Goal: Task Accomplishment & Management: Manage account settings

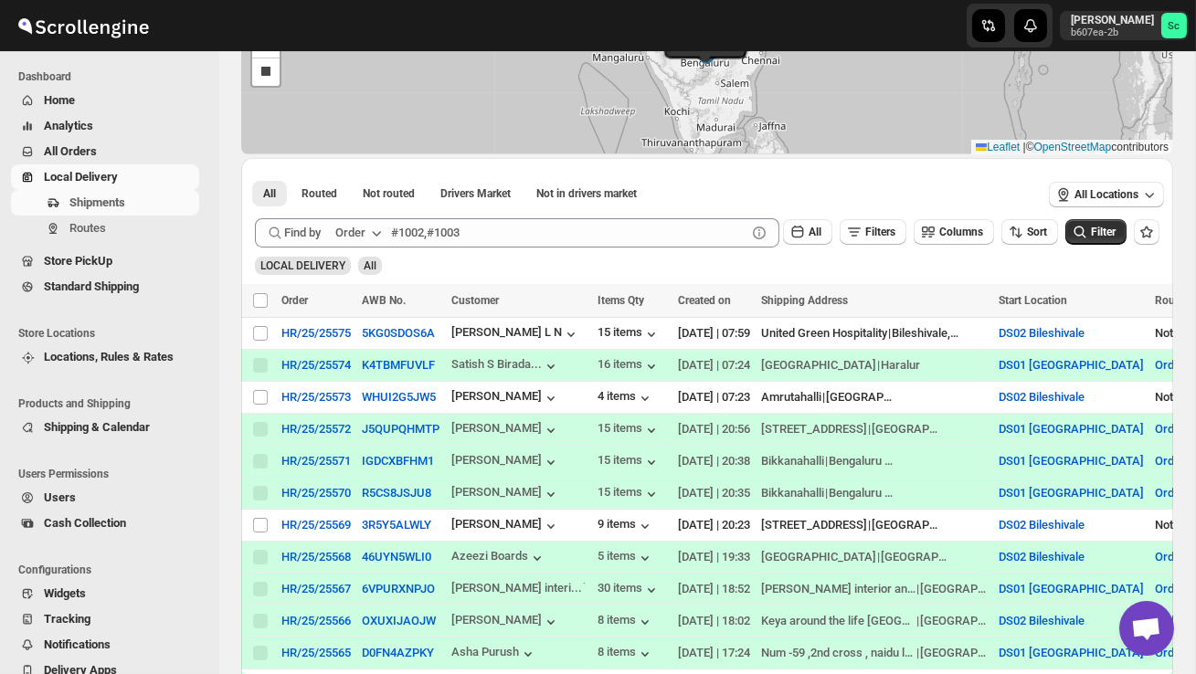
scroll to position [200, 0]
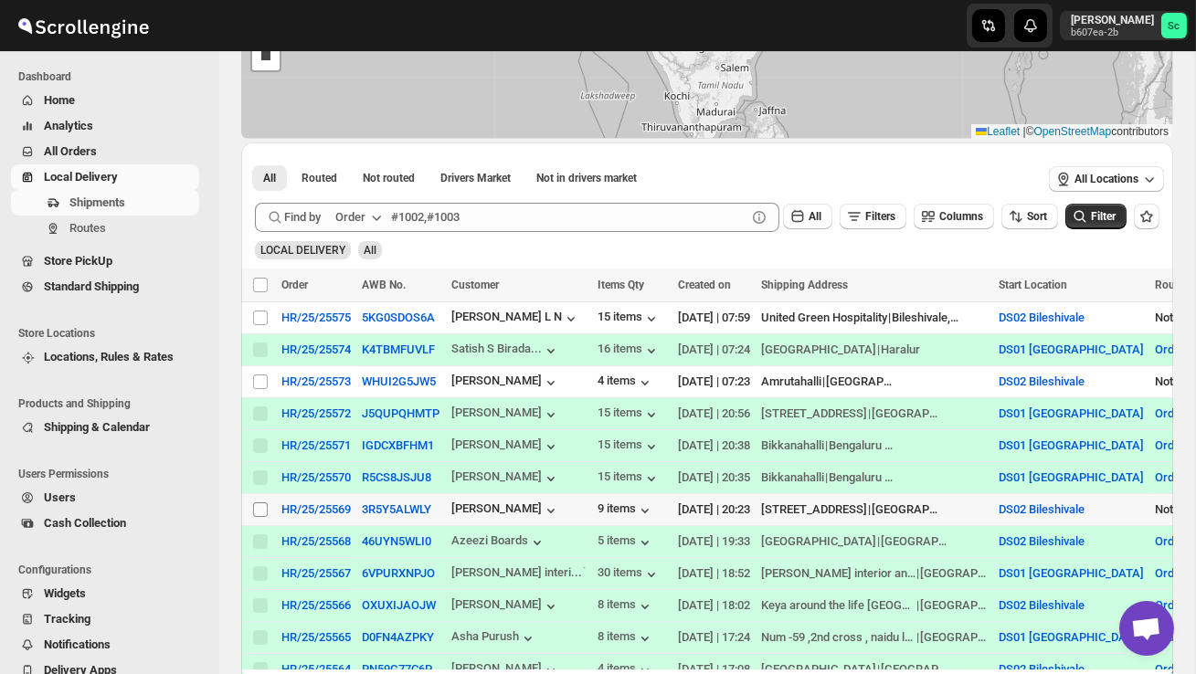
click at [258, 514] on input "Select shipment" at bounding box center [260, 510] width 15 height 15
checkbox input "true"
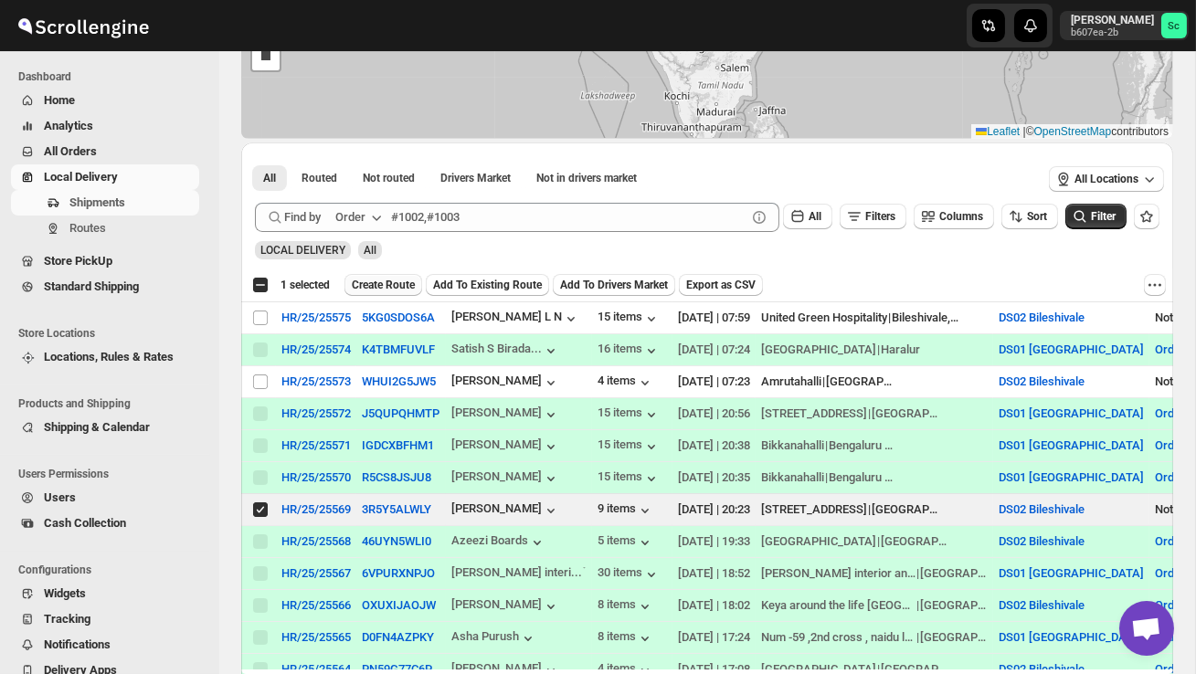
click at [393, 280] on span "Create Route" at bounding box center [383, 285] width 63 height 15
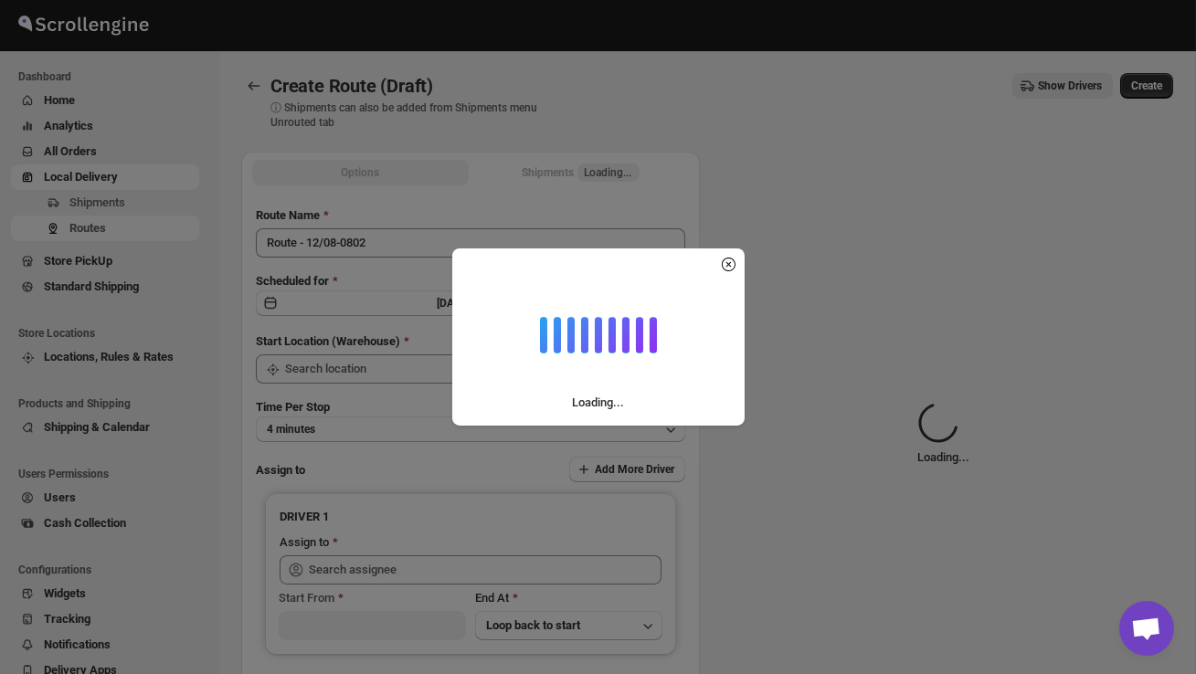
type input "DS02 Bileshivale"
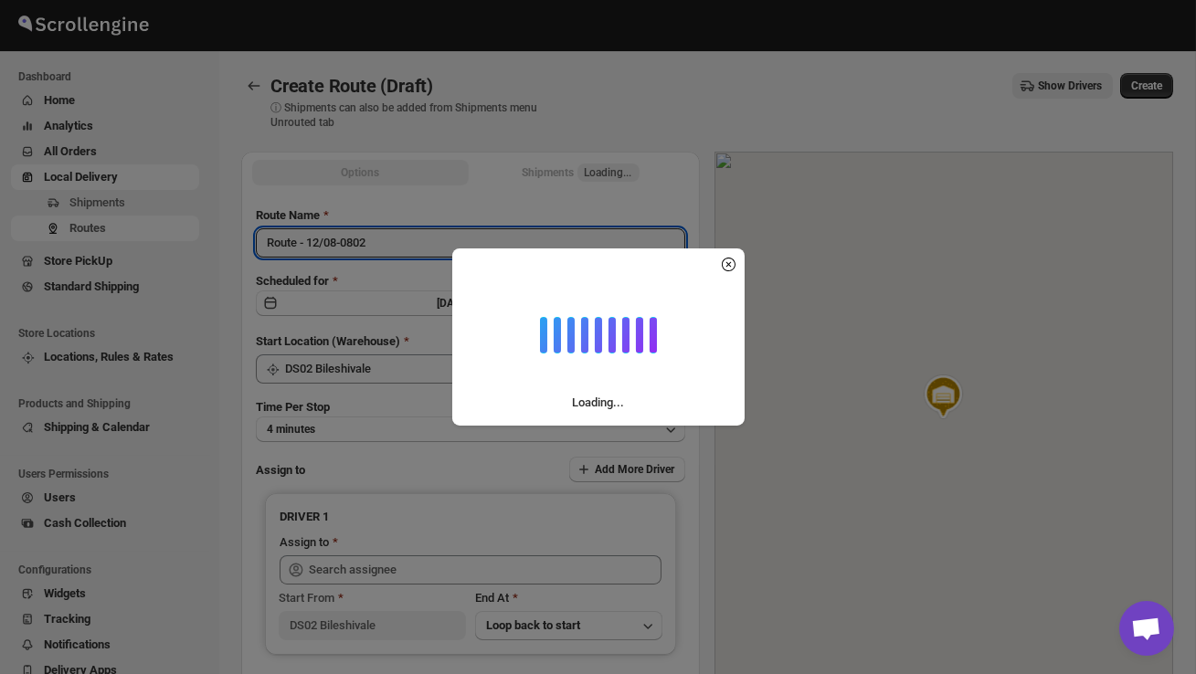
click at [393, 240] on input "Route - 12/08-0802" at bounding box center [470, 242] width 429 height 29
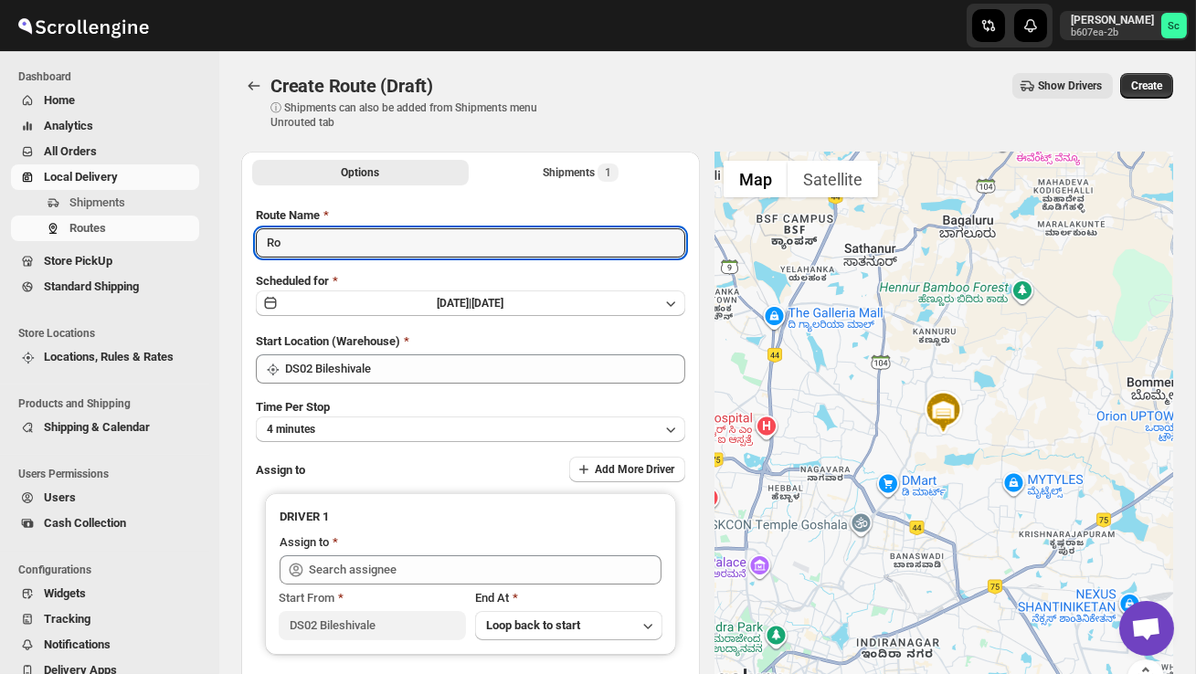
type input "R"
type input "P"
type input "Order no 25573"
click at [417, 419] on button "4 minutes" at bounding box center [470, 430] width 429 height 26
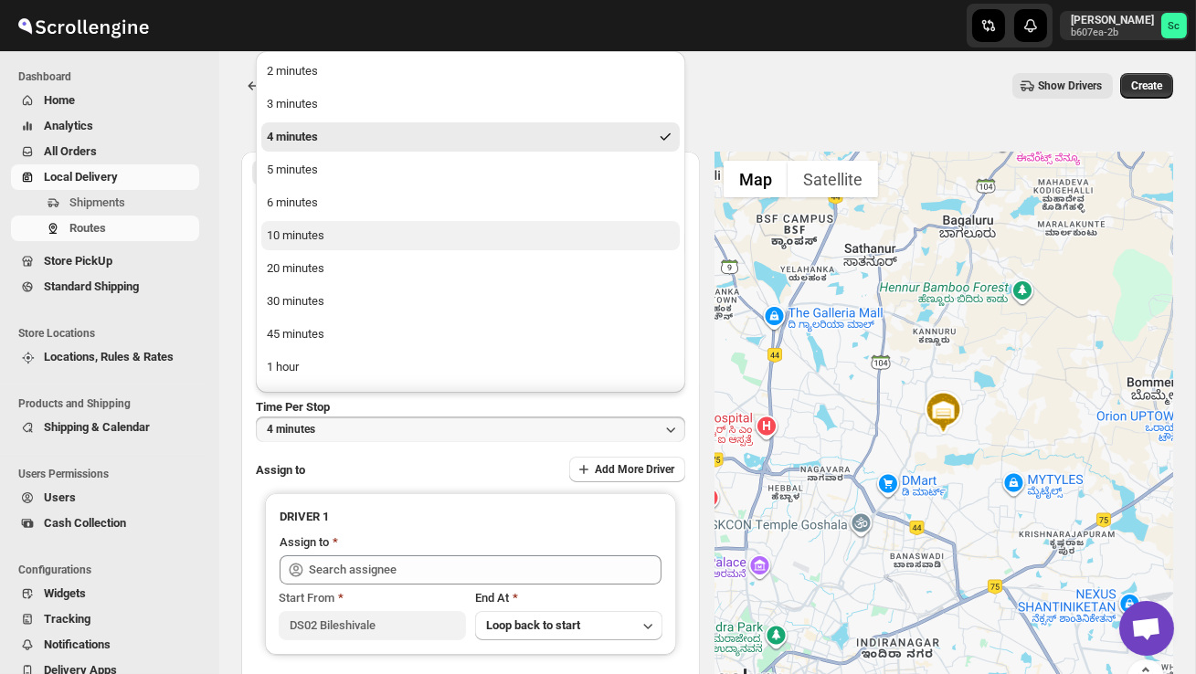
click at [327, 236] on button "10 minutes" at bounding box center [470, 235] width 418 height 29
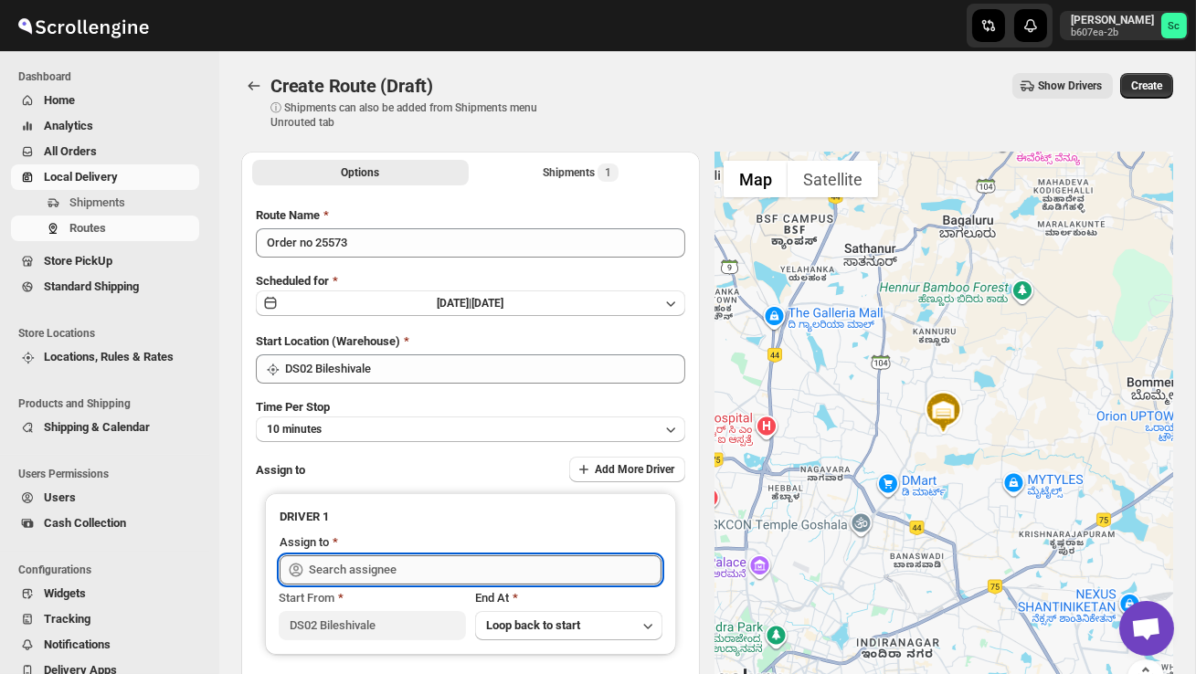
click at [420, 569] on input "text" at bounding box center [485, 570] width 353 height 29
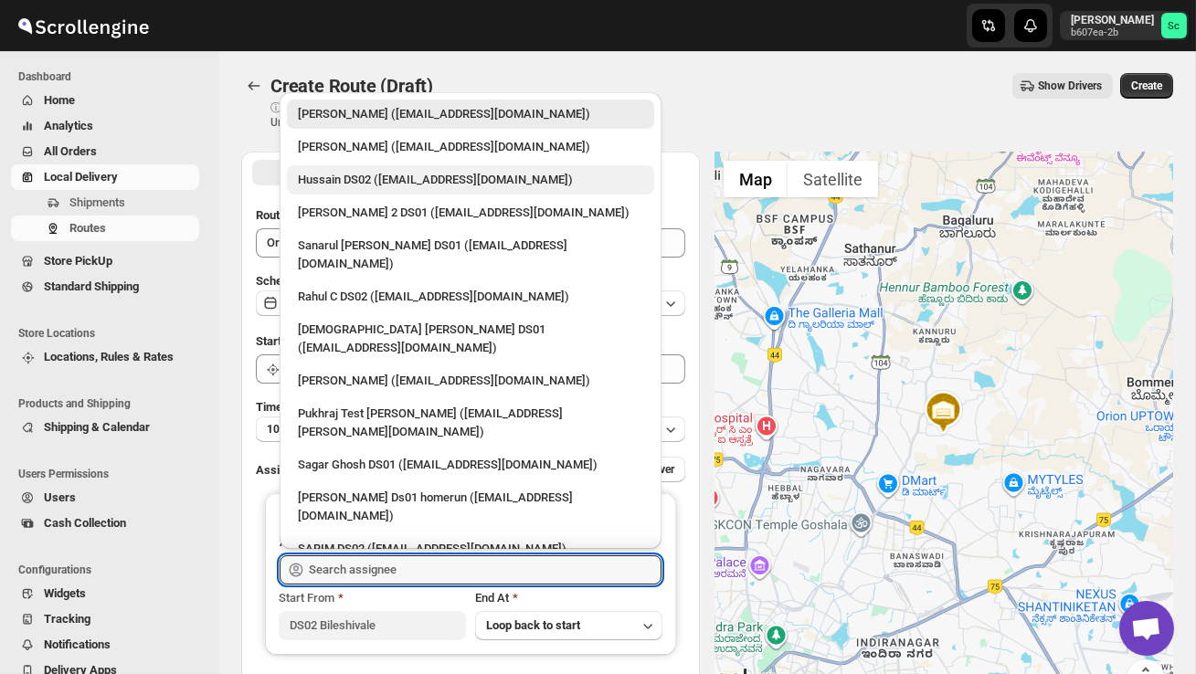
click at [378, 175] on div "Hussain DS02 ([EMAIL_ADDRESS][DOMAIN_NAME])" at bounding box center [470, 180] width 345 height 18
type input "Hussain DS02 ([EMAIL_ADDRESS][DOMAIN_NAME])"
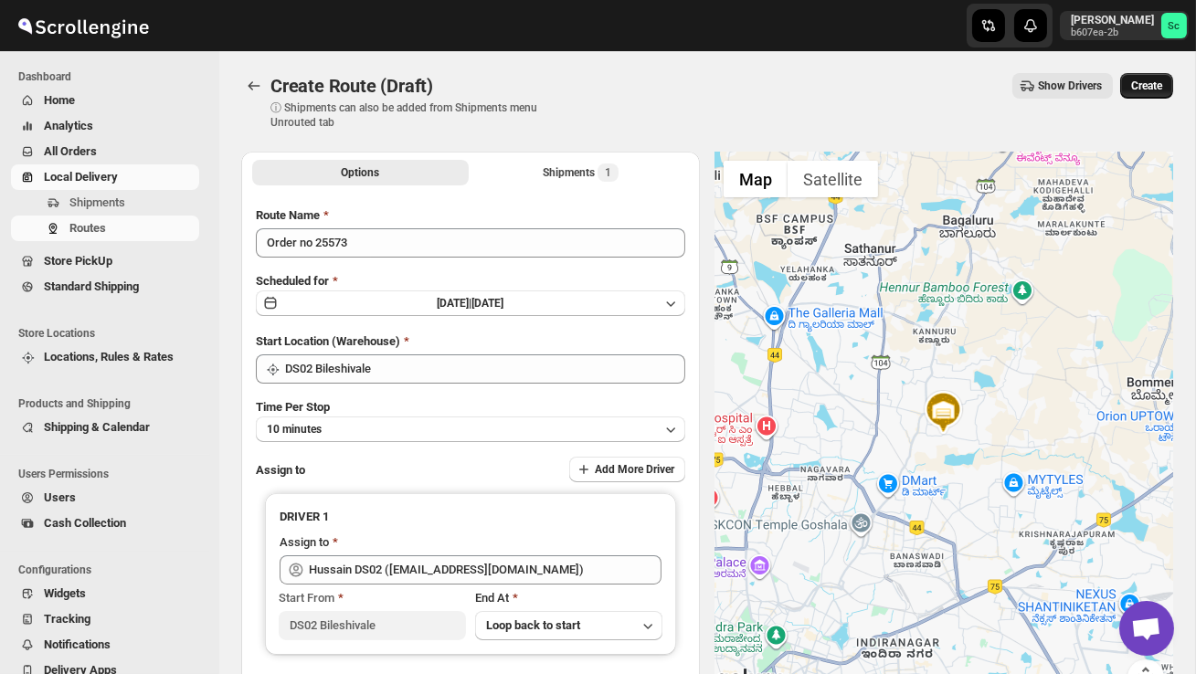
click at [1134, 92] on span "Create" at bounding box center [1146, 86] width 31 height 15
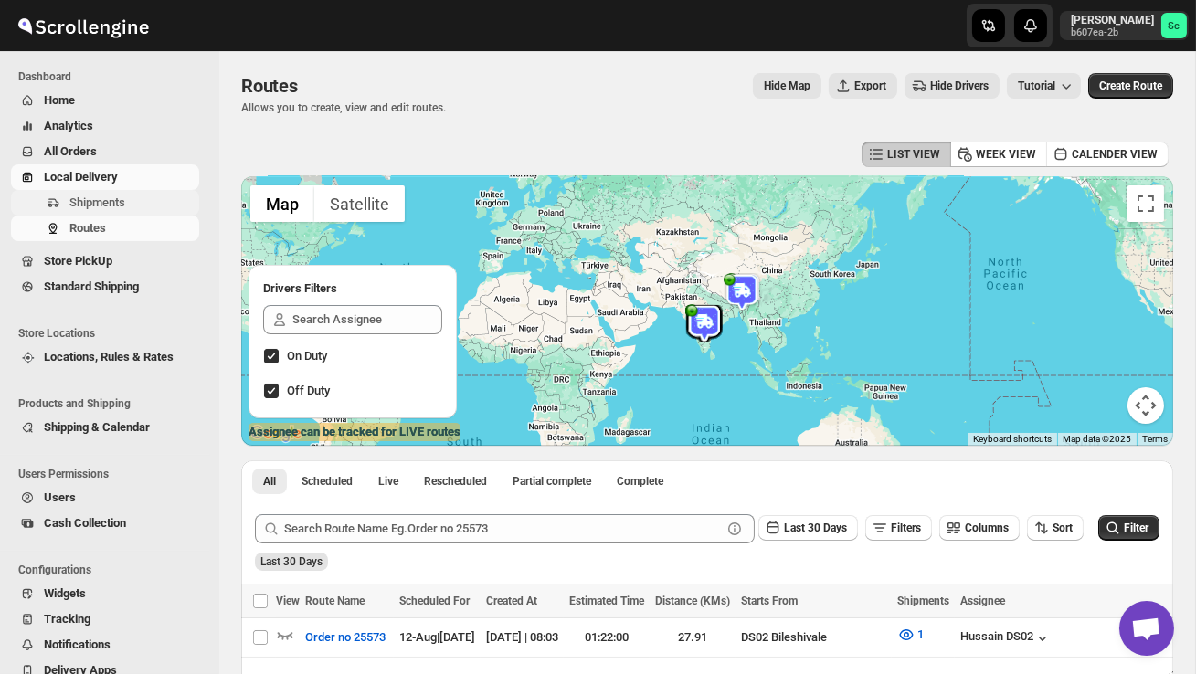
click at [129, 211] on span "Shipments" at bounding box center [132, 203] width 126 height 18
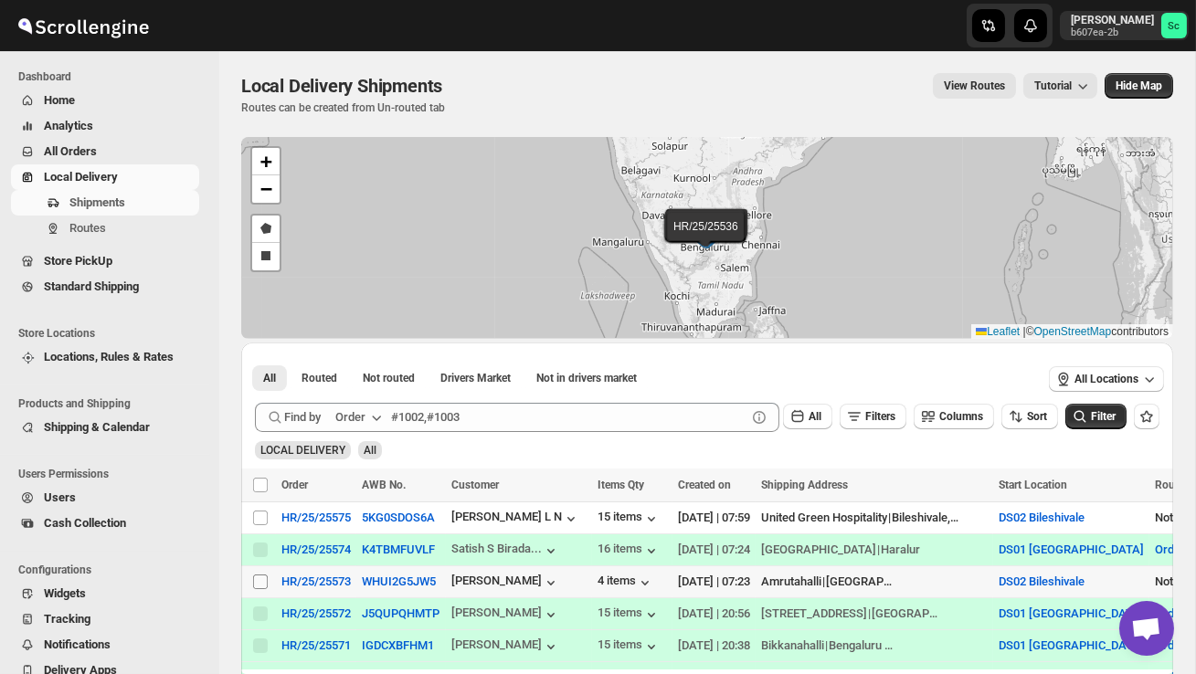
click at [263, 587] on input "Select shipment" at bounding box center [260, 582] width 15 height 15
checkbox input "true"
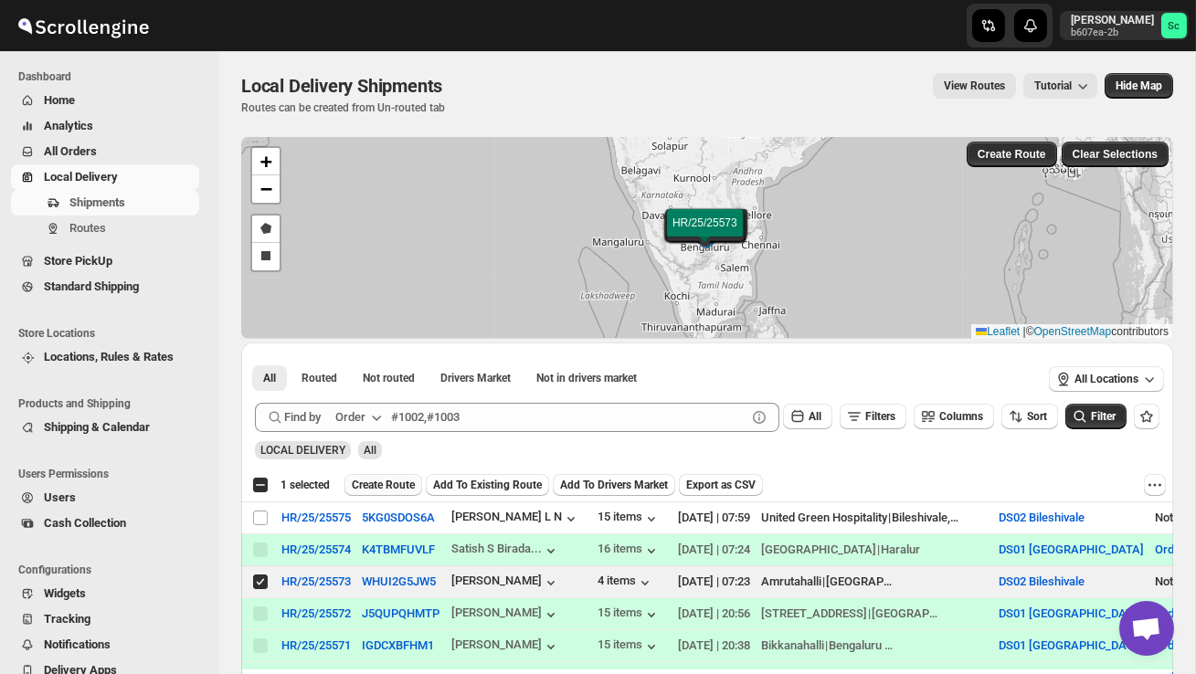
click at [379, 484] on span "Create Route" at bounding box center [383, 485] width 63 height 15
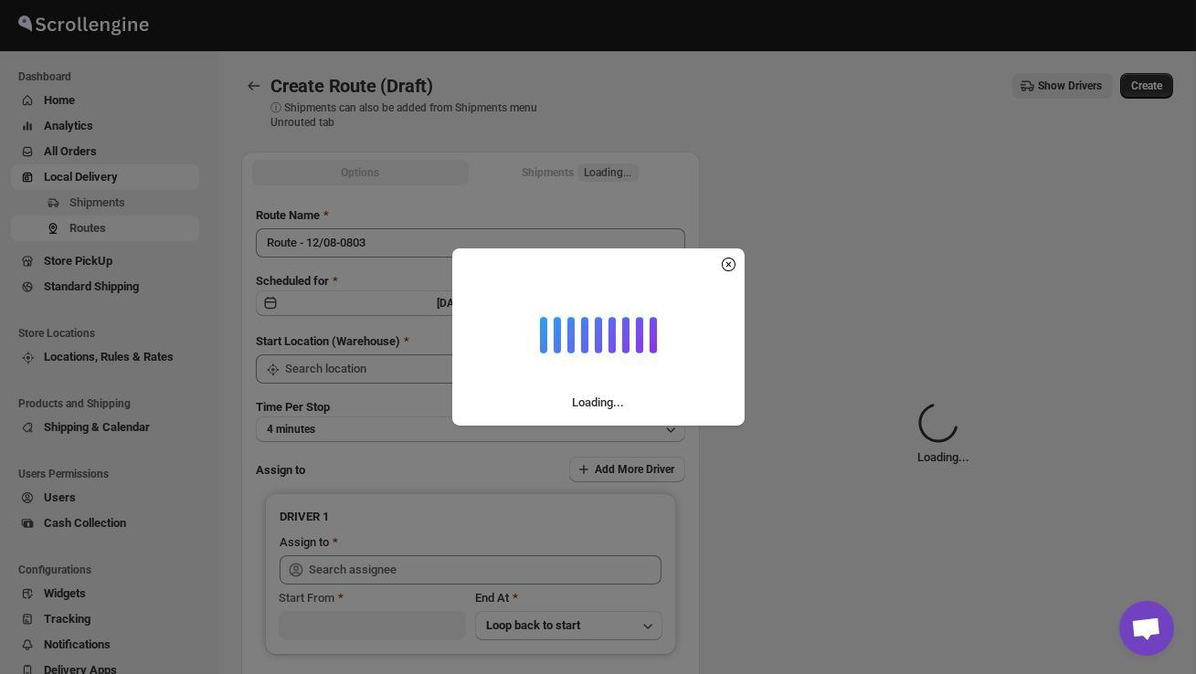
type input "DS02 Bileshivale"
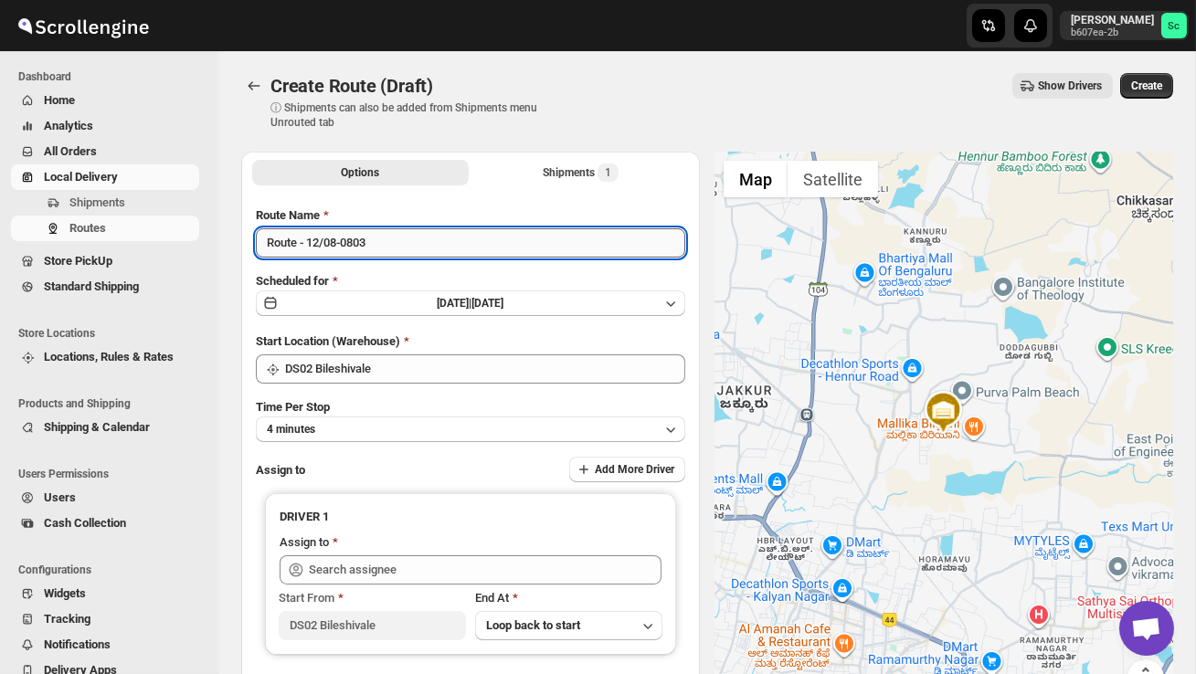
click at [391, 247] on input "Route - 12/08-0803" at bounding box center [470, 242] width 429 height 29
type input "R"
type input "Order no 25573"
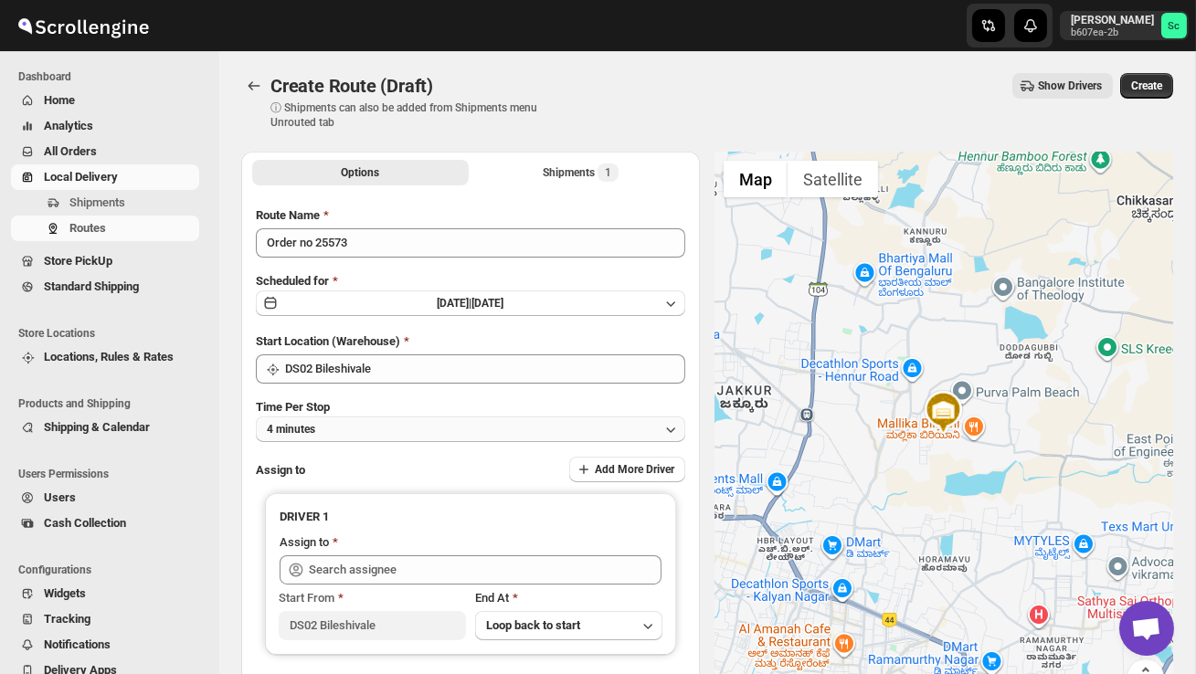
click at [415, 419] on button "4 minutes" at bounding box center [470, 430] width 429 height 26
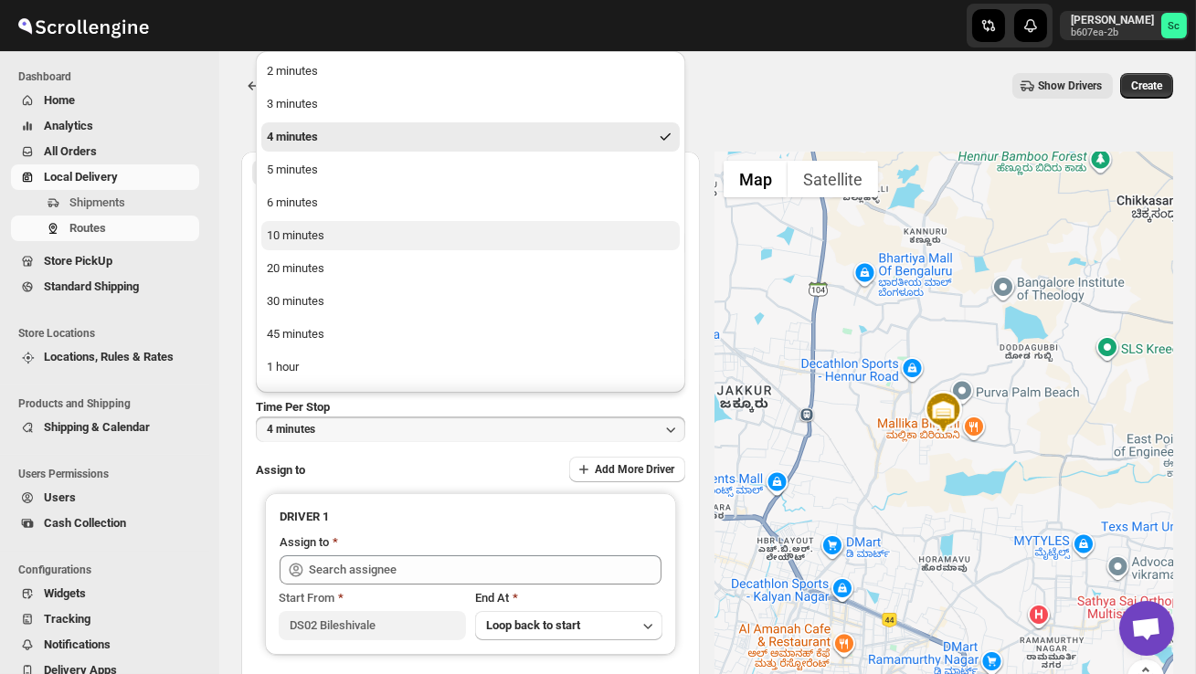
click at [341, 241] on button "10 minutes" at bounding box center [470, 235] width 418 height 29
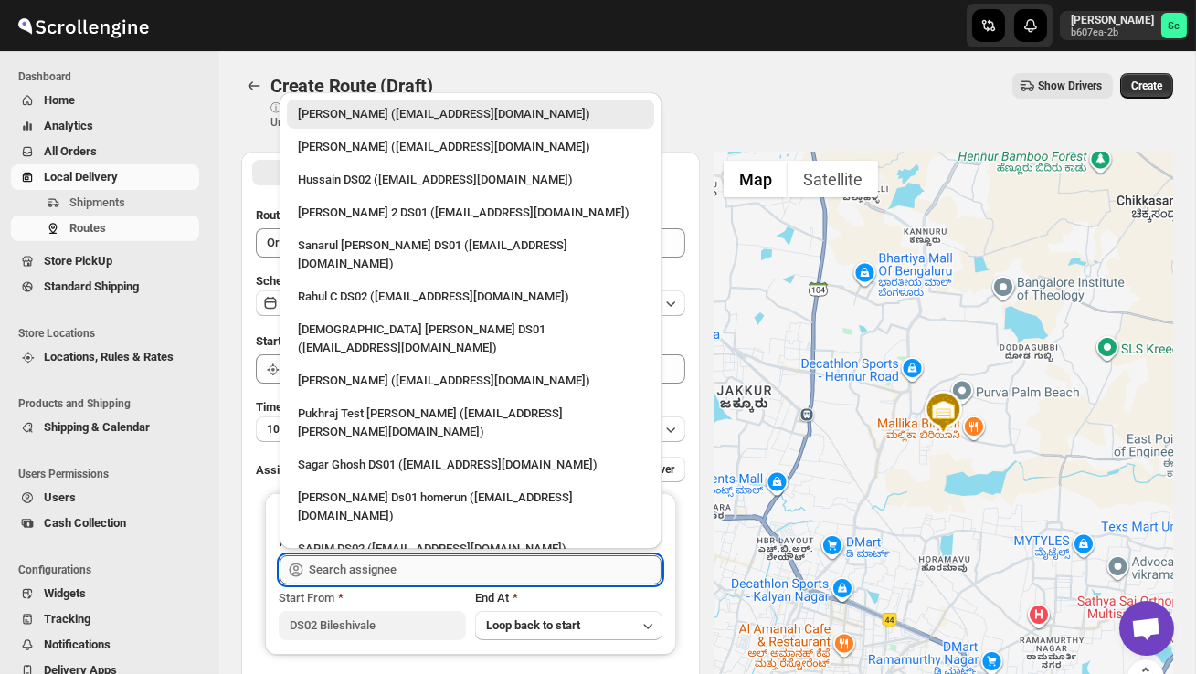
click at [406, 560] on input "text" at bounding box center [485, 570] width 353 height 29
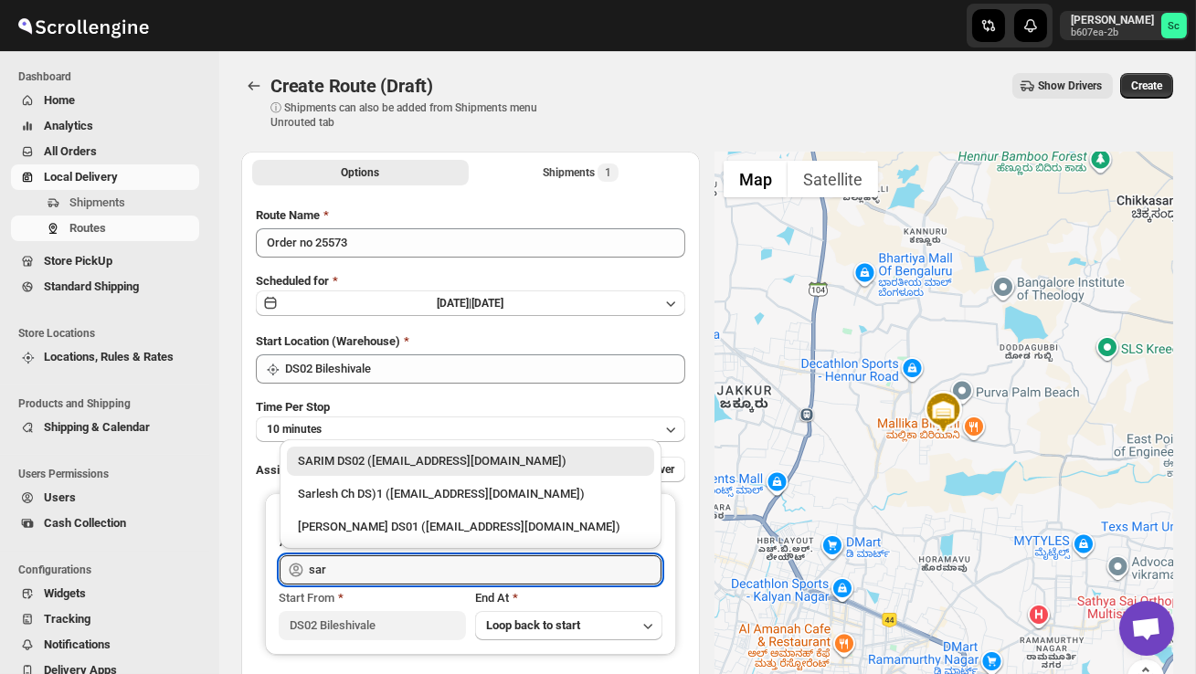
click at [407, 455] on div "SARIM DS02 ([EMAIL_ADDRESS][DOMAIN_NAME])" at bounding box center [470, 461] width 345 height 18
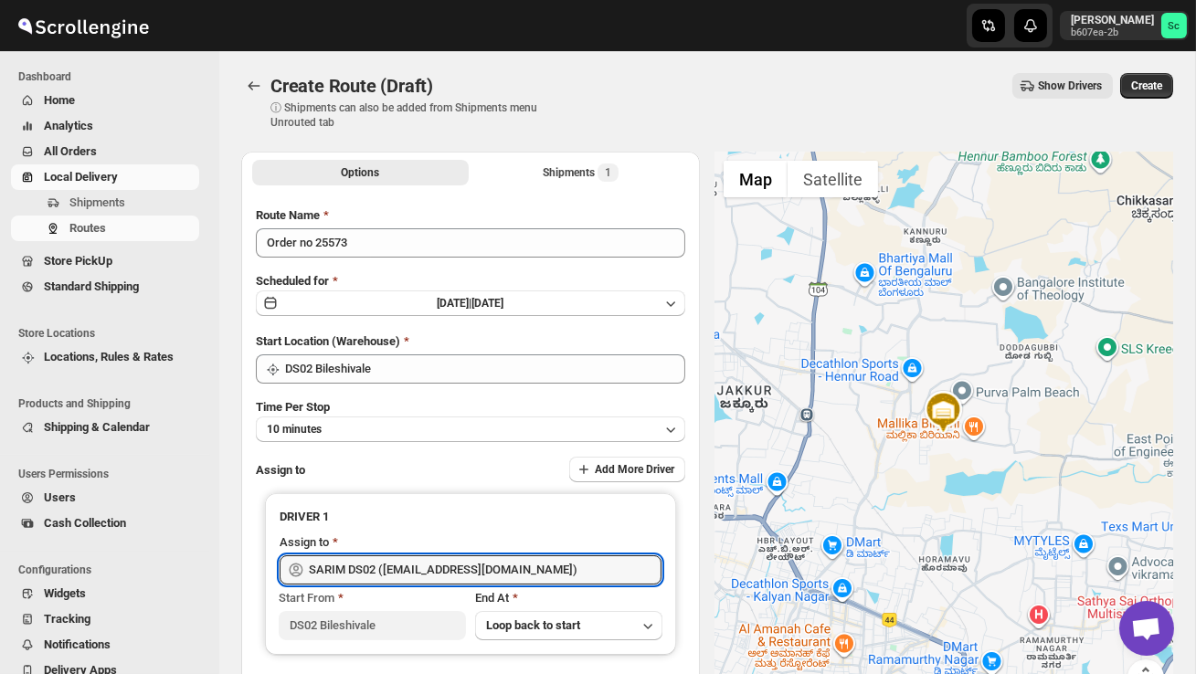
type input "SARIM DS02 ([EMAIL_ADDRESS][DOMAIN_NAME])"
click at [1147, 82] on span "Create" at bounding box center [1146, 86] width 31 height 15
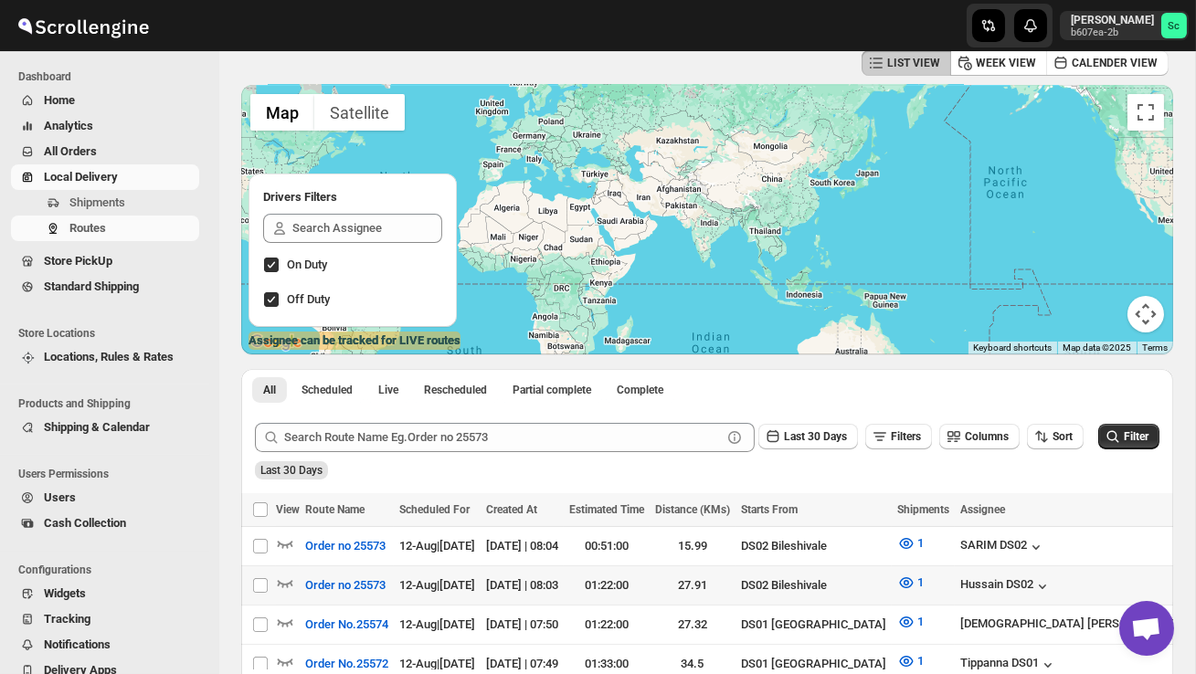
scroll to position [217, 0]
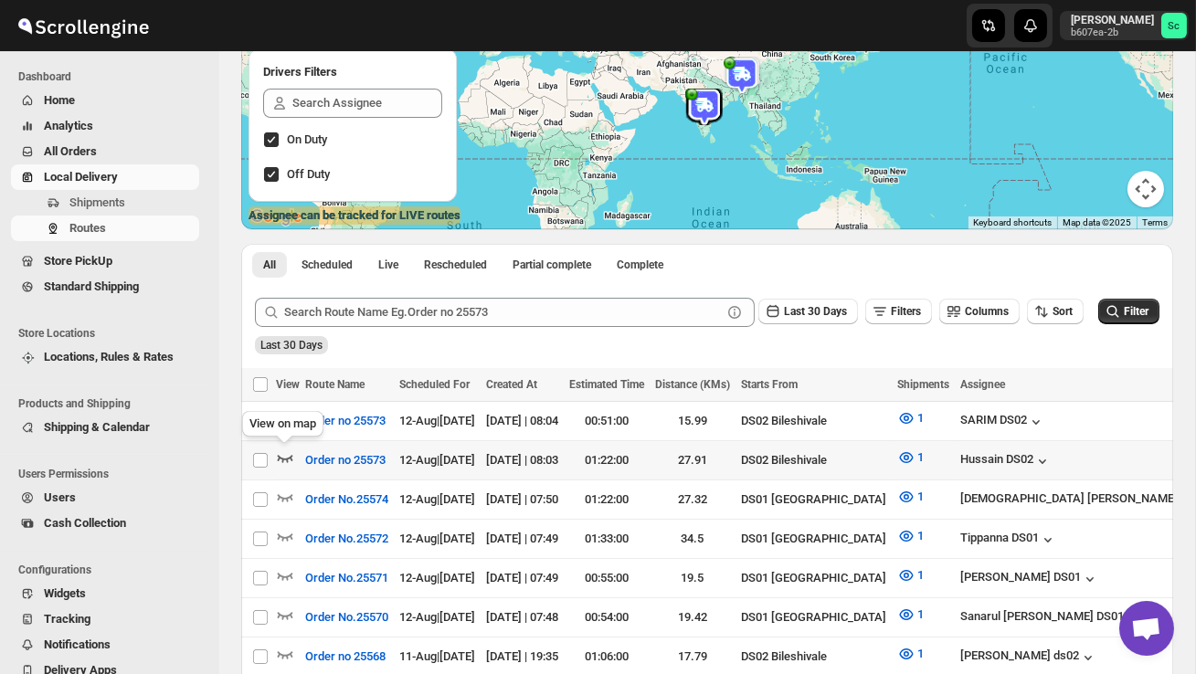
click at [290, 457] on icon "button" at bounding box center [286, 458] width 16 height 7
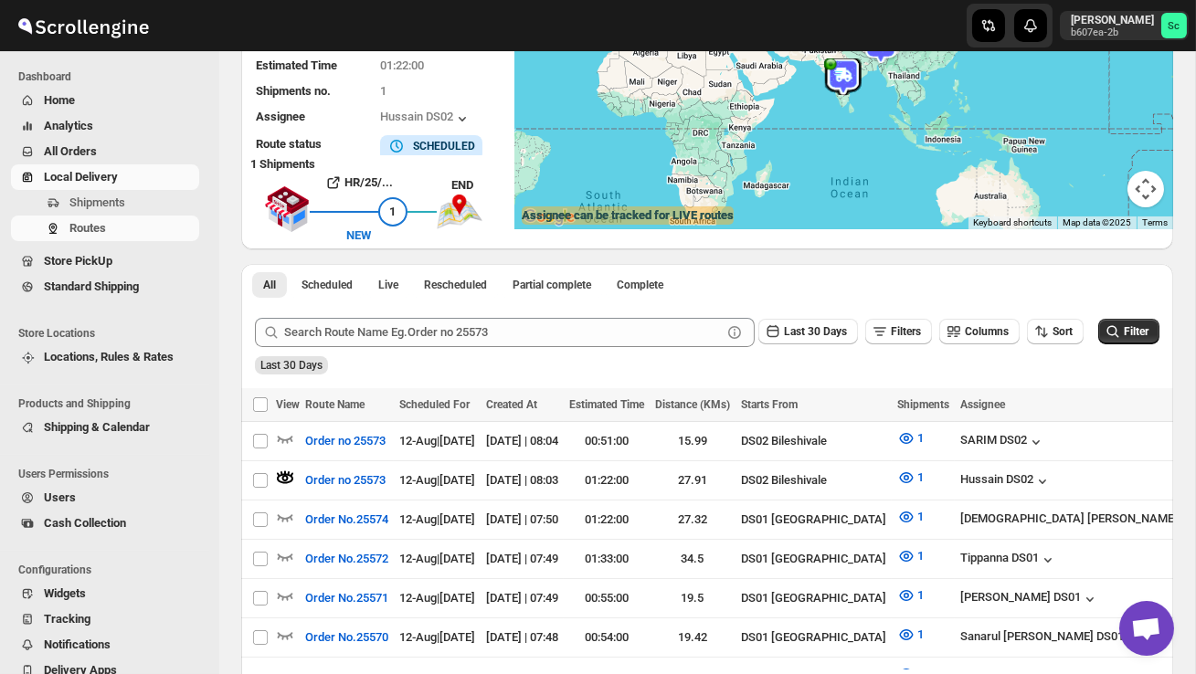
scroll to position [0, 0]
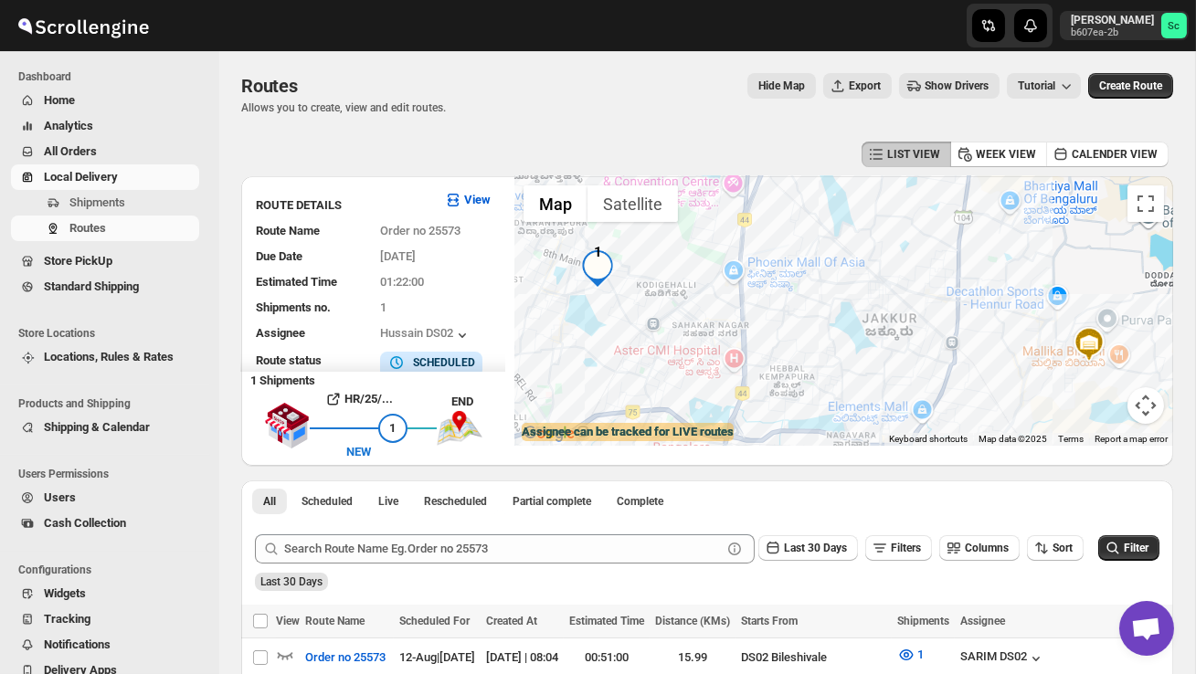
click at [609, 263] on img "1" at bounding box center [597, 268] width 37 height 37
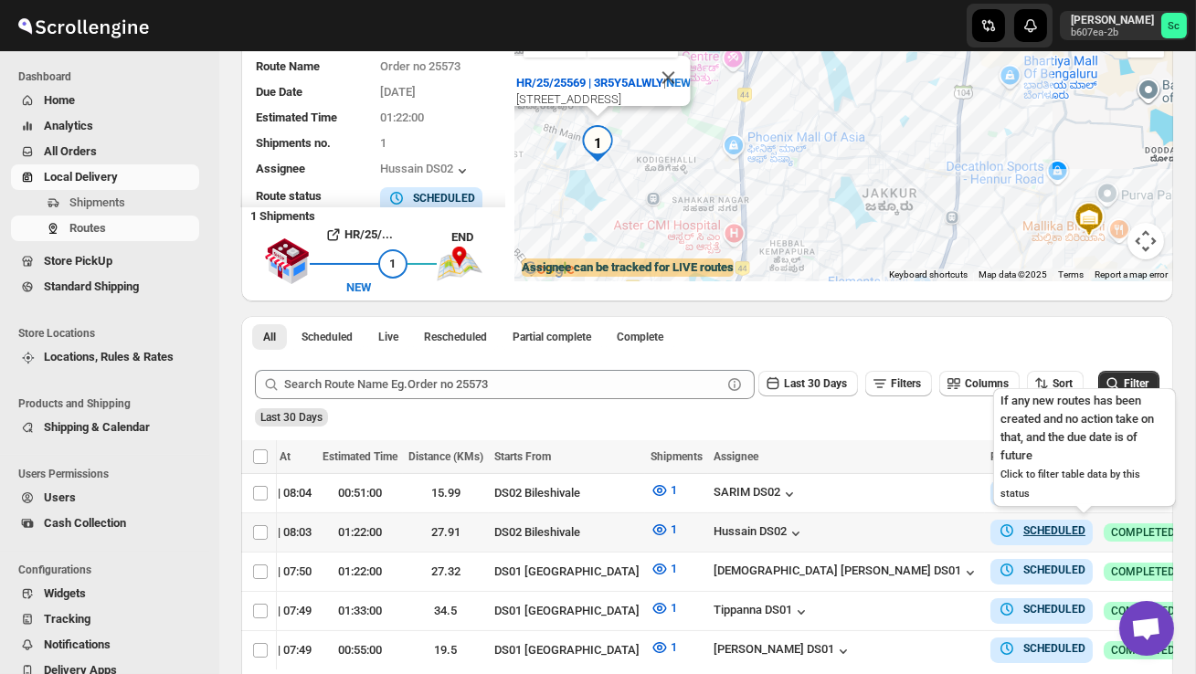
scroll to position [0, 260]
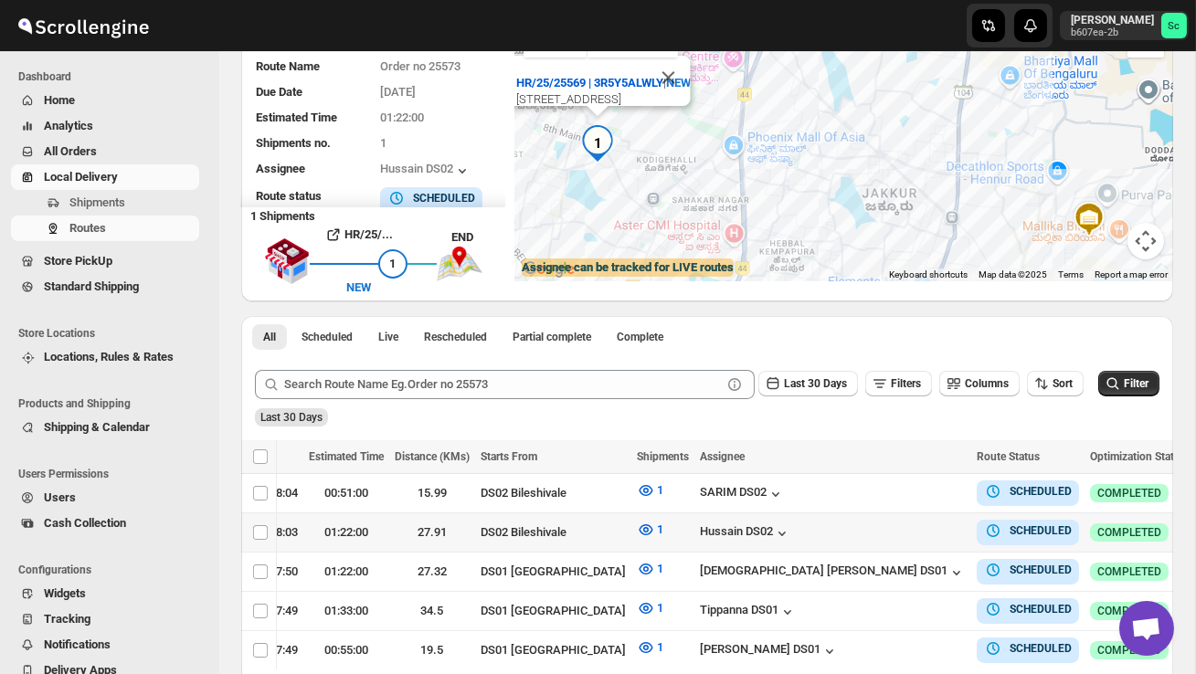
click at [1195, 525] on icon "button" at bounding box center [1210, 532] width 18 height 18
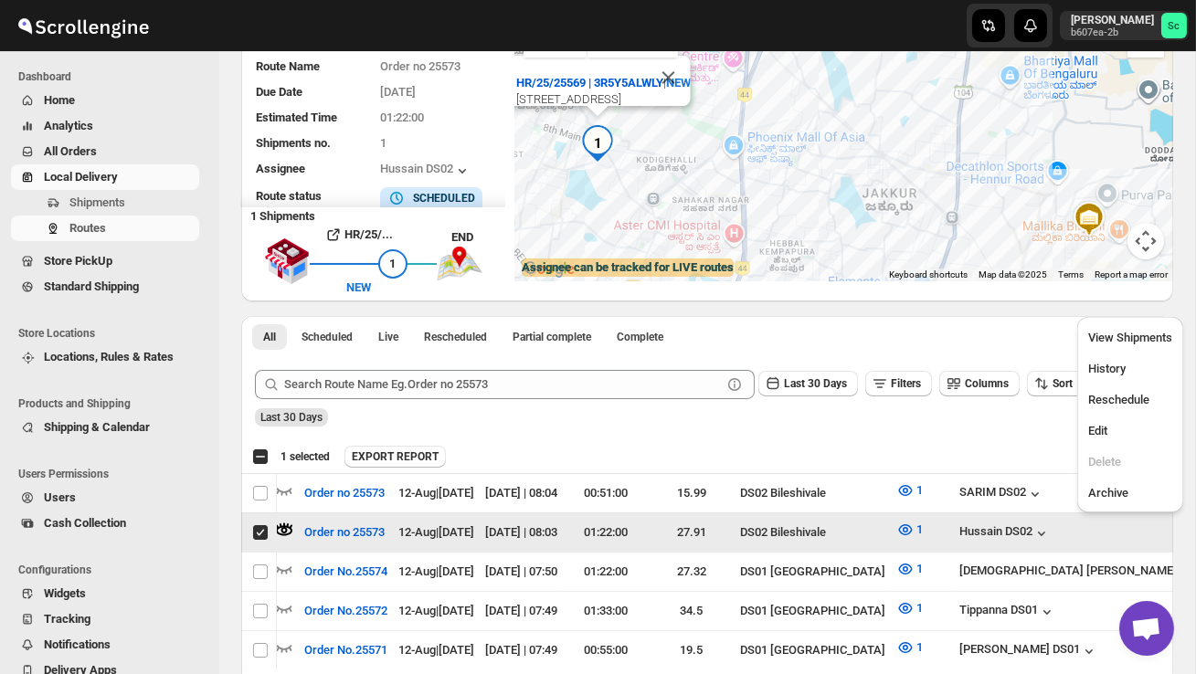
scroll to position [0, 1]
click at [1129, 424] on span "Edit" at bounding box center [1130, 431] width 84 height 18
checkbox input "false"
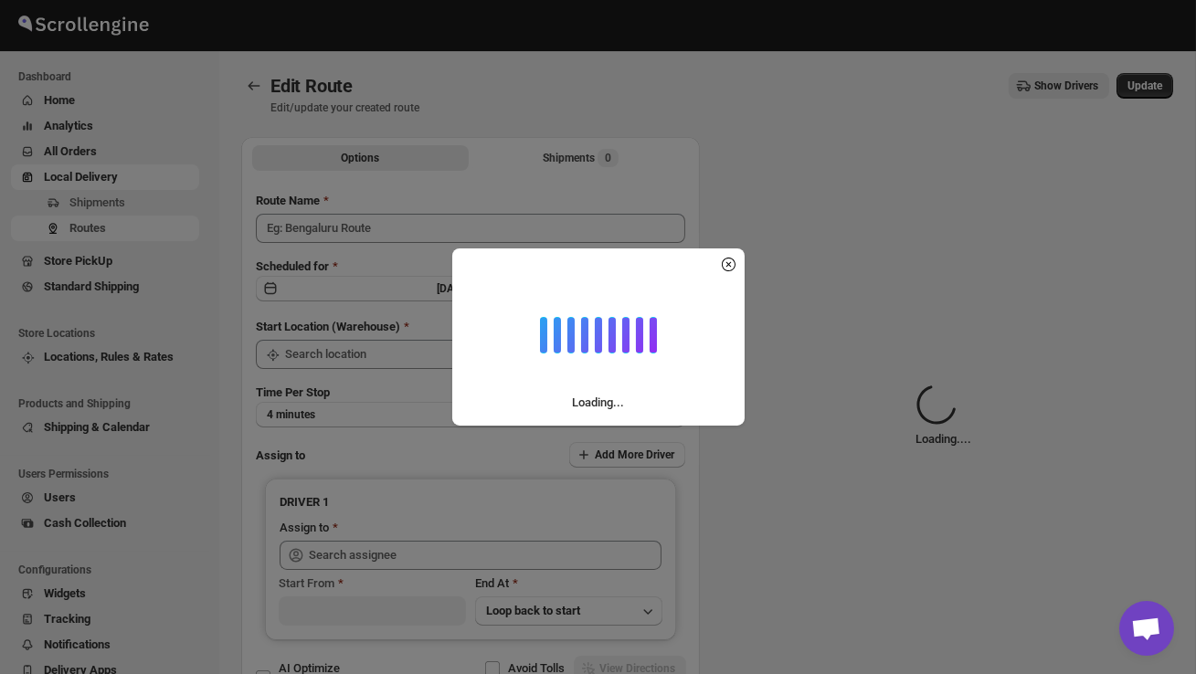
type input "Order no 25573"
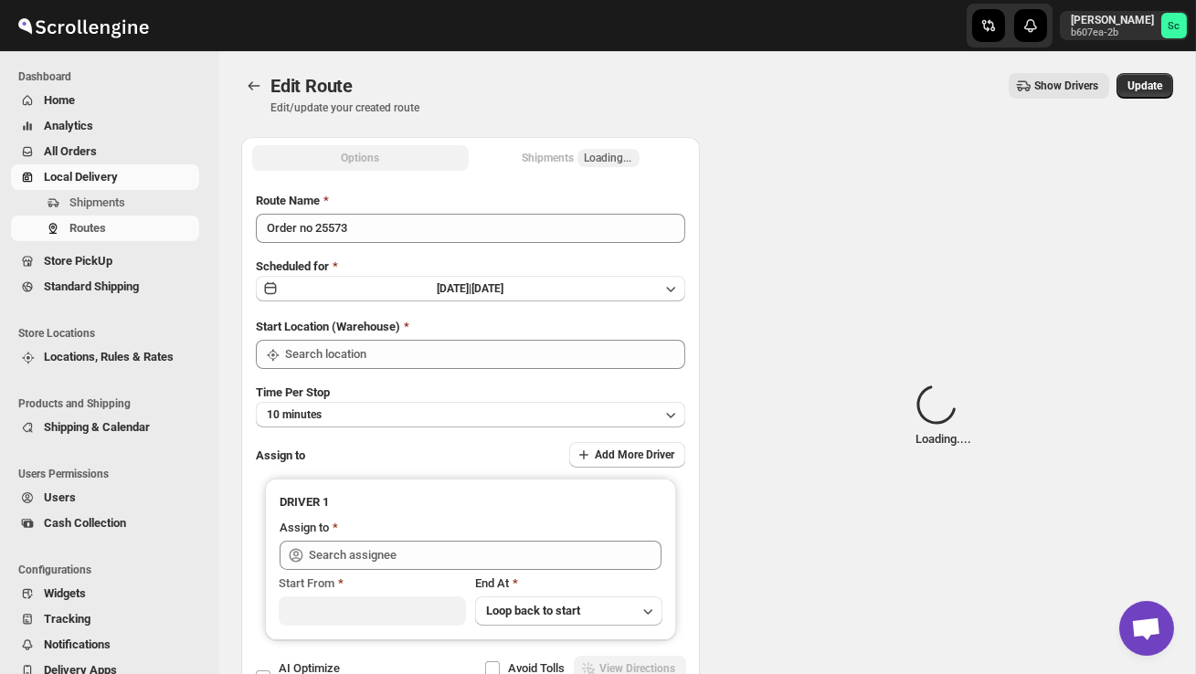
type input "DS02 Bileshivale"
type input "Hussain DS02 ([EMAIL_ADDRESS][DOMAIN_NAME])"
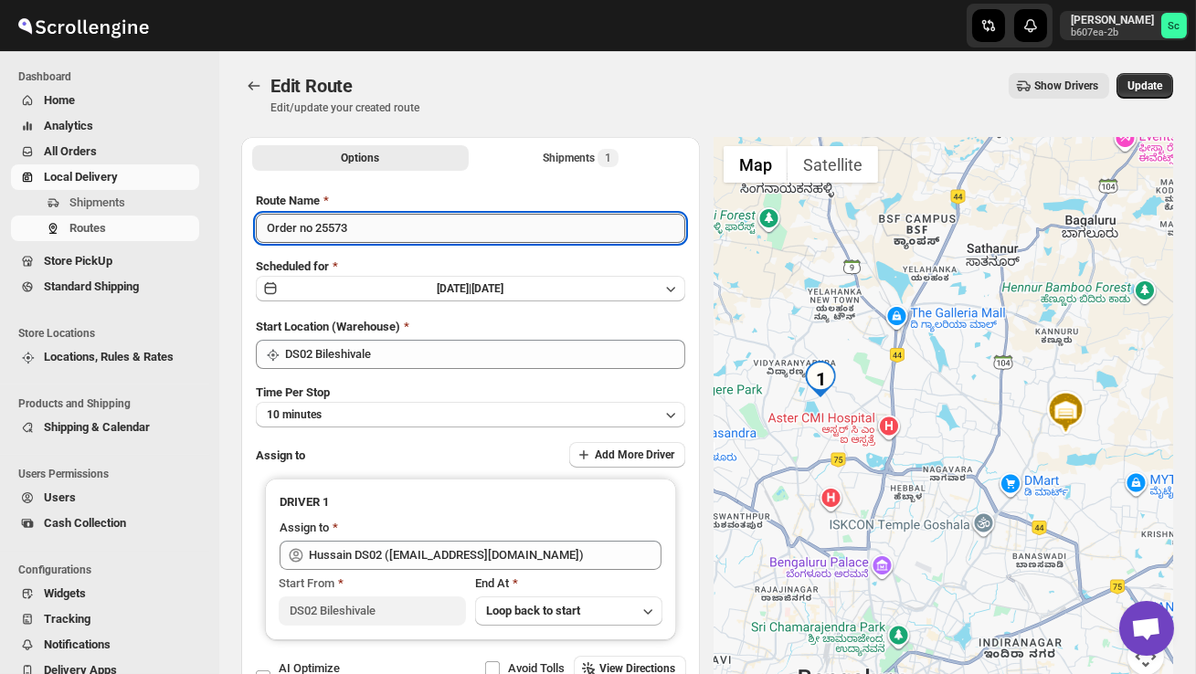
click at [379, 231] on input "Order no 25573" at bounding box center [470, 228] width 429 height 29
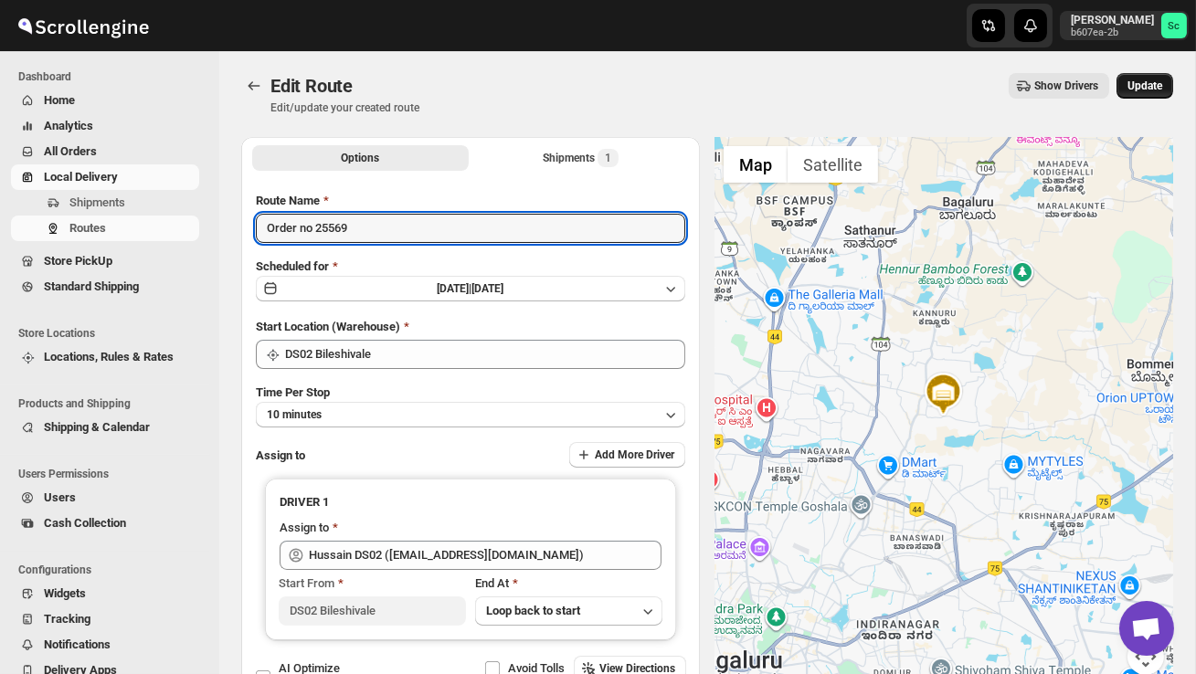
type input "Order no 25569"
click at [1143, 86] on span "Update" at bounding box center [1145, 86] width 35 height 15
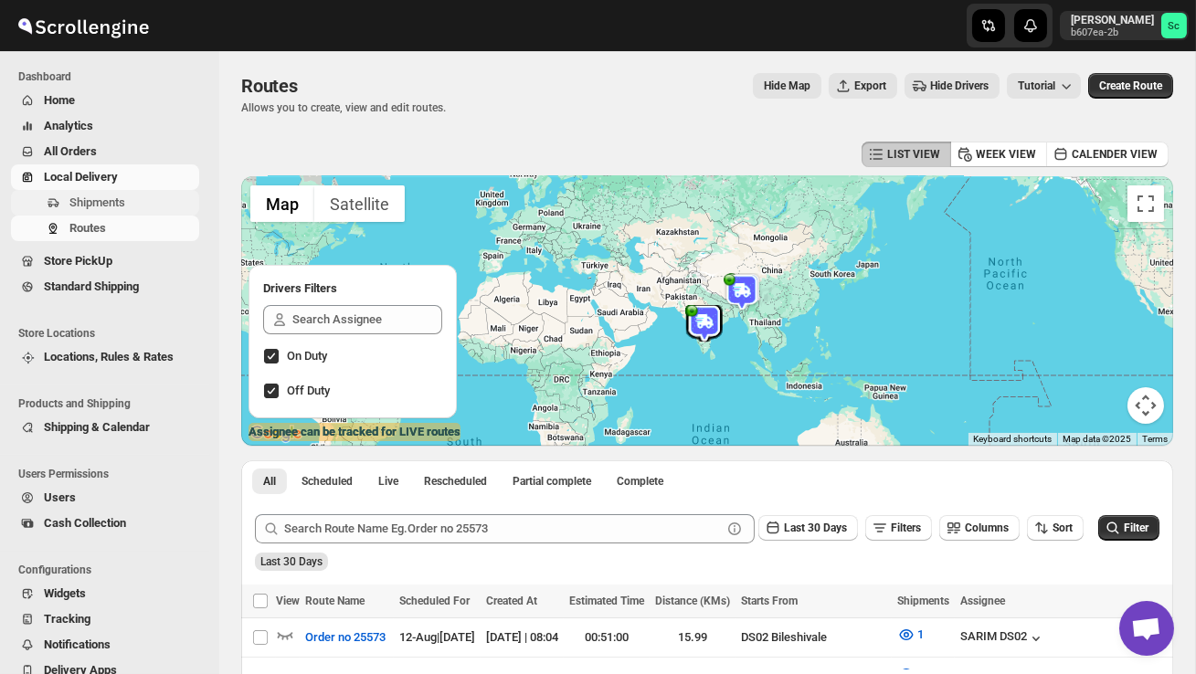
click at [136, 207] on span "Shipments" at bounding box center [132, 203] width 126 height 18
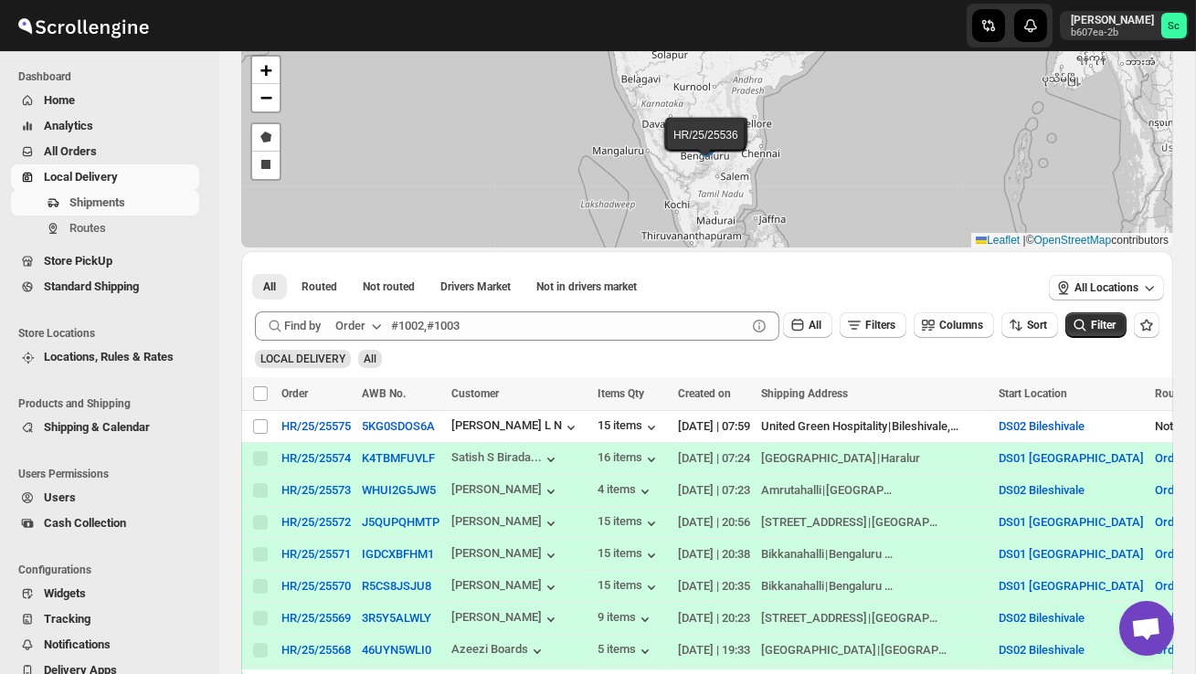
scroll to position [92, 0]
click at [123, 235] on span "Routes" at bounding box center [132, 228] width 126 height 18
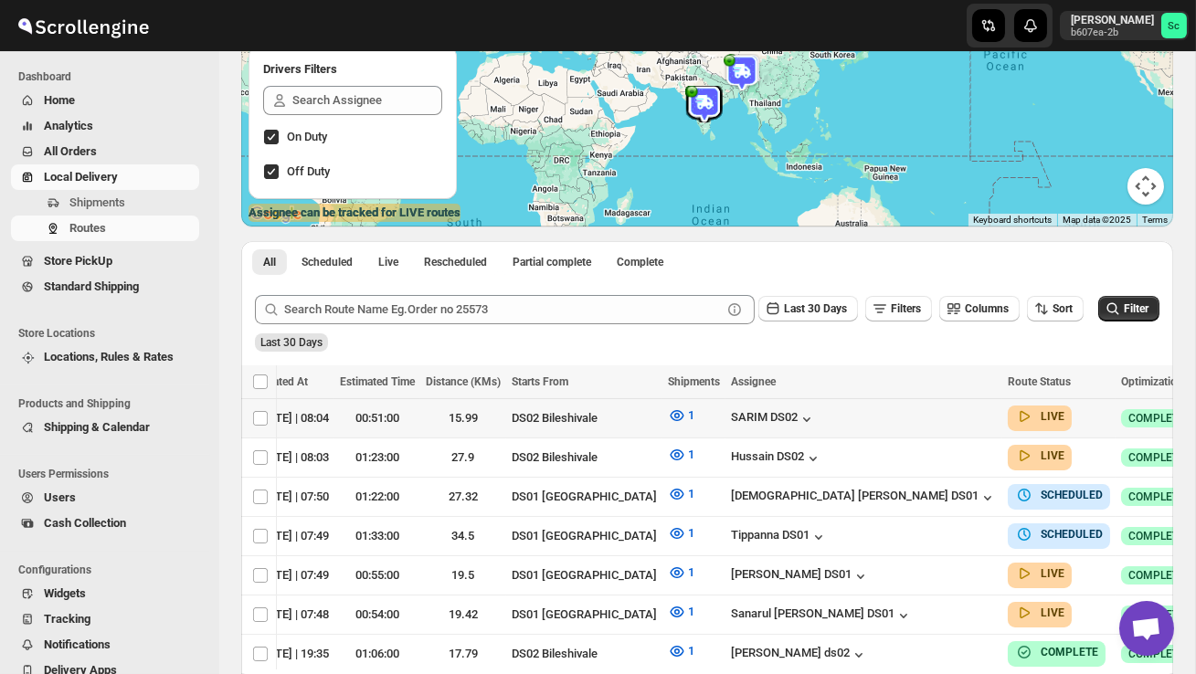
scroll to position [0, 260]
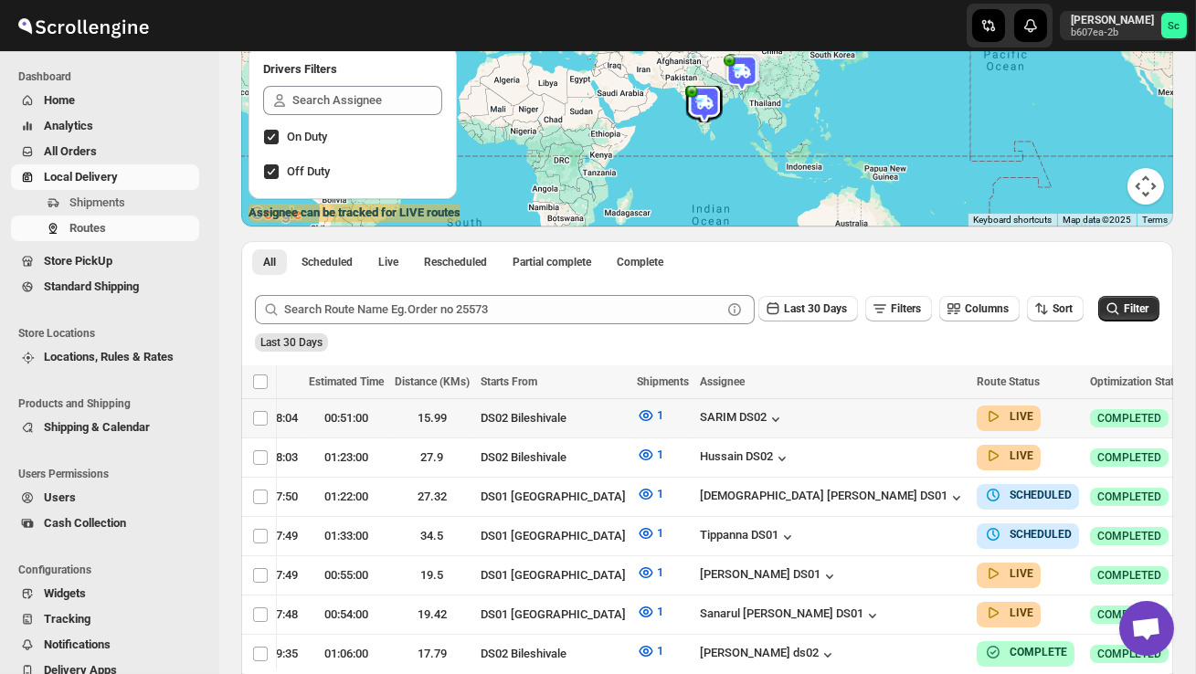
click at [1195, 414] on icon "button" at bounding box center [1210, 417] width 18 height 18
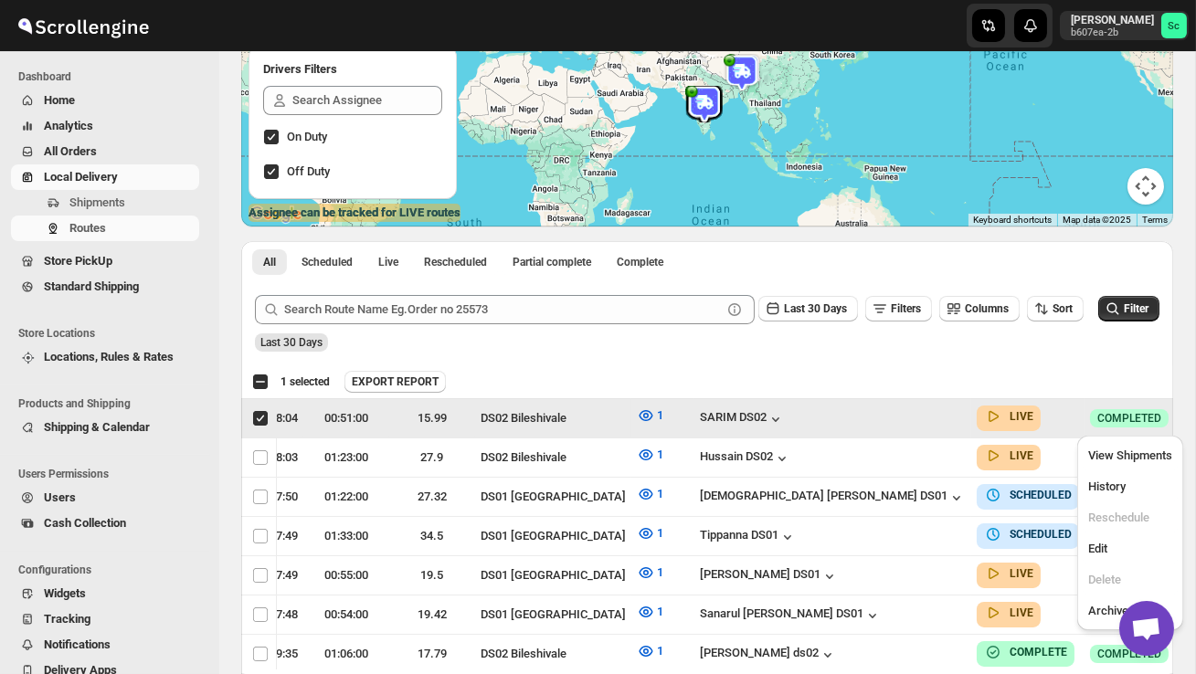
scroll to position [0, 1]
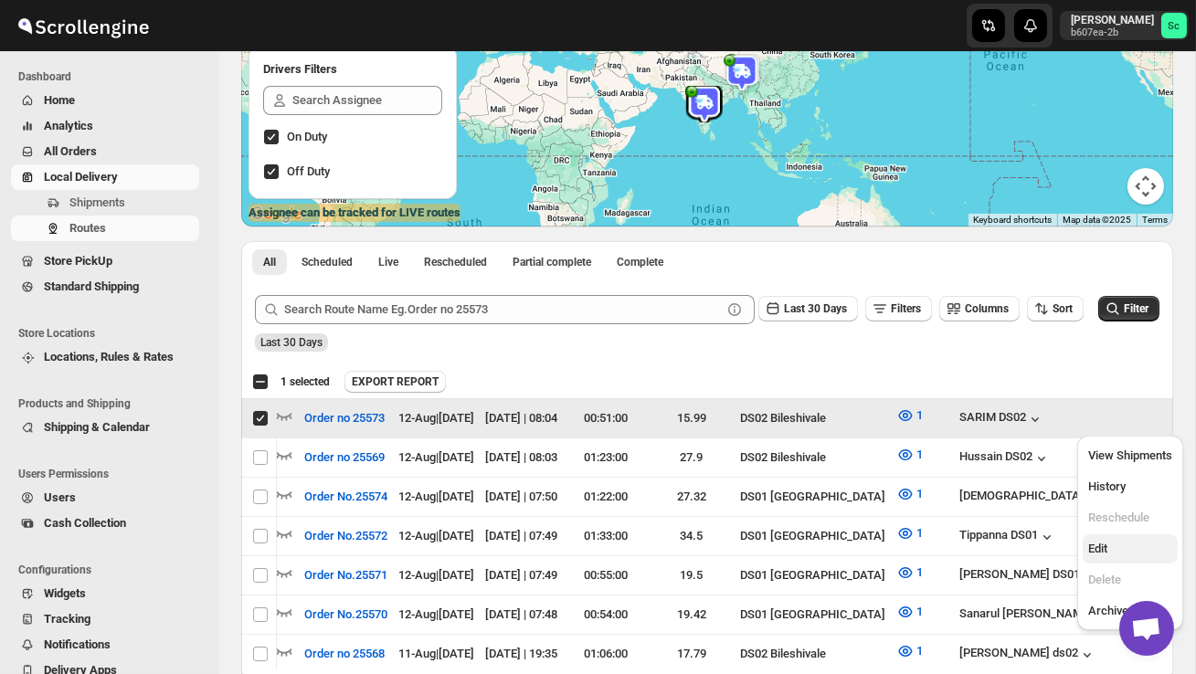
click at [1126, 540] on span "Edit" at bounding box center [1130, 549] width 84 height 18
checkbox input "false"
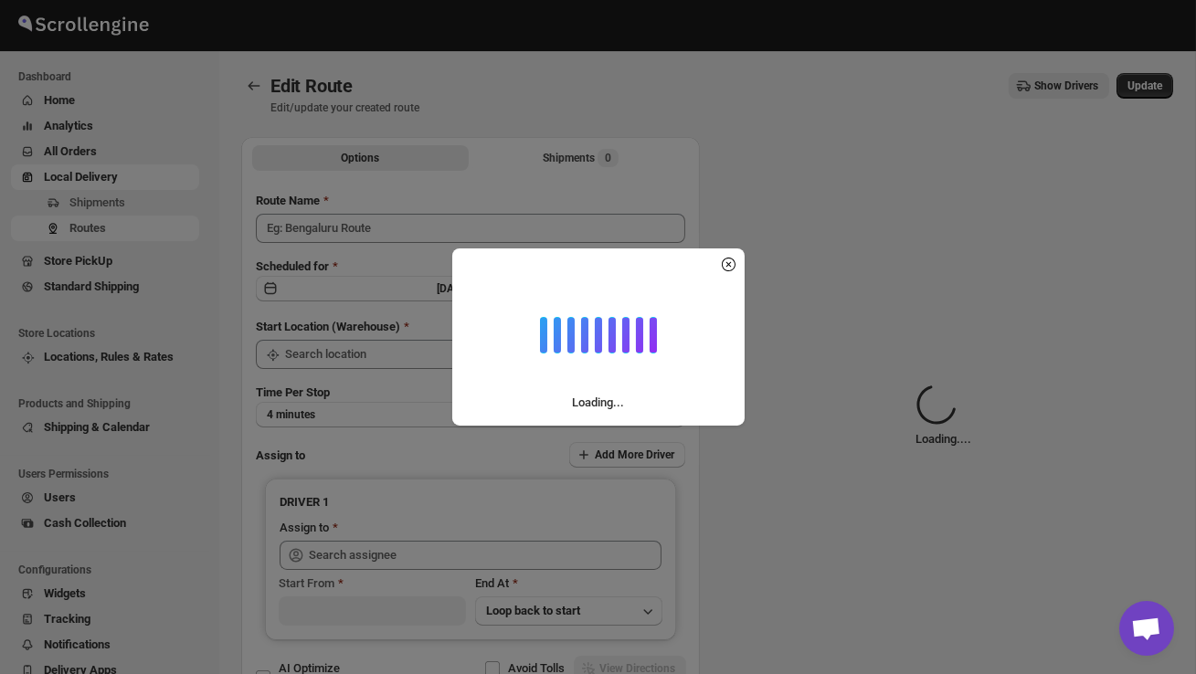
type input "Order no 25573"
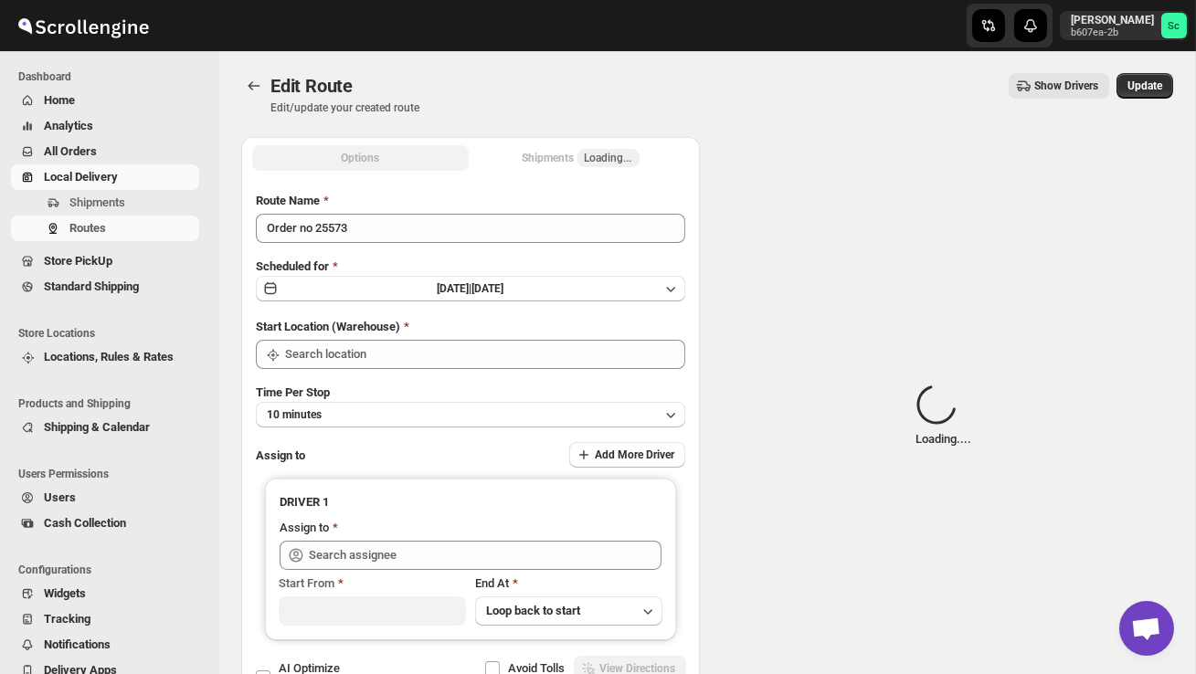
type input "DS02 Bileshivale"
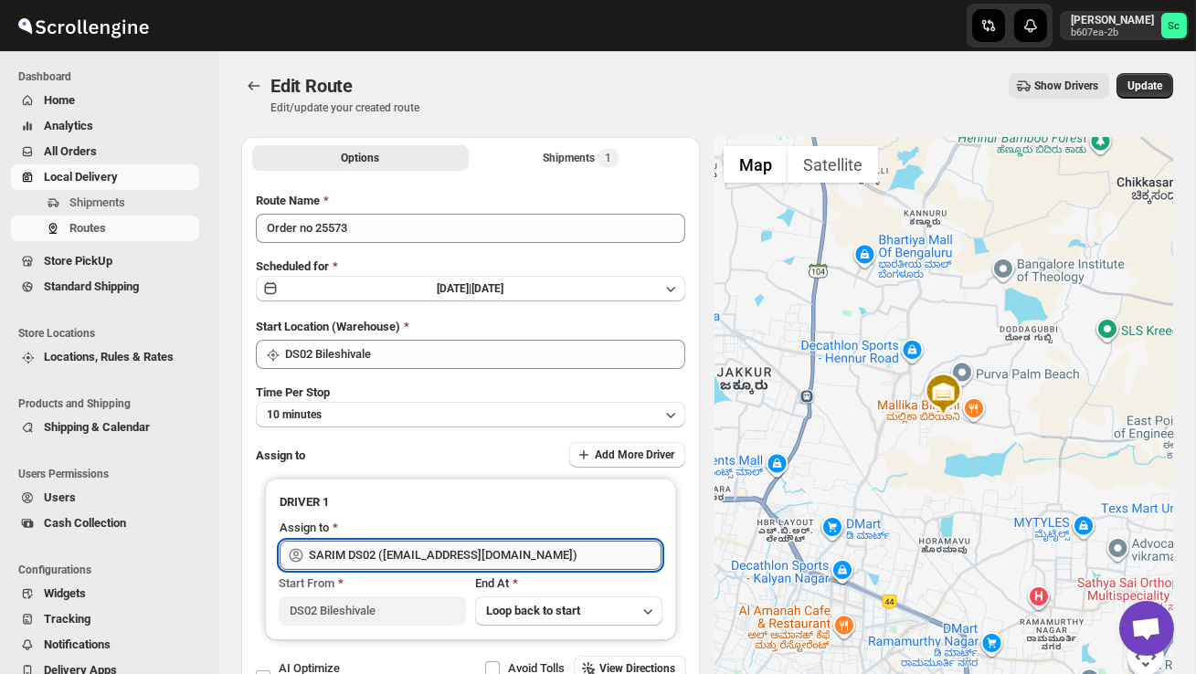
click at [562, 561] on input "SARIM DS02 ([EMAIL_ADDRESS][DOMAIN_NAME])" at bounding box center [485, 555] width 353 height 29
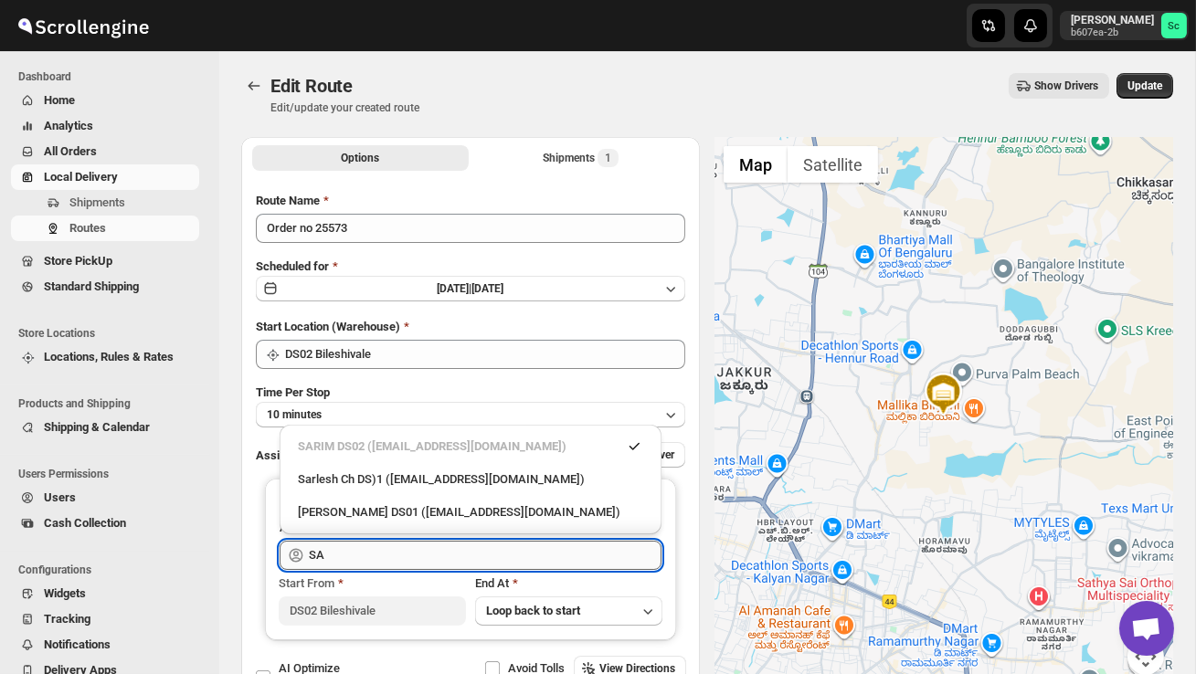
type input "S"
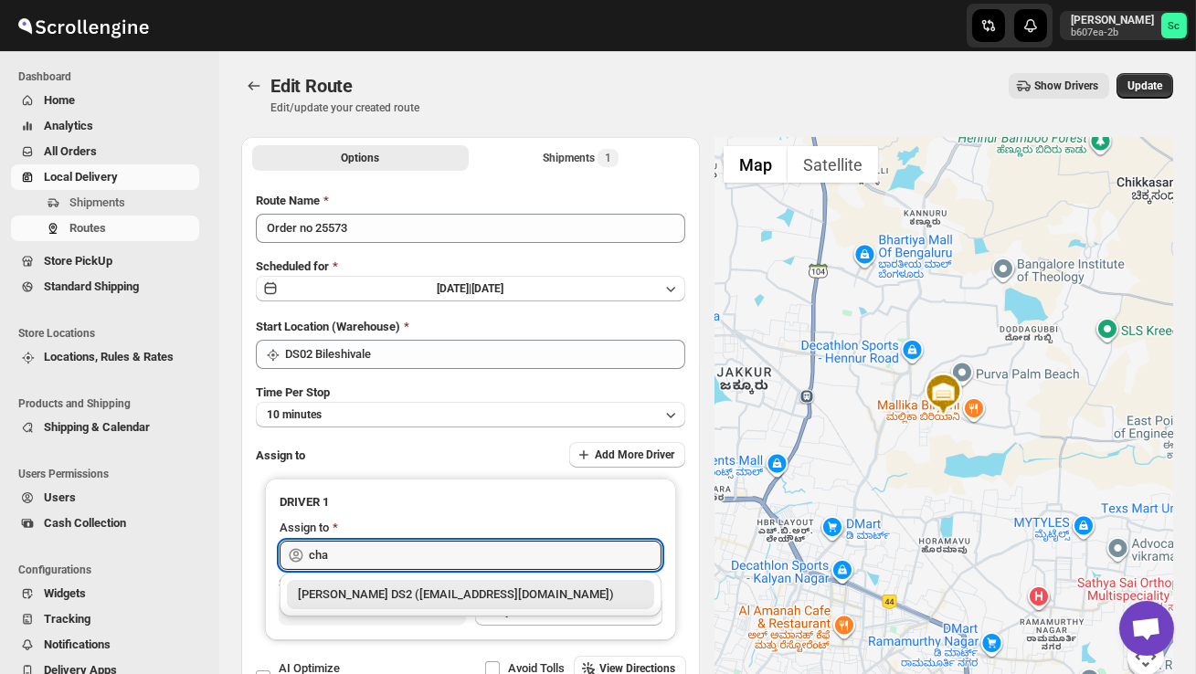
click at [532, 604] on div "[PERSON_NAME] DS2 ([EMAIL_ADDRESS][DOMAIN_NAME])" at bounding box center [470, 594] width 367 height 29
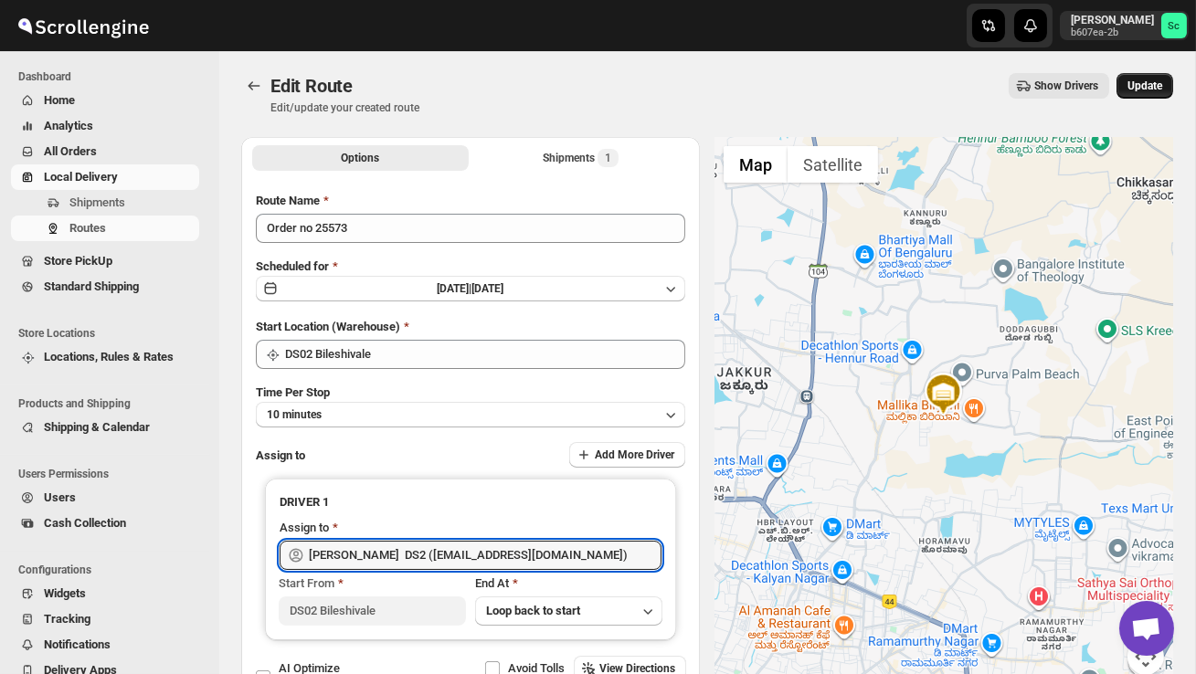
type input "[PERSON_NAME] DS2 ([EMAIL_ADDRESS][DOMAIN_NAME])"
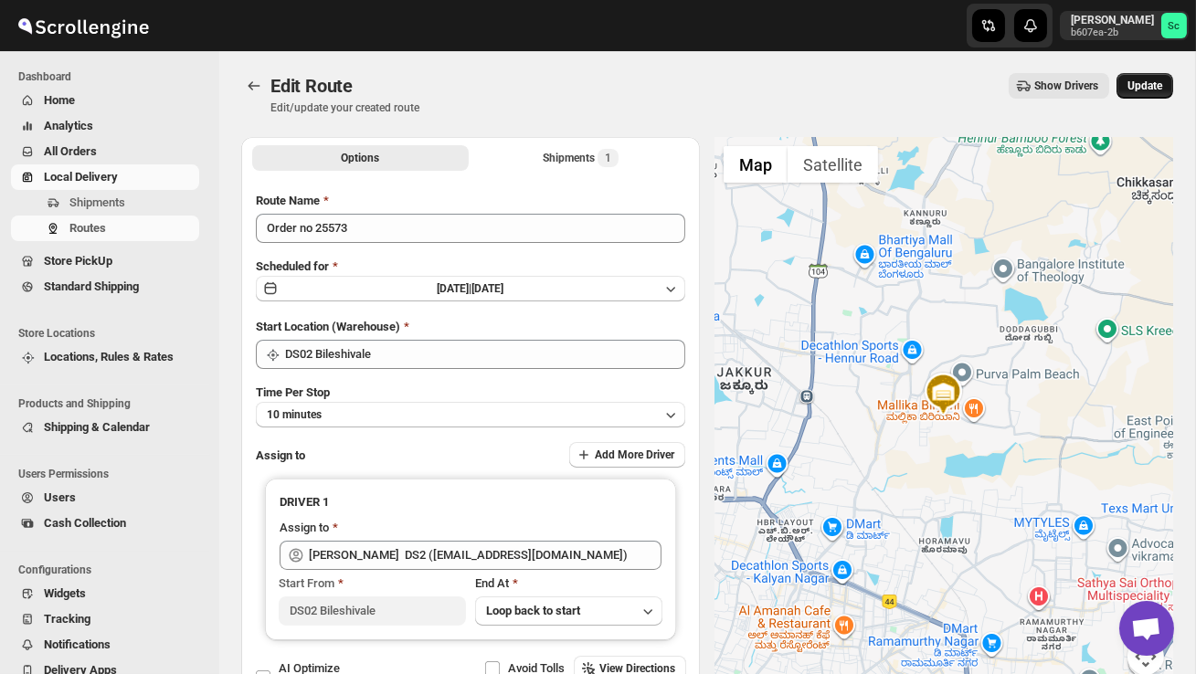
click at [1149, 92] on span "Update" at bounding box center [1145, 86] width 35 height 15
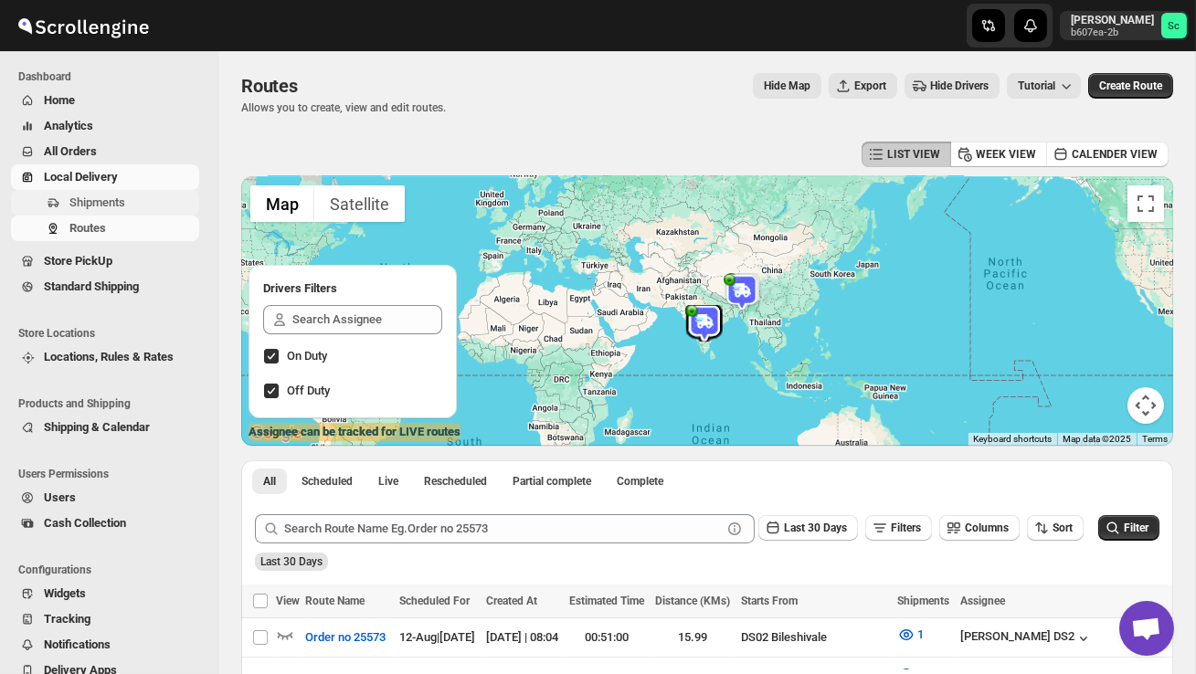
click at [136, 199] on span "Shipments" at bounding box center [132, 203] width 126 height 18
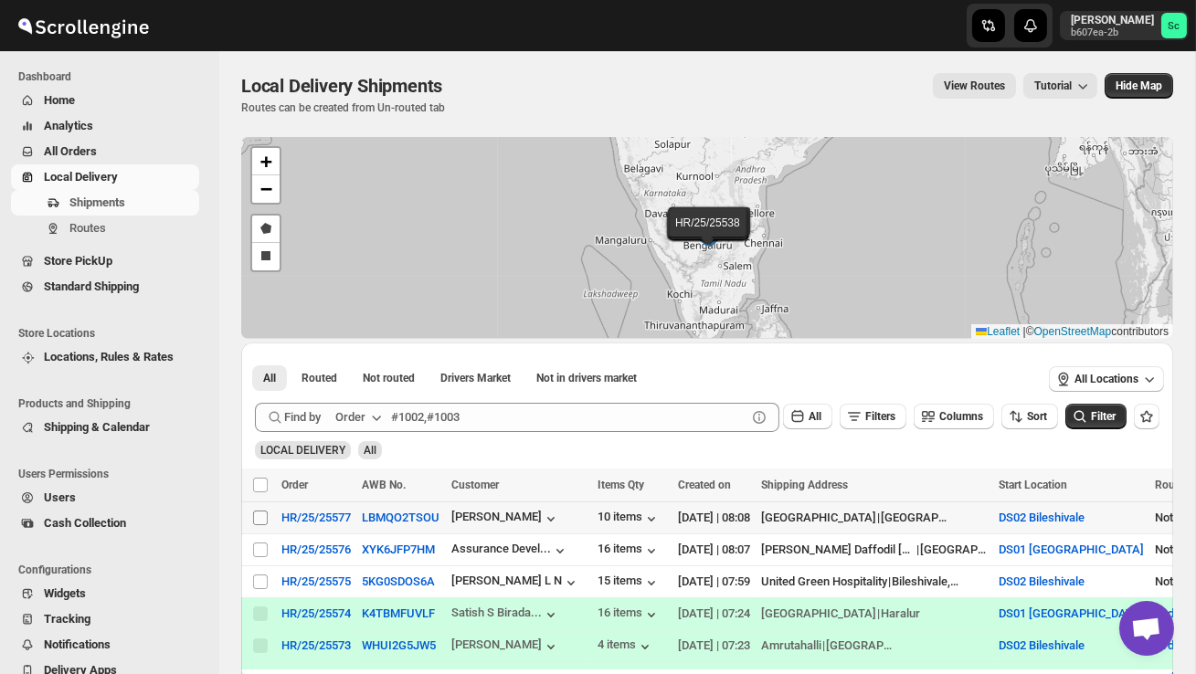
click at [262, 519] on input "Select shipment" at bounding box center [260, 518] width 15 height 15
checkbox input "true"
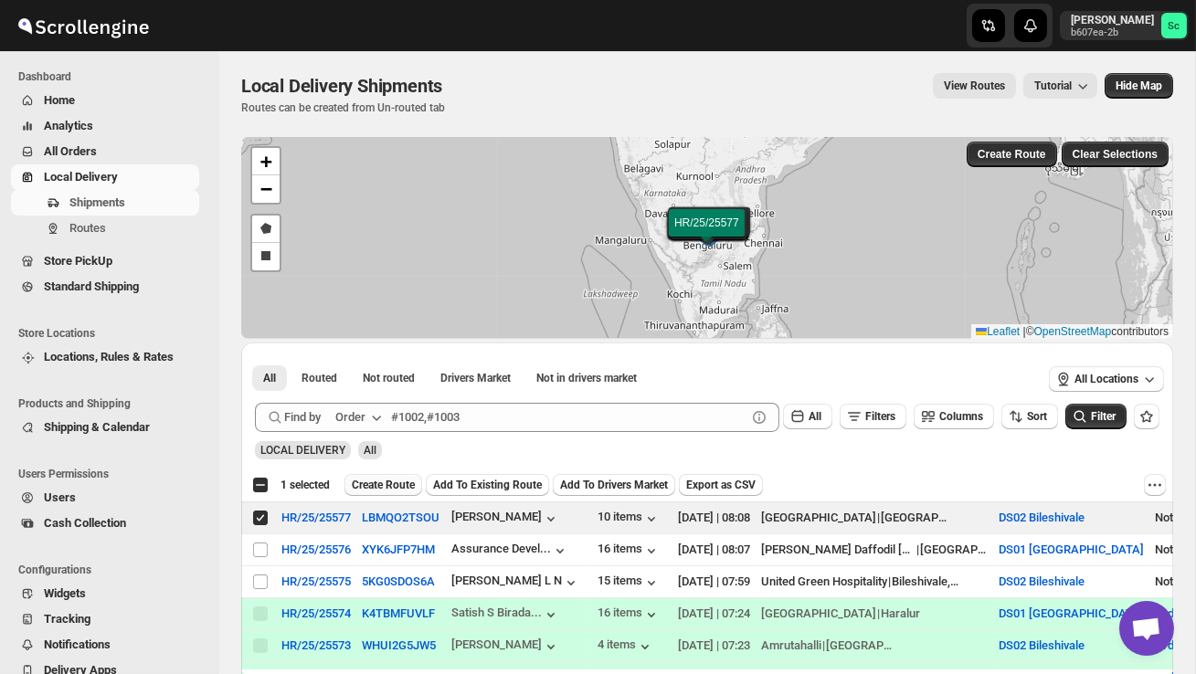
click at [388, 482] on span "Create Route" at bounding box center [383, 485] width 63 height 15
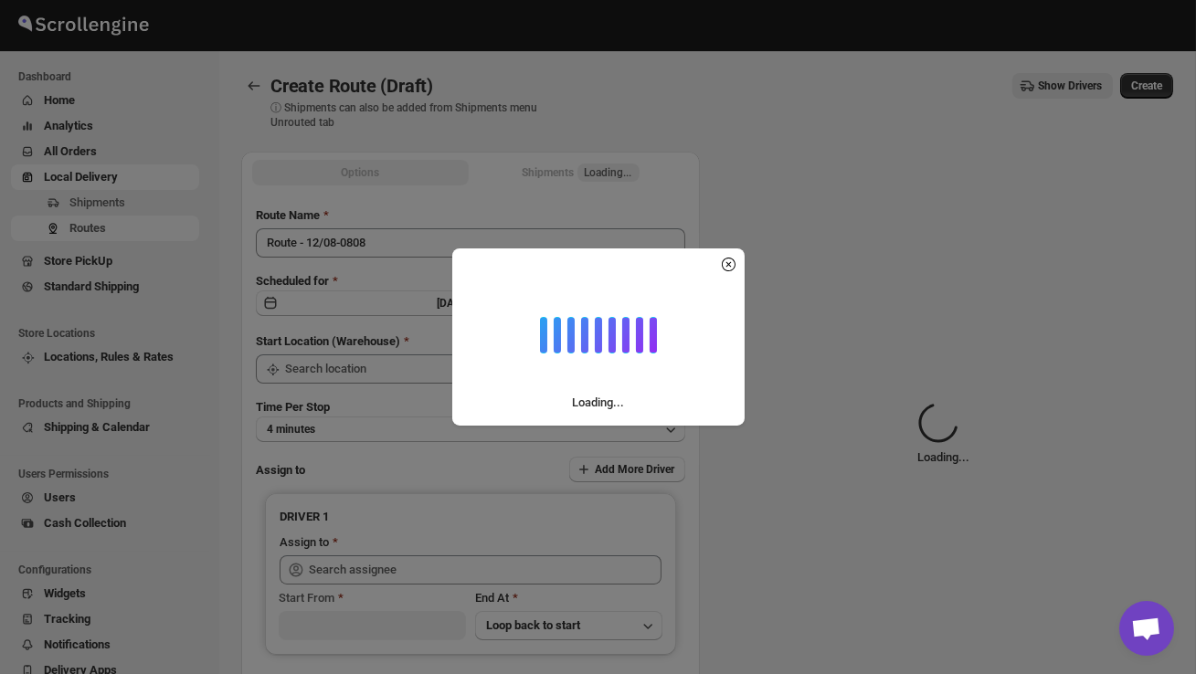
type input "DS02 Bileshivale"
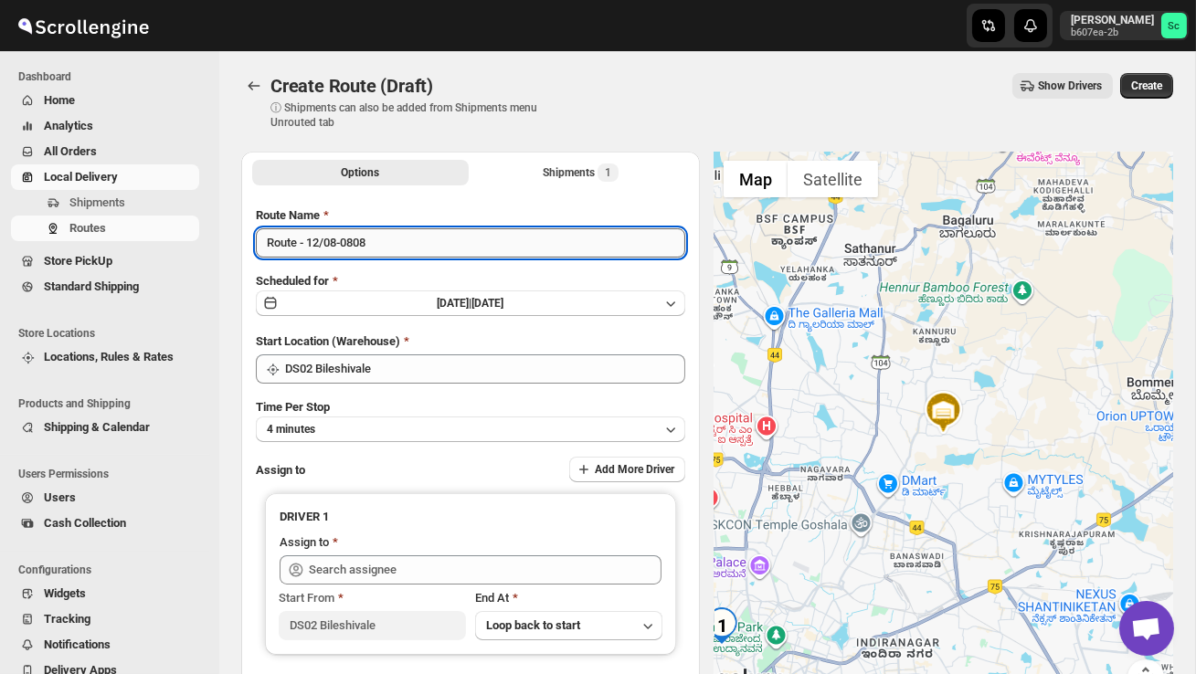
click at [388, 250] on input "Route - 12/08-0808" at bounding box center [470, 242] width 429 height 29
type input "R"
type input "Order no 25577"
click at [401, 429] on button "4 minutes" at bounding box center [470, 430] width 429 height 26
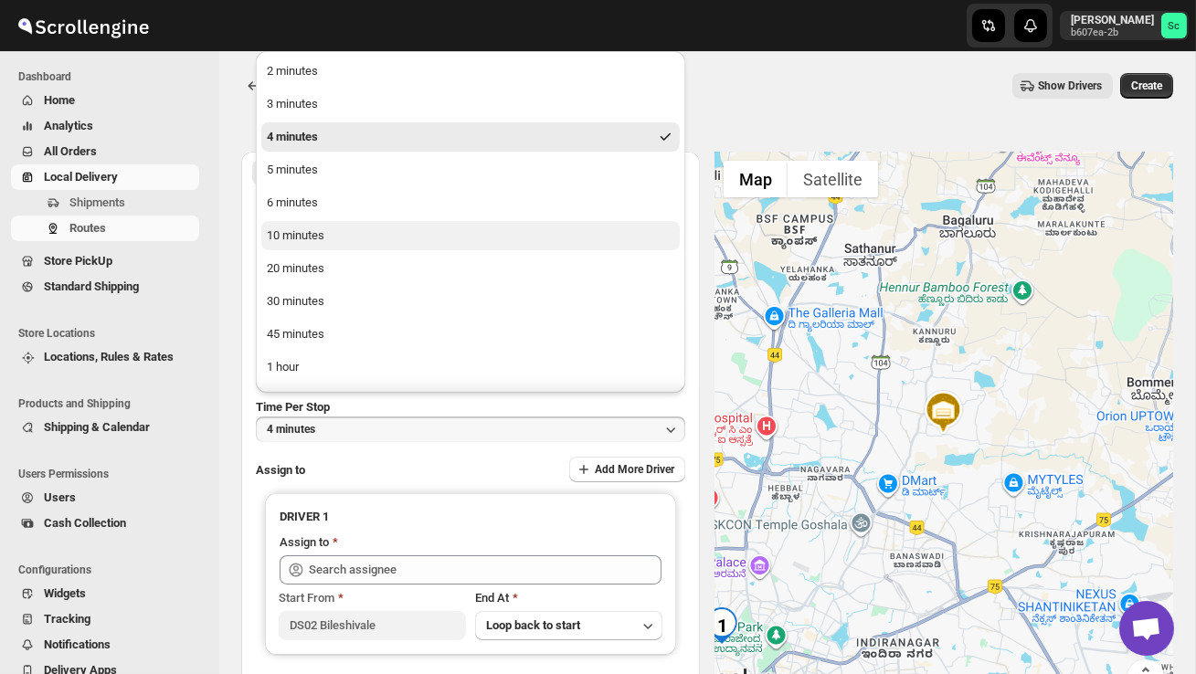
click at [331, 249] on button "10 minutes" at bounding box center [470, 235] width 418 height 29
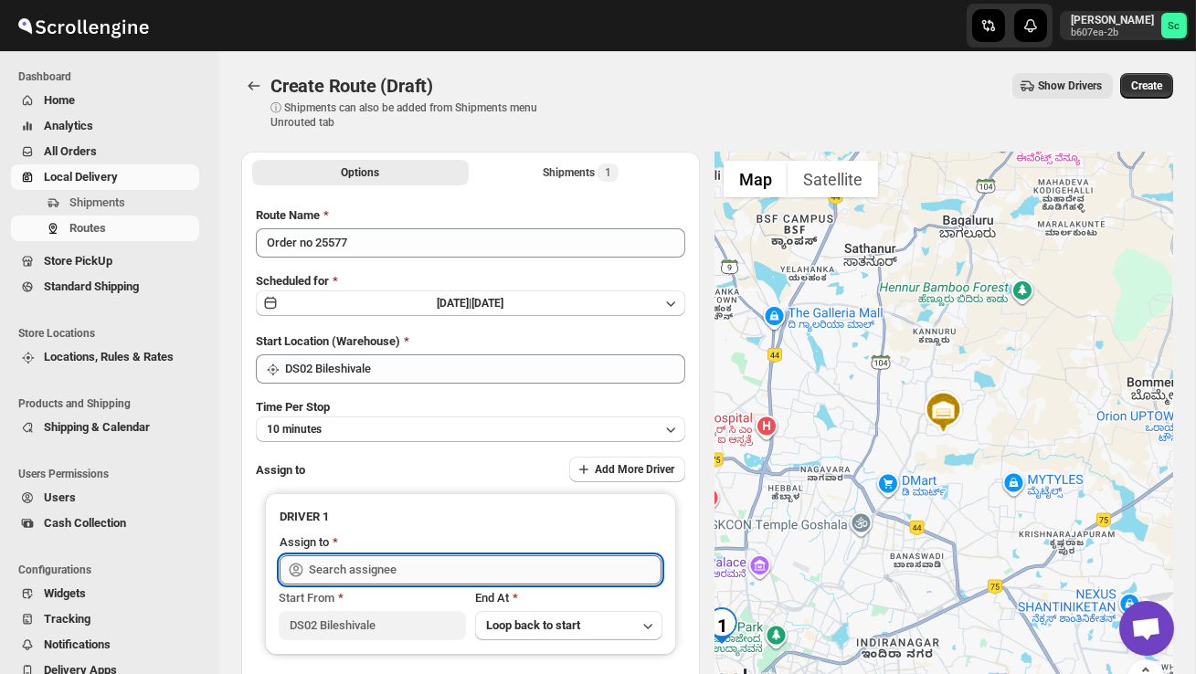
click at [380, 576] on input "text" at bounding box center [485, 570] width 353 height 29
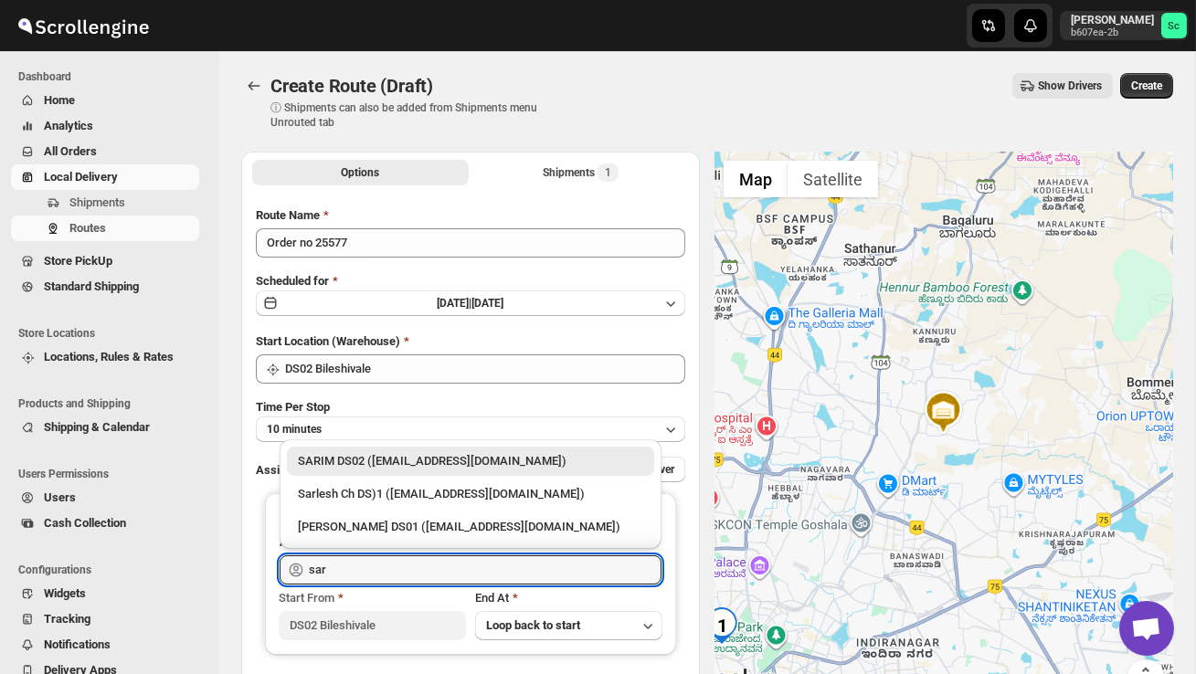
click at [461, 465] on div "SARIM DS02 ([EMAIL_ADDRESS][DOMAIN_NAME])" at bounding box center [470, 461] width 345 height 18
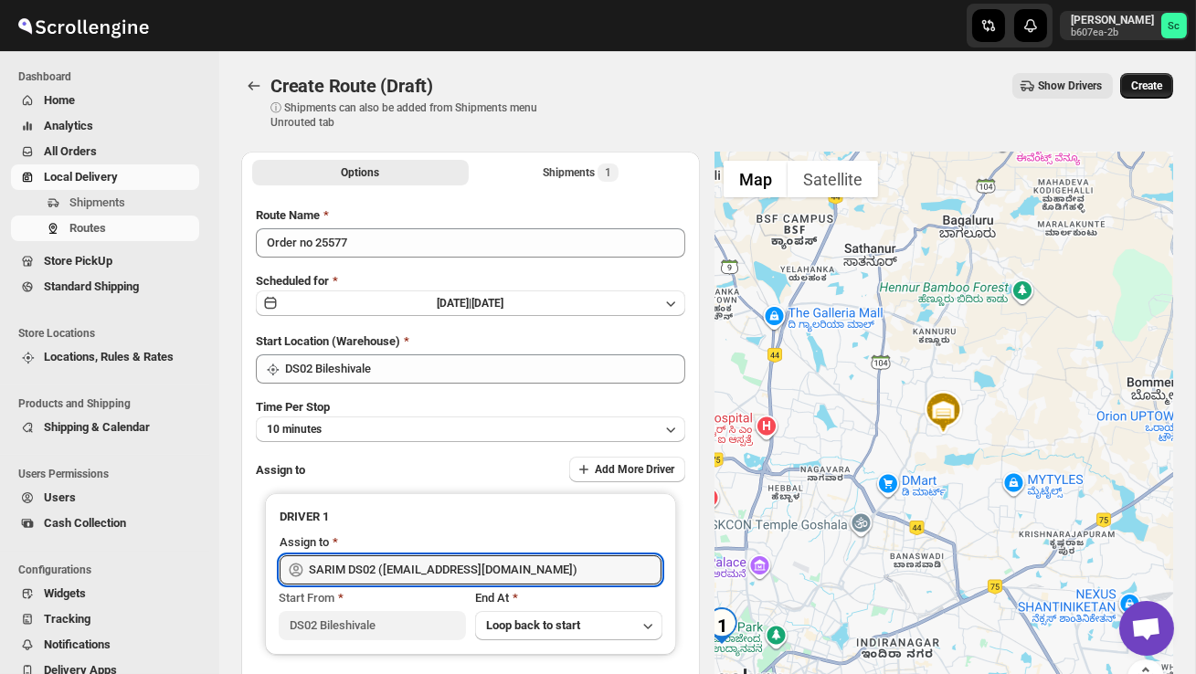
type input "SARIM DS02 ([EMAIL_ADDRESS][DOMAIN_NAME])"
click at [1154, 84] on span "Create" at bounding box center [1146, 86] width 31 height 15
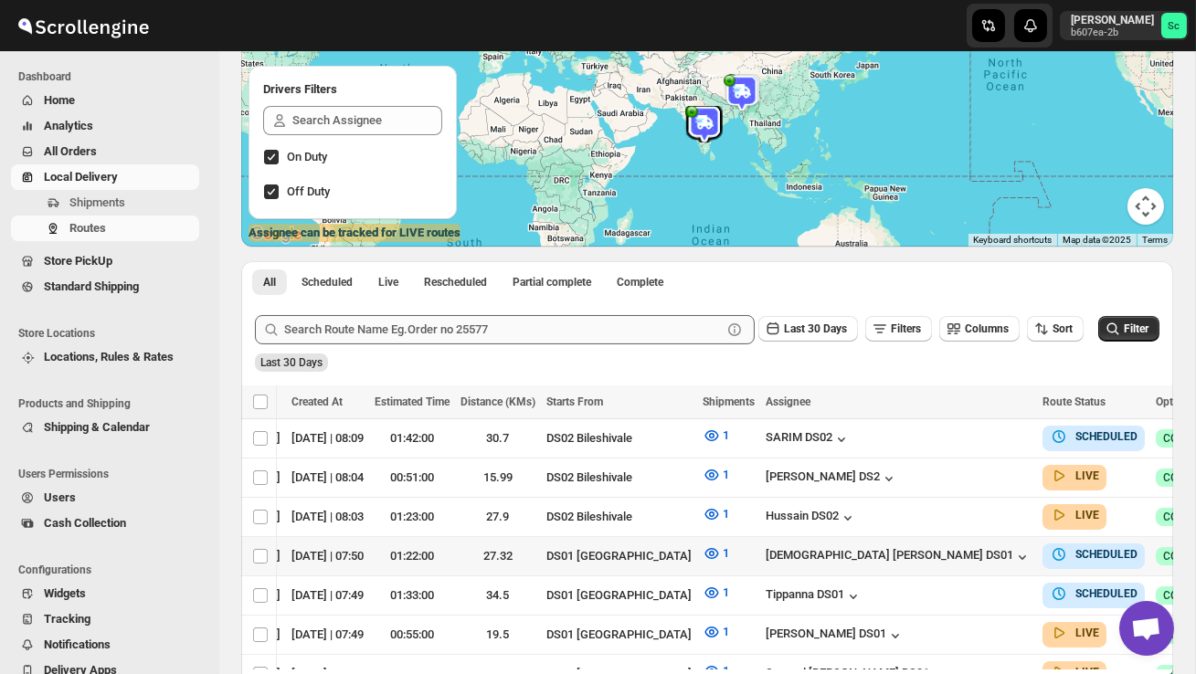
scroll to position [201, 0]
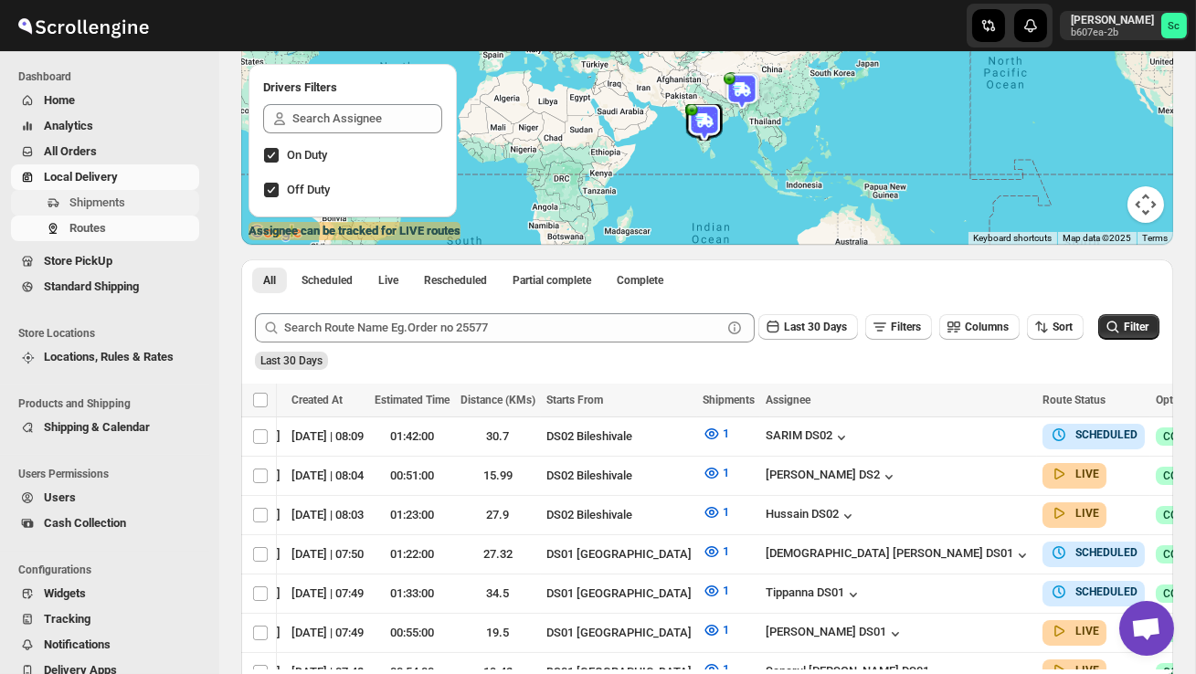
click at [147, 205] on span "Shipments" at bounding box center [132, 203] width 126 height 18
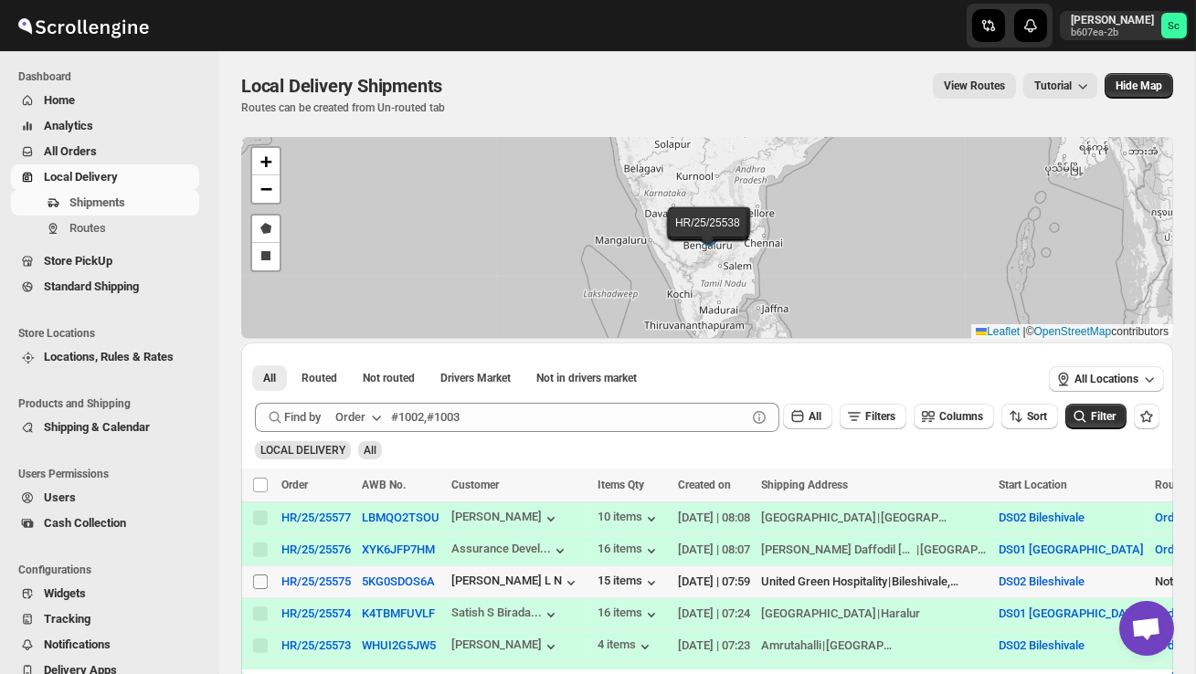
click at [257, 584] on input "Select shipment" at bounding box center [260, 582] width 15 height 15
checkbox input "true"
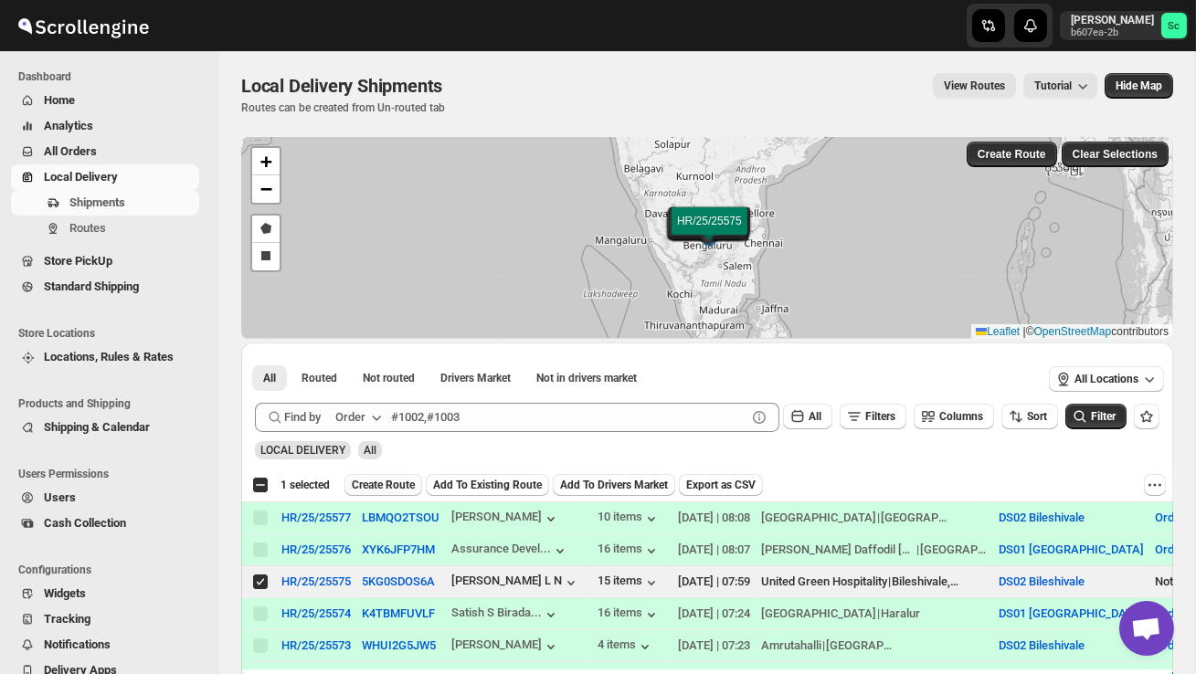
click at [395, 492] on span "Create Route" at bounding box center [383, 485] width 63 height 15
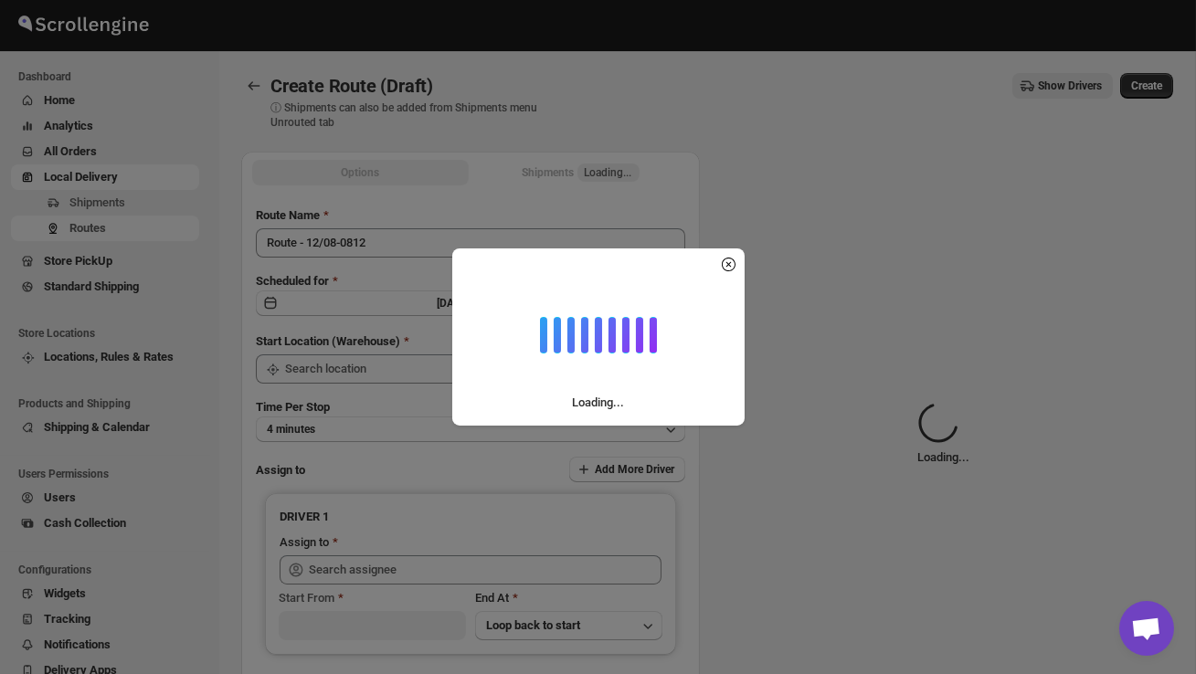
type input "DS02 Bileshivale"
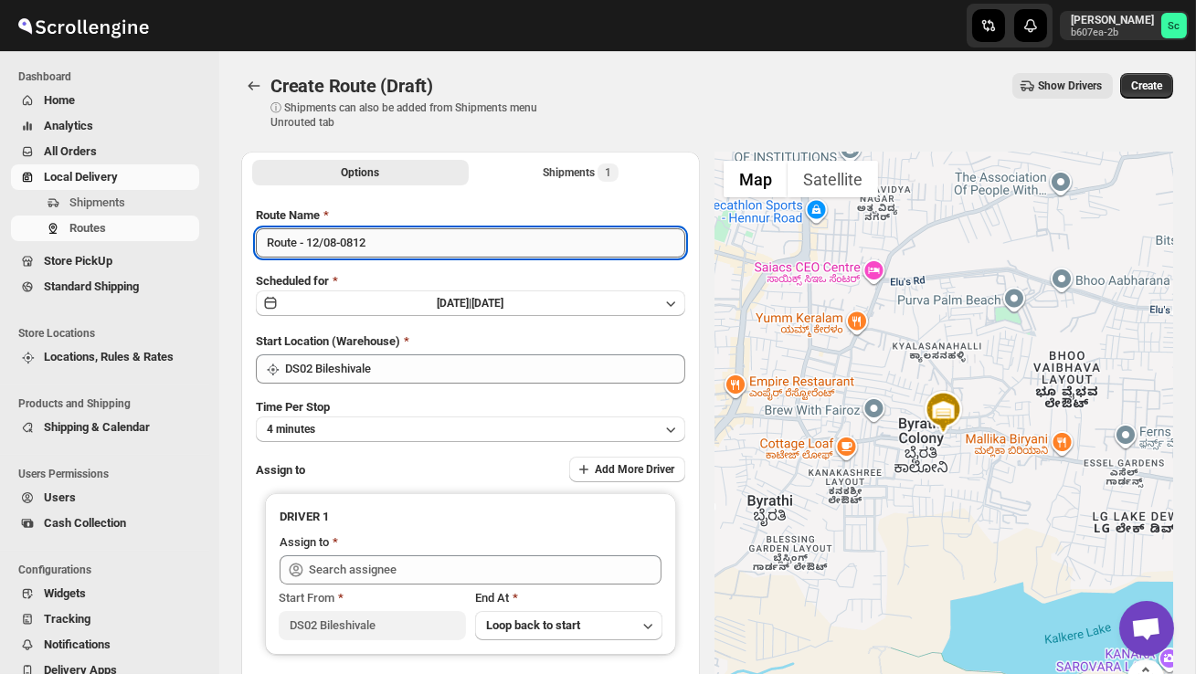
click at [390, 248] on input "Route - 12/08-0812" at bounding box center [470, 242] width 429 height 29
type input "R"
type input "Order no 25575"
click at [394, 426] on button "4 minutes" at bounding box center [470, 430] width 429 height 26
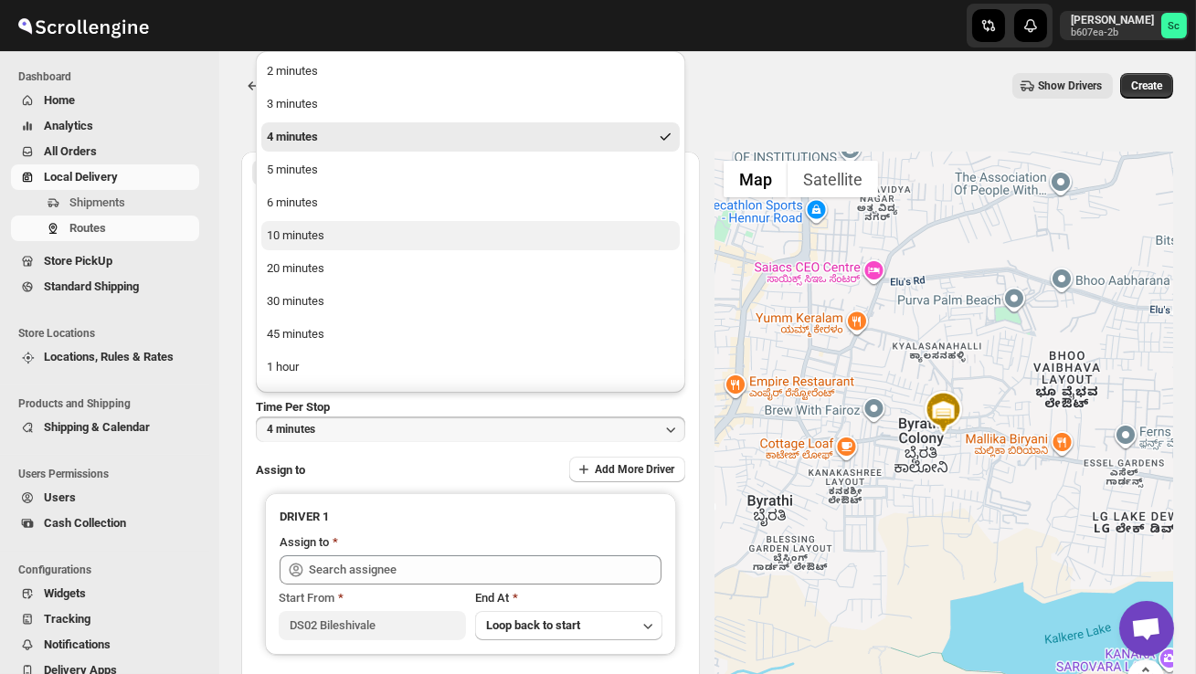
click at [316, 240] on div "10 minutes" at bounding box center [296, 236] width 58 height 18
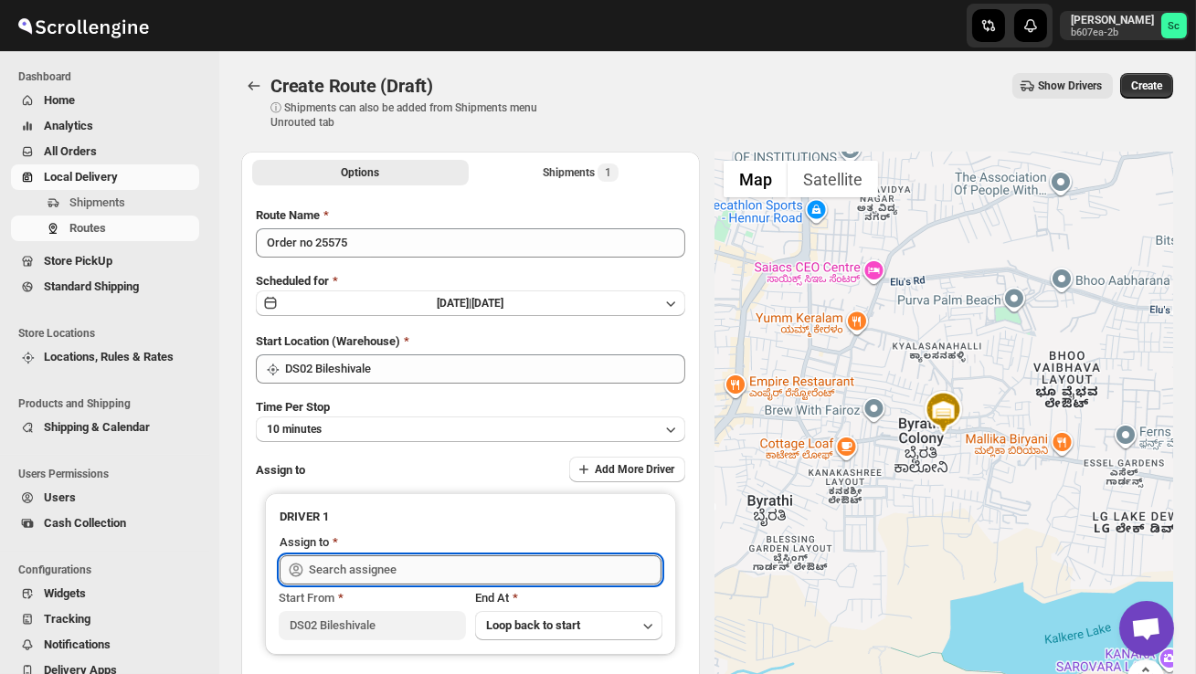
click at [421, 562] on input "text" at bounding box center [485, 570] width 353 height 29
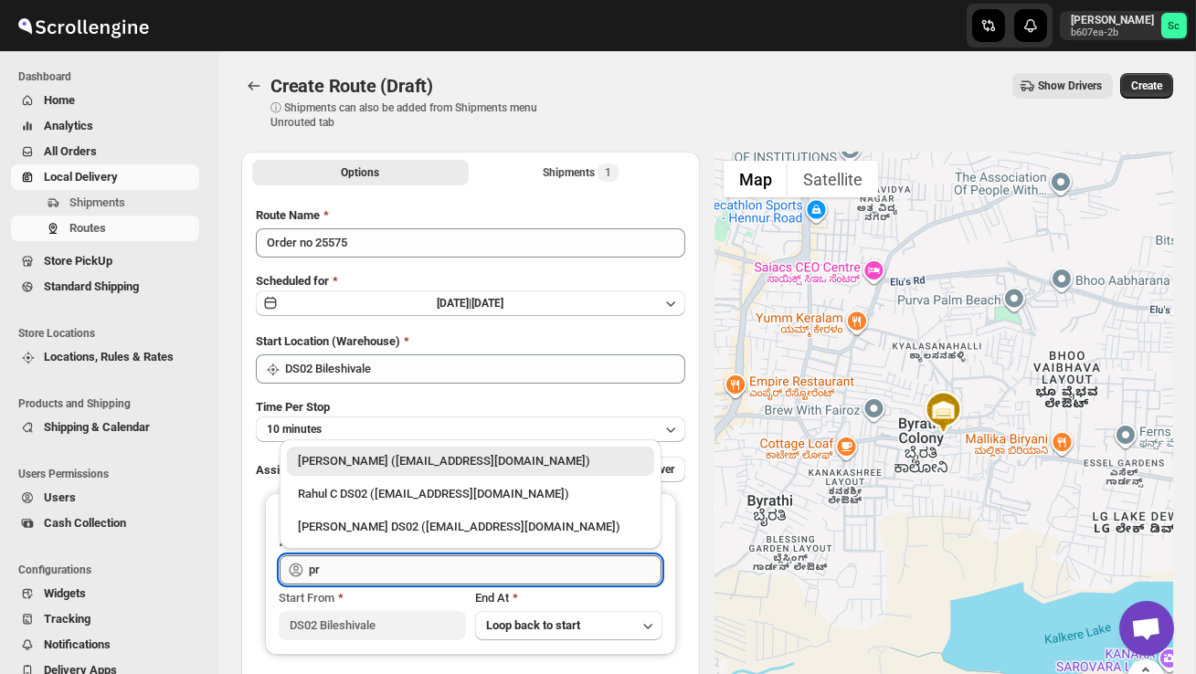
type input "p"
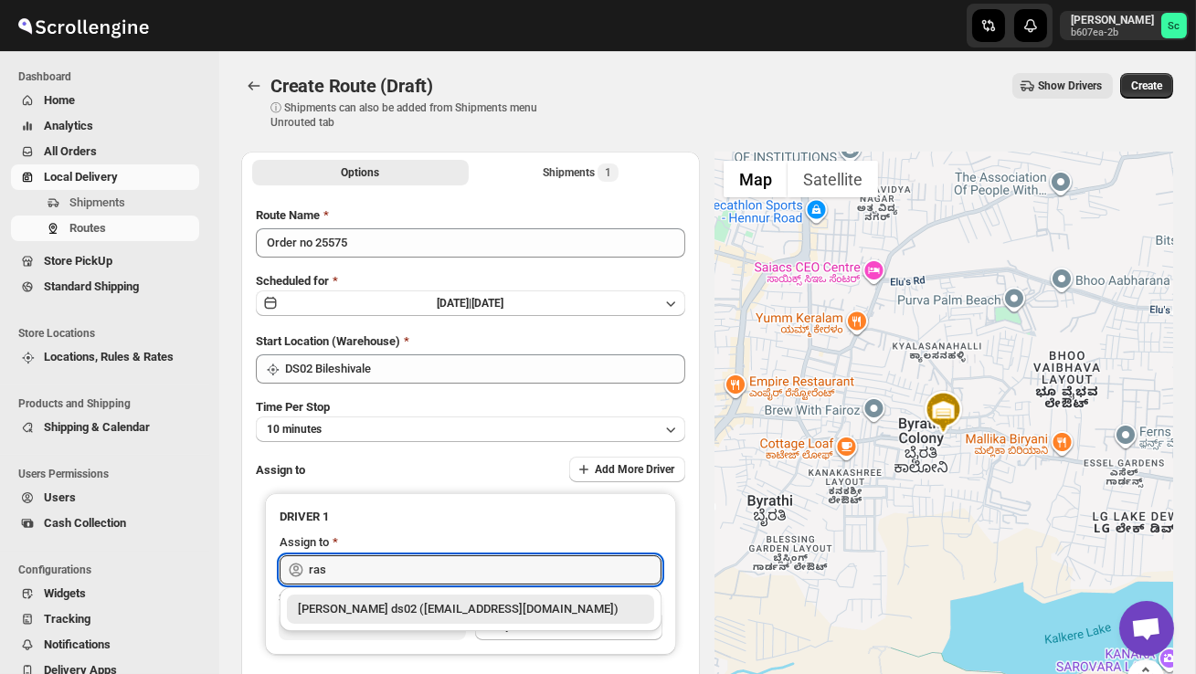
click at [403, 599] on div "[PERSON_NAME] ds02 ([EMAIL_ADDRESS][DOMAIN_NAME])" at bounding box center [470, 609] width 367 height 29
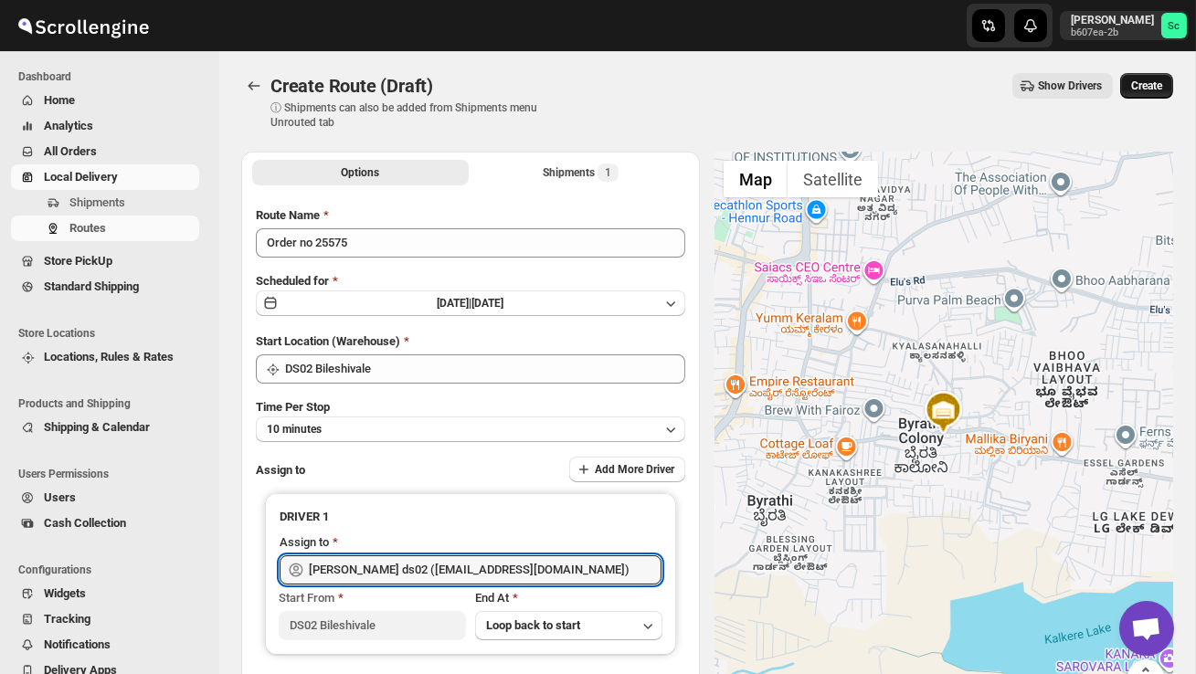
type input "[PERSON_NAME] ds02 ([EMAIL_ADDRESS][DOMAIN_NAME])"
click at [1146, 85] on span "Create" at bounding box center [1146, 86] width 31 height 15
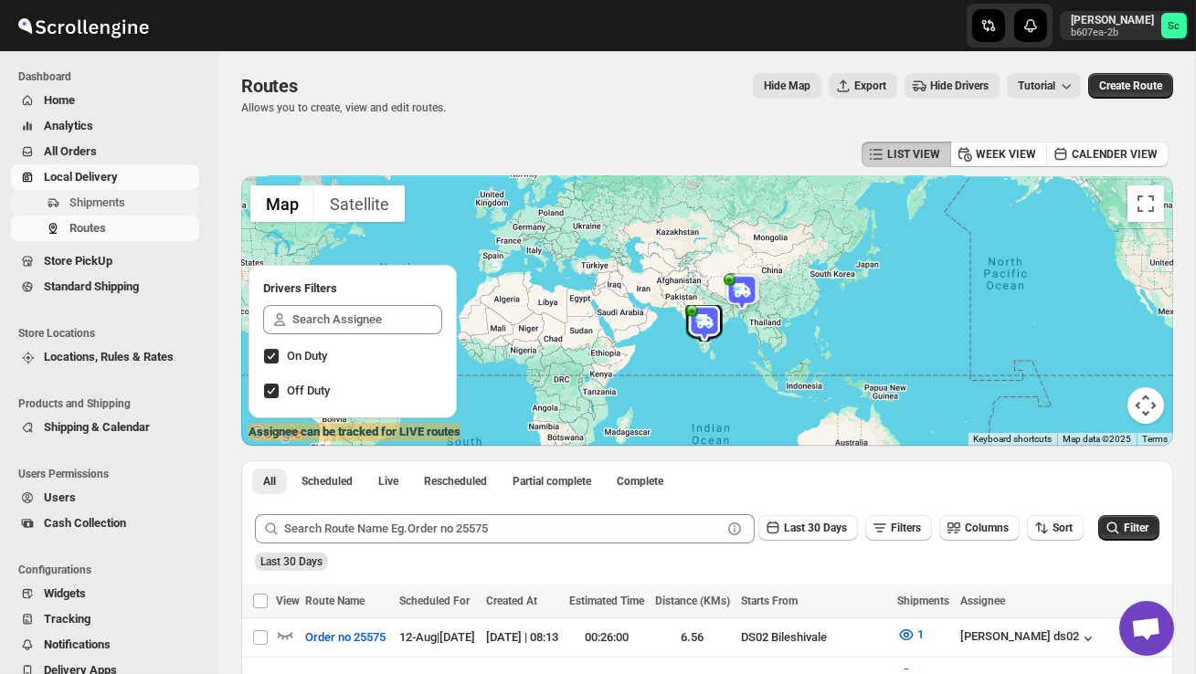
click at [140, 205] on span "Shipments" at bounding box center [132, 203] width 126 height 18
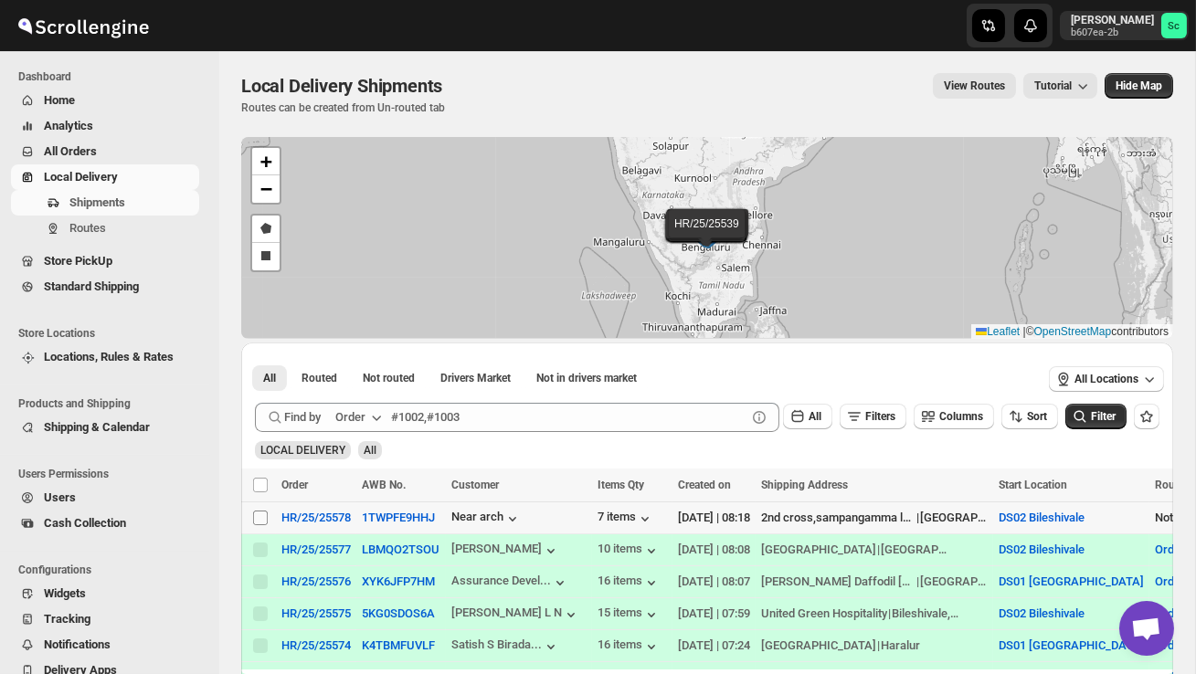
click at [261, 519] on input "Select shipment" at bounding box center [260, 518] width 15 height 15
checkbox input "true"
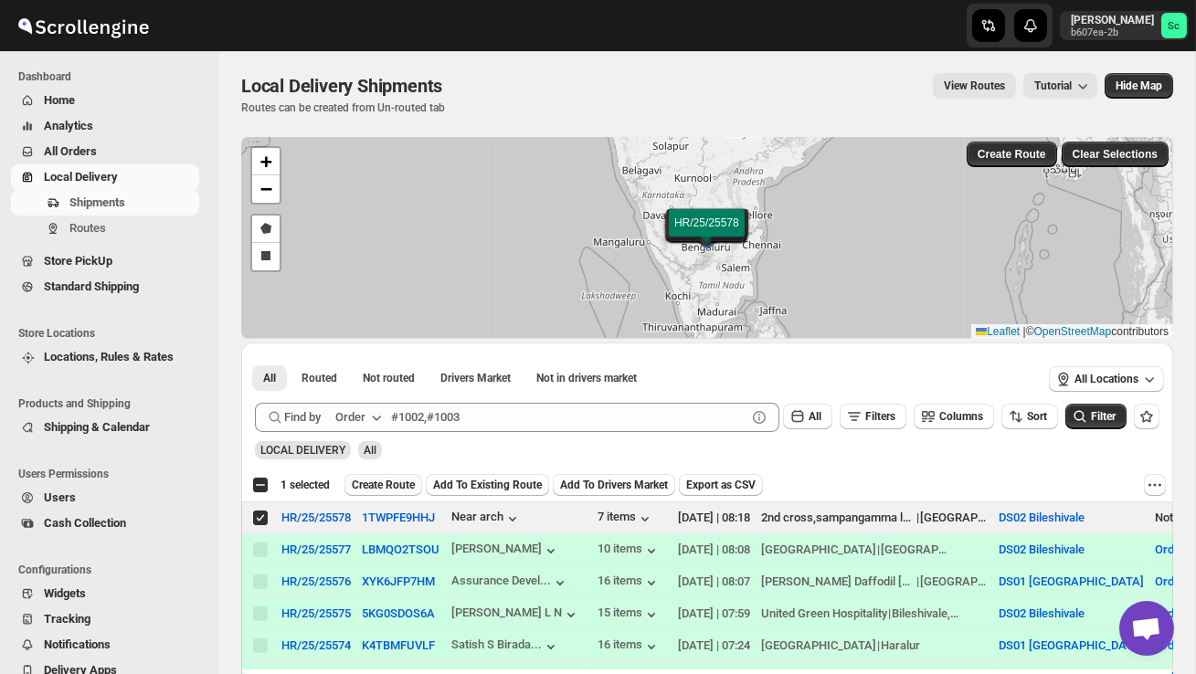
click at [405, 487] on span "Create Route" at bounding box center [383, 485] width 63 height 15
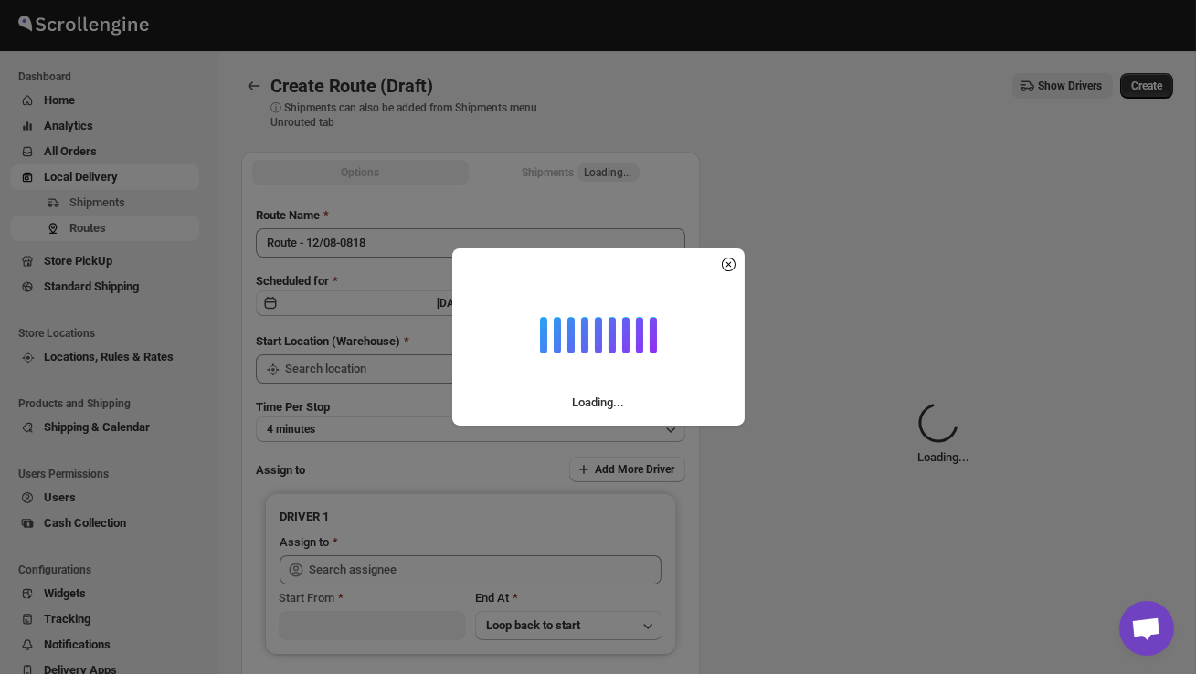
type input "DS02 Bileshivale"
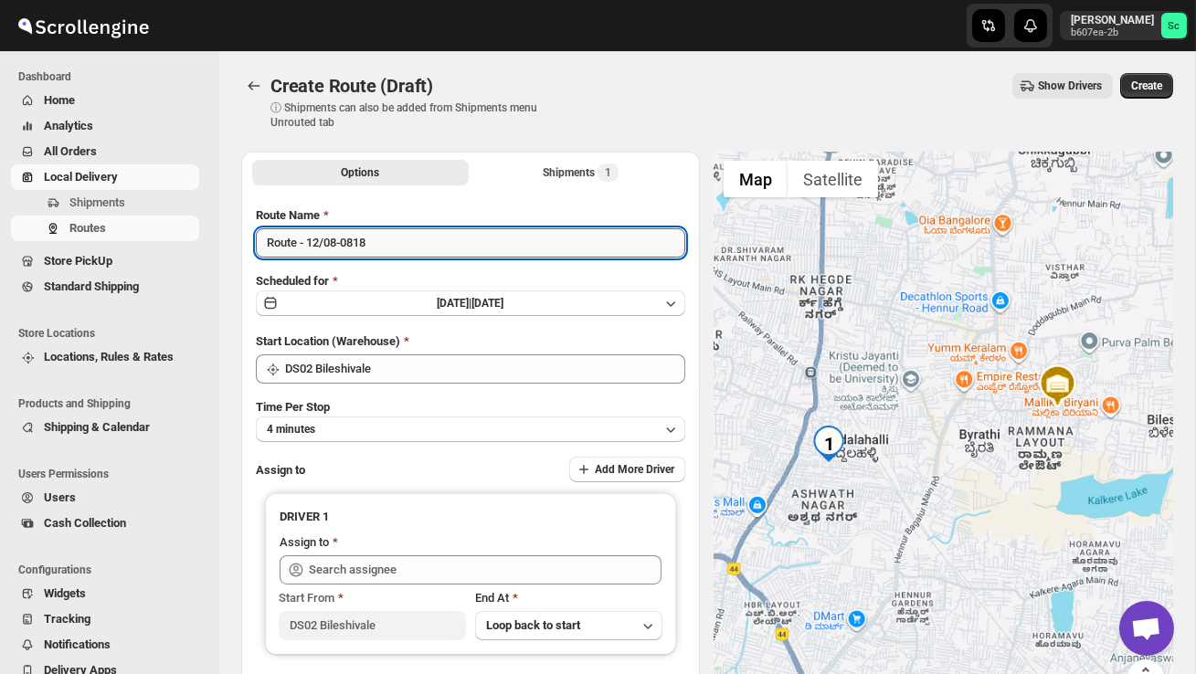
click at [433, 236] on input "Route - 12/08-0818" at bounding box center [470, 242] width 429 height 29
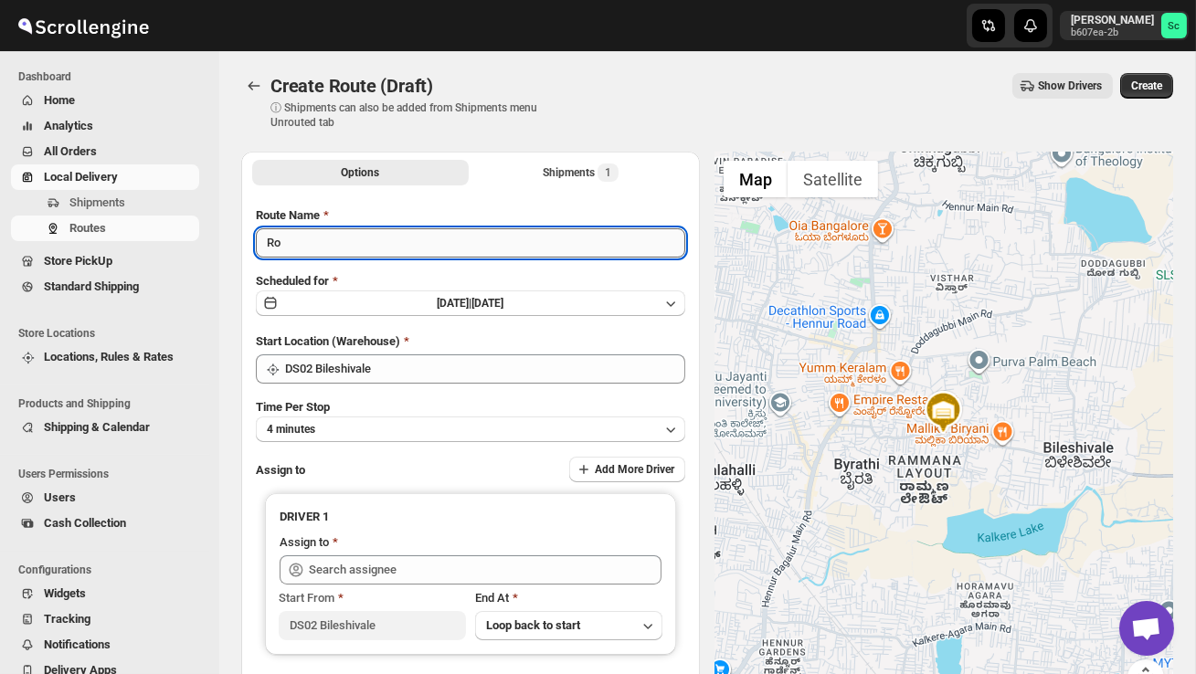
type input "R"
type input "Order no 25578"
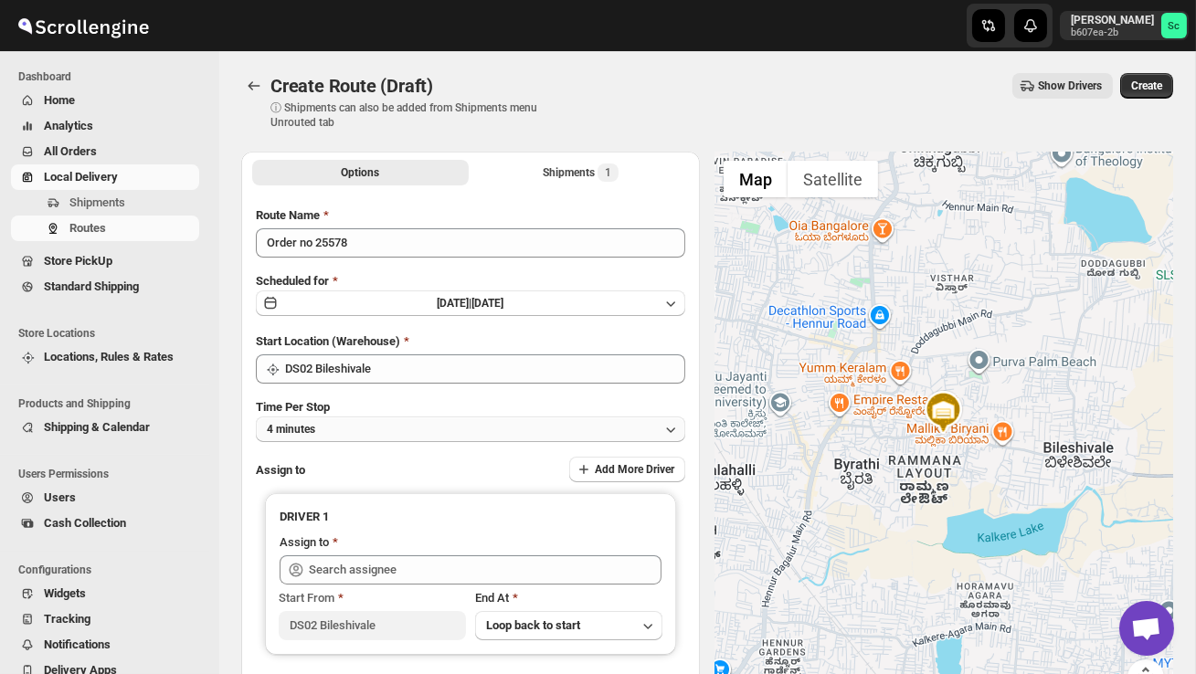
click at [447, 425] on button "4 minutes" at bounding box center [470, 430] width 429 height 26
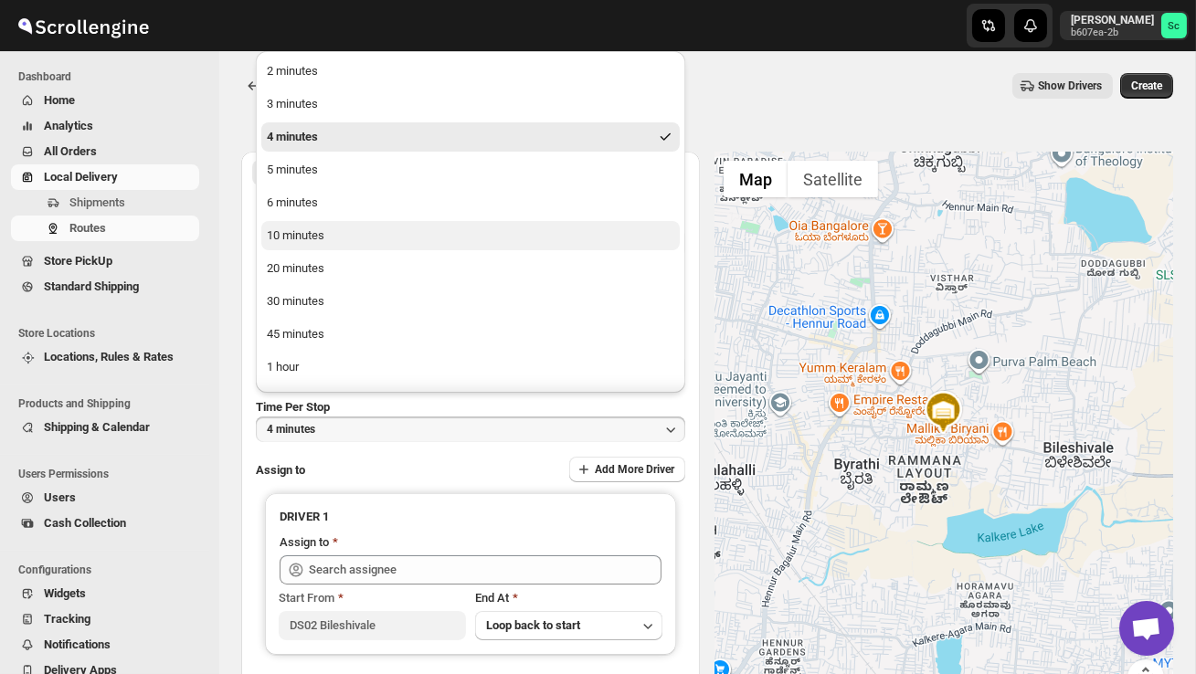
click at [334, 239] on button "10 minutes" at bounding box center [470, 235] width 418 height 29
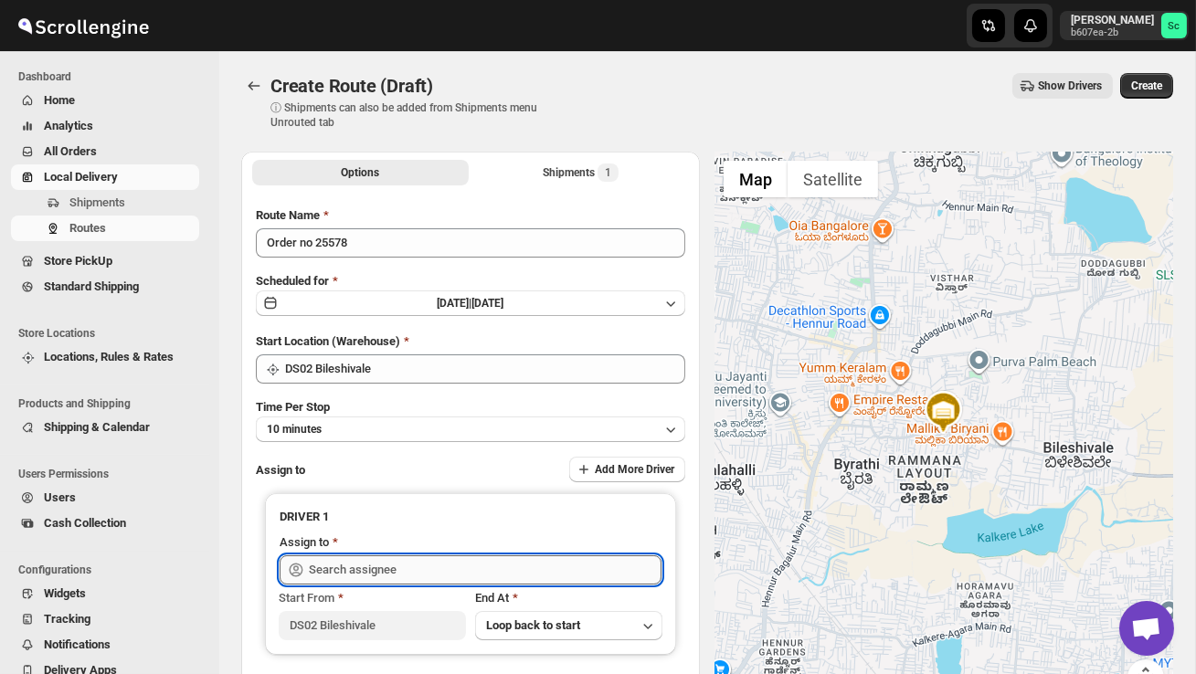
click at [382, 565] on input "text" at bounding box center [485, 570] width 353 height 29
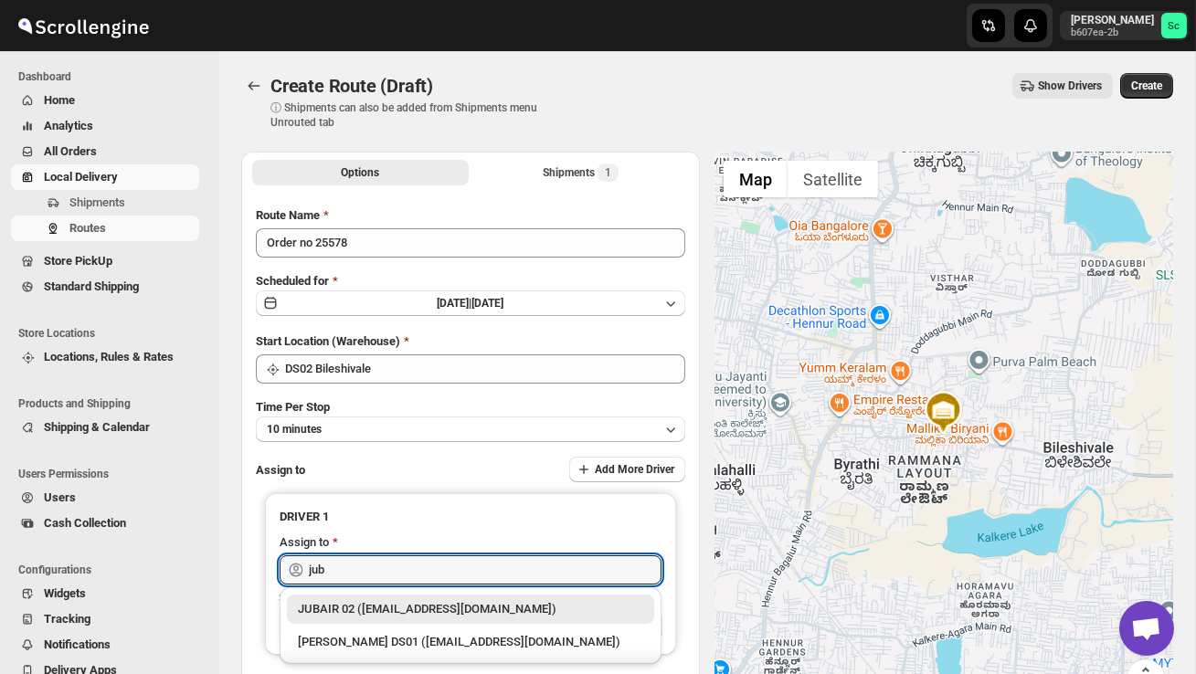
click at [417, 612] on div "JUBAIR 02 ([EMAIL_ADDRESS][DOMAIN_NAME])" at bounding box center [470, 609] width 345 height 18
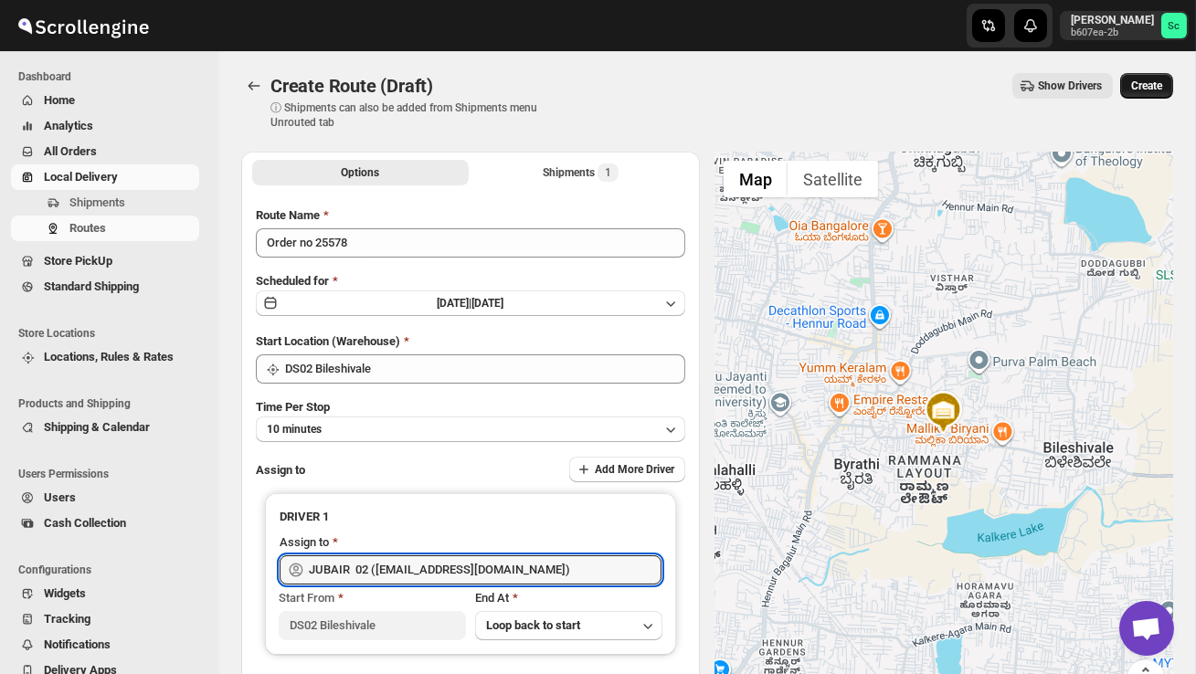
type input "JUBAIR 02 ([EMAIL_ADDRESS][DOMAIN_NAME])"
click at [1149, 91] on span "Create" at bounding box center [1146, 86] width 31 height 15
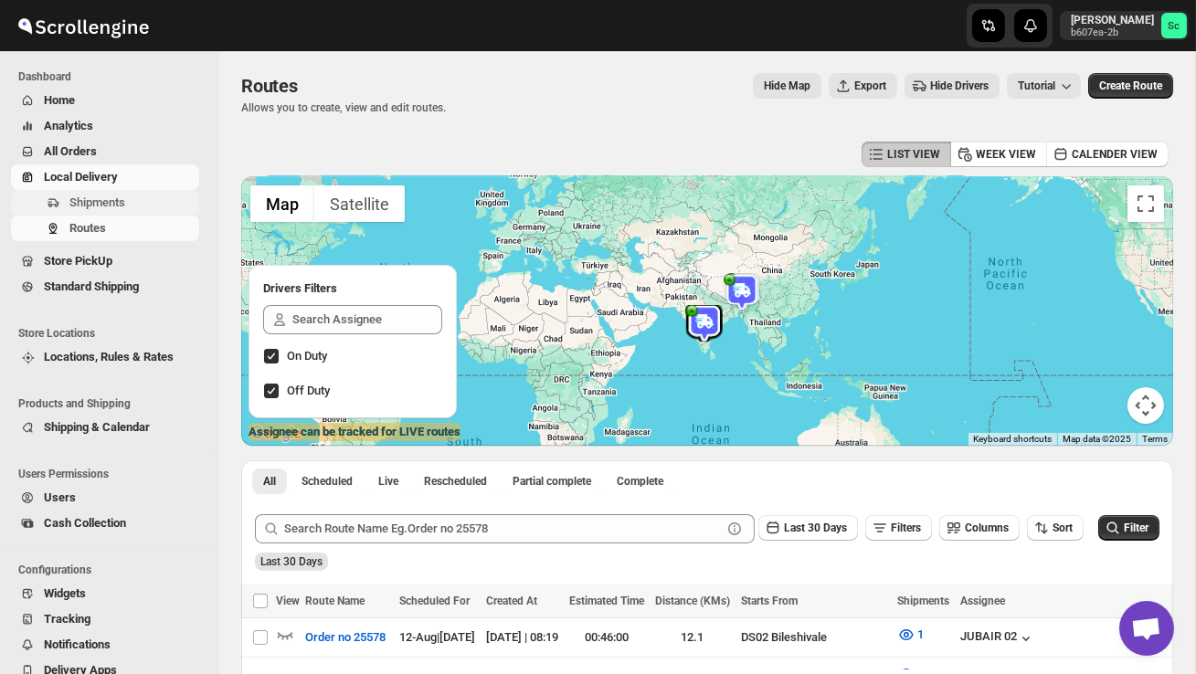
click at [148, 196] on span "Shipments" at bounding box center [132, 203] width 126 height 18
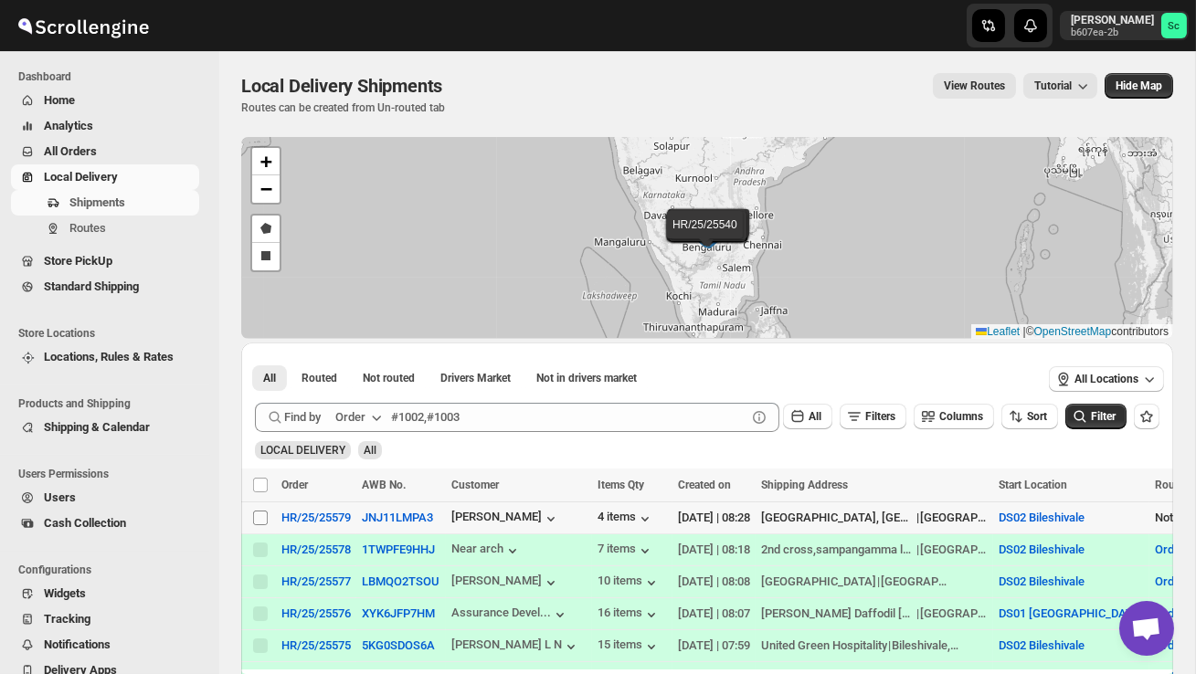
click at [257, 517] on input "Select shipment" at bounding box center [260, 518] width 15 height 15
checkbox input "true"
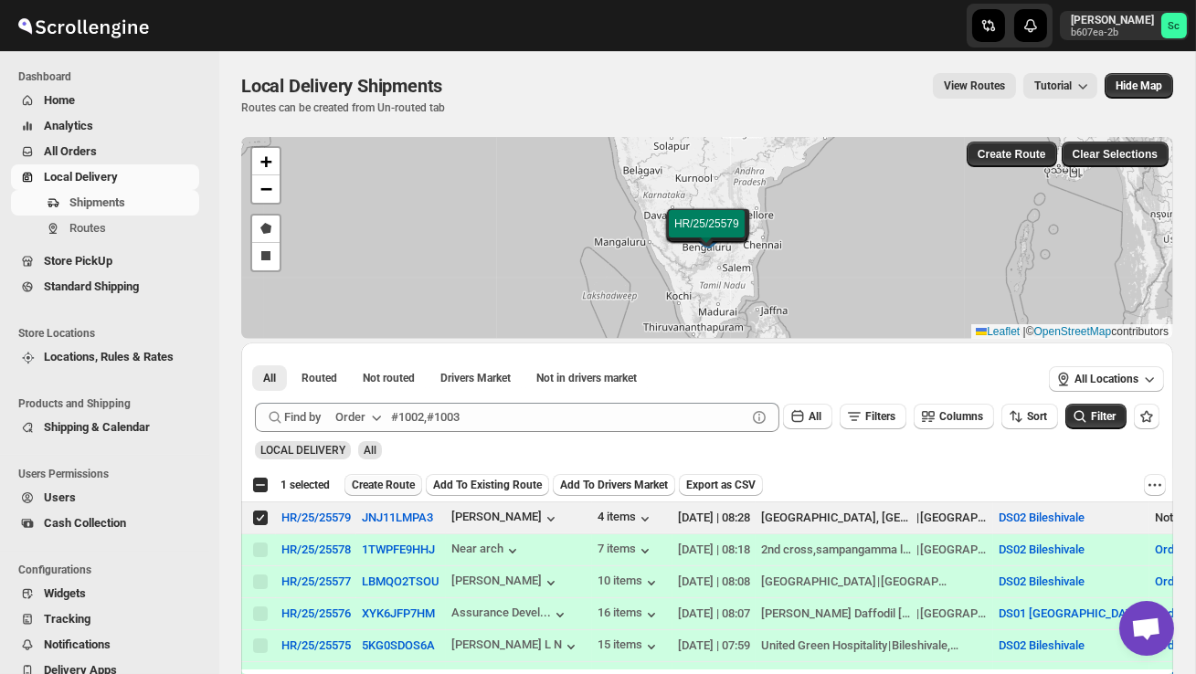
click at [391, 492] on button "Create Route" at bounding box center [383, 485] width 78 height 22
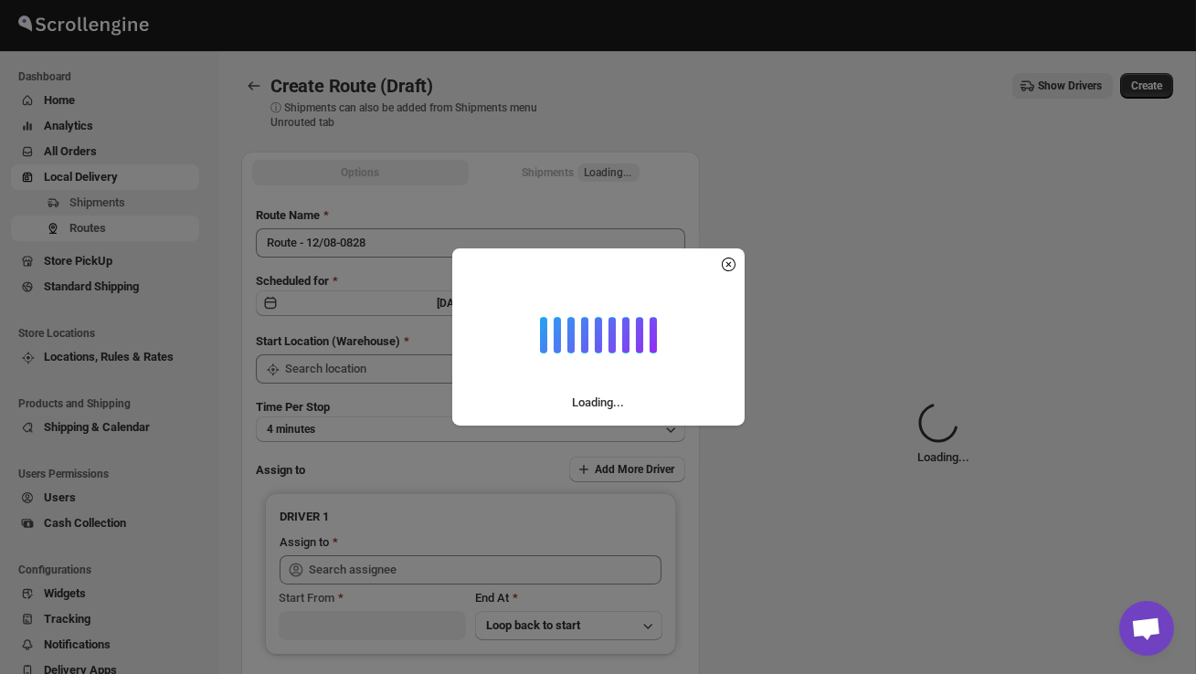
type input "DS02 Bileshivale"
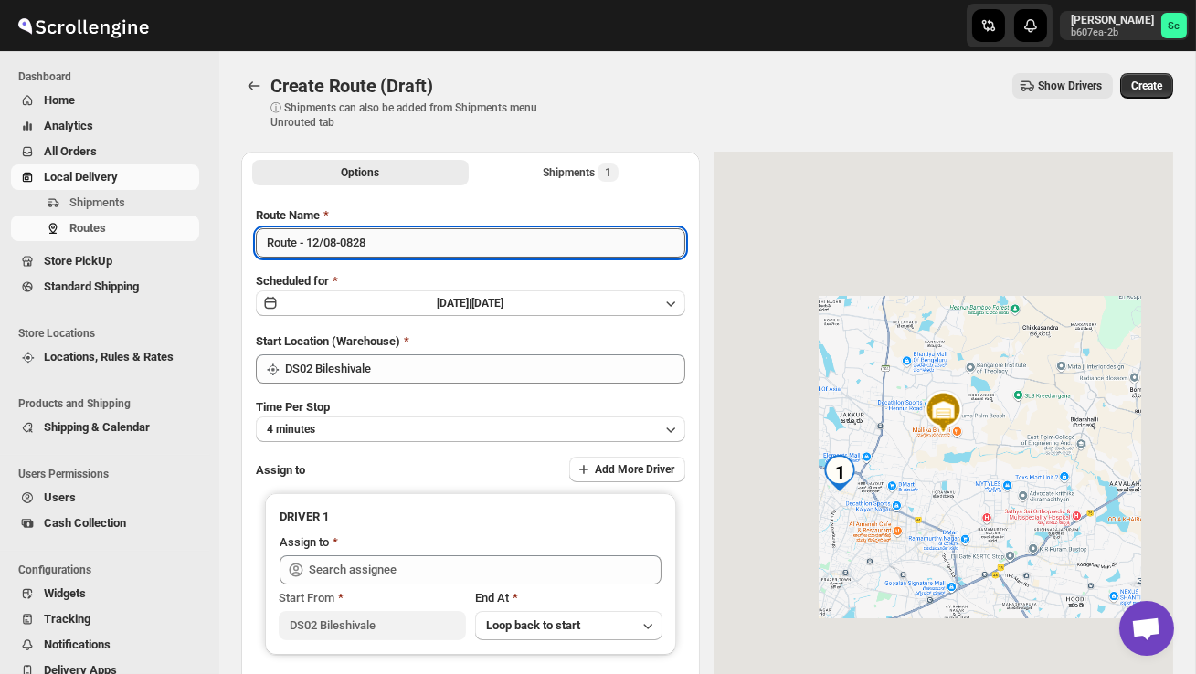
click at [411, 255] on input "Route - 12/08-0828" at bounding box center [470, 242] width 429 height 29
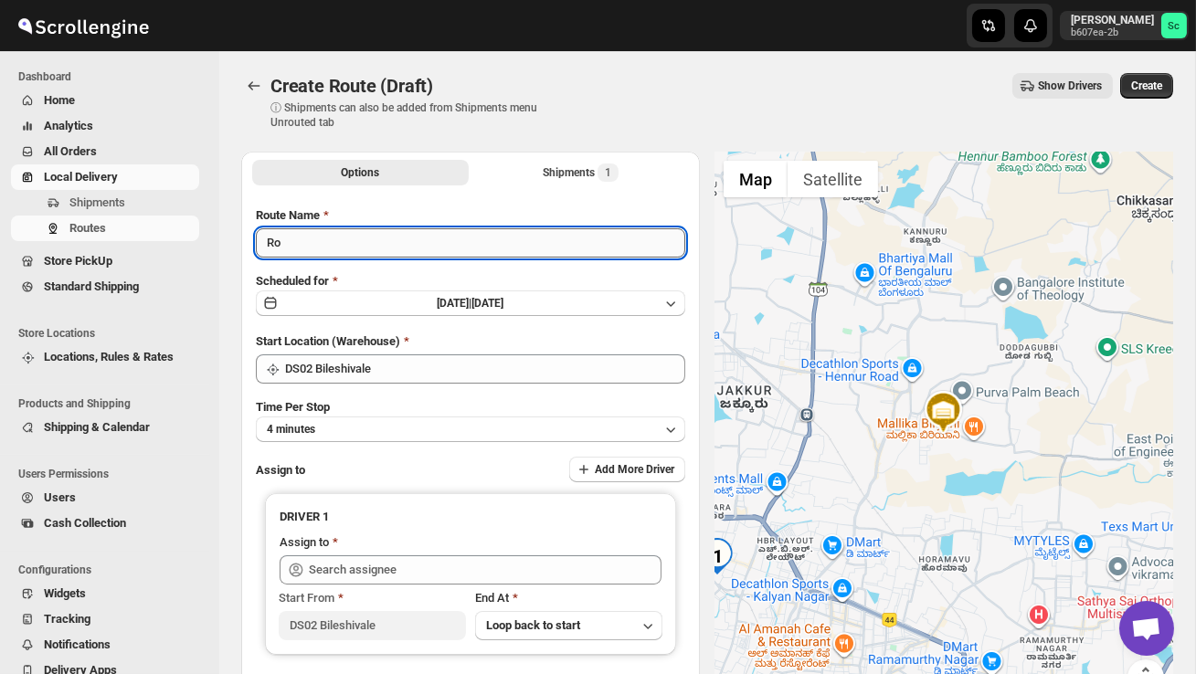
type input "R"
type input "Order no 25579"
click at [402, 424] on button "4 minutes" at bounding box center [470, 430] width 429 height 26
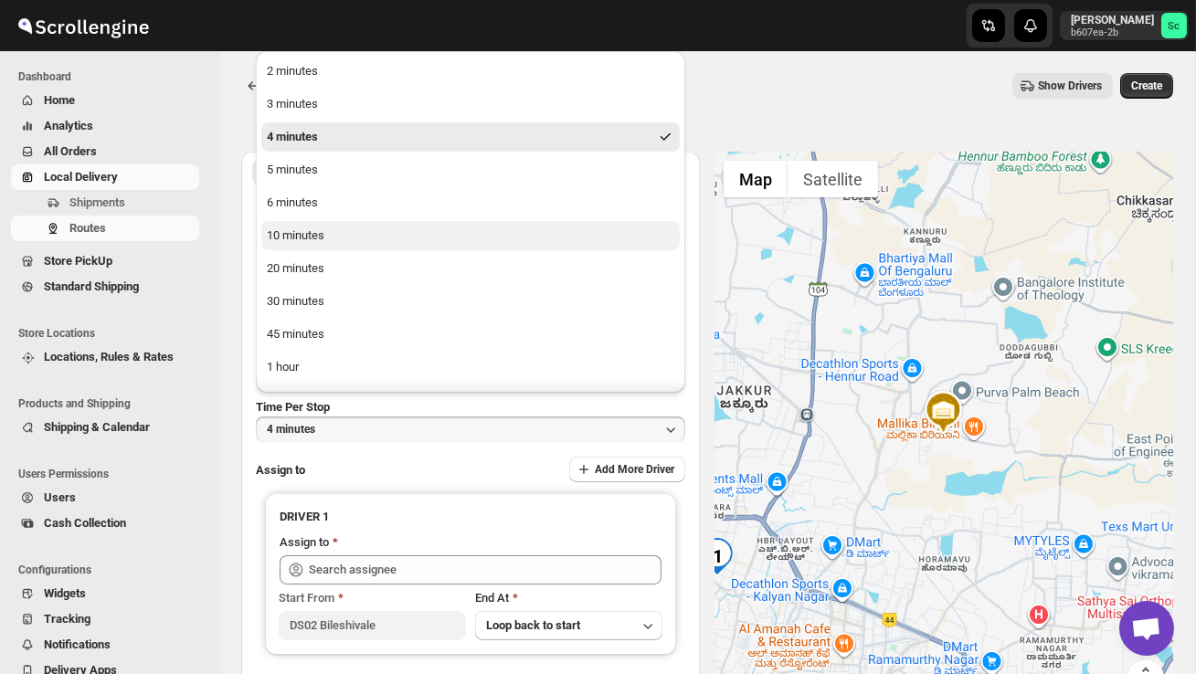
click at [318, 228] on div "10 minutes" at bounding box center [296, 236] width 58 height 18
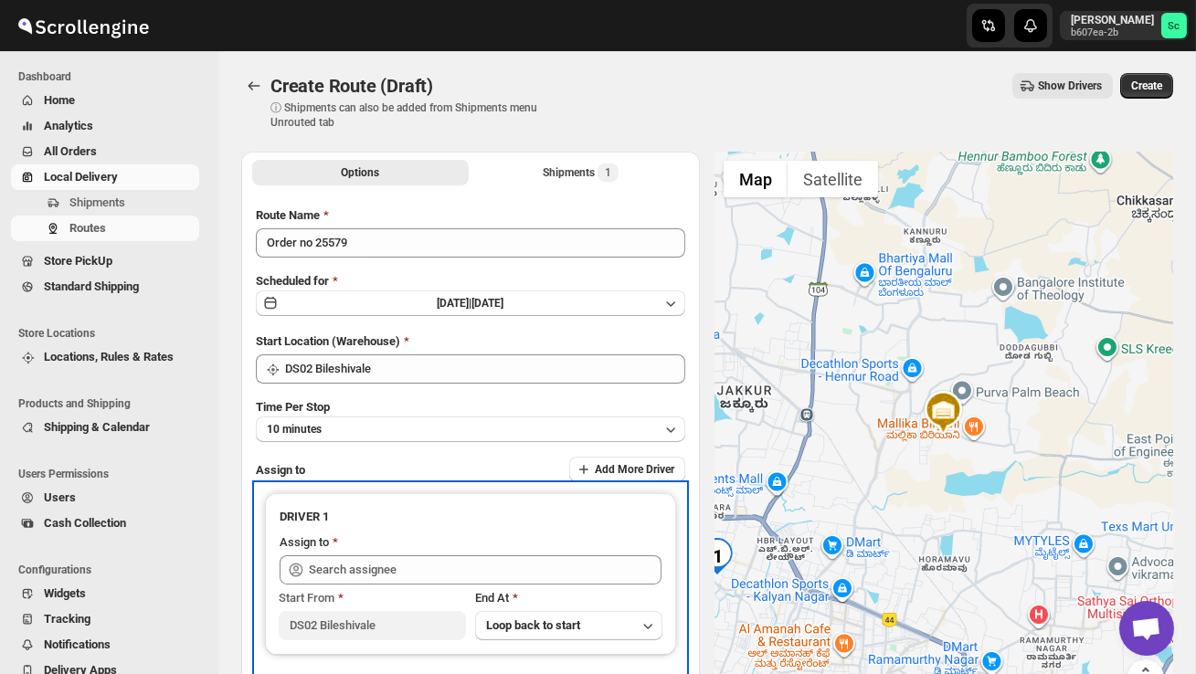
click at [353, 552] on div "Assign to" at bounding box center [471, 545] width 382 height 22
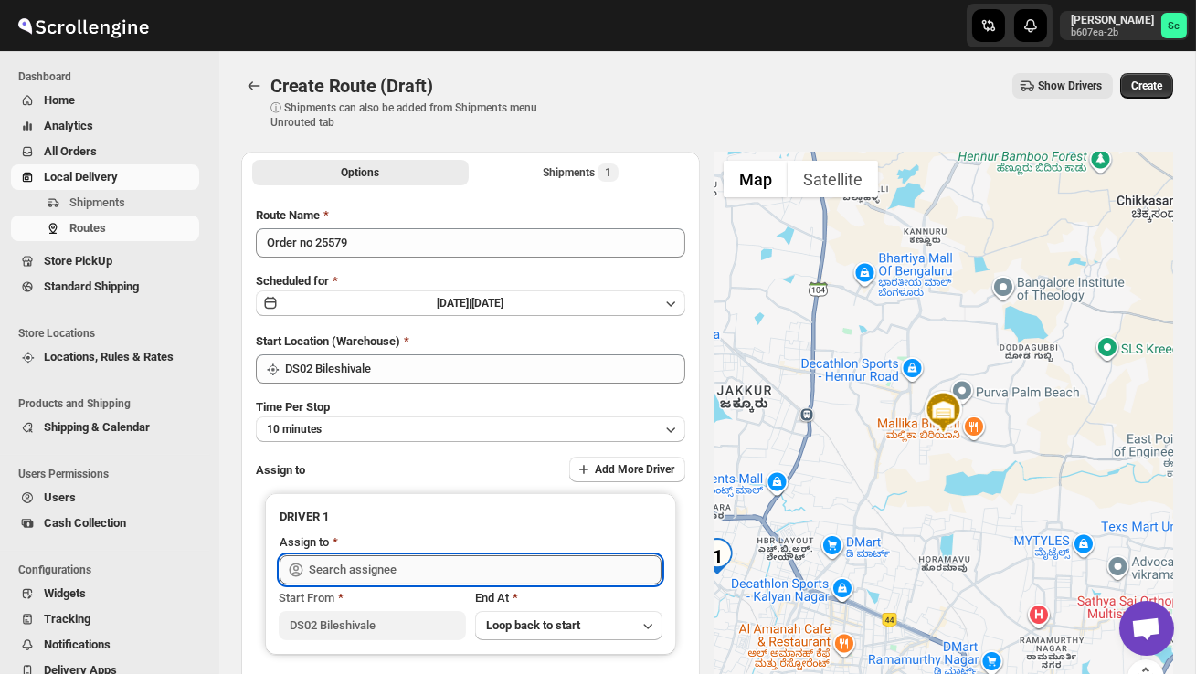
click at [355, 566] on input "text" at bounding box center [485, 570] width 353 height 29
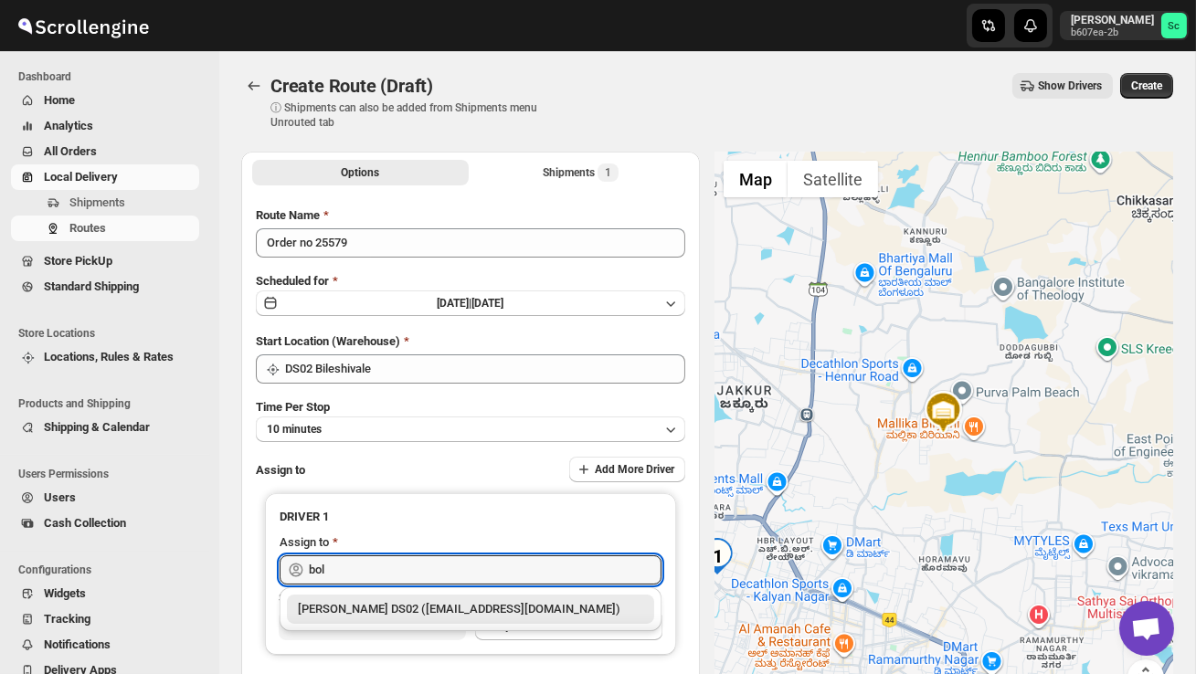
click at [392, 598] on div "[PERSON_NAME] DS02 ([EMAIL_ADDRESS][DOMAIN_NAME])" at bounding box center [470, 609] width 367 height 29
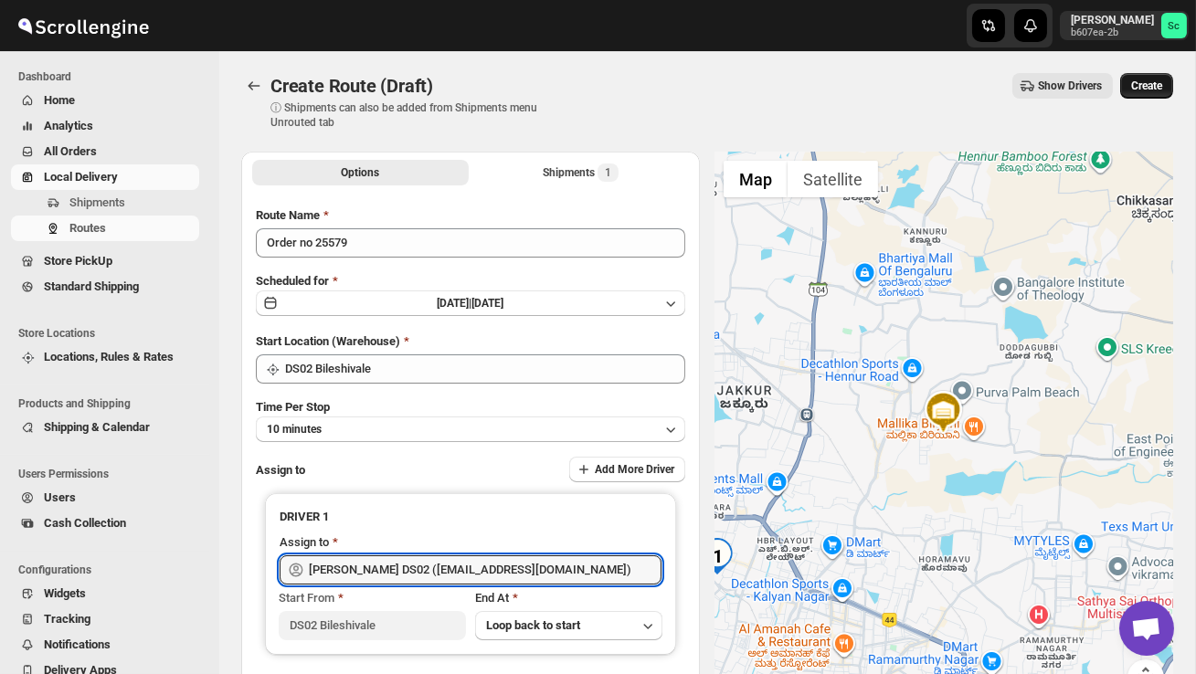
type input "[PERSON_NAME] DS02 ([EMAIL_ADDRESS][DOMAIN_NAME])"
click at [1151, 90] on span "Create" at bounding box center [1146, 86] width 31 height 15
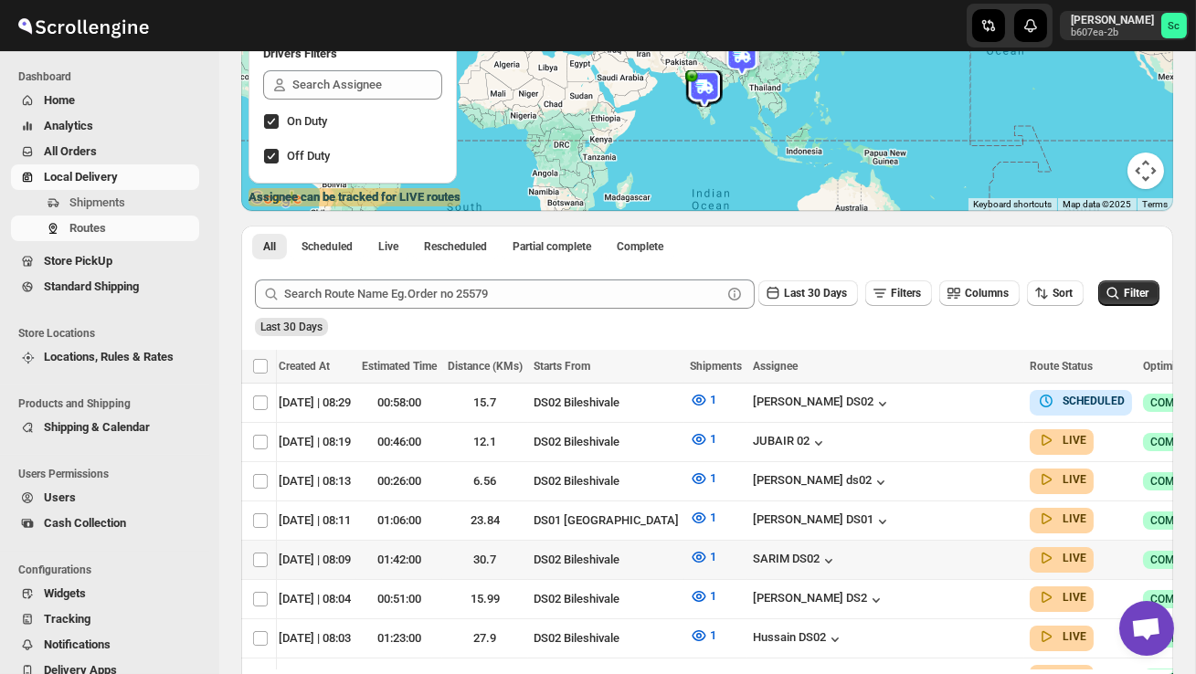
scroll to position [0, 260]
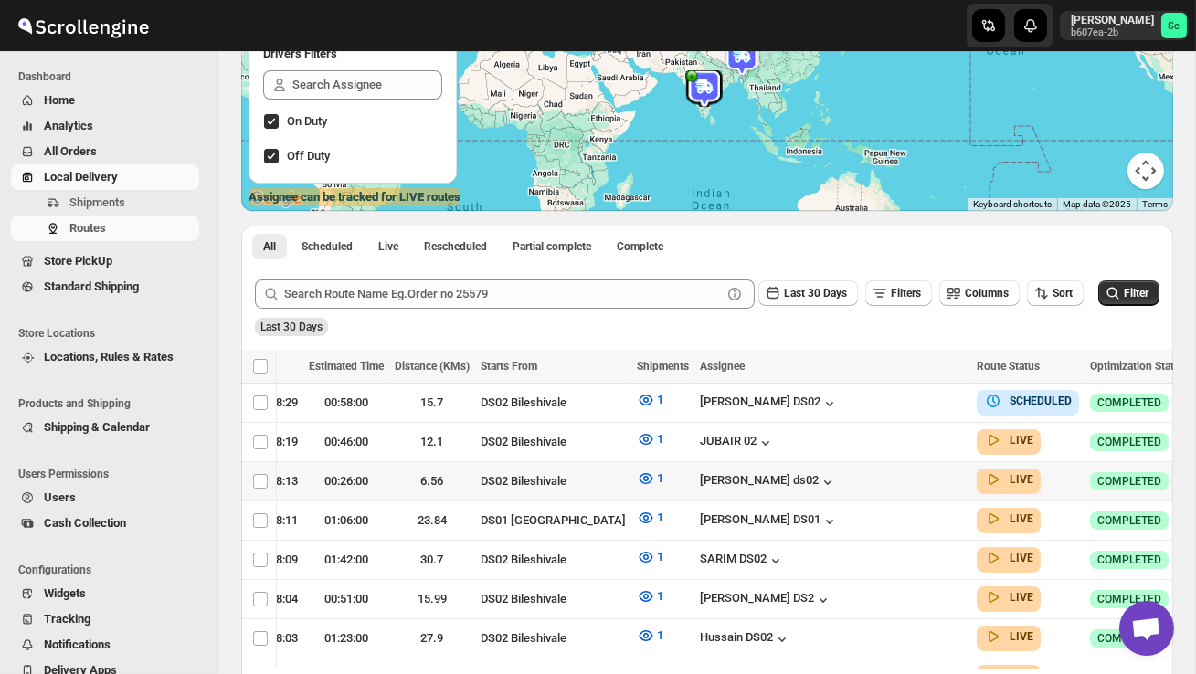
click at [1195, 479] on icon "button" at bounding box center [1210, 480] width 18 height 18
checkbox input "true"
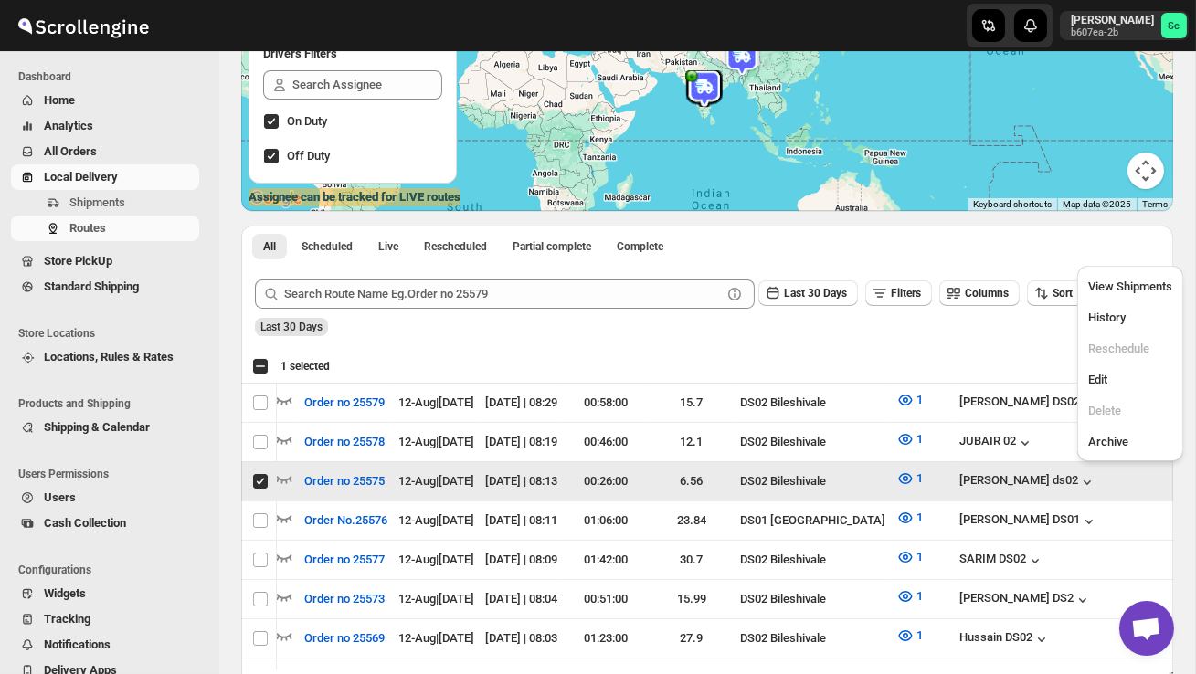
scroll to position [0, 1]
click at [1113, 369] on button "Edit" at bounding box center [1130, 379] width 95 height 29
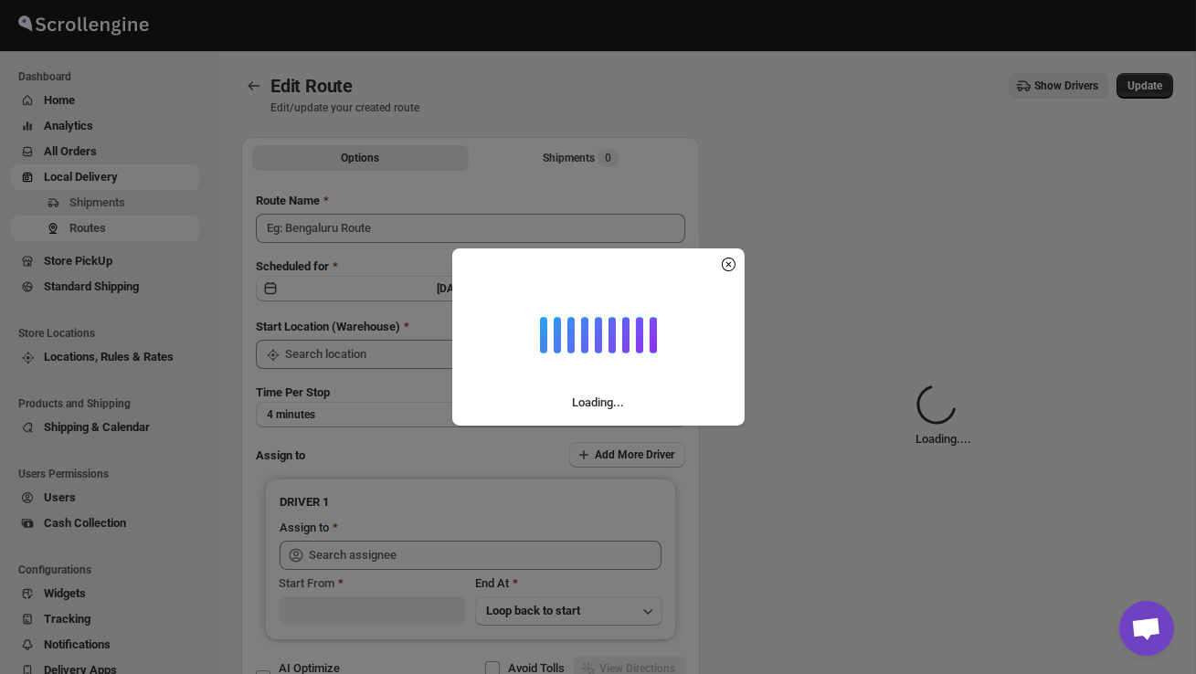
type input "Order no 25575"
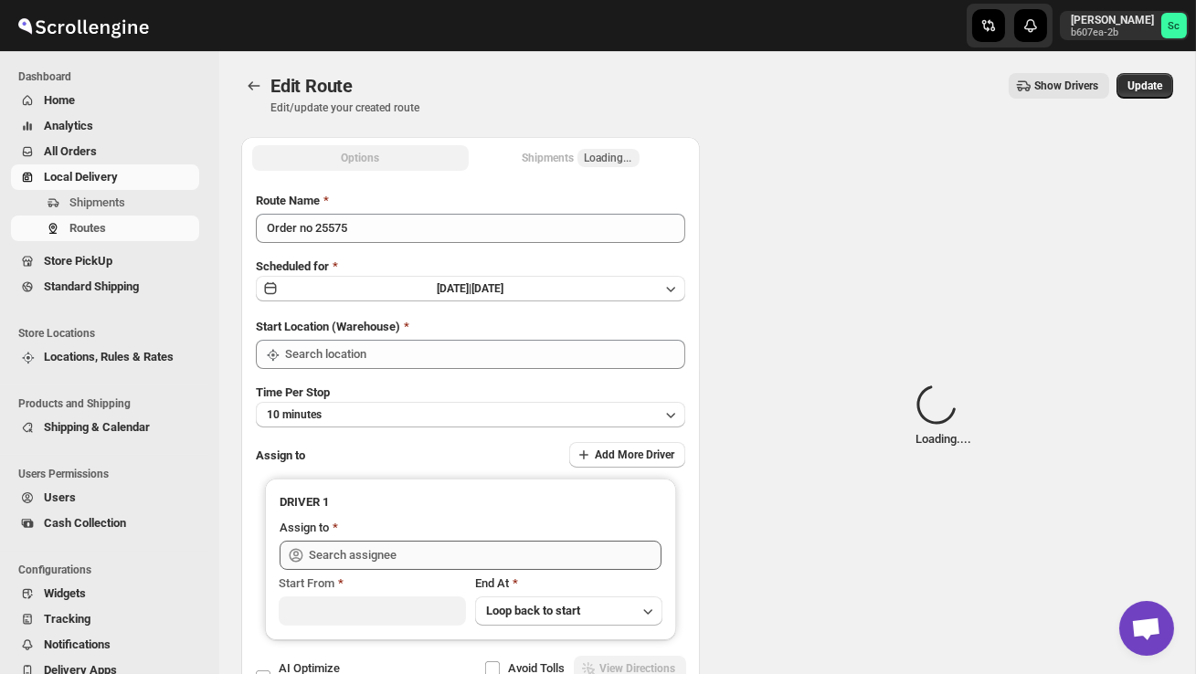
type input "DS02 Bileshivale"
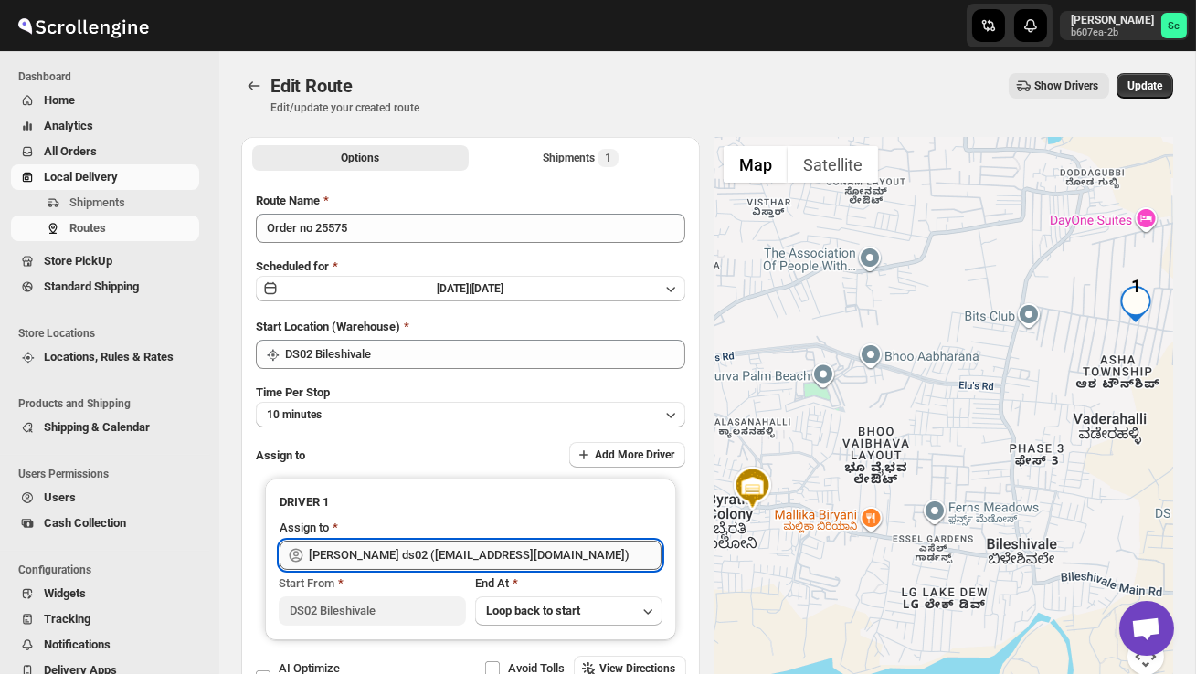
click at [557, 553] on input "[PERSON_NAME] ds02 ([EMAIL_ADDRESS][DOMAIN_NAME])" at bounding box center [485, 555] width 353 height 29
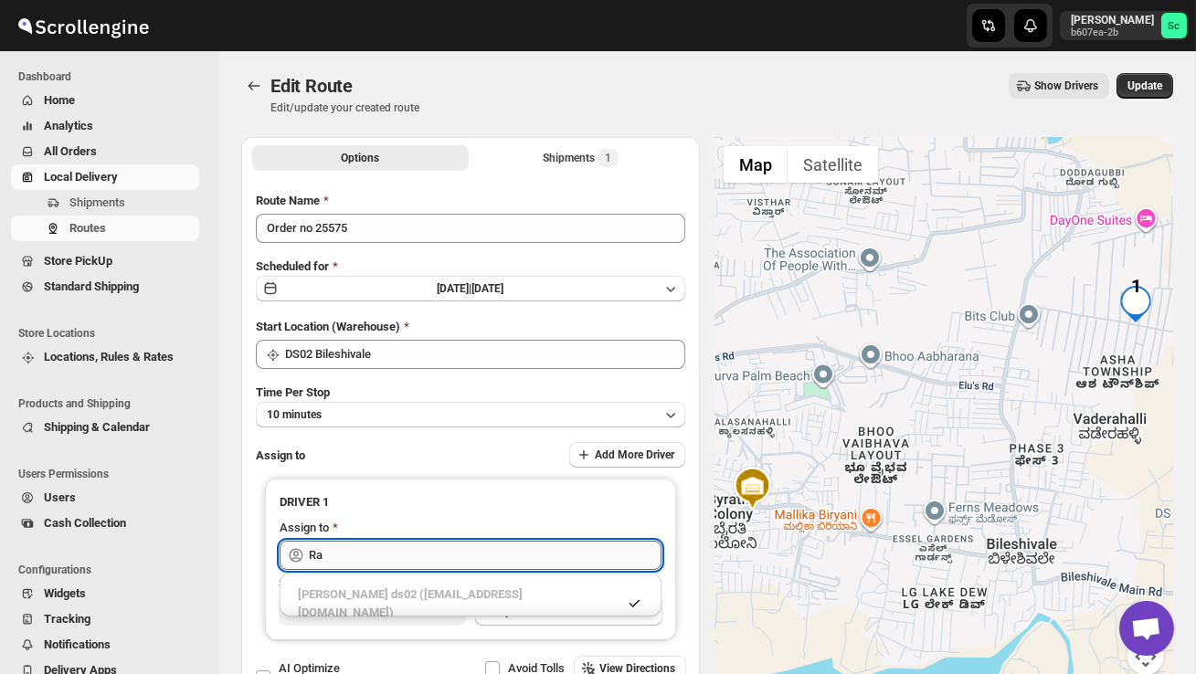
type input "R"
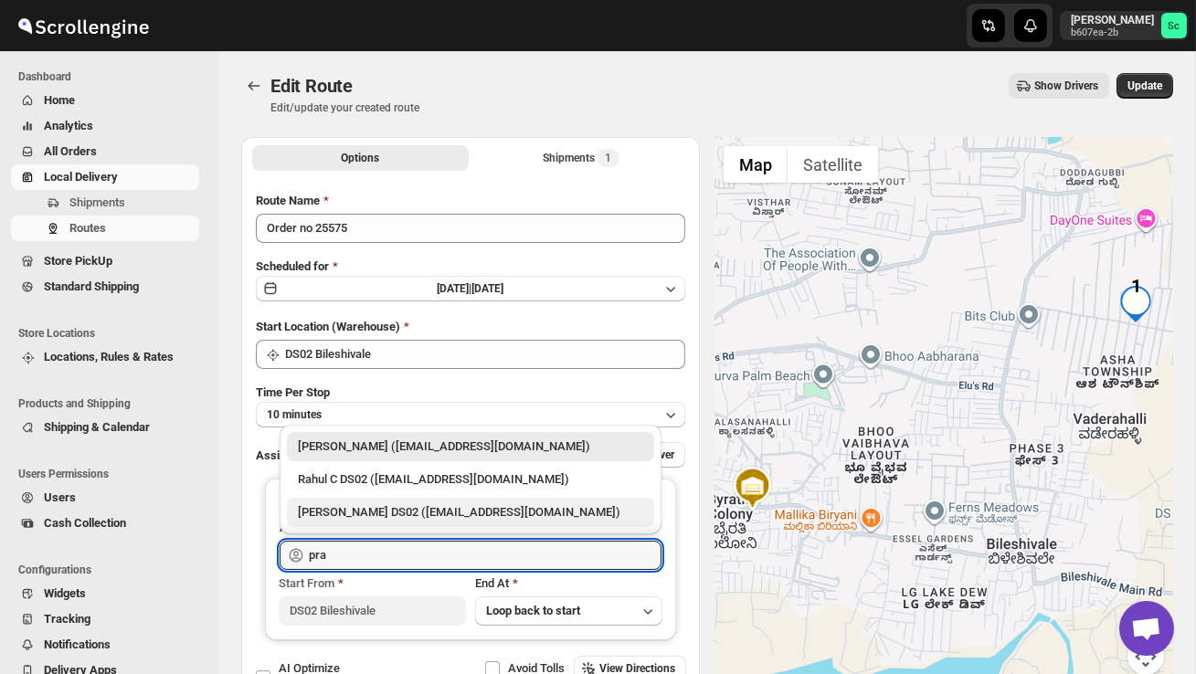
click at [533, 509] on div "[PERSON_NAME] DS02 ([EMAIL_ADDRESS][DOMAIN_NAME])" at bounding box center [470, 512] width 345 height 18
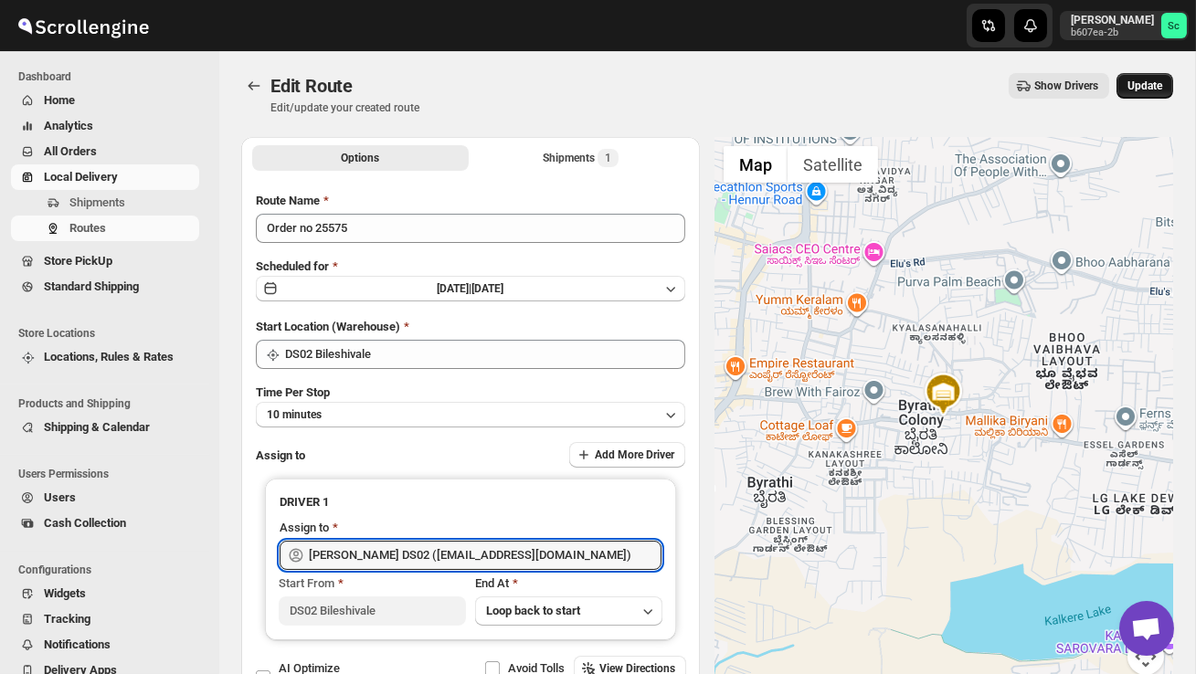
type input "[PERSON_NAME] DS02 ([EMAIL_ADDRESS][DOMAIN_NAME])"
click at [1145, 81] on span "Update" at bounding box center [1145, 86] width 35 height 15
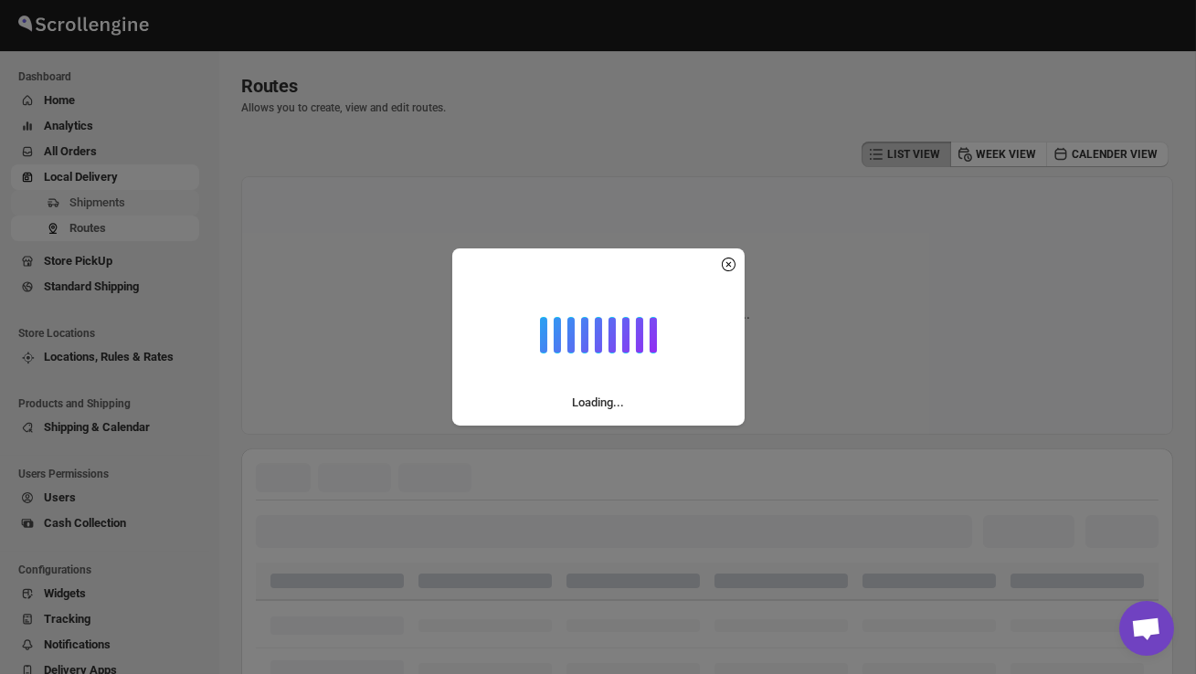
click at [101, 203] on span "Shipments" at bounding box center [97, 203] width 56 height 14
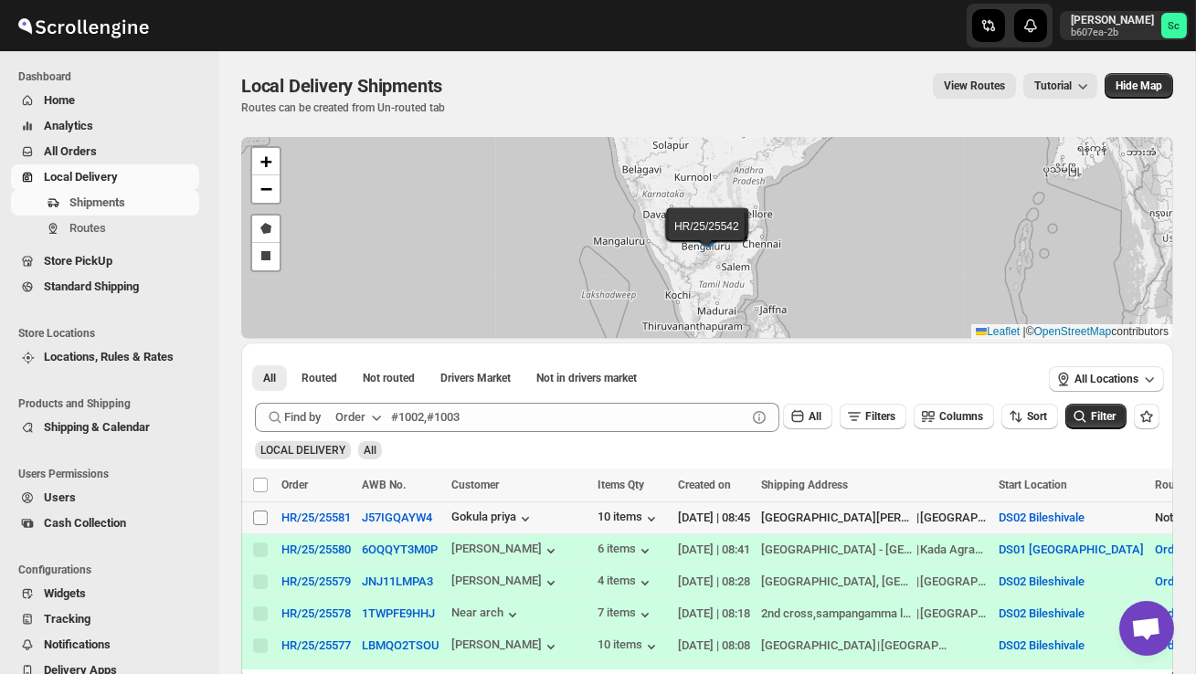
click at [261, 521] on input "Select shipment" at bounding box center [260, 518] width 15 height 15
checkbox input "true"
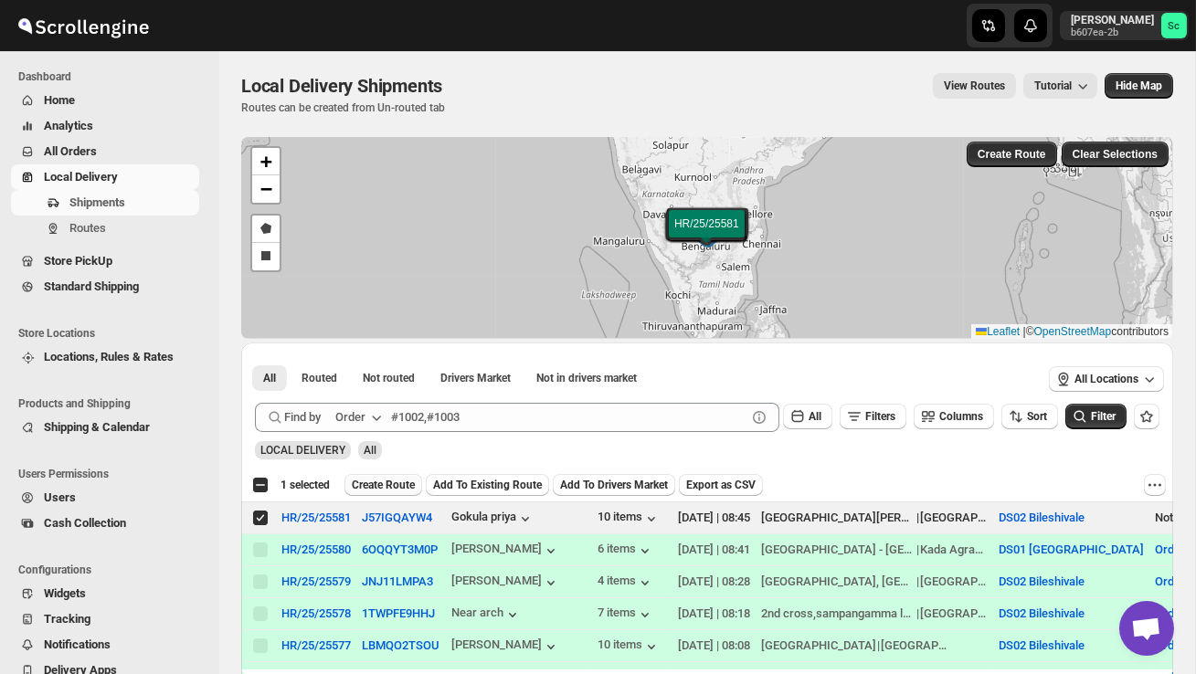
click at [415, 490] on span "Create Route" at bounding box center [383, 485] width 63 height 15
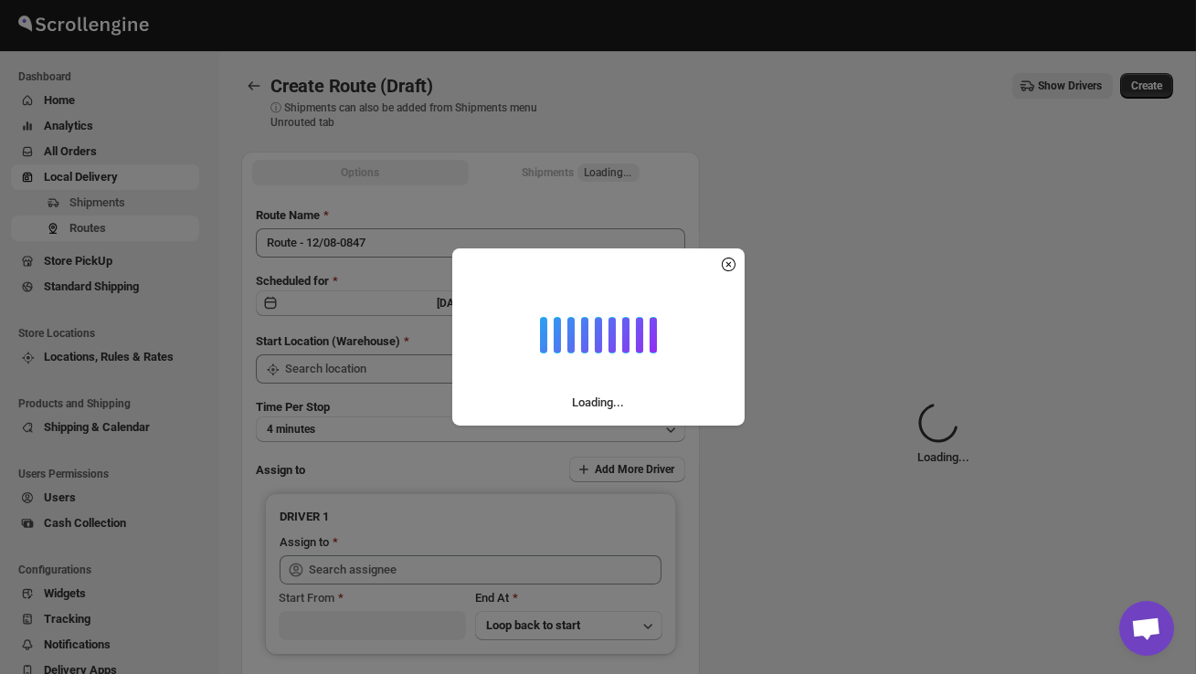
type input "DS02 Bileshivale"
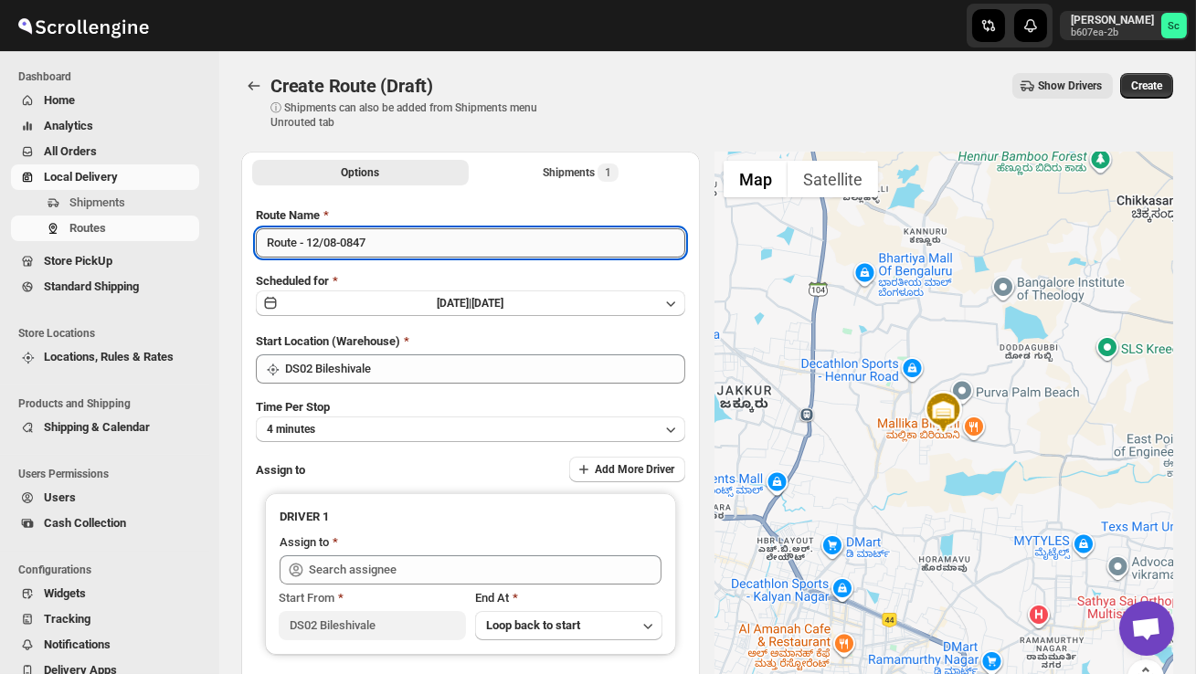
click at [386, 247] on input "Route - 12/08-0847" at bounding box center [470, 242] width 429 height 29
type input "R"
type input "Order no 25581"
click at [391, 418] on button "4 minutes" at bounding box center [470, 430] width 429 height 26
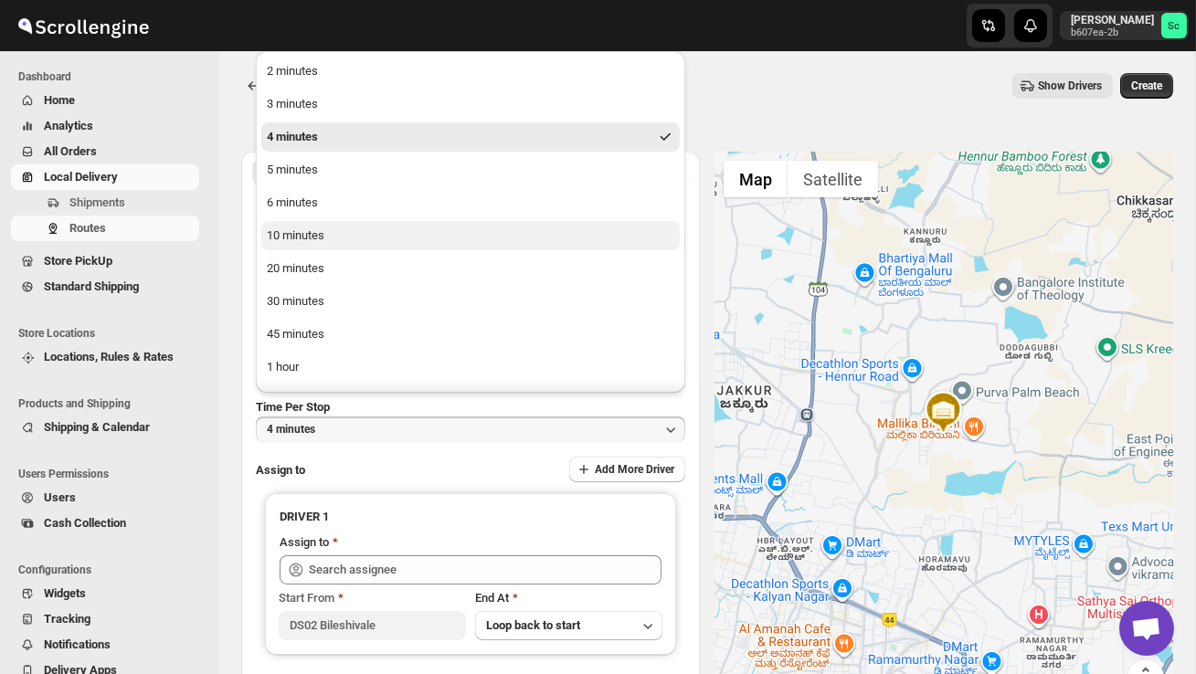
click at [321, 240] on div "10 minutes" at bounding box center [296, 236] width 58 height 18
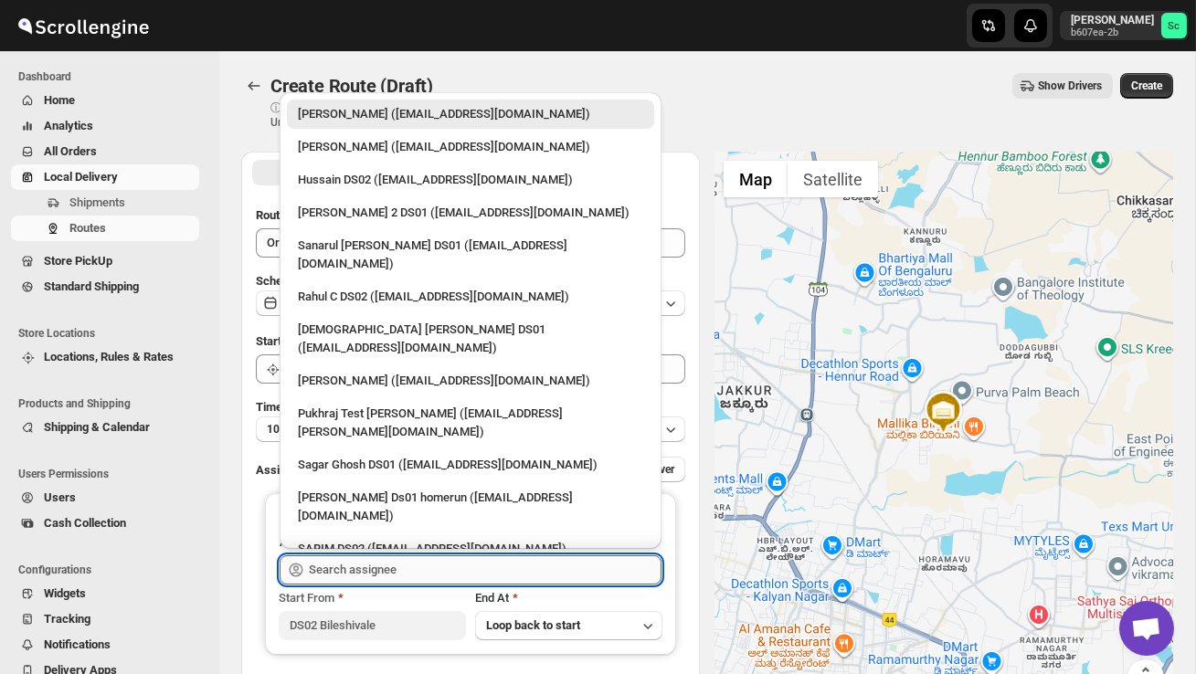
click at [414, 574] on input "text" at bounding box center [485, 570] width 353 height 29
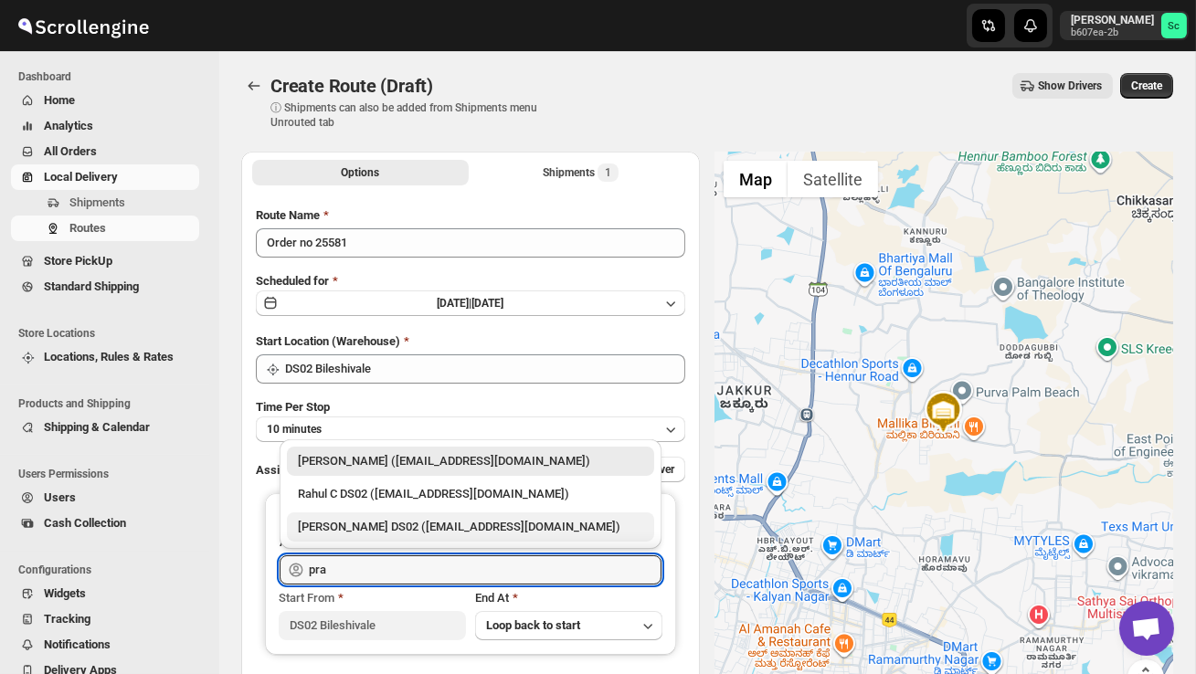
click at [422, 514] on div "[PERSON_NAME] DS02 ([EMAIL_ADDRESS][DOMAIN_NAME])" at bounding box center [470, 527] width 367 height 29
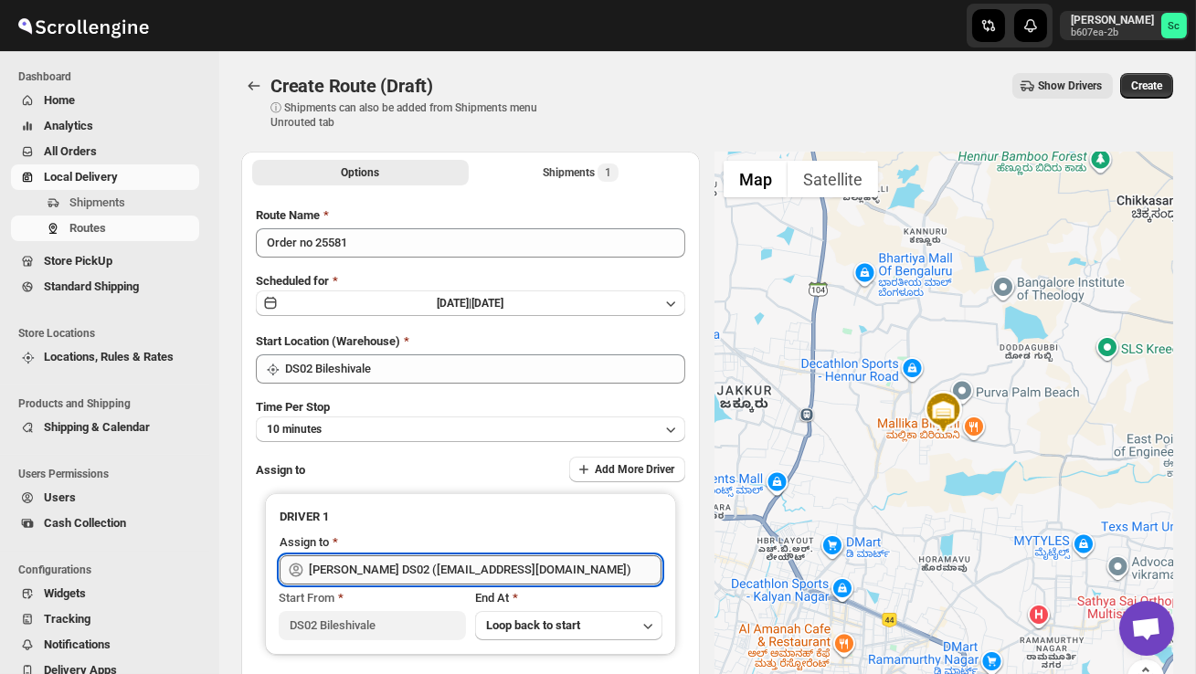
click at [550, 572] on input "[PERSON_NAME] DS02 ([EMAIL_ADDRESS][DOMAIN_NAME])" at bounding box center [485, 570] width 353 height 29
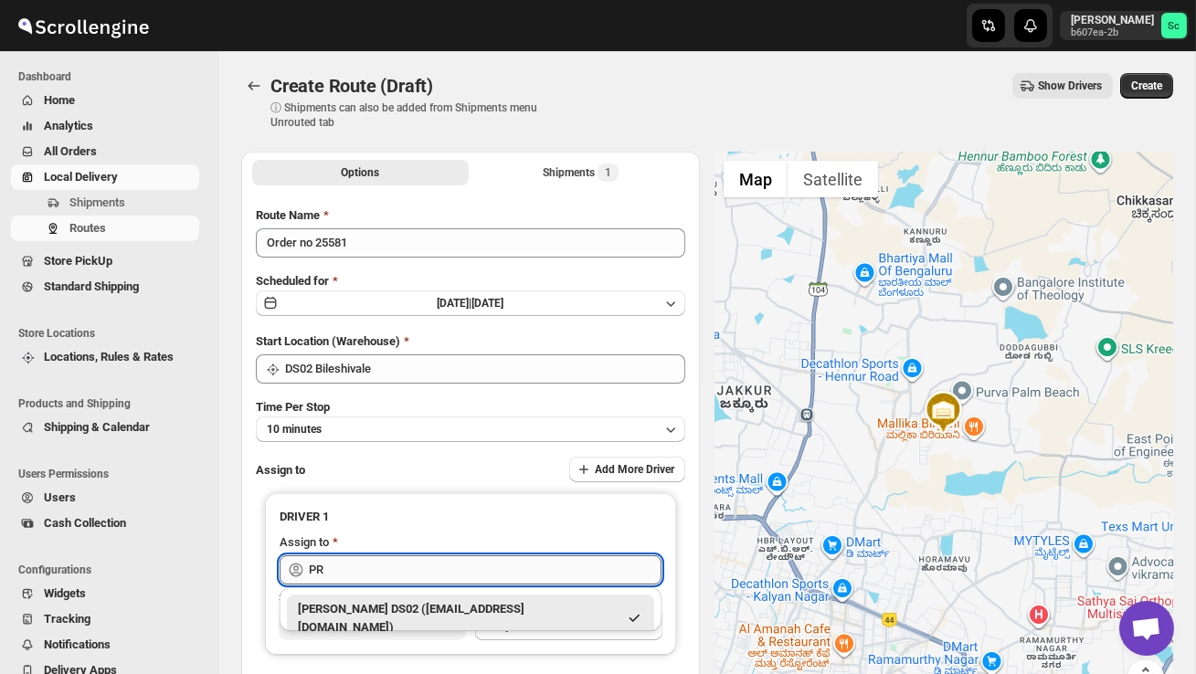
type input "P"
click at [569, 603] on div "[PERSON_NAME] ds02 ([EMAIL_ADDRESS][DOMAIN_NAME])" at bounding box center [470, 609] width 345 height 18
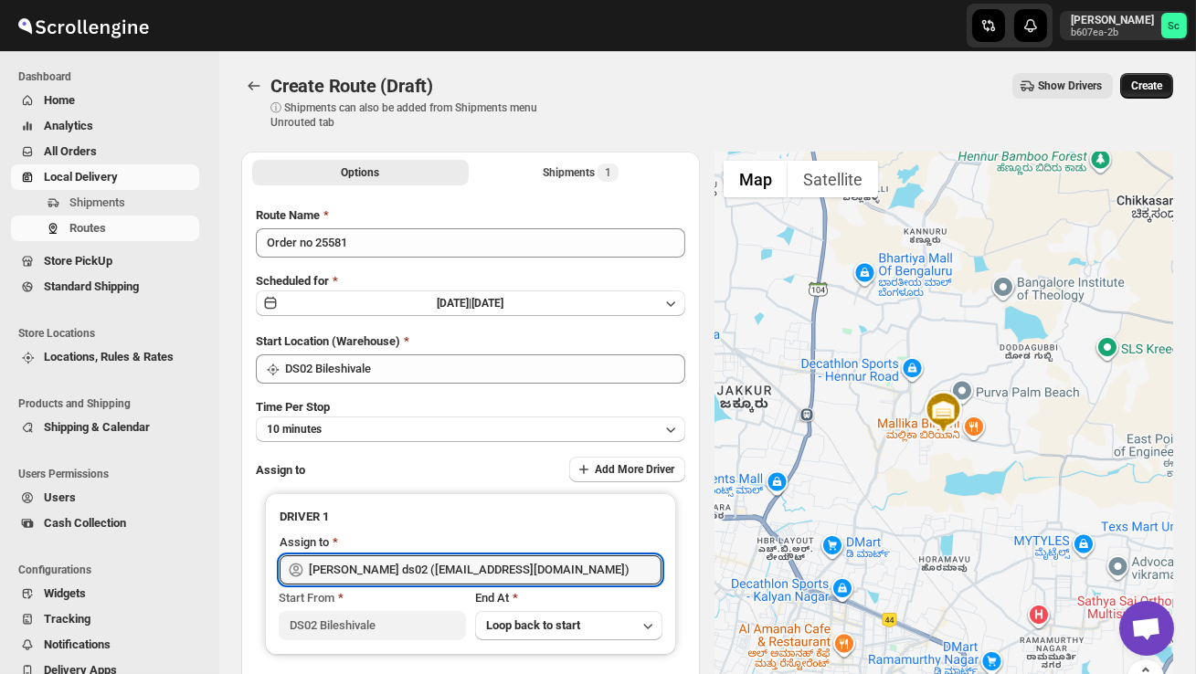
type input "[PERSON_NAME] ds02 ([EMAIL_ADDRESS][DOMAIN_NAME])"
click at [1153, 90] on span "Create" at bounding box center [1146, 86] width 31 height 15
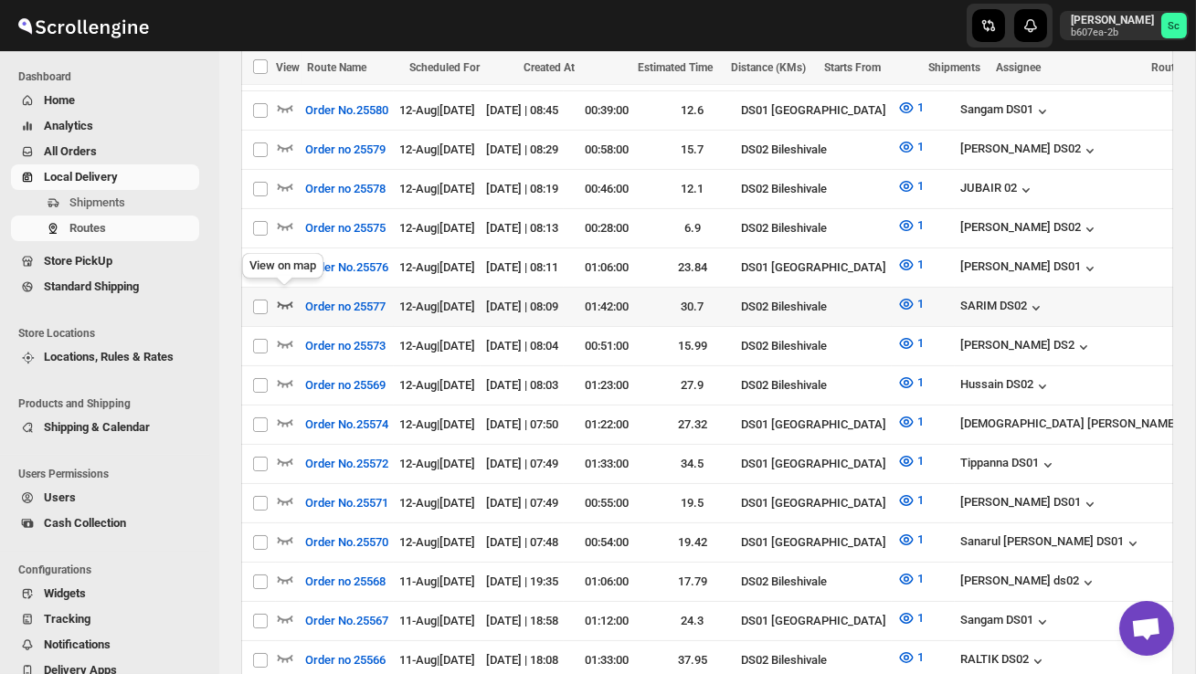
click at [284, 296] on icon "button" at bounding box center [285, 304] width 18 height 18
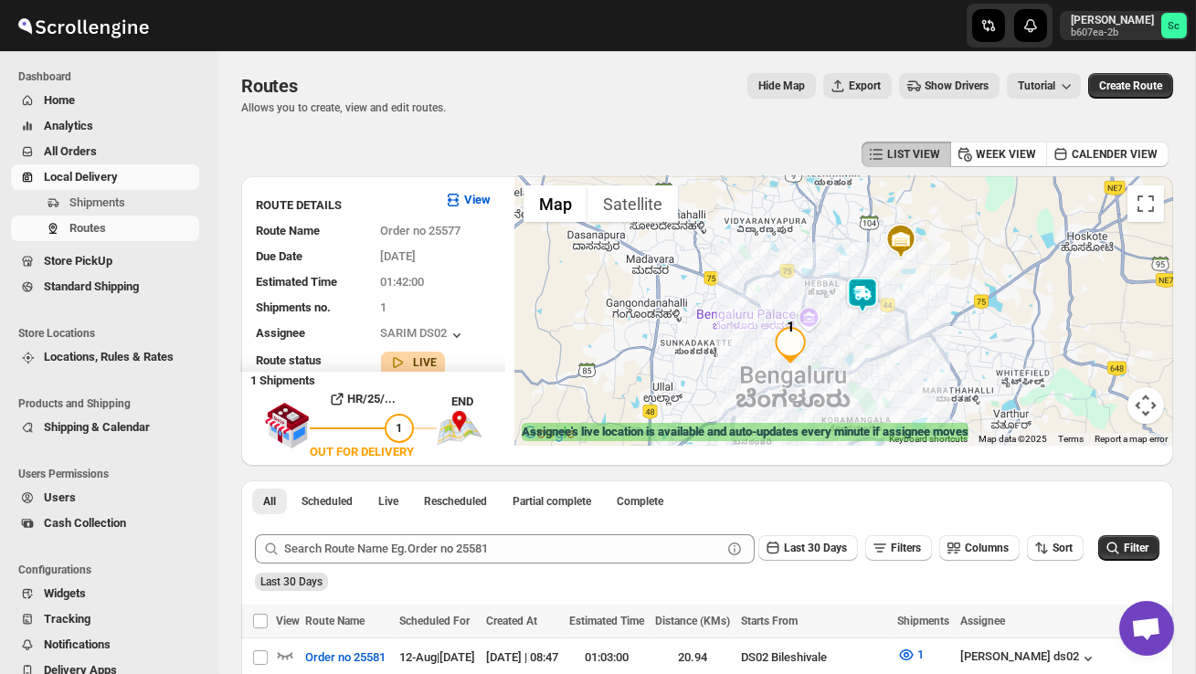
click at [870, 291] on img at bounding box center [862, 295] width 37 height 37
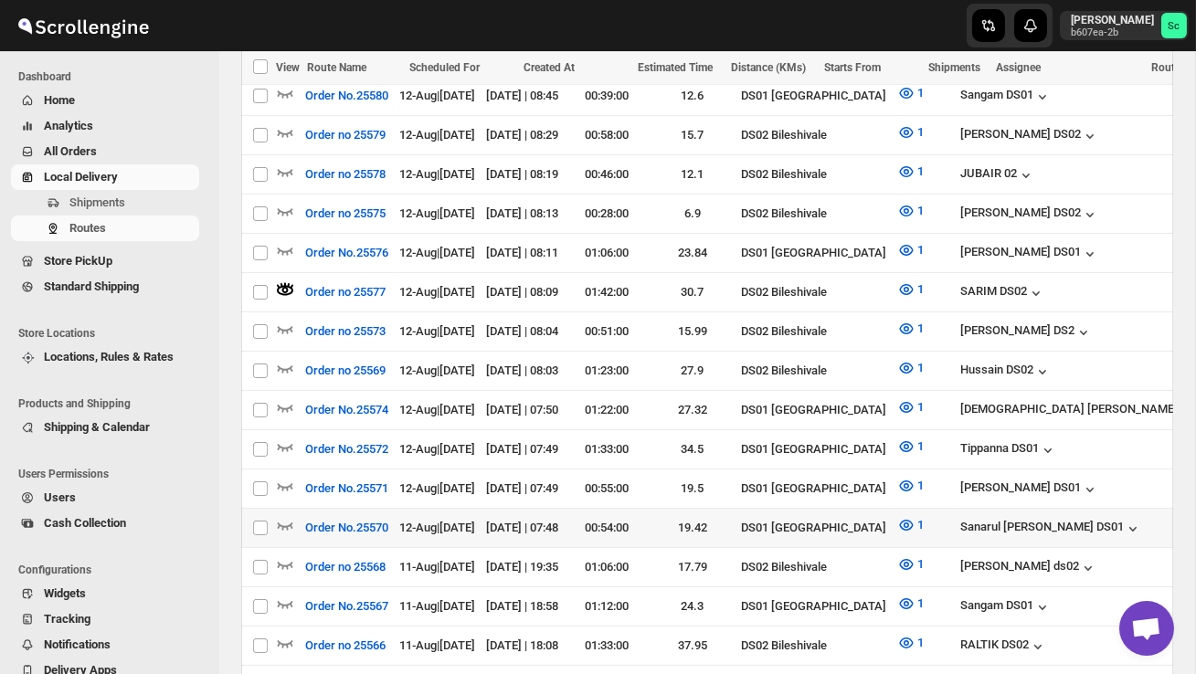
scroll to position [603, 0]
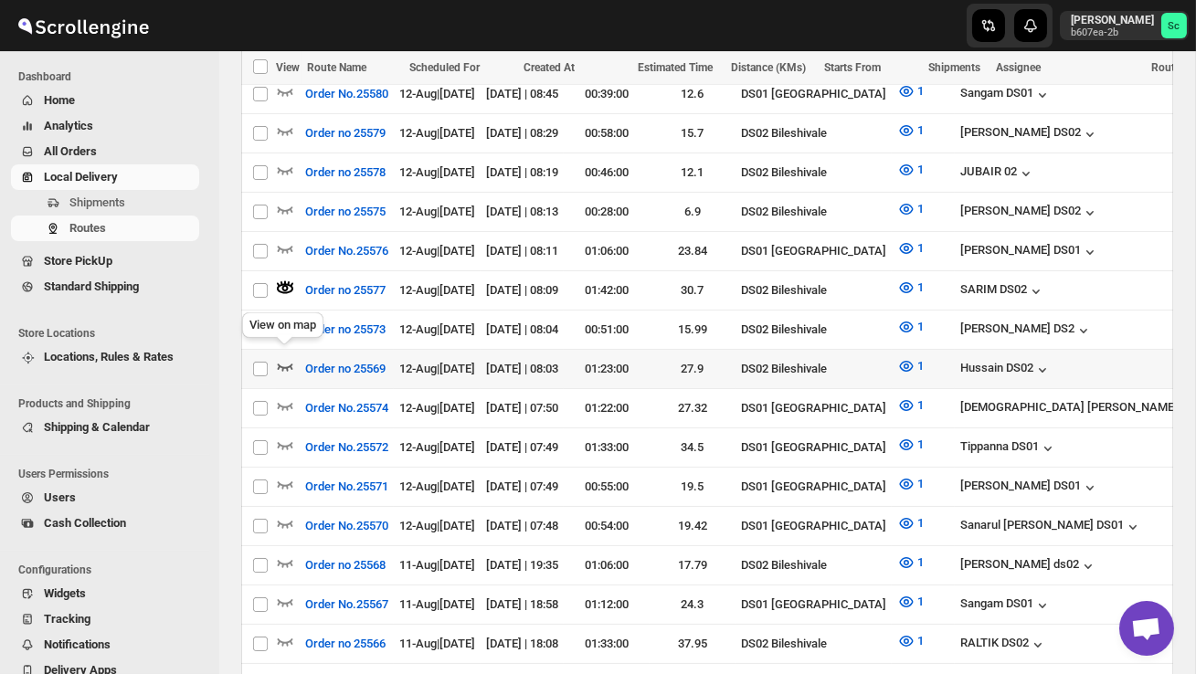
click at [284, 357] on icon "button" at bounding box center [285, 366] width 18 height 18
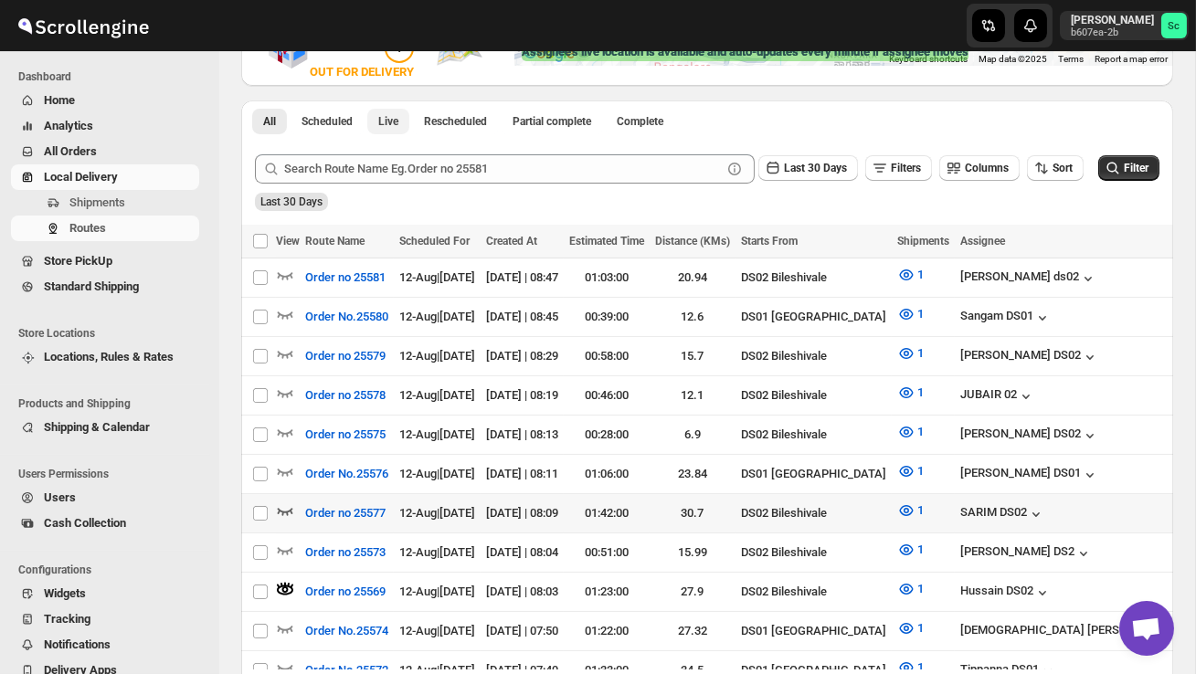
scroll to position [382, 0]
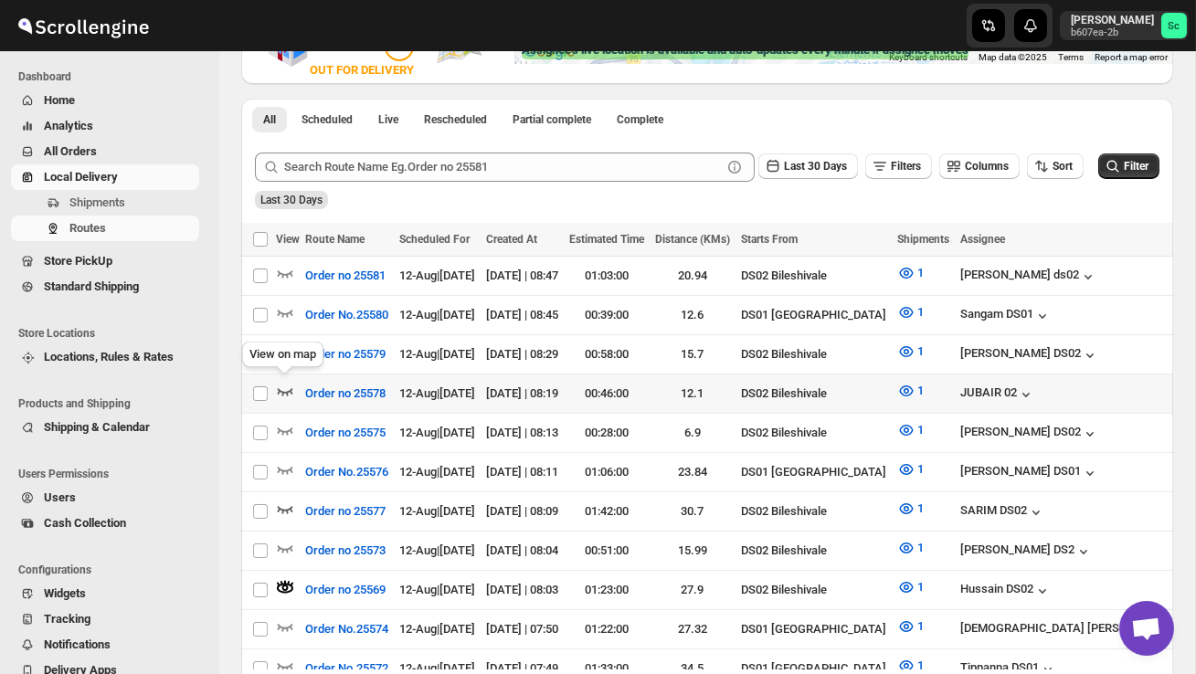
click at [283, 386] on icon "button" at bounding box center [285, 391] width 18 height 18
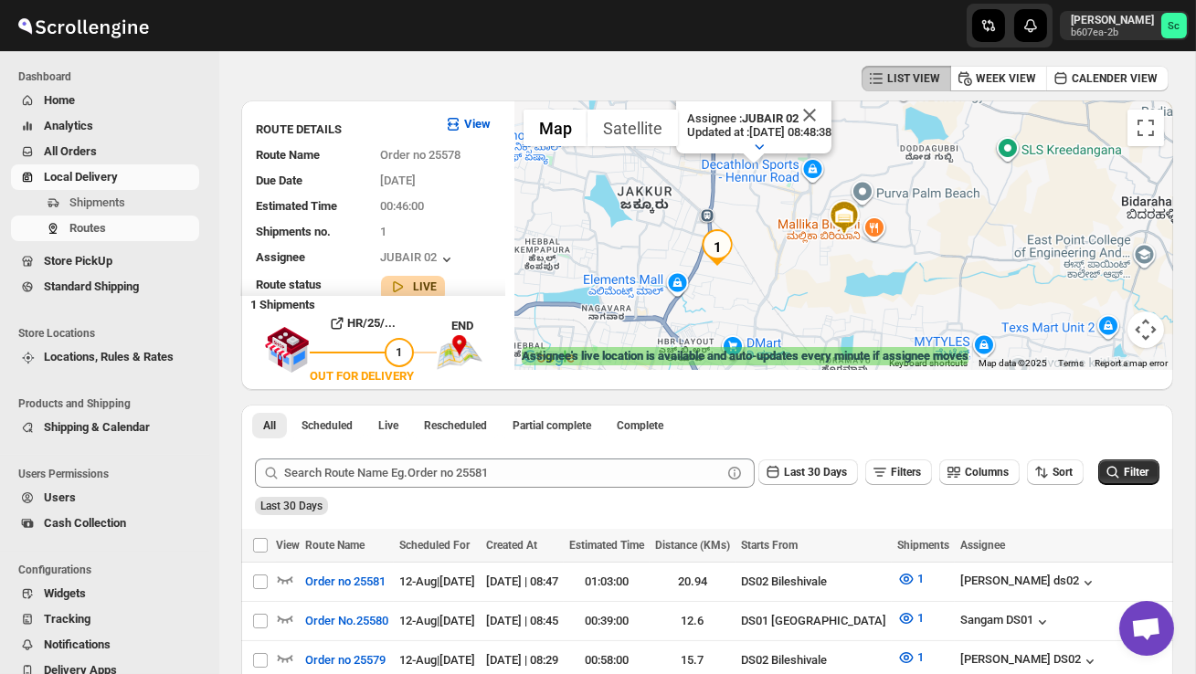
scroll to position [0, 0]
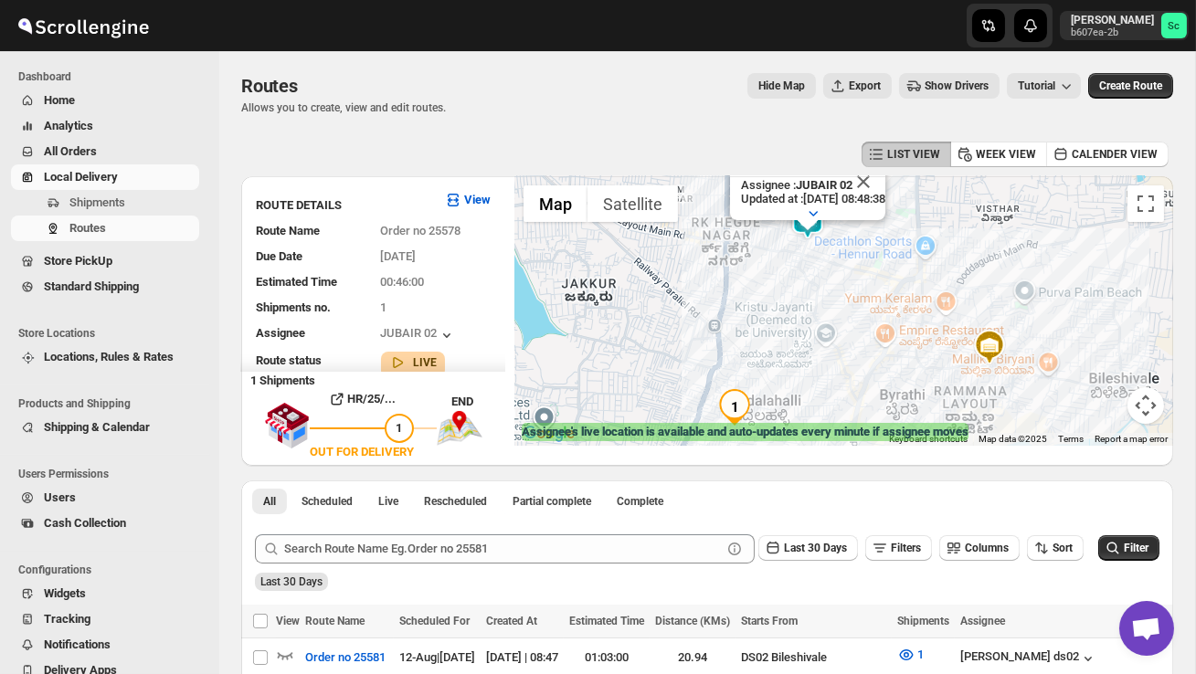
drag, startPoint x: 806, startPoint y: 281, endPoint x: 807, endPoint y: 345, distance: 64.0
click at [806, 345] on div "Assignee : JUBAIR 02 Updated at : 12/08/2025, 08:48:38 Duty mode Enabled Batter…" at bounding box center [843, 311] width 659 height 270
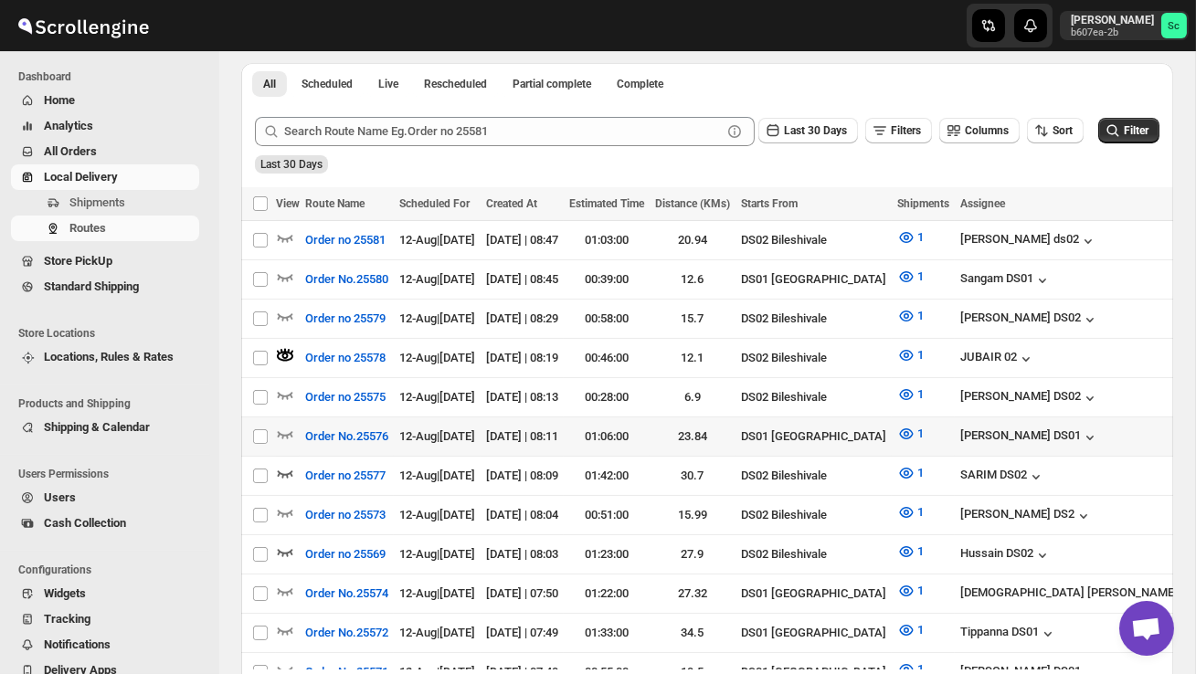
scroll to position [421, 0]
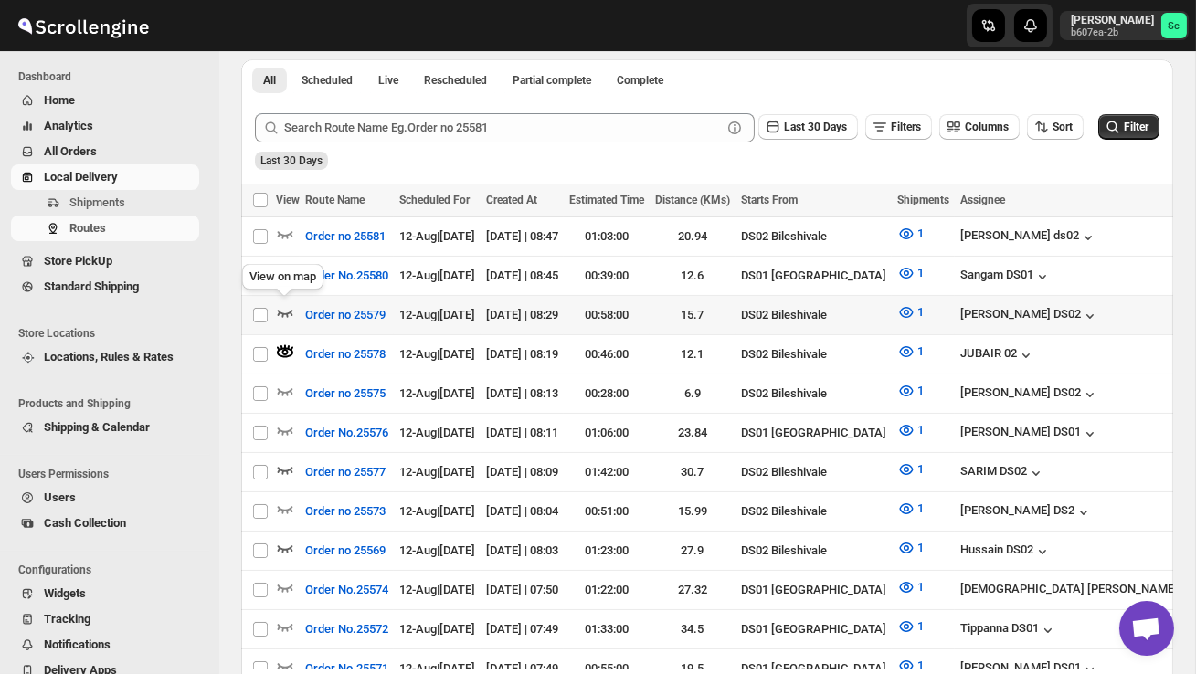
click at [281, 306] on icon "button" at bounding box center [285, 312] width 18 height 18
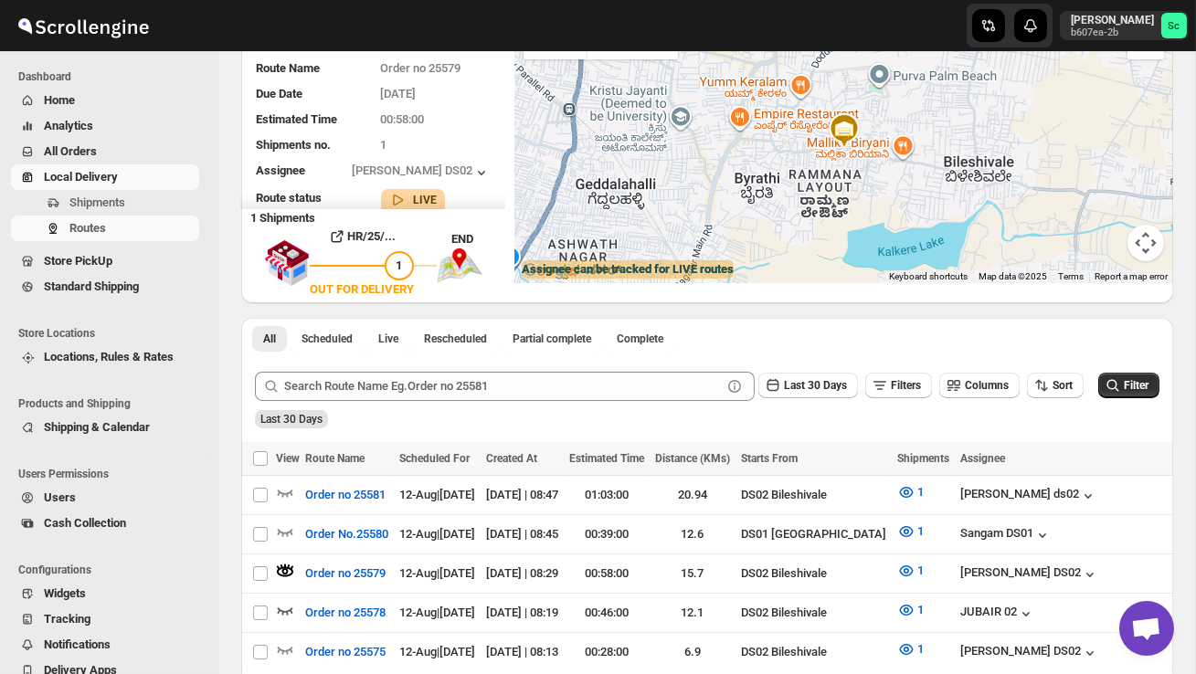
scroll to position [0, 0]
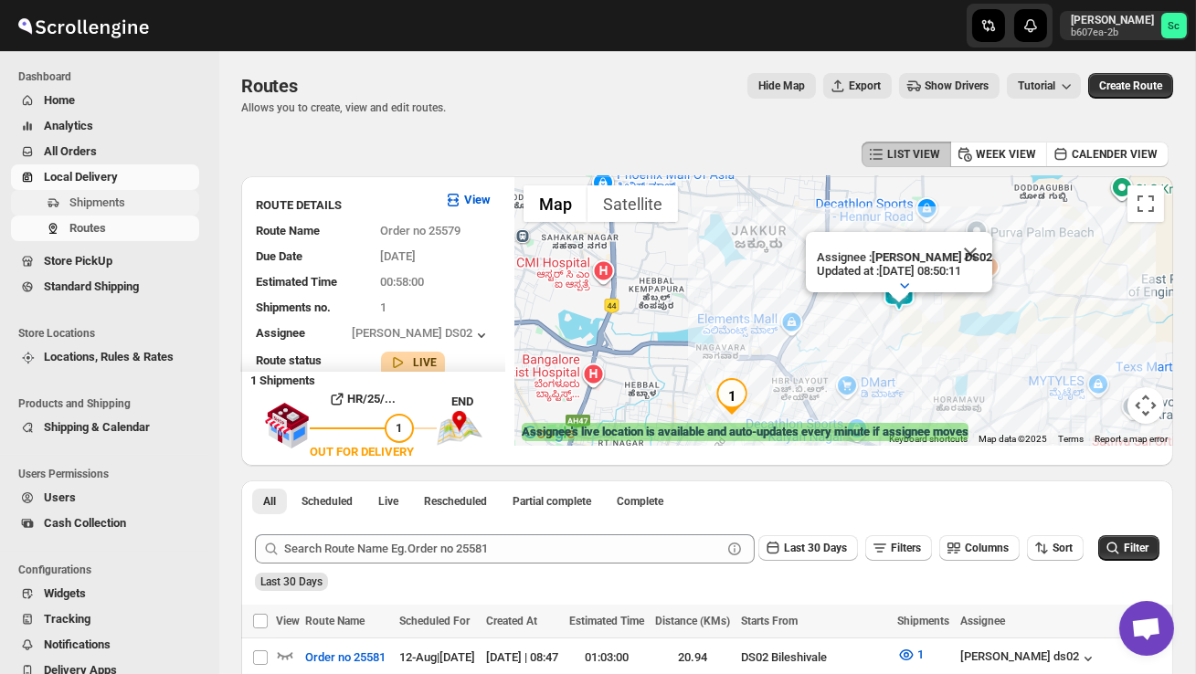
click at [133, 196] on span "Shipments" at bounding box center [132, 203] width 126 height 18
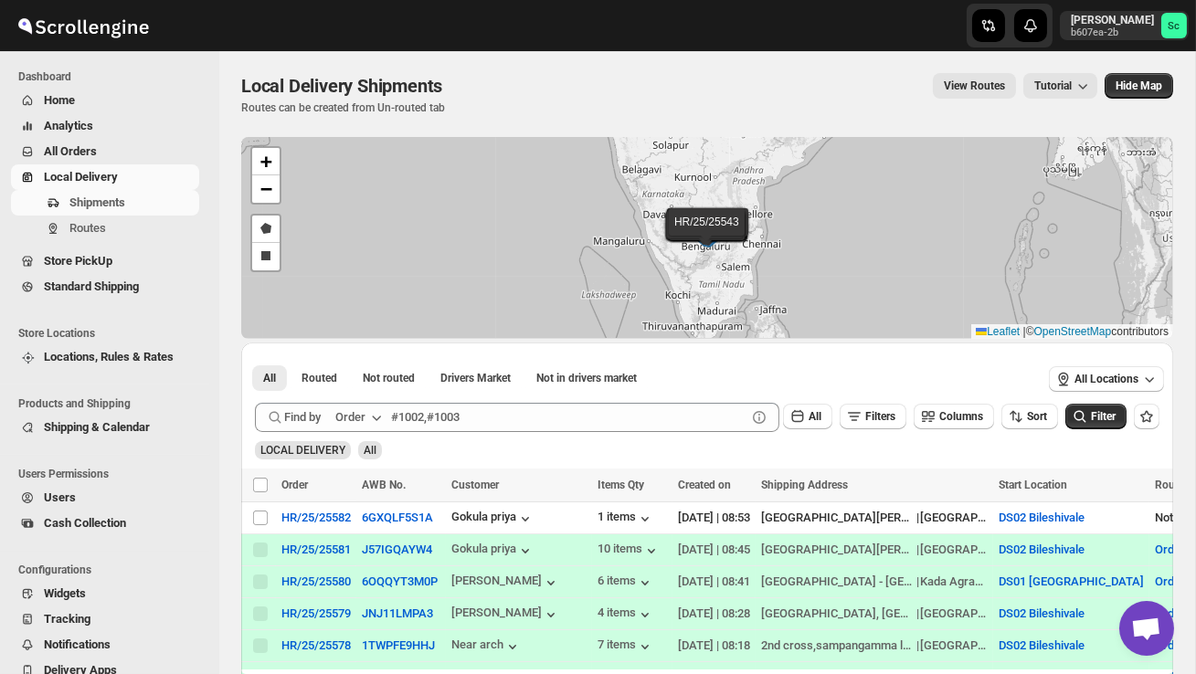
scroll to position [65, 0]
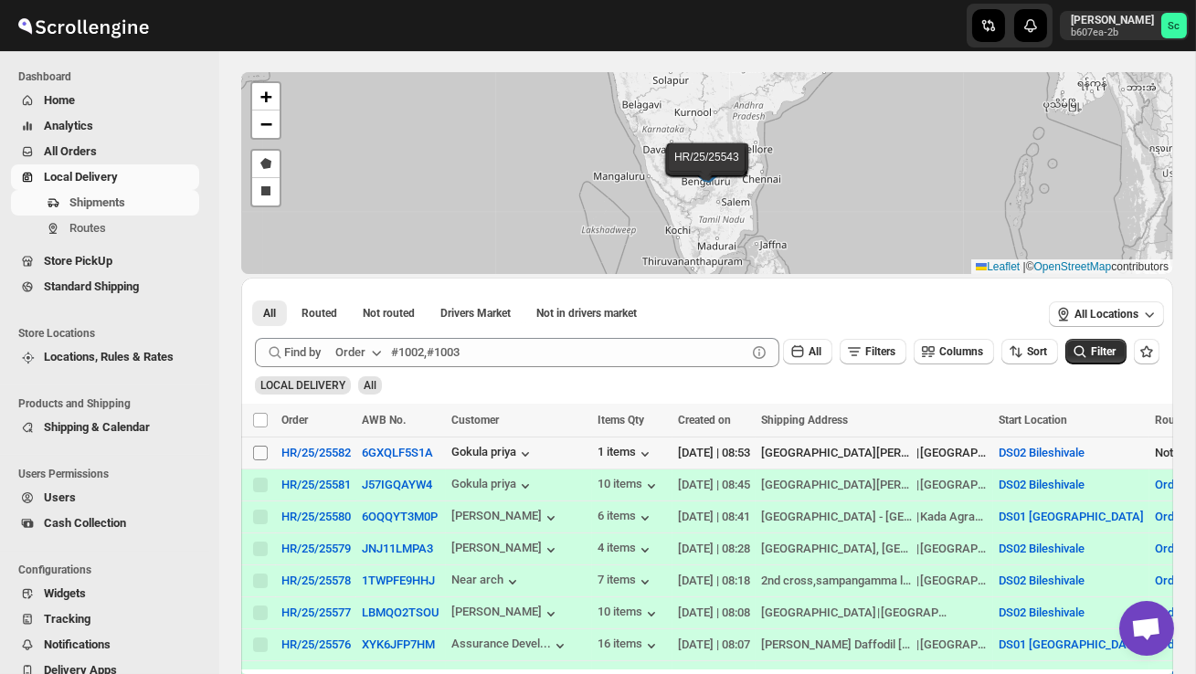
click at [256, 458] on input "Select shipment" at bounding box center [260, 453] width 15 height 15
checkbox input "true"
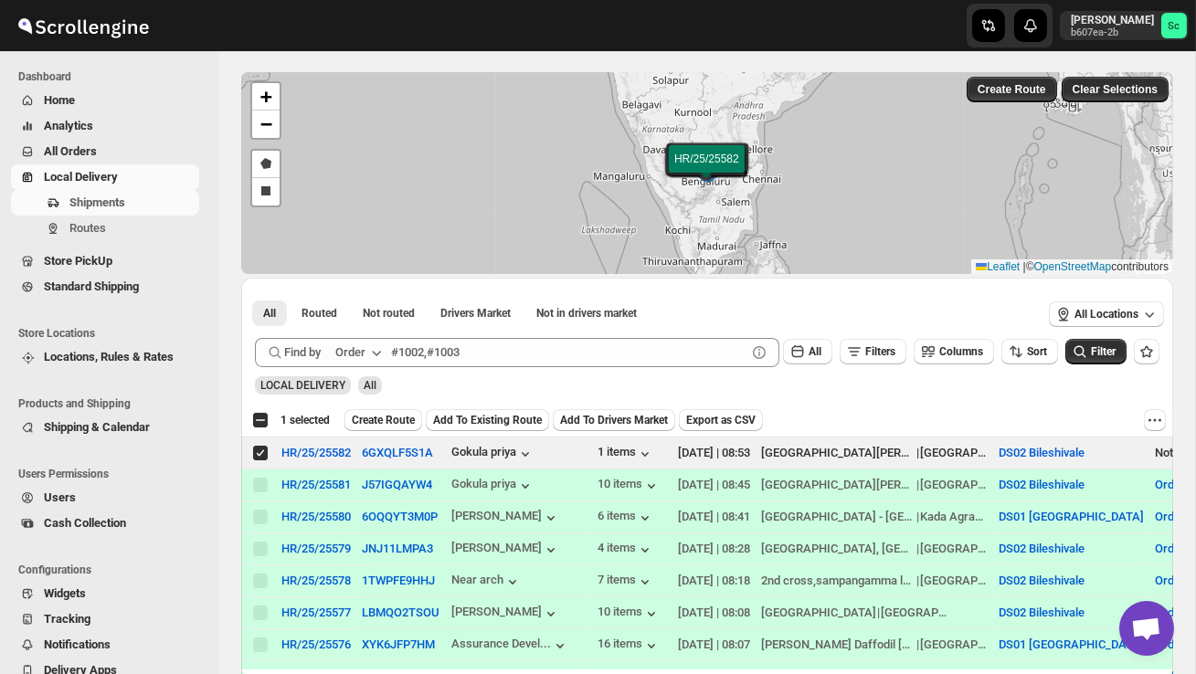
click at [397, 417] on span "Create Route" at bounding box center [383, 420] width 63 height 15
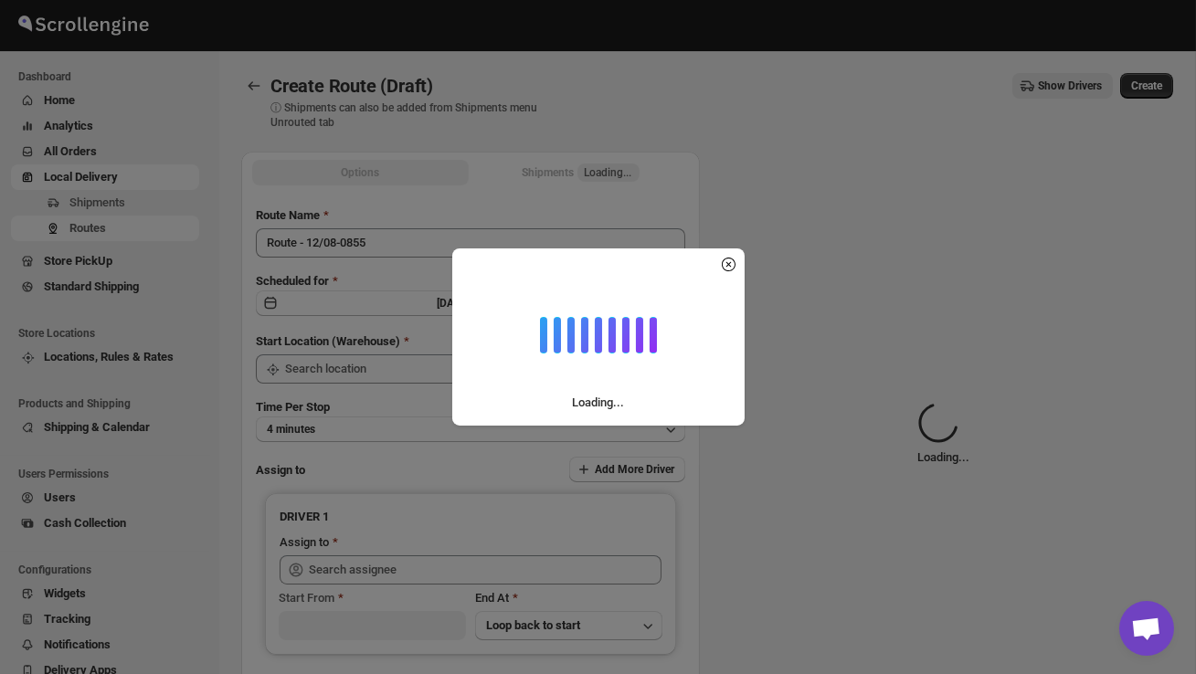
type input "DS02 Bileshivale"
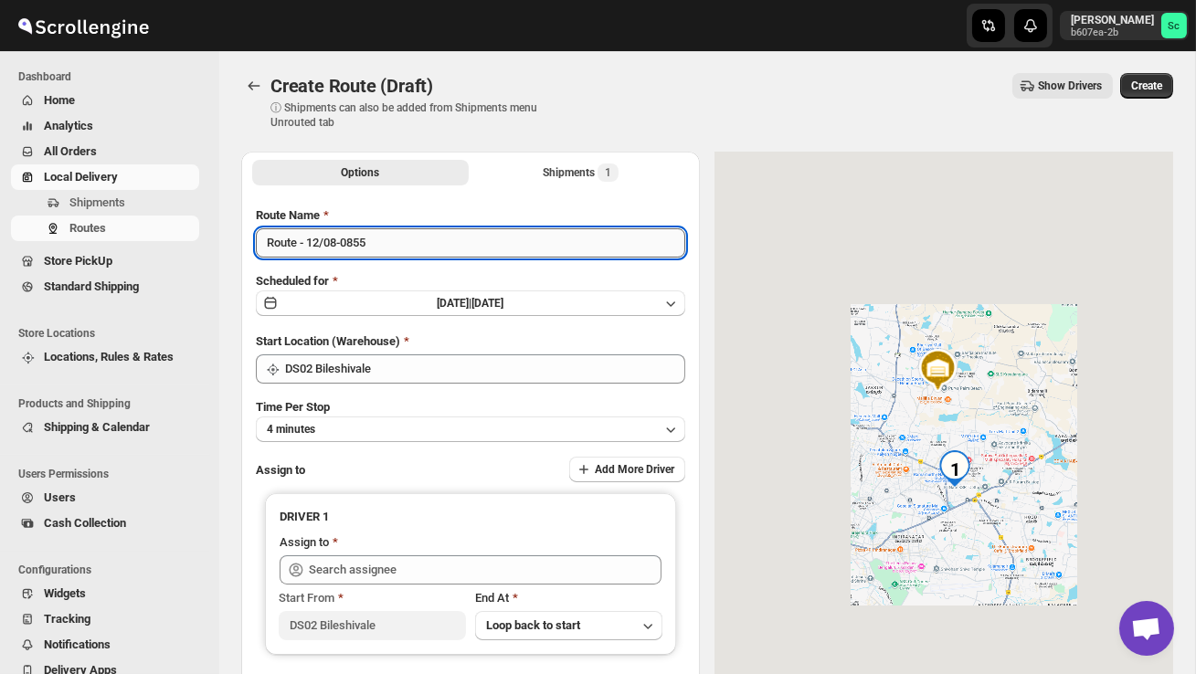
click at [389, 238] on input "Route - 12/08-0855" at bounding box center [470, 242] width 429 height 29
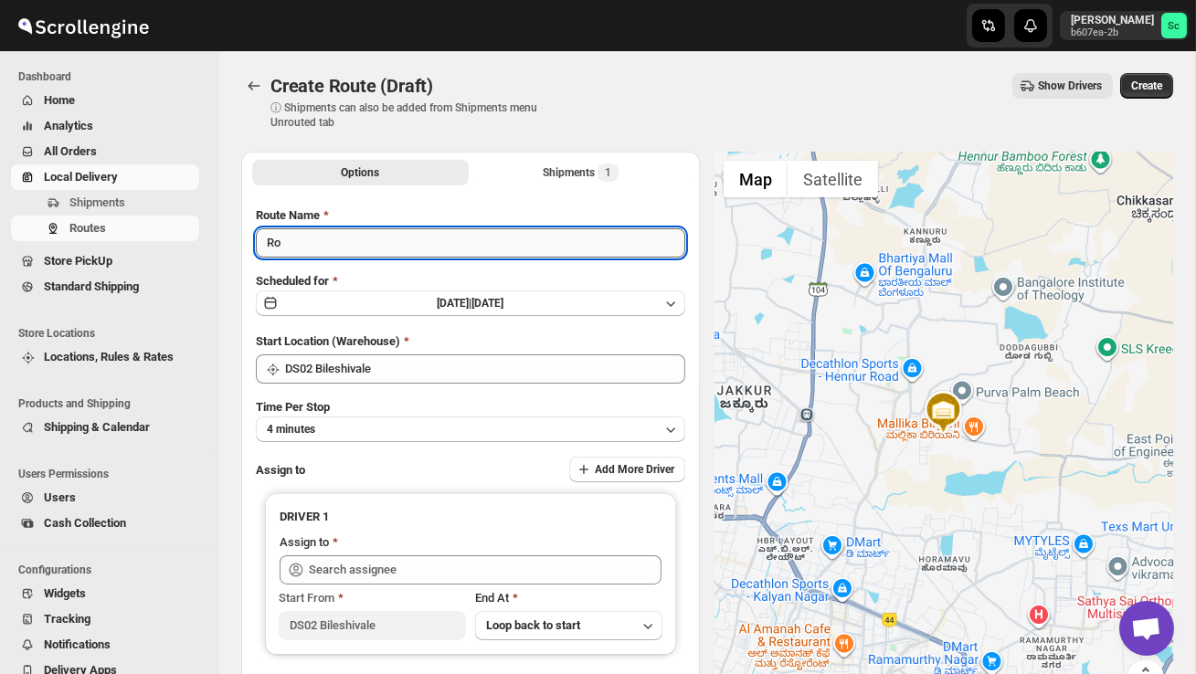
type input "R"
type input "Order no 25582"
click at [429, 434] on button "4 minutes" at bounding box center [470, 430] width 429 height 26
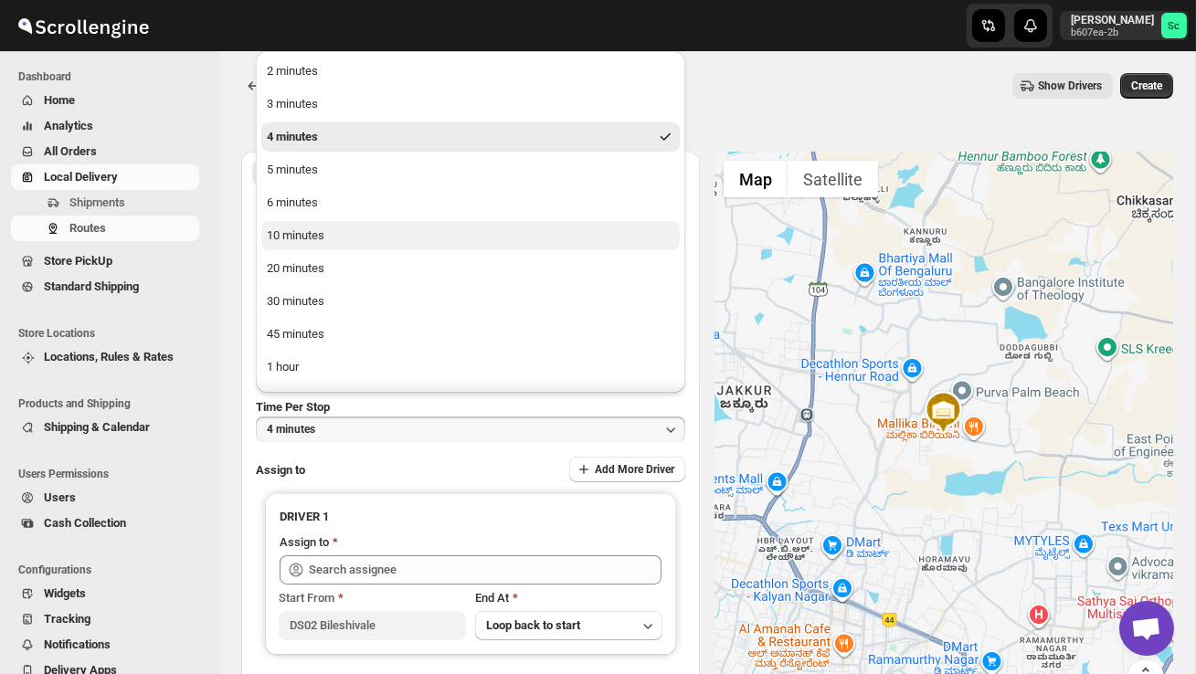
click at [342, 236] on button "10 minutes" at bounding box center [470, 235] width 418 height 29
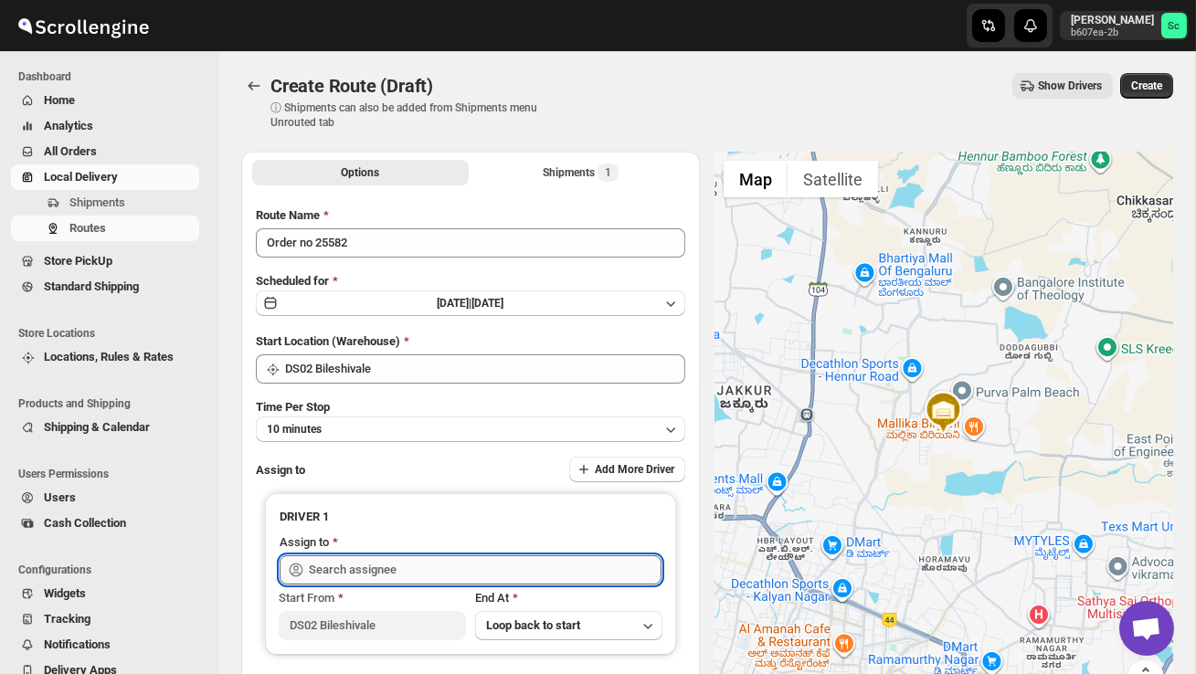
click at [390, 563] on input "text" at bounding box center [485, 570] width 353 height 29
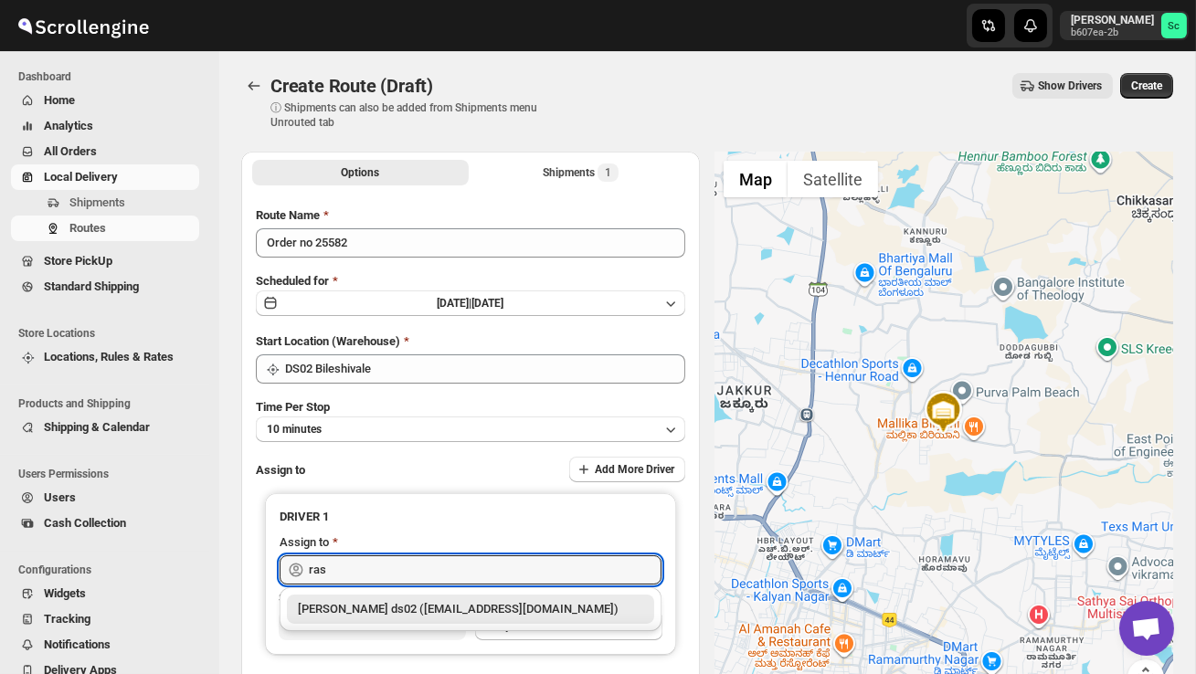
click at [410, 619] on div "[PERSON_NAME] ds02 ([EMAIL_ADDRESS][DOMAIN_NAME])" at bounding box center [470, 609] width 367 height 29
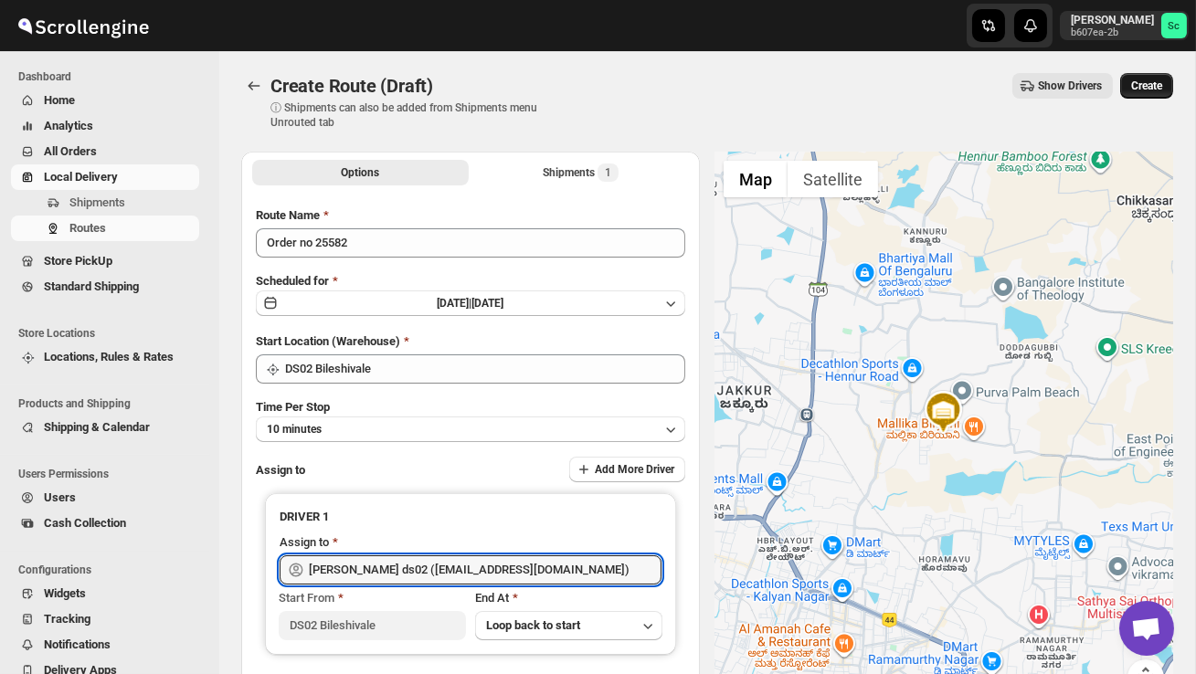
type input "[PERSON_NAME] ds02 ([EMAIL_ADDRESS][DOMAIN_NAME])"
click at [1152, 91] on span "Create" at bounding box center [1146, 86] width 31 height 15
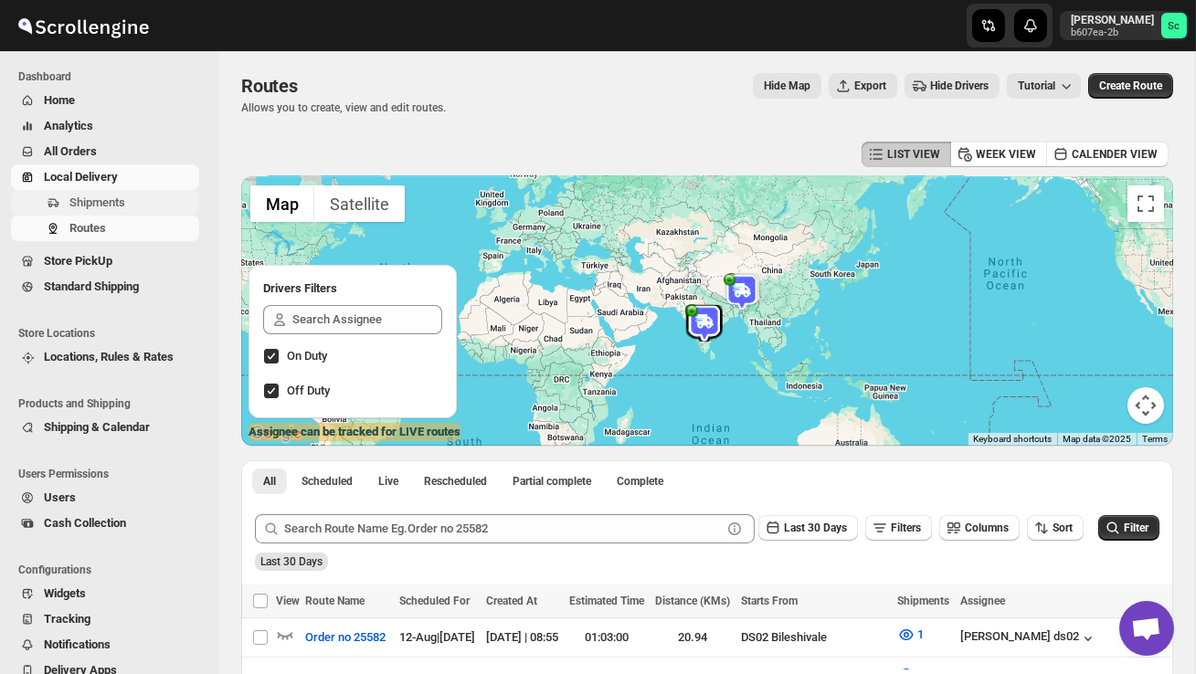
click at [131, 209] on span "Shipments" at bounding box center [132, 203] width 126 height 18
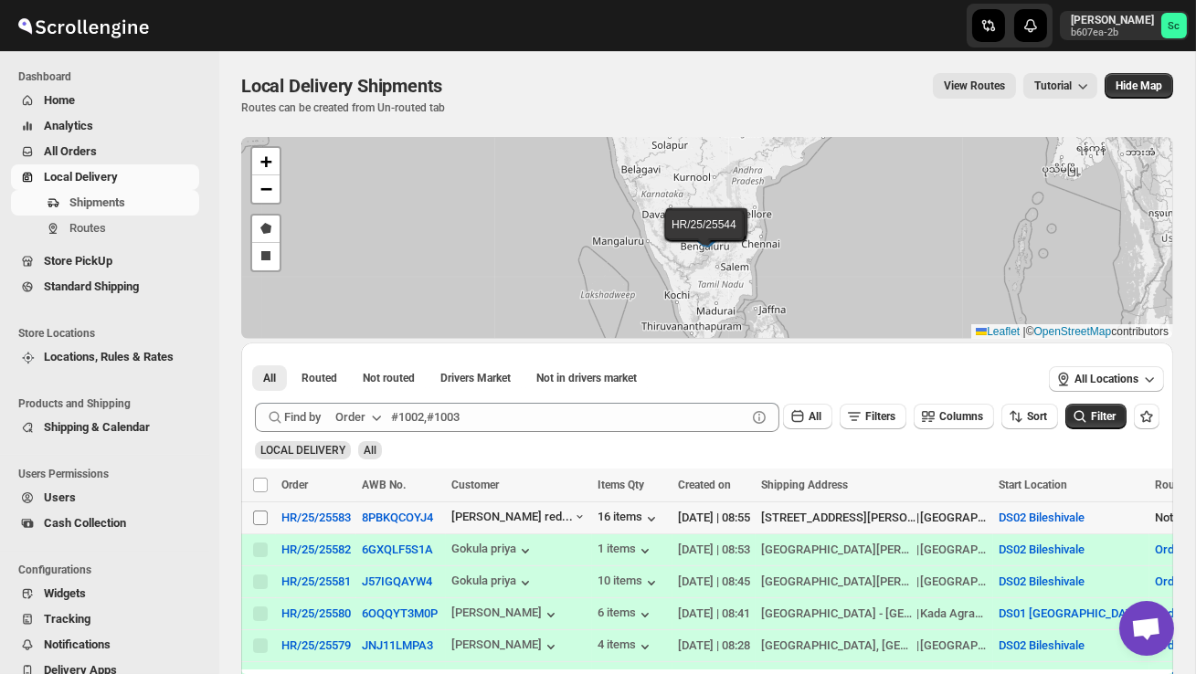
click at [255, 522] on input "Select shipment" at bounding box center [260, 518] width 15 height 15
checkbox input "true"
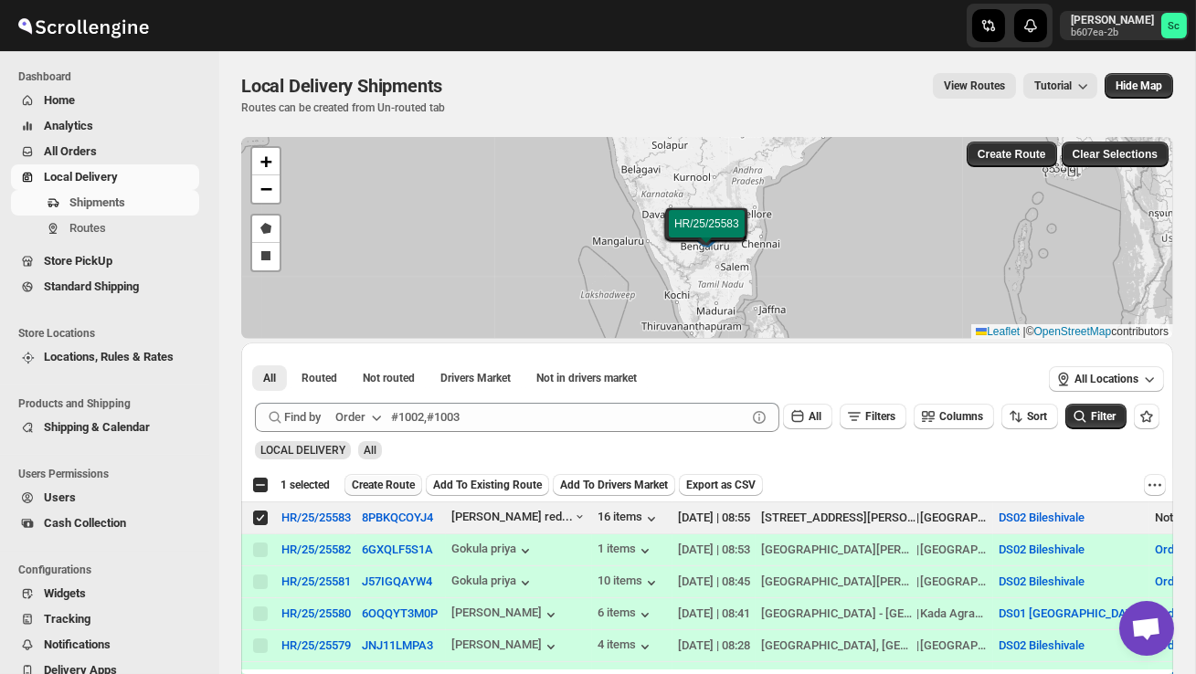
click at [394, 484] on span "Create Route" at bounding box center [383, 485] width 63 height 15
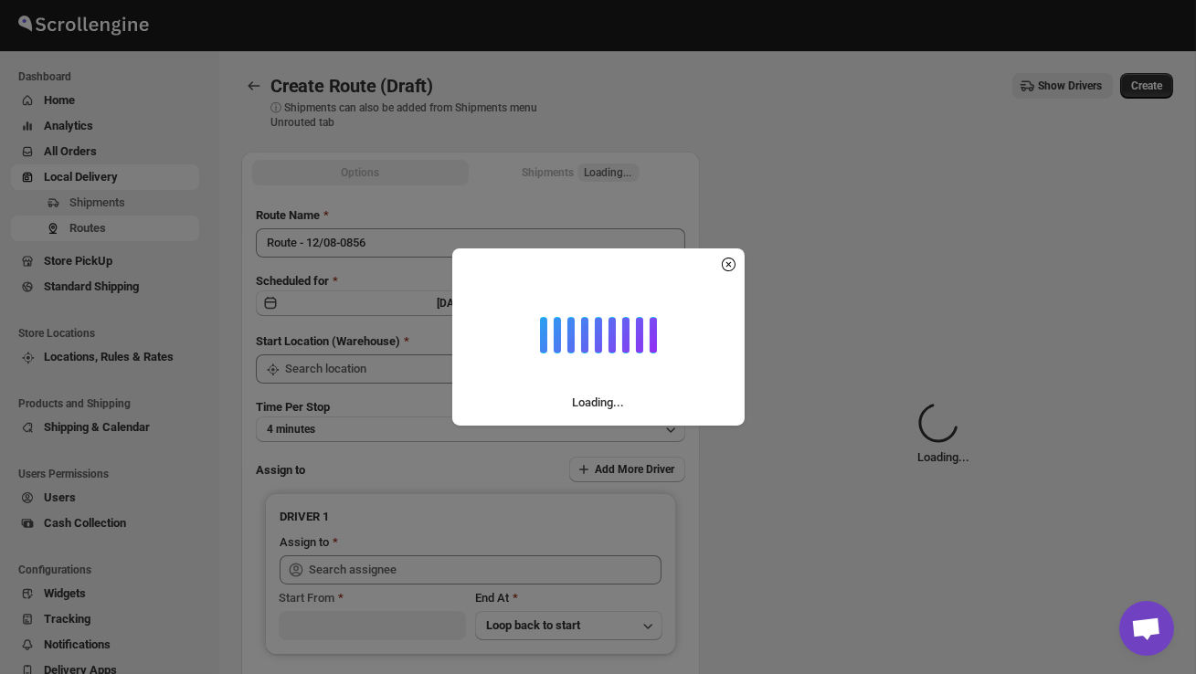
type input "DS02 Bileshivale"
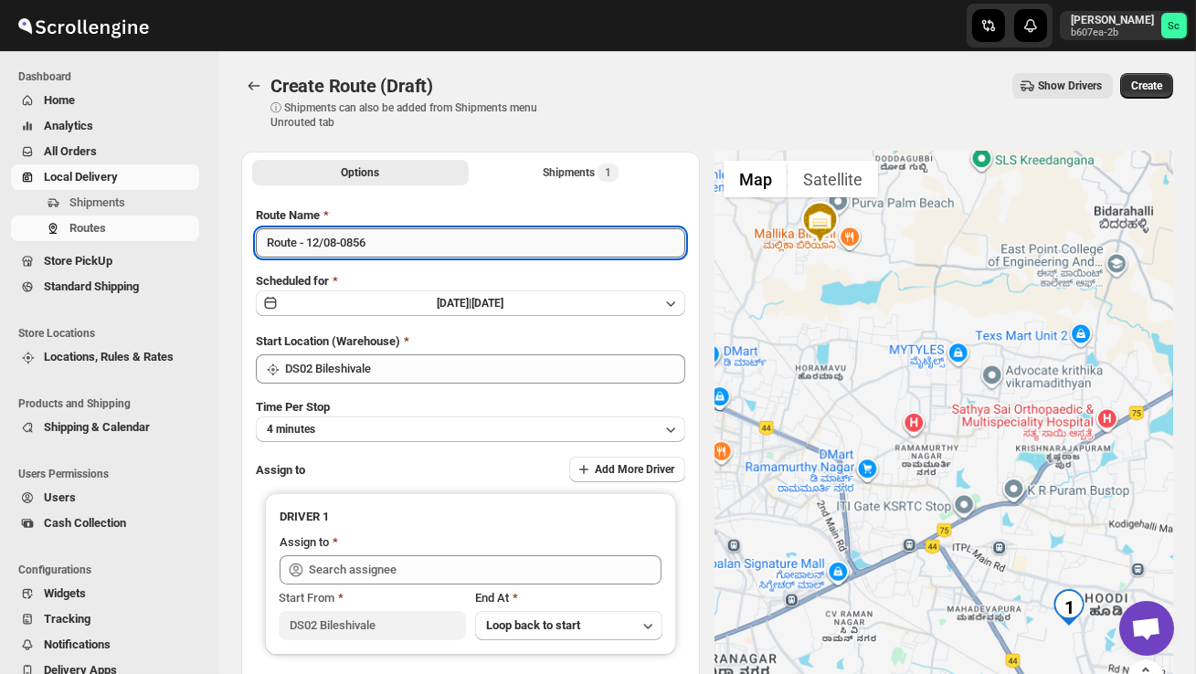
click at [413, 252] on input "Route - 12/08-0856" at bounding box center [470, 242] width 429 height 29
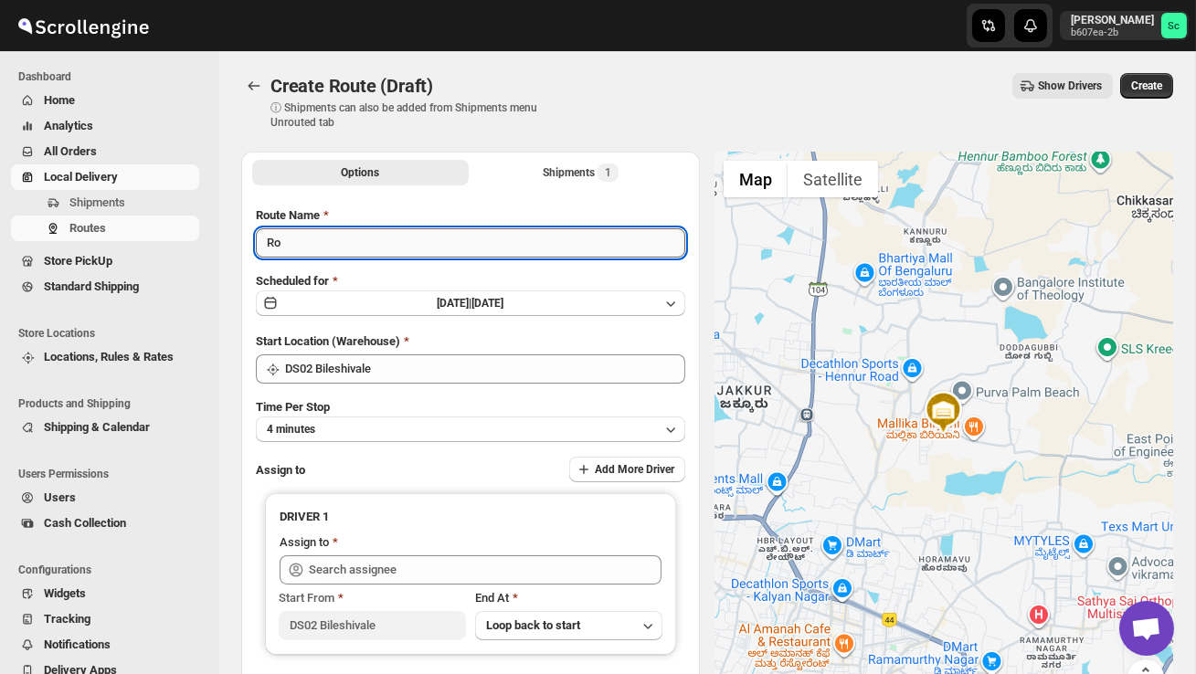
type input "R"
type input "Order no 25583"
click at [402, 430] on button "4 minutes" at bounding box center [470, 430] width 429 height 26
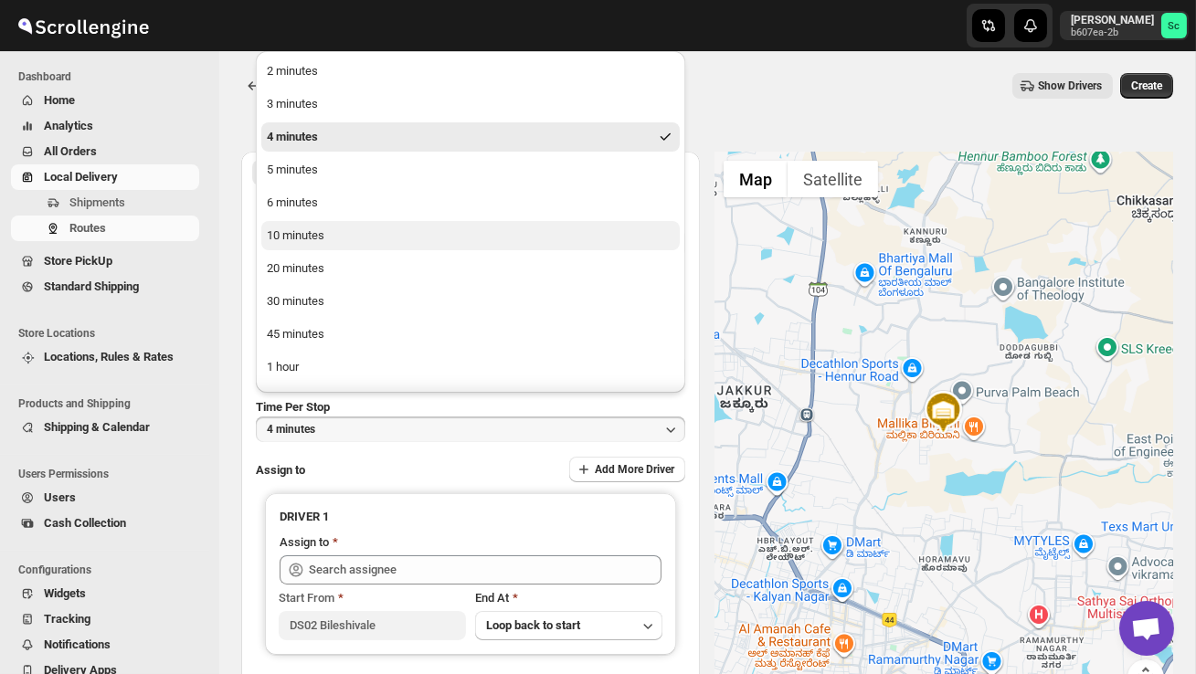
click at [305, 224] on button "10 minutes" at bounding box center [470, 235] width 418 height 29
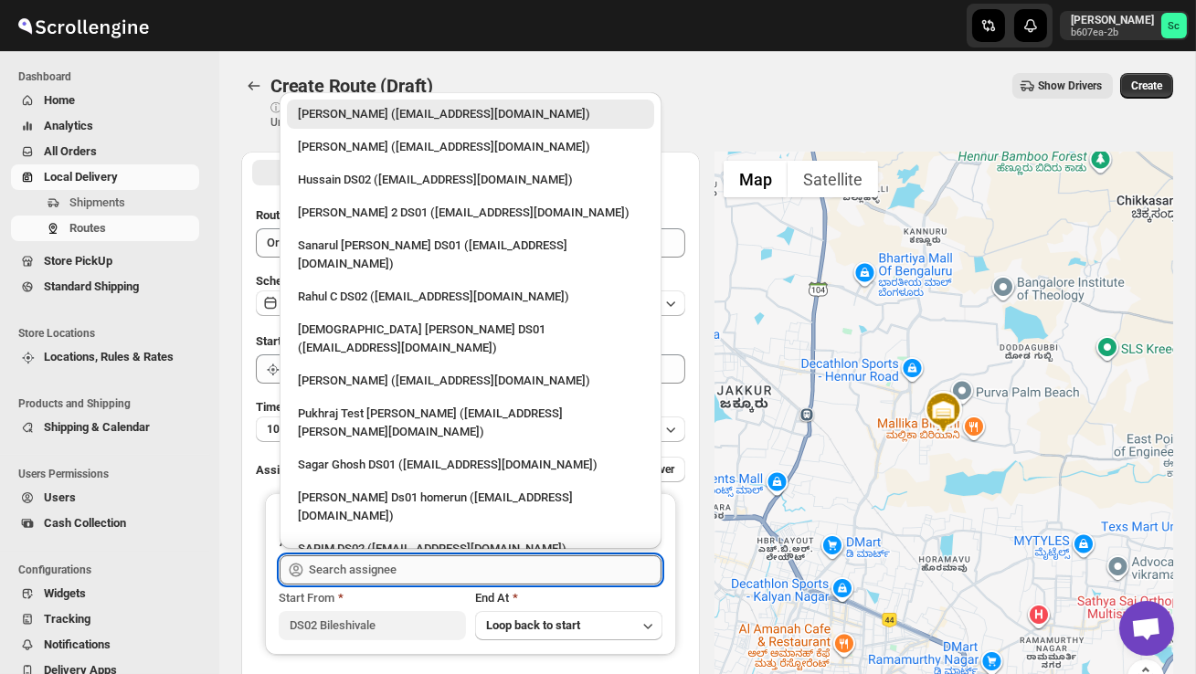
click at [411, 568] on input "text" at bounding box center [485, 570] width 353 height 29
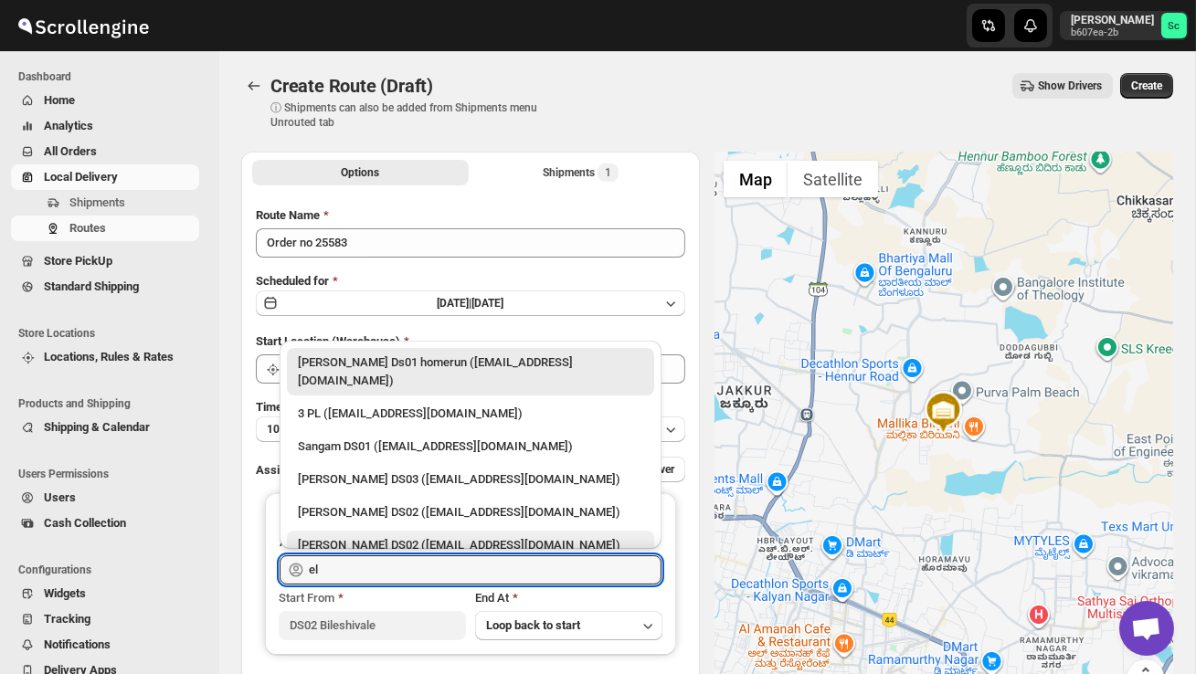
click at [403, 536] on div "[PERSON_NAME] DS02 ([EMAIL_ADDRESS][DOMAIN_NAME])" at bounding box center [470, 545] width 345 height 18
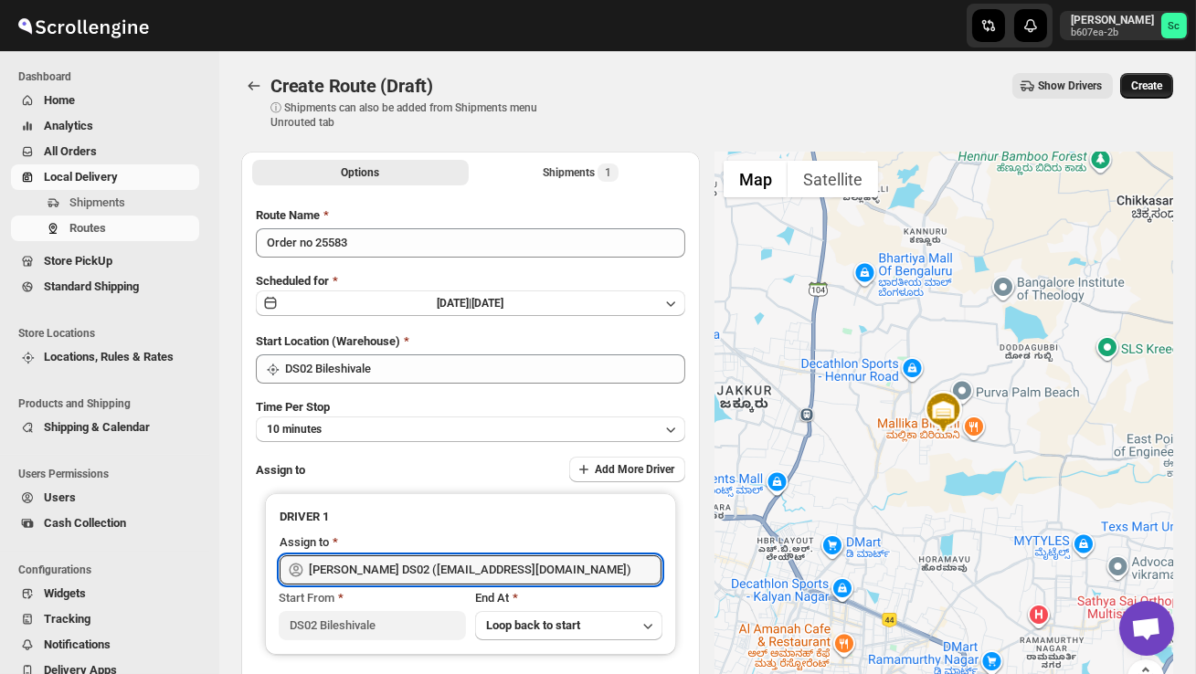
type input "[PERSON_NAME] DS02 ([EMAIL_ADDRESS][DOMAIN_NAME])"
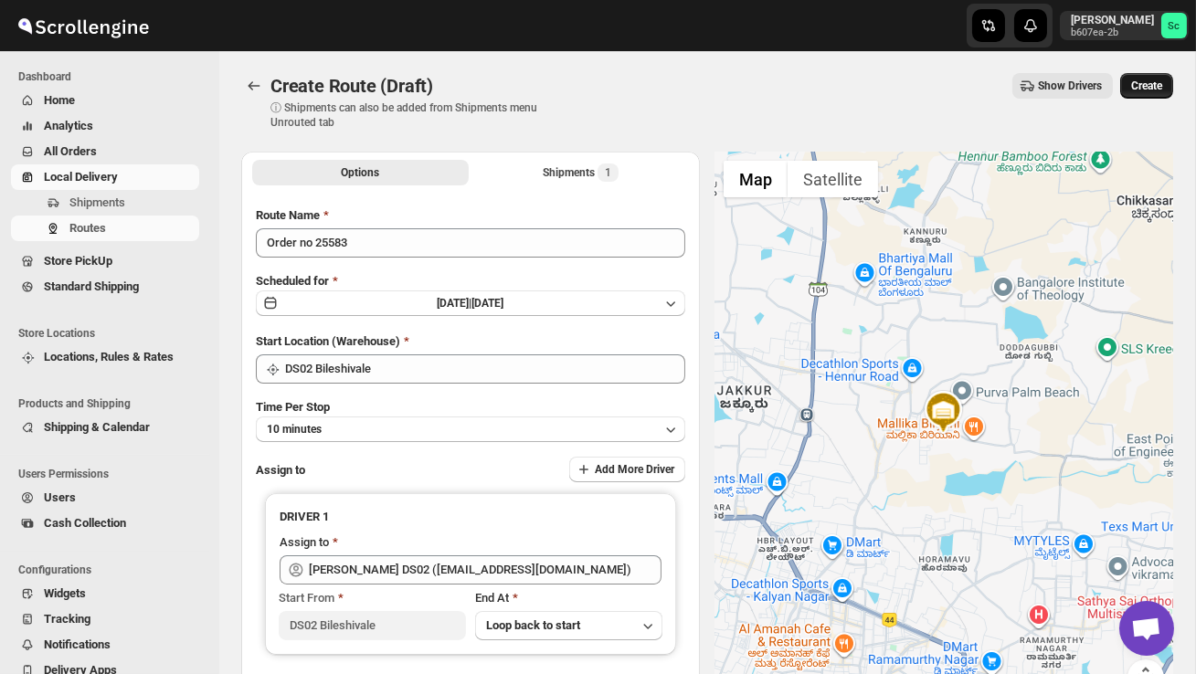
click at [1160, 73] on button "Create" at bounding box center [1146, 86] width 53 height 26
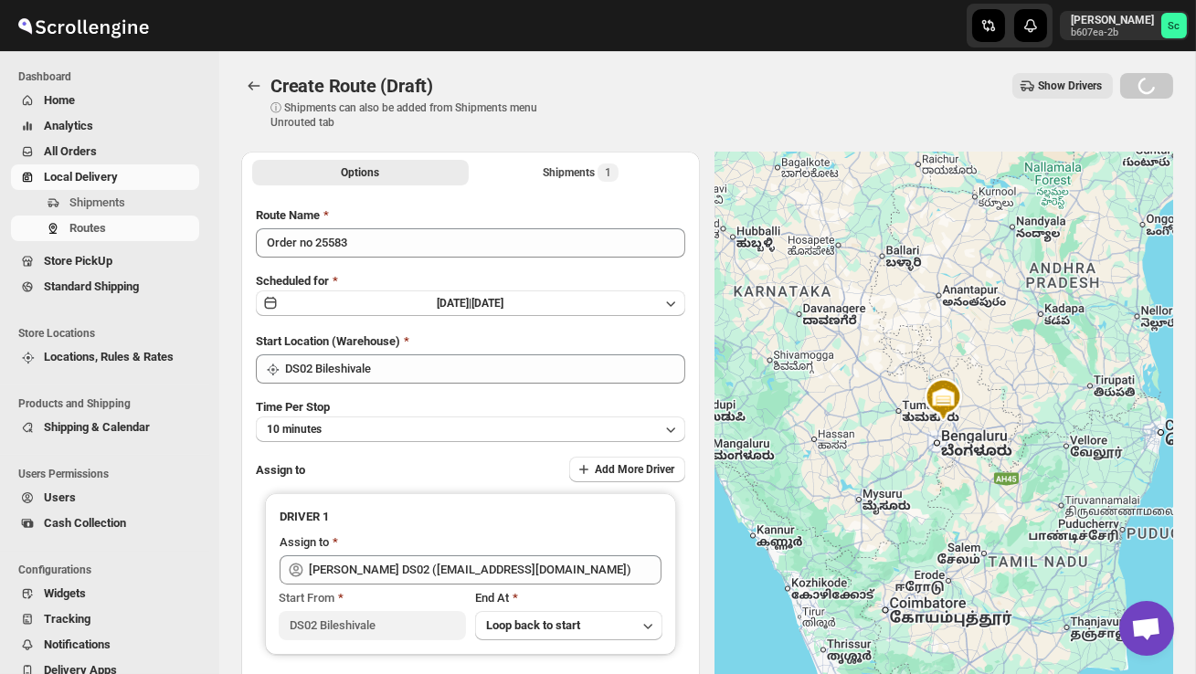
click at [1159, 75] on div "Skip to content Sanjay chetri b607ea-2b Sc Dashboard Home Analytics All Orders …" at bounding box center [598, 431] width 1196 height 863
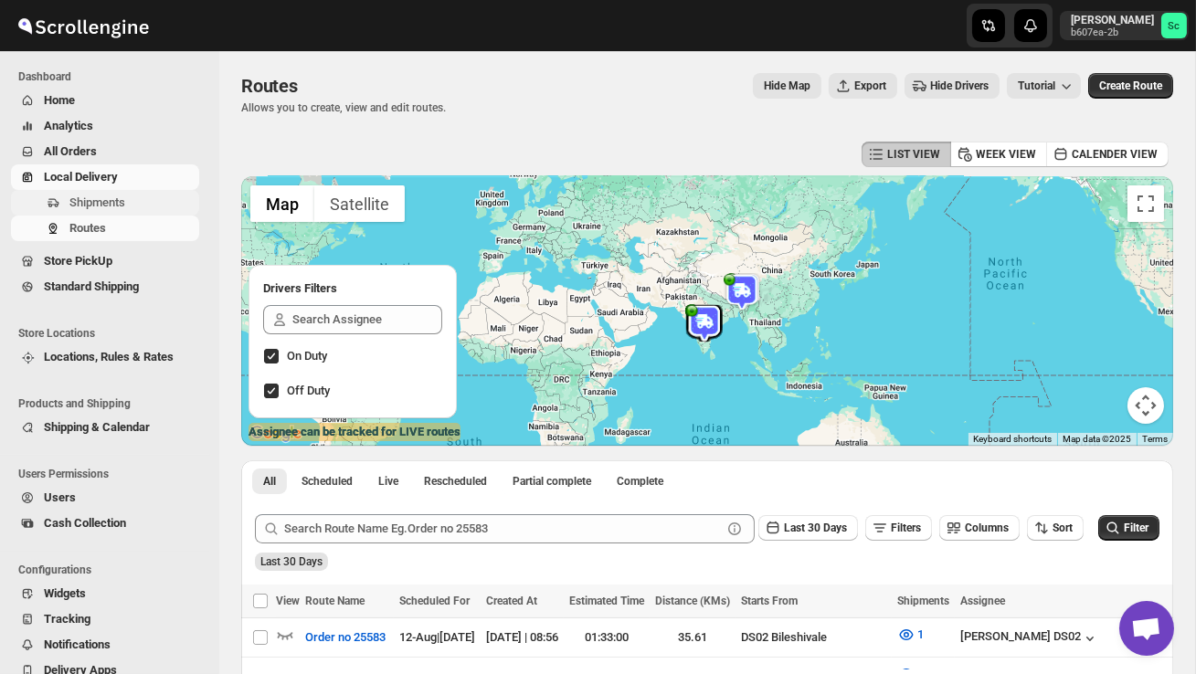
click at [109, 198] on span "Shipments" at bounding box center [97, 203] width 56 height 14
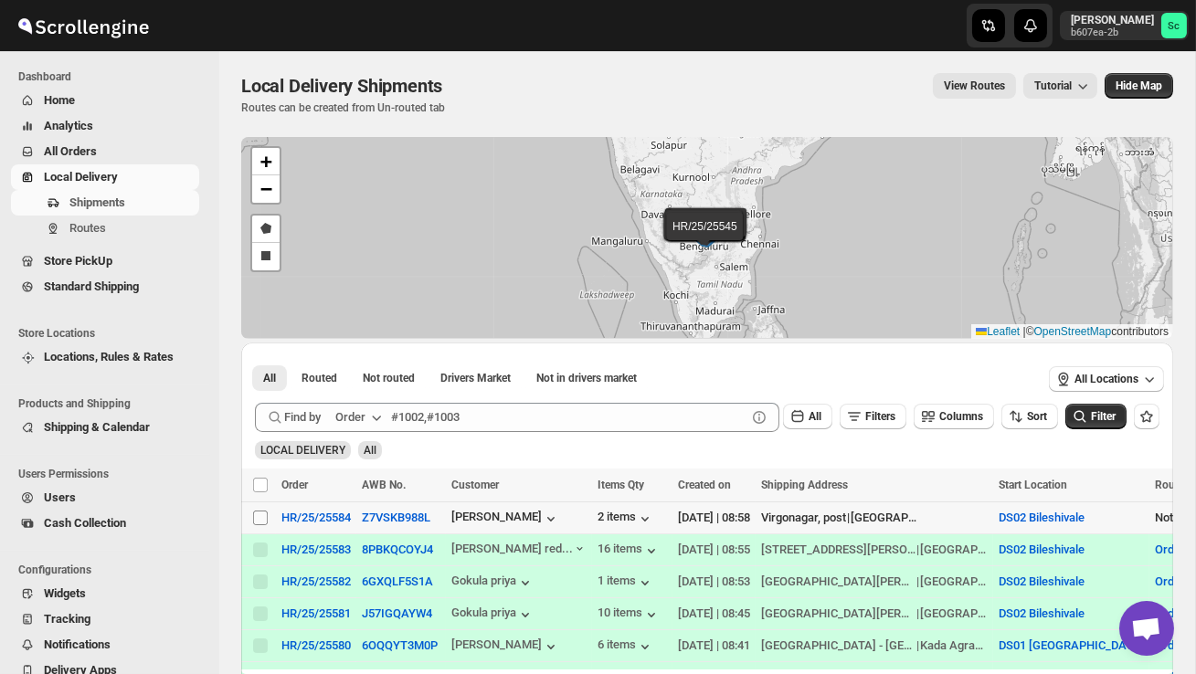
click at [260, 516] on input "Select shipment" at bounding box center [260, 518] width 15 height 15
checkbox input "true"
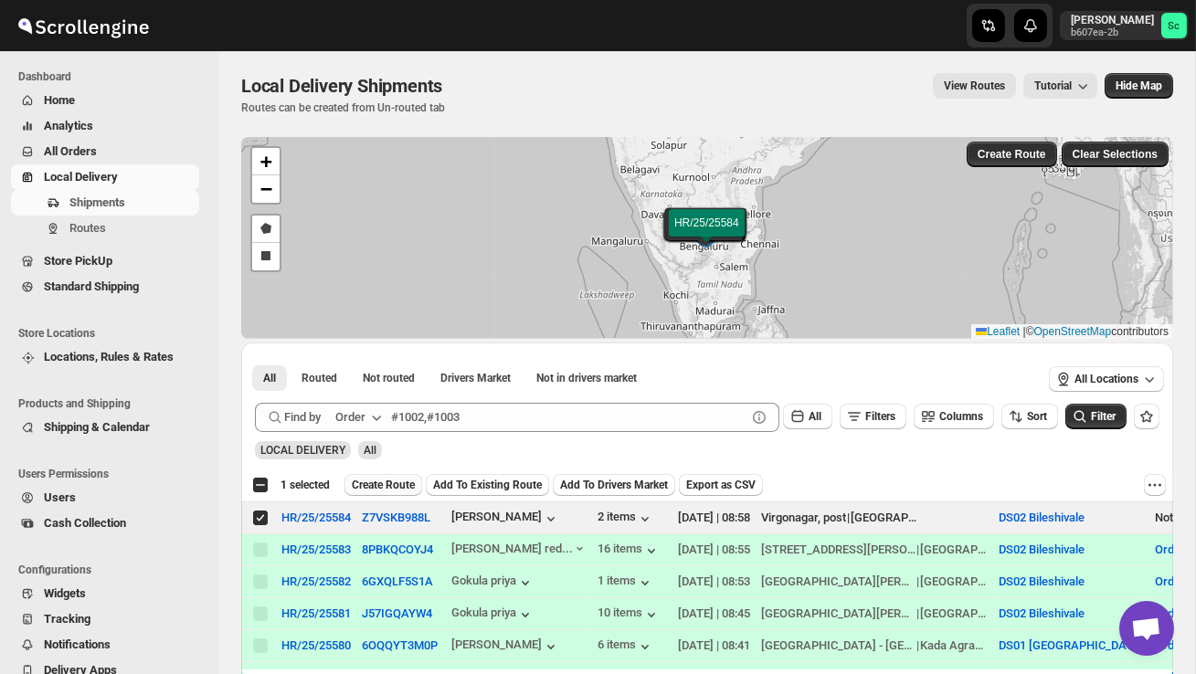
click at [392, 483] on span "Create Route" at bounding box center [383, 485] width 63 height 15
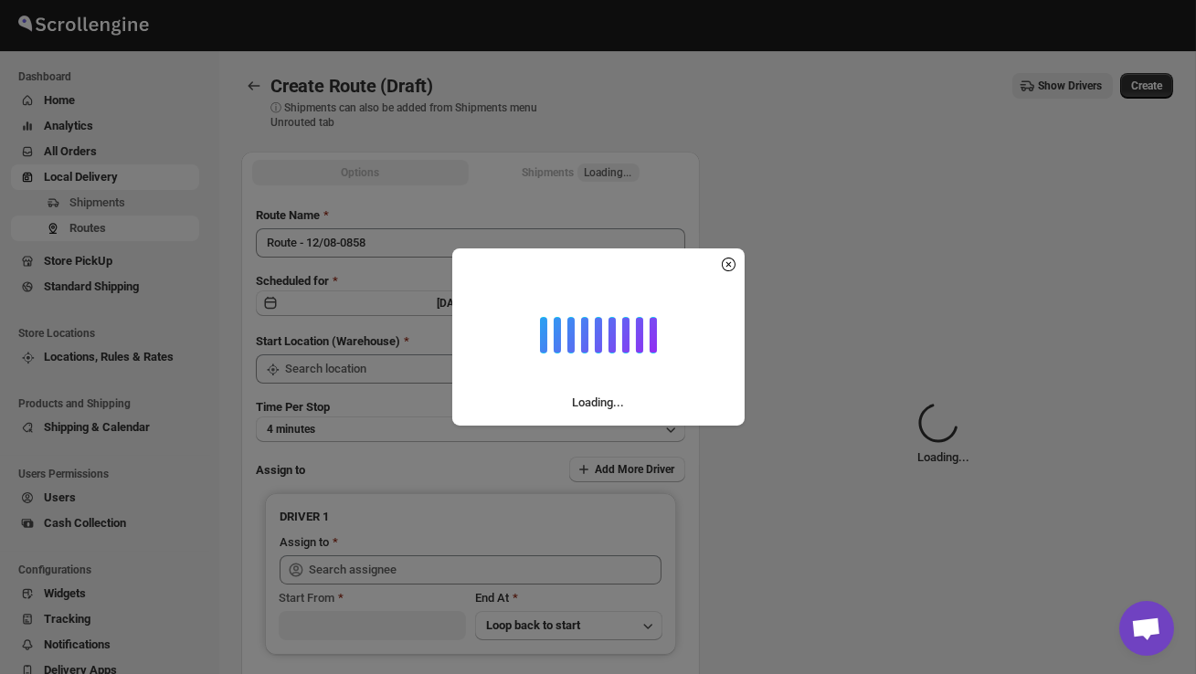
type input "DS02 Bileshivale"
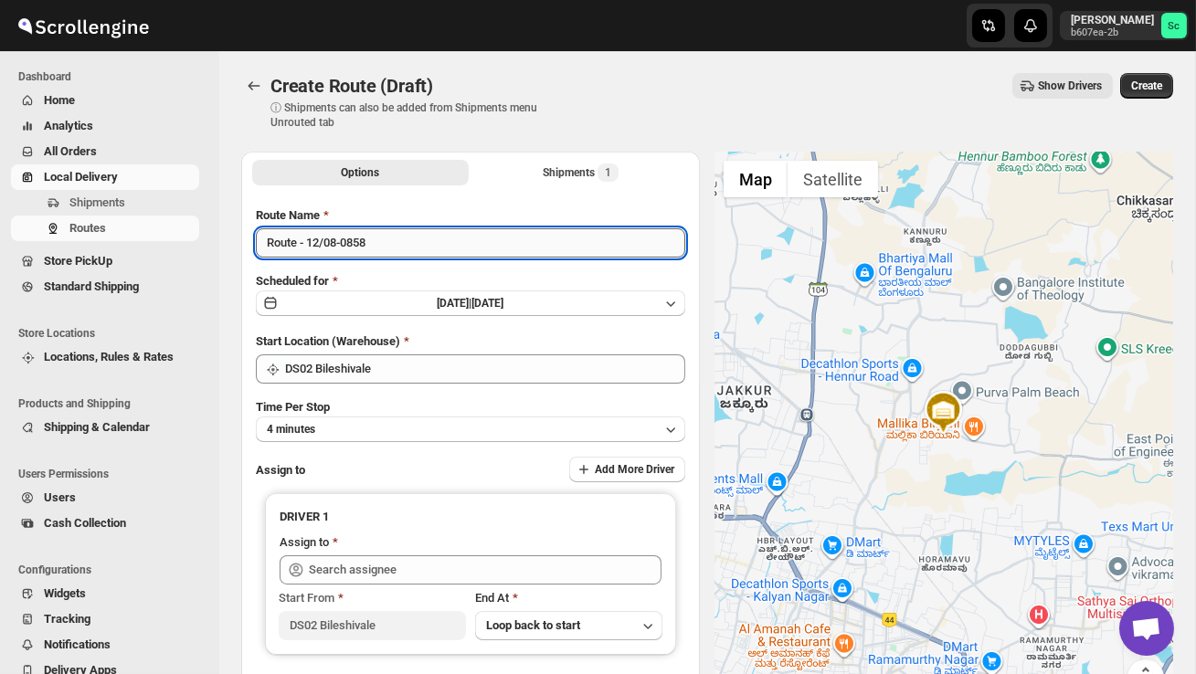
click at [391, 254] on input "Route - 12/08-0858" at bounding box center [470, 242] width 429 height 29
type input "R"
type input "Order no 25584"
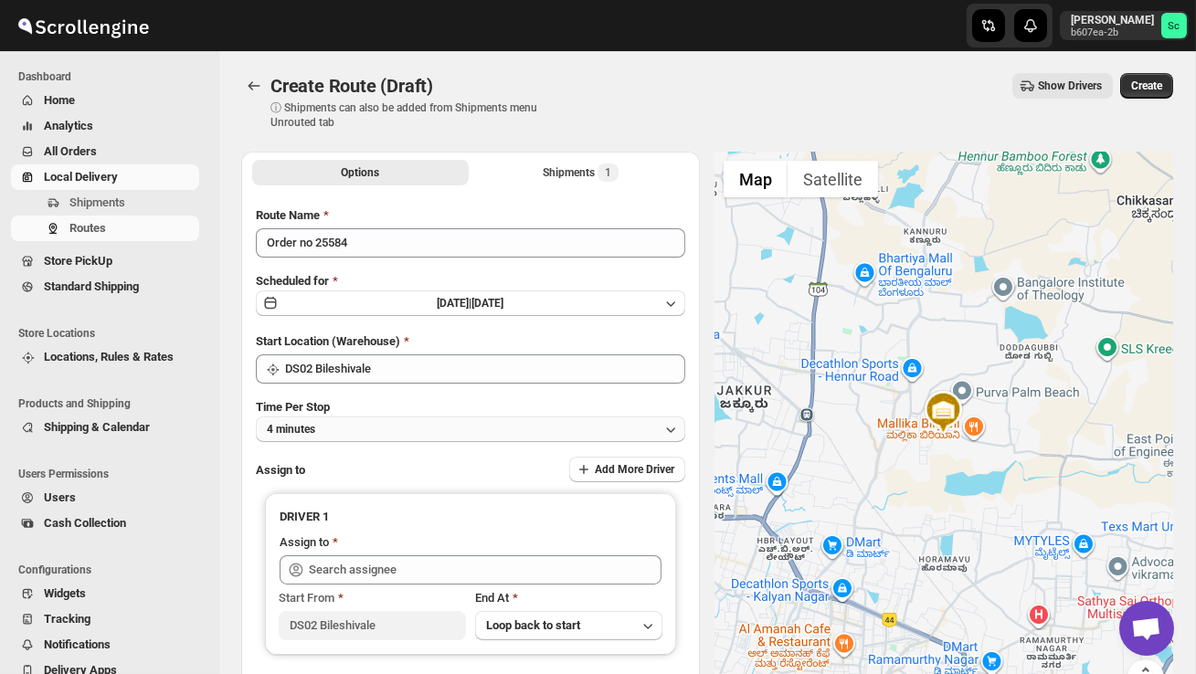
click at [397, 424] on button "4 minutes" at bounding box center [470, 430] width 429 height 26
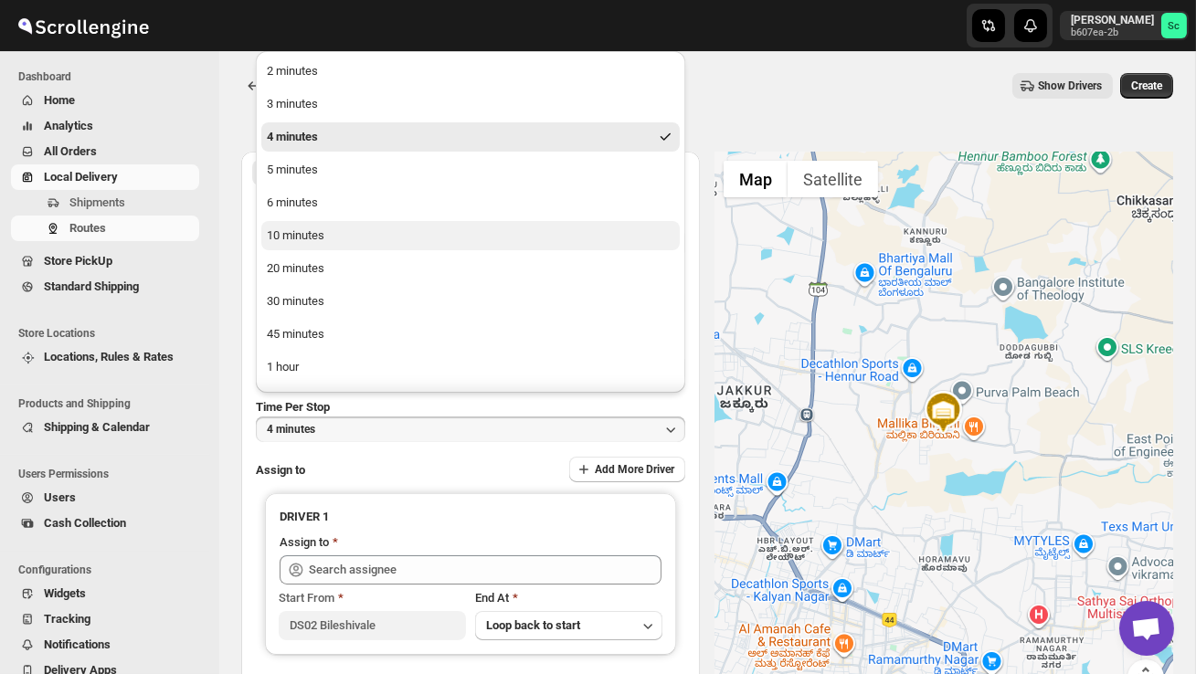
click at [312, 238] on div "10 minutes" at bounding box center [296, 236] width 58 height 18
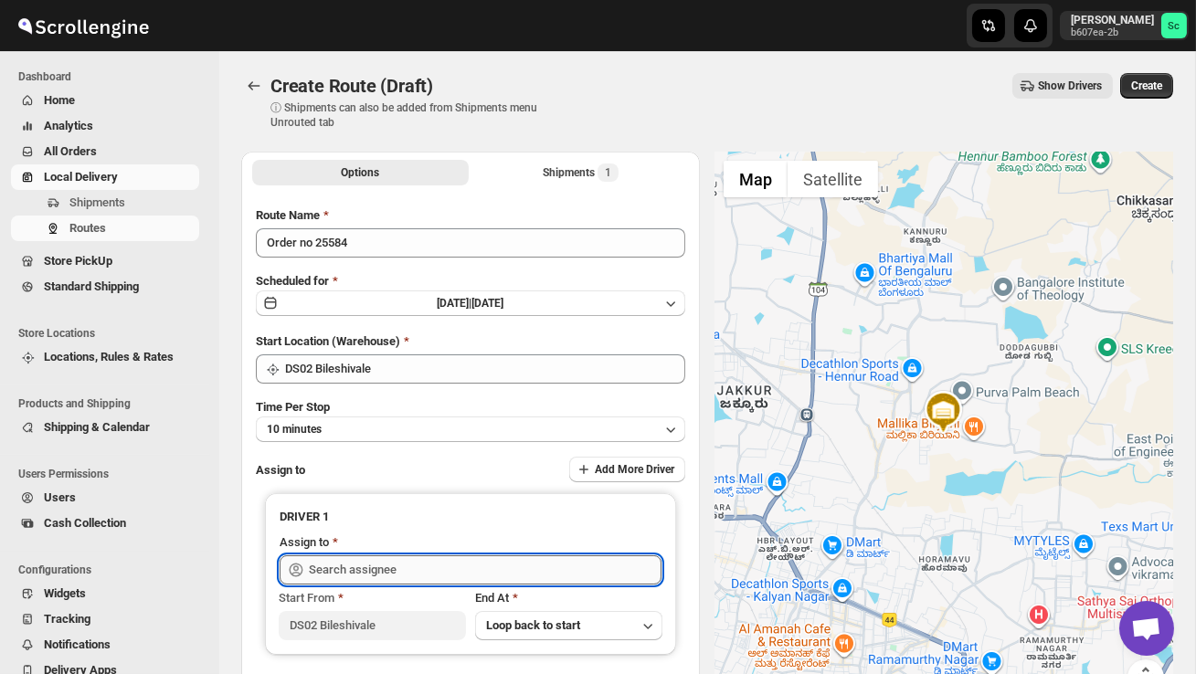
click at [347, 568] on input "text" at bounding box center [485, 570] width 353 height 29
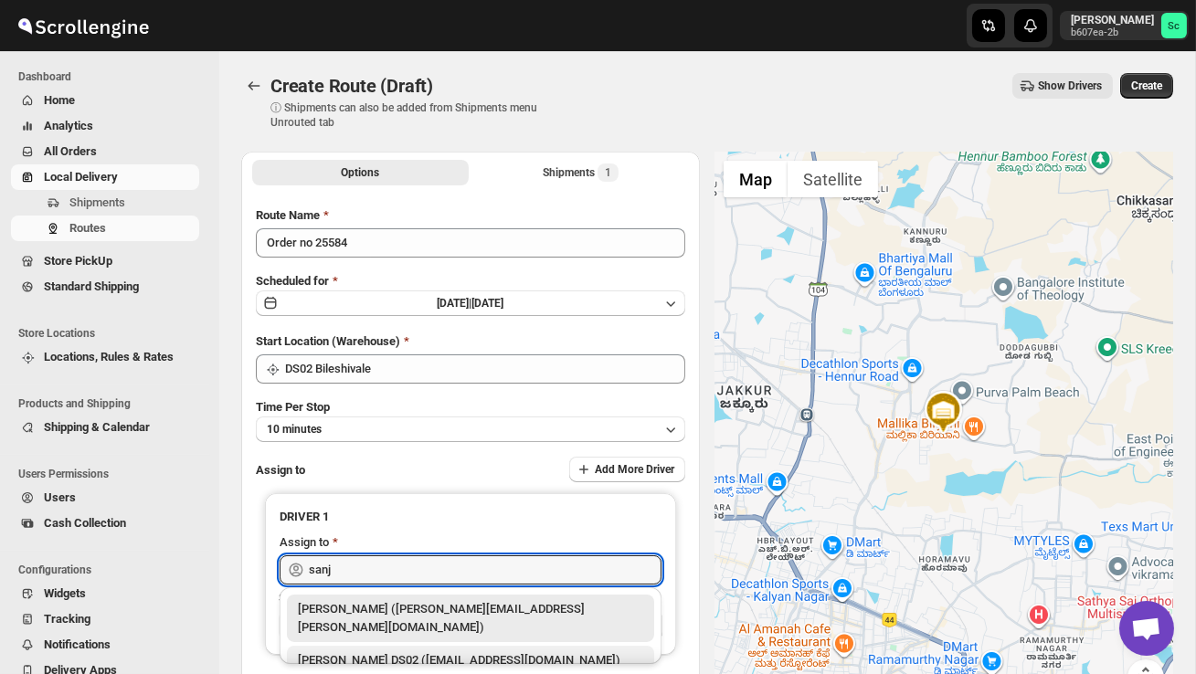
click at [364, 651] on div "[PERSON_NAME] DS02 ([EMAIL_ADDRESS][DOMAIN_NAME])" at bounding box center [470, 660] width 345 height 18
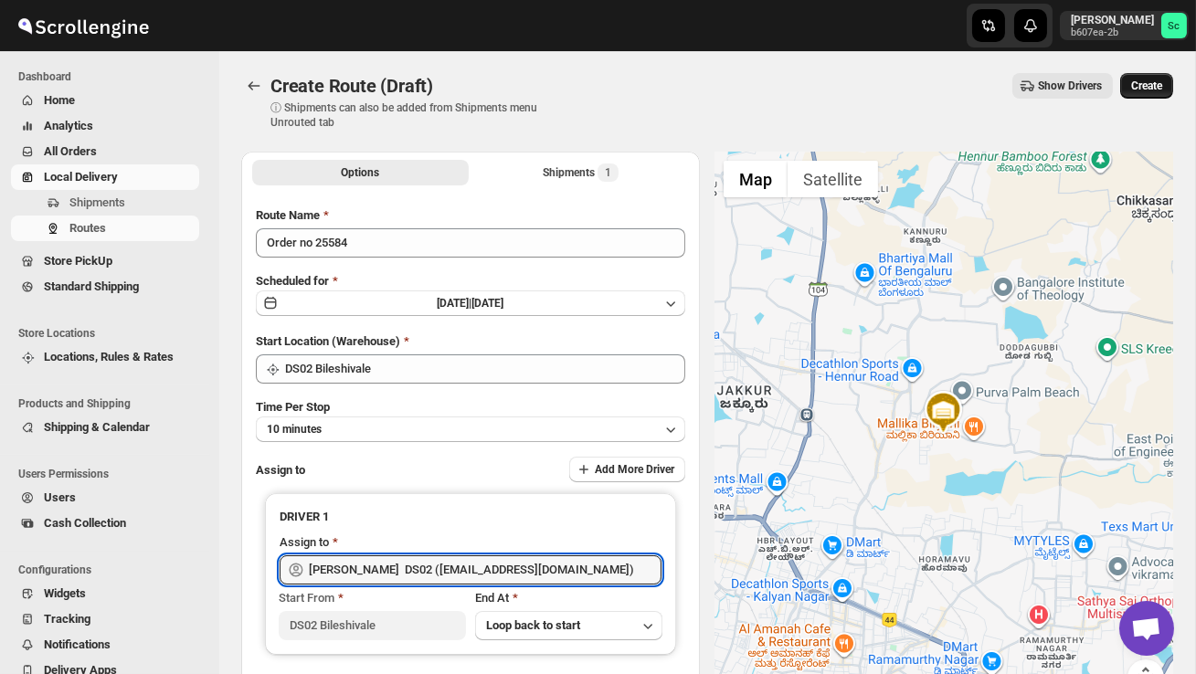
type input "[PERSON_NAME] DS02 ([EMAIL_ADDRESS][DOMAIN_NAME])"
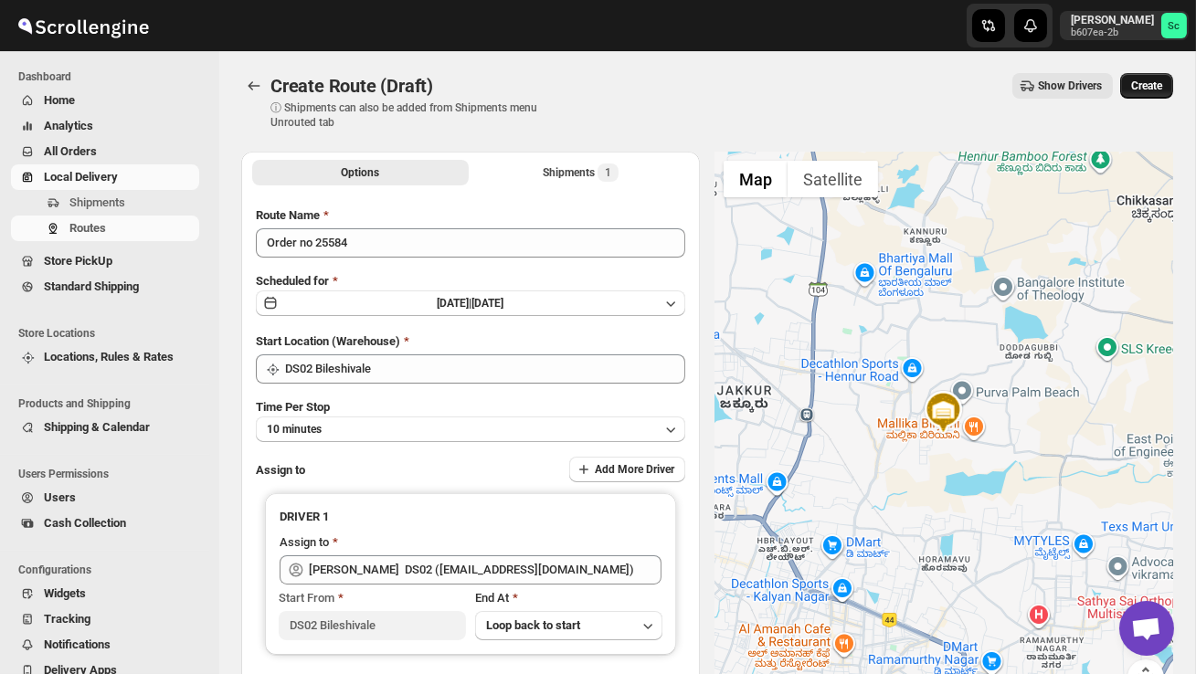
click at [1156, 82] on span "Create" at bounding box center [1146, 86] width 31 height 15
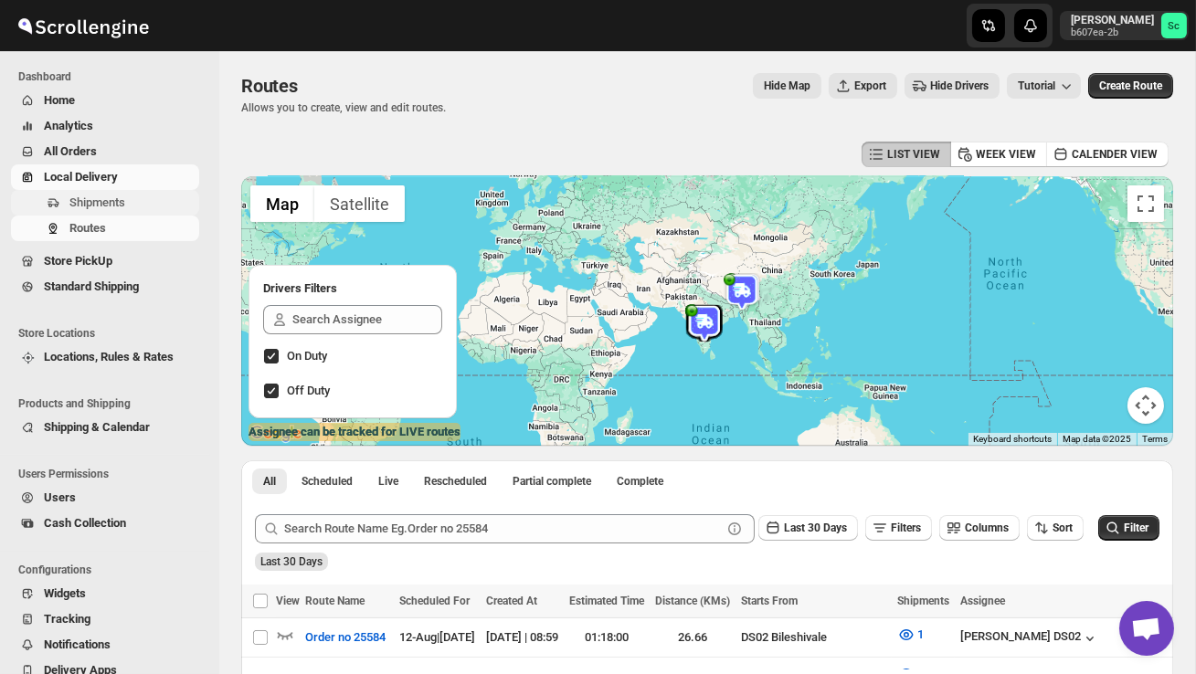
click at [119, 196] on span "Shipments" at bounding box center [97, 203] width 56 height 14
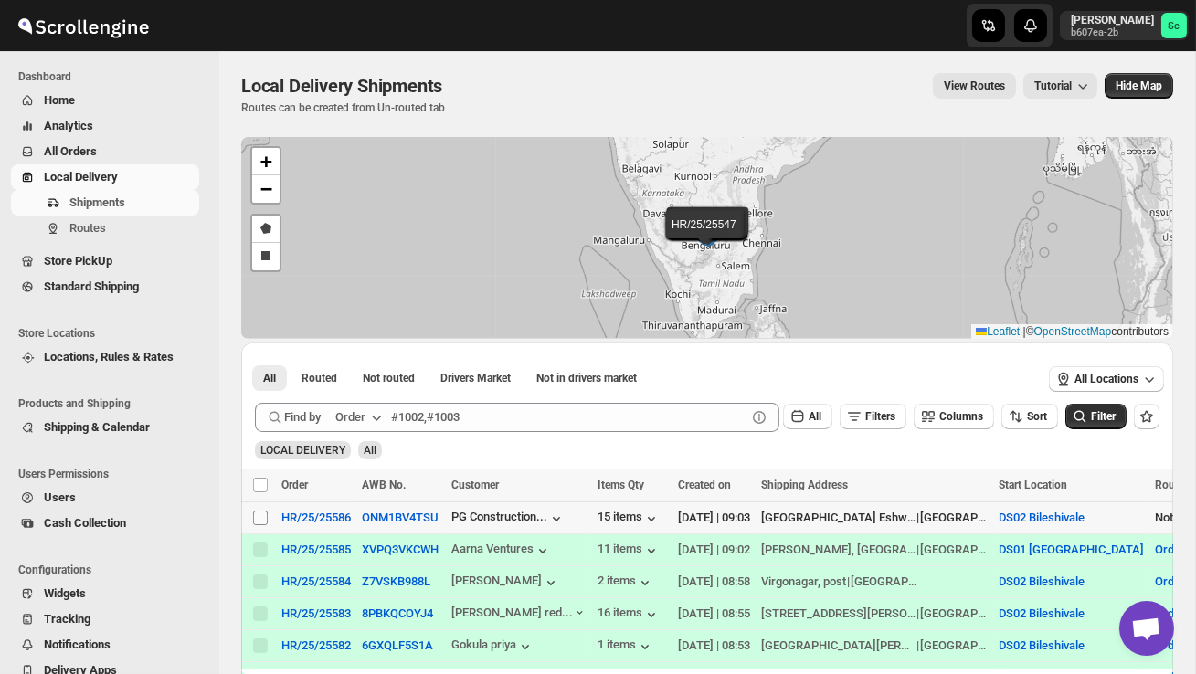
click at [263, 519] on input "Select shipment" at bounding box center [260, 518] width 15 height 15
checkbox input "true"
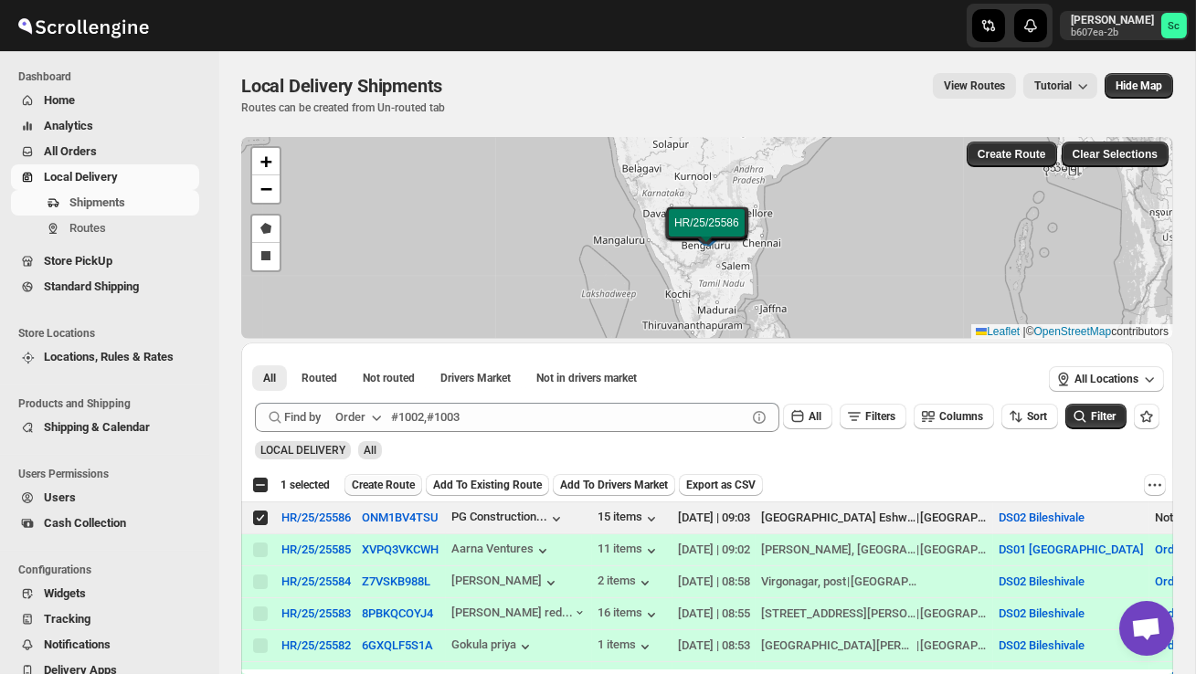
click at [401, 482] on span "Create Route" at bounding box center [383, 485] width 63 height 15
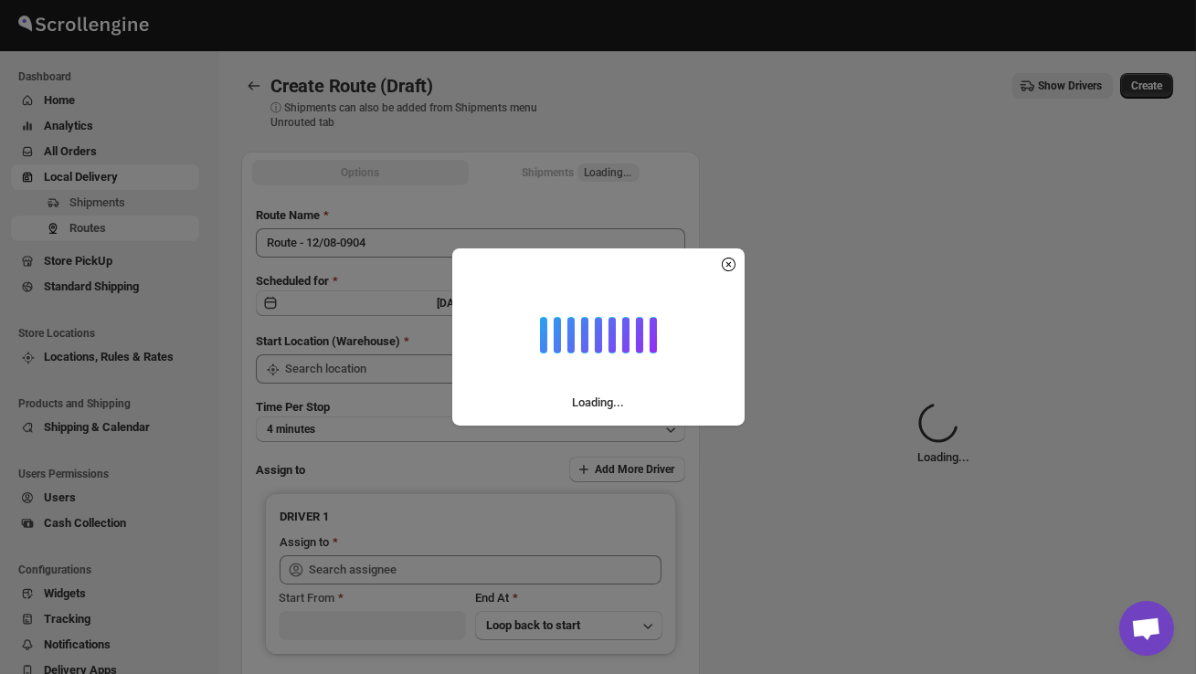
type input "DS02 Bileshivale"
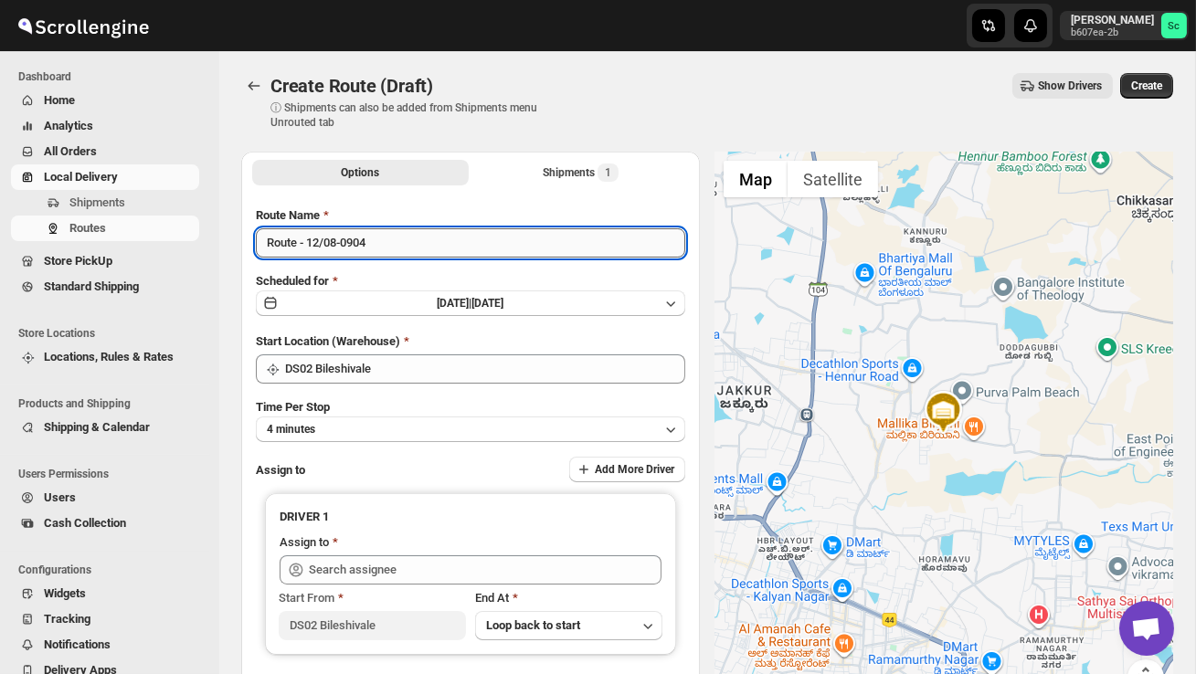
click at [392, 253] on input "Route - 12/08-0904" at bounding box center [470, 242] width 429 height 29
type input "R"
type input "Order no 25586"
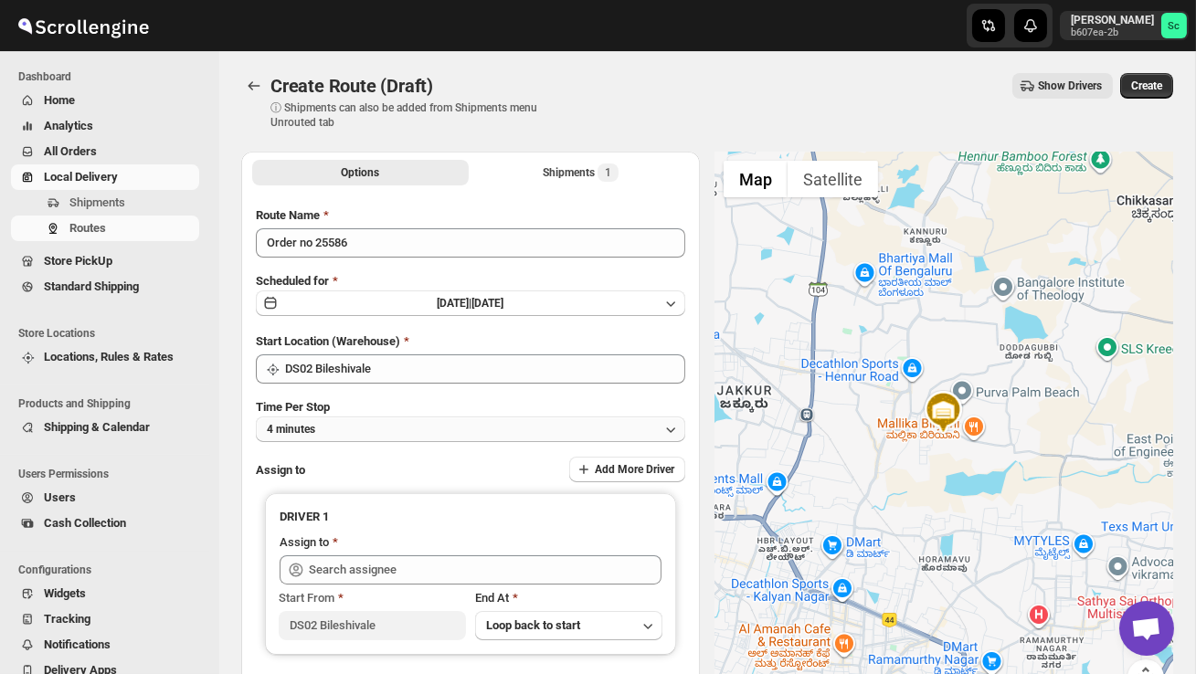
click at [407, 434] on button "4 minutes" at bounding box center [470, 430] width 429 height 26
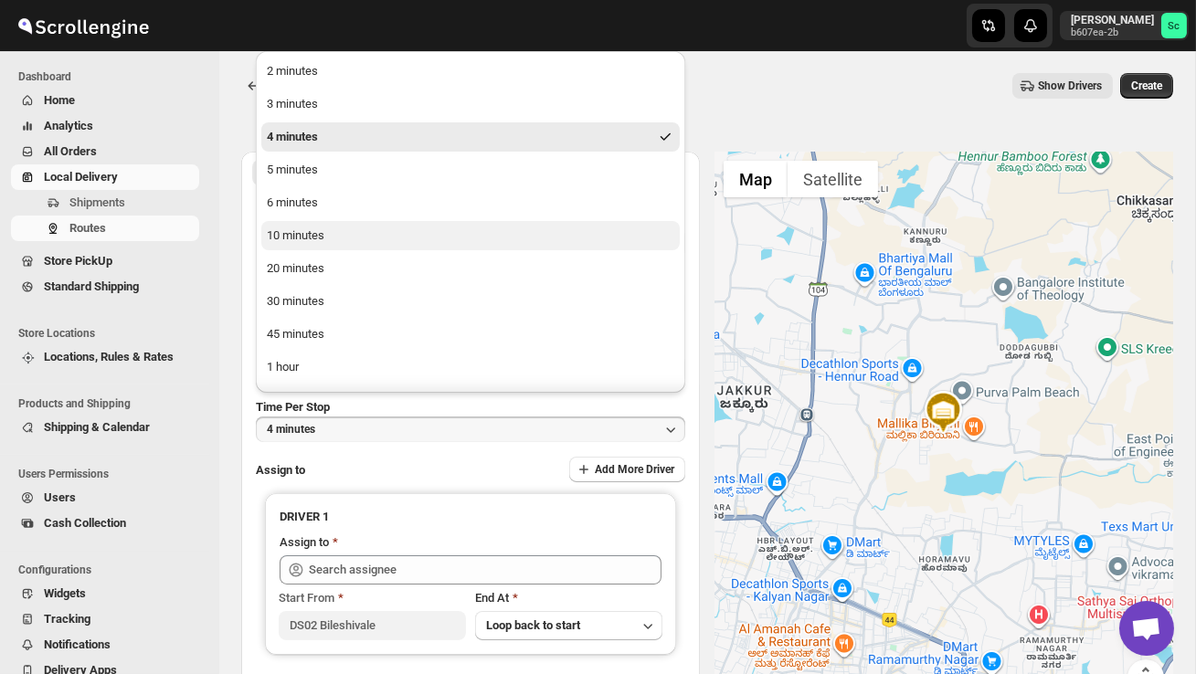
click at [306, 238] on div "10 minutes" at bounding box center [296, 236] width 58 height 18
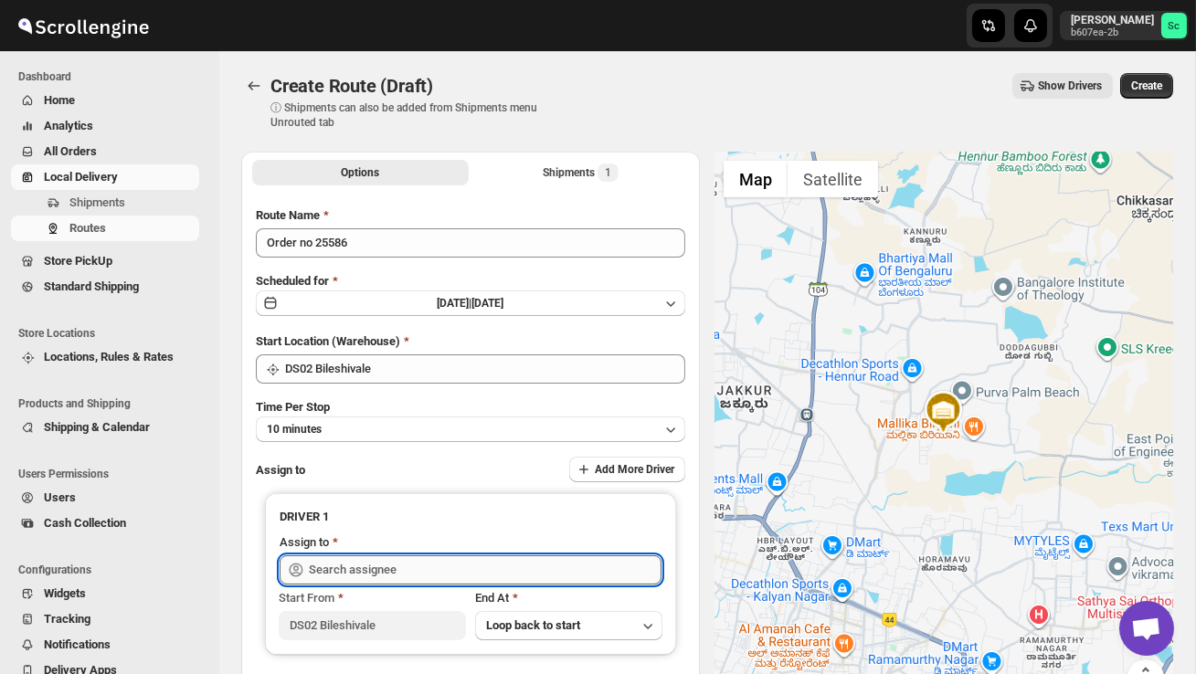
click at [363, 564] on input "text" at bounding box center [485, 570] width 353 height 29
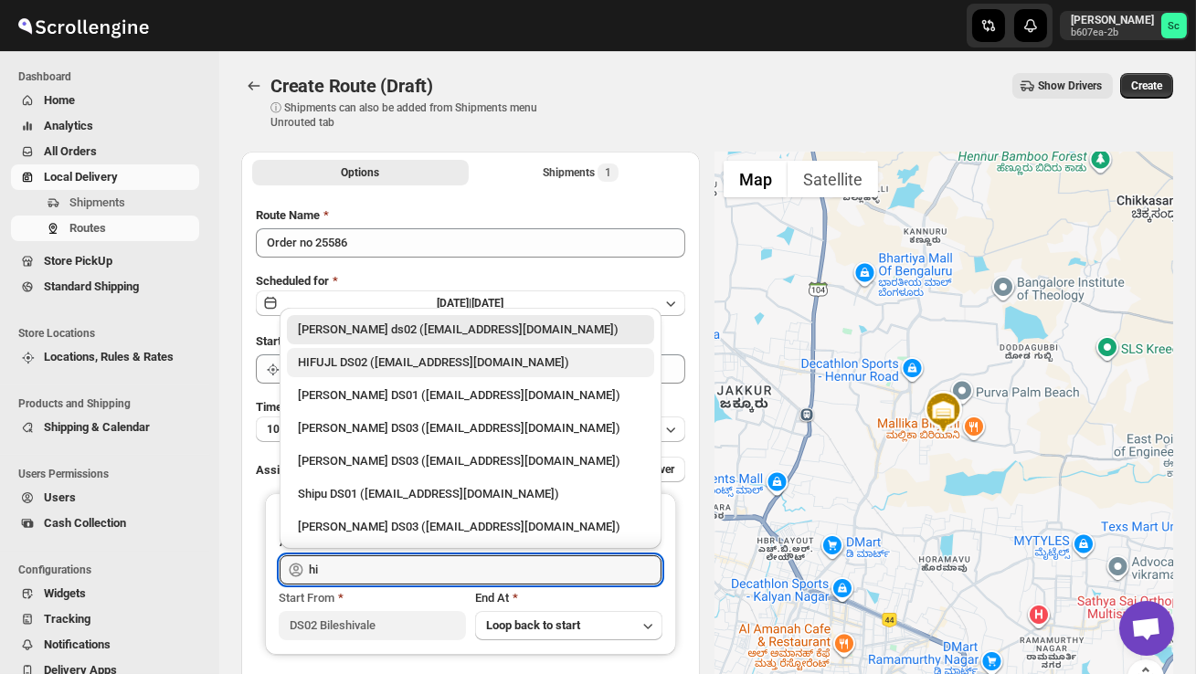
click at [382, 370] on div "HIFUJL DS02 ([EMAIL_ADDRESS][DOMAIN_NAME])" at bounding box center [470, 363] width 345 height 18
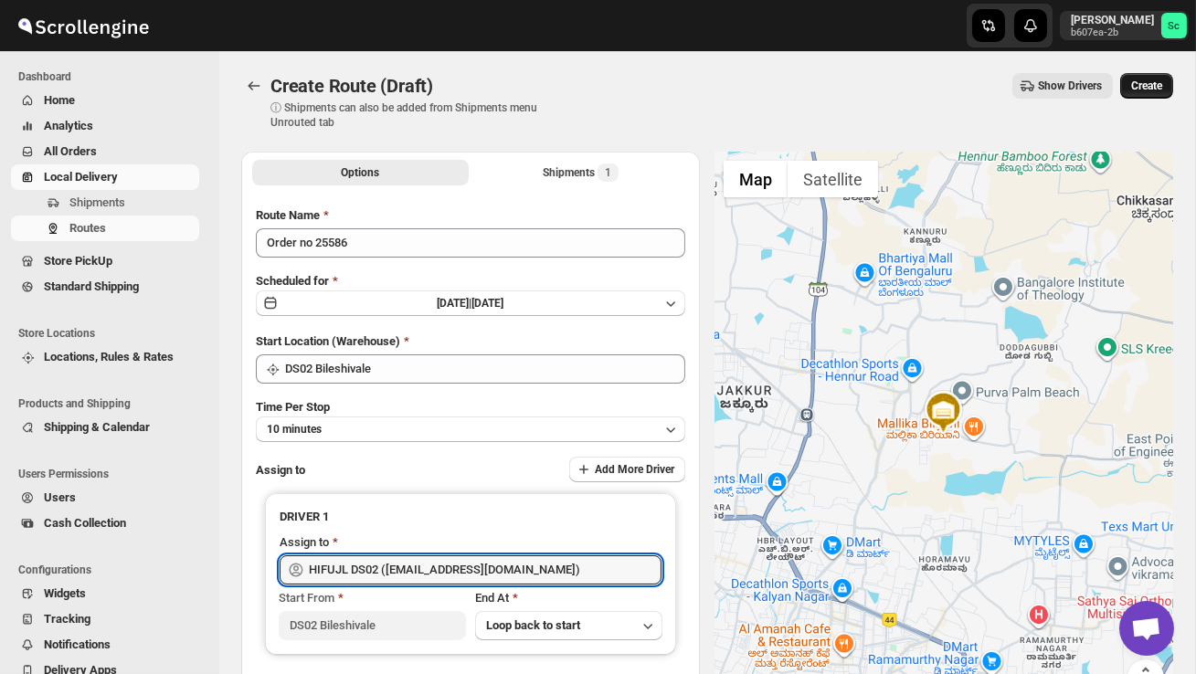
type input "HIFUJL DS02 ([EMAIL_ADDRESS][DOMAIN_NAME])"
click at [1143, 89] on span "Create" at bounding box center [1146, 86] width 31 height 15
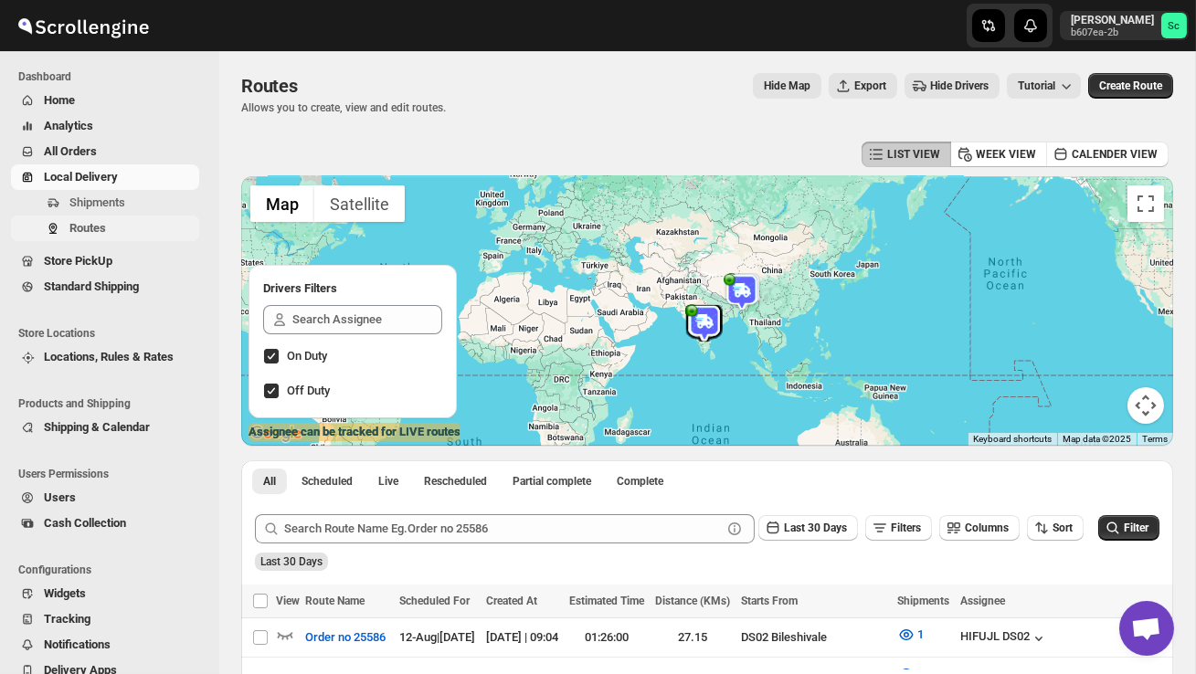
click at [106, 224] on span "Routes" at bounding box center [87, 228] width 37 height 14
click at [110, 201] on span "Shipments" at bounding box center [97, 203] width 56 height 14
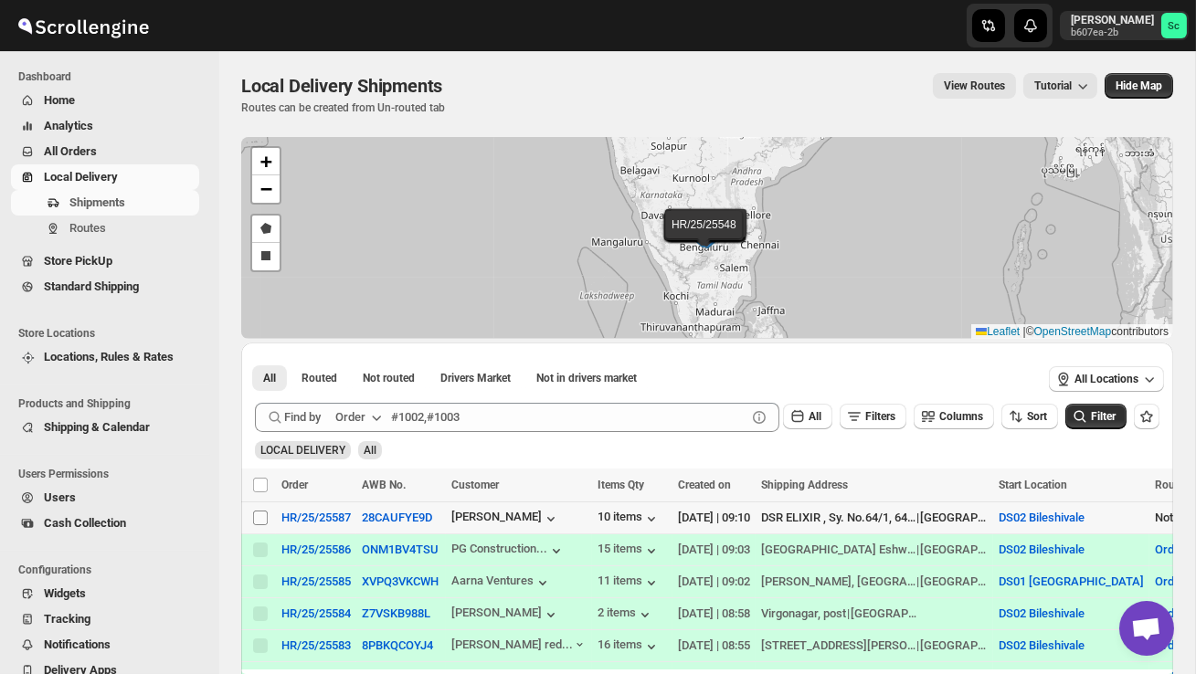
click at [257, 513] on input "Select shipment" at bounding box center [260, 518] width 15 height 15
checkbox input "true"
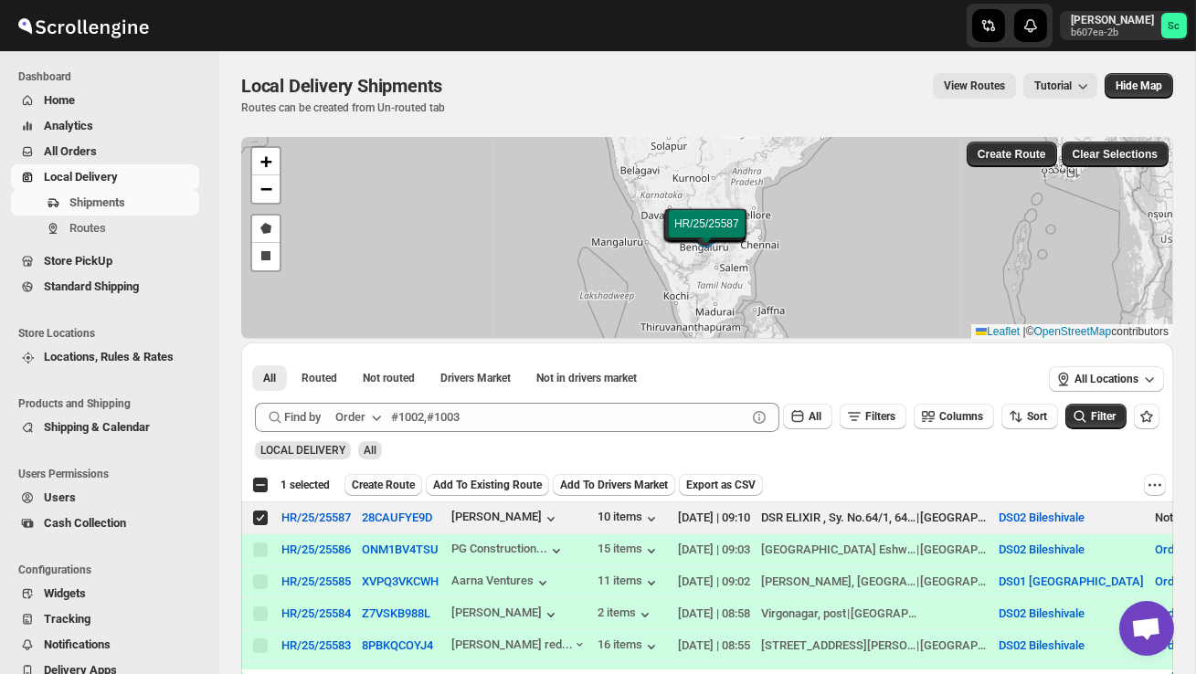
click at [377, 485] on span "Create Route" at bounding box center [383, 485] width 63 height 15
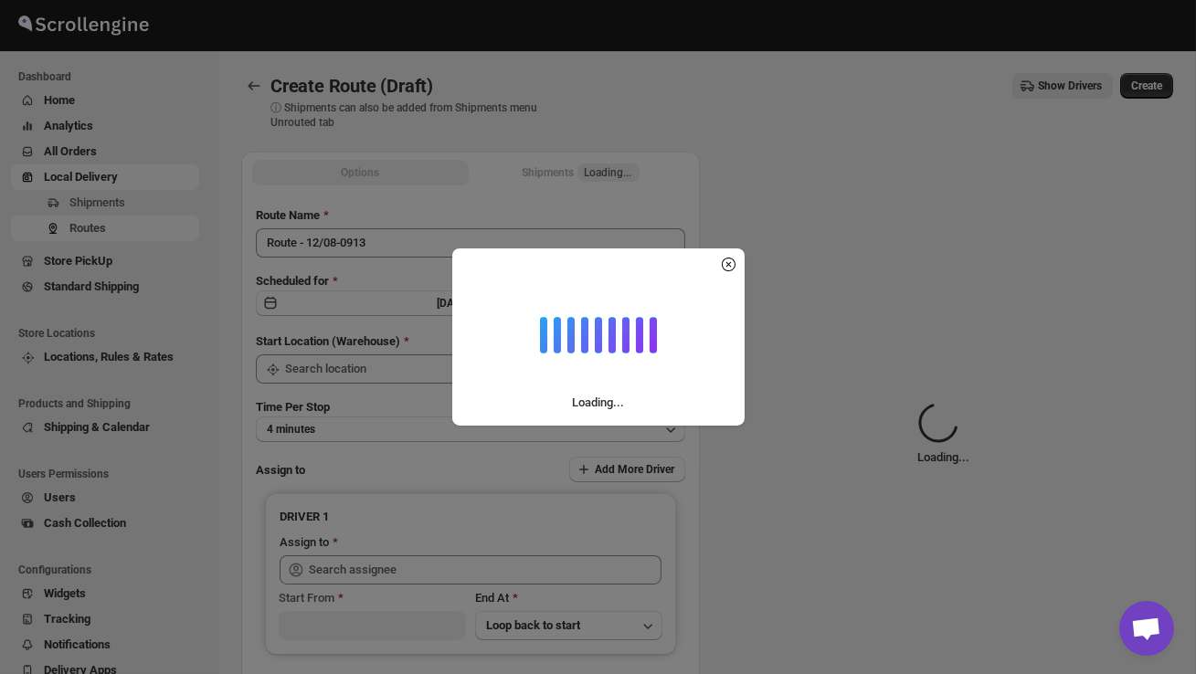
type input "DS02 Bileshivale"
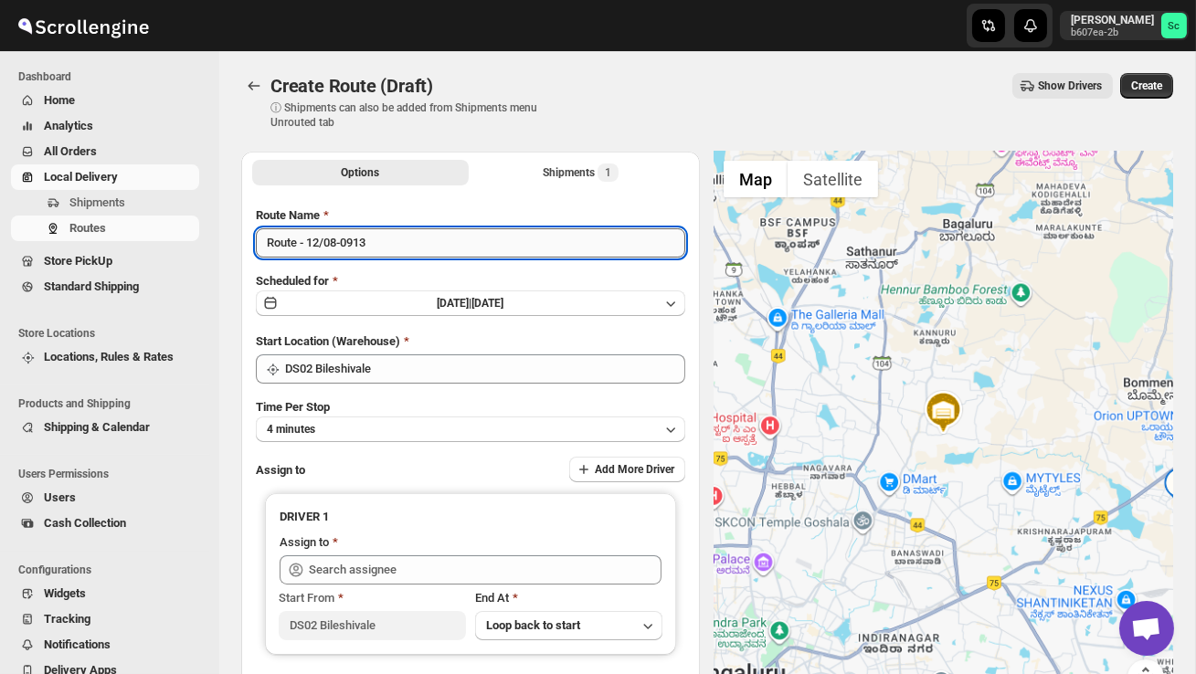
click at [381, 241] on input "Route - 12/08-0913" at bounding box center [470, 242] width 429 height 29
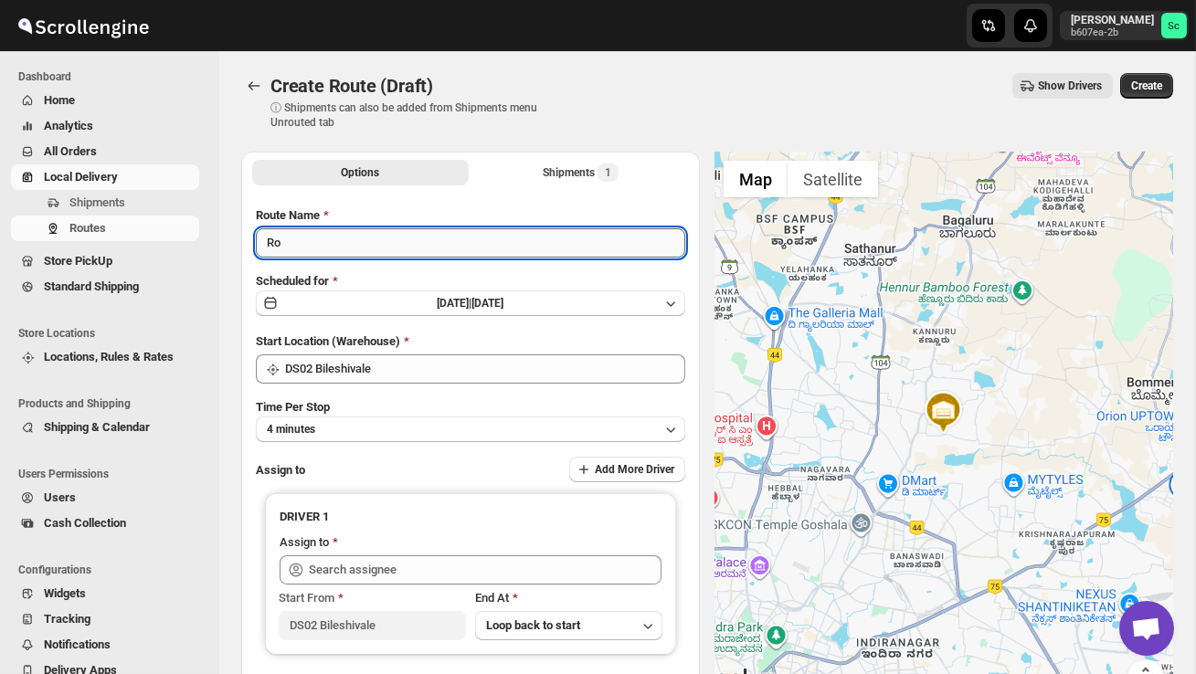
type input "R"
type input "Order no 25587"
click at [407, 426] on button "4 minutes" at bounding box center [470, 430] width 429 height 26
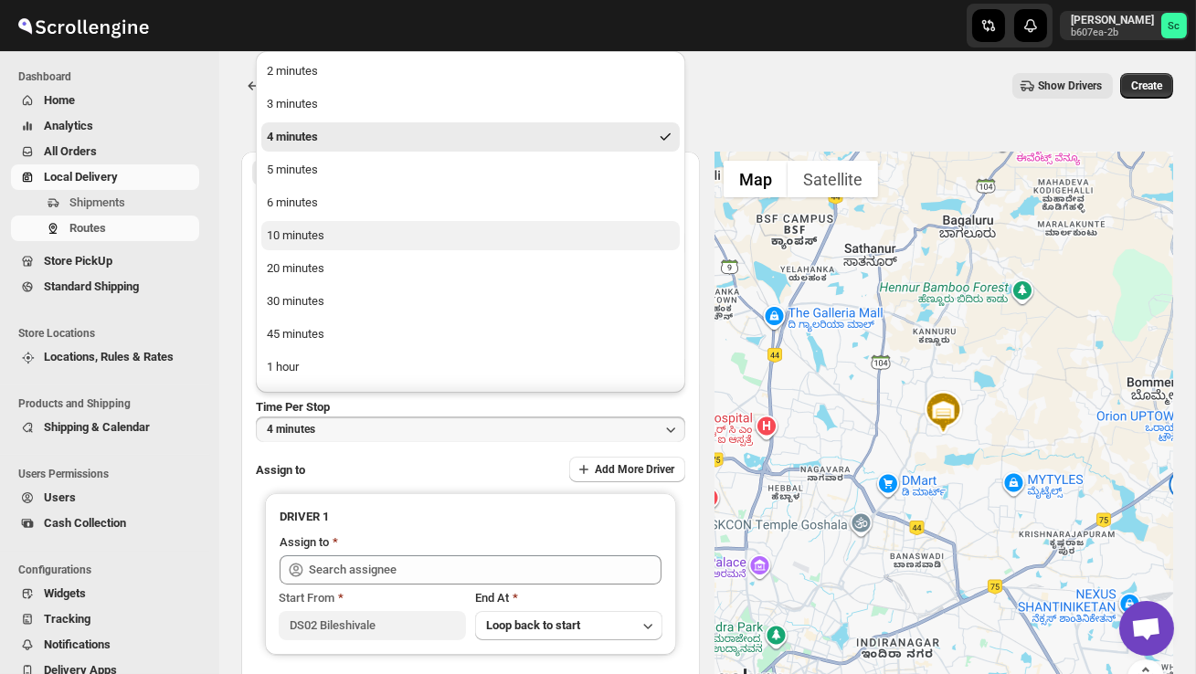
click at [323, 228] on div "10 minutes" at bounding box center [296, 236] width 58 height 18
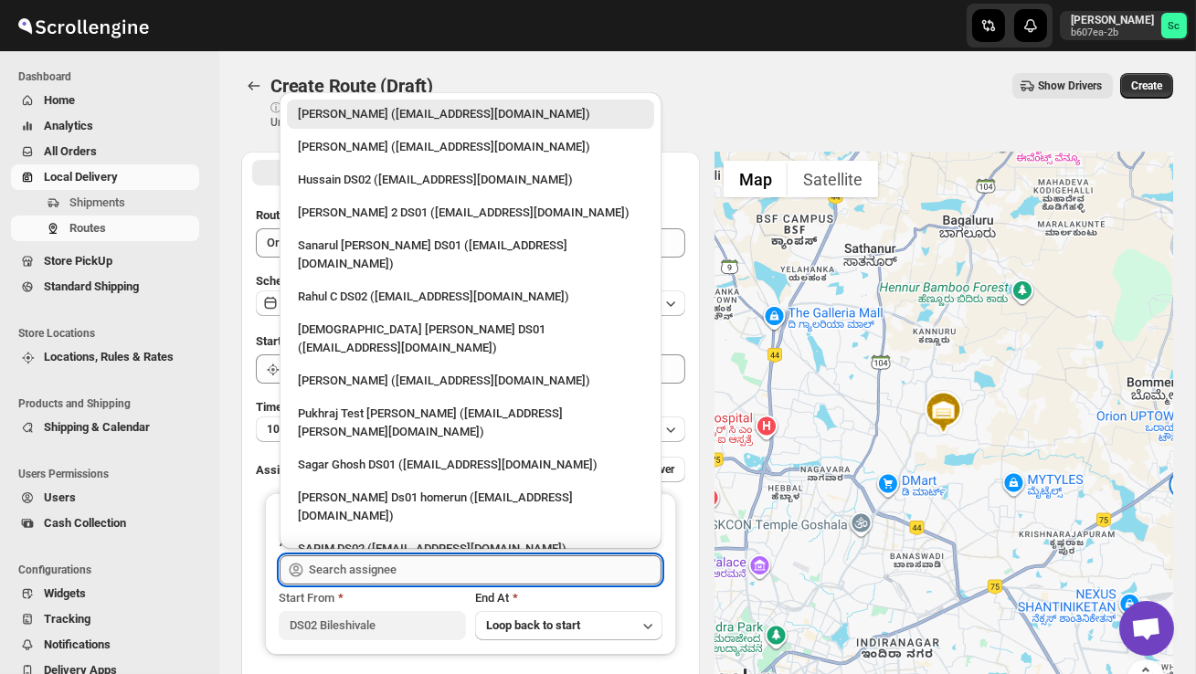
click at [356, 557] on input "text" at bounding box center [485, 570] width 353 height 29
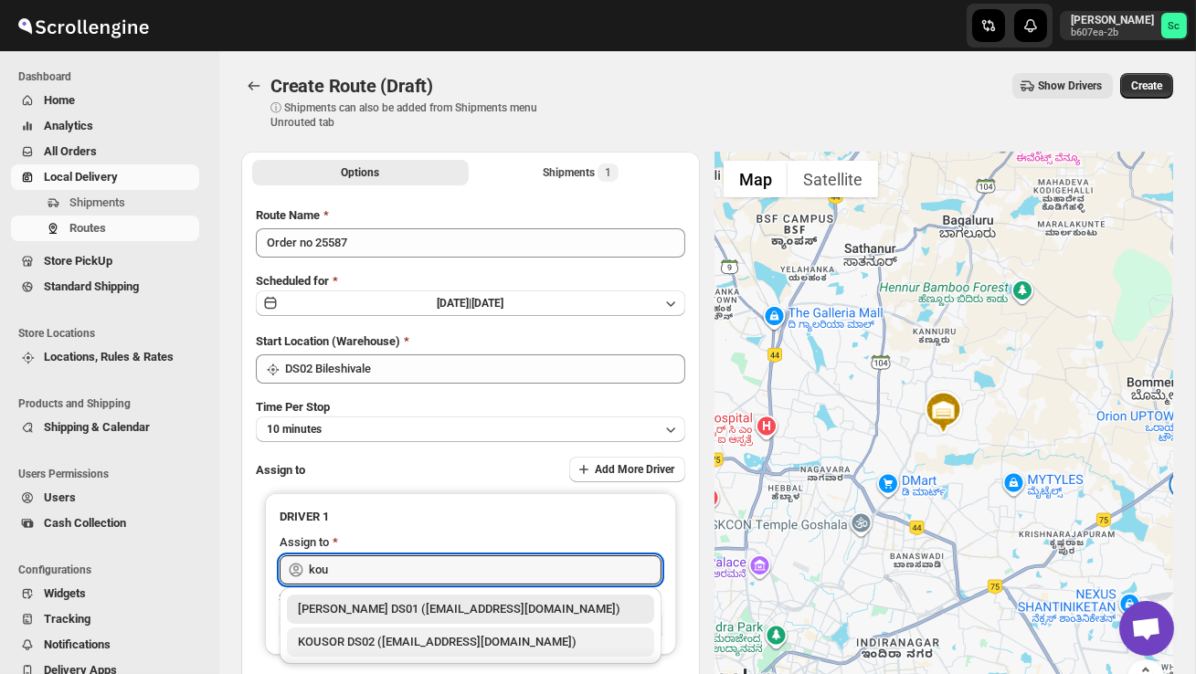
click at [385, 639] on div "KOUSOR DS02 ([EMAIL_ADDRESS][DOMAIN_NAME])" at bounding box center [470, 642] width 345 height 18
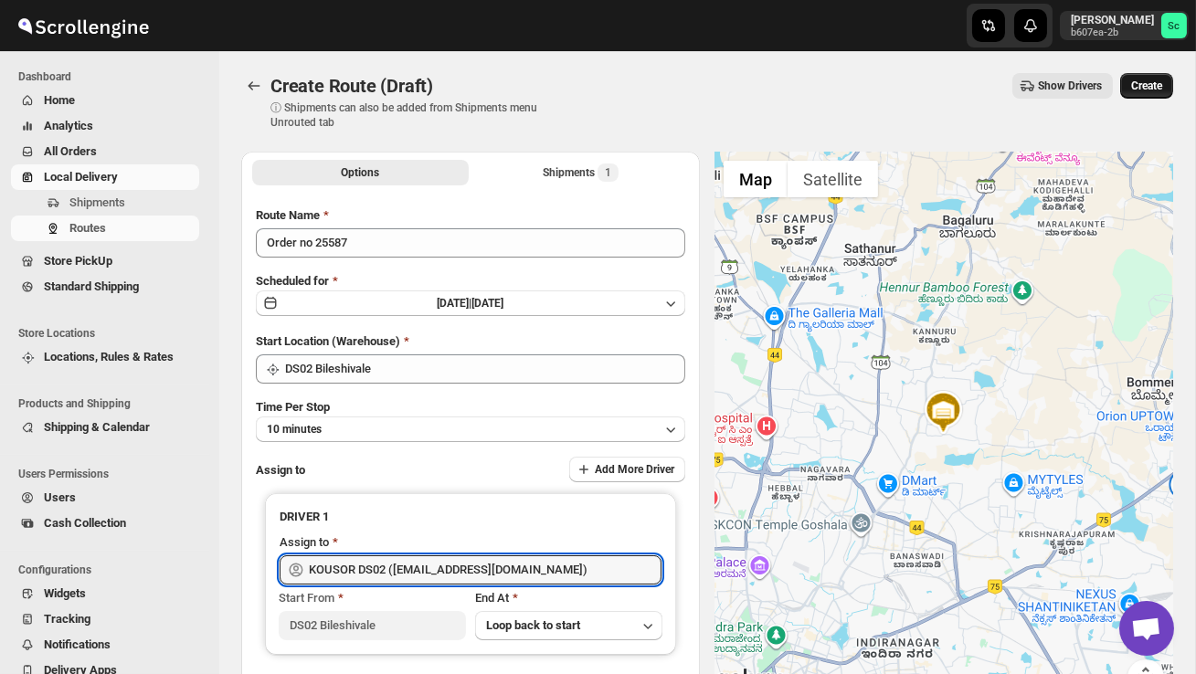
type input "KOUSOR DS02 ([EMAIL_ADDRESS][DOMAIN_NAME])"
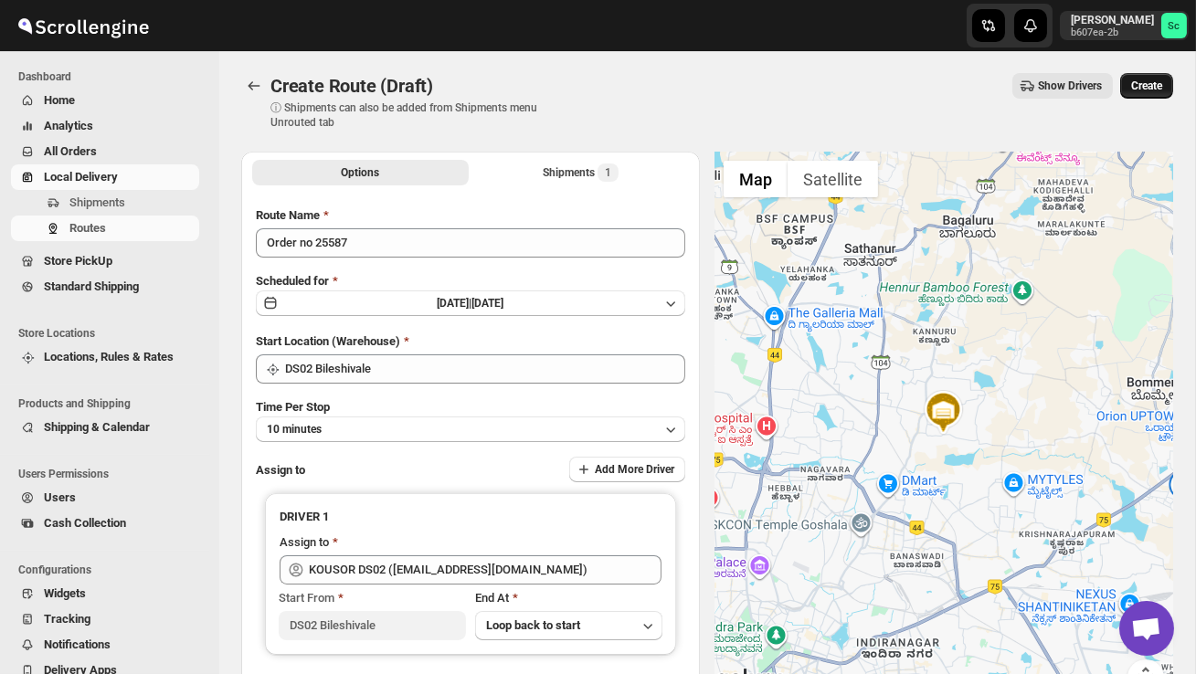
click at [1153, 83] on span "Create" at bounding box center [1146, 86] width 31 height 15
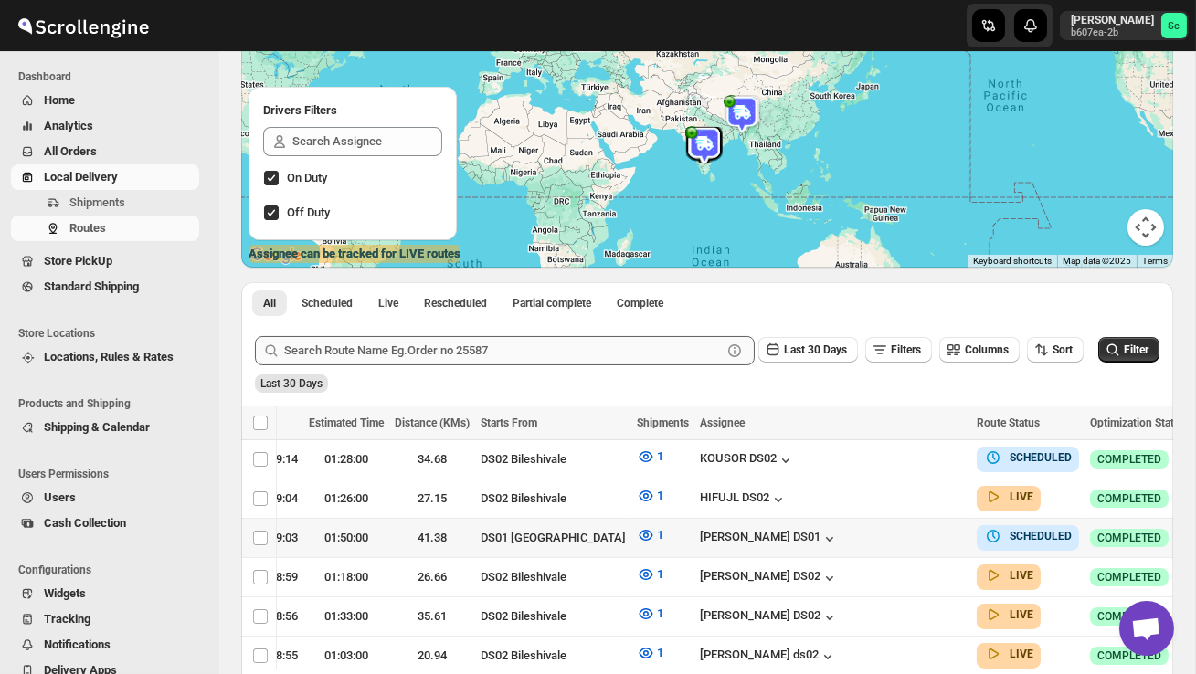
scroll to position [0, 260]
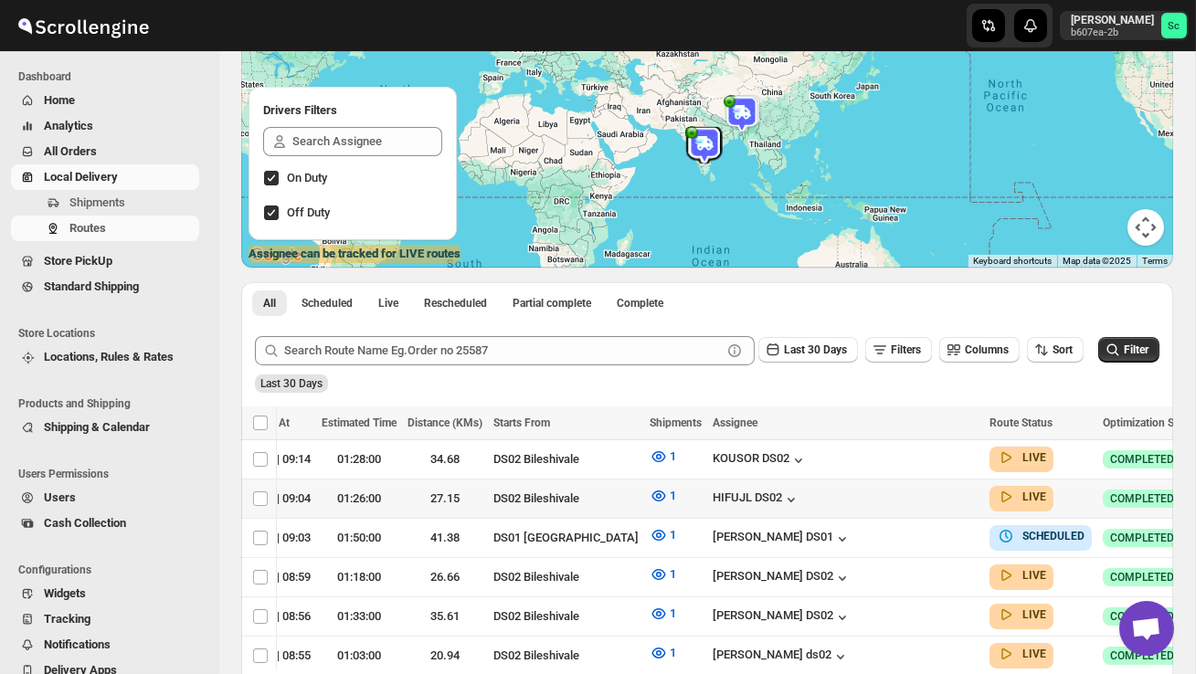
scroll to position [0, 260]
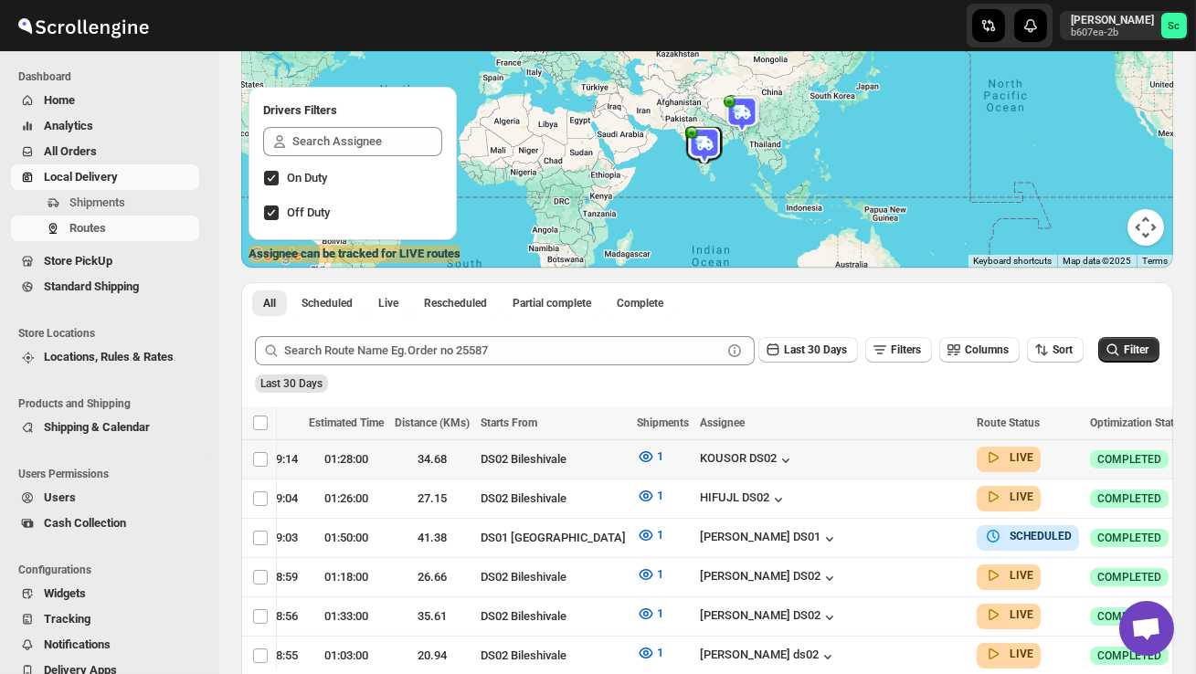
click at [1195, 459] on icon "button" at bounding box center [1210, 459] width 18 height 18
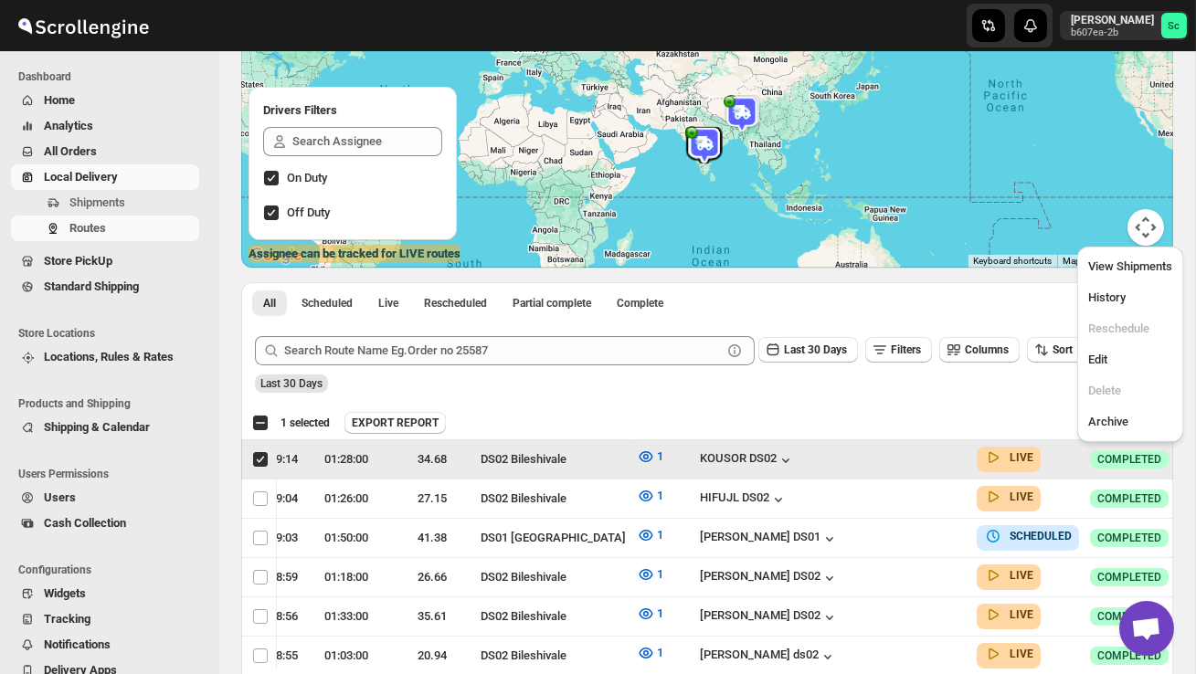
scroll to position [0, 1]
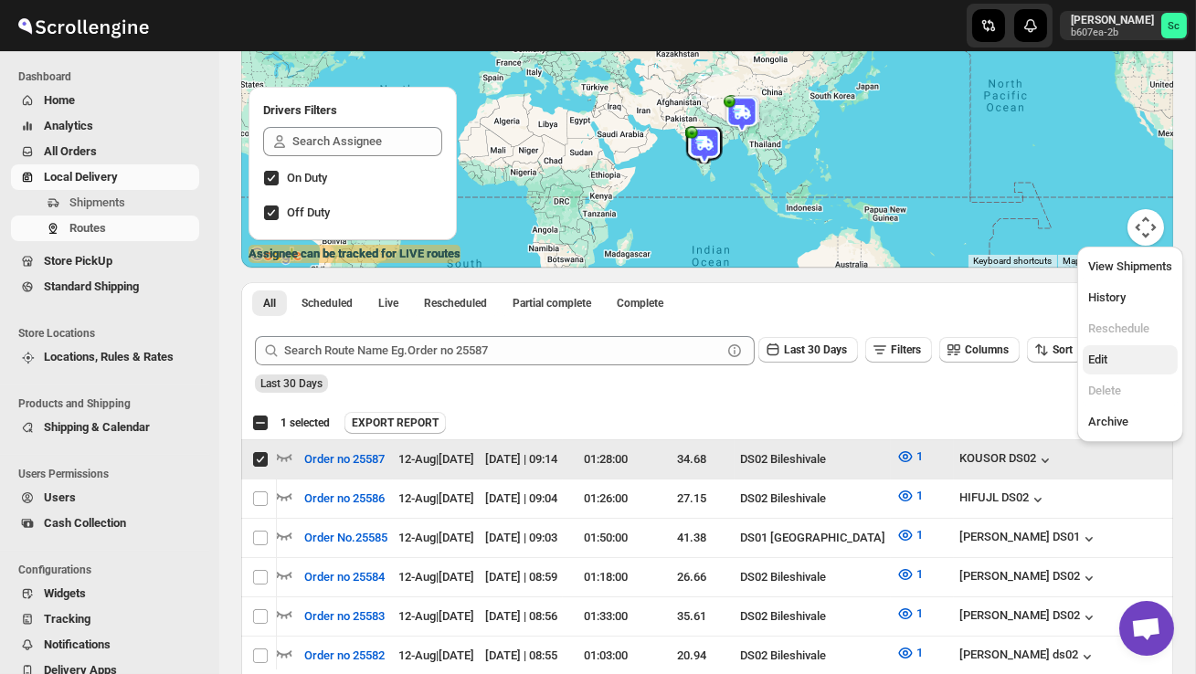
click at [1126, 361] on span "Edit" at bounding box center [1130, 360] width 84 height 18
checkbox input "false"
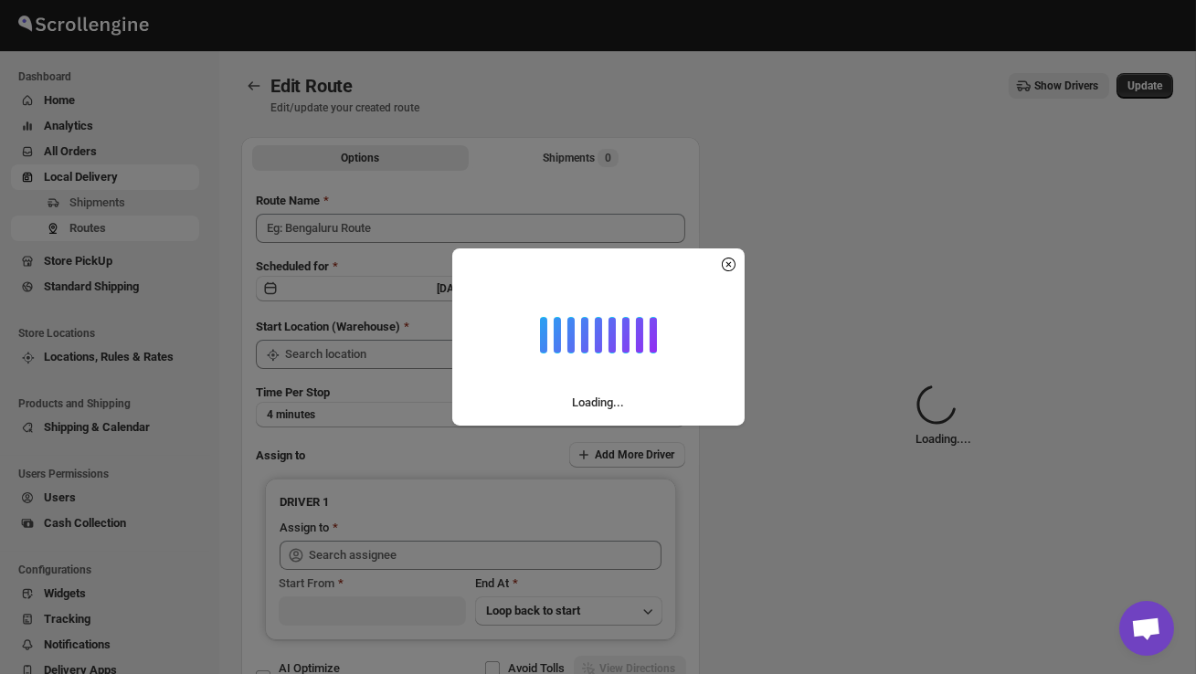
type input "Order no 25587"
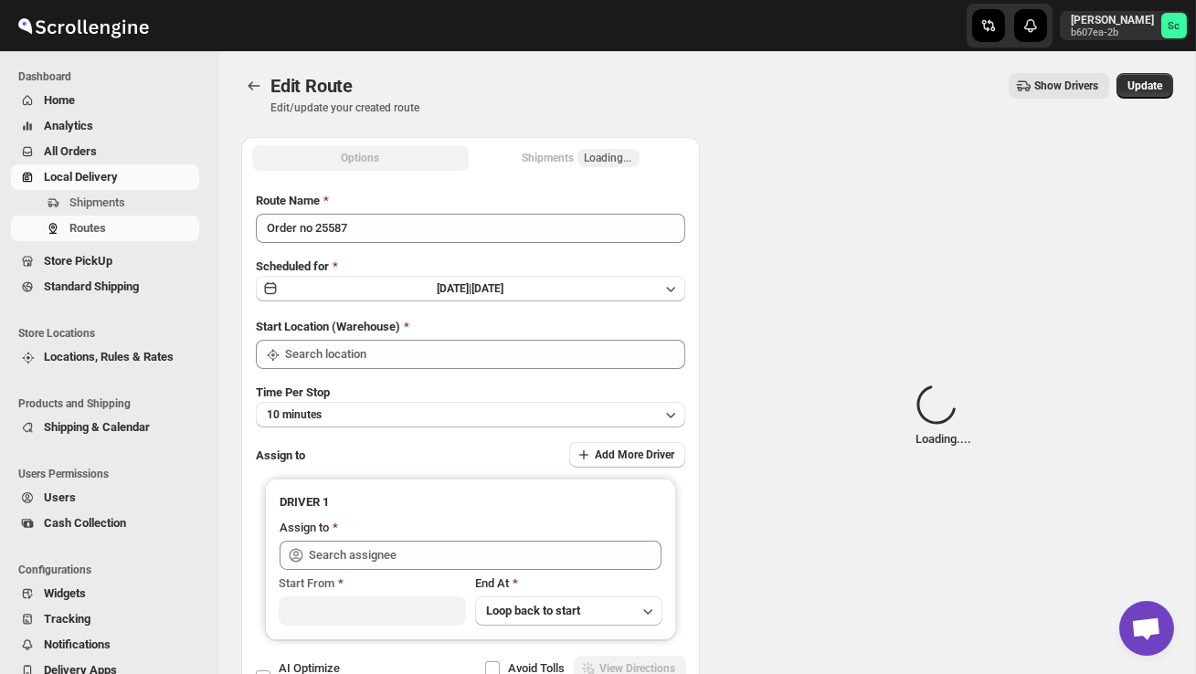
type input "DS02 Bileshivale"
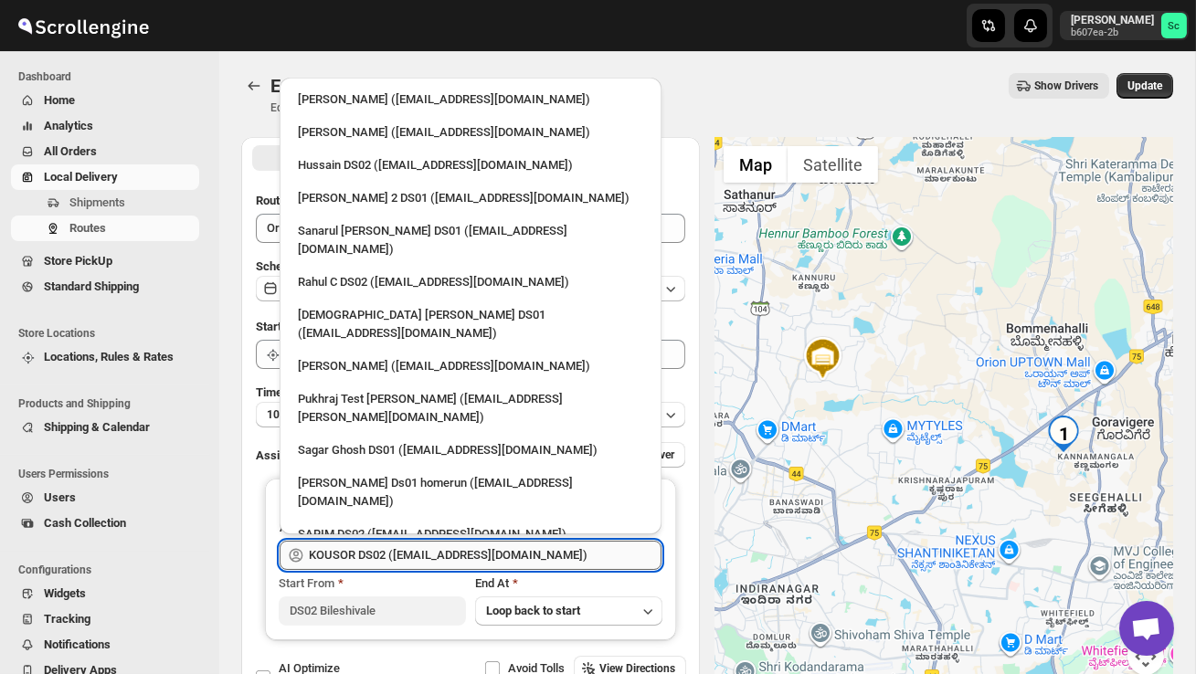
click at [574, 554] on input "KOUSOR DS02 ([EMAIL_ADDRESS][DOMAIN_NAME])" at bounding box center [485, 555] width 353 height 29
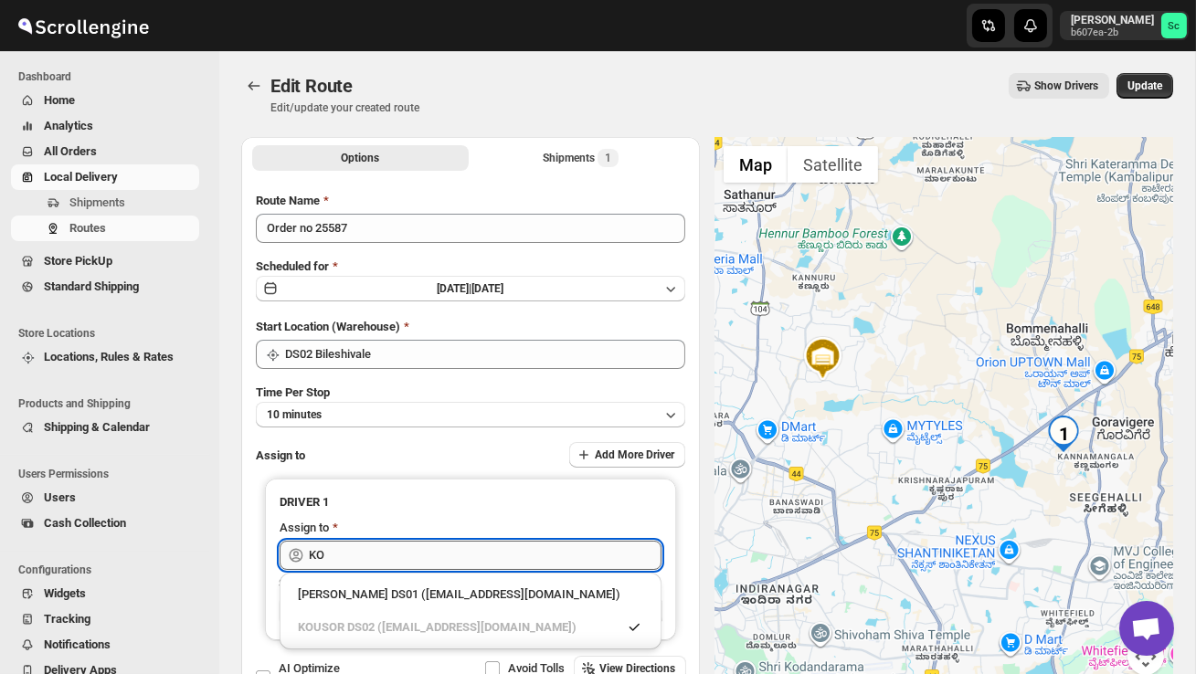
type input "K"
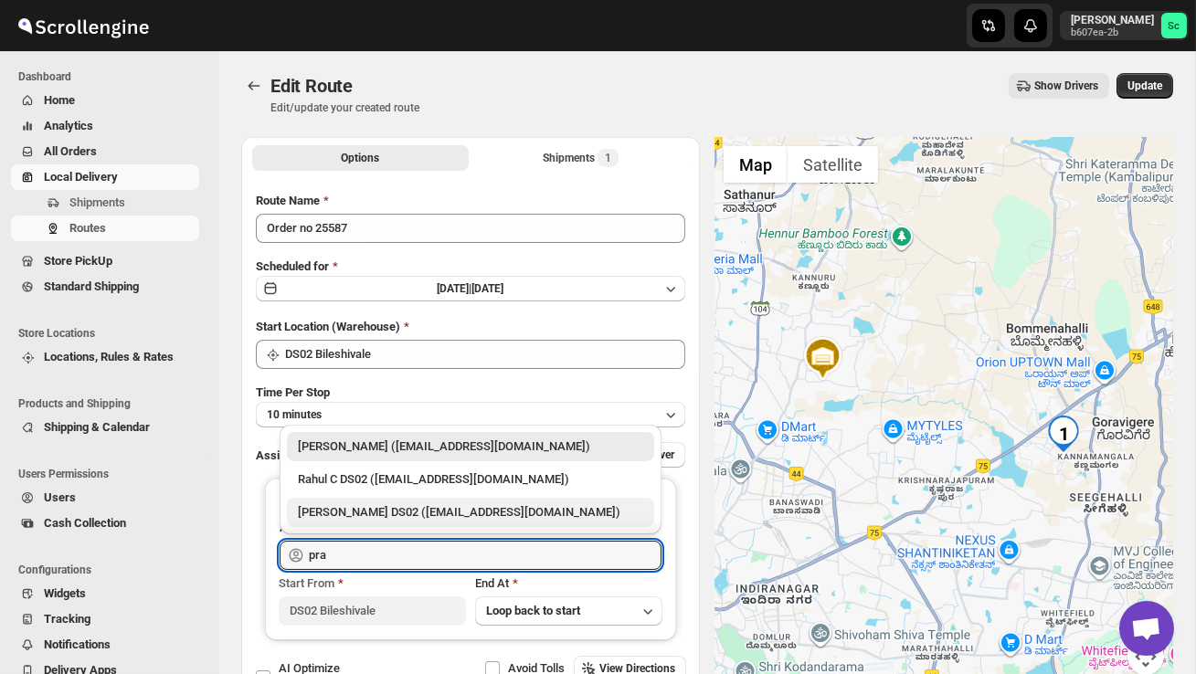
click at [532, 512] on div "[PERSON_NAME] DS02 ([EMAIL_ADDRESS][DOMAIN_NAME])" at bounding box center [470, 512] width 345 height 18
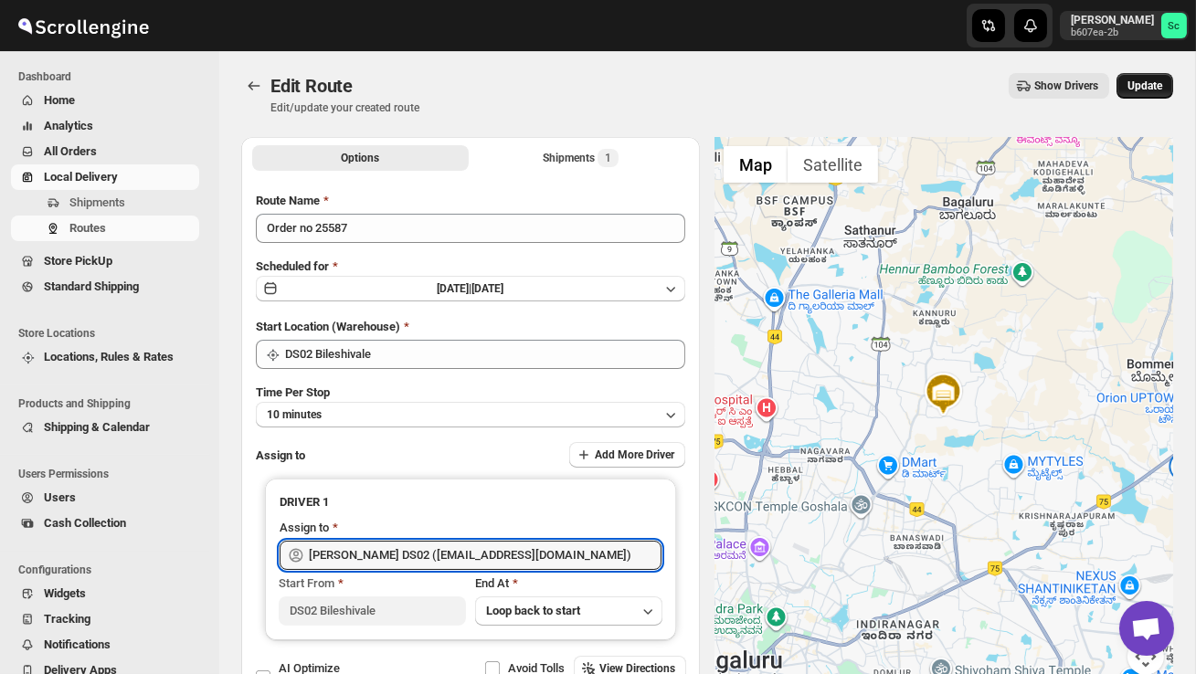
type input "[PERSON_NAME] DS02 ([EMAIL_ADDRESS][DOMAIN_NAME])"
click at [1148, 86] on span "Update" at bounding box center [1145, 86] width 35 height 15
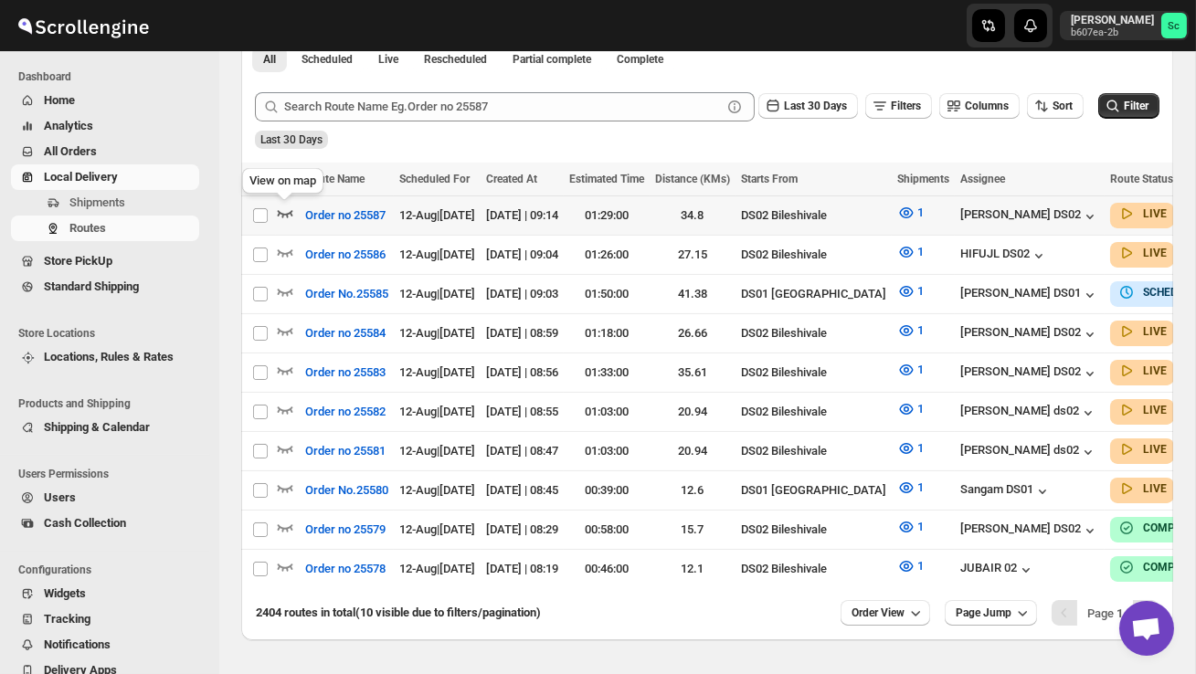
click at [287, 208] on icon "button" at bounding box center [285, 213] width 18 height 18
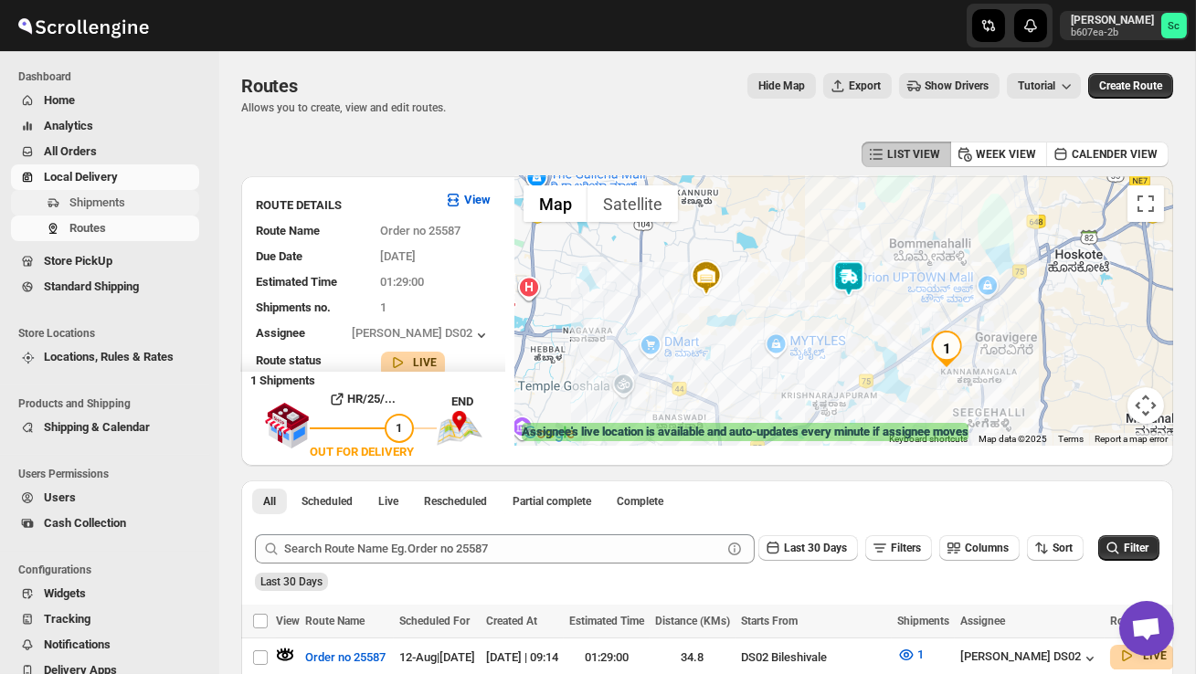
click at [119, 209] on span "Shipments" at bounding box center [97, 203] width 56 height 14
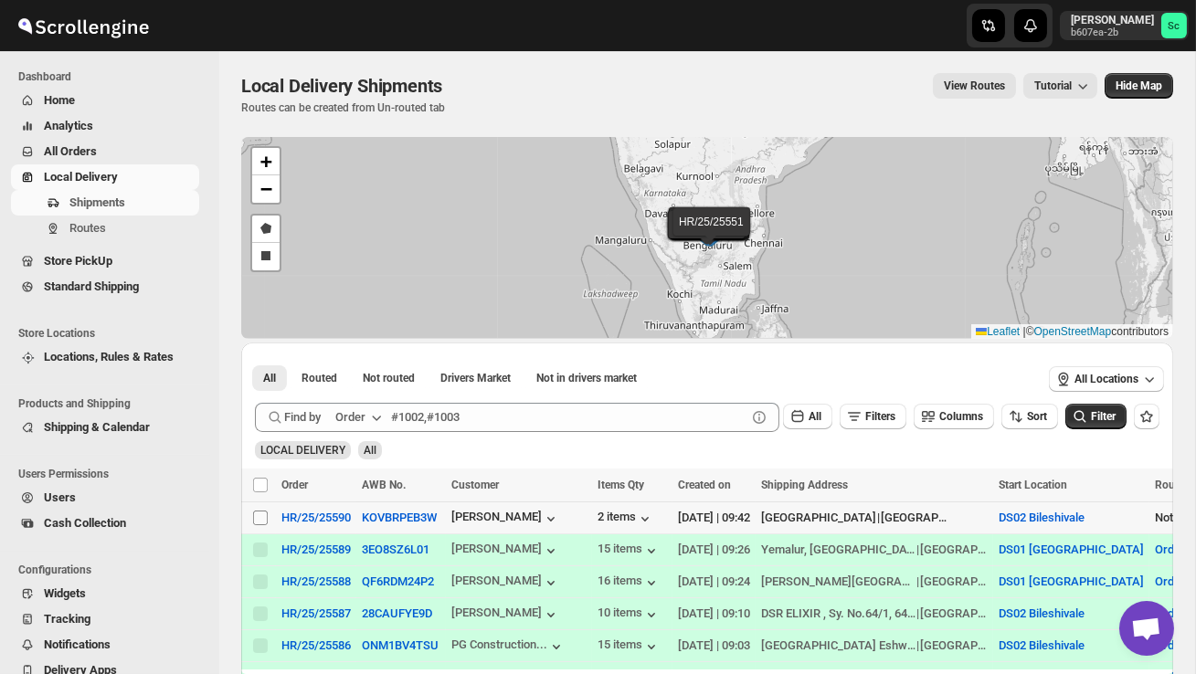
click at [253, 511] on input "Select shipment" at bounding box center [260, 518] width 15 height 15
checkbox input "true"
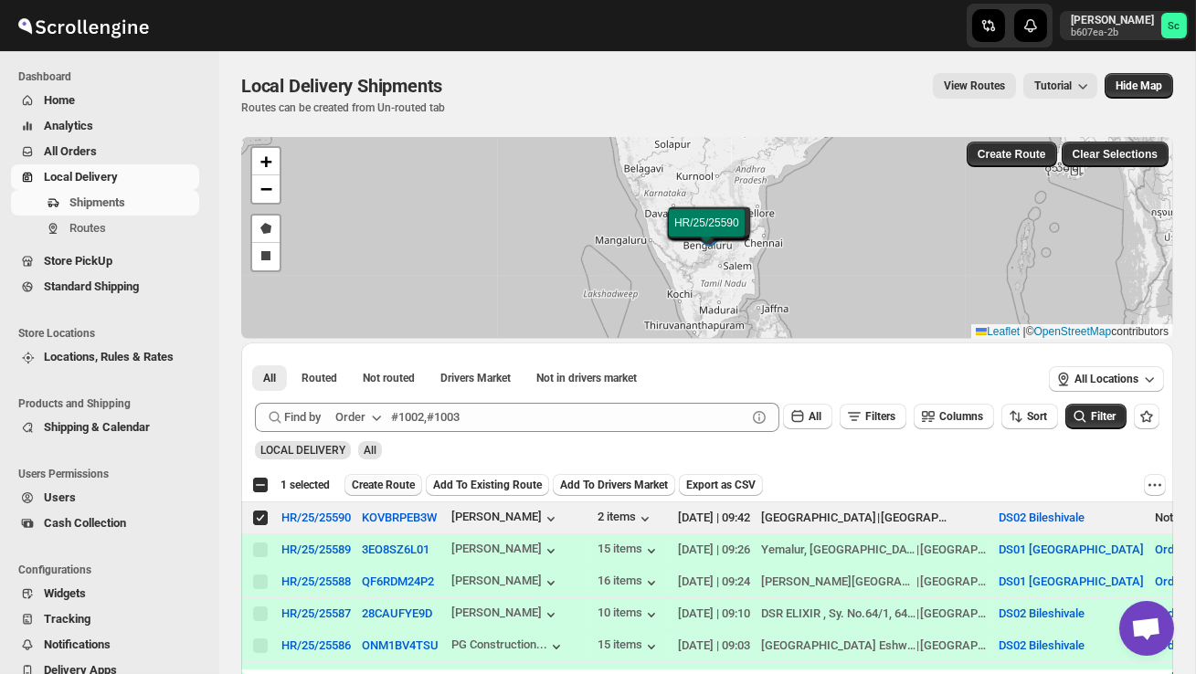
click at [377, 477] on button "Create Route" at bounding box center [383, 485] width 78 height 22
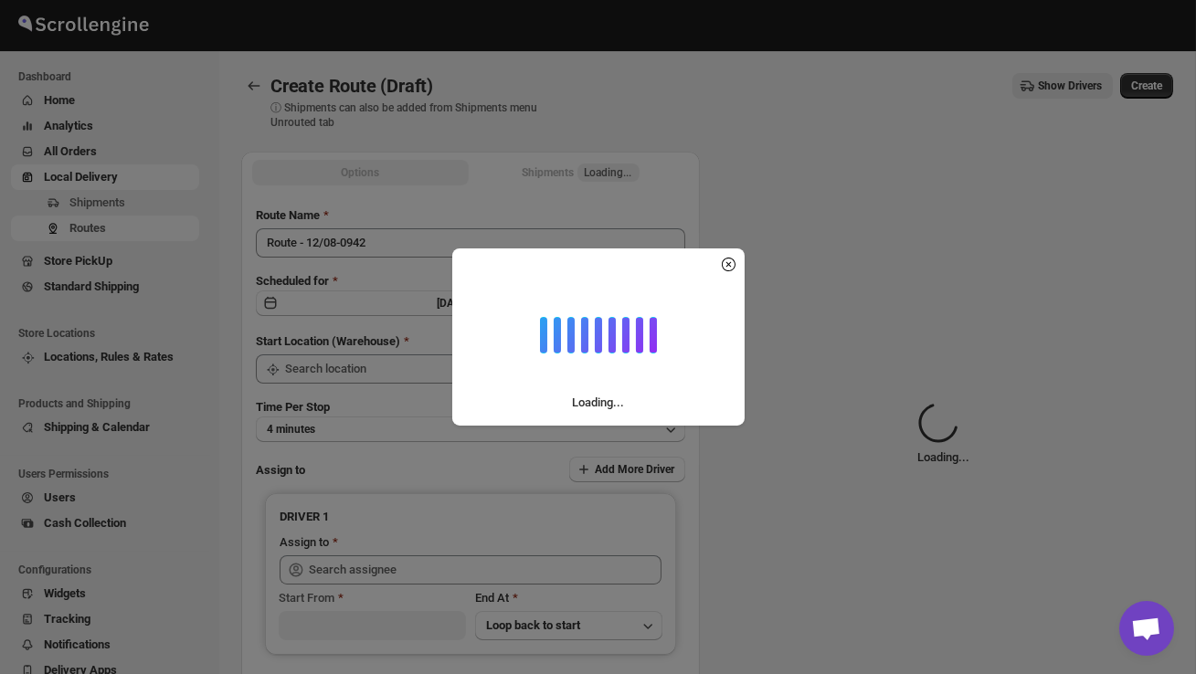
type input "DS02 Bileshivale"
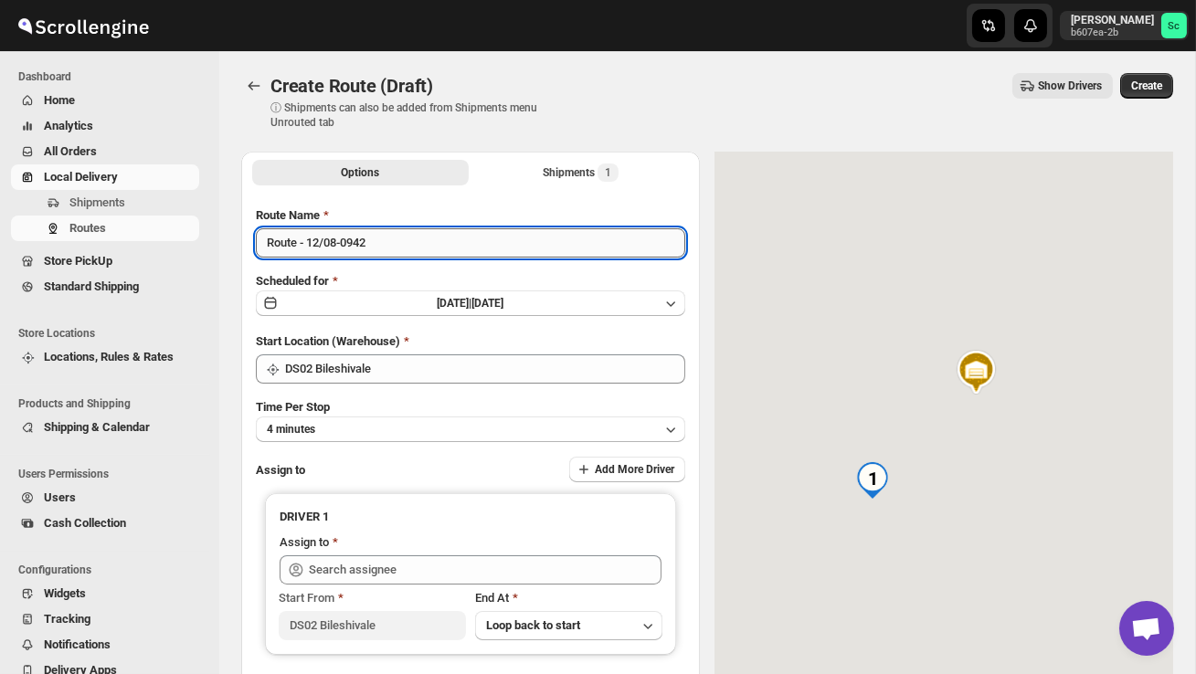
click at [393, 244] on input "Route - 12/08-0942" at bounding box center [470, 242] width 429 height 29
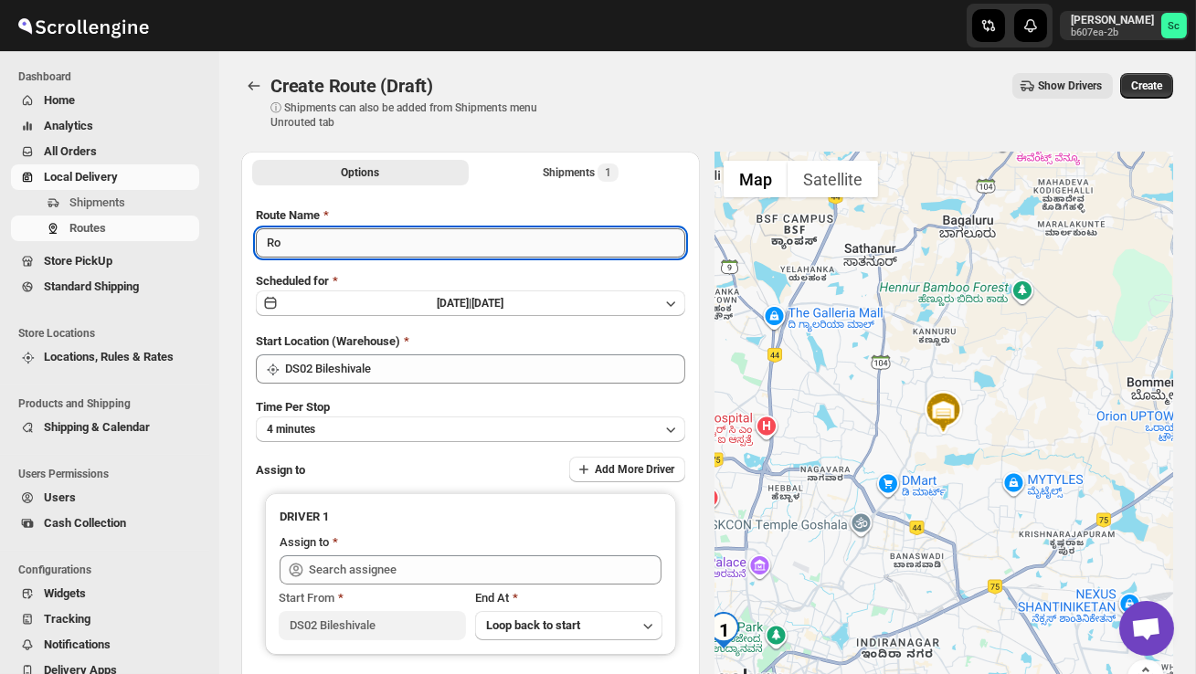
type input "R"
type input "Order no 25590"
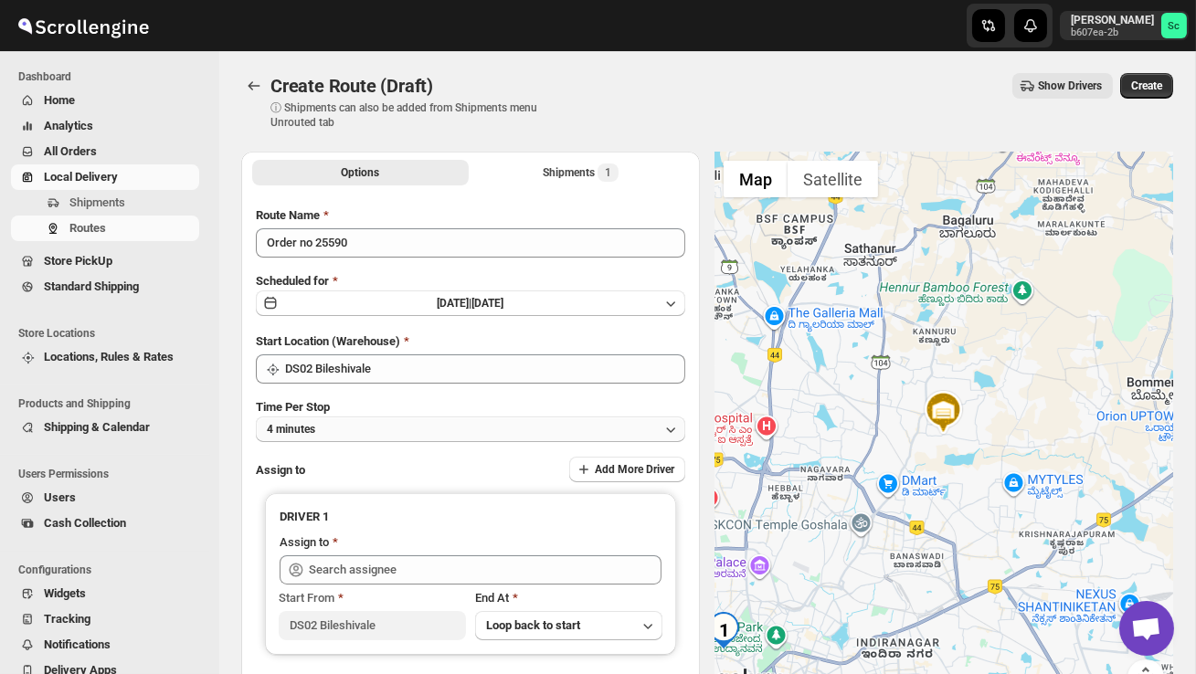
click at [366, 428] on button "4 minutes" at bounding box center [470, 430] width 429 height 26
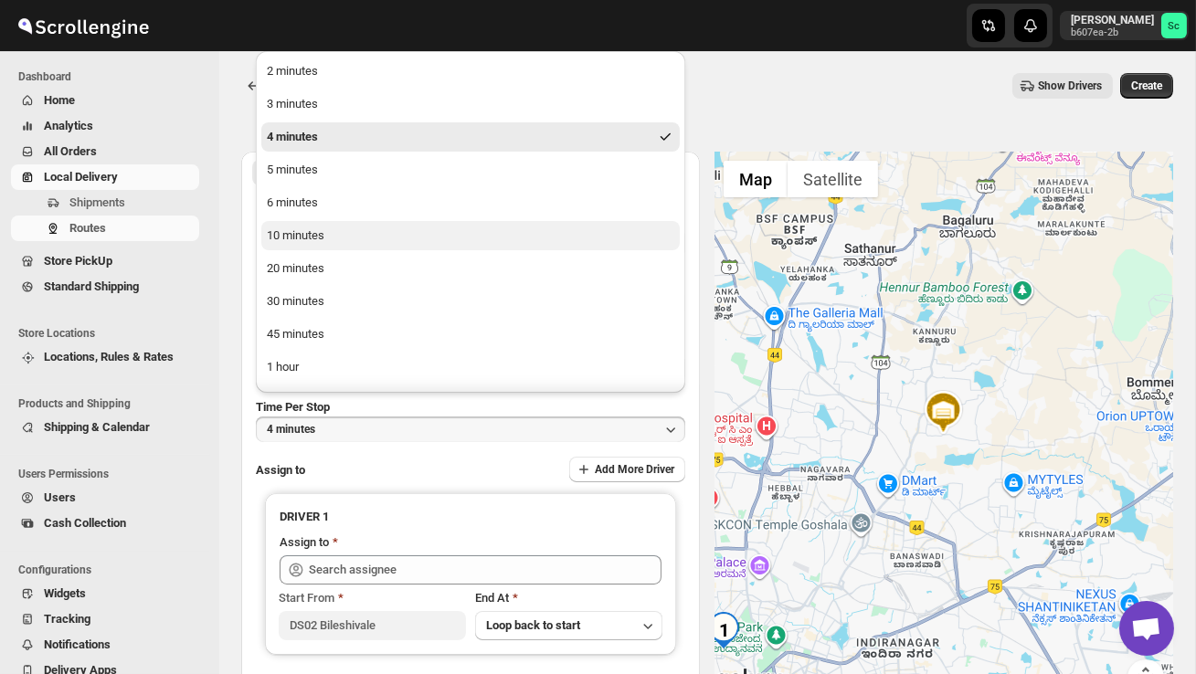
click at [327, 244] on button "10 minutes" at bounding box center [470, 235] width 418 height 29
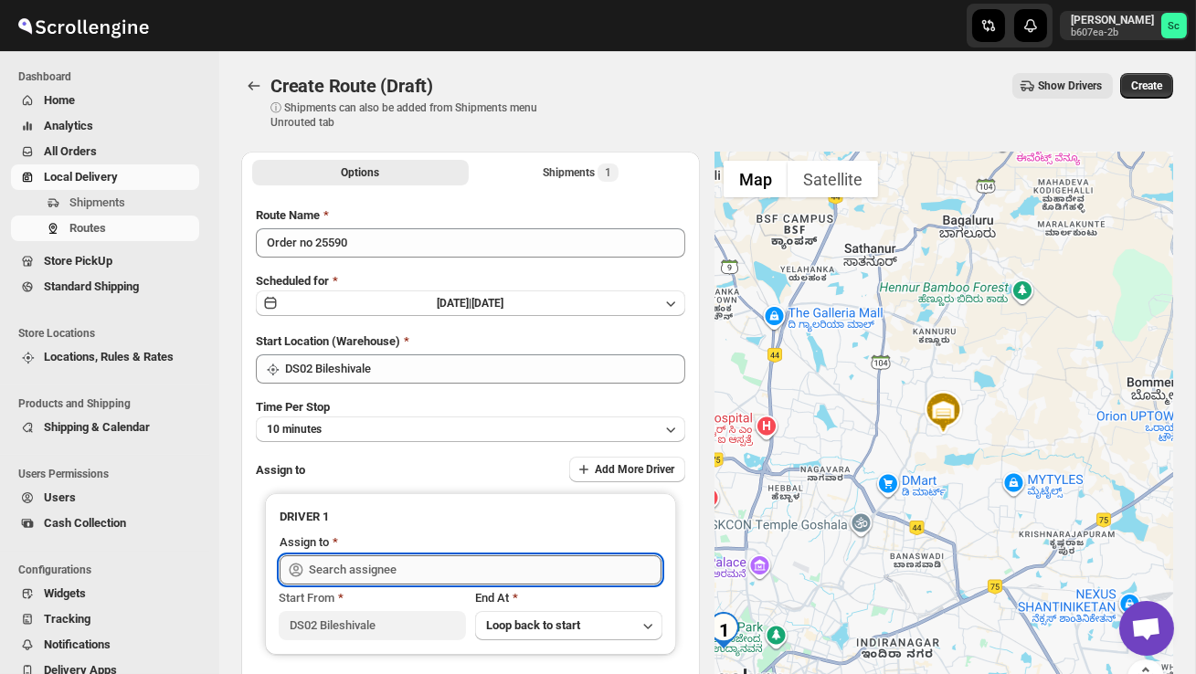
click at [360, 569] on input "text" at bounding box center [485, 570] width 353 height 29
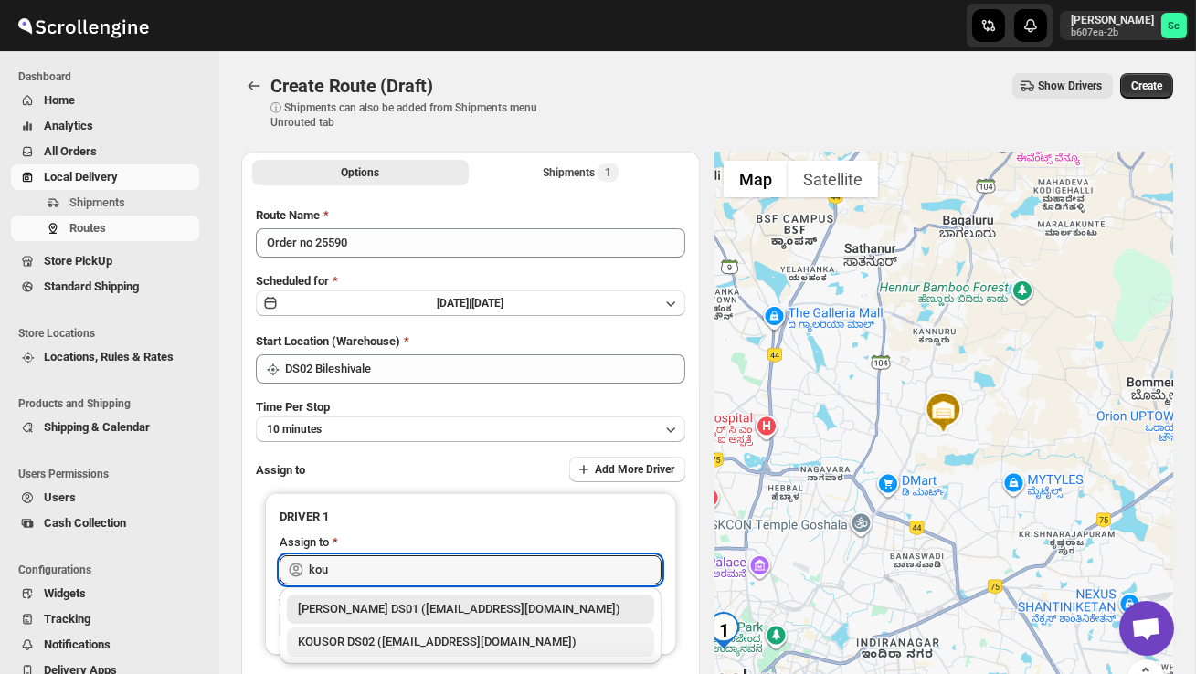
click at [408, 631] on div "KOUSOR DS02 ([EMAIL_ADDRESS][DOMAIN_NAME])" at bounding box center [470, 642] width 367 height 29
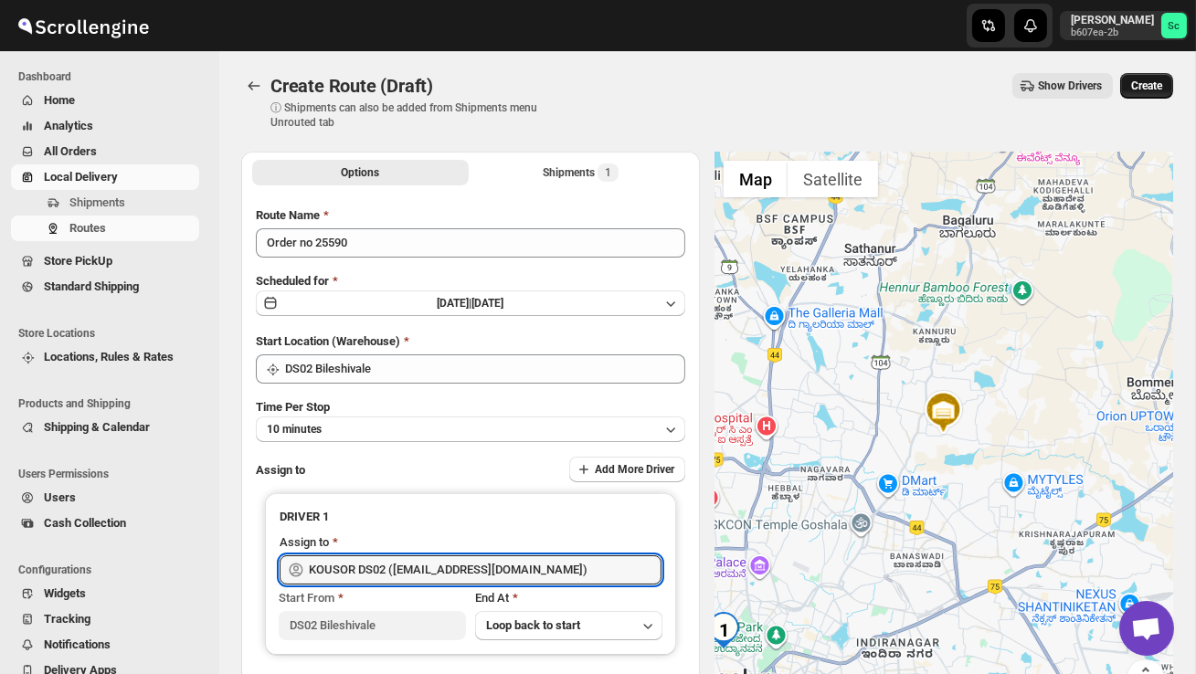
type input "KOUSOR DS02 ([EMAIL_ADDRESS][DOMAIN_NAME])"
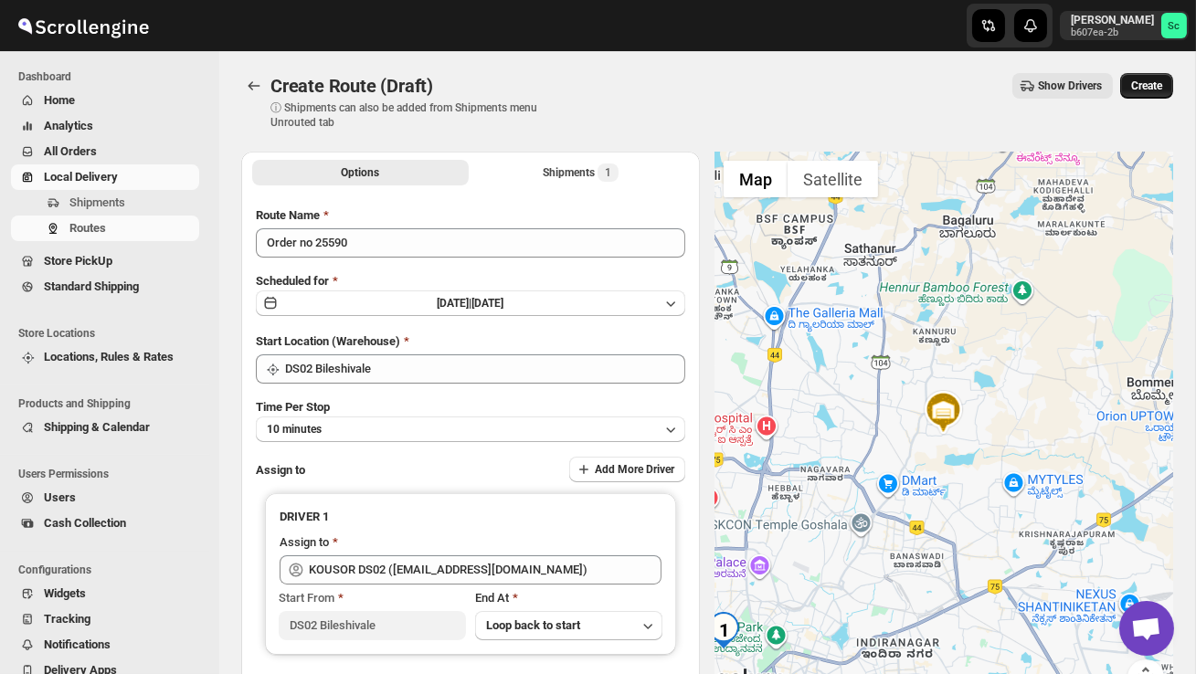
click at [1152, 92] on span "Create" at bounding box center [1146, 86] width 31 height 15
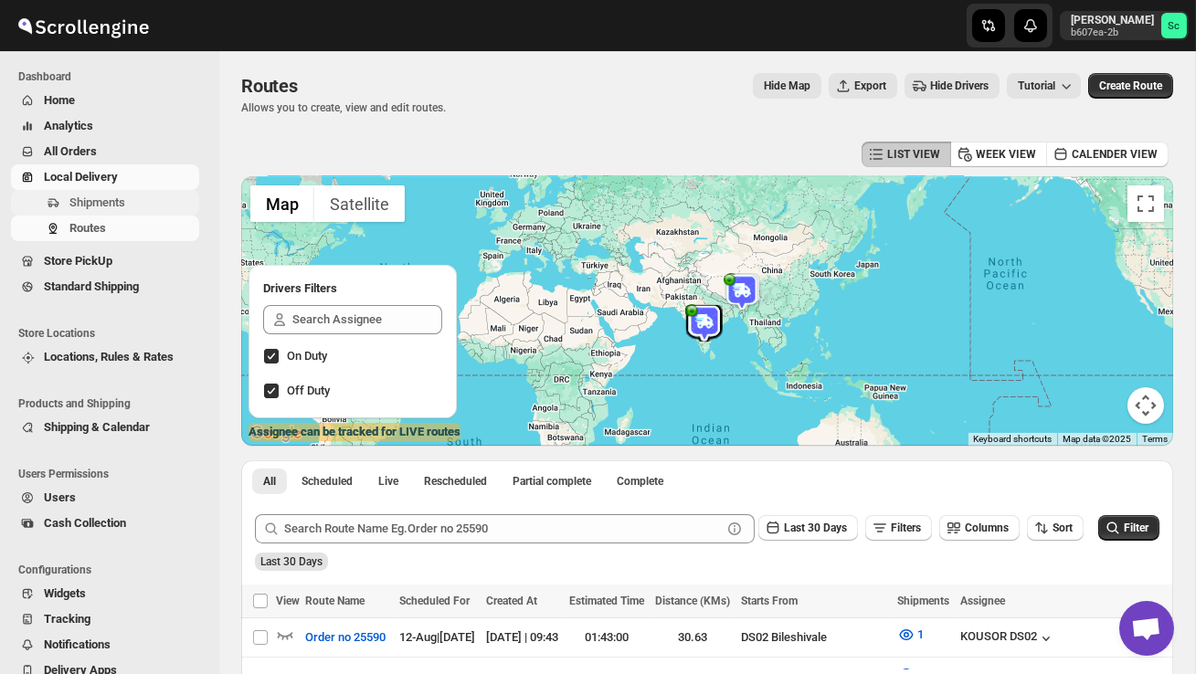
click at [117, 206] on span "Shipments" at bounding box center [97, 203] width 56 height 14
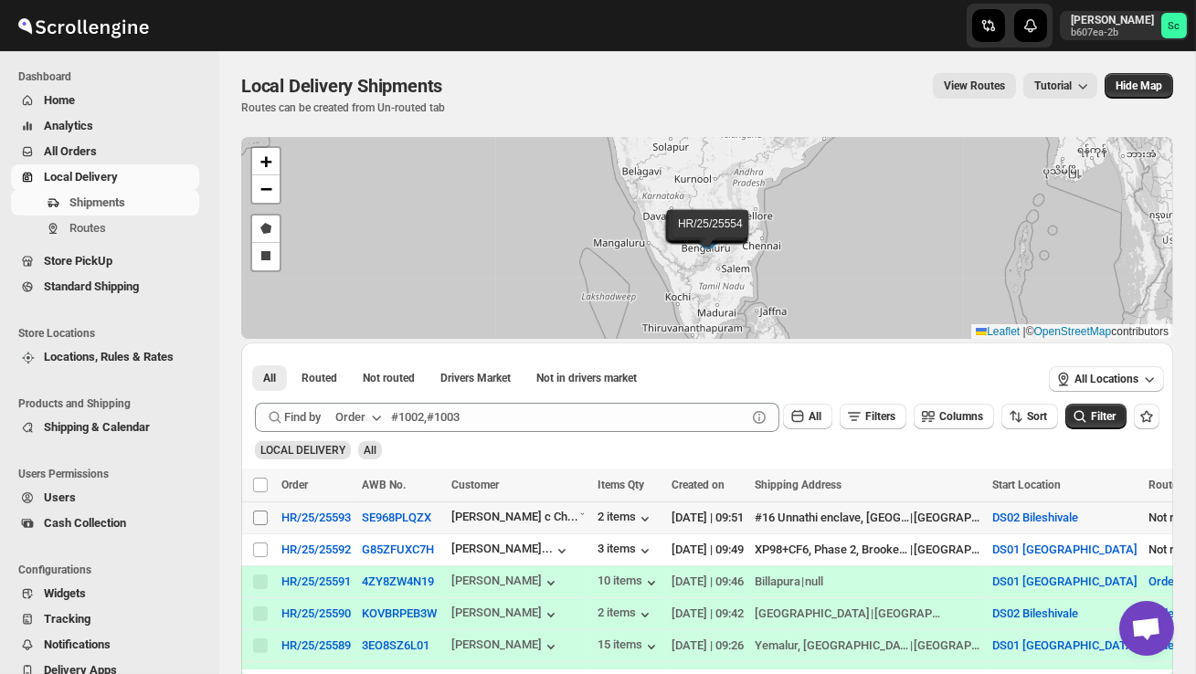
click at [256, 512] on input "Select shipment" at bounding box center [260, 518] width 15 height 15
checkbox input "true"
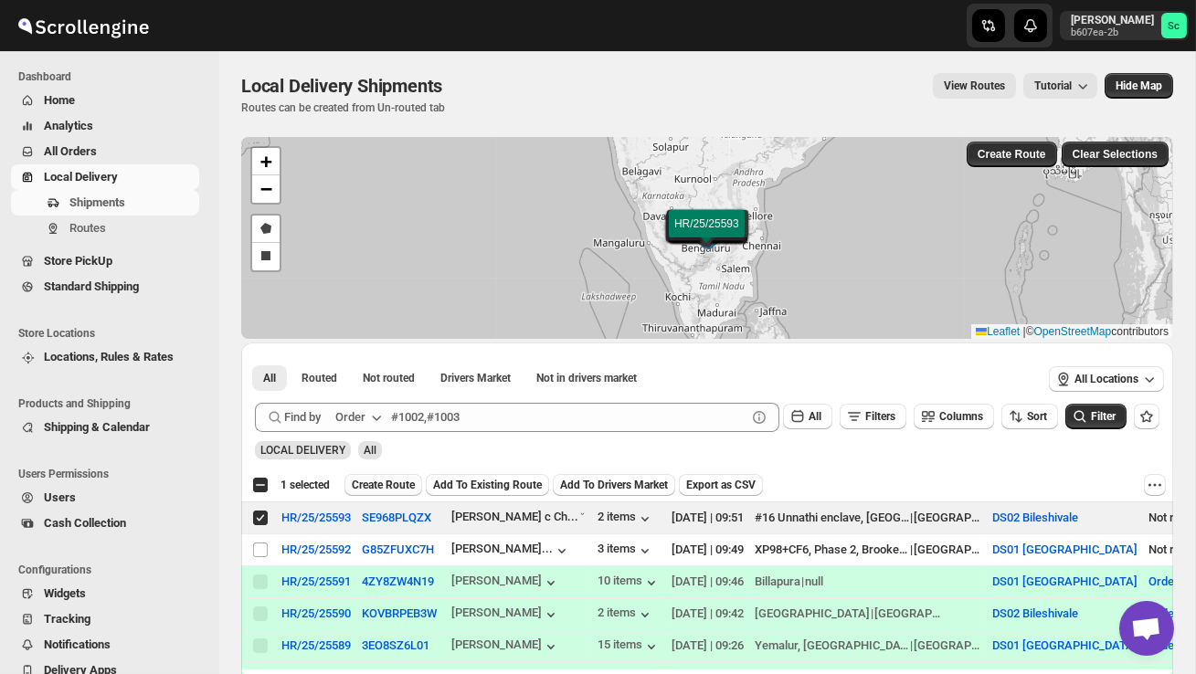
click at [397, 480] on span "Create Route" at bounding box center [383, 485] width 63 height 15
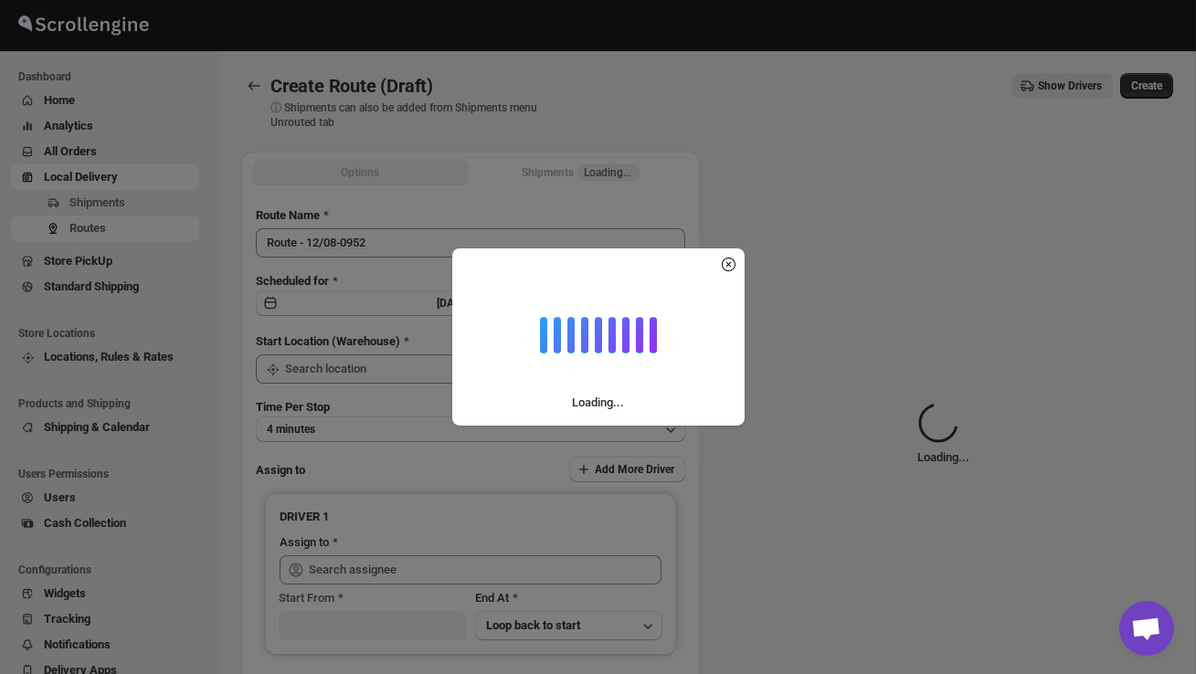
type input "DS02 Bileshivale"
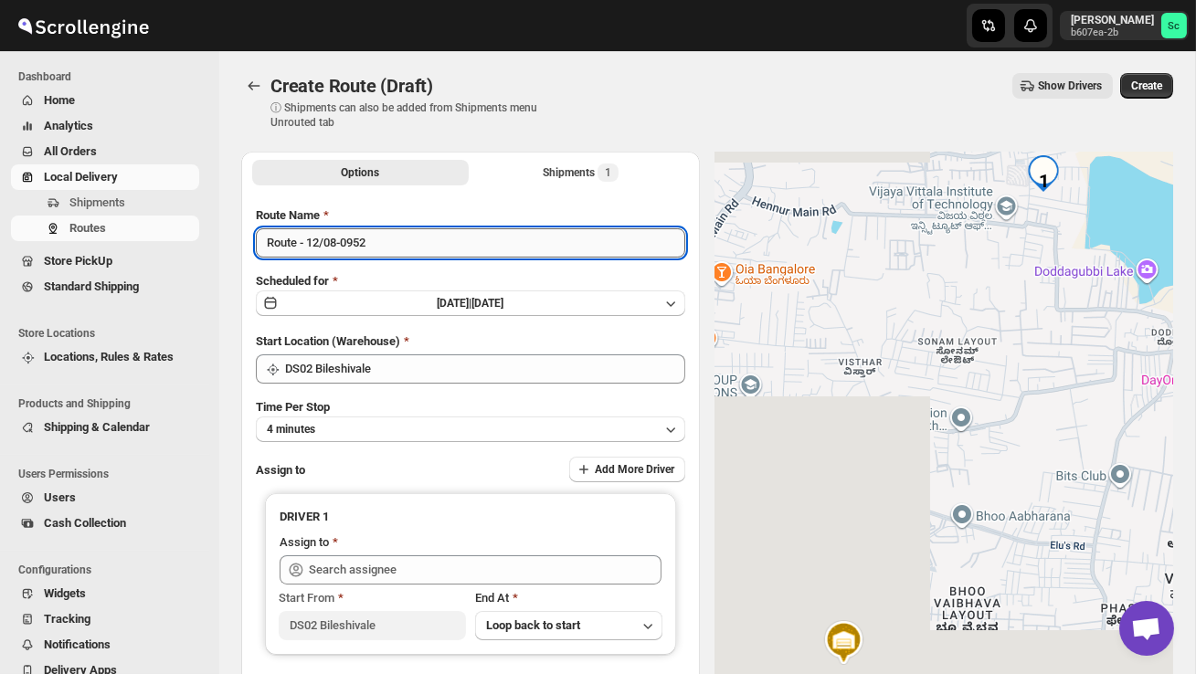
click at [394, 250] on input "Route - 12/08-0952" at bounding box center [470, 242] width 429 height 29
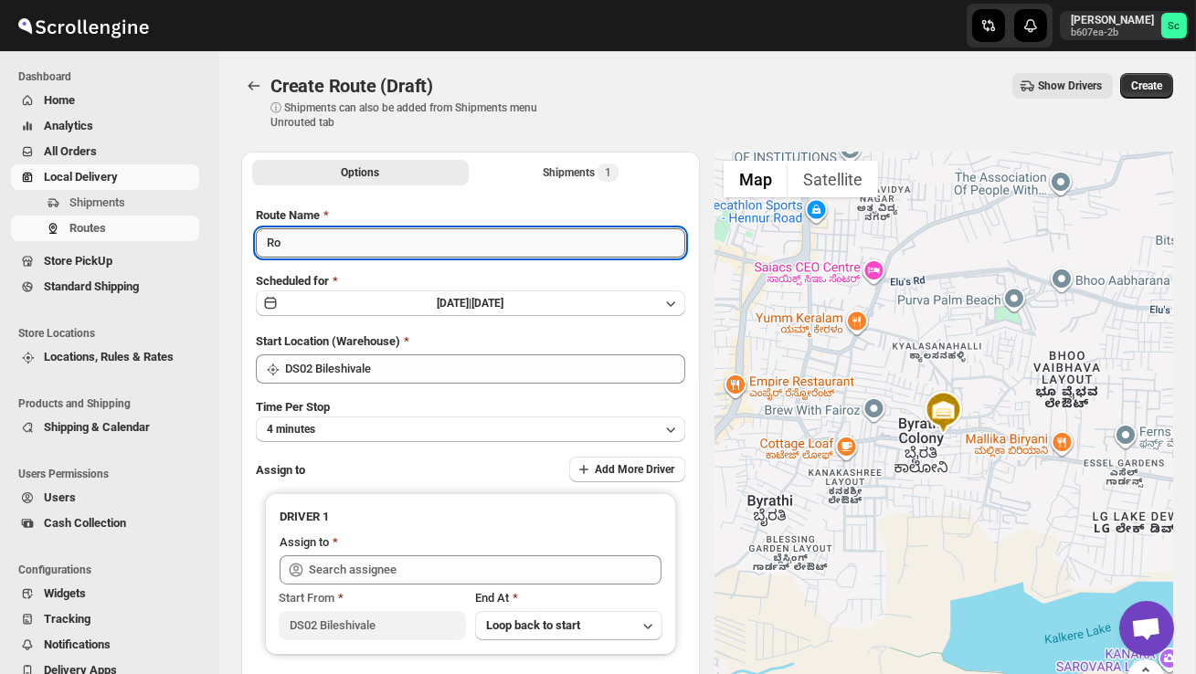
type input "R"
type input "Order no 25593"
click at [412, 429] on button "4 minutes" at bounding box center [470, 430] width 429 height 26
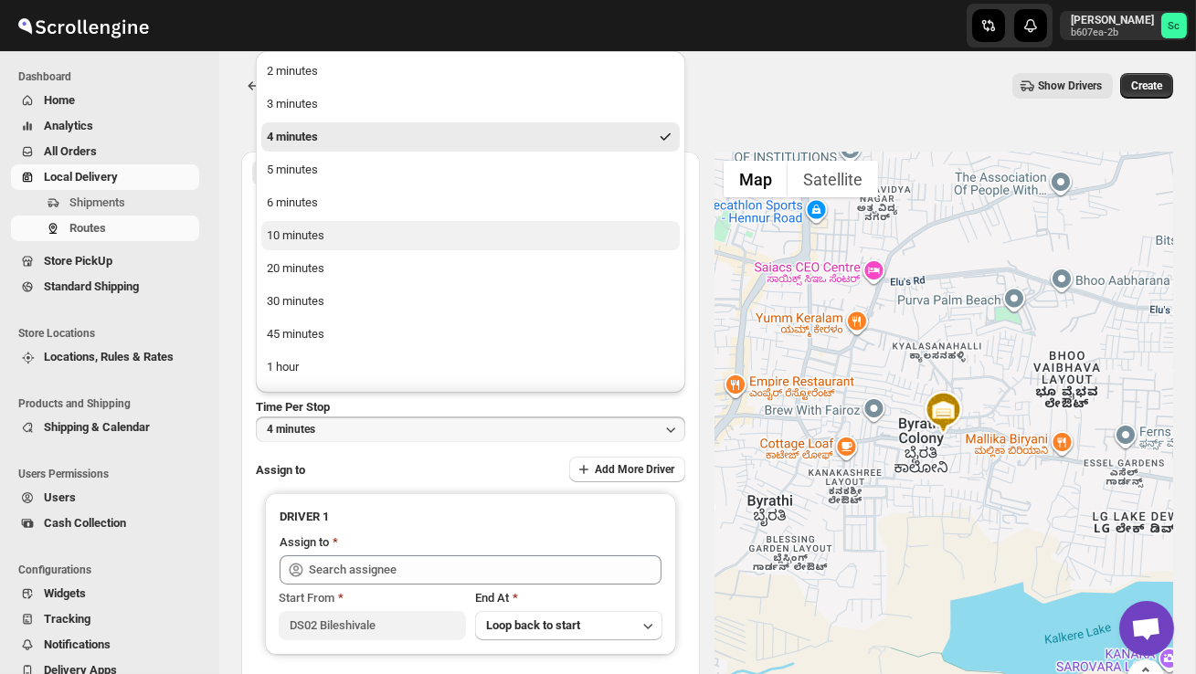
click at [313, 234] on div "10 minutes" at bounding box center [296, 236] width 58 height 18
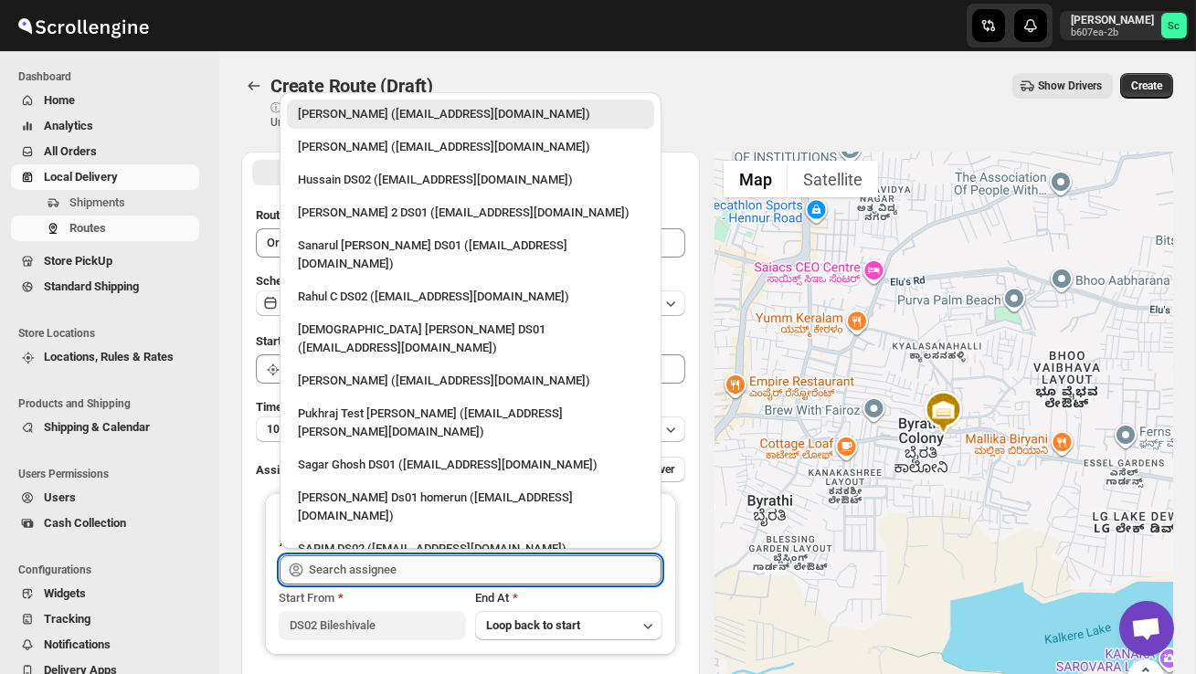
click at [386, 561] on input "text" at bounding box center [485, 570] width 353 height 29
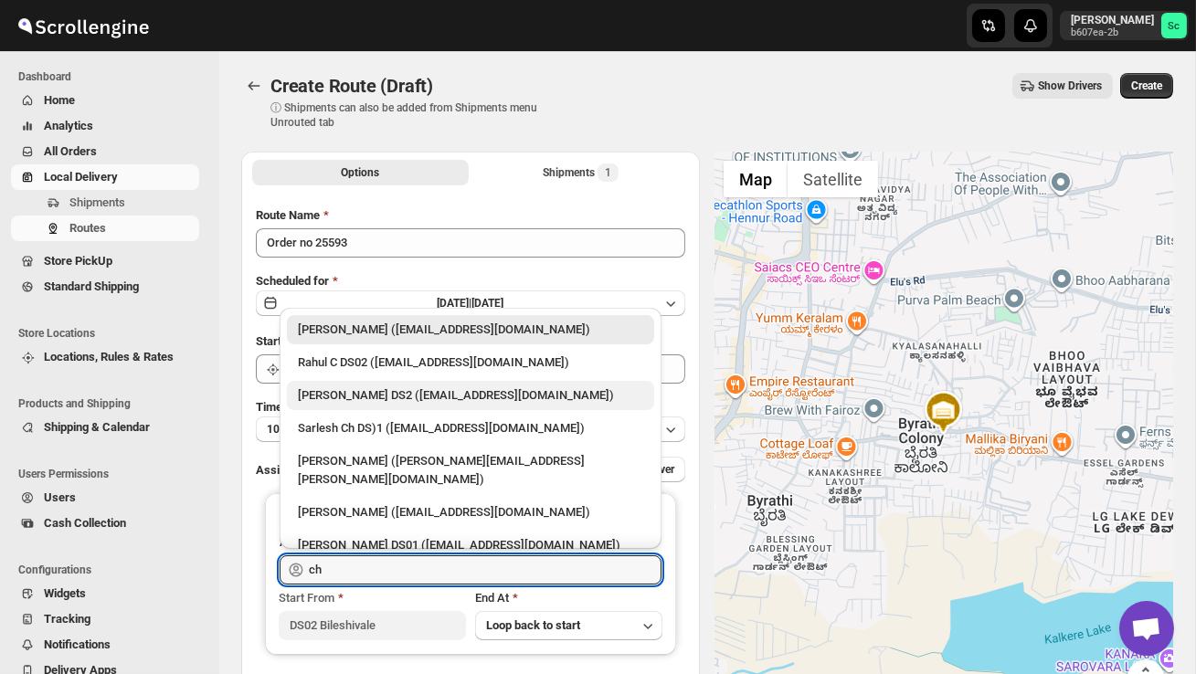
click at [415, 390] on div "[PERSON_NAME] DS2 ([EMAIL_ADDRESS][DOMAIN_NAME])" at bounding box center [470, 395] width 345 height 18
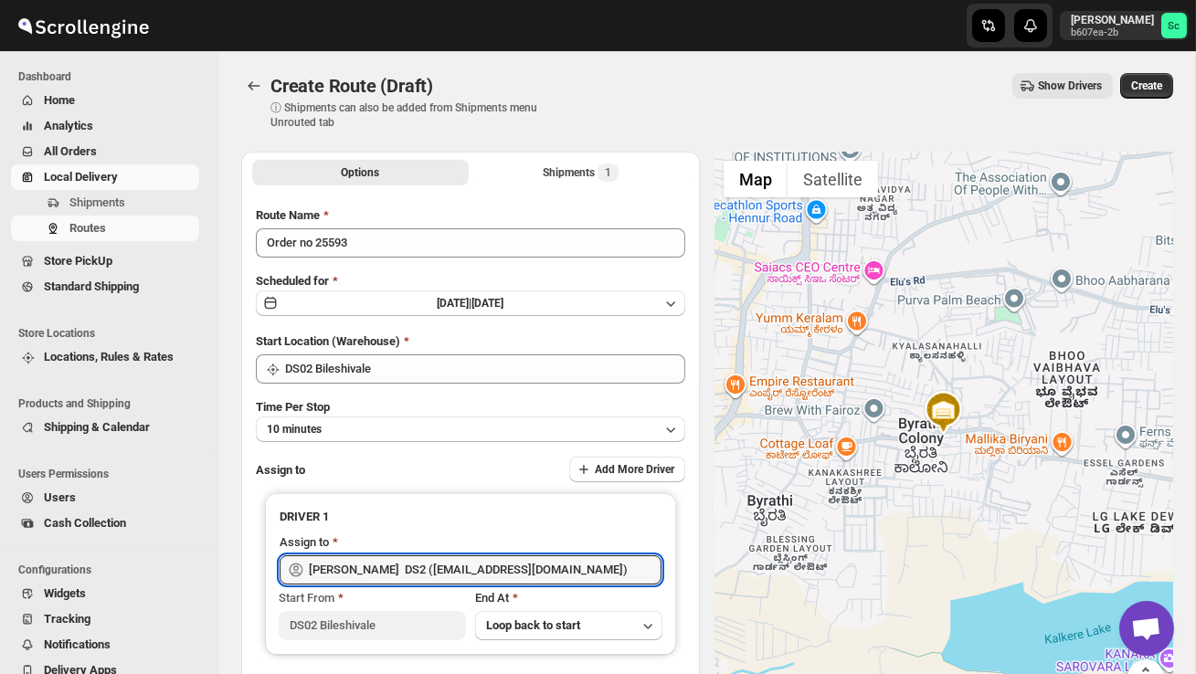
type input "[PERSON_NAME] DS2 ([EMAIL_ADDRESS][DOMAIN_NAME])"
click at [1151, 90] on span "Create" at bounding box center [1146, 86] width 31 height 15
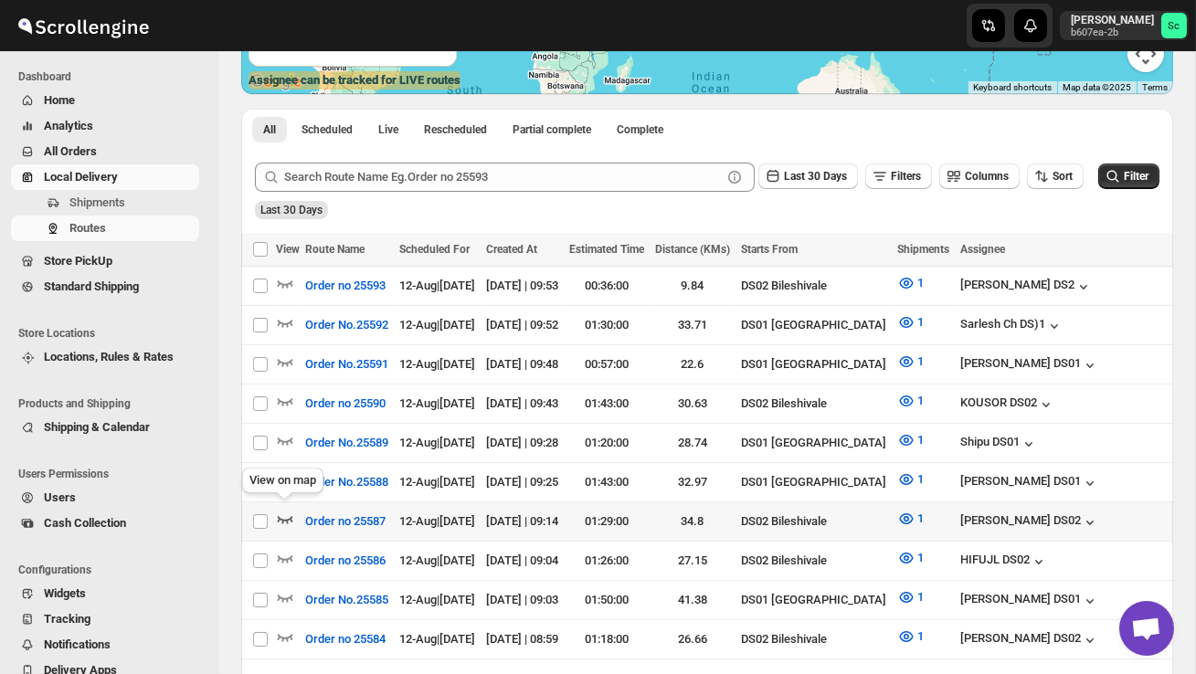
click at [278, 517] on icon "button" at bounding box center [285, 519] width 18 height 18
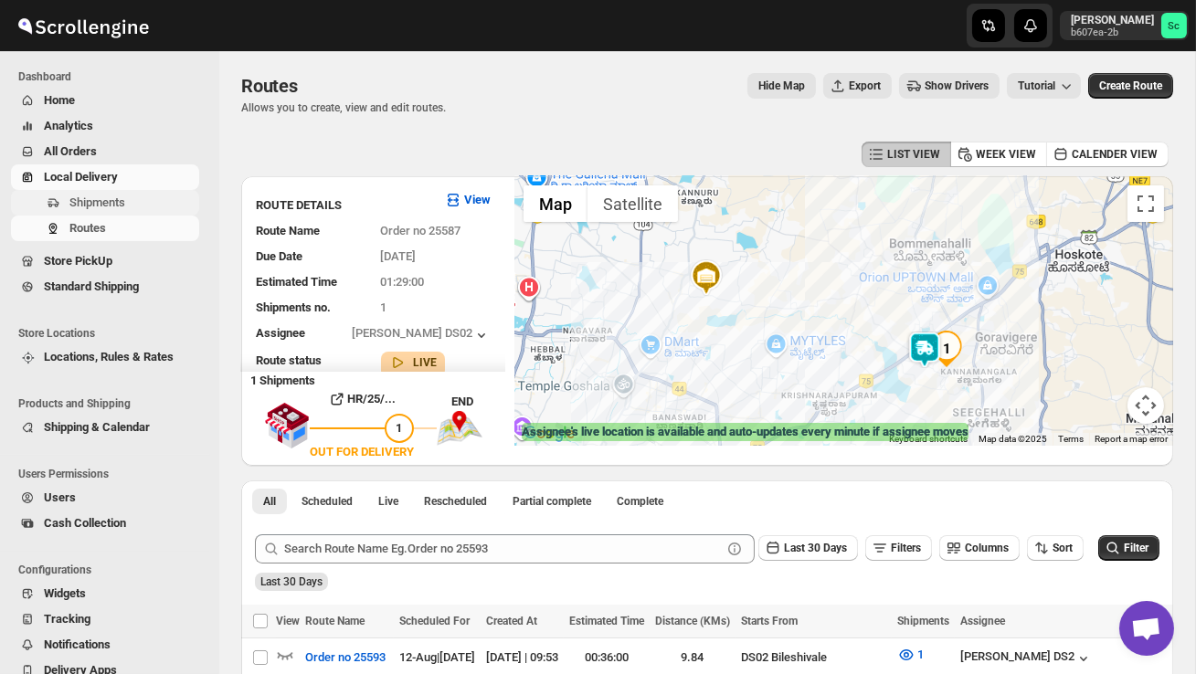
click at [95, 206] on span "Shipments" at bounding box center [97, 203] width 56 height 14
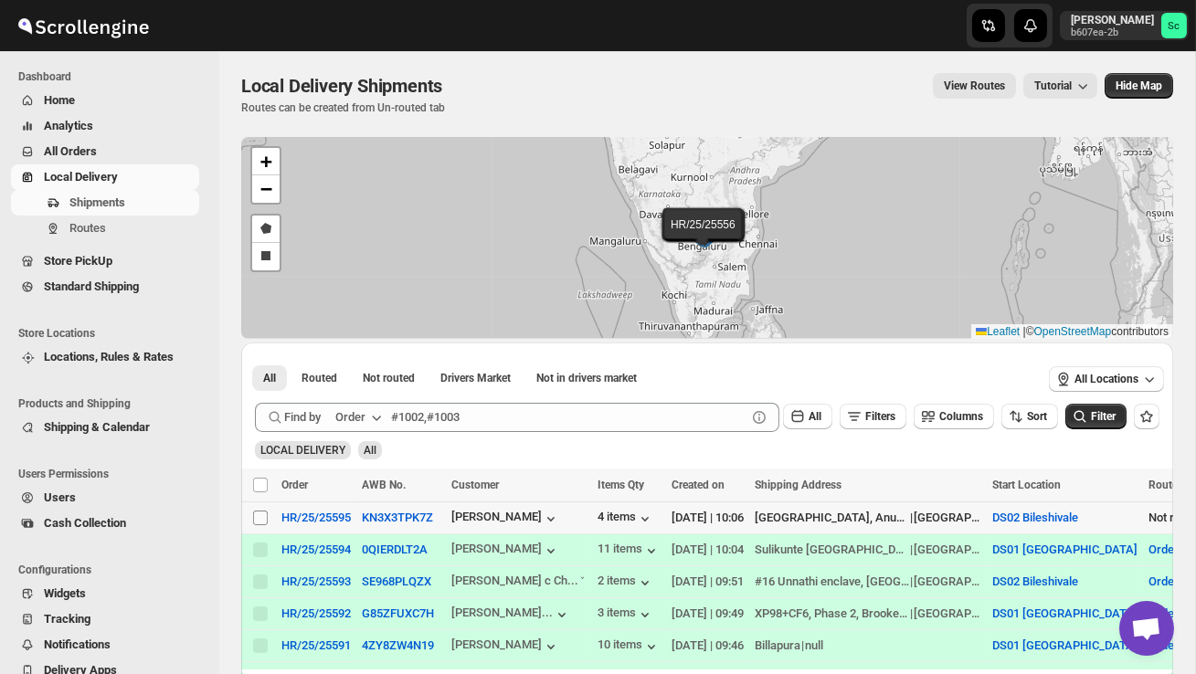
click at [264, 523] on input "Select shipment" at bounding box center [260, 518] width 15 height 15
checkbox input "true"
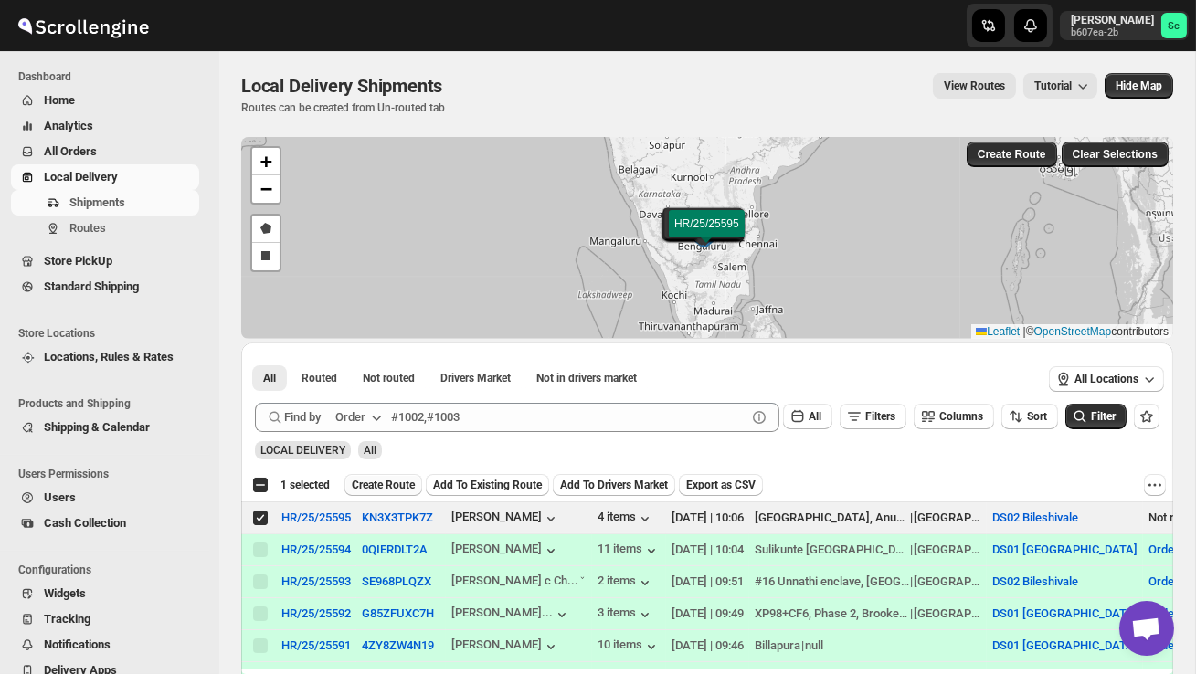
click at [397, 482] on span "Create Route" at bounding box center [383, 485] width 63 height 15
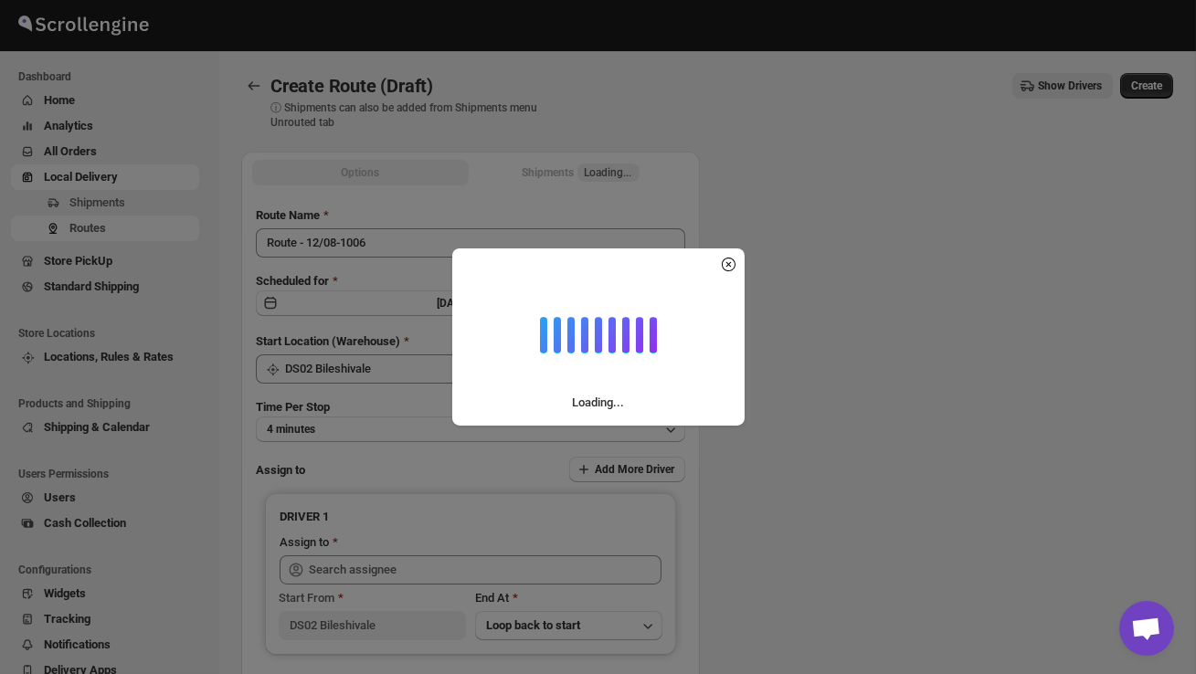
type input "DS02 Bileshivale"
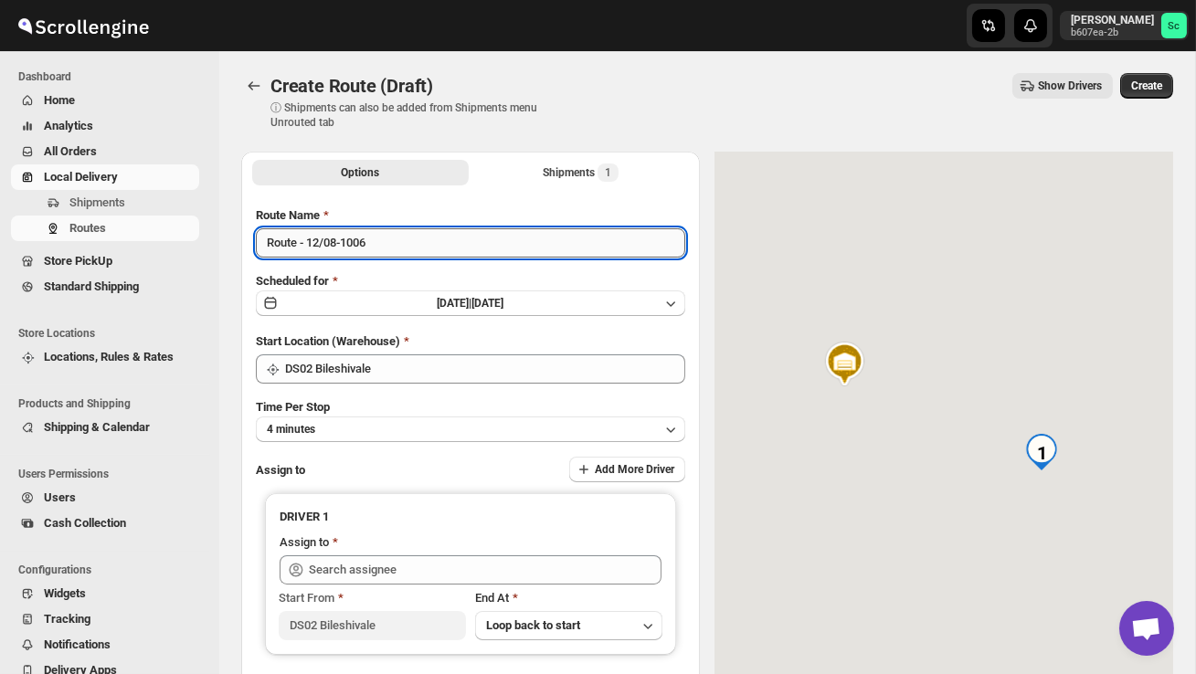
click at [396, 249] on input "Route - 12/08-1006" at bounding box center [470, 242] width 429 height 29
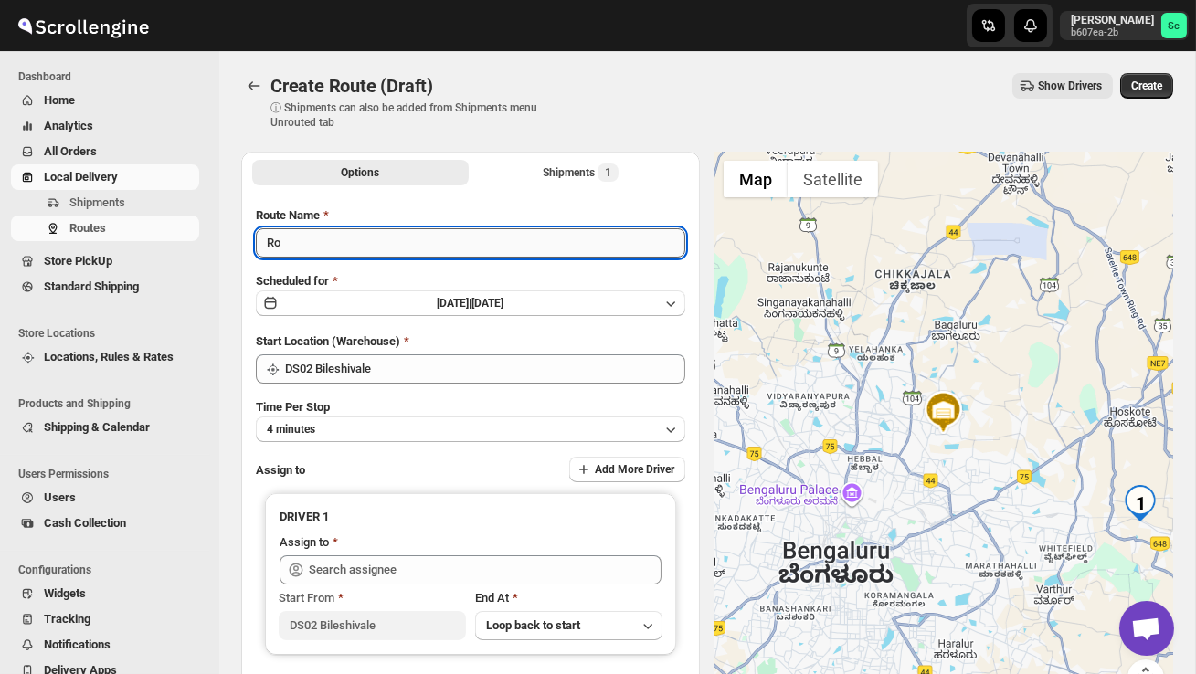
type input "R"
type input "Order no 25595"
click at [401, 420] on button "4 minutes" at bounding box center [470, 430] width 429 height 26
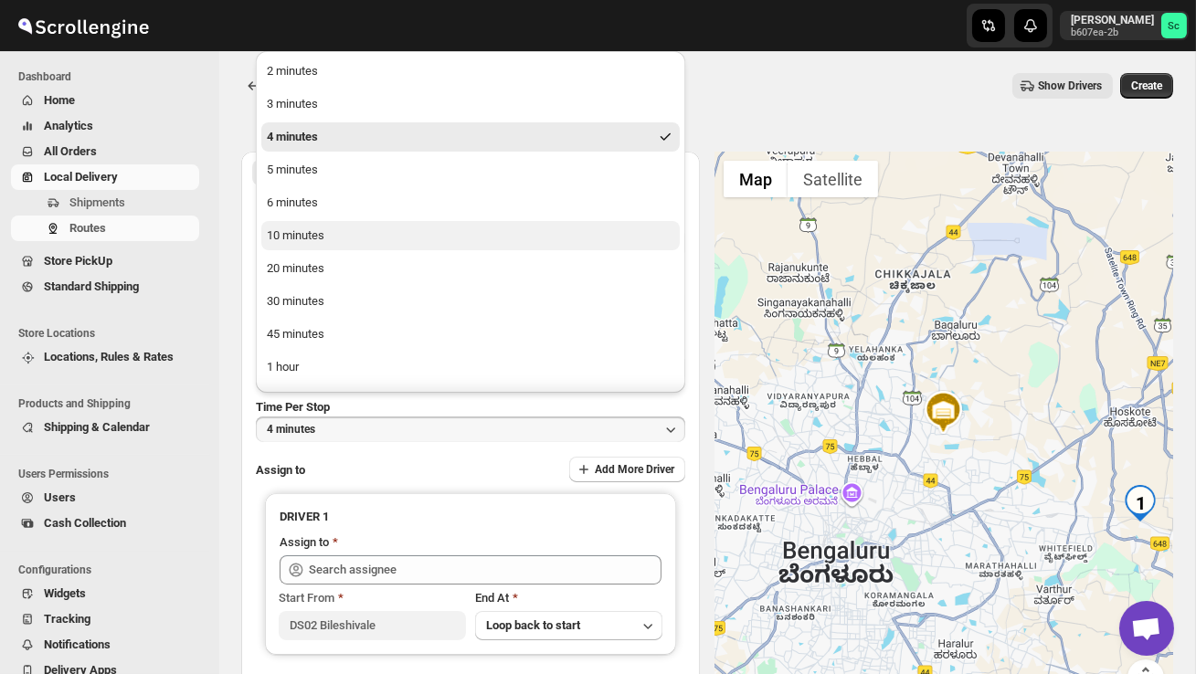
click at [327, 244] on button "10 minutes" at bounding box center [470, 235] width 418 height 29
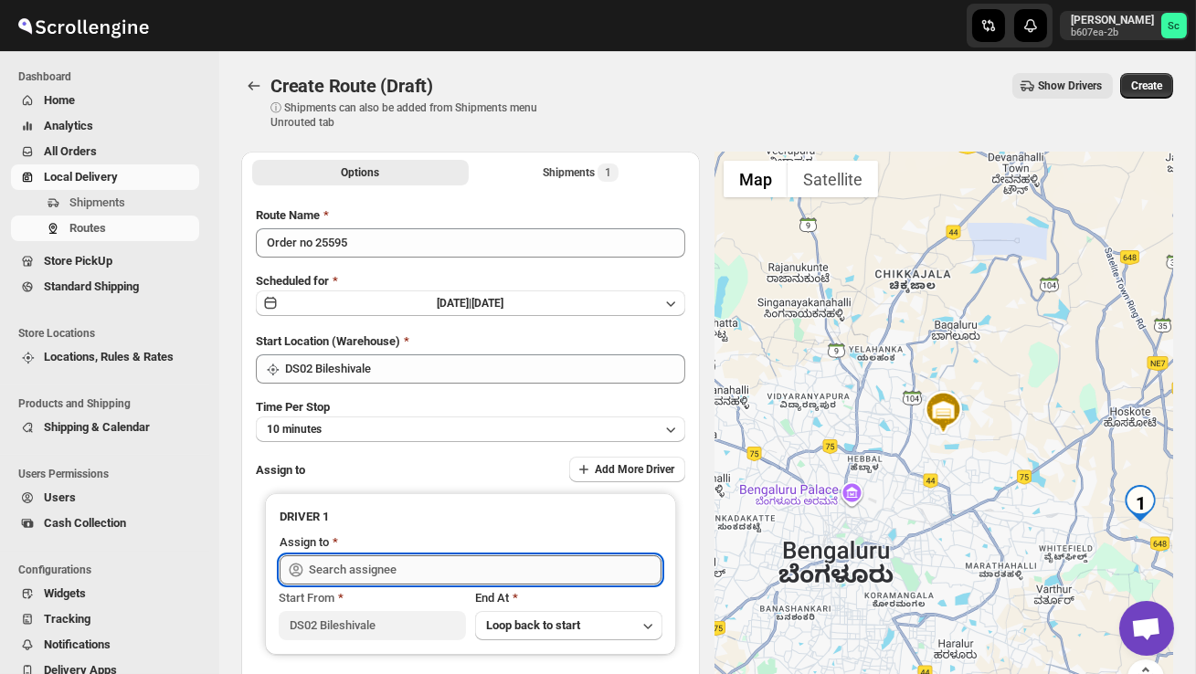
click at [376, 571] on input "text" at bounding box center [485, 570] width 353 height 29
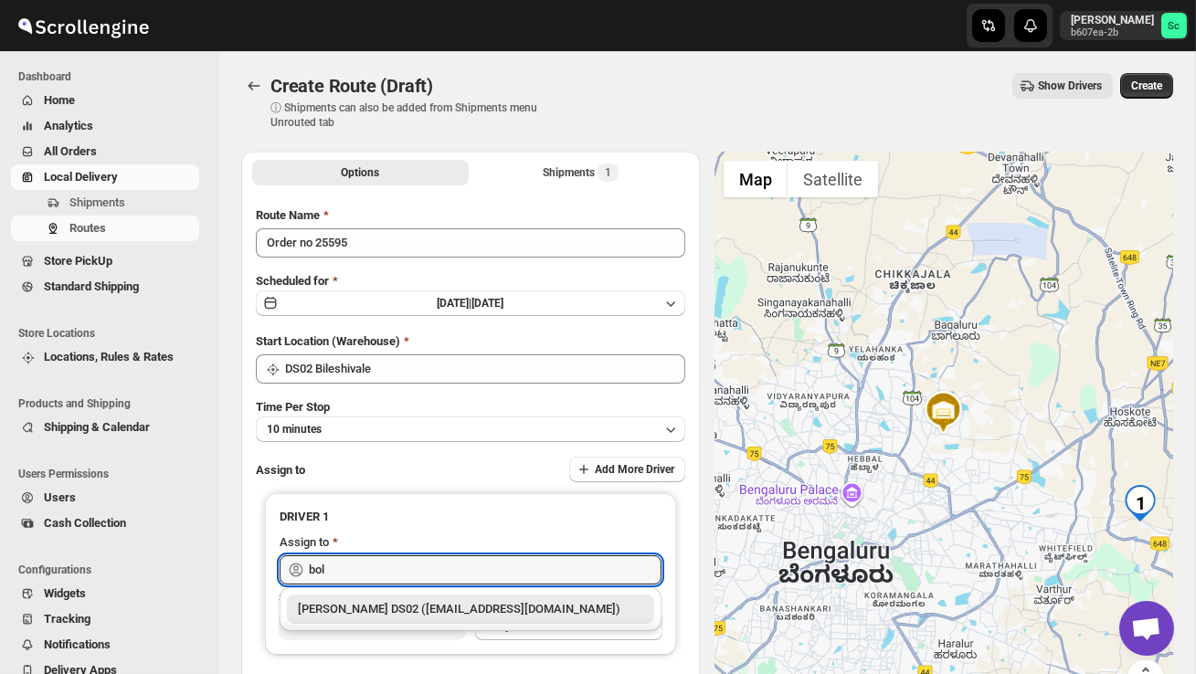
click at [388, 607] on div "[PERSON_NAME] DS02 ([EMAIL_ADDRESS][DOMAIN_NAME])" at bounding box center [470, 609] width 345 height 18
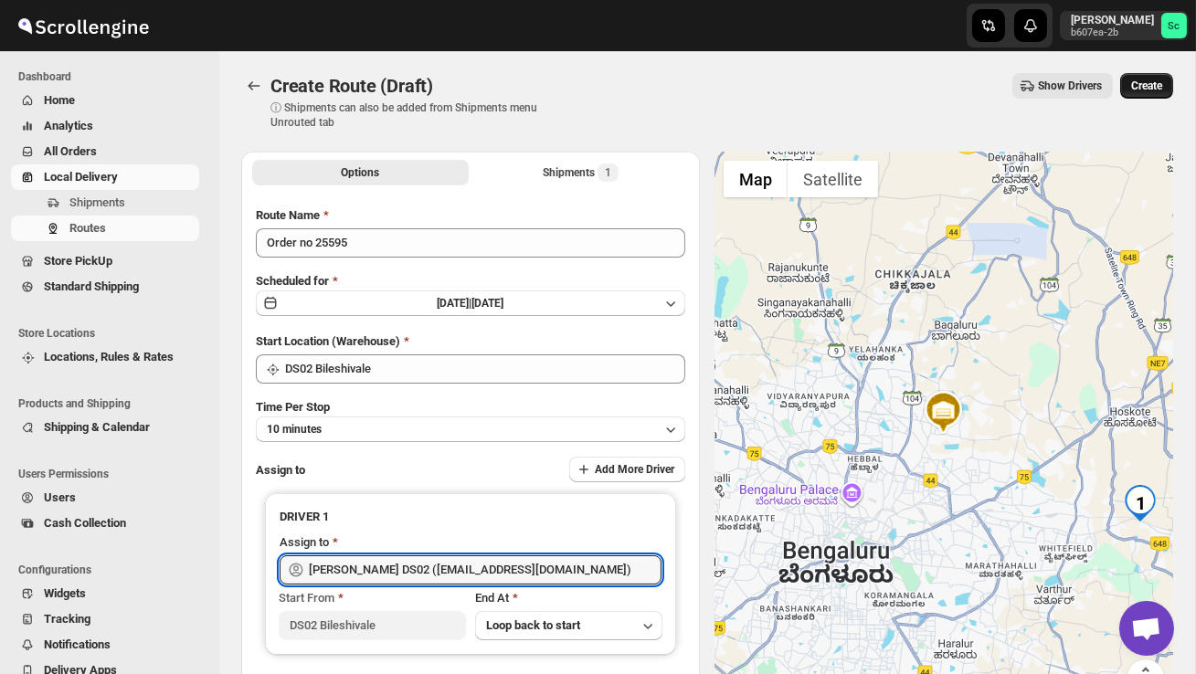
type input "[PERSON_NAME] DS02 ([EMAIL_ADDRESS][DOMAIN_NAME])"
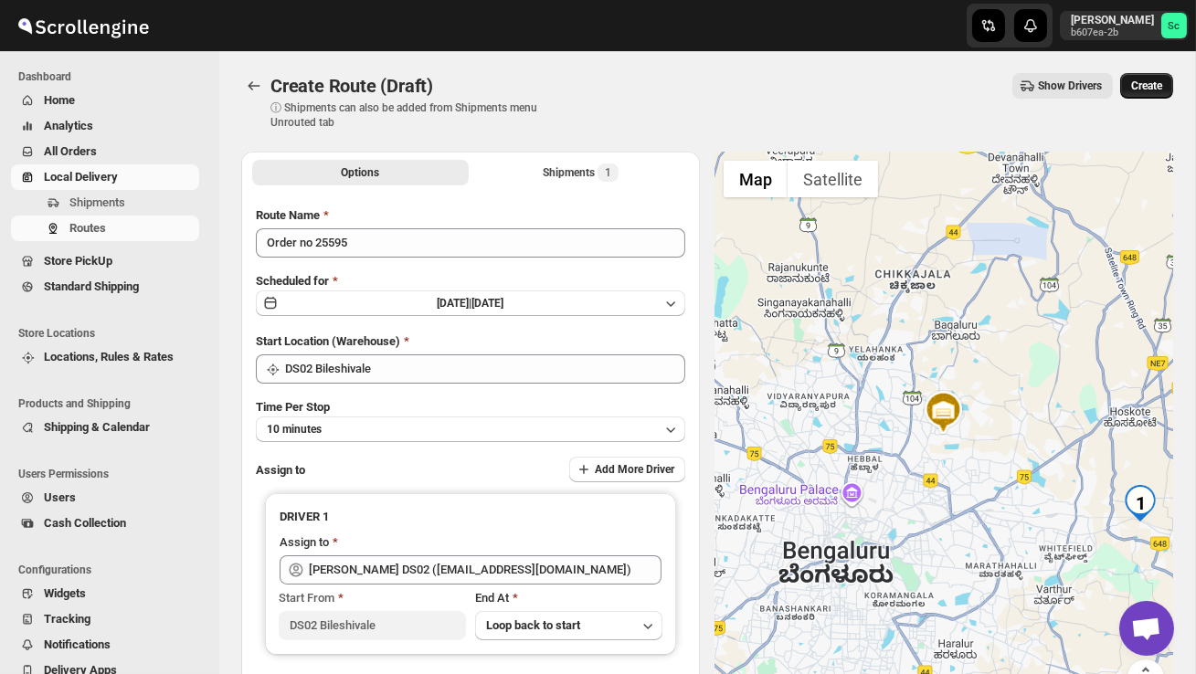
click at [1157, 84] on span "Create" at bounding box center [1146, 86] width 31 height 15
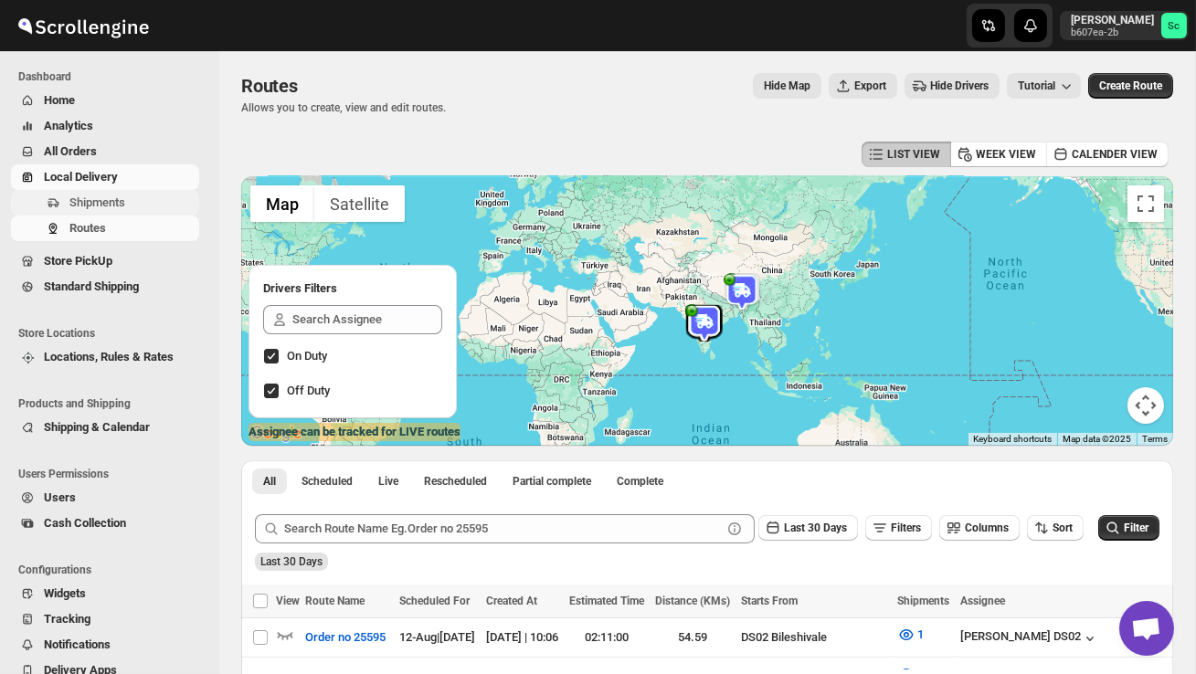
click at [116, 201] on span "Shipments" at bounding box center [97, 203] width 56 height 14
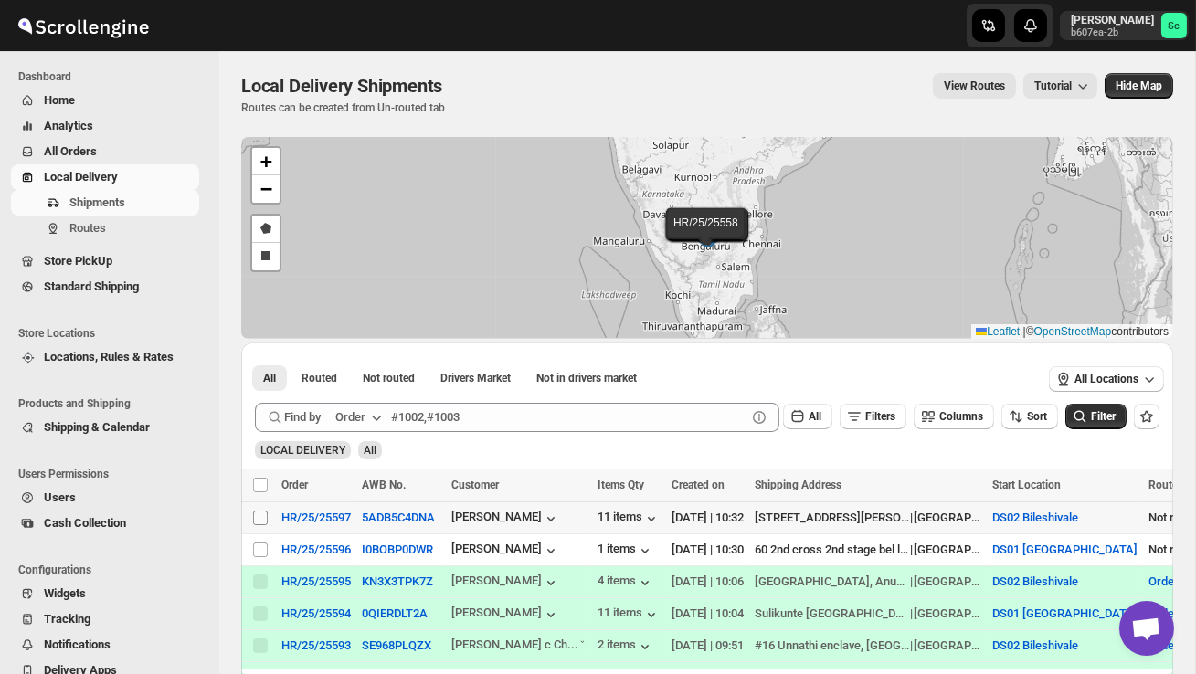
click at [263, 514] on input "Select shipment" at bounding box center [260, 518] width 15 height 15
checkbox input "true"
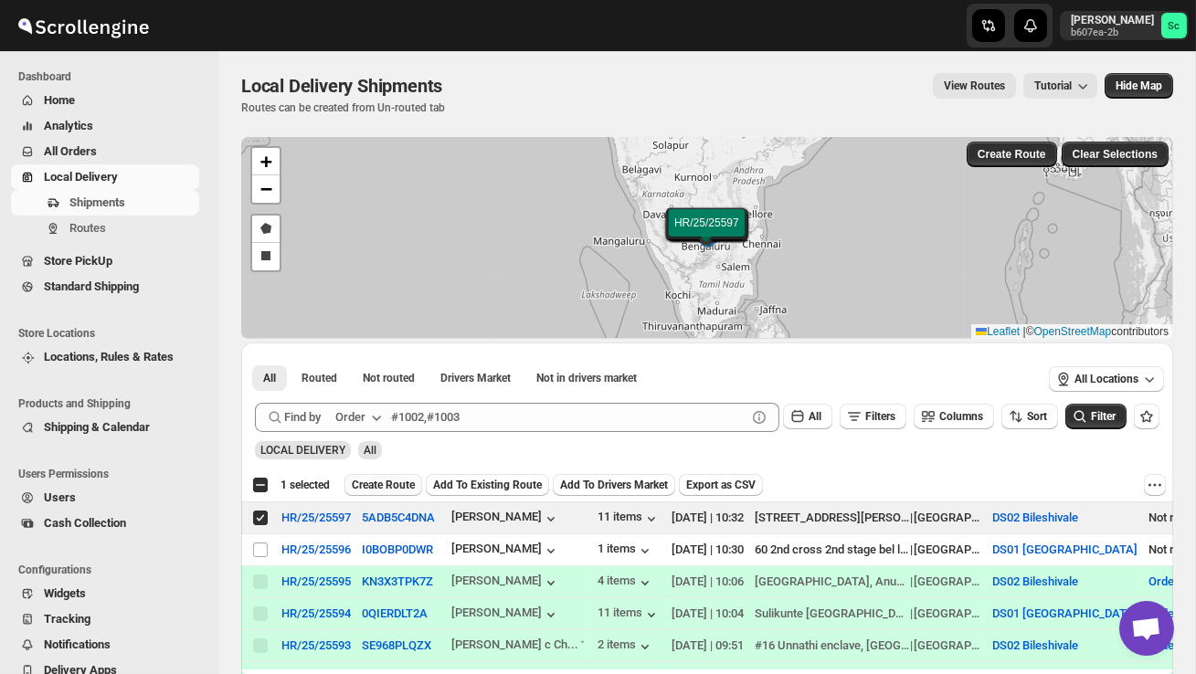
click at [405, 482] on span "Create Route" at bounding box center [383, 485] width 63 height 15
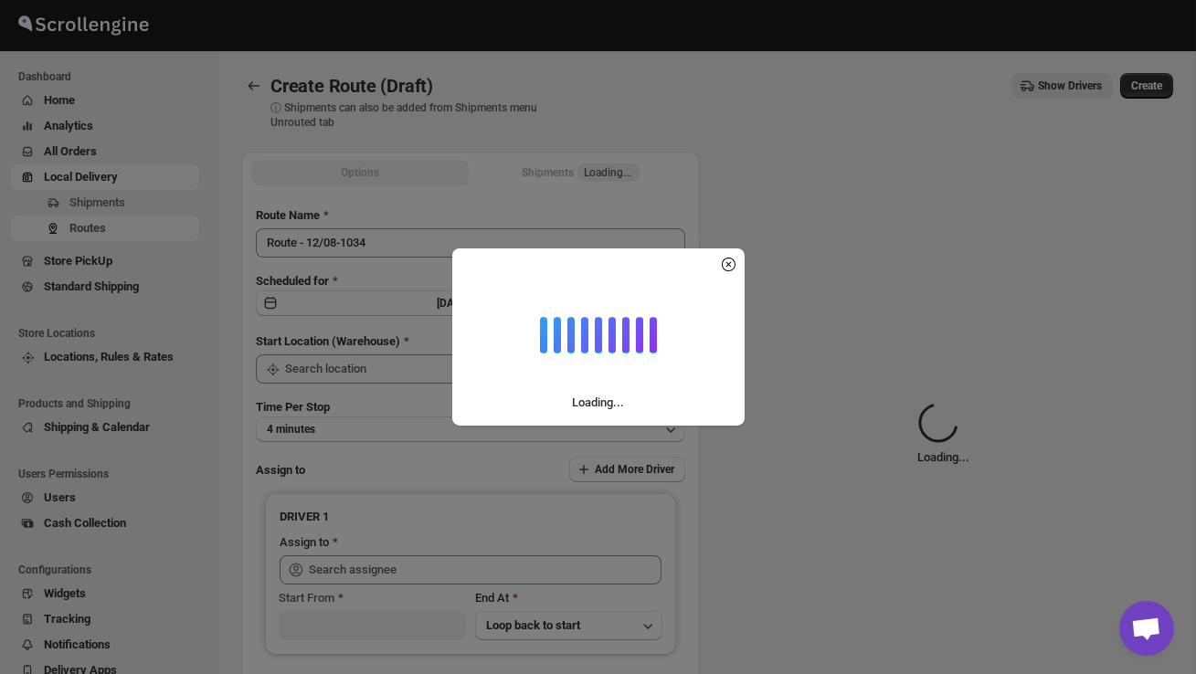
type input "DS02 Bileshivale"
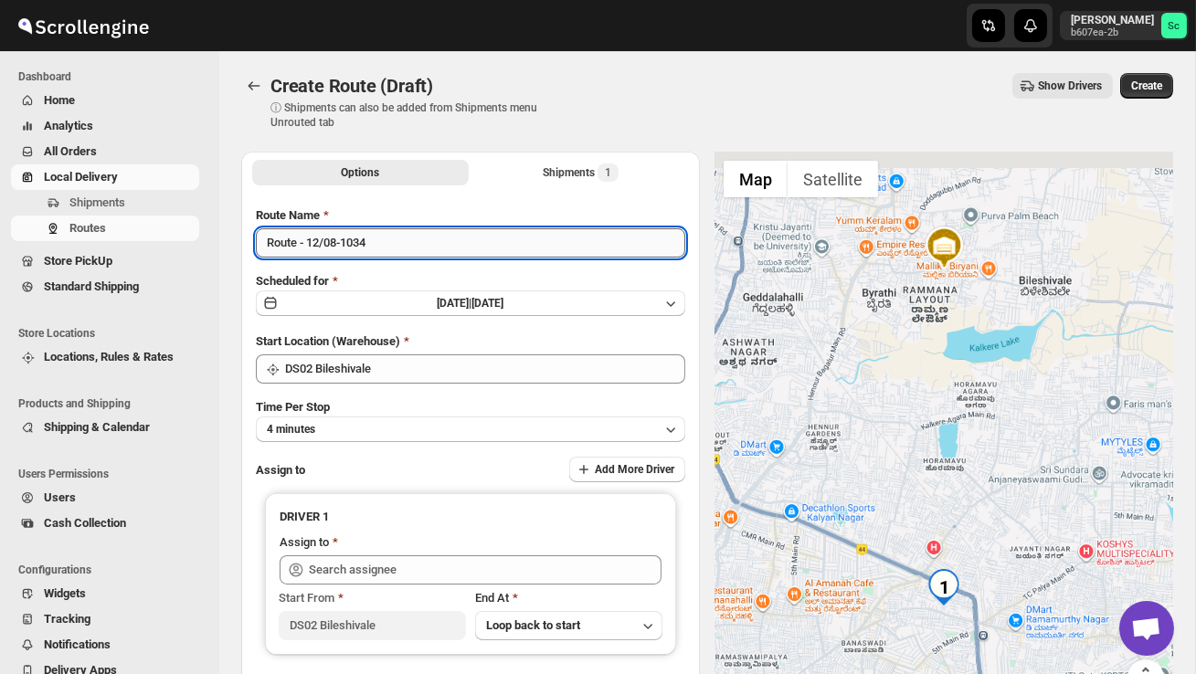
click at [394, 246] on input "Route - 12/08-1034" at bounding box center [470, 242] width 429 height 29
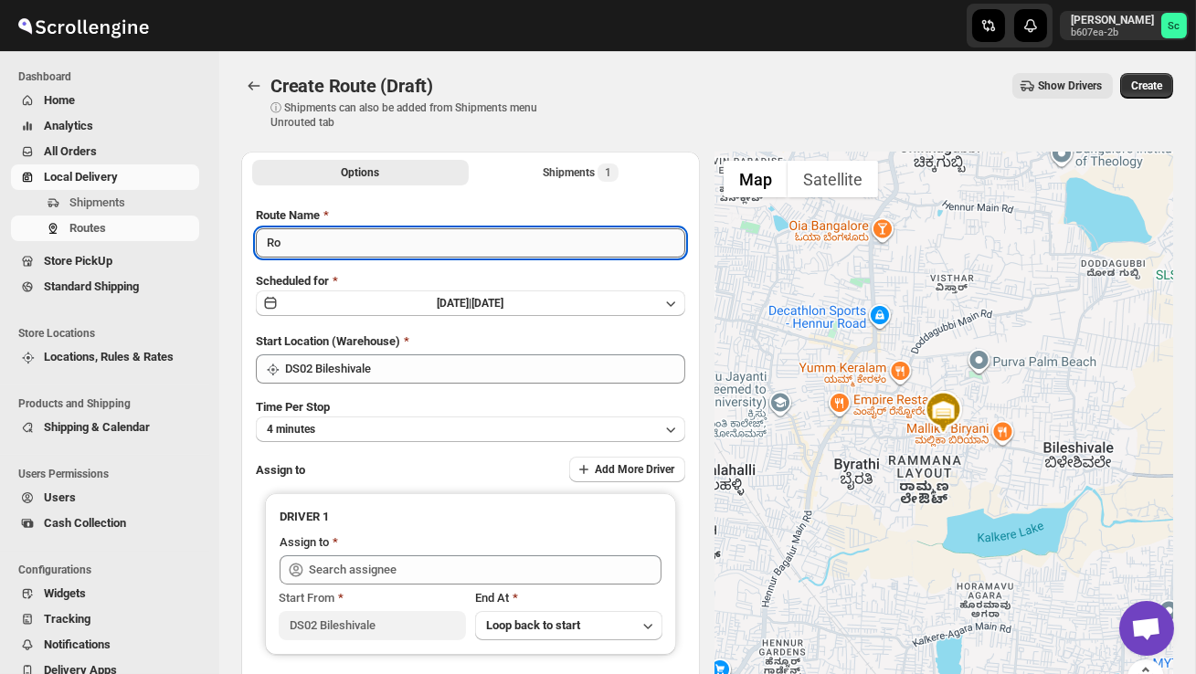
type input "R"
type input "Order no 25597"
click at [341, 419] on button "4 minutes" at bounding box center [470, 430] width 429 height 26
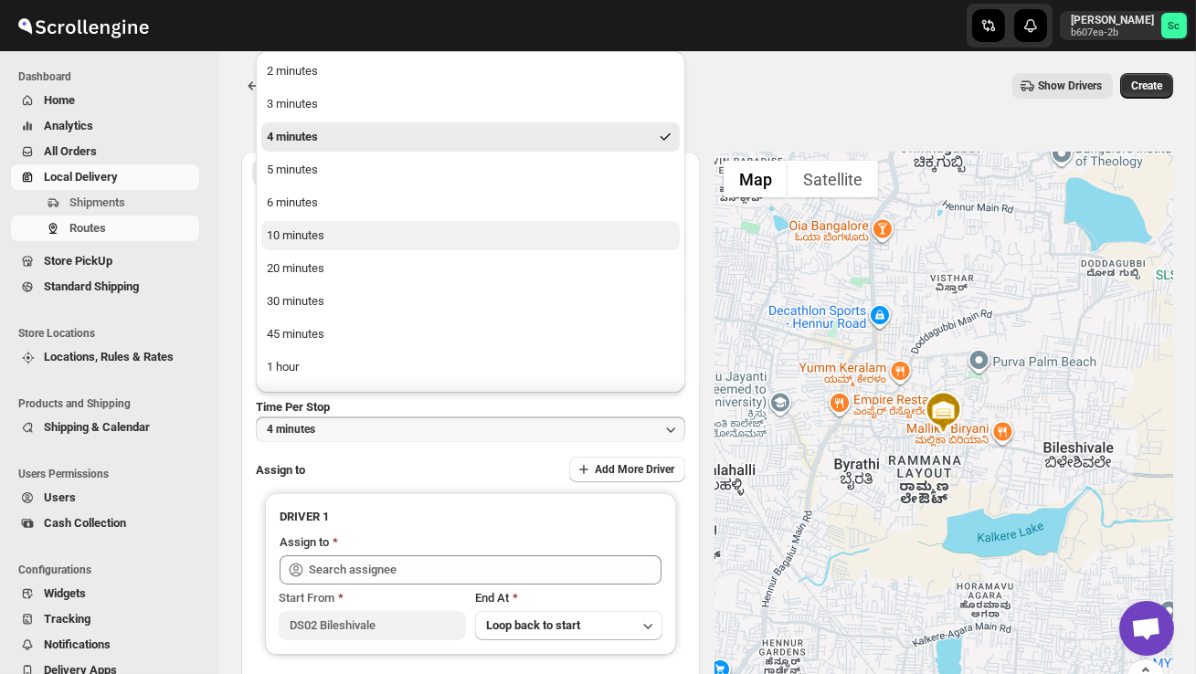
click at [295, 236] on div "10 minutes" at bounding box center [296, 236] width 58 height 18
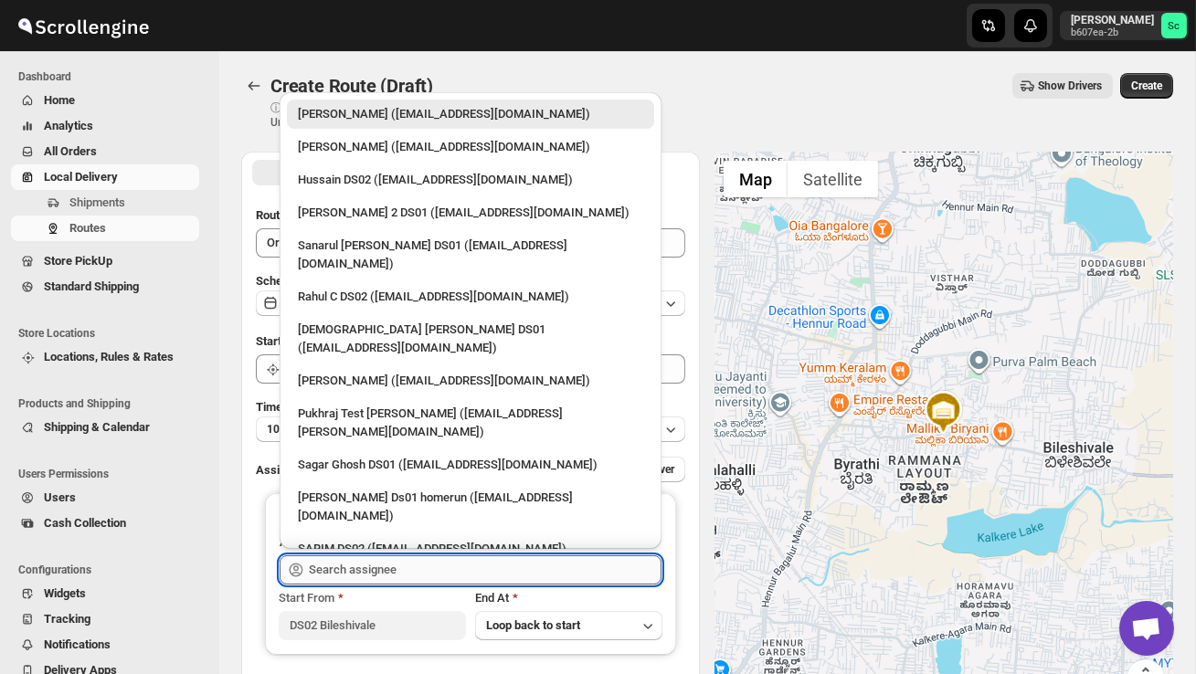
click at [360, 573] on input "text" at bounding box center [485, 570] width 353 height 29
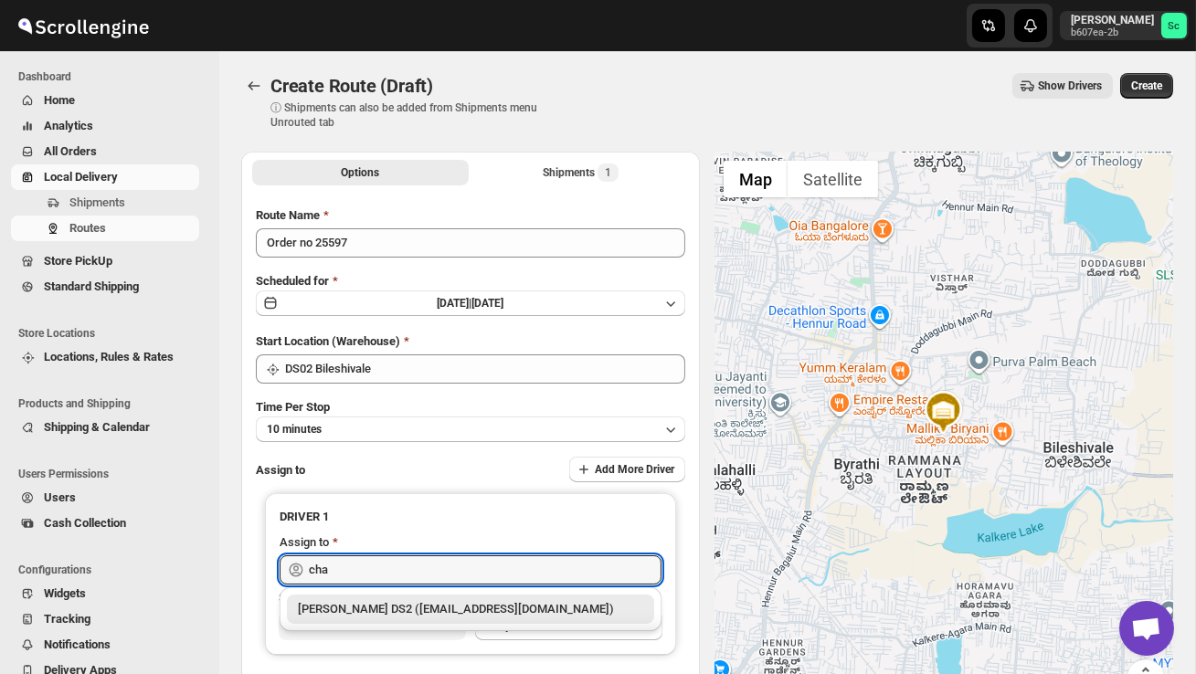
click at [399, 612] on div "[PERSON_NAME] DS2 ([EMAIL_ADDRESS][DOMAIN_NAME])" at bounding box center [470, 609] width 345 height 18
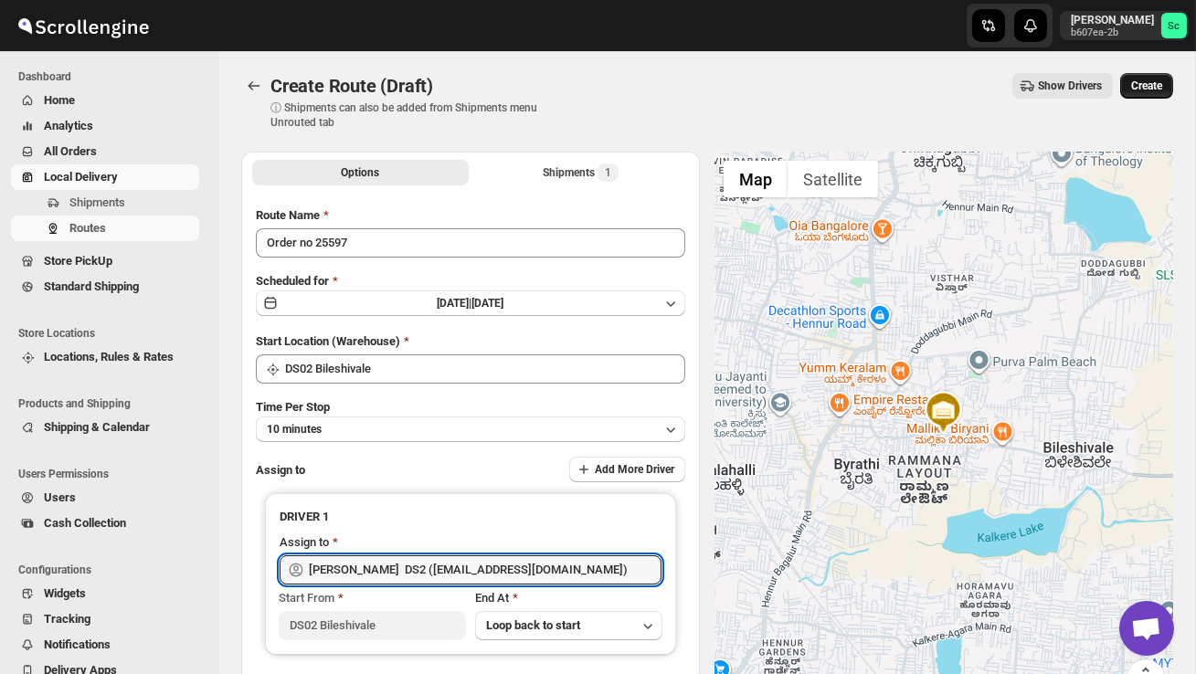
type input "[PERSON_NAME] DS2 ([EMAIL_ADDRESS][DOMAIN_NAME])"
click at [1149, 89] on span "Create" at bounding box center [1146, 86] width 31 height 15
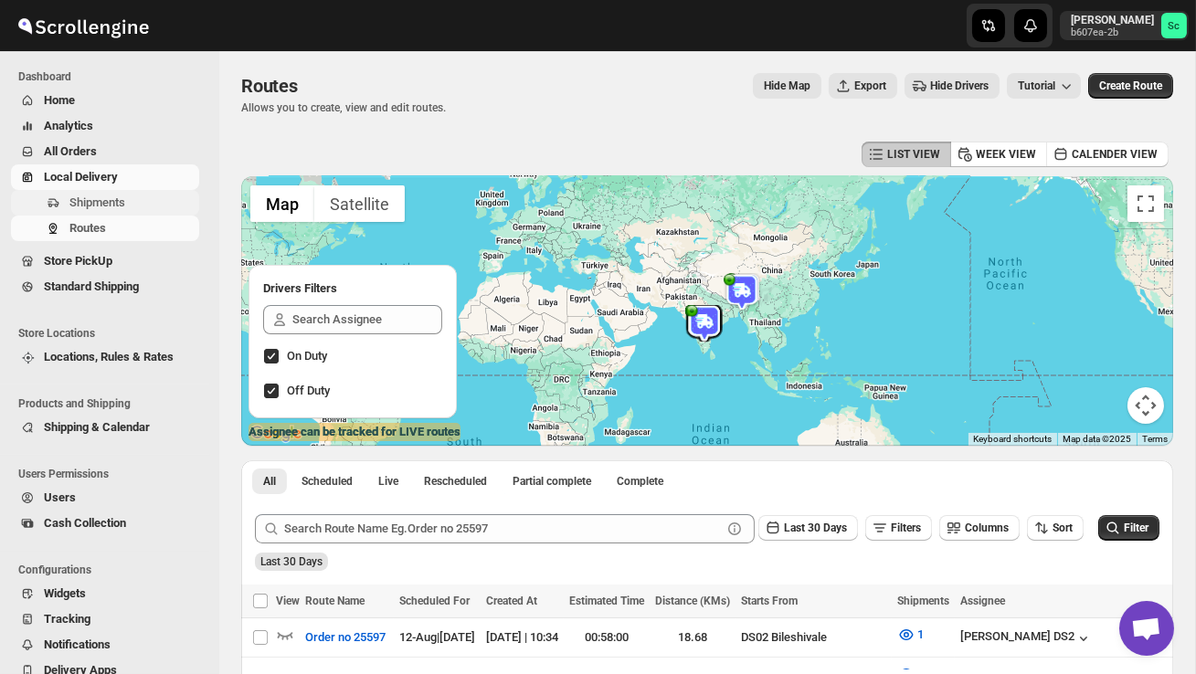
click at [131, 200] on span "Shipments" at bounding box center [132, 203] width 126 height 18
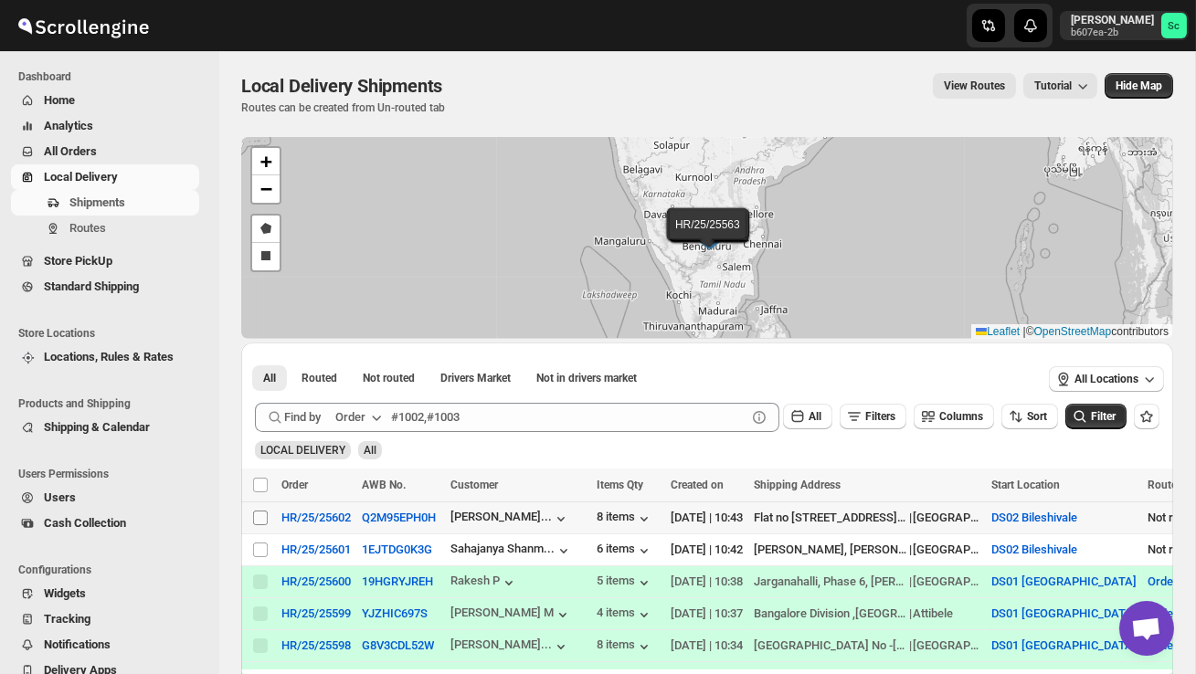
click at [262, 519] on input "Select shipment" at bounding box center [260, 518] width 15 height 15
checkbox input "true"
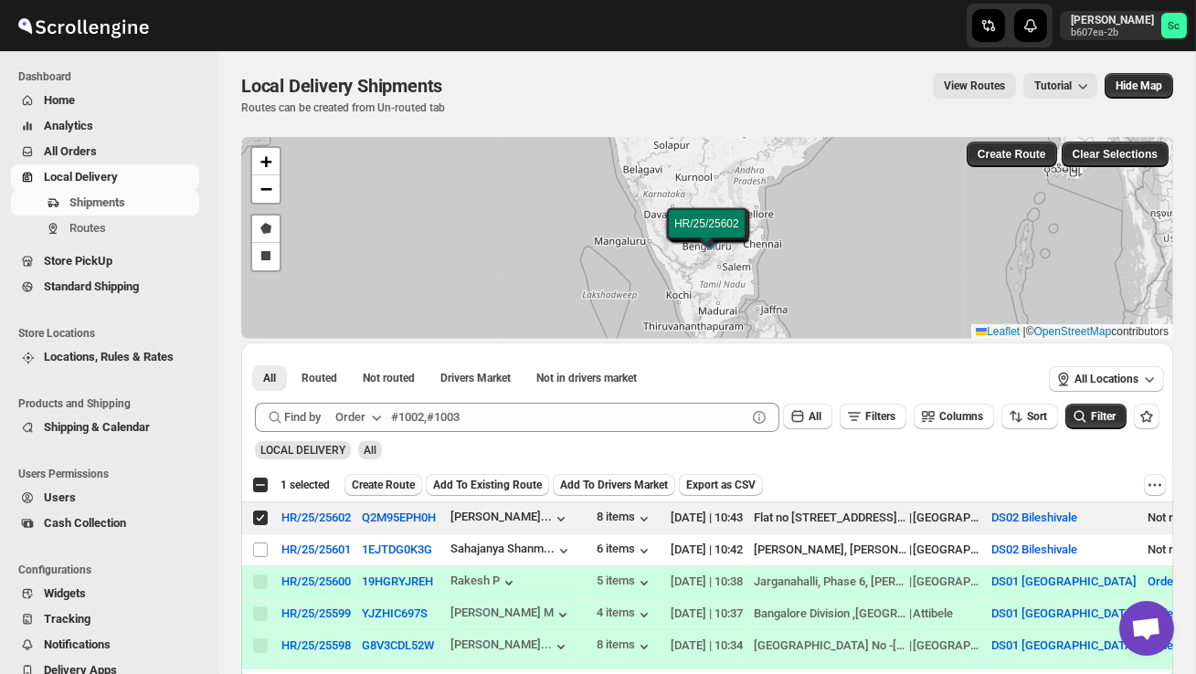
click at [408, 486] on span "Create Route" at bounding box center [383, 485] width 63 height 15
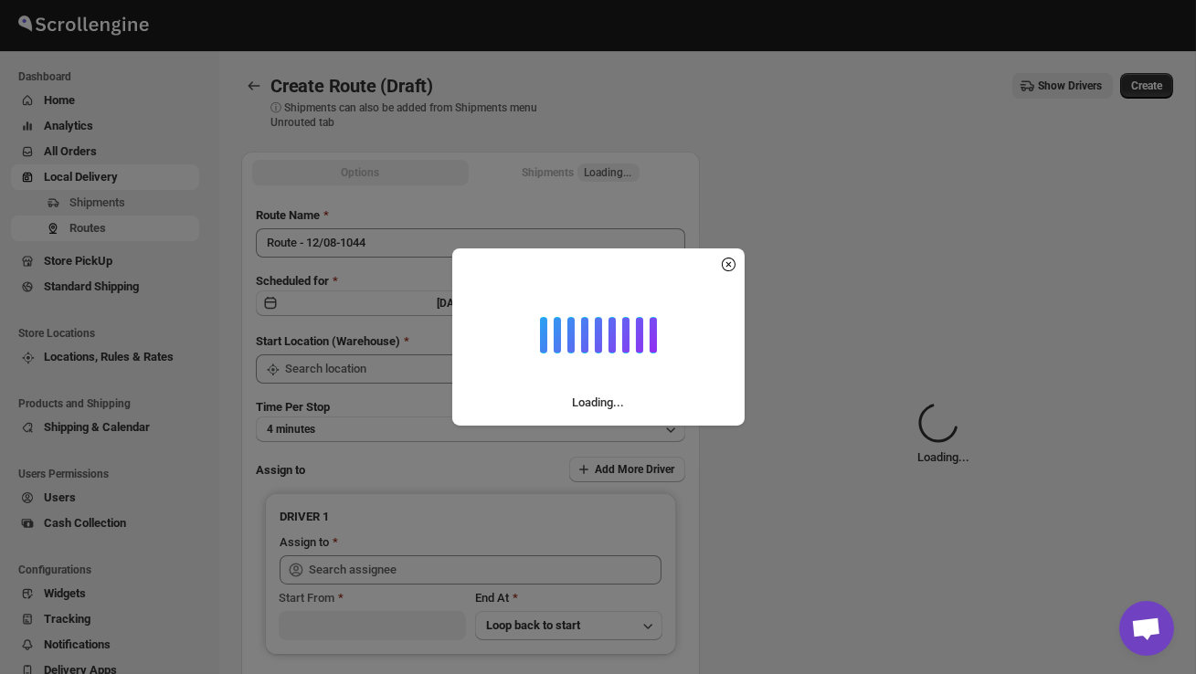
type input "DS02 Bileshivale"
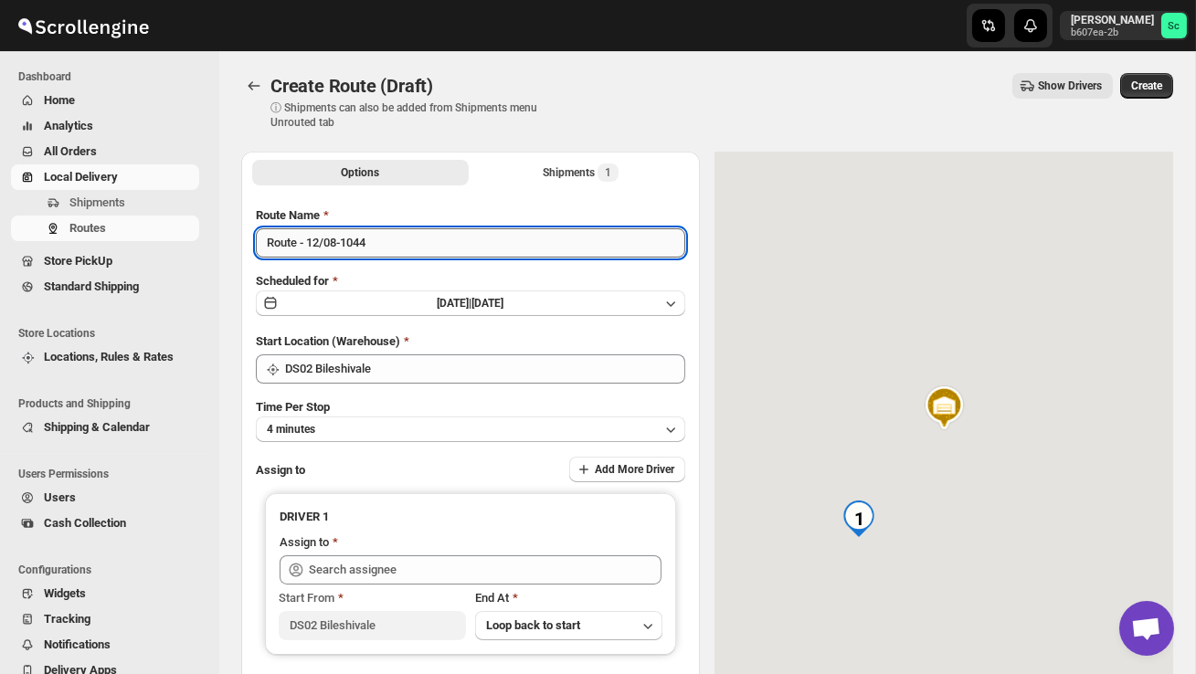
click at [386, 252] on input "Route - 12/08-1044" at bounding box center [470, 242] width 429 height 29
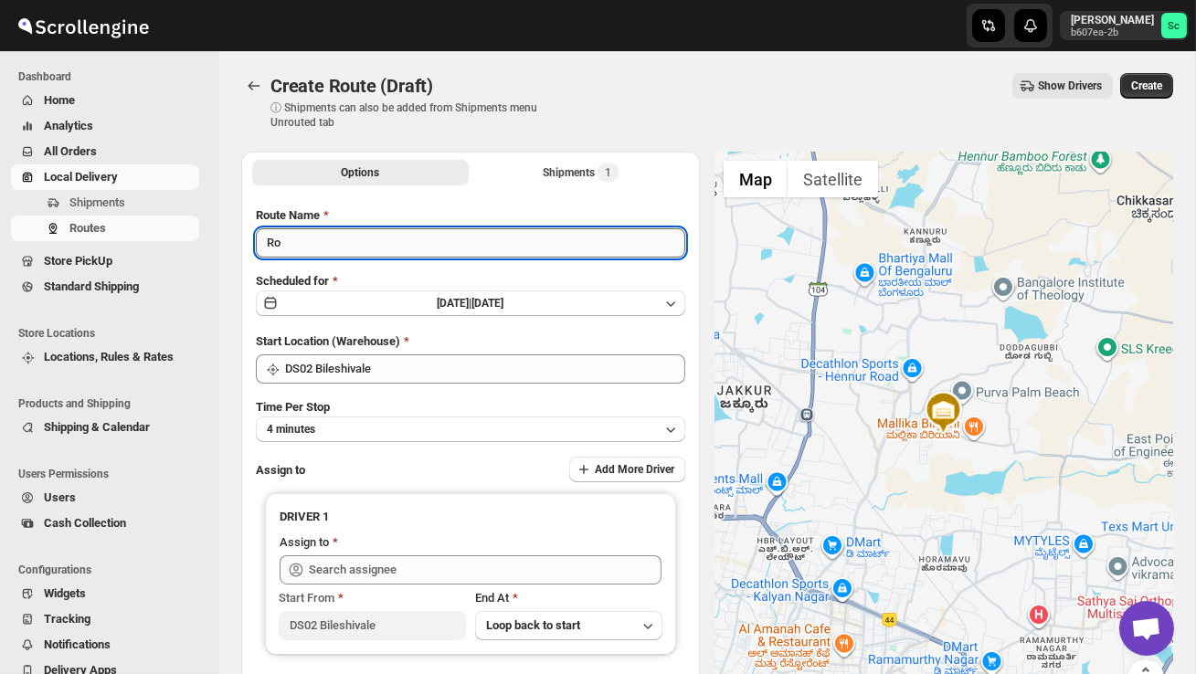
type input "R"
click at [115, 209] on span "Shipments" at bounding box center [97, 203] width 56 height 14
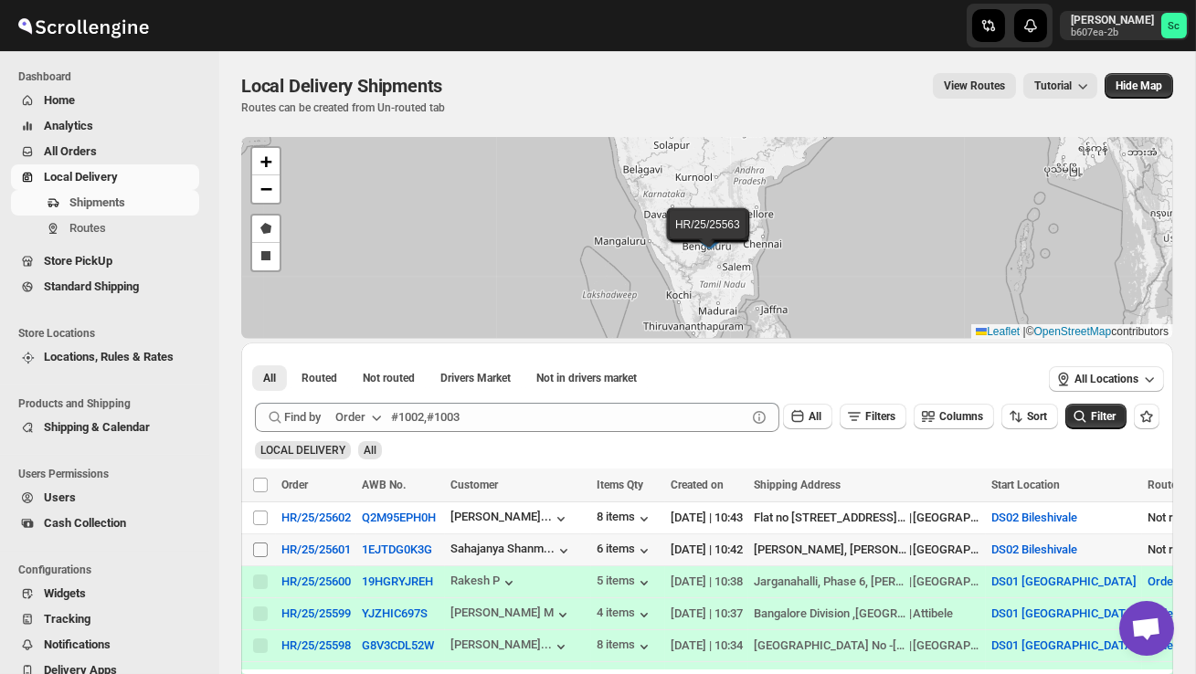
click at [263, 547] on input "Select shipment" at bounding box center [260, 550] width 15 height 15
checkbox input "true"
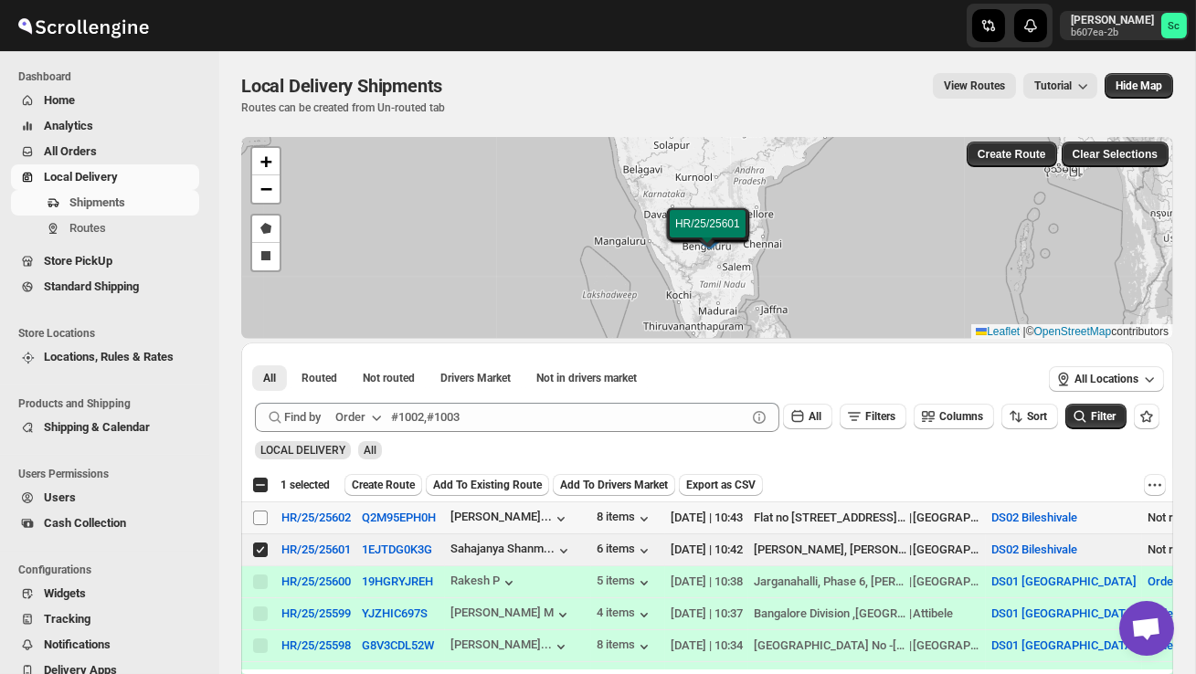
click at [263, 518] on input "Select shipment" at bounding box center [260, 518] width 15 height 15
checkbox input "true"
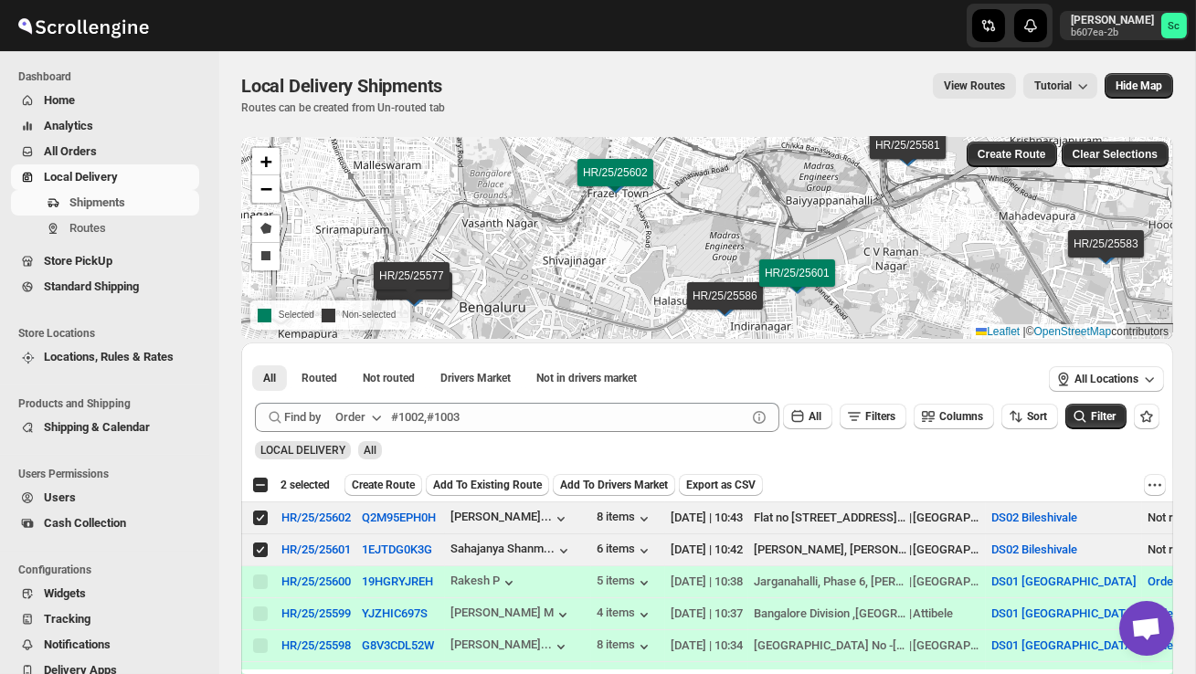
click at [391, 486] on span "Create Route" at bounding box center [383, 485] width 63 height 15
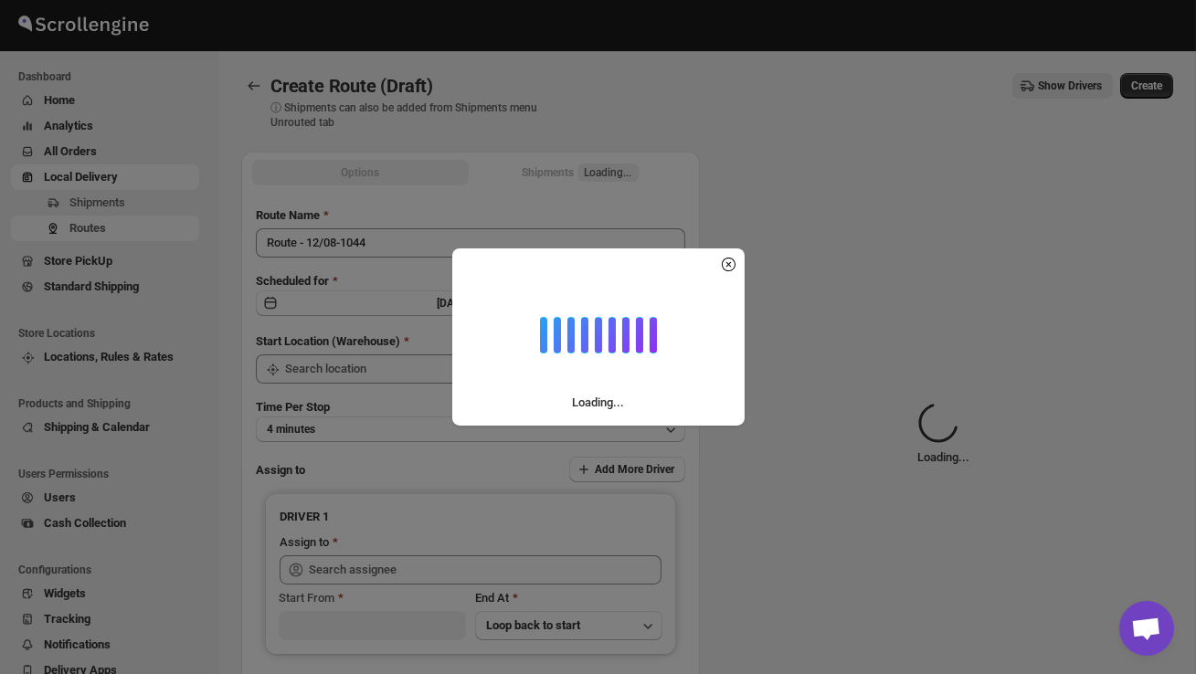
type input "DS02 Bileshivale"
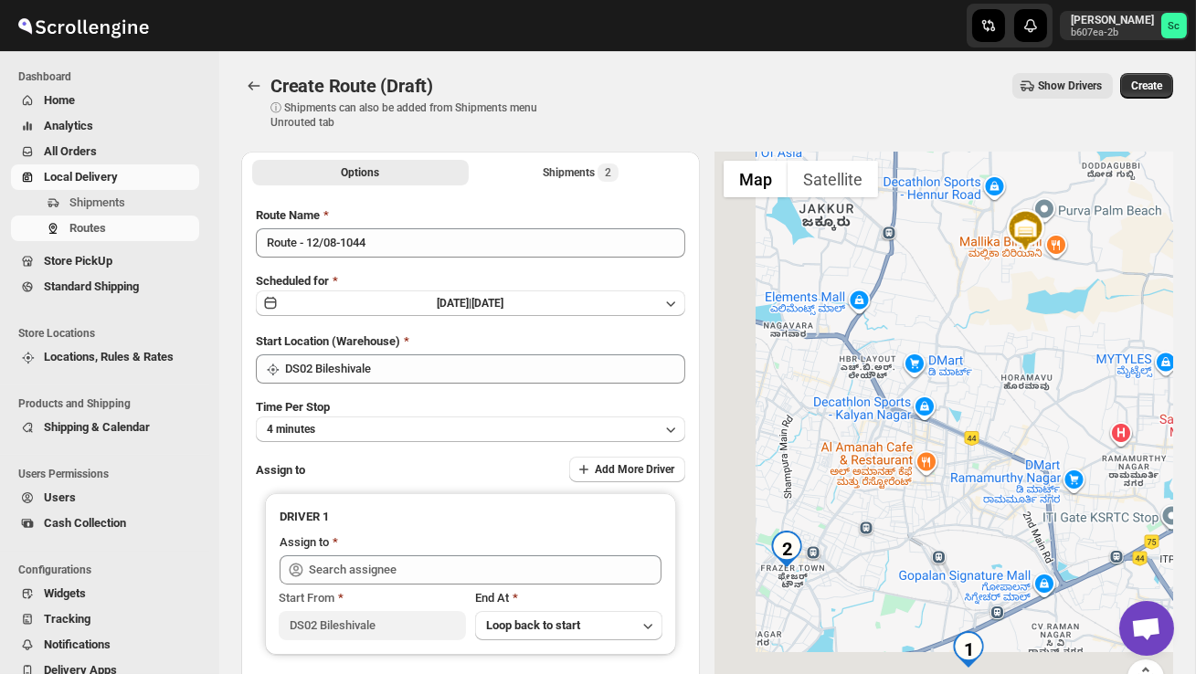
drag, startPoint x: 807, startPoint y: 597, endPoint x: 927, endPoint y: 339, distance: 284.5
click at [927, 339] on div at bounding box center [944, 435] width 459 height 566
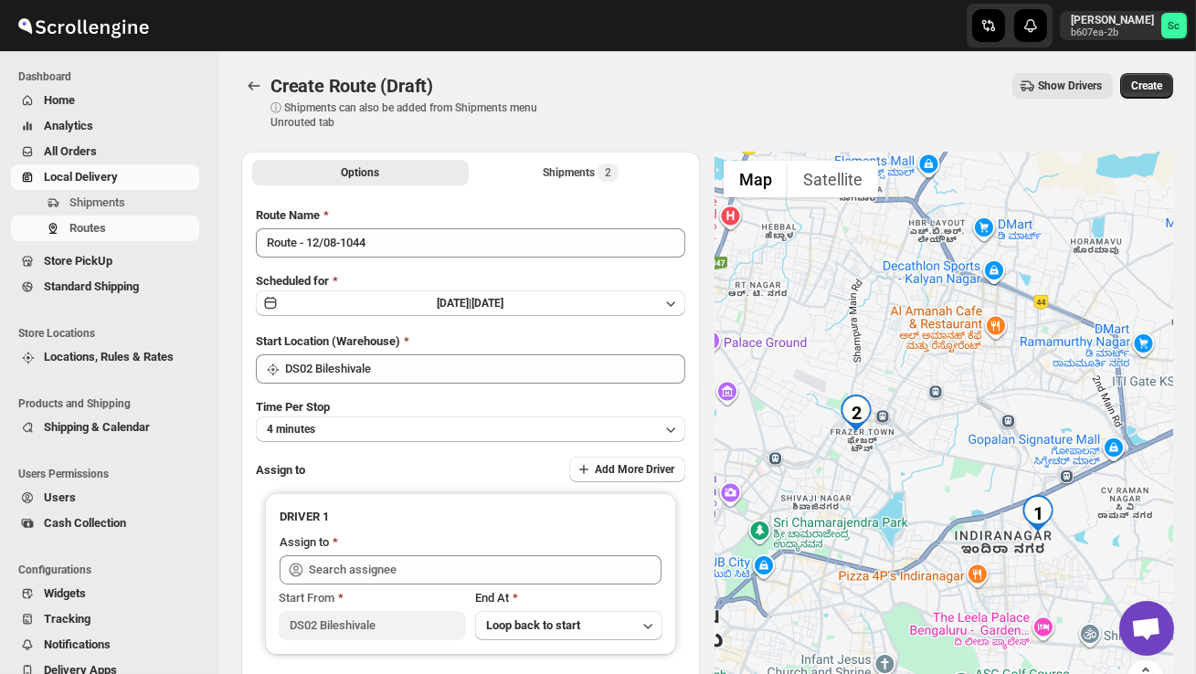
click at [942, 371] on div at bounding box center [944, 435] width 459 height 566
click at [942, 372] on div at bounding box center [944, 435] width 459 height 566
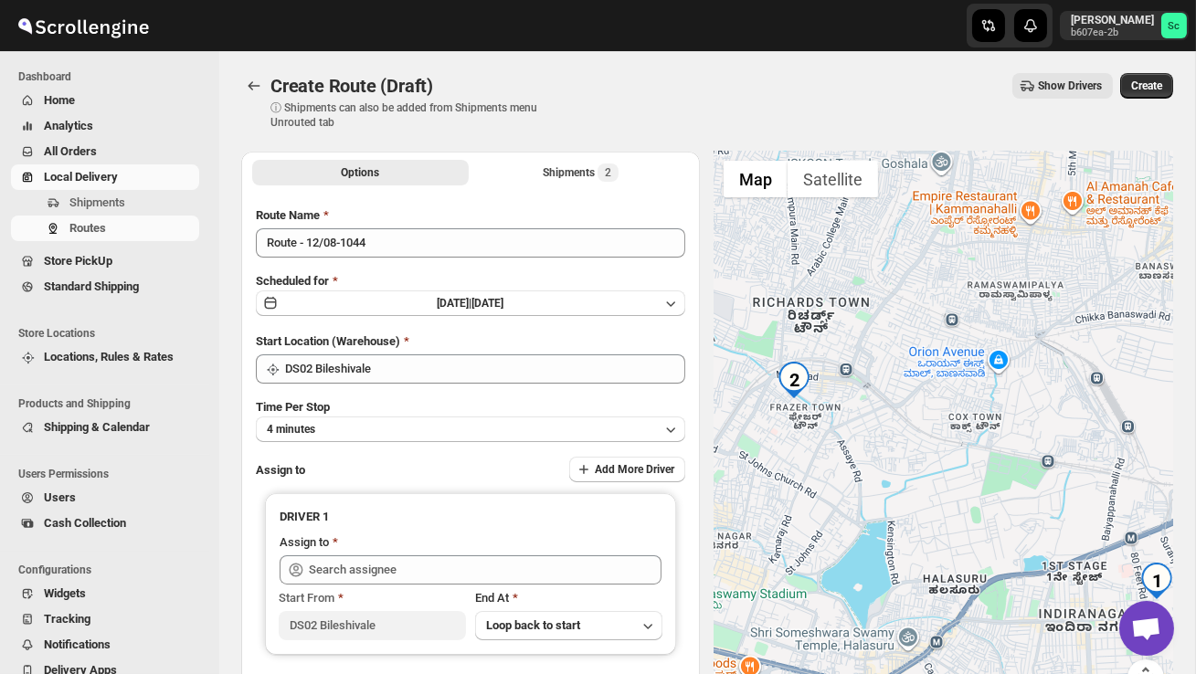
drag, startPoint x: 890, startPoint y: 468, endPoint x: 913, endPoint y: 375, distance: 96.0
click at [913, 375] on div at bounding box center [944, 435] width 459 height 566
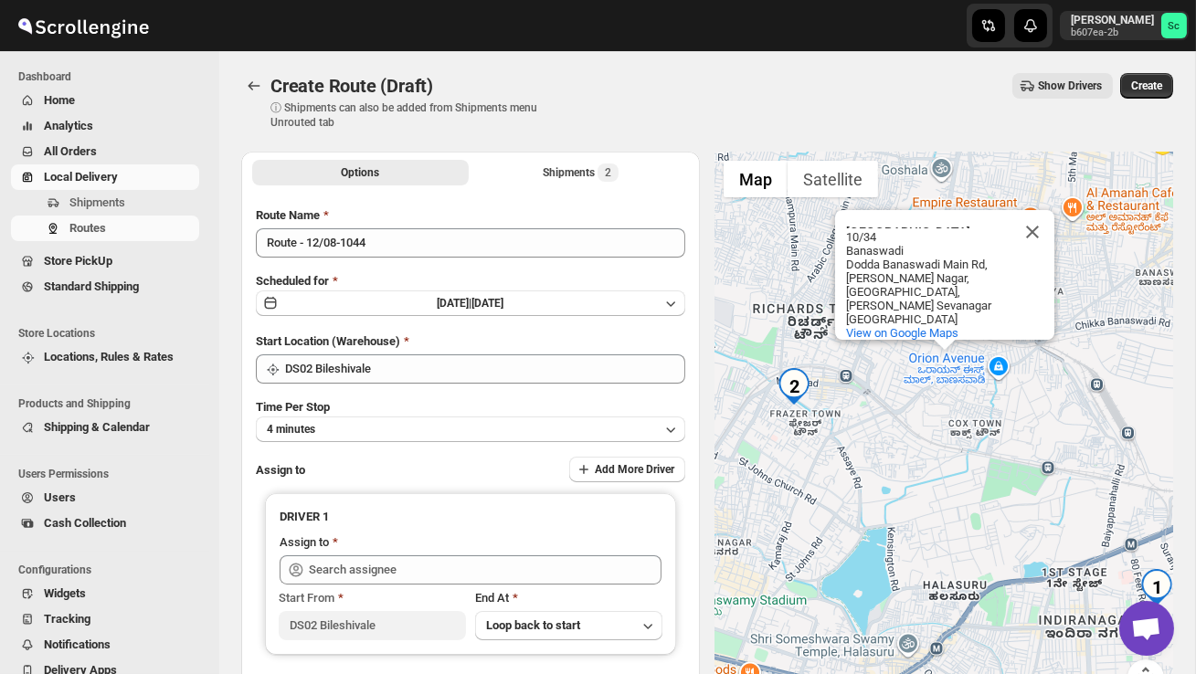
click at [865, 502] on div "Orion Avenue Orion Avenue 10/34 Banaswadi Dodda Banaswadi Main Rd, Jaibharath N…" at bounding box center [944, 435] width 459 height 566
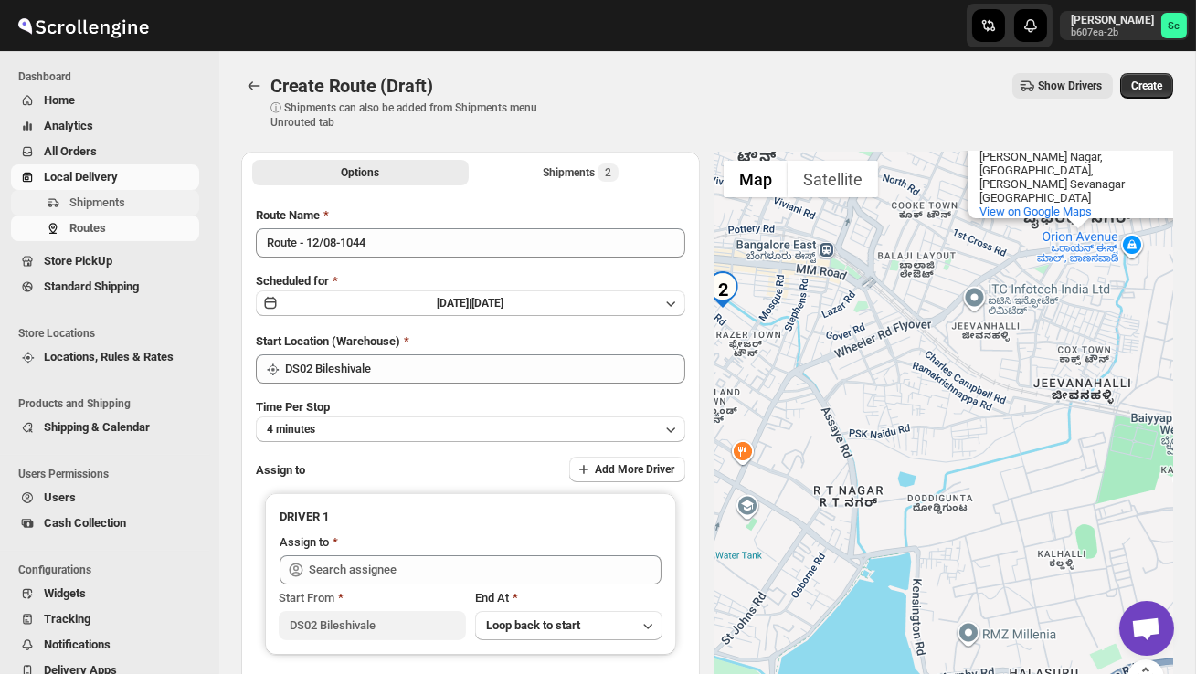
click at [107, 197] on span "Shipments" at bounding box center [97, 203] width 56 height 14
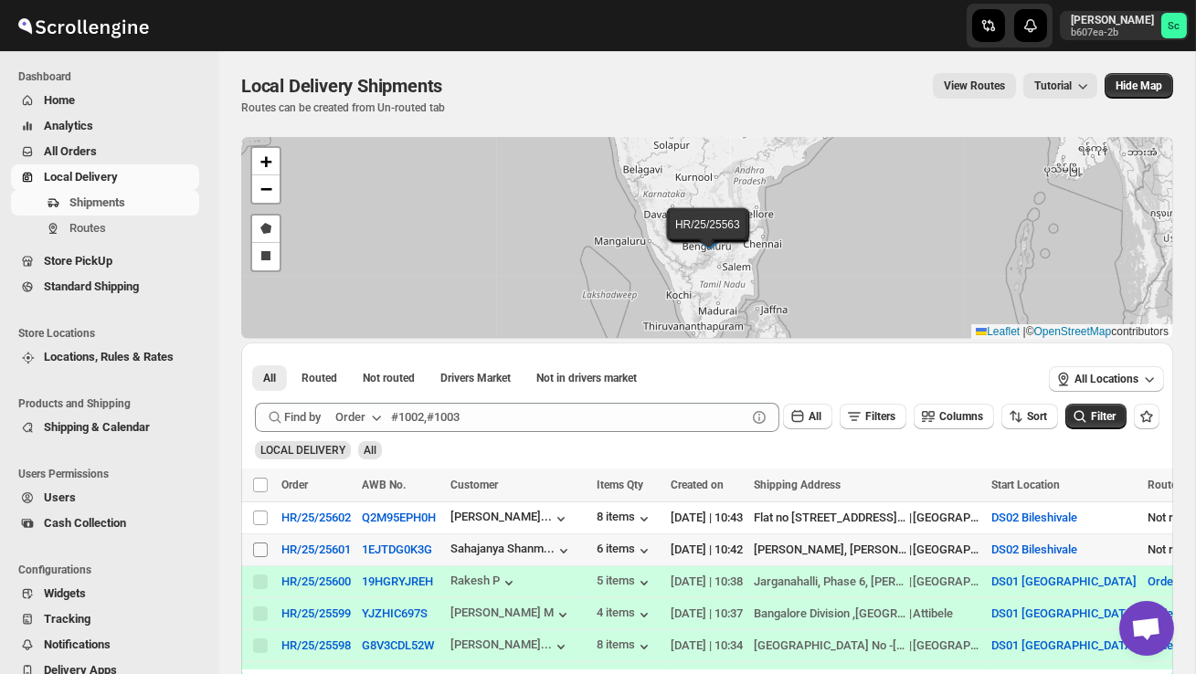
click at [259, 546] on input "Select shipment" at bounding box center [260, 550] width 15 height 15
checkbox input "true"
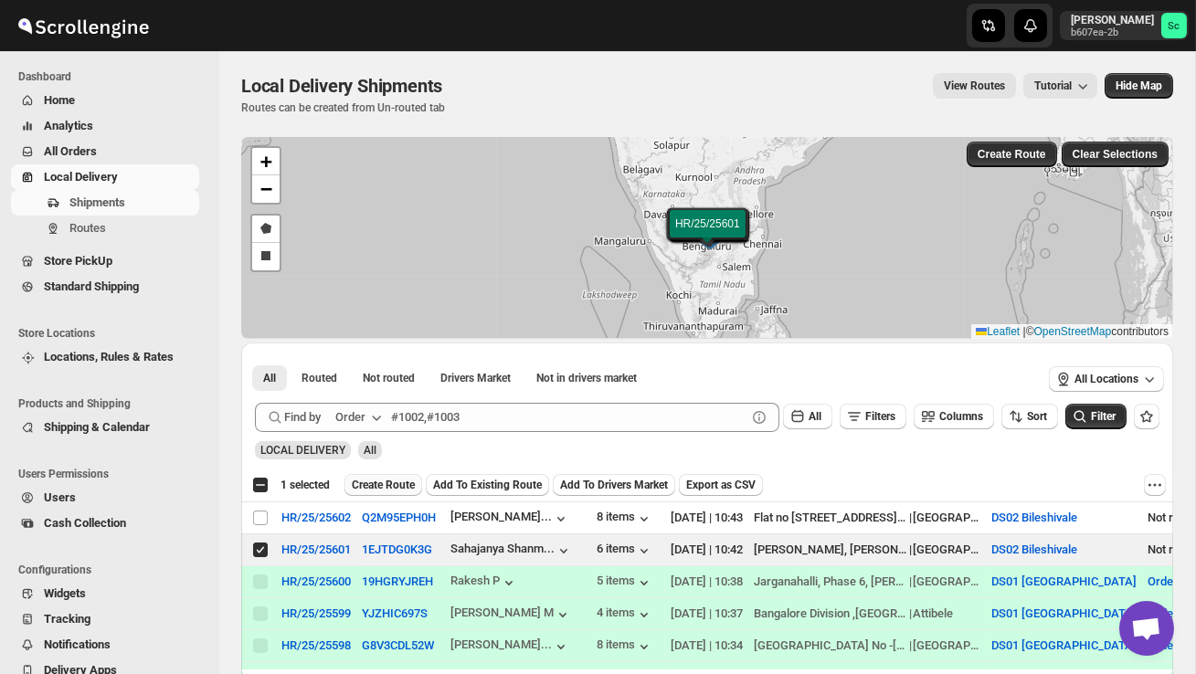
click at [400, 480] on span "Create Route" at bounding box center [383, 485] width 63 height 15
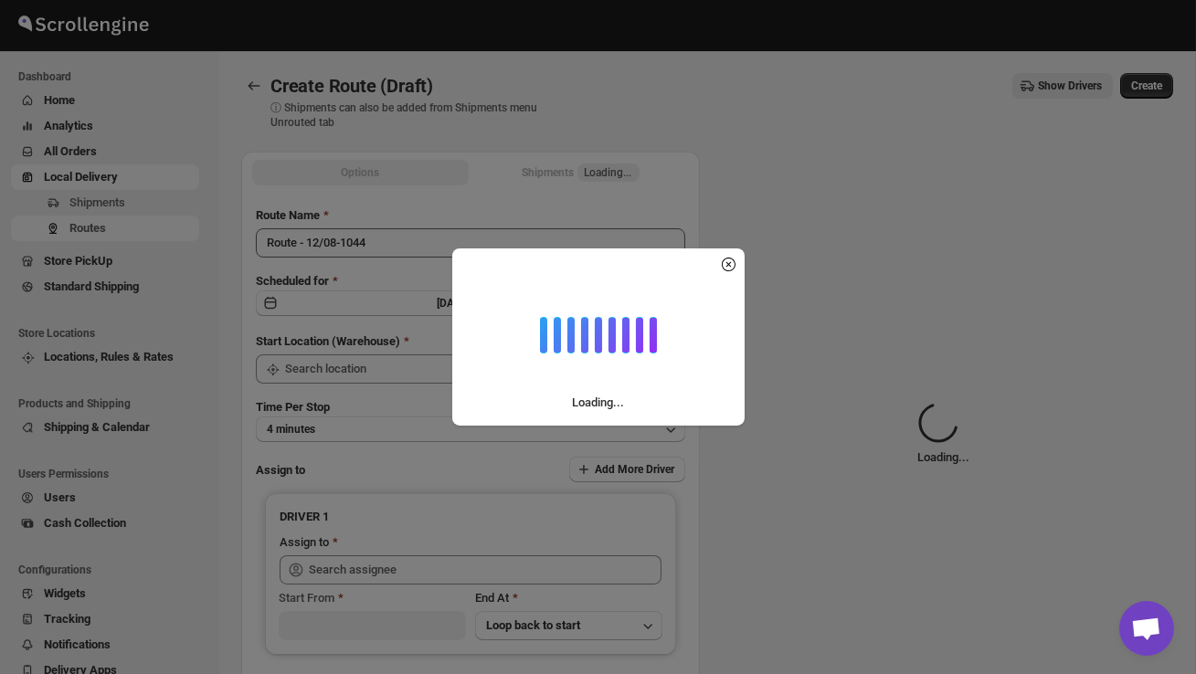
type input "DS02 Bileshivale"
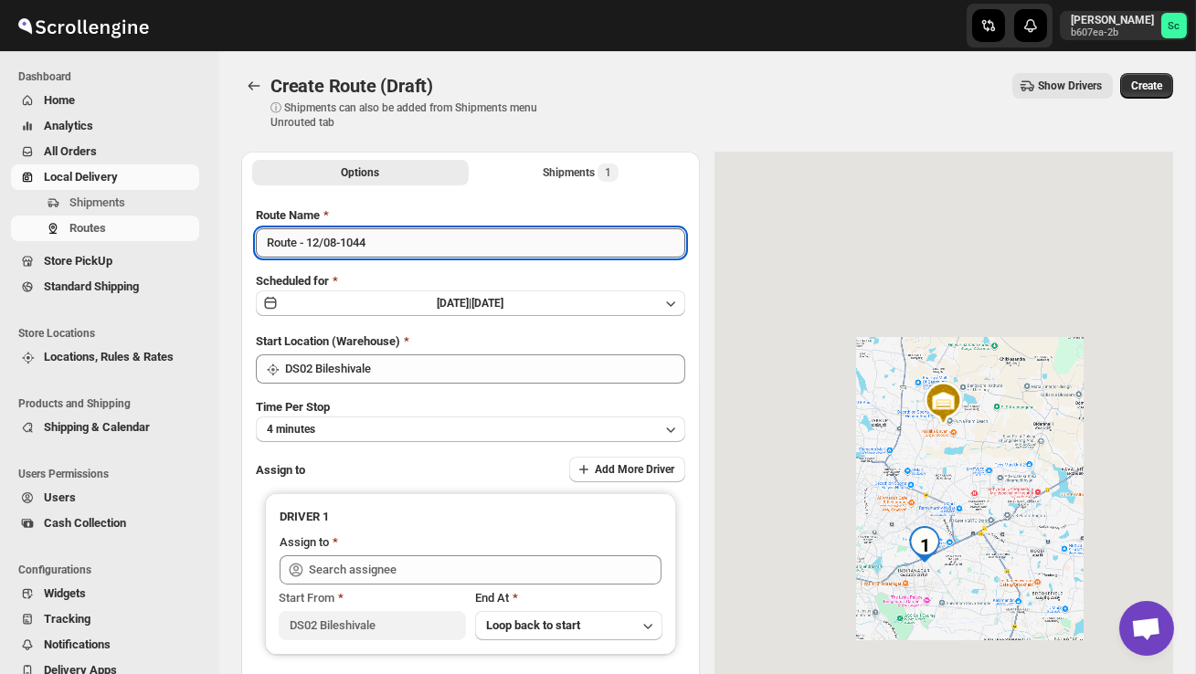
click at [390, 244] on input "Route - 12/08-1044" at bounding box center [470, 242] width 429 height 29
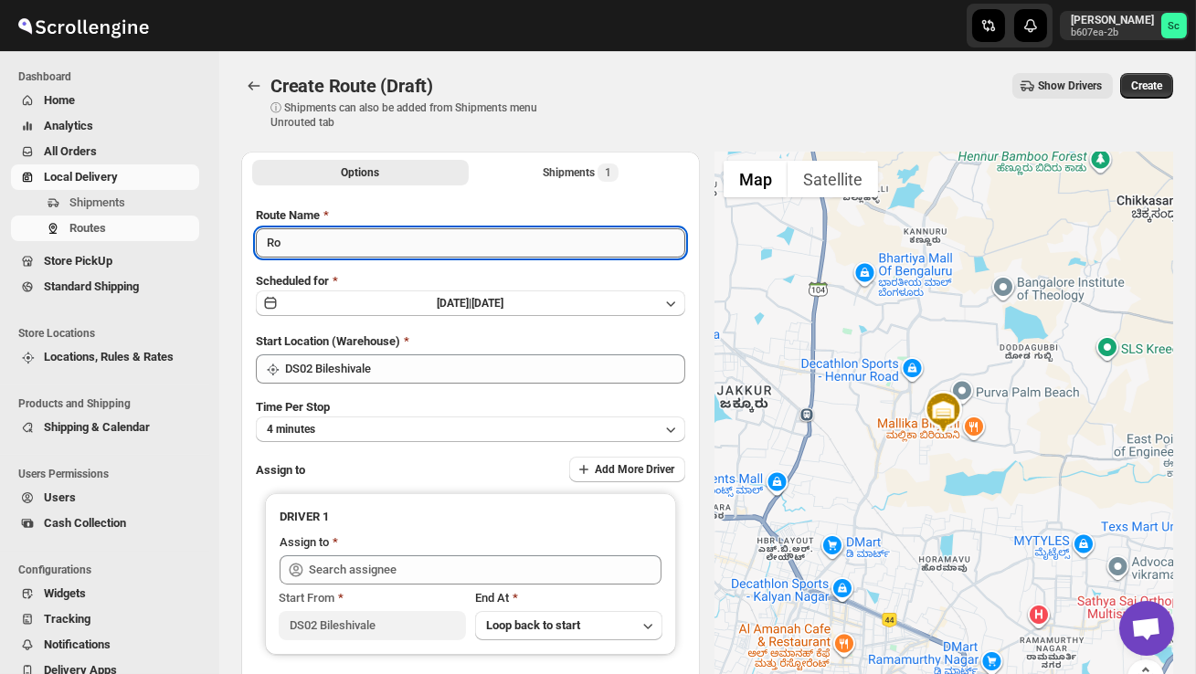
type input "R"
type input "Order no 25601"
click at [386, 421] on button "4 minutes" at bounding box center [470, 430] width 429 height 26
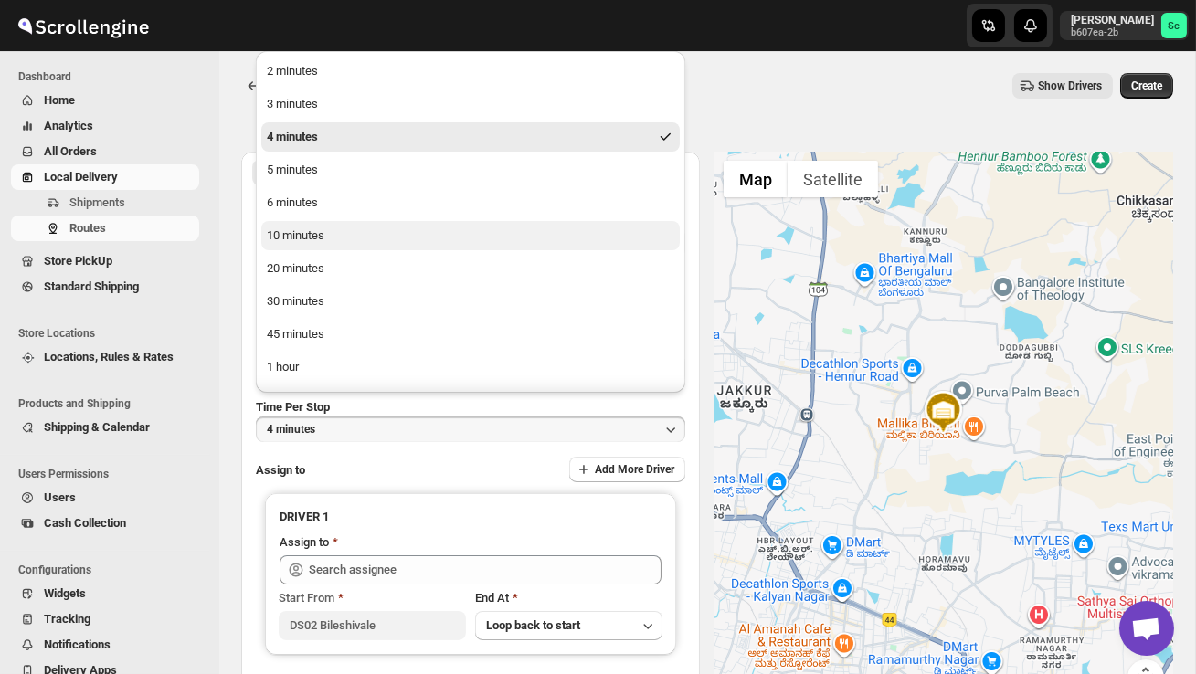
click at [326, 246] on button "10 minutes" at bounding box center [470, 235] width 418 height 29
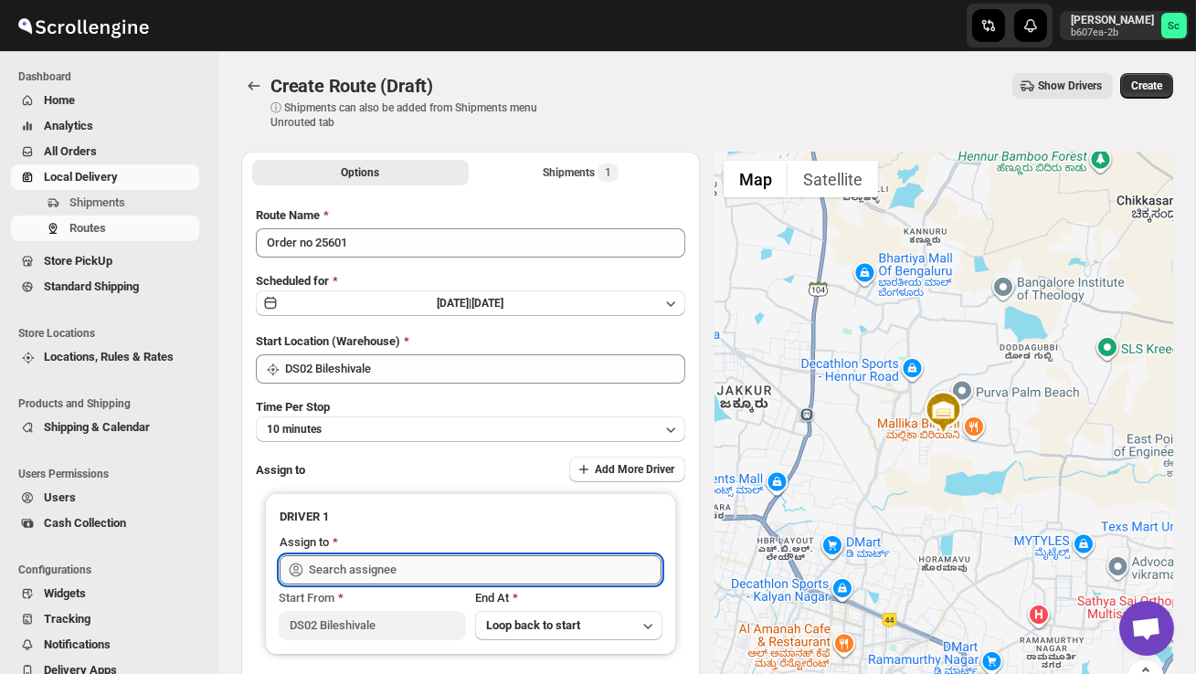
click at [348, 561] on input "text" at bounding box center [485, 570] width 353 height 29
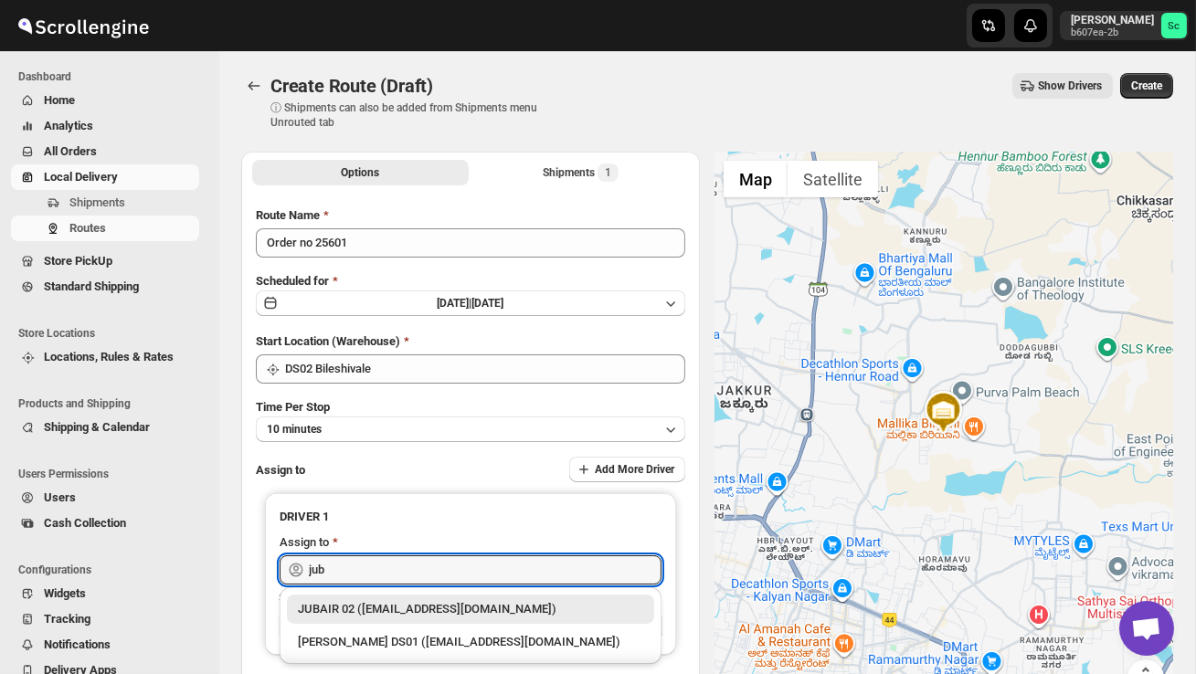
click at [421, 606] on div "JUBAIR 02 (vanafe7637@isorax.com)" at bounding box center [470, 609] width 345 height 18
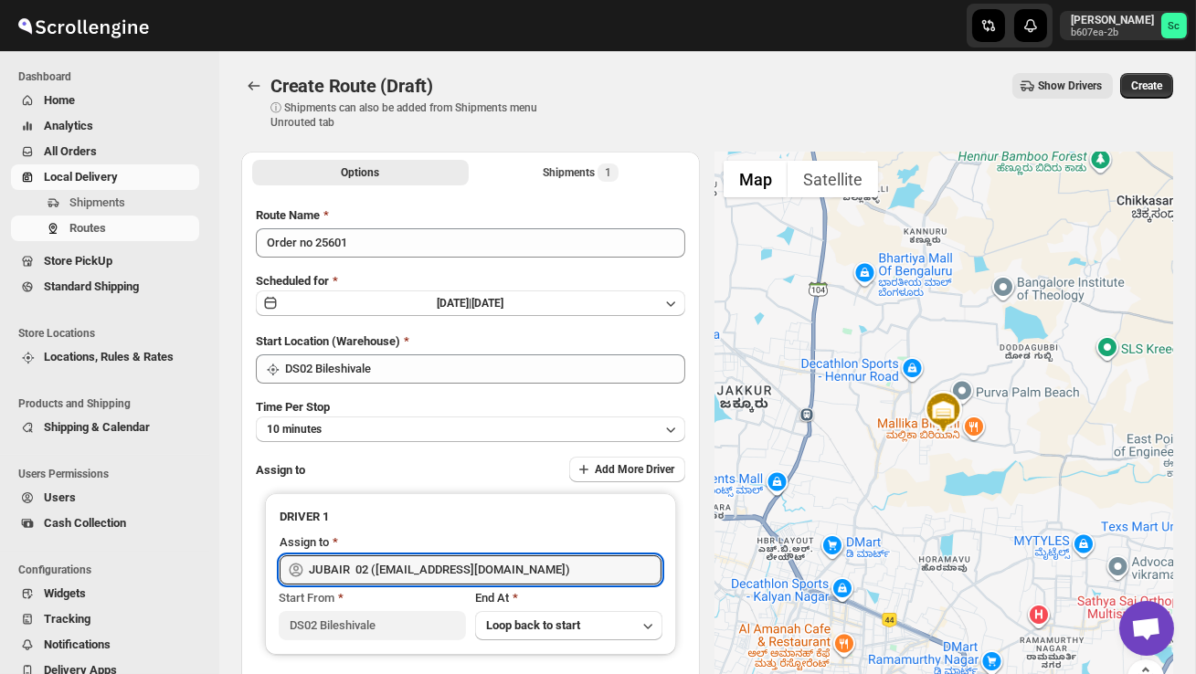
type input "JUBAIR 02 (vanafe7637@isorax.com)"
click at [1140, 86] on span "Create" at bounding box center [1146, 86] width 31 height 15
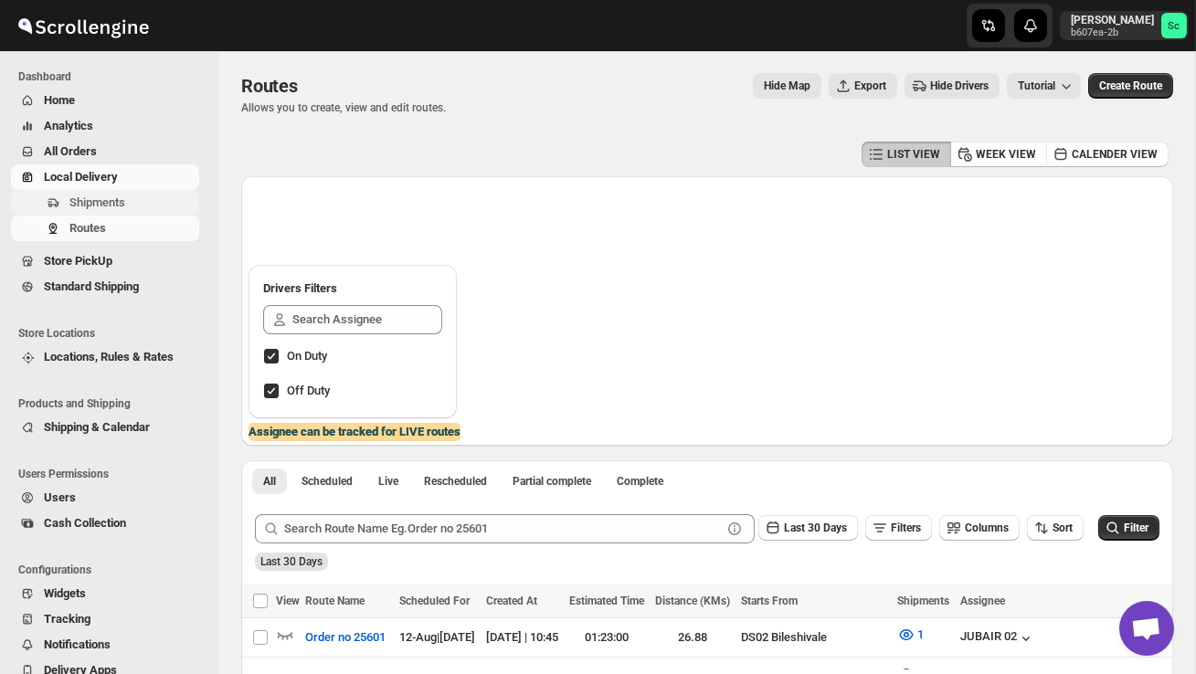
click at [90, 208] on span "Shipments" at bounding box center [97, 203] width 56 height 14
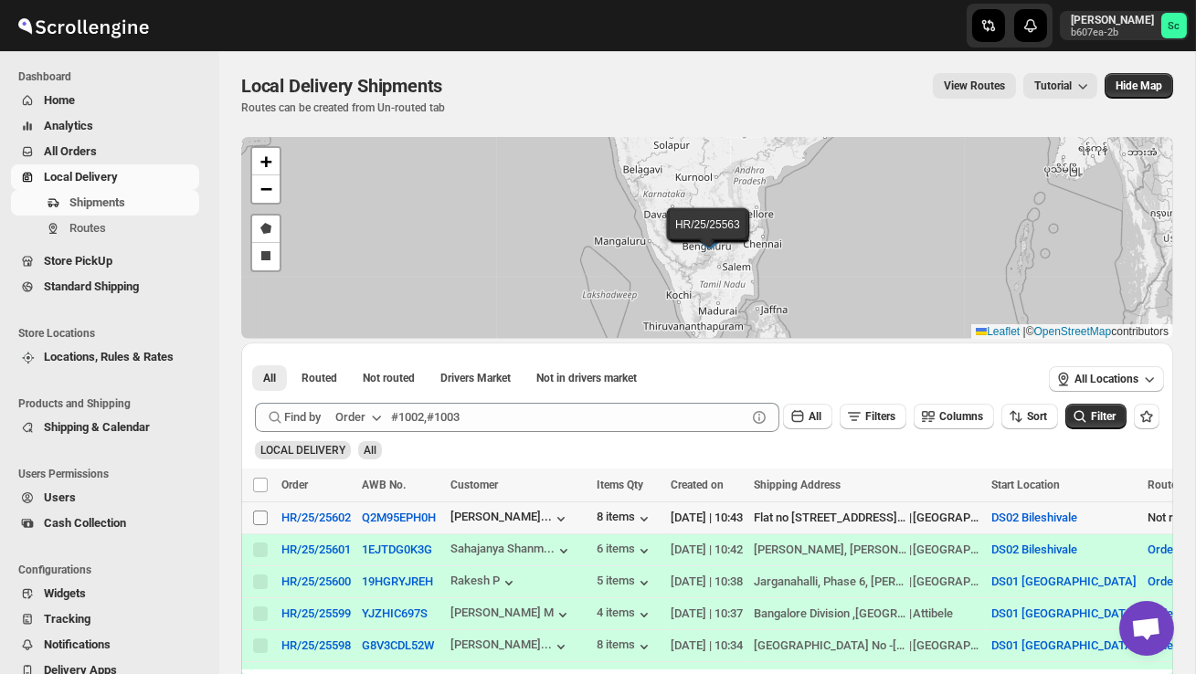
click at [257, 516] on input "Select shipment" at bounding box center [260, 518] width 15 height 15
checkbox input "true"
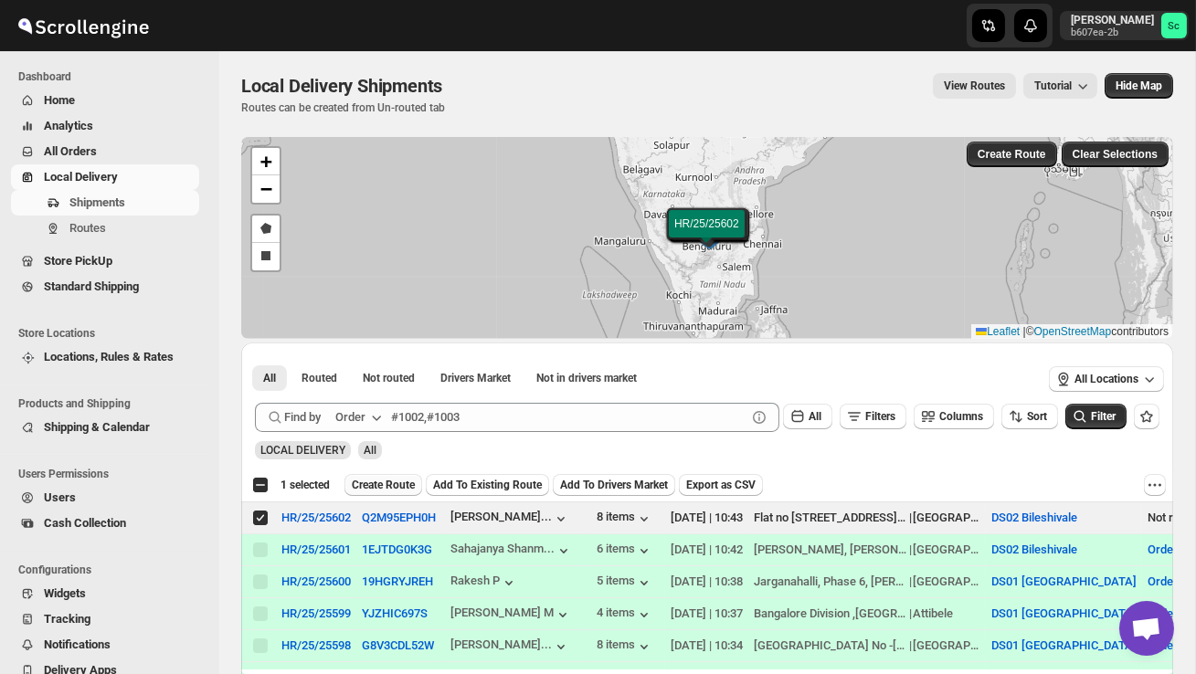
click at [397, 482] on span "Create Route" at bounding box center [383, 485] width 63 height 15
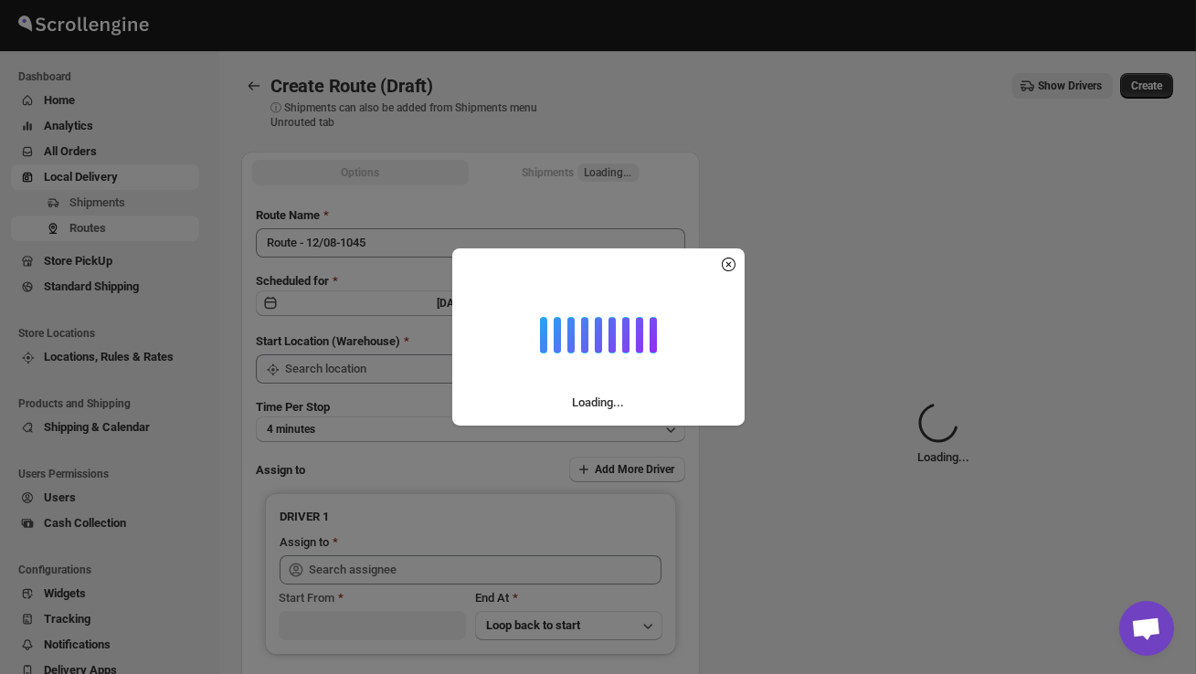
type input "DS02 Bileshivale"
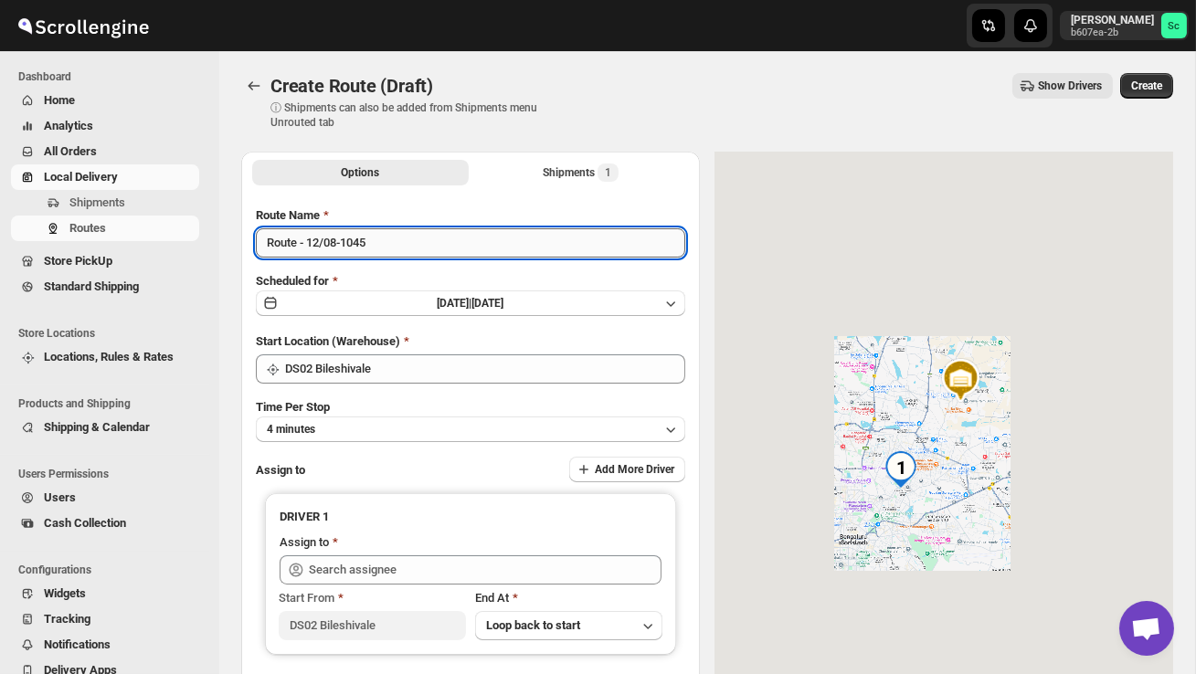
click at [384, 251] on input "Route - 12/08-1045" at bounding box center [470, 242] width 429 height 29
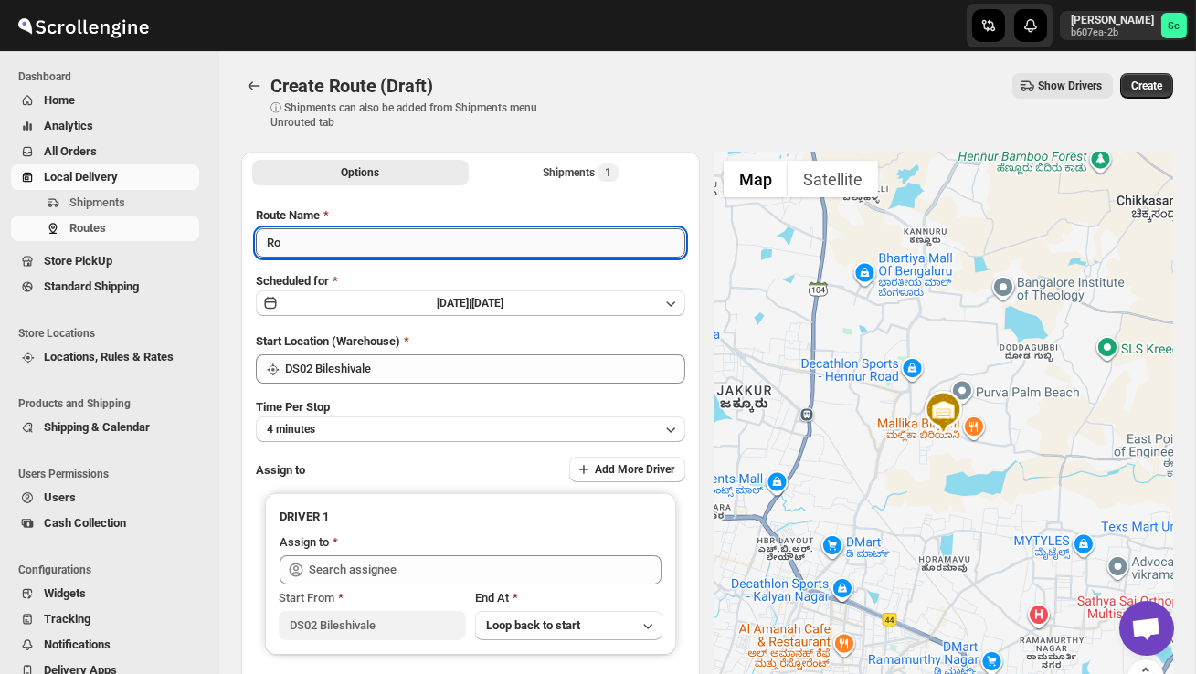
type input "R"
type input "Order no 25602"
click at [416, 423] on button "4 minutes" at bounding box center [470, 430] width 429 height 26
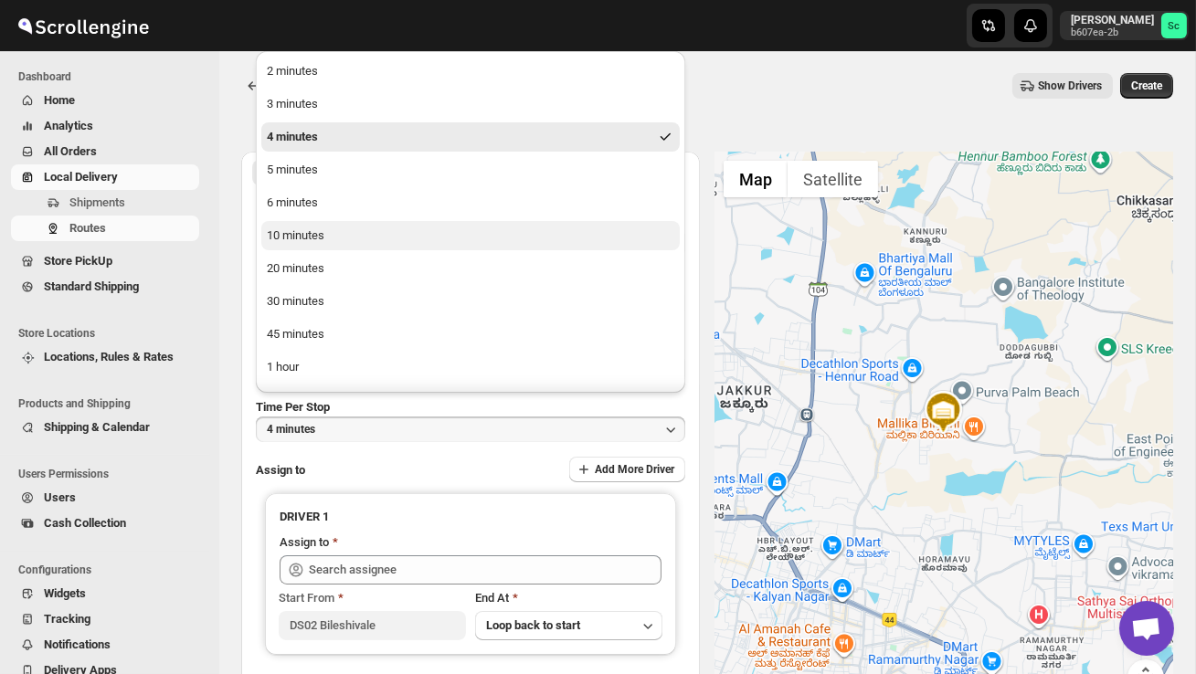
click at [334, 240] on button "10 minutes" at bounding box center [470, 235] width 418 height 29
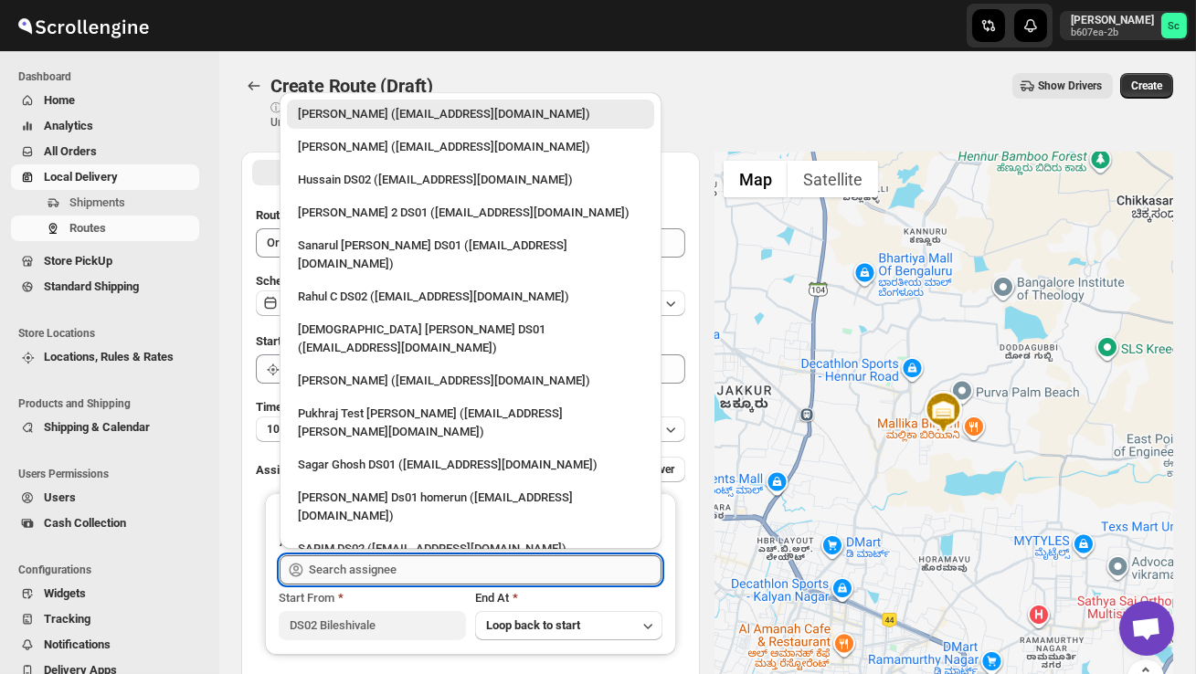
click at [365, 570] on input "text" at bounding box center [485, 570] width 353 height 29
click at [344, 175] on div "Hussain DS02 (jarav60351@abatido.com)" at bounding box center [470, 180] width 345 height 18
type input "Hussain DS02 (jarav60351@abatido.com)"
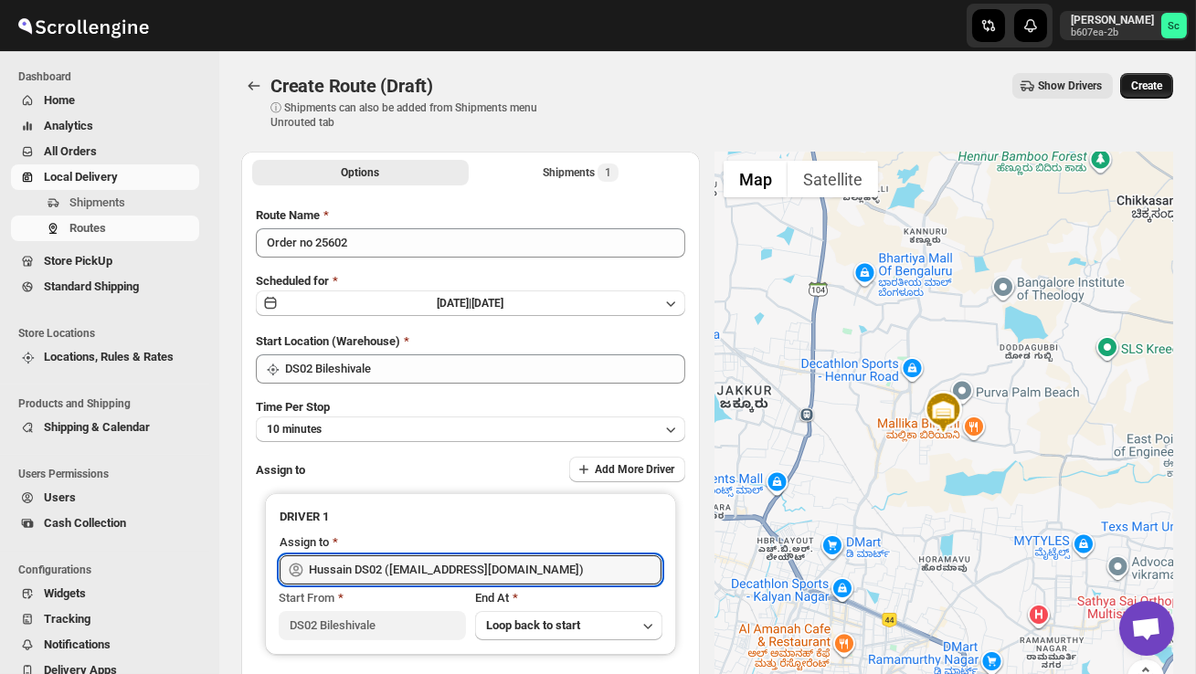
click at [1139, 85] on span "Create" at bounding box center [1146, 86] width 31 height 15
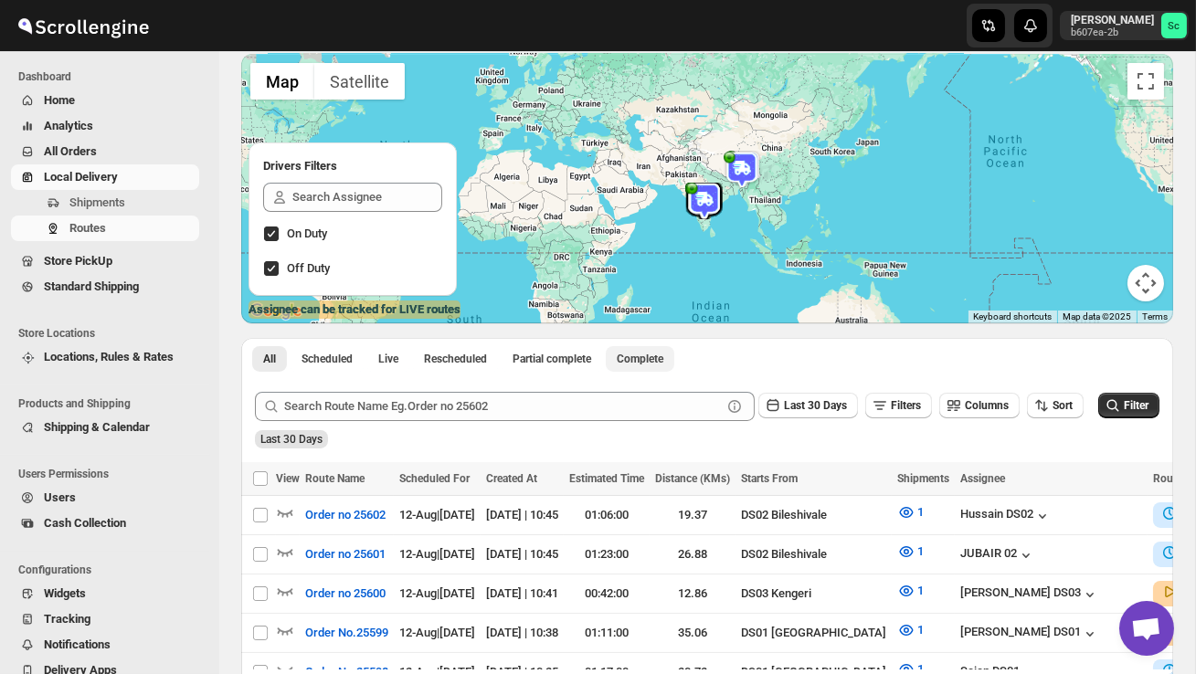
scroll to position [142, 0]
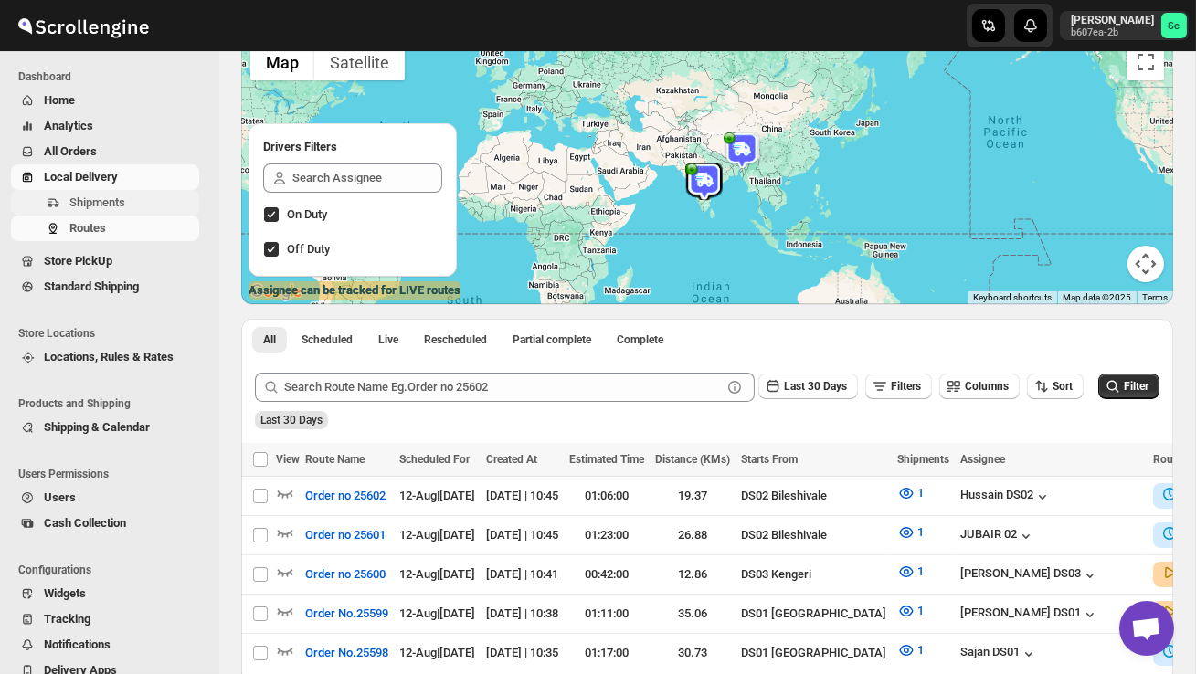
click at [125, 198] on span "Shipments" at bounding box center [97, 203] width 56 height 14
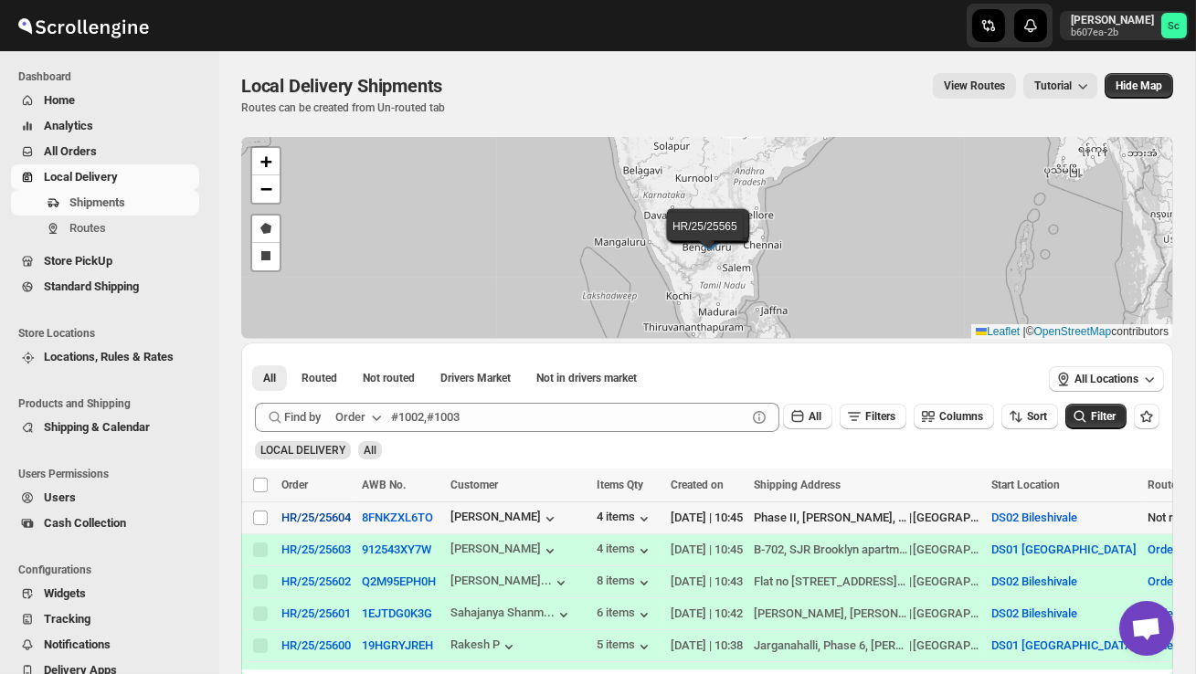
drag, startPoint x: 258, startPoint y: 523, endPoint x: 284, endPoint y: 513, distance: 28.0
click at [258, 523] on input "Select shipment" at bounding box center [260, 518] width 15 height 15
checkbox input "true"
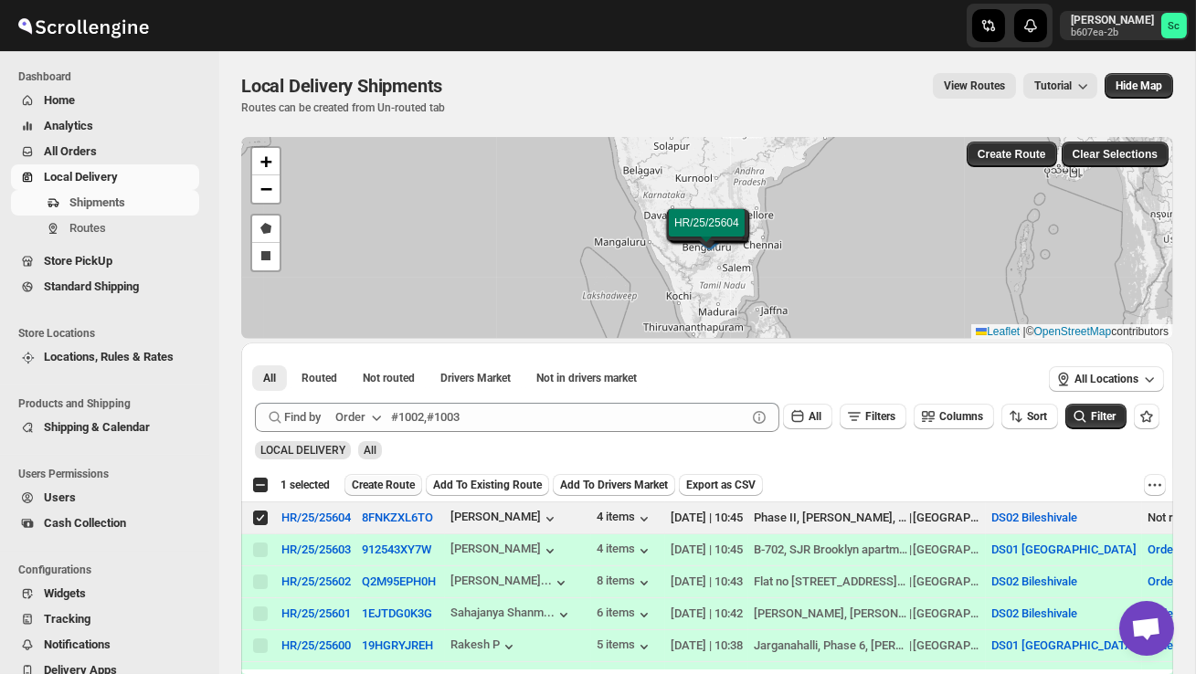
click at [404, 485] on span "Create Route" at bounding box center [383, 485] width 63 height 15
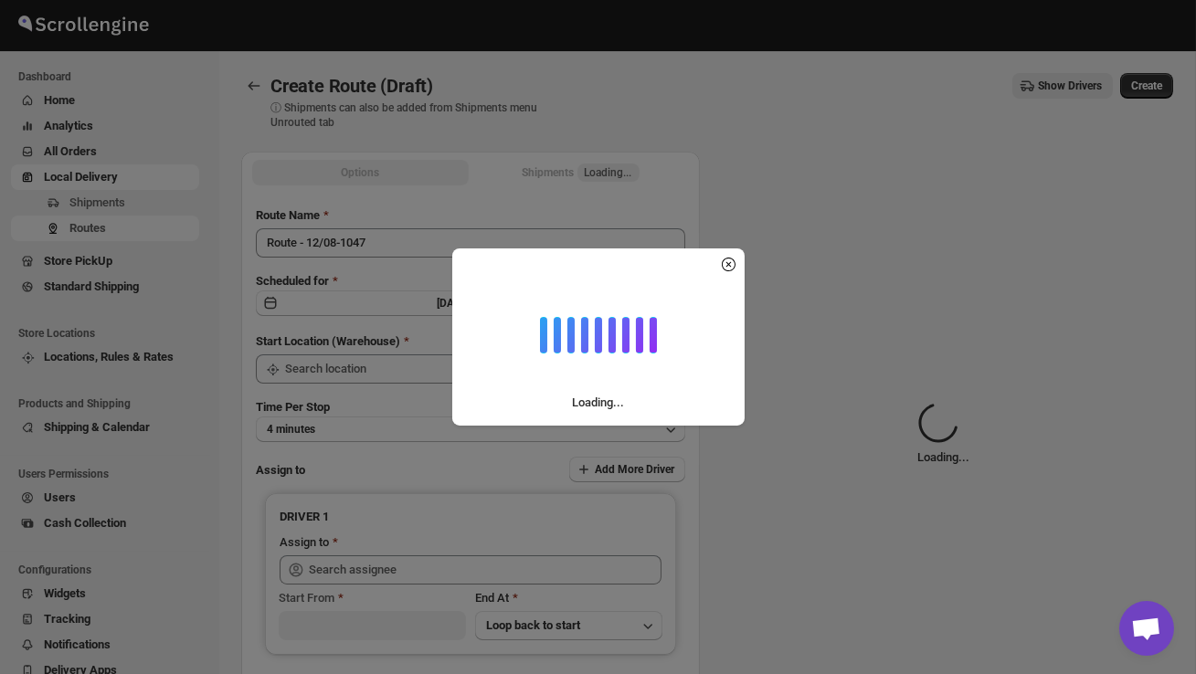
type input "DS02 Bileshivale"
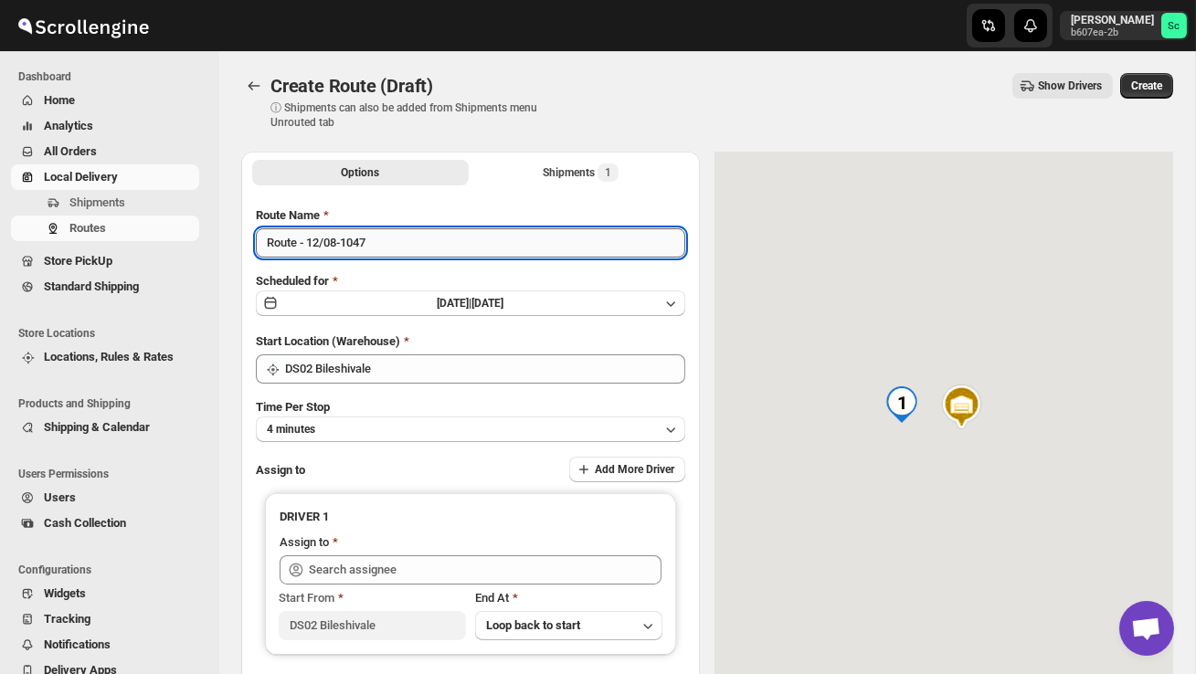
click at [387, 239] on input "Route - 12/08-1047" at bounding box center [470, 242] width 429 height 29
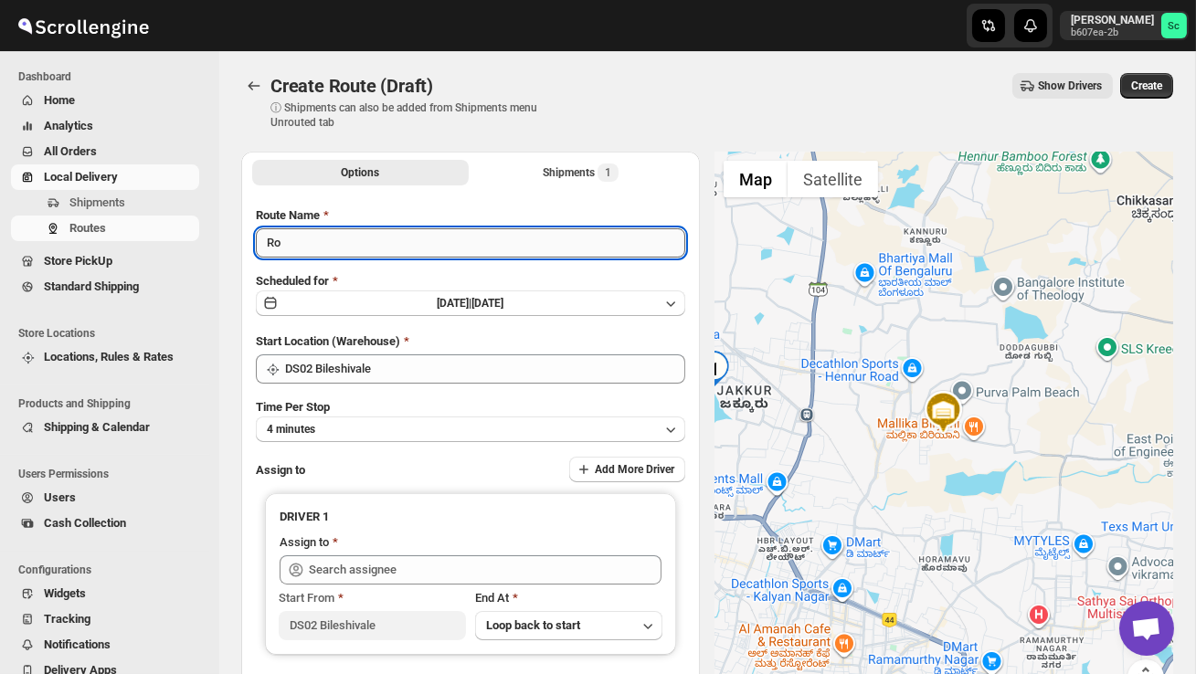
type input "R"
type input "Order no 25604"
click at [439, 437] on button "4 minutes" at bounding box center [470, 430] width 429 height 26
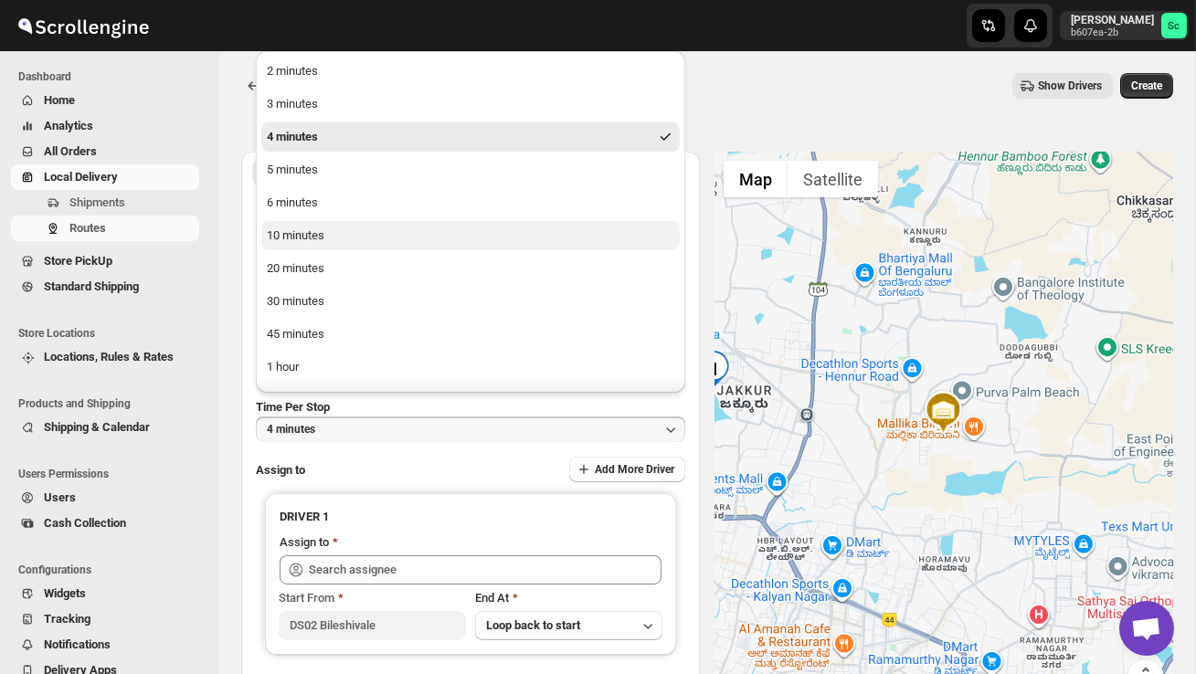
click at [351, 233] on button "10 minutes" at bounding box center [470, 235] width 418 height 29
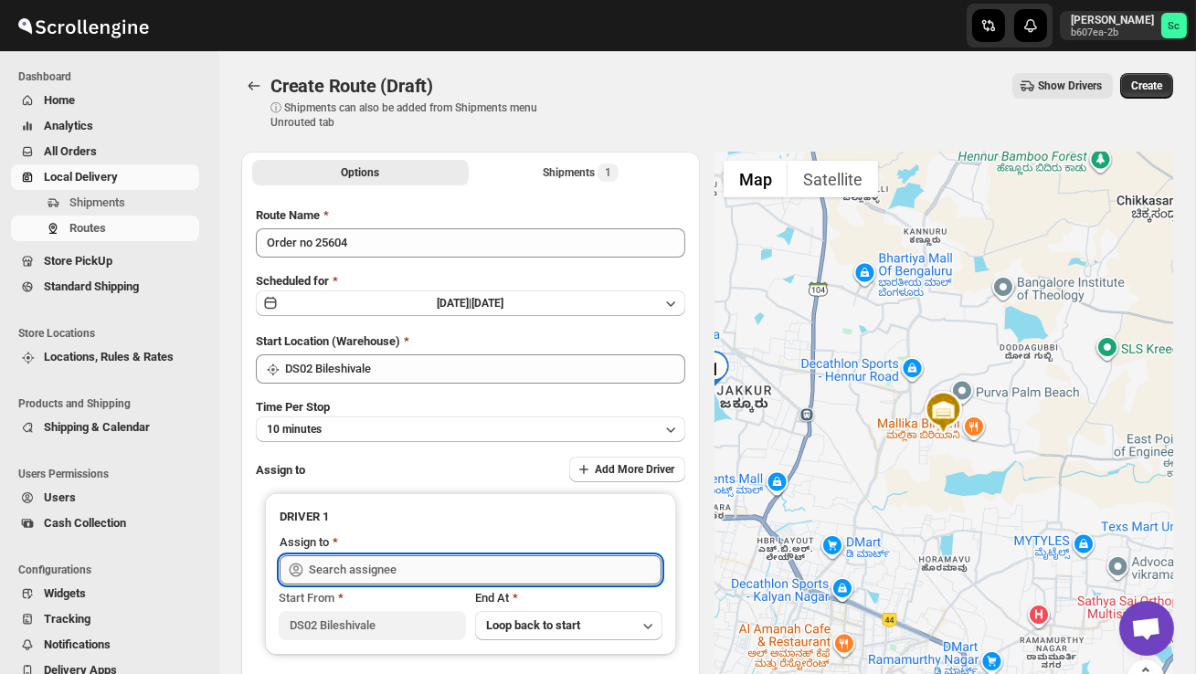
click at [365, 571] on input "text" at bounding box center [485, 570] width 353 height 29
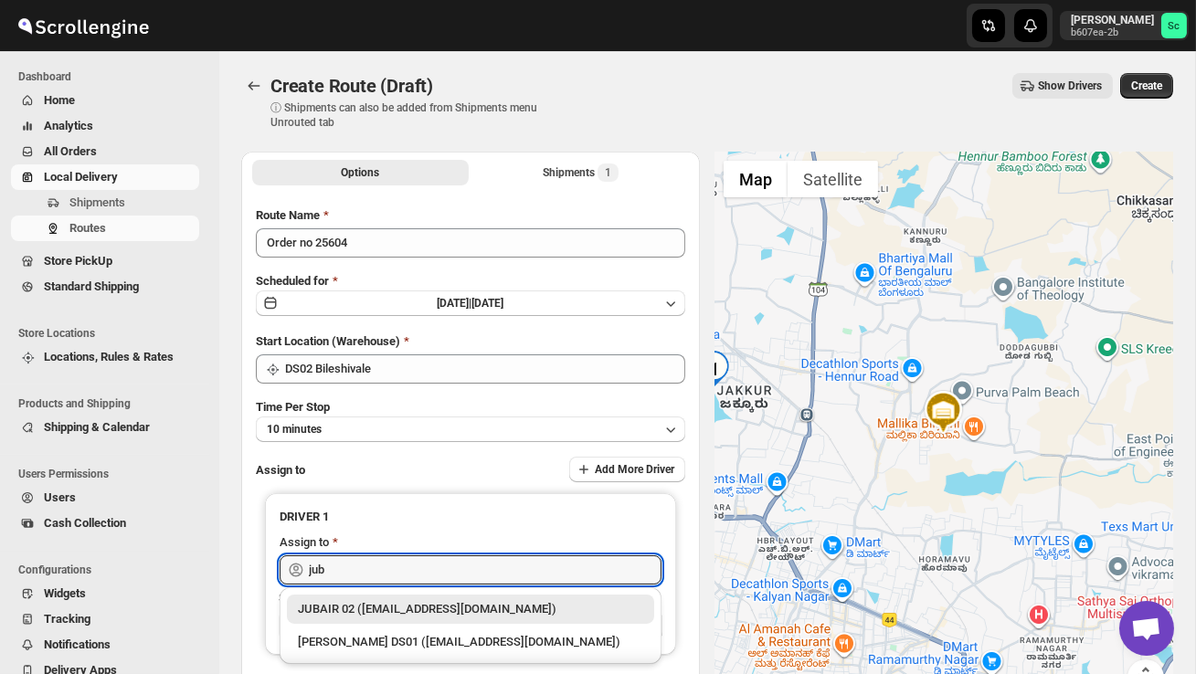
click at [376, 601] on div "JUBAIR 02 (vanafe7637@isorax.com)" at bounding box center [470, 609] width 345 height 18
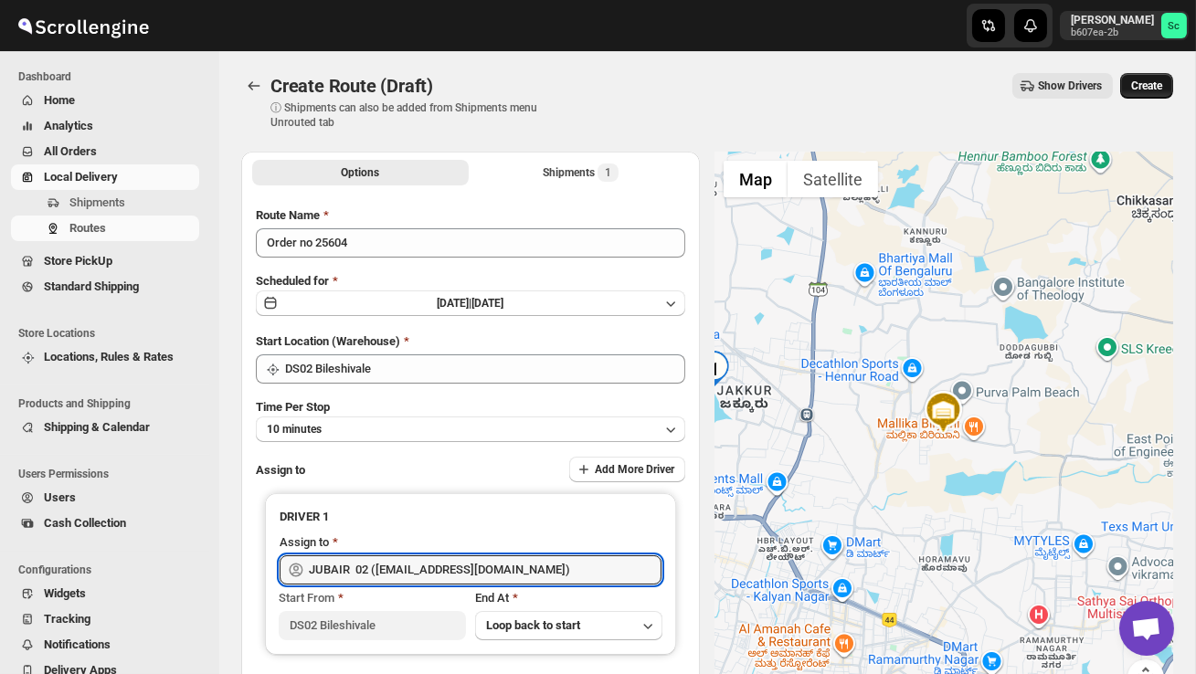
type input "JUBAIR 02 (vanafe7637@isorax.com)"
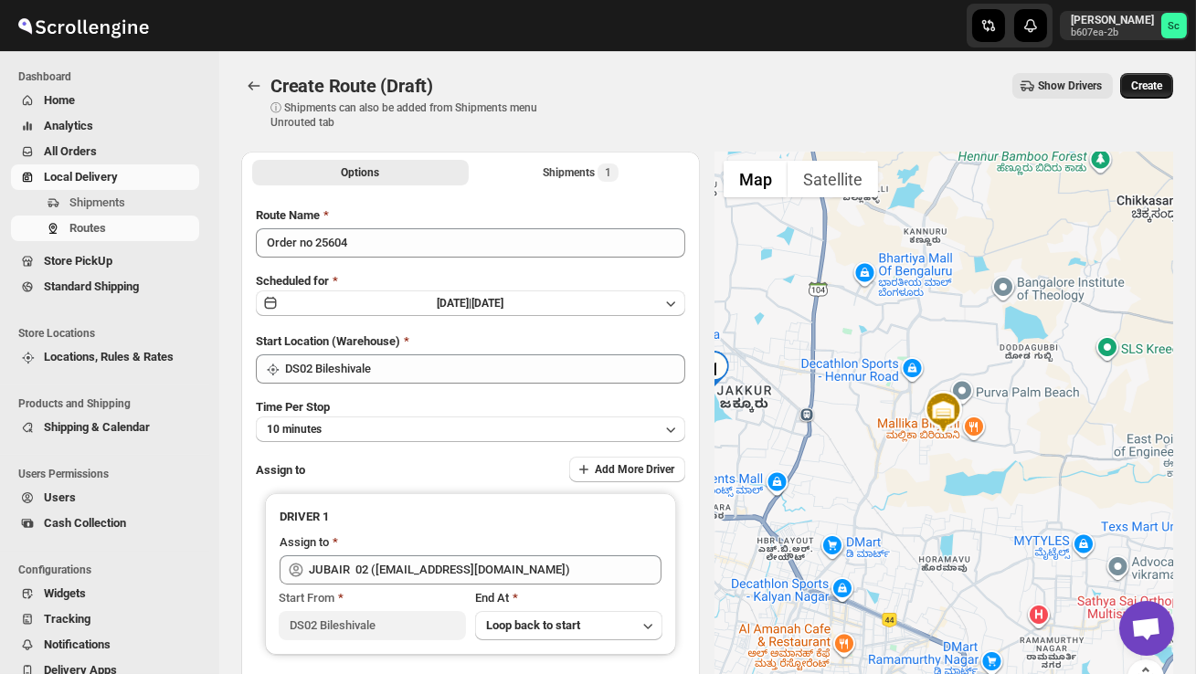
click at [1138, 89] on span "Create" at bounding box center [1146, 86] width 31 height 15
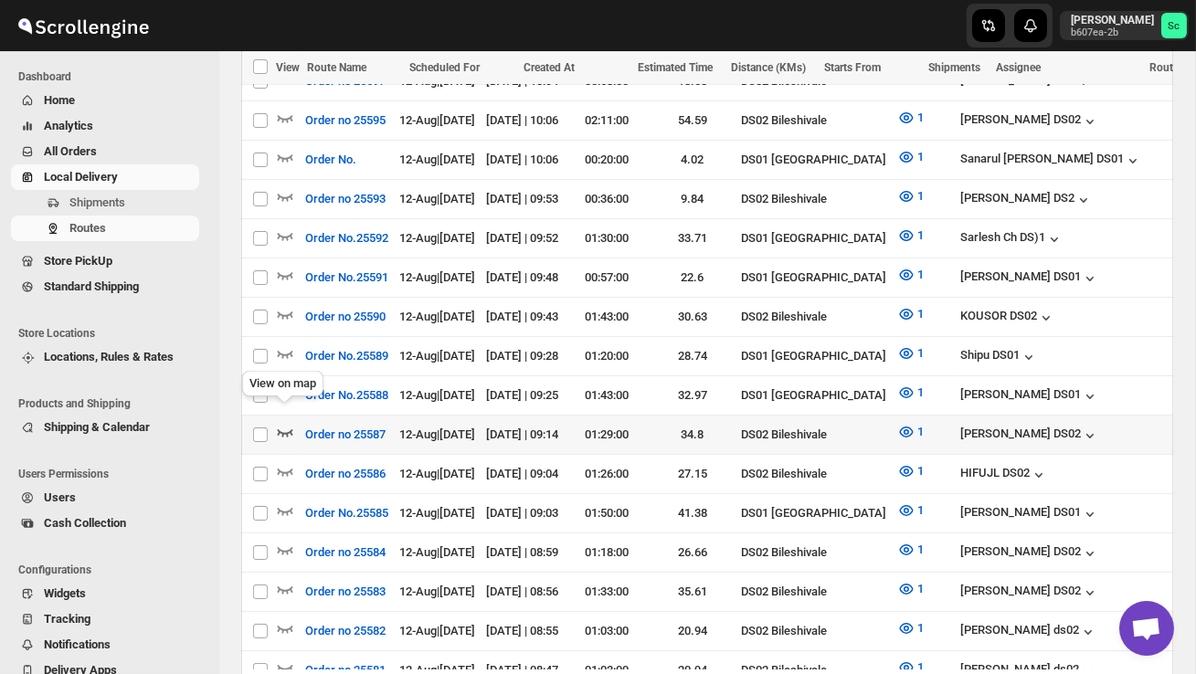
click at [288, 423] on icon "button" at bounding box center [285, 432] width 18 height 18
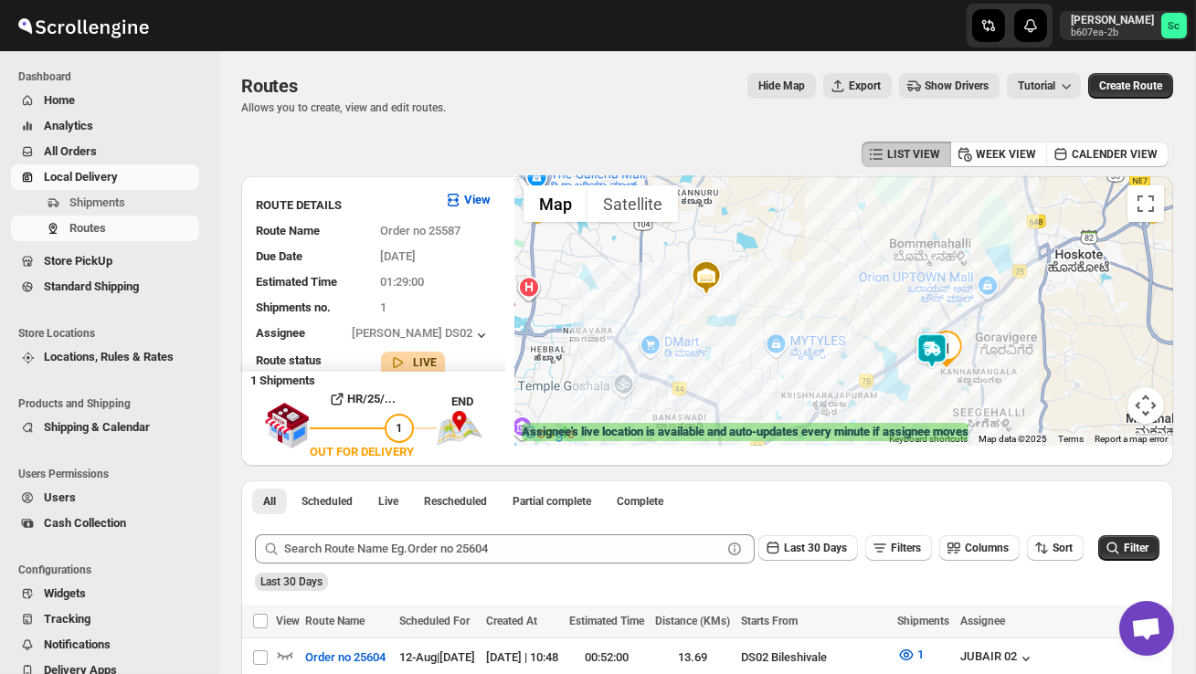
click at [894, 400] on div at bounding box center [843, 311] width 659 height 270
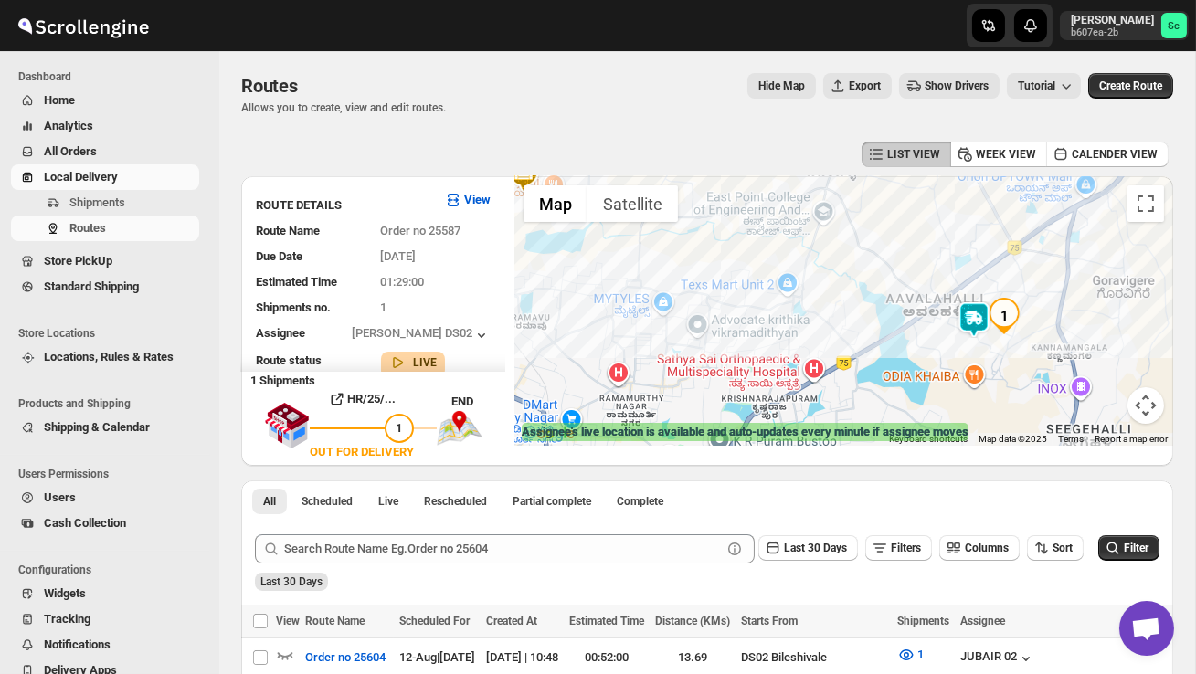
click at [948, 389] on div at bounding box center [843, 311] width 659 height 270
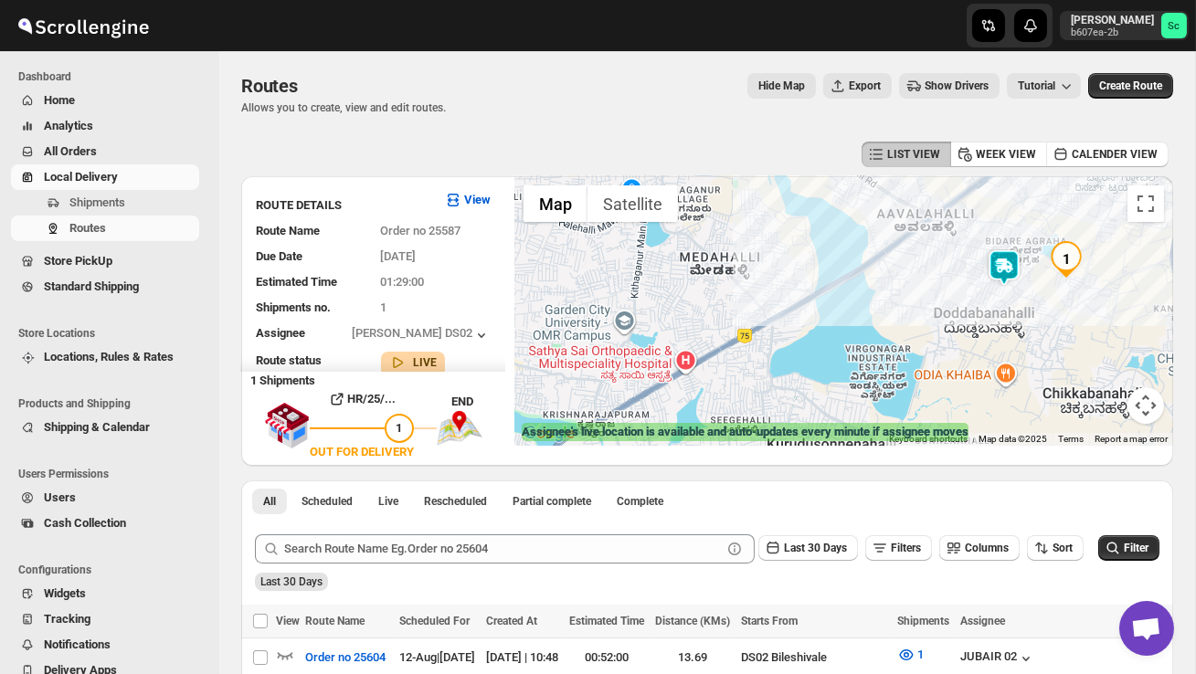
click at [965, 383] on div at bounding box center [843, 311] width 659 height 270
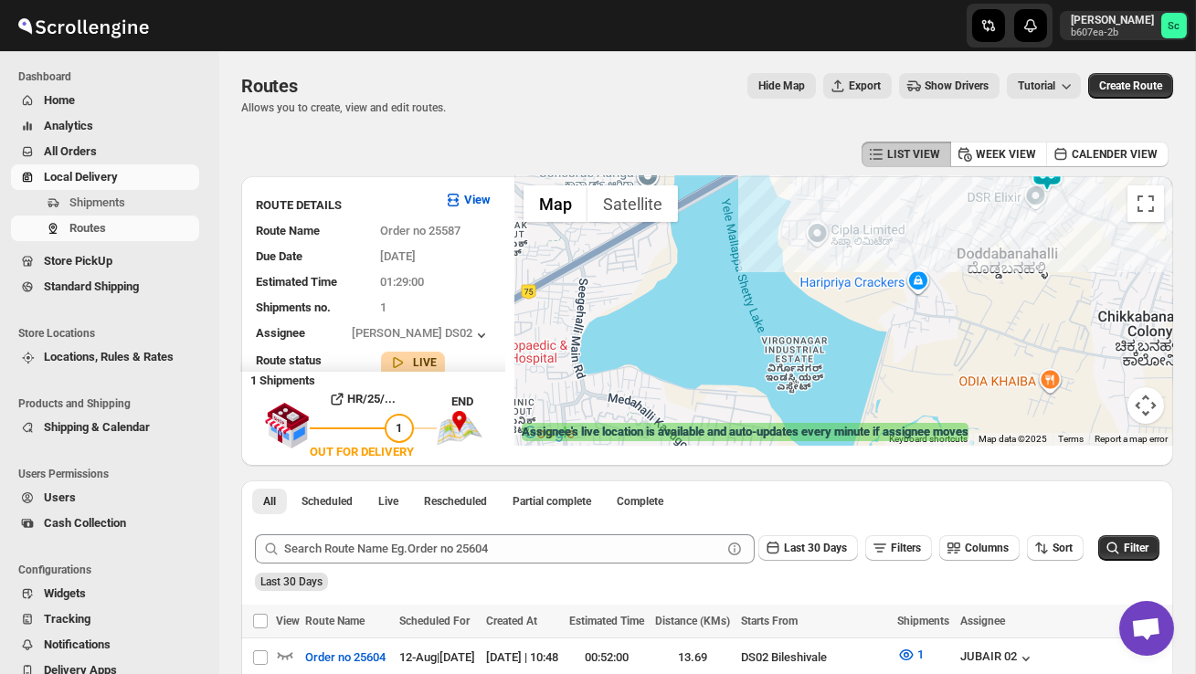
drag, startPoint x: 1025, startPoint y: 318, endPoint x: 1004, endPoint y: 349, distance: 37.5
click at [1004, 351] on div at bounding box center [843, 311] width 659 height 270
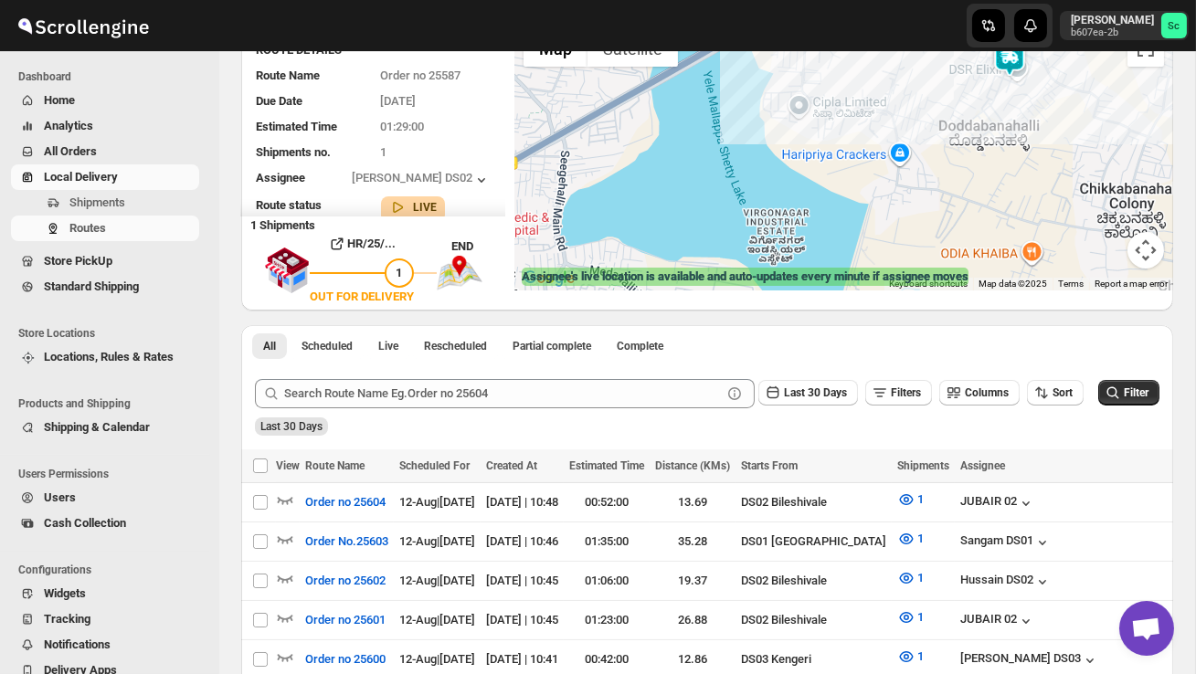
scroll to position [164, 0]
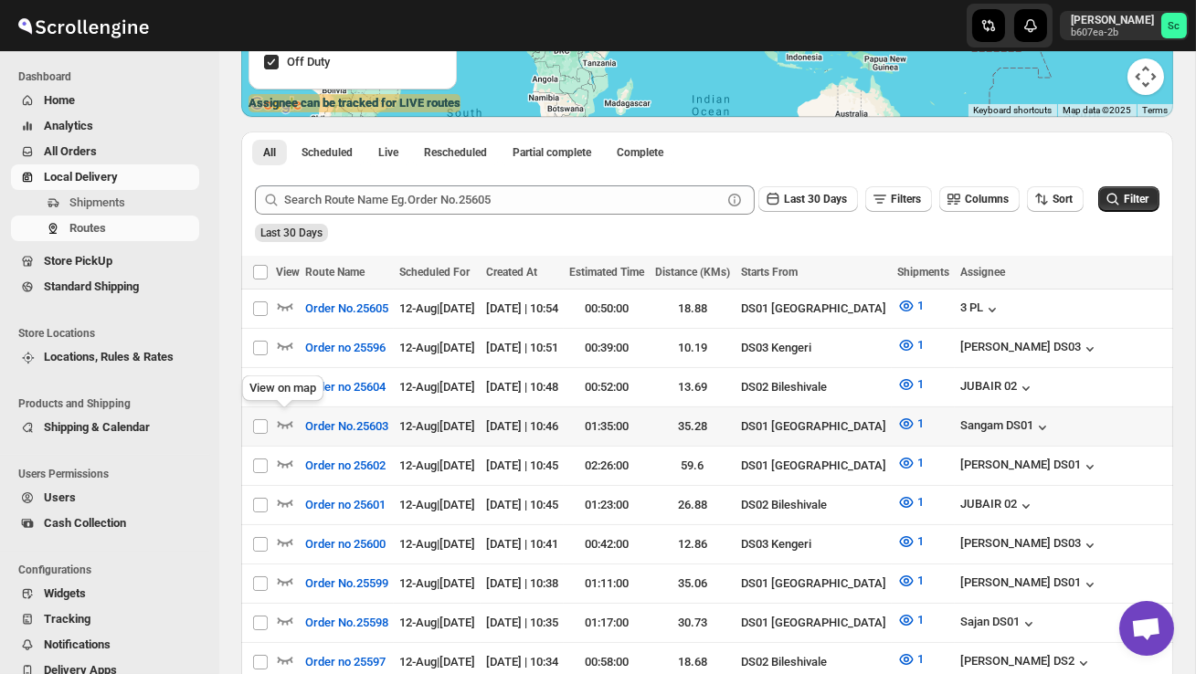
click at [285, 385] on div "View on map" at bounding box center [282, 392] width 89 height 40
click at [288, 379] on icon "button" at bounding box center [285, 385] width 18 height 18
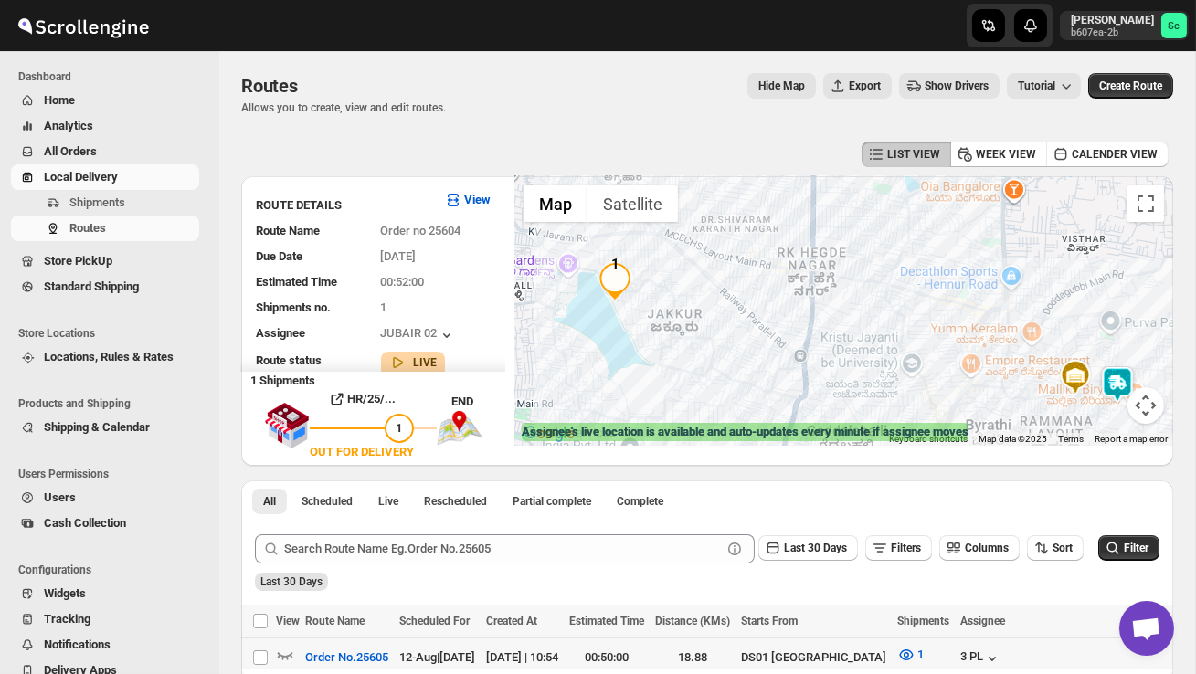
click at [1123, 374] on img at bounding box center [1117, 384] width 37 height 37
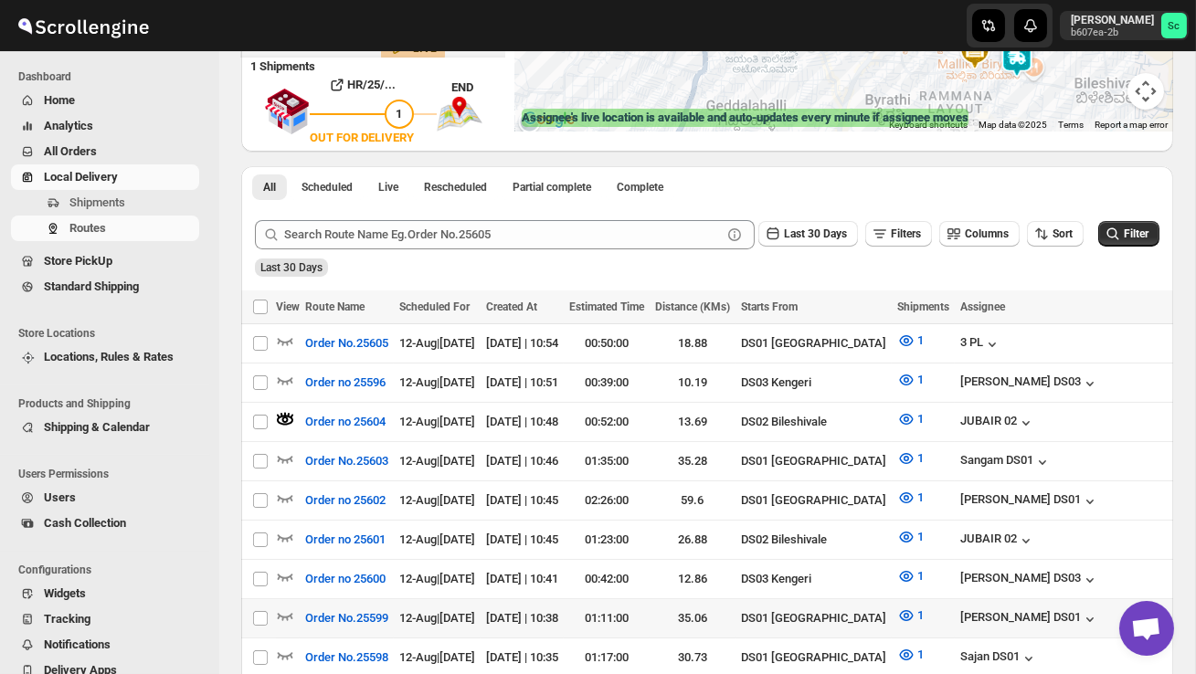
scroll to position [326, 0]
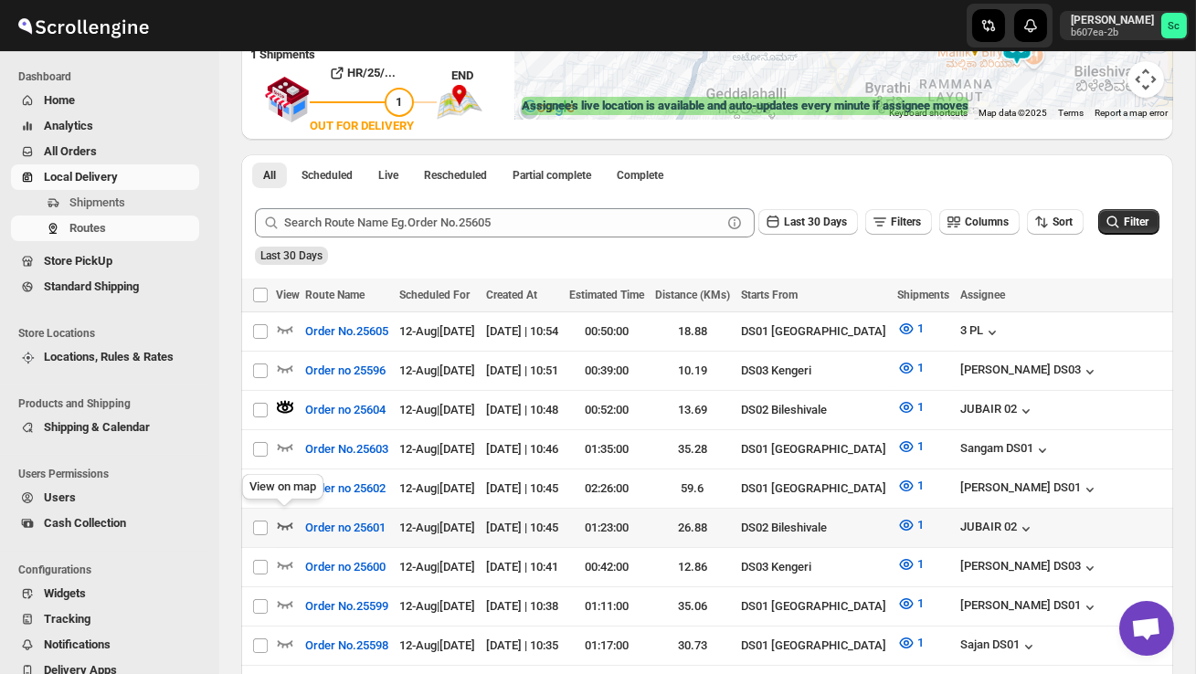
click at [281, 516] on icon "button" at bounding box center [285, 525] width 18 height 18
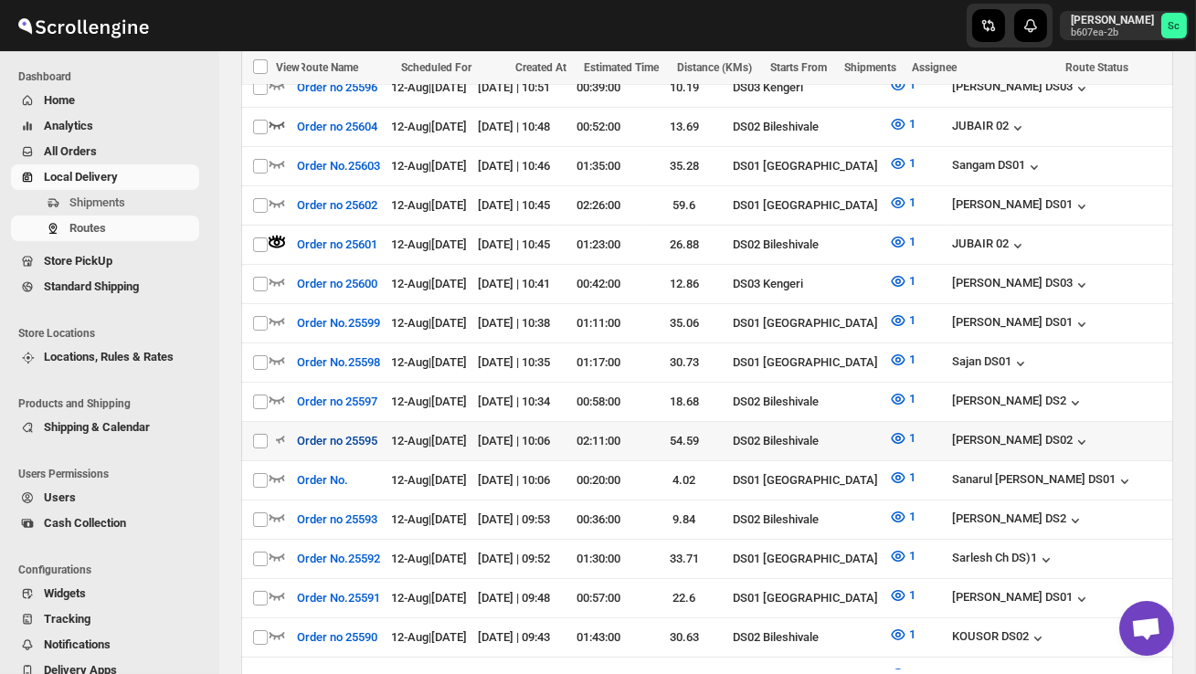
scroll to position [0, 0]
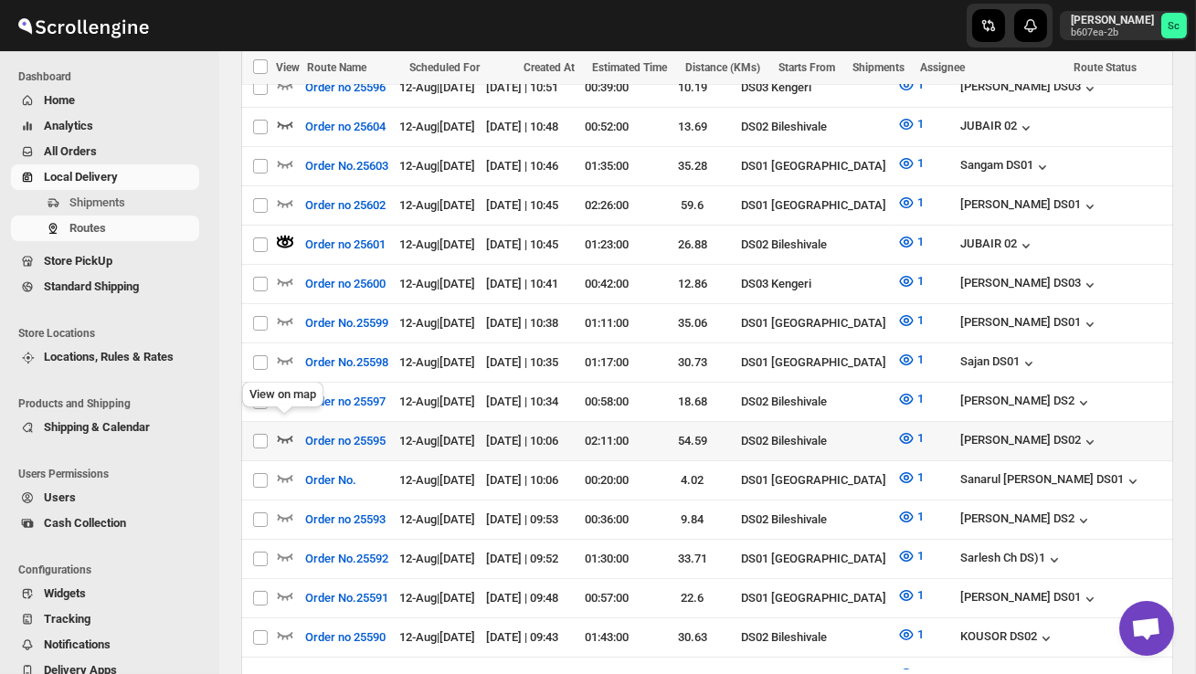
click at [287, 429] on icon "button" at bounding box center [285, 438] width 18 height 18
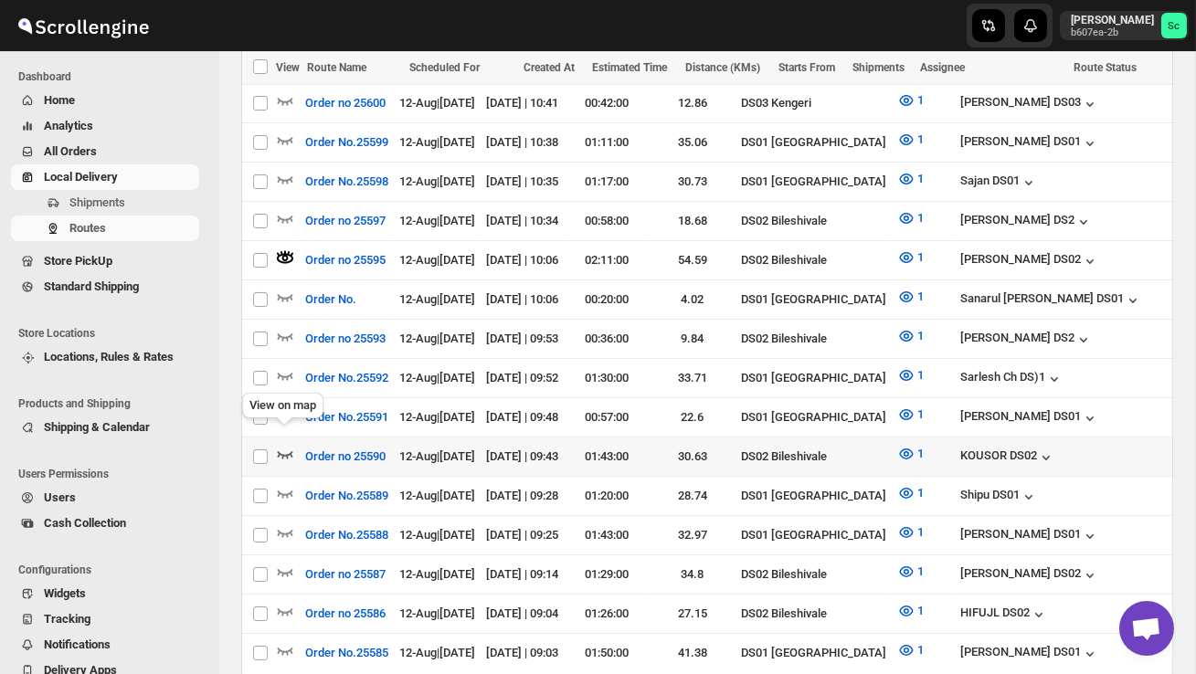
click at [287, 445] on icon "button" at bounding box center [285, 454] width 18 height 18
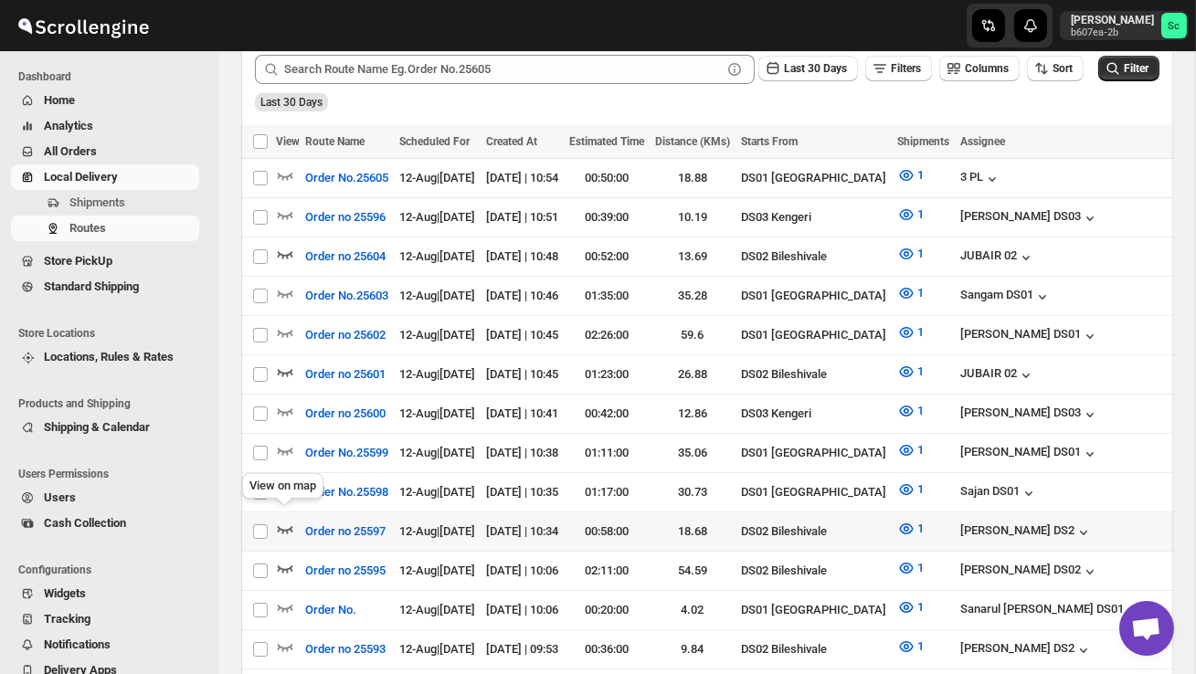
click at [291, 524] on icon "button" at bounding box center [285, 529] width 18 height 18
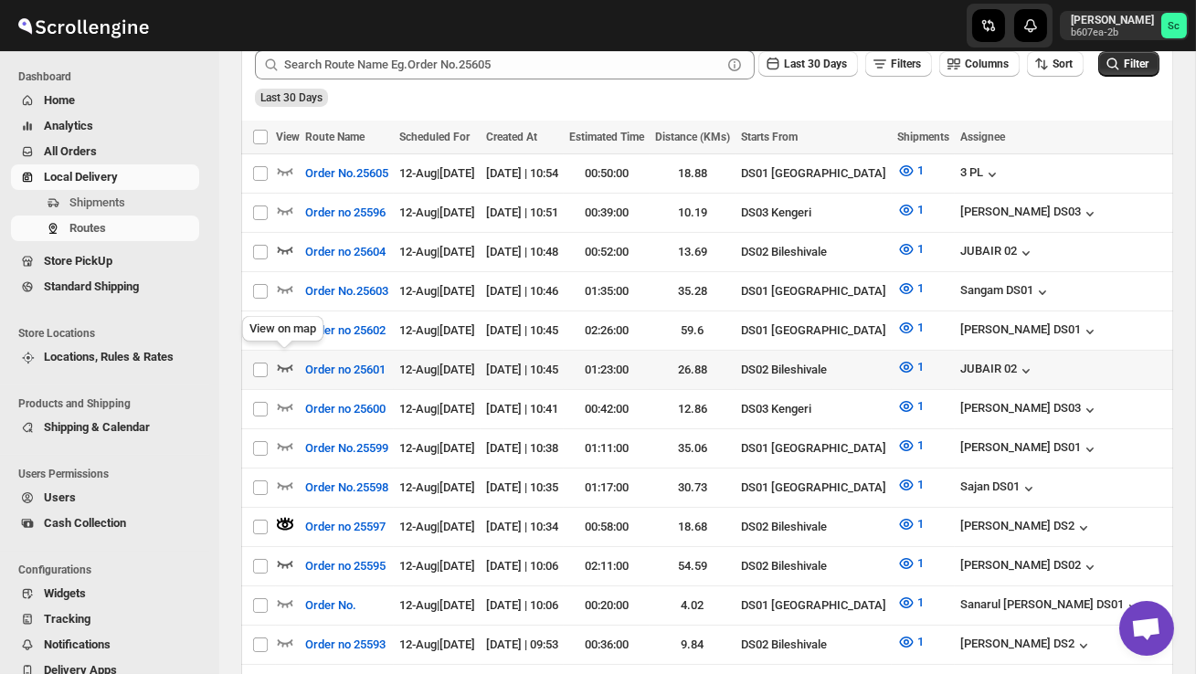
click at [285, 365] on icon "button" at bounding box center [286, 368] width 16 height 7
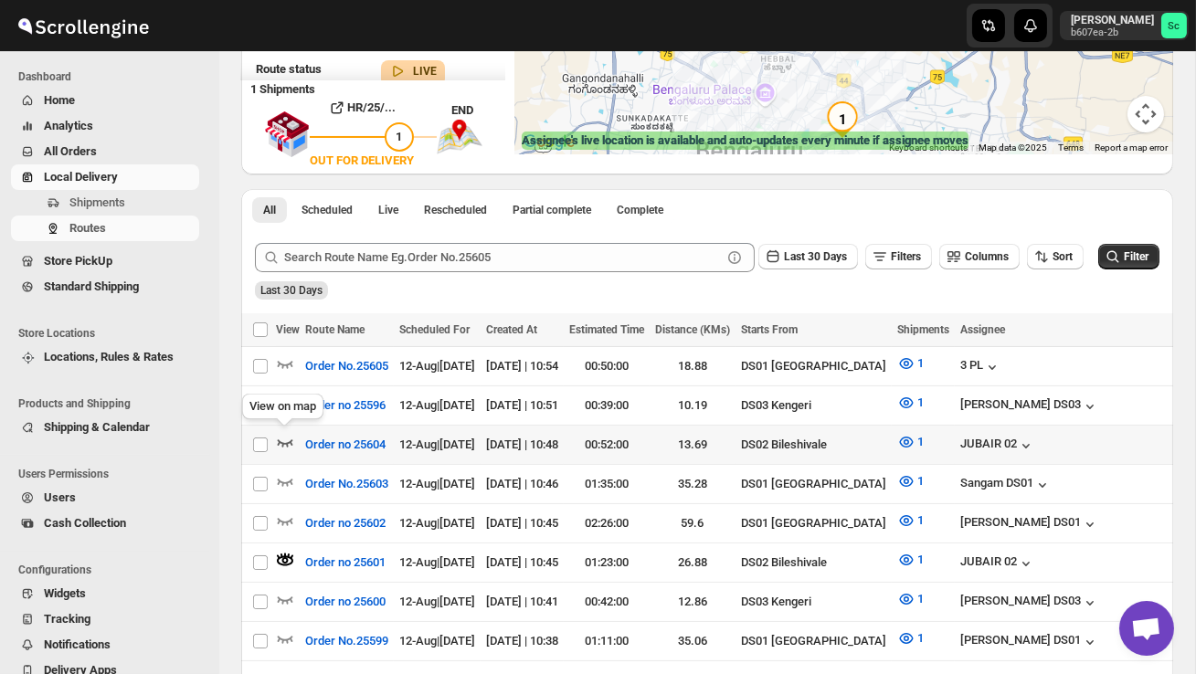
click at [288, 435] on icon "button" at bounding box center [285, 442] width 18 height 18
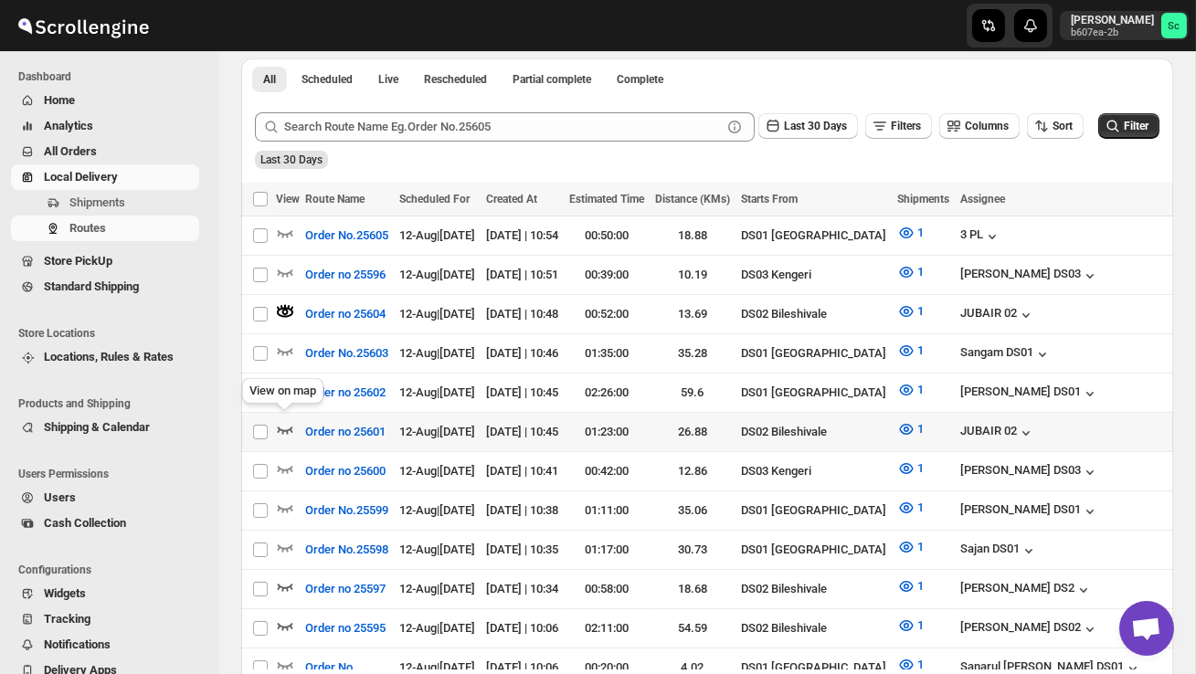
click at [279, 420] on icon "button" at bounding box center [285, 429] width 18 height 18
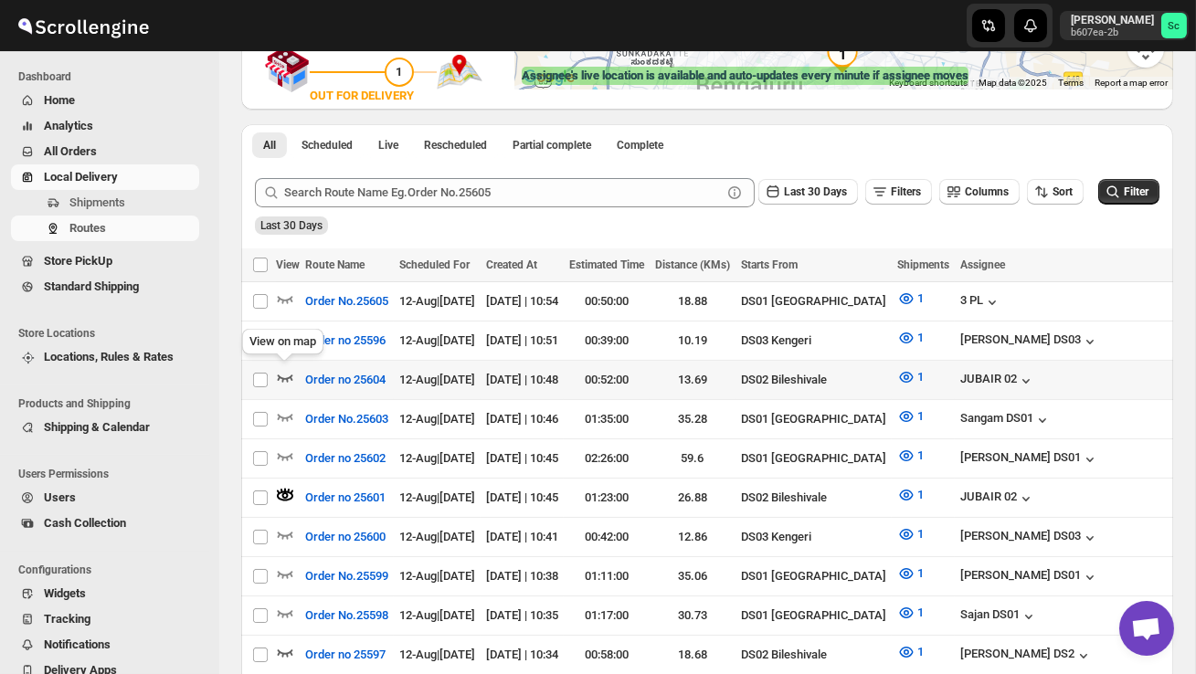
click at [280, 370] on icon "button" at bounding box center [285, 377] width 18 height 18
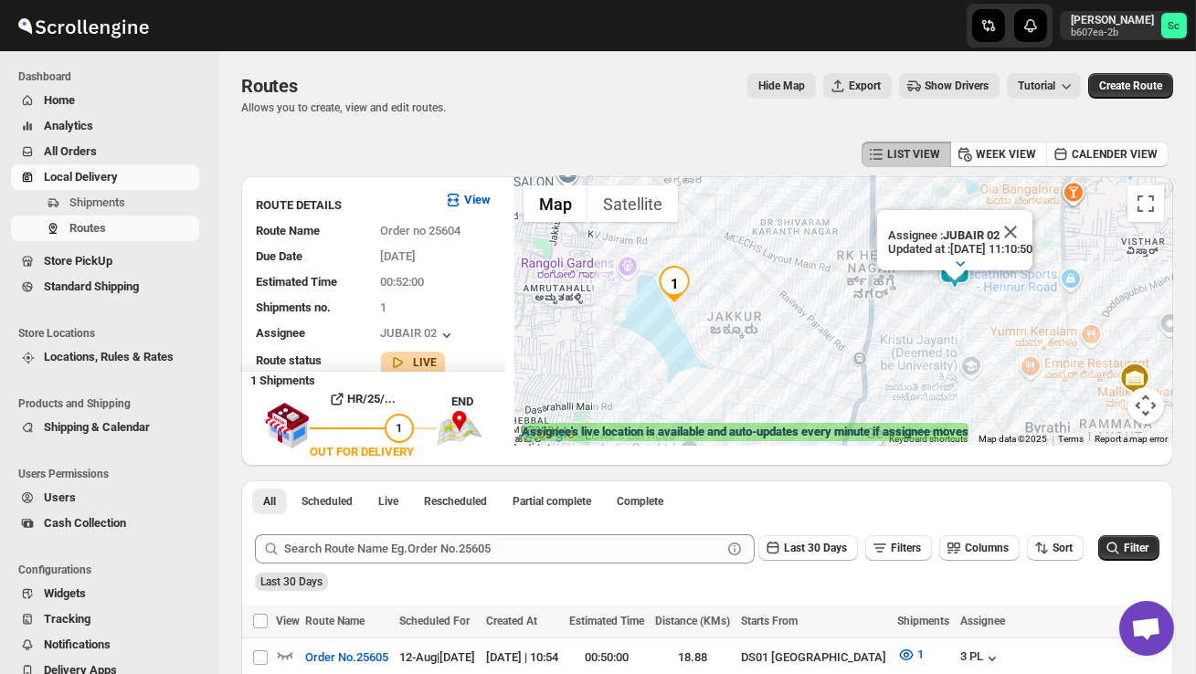
drag, startPoint x: 773, startPoint y: 372, endPoint x: 838, endPoint y: 349, distance: 68.8
click at [838, 349] on div "Assignee : JUBAIR 02 Updated at : 12/08/2025, 11:10:50 Duty mode Enabled Batter…" at bounding box center [843, 311] width 659 height 270
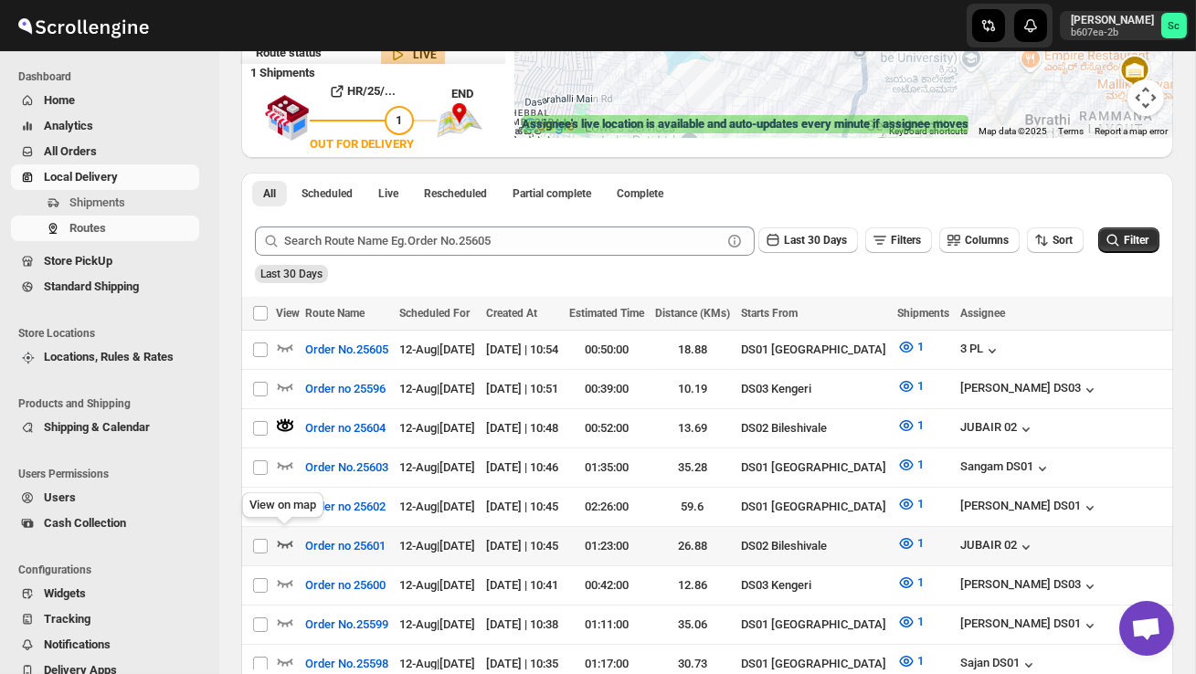
click at [290, 535] on icon "button" at bounding box center [285, 544] width 18 height 18
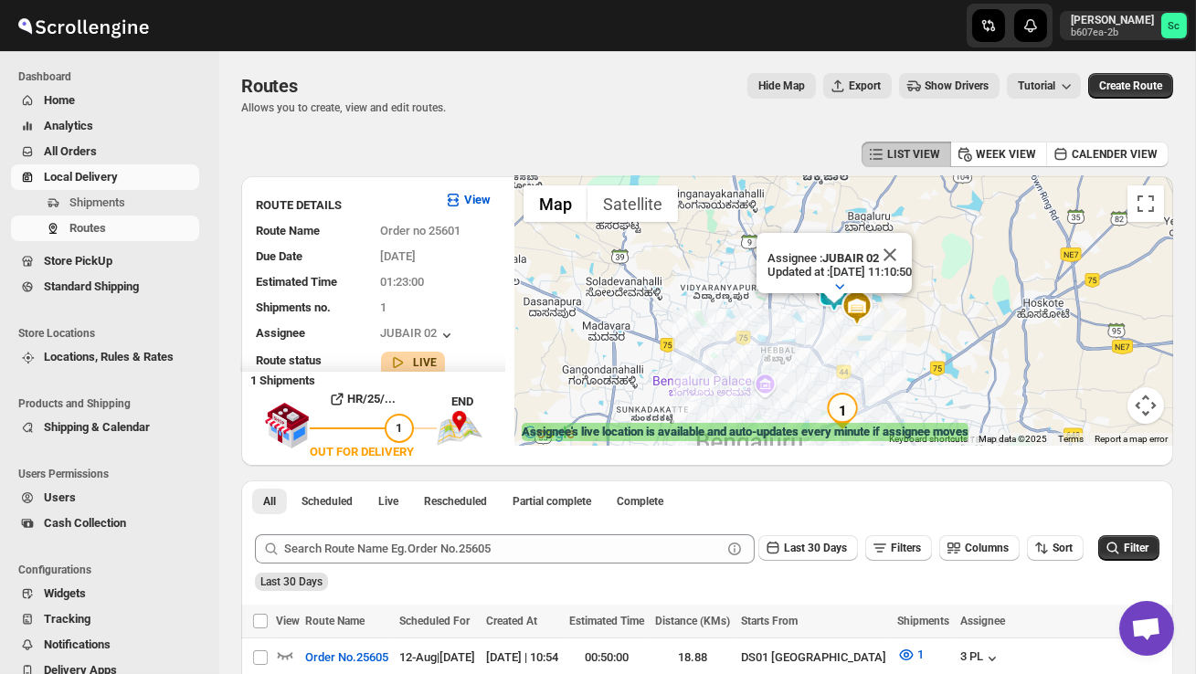
click at [799, 336] on div "Assignee : JUBAIR 02 Updated at : 12/08/2025, 11:10:50 Duty mode Enabled Batter…" at bounding box center [843, 311] width 659 height 270
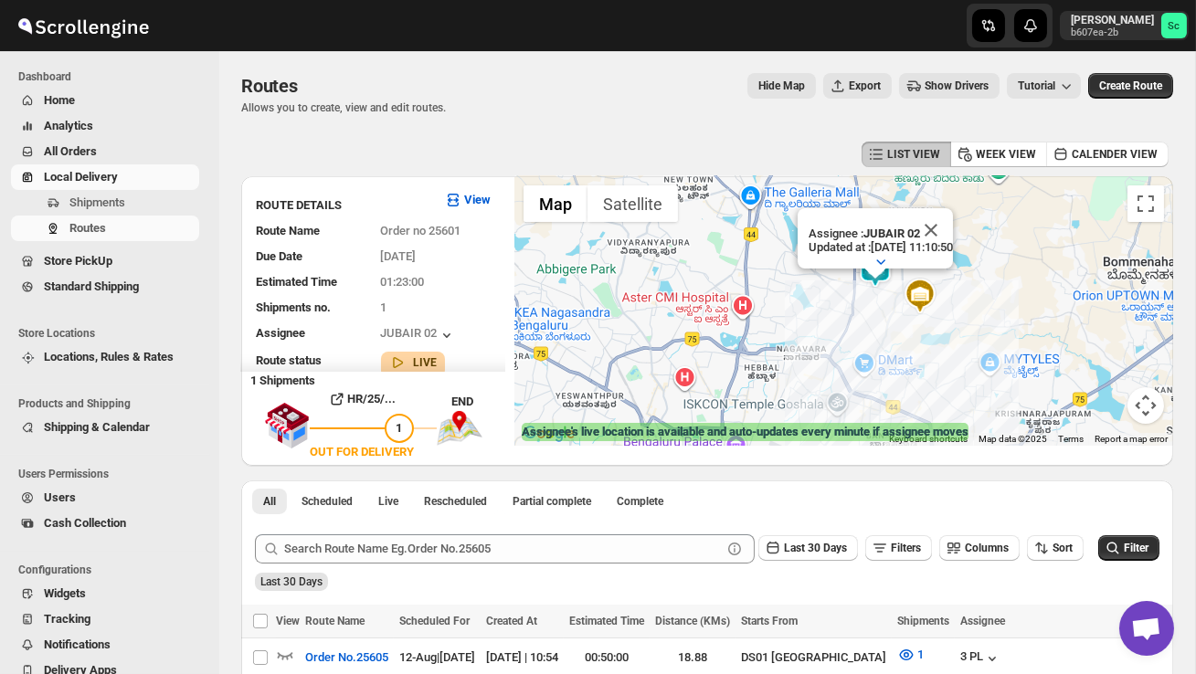
click at [819, 335] on div "Assignee : JUBAIR 02 Updated at : 12/08/2025, 11:10:50 Duty mode Enabled Batter…" at bounding box center [843, 311] width 659 height 270
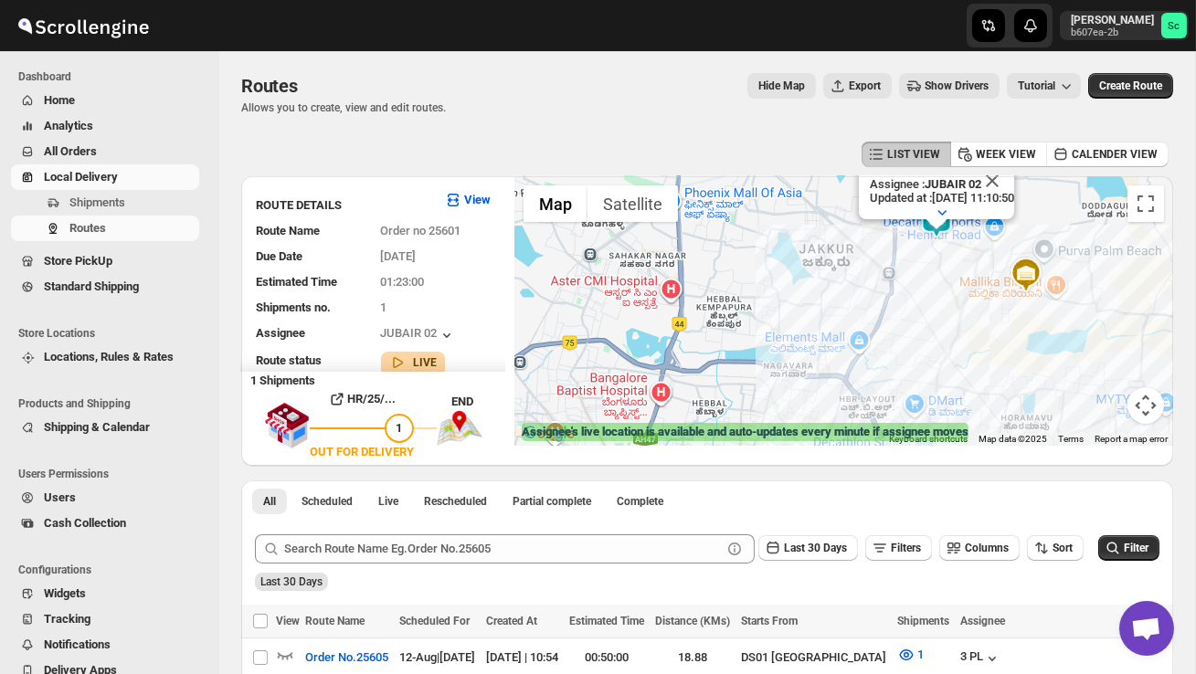
drag, startPoint x: 805, startPoint y: 376, endPoint x: 818, endPoint y: 343, distance: 36.1
click at [805, 376] on div "Assignee : JUBAIR 02 Updated at : 12/08/2025, 11:10:50 Duty mode Enabled Batter…" at bounding box center [843, 311] width 659 height 270
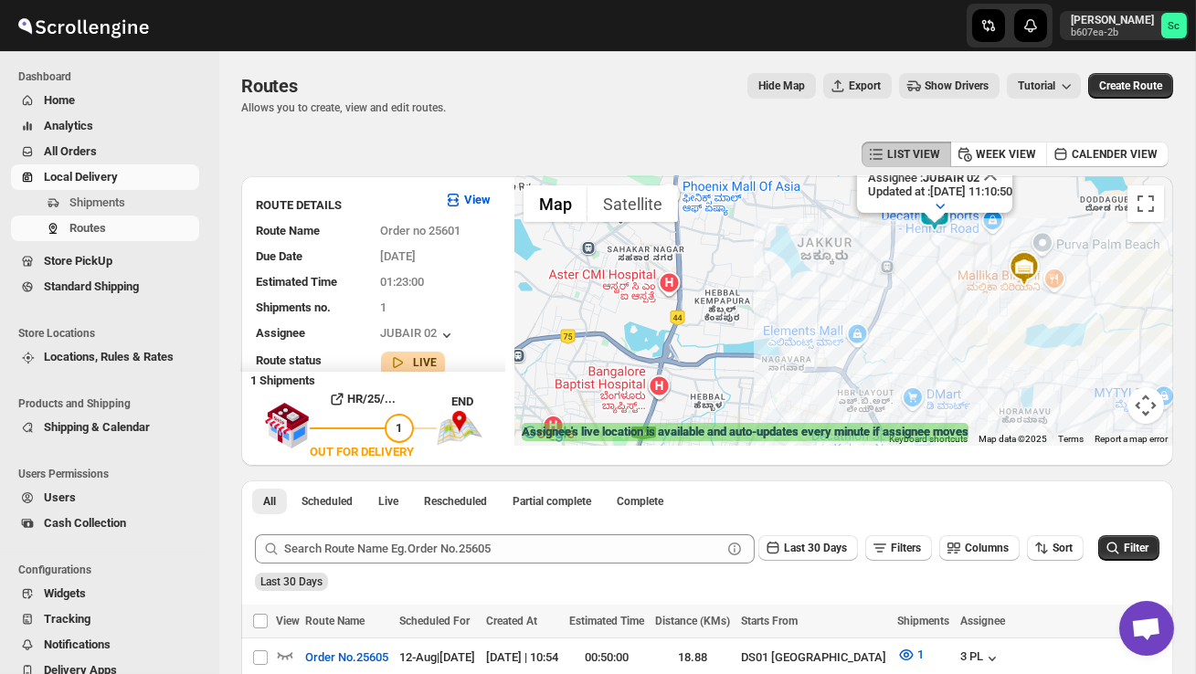
click at [792, 392] on div "Assignee : JUBAIR 02 Updated at : 12/08/2025, 11:10:50 Duty mode Enabled Batter…" at bounding box center [843, 311] width 659 height 270
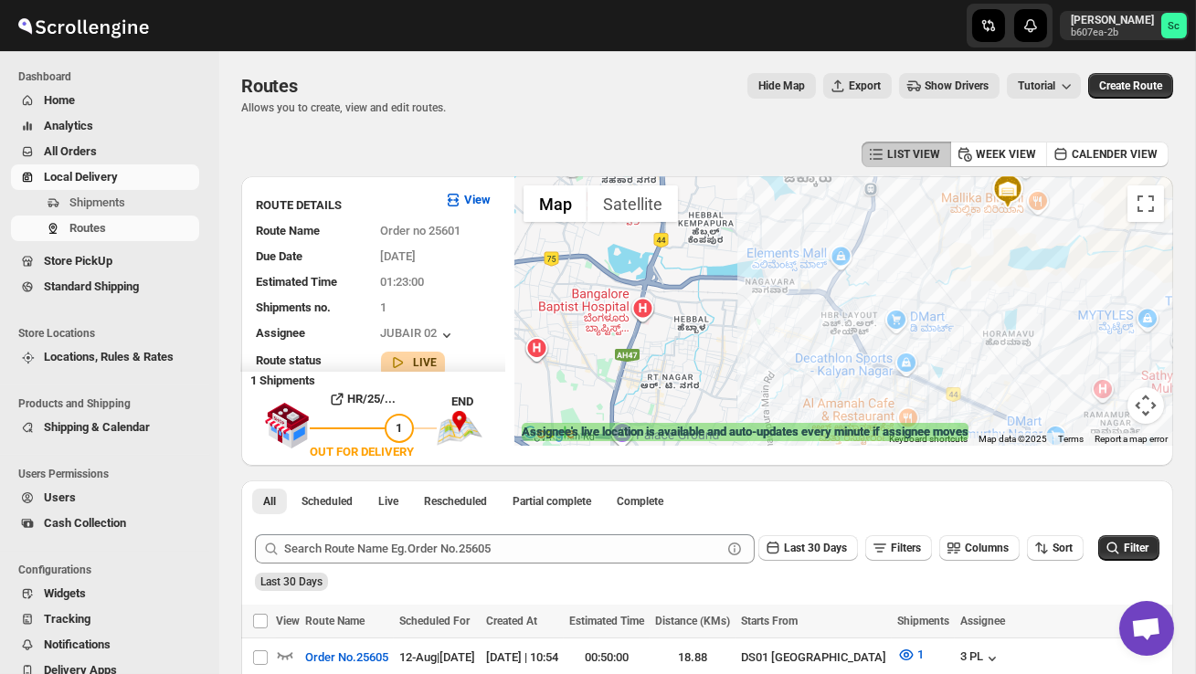
drag, startPoint x: 792, startPoint y: 392, endPoint x: 776, endPoint y: 310, distance: 83.9
click at [776, 310] on div "Assignee : JUBAIR 02 Updated at : 12/08/2025, 11:10:50 Duty mode Enabled Batter…" at bounding box center [843, 311] width 659 height 270
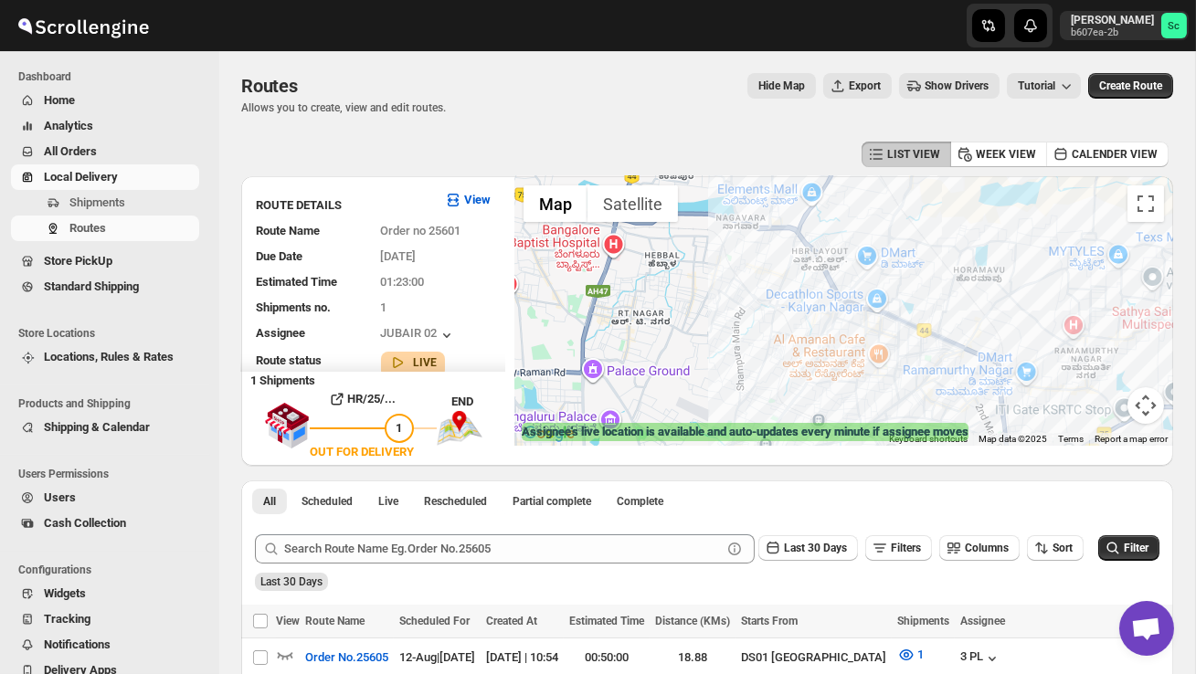
drag, startPoint x: 674, startPoint y: 345, endPoint x: 645, endPoint y: 277, distance: 74.5
click at [645, 278] on div "Assignee : JUBAIR 02 Updated at : 12/08/2025, 11:10:50 Duty mode Enabled Batter…" at bounding box center [843, 311] width 659 height 270
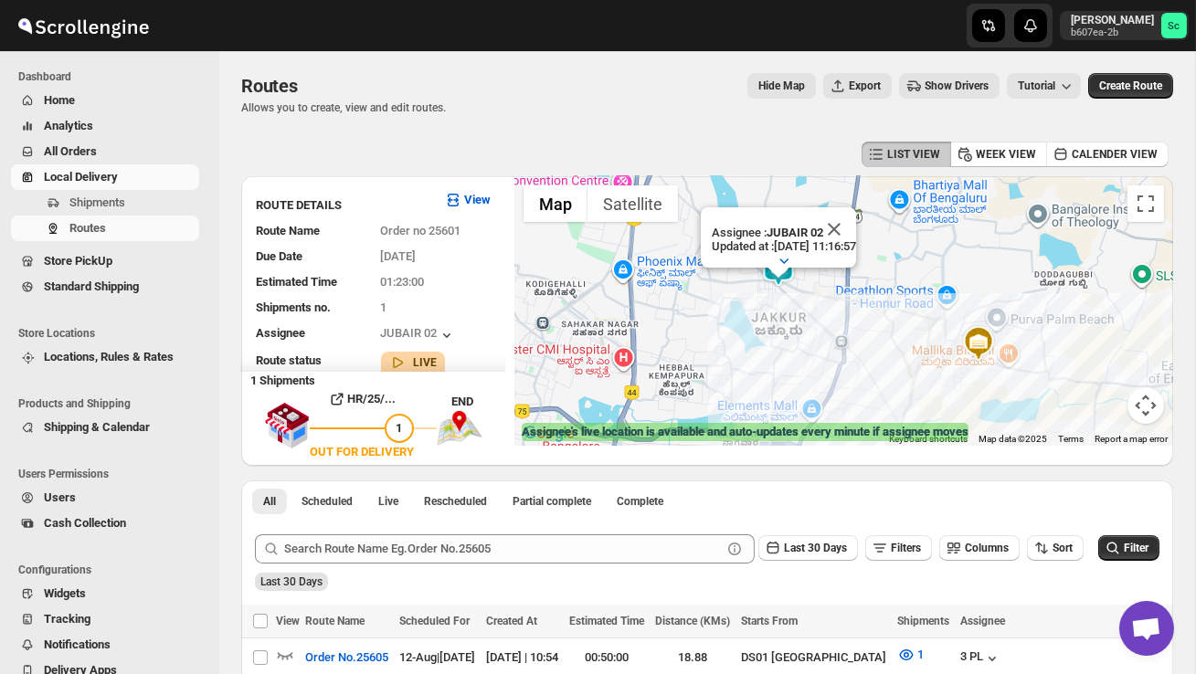
drag, startPoint x: 767, startPoint y: 381, endPoint x: 771, endPoint y: 337, distance: 44.1
click at [771, 337] on div "Assignee : JUBAIR 02 Updated at : 12/08/2025, 11:16:57 Duty mode Enabled Batter…" at bounding box center [843, 311] width 659 height 270
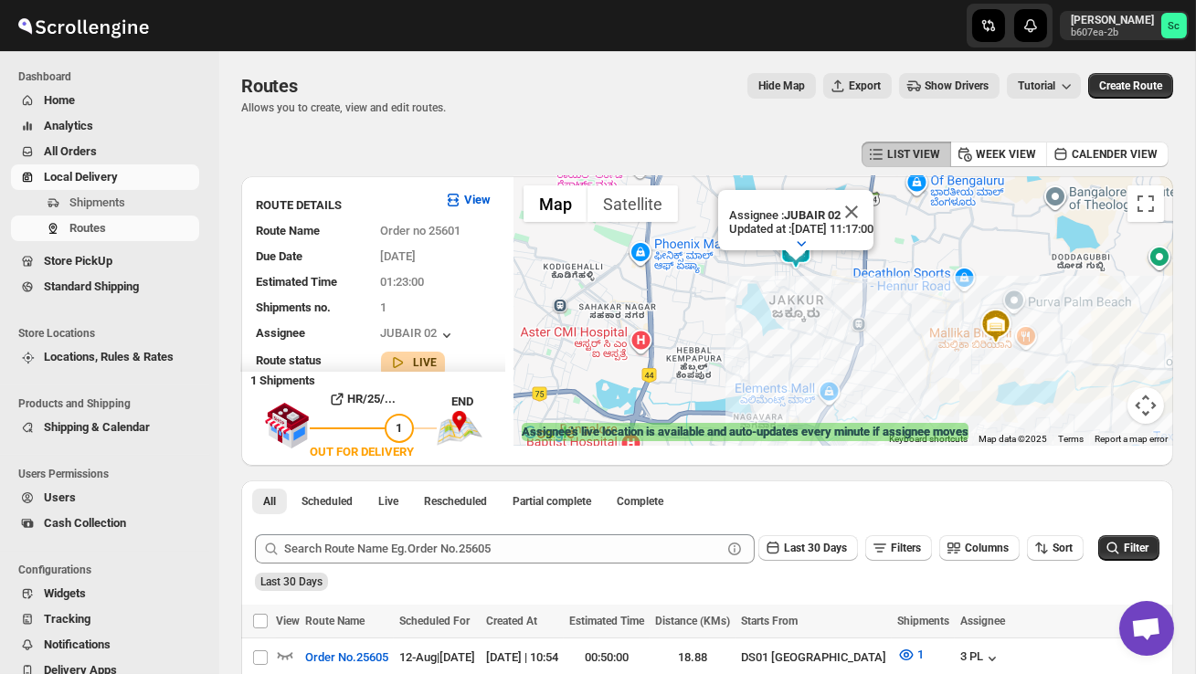
drag, startPoint x: 733, startPoint y: 365, endPoint x: 747, endPoint y: 349, distance: 22.0
click at [747, 349] on div "Assignee : JUBAIR 02 Updated at : 12/08/2025, 11:17:00 Duty mode Enabled Batter…" at bounding box center [843, 311] width 659 height 270
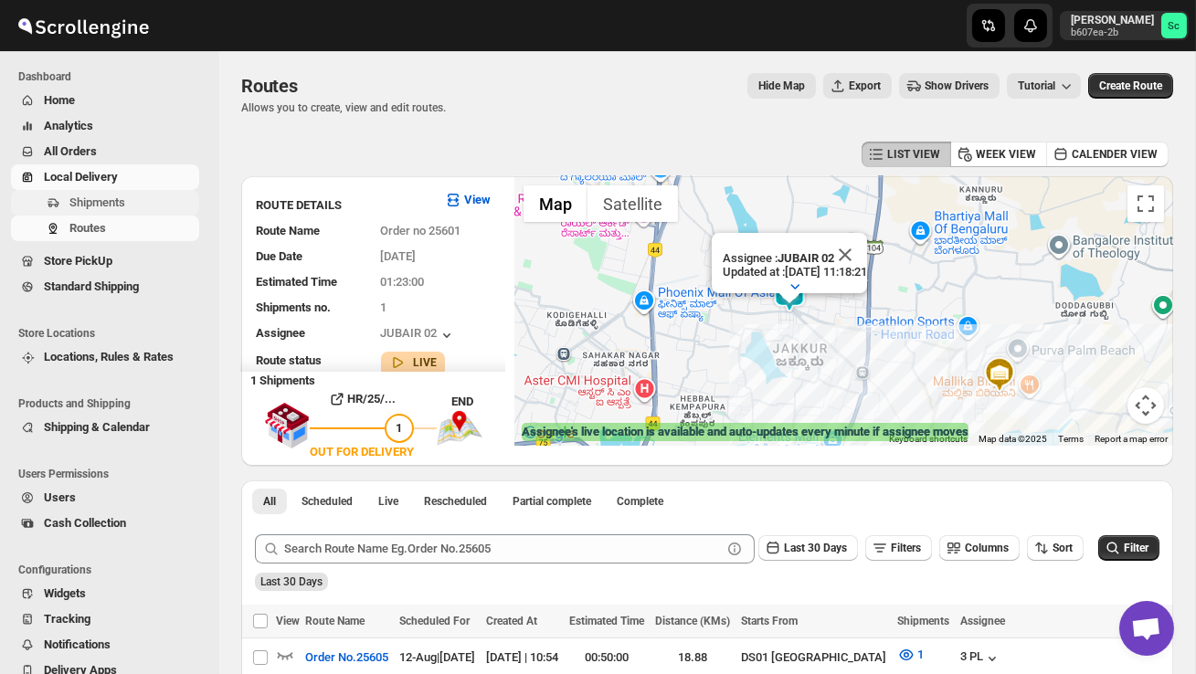
click at [116, 206] on span "Shipments" at bounding box center [97, 203] width 56 height 14
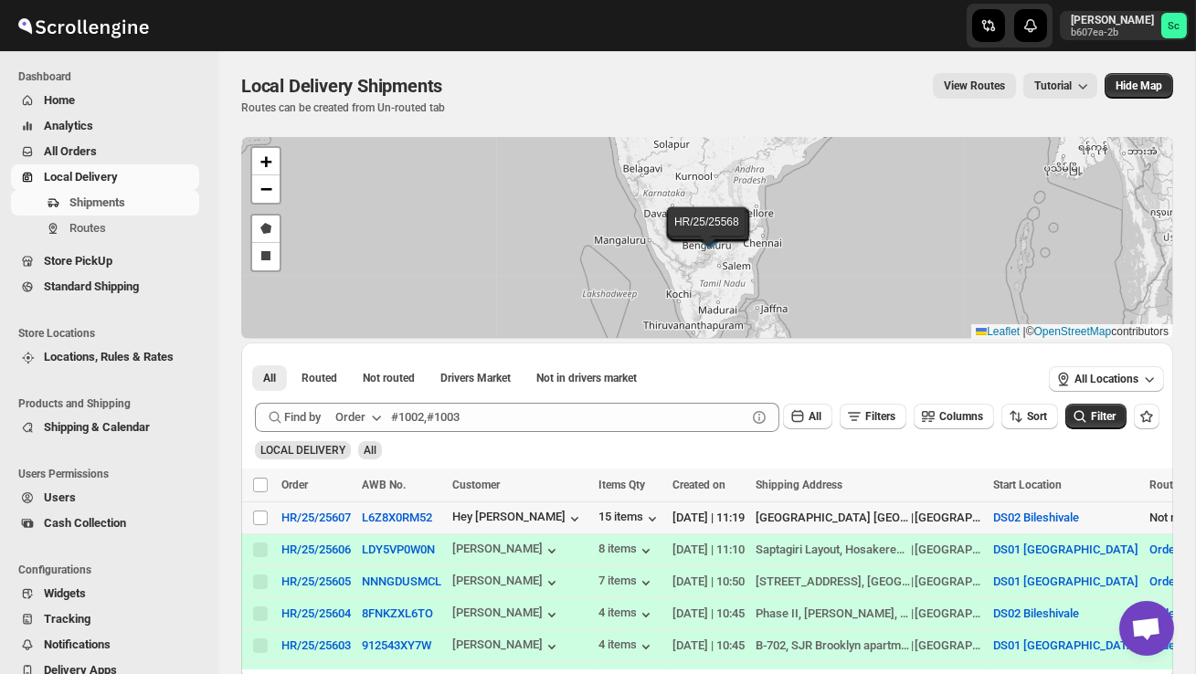
click at [254, 506] on td "Select shipment" at bounding box center [258, 519] width 35 height 32
checkbox input "true"
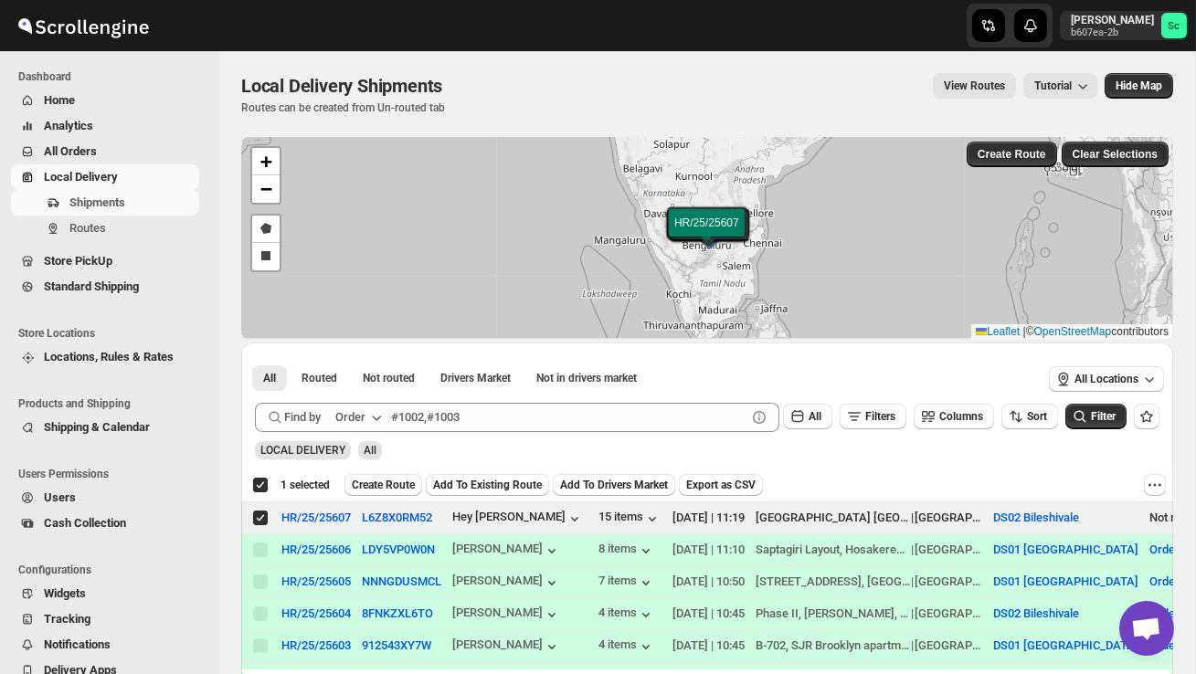
click at [389, 484] on span "Create Route" at bounding box center [383, 485] width 63 height 15
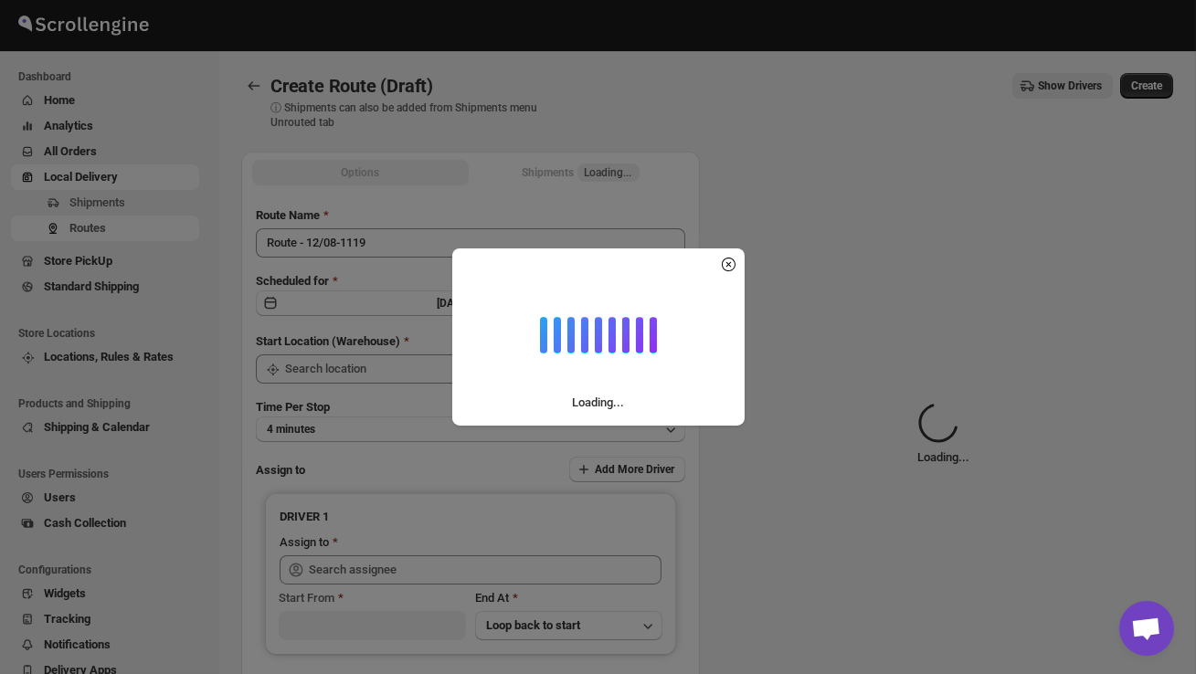
type input "DS02 Bileshivale"
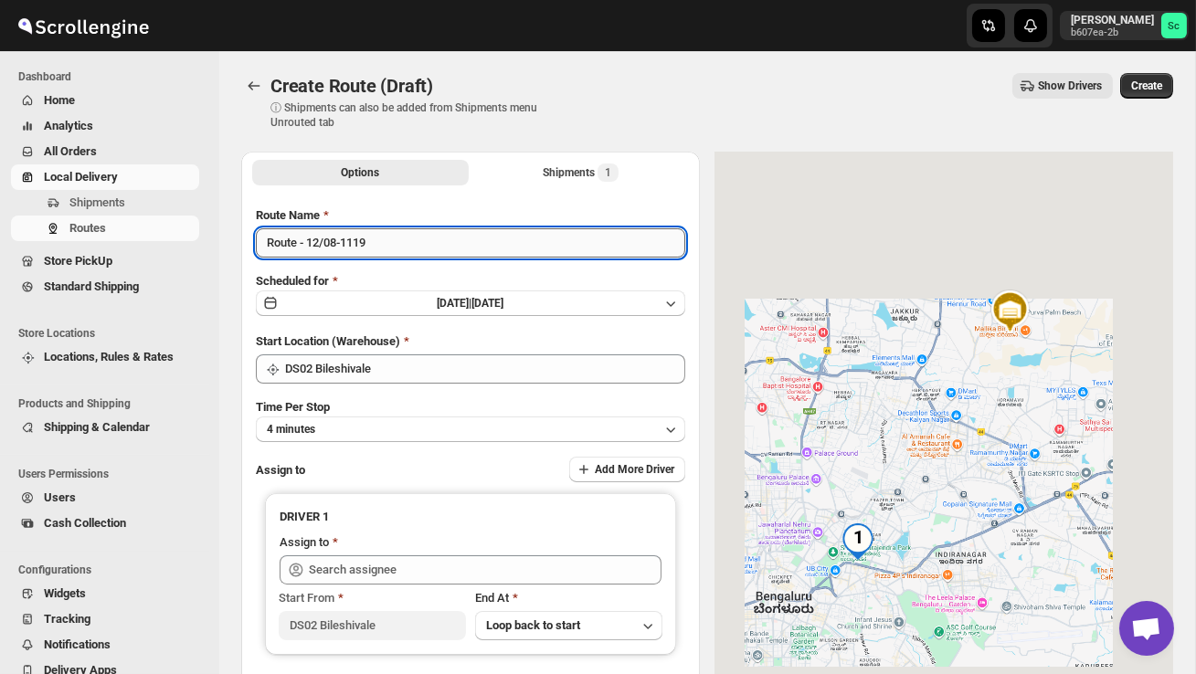
click at [389, 249] on input "Route - 12/08-1119" at bounding box center [470, 242] width 429 height 29
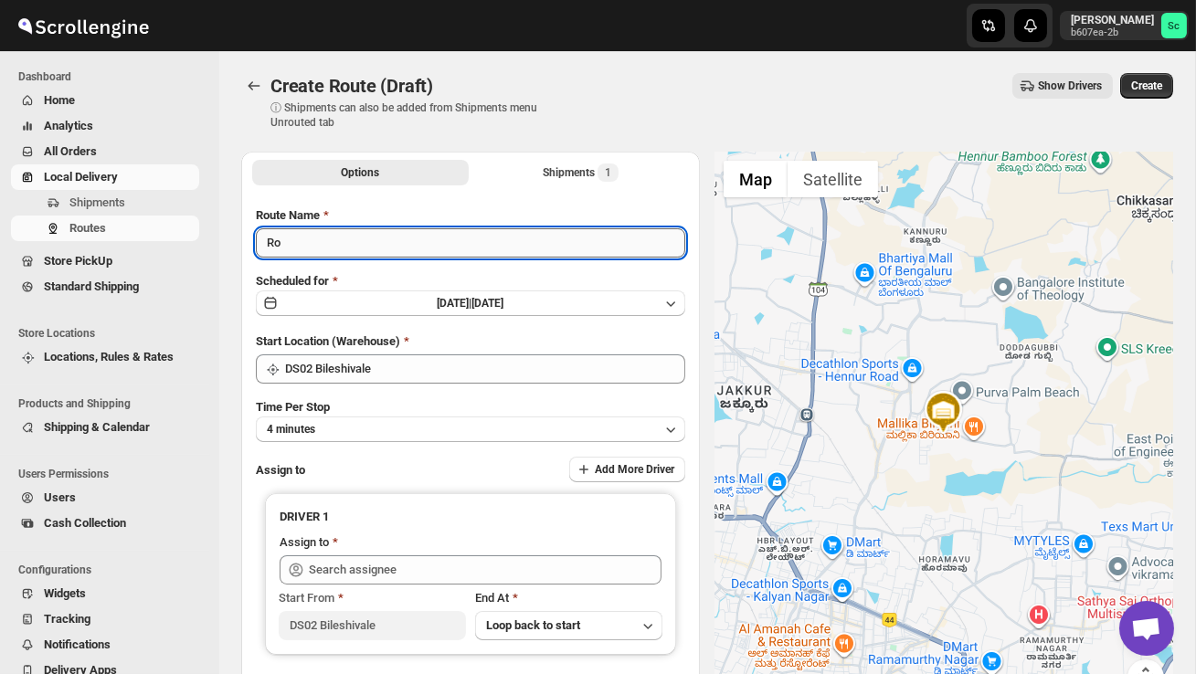
type input "R"
type input "Order no 25607"
click at [441, 432] on button "4 minutes" at bounding box center [470, 430] width 429 height 26
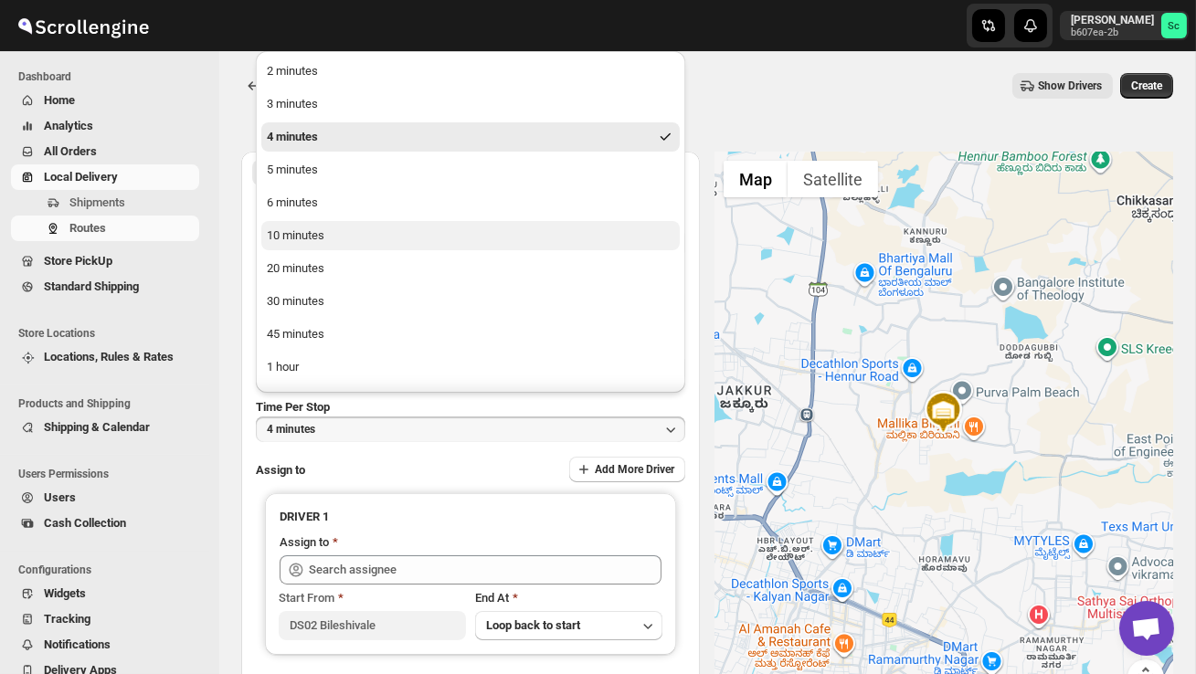
click at [323, 239] on div "10 minutes" at bounding box center [296, 236] width 58 height 18
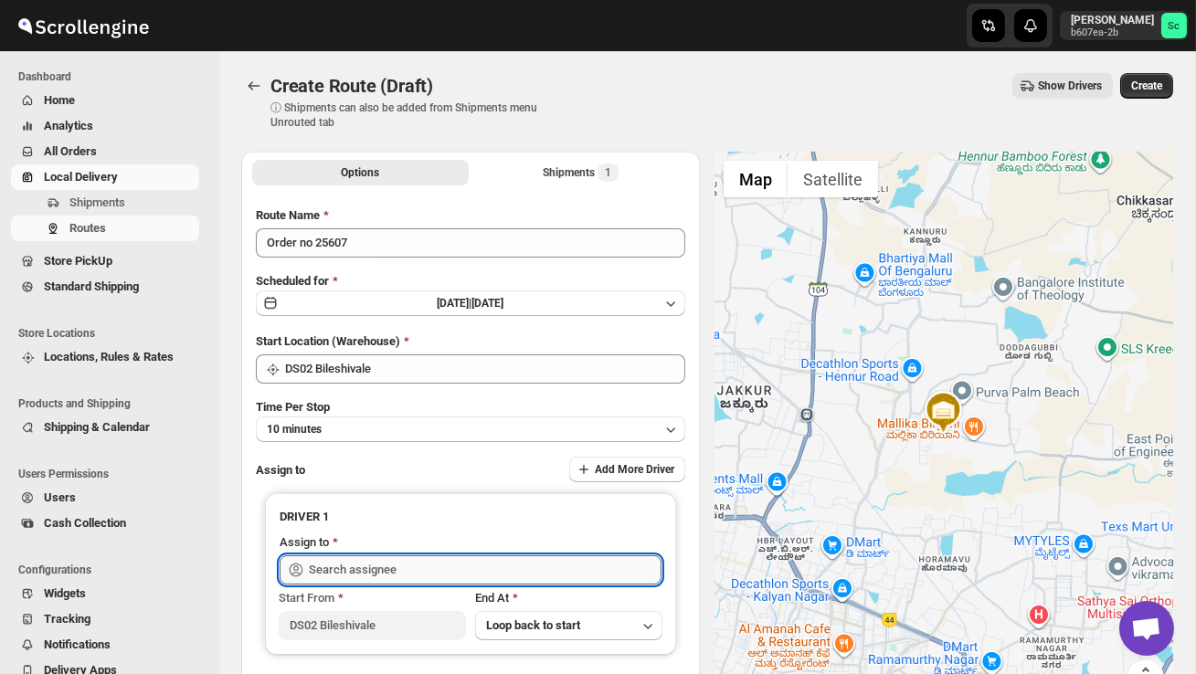
click at [383, 567] on input "text" at bounding box center [485, 570] width 353 height 29
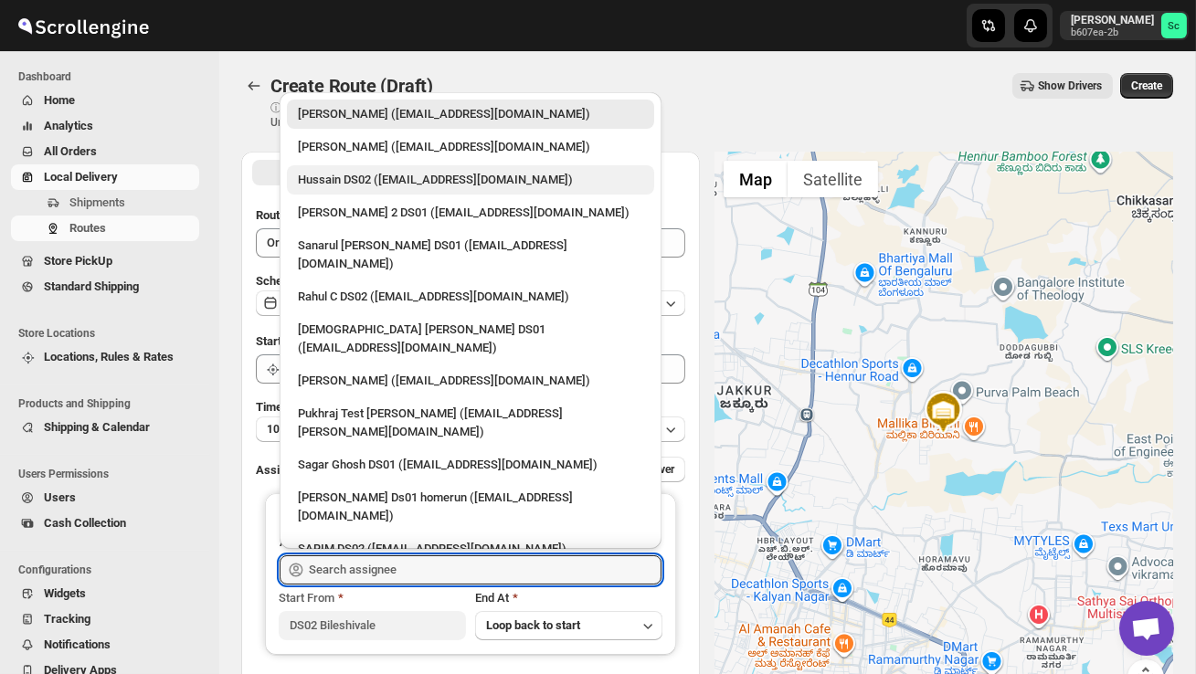
click at [355, 188] on div "Hussain DS02 ([EMAIL_ADDRESS][DOMAIN_NAME])" at bounding box center [470, 180] width 345 height 18
type input "Hussain DS02 ([EMAIL_ADDRESS][DOMAIN_NAME])"
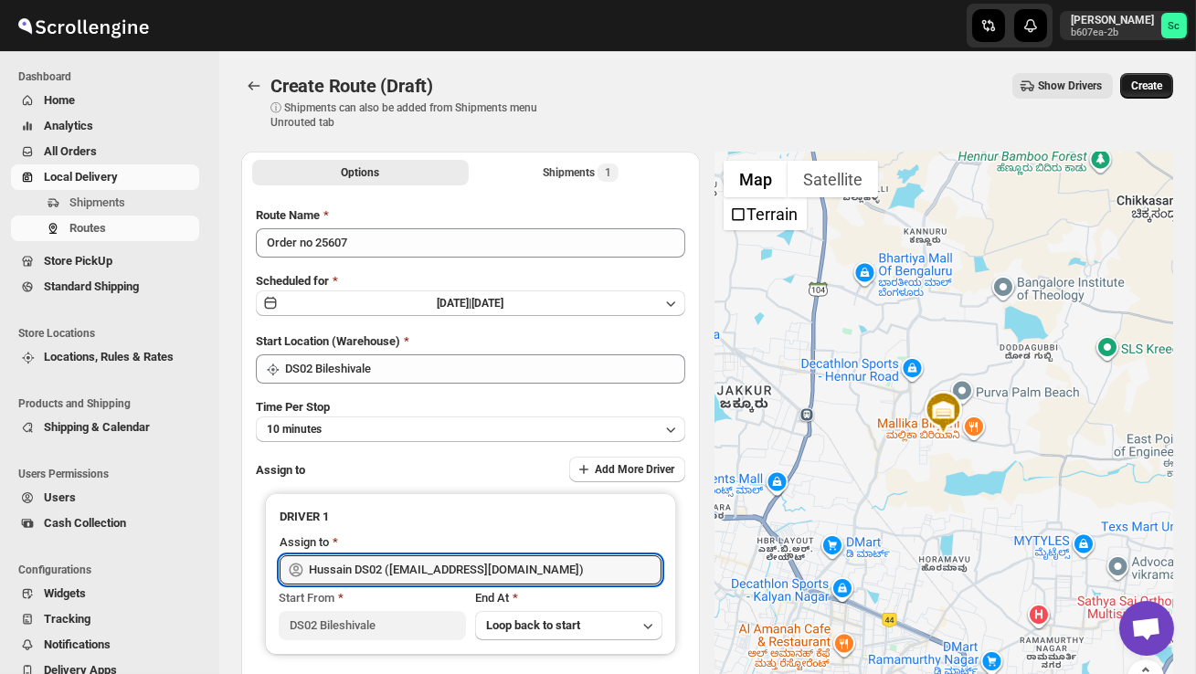
click at [1154, 82] on span "Create" at bounding box center [1146, 86] width 31 height 15
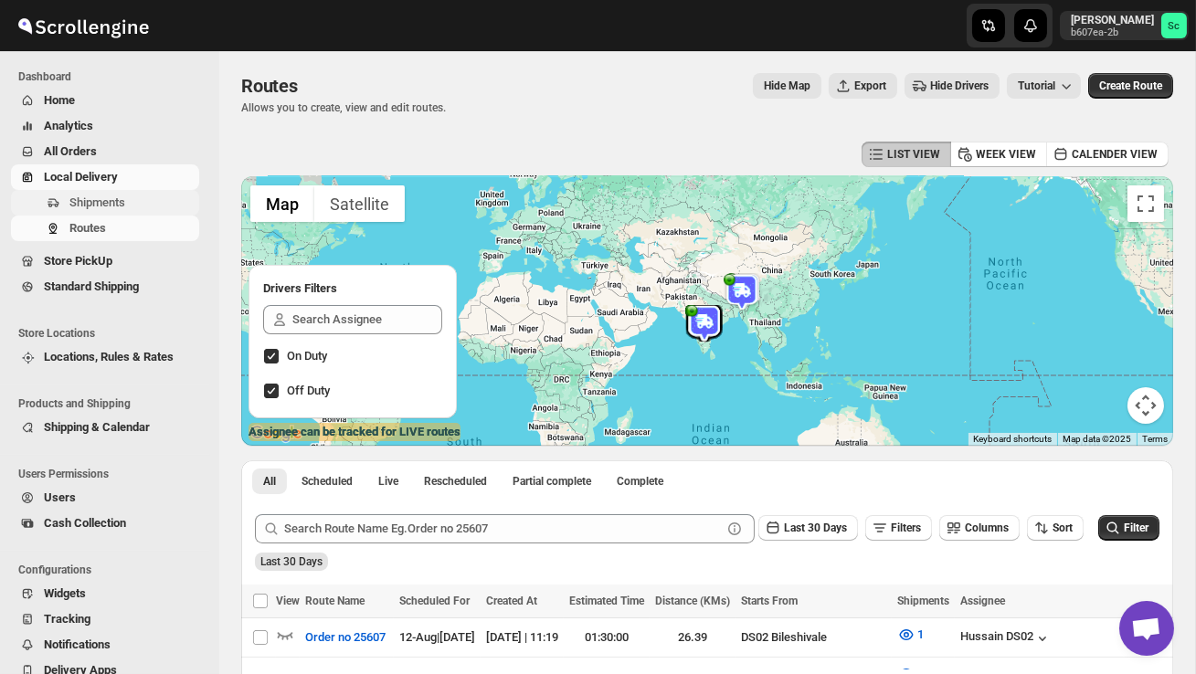
click at [119, 194] on span "Shipments" at bounding box center [132, 203] width 126 height 18
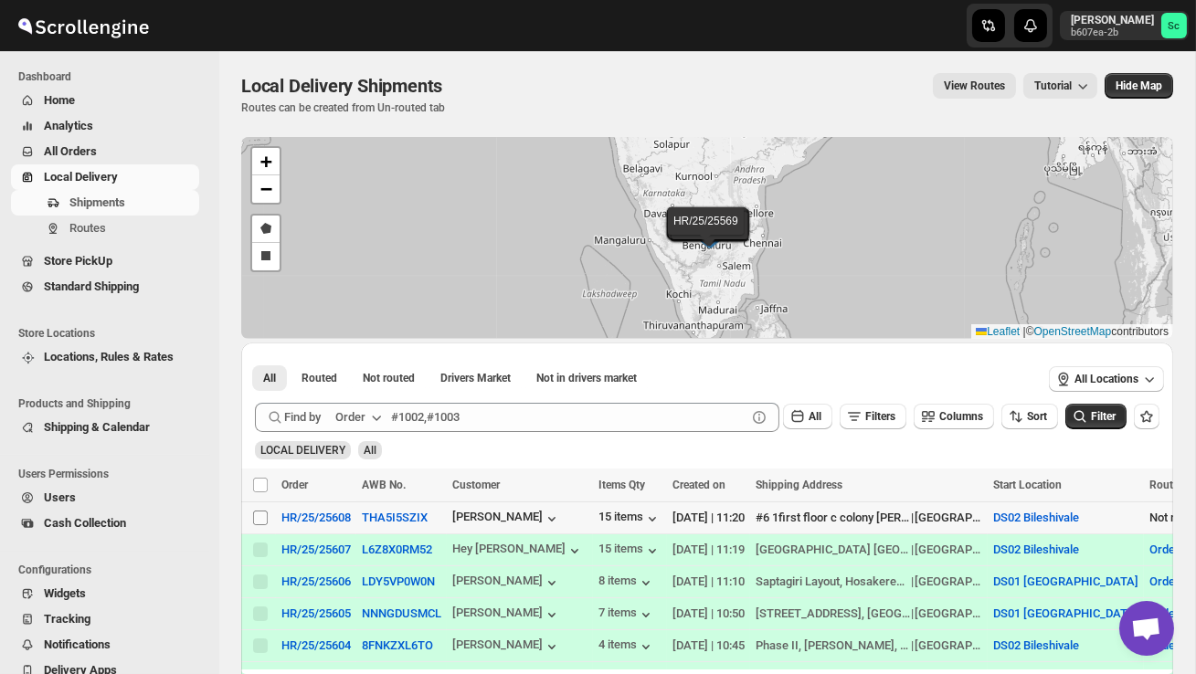
click at [260, 520] on input "Select shipment" at bounding box center [260, 518] width 15 height 15
checkbox input "true"
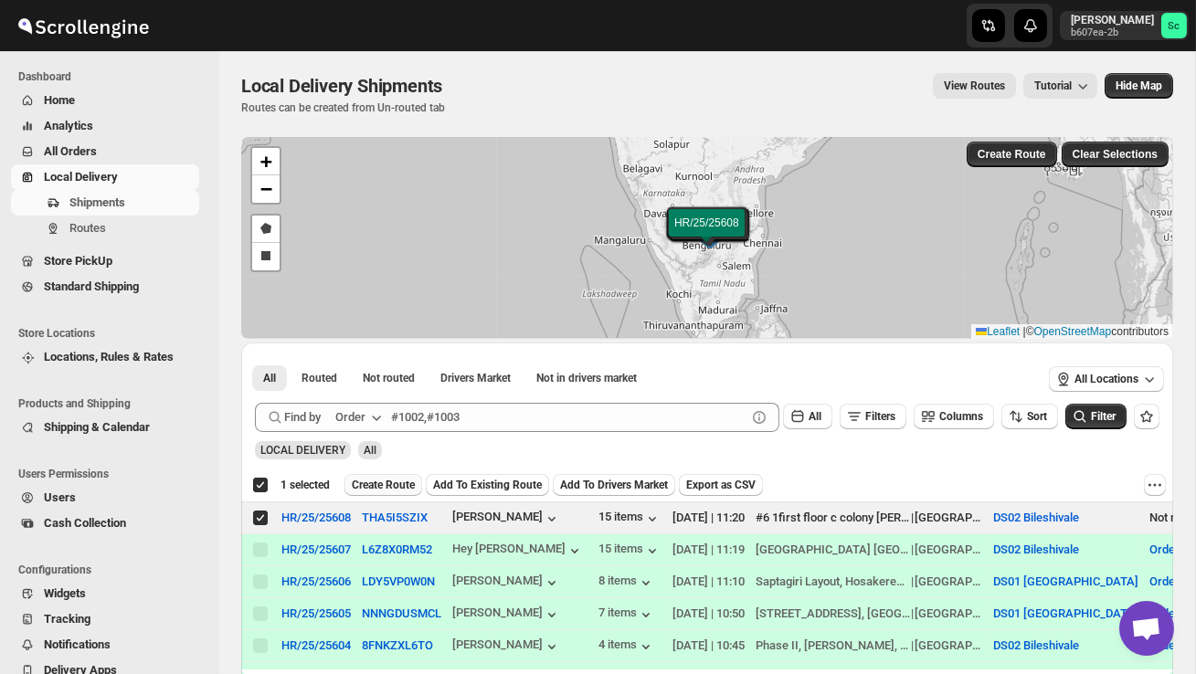
click at [401, 482] on span "Create Route" at bounding box center [383, 485] width 63 height 15
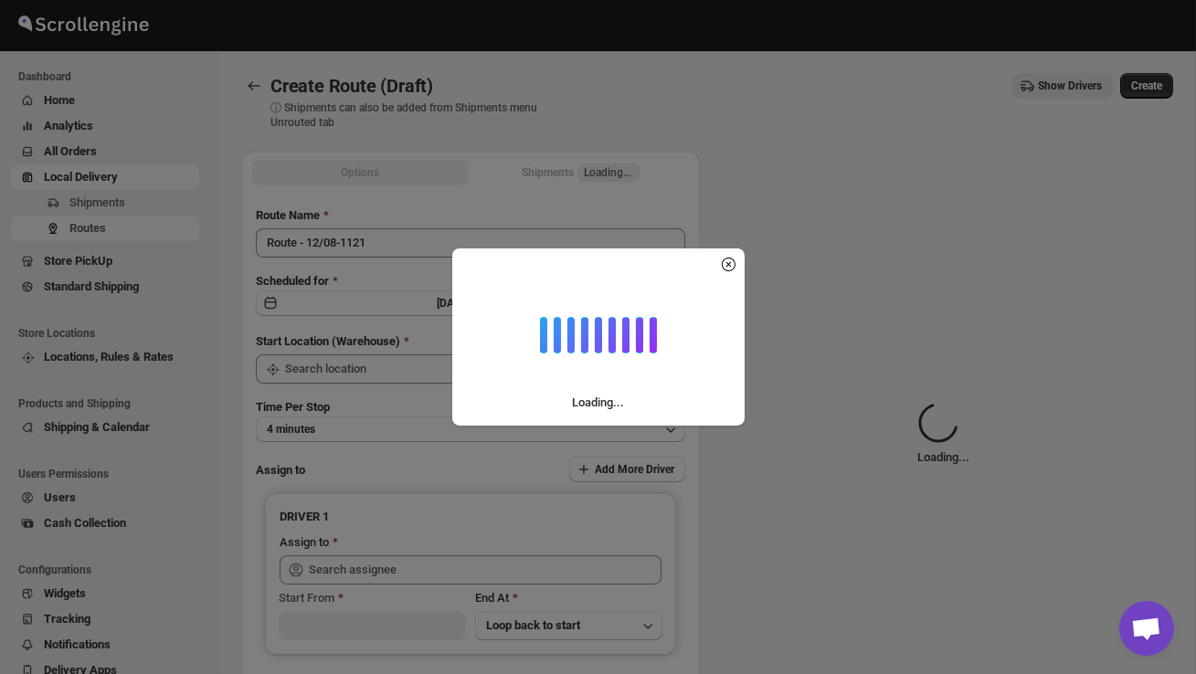
type input "DS02 Bileshivale"
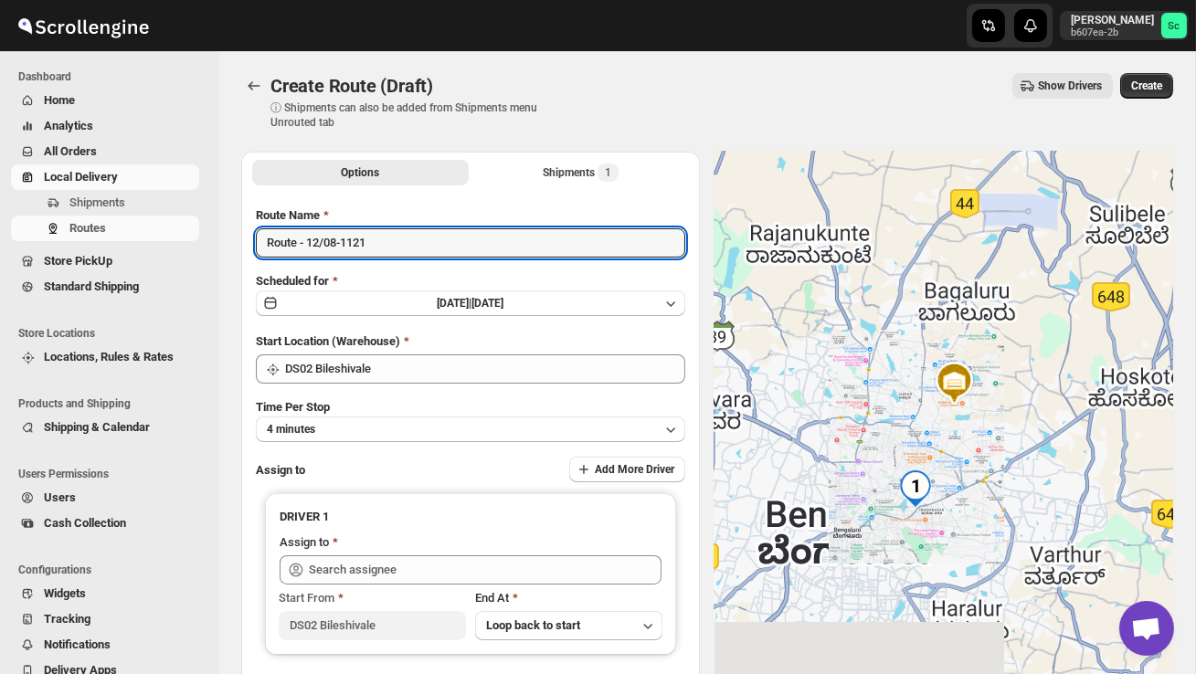
click at [389, 242] on input "Route - 12/08-1121" at bounding box center [470, 242] width 429 height 29
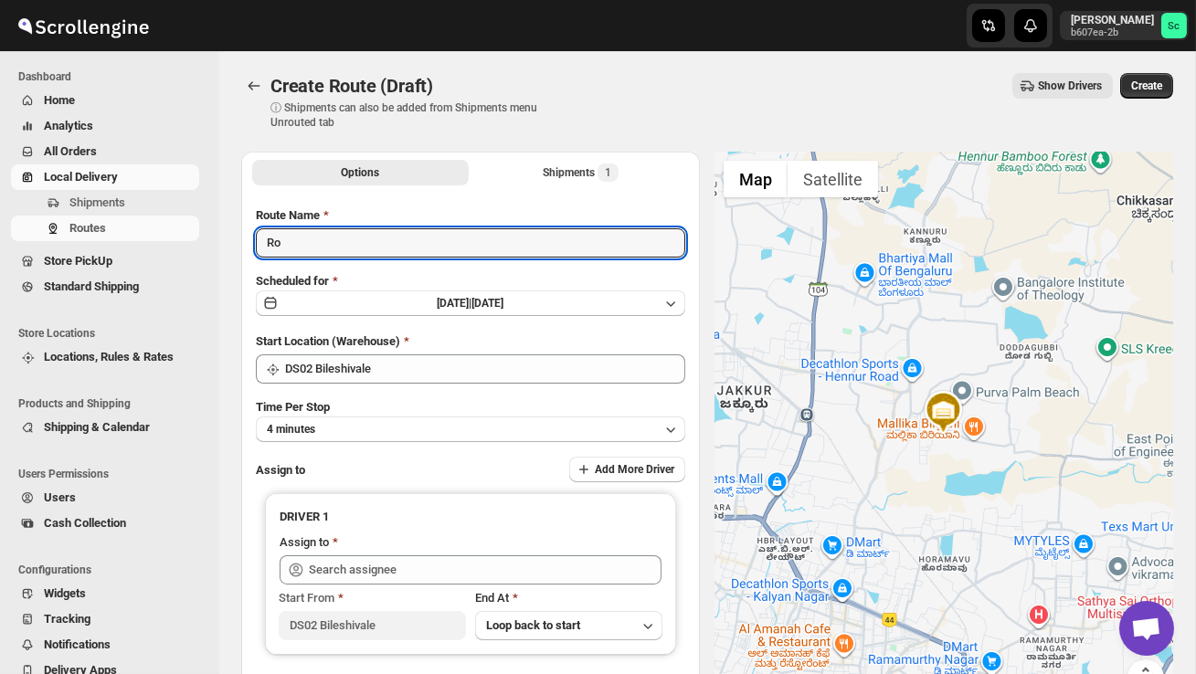
type input "R"
type input "Order no 25608"
click at [392, 417] on button "4 minutes" at bounding box center [470, 430] width 429 height 26
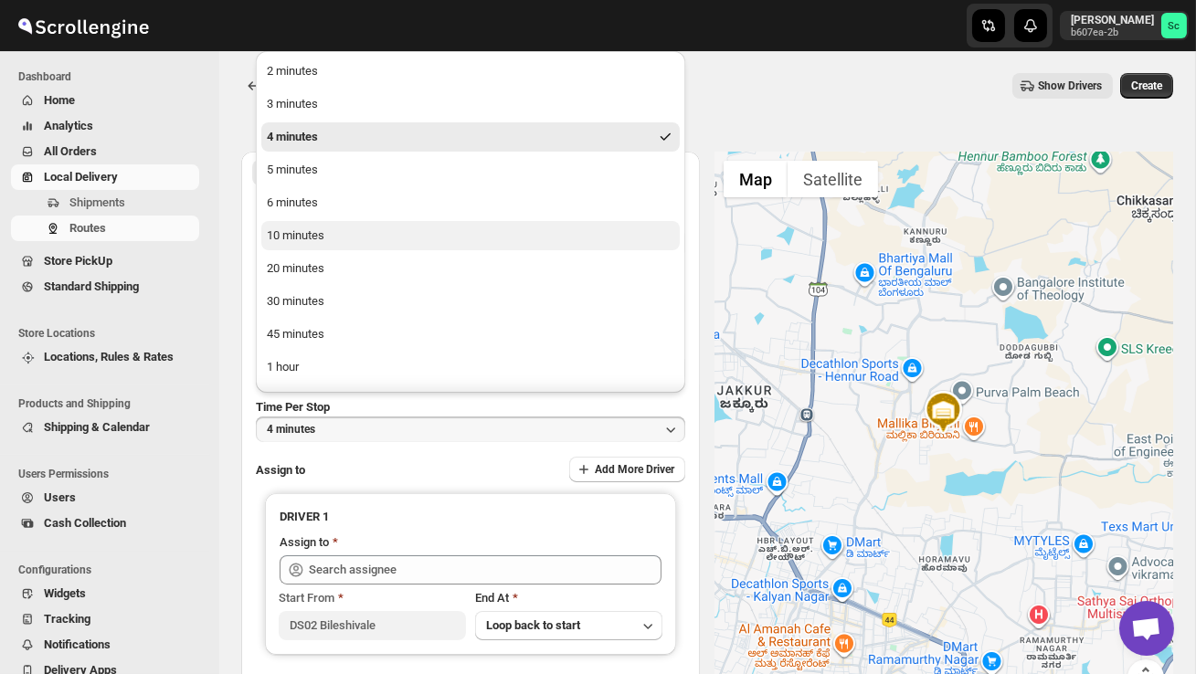
click at [322, 247] on button "10 minutes" at bounding box center [470, 235] width 418 height 29
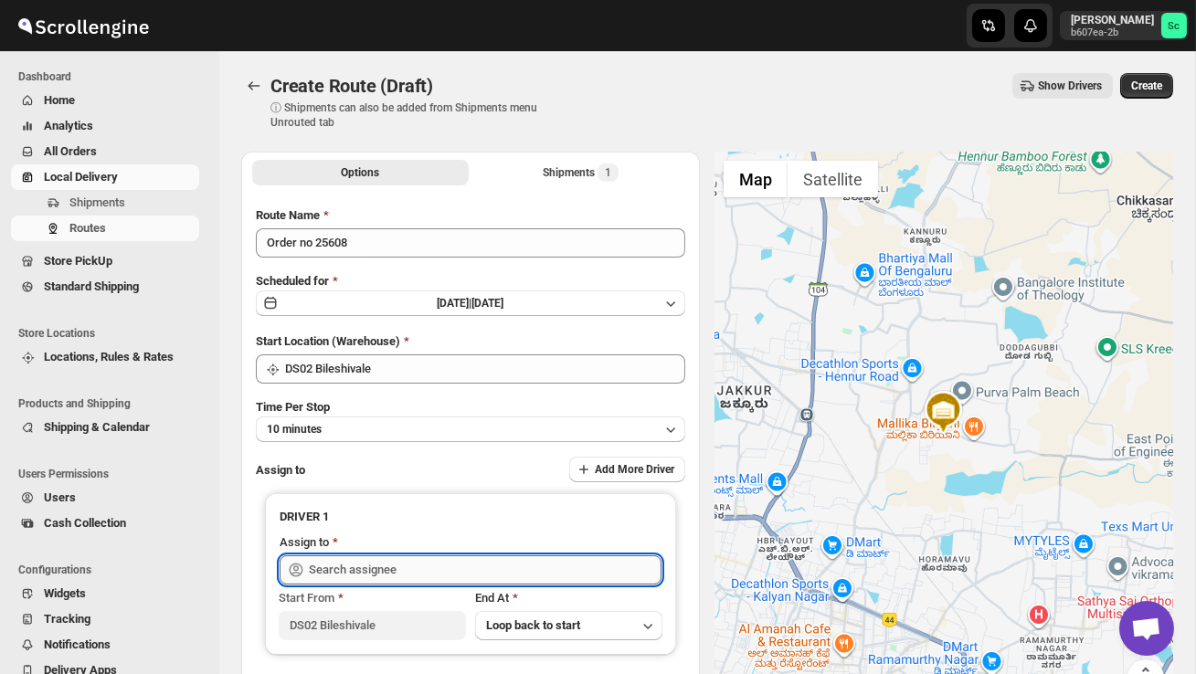
click at [371, 557] on input "text" at bounding box center [485, 570] width 353 height 29
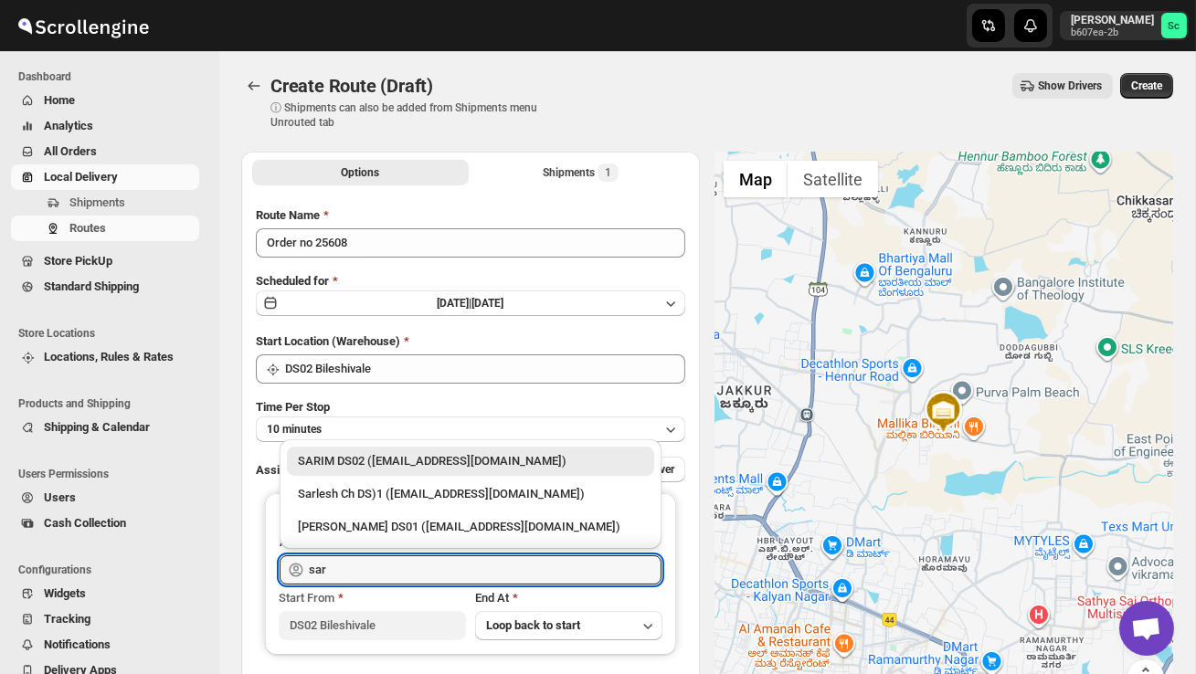
click at [403, 456] on div "SARIM DS02 ([EMAIL_ADDRESS][DOMAIN_NAME])" at bounding box center [470, 461] width 345 height 18
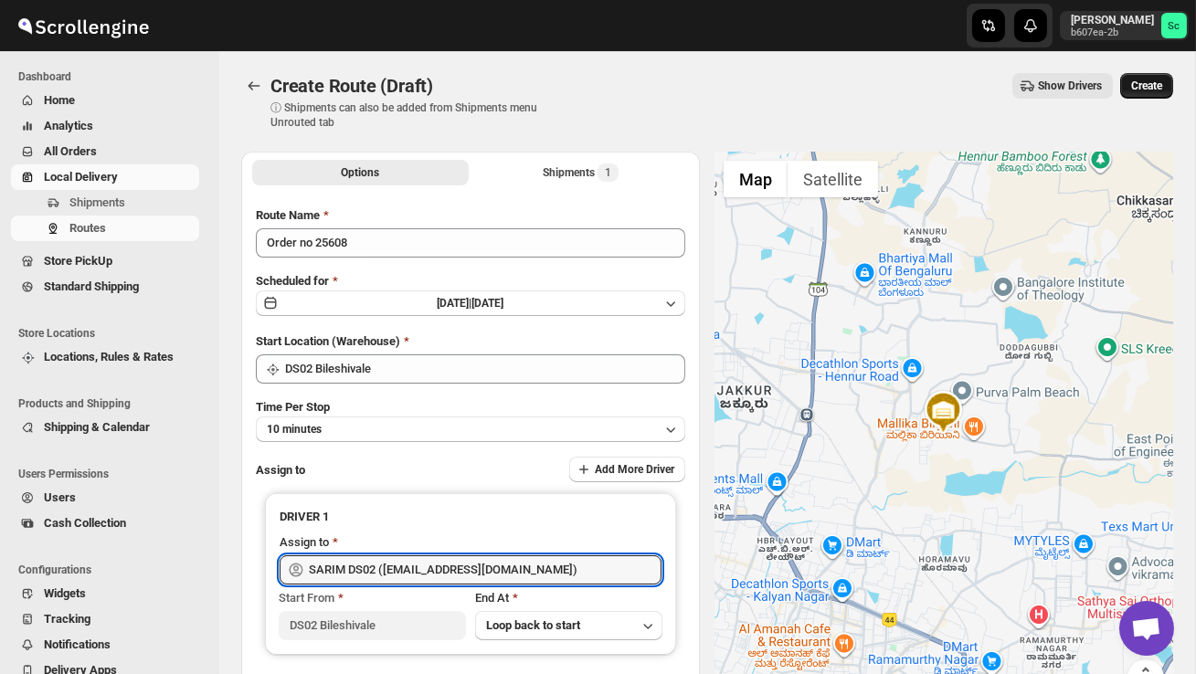
type input "SARIM DS02 ([EMAIL_ADDRESS][DOMAIN_NAME])"
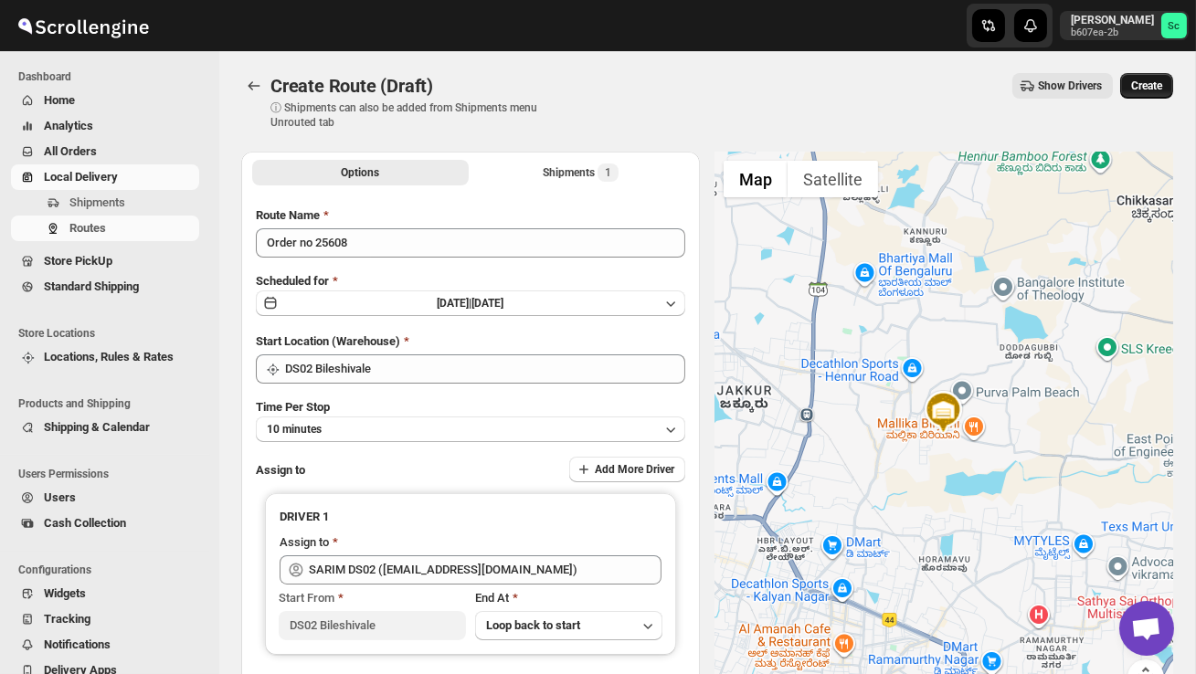
click at [1149, 82] on span "Create" at bounding box center [1146, 86] width 31 height 15
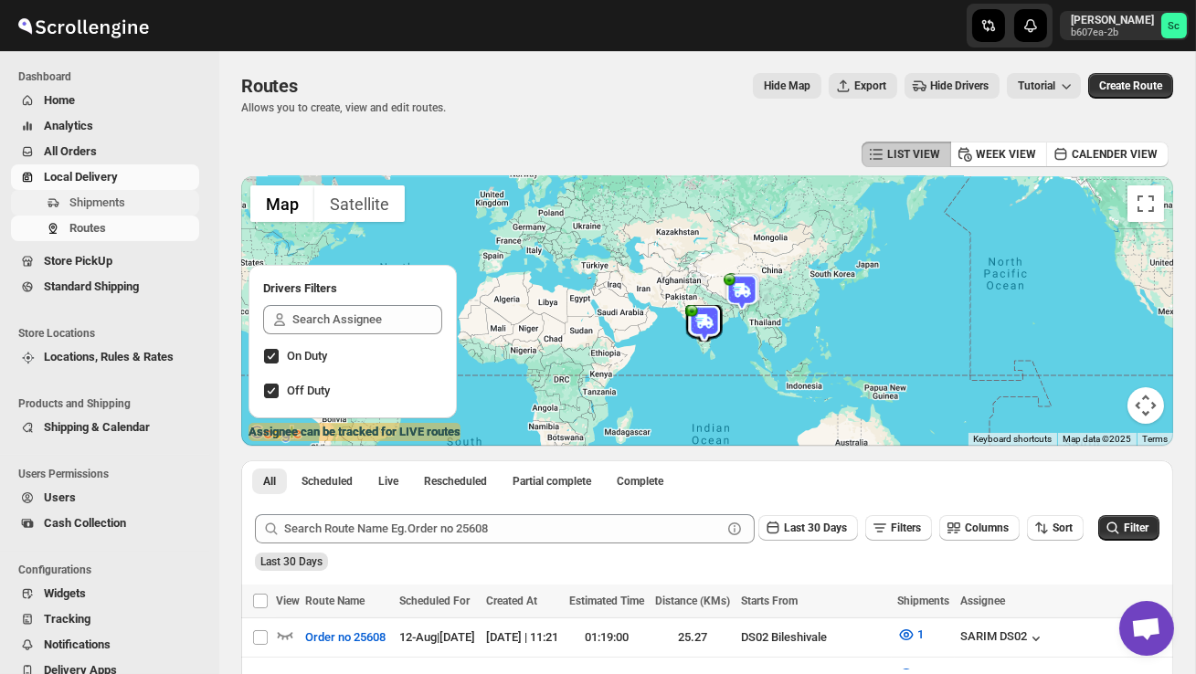
click at [113, 196] on span "Shipments" at bounding box center [97, 203] width 56 height 14
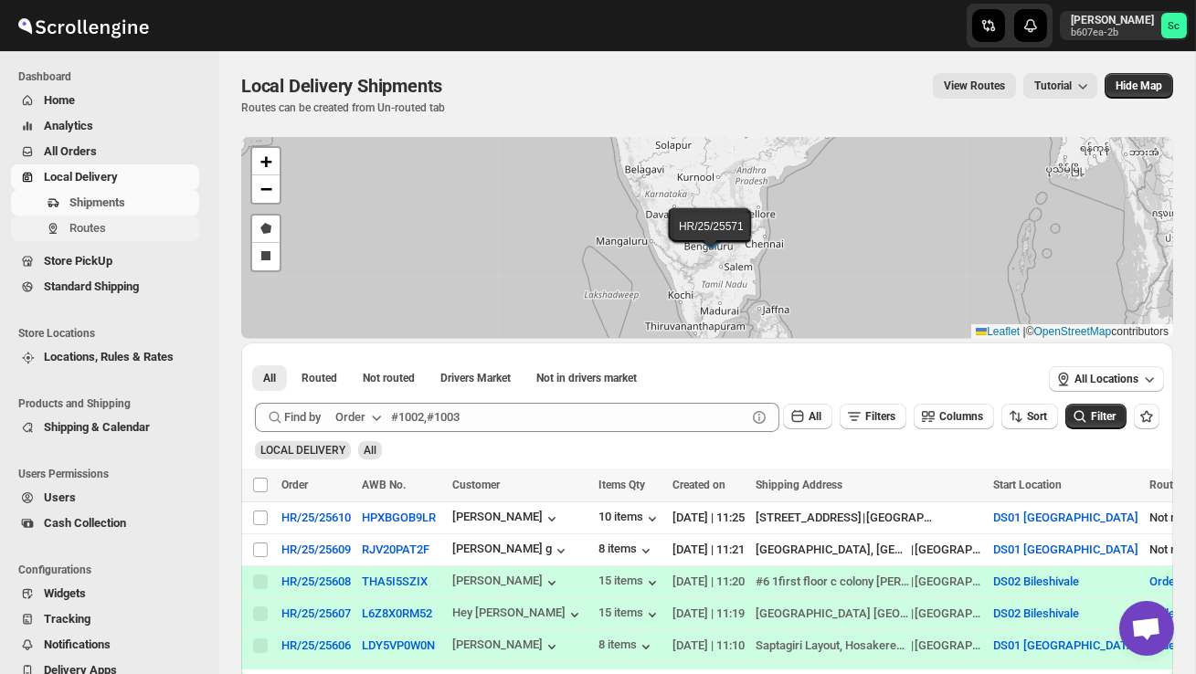
click at [103, 223] on span "Routes" at bounding box center [87, 228] width 37 height 14
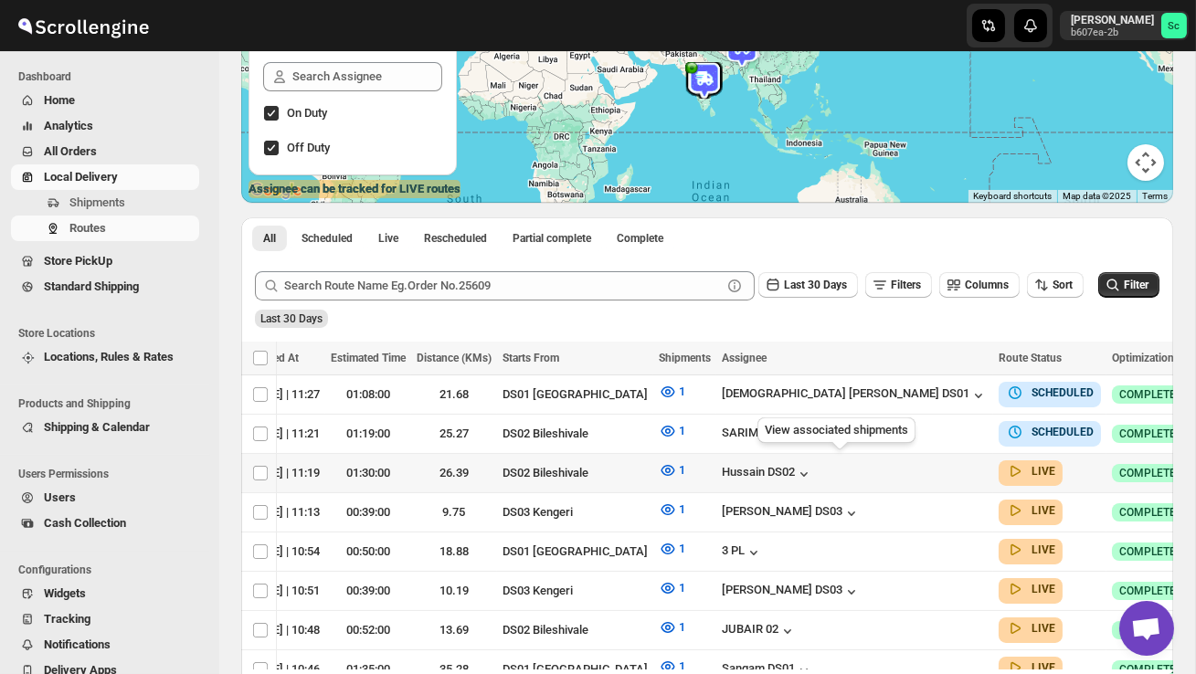
scroll to position [0, 238]
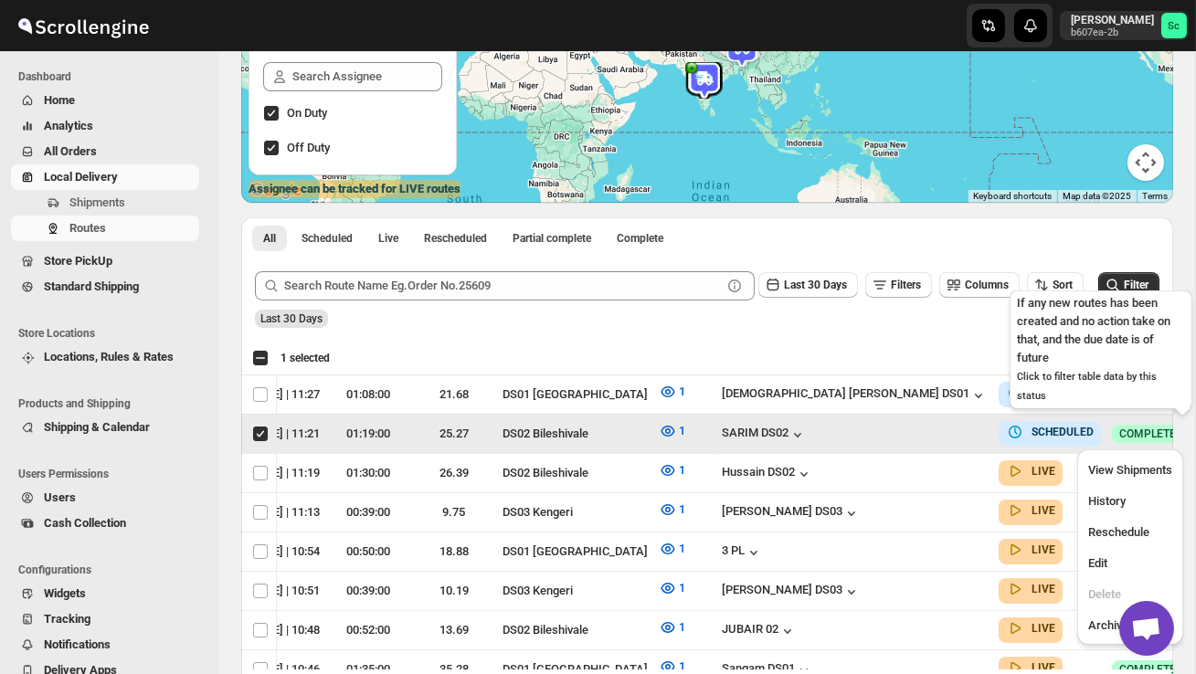
scroll to position [0, 1]
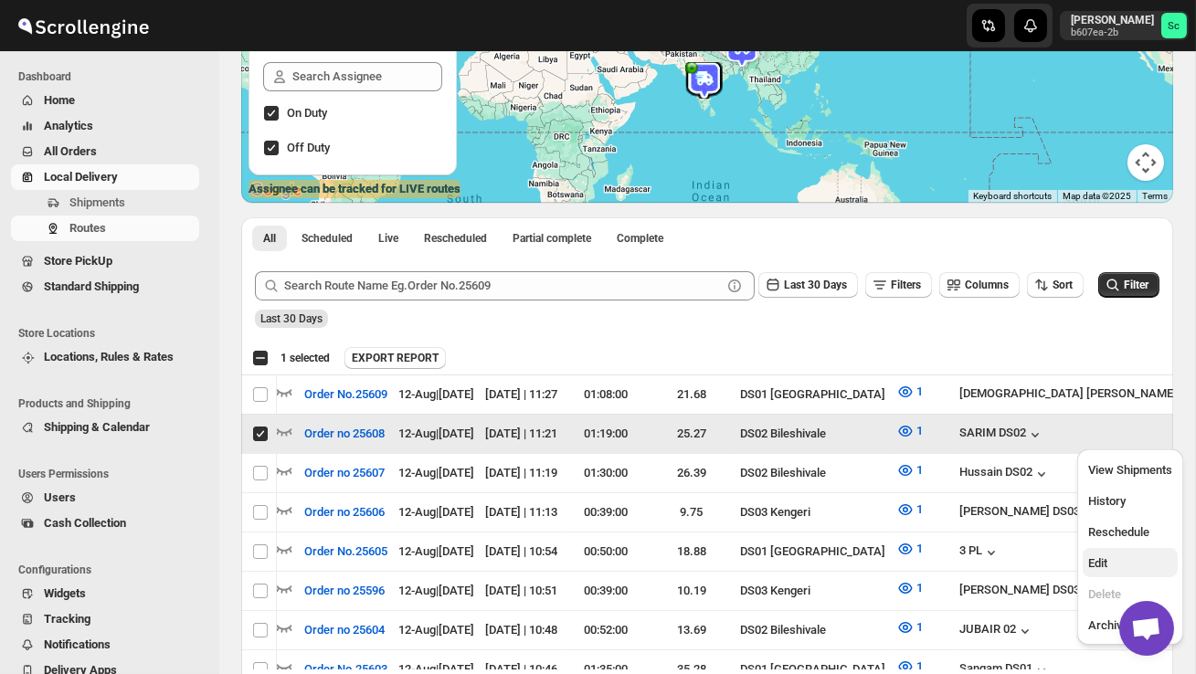
click at [1122, 561] on span "Edit" at bounding box center [1130, 564] width 84 height 18
checkbox input "false"
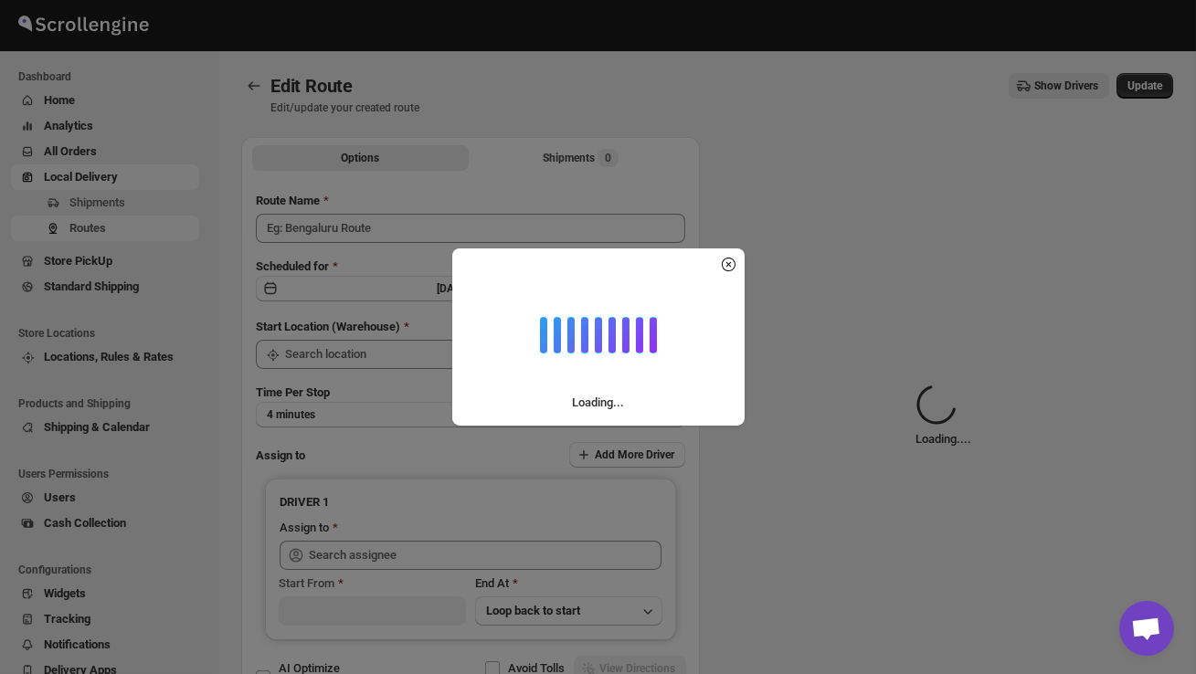
type input "Order no 25608"
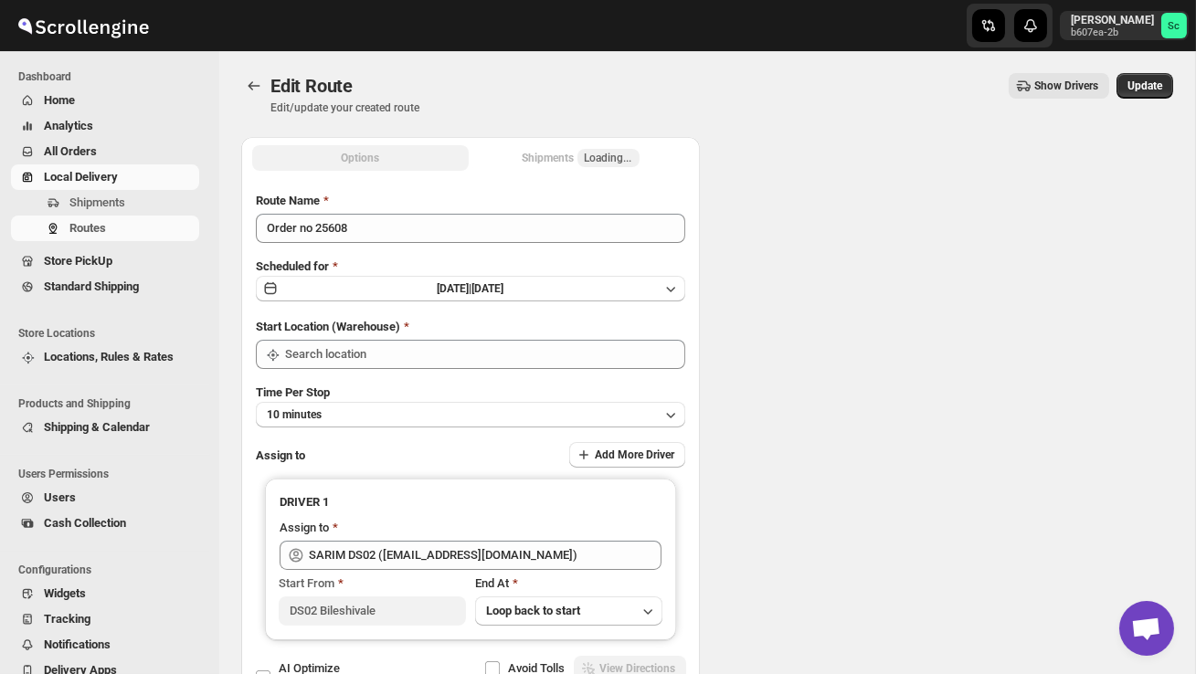
type input "SARIM DS02 ([EMAIL_ADDRESS][DOMAIN_NAME])"
type input "DS02 Bileshivale"
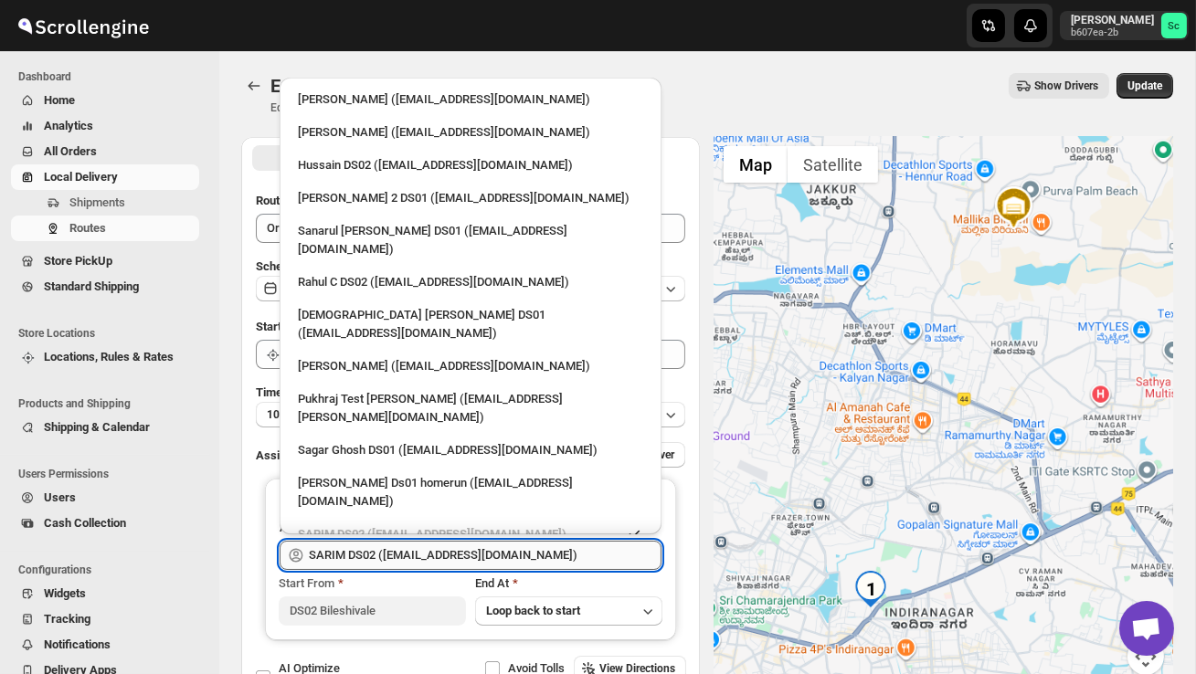
click at [548, 556] on input "SARIM DS02 ([EMAIL_ADDRESS][DOMAIN_NAME])" at bounding box center [485, 555] width 353 height 29
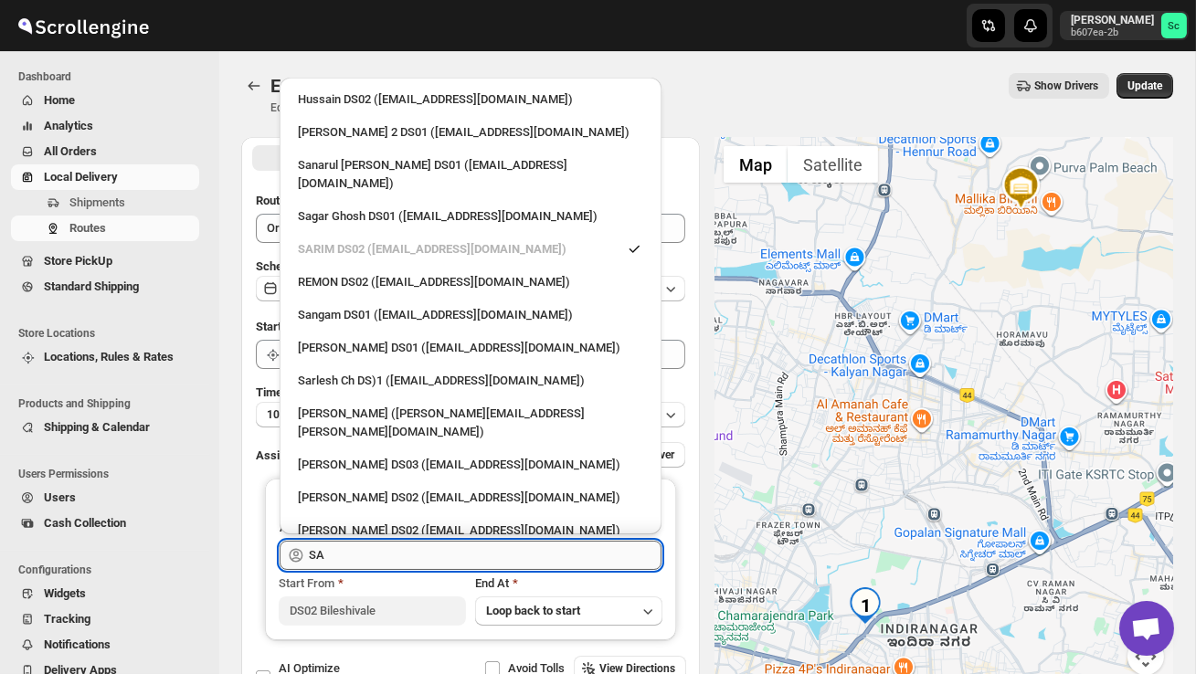
type input "S"
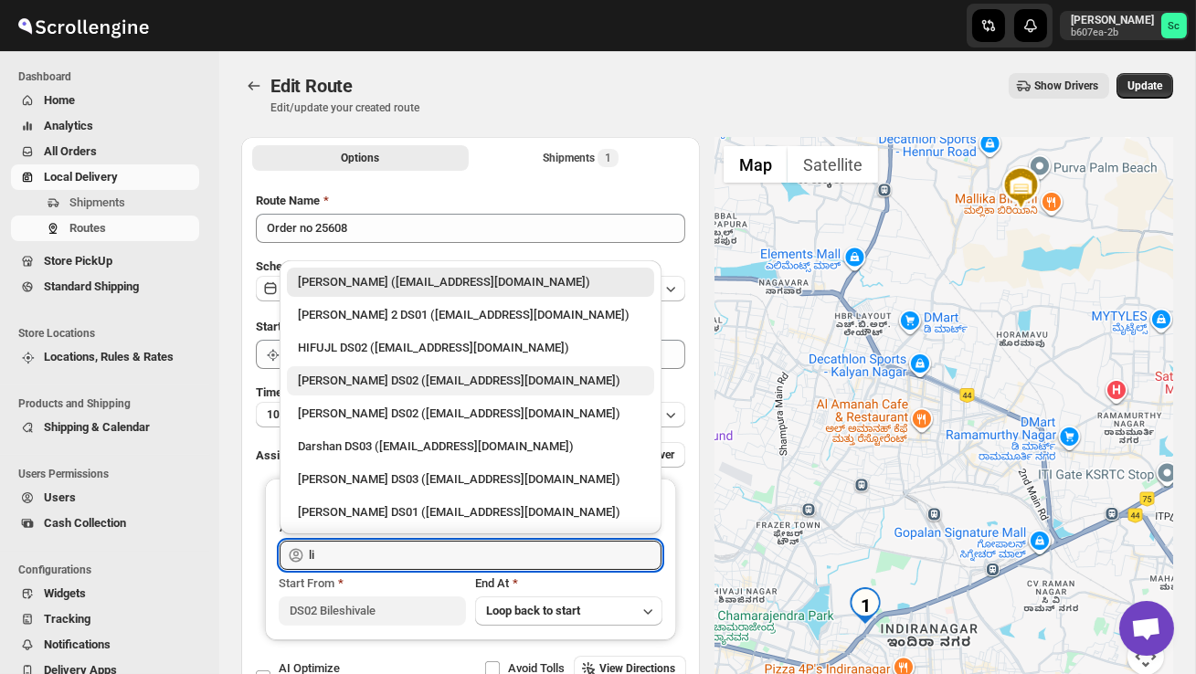
click at [489, 382] on div "[PERSON_NAME] DS02 ([EMAIL_ADDRESS][DOMAIN_NAME])" at bounding box center [470, 381] width 345 height 18
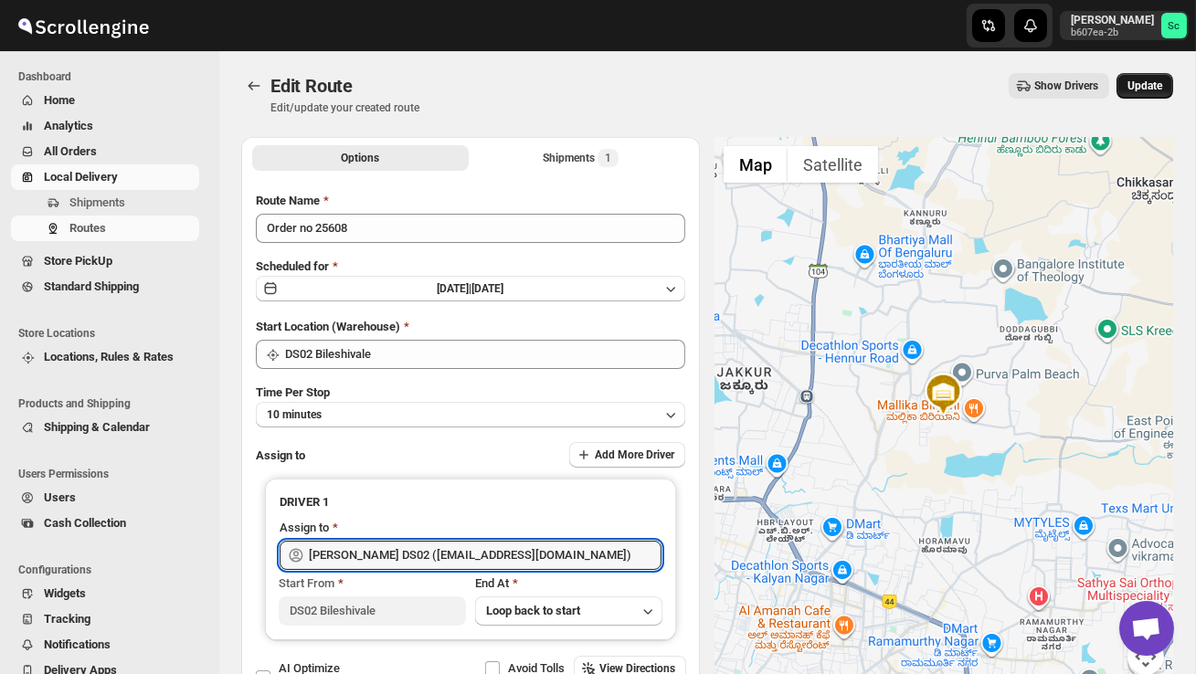
type input "[PERSON_NAME] DS02 ([EMAIL_ADDRESS][DOMAIN_NAME])"
click at [1151, 85] on span "Update" at bounding box center [1145, 86] width 35 height 15
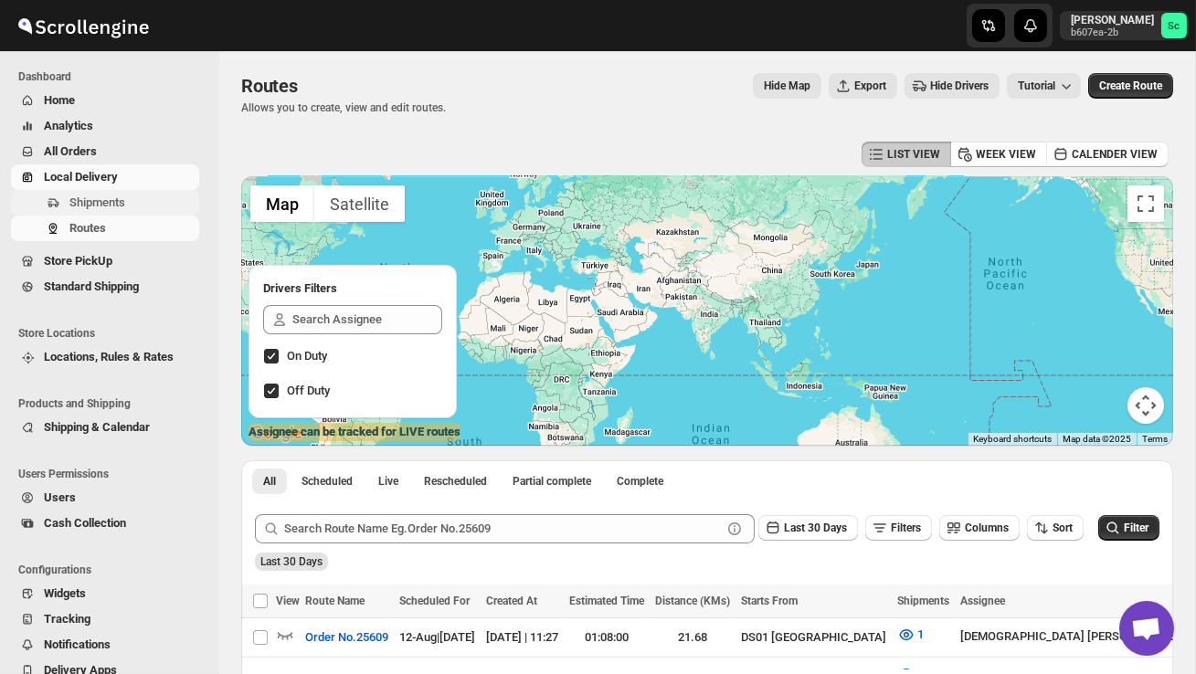
click at [136, 198] on span "Shipments" at bounding box center [132, 203] width 126 height 18
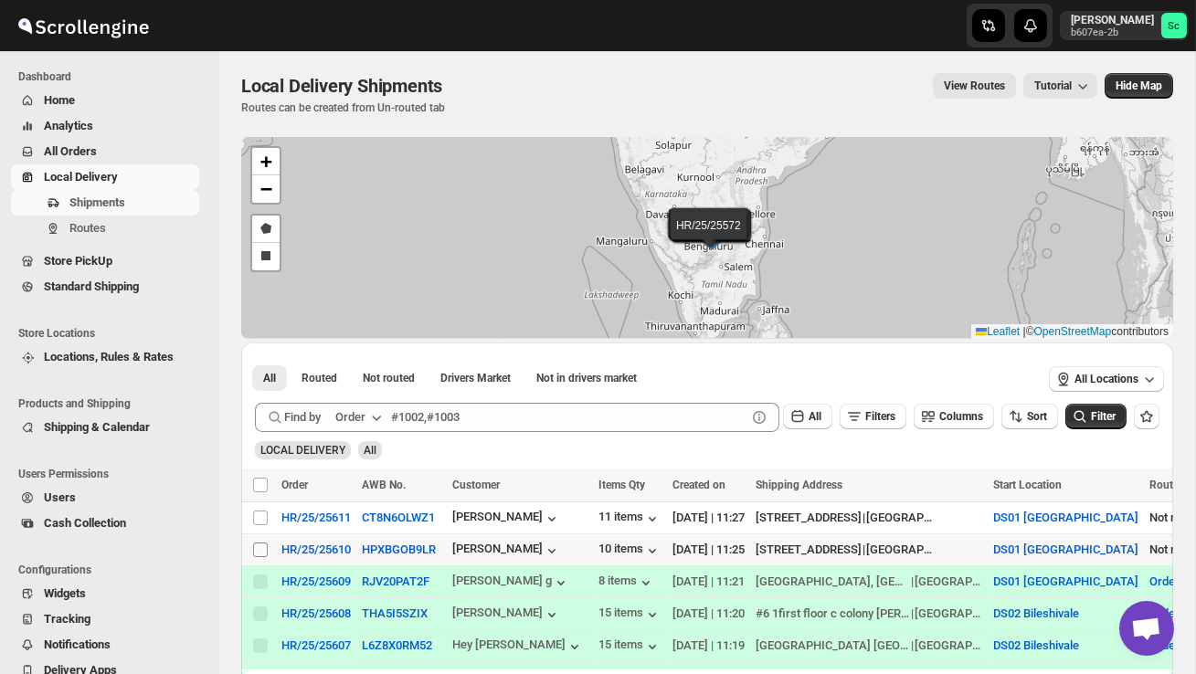
click at [254, 552] on input "Select shipment" at bounding box center [260, 550] width 15 height 15
checkbox input "true"
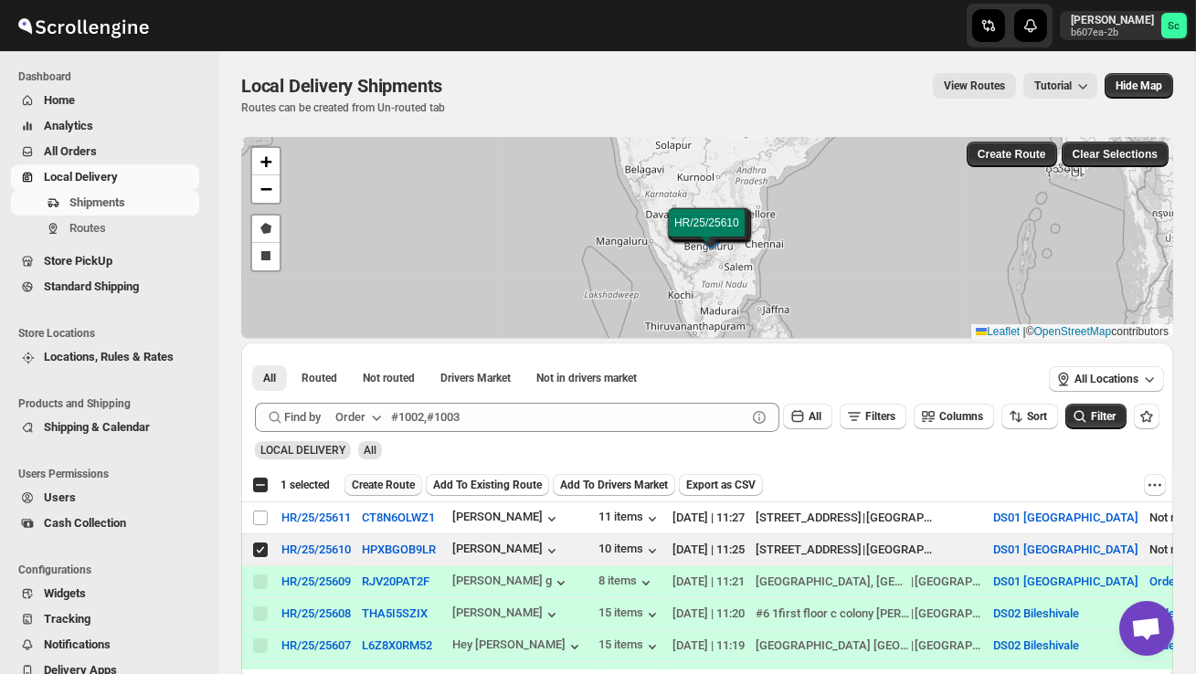
click at [395, 488] on span "Create Route" at bounding box center [383, 485] width 63 height 15
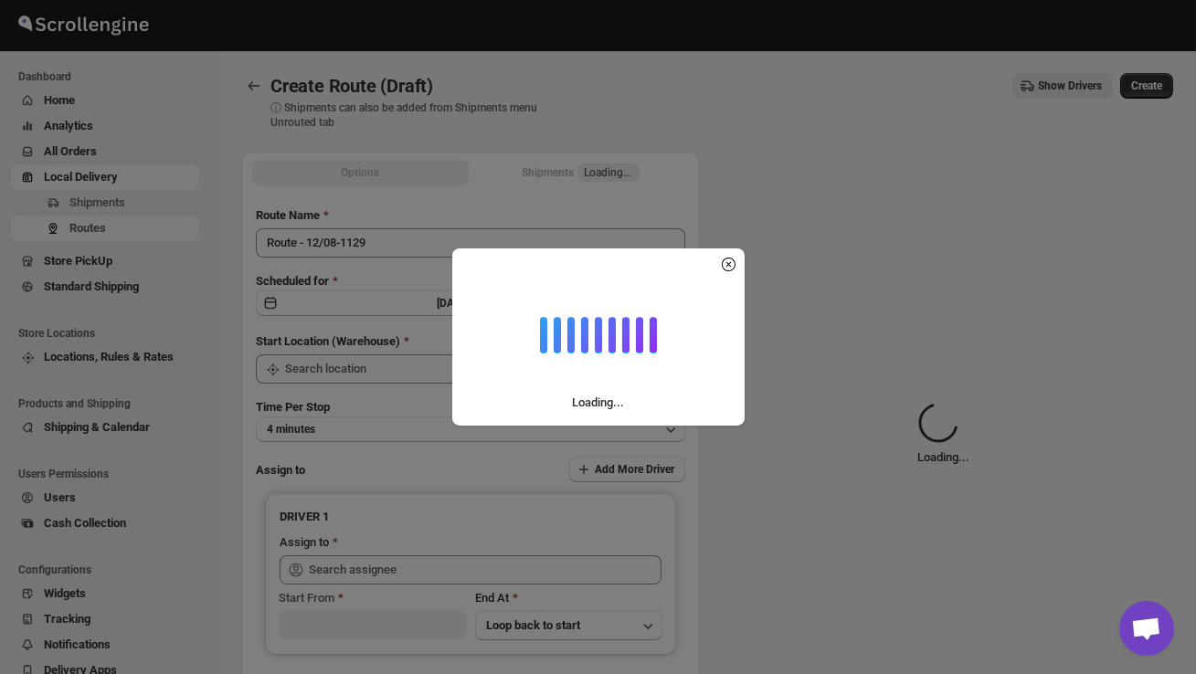
type input "DS01 [GEOGRAPHIC_DATA]"
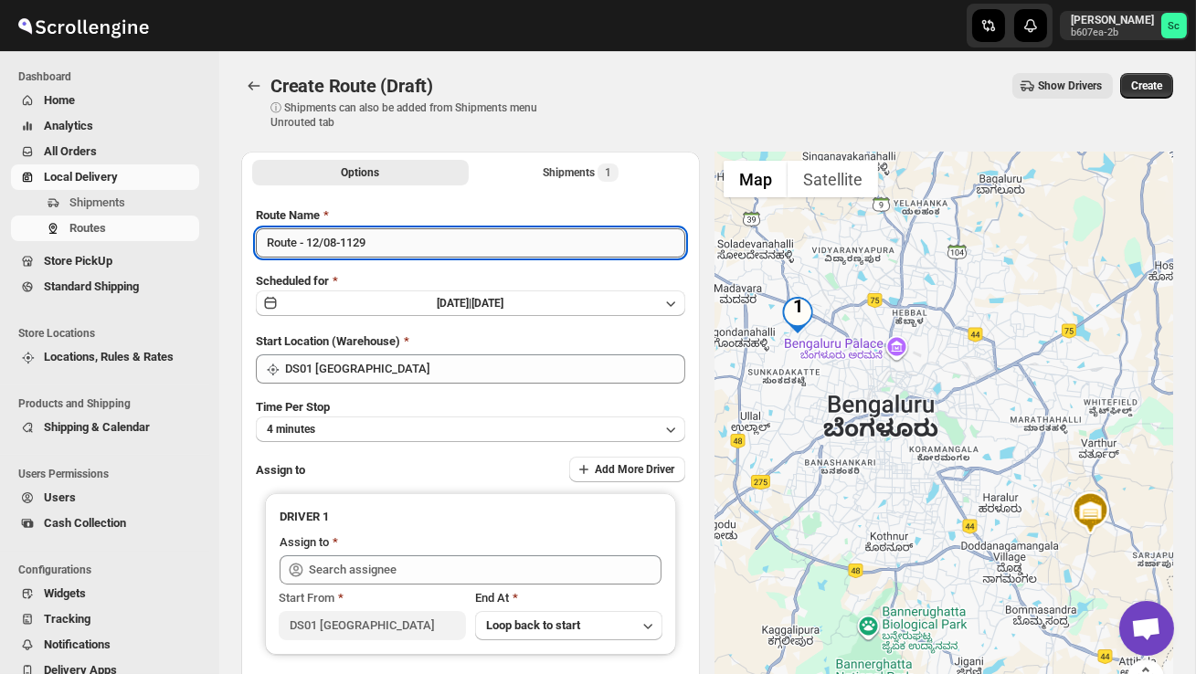
click at [389, 250] on input "Route - 12/08-1129" at bounding box center [470, 242] width 429 height 29
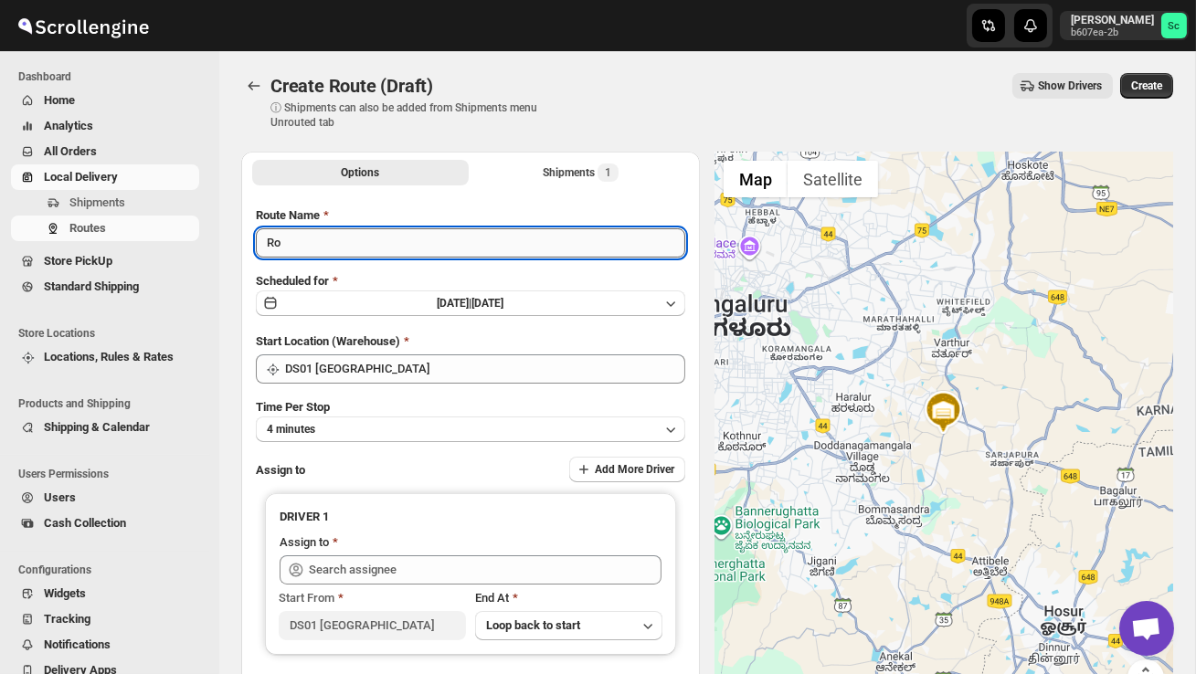
type input "R"
type input "Order no 25610"
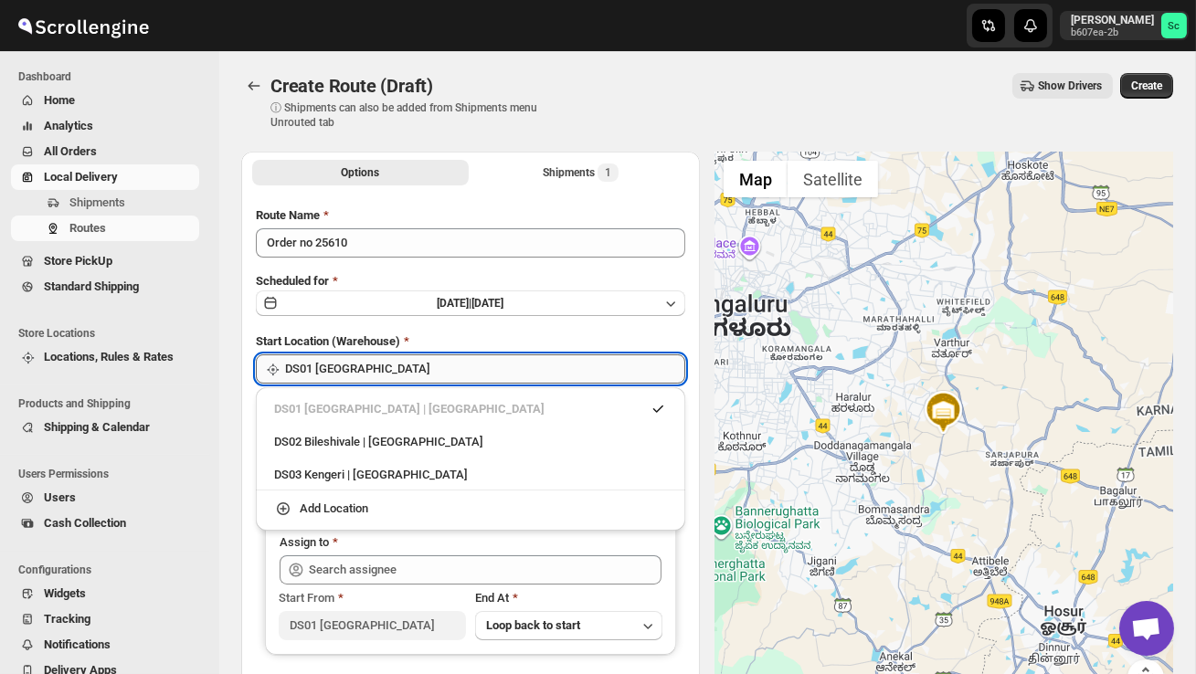
click at [462, 367] on input "DS01 [GEOGRAPHIC_DATA]" at bounding box center [485, 369] width 400 height 29
click at [439, 431] on div "DS02 Bileshivale | Bangalore" at bounding box center [470, 442] width 415 height 29
type input "DS02 Bileshivale"
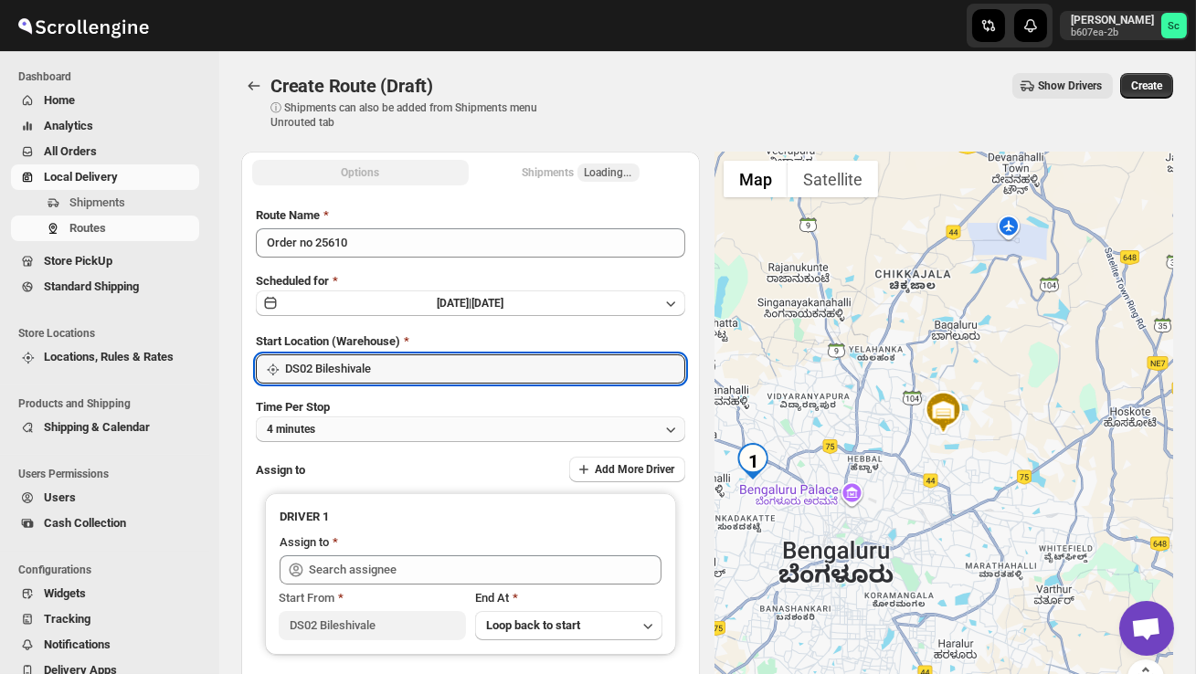
click at [427, 429] on button "4 minutes" at bounding box center [470, 430] width 429 height 26
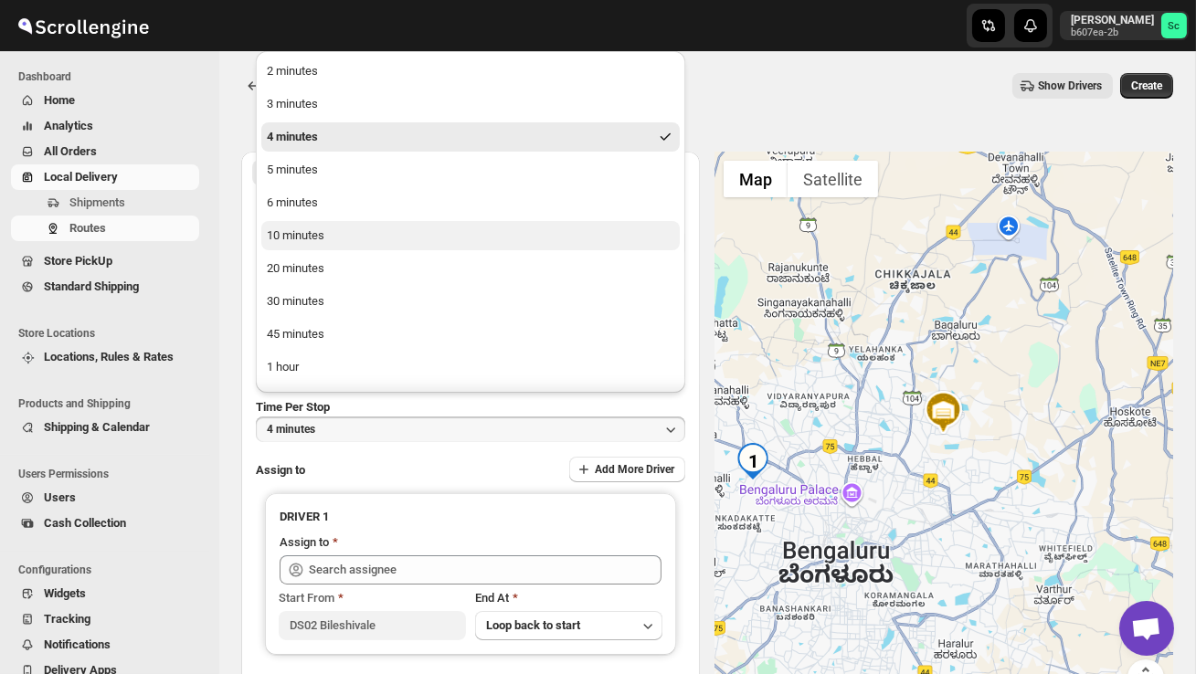
click at [351, 237] on button "10 minutes" at bounding box center [470, 235] width 418 height 29
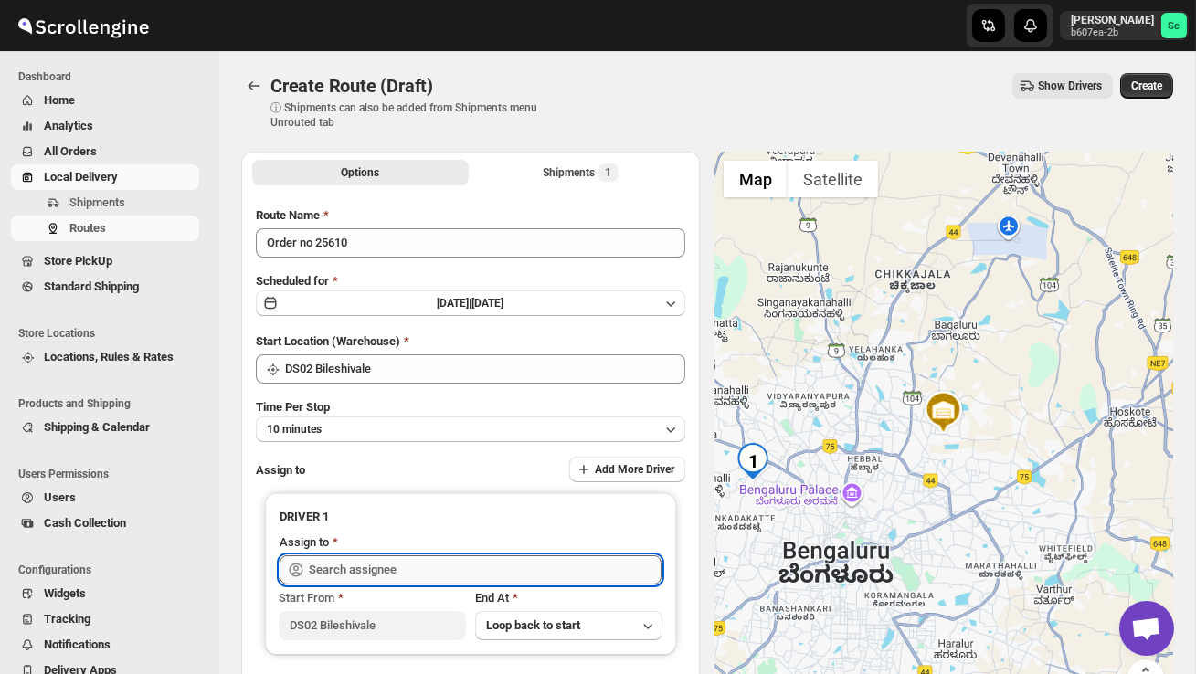
click at [354, 566] on input "text" at bounding box center [485, 570] width 353 height 29
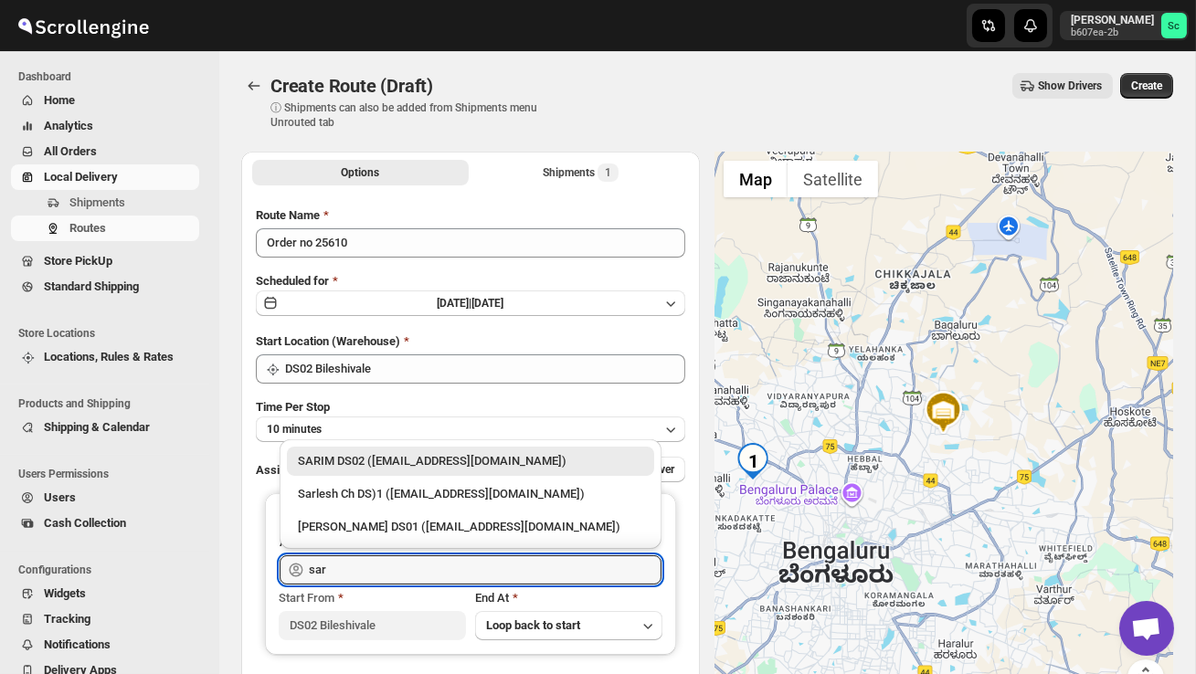
click at [384, 464] on div "SARIM DS02 ([EMAIL_ADDRESS][DOMAIN_NAME])" at bounding box center [470, 461] width 345 height 18
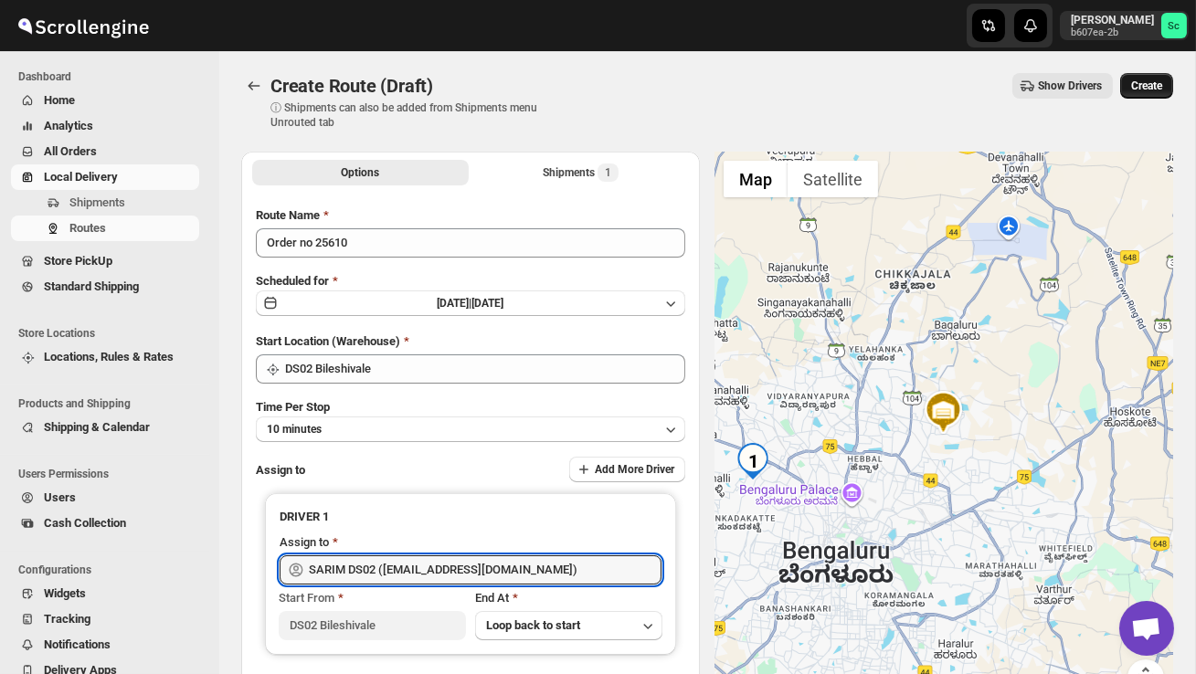
type input "SARIM DS02 ([EMAIL_ADDRESS][DOMAIN_NAME])"
click at [1153, 93] on button "Create" at bounding box center [1146, 86] width 53 height 26
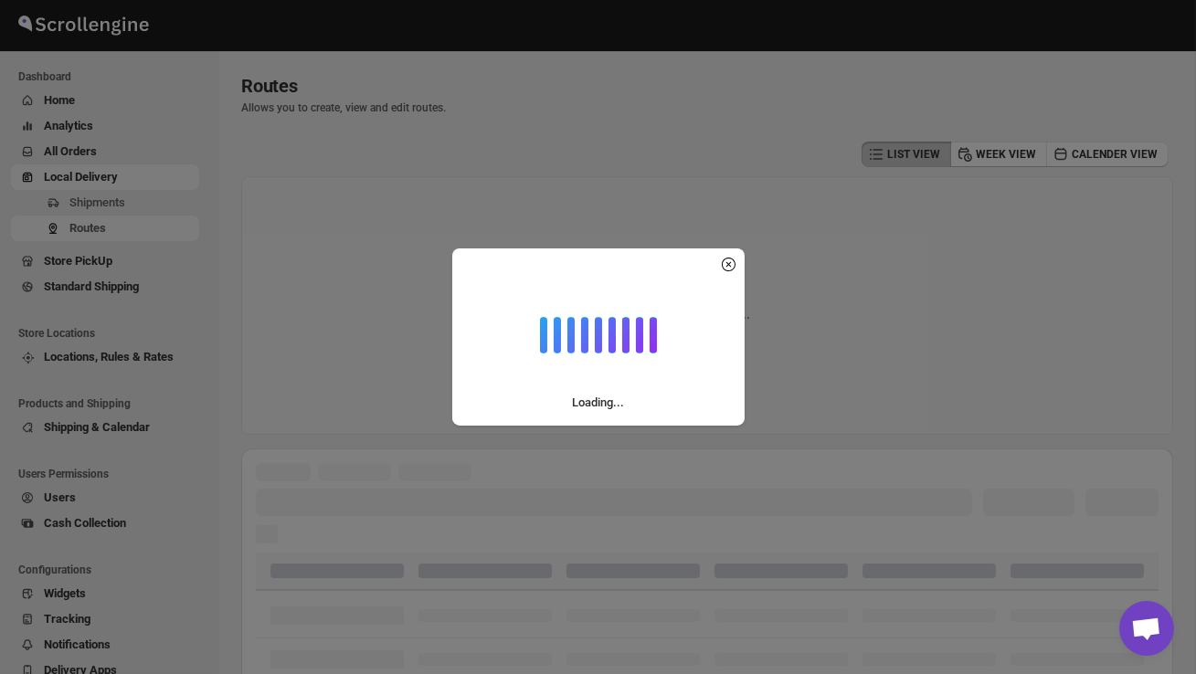
click at [157, 205] on div "Loading..." at bounding box center [598, 337] width 1196 height 674
click at [157, 205] on span "Shipments" at bounding box center [132, 203] width 126 height 18
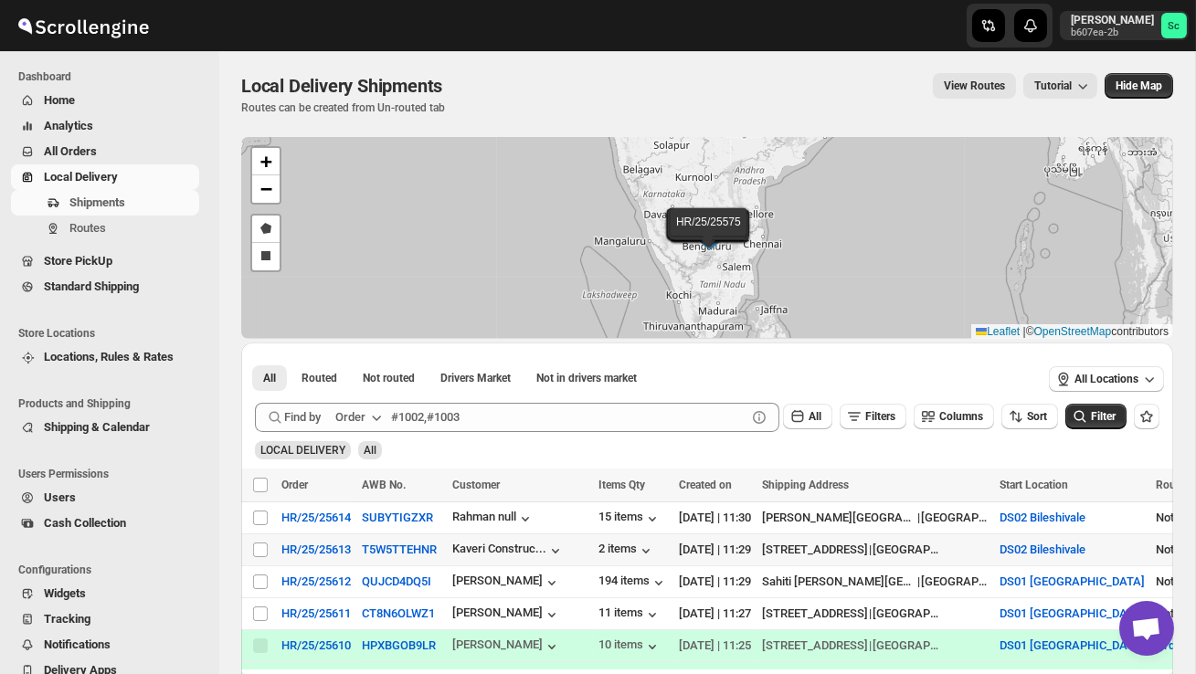
click at [646, 540] on div "2 items" at bounding box center [632, 550] width 69 height 20
click at [642, 545] on div "2 items" at bounding box center [626, 551] width 57 height 18
click at [261, 609] on input "Select shipment" at bounding box center [260, 614] width 15 height 15
checkbox input "true"
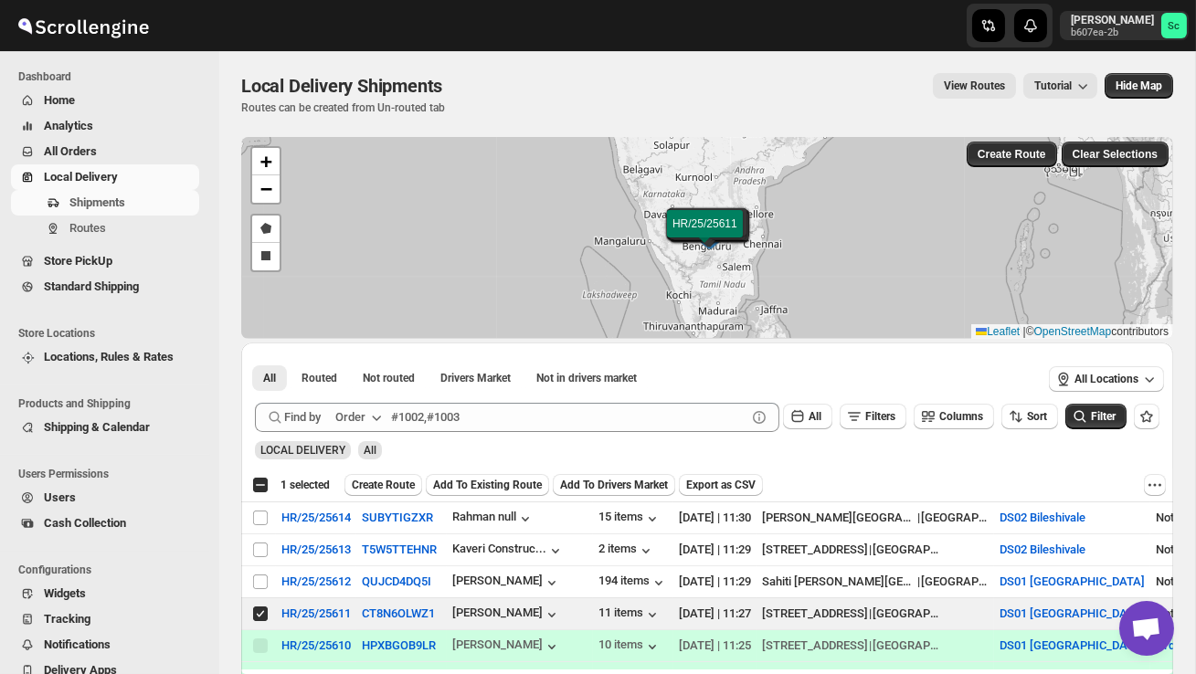
click at [391, 481] on span "Create Route" at bounding box center [383, 485] width 63 height 15
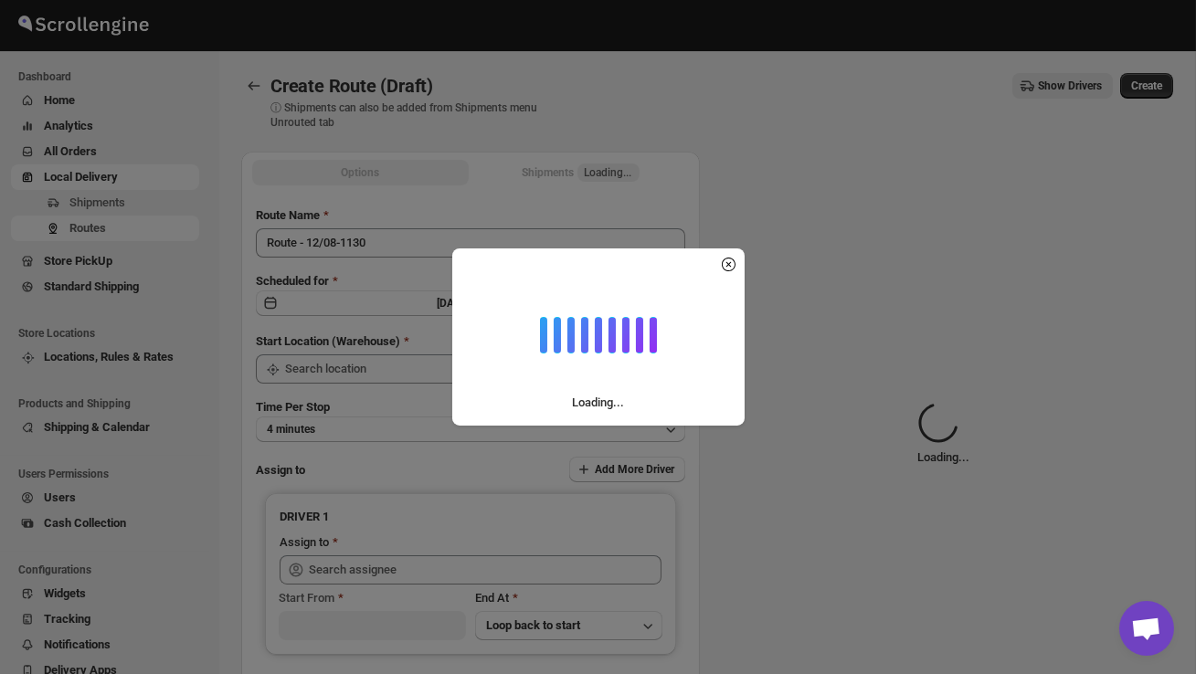
type input "DS01 [GEOGRAPHIC_DATA]"
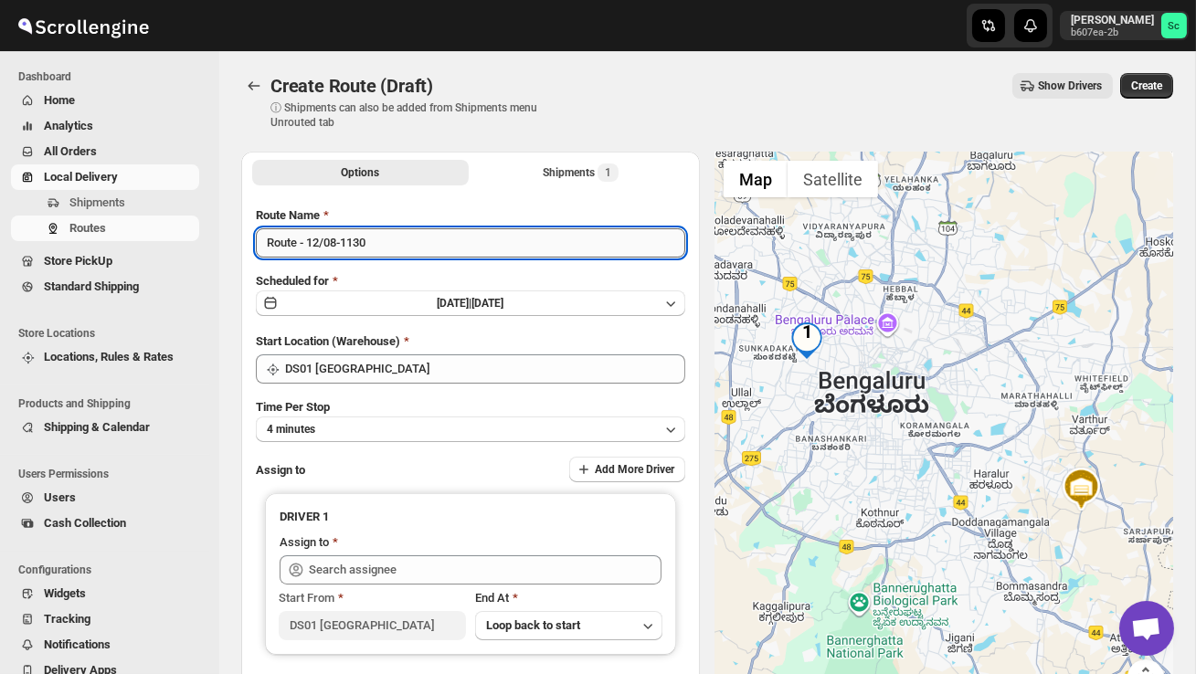
click at [401, 243] on input "Route - 12/08-1130" at bounding box center [470, 242] width 429 height 29
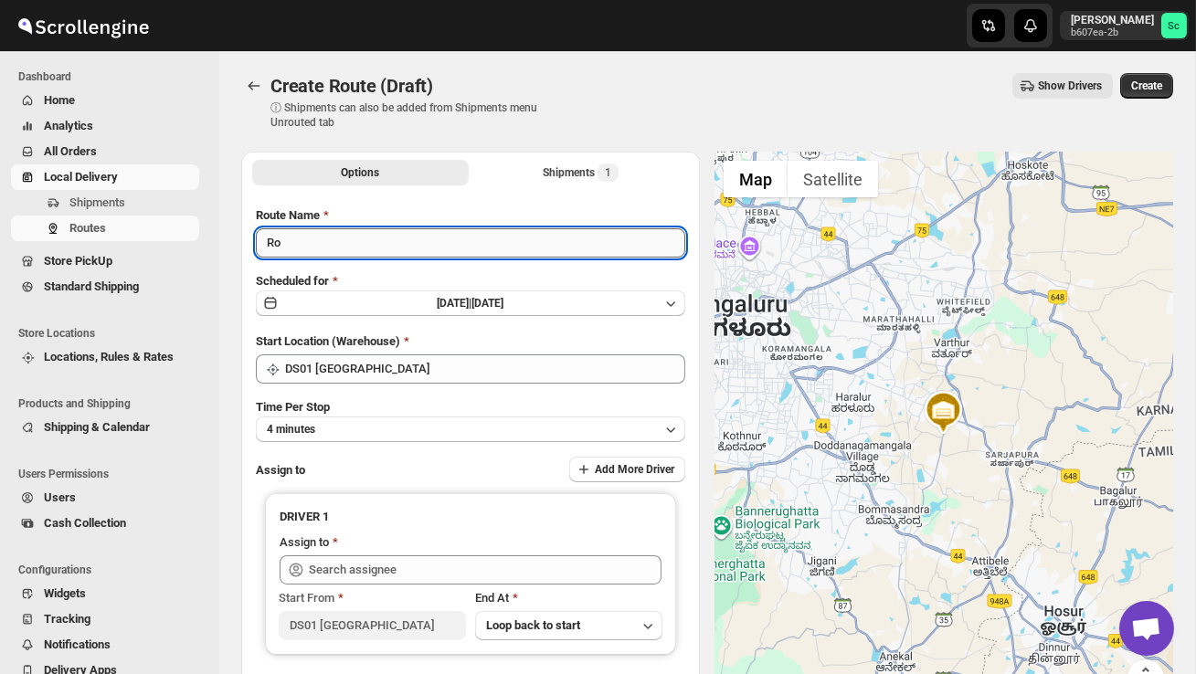
type input "R"
type input "Order no 25611"
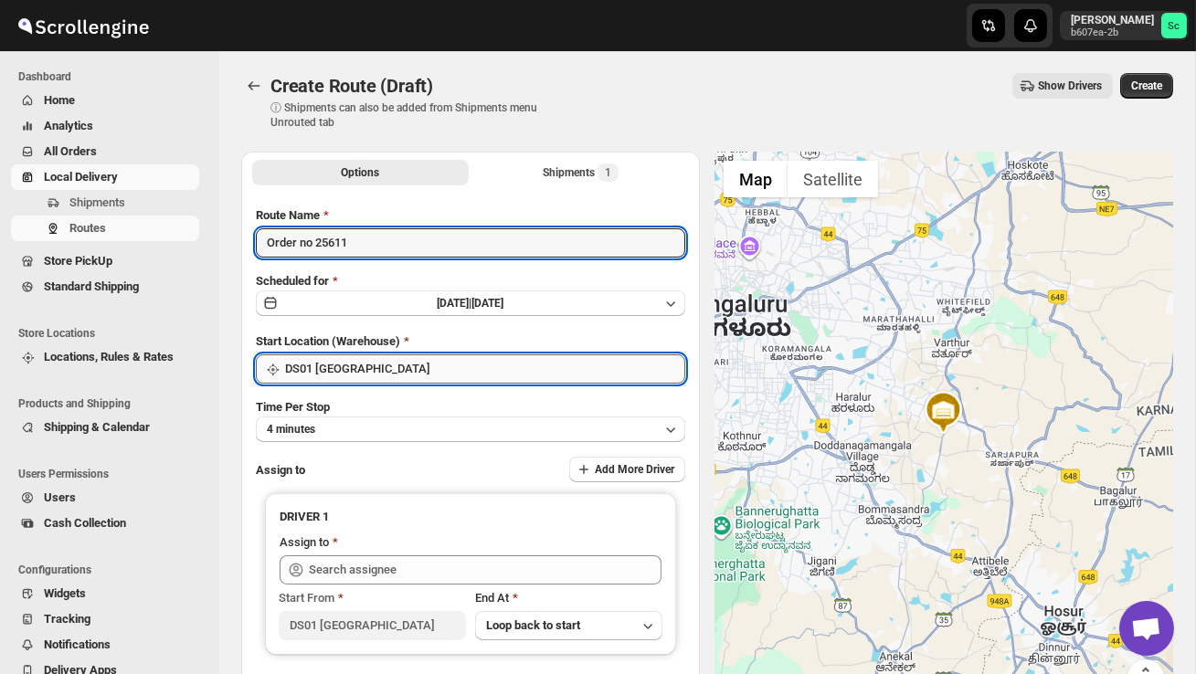
click at [395, 381] on input "DS01 [GEOGRAPHIC_DATA]" at bounding box center [485, 369] width 400 height 29
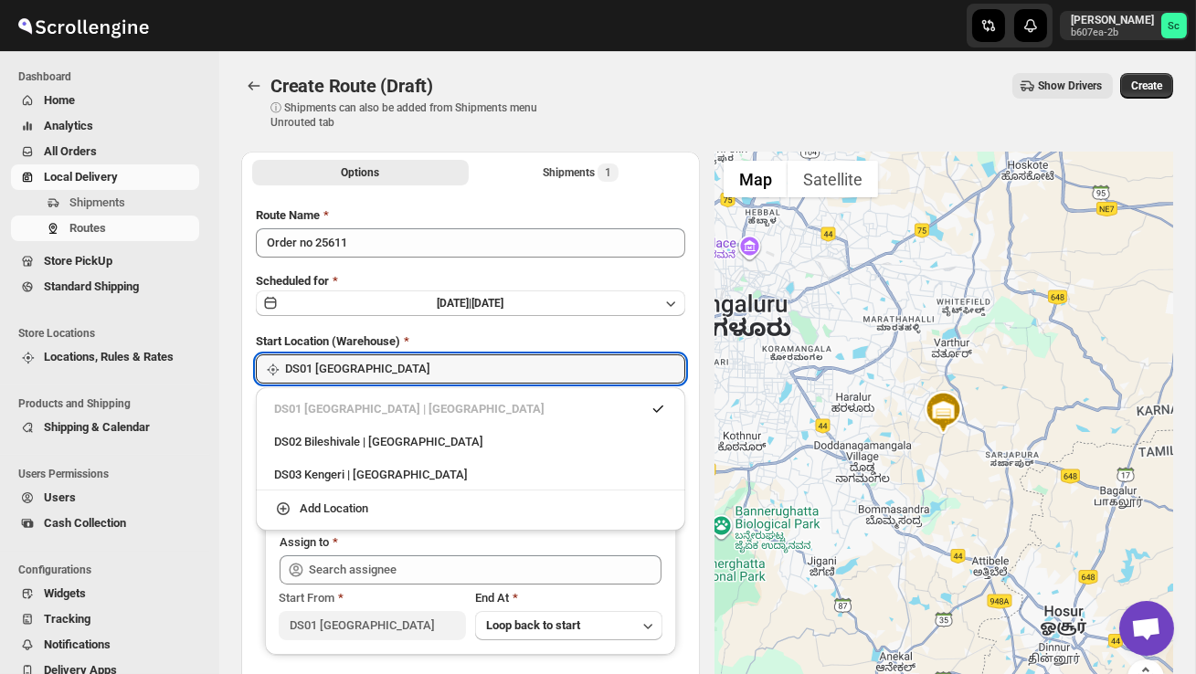
click at [394, 444] on div "DS02 Bileshivale | Bangalore" at bounding box center [470, 442] width 393 height 18
type input "DS02 Bileshivale"
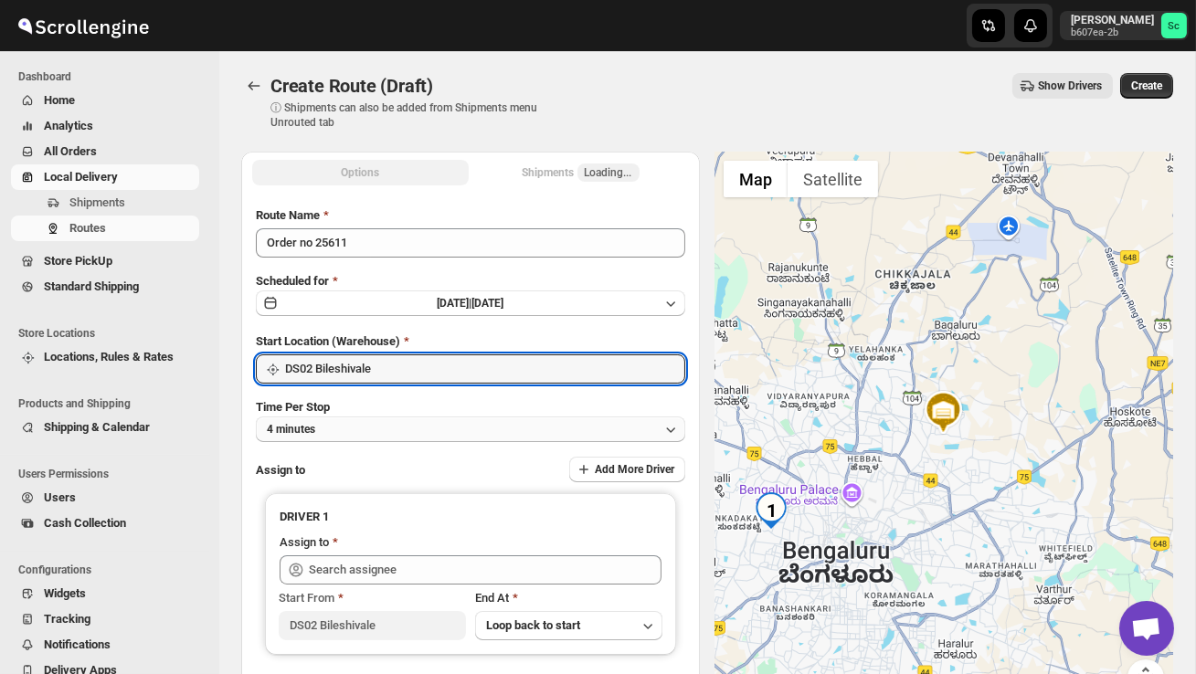
click at [386, 434] on button "4 minutes" at bounding box center [470, 430] width 429 height 26
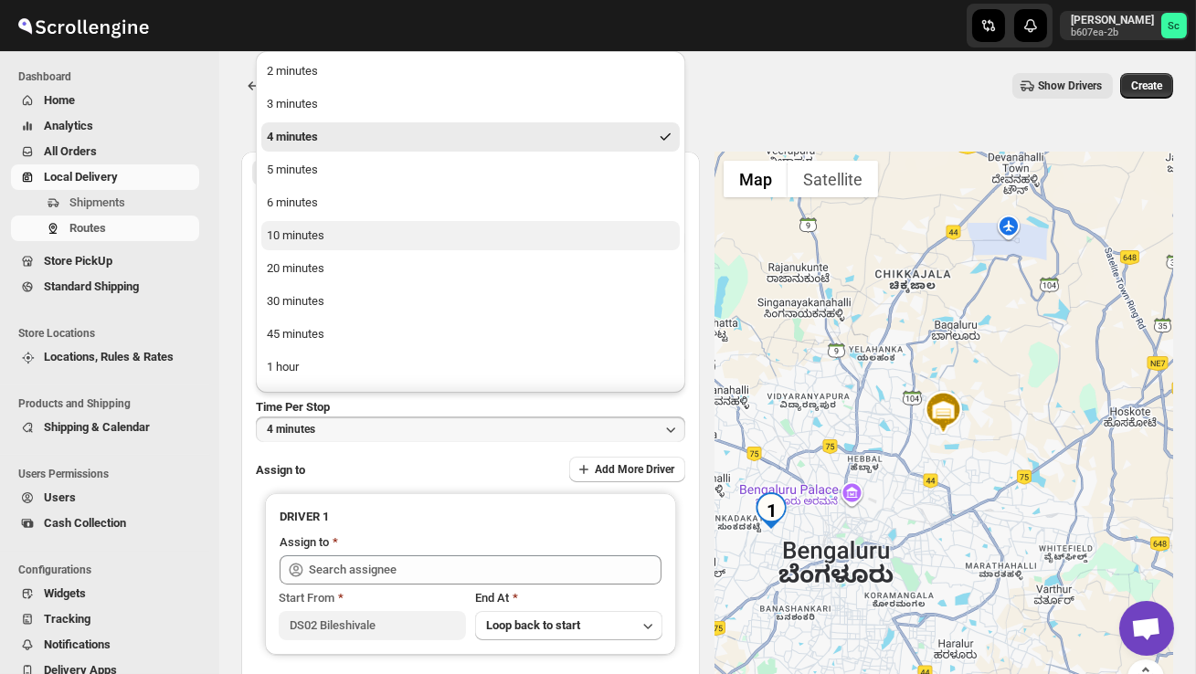
click at [335, 245] on button "10 minutes" at bounding box center [470, 235] width 418 height 29
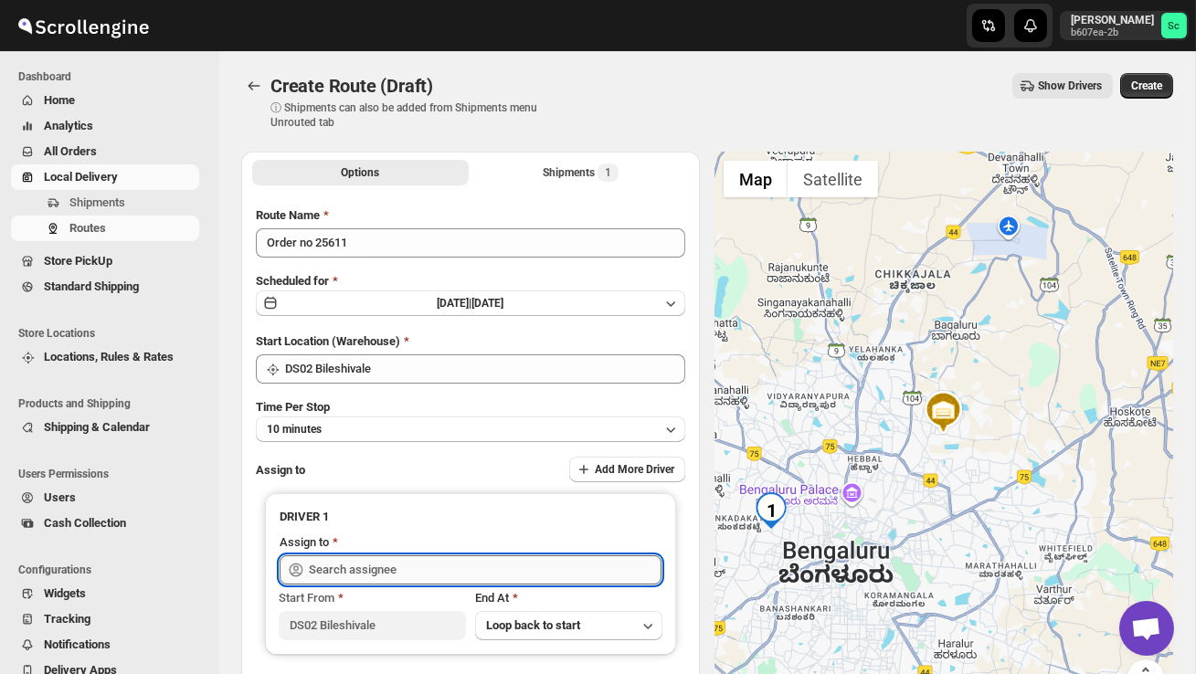
click at [357, 561] on input "text" at bounding box center [485, 570] width 353 height 29
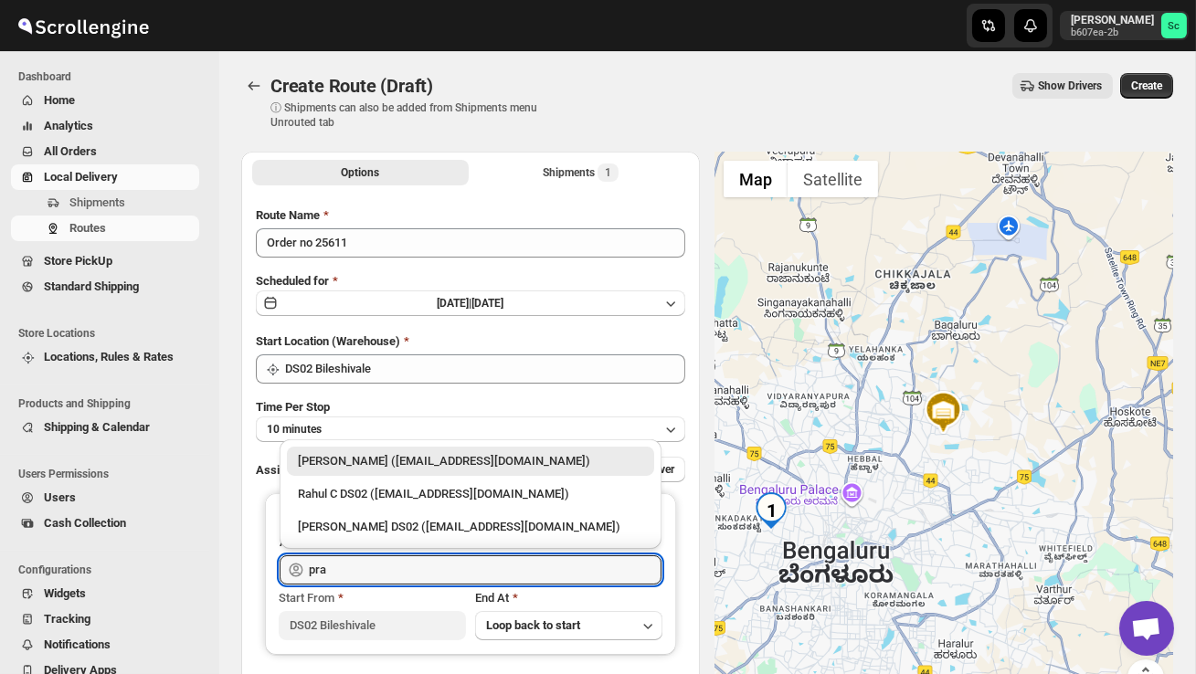
click at [397, 521] on div "[PERSON_NAME] DS02 ([EMAIL_ADDRESS][DOMAIN_NAME])" at bounding box center [470, 527] width 345 height 18
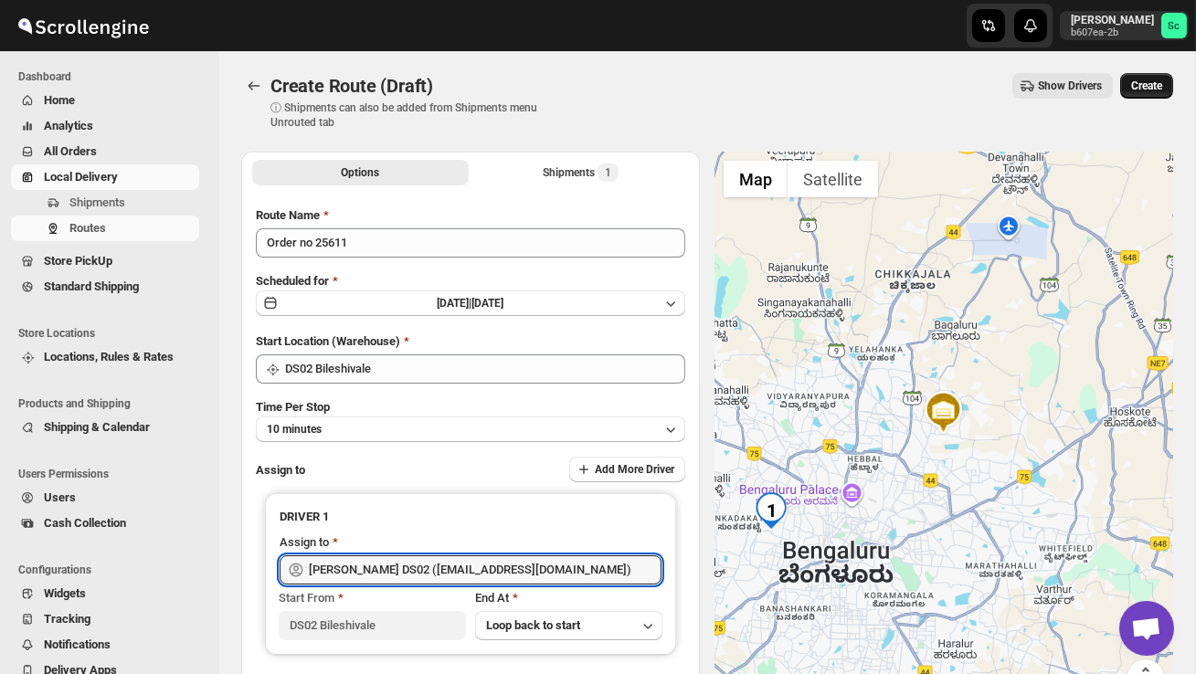
type input "[PERSON_NAME] DS02 ([EMAIL_ADDRESS][DOMAIN_NAME])"
click at [1143, 79] on button "Create" at bounding box center [1146, 86] width 53 height 26
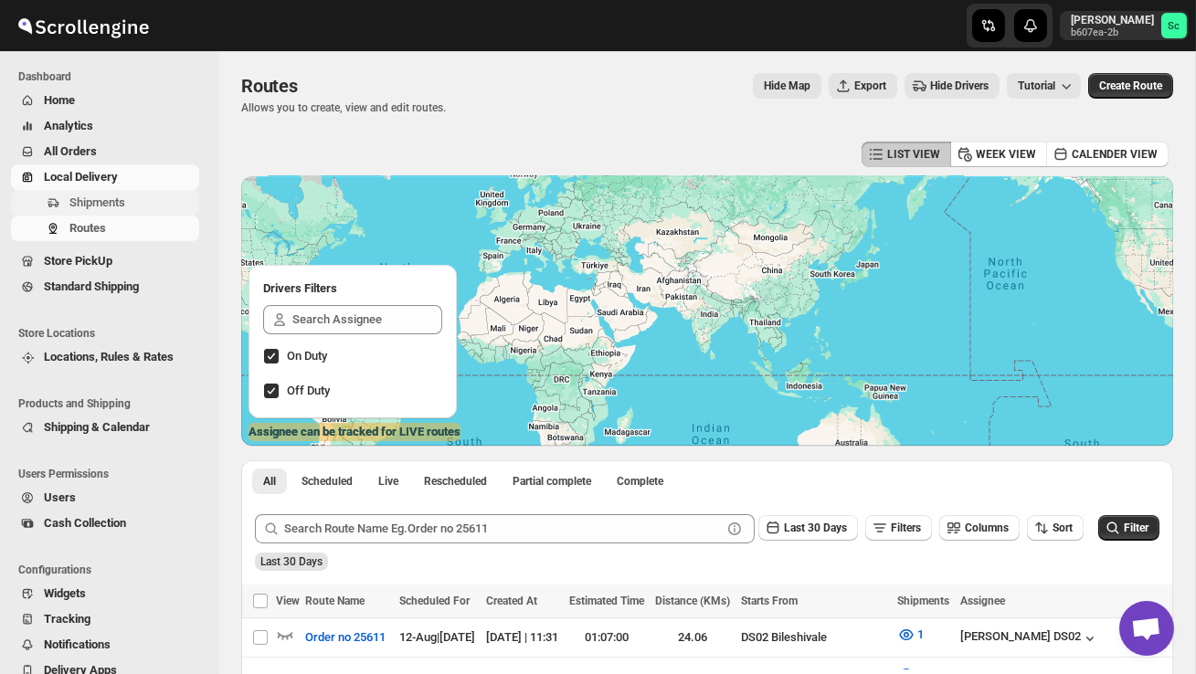
click at [122, 199] on span "Shipments" at bounding box center [97, 203] width 56 height 14
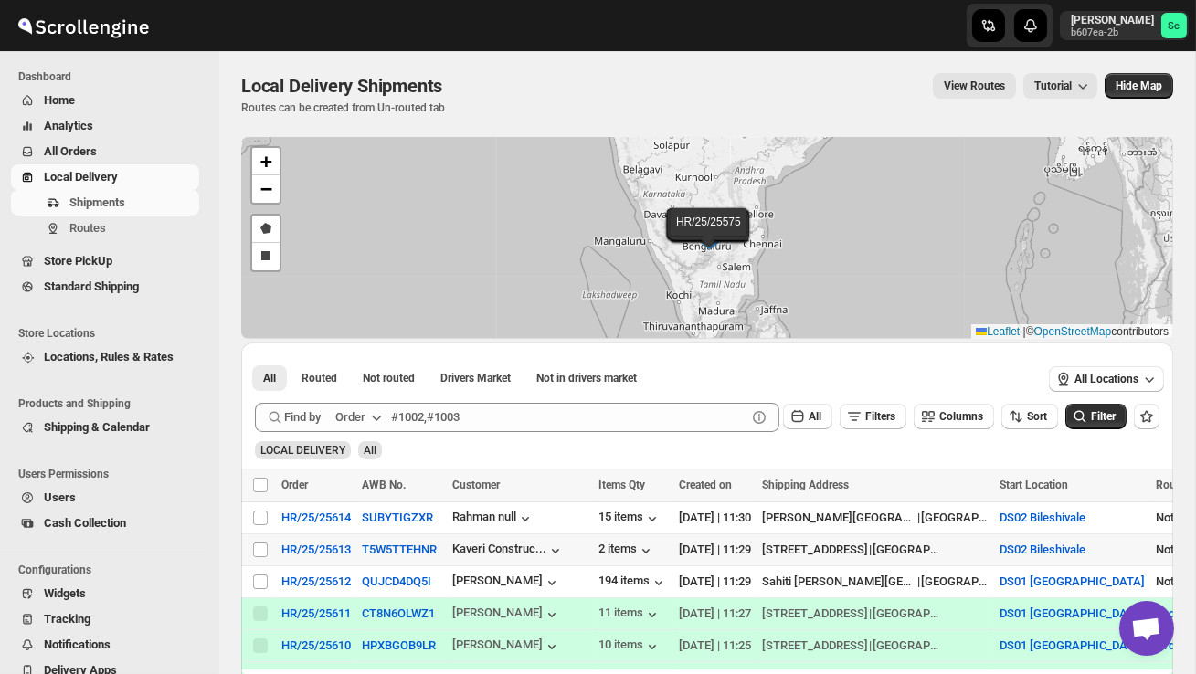
click at [270, 549] on div "Select shipment" at bounding box center [261, 550] width 18 height 16
checkbox input "true"
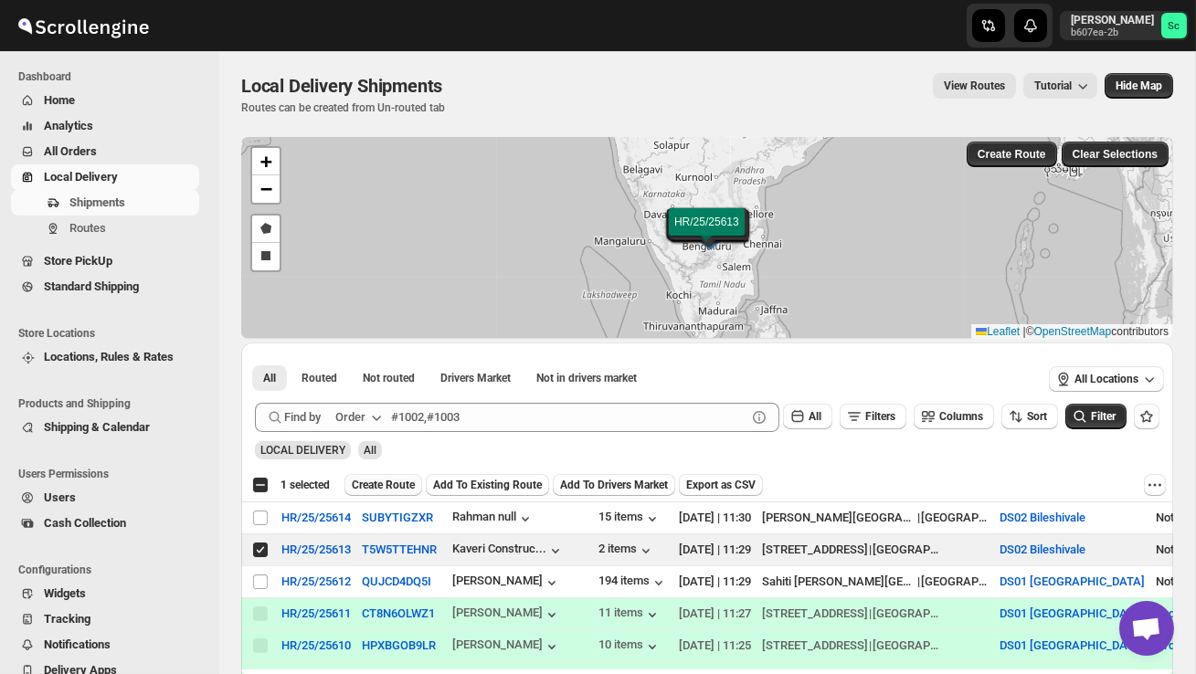
click at [391, 477] on button "Create Route" at bounding box center [383, 485] width 78 height 22
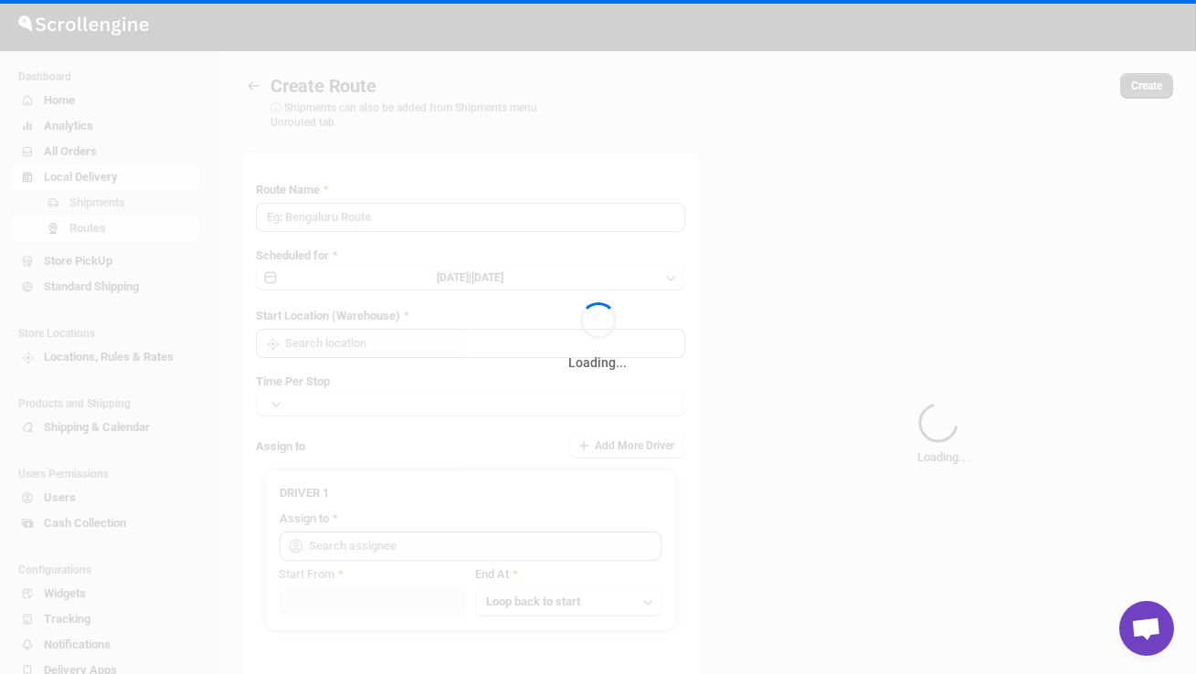
type input "Route - 12/08-1131"
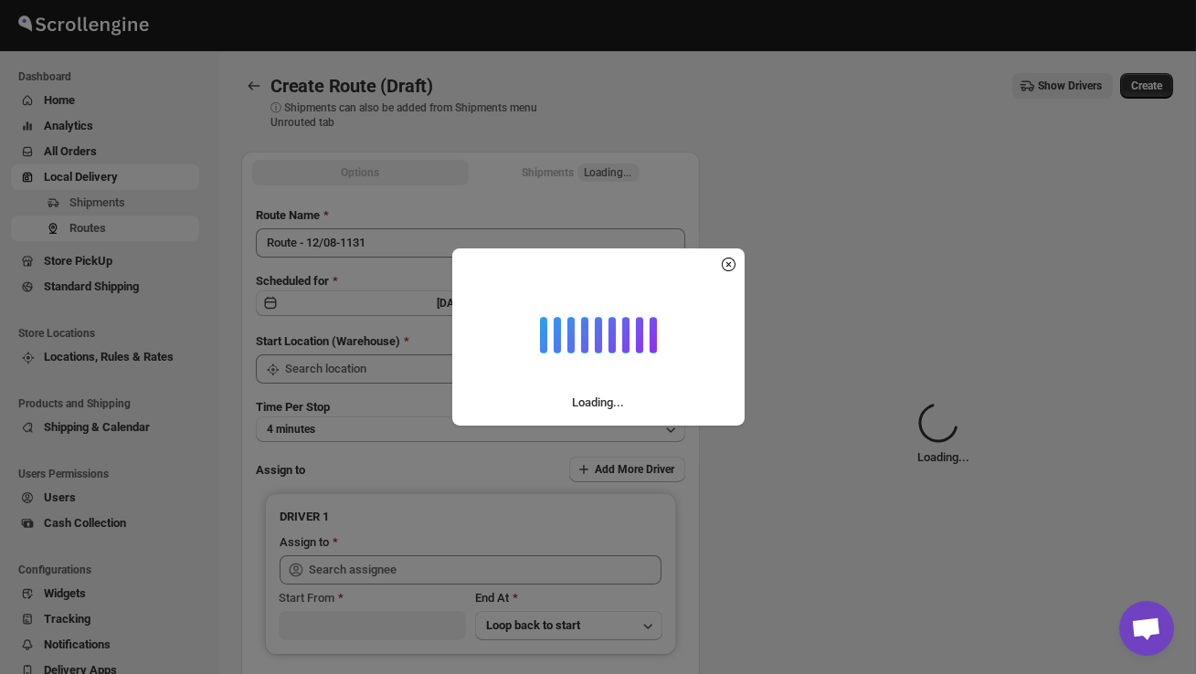
type input "DS02 Bileshivale"
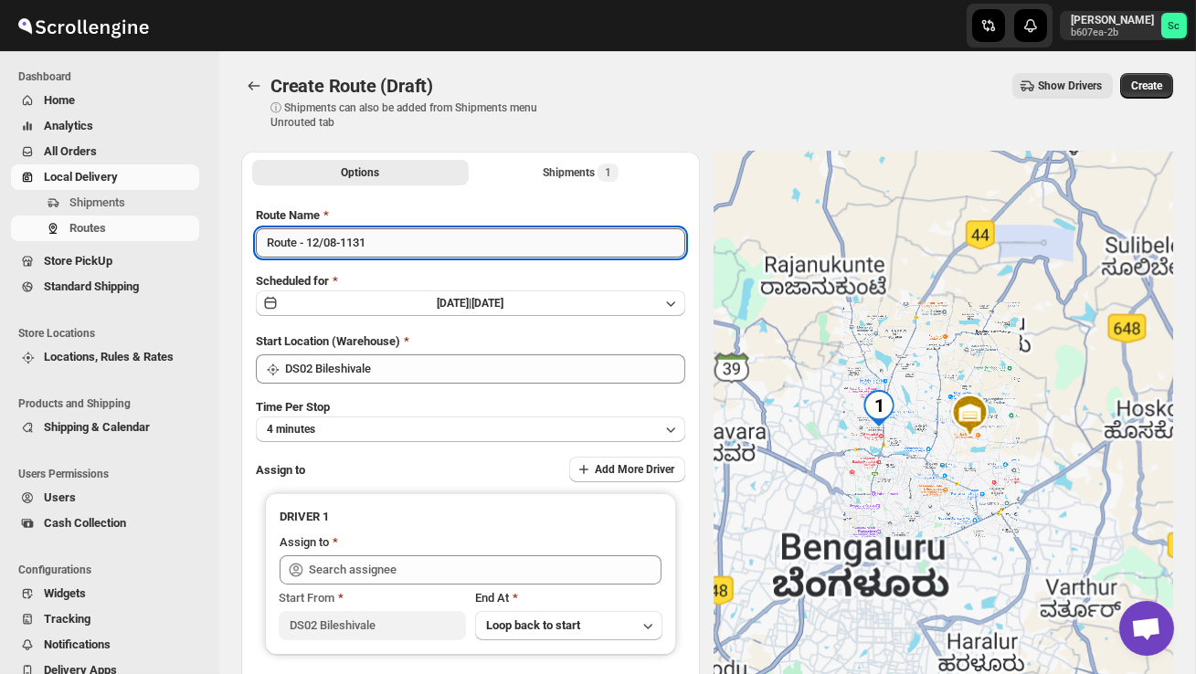
click at [382, 243] on input "Route - 12/08-1131" at bounding box center [470, 242] width 429 height 29
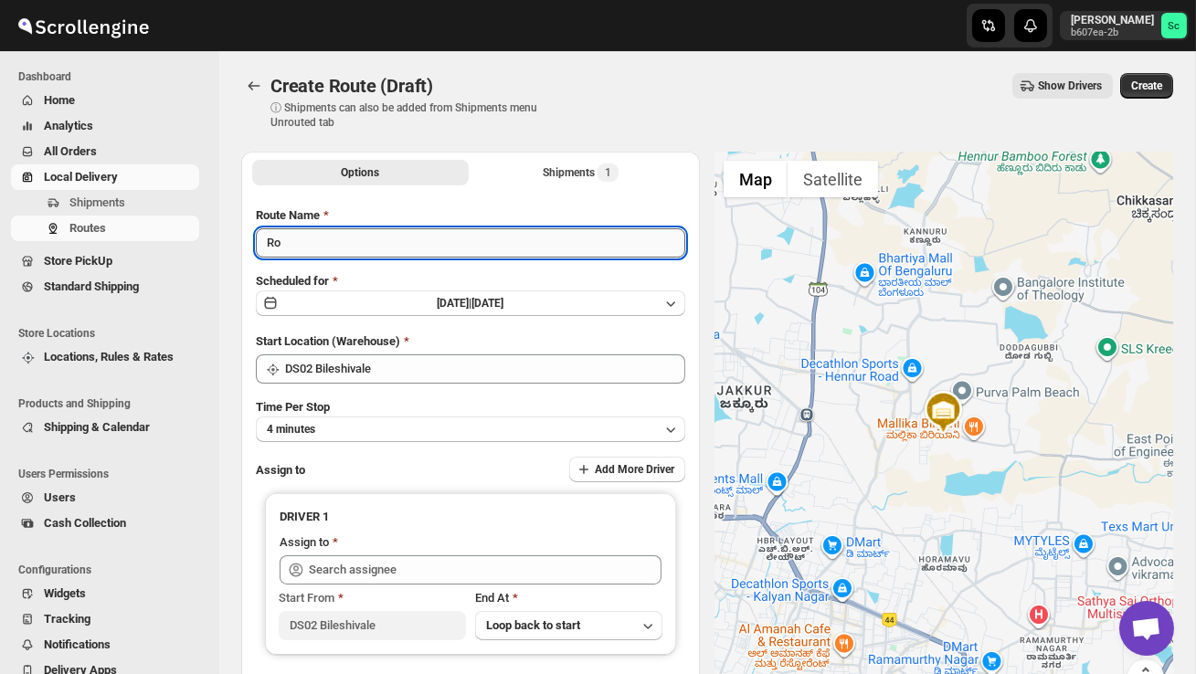
type input "R"
type input "Order no 25613"
click at [393, 426] on button "4 minutes" at bounding box center [470, 430] width 429 height 26
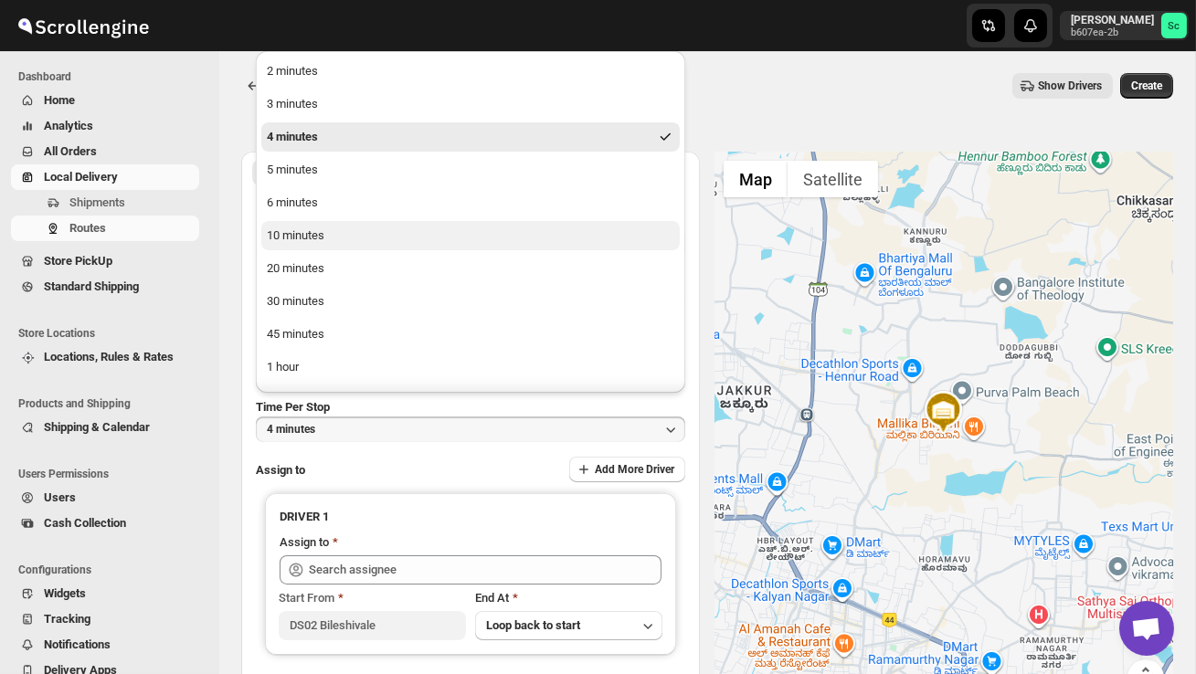
click at [339, 242] on button "10 minutes" at bounding box center [470, 235] width 418 height 29
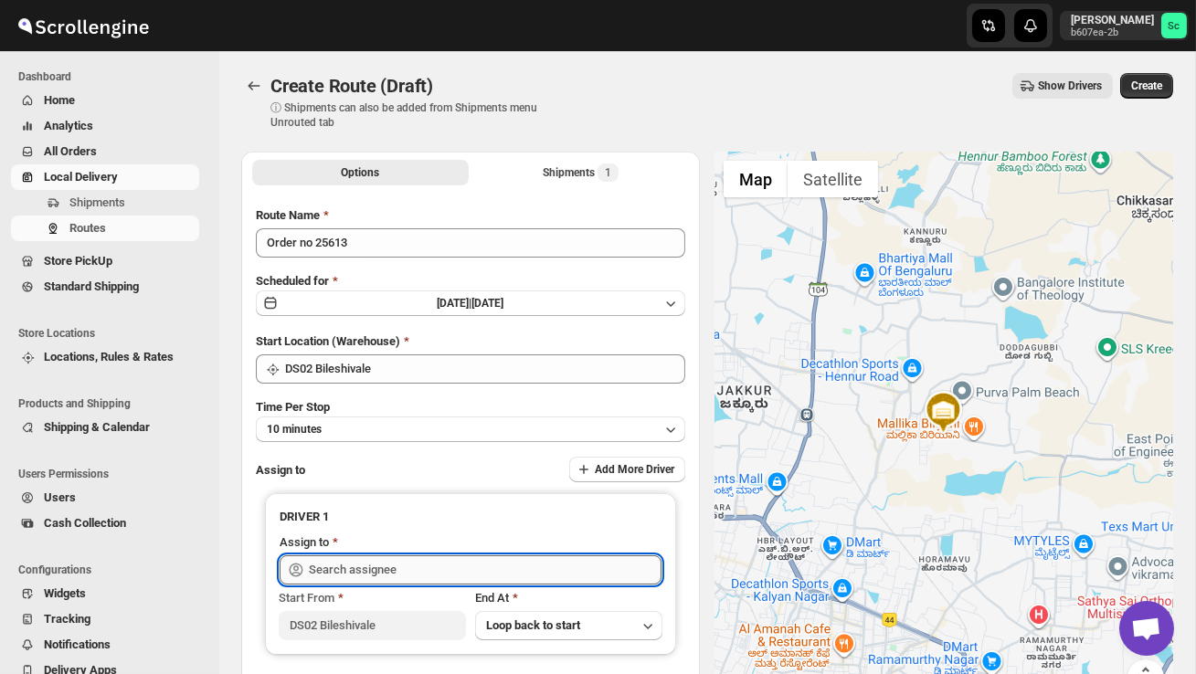
click at [377, 568] on input "text" at bounding box center [485, 570] width 353 height 29
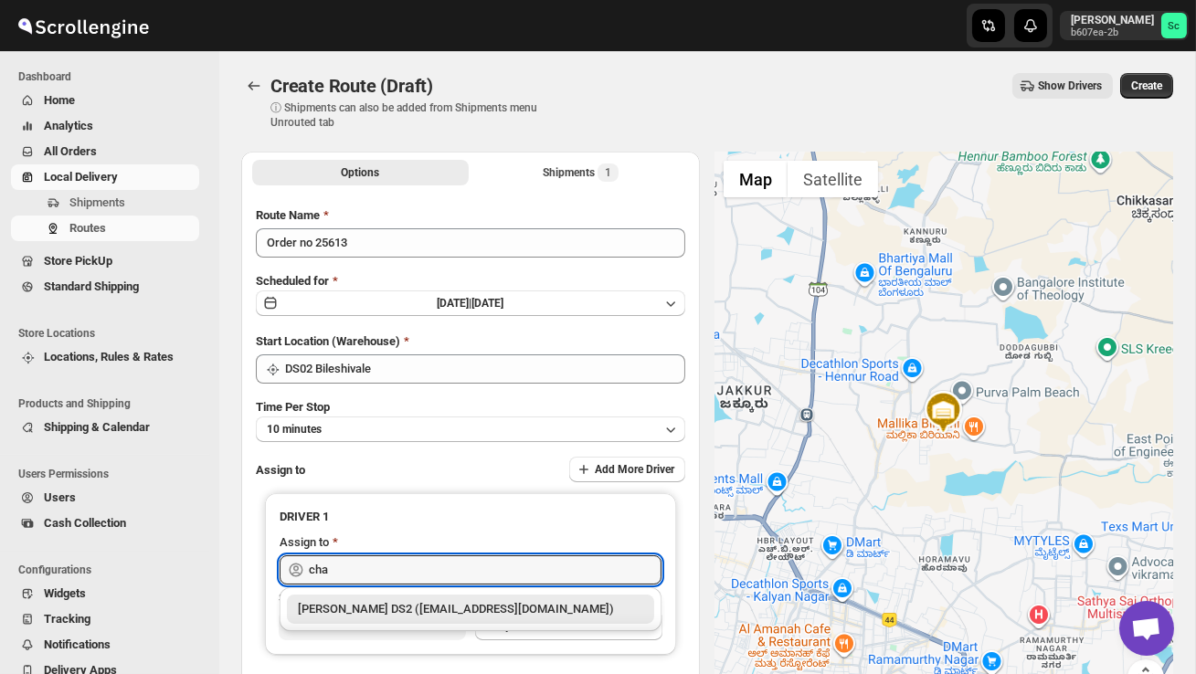
click at [408, 609] on div "[PERSON_NAME] DS2 ([EMAIL_ADDRESS][DOMAIN_NAME])" at bounding box center [470, 609] width 345 height 18
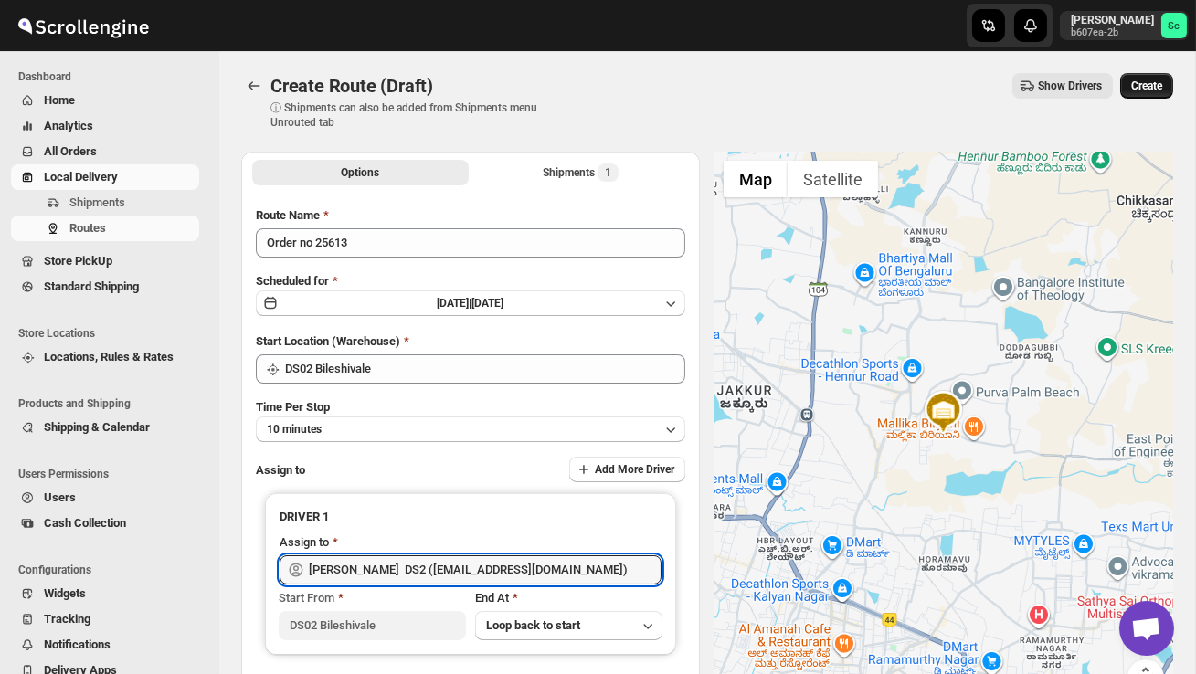
type input "[PERSON_NAME] DS2 ([EMAIL_ADDRESS][DOMAIN_NAME])"
click at [1139, 79] on span "Create" at bounding box center [1146, 86] width 31 height 15
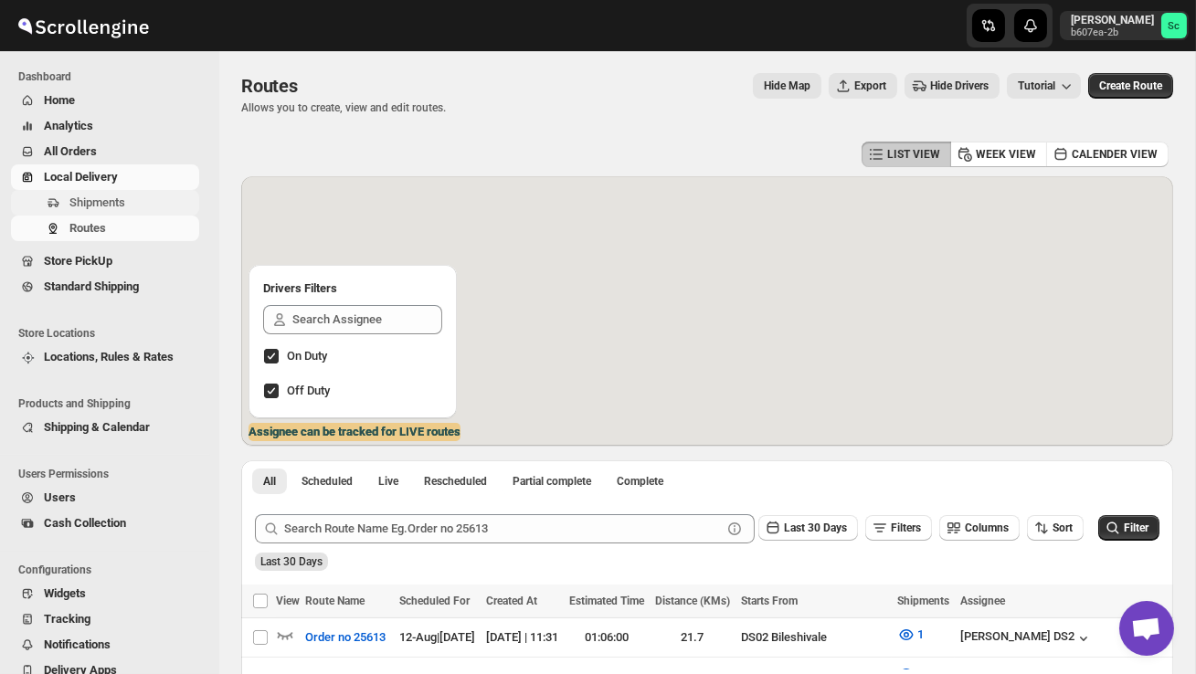
click at [134, 210] on span "Shipments" at bounding box center [132, 203] width 126 height 18
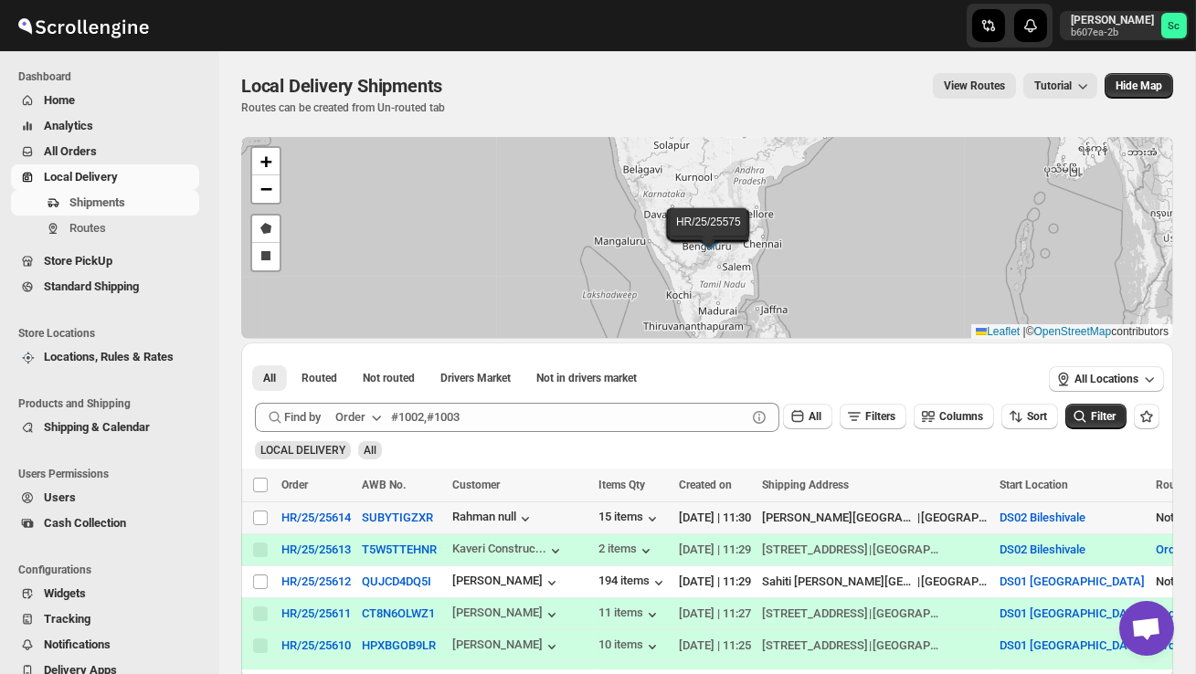
click at [248, 514] on td "Select shipment" at bounding box center [258, 519] width 35 height 32
checkbox input "true"
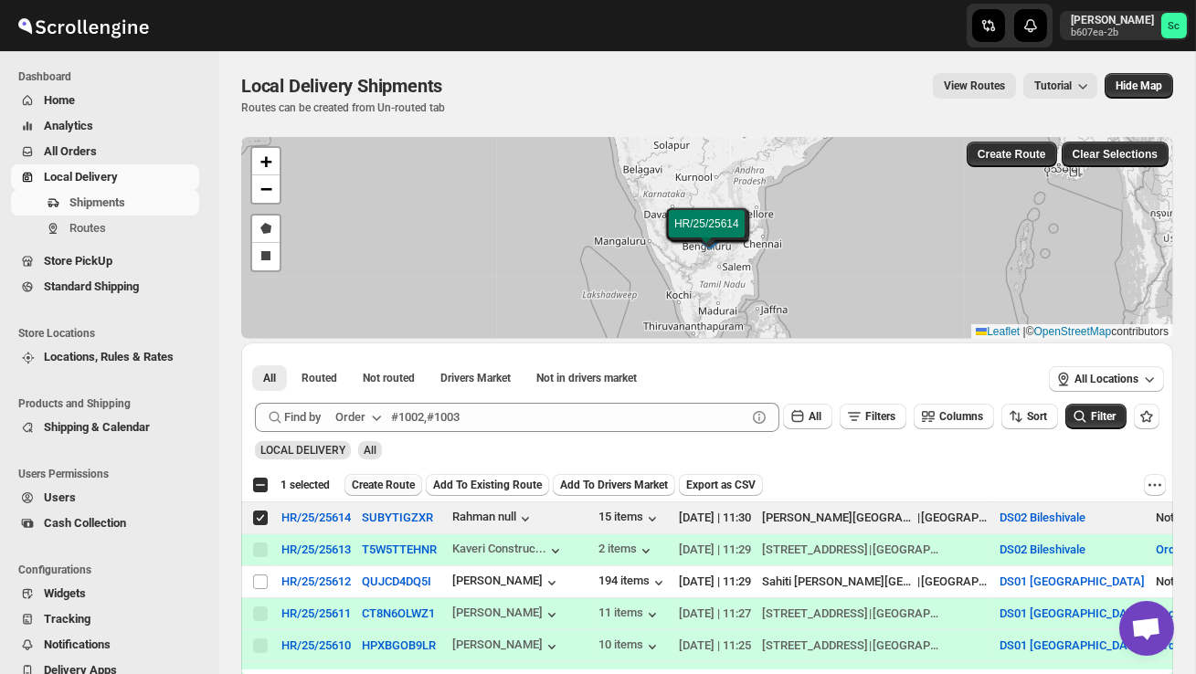
click at [385, 484] on span "Create Route" at bounding box center [383, 485] width 63 height 15
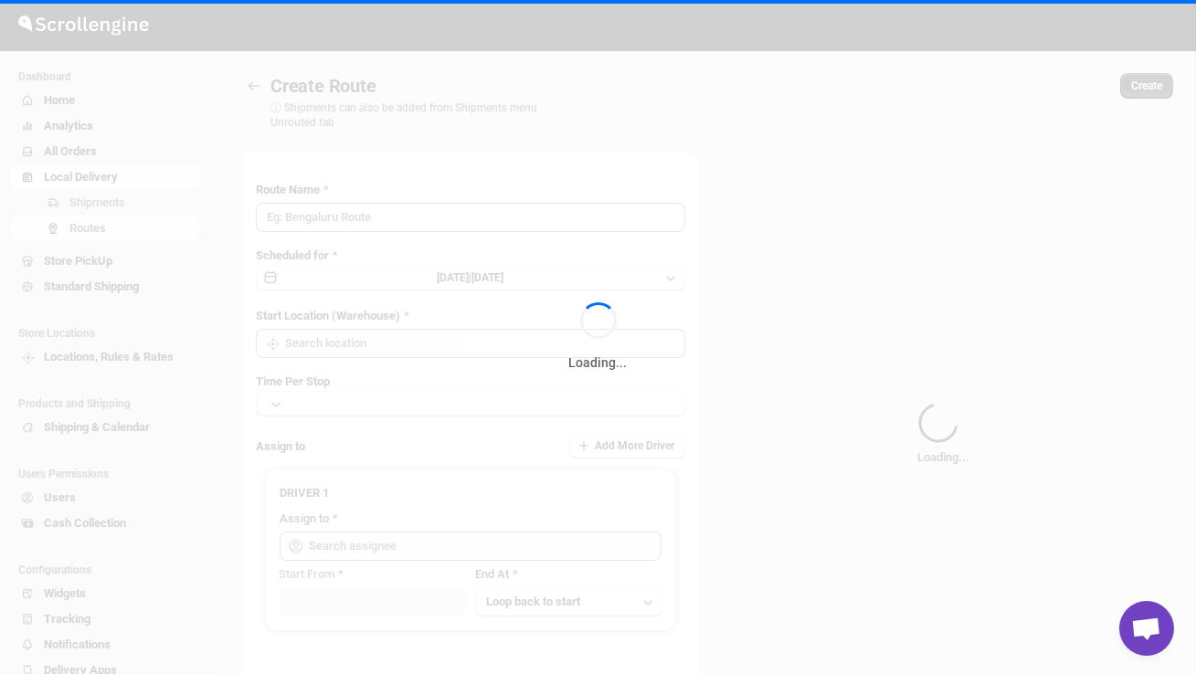
type input "Route - 12/08-1131"
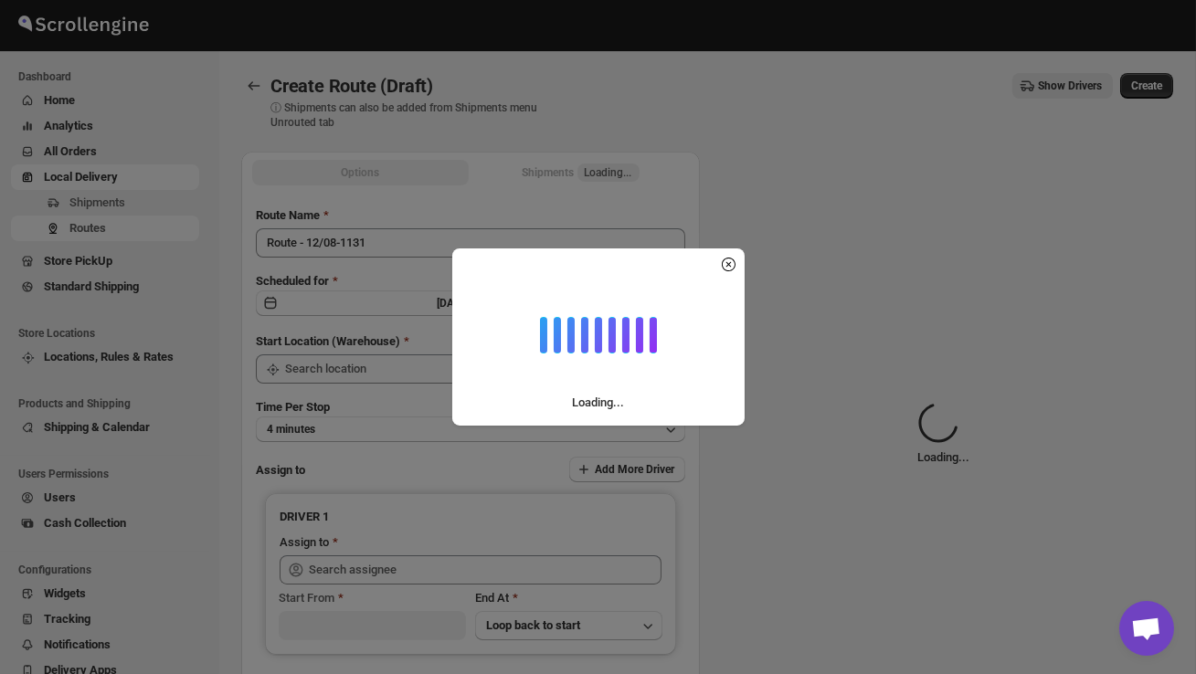
type input "DS02 Bileshivale"
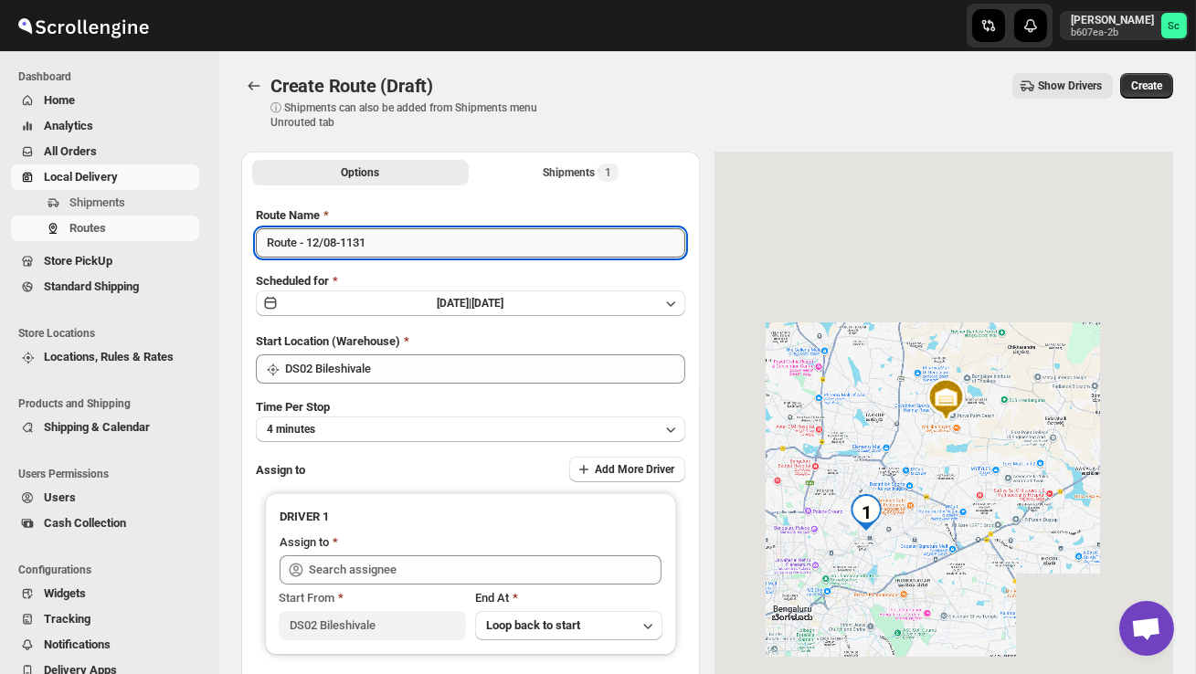
click at [384, 250] on input "Route - 12/08-1131" at bounding box center [470, 242] width 429 height 29
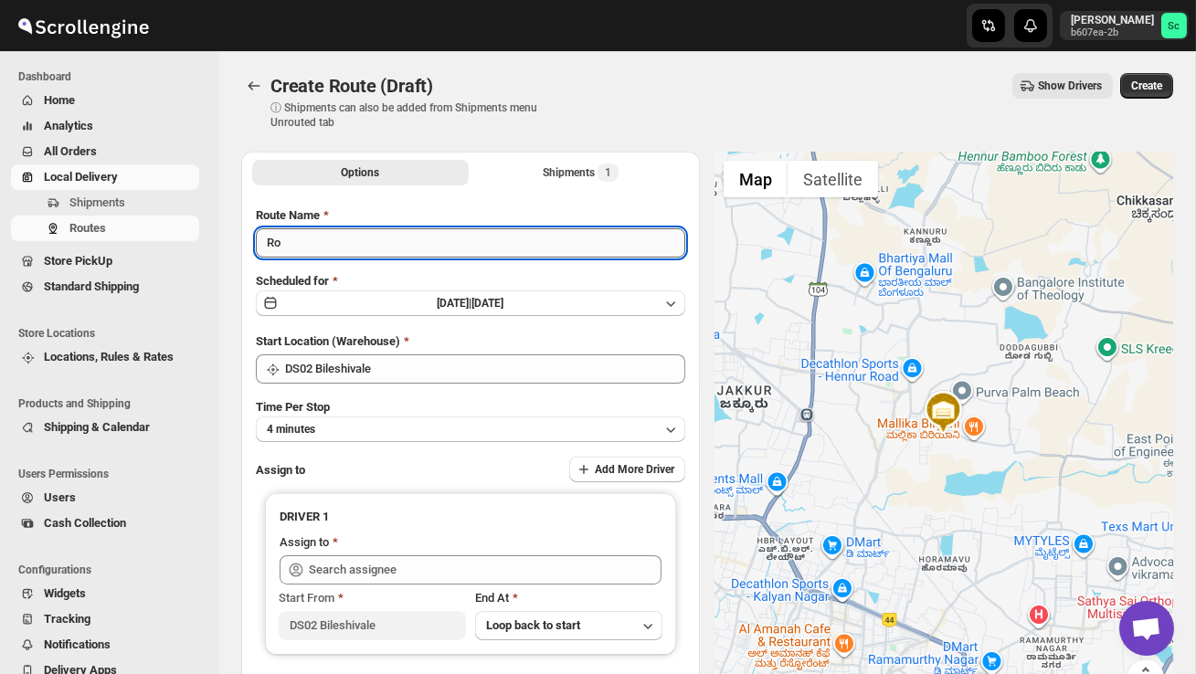
type input "R"
type input "Order no 25614"
click at [404, 426] on button "4 minutes" at bounding box center [470, 430] width 429 height 26
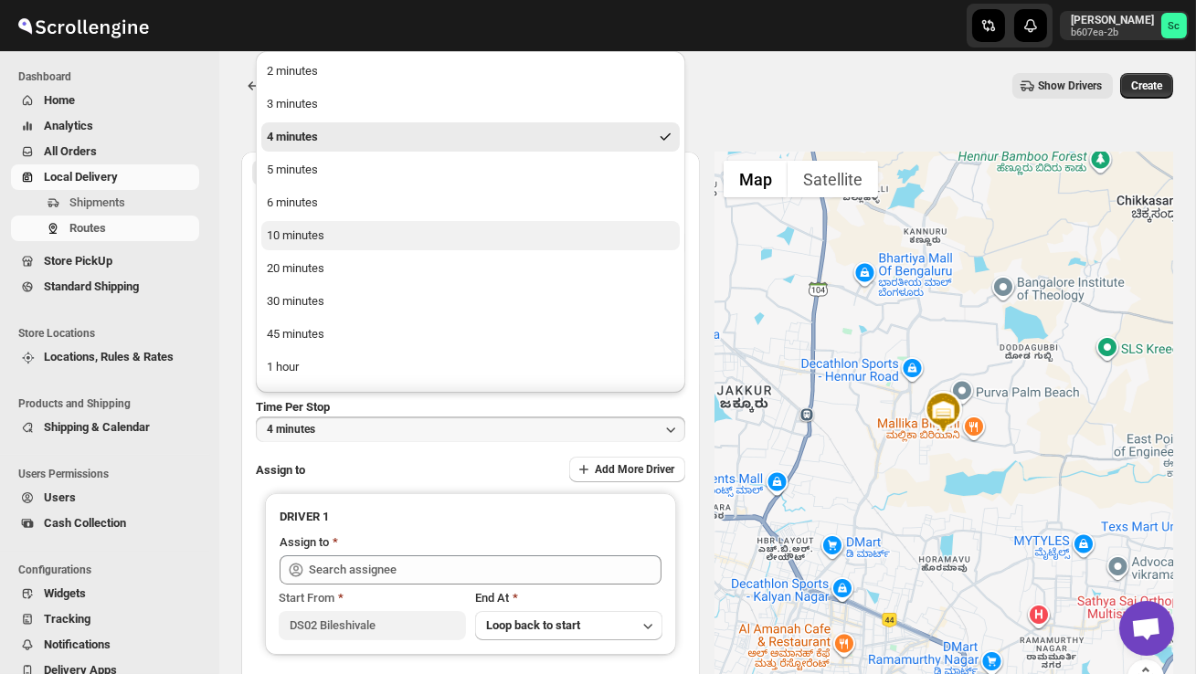
click at [338, 231] on button "10 minutes" at bounding box center [470, 235] width 418 height 29
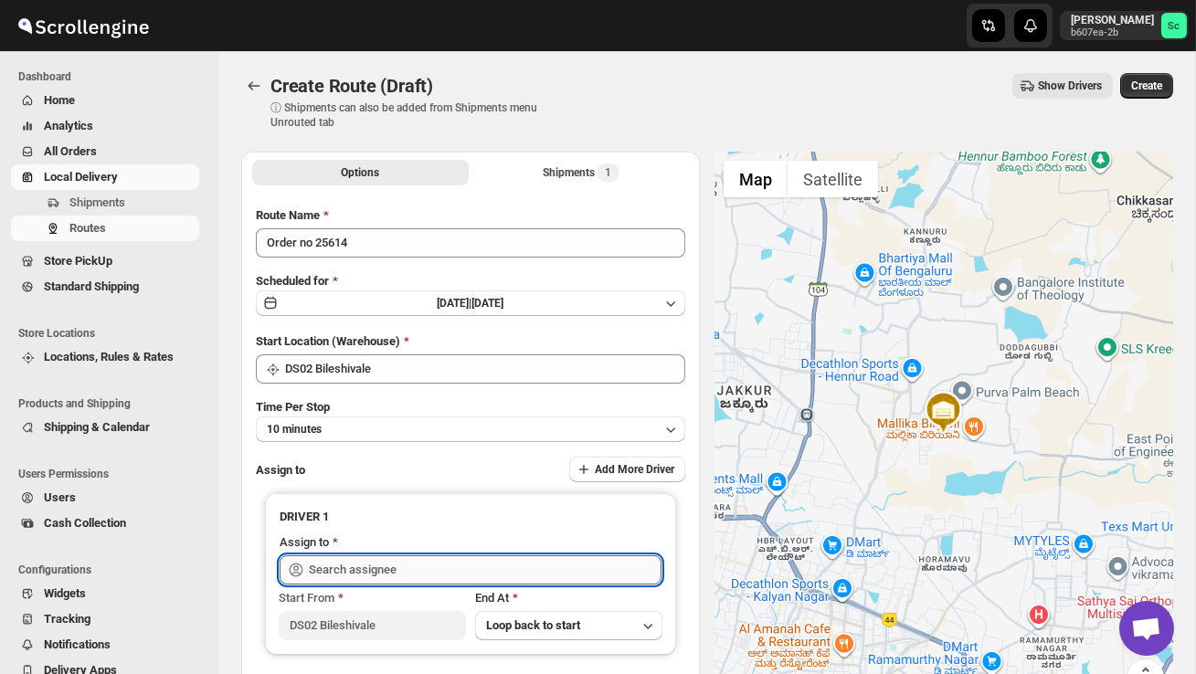
click at [384, 556] on input "text" at bounding box center [485, 570] width 353 height 29
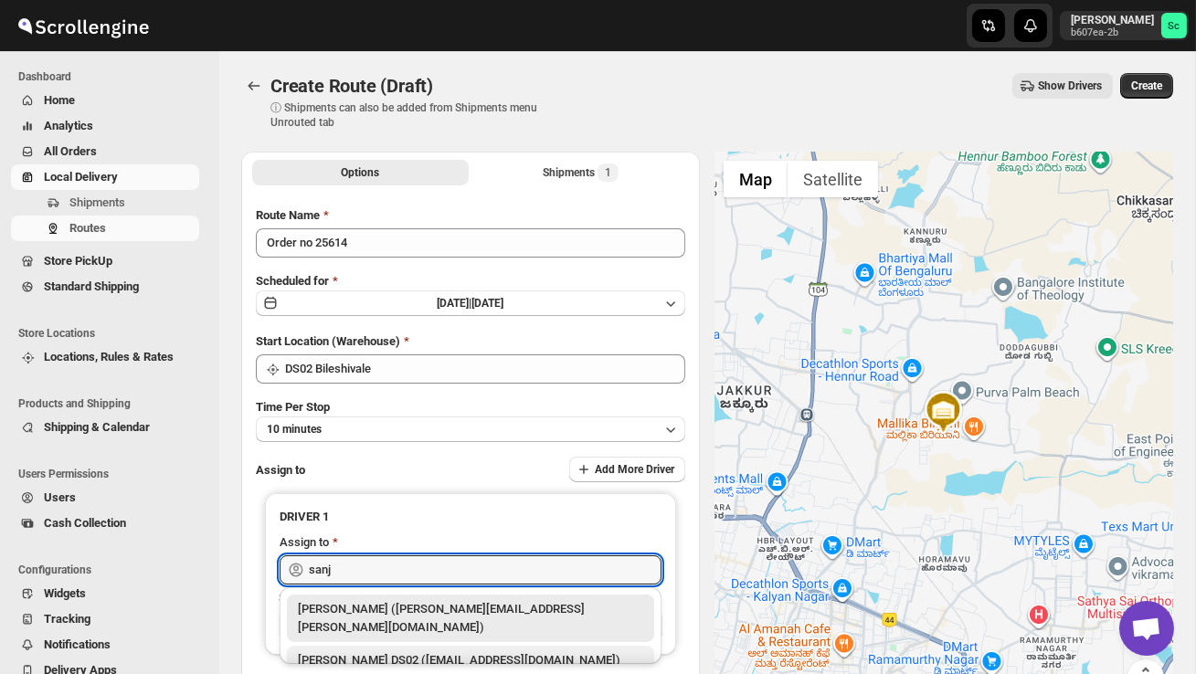
click at [438, 651] on div "[PERSON_NAME] DS02 ([EMAIL_ADDRESS][DOMAIN_NAME])" at bounding box center [470, 660] width 345 height 18
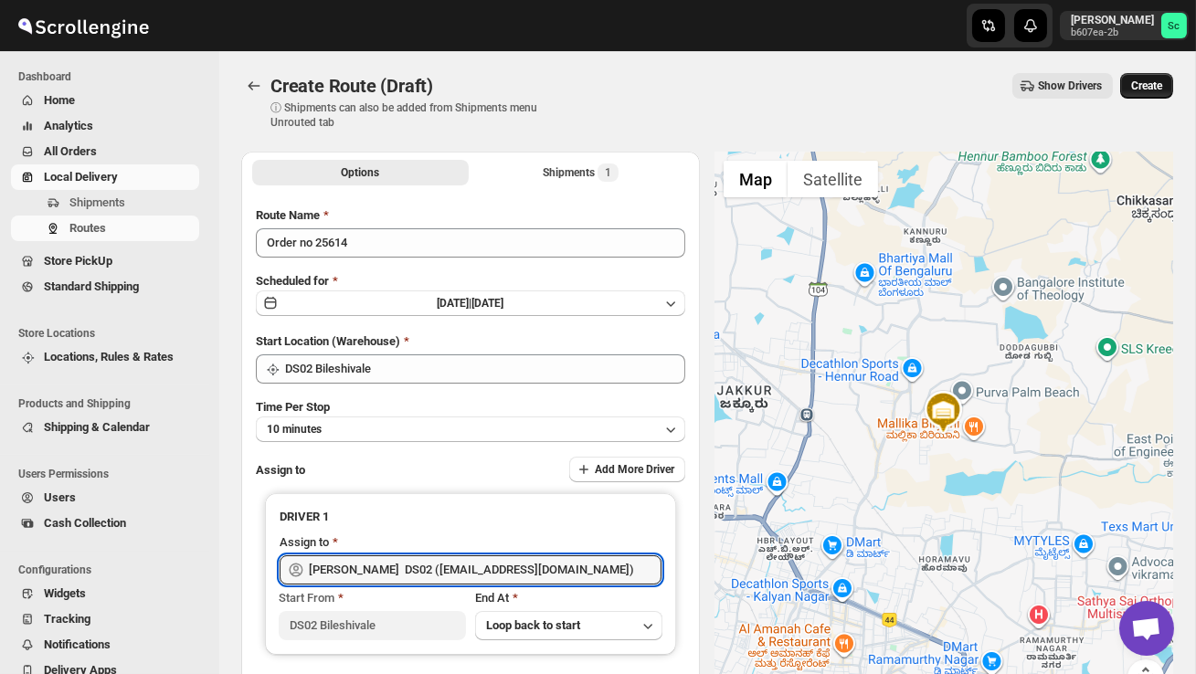
type input "[PERSON_NAME] DS02 ([EMAIL_ADDRESS][DOMAIN_NAME])"
click at [1156, 79] on button "Create" at bounding box center [1146, 86] width 53 height 26
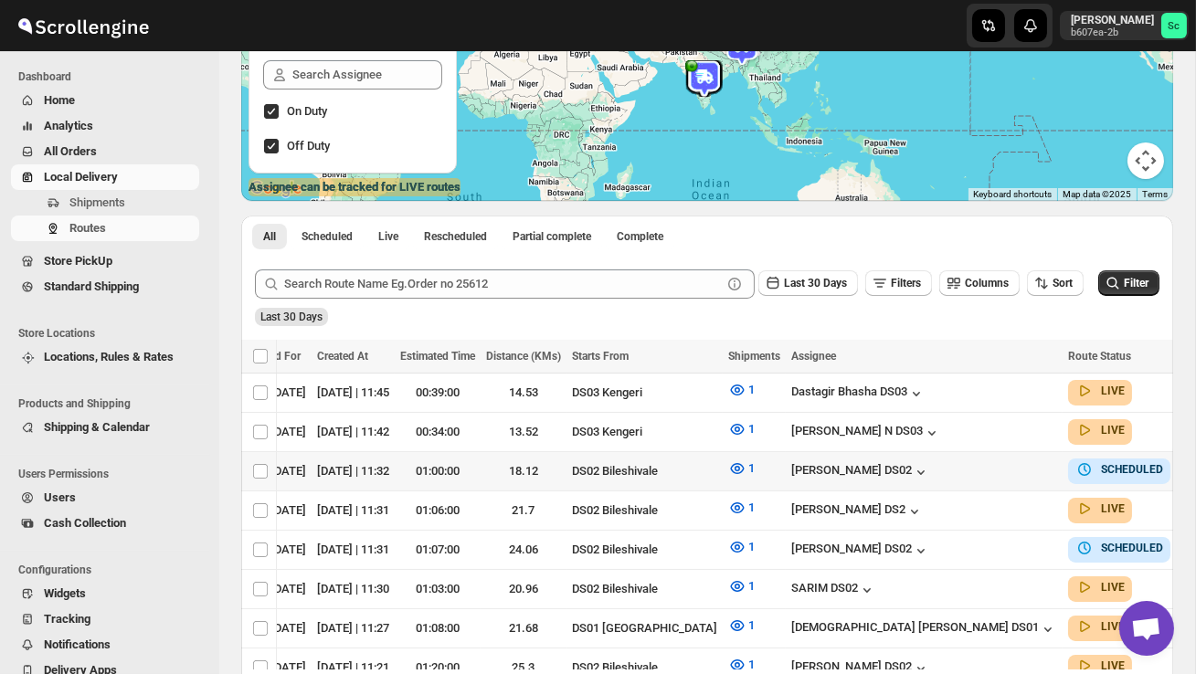
scroll to position [0, 195]
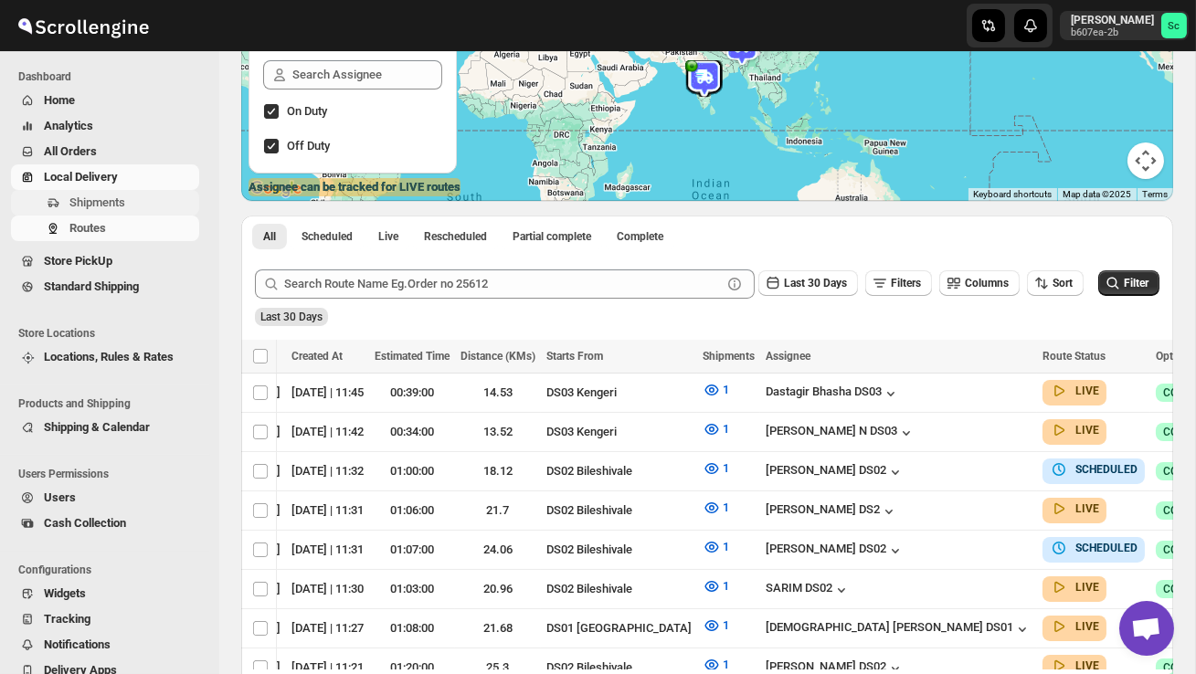
click at [115, 193] on button "Shipments" at bounding box center [105, 203] width 188 height 26
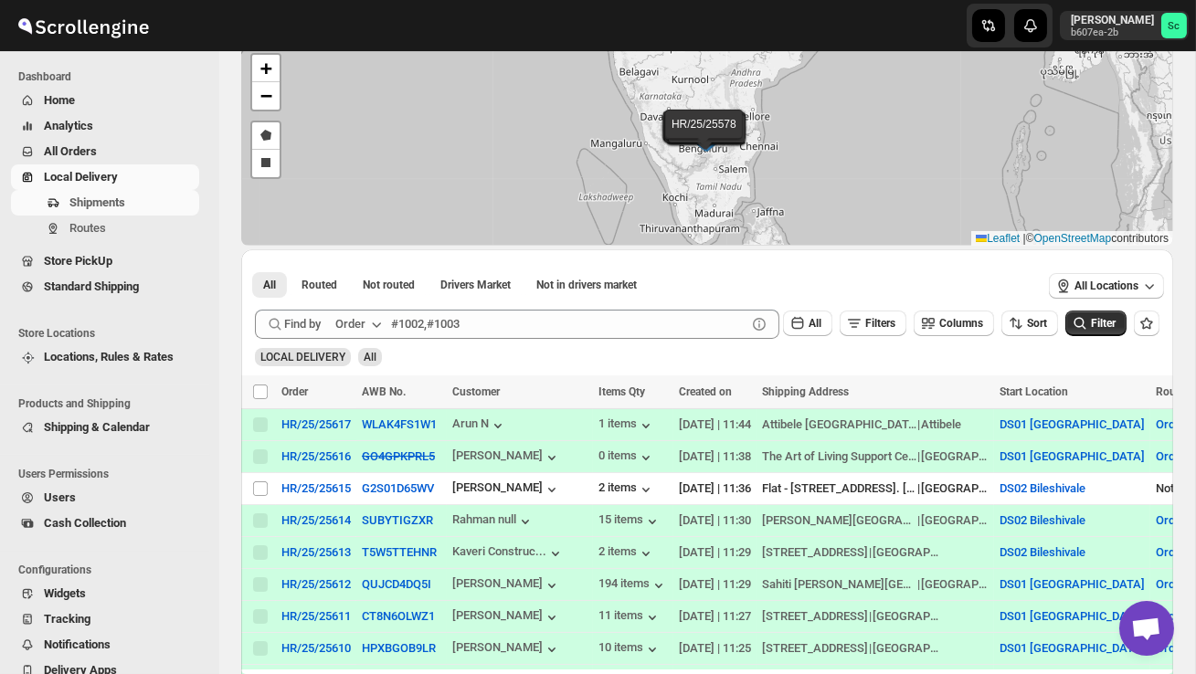
scroll to position [95, 0]
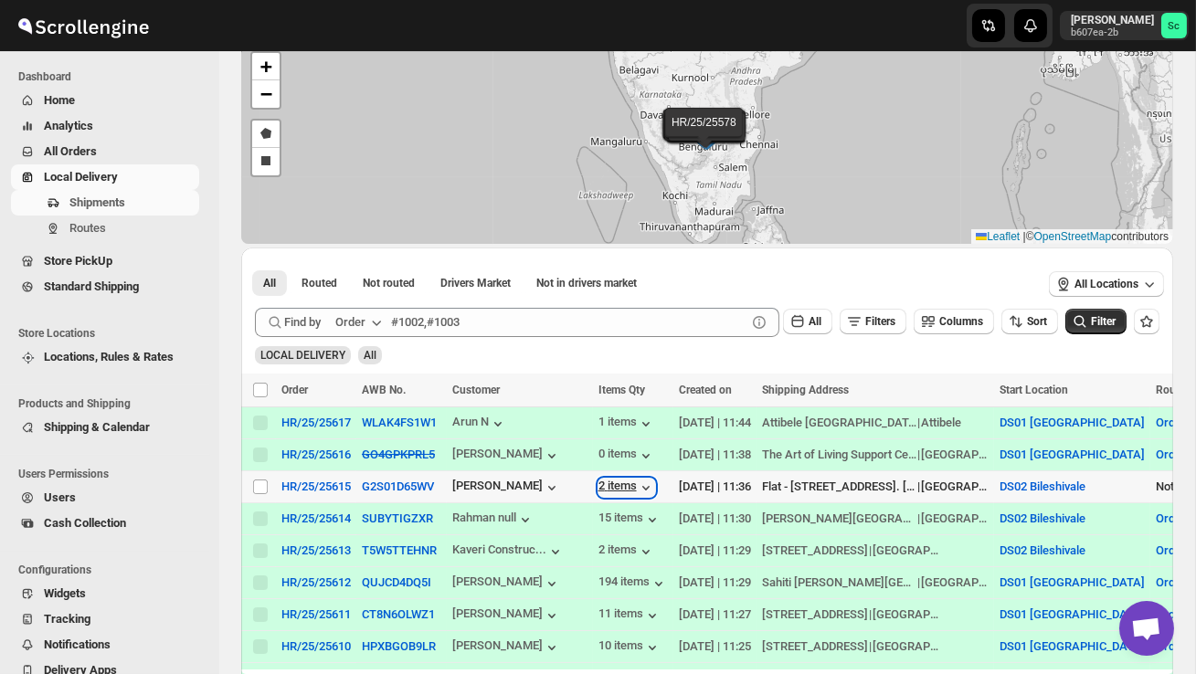
click at [643, 482] on div "2 items" at bounding box center [626, 488] width 57 height 18
click at [262, 487] on input "Select shipment" at bounding box center [260, 487] width 15 height 15
checkbox input "true"
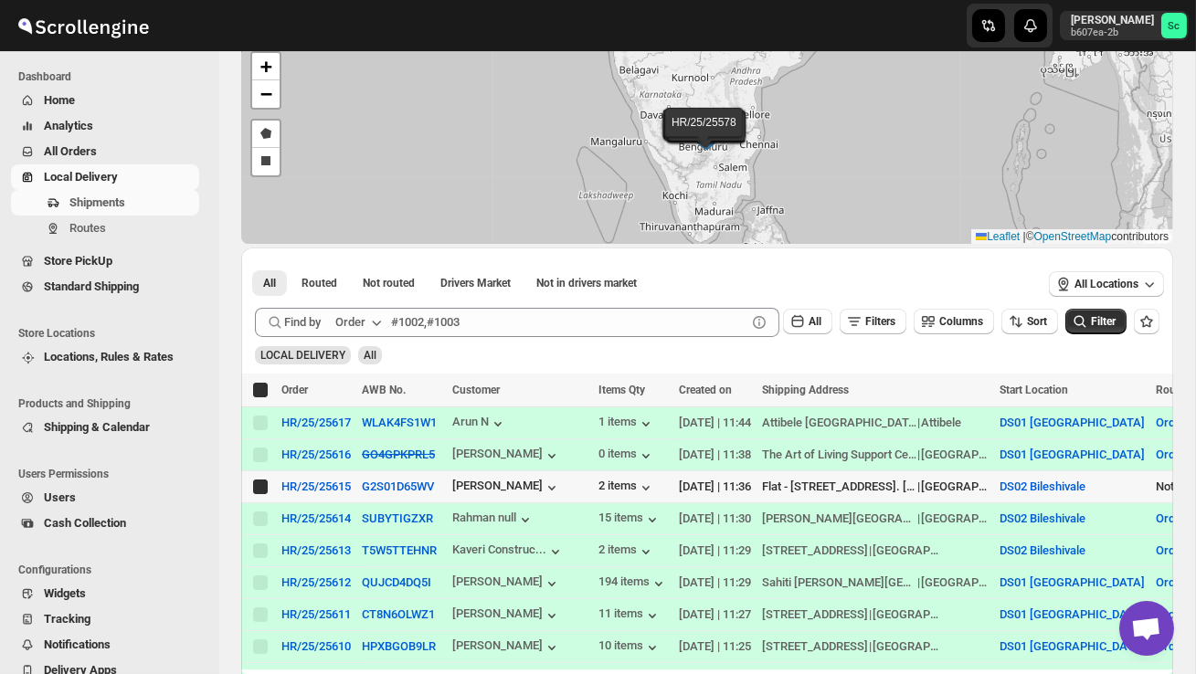
checkbox input "true"
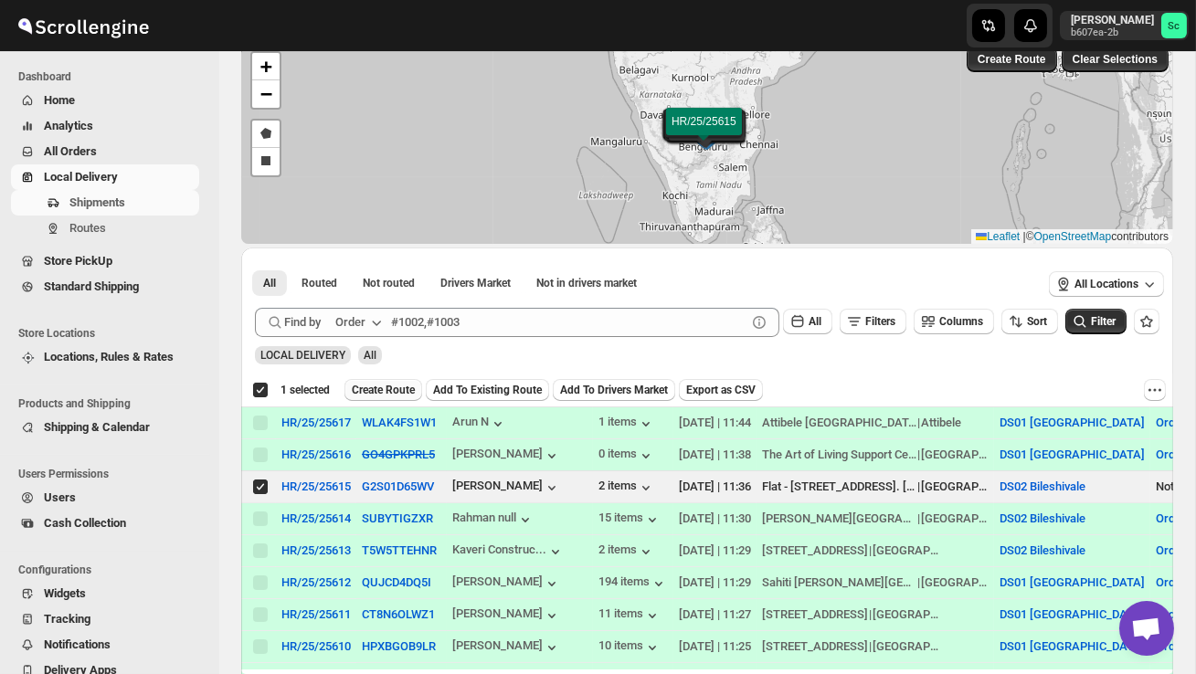
click at [387, 390] on span "Create Route" at bounding box center [383, 390] width 63 height 15
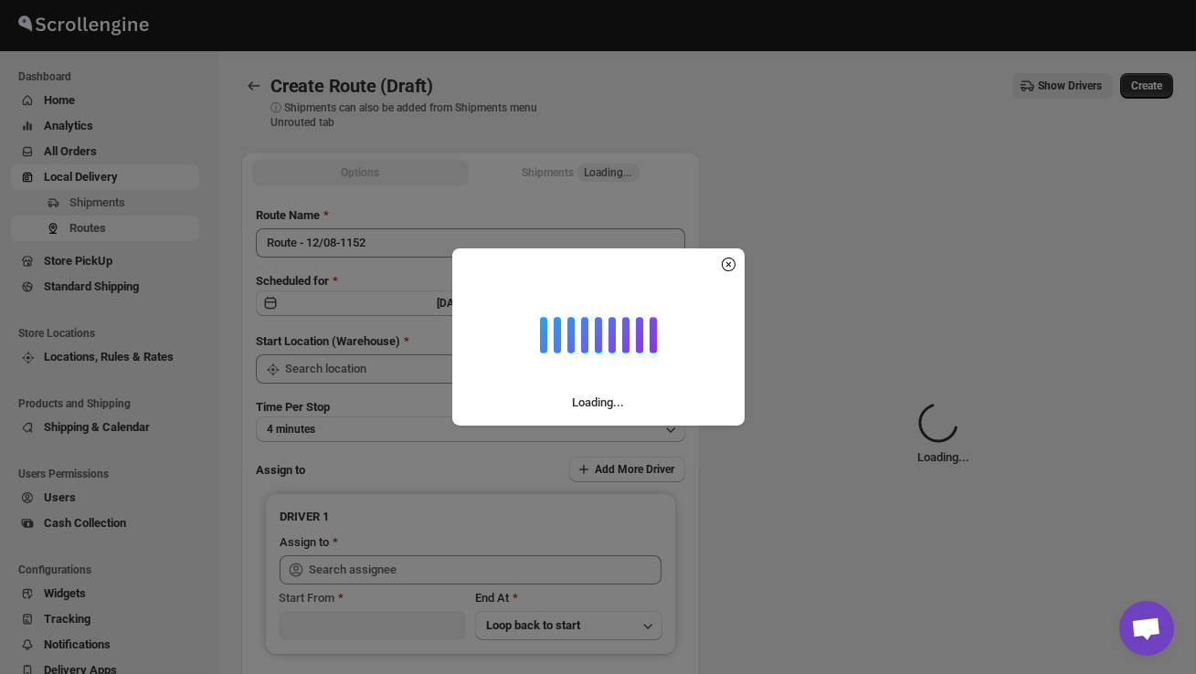
type input "DS02 Bileshivale"
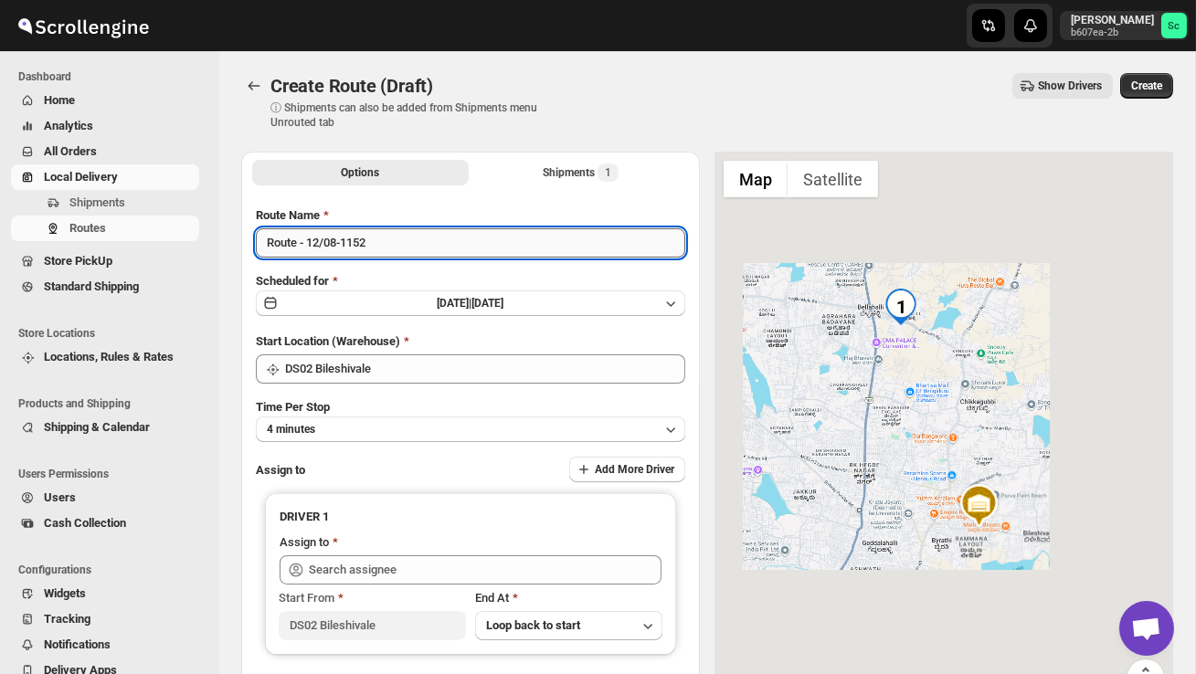
click at [389, 249] on input "Route - 12/08-1152" at bounding box center [470, 242] width 429 height 29
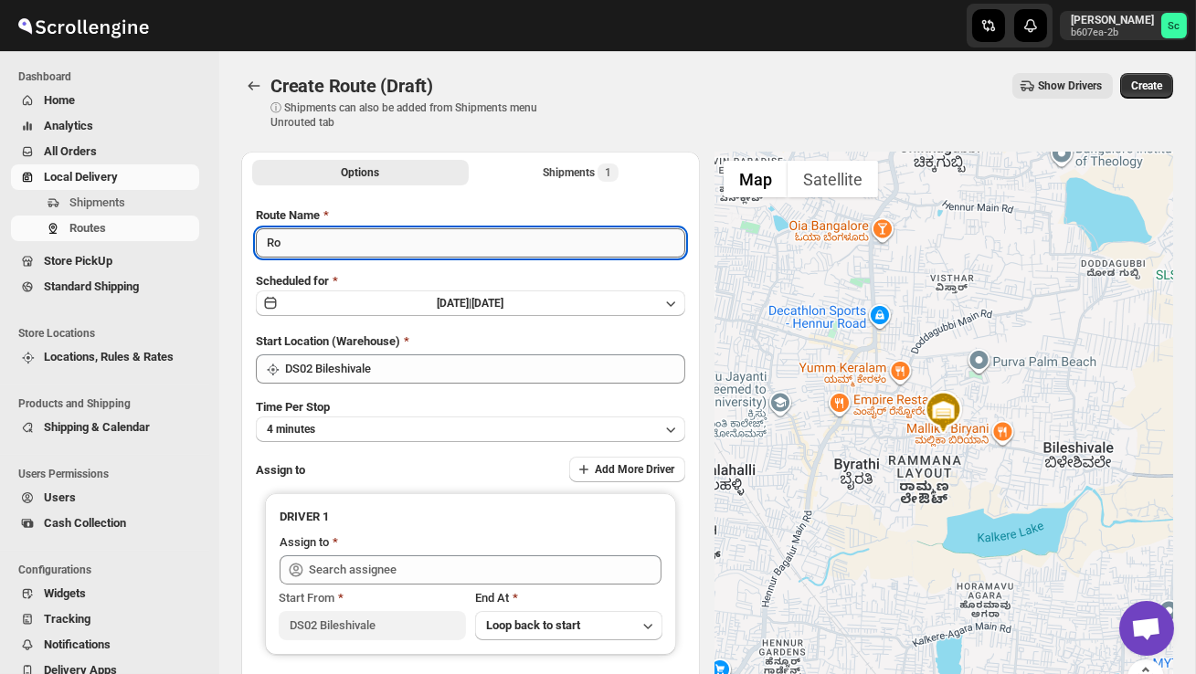
type input "R"
type input "Order no 25615"
click at [443, 439] on button "4 minutes" at bounding box center [470, 430] width 429 height 26
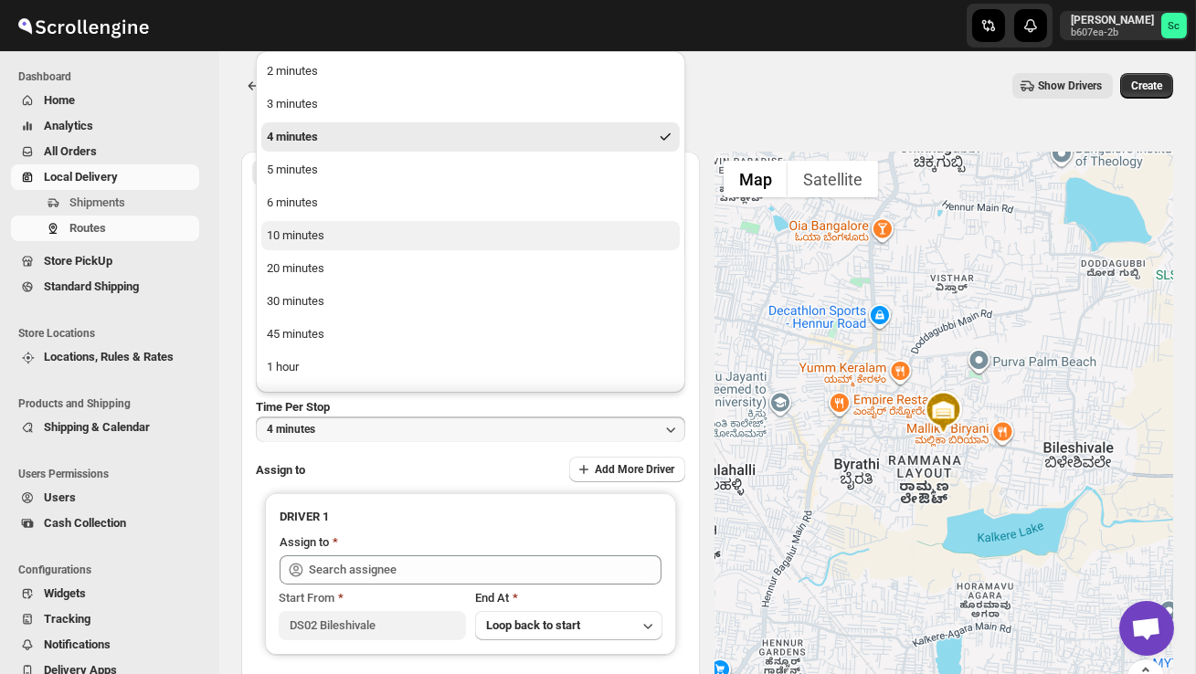
click at [349, 238] on button "10 minutes" at bounding box center [470, 235] width 418 height 29
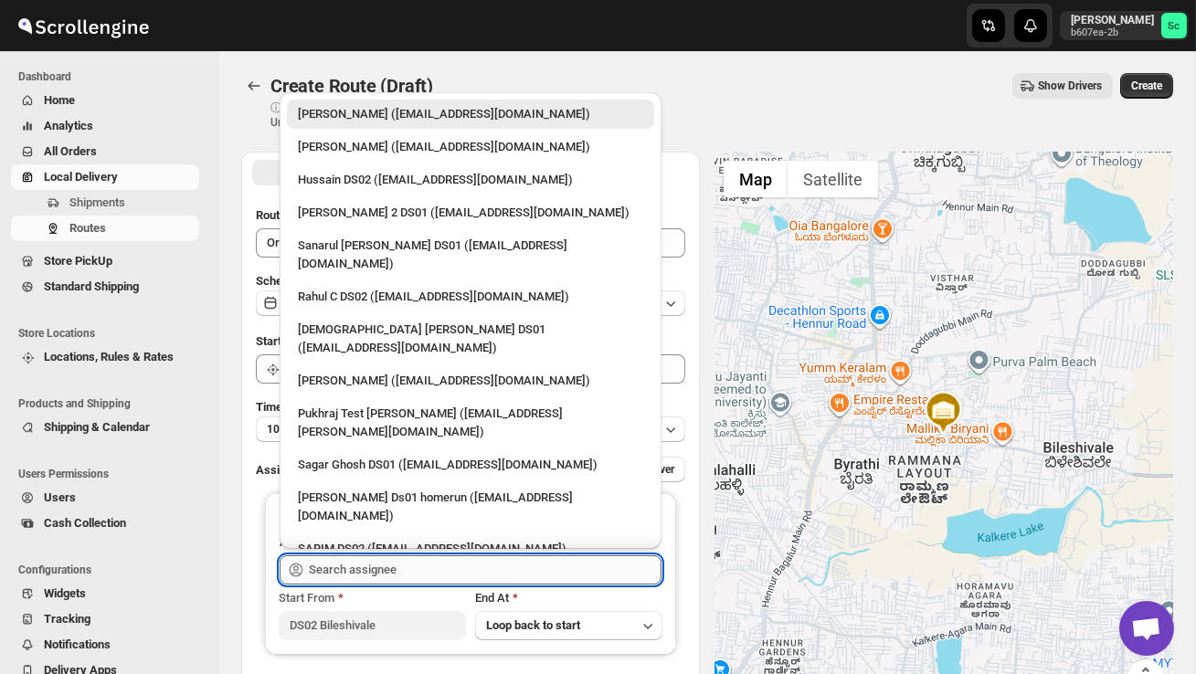
click at [354, 579] on input "text" at bounding box center [485, 570] width 353 height 29
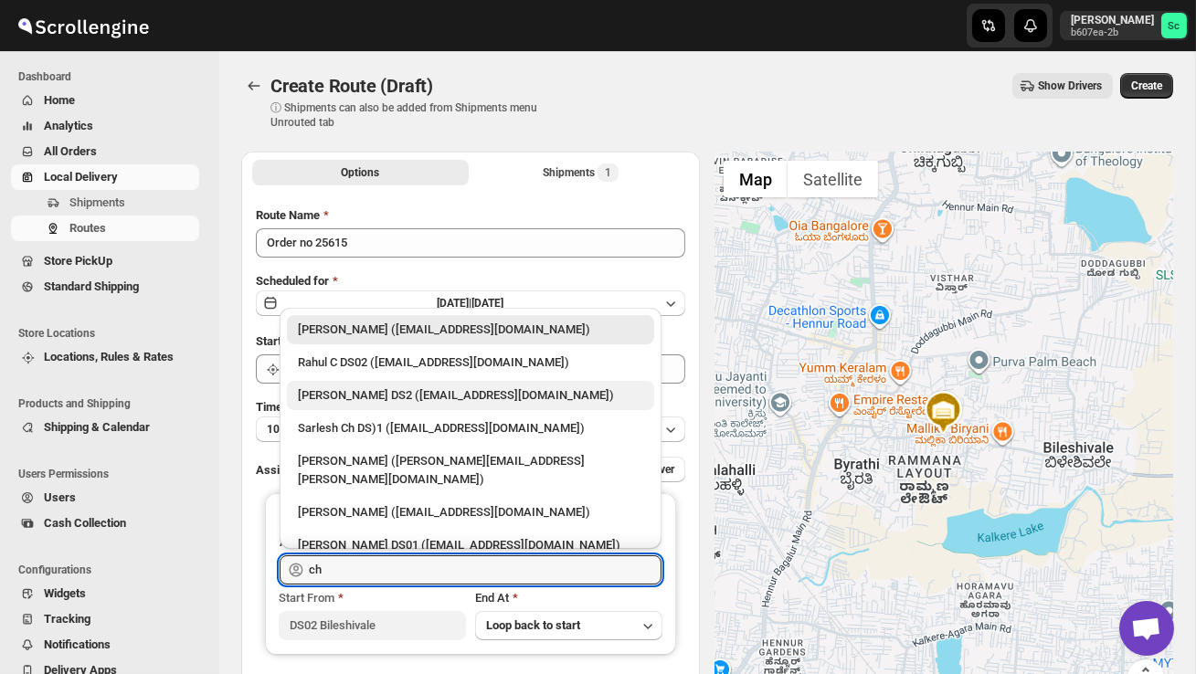
click at [377, 396] on div "[PERSON_NAME] DS2 ([EMAIL_ADDRESS][DOMAIN_NAME])" at bounding box center [470, 395] width 345 height 18
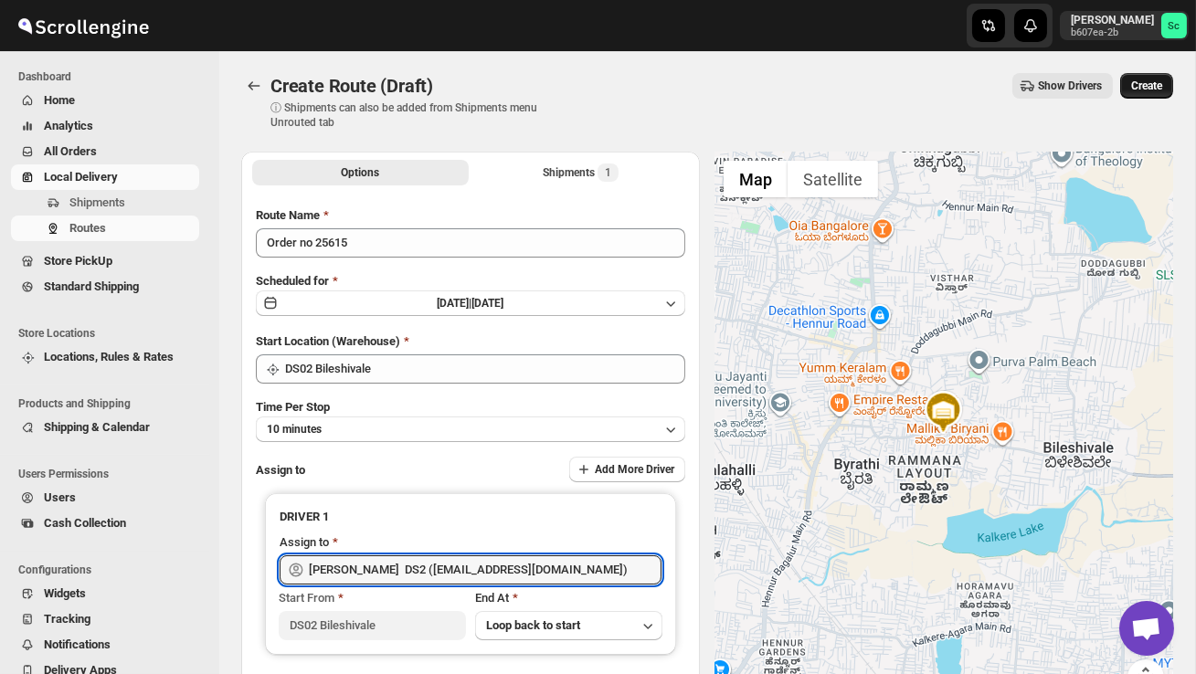
type input "[PERSON_NAME] DS2 ([EMAIL_ADDRESS][DOMAIN_NAME])"
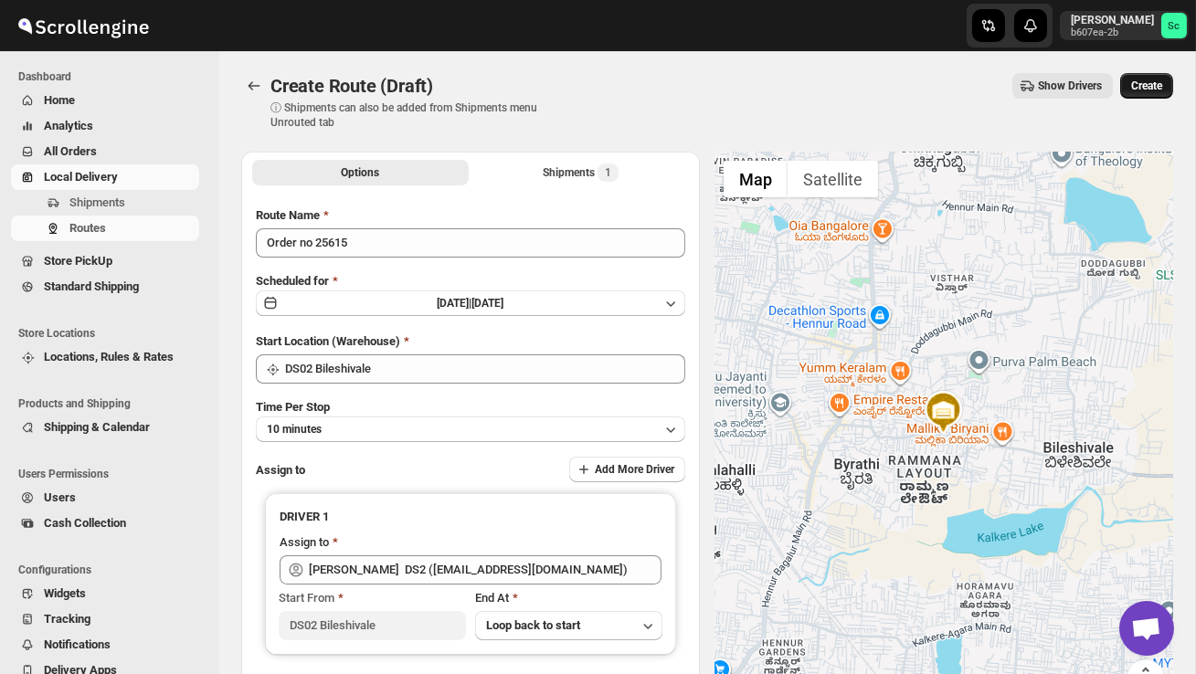
click at [1154, 85] on span "Create" at bounding box center [1146, 86] width 31 height 15
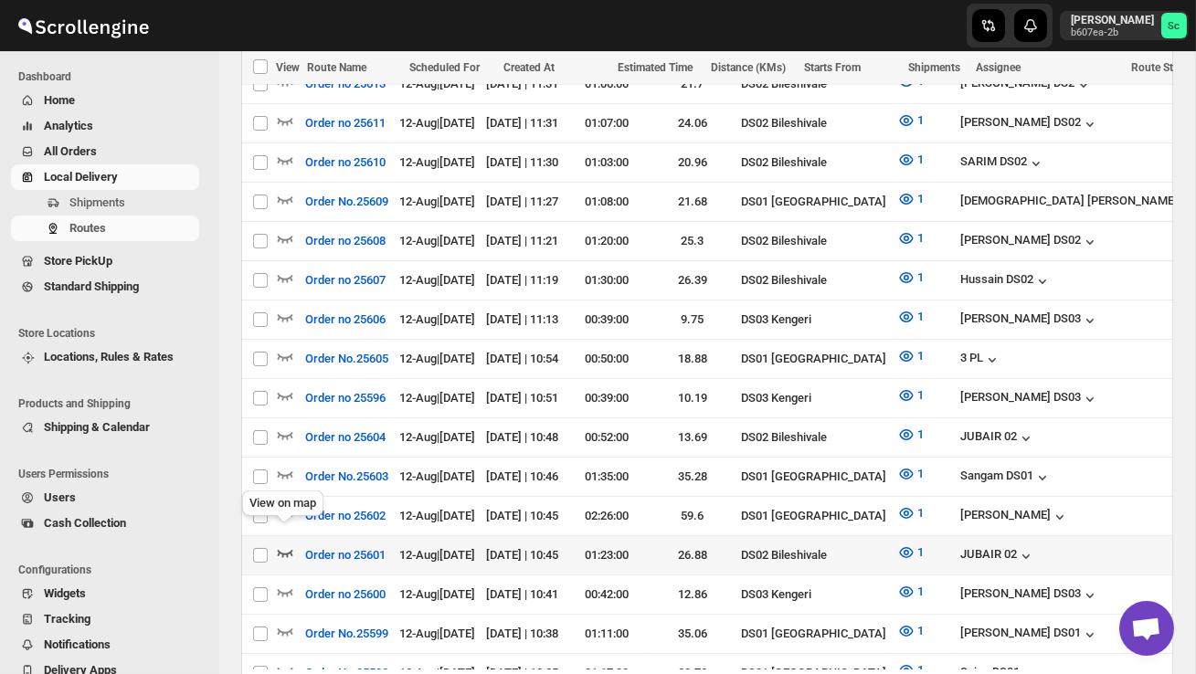
click at [286, 544] on icon "button" at bounding box center [285, 553] width 18 height 18
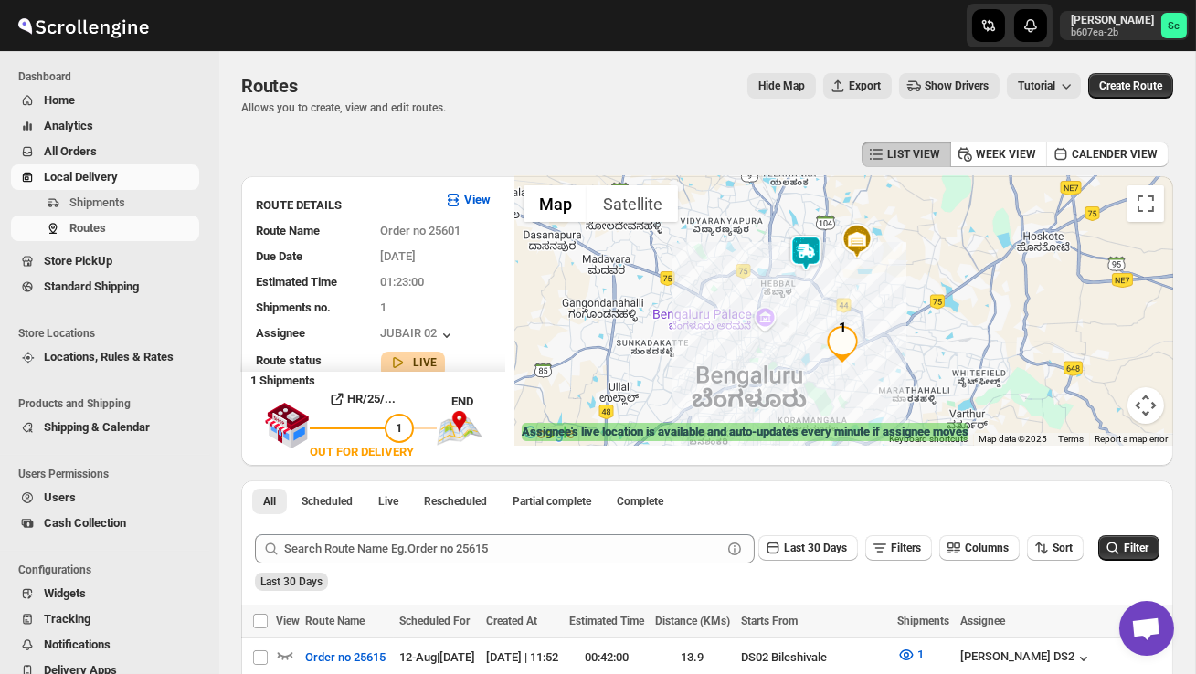
click at [815, 249] on img at bounding box center [806, 253] width 37 height 37
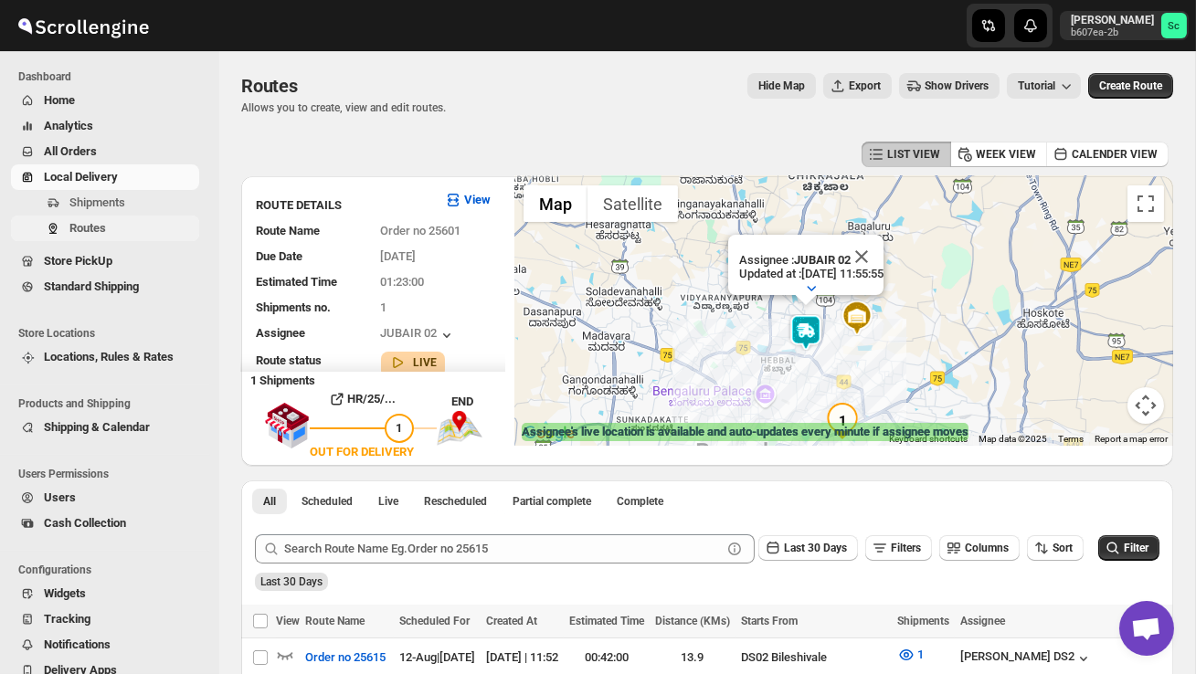
click at [133, 229] on span "Routes" at bounding box center [132, 228] width 126 height 18
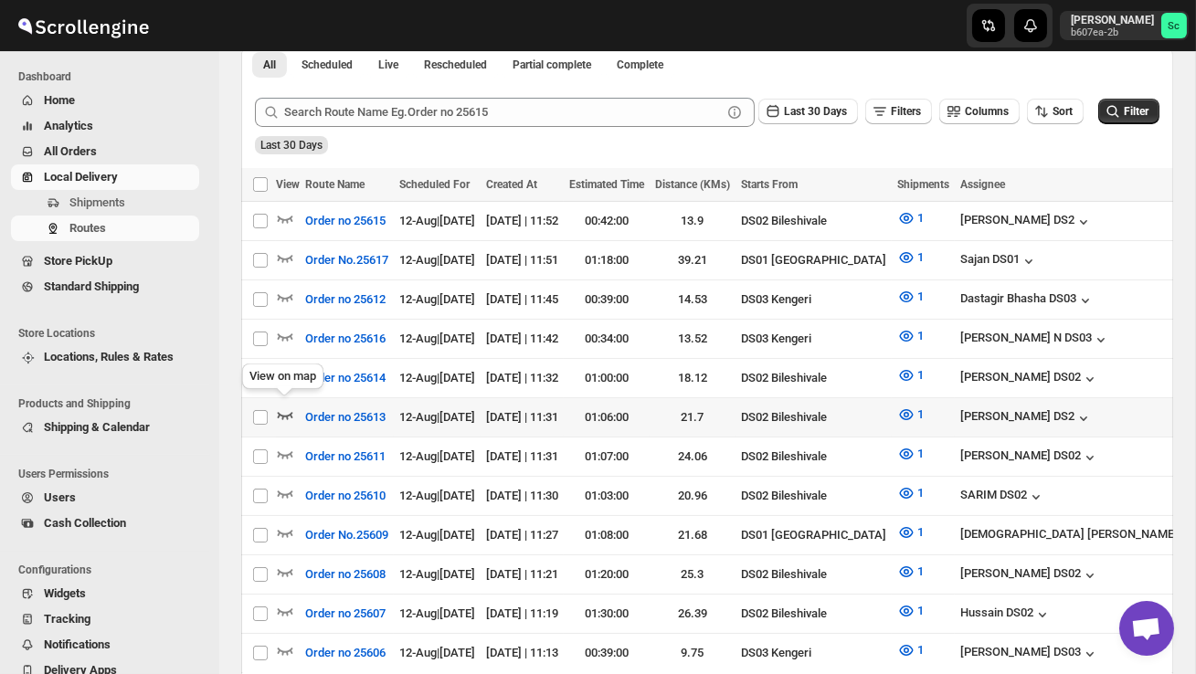
click at [287, 412] on icon "button" at bounding box center [286, 415] width 16 height 7
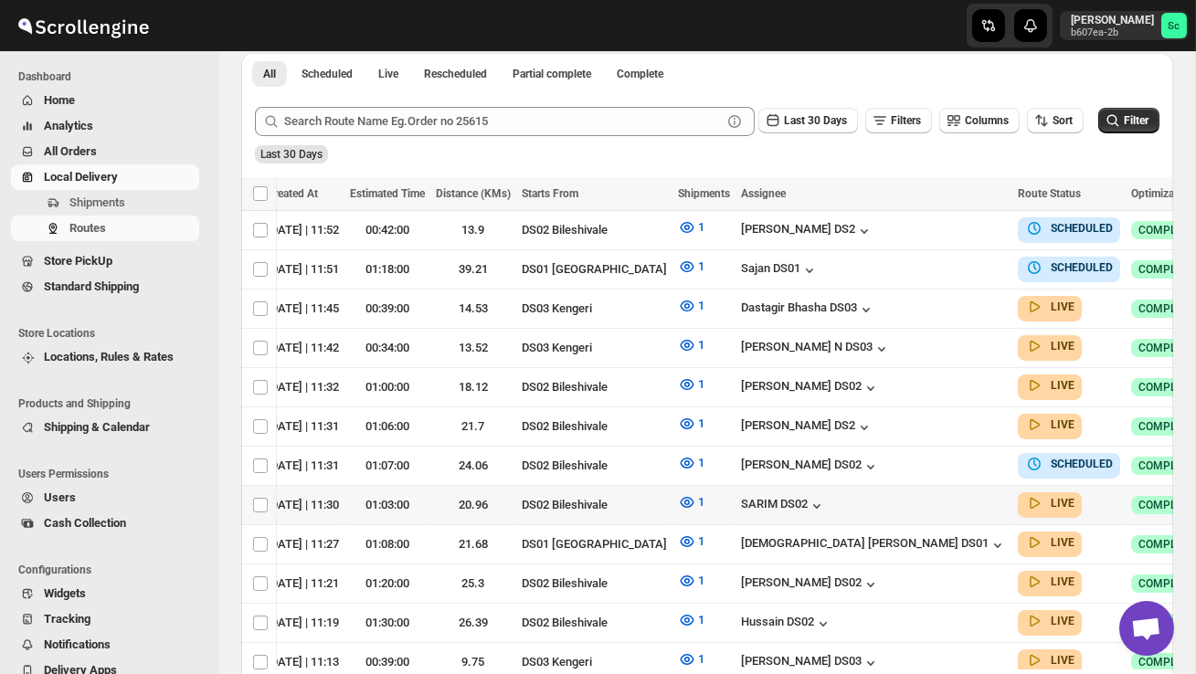
scroll to position [0, 240]
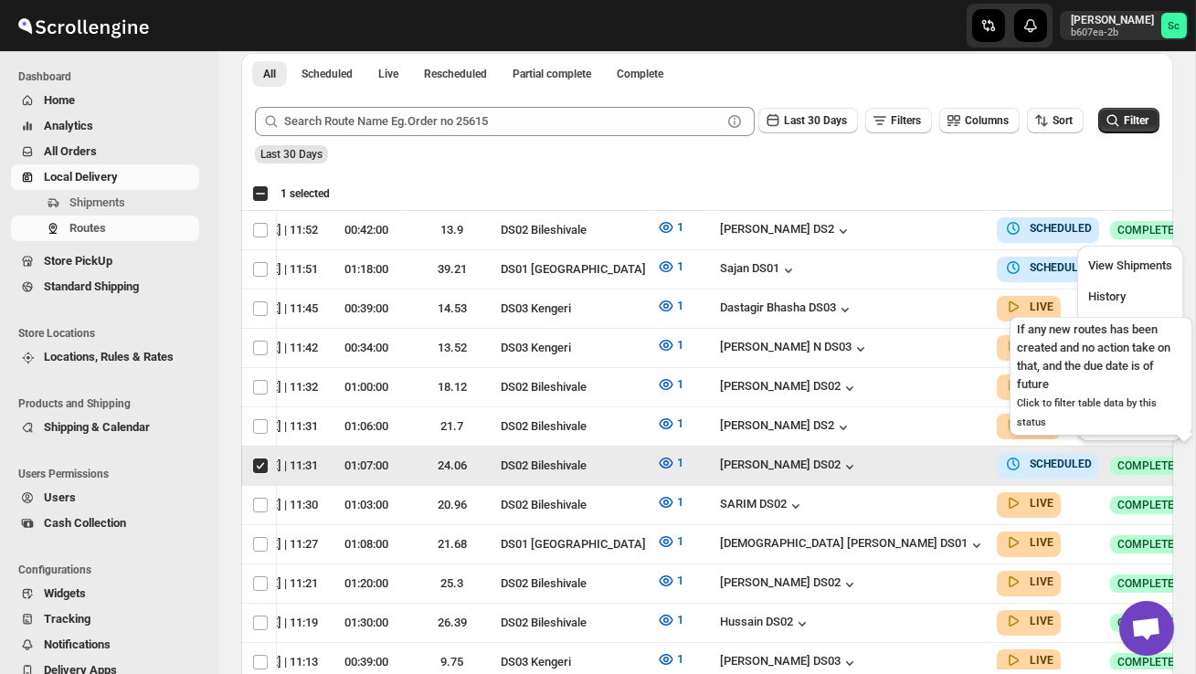
scroll to position [0, 1]
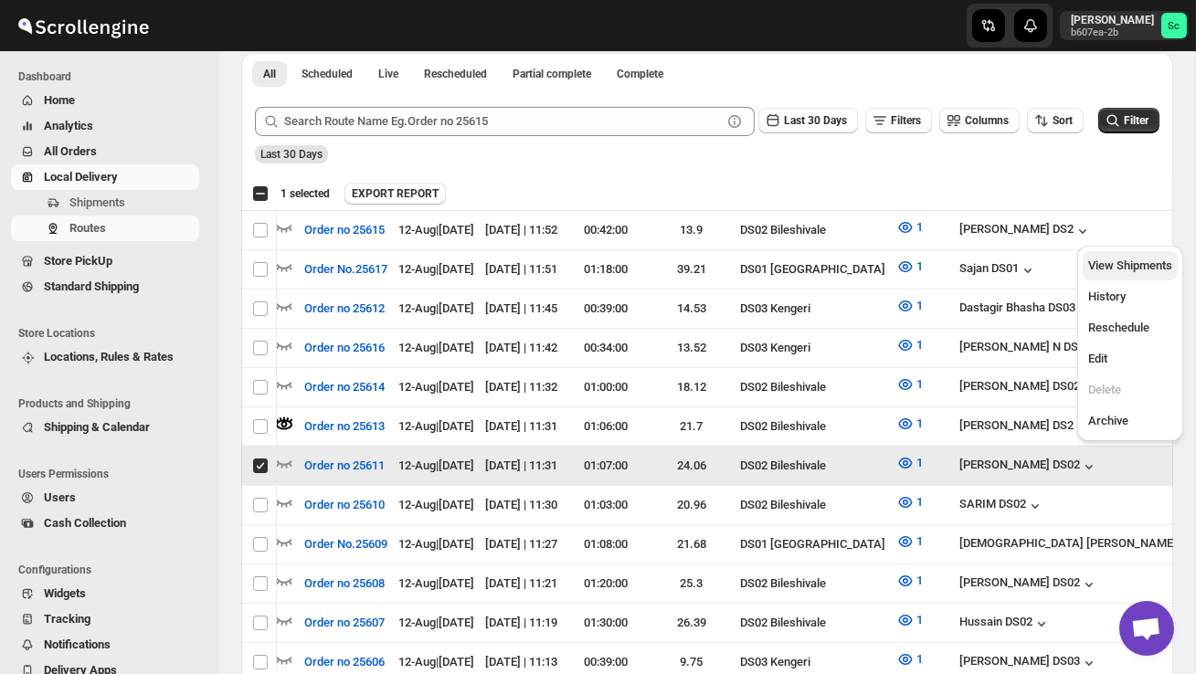
click at [1152, 268] on span "View Shipments" at bounding box center [1130, 266] width 84 height 14
checkbox input "false"
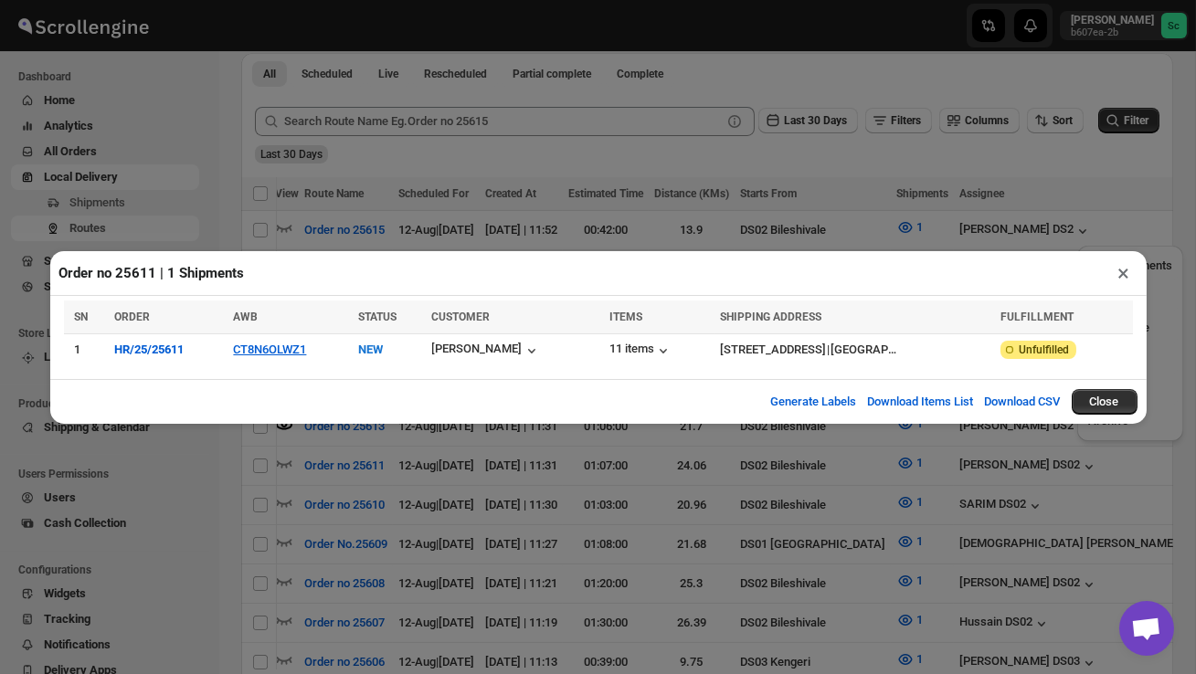
click at [1123, 271] on button "×" at bounding box center [1124, 273] width 26 height 26
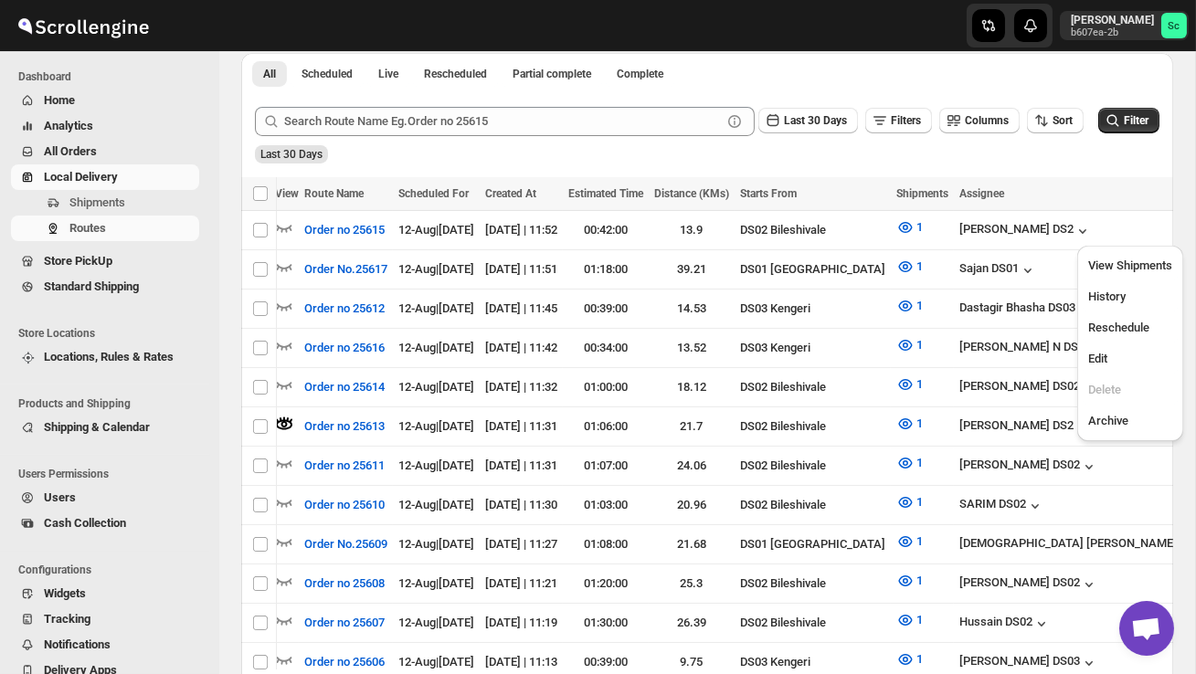
click at [530, 166] on div "Submit Last 30 Days Filters Columns Sort Filter Last 30 Days" at bounding box center [707, 135] width 932 height 84
click at [115, 199] on span "Shipments" at bounding box center [97, 203] width 56 height 14
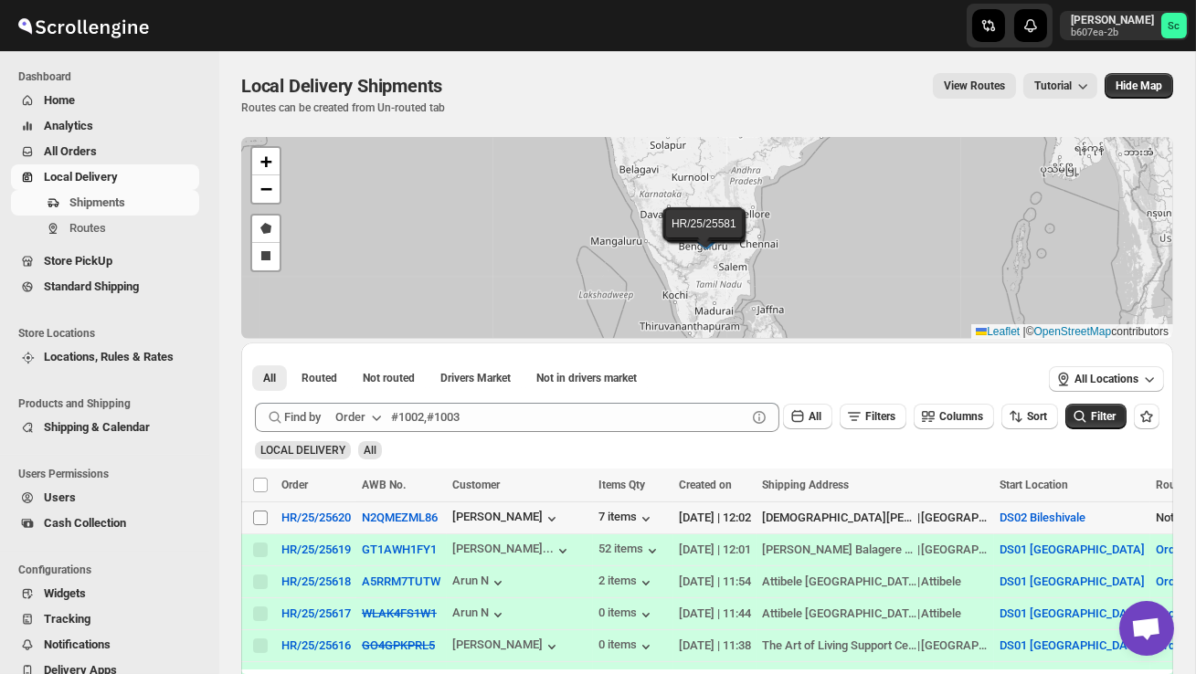
click at [255, 517] on input "Select shipment" at bounding box center [260, 518] width 15 height 15
checkbox input "true"
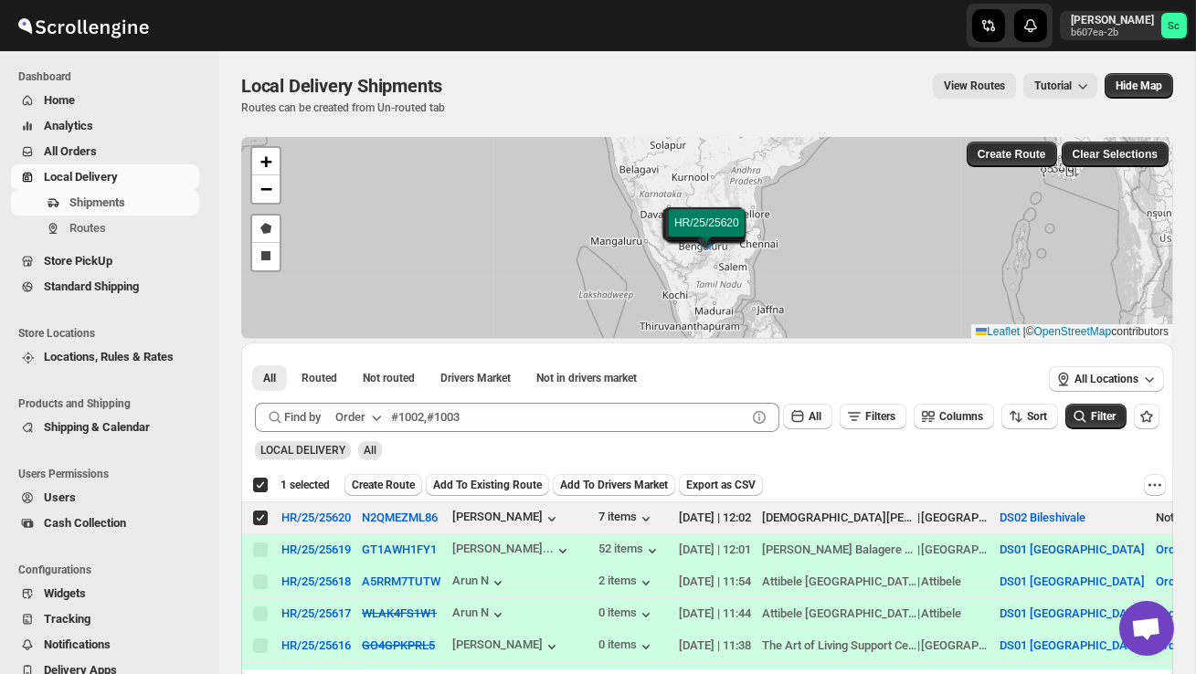
click at [407, 477] on button "Create Route" at bounding box center [383, 485] width 78 height 22
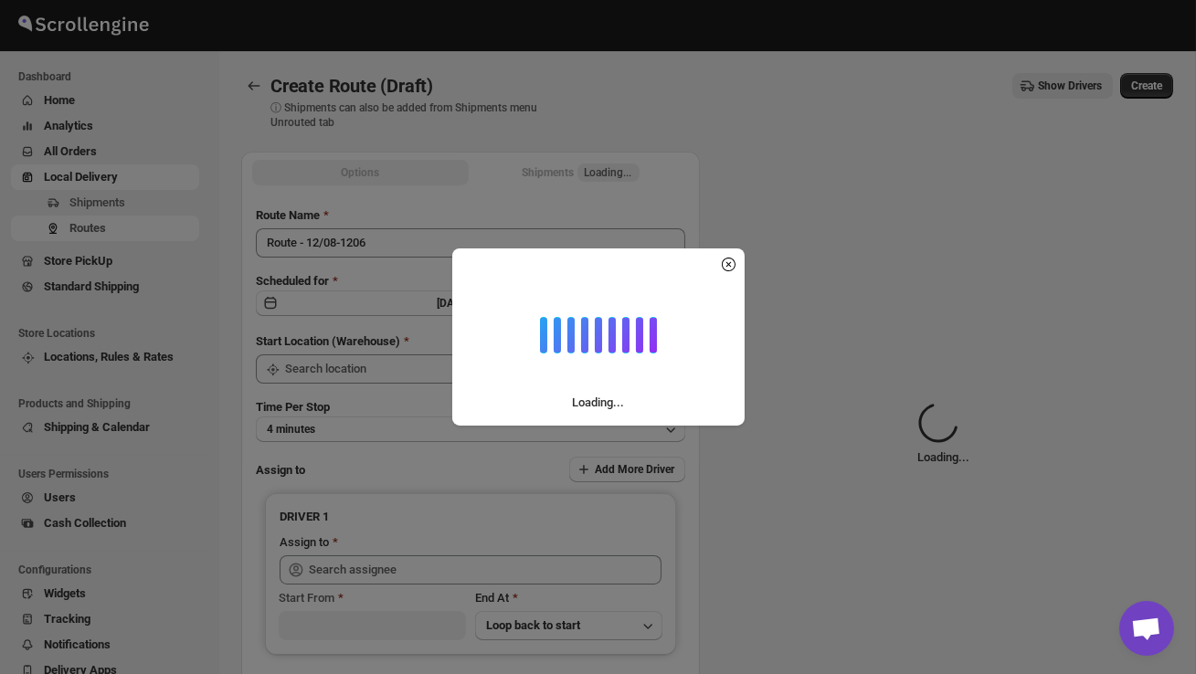
type input "DS02 Bileshivale"
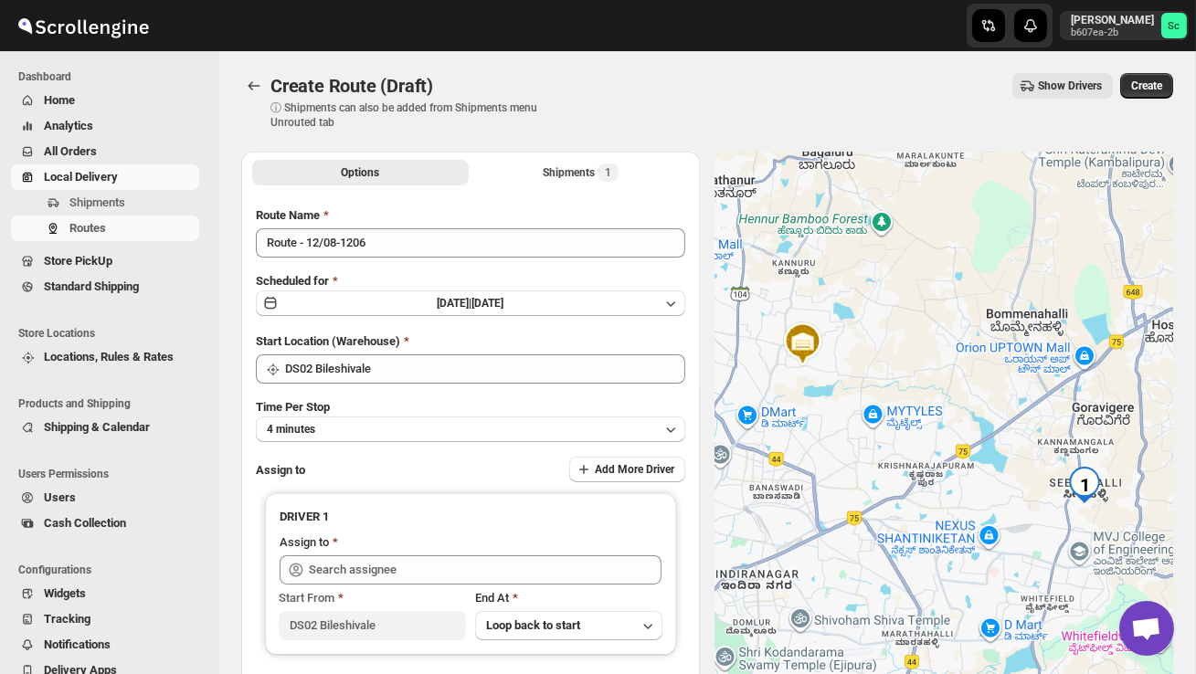
click at [391, 259] on div "Route Name Route - 12/08-1206 Scheduled for Tue Aug 12 2025 | Today Start Locat…" at bounding box center [470, 456] width 429 height 501
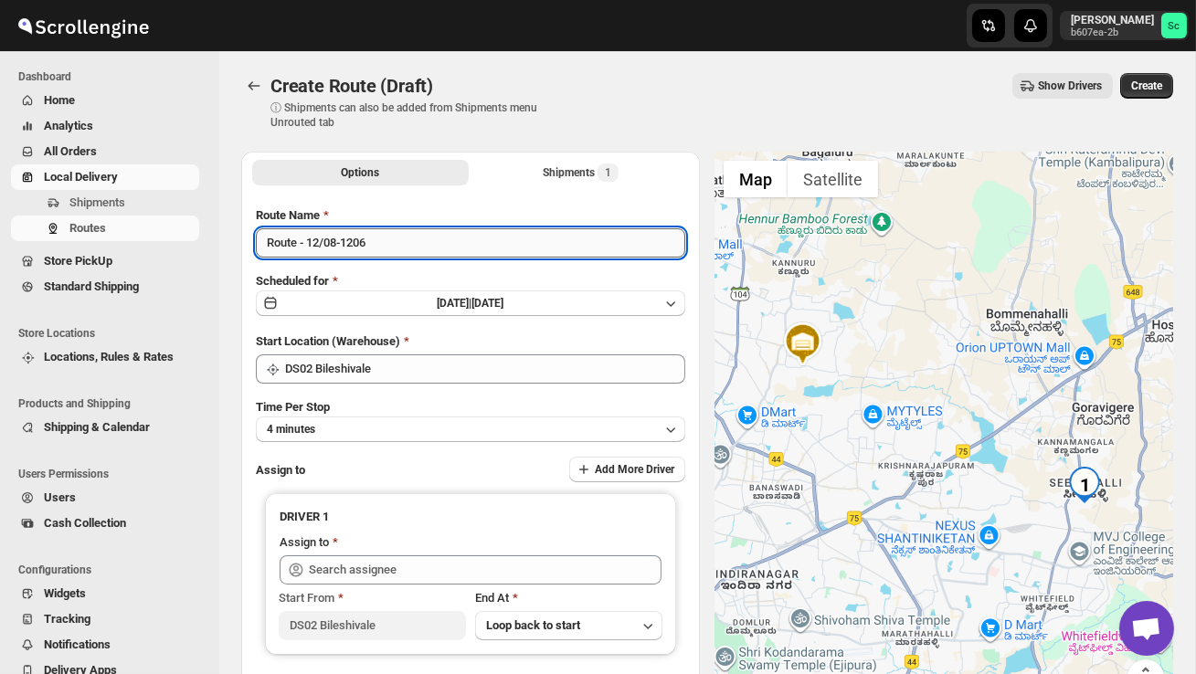
click at [389, 245] on input "Route - 12/08-1206" at bounding box center [470, 242] width 429 height 29
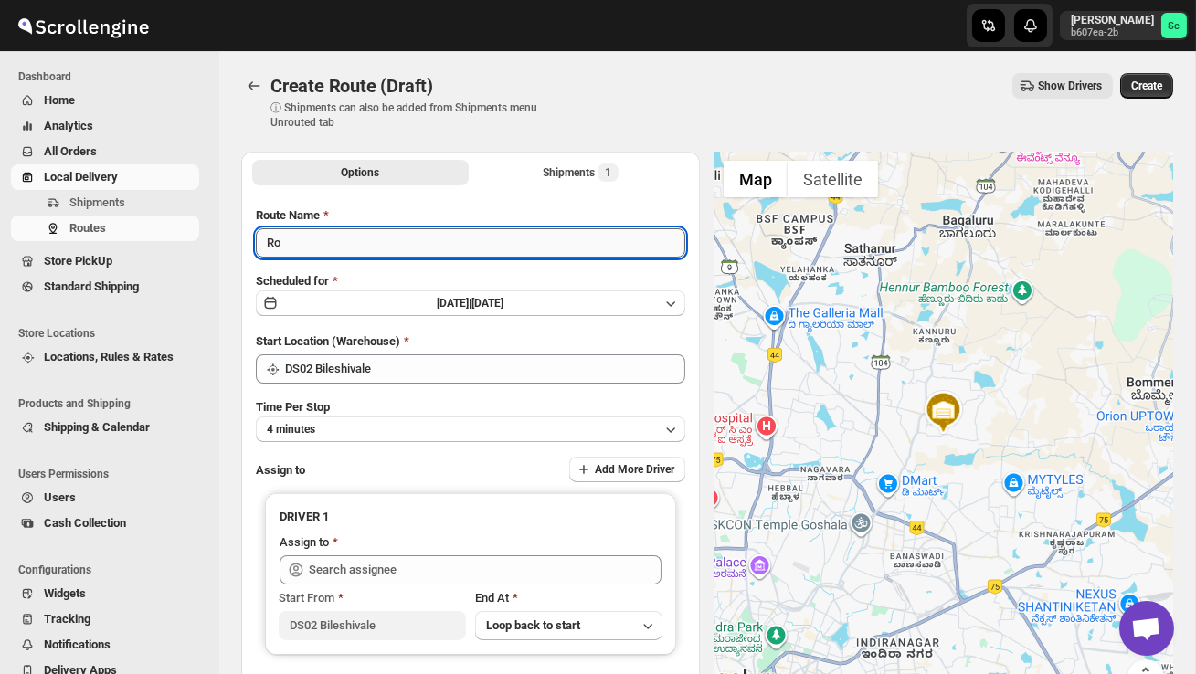
type input "R"
type input "P"
type input "Order no 25620"
click at [412, 431] on button "4 minutes" at bounding box center [470, 430] width 429 height 26
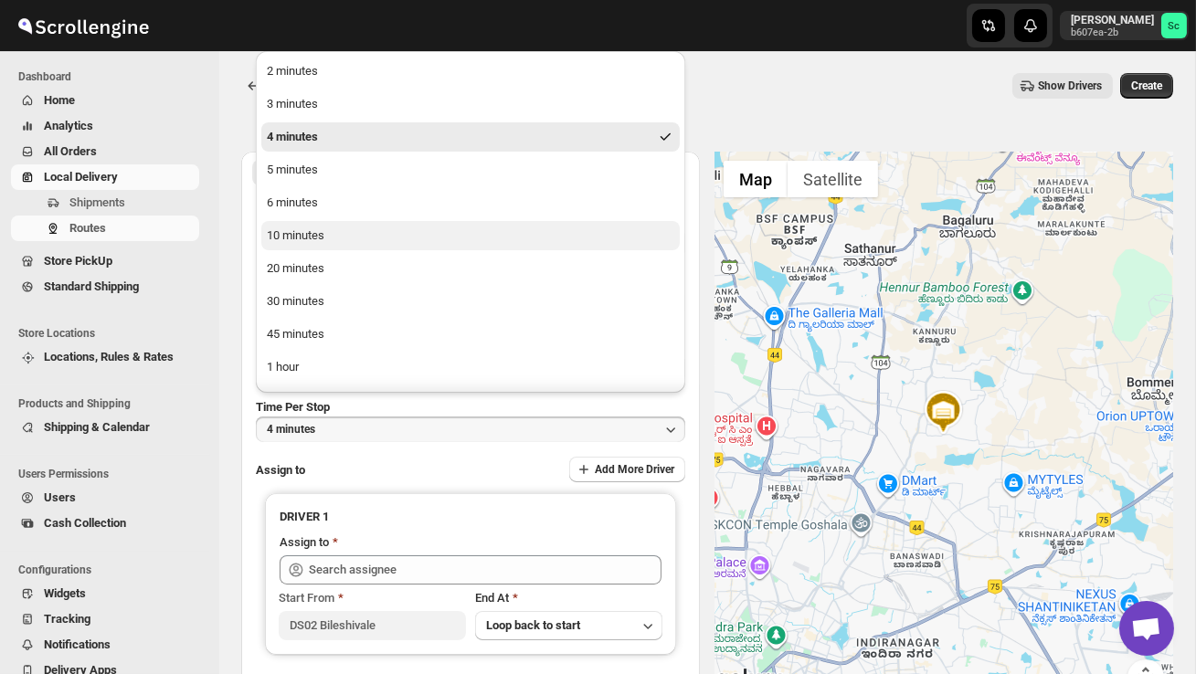
click at [336, 237] on button "10 minutes" at bounding box center [470, 235] width 418 height 29
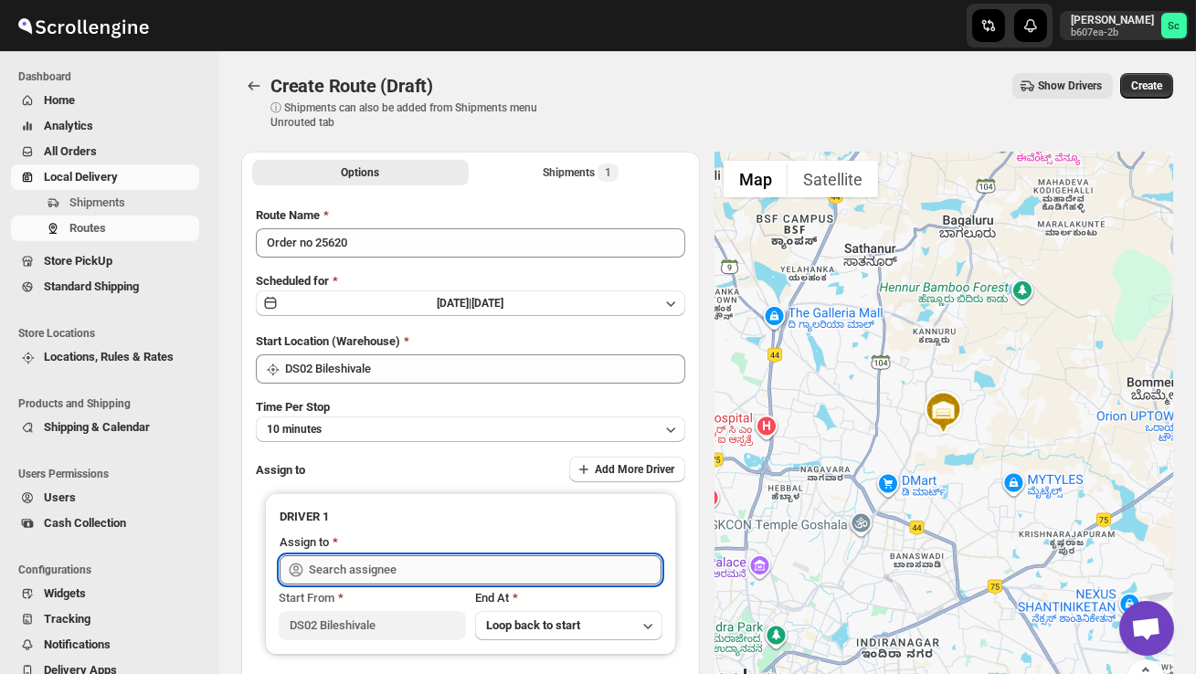
click at [388, 575] on input "text" at bounding box center [485, 570] width 353 height 29
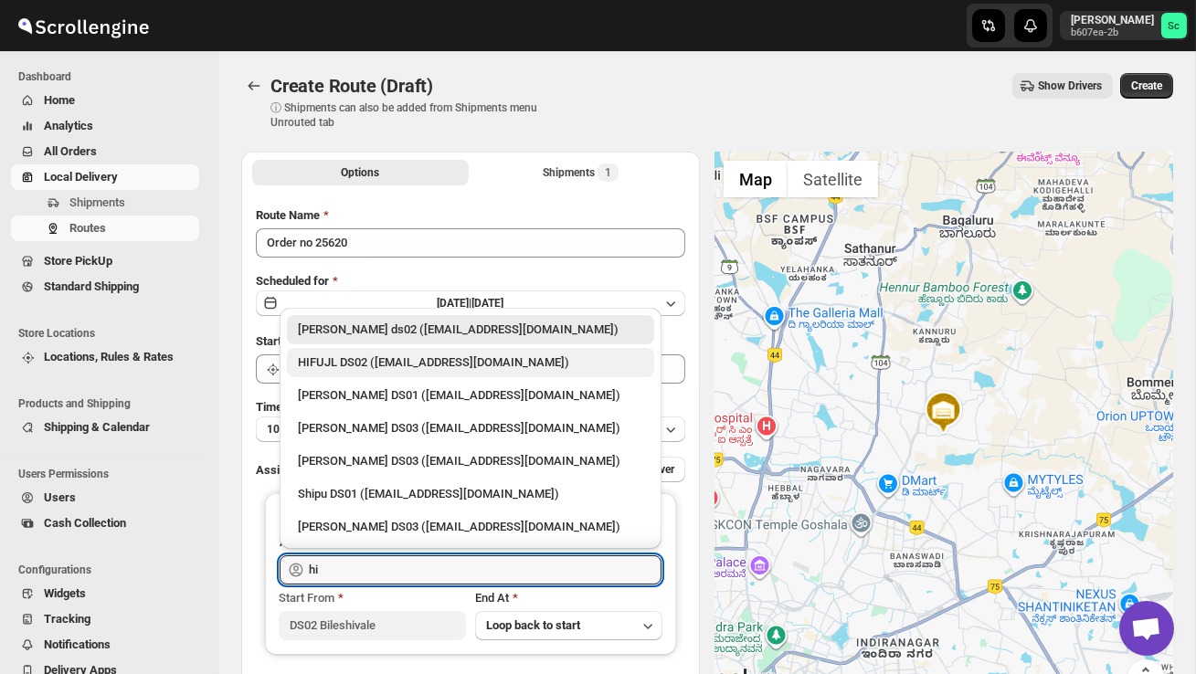
click at [418, 365] on div "HIFUJL DS02 (cepali9173@intady.com)" at bounding box center [470, 363] width 345 height 18
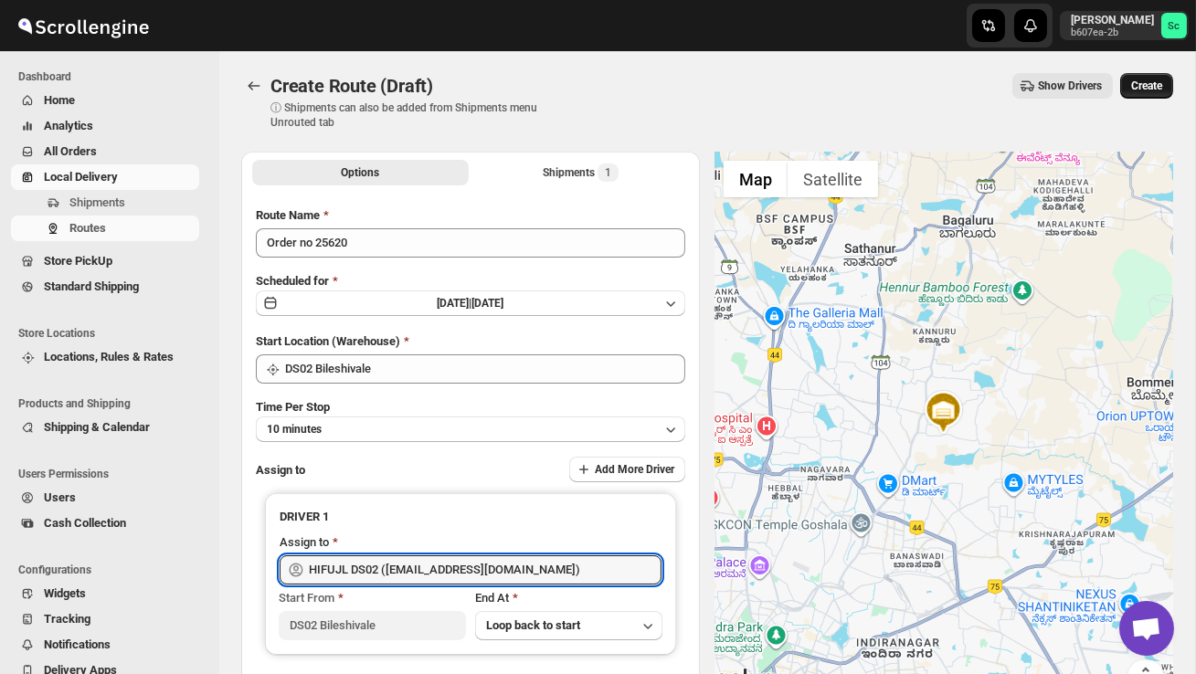
type input "HIFUJL DS02 (cepali9173@intady.com)"
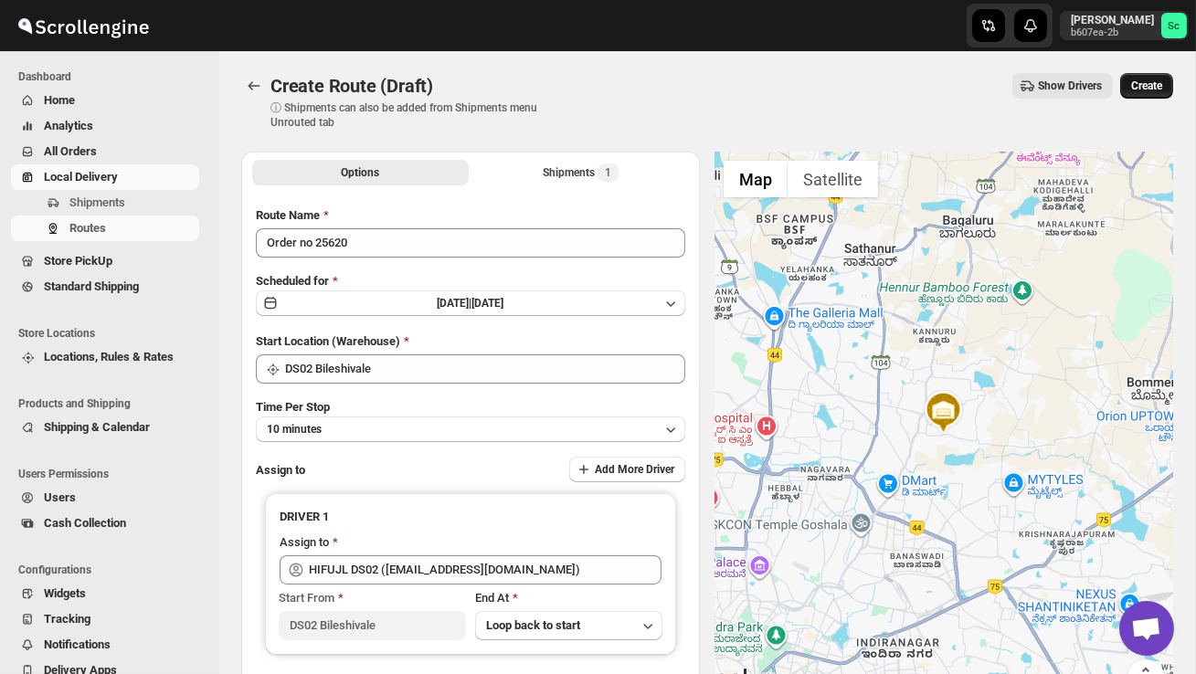
click at [1136, 83] on span "Create" at bounding box center [1146, 86] width 31 height 15
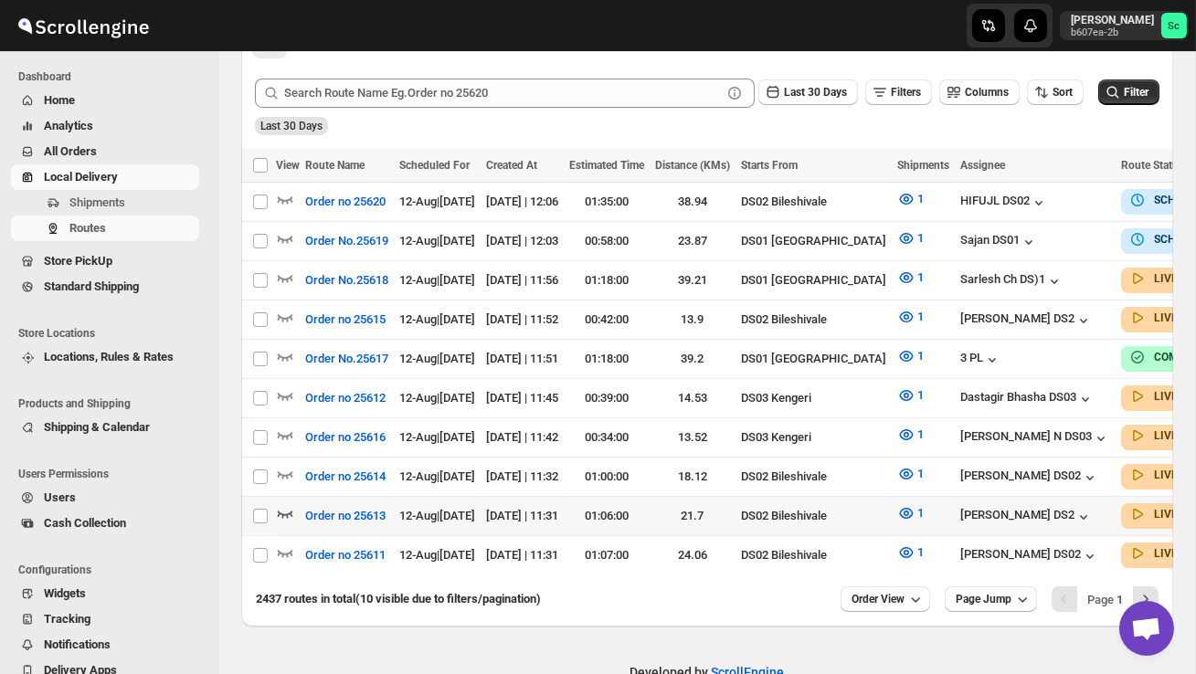
click at [281, 511] on icon "button" at bounding box center [286, 514] width 16 height 7
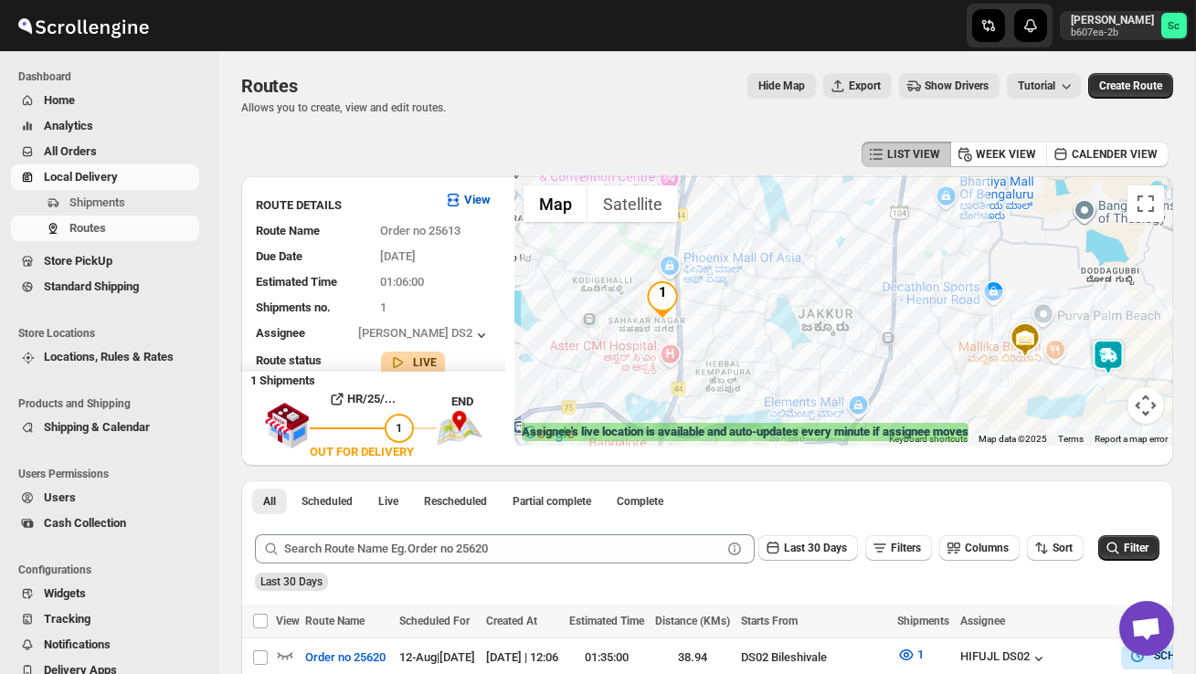
click at [1112, 346] on img at bounding box center [1108, 357] width 37 height 37
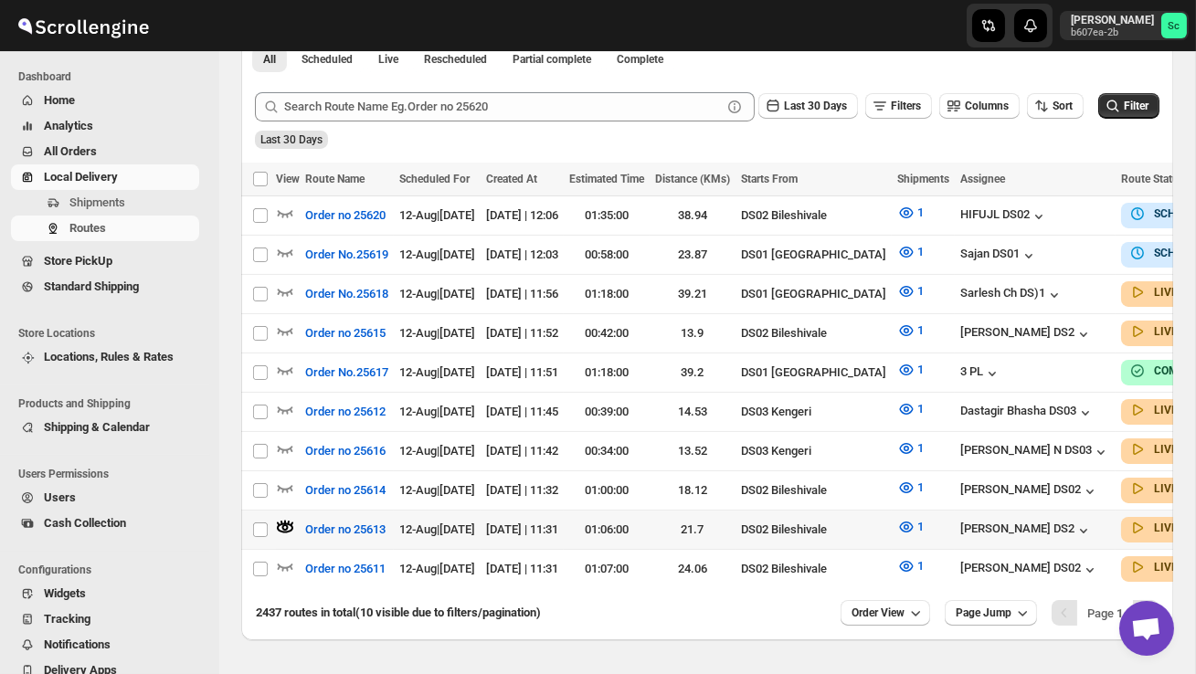
scroll to position [450, 0]
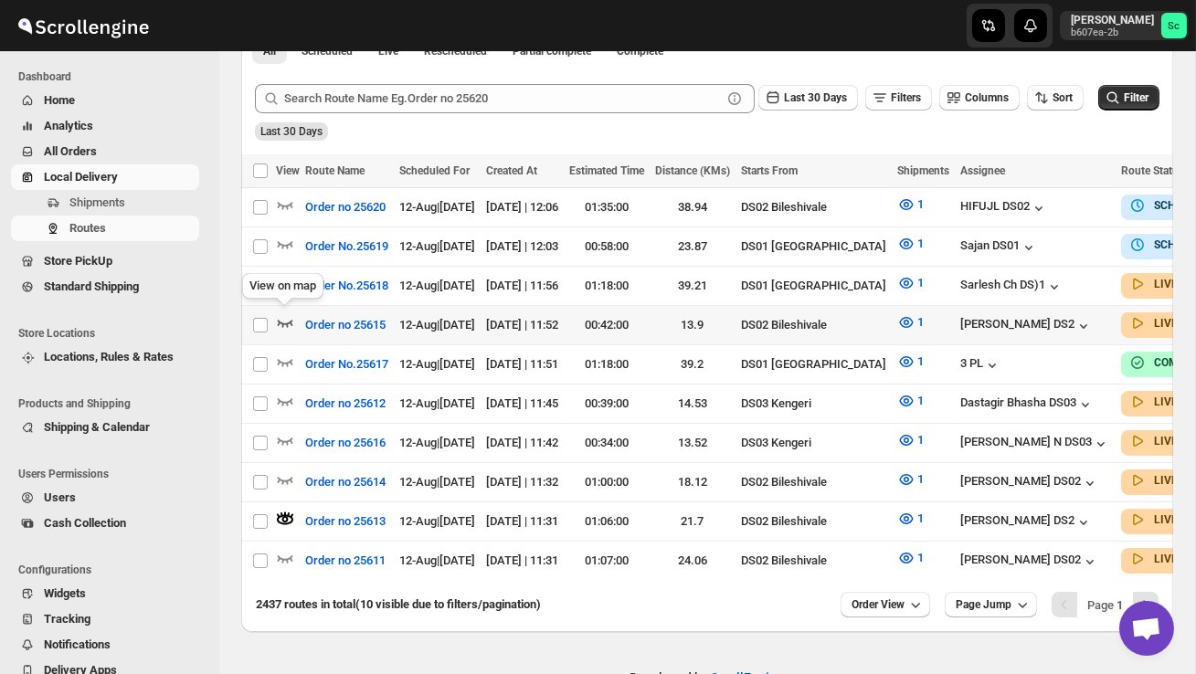
click at [289, 316] on icon "button" at bounding box center [285, 322] width 18 height 18
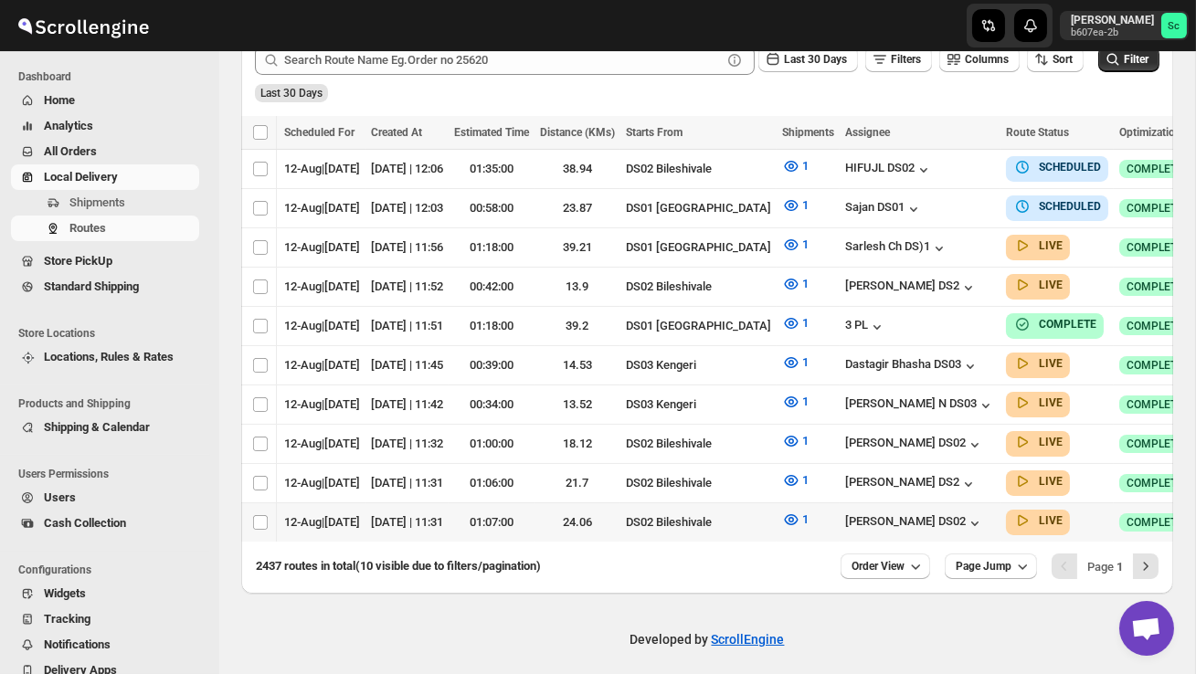
scroll to position [496, 0]
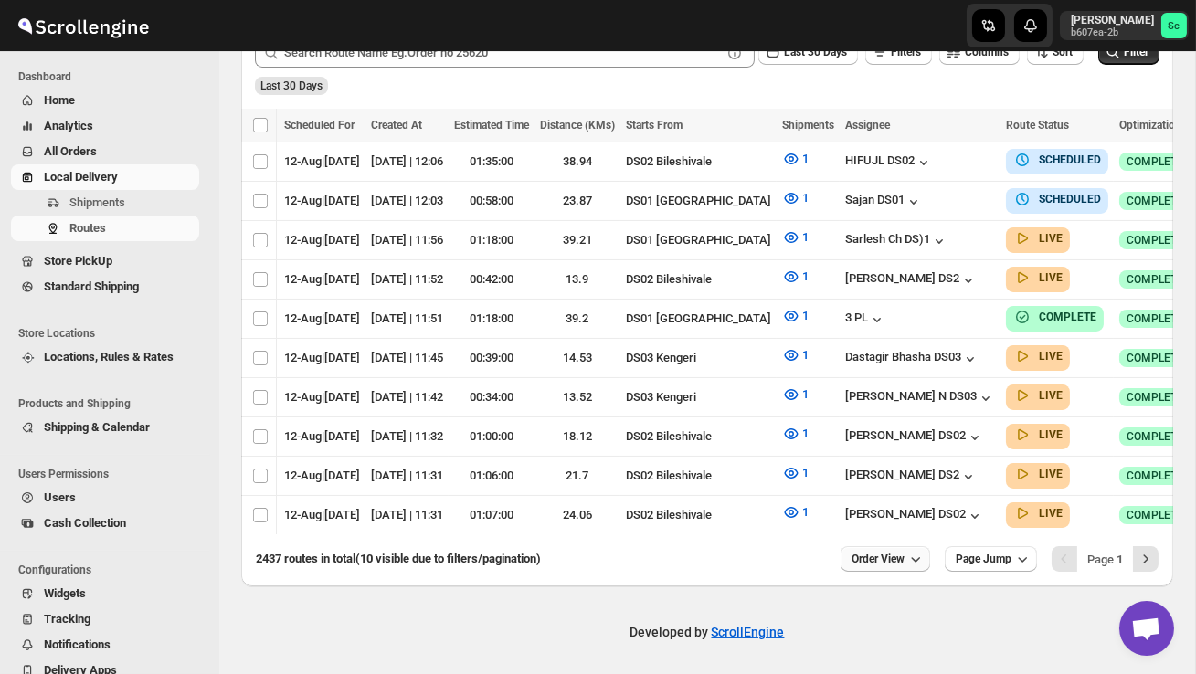
click at [906, 550] on icon "button" at bounding box center [915, 559] width 18 height 18
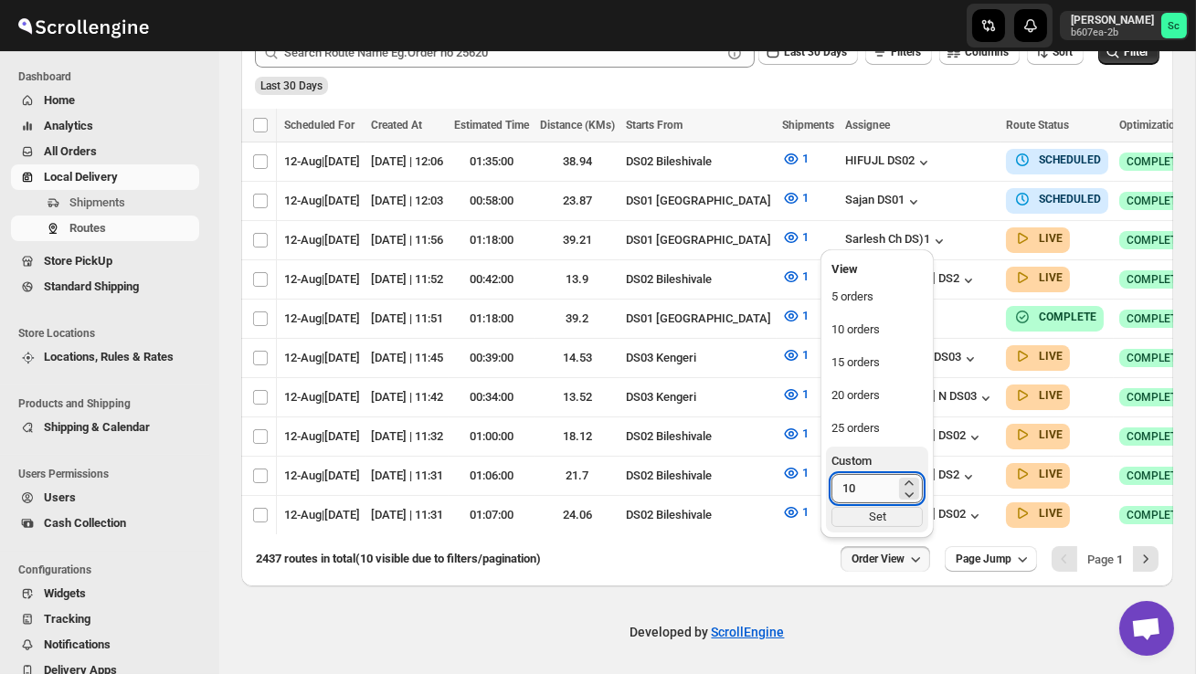
click at [873, 496] on input "10" at bounding box center [863, 488] width 64 height 29
type input "1"
type input "40"
click at [884, 521] on div "Set" at bounding box center [876, 517] width 91 height 20
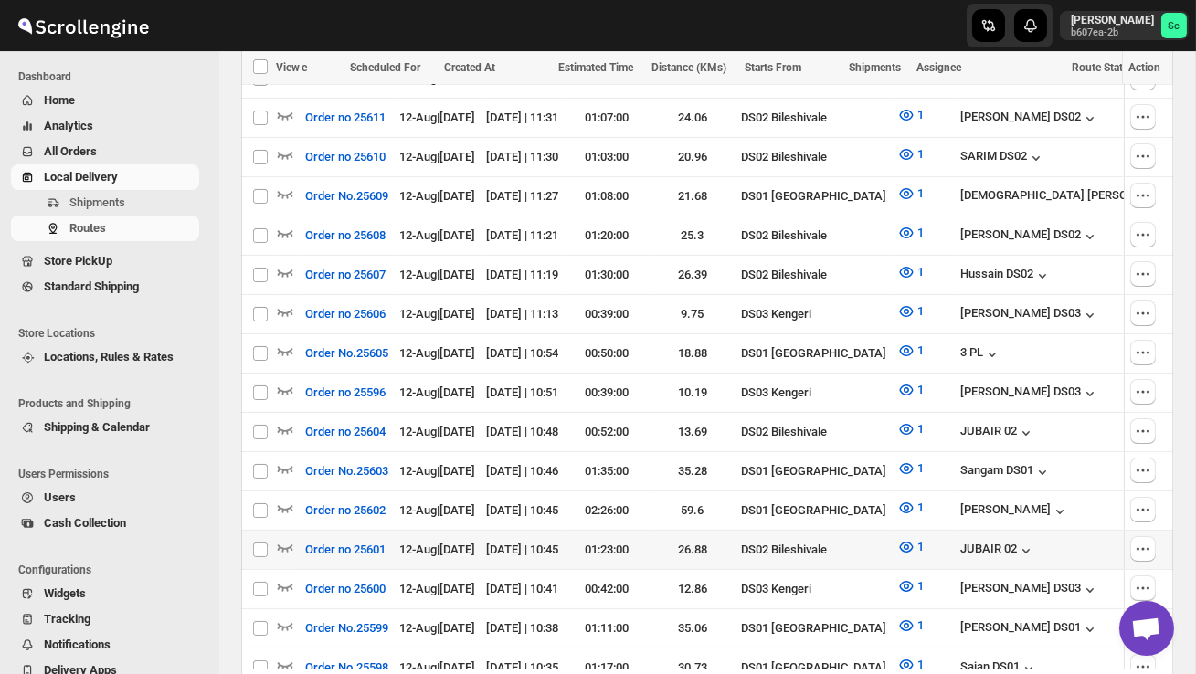
scroll to position [0, 0]
click at [286, 538] on icon "button" at bounding box center [285, 547] width 18 height 18
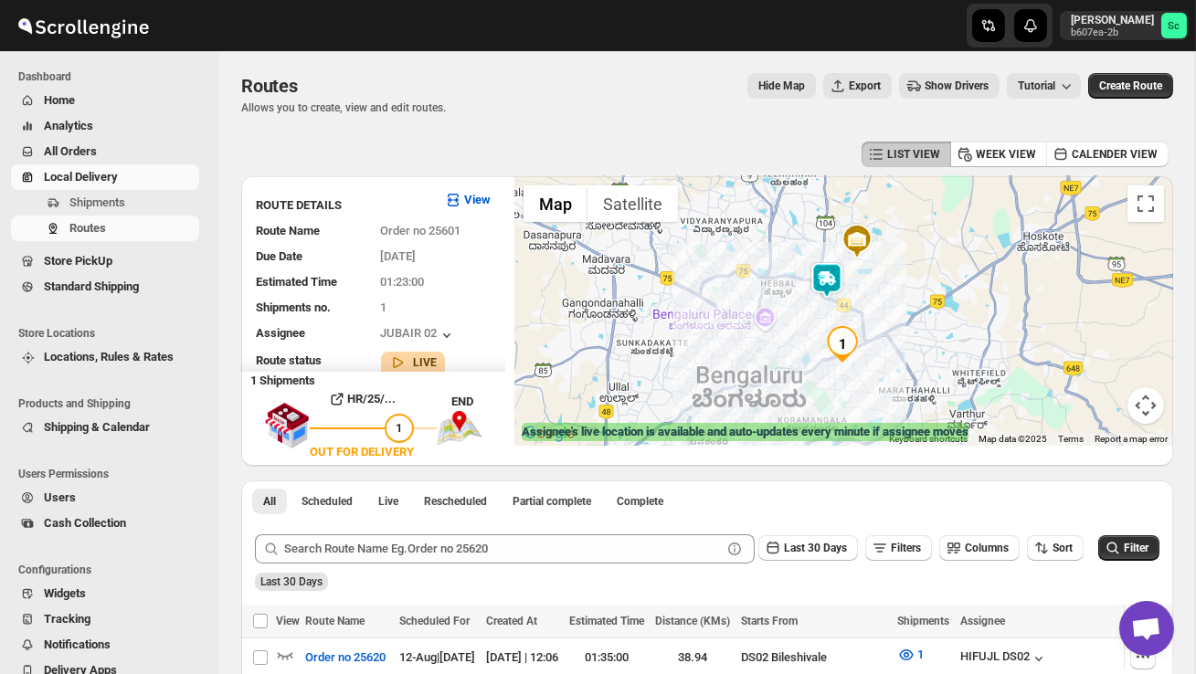
click at [835, 277] on img at bounding box center [827, 280] width 37 height 37
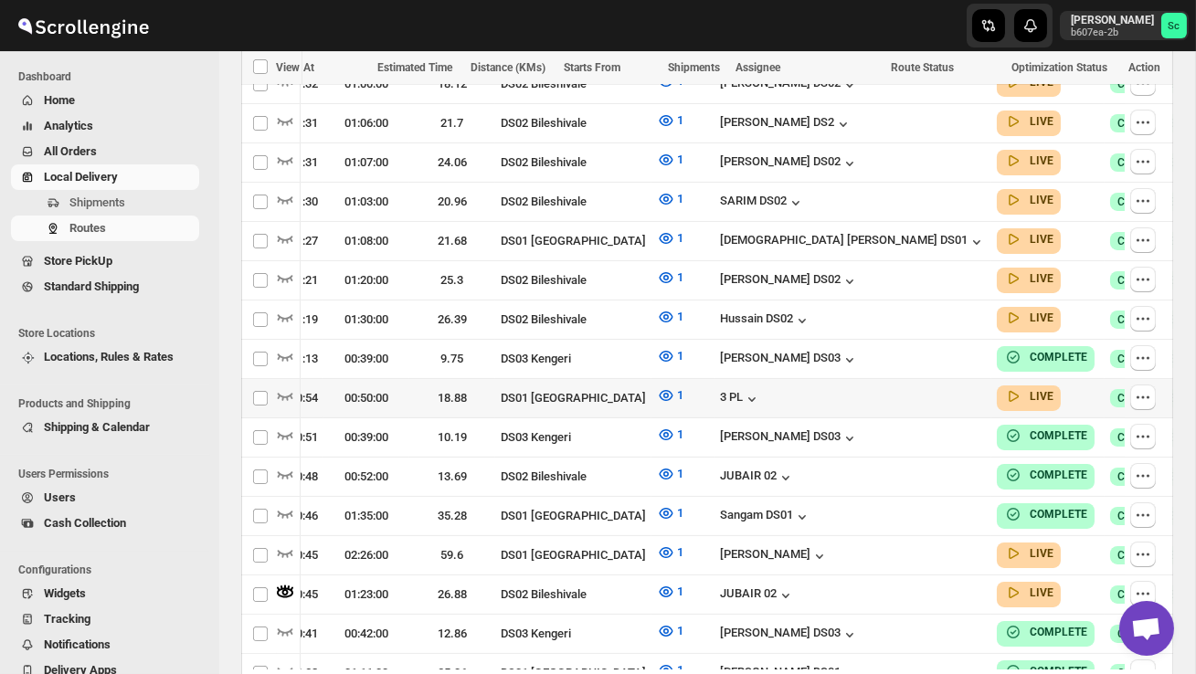
scroll to position [854, 0]
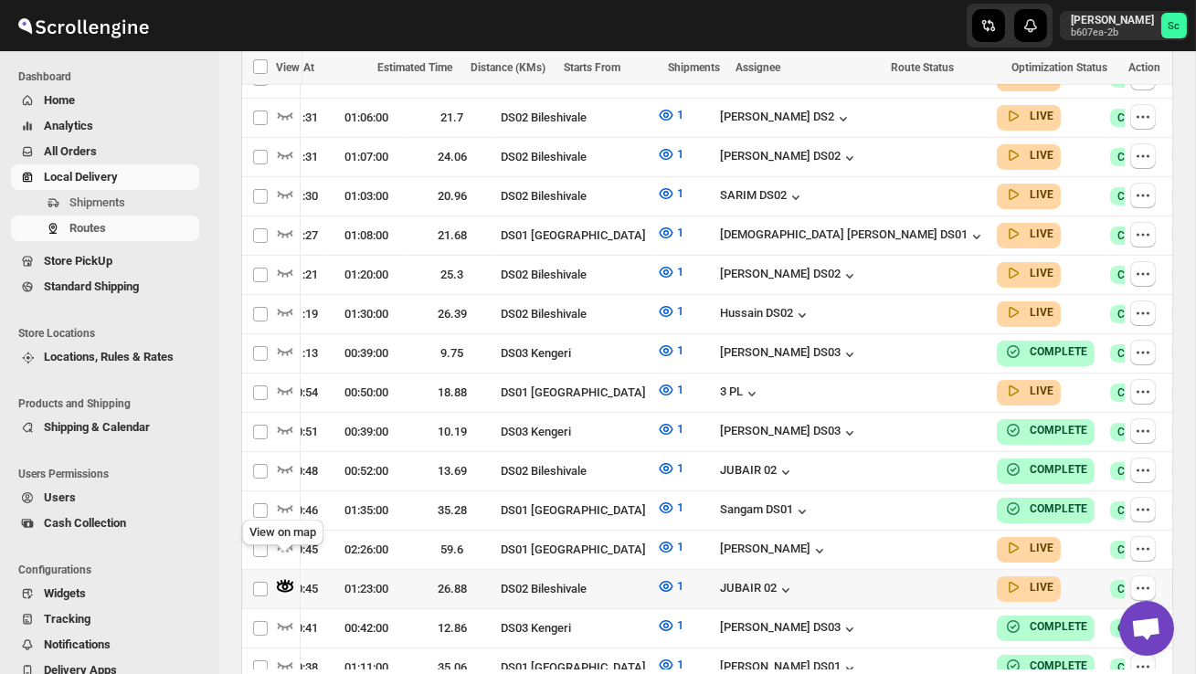
click at [286, 583] on icon "button" at bounding box center [285, 588] width 16 height 10
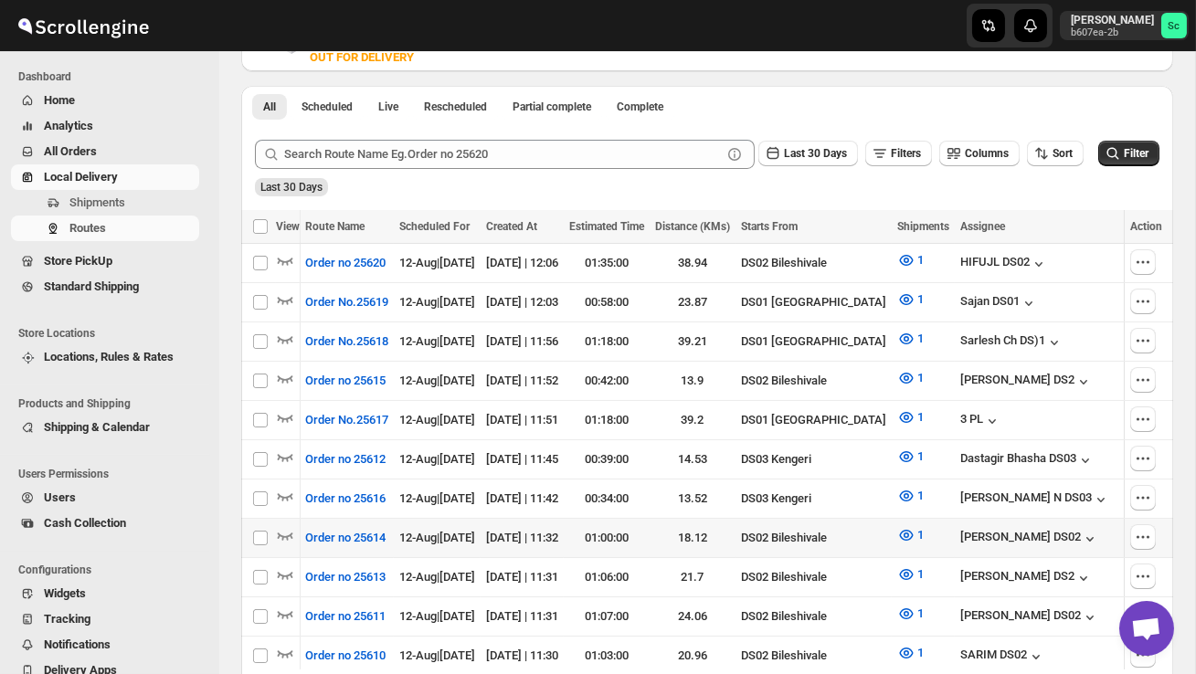
scroll to position [0, 0]
click at [288, 526] on icon "button" at bounding box center [285, 535] width 18 height 18
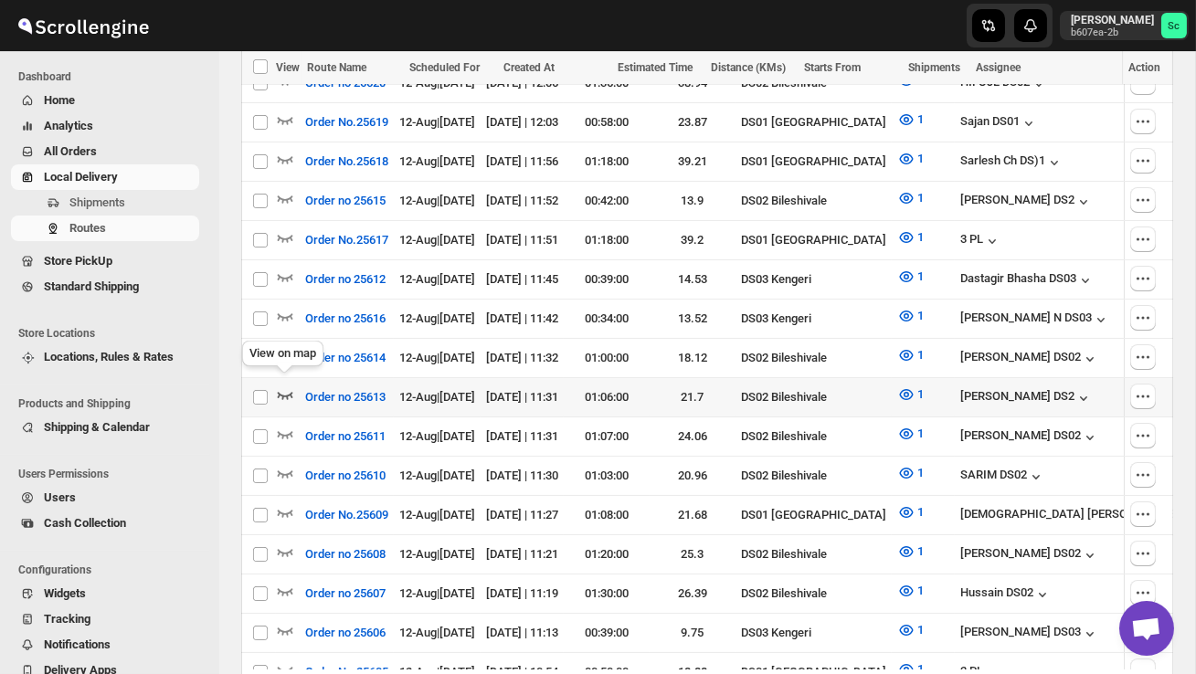
click at [286, 386] on icon "button" at bounding box center [285, 395] width 18 height 18
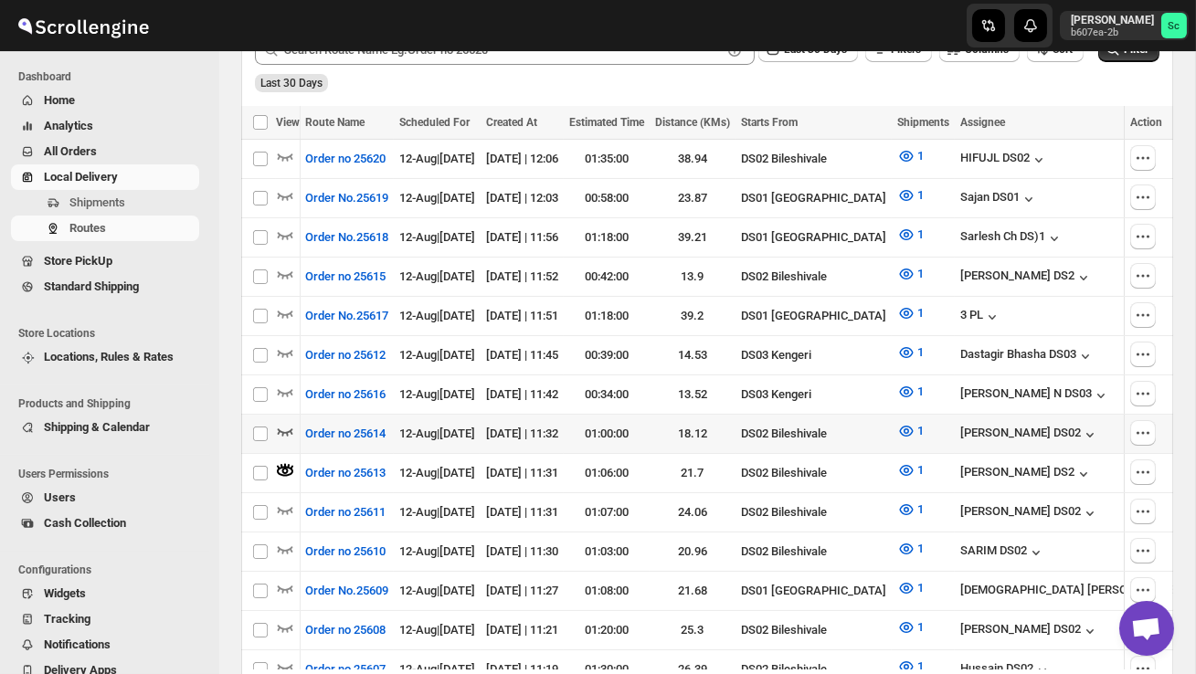
scroll to position [0, 143]
click at [283, 546] on icon "button" at bounding box center [286, 549] width 16 height 7
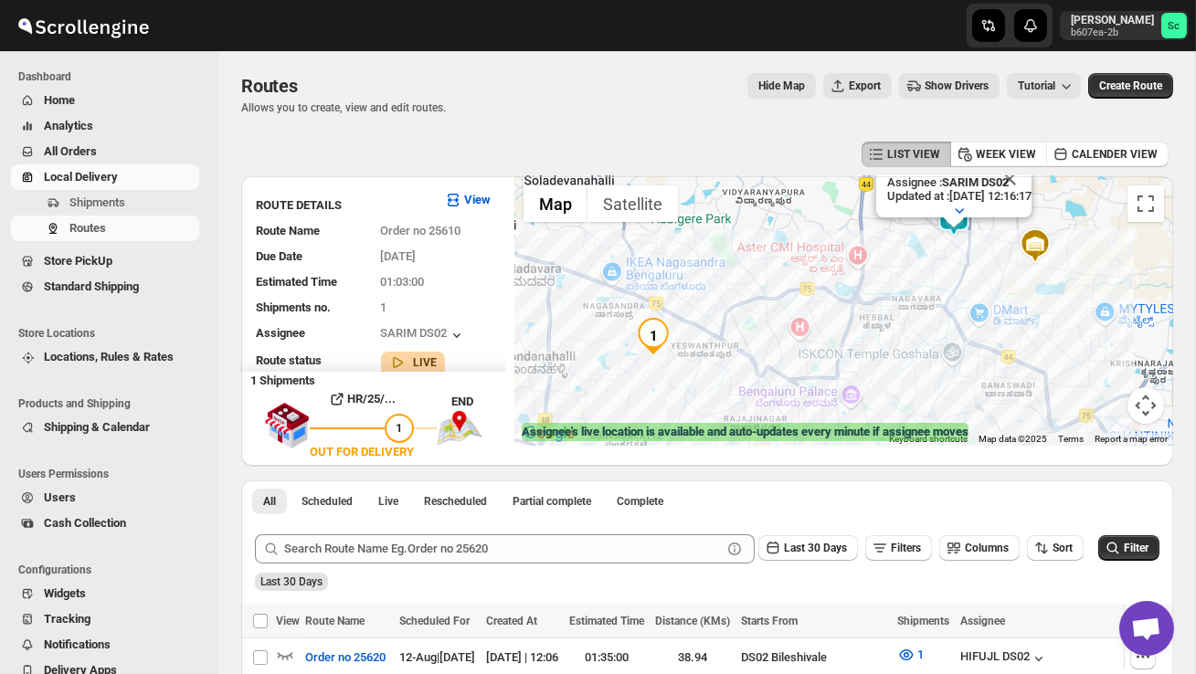
click at [672, 331] on img "1" at bounding box center [653, 336] width 37 height 37
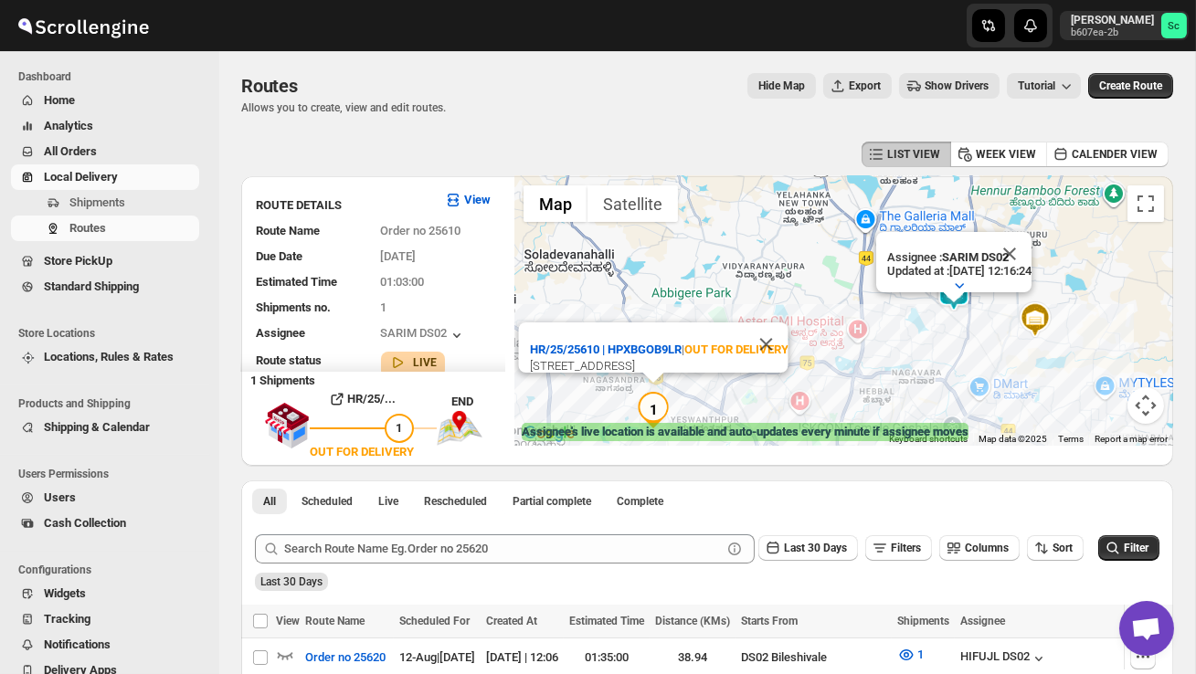
click at [607, 388] on div "Assignee : SARIM DS02 Updated at : 12/08/2025, 12:16:24 Duty mode Enabled Batte…" at bounding box center [843, 311] width 659 height 270
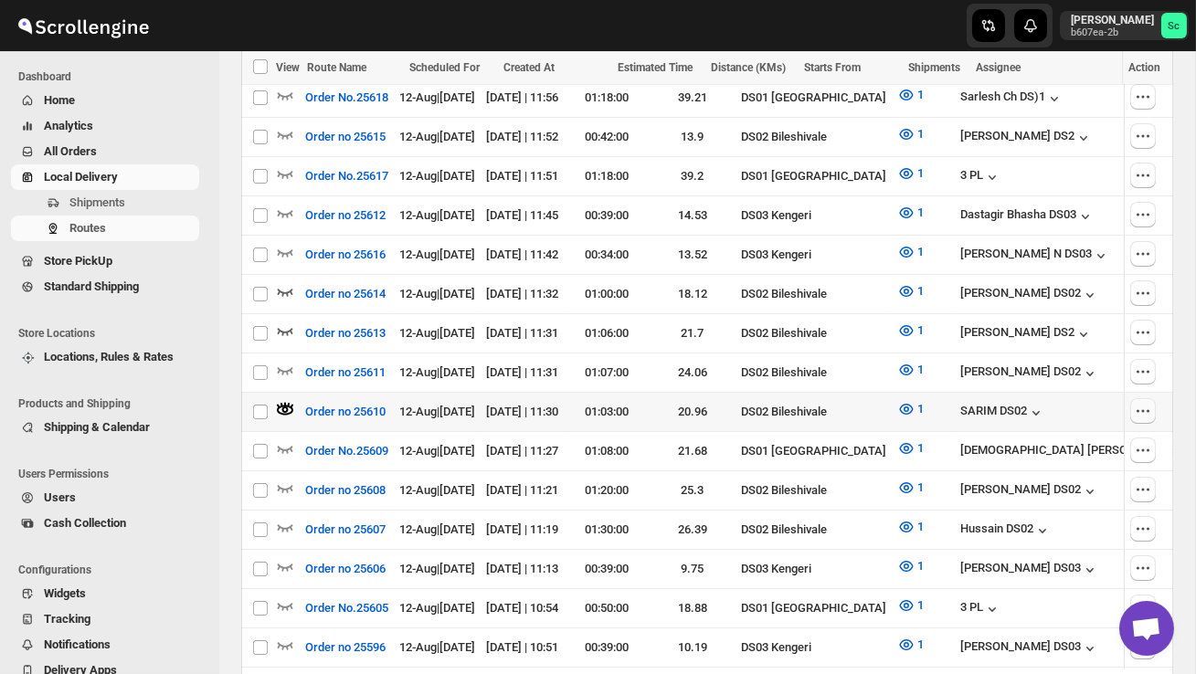
click at [1147, 402] on icon "button" at bounding box center [1143, 411] width 18 height 18
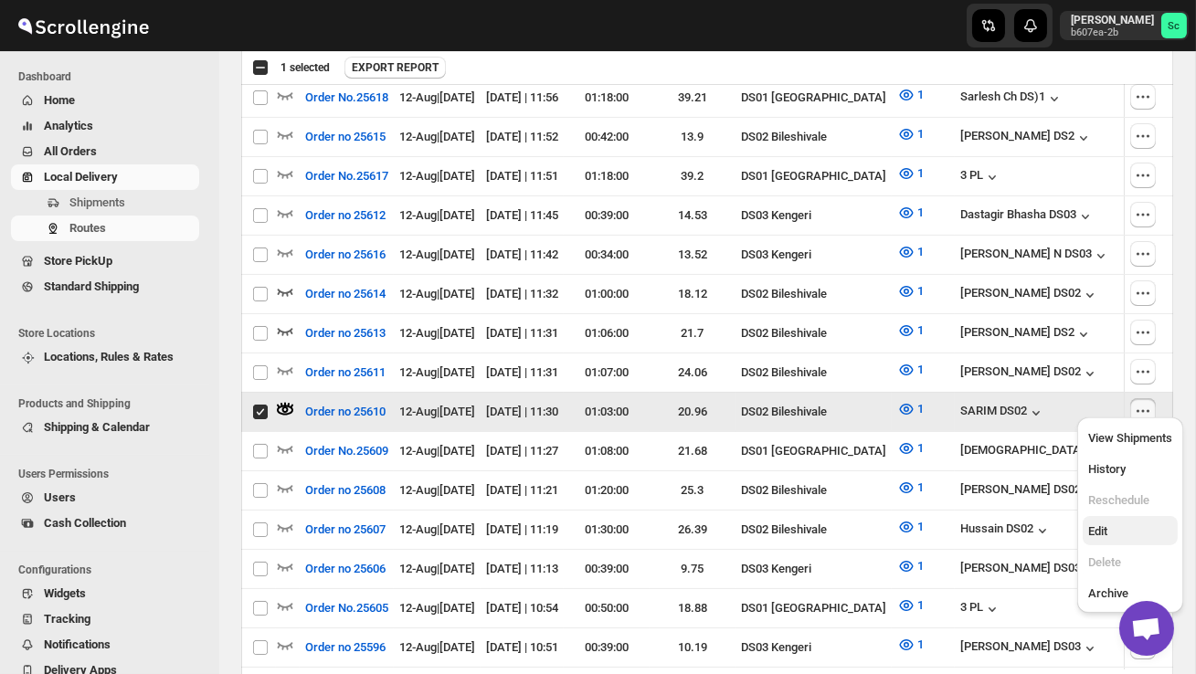
click at [1099, 524] on span "Edit" at bounding box center [1097, 531] width 19 height 14
checkbox input "false"
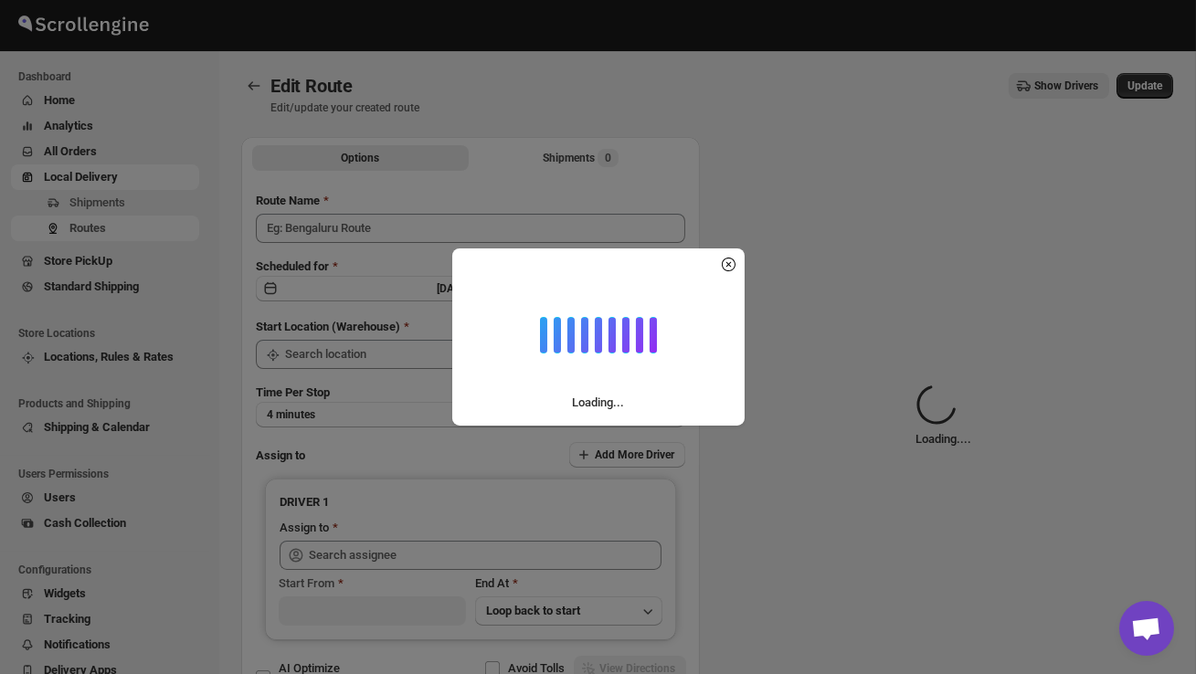
type input "Order no 25610"
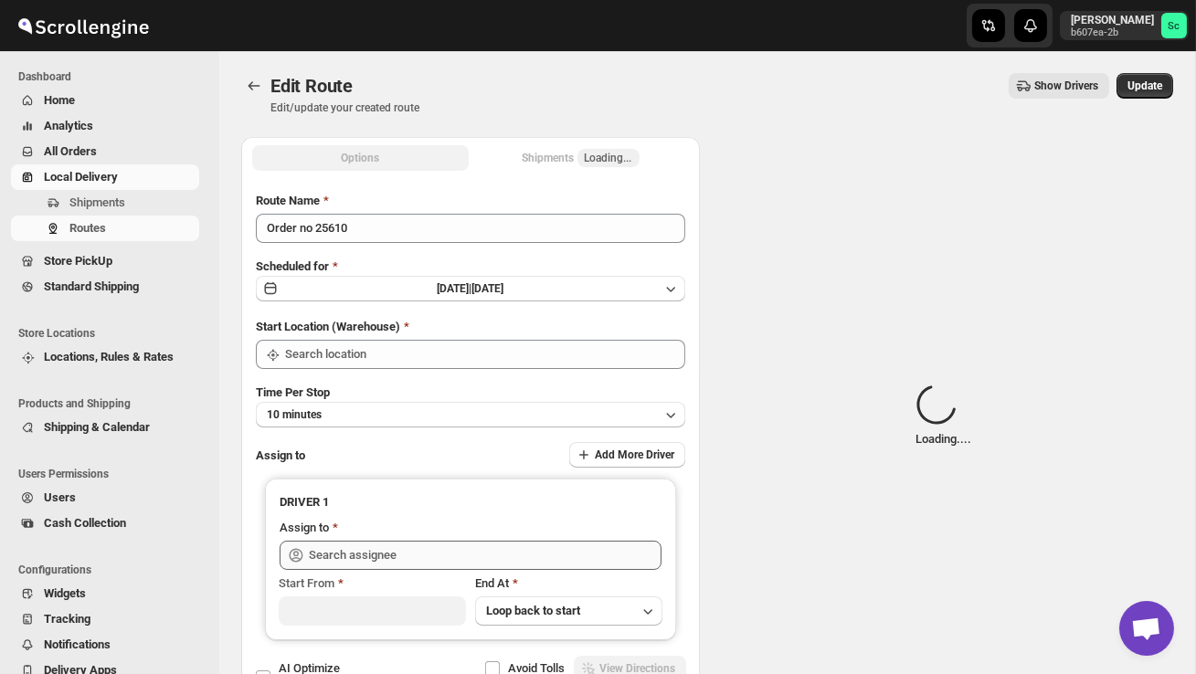
type input "DS02 Bileshivale"
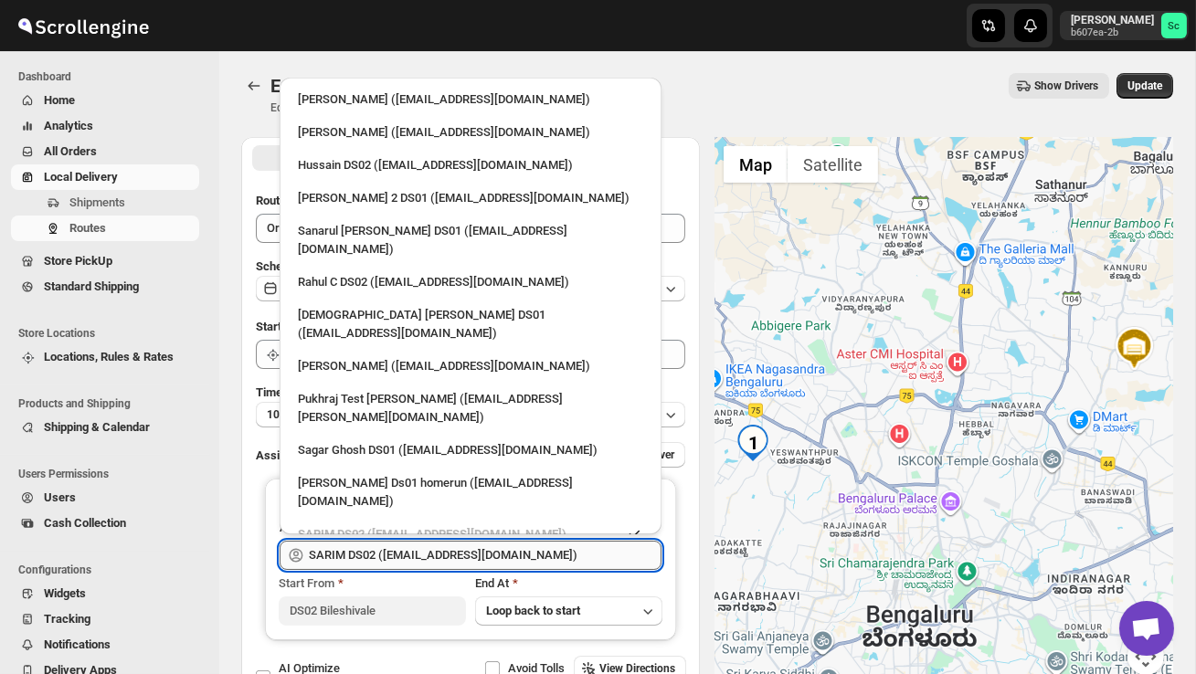
click at [529, 552] on input "SARIM DS02 (xititor414@owlny.com)" at bounding box center [485, 555] width 353 height 29
click at [392, 273] on div "Rahul C DS02 (rahul.chopra@home-run.co)" at bounding box center [470, 282] width 345 height 18
type input "Rahul C DS02 (rahul.chopra@home-run.co)"
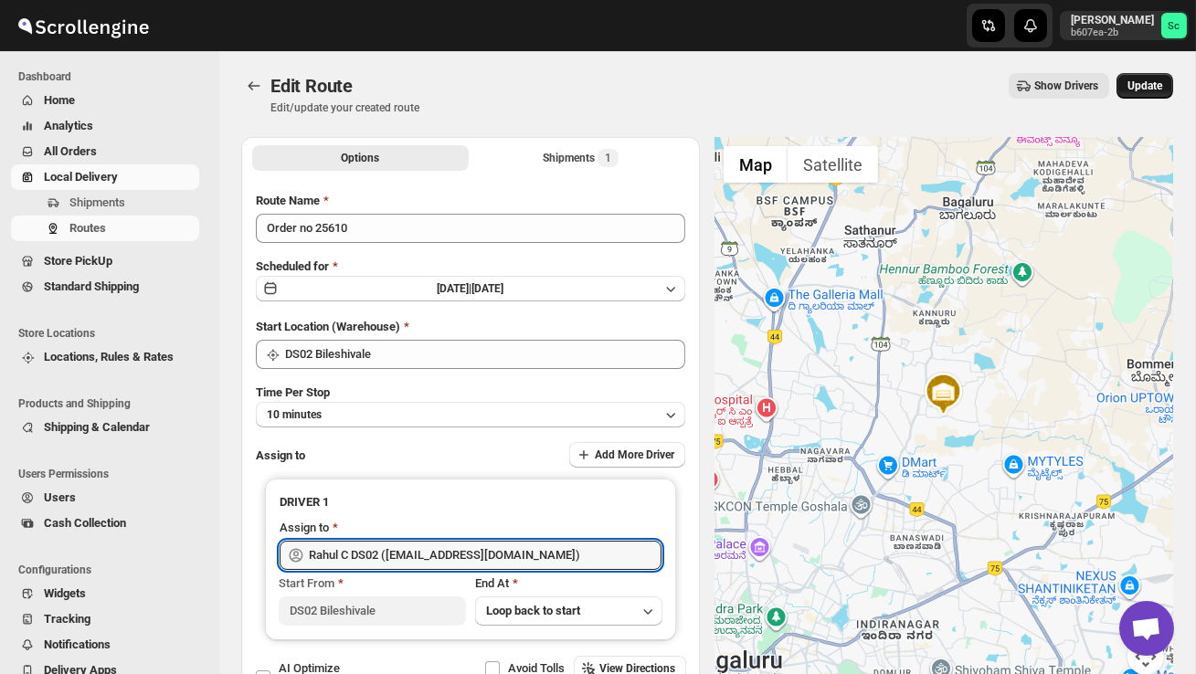
click at [1165, 90] on button "Update" at bounding box center [1145, 86] width 57 height 26
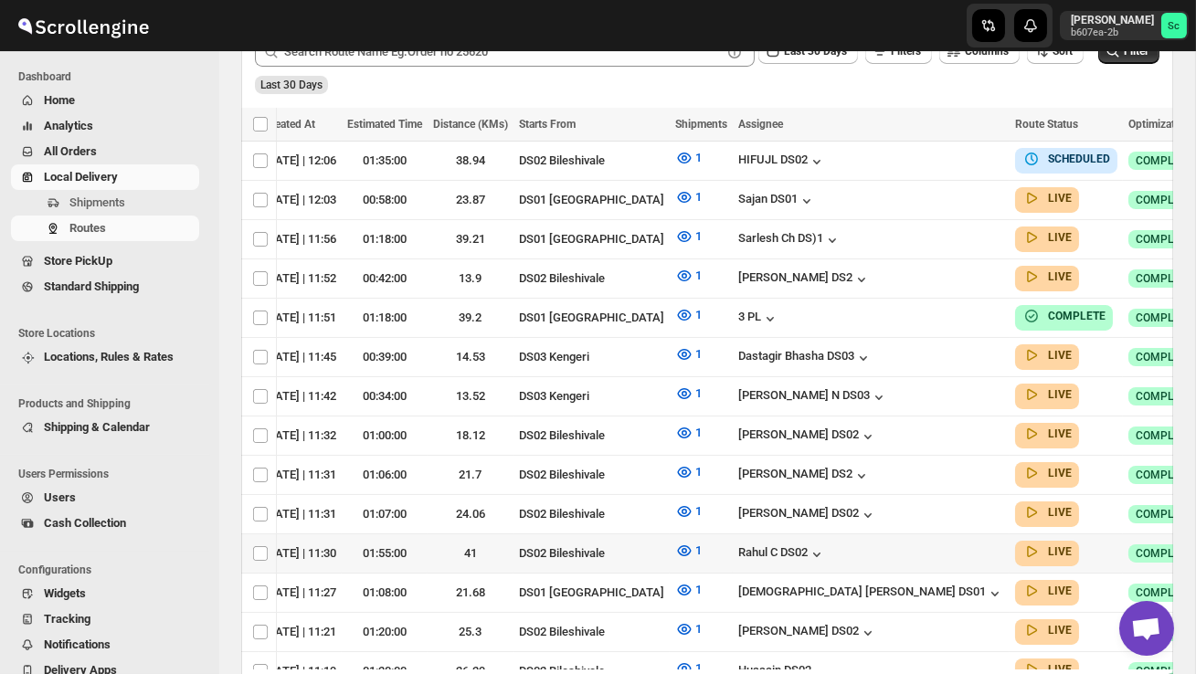
checkbox input "true"
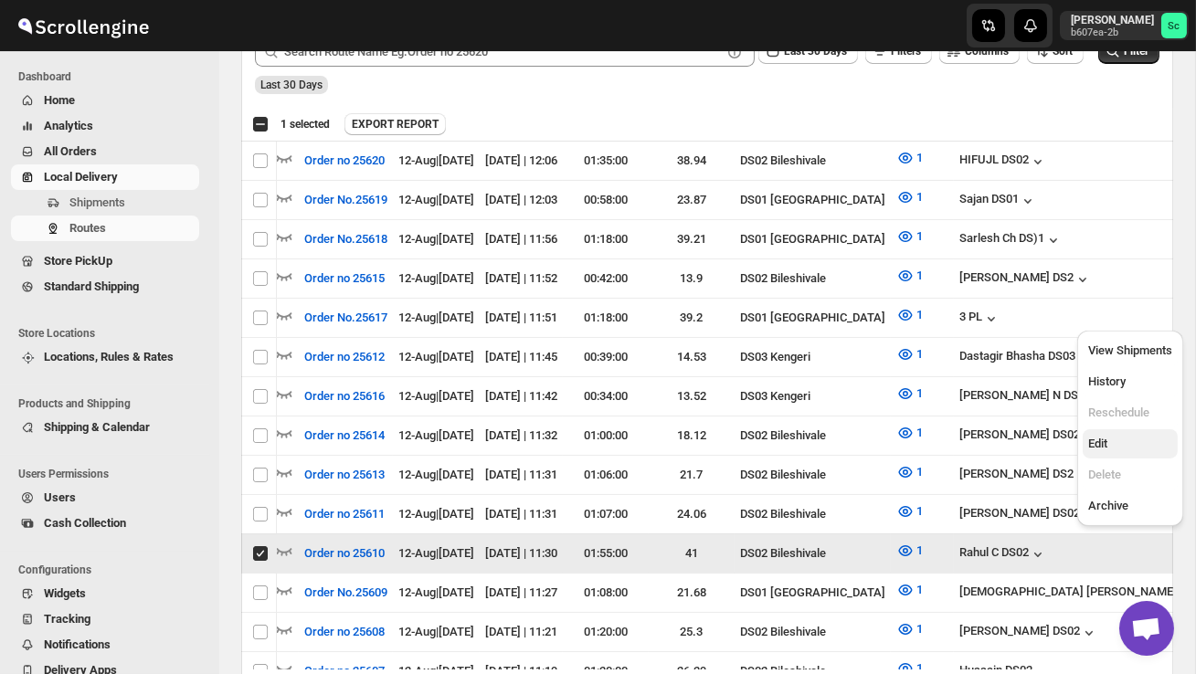
click at [1129, 439] on span "Edit" at bounding box center [1130, 444] width 84 height 18
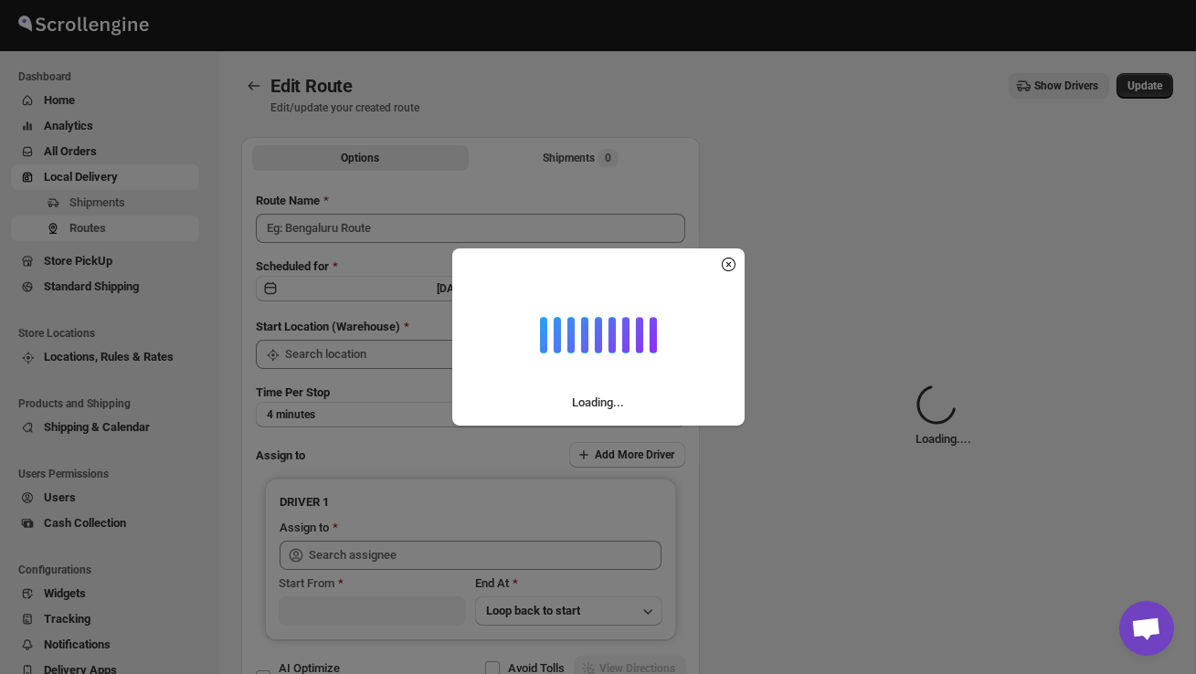
type input "Order no 25610"
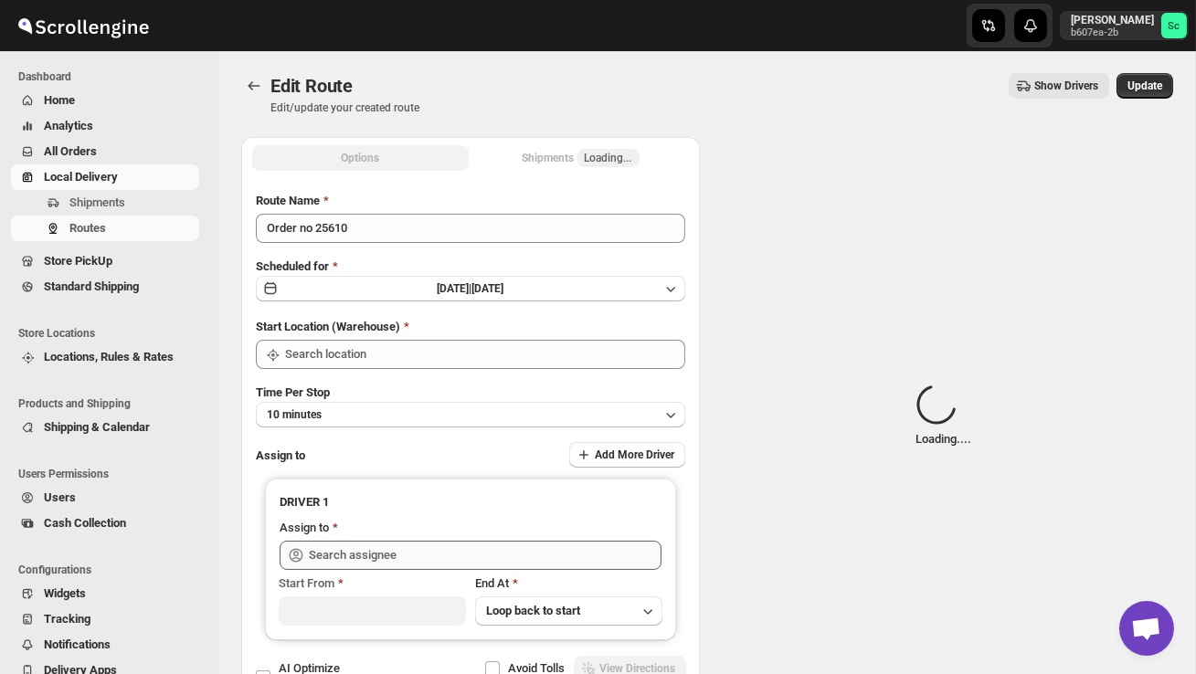
type input "DS02 Bileshivale"
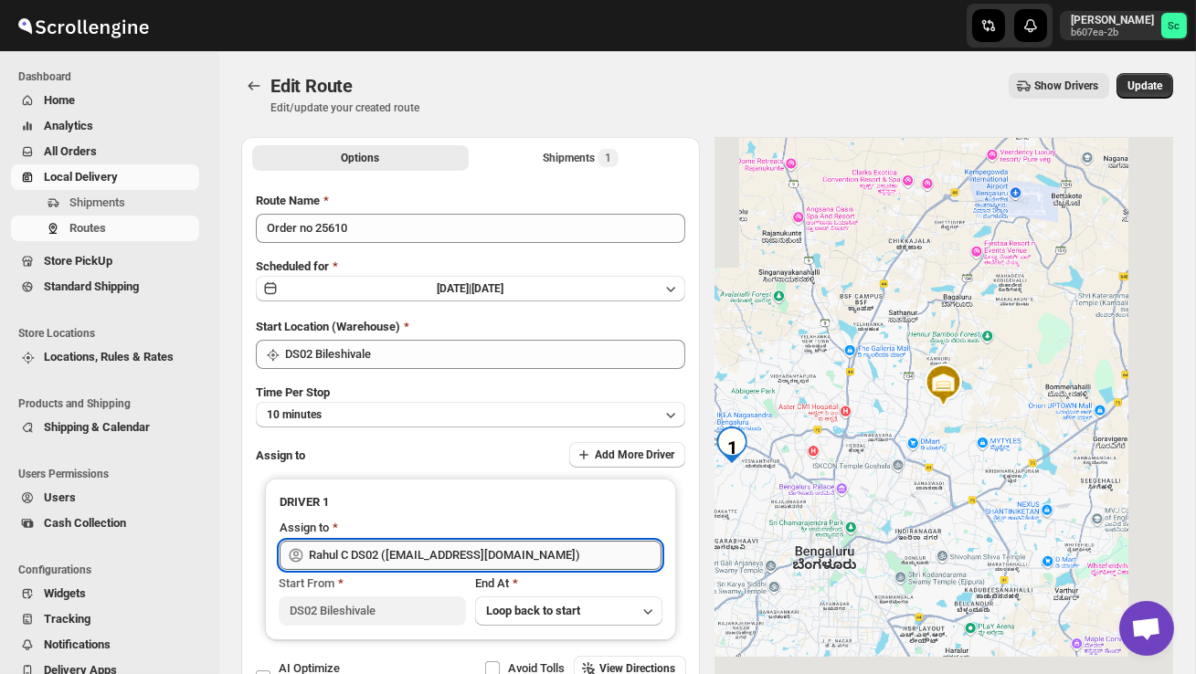
click at [551, 553] on input "Rahul C DS02 (rahul.chopra@home-run.co)" at bounding box center [485, 555] width 353 height 29
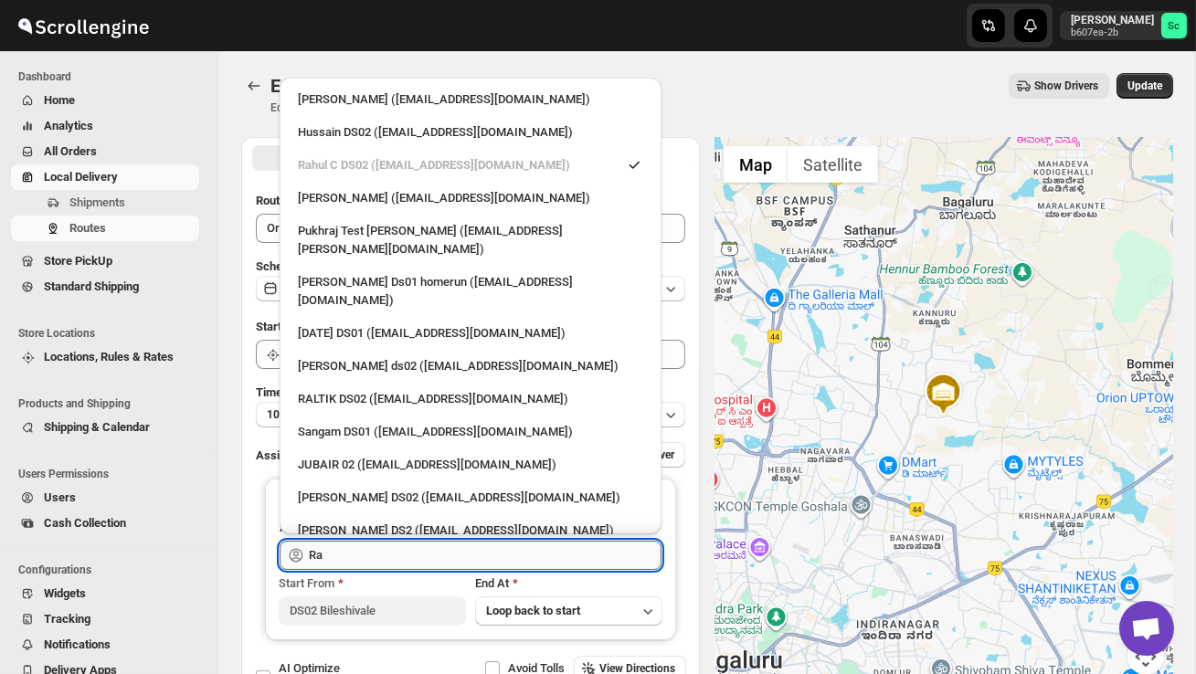
type input "R"
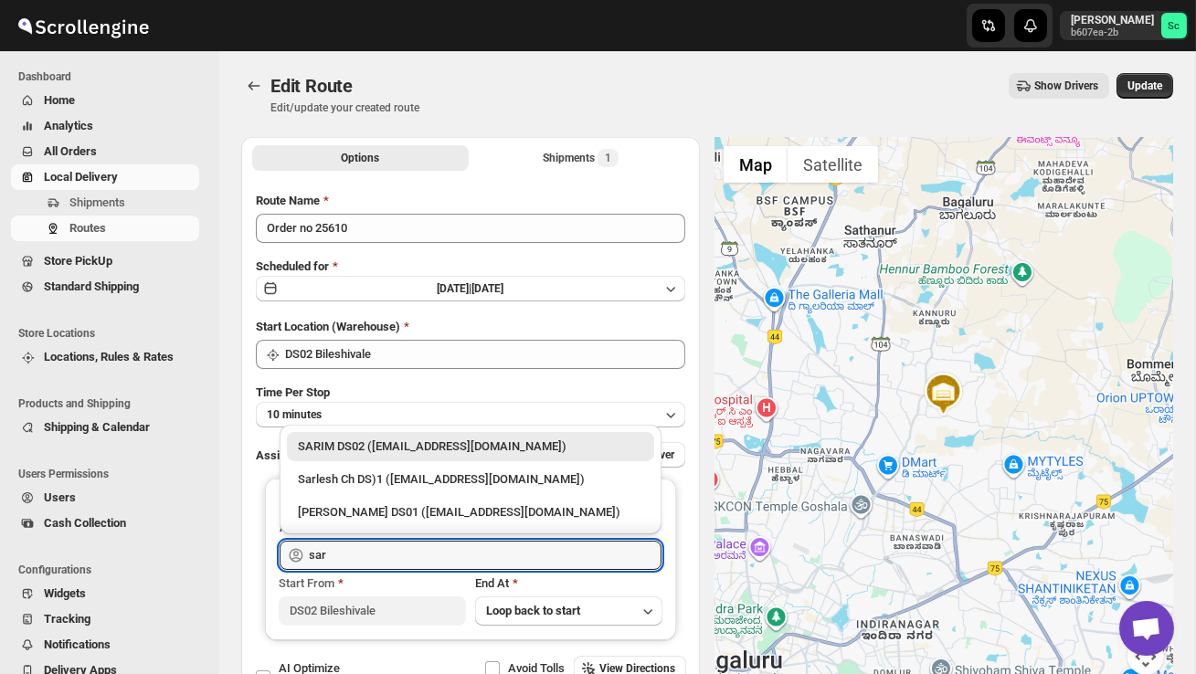
click at [557, 439] on div "SARIM DS02 (xititor414@owlny.com)" at bounding box center [470, 447] width 345 height 18
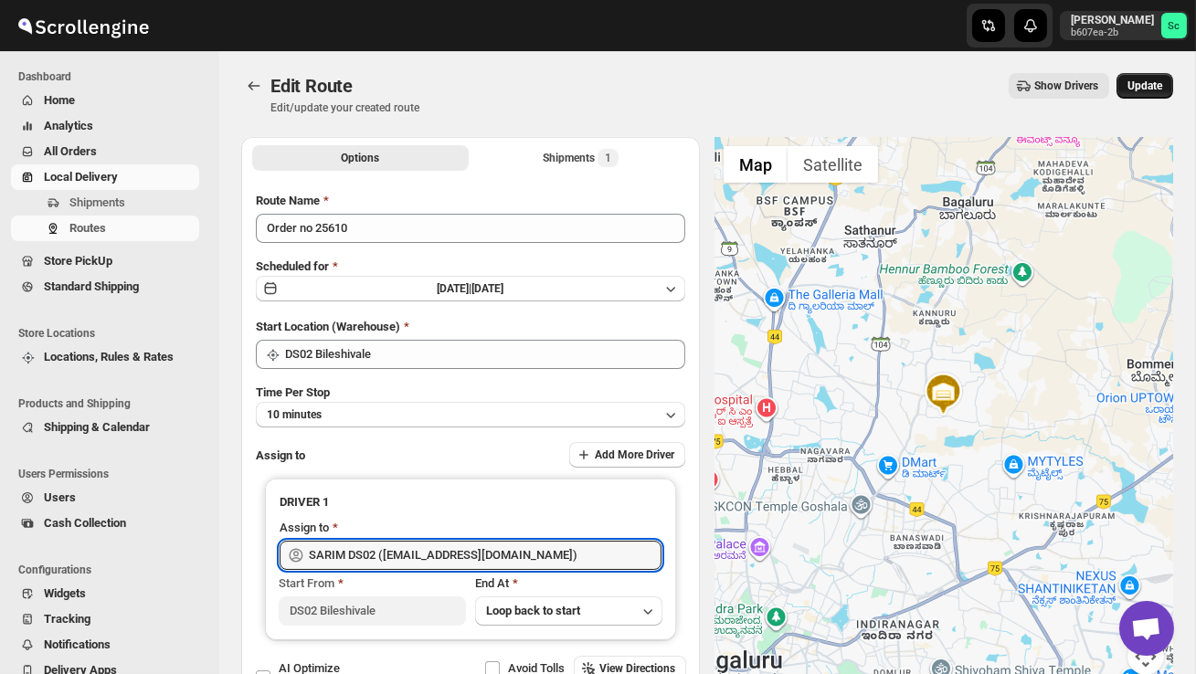
type input "SARIM DS02 (xititor414@owlny.com)"
click at [1148, 85] on span "Update" at bounding box center [1145, 86] width 35 height 15
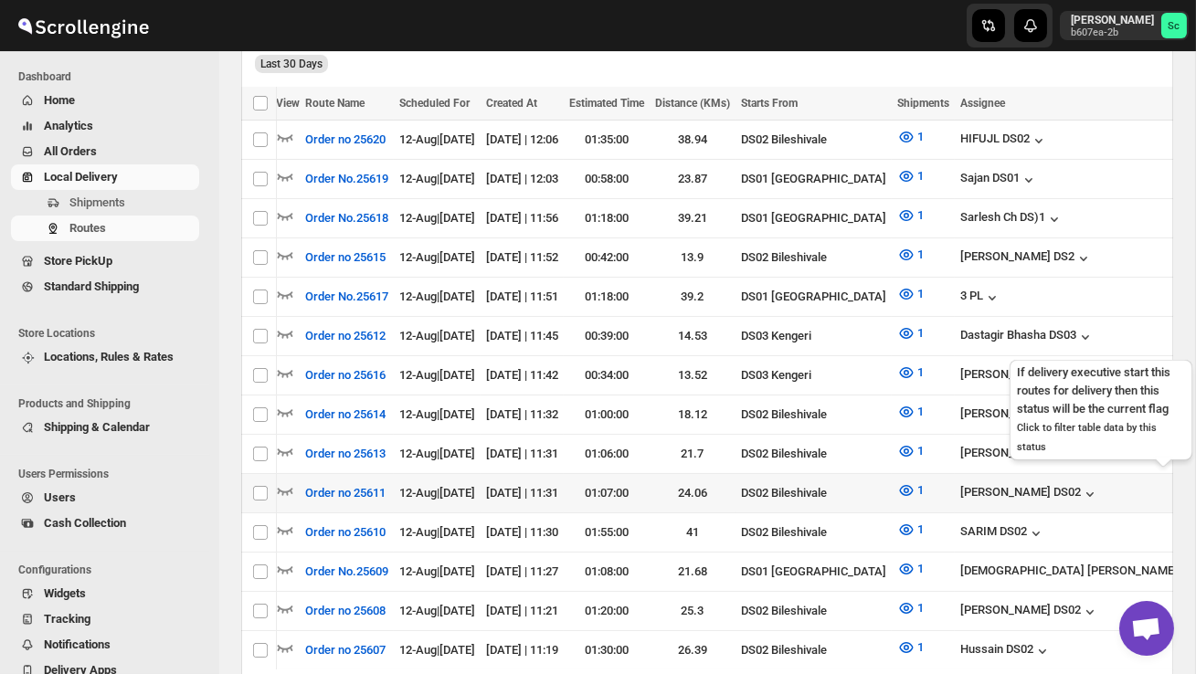
scroll to position [0, 240]
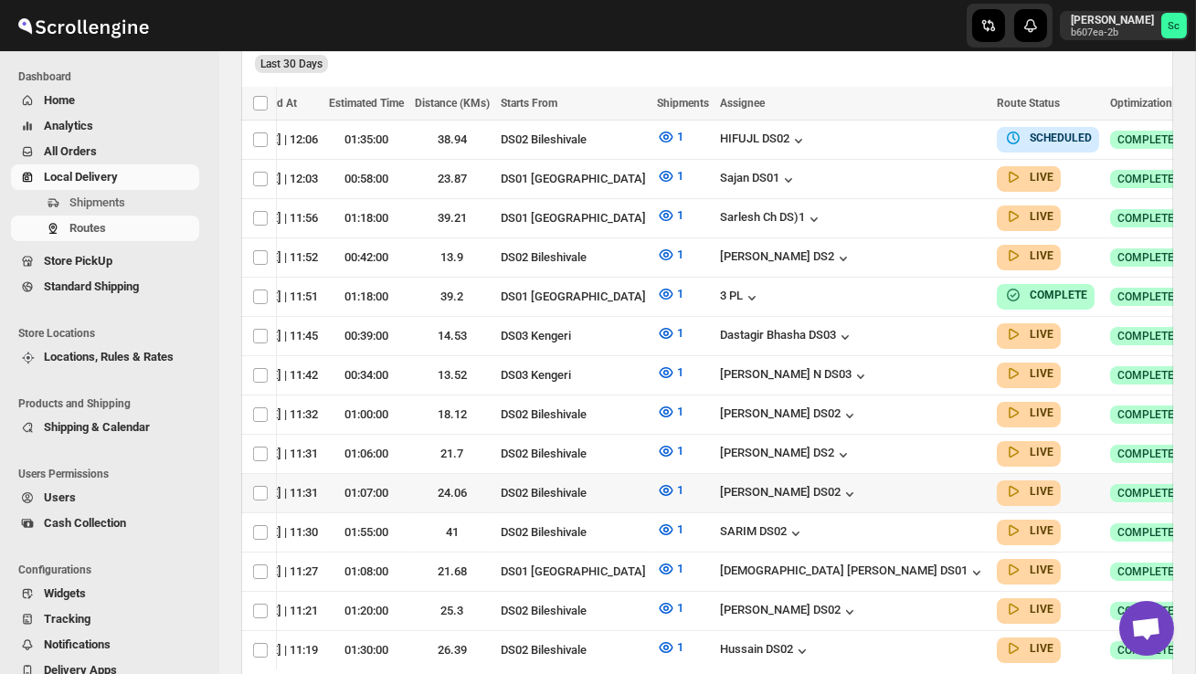
checkbox input "true"
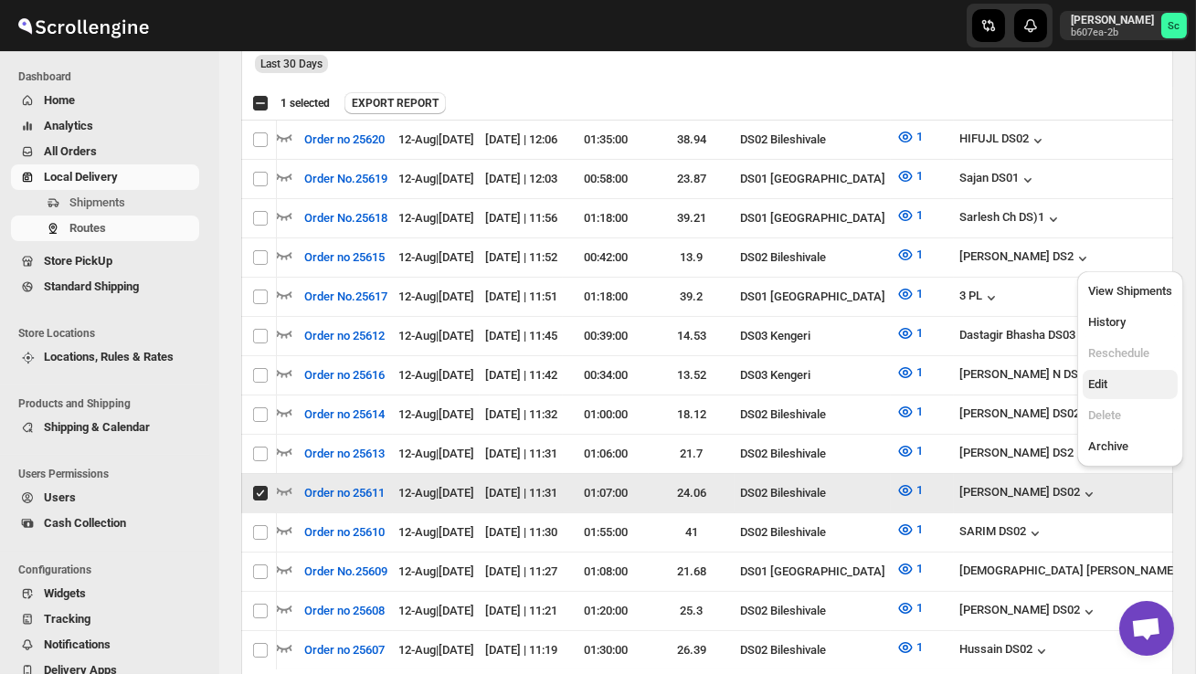
click at [1118, 379] on span "Edit" at bounding box center [1130, 385] width 84 height 18
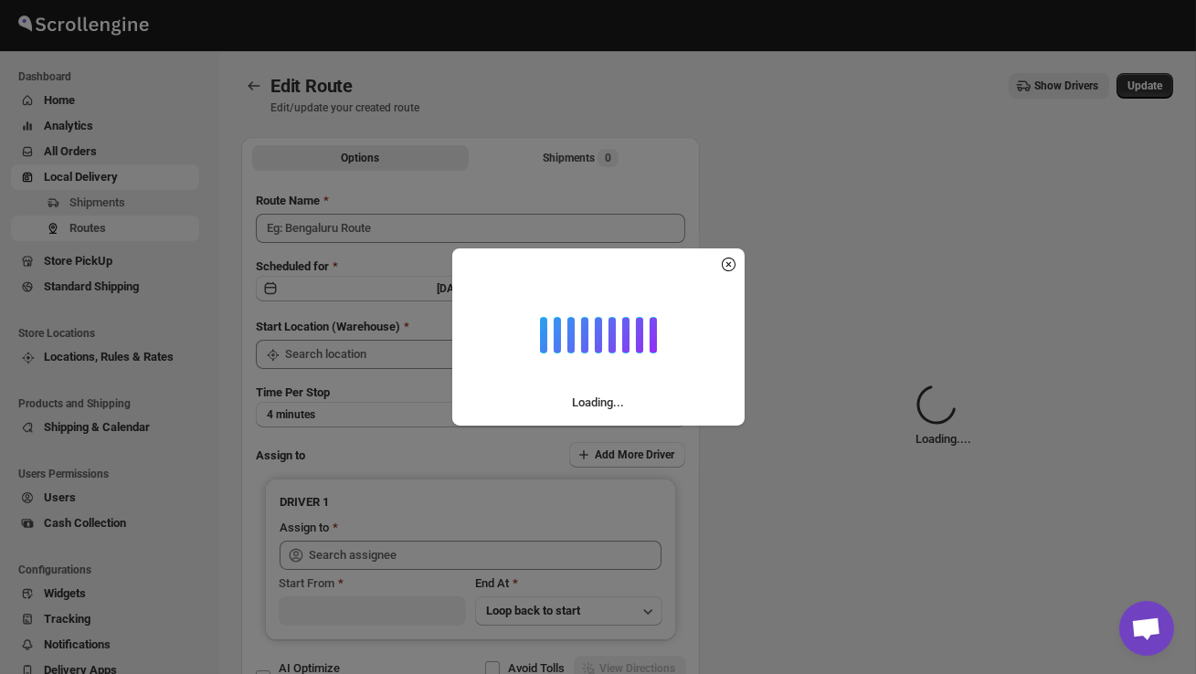
type input "Order no 25611"
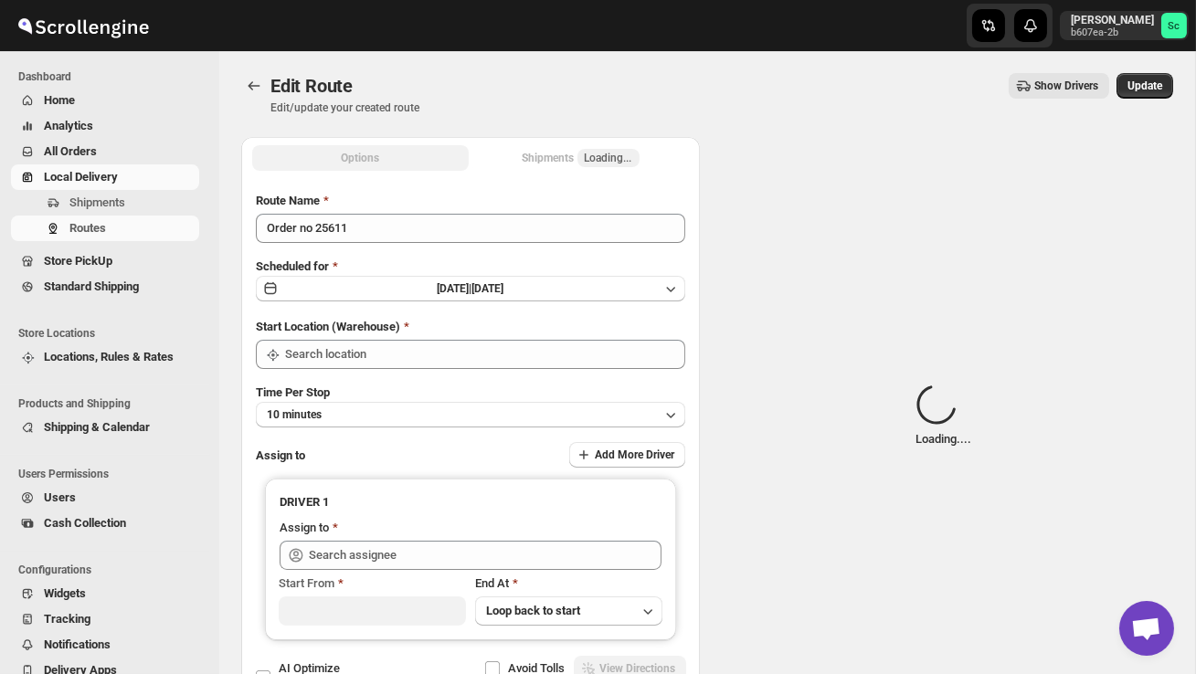
type input "DS02 Bileshivale"
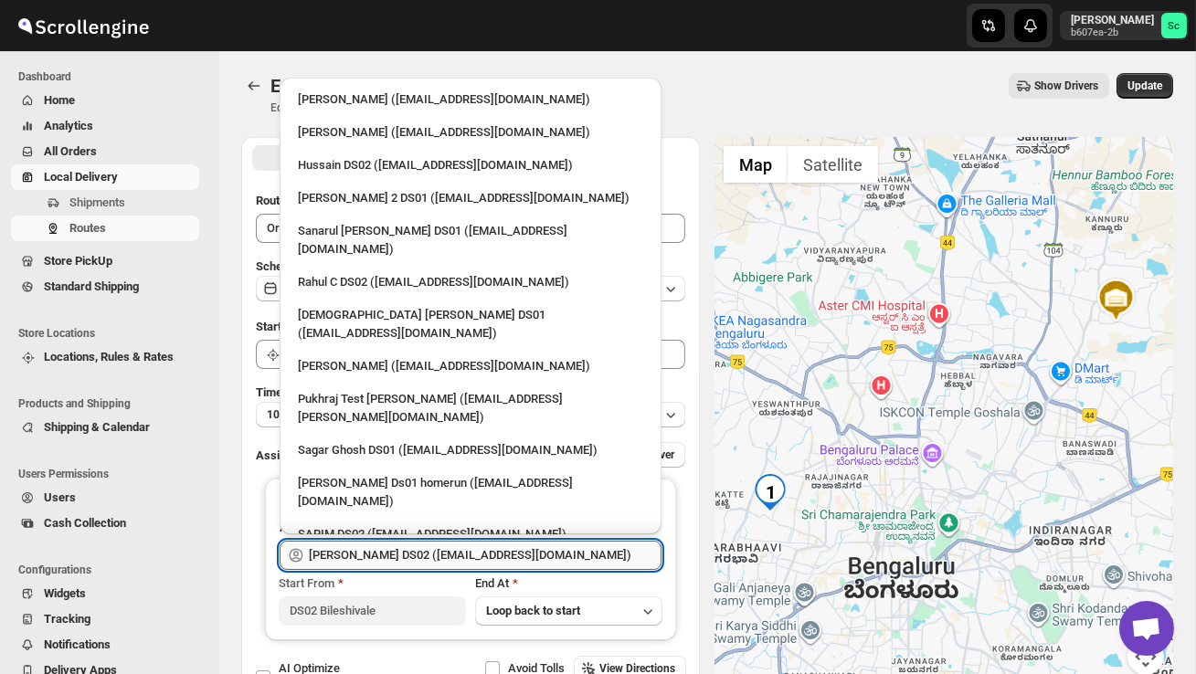
click at [551, 551] on input "PRAKSH DS02 (tetidoh251@flektel.com)" at bounding box center [485, 555] width 353 height 29
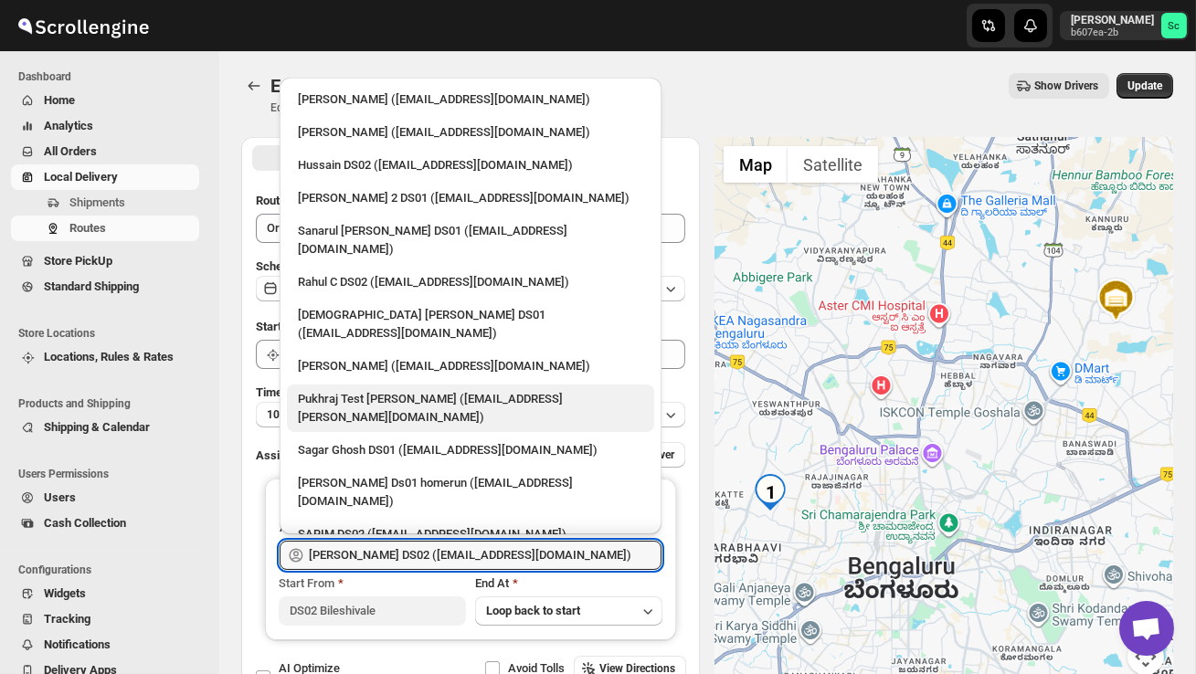
click at [434, 390] on div "Pukhraj Test Grewal (lesogip197@pariag.com)" at bounding box center [470, 408] width 345 height 37
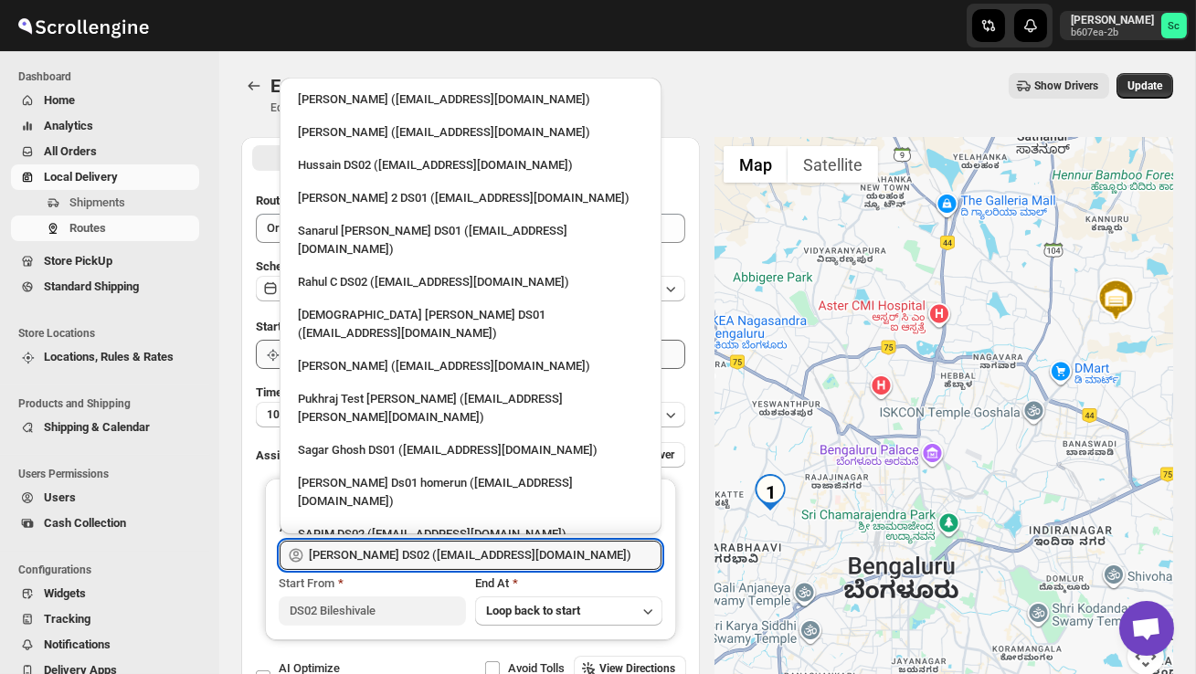
type input "Pukhraj Test Grewal (lesogip197@pariag.com)"
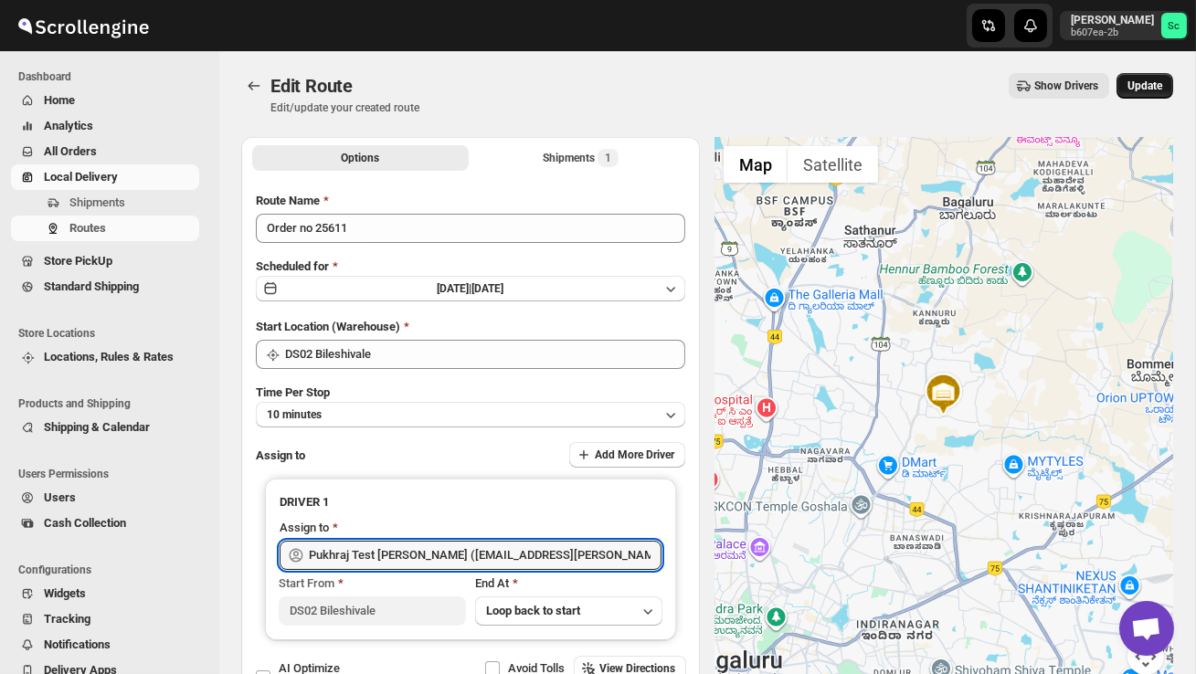
click at [1152, 82] on span "Update" at bounding box center [1145, 86] width 35 height 15
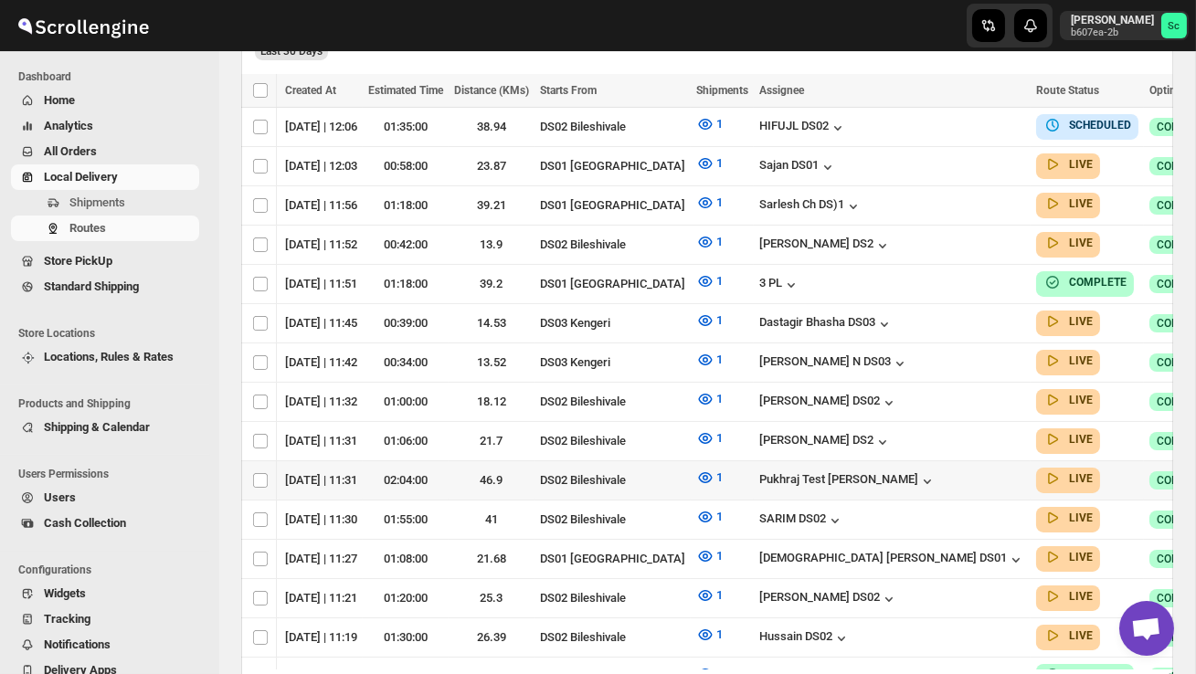
scroll to position [0, 240]
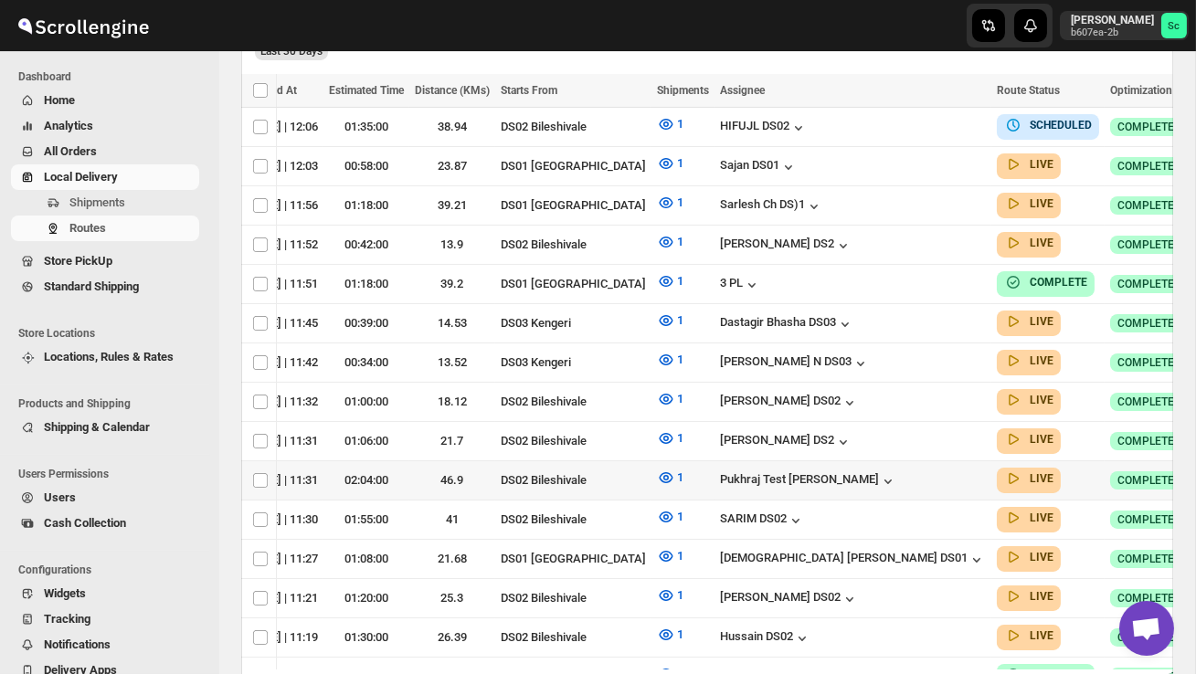
checkbox input "true"
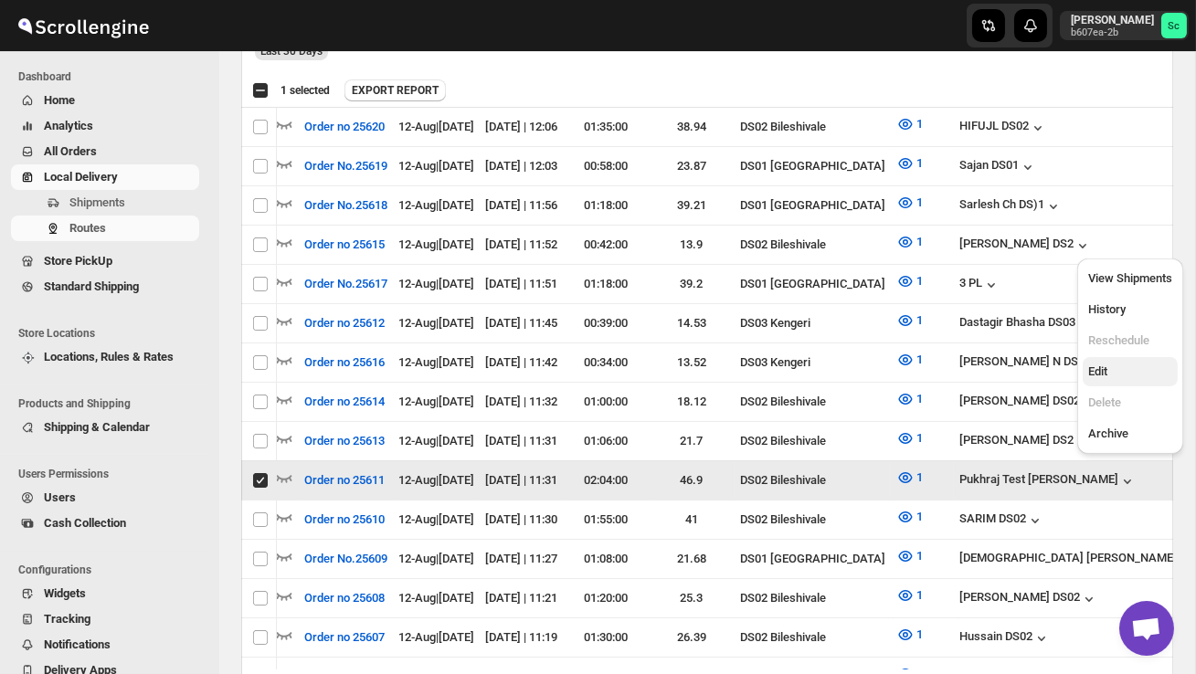
click at [1111, 360] on button "Edit" at bounding box center [1130, 371] width 95 height 29
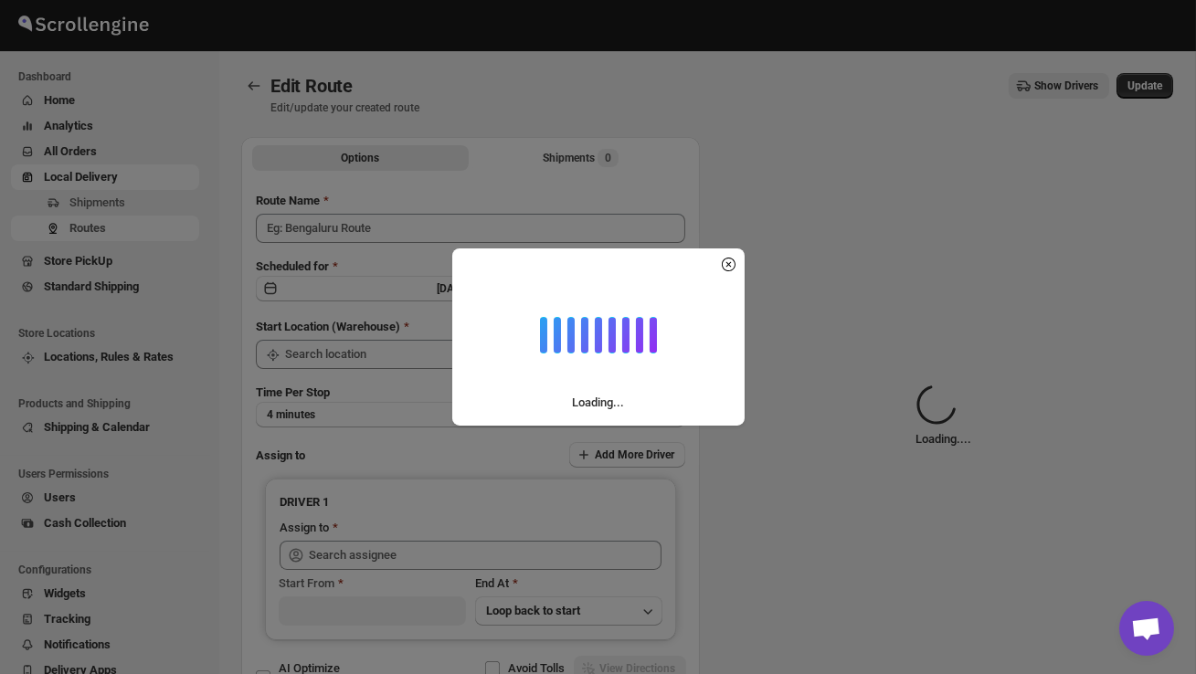
type input "Order no 25611"
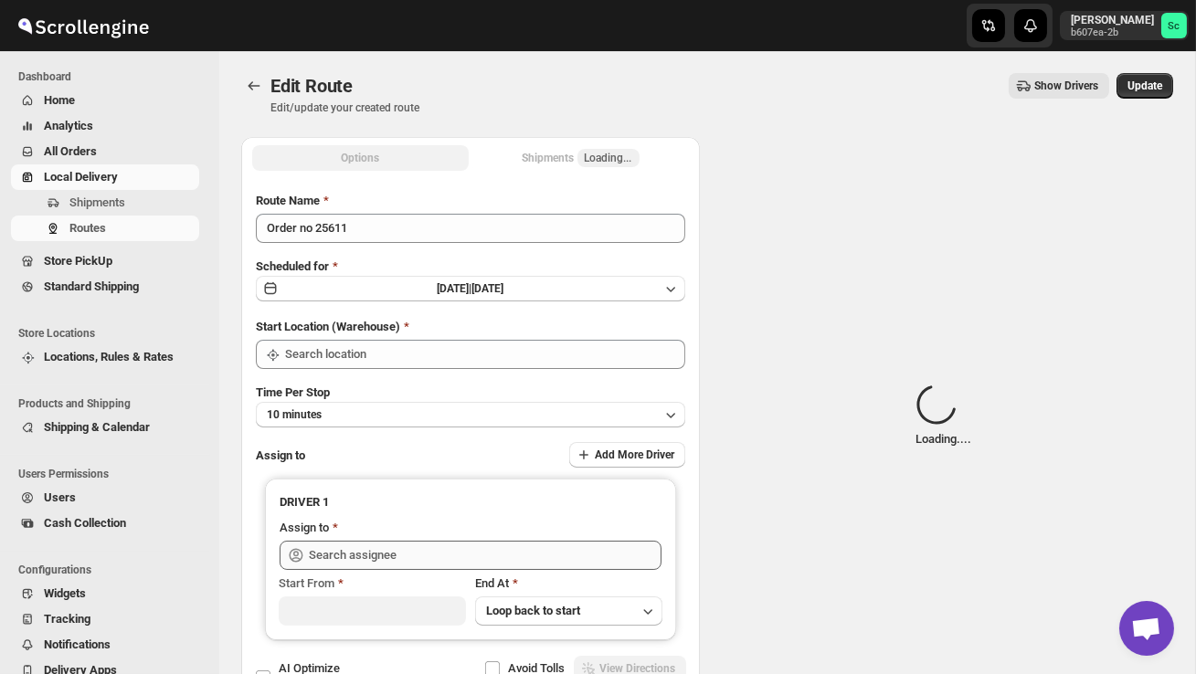
type input "DS02 Bileshivale"
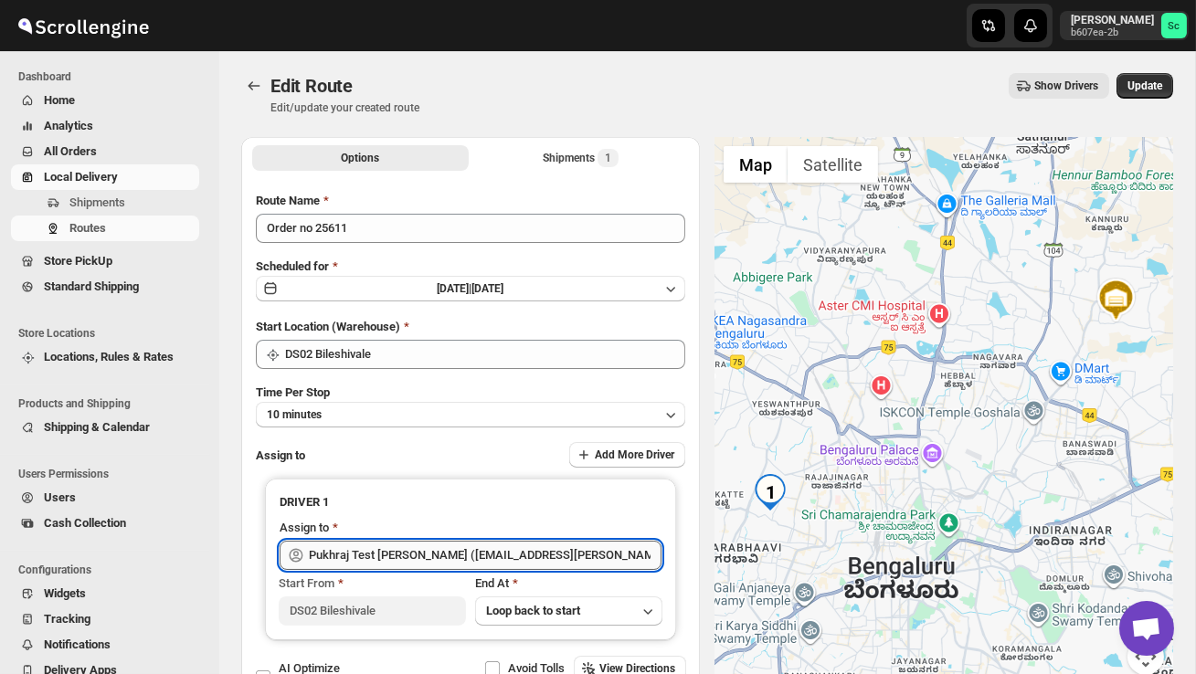
click at [564, 553] on input "Pukhraj Test Grewal (lesogip197@pariag.com)" at bounding box center [485, 555] width 353 height 29
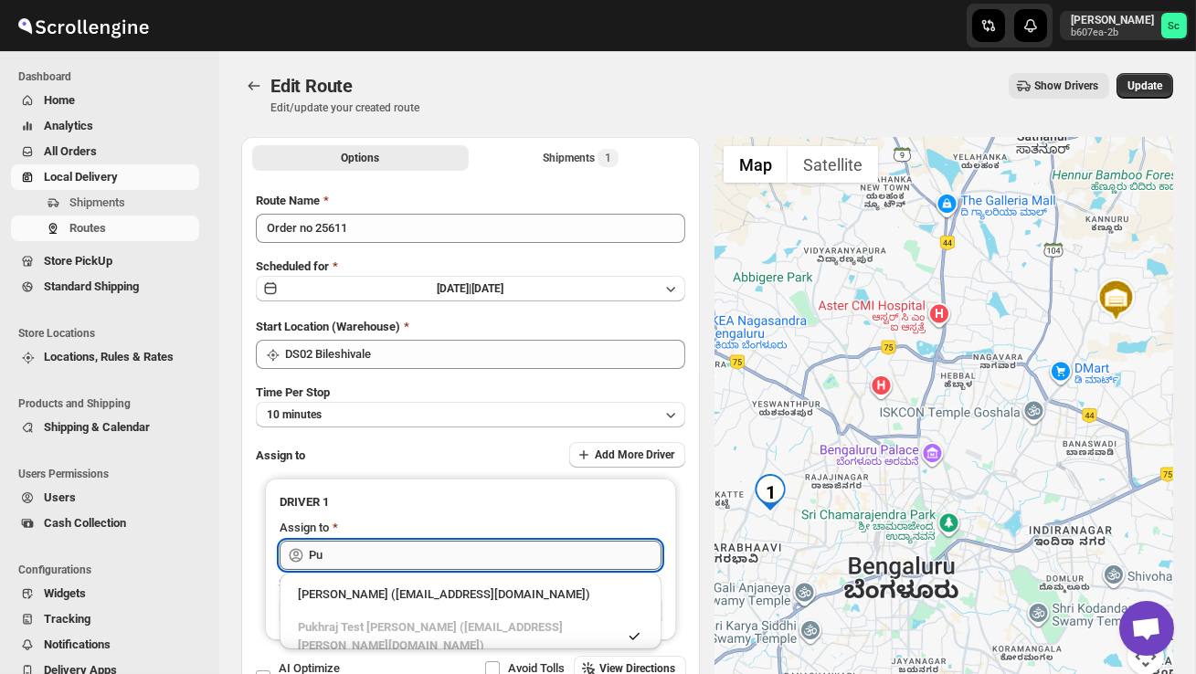
type input "P"
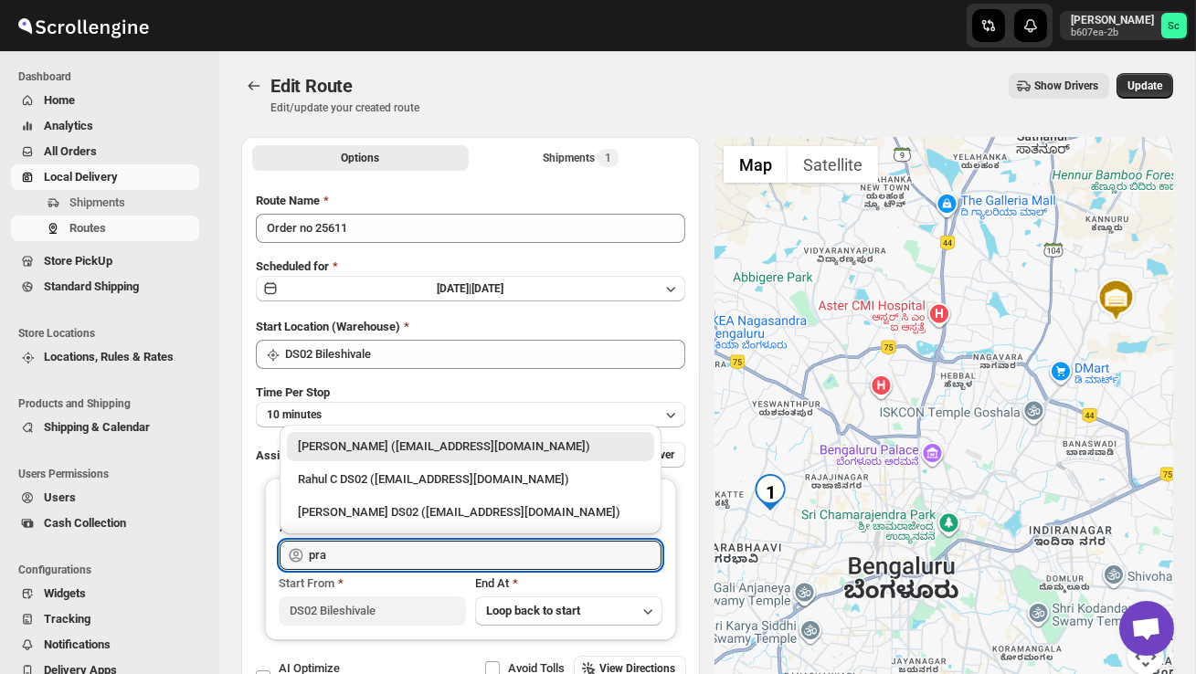
click at [567, 515] on div "PRAKSH DS02 (tetidoh251@flektel.com)" at bounding box center [470, 512] width 345 height 18
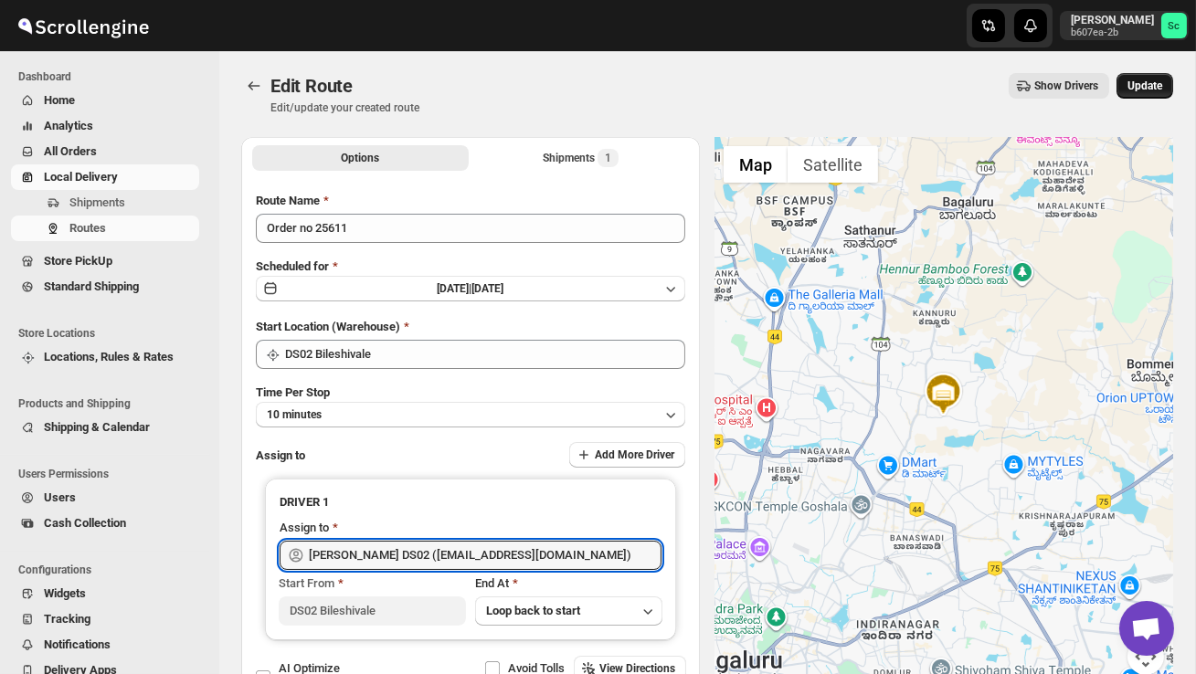
type input "PRAKSH DS02 (tetidoh251@flektel.com)"
click at [1139, 97] on button "Update" at bounding box center [1145, 86] width 57 height 26
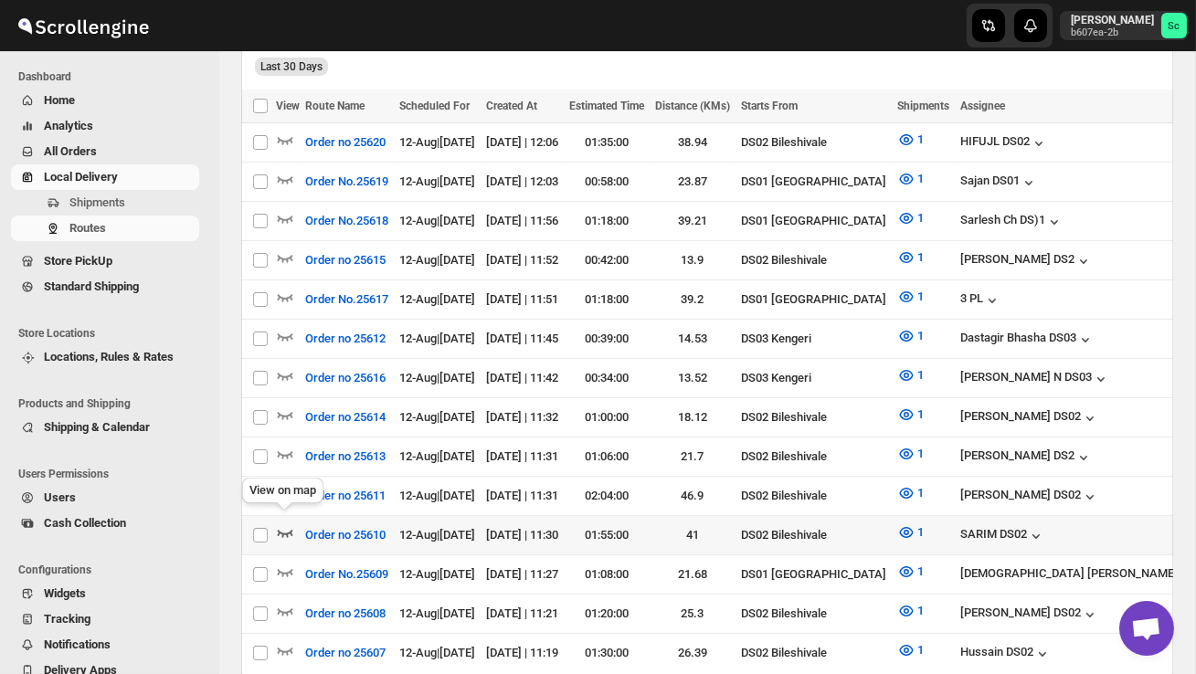
click at [286, 524] on icon "button" at bounding box center [285, 533] width 18 height 18
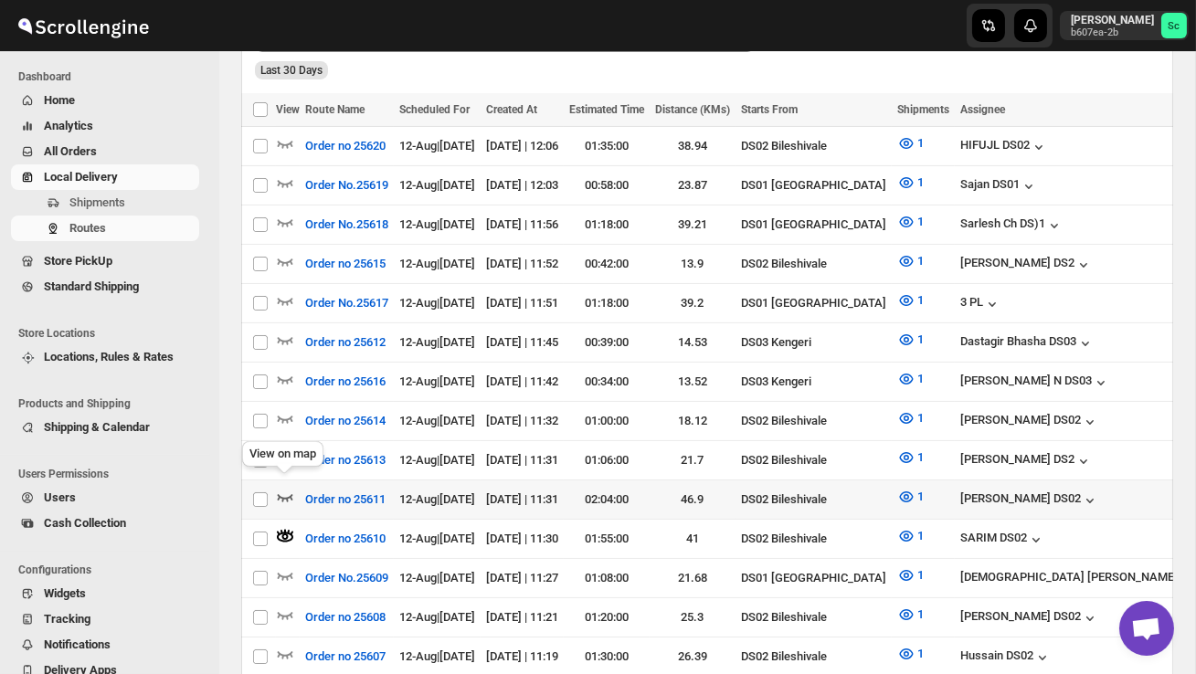
click at [288, 488] on icon "button" at bounding box center [285, 497] width 18 height 18
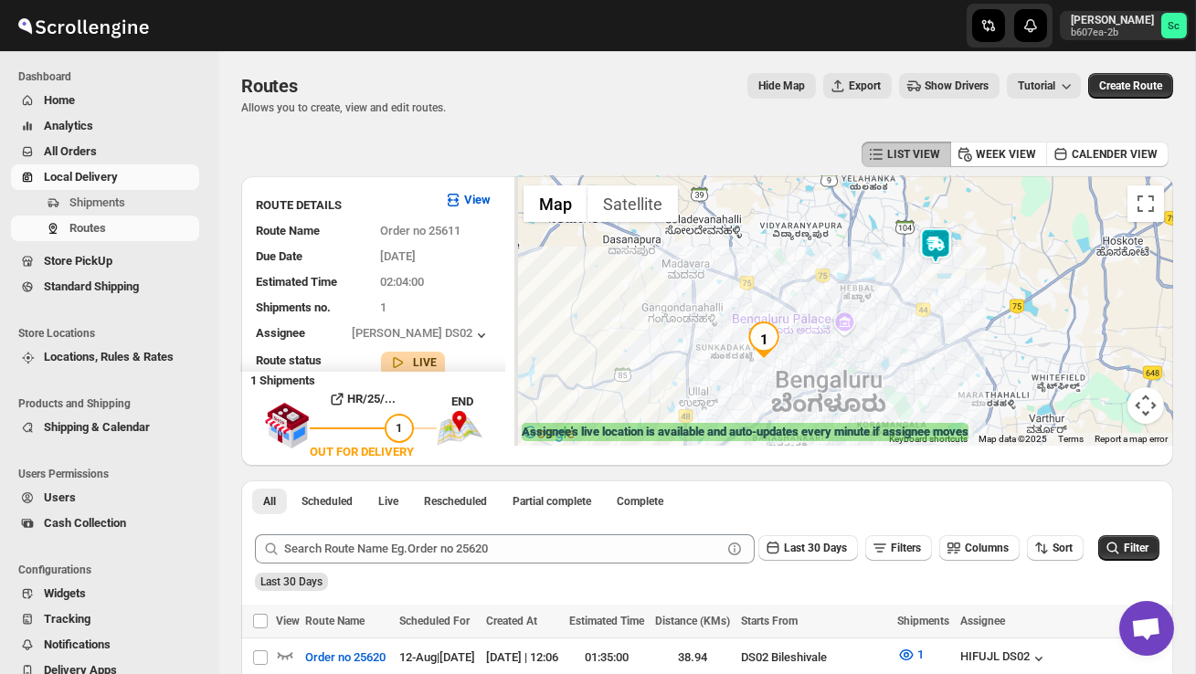
click at [945, 229] on img at bounding box center [935, 246] width 37 height 37
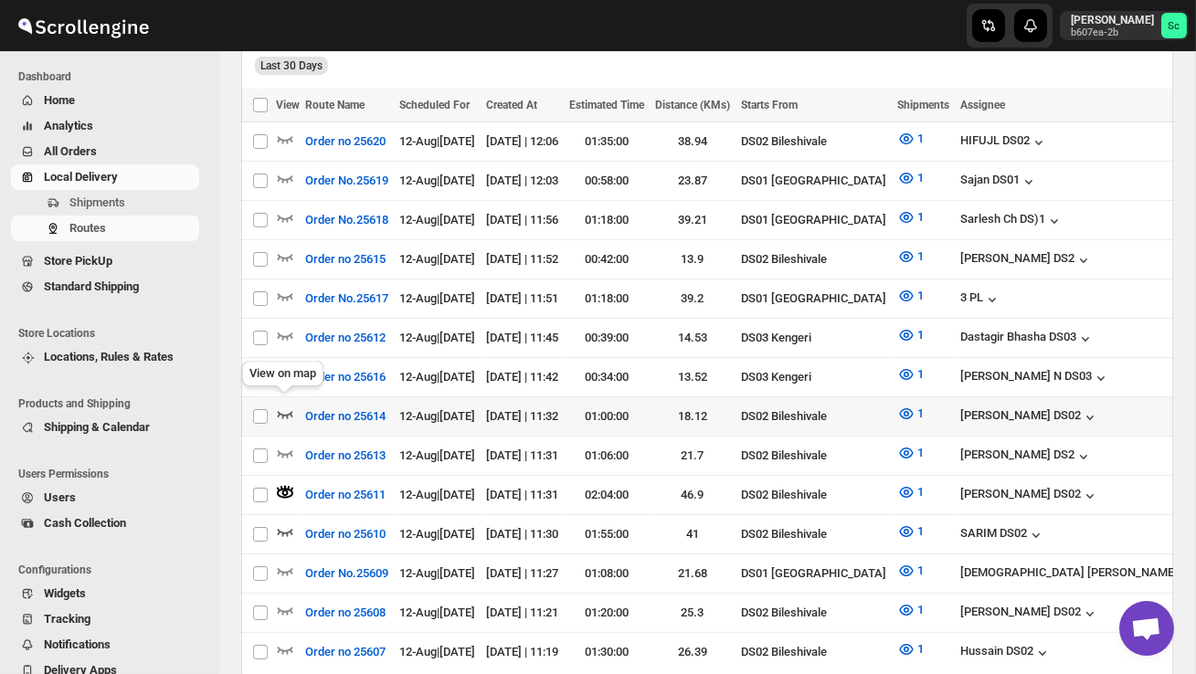
click at [286, 405] on icon "button" at bounding box center [285, 414] width 18 height 18
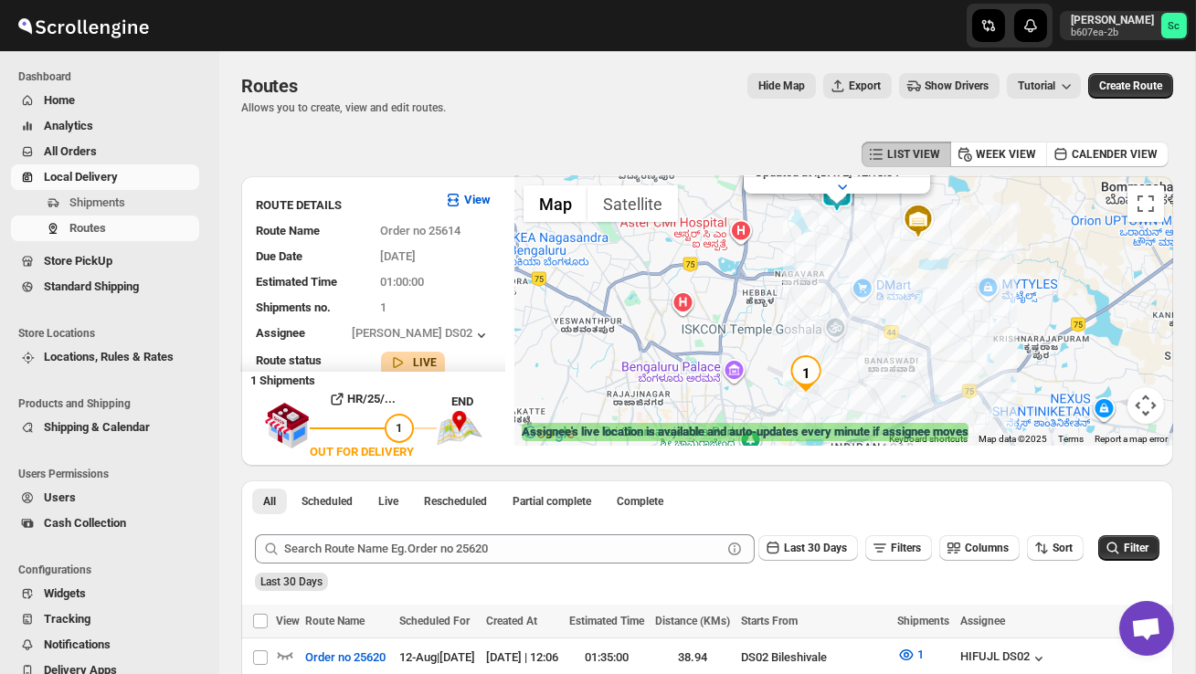
drag, startPoint x: 728, startPoint y: 376, endPoint x: 748, endPoint y: 269, distance: 108.8
click at [748, 269] on div "Assignee : SANJIB DS02 Updated at : 12/08/2025, 12:18:04 Duty mode Enabled Batt…" at bounding box center [843, 311] width 659 height 270
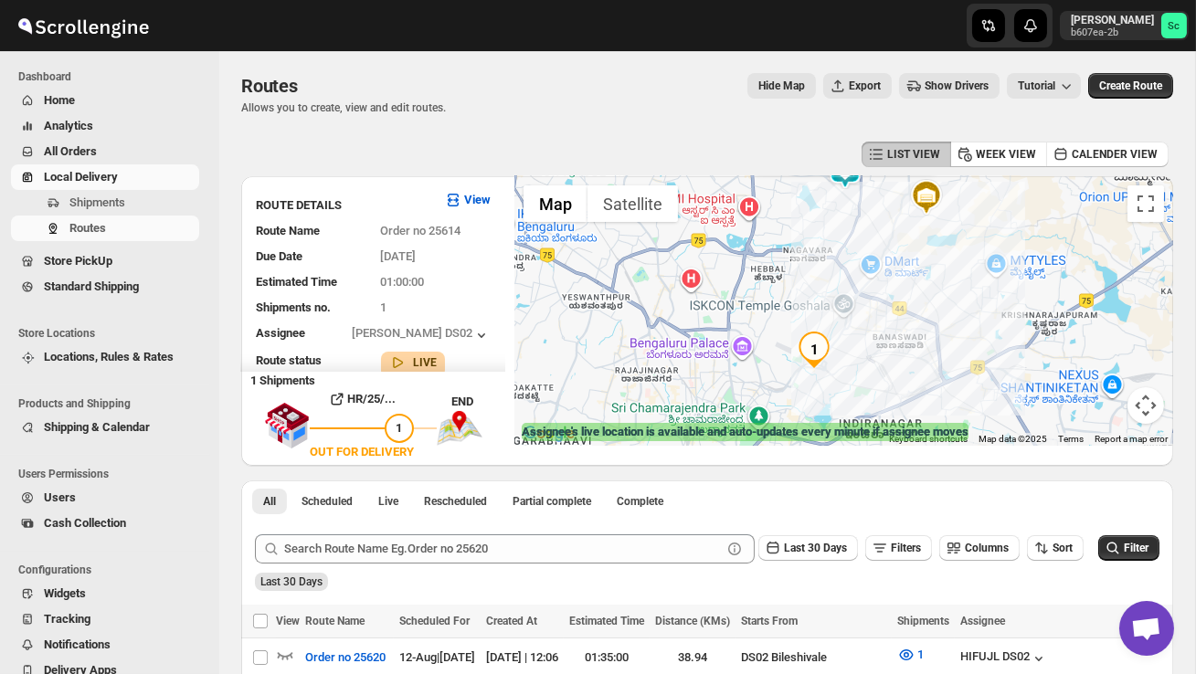
click at [816, 335] on img "1" at bounding box center [814, 350] width 37 height 37
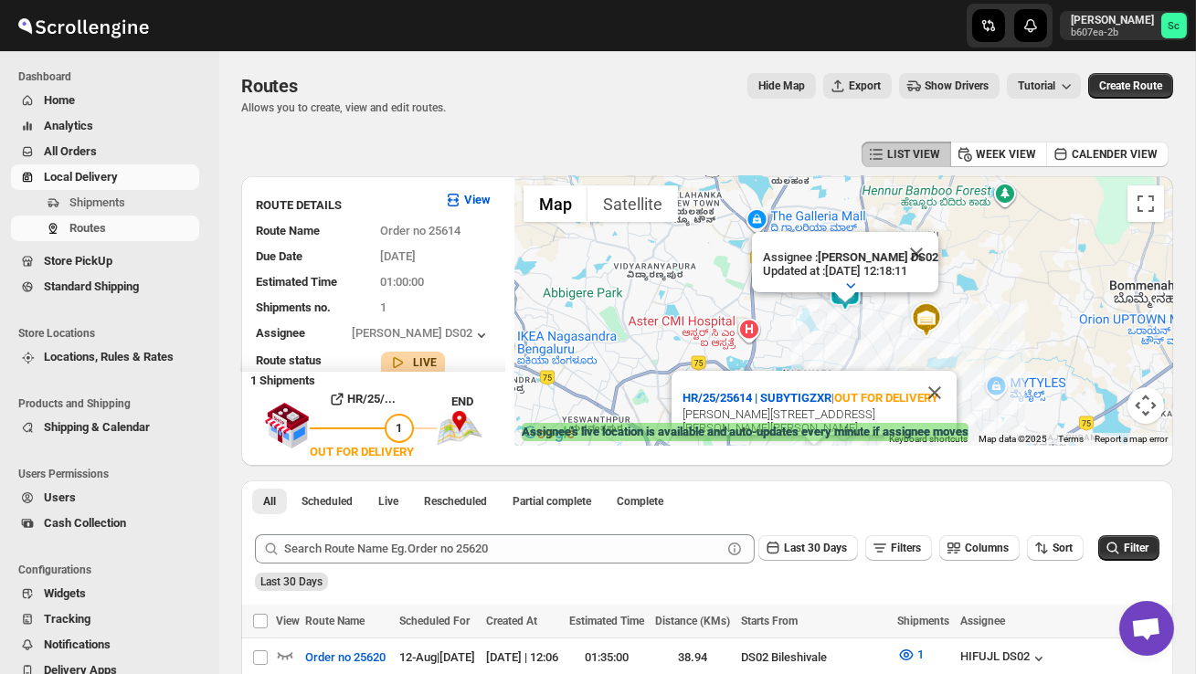
drag, startPoint x: 752, startPoint y: 346, endPoint x: 752, endPoint y: 318, distance: 28.3
click at [752, 326] on div "Assignee : SANJIB DS02 Updated at : 12/08/2025, 12:18:11 Duty mode Enabled Batt…" at bounding box center [843, 311] width 659 height 270
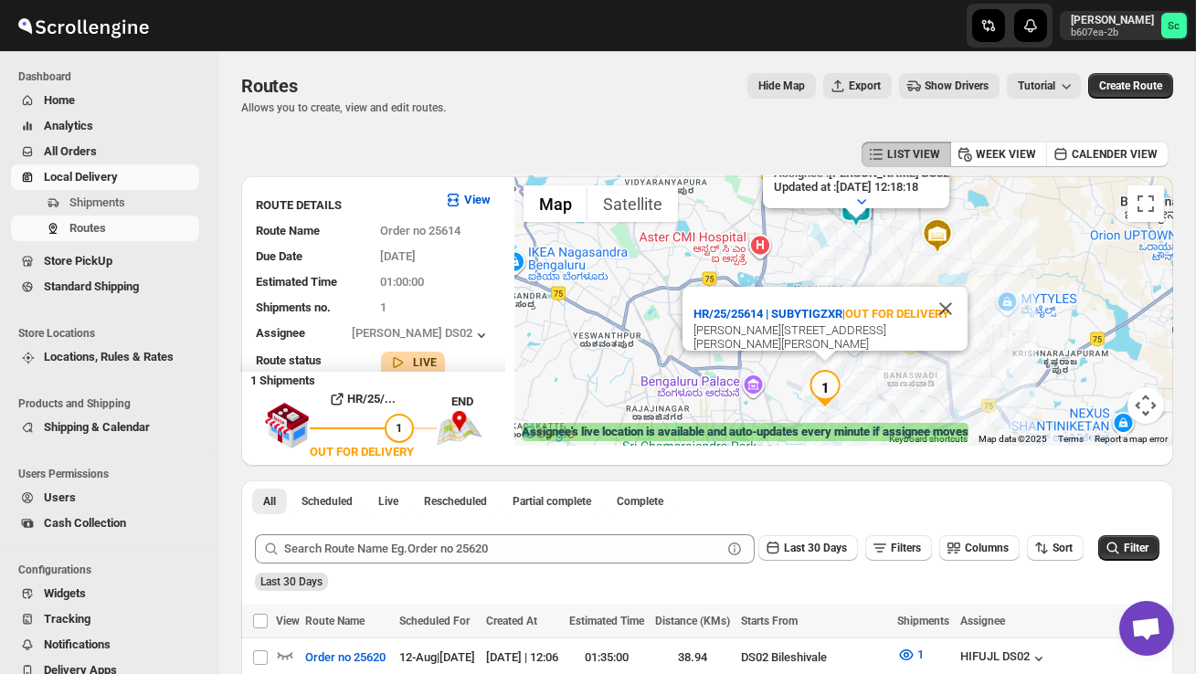
drag, startPoint x: 633, startPoint y: 335, endPoint x: 645, endPoint y: 246, distance: 90.3
click at [645, 246] on div "Assignee : SANJIB DS02 Updated at : 12/08/2025, 12:18:18 Duty mode Enabled Batt…" at bounding box center [843, 311] width 659 height 270
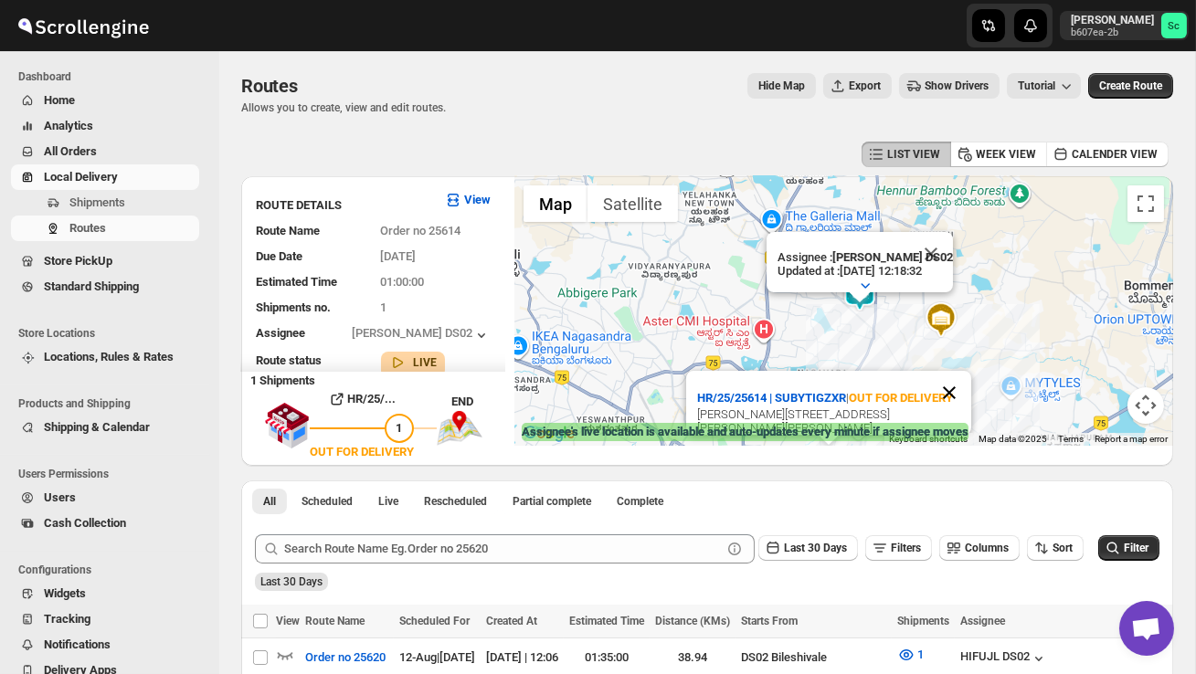
click at [957, 384] on button "Close" at bounding box center [949, 393] width 44 height 44
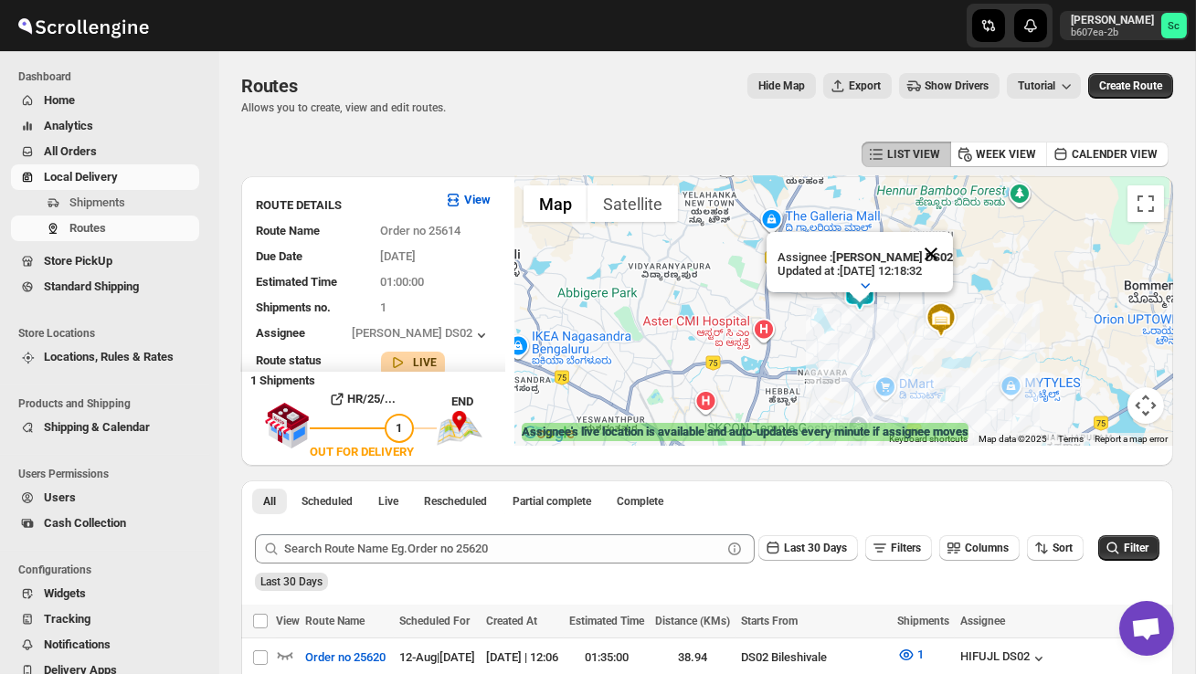
click at [946, 249] on button "Close" at bounding box center [931, 254] width 44 height 44
drag, startPoint x: 860, startPoint y: 365, endPoint x: 868, endPoint y: 334, distance: 31.3
click at [861, 358] on div at bounding box center [843, 311] width 659 height 270
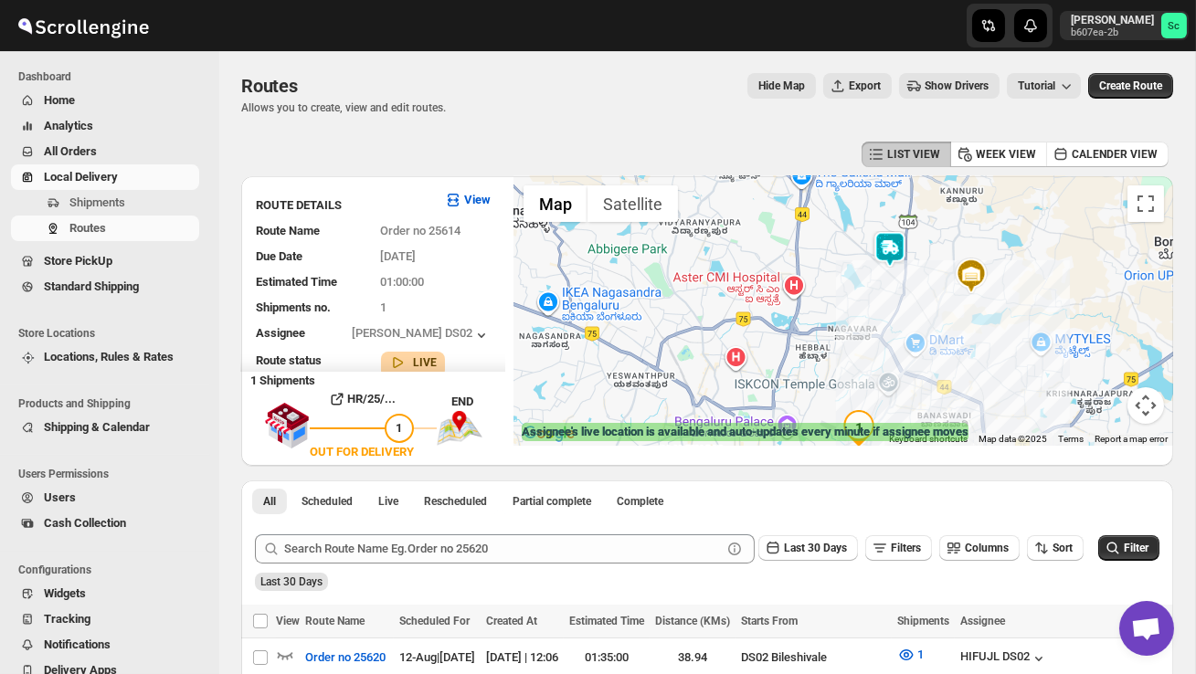
drag, startPoint x: 822, startPoint y: 397, endPoint x: 871, endPoint y: 336, distance: 78.1
click at [871, 336] on div at bounding box center [843, 311] width 659 height 270
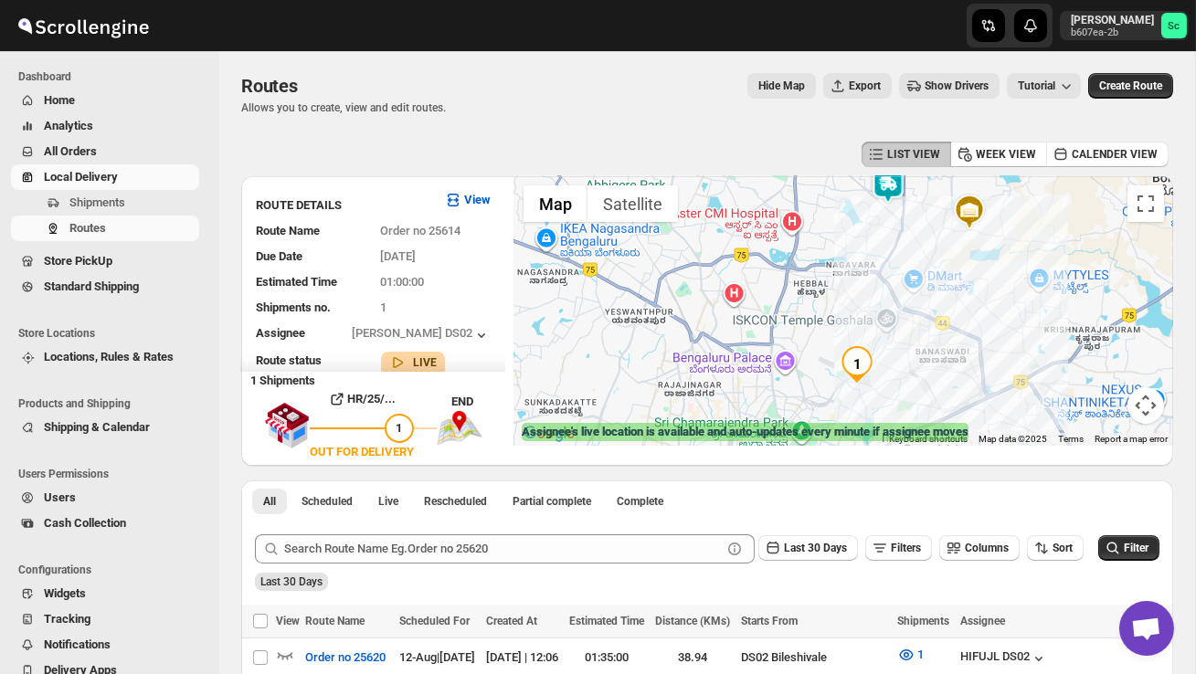
drag, startPoint x: 851, startPoint y: 346, endPoint x: 831, endPoint y: 294, distance: 55.5
click at [831, 294] on div at bounding box center [843, 311] width 659 height 270
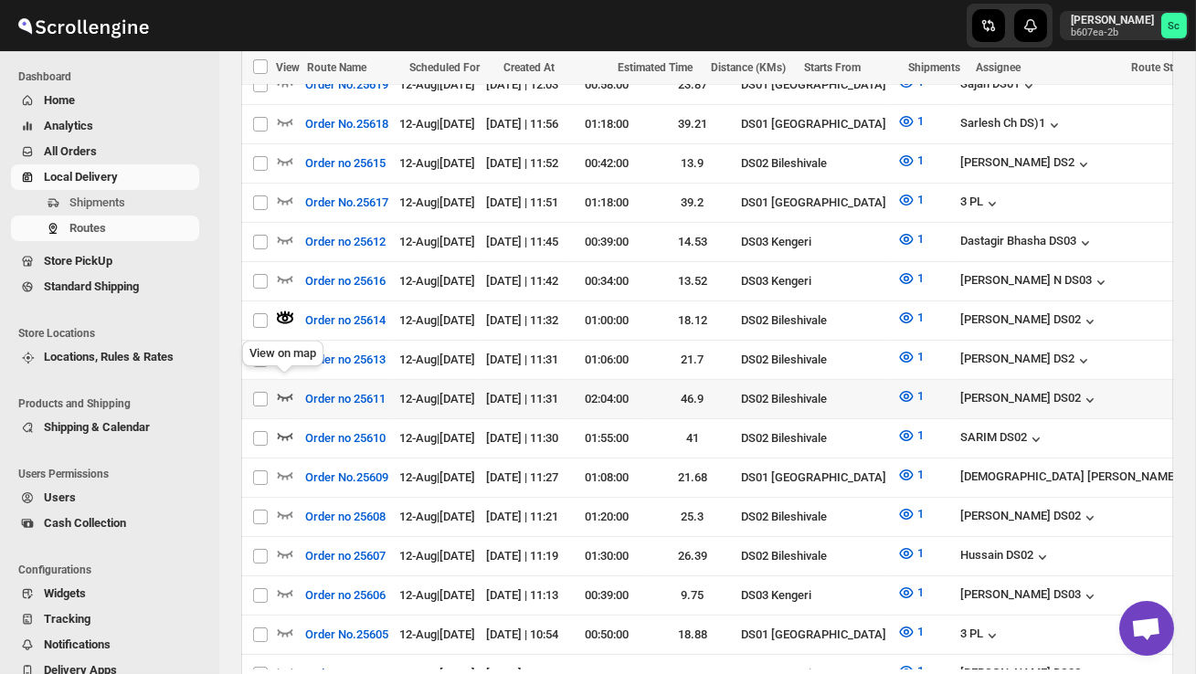
click at [282, 387] on icon "button" at bounding box center [285, 396] width 18 height 18
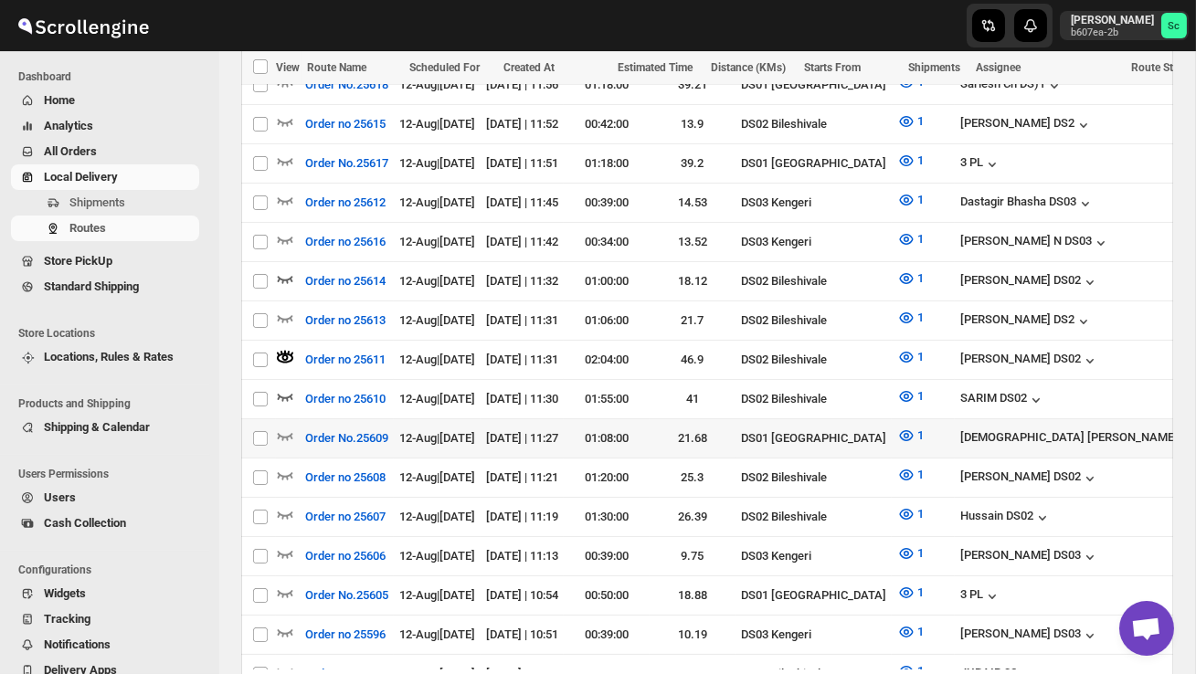
scroll to position [662, 0]
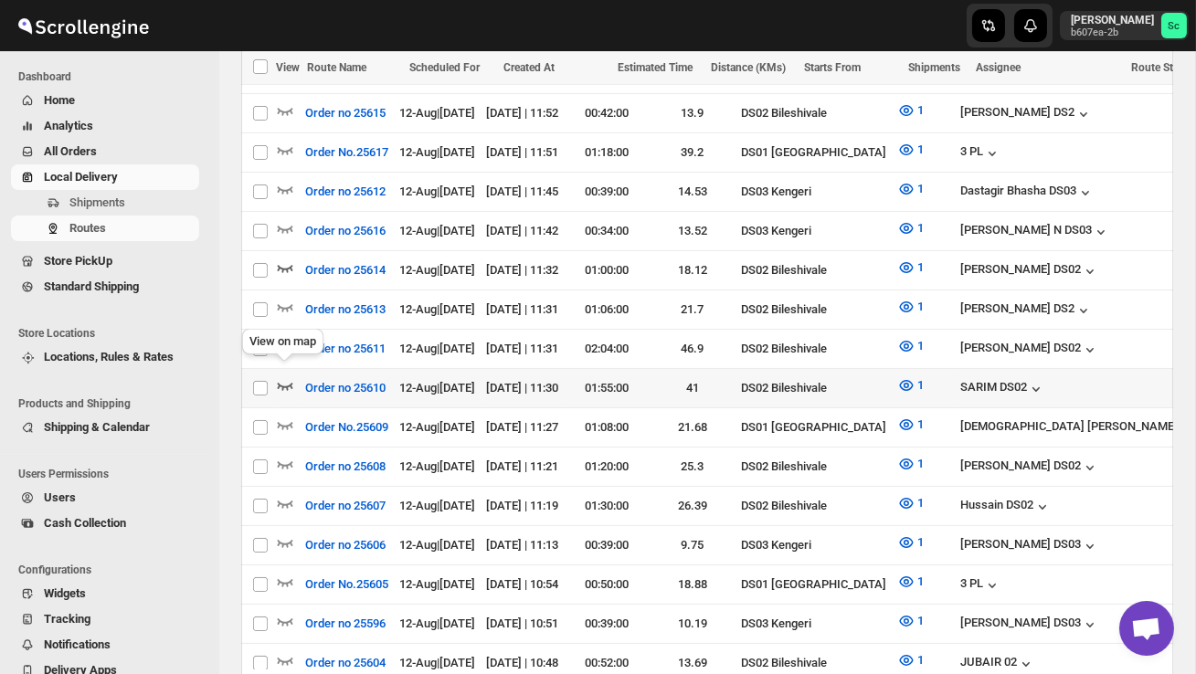
click at [287, 376] on icon "button" at bounding box center [285, 385] width 18 height 18
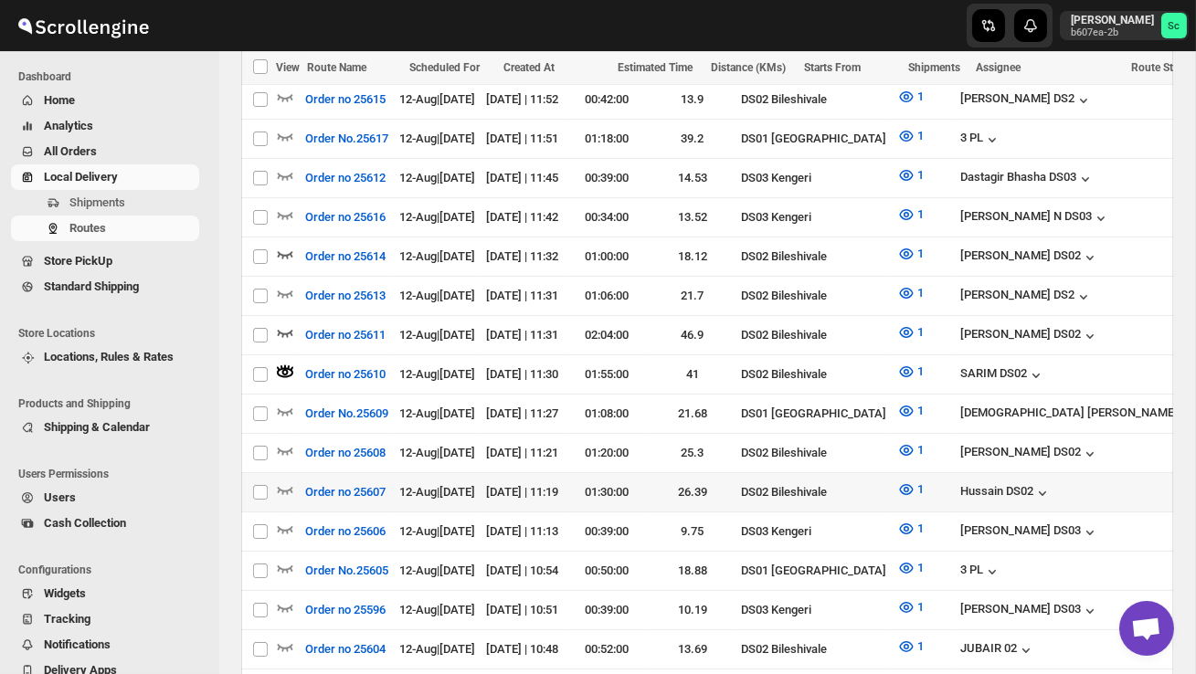
scroll to position [679, 0]
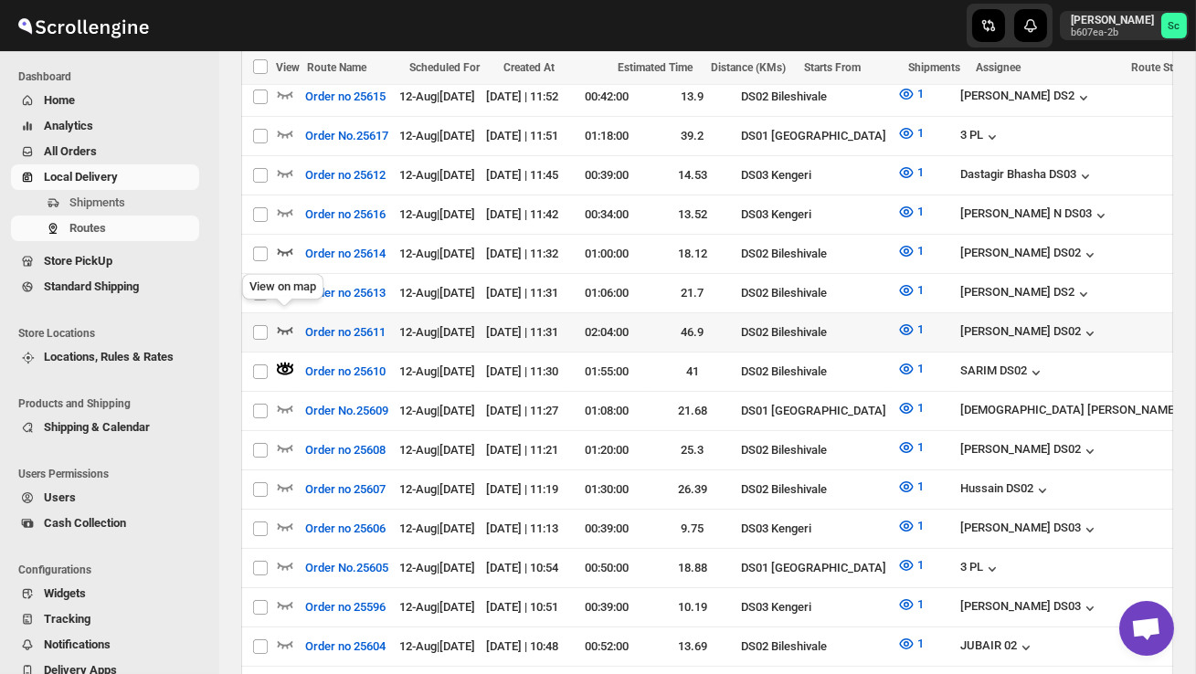
click at [286, 321] on icon "button" at bounding box center [285, 330] width 18 height 18
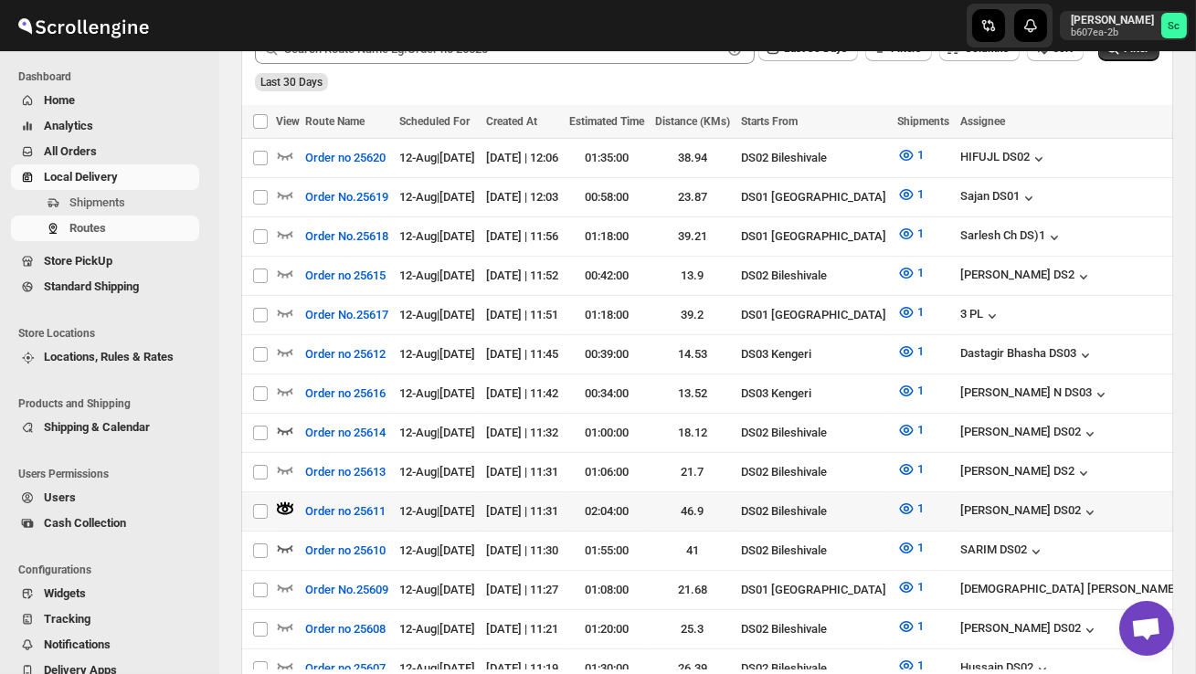
scroll to position [502, 0]
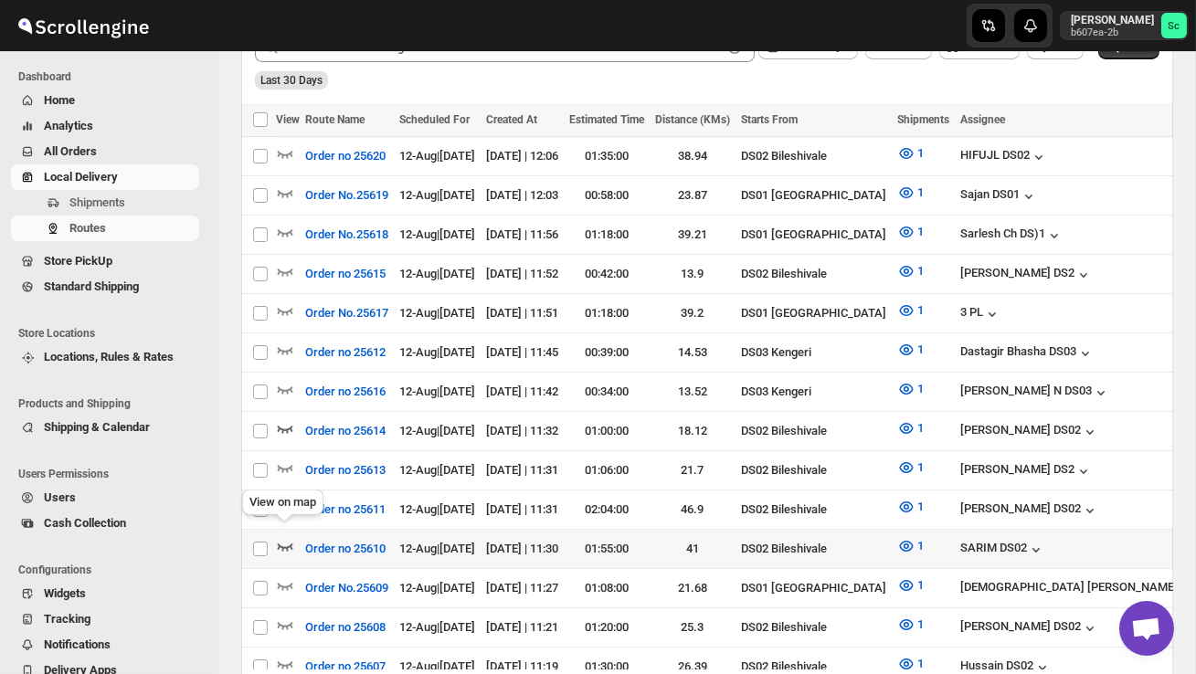
click at [283, 537] on icon "button" at bounding box center [285, 546] width 18 height 18
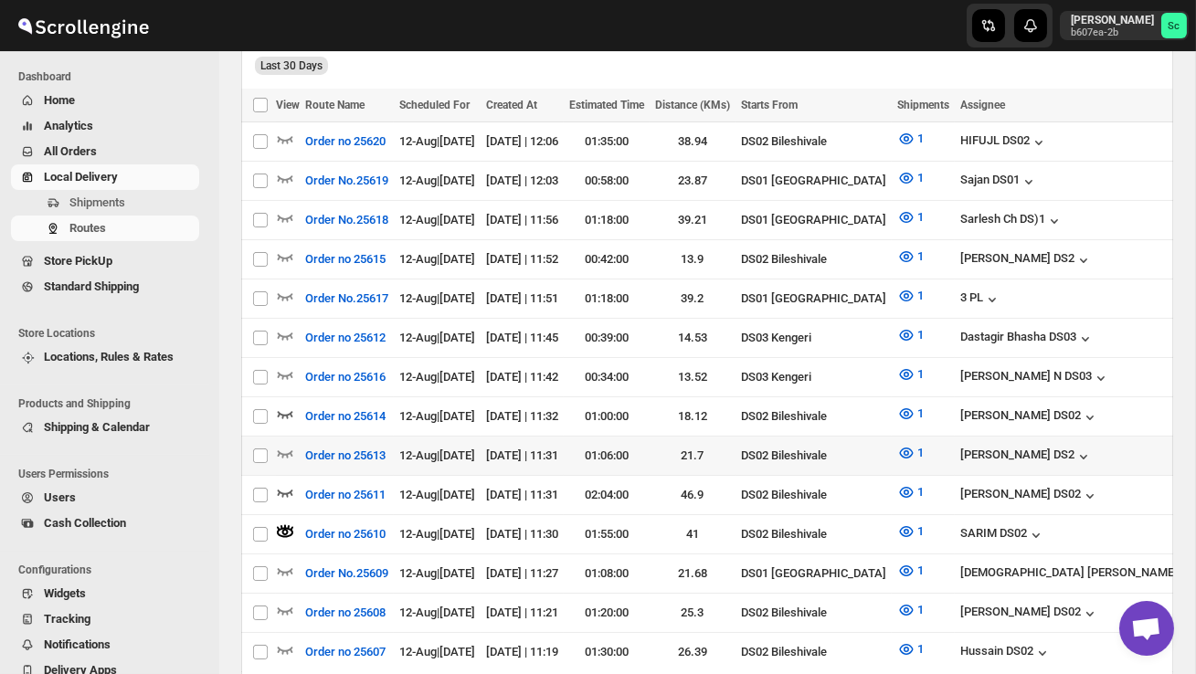
scroll to position [521, 0]
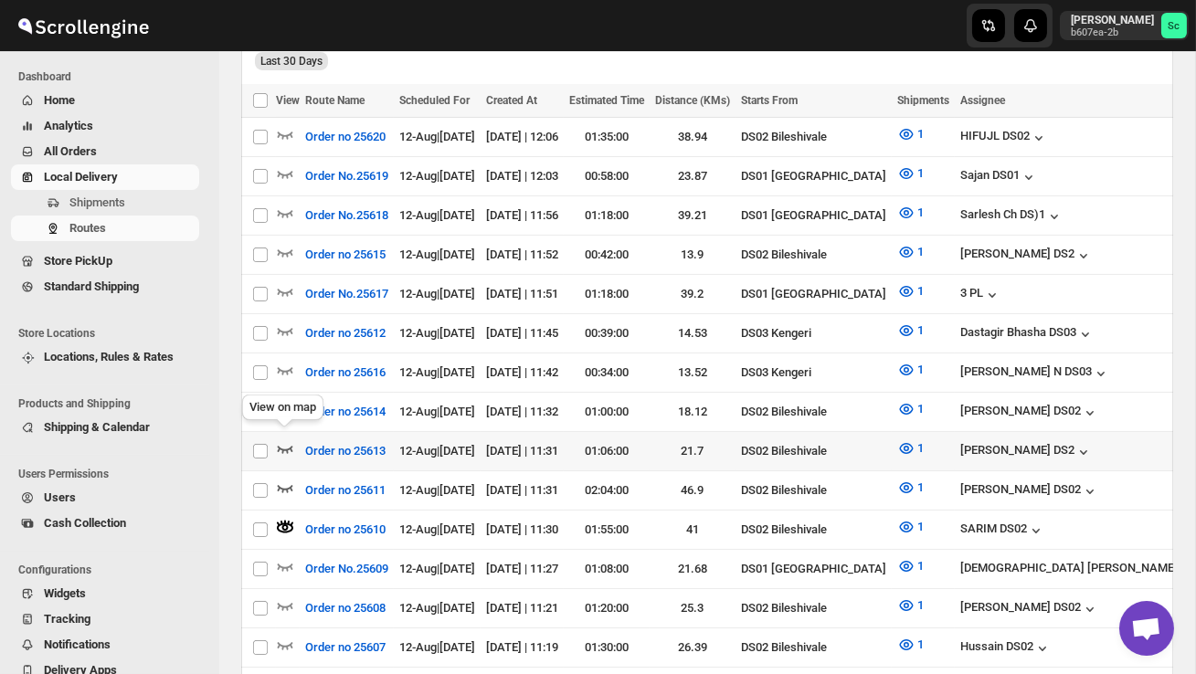
click at [283, 446] on icon "button" at bounding box center [286, 449] width 16 height 7
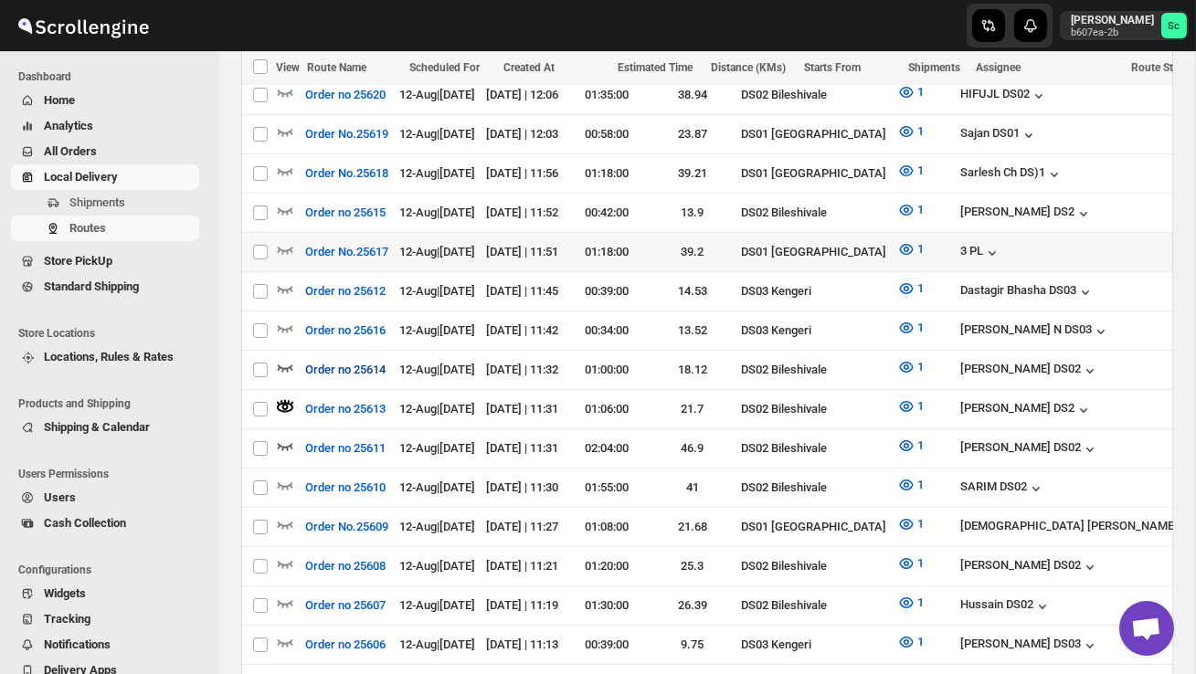
scroll to position [551, 0]
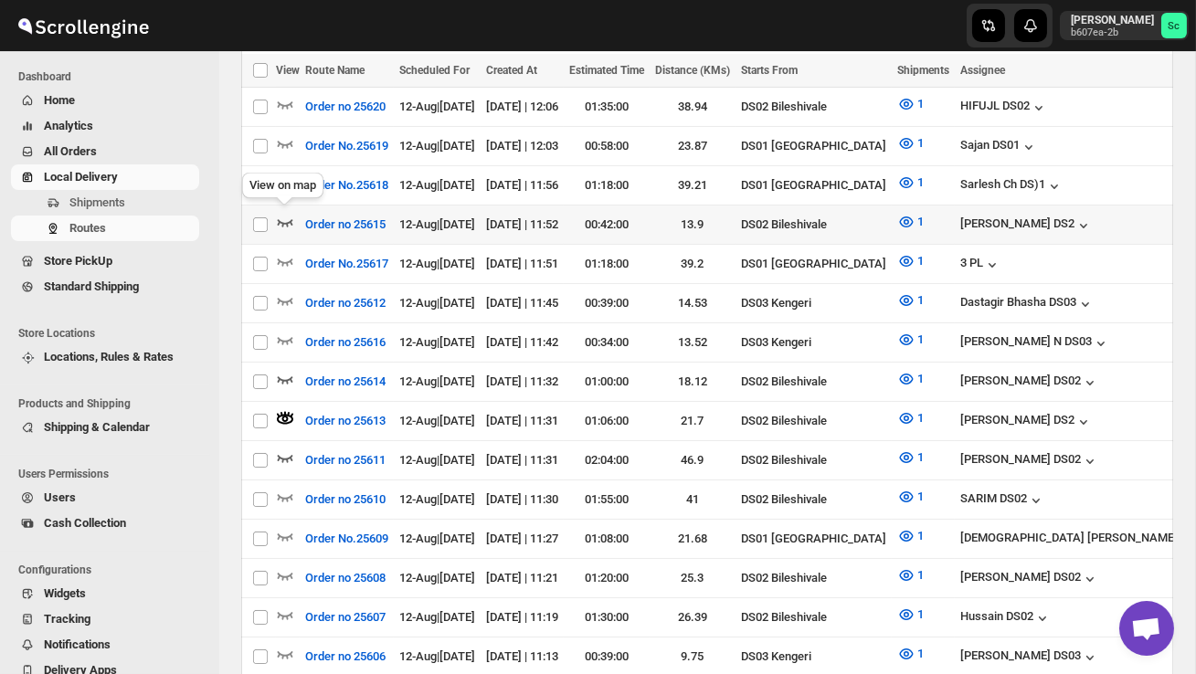
click at [290, 214] on icon "button" at bounding box center [285, 222] width 18 height 18
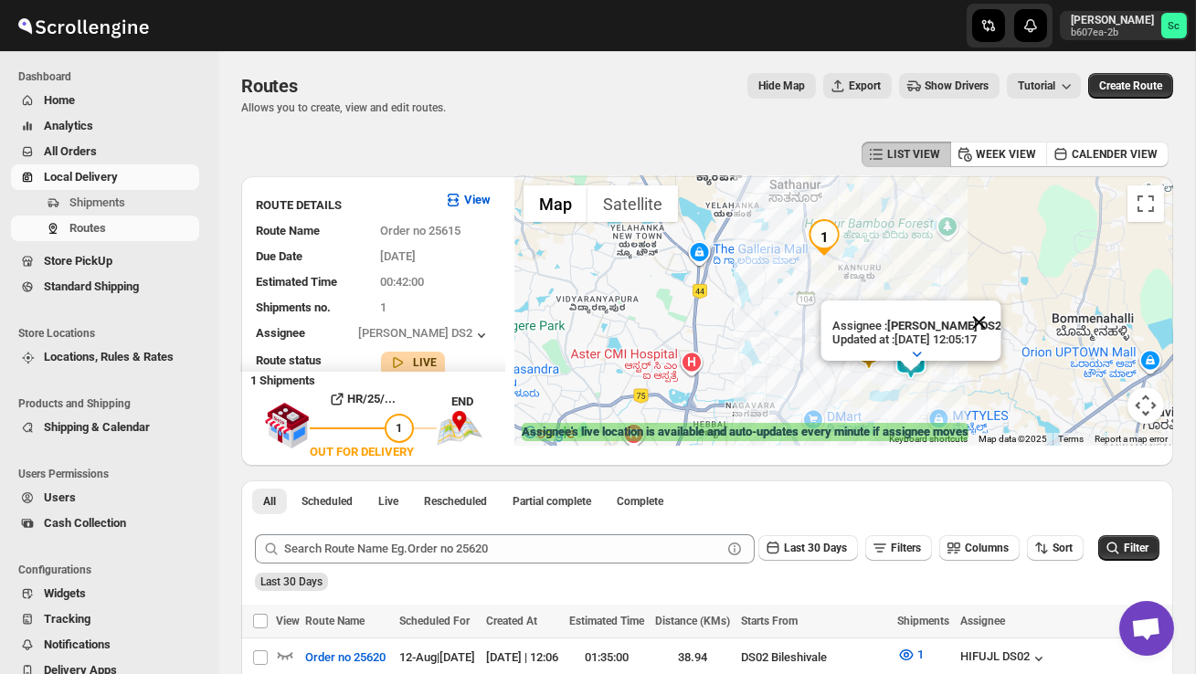
click at [993, 320] on button "Close" at bounding box center [979, 323] width 44 height 44
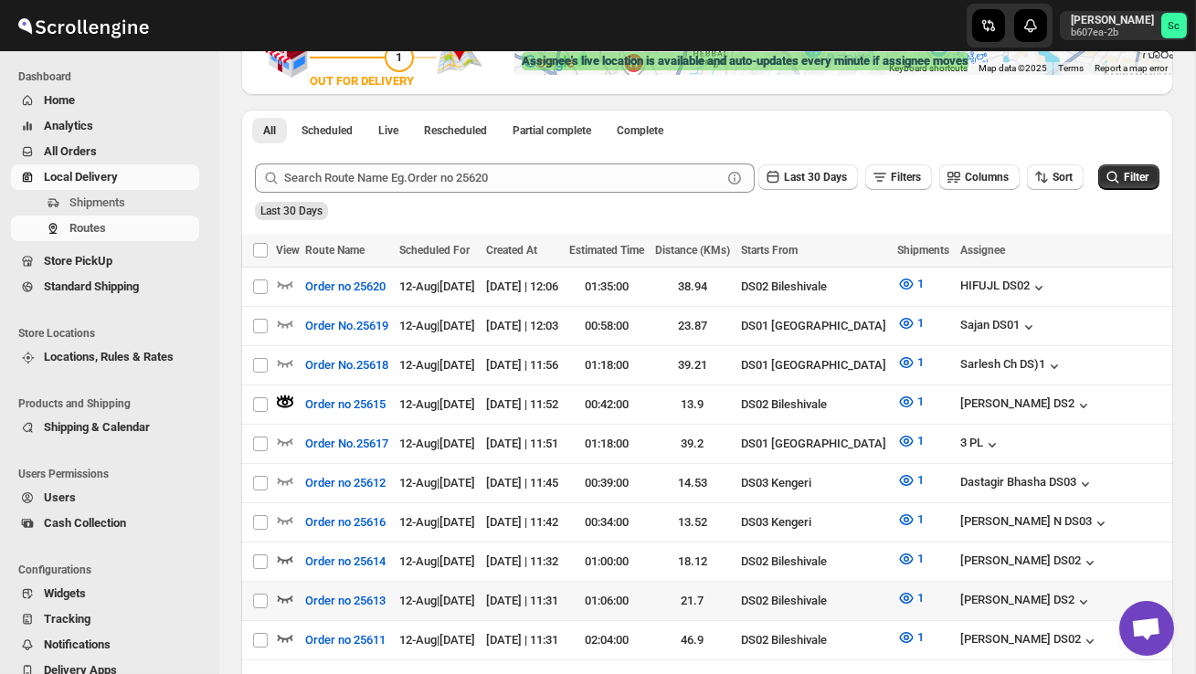
scroll to position [378, 0]
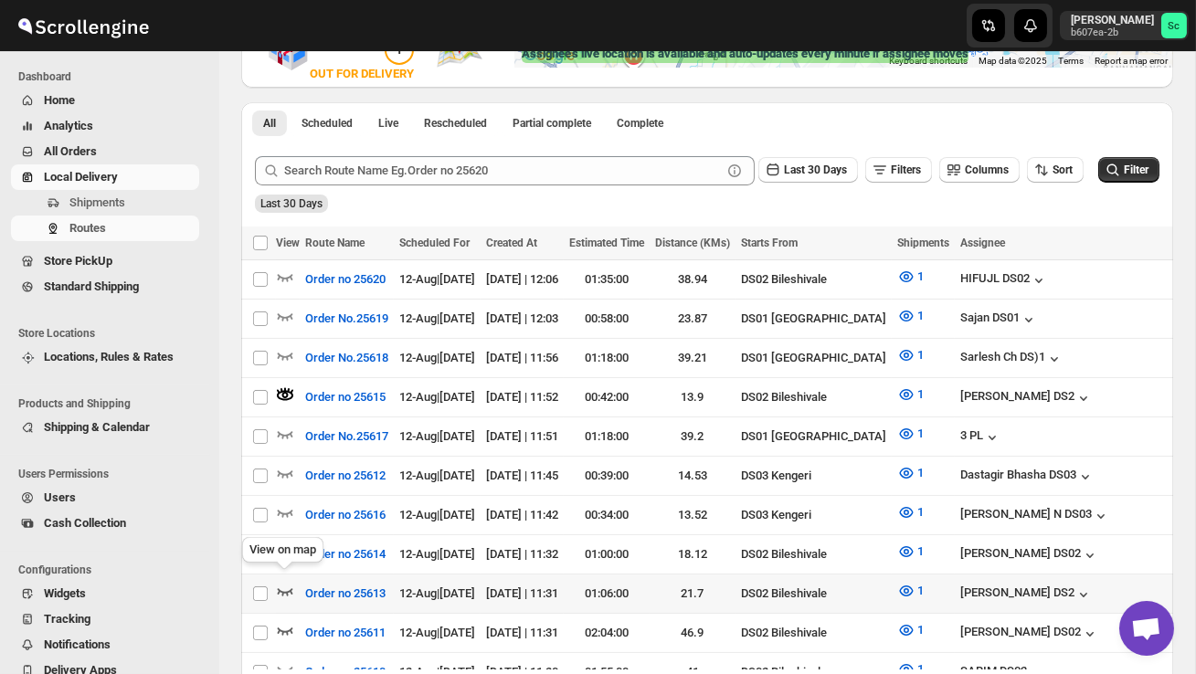
click at [282, 588] on icon "button" at bounding box center [286, 591] width 16 height 7
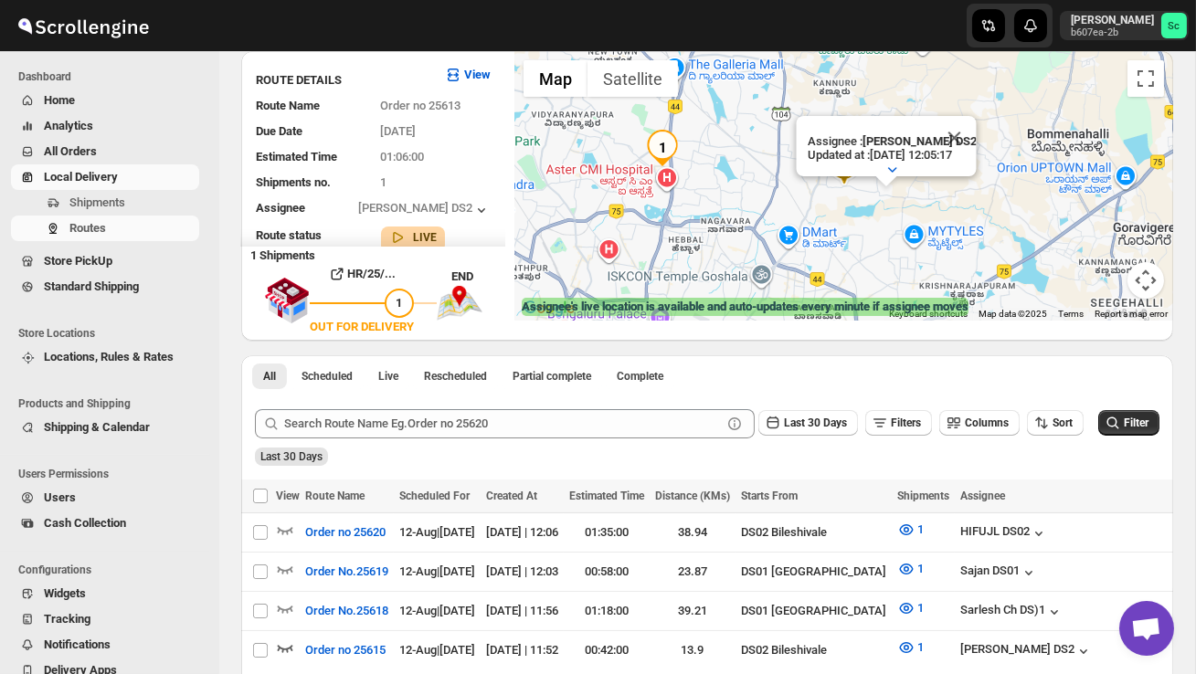
scroll to position [0, 0]
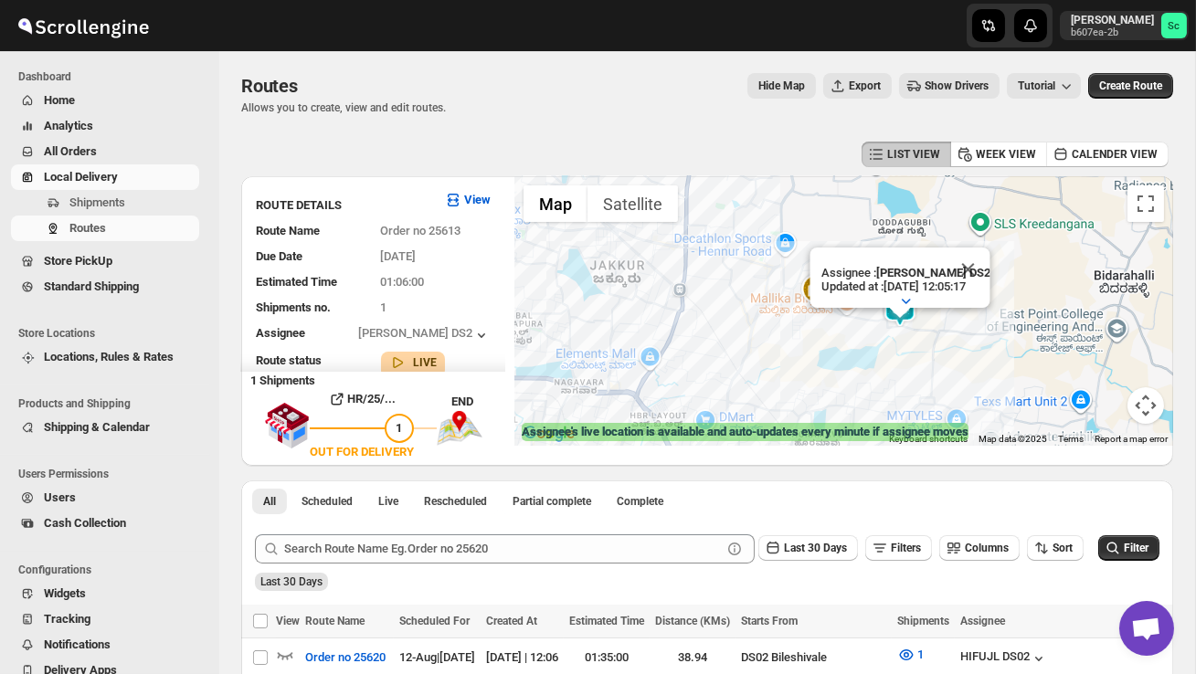
drag, startPoint x: 855, startPoint y: 383, endPoint x: 737, endPoint y: 330, distance: 129.2
click at [737, 331] on div "Assignee : CHANDRA BORO DS2 Updated at : 12/08/2025, 12:05:17 Duty mode Enabled…" at bounding box center [843, 311] width 659 height 270
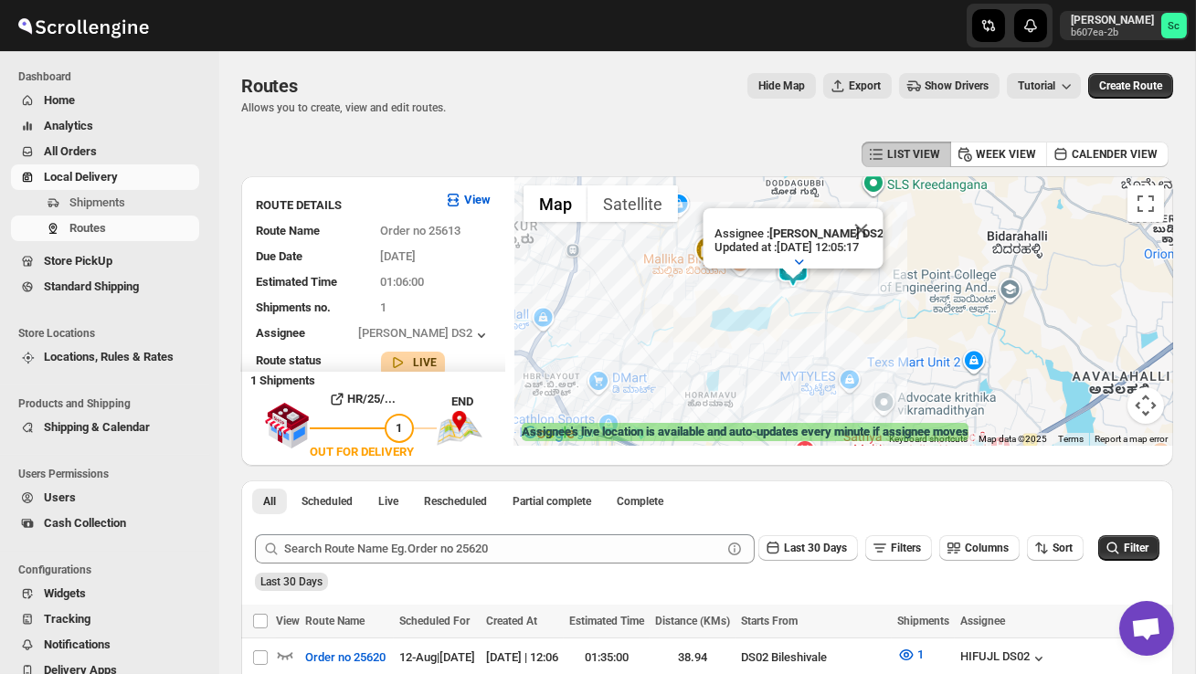
drag, startPoint x: 854, startPoint y: 365, endPoint x: 746, endPoint y: 328, distance: 115.0
click at [746, 328] on div "Assignee : CHANDRA BORO DS2 Updated at : 12/08/2025, 12:05:17 Duty mode Enabled…" at bounding box center [843, 311] width 659 height 270
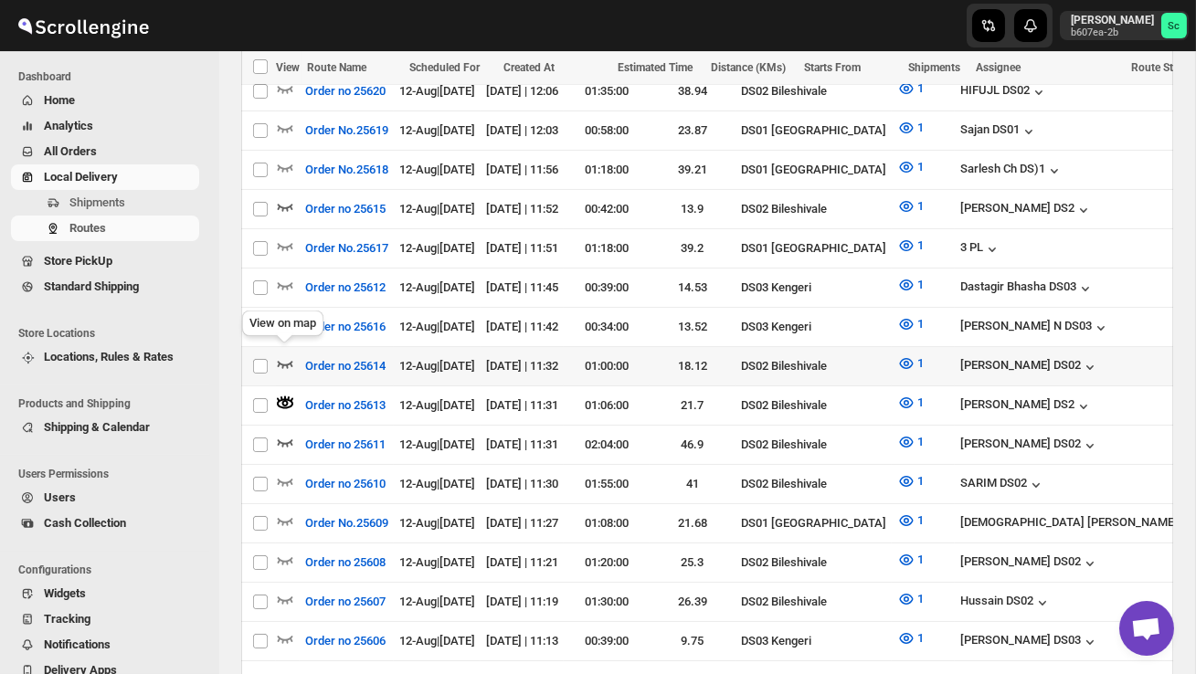
click at [283, 355] on icon "button" at bounding box center [285, 364] width 18 height 18
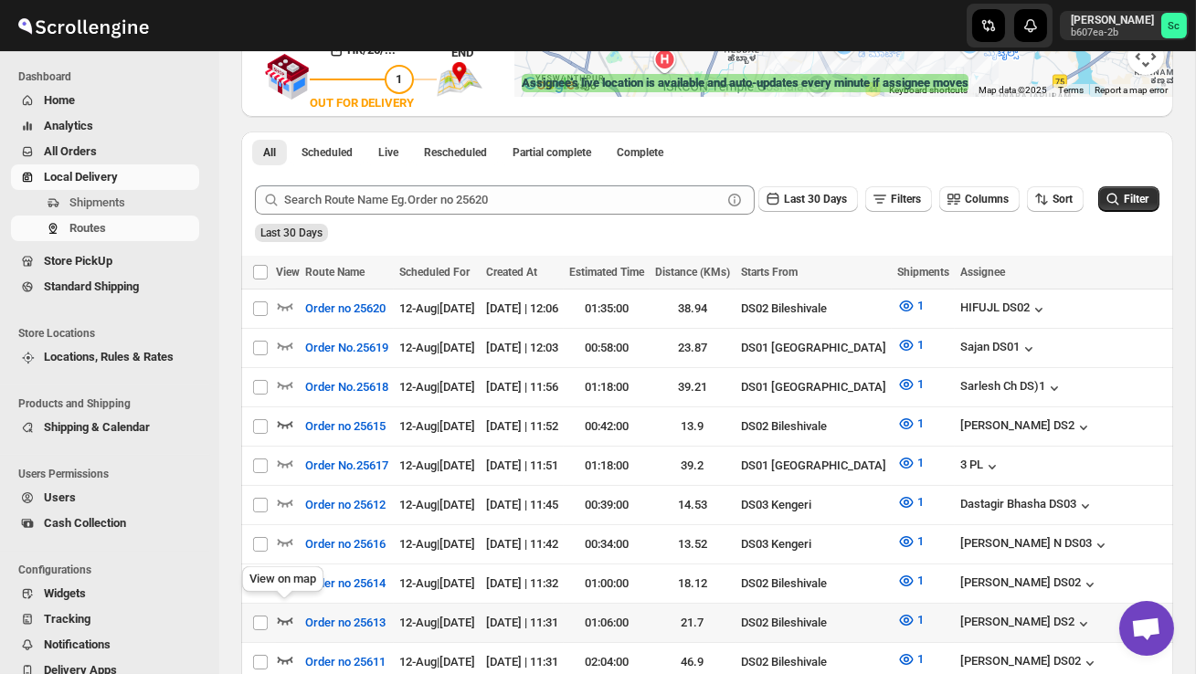
click at [285, 614] on icon "button" at bounding box center [285, 620] width 18 height 18
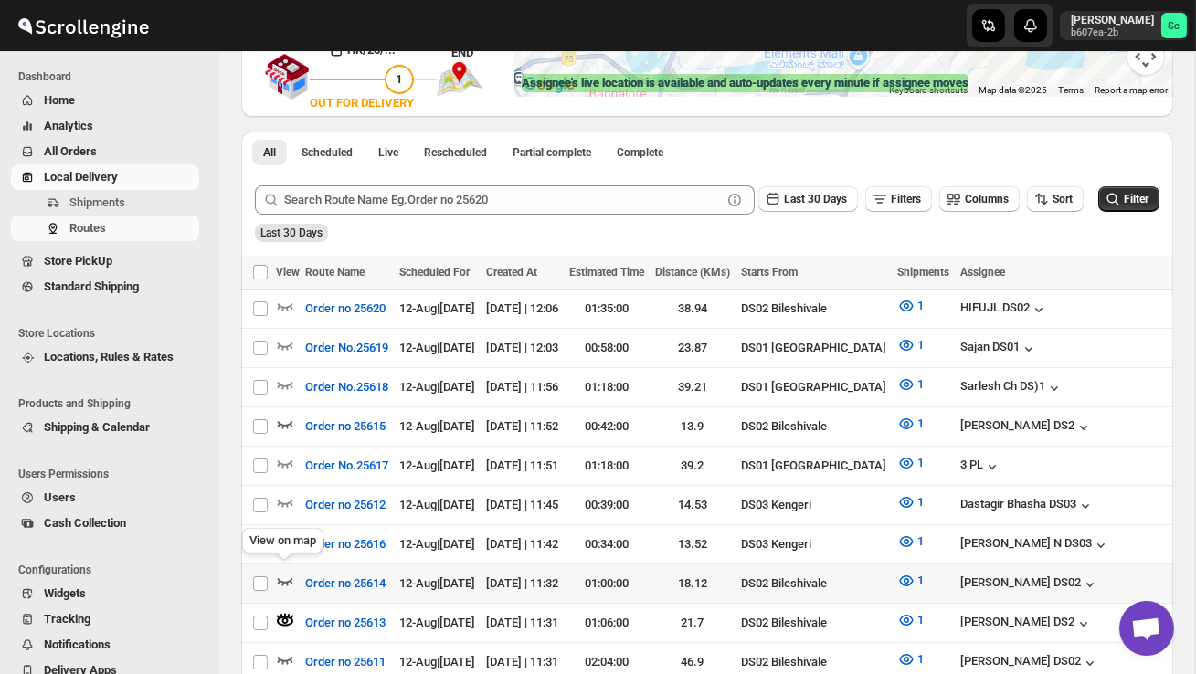
click at [289, 572] on icon "button" at bounding box center [285, 581] width 18 height 18
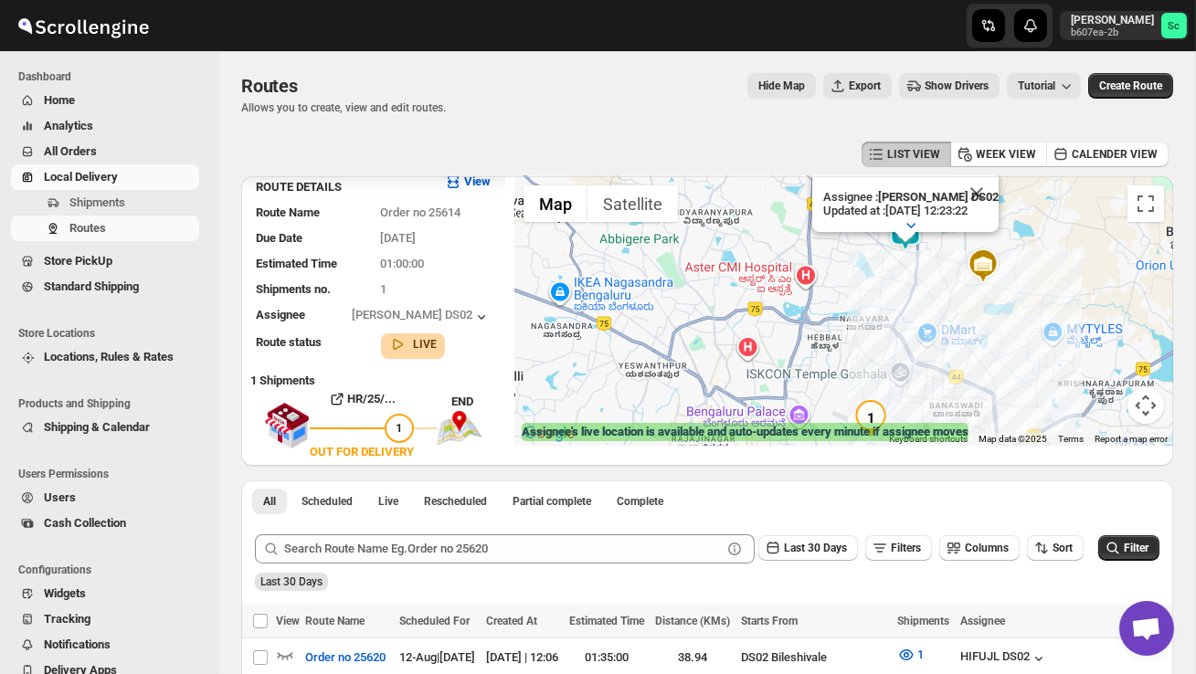
drag, startPoint x: 916, startPoint y: 398, endPoint x: 1005, endPoint y: 333, distance: 110.4
click at [1005, 333] on div "Assignee : SANJIB DS02 Updated at : 12/08/2025, 12:23:22 Duty mode Enabled Batt…" at bounding box center [843, 311] width 659 height 270
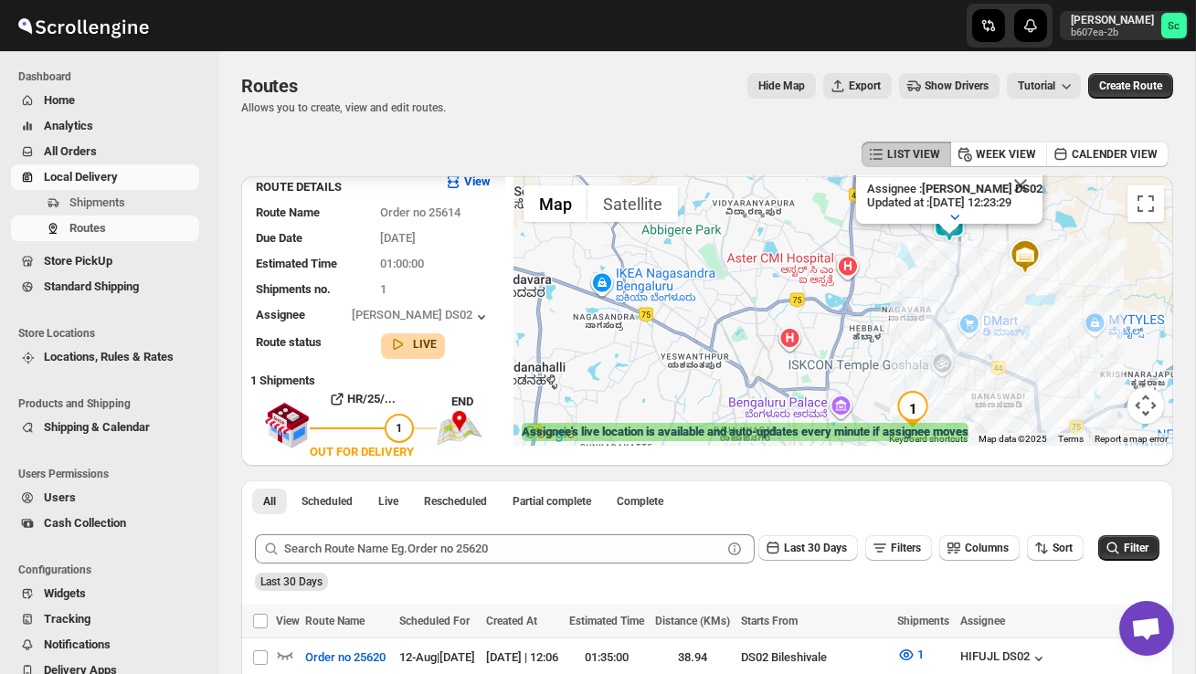
drag, startPoint x: 1002, startPoint y: 376, endPoint x: 1044, endPoint y: 300, distance: 86.7
click at [1044, 302] on div "Assignee : SANJIB DS02 Updated at : 12/08/2025, 12:23:29 Duty mode Enabled Batt…" at bounding box center [843, 311] width 659 height 270
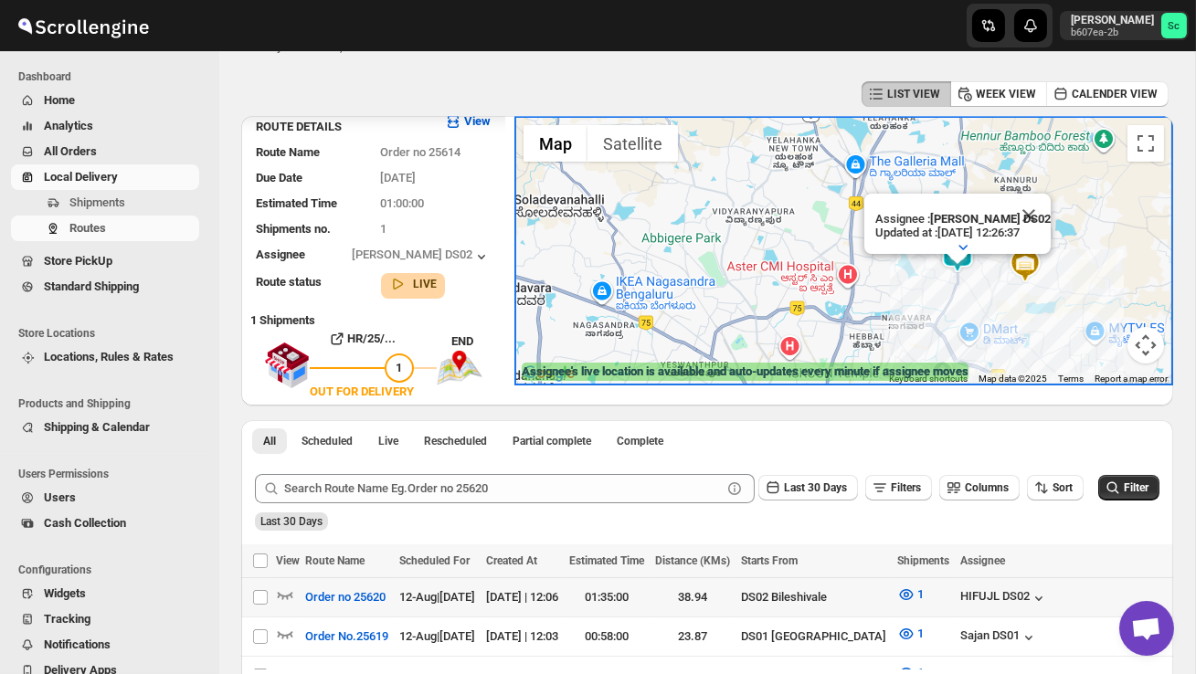
scroll to position [63, 0]
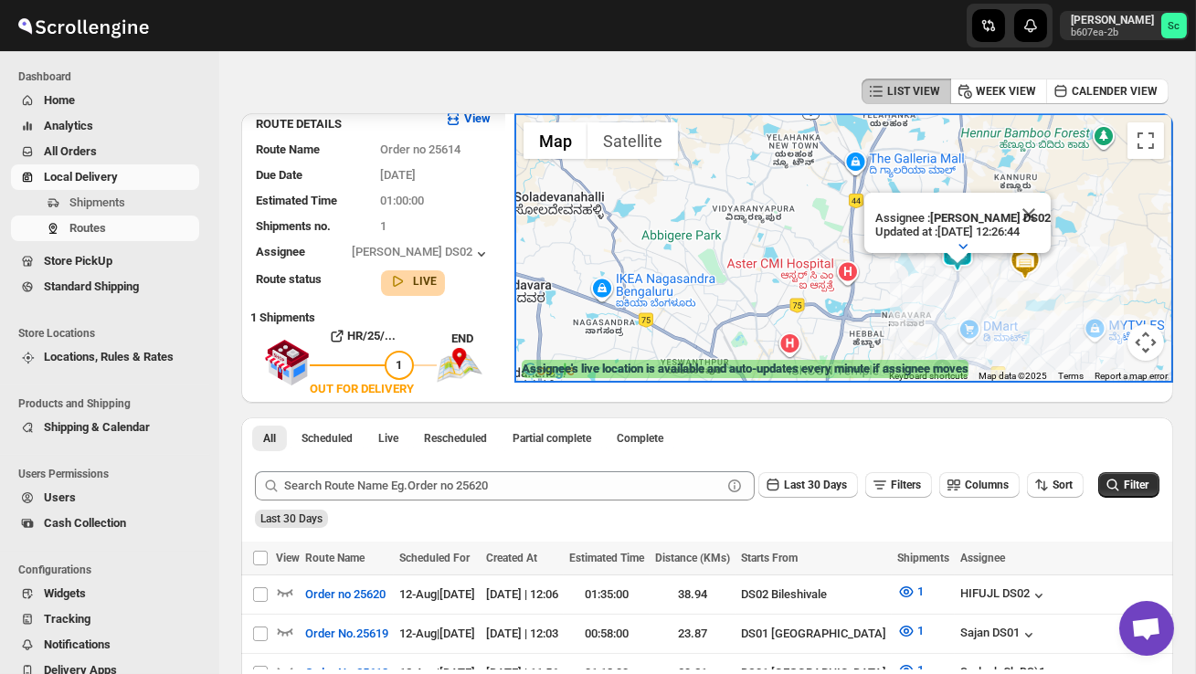
click at [648, 514] on div "Last 30 Days" at bounding box center [705, 512] width 908 height 31
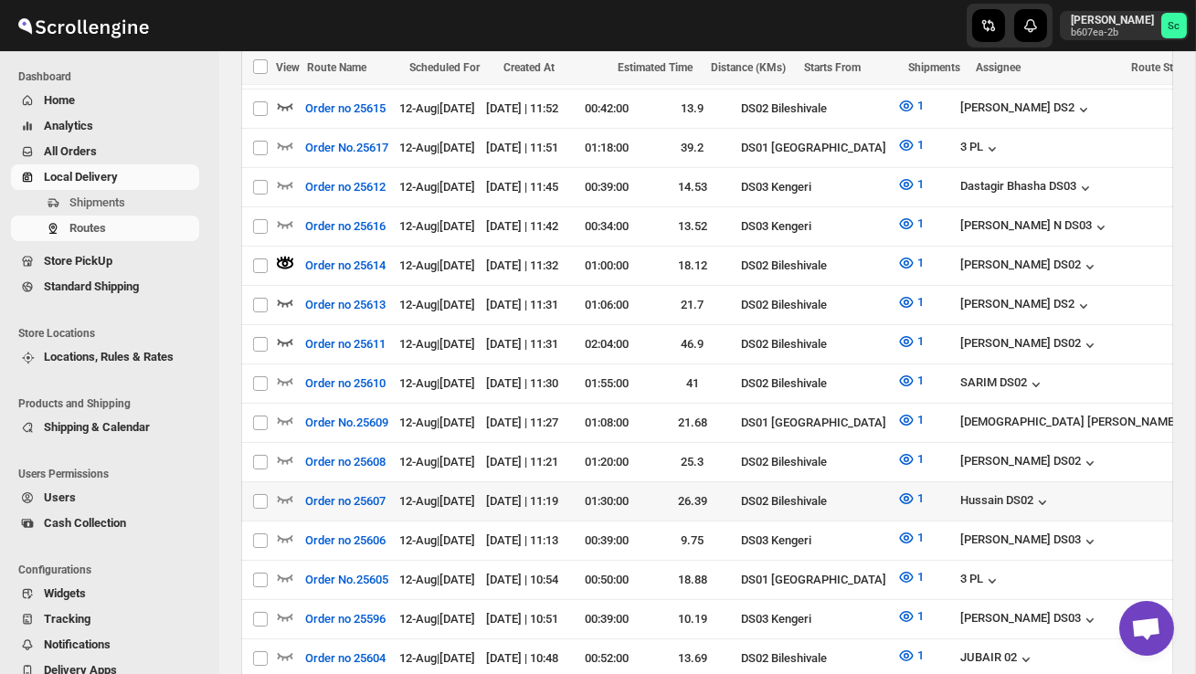
scroll to position [670, 0]
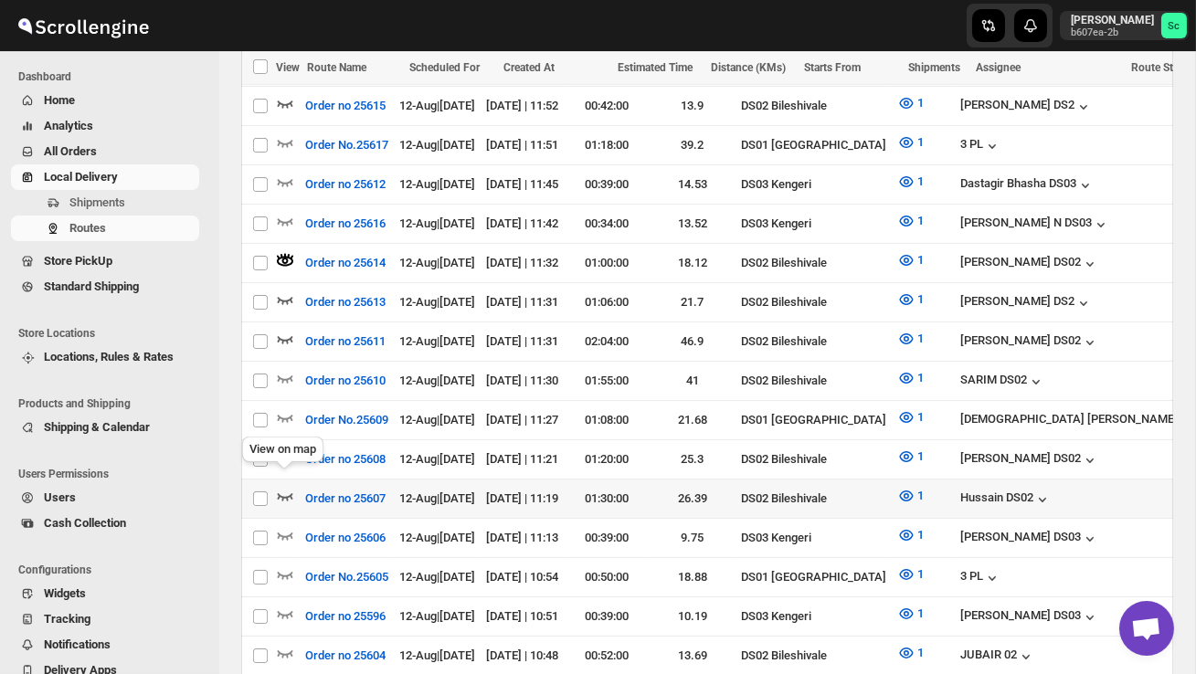
click at [291, 493] on icon "button" at bounding box center [286, 496] width 16 height 7
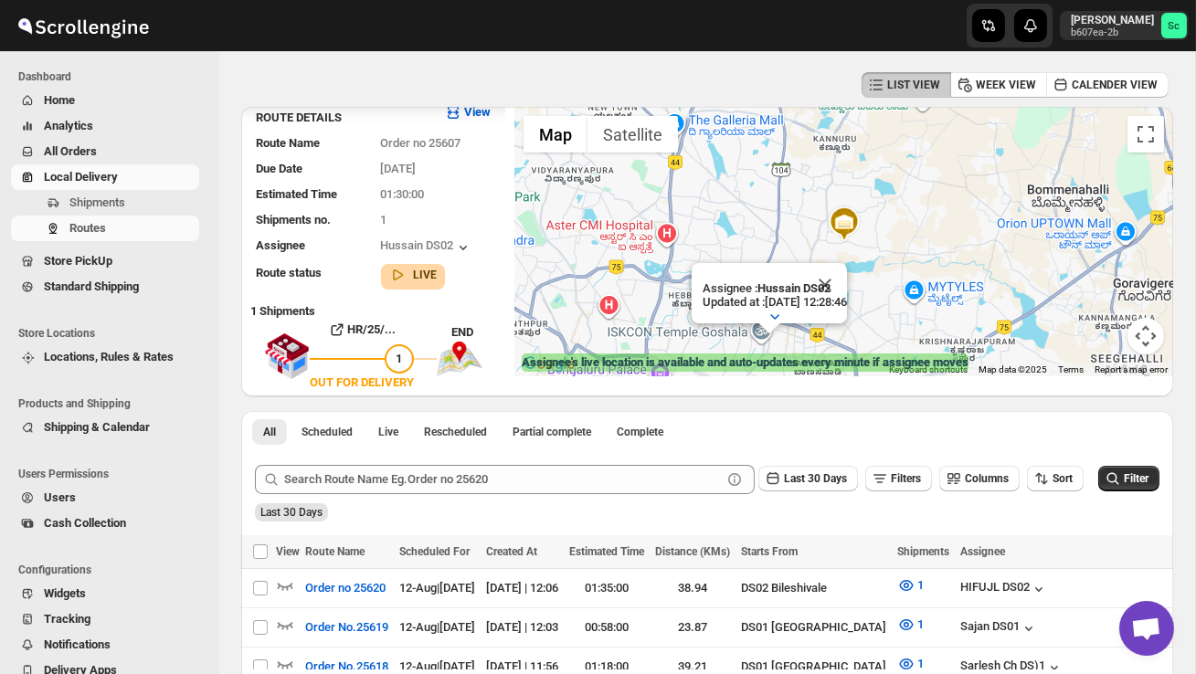
scroll to position [0, 0]
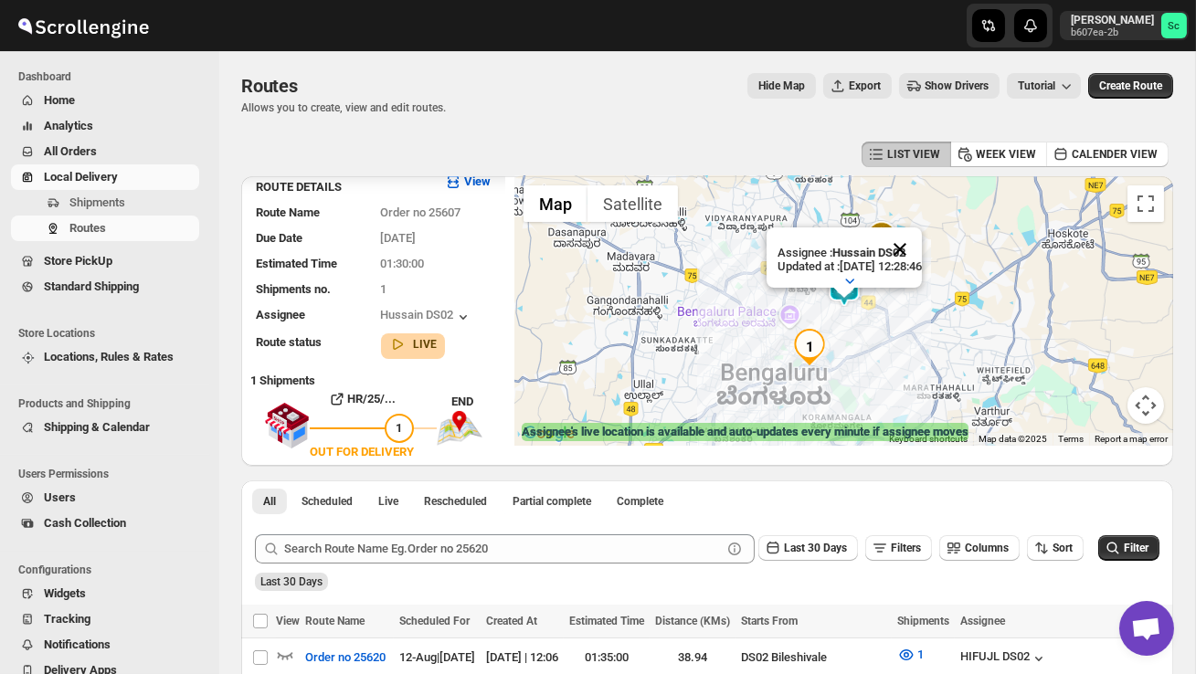
click at [922, 249] on button "Close" at bounding box center [900, 250] width 44 height 44
click at [867, 354] on div at bounding box center [843, 311] width 659 height 270
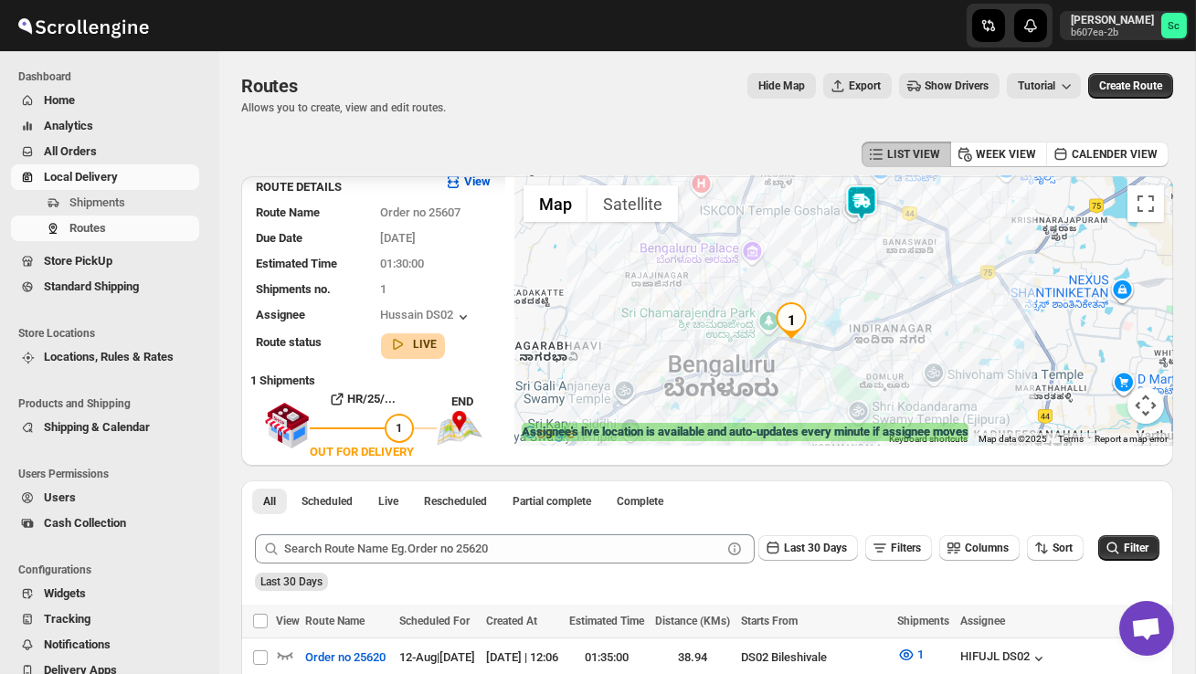
drag, startPoint x: 819, startPoint y: 366, endPoint x: 871, endPoint y: 310, distance: 77.0
click at [871, 310] on div at bounding box center [843, 311] width 659 height 270
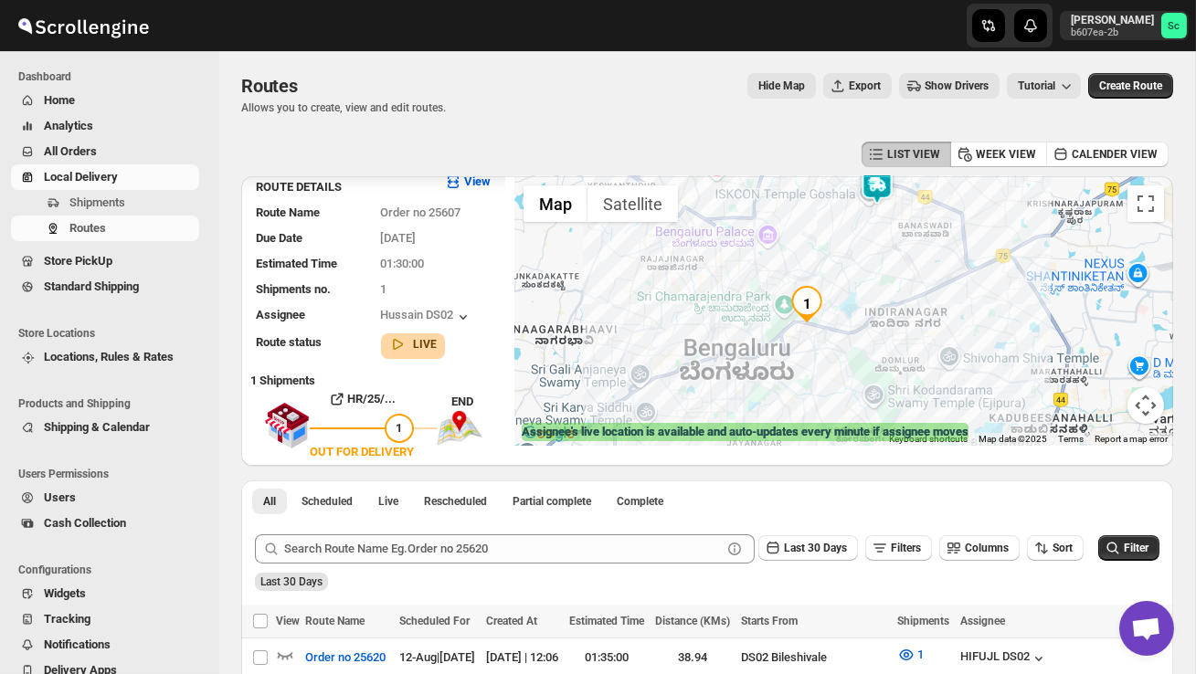
click at [810, 299] on img "1" at bounding box center [807, 304] width 37 height 37
click at [806, 286] on img "1" at bounding box center [807, 304] width 37 height 37
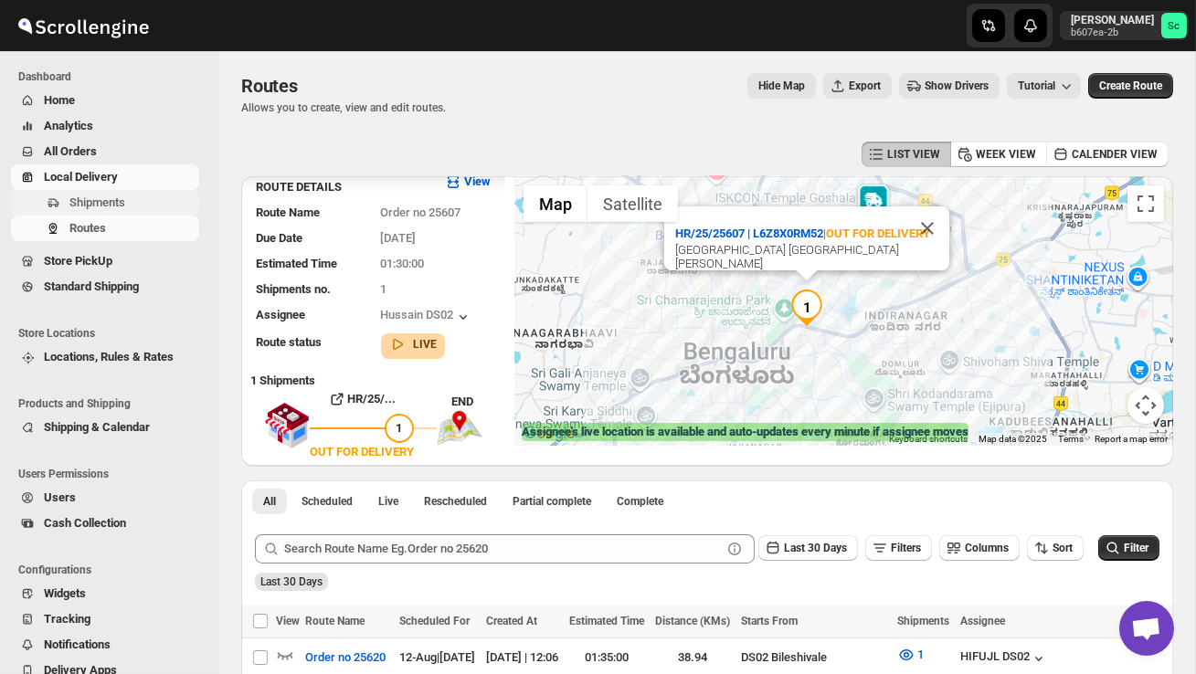
click at [124, 194] on span "Shipments" at bounding box center [132, 203] width 126 height 18
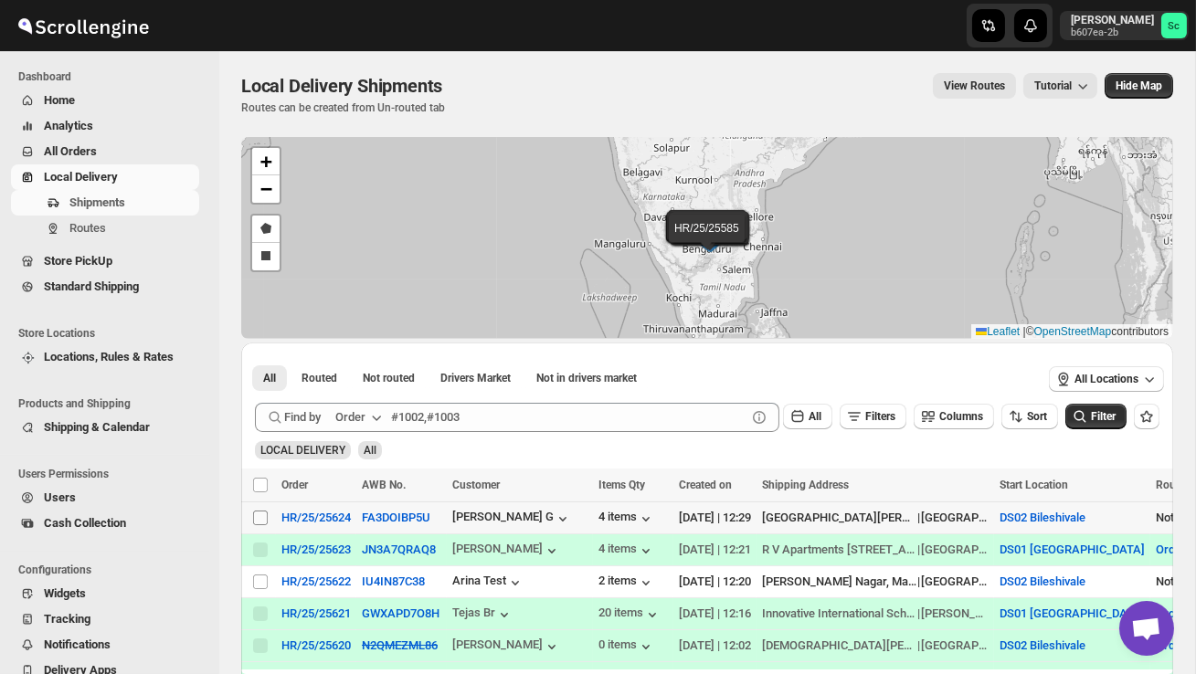
click at [265, 521] on input "Select shipment" at bounding box center [260, 518] width 15 height 15
checkbox input "true"
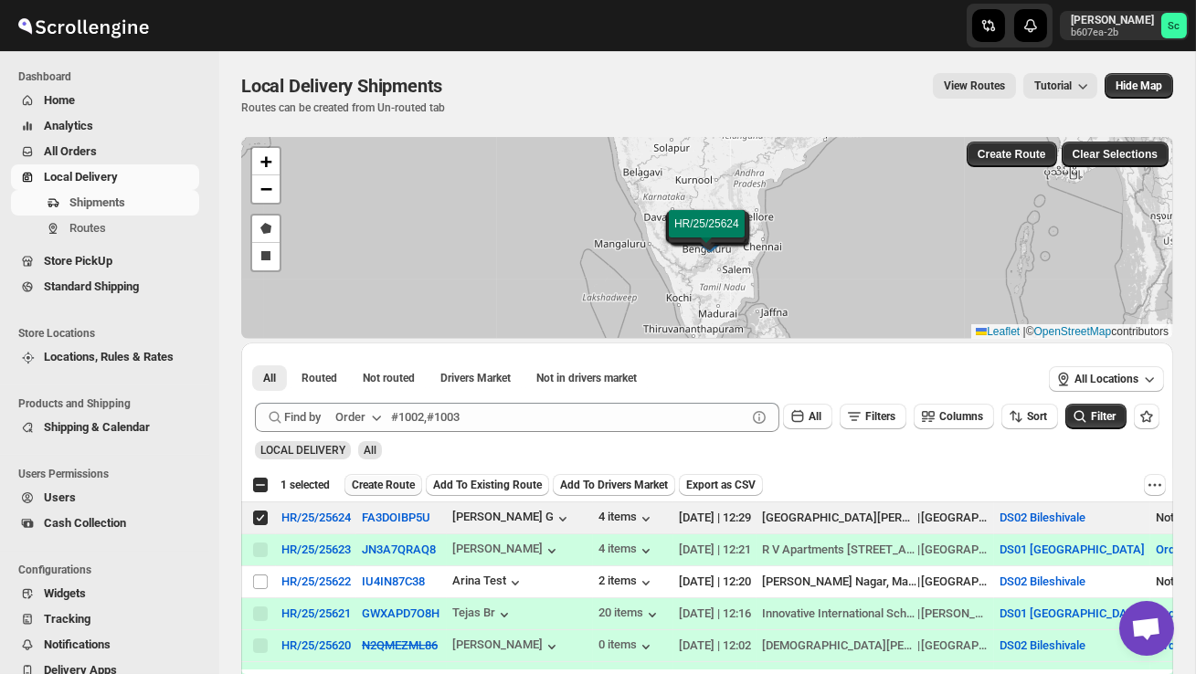
click at [386, 479] on span "Create Route" at bounding box center [383, 485] width 63 height 15
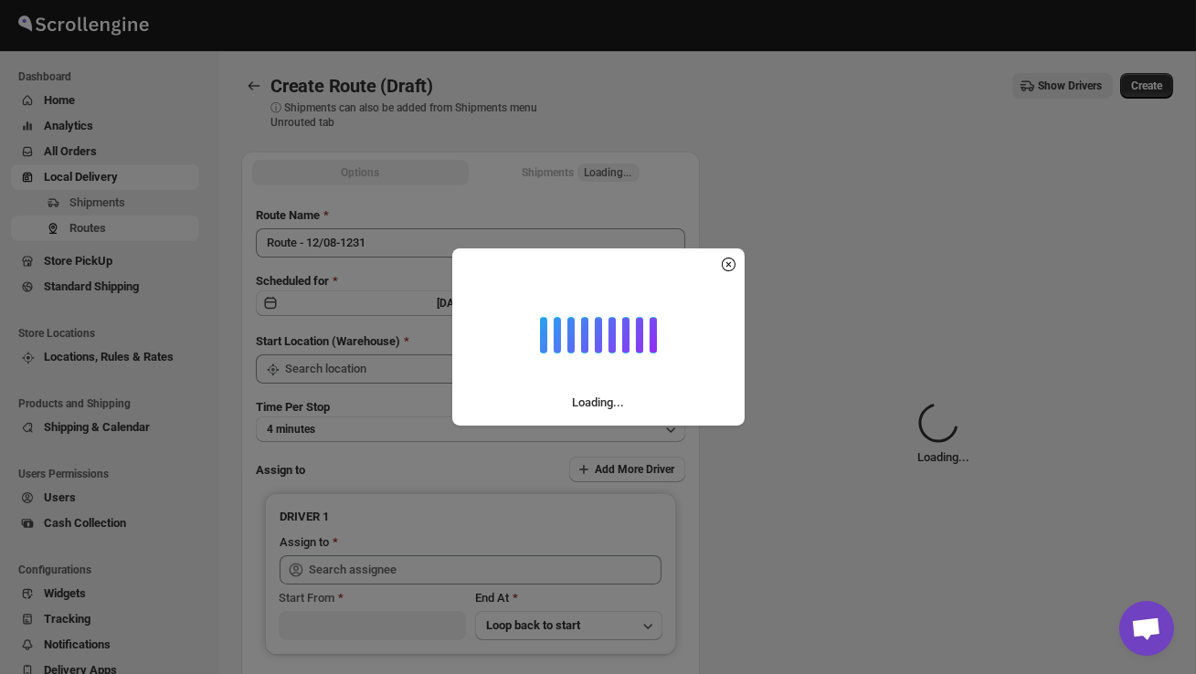
type input "DS02 Bileshivale"
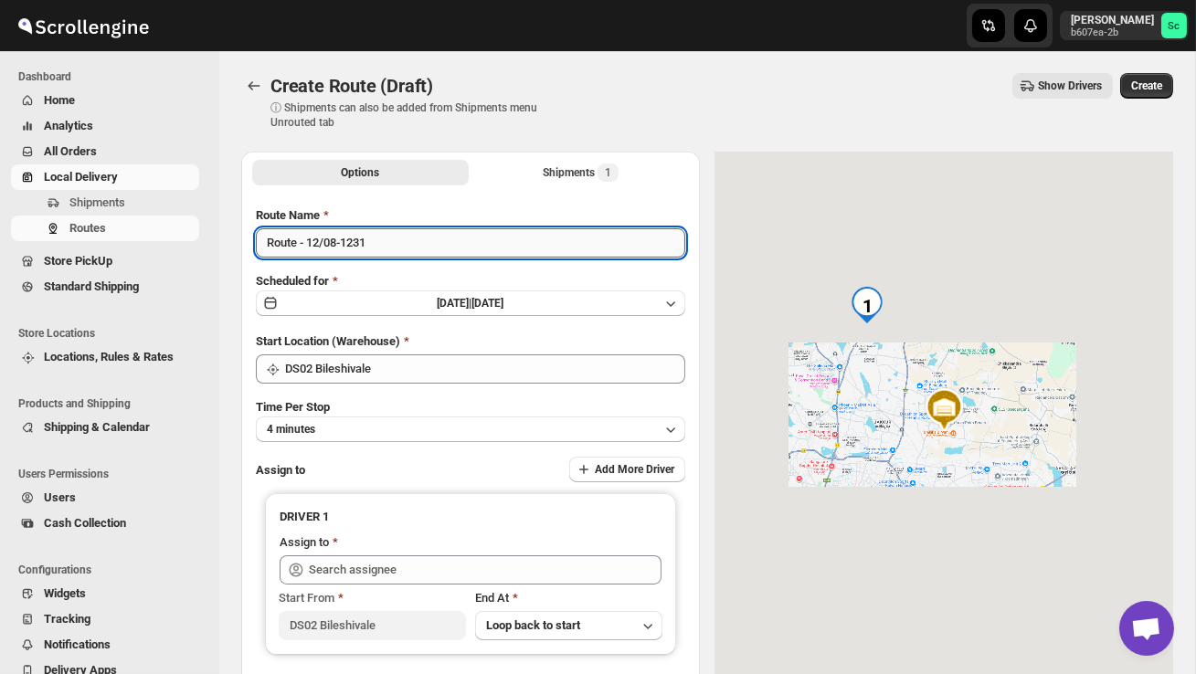
click at [396, 248] on input "Route - 12/08-1231" at bounding box center [470, 242] width 429 height 29
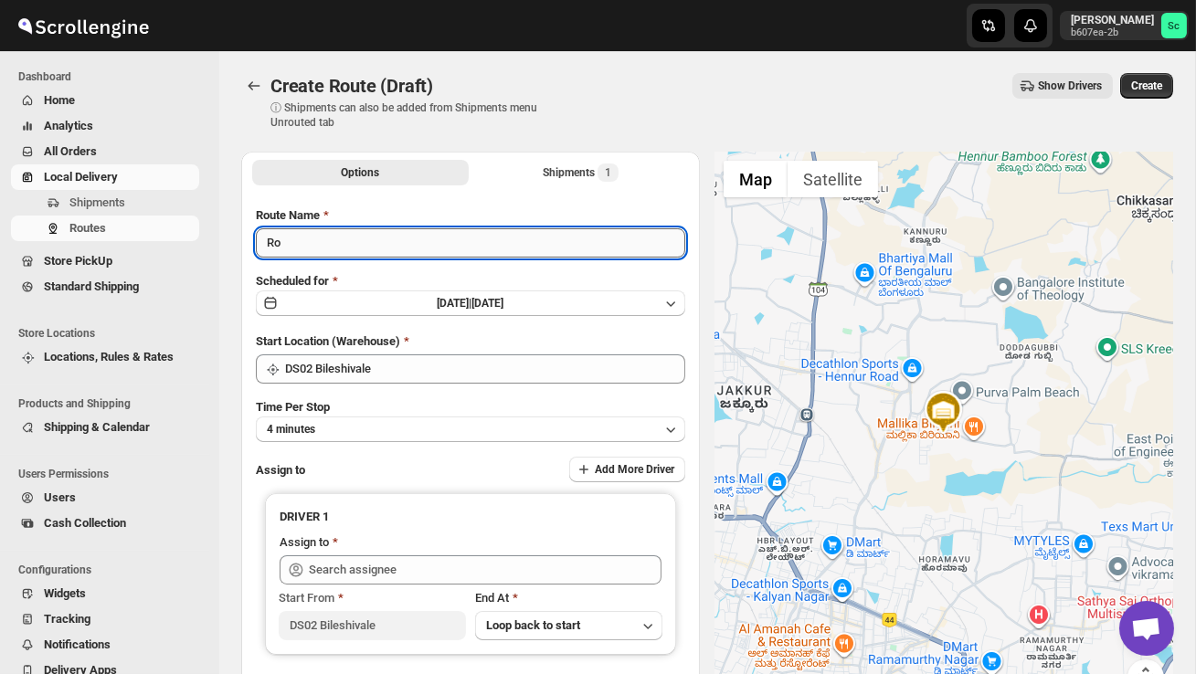
type input "R"
type input "Order no 25624"
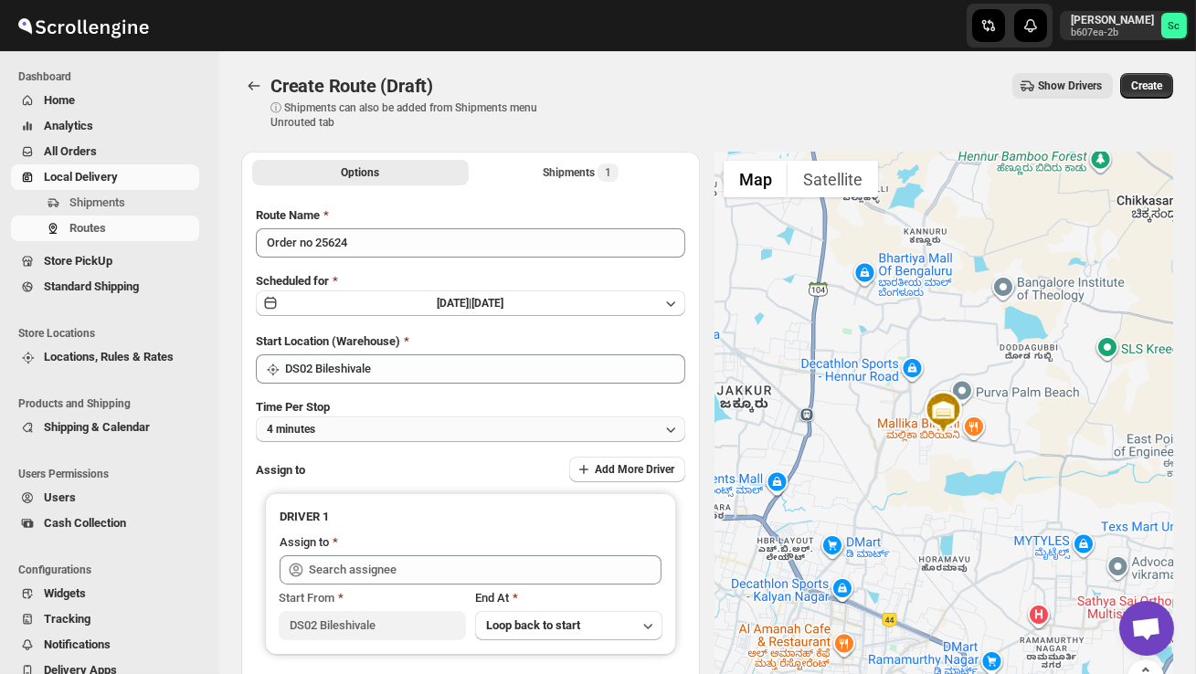
click at [445, 428] on button "4 minutes" at bounding box center [470, 430] width 429 height 26
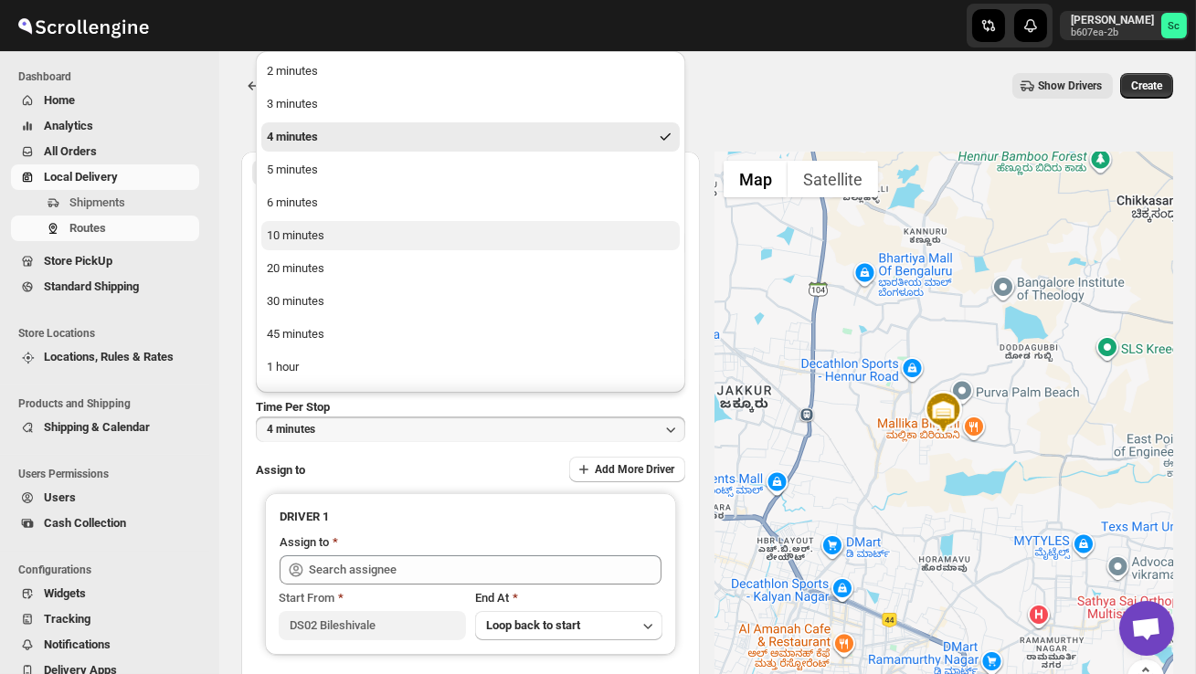
click at [358, 241] on button "10 minutes" at bounding box center [470, 235] width 418 height 29
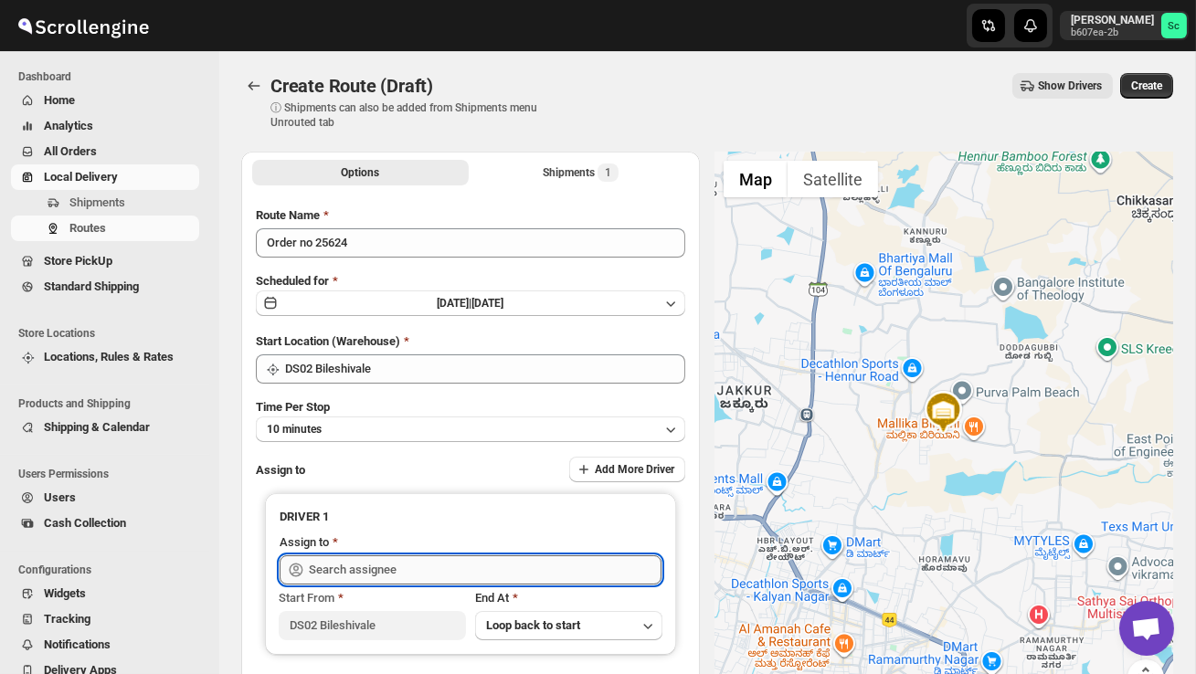
click at [357, 560] on input "text" at bounding box center [485, 570] width 353 height 29
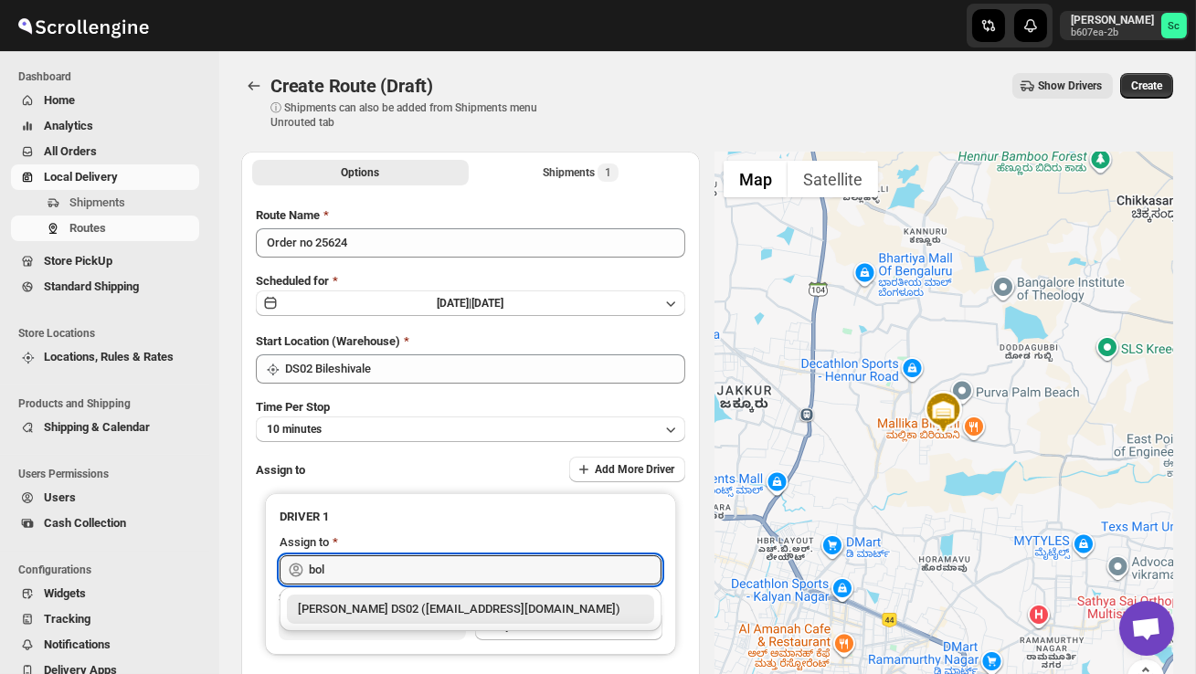
click at [388, 609] on div "BOLEN DS02 (wihof21751@coasah.com)" at bounding box center [470, 609] width 345 height 18
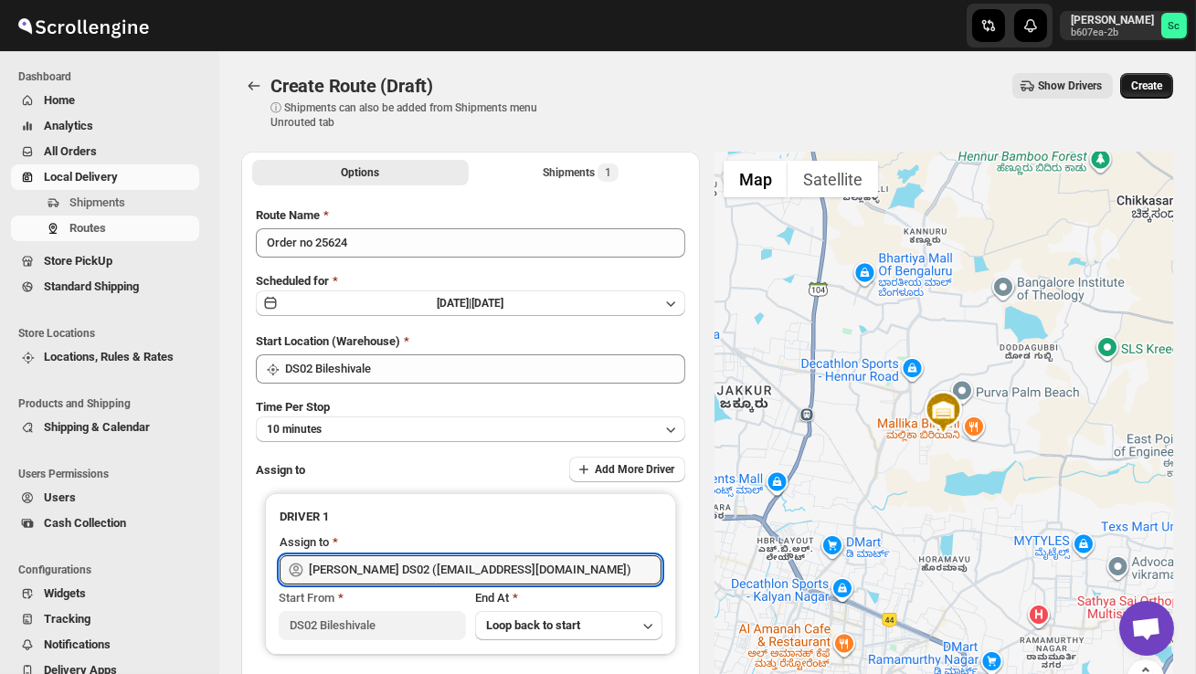
type input "BOLEN DS02 (wihof21751@coasah.com)"
click at [1147, 80] on span "Create" at bounding box center [1146, 86] width 31 height 15
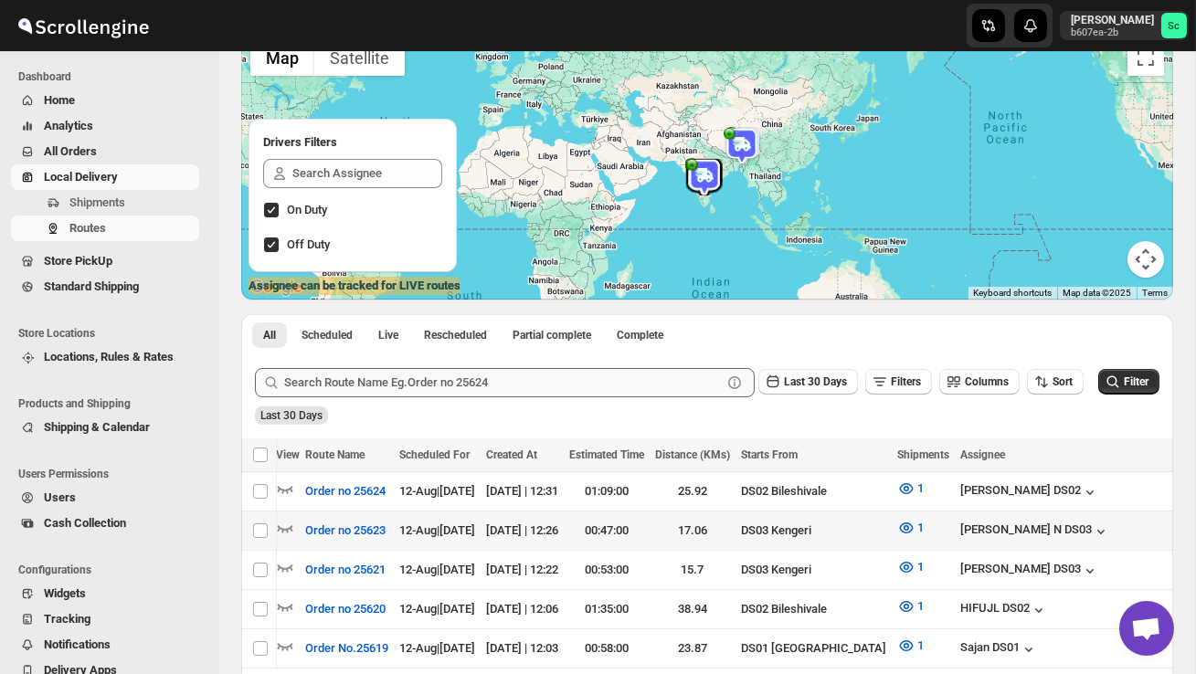
scroll to position [0, 240]
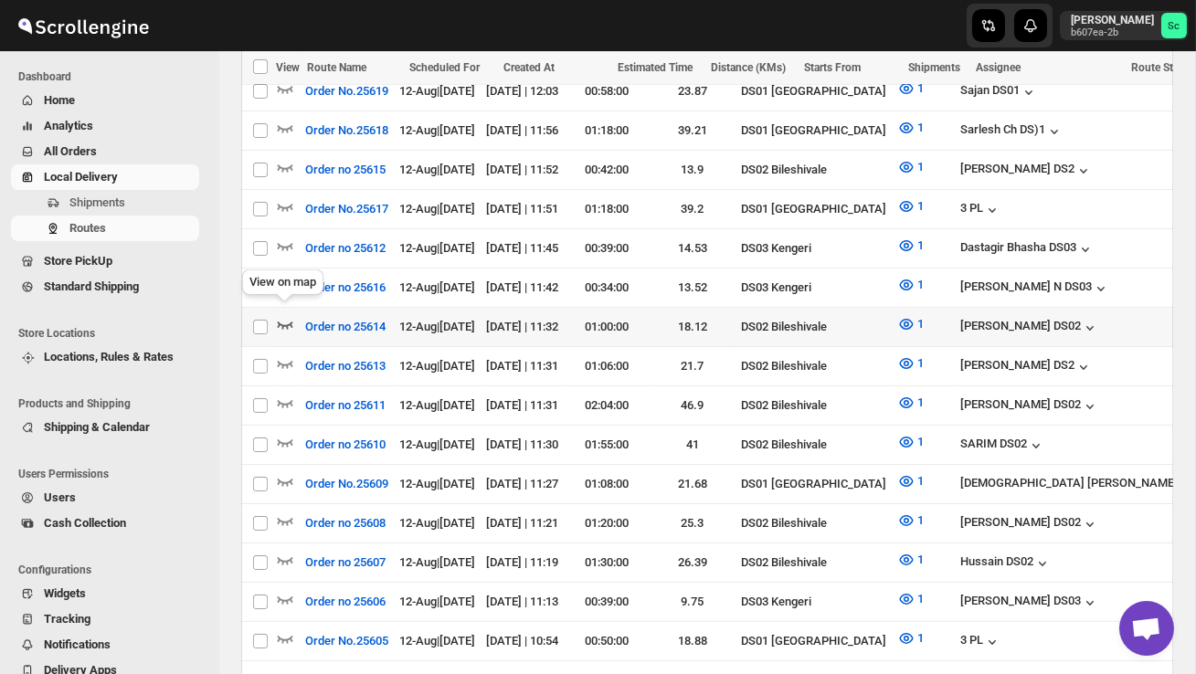
click at [283, 315] on icon "button" at bounding box center [285, 324] width 18 height 18
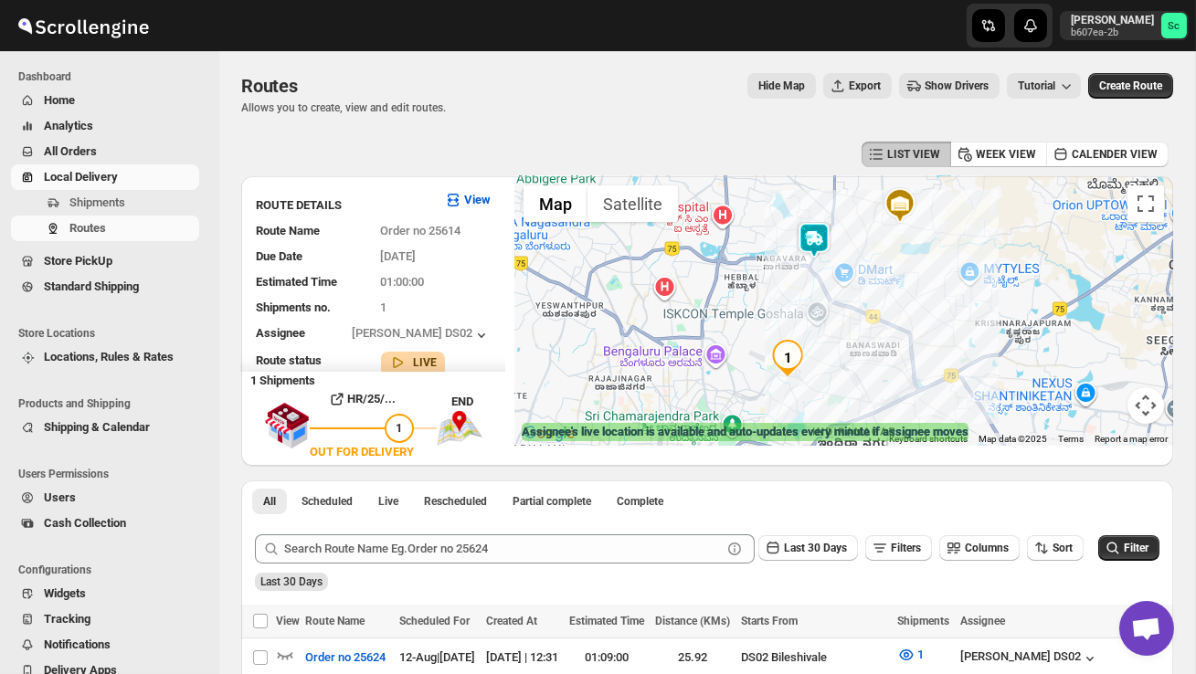
drag, startPoint x: 728, startPoint y: 321, endPoint x: 718, endPoint y: 274, distance: 47.7
click at [719, 277] on div at bounding box center [843, 311] width 659 height 270
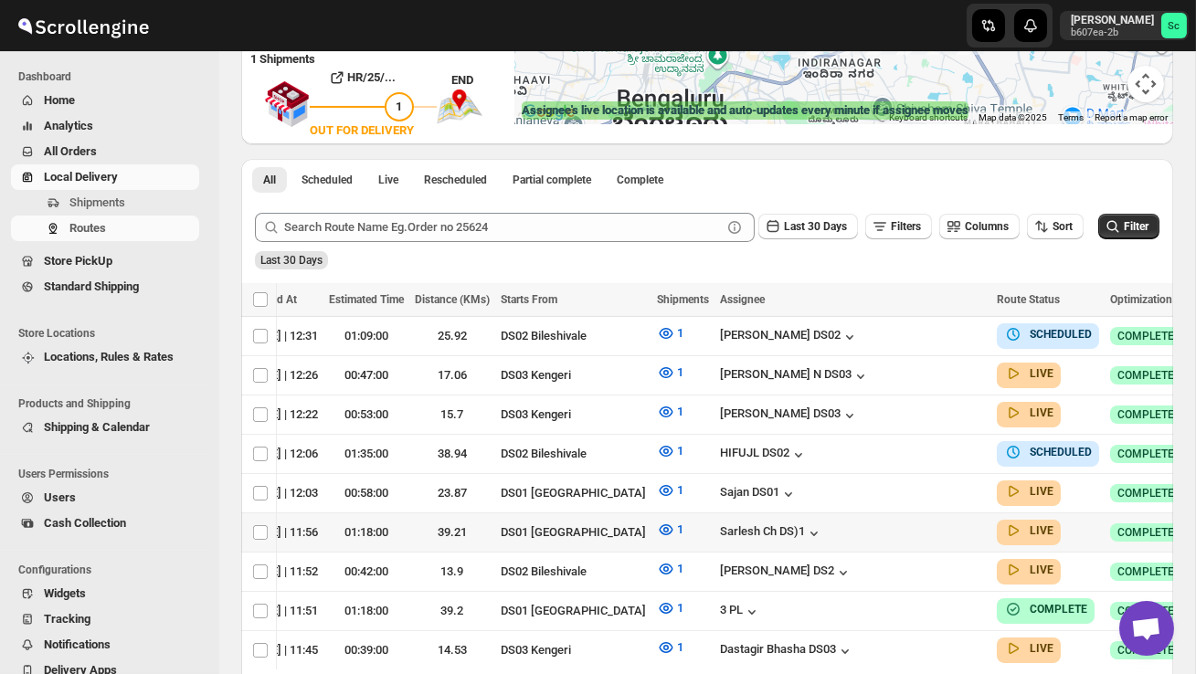
scroll to position [0, 240]
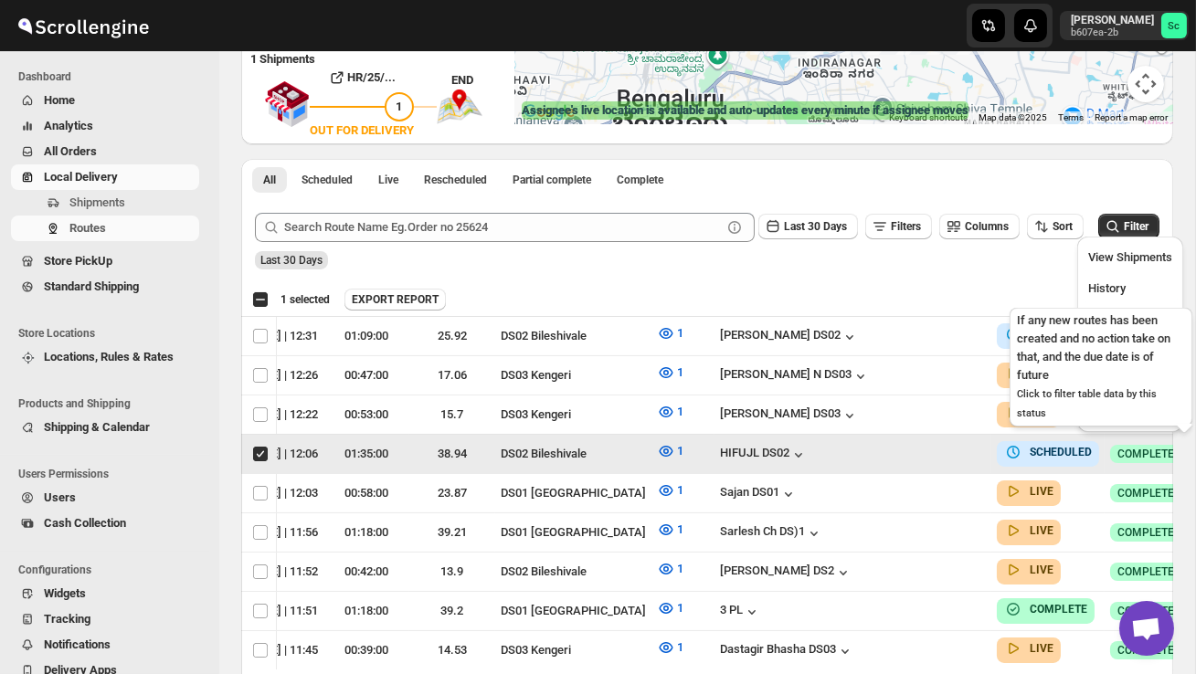
scroll to position [0, 1]
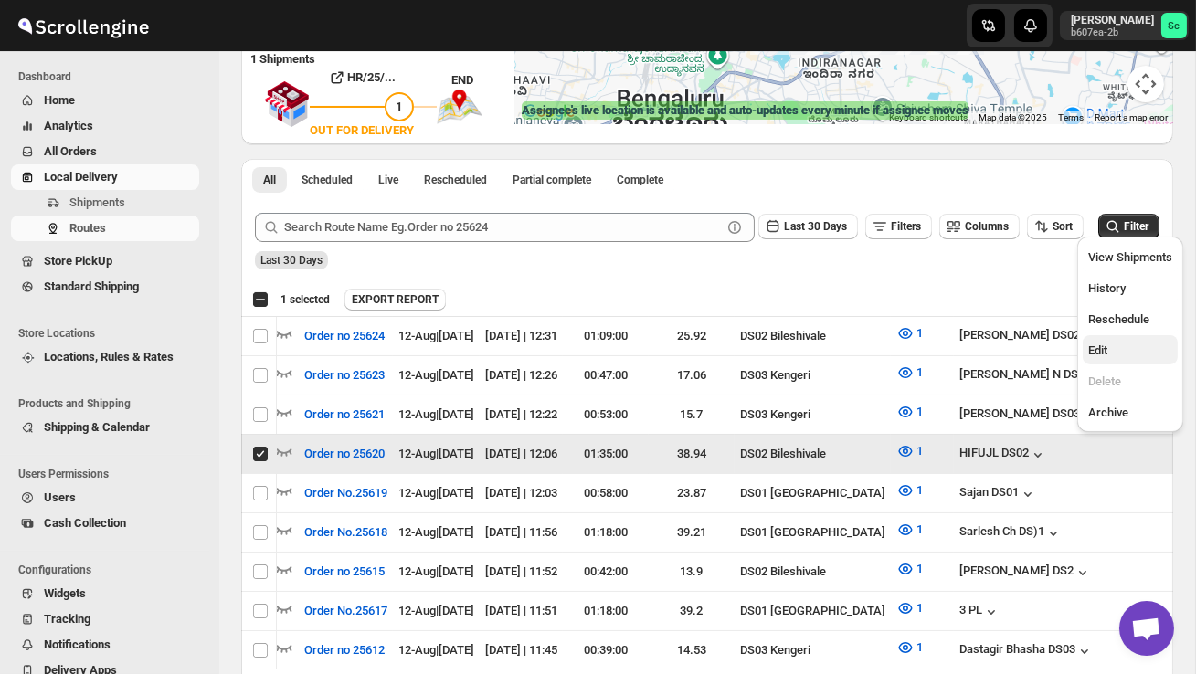
click at [1106, 355] on span "Edit" at bounding box center [1097, 351] width 19 height 14
checkbox input "false"
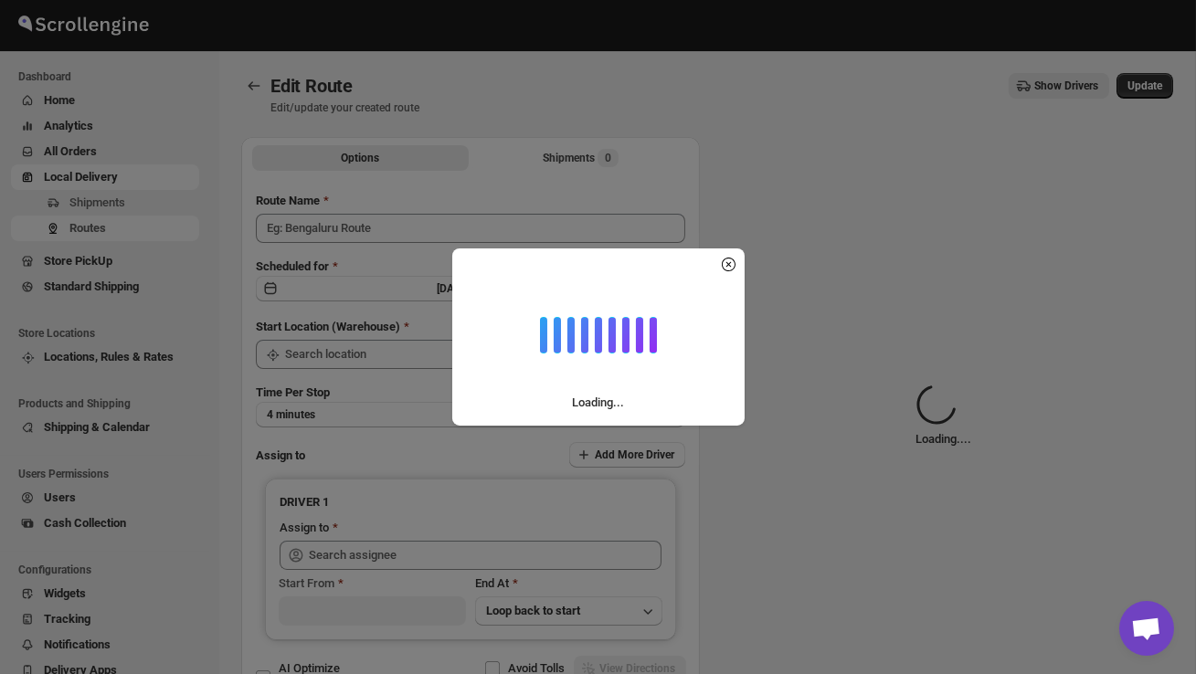
type input "Order no 25620"
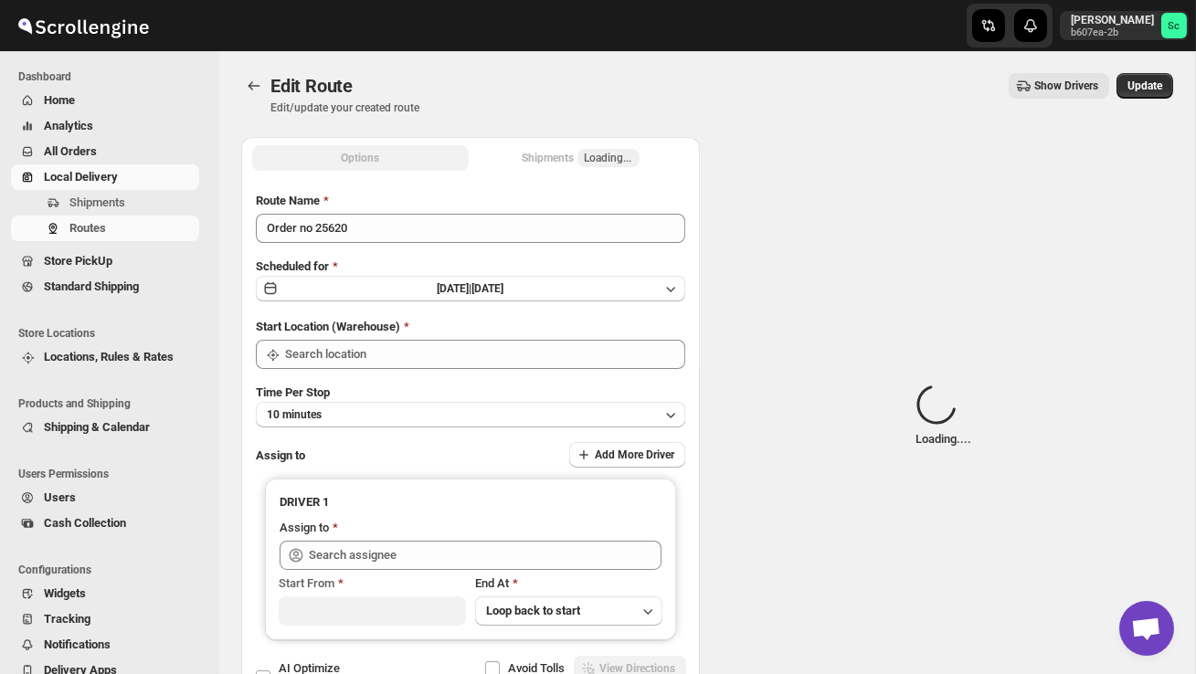
type input "DS02 Bileshivale"
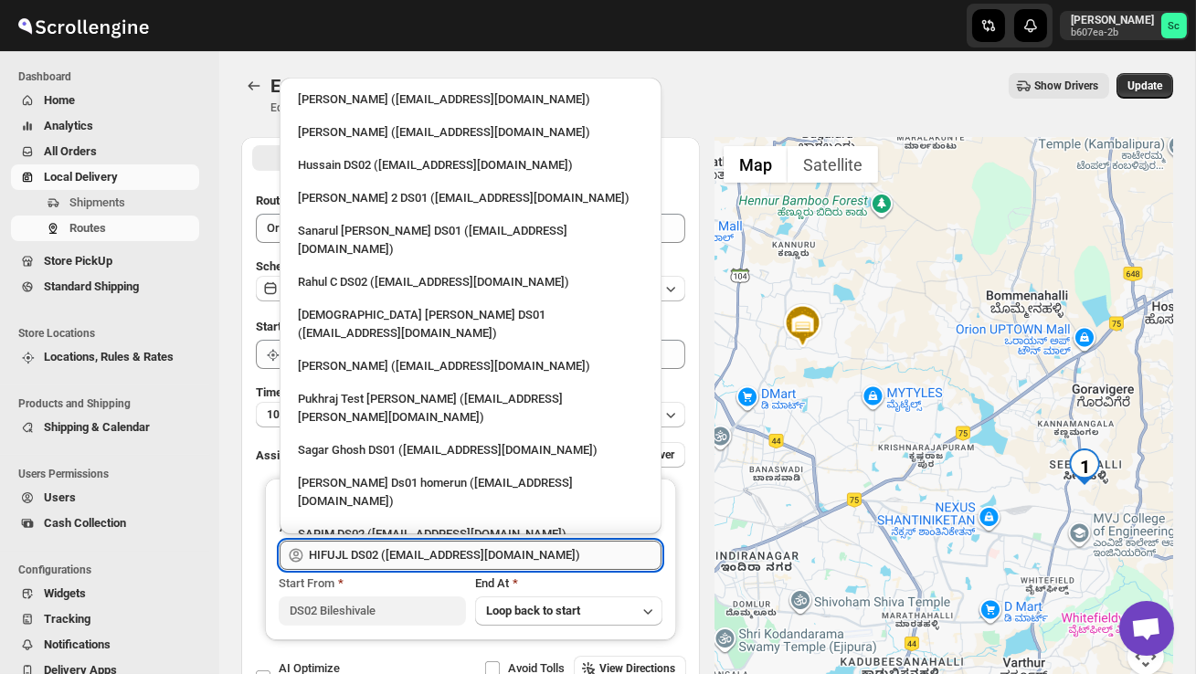
click at [544, 562] on input "HIFUJL DS02 ([EMAIL_ADDRESS][DOMAIN_NAME])" at bounding box center [485, 555] width 353 height 29
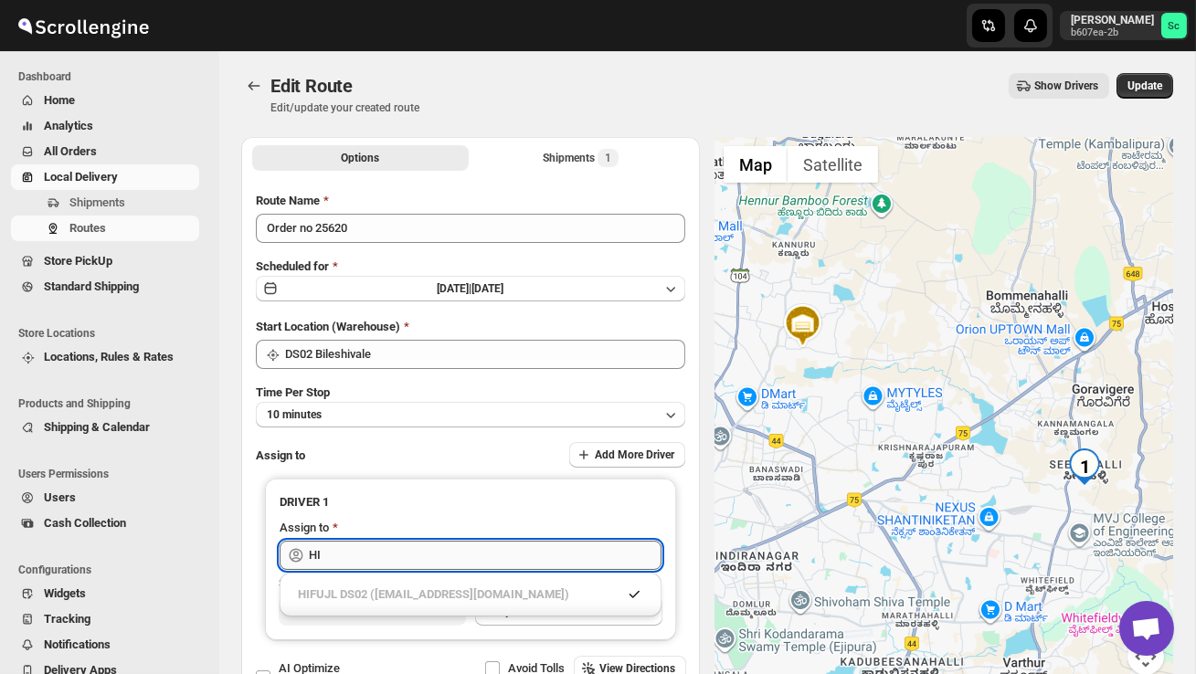
type input "H"
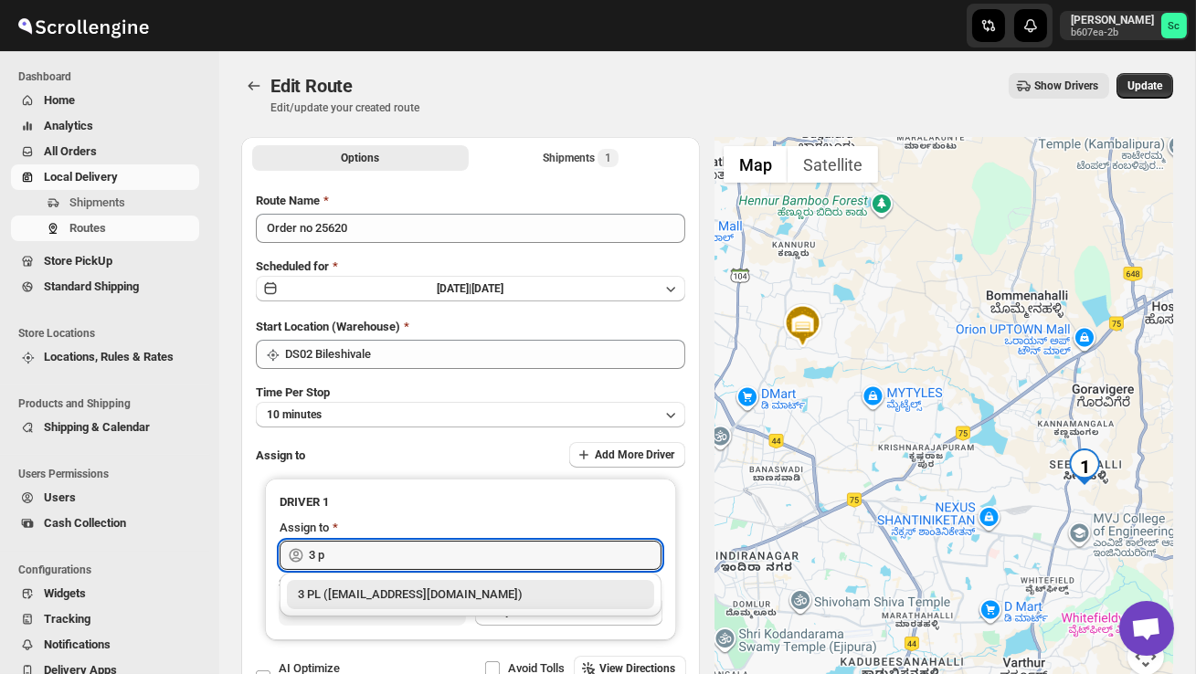
click at [553, 594] on div "3 PL ([EMAIL_ADDRESS][DOMAIN_NAME])" at bounding box center [470, 595] width 345 height 18
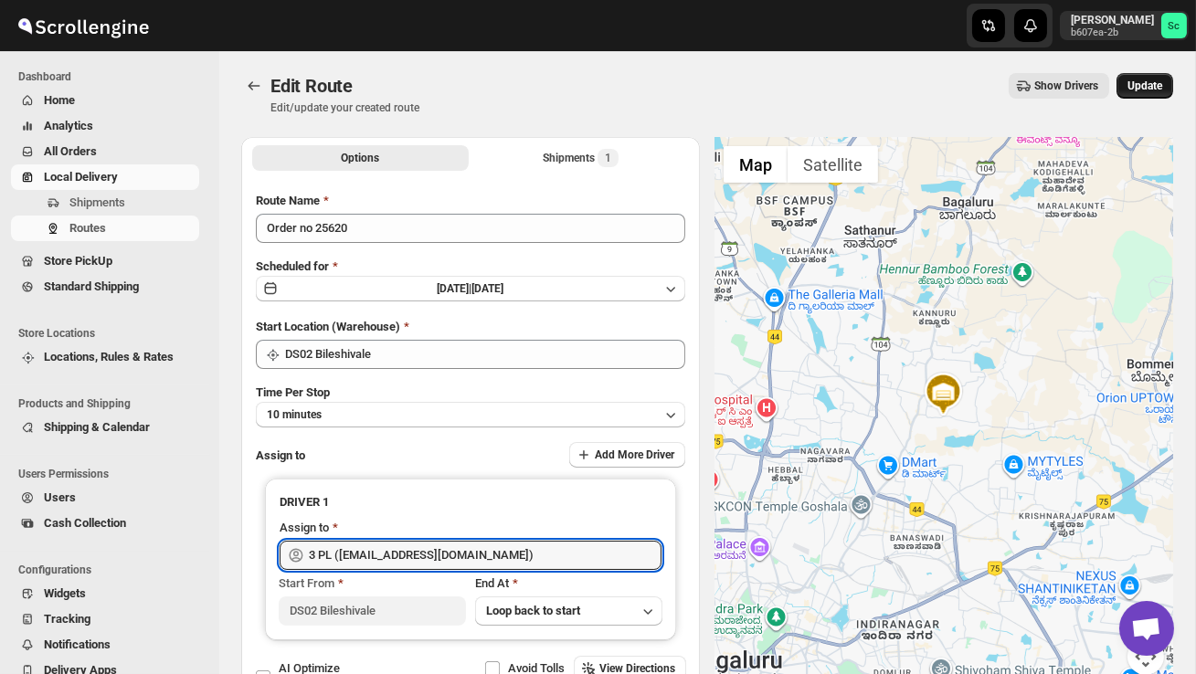
type input "3 PL ([EMAIL_ADDRESS][DOMAIN_NAME])"
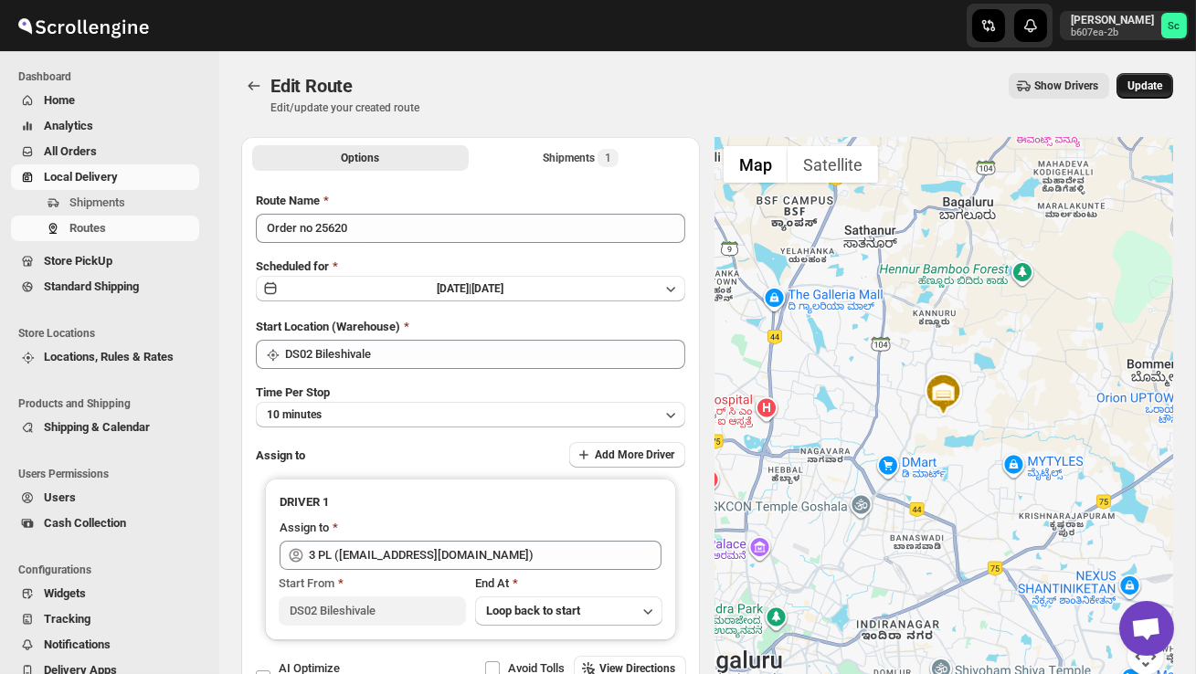
click at [1140, 87] on span "Update" at bounding box center [1145, 86] width 35 height 15
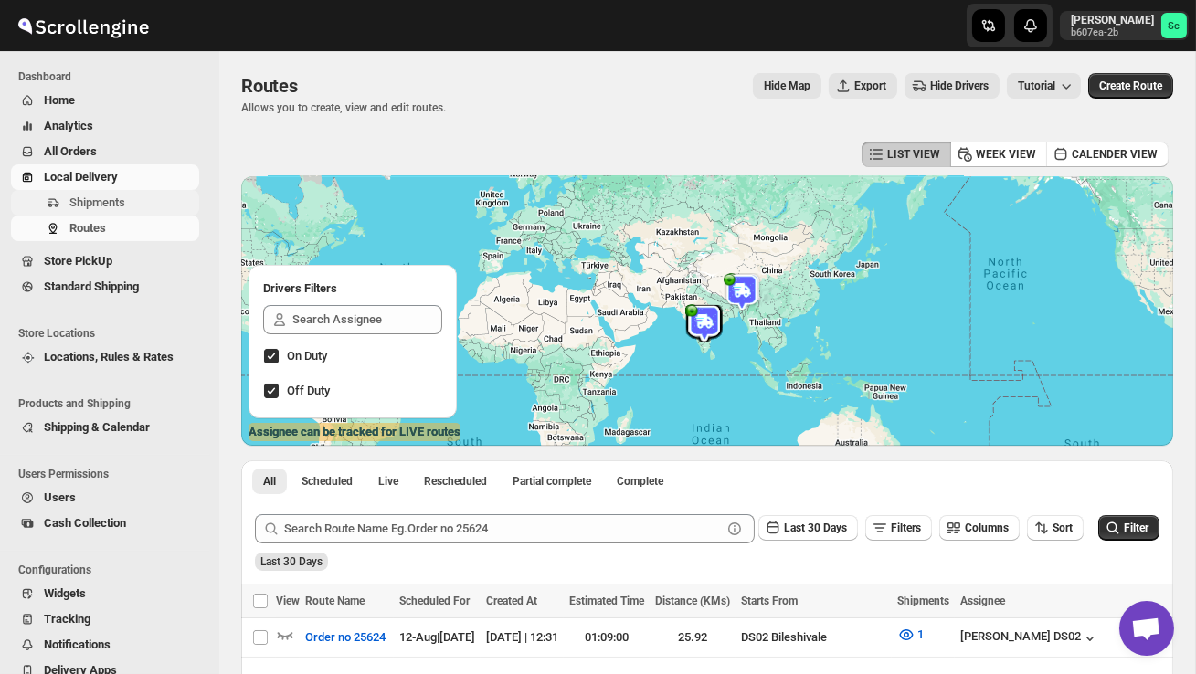
click at [120, 210] on span "Shipments" at bounding box center [132, 203] width 126 height 18
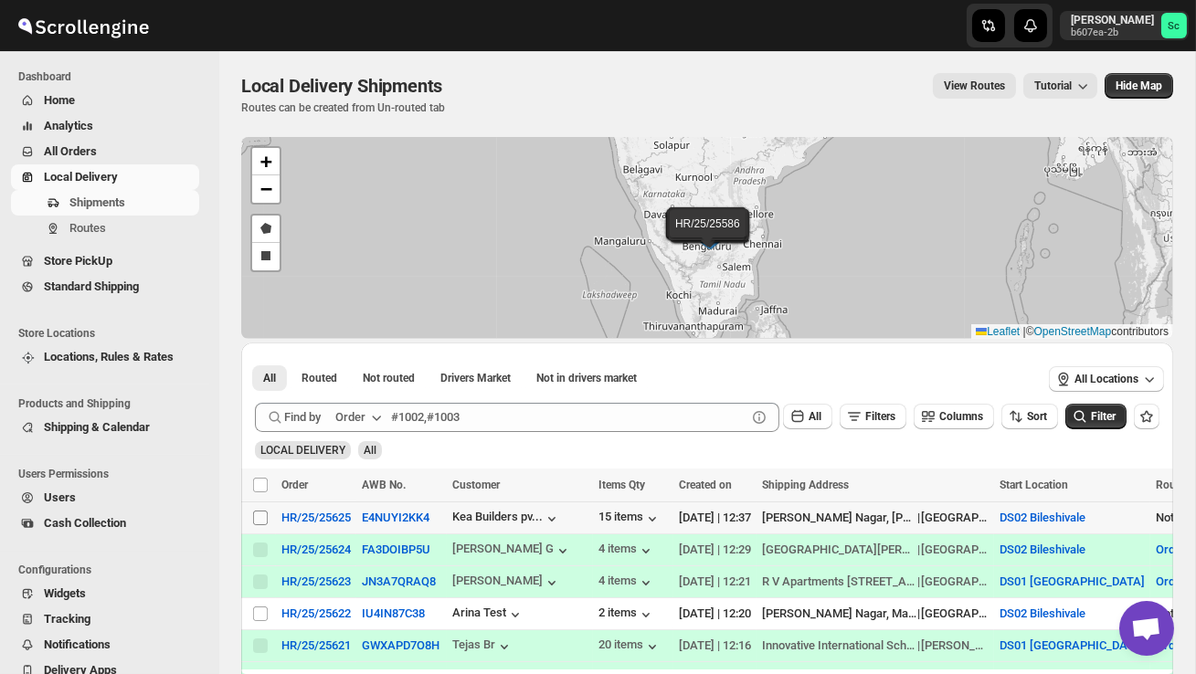
click at [259, 516] on input "Select shipment" at bounding box center [260, 518] width 15 height 15
checkbox input "true"
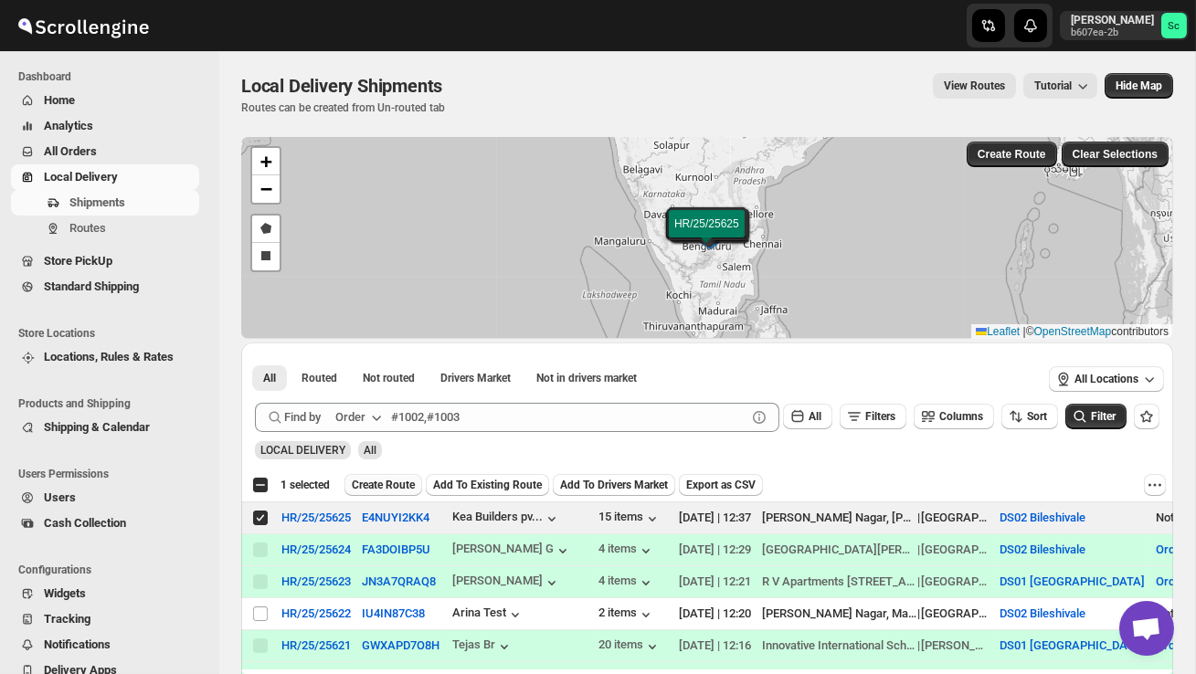
click at [384, 484] on span "Create Route" at bounding box center [383, 485] width 63 height 15
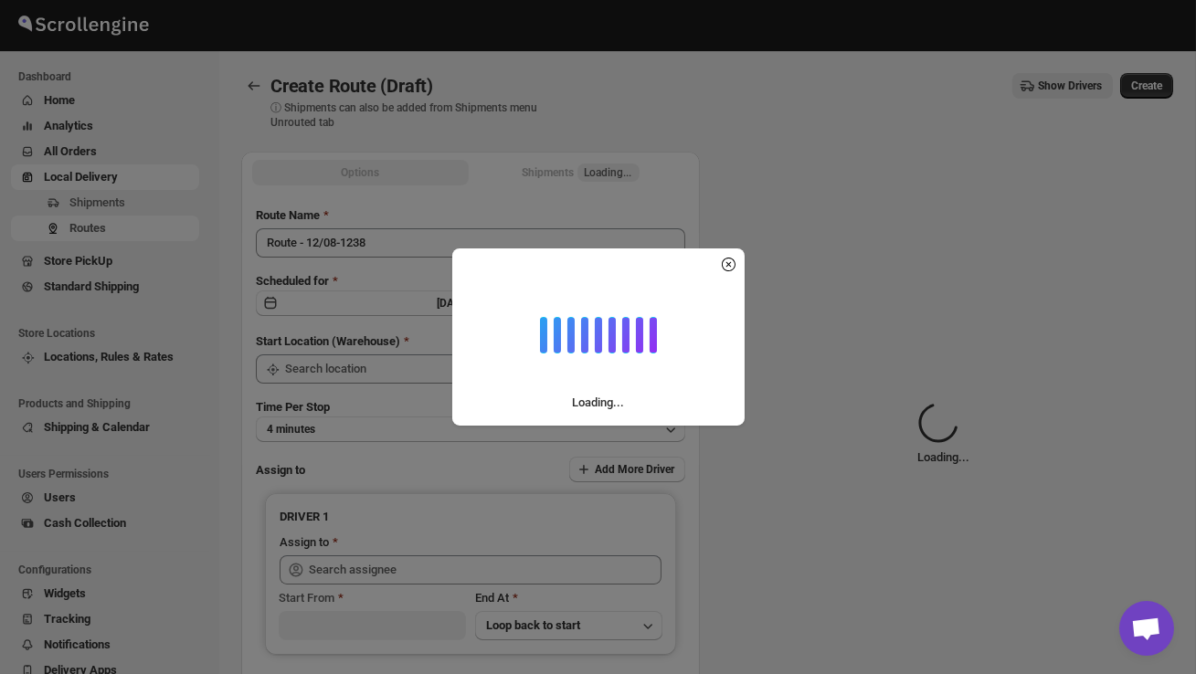
type input "DS02 Bileshivale"
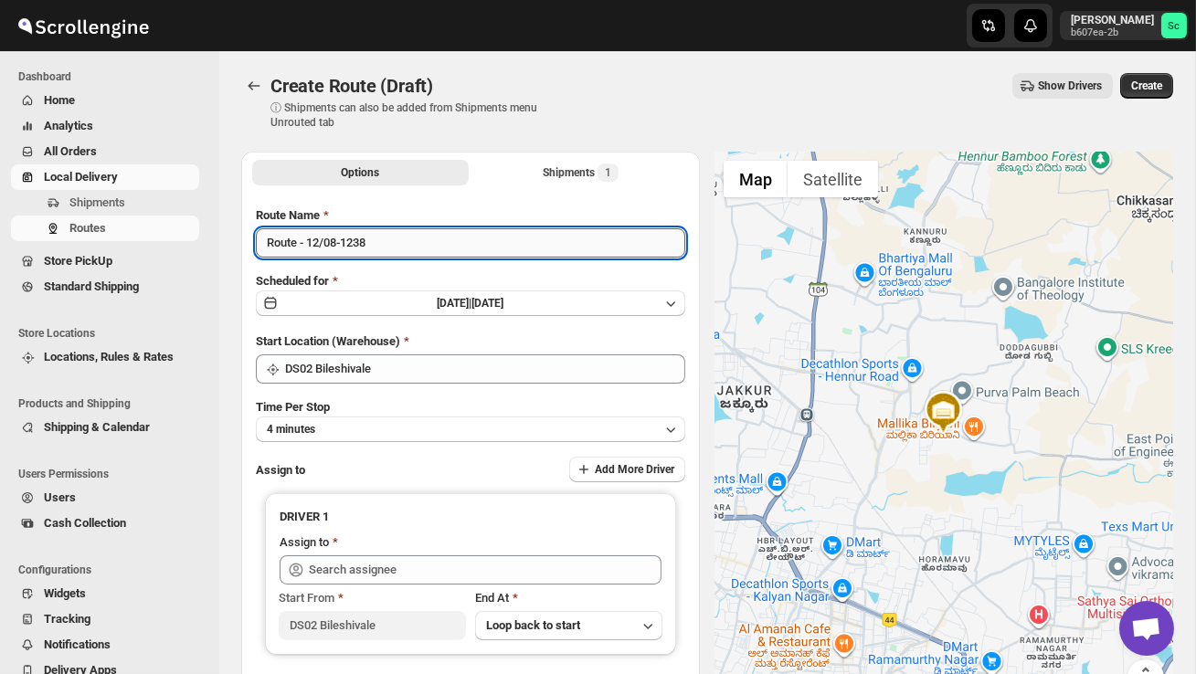
click at [394, 248] on input "Route - 12/08-1238" at bounding box center [470, 242] width 429 height 29
type input "R"
type input "Order no 25625"
click at [414, 431] on button "4 minutes" at bounding box center [470, 430] width 429 height 26
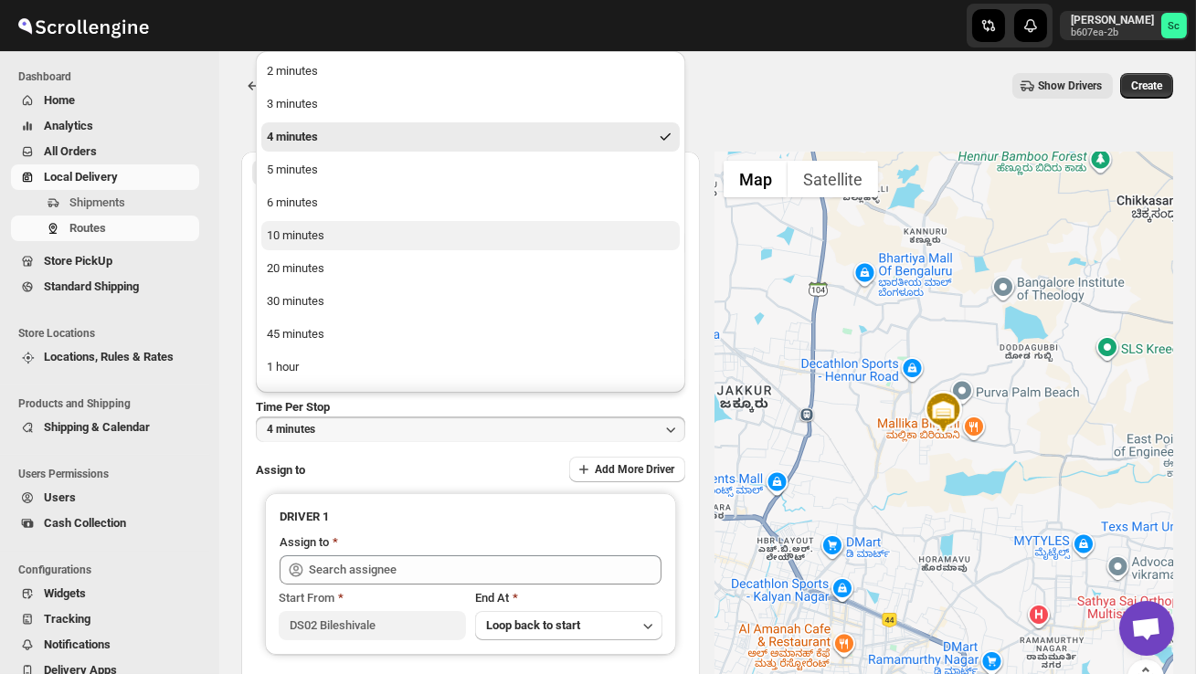
click at [346, 239] on button "10 minutes" at bounding box center [470, 235] width 418 height 29
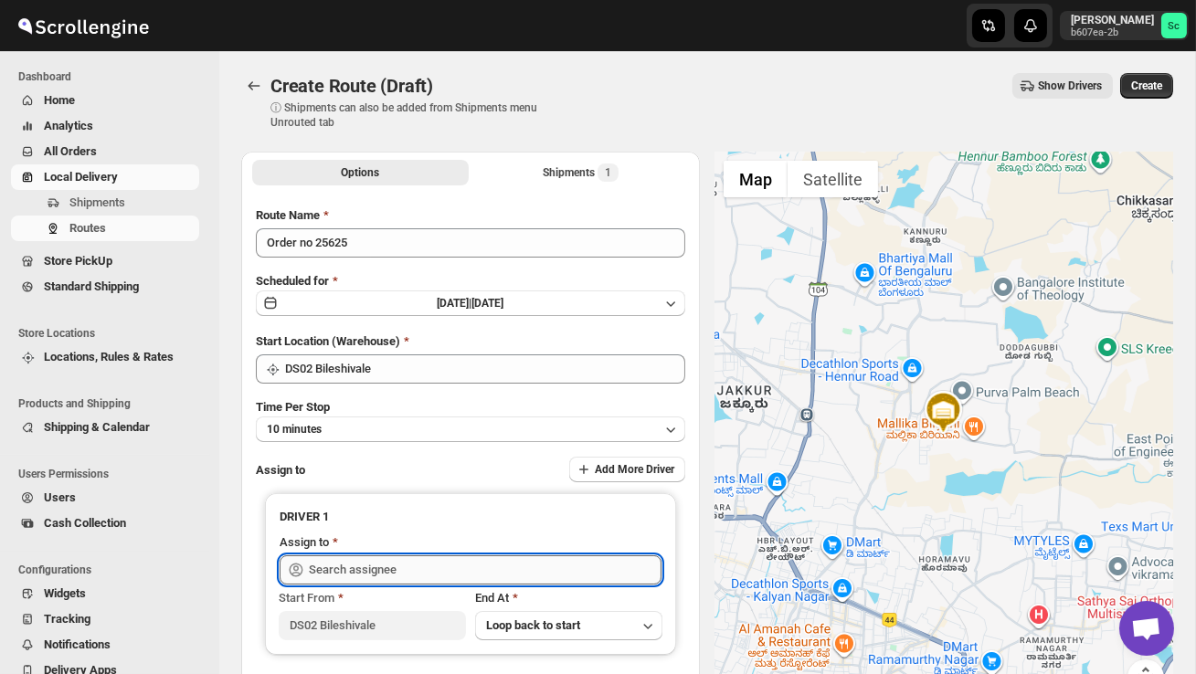
click at [357, 563] on input "text" at bounding box center [485, 570] width 353 height 29
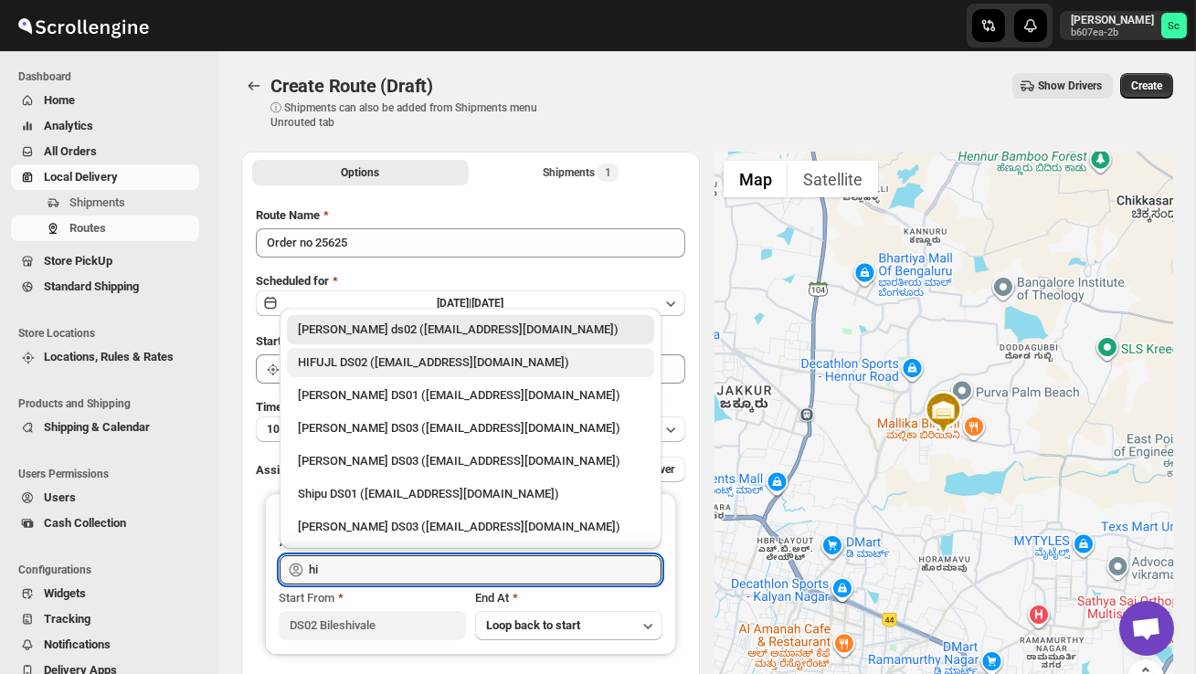
click at [367, 365] on div "HIFUJL DS02 ([EMAIL_ADDRESS][DOMAIN_NAME])" at bounding box center [470, 363] width 345 height 18
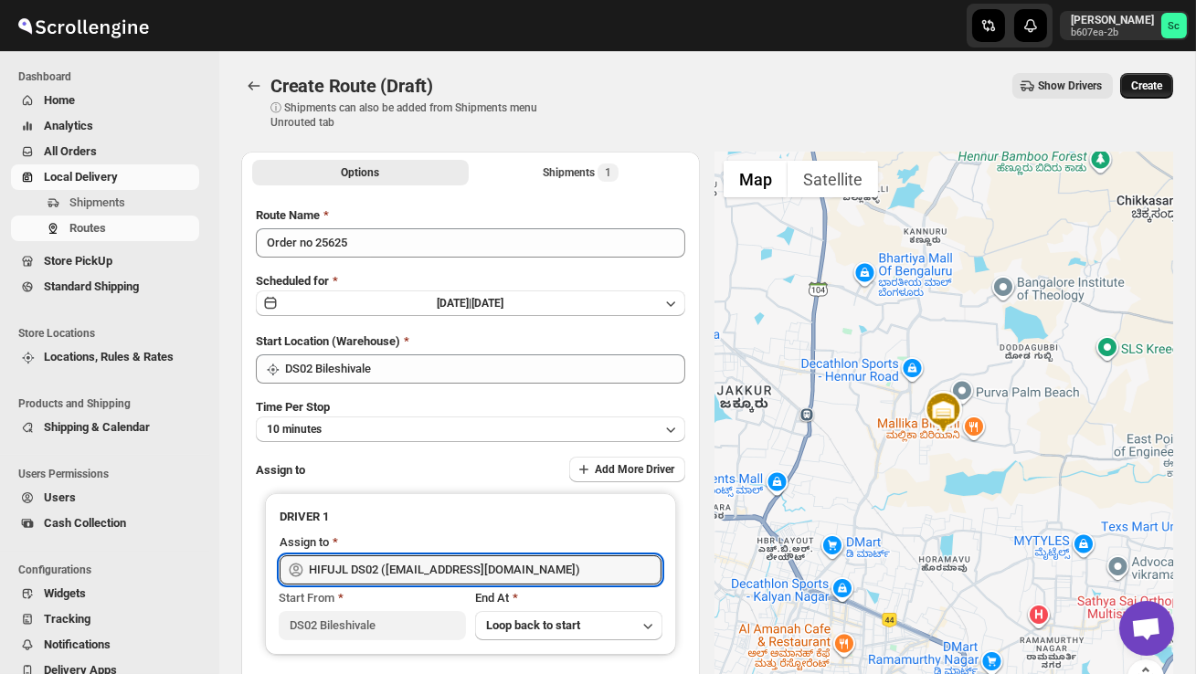
type input "HIFUJL DS02 ([EMAIL_ADDRESS][DOMAIN_NAME])"
click at [1157, 80] on span "Create" at bounding box center [1146, 86] width 31 height 15
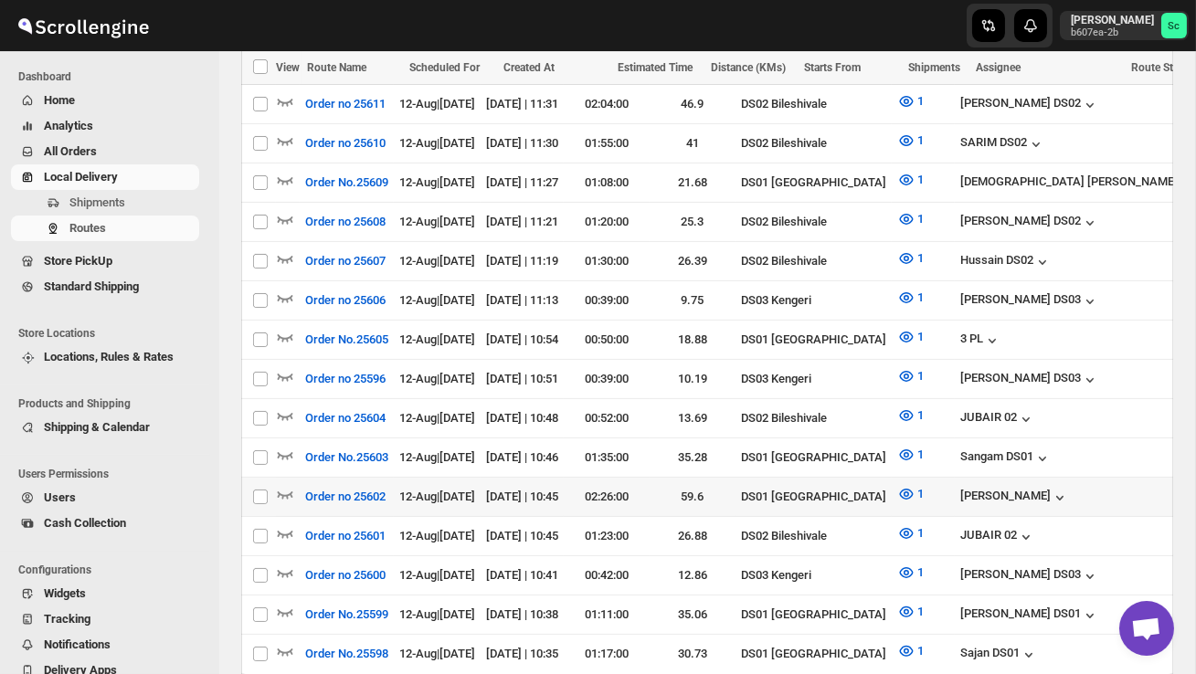
scroll to position [1051, 0]
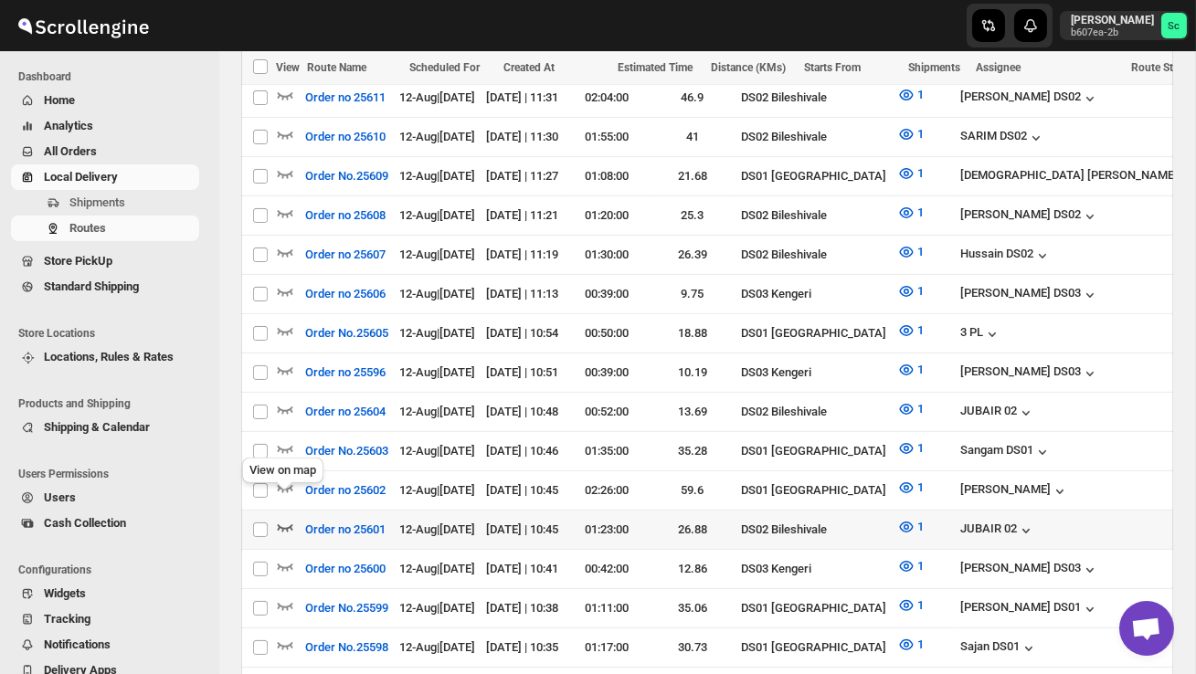
click at [289, 518] on icon "button" at bounding box center [285, 527] width 18 height 18
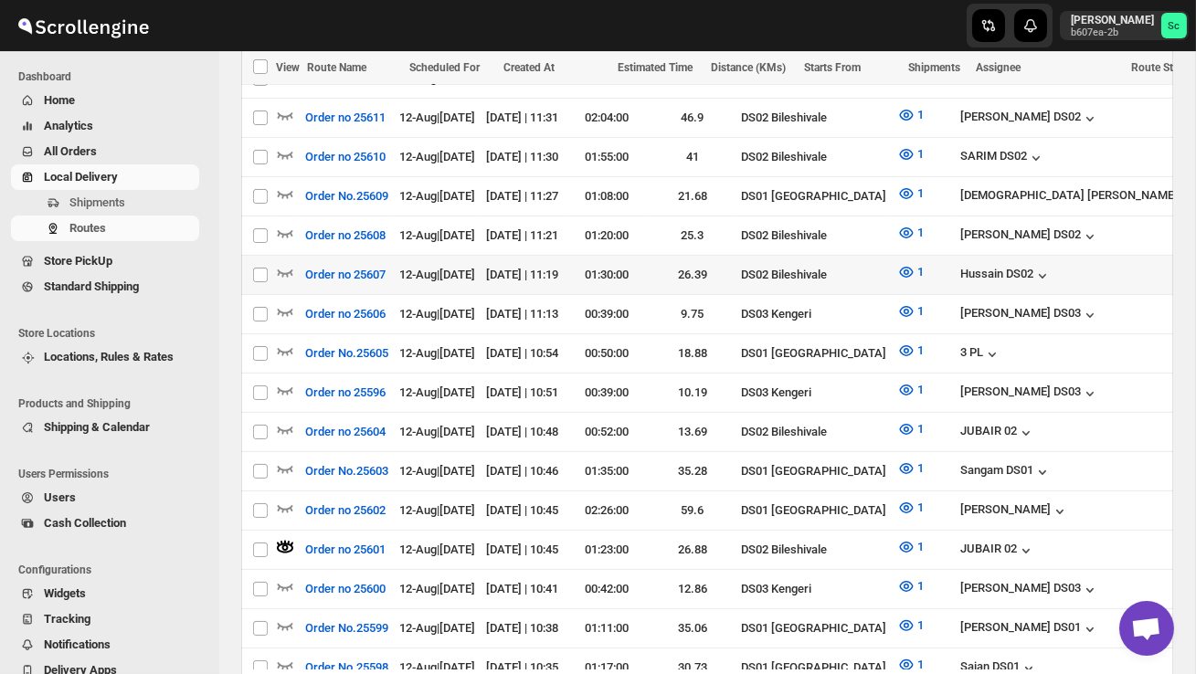
scroll to position [0, 0]
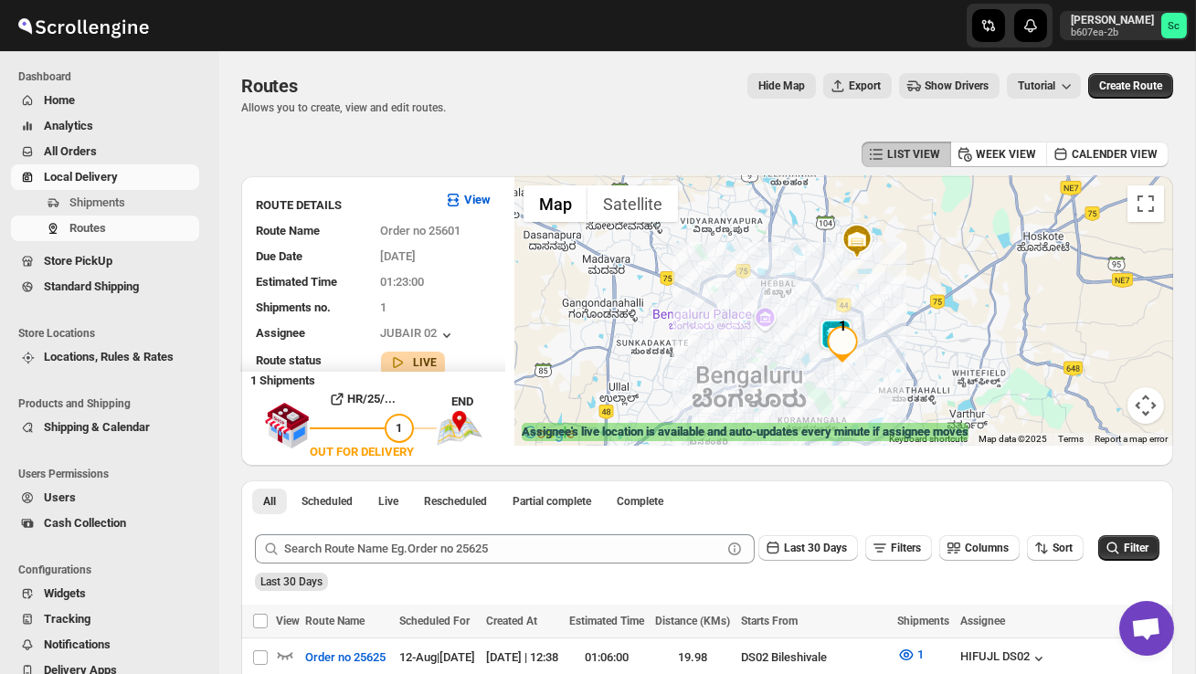
click at [858, 392] on div at bounding box center [843, 311] width 659 height 270
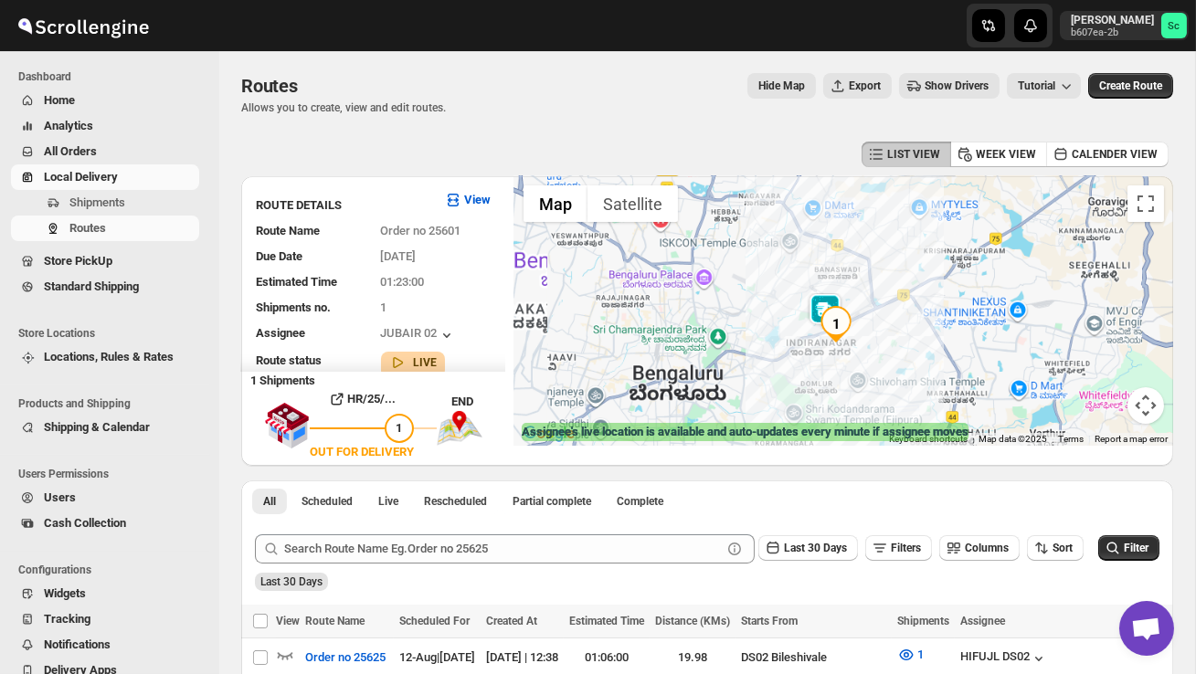
click at [858, 392] on div at bounding box center [843, 311] width 659 height 270
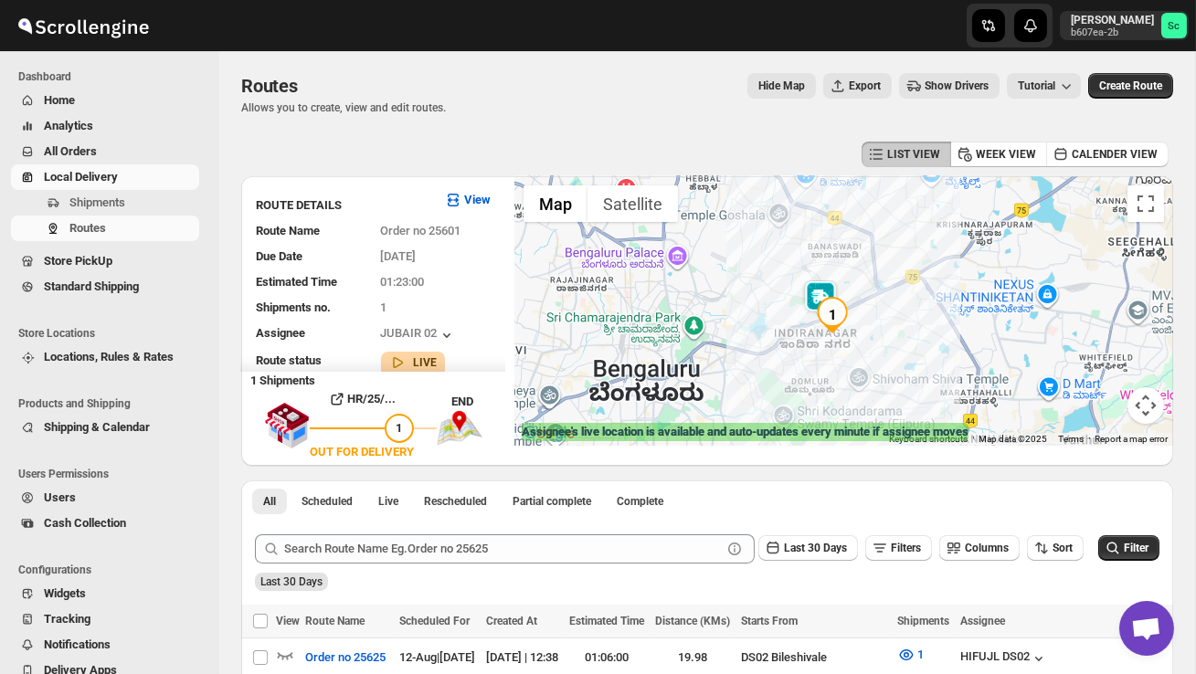
click at [858, 392] on div at bounding box center [843, 311] width 659 height 270
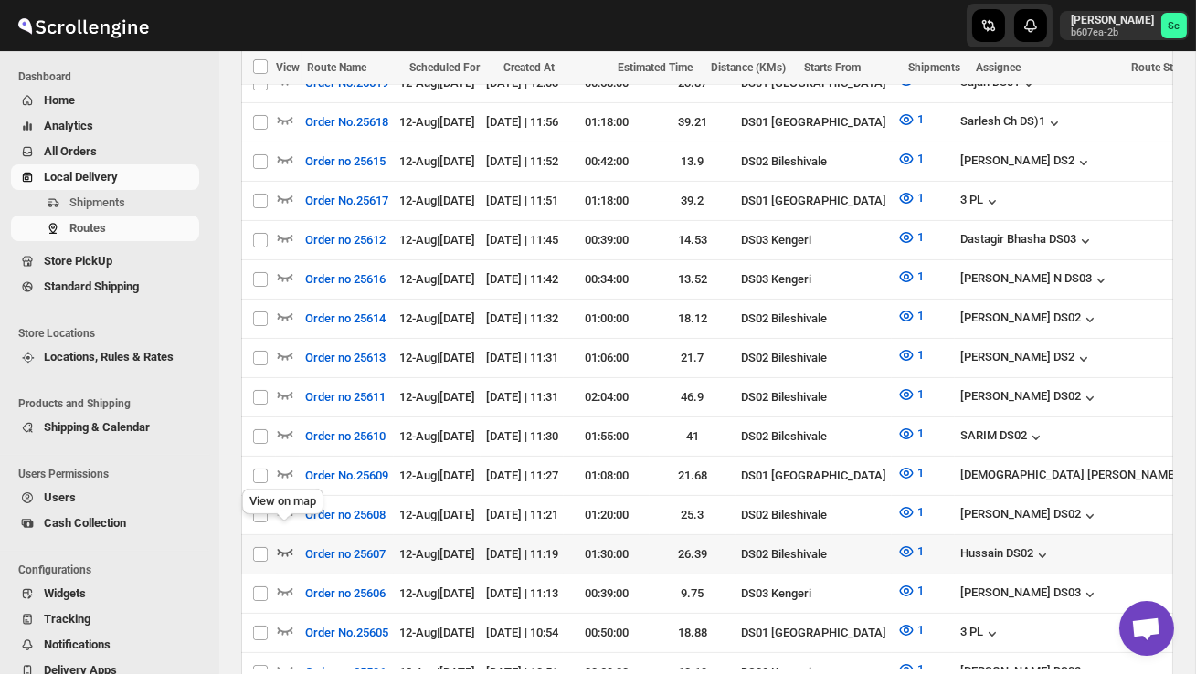
click at [288, 543] on icon "button" at bounding box center [285, 552] width 18 height 18
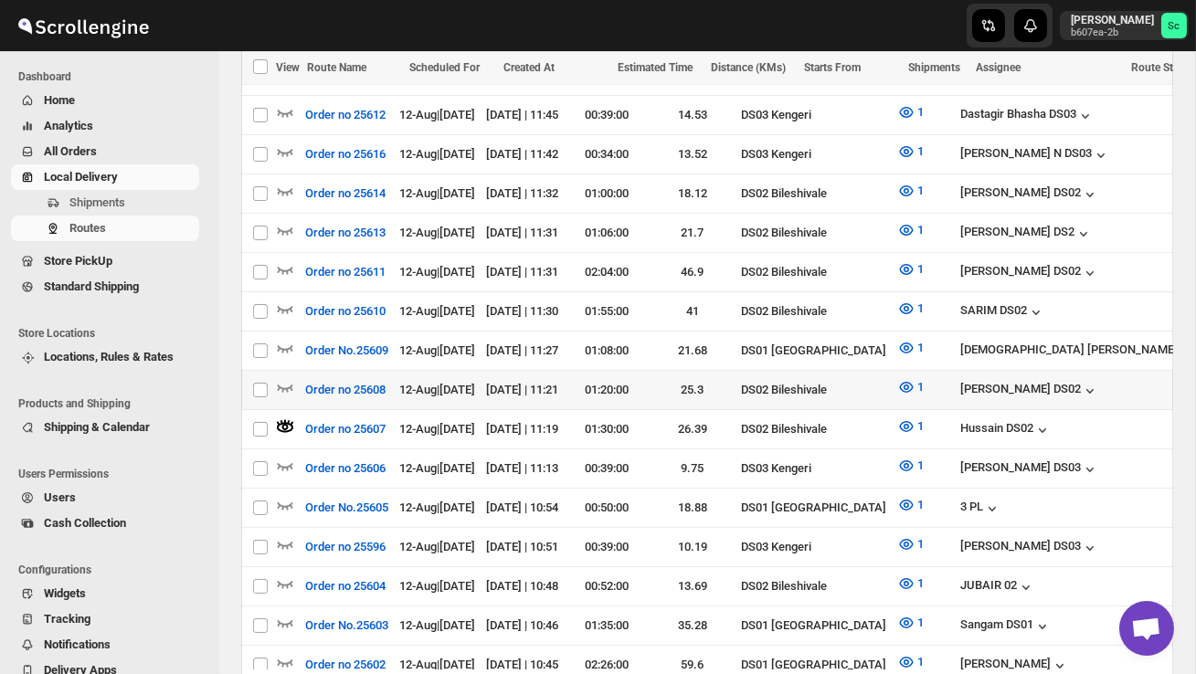
scroll to position [854, 0]
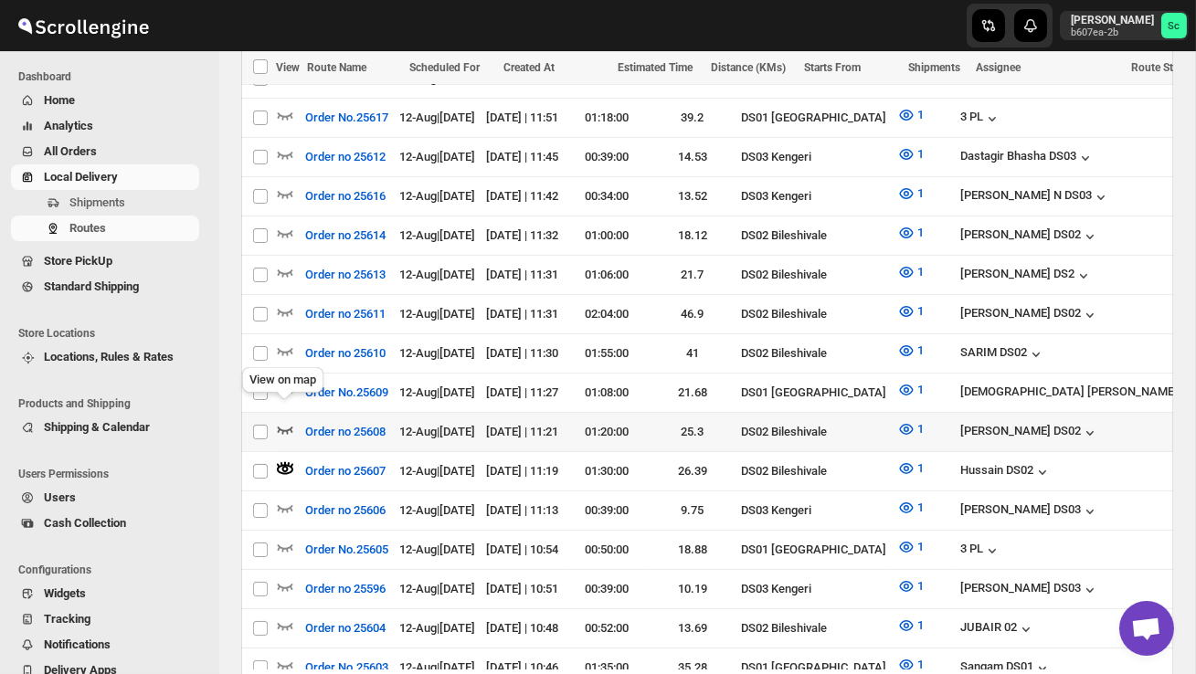
click at [284, 420] on icon "button" at bounding box center [285, 429] width 18 height 18
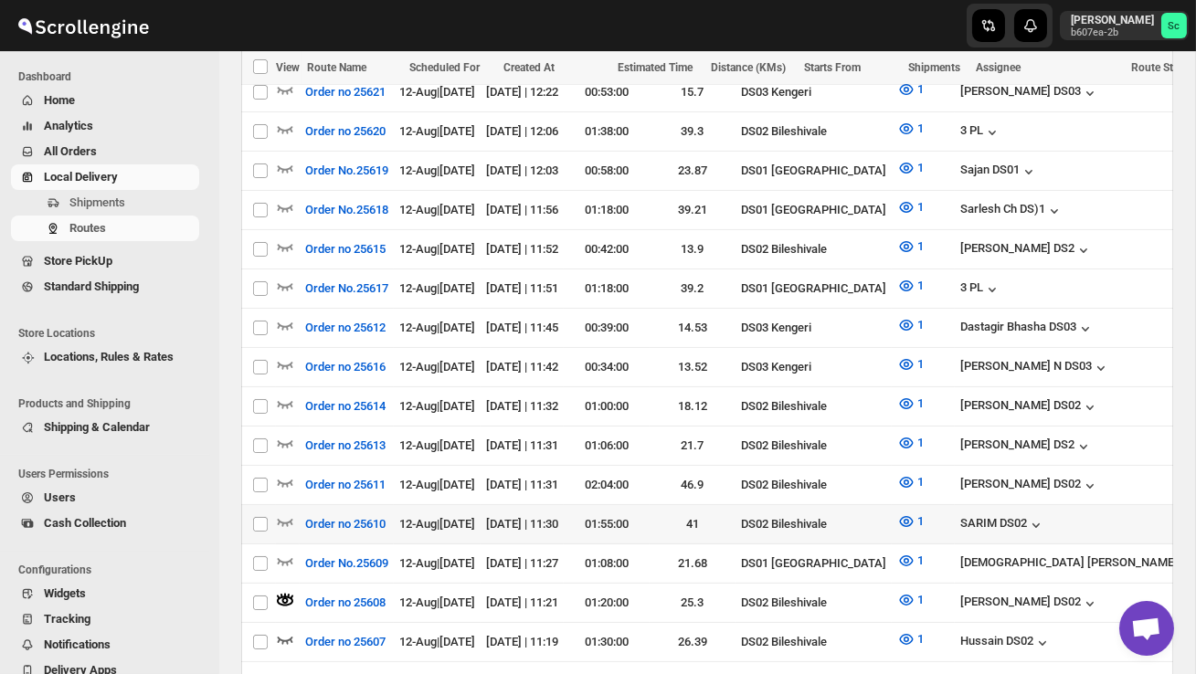
scroll to position [685, 0]
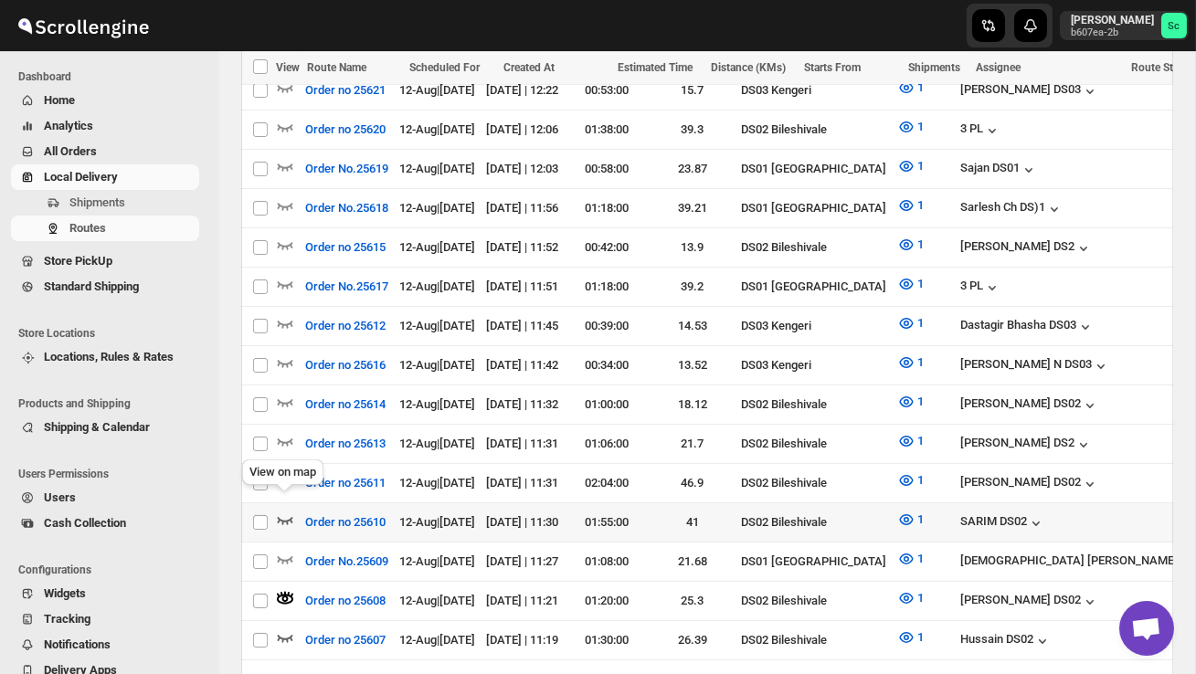
click at [286, 511] on icon "button" at bounding box center [285, 520] width 18 height 18
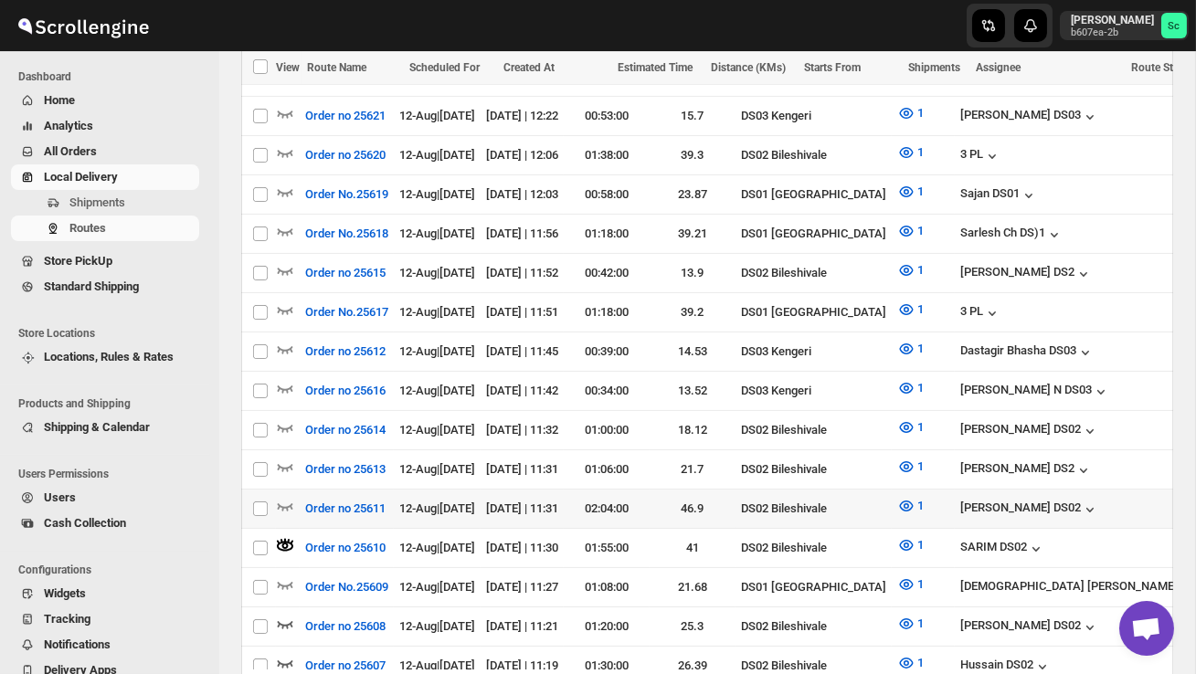
scroll to position [662, 0]
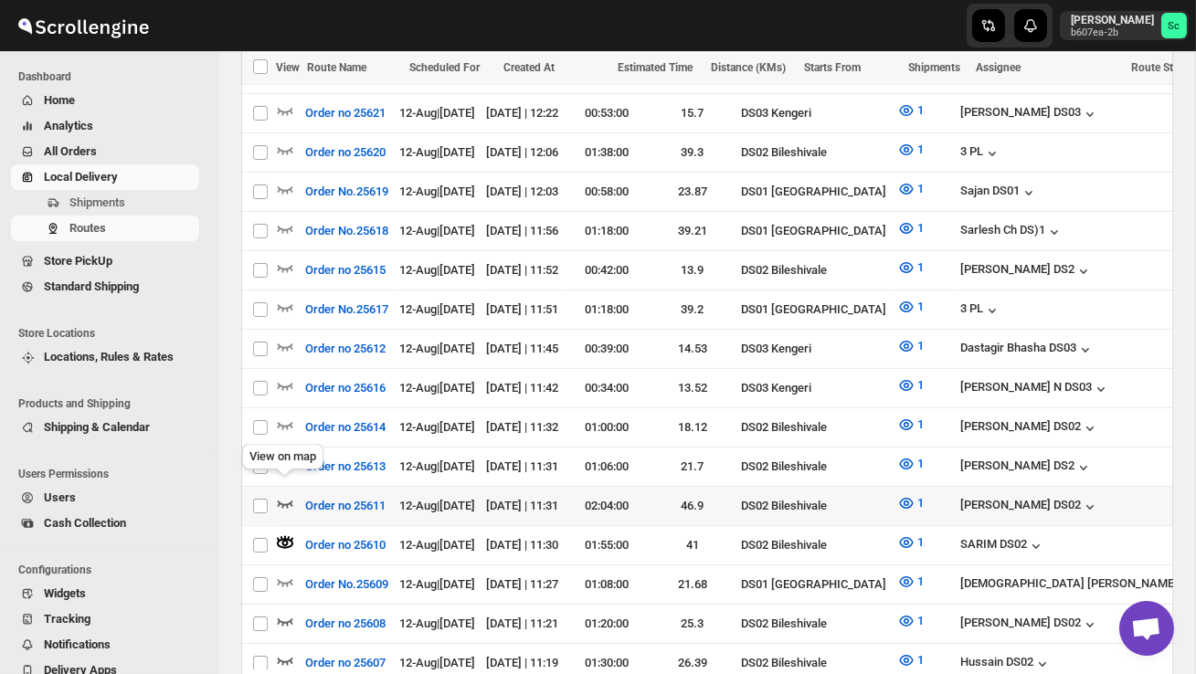
click at [289, 501] on icon "button" at bounding box center [286, 504] width 16 height 7
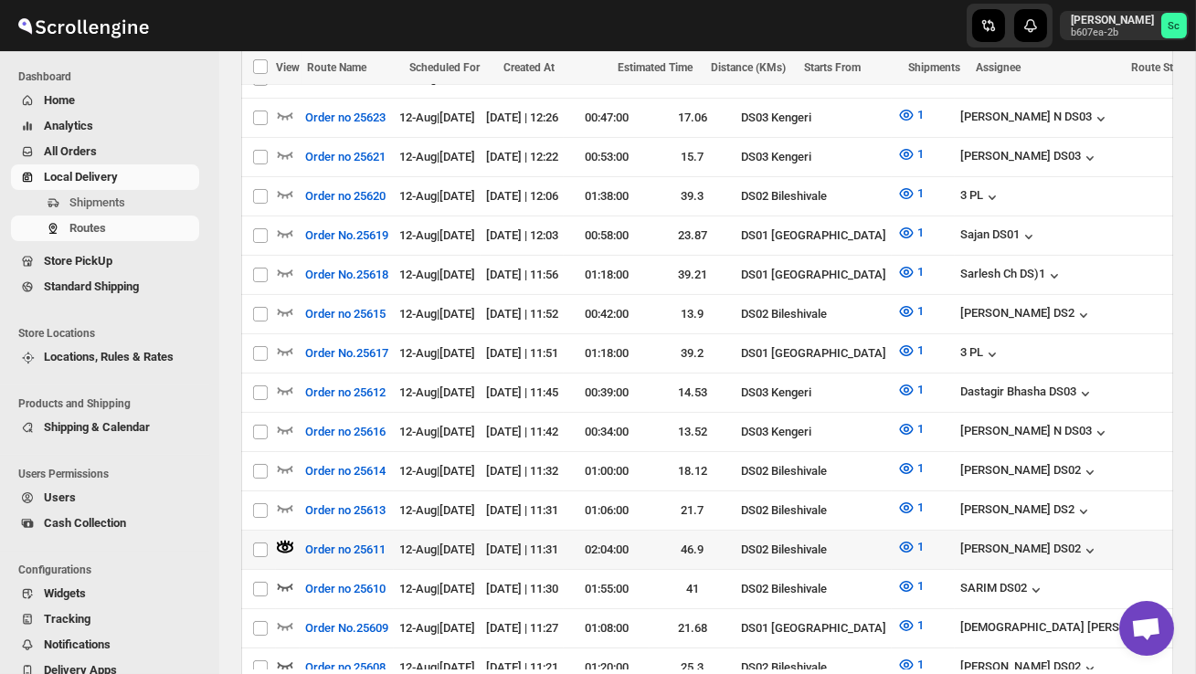
scroll to position [620, 0]
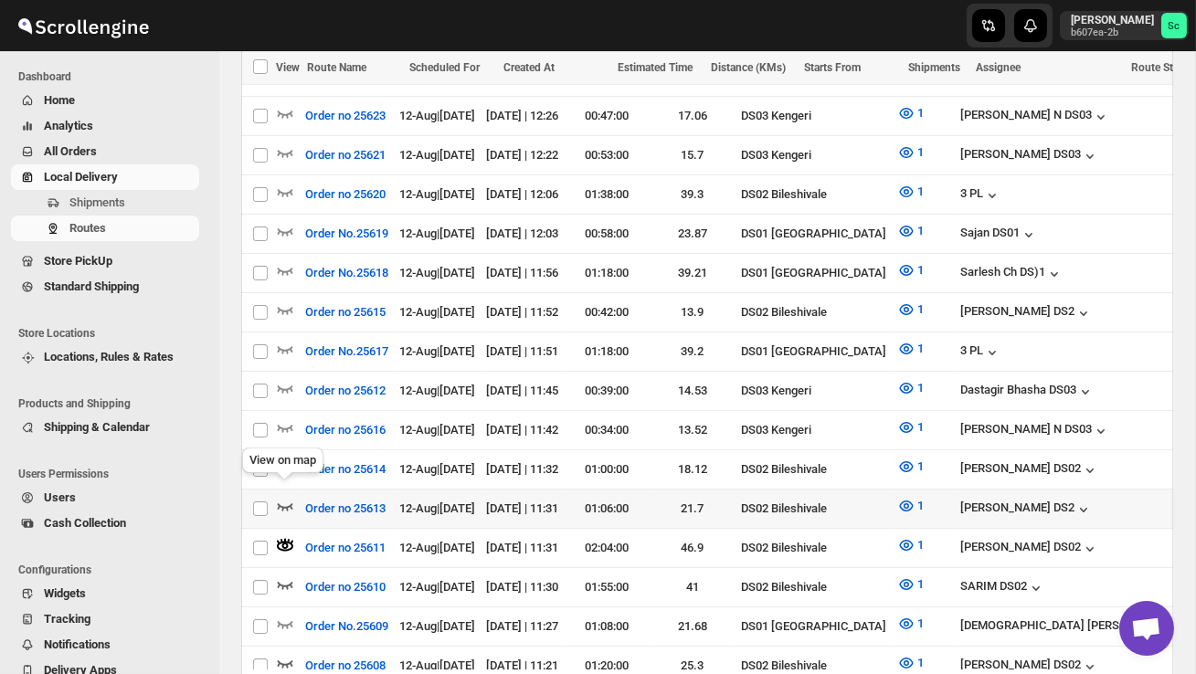
click at [284, 497] on icon "button" at bounding box center [285, 506] width 18 height 18
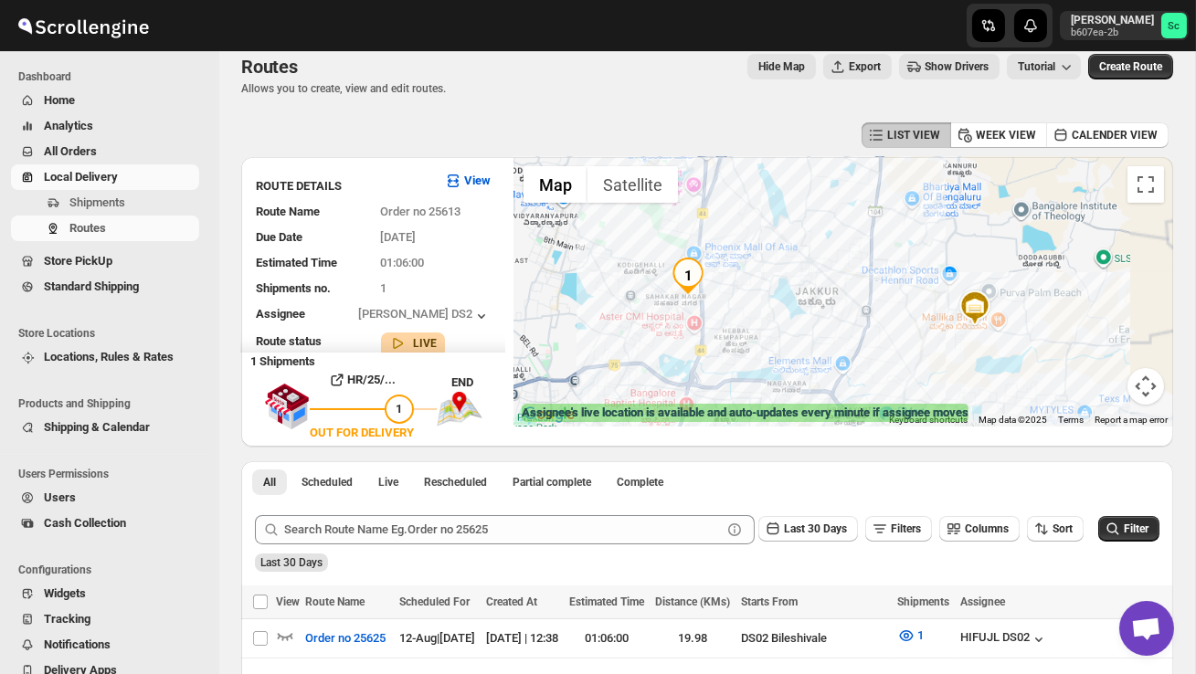
scroll to position [0, 0]
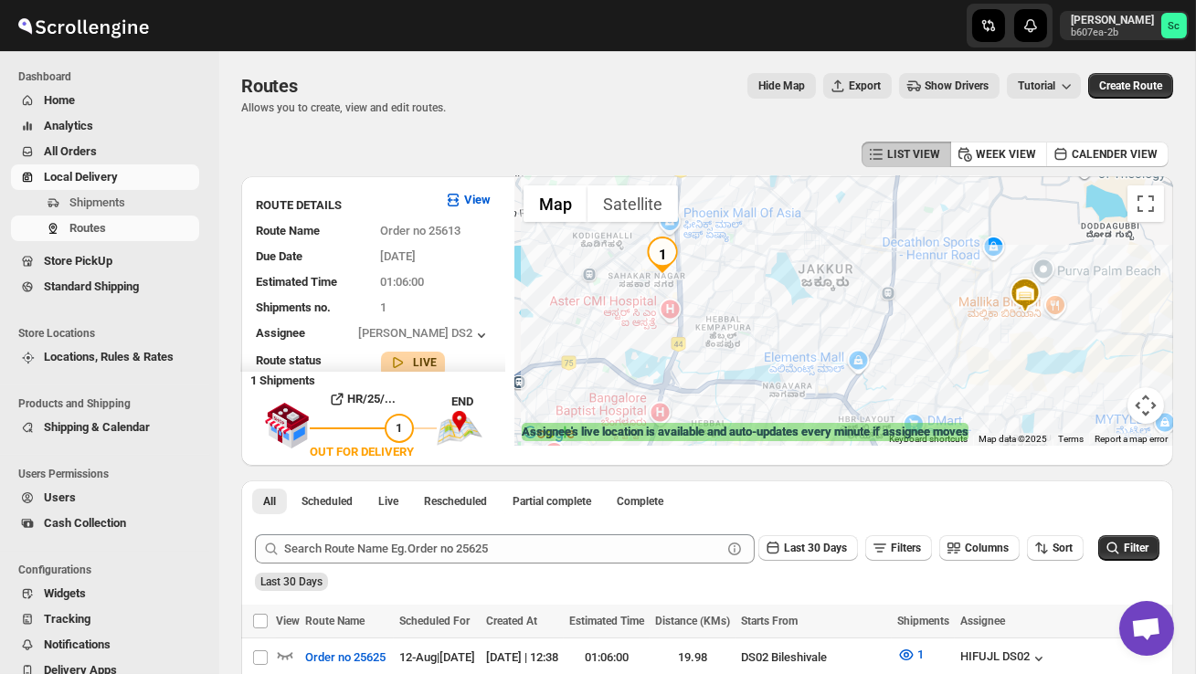
drag, startPoint x: 743, startPoint y: 381, endPoint x: 749, endPoint y: 291, distance: 90.7
click at [746, 297] on div at bounding box center [843, 311] width 659 height 270
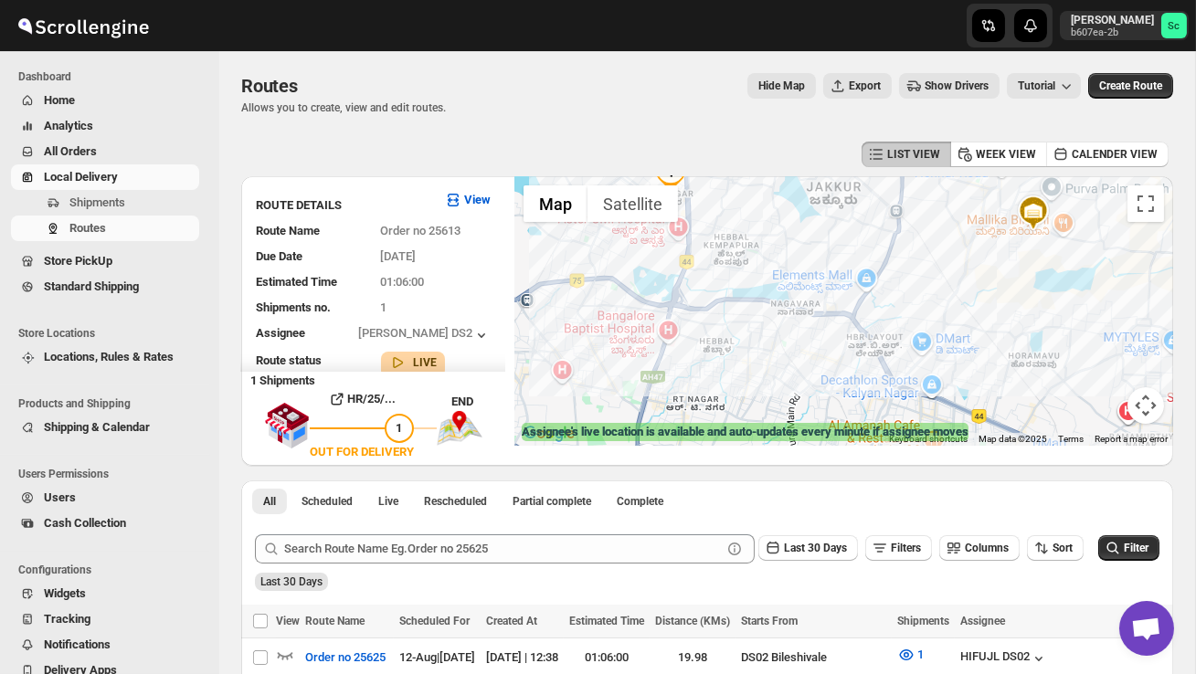
click at [1151, 408] on button "Map camera controls" at bounding box center [1146, 405] width 37 height 37
click at [1110, 409] on button "Zoom out" at bounding box center [1100, 405] width 37 height 37
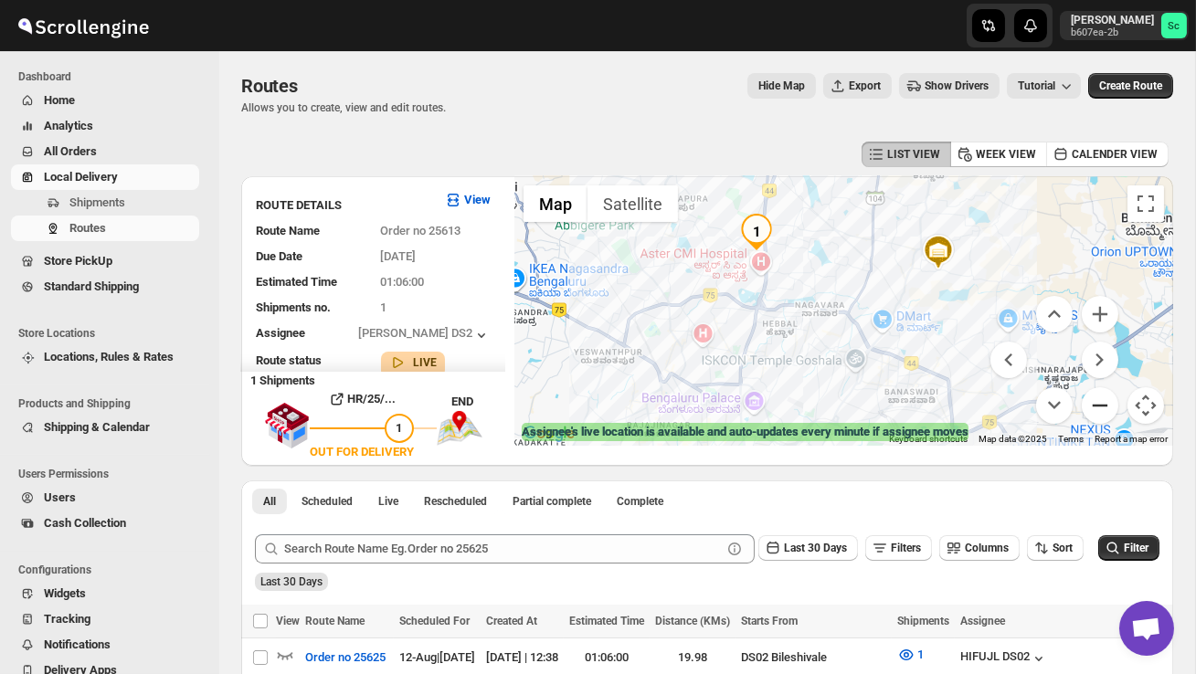
click at [1110, 409] on button "Zoom out" at bounding box center [1100, 405] width 37 height 37
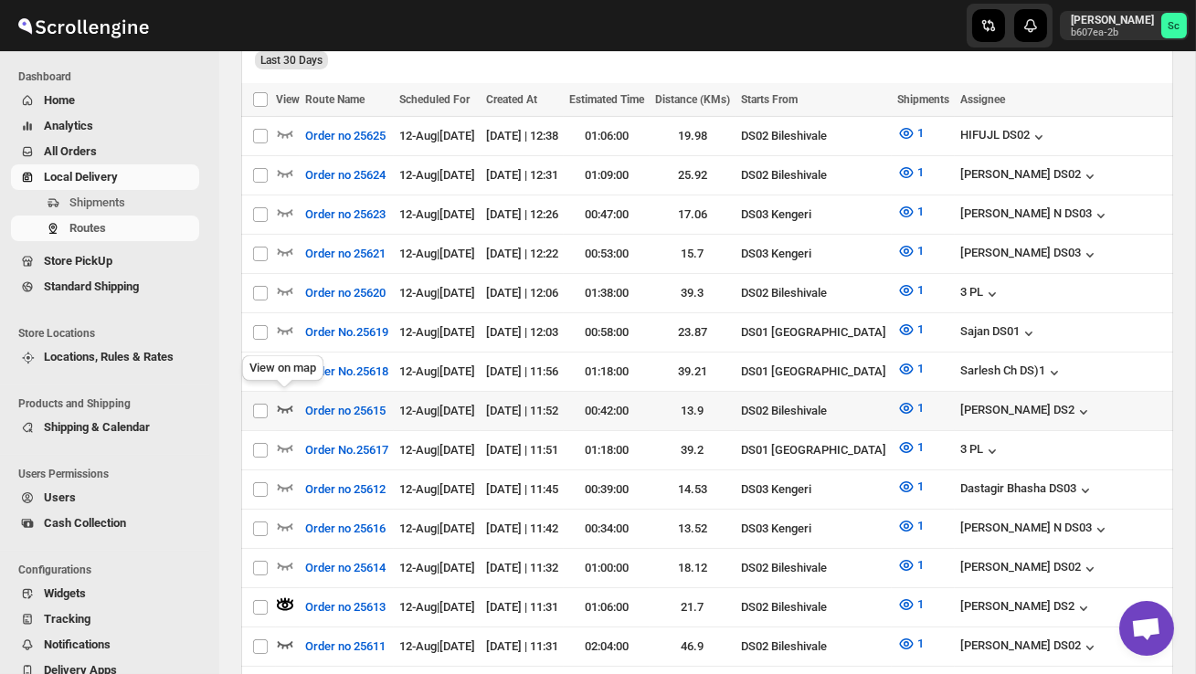
click at [286, 399] on icon "button" at bounding box center [285, 408] width 18 height 18
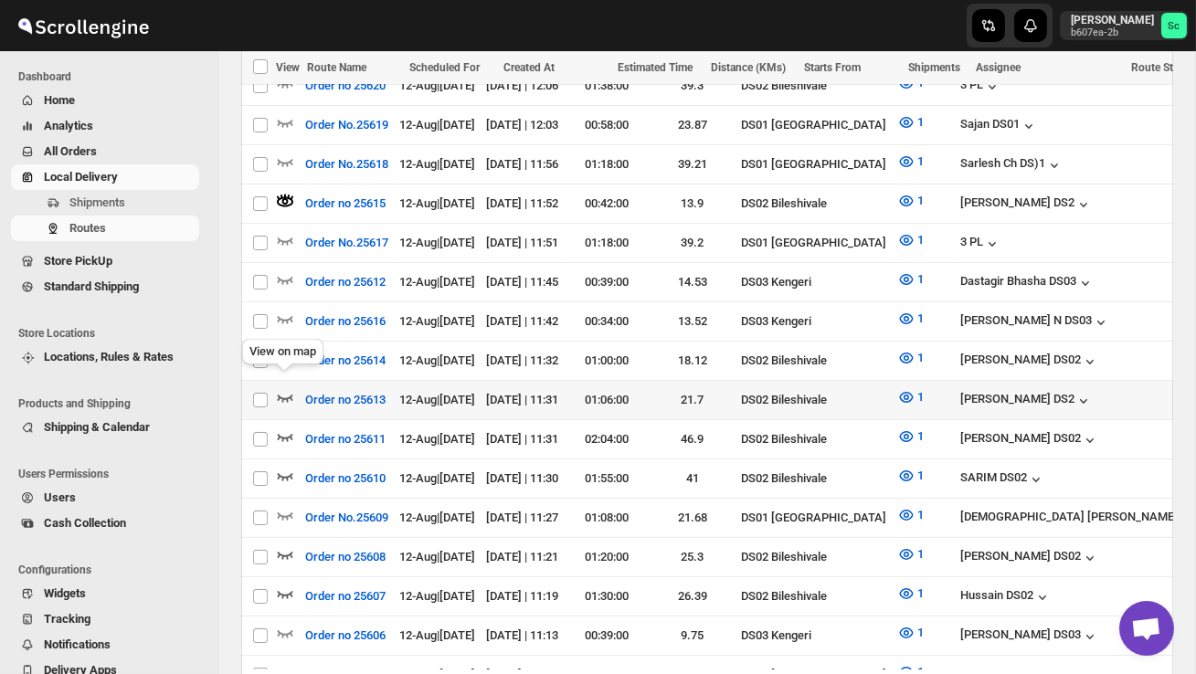
click at [286, 388] on icon "button" at bounding box center [285, 397] width 18 height 18
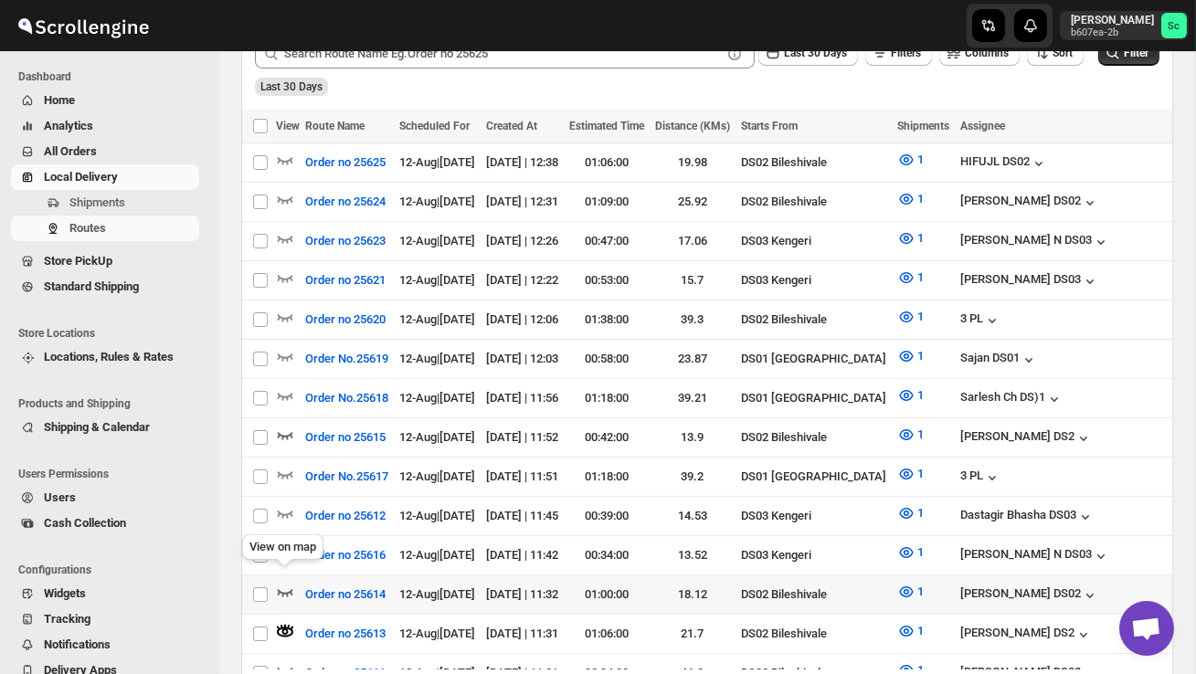
click at [281, 583] on icon "button" at bounding box center [285, 592] width 18 height 18
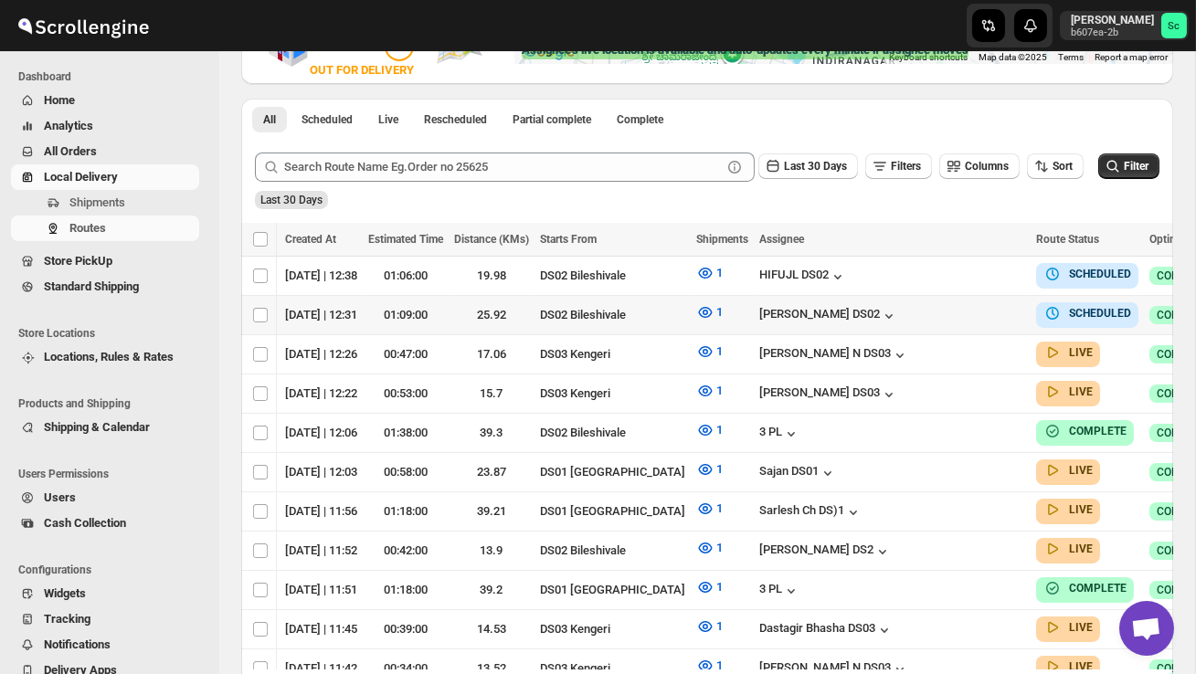
scroll to position [0, 240]
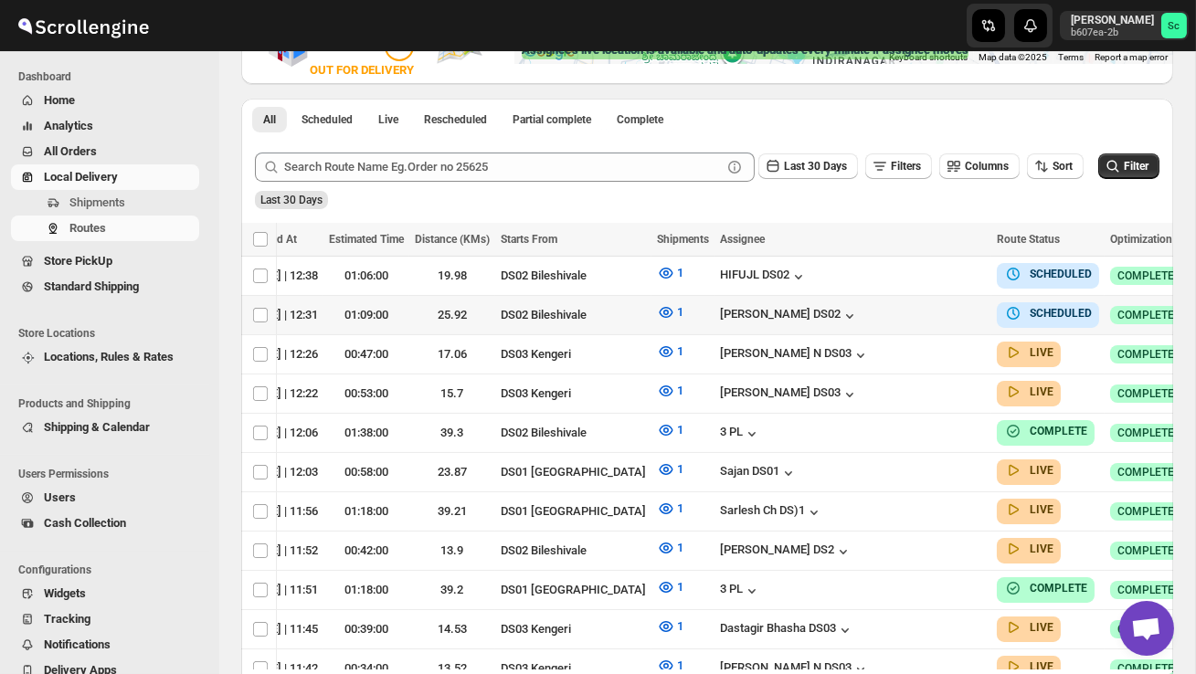
checkbox input "true"
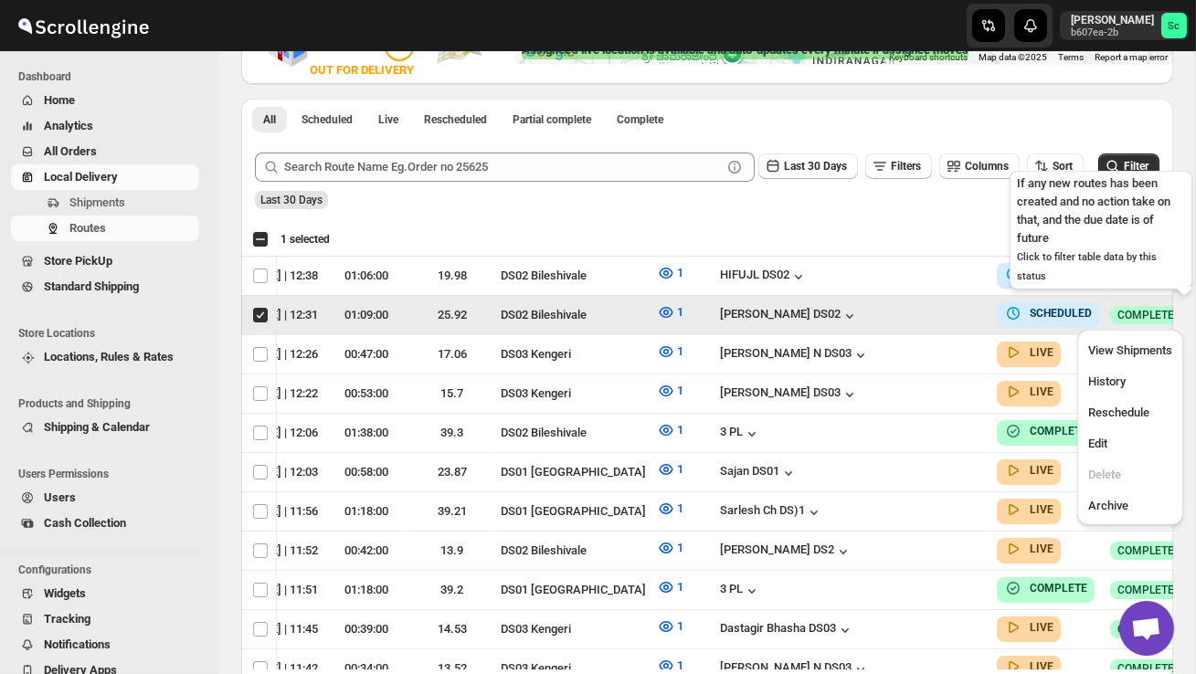
scroll to position [0, 1]
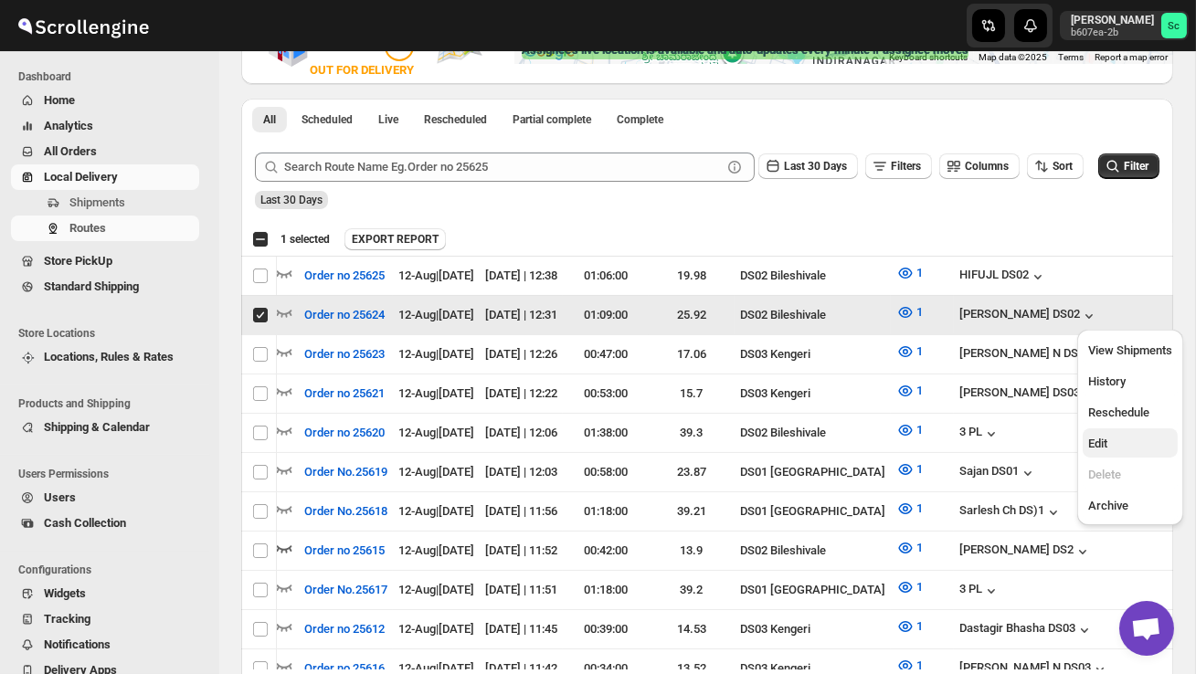
click at [1136, 444] on span "Edit" at bounding box center [1130, 444] width 84 height 18
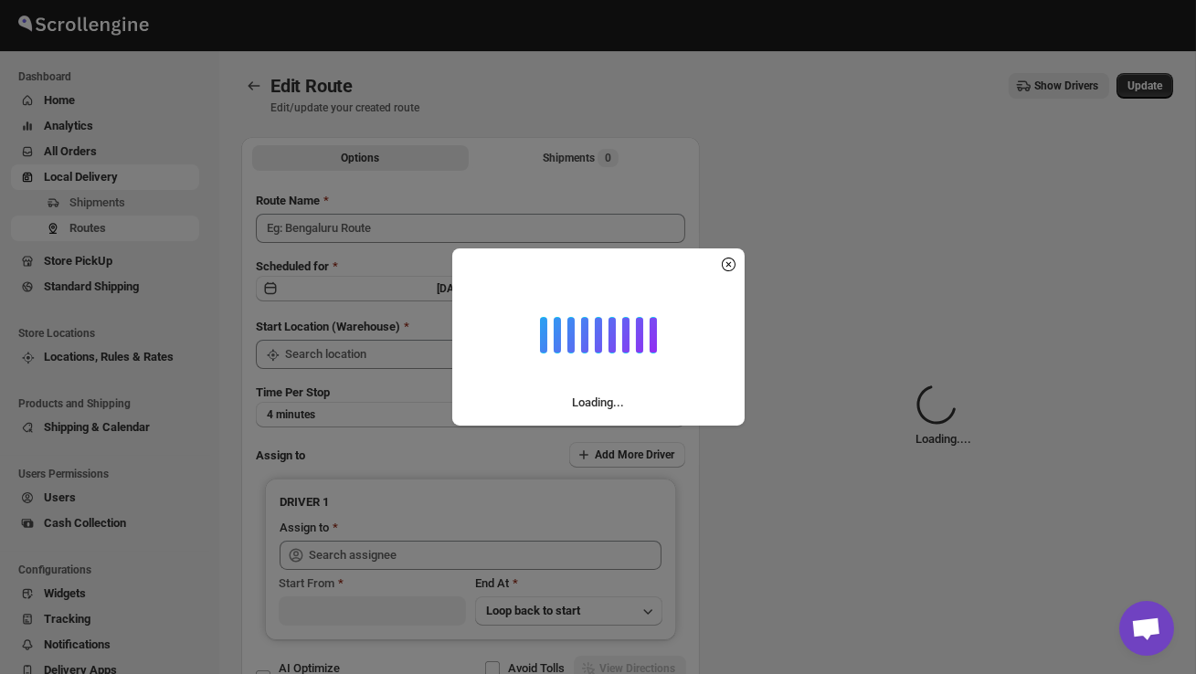
type input "Order no 25624"
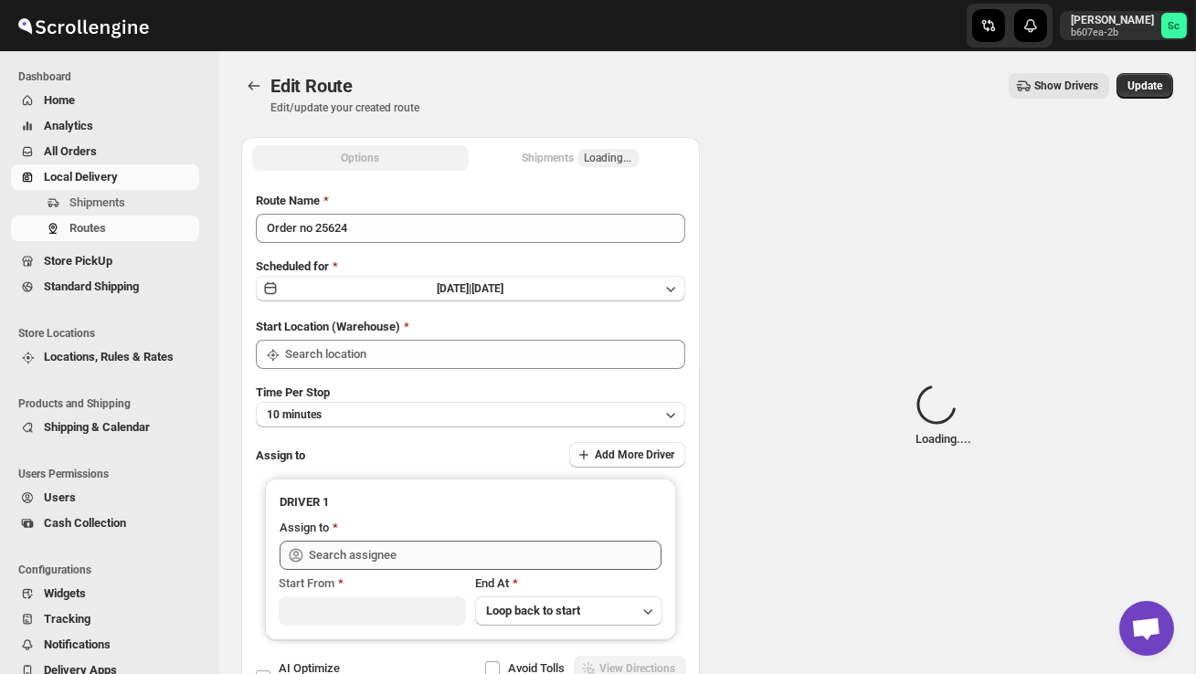
type input "DS02 Bileshivale"
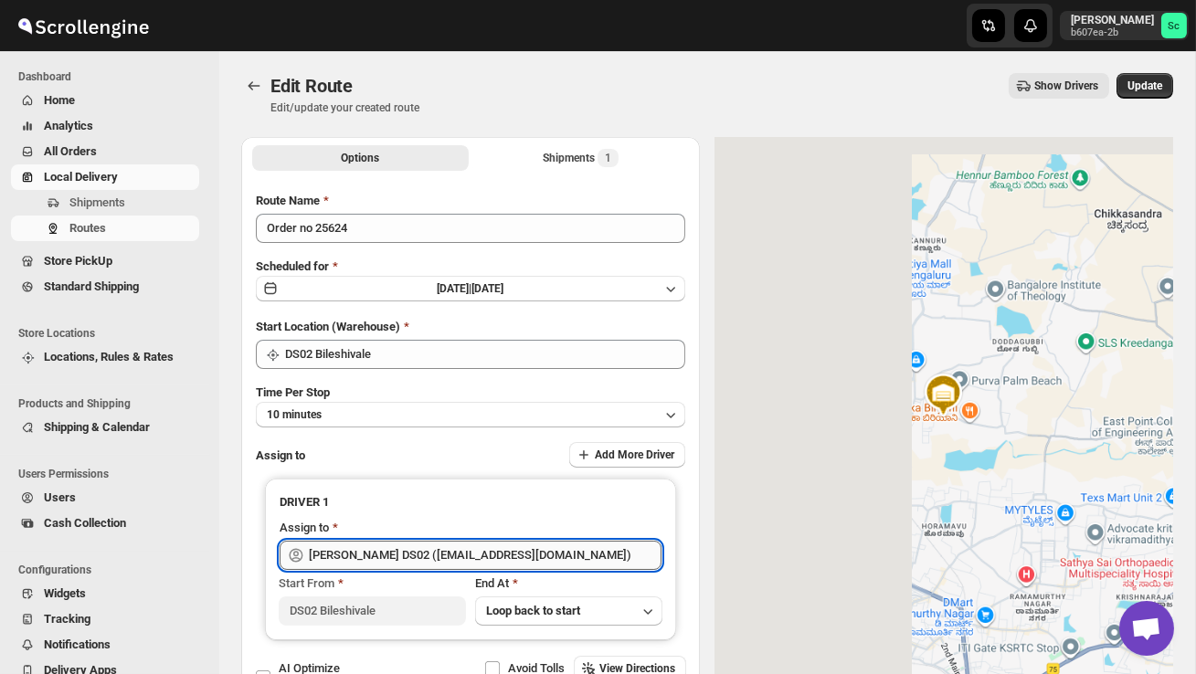
click at [544, 553] on input "[PERSON_NAME] DS02 ([EMAIL_ADDRESS][DOMAIN_NAME])" at bounding box center [485, 555] width 353 height 29
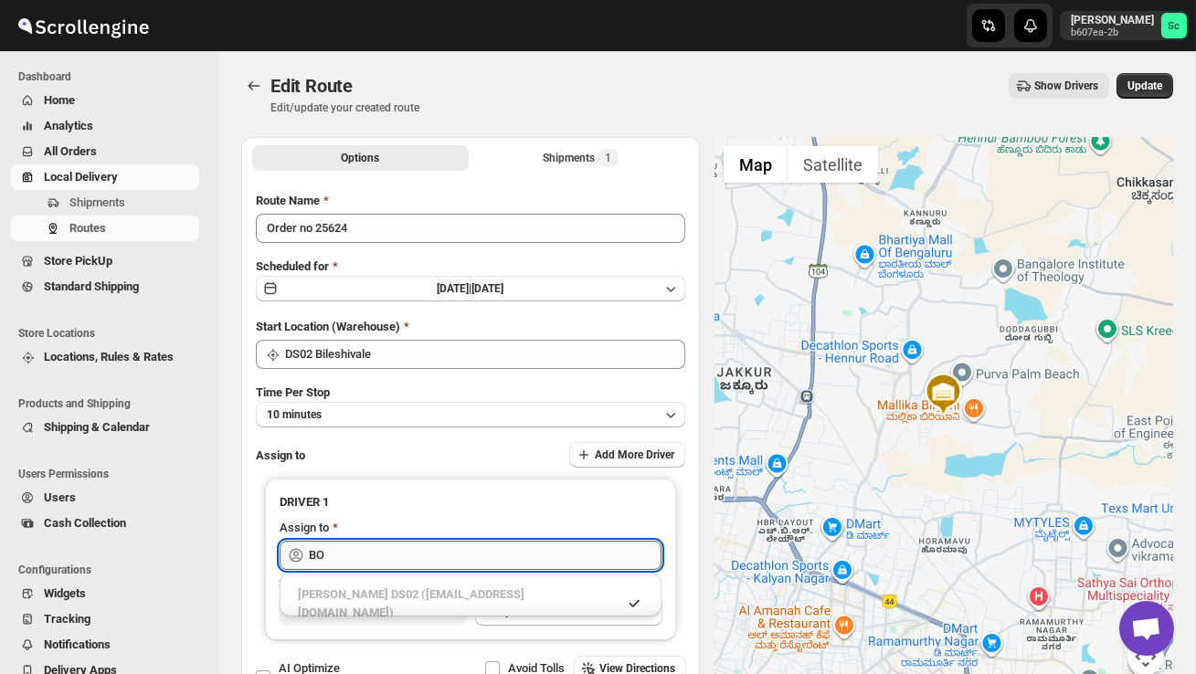
type input "B"
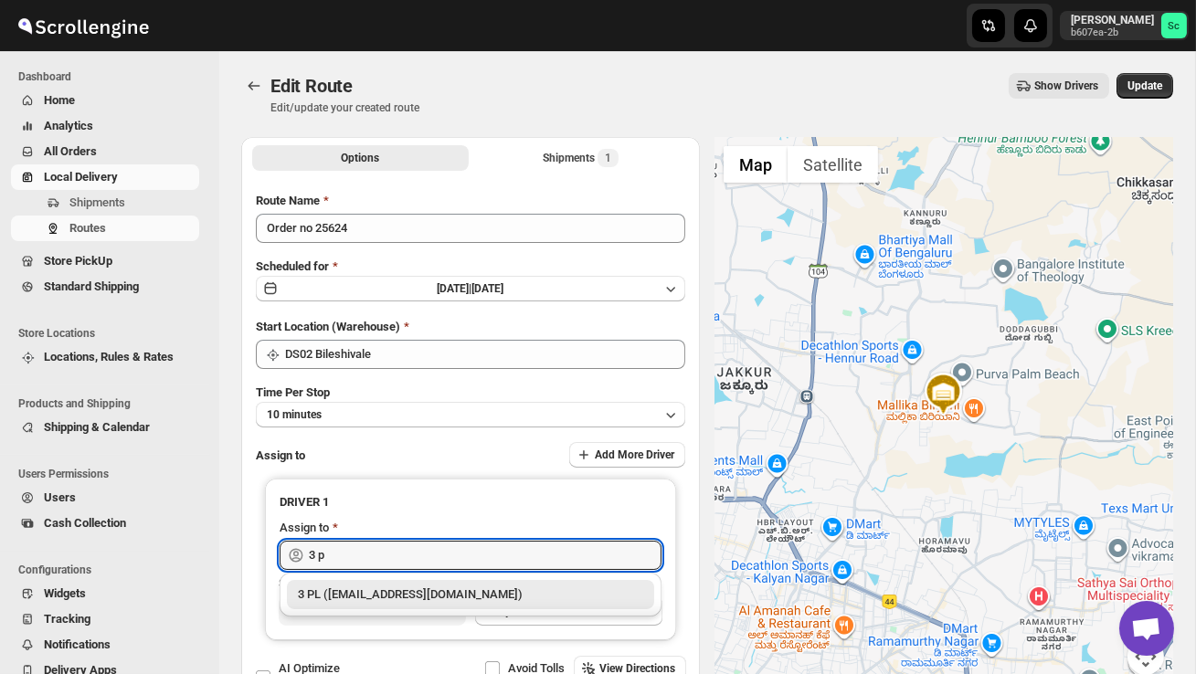
click at [560, 598] on div "3 PL ([EMAIL_ADDRESS][DOMAIN_NAME])" at bounding box center [470, 595] width 345 height 18
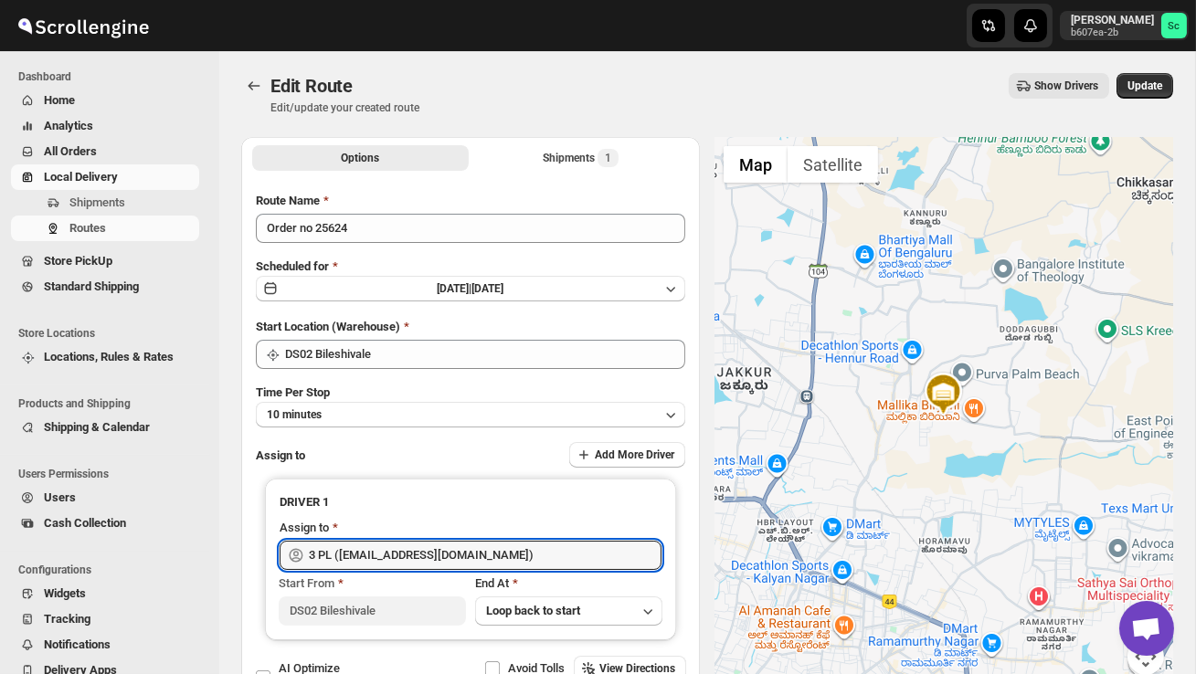
type input "3 PL ([EMAIL_ADDRESS][DOMAIN_NAME])"
click at [1150, 100] on div "Edit Route Edit/update your created route Show Drivers More actions Show Driver…" at bounding box center [707, 94] width 932 height 42
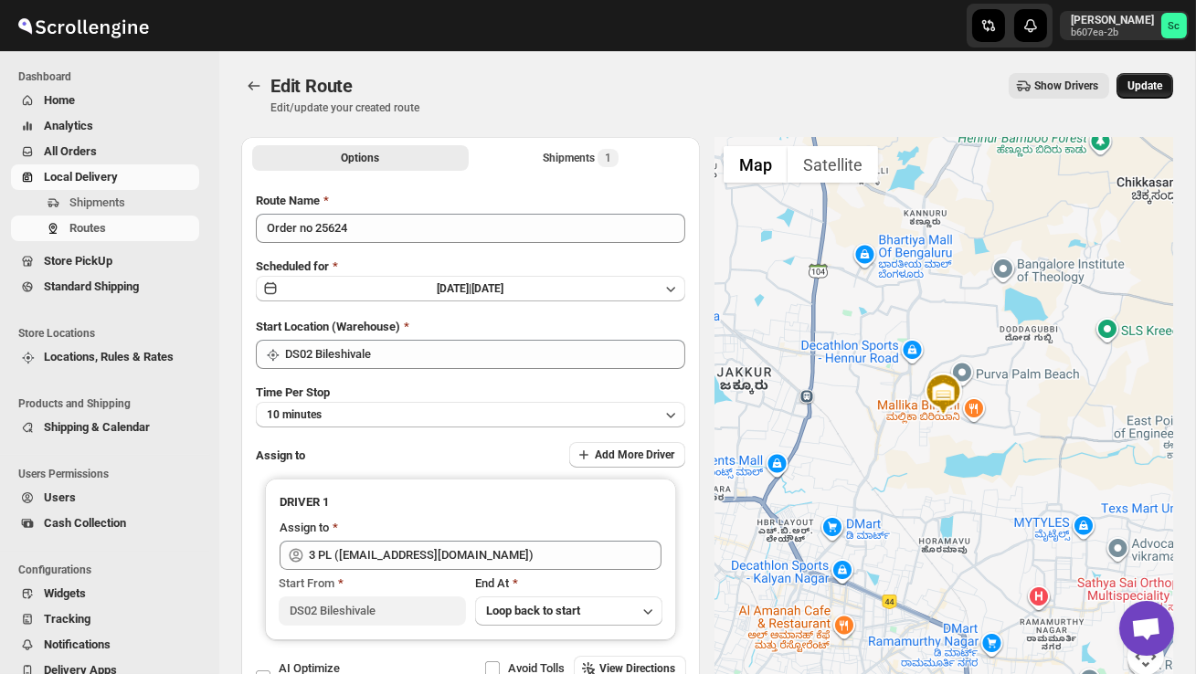
click at [1156, 79] on span "Update" at bounding box center [1145, 86] width 35 height 15
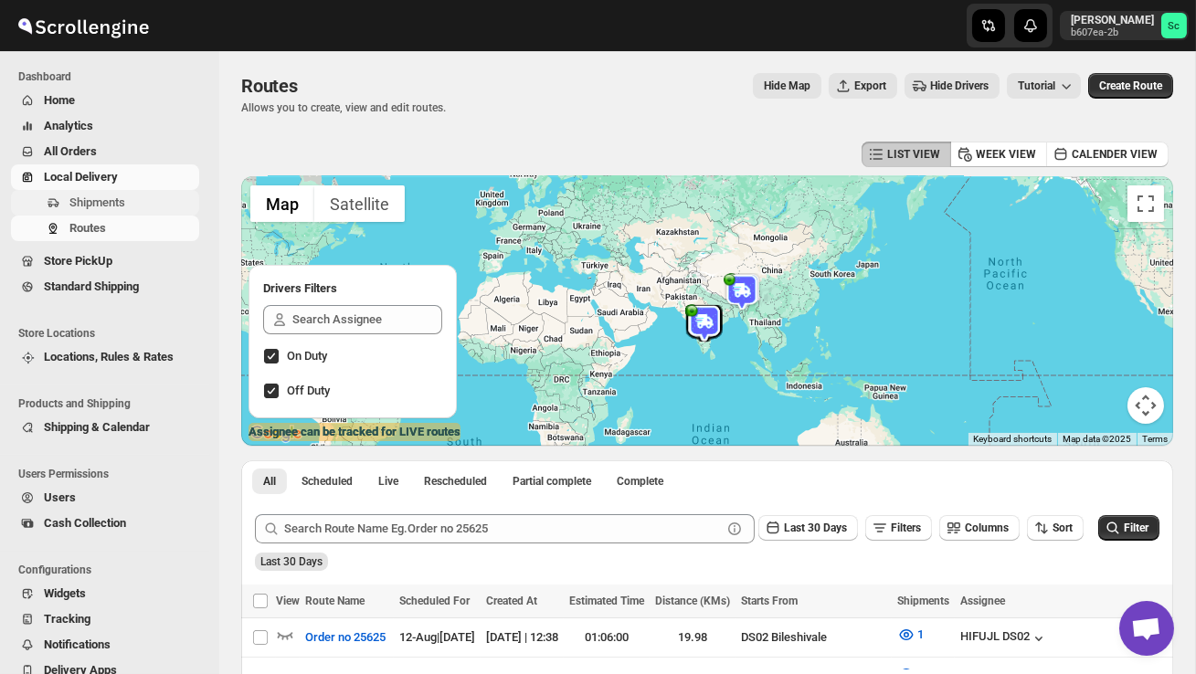
click at [133, 196] on span "Shipments" at bounding box center [132, 203] width 126 height 18
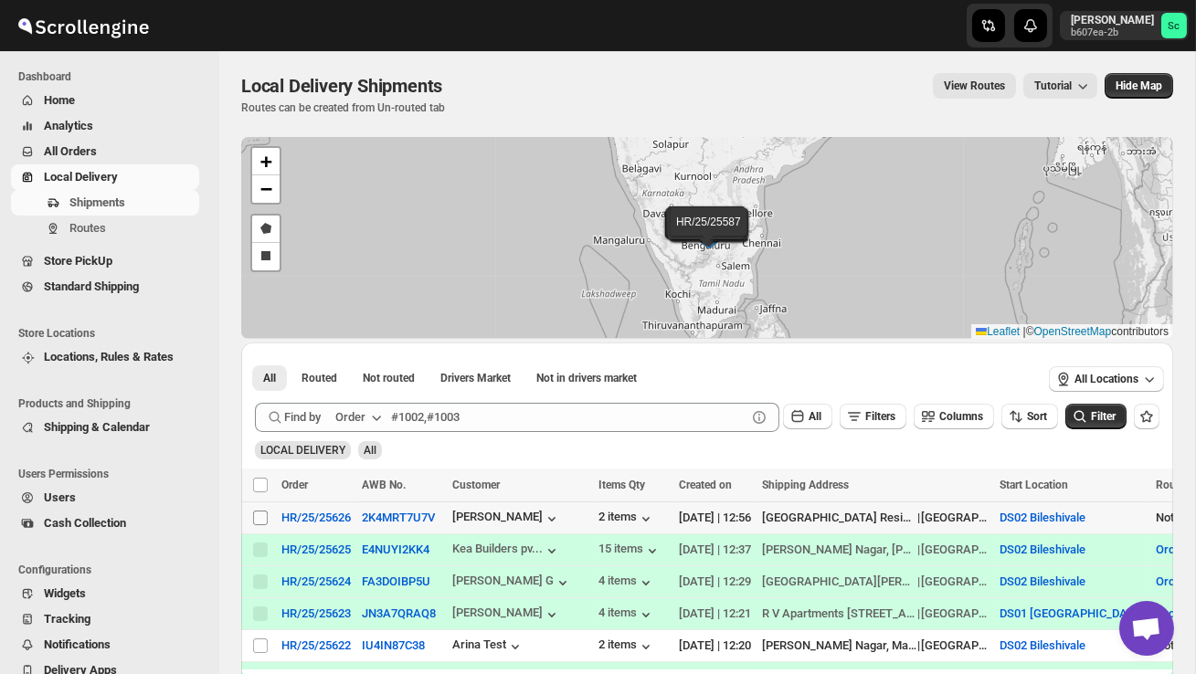
click at [255, 515] on input "Select shipment" at bounding box center [260, 518] width 15 height 15
checkbox input "true"
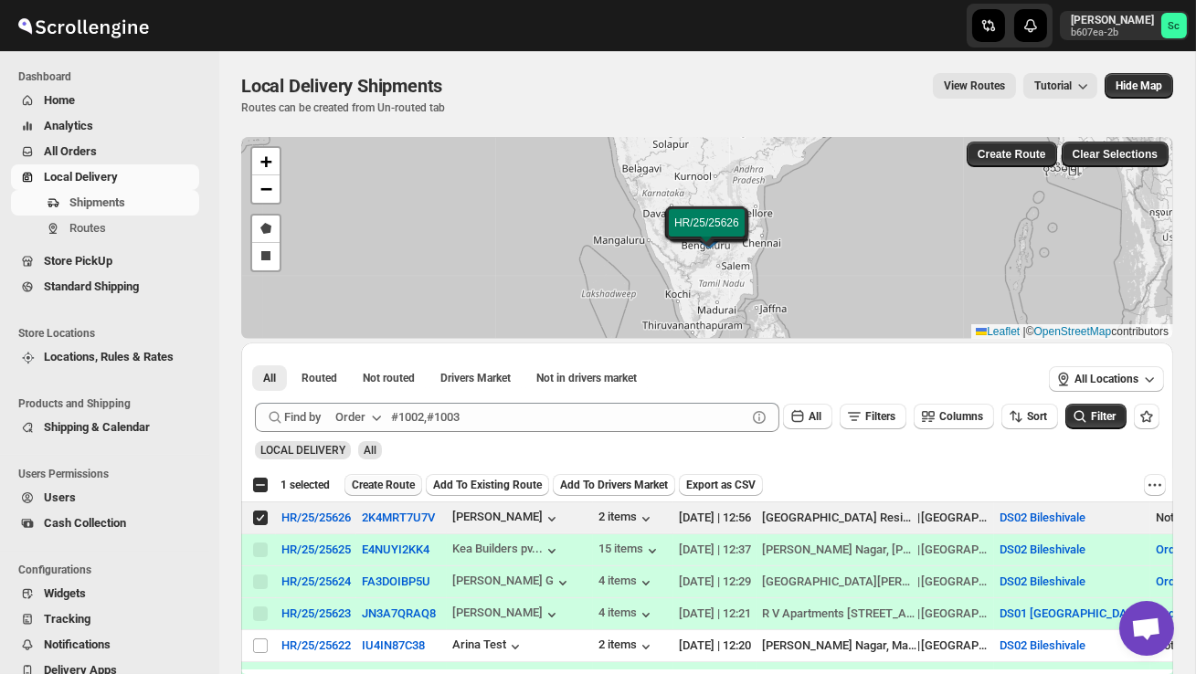
click at [382, 479] on span "Create Route" at bounding box center [383, 485] width 63 height 15
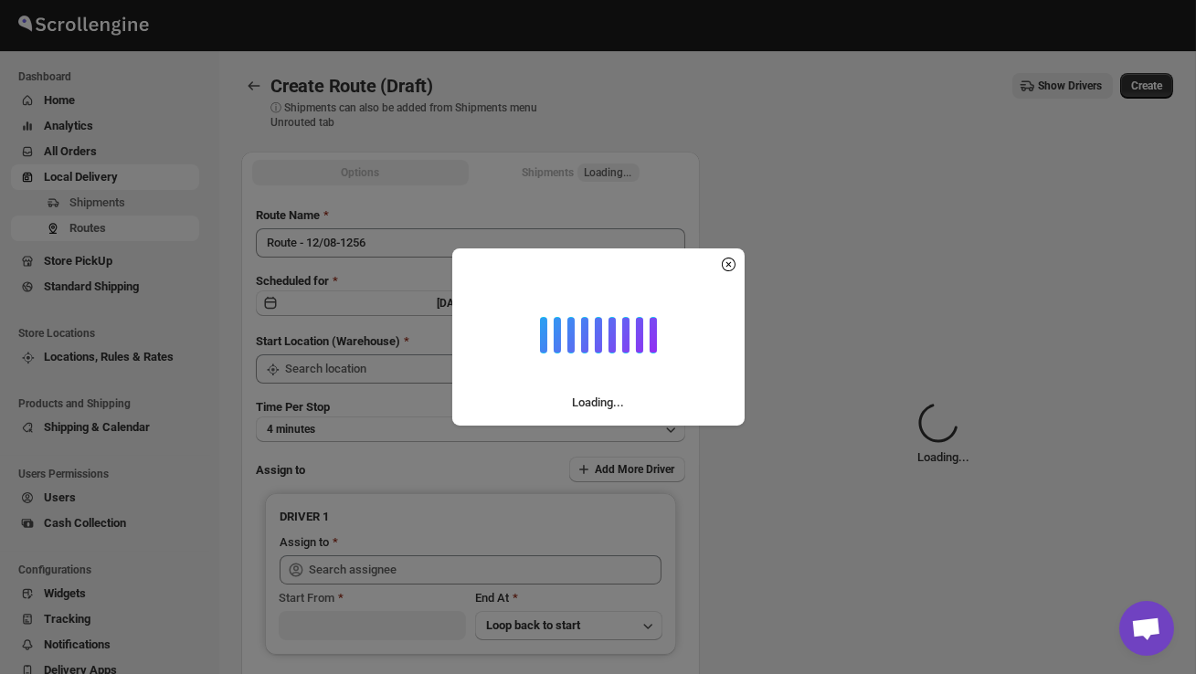
type input "DS02 Bileshivale"
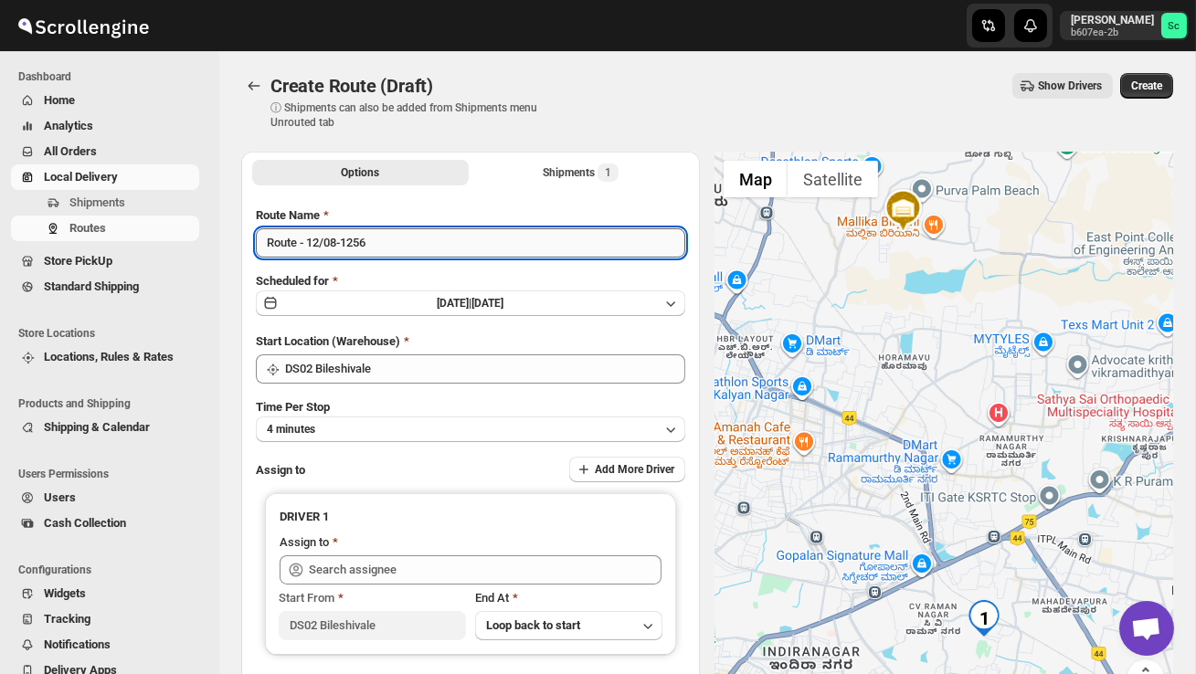
click at [386, 245] on input "Route - 12/08-1256" at bounding box center [470, 242] width 429 height 29
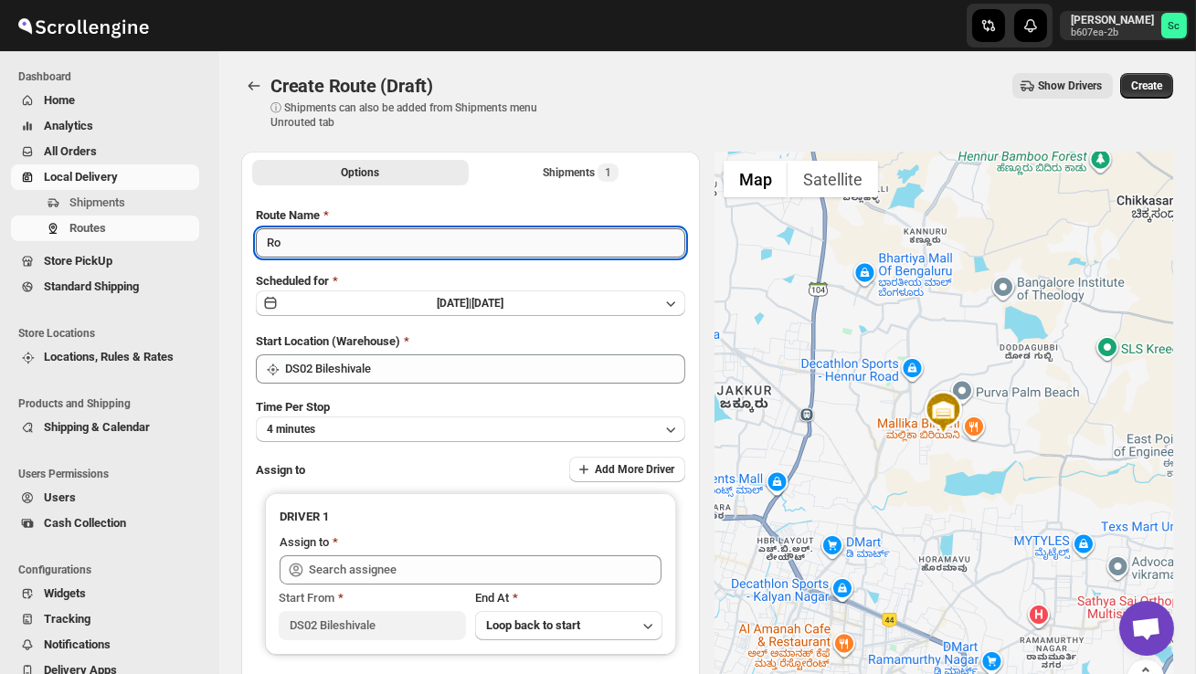
type input "R"
type input "Order no 25626"
click at [425, 420] on button "4 minutes" at bounding box center [470, 430] width 429 height 26
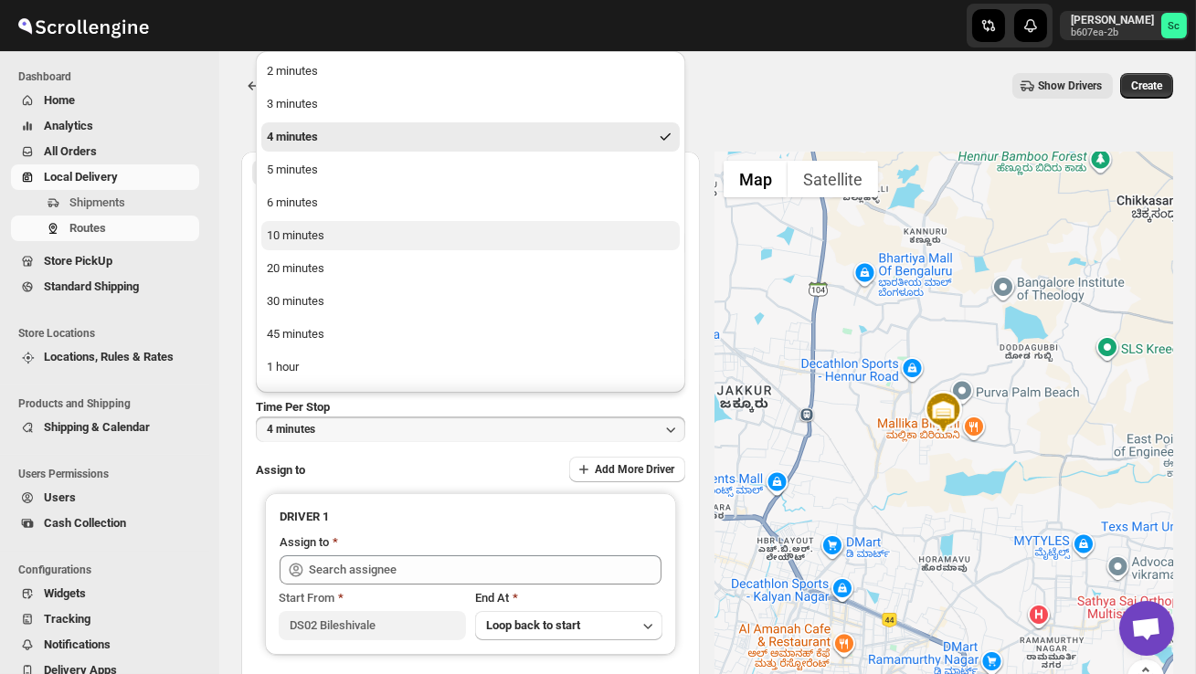
click at [344, 229] on button "10 minutes" at bounding box center [470, 235] width 418 height 29
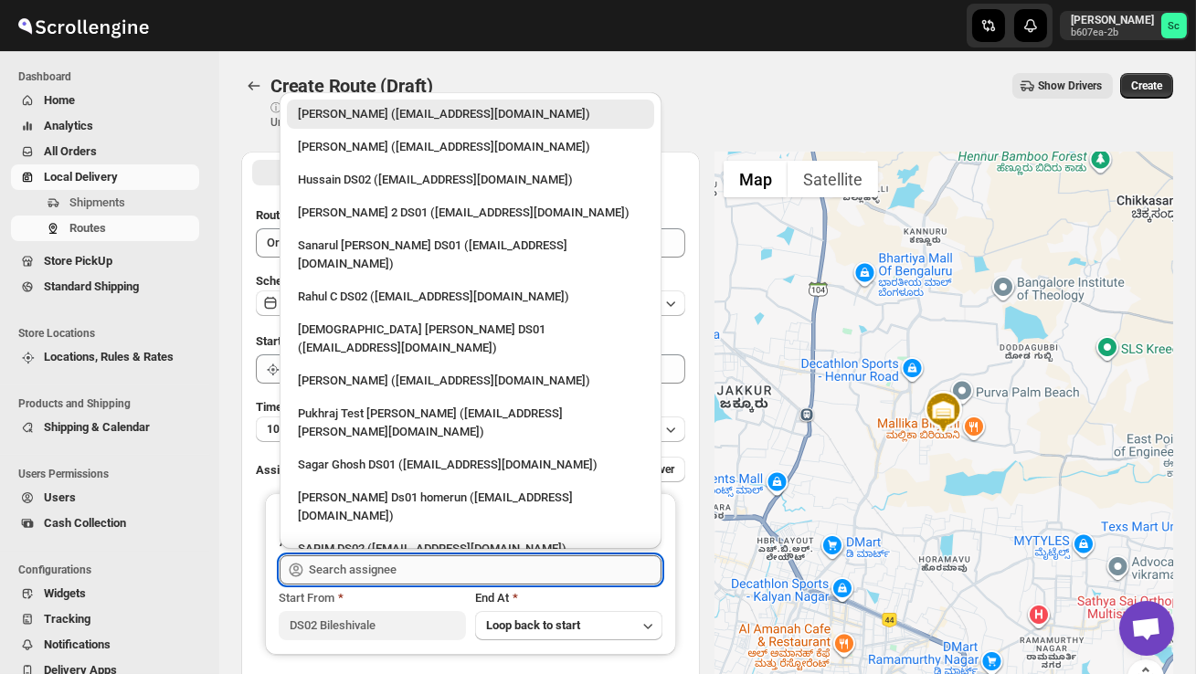
click at [370, 563] on input "text" at bounding box center [485, 570] width 353 height 29
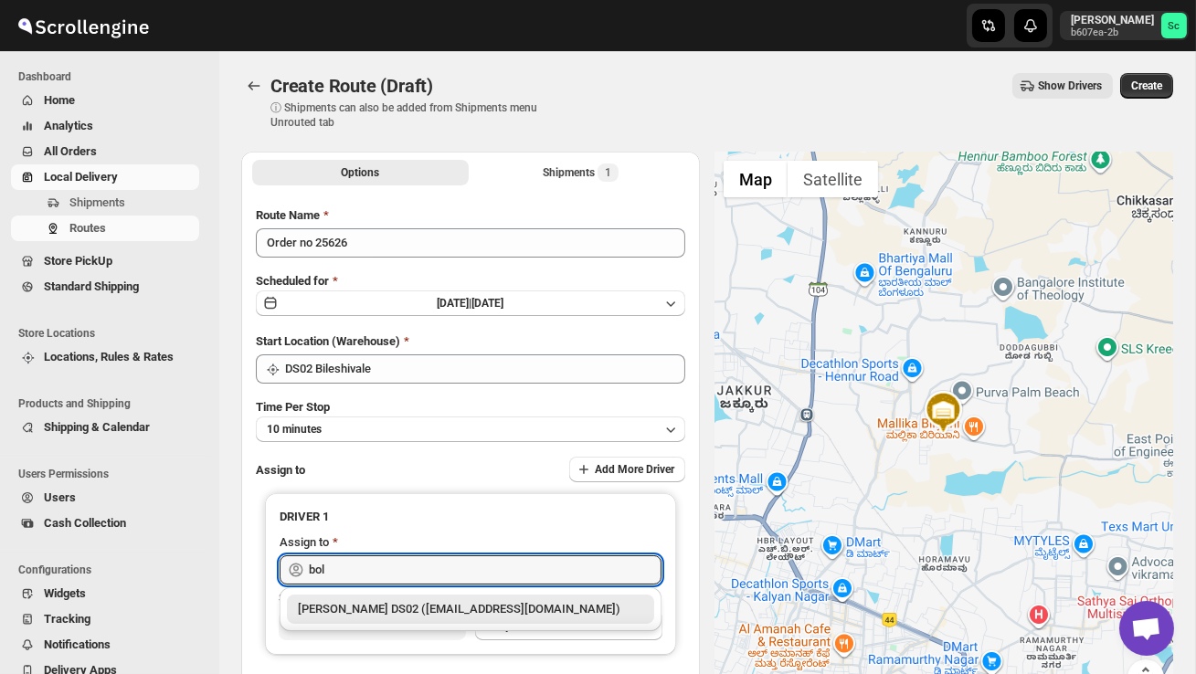
click at [399, 604] on div "[PERSON_NAME] DS02 ([EMAIL_ADDRESS][DOMAIN_NAME])" at bounding box center [470, 609] width 345 height 18
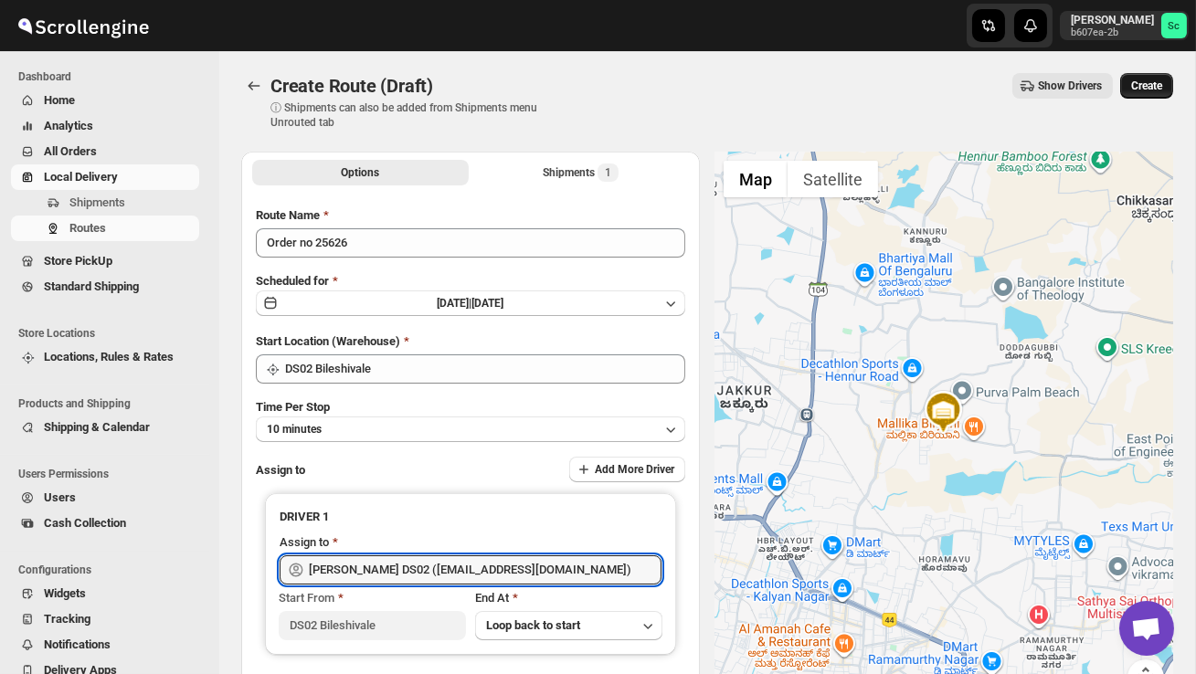
type input "[PERSON_NAME] DS02 ([EMAIL_ADDRESS][DOMAIN_NAME])"
click at [1151, 82] on span "Create" at bounding box center [1146, 86] width 31 height 15
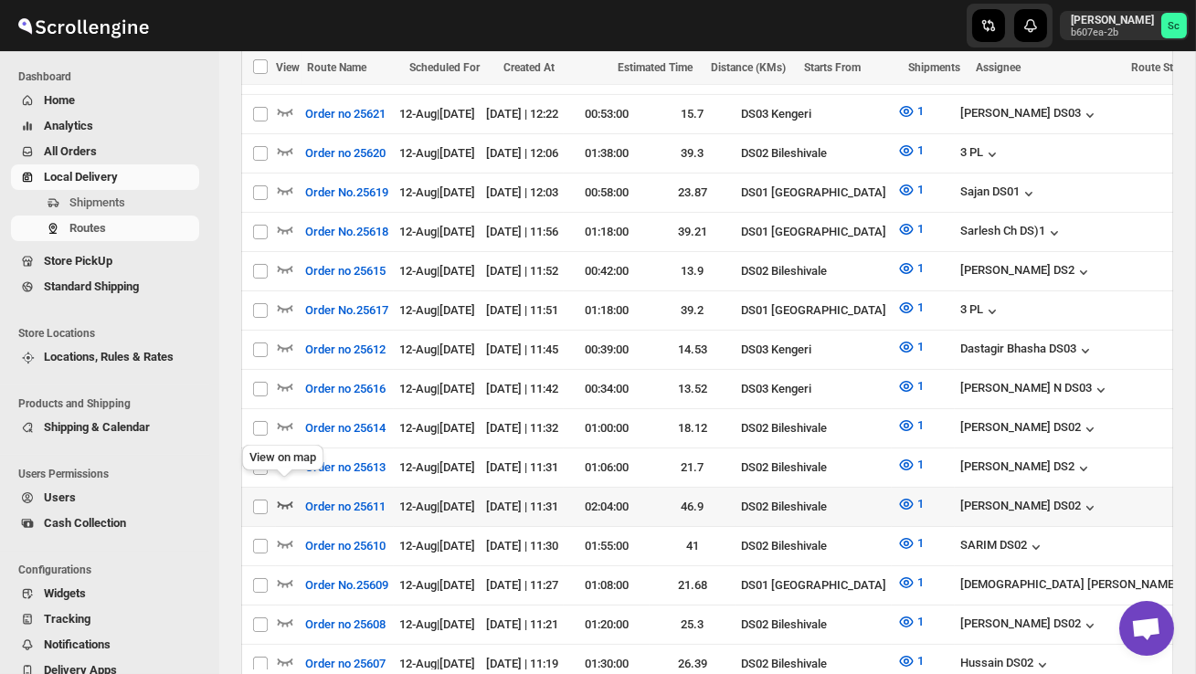
click at [276, 495] on icon "button" at bounding box center [285, 504] width 18 height 18
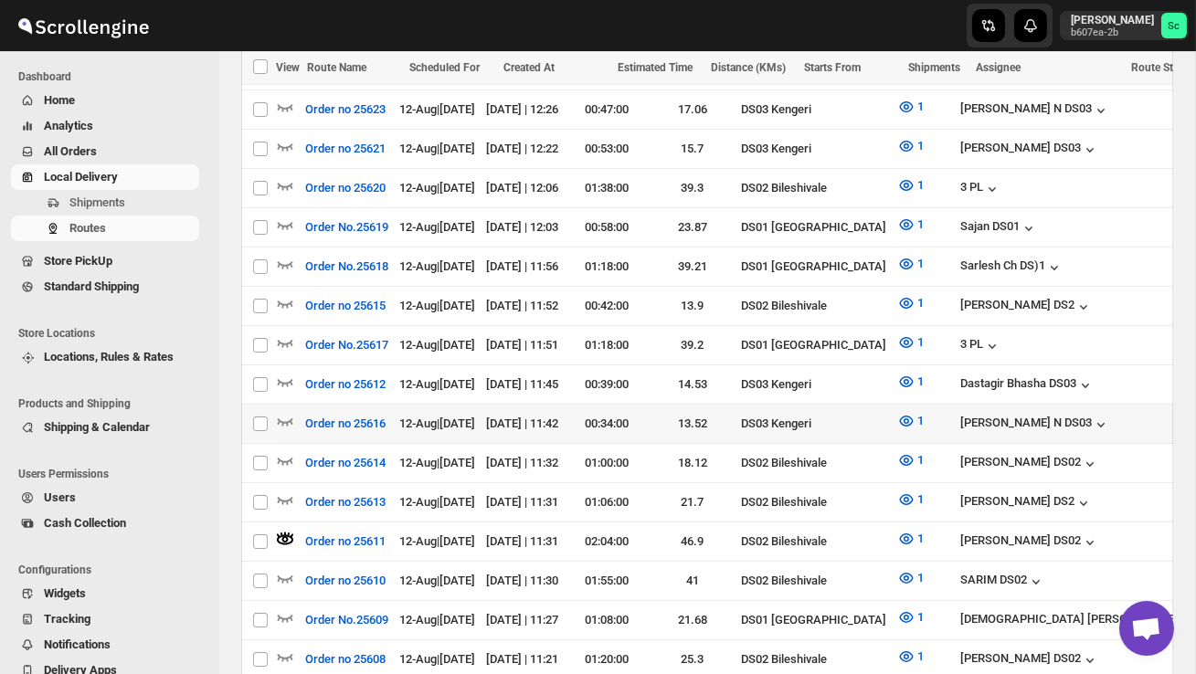
scroll to position [736, 0]
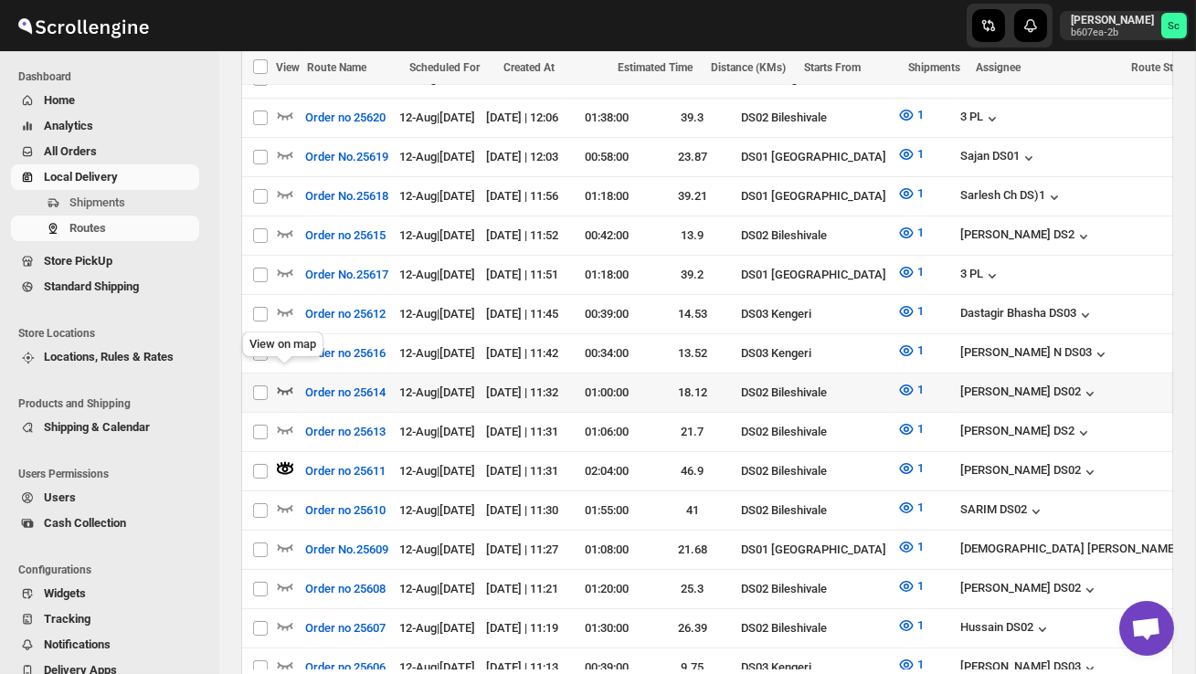
click at [287, 381] on icon "button" at bounding box center [285, 390] width 18 height 18
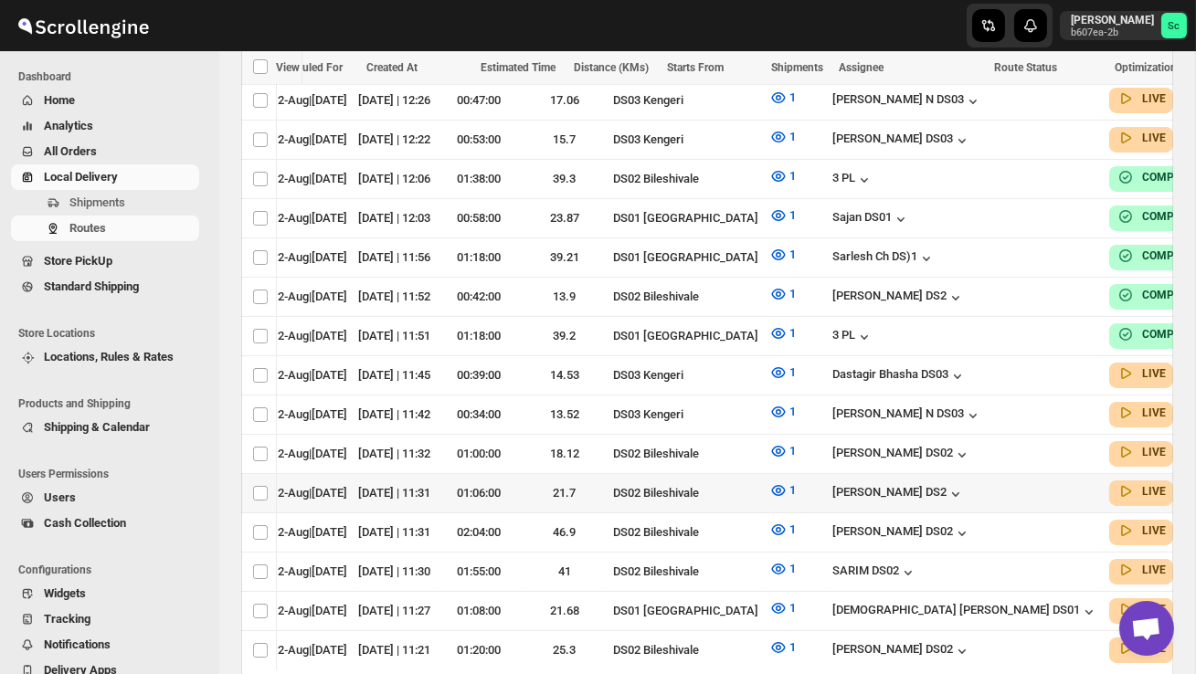
scroll to position [0, 152]
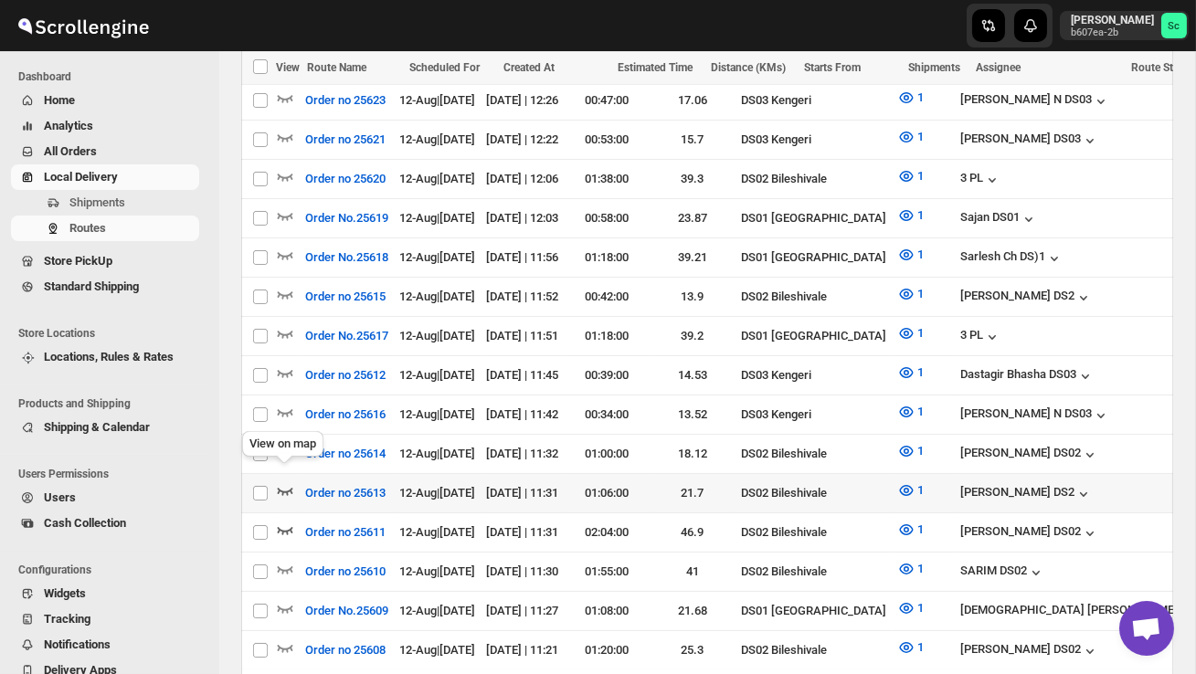
click at [288, 482] on icon "button" at bounding box center [285, 491] width 18 height 18
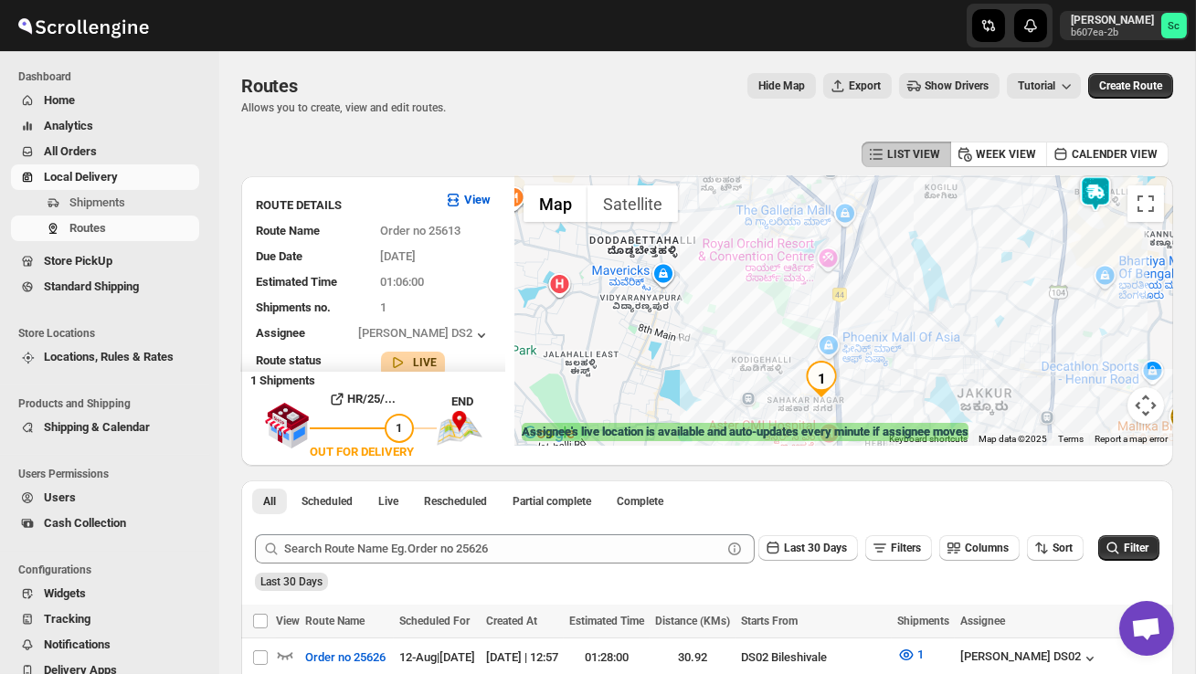
drag, startPoint x: 781, startPoint y: 322, endPoint x: 948, endPoint y: 405, distance: 185.9
click at [948, 405] on div at bounding box center [843, 311] width 659 height 270
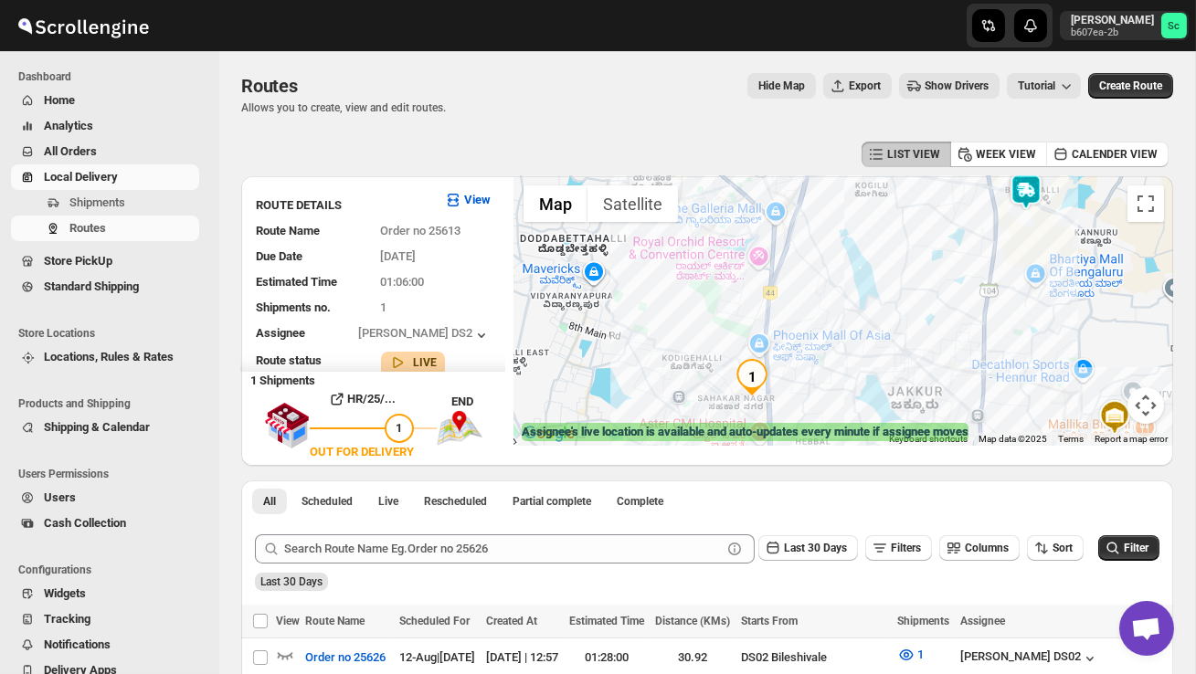
drag, startPoint x: 892, startPoint y: 349, endPoint x: 806, endPoint y: 331, distance: 87.8
click at [806, 332] on div at bounding box center [843, 311] width 659 height 270
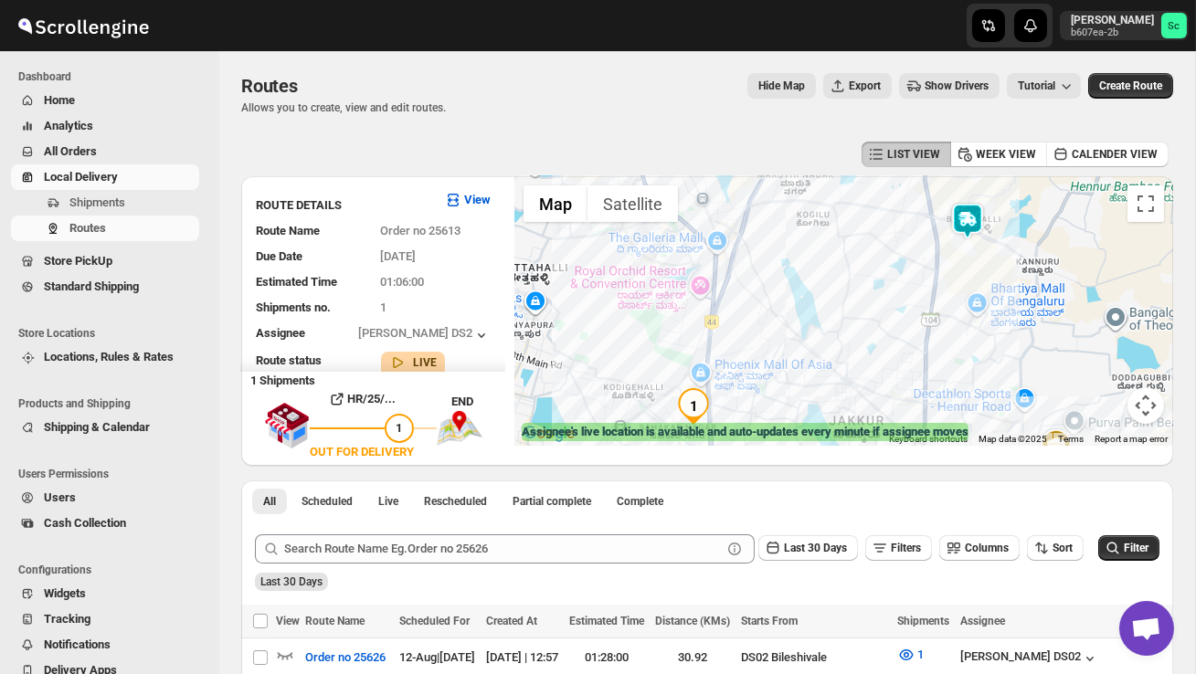
drag, startPoint x: 806, startPoint y: 331, endPoint x: 706, endPoint y: 376, distance: 109.2
click at [708, 376] on div at bounding box center [843, 311] width 659 height 270
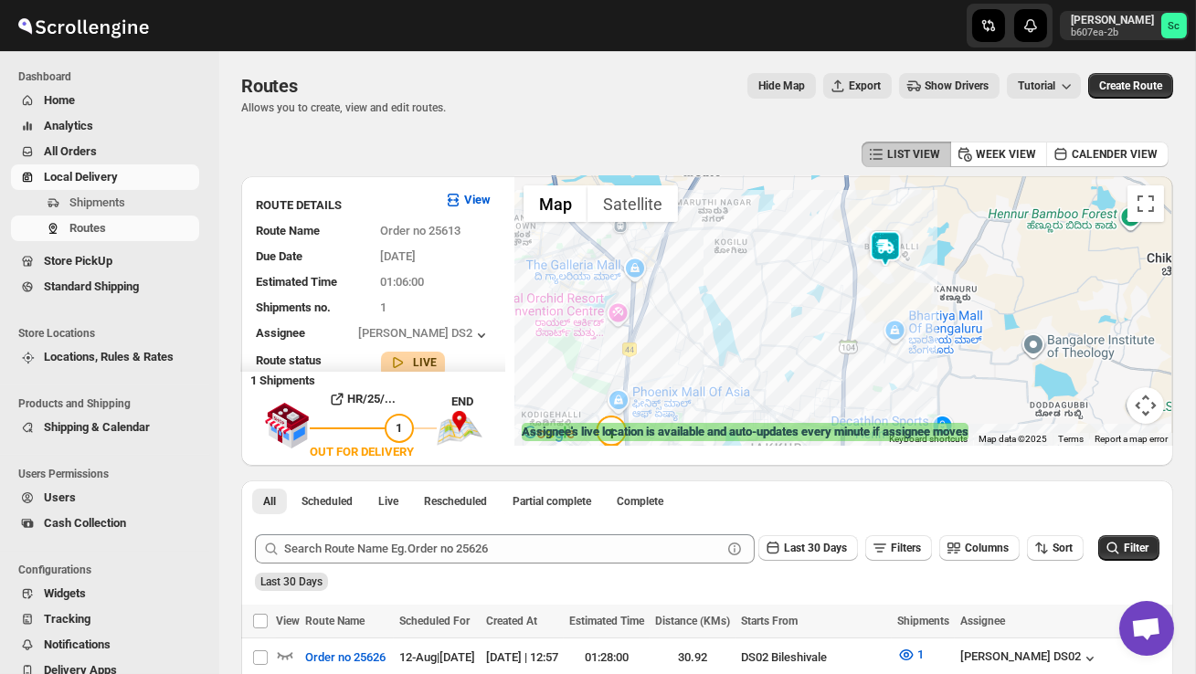
click at [899, 239] on img at bounding box center [885, 248] width 37 height 37
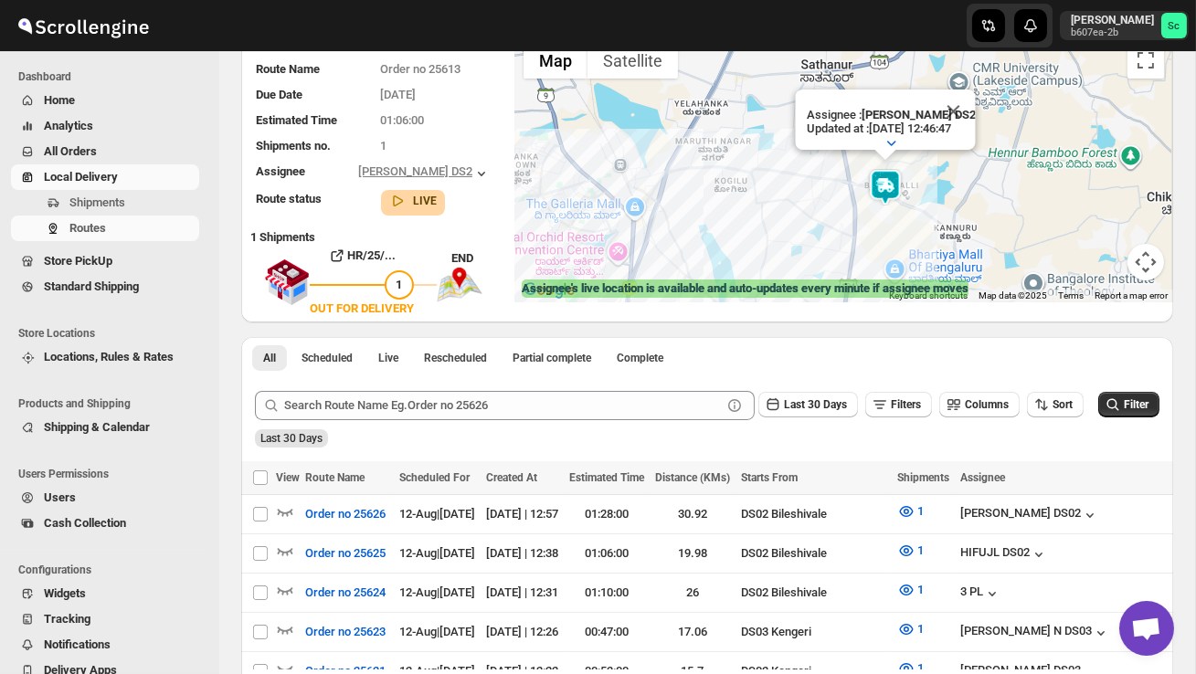
scroll to position [0, 0]
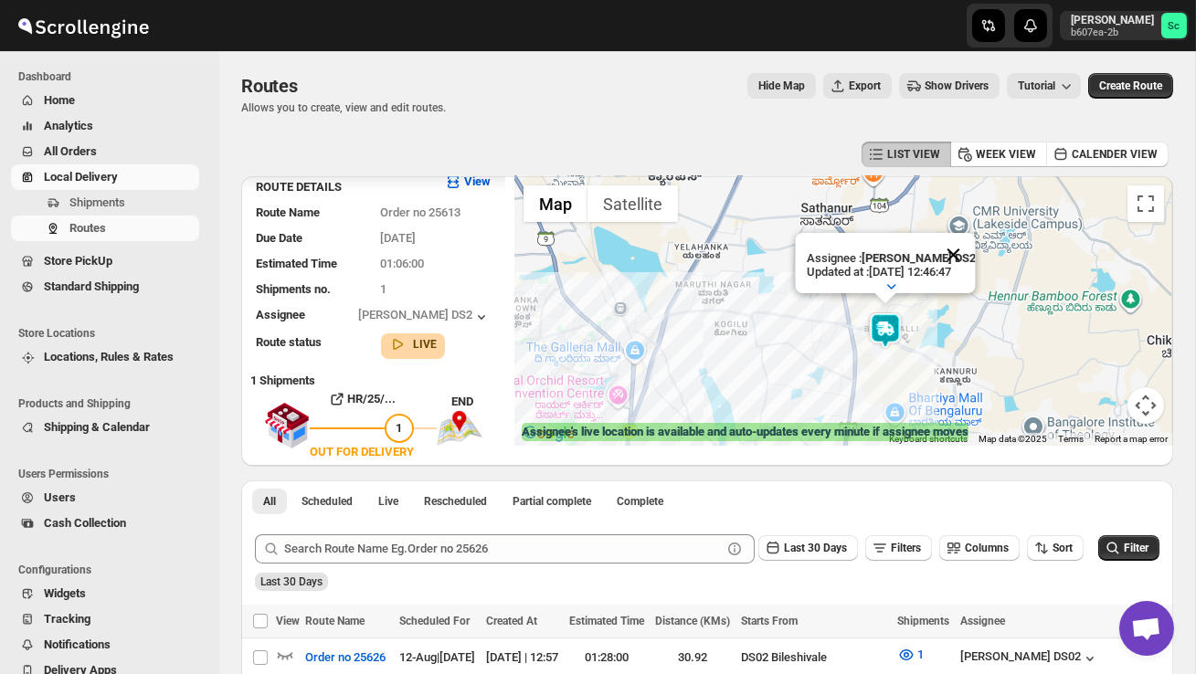
click at [973, 249] on button "Close" at bounding box center [953, 255] width 44 height 44
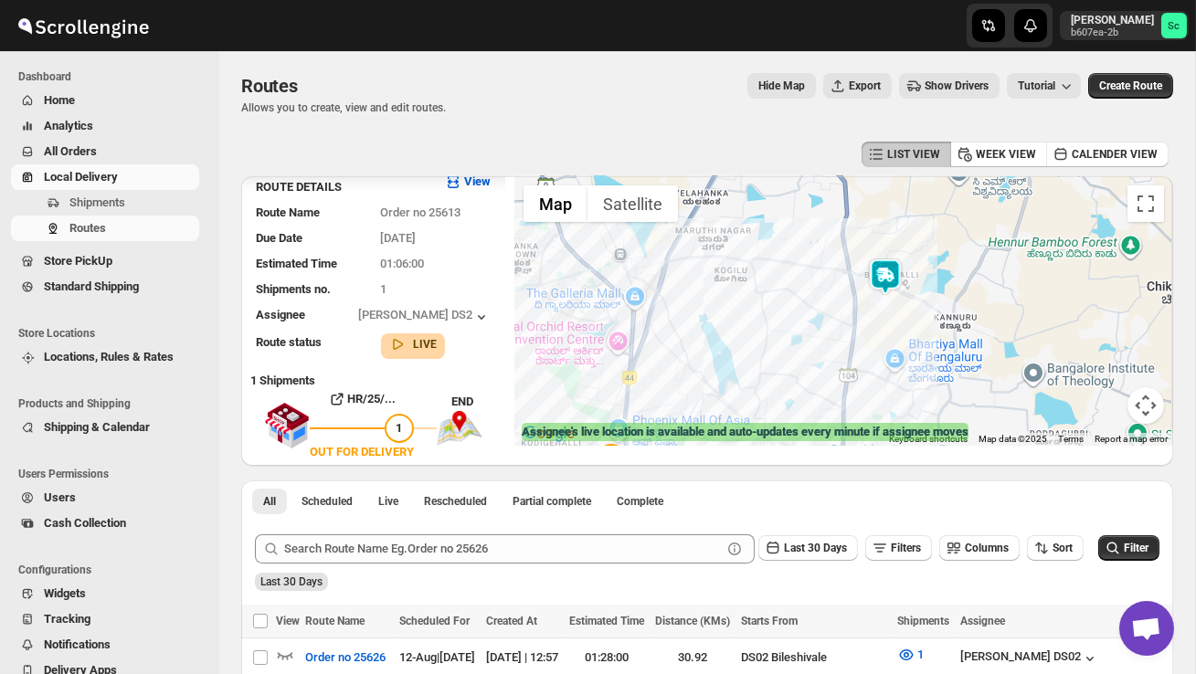
drag, startPoint x: 860, startPoint y: 355, endPoint x: 863, endPoint y: 274, distance: 80.5
click at [862, 278] on div at bounding box center [843, 311] width 659 height 270
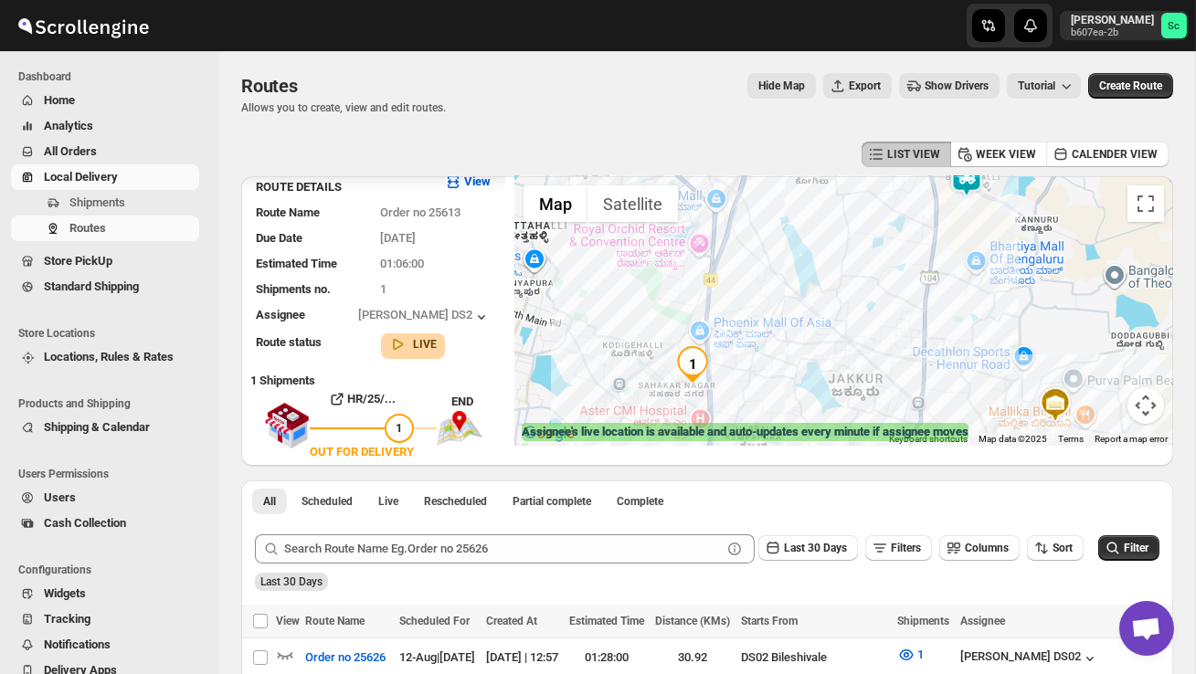
drag, startPoint x: 864, startPoint y: 355, endPoint x: 945, endPoint y: 319, distance: 88.3
click at [945, 319] on div at bounding box center [843, 311] width 659 height 270
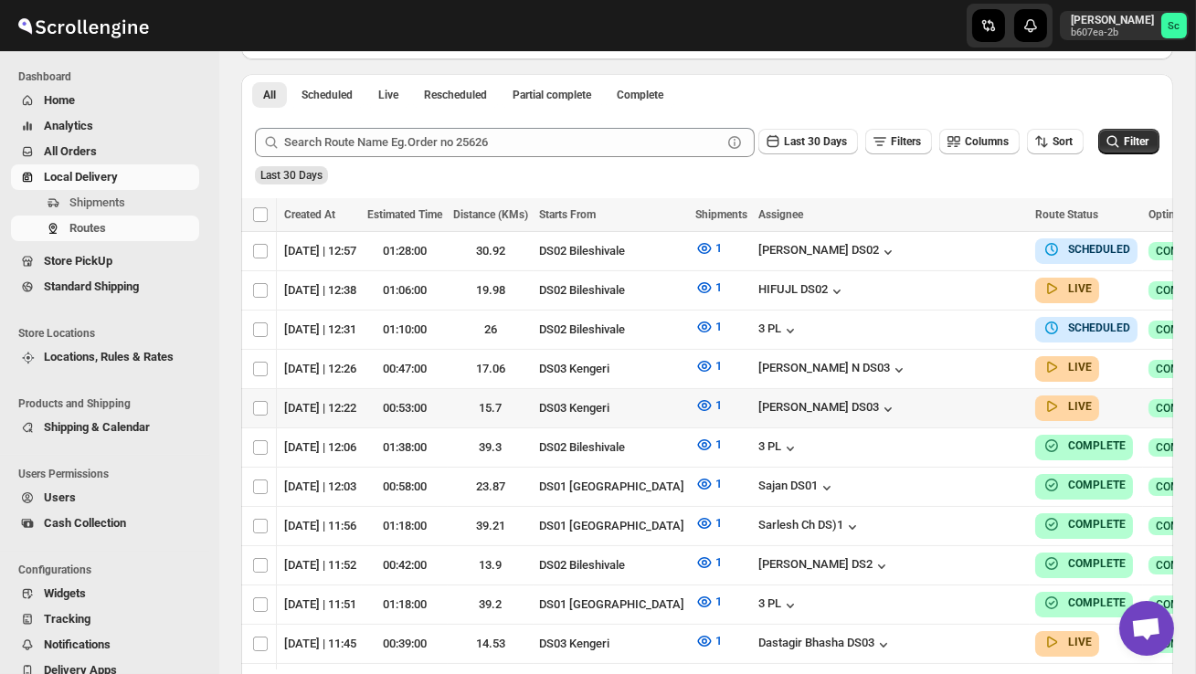
scroll to position [376, 0]
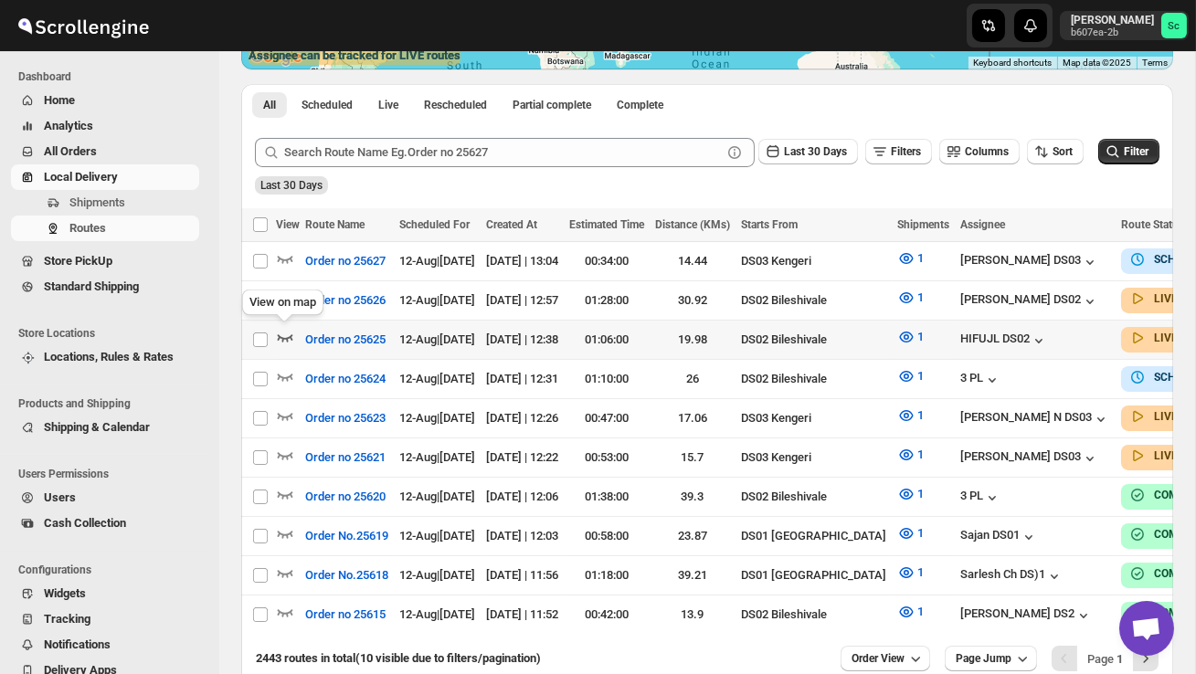
click at [287, 335] on icon "button" at bounding box center [286, 337] width 16 height 7
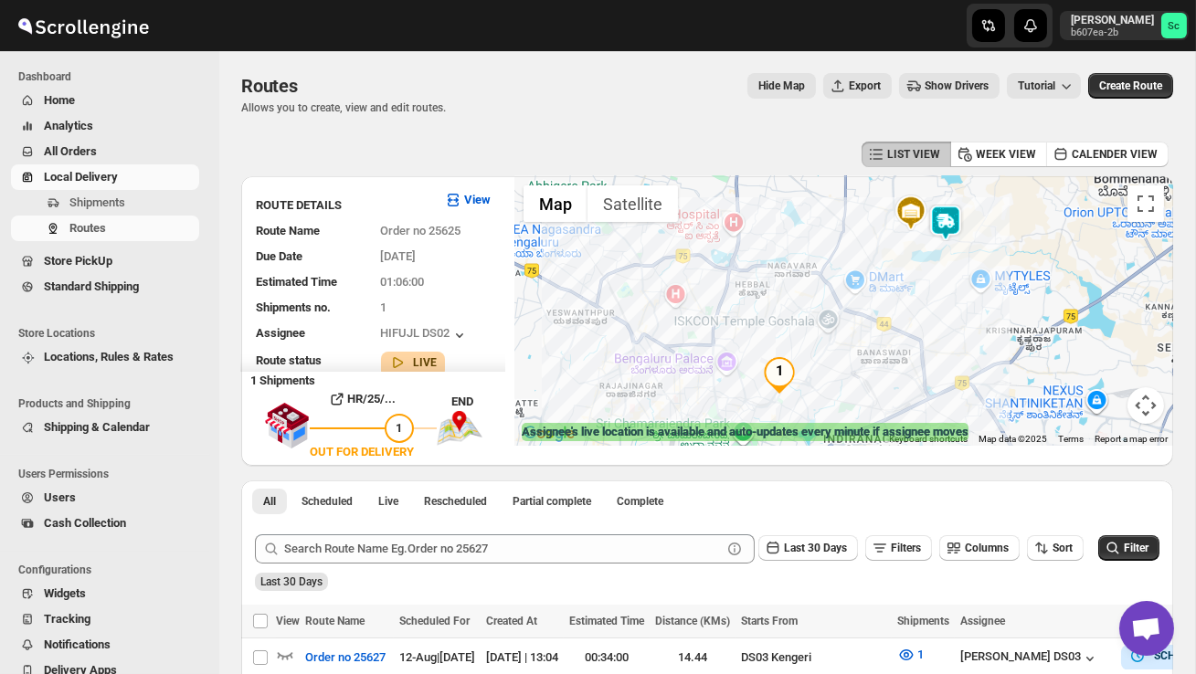
click at [958, 214] on img at bounding box center [945, 223] width 37 height 37
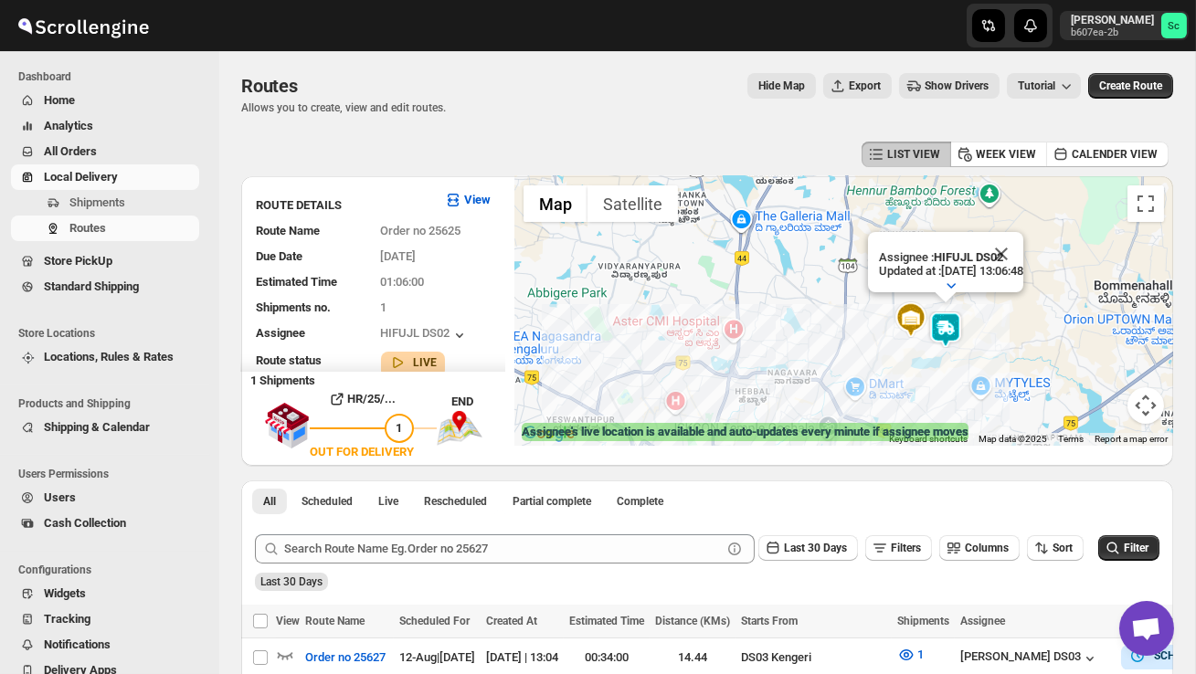
drag, startPoint x: 768, startPoint y: 377, endPoint x: 768, endPoint y: 302, distance: 75.8
click at [768, 377] on div "Assignee : HIFUJL DS02 Updated at : [DATE] 13:06:48 Duty mode Enabled Battery p…" at bounding box center [843, 311] width 659 height 270
click at [671, 364] on div "Assignee : HIFUJL DS02 Updated at : [DATE] 13:06:48 Duty mode Enabled Battery p…" at bounding box center [843, 311] width 659 height 270
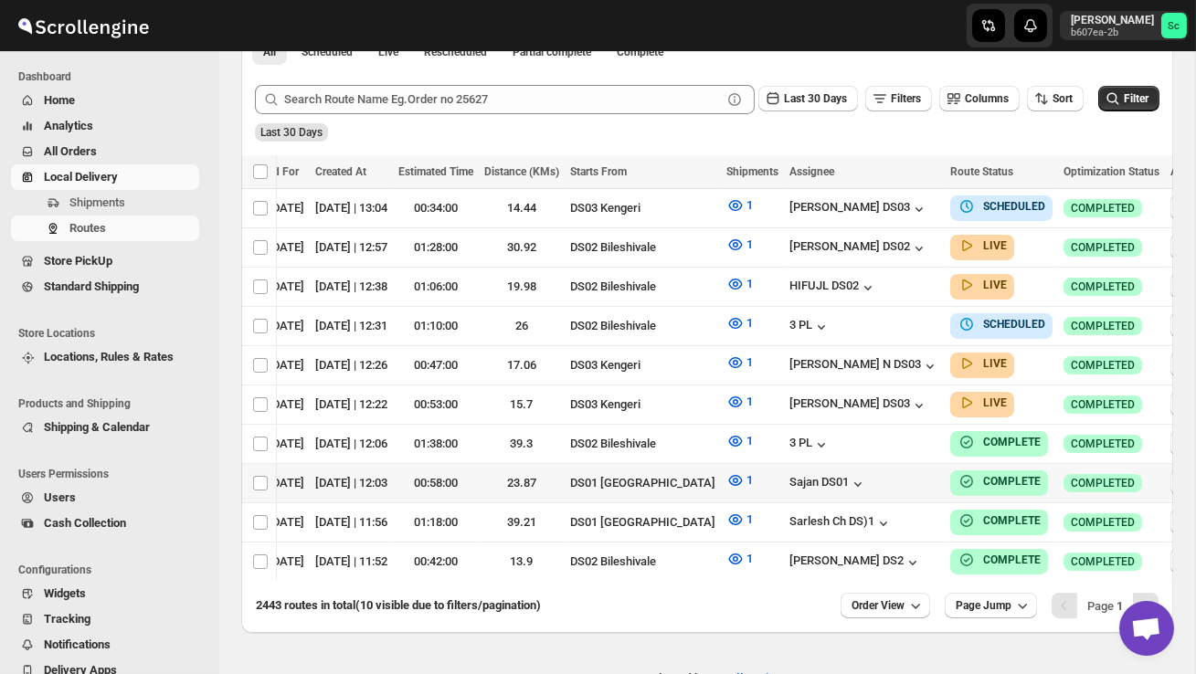
scroll to position [496, 0]
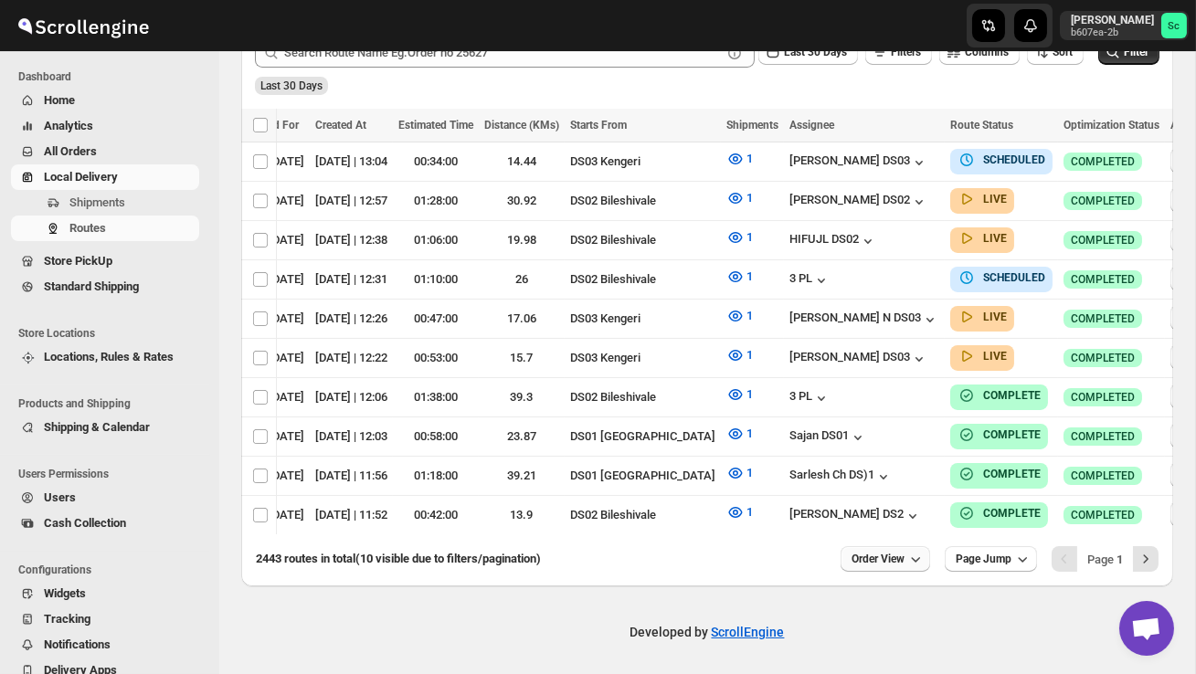
click at [889, 548] on button "Order View" at bounding box center [886, 559] width 90 height 26
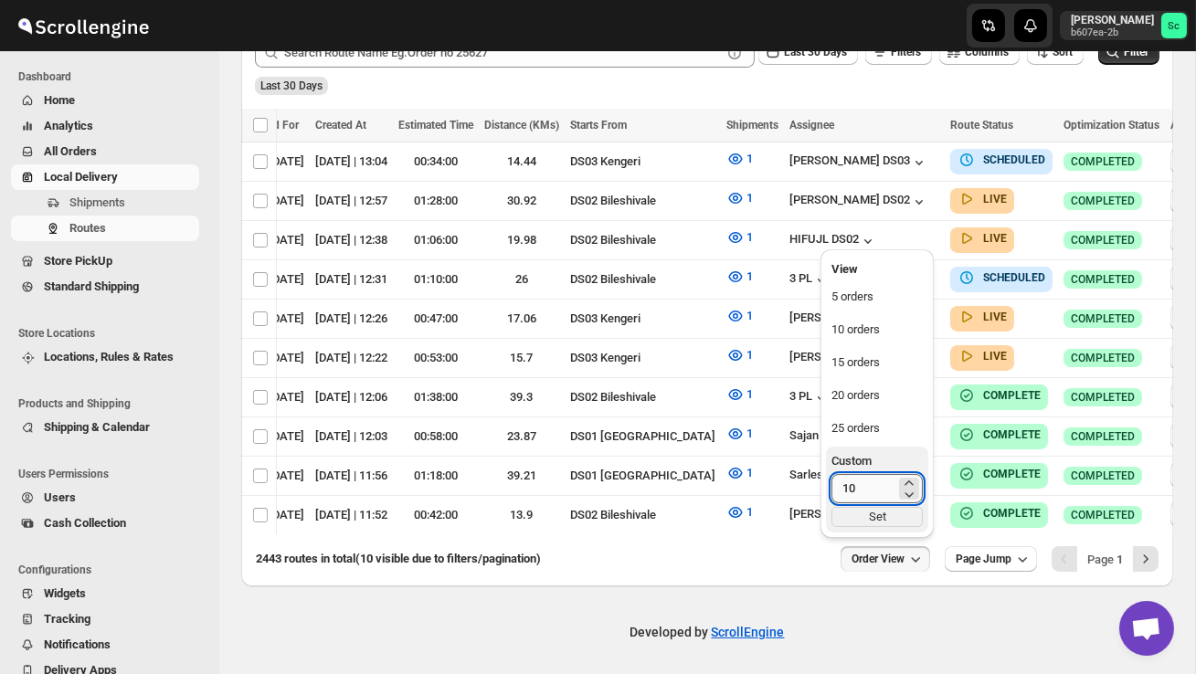
click at [862, 483] on input "10" at bounding box center [863, 488] width 64 height 29
type input "1"
type input "40"
click at [873, 520] on div "Set" at bounding box center [876, 517] width 91 height 20
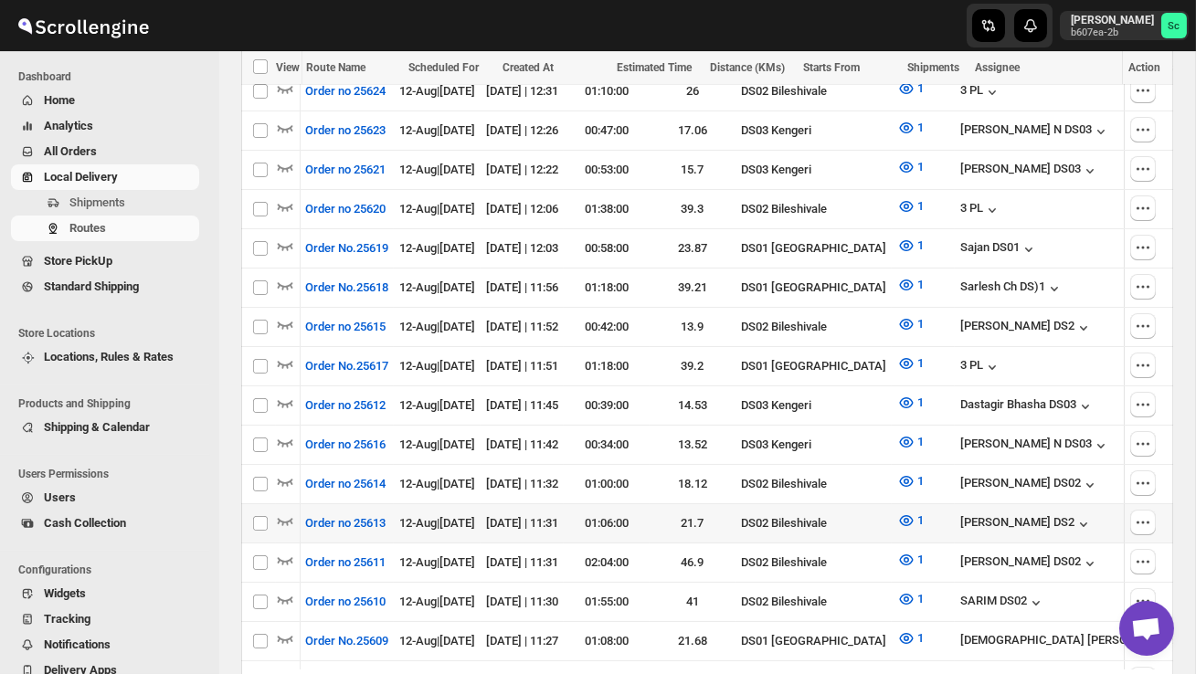
scroll to position [0, 0]
click at [288, 518] on icon "button" at bounding box center [286, 521] width 16 height 7
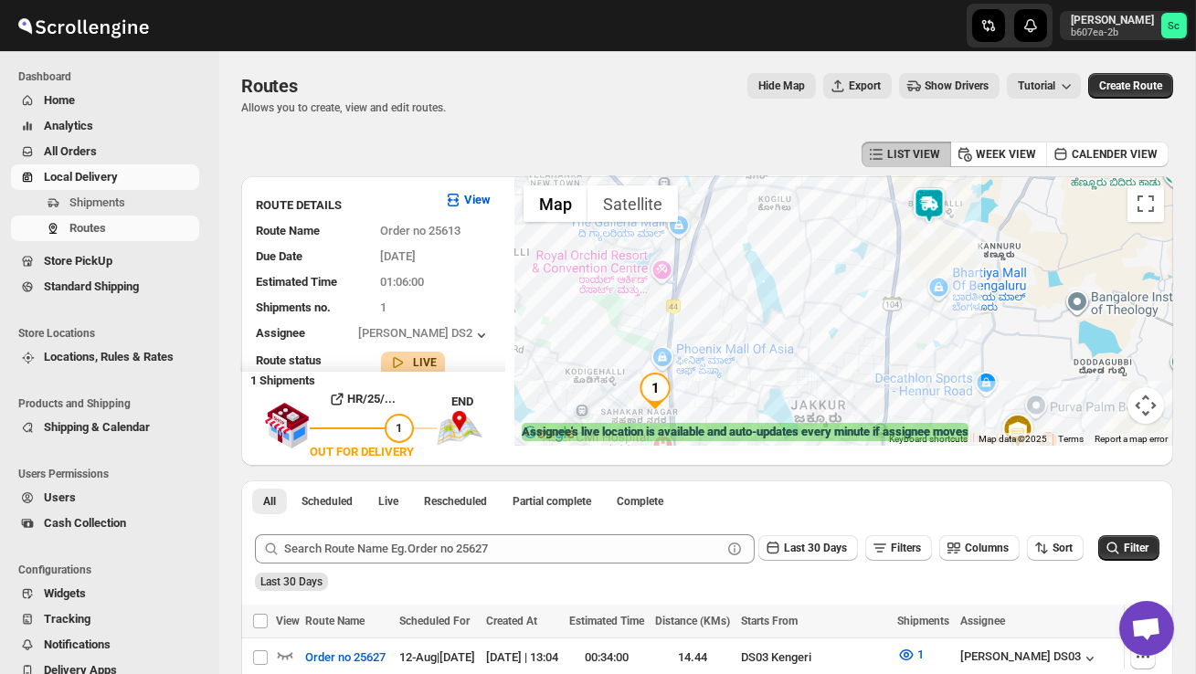
drag, startPoint x: 870, startPoint y: 343, endPoint x: 863, endPoint y: 436, distance: 93.5
click at [863, 436] on div "← Move left → Move right ↑ Move up ↓ Move down + Zoom in - Zoom out Home Jump l…" at bounding box center [843, 311] width 659 height 270
click at [134, 201] on span "Shipments" at bounding box center [132, 203] width 126 height 18
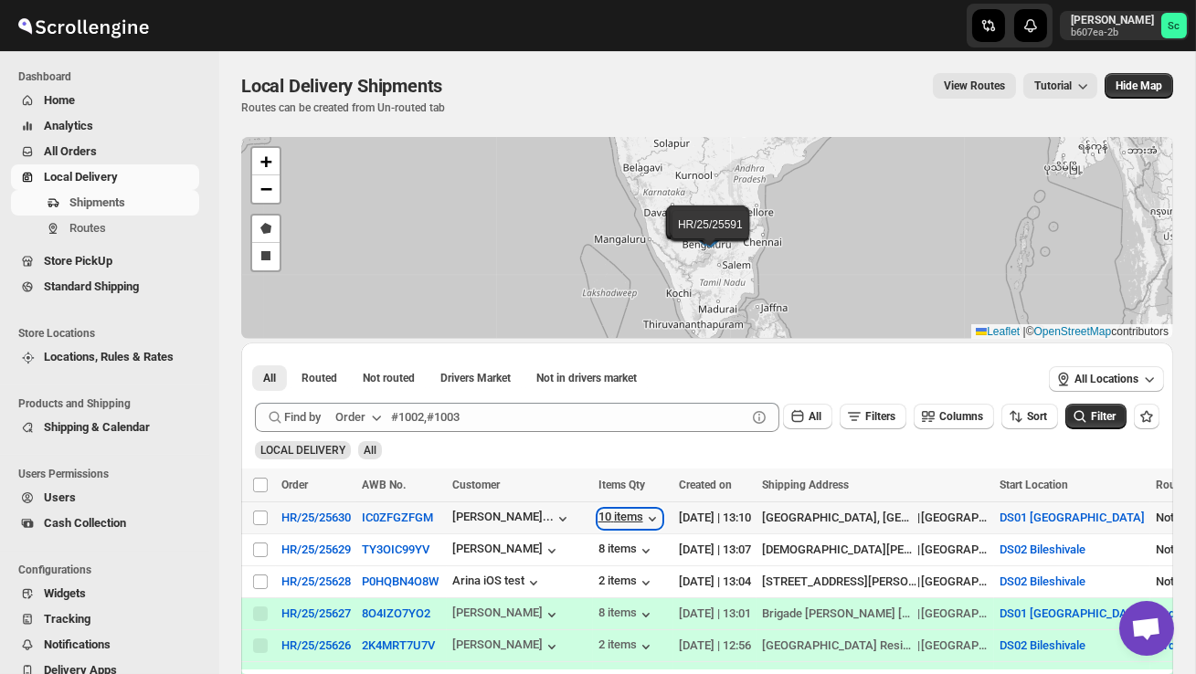
click at [641, 522] on div "10 items" at bounding box center [629, 519] width 63 height 18
click at [266, 552] on input "Select shipment" at bounding box center [260, 550] width 15 height 15
checkbox input "true"
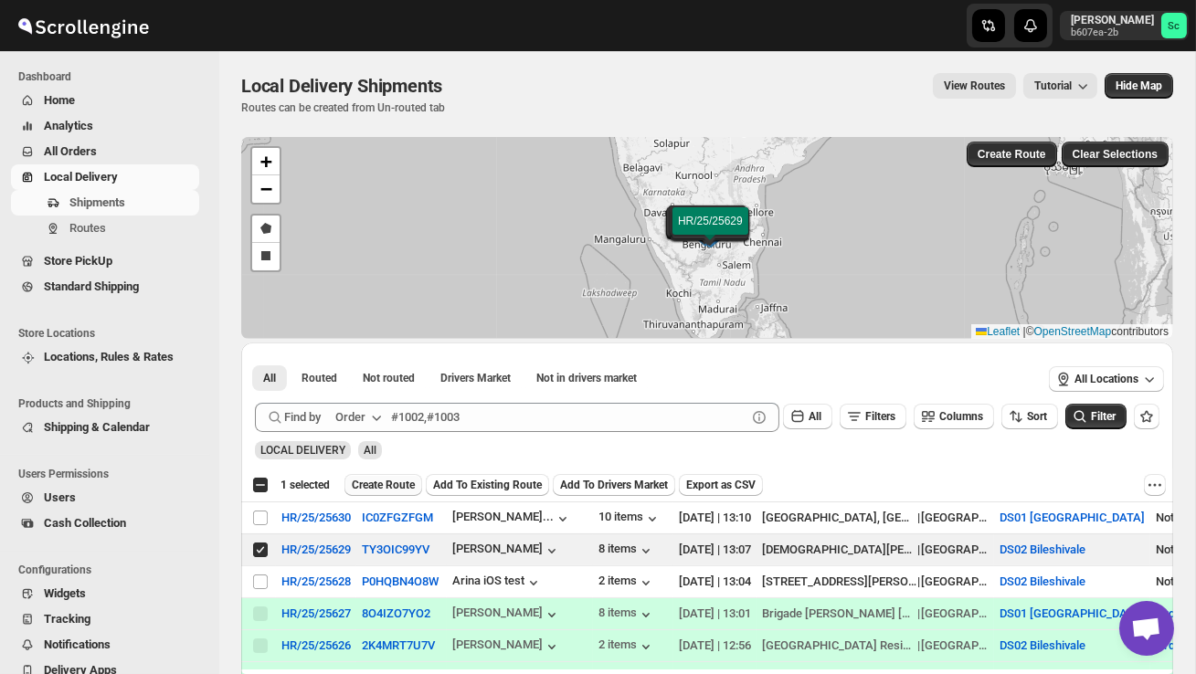
click at [401, 491] on span "Create Route" at bounding box center [383, 485] width 63 height 15
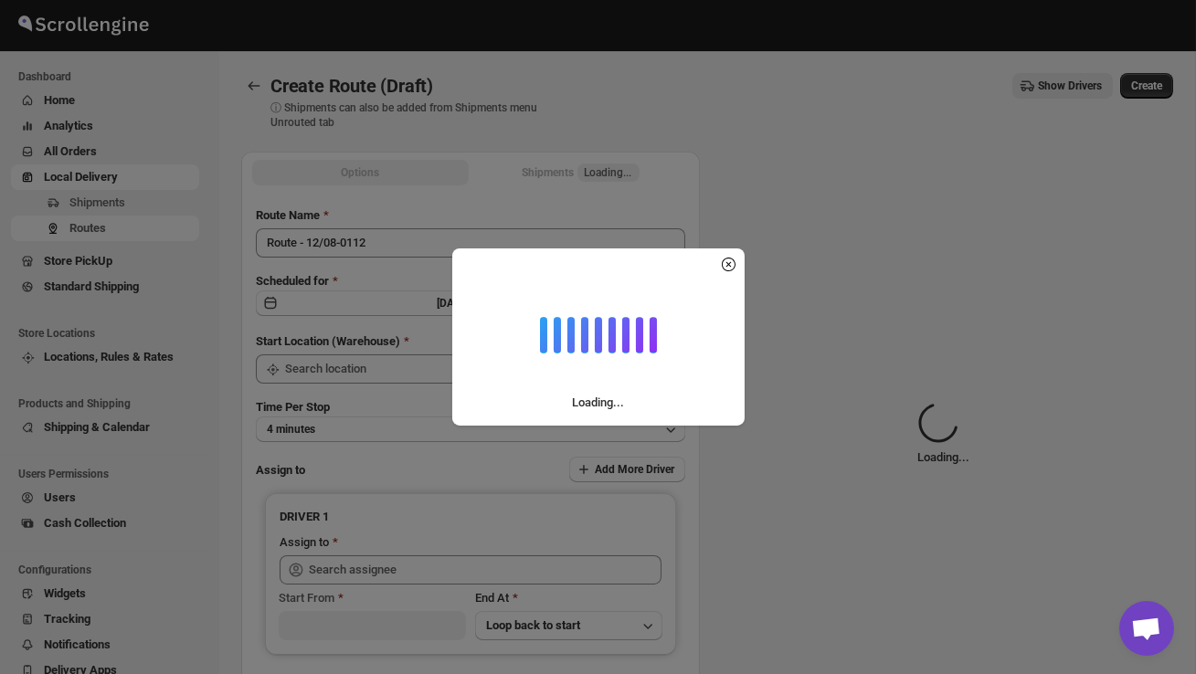
type input "DS02 Bileshivale"
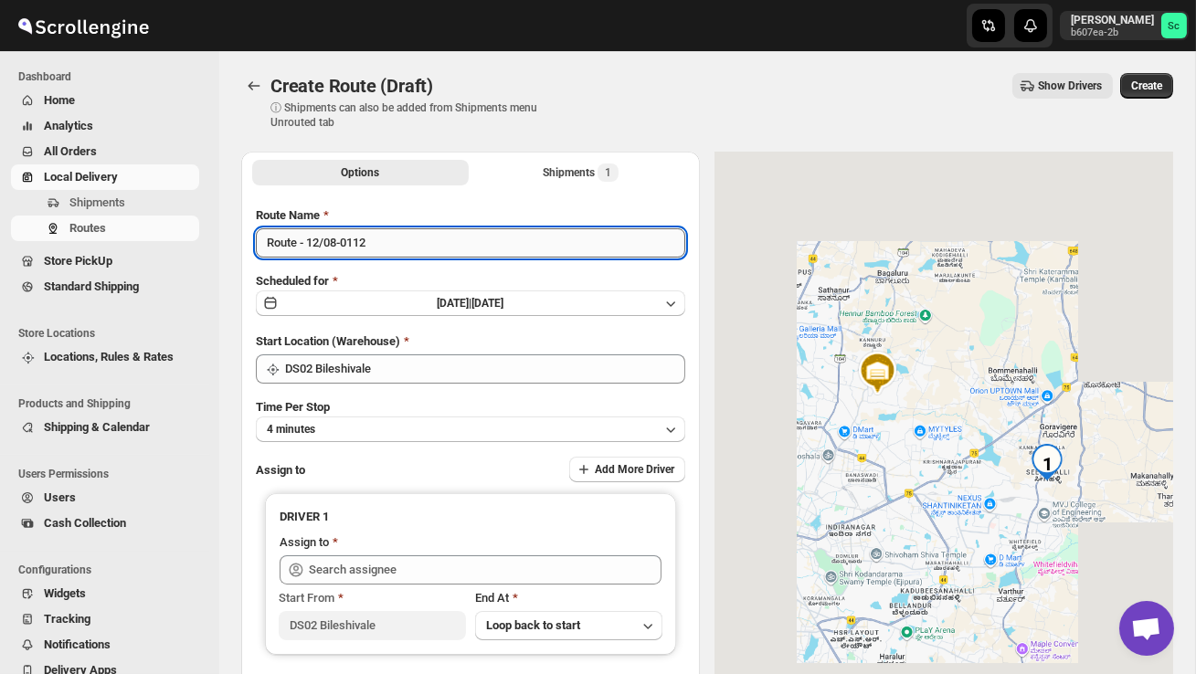
click at [386, 242] on input "Route - 12/08-0112" at bounding box center [470, 242] width 429 height 29
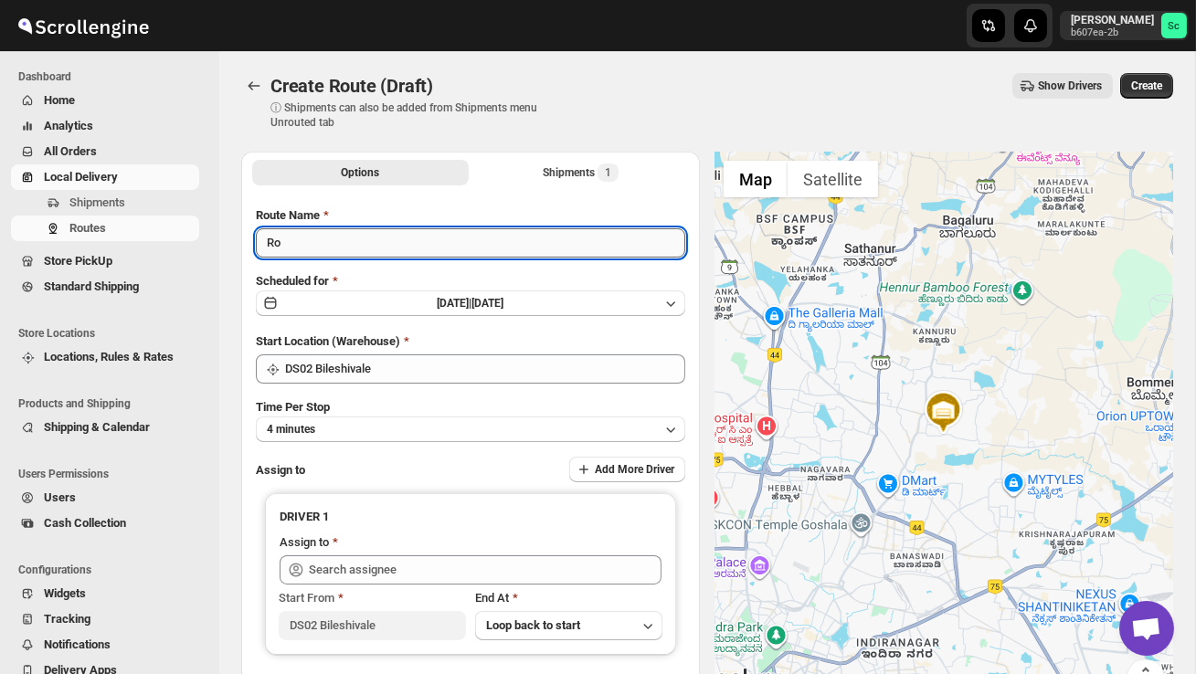
type input "R"
type input "Order no 25629"
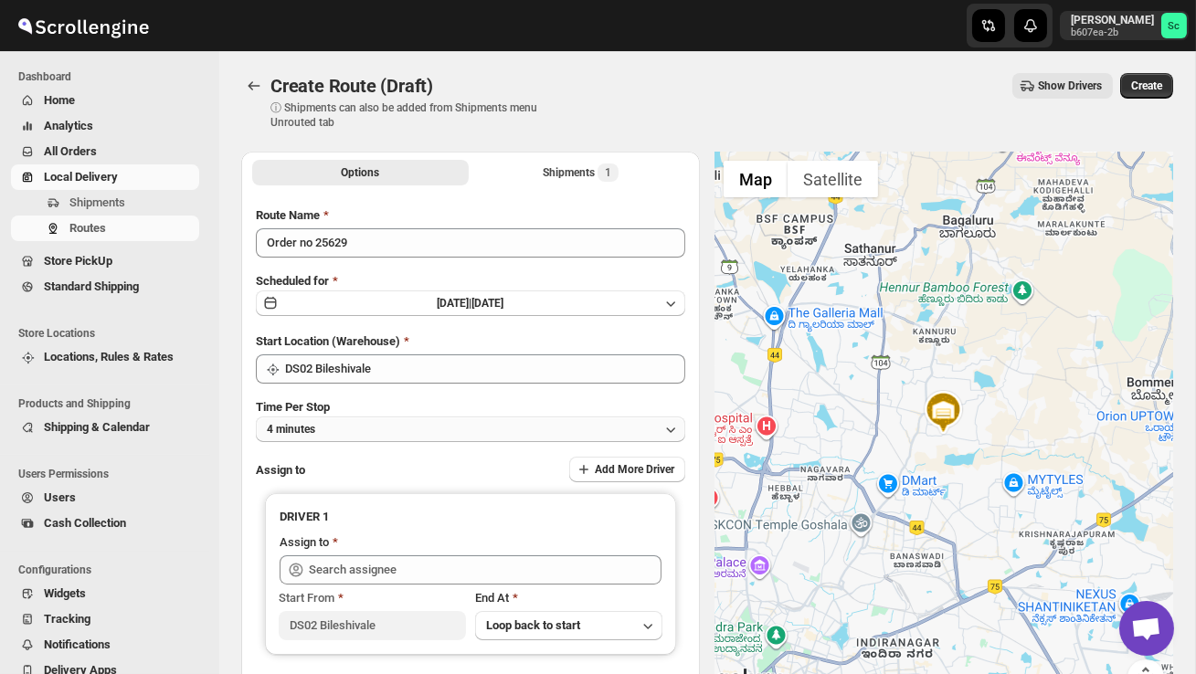
click at [365, 420] on button "4 minutes" at bounding box center [470, 430] width 429 height 26
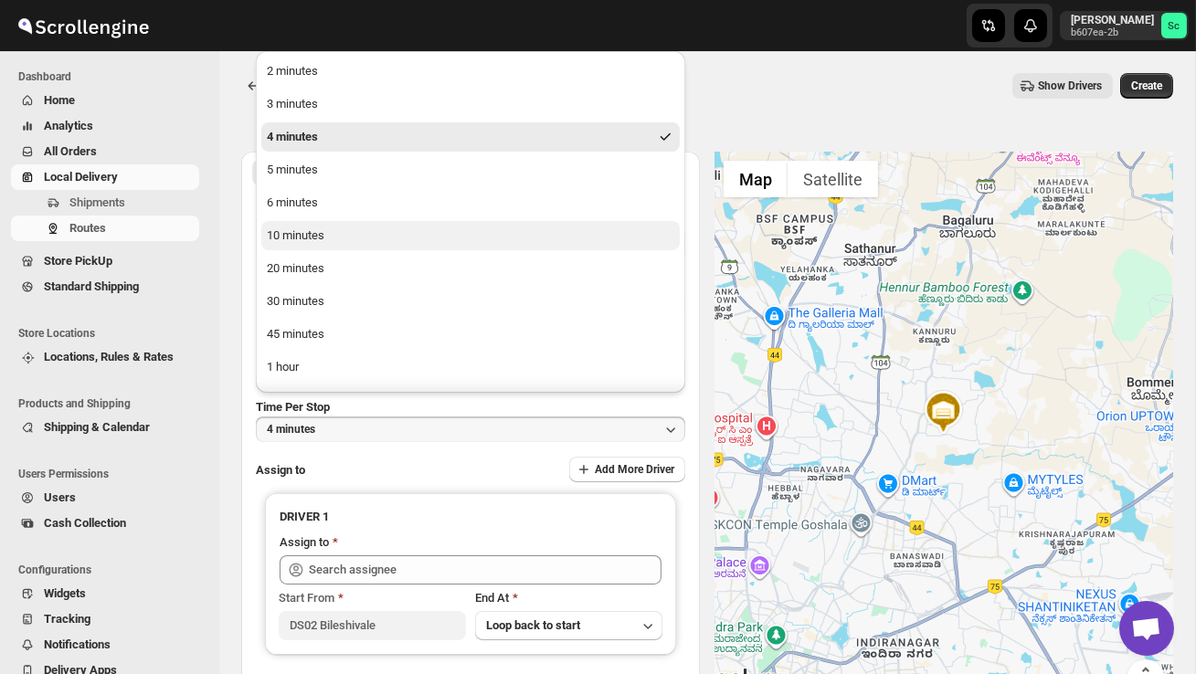
click at [332, 242] on button "10 minutes" at bounding box center [470, 235] width 418 height 29
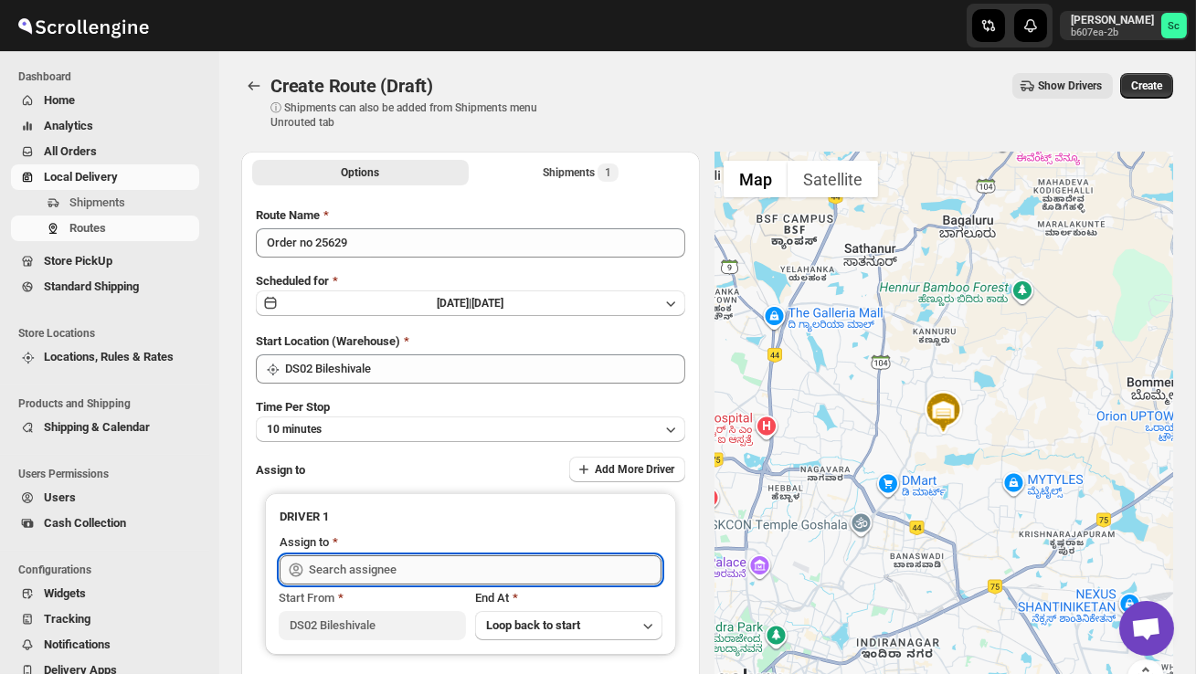
click at [355, 569] on input "text" at bounding box center [485, 570] width 353 height 29
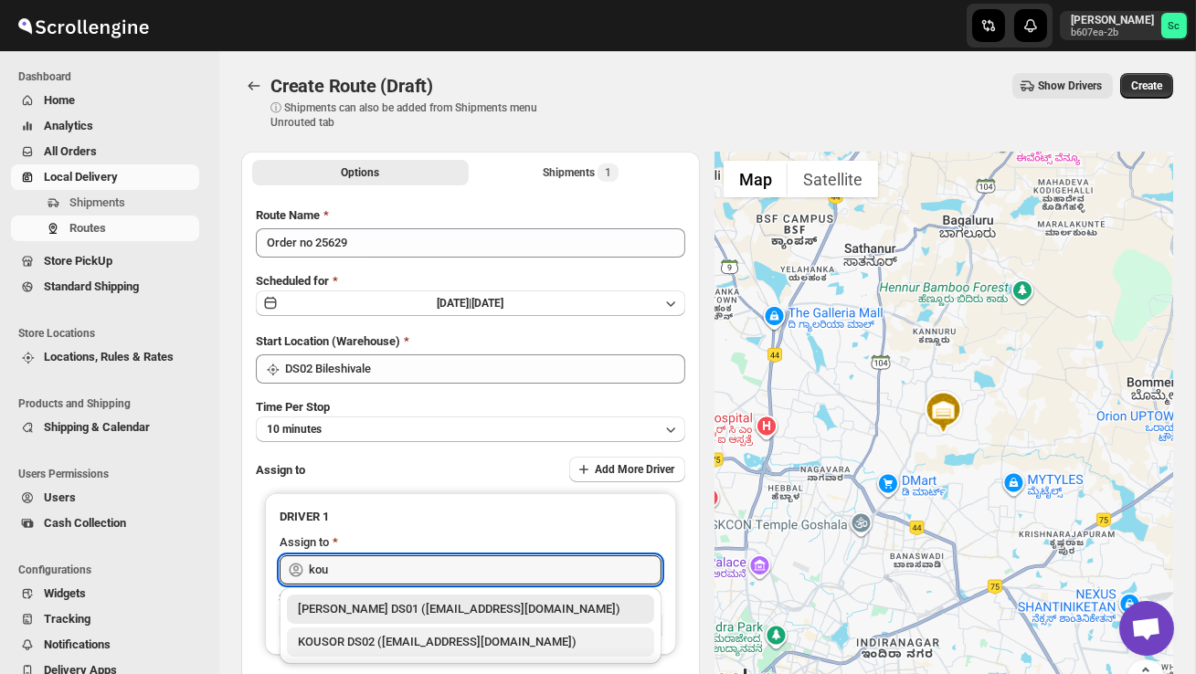
click at [406, 648] on div "KOUSOR DS02 ([EMAIL_ADDRESS][DOMAIN_NAME])" at bounding box center [470, 642] width 345 height 18
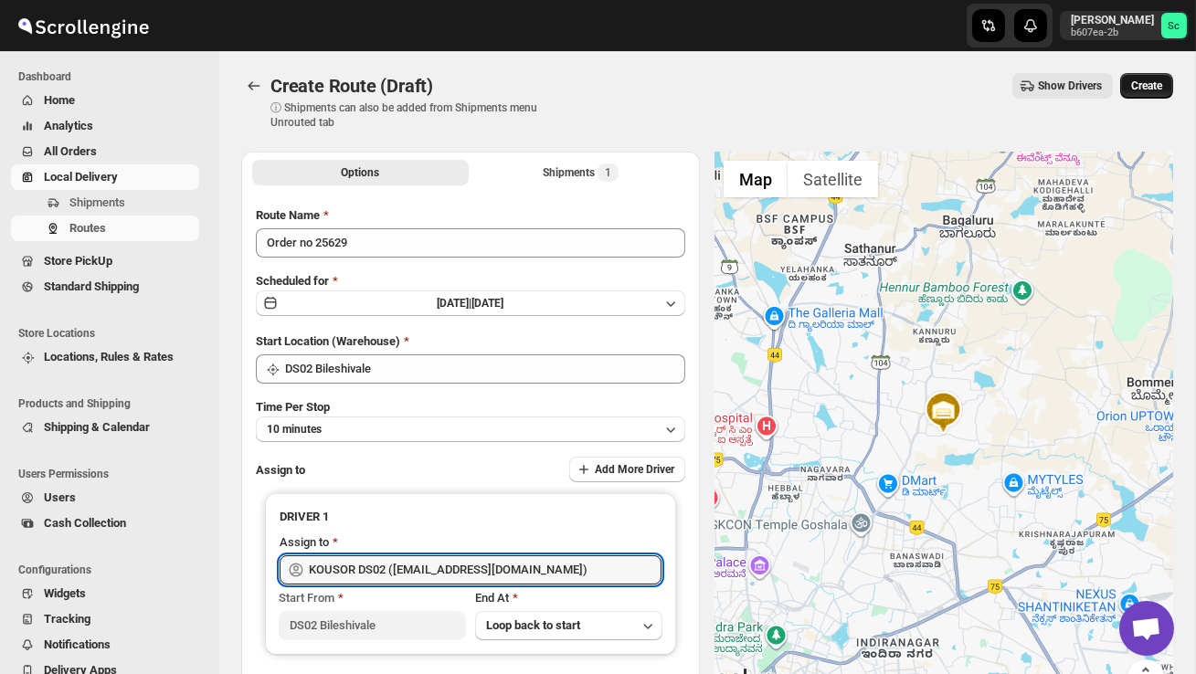
type input "KOUSOR DS02 ([EMAIL_ADDRESS][DOMAIN_NAME])"
click at [1153, 82] on span "Create" at bounding box center [1146, 86] width 31 height 15
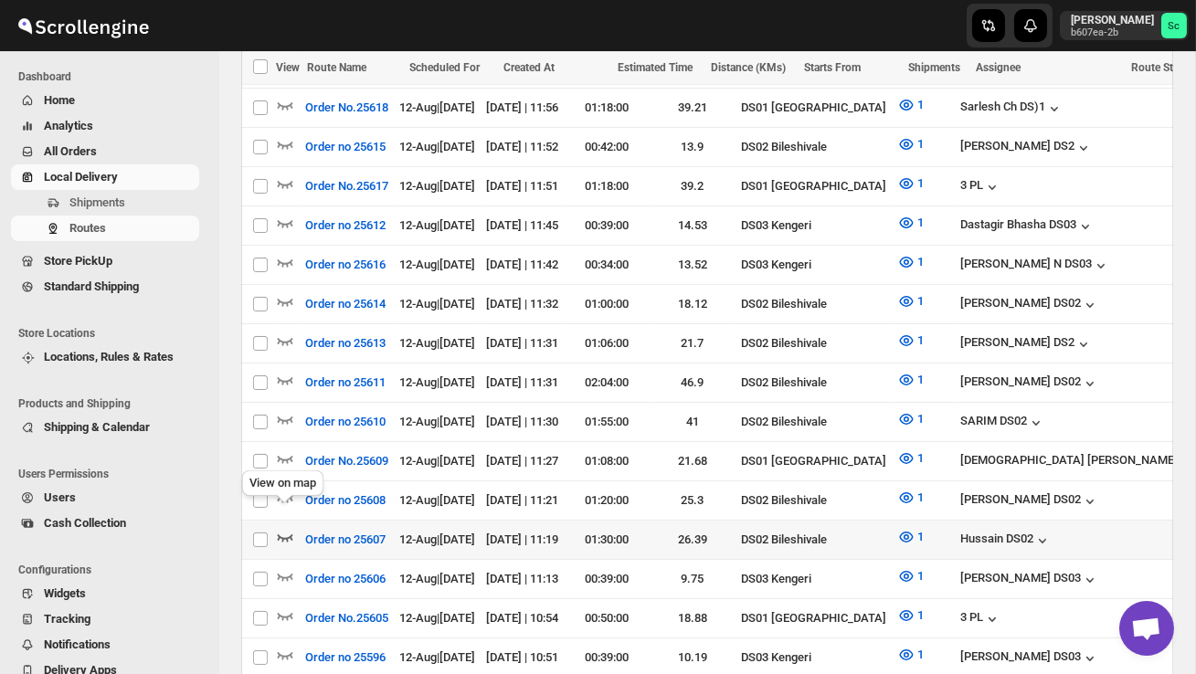
click at [286, 528] on icon "button" at bounding box center [285, 537] width 18 height 18
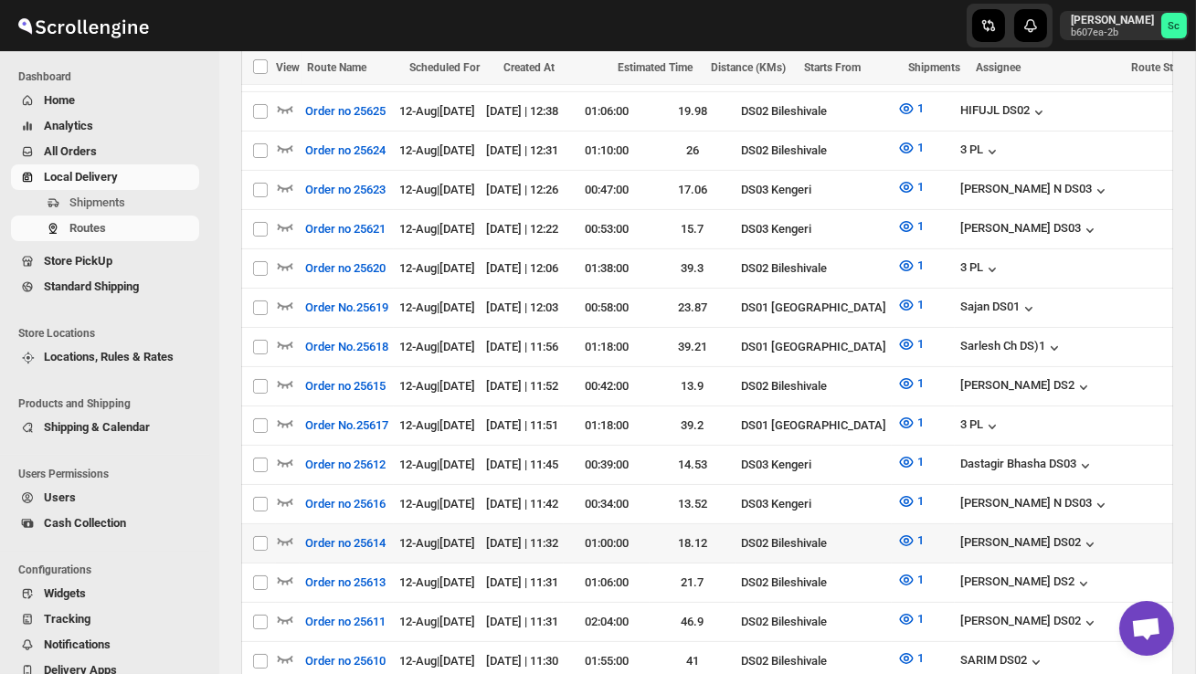
scroll to position [725, 0]
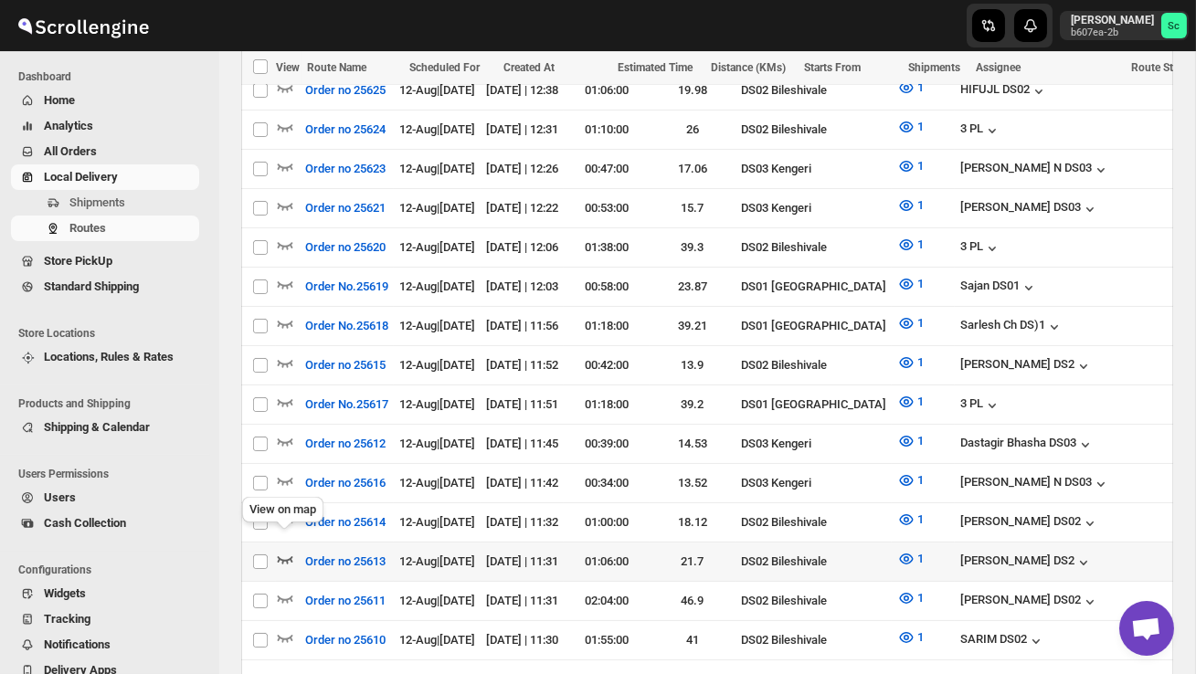
click at [290, 550] on icon "button" at bounding box center [285, 559] width 18 height 18
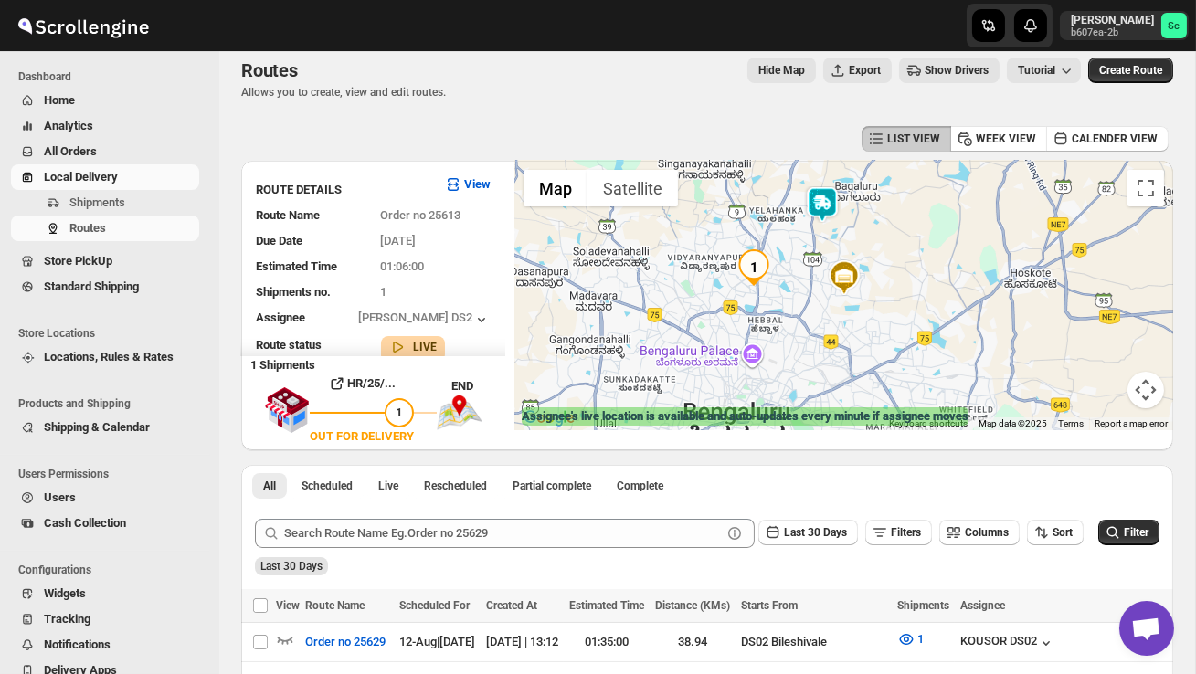
scroll to position [0, 0]
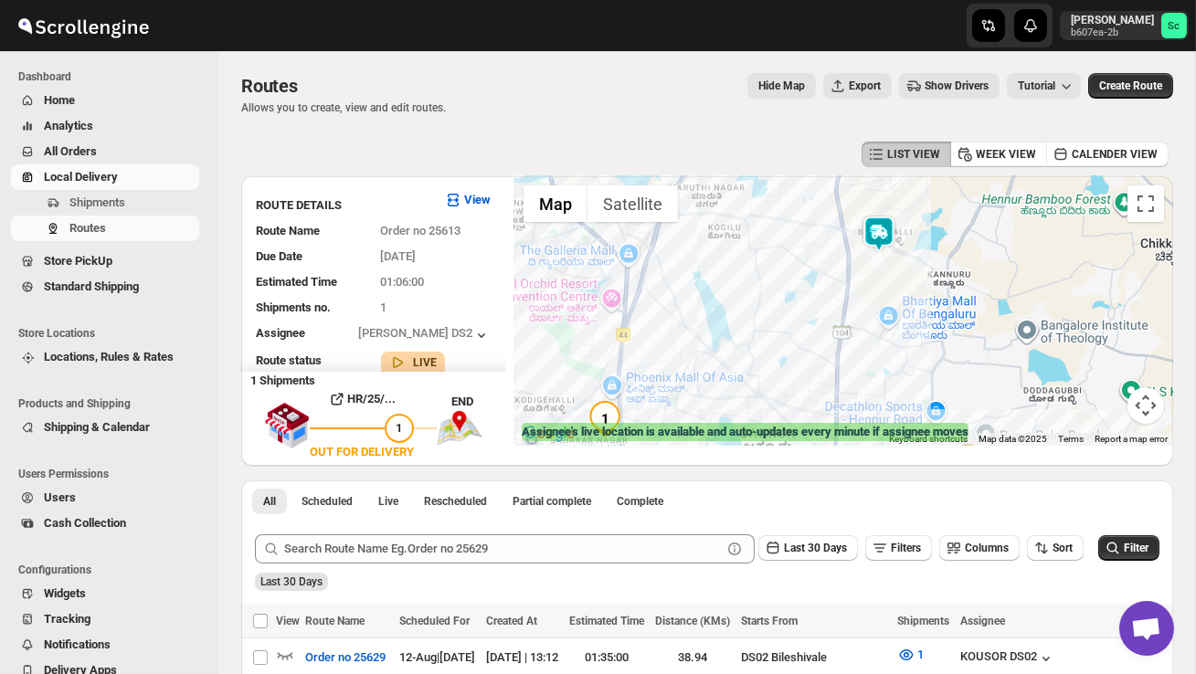
drag, startPoint x: 965, startPoint y: 253, endPoint x: 942, endPoint y: 337, distance: 87.1
click at [941, 338] on div at bounding box center [843, 311] width 659 height 270
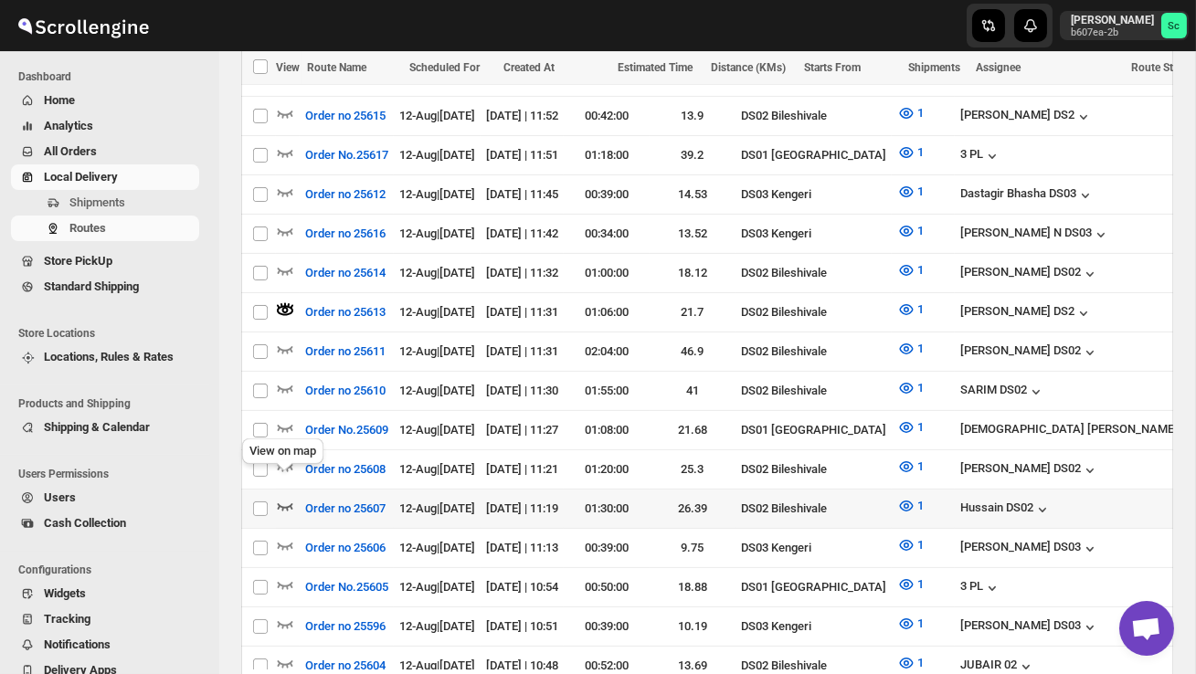
click at [289, 497] on icon "button" at bounding box center [285, 506] width 18 height 18
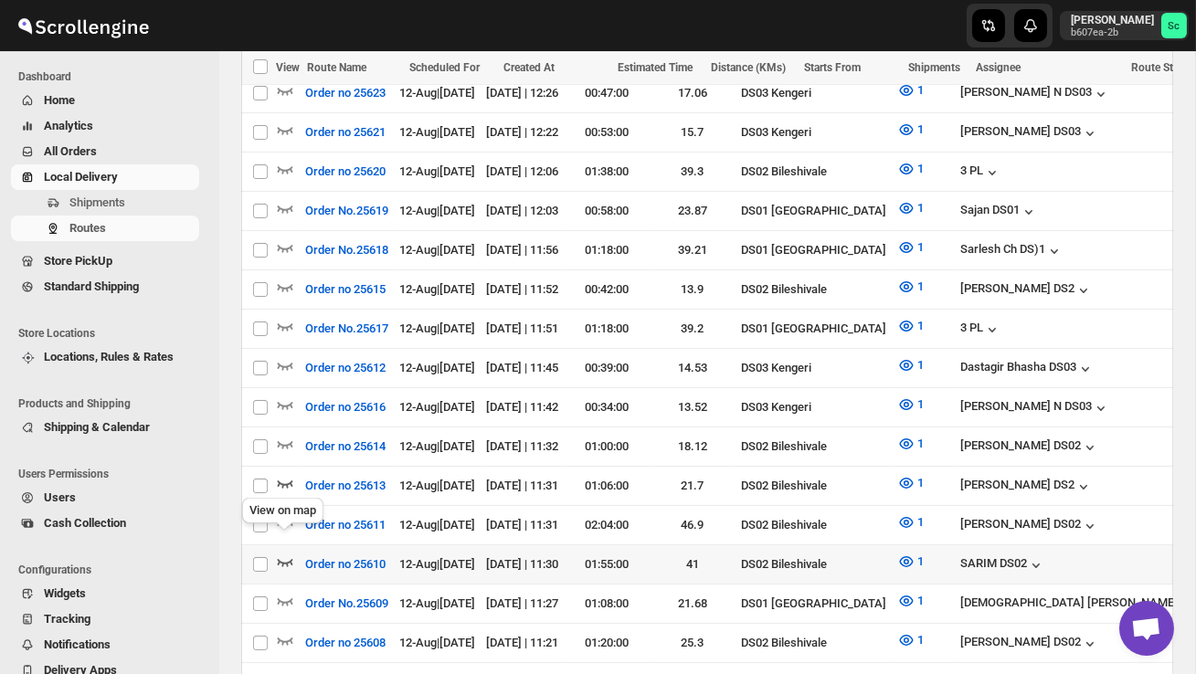
click at [281, 553] on icon "button" at bounding box center [285, 562] width 18 height 18
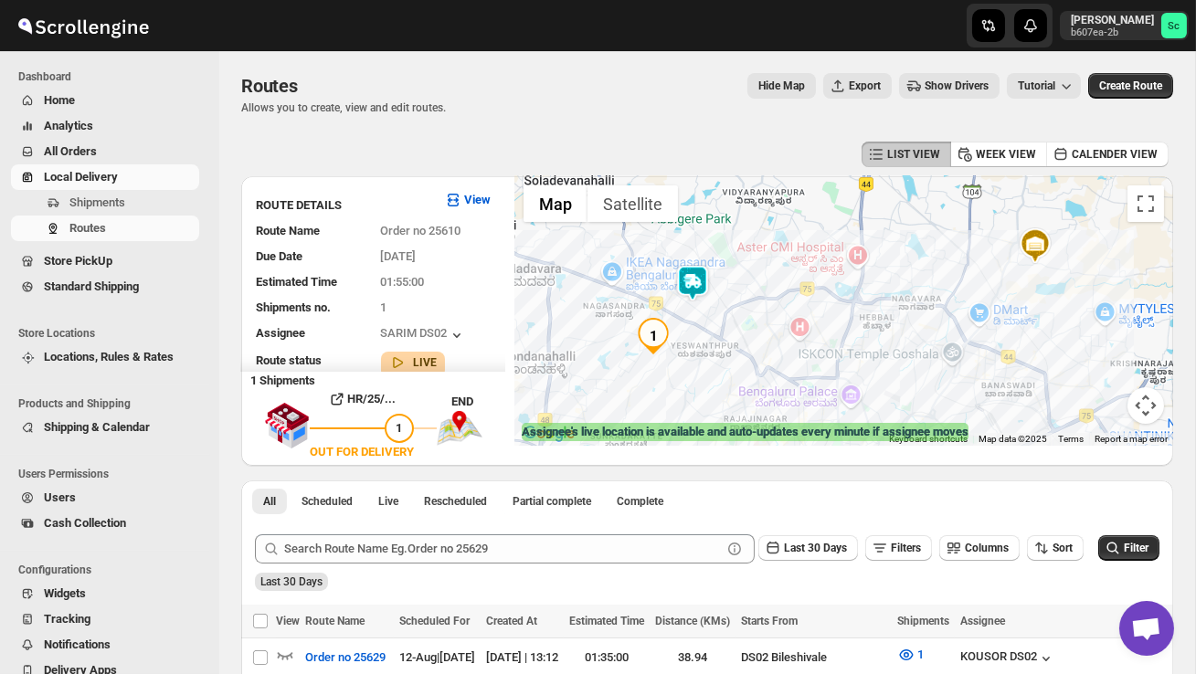
click at [701, 275] on img at bounding box center [692, 283] width 37 height 37
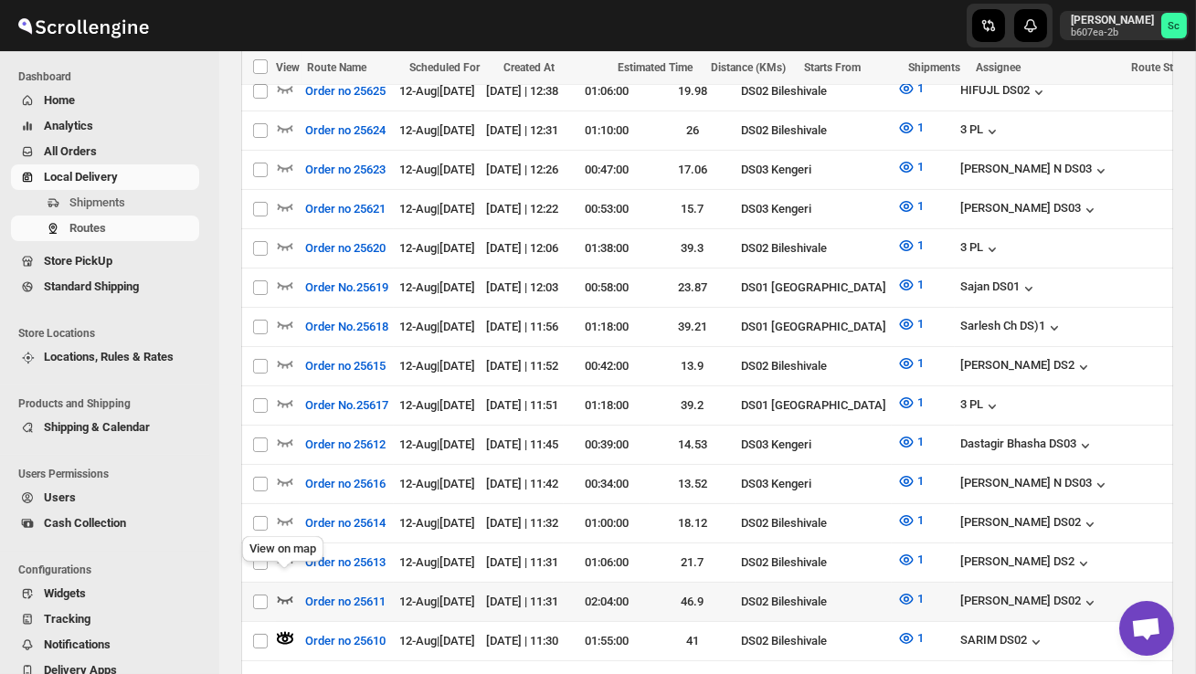
click at [281, 597] on icon "button" at bounding box center [286, 600] width 16 height 7
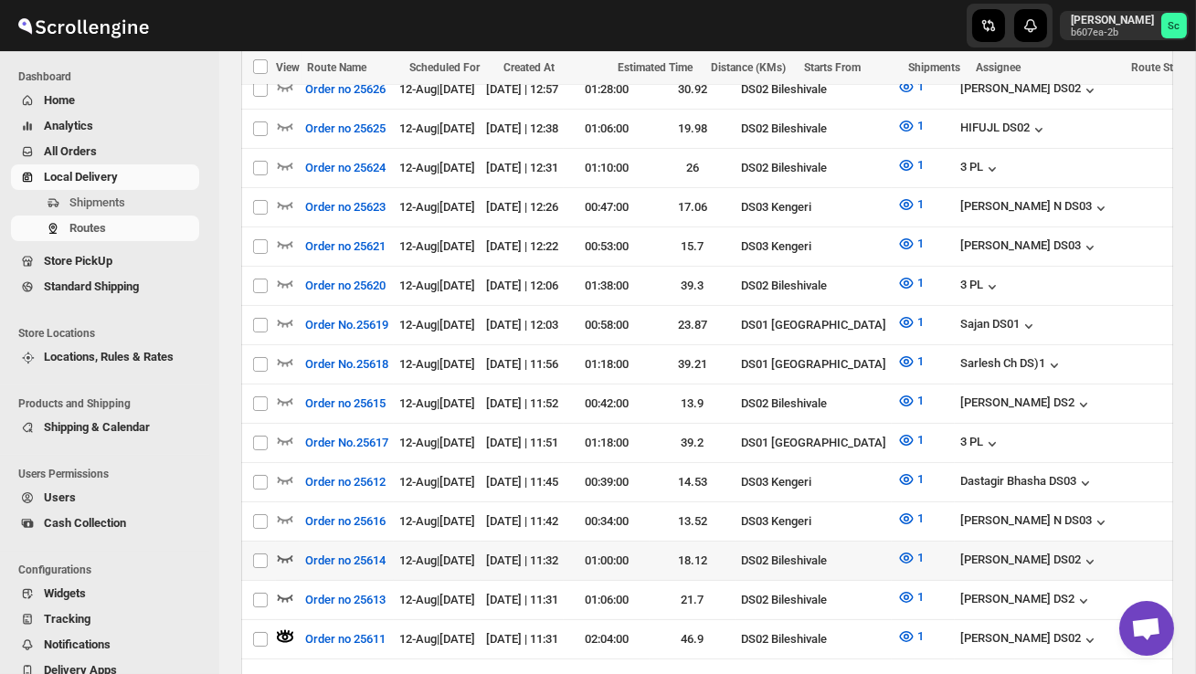
click at [293, 549] on icon "button" at bounding box center [285, 558] width 18 height 18
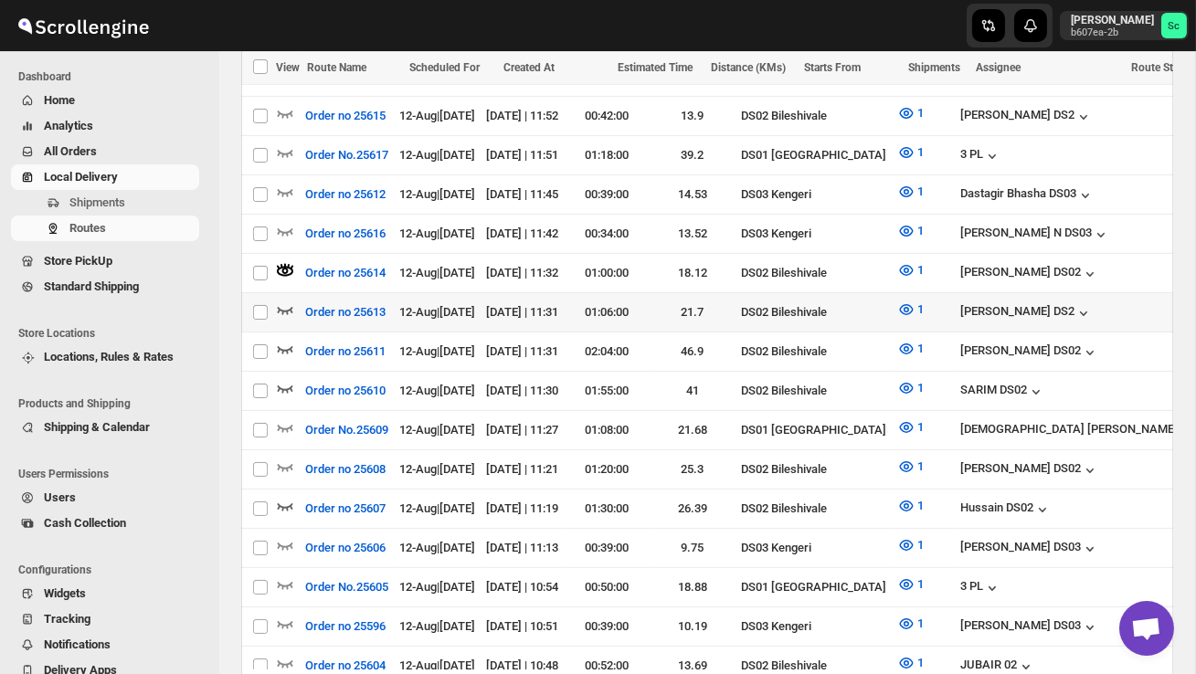
scroll to position [975, 0]
click at [287, 503] on icon "button" at bounding box center [286, 506] width 16 height 7
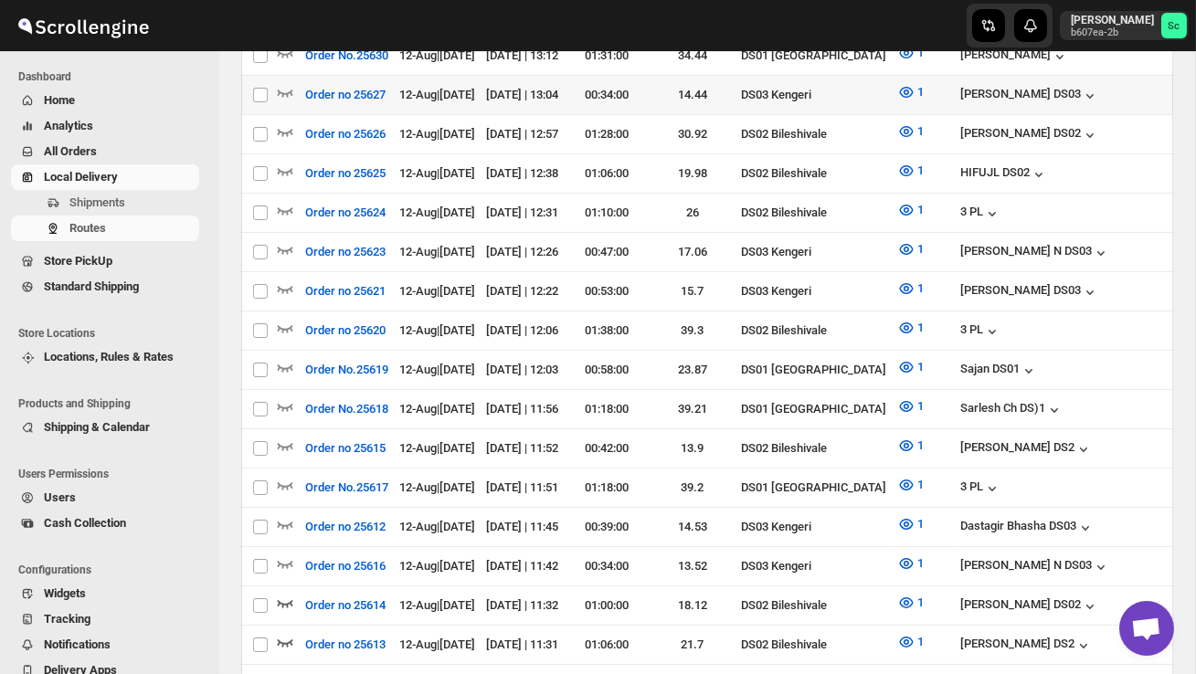
scroll to position [0, 0]
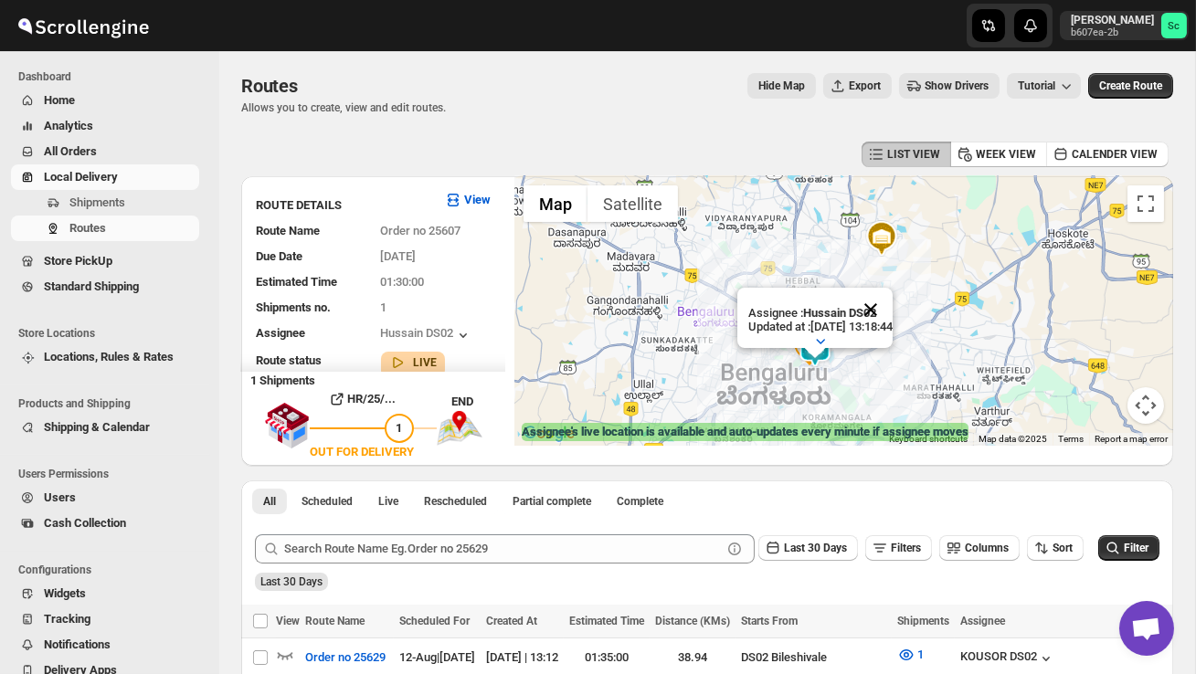
click at [893, 303] on button "Close" at bounding box center [871, 310] width 44 height 44
click at [867, 362] on div at bounding box center [843, 311] width 659 height 270
click at [867, 364] on div at bounding box center [843, 311] width 659 height 270
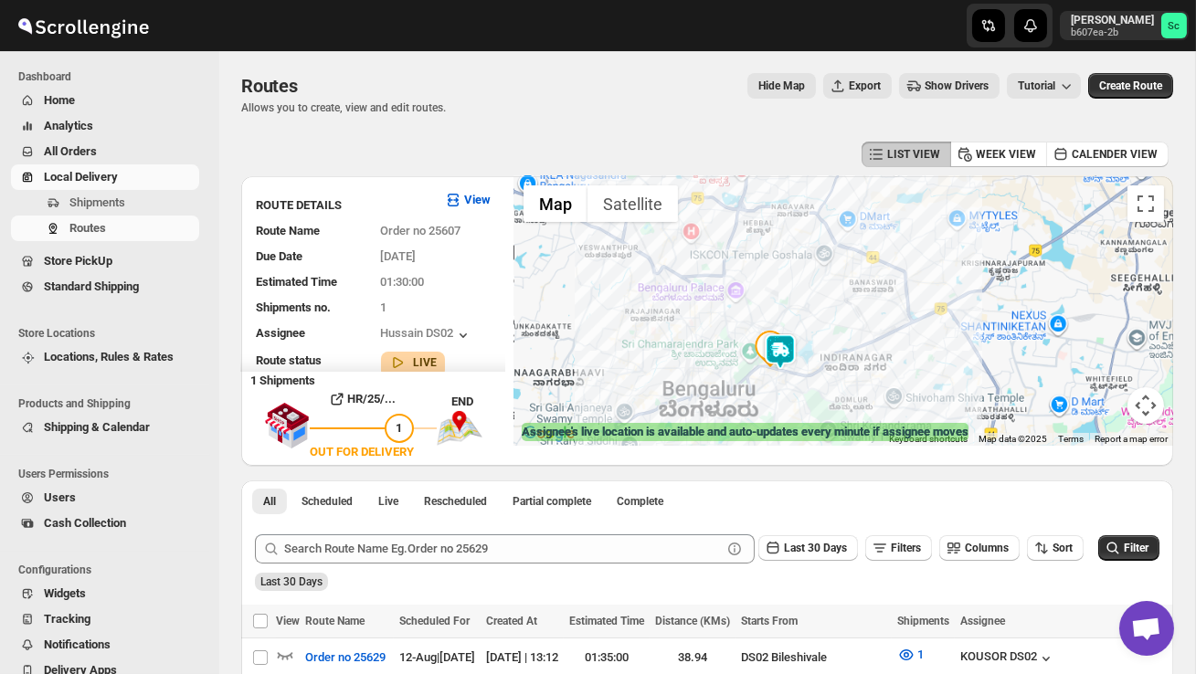
click at [867, 365] on div at bounding box center [843, 311] width 659 height 270
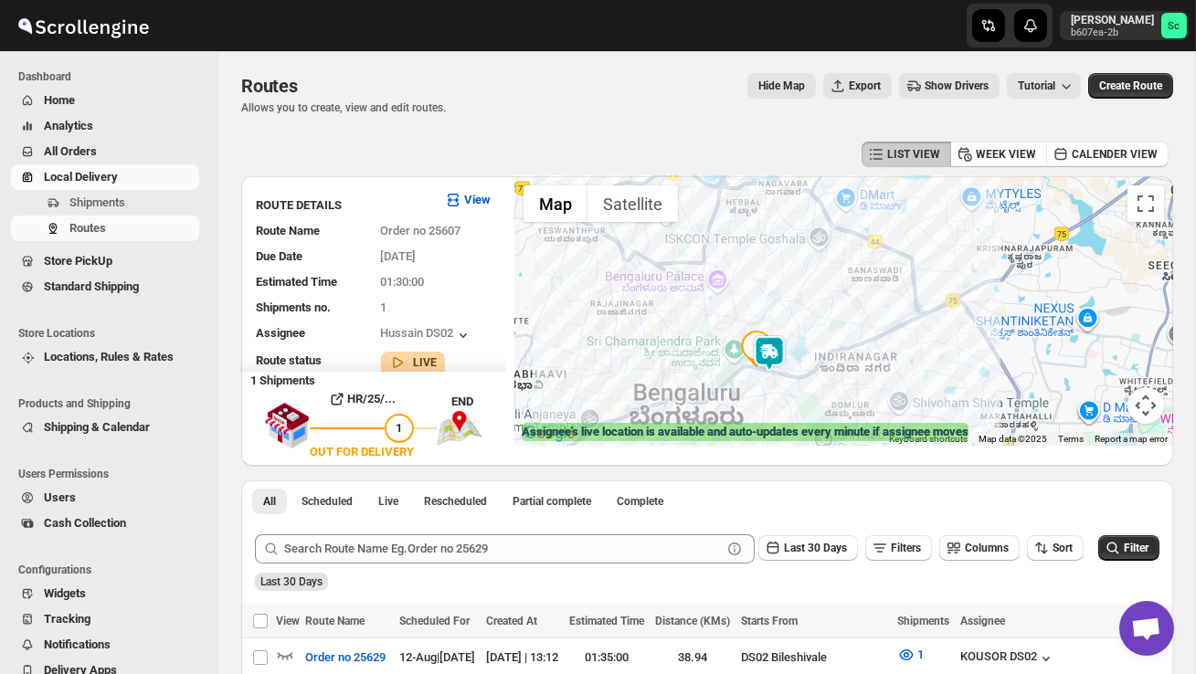
click at [867, 365] on div at bounding box center [843, 311] width 659 height 270
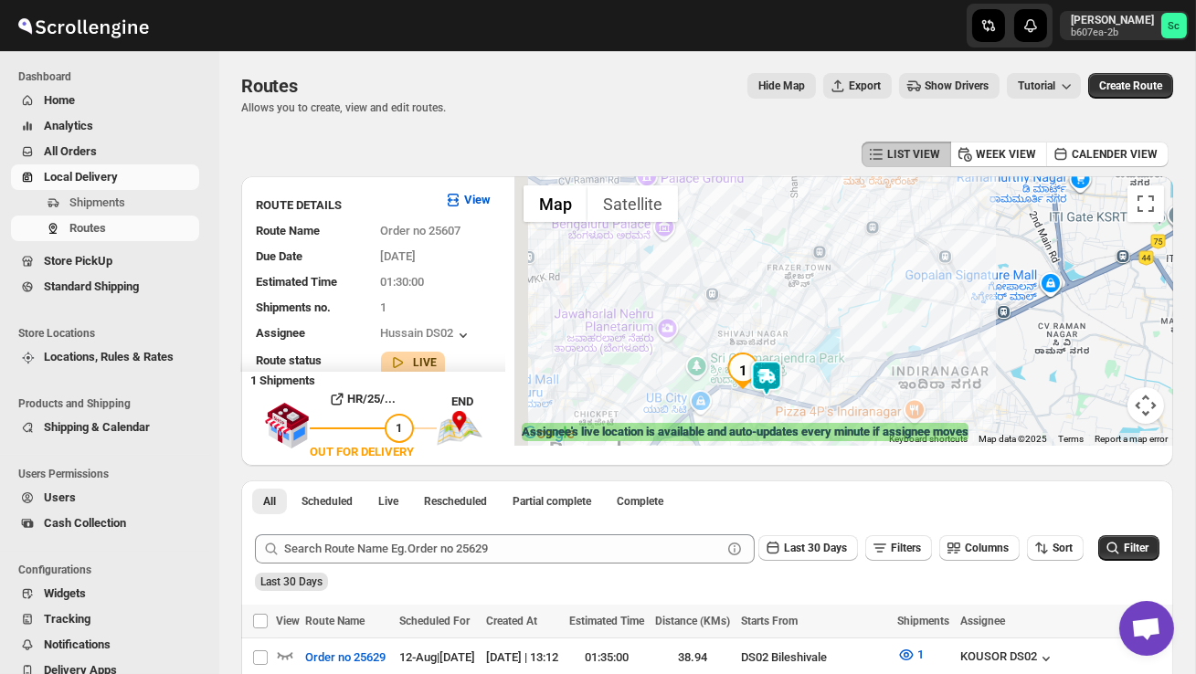
drag, startPoint x: 757, startPoint y: 387, endPoint x: 862, endPoint y: 401, distance: 106.0
click at [856, 406] on div at bounding box center [843, 311] width 659 height 270
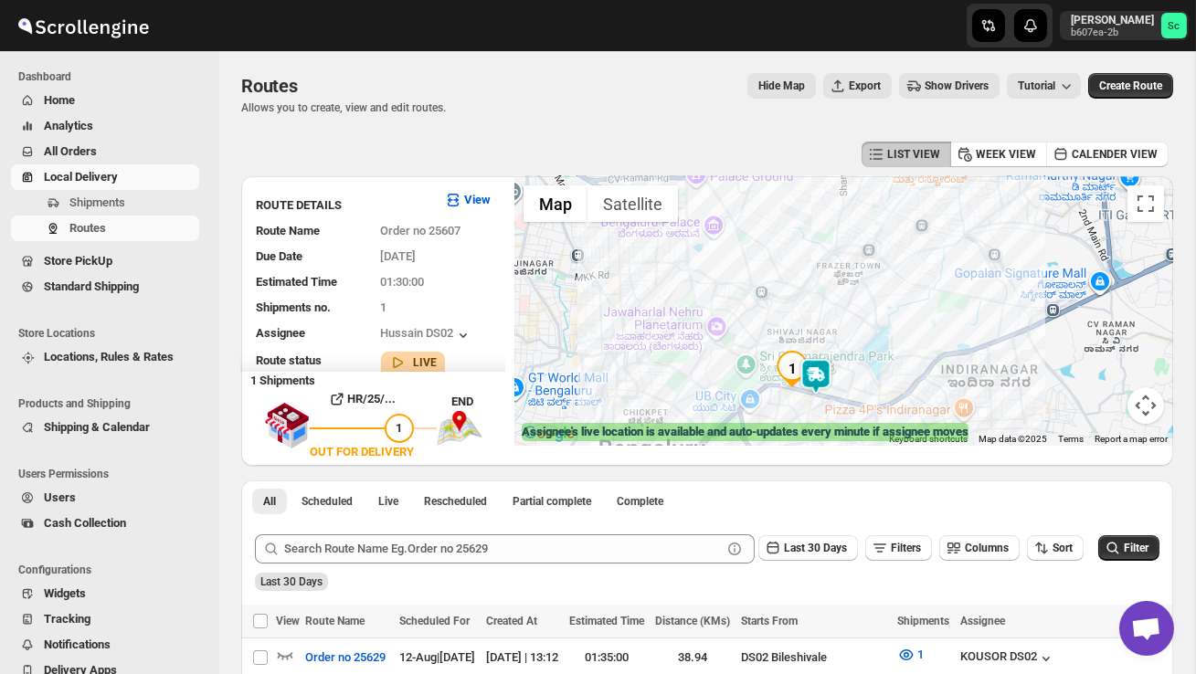
click at [877, 373] on div at bounding box center [843, 311] width 659 height 270
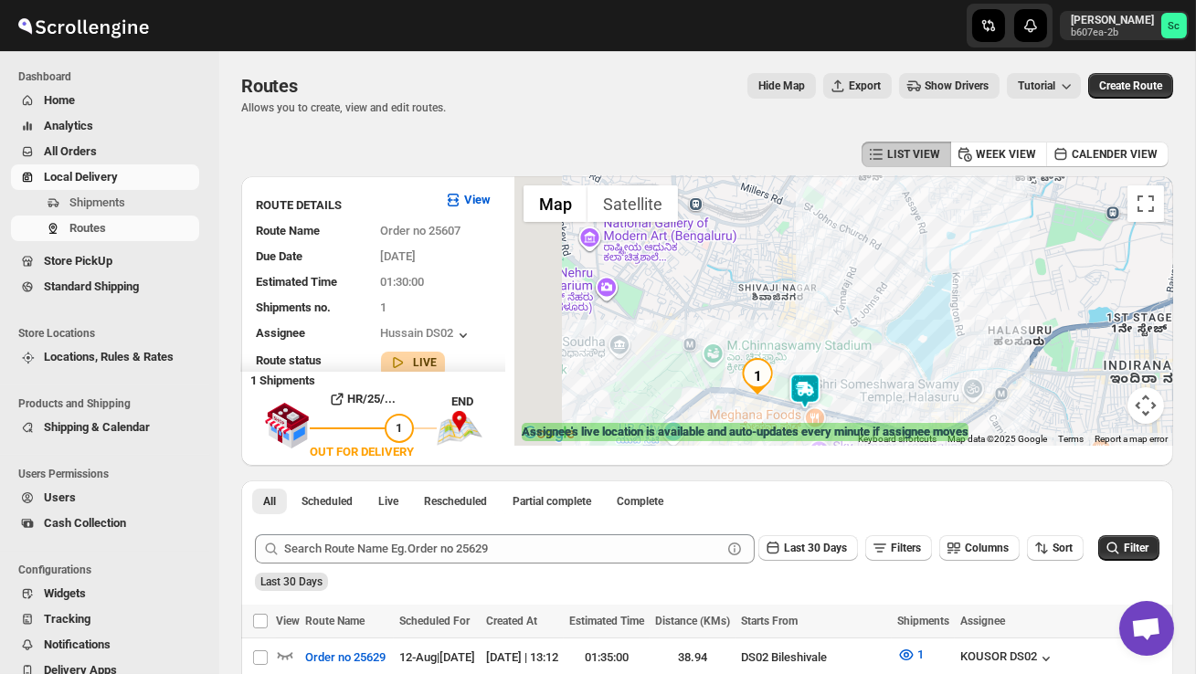
drag, startPoint x: 790, startPoint y: 413, endPoint x: 886, endPoint y: 384, distance: 100.3
click at [884, 387] on div at bounding box center [843, 311] width 659 height 270
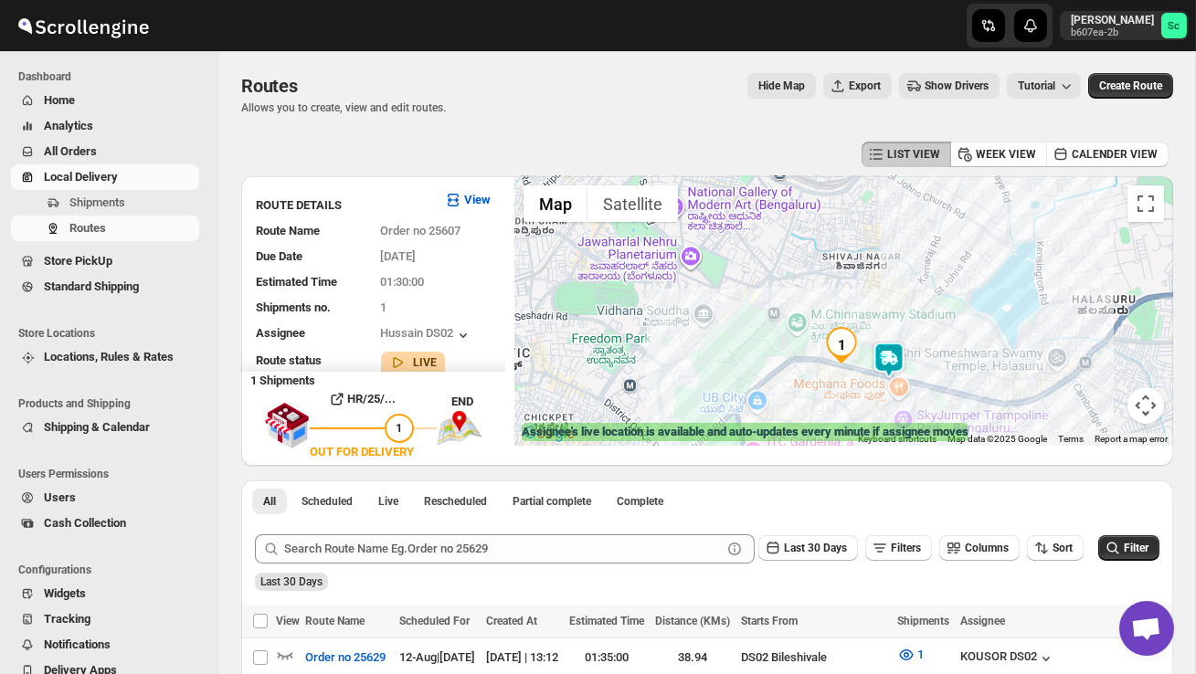
click at [805, 393] on div at bounding box center [843, 311] width 659 height 270
click at [805, 394] on div at bounding box center [843, 311] width 659 height 270
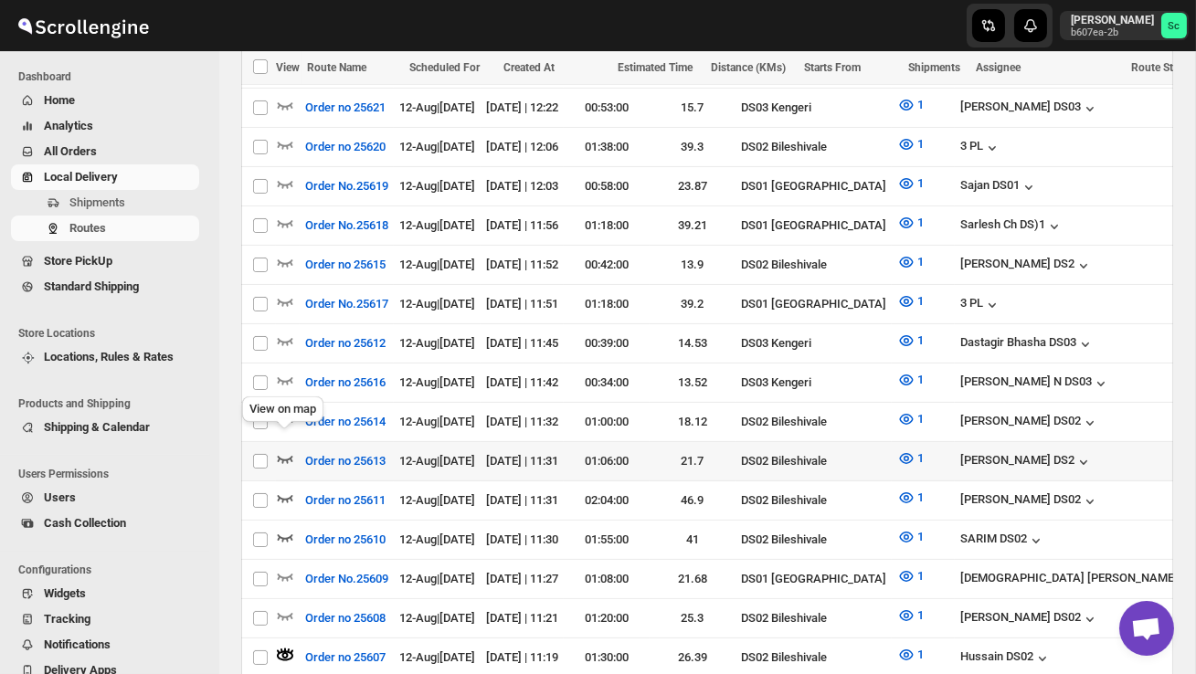
click at [284, 450] on icon "button" at bounding box center [285, 459] width 18 height 18
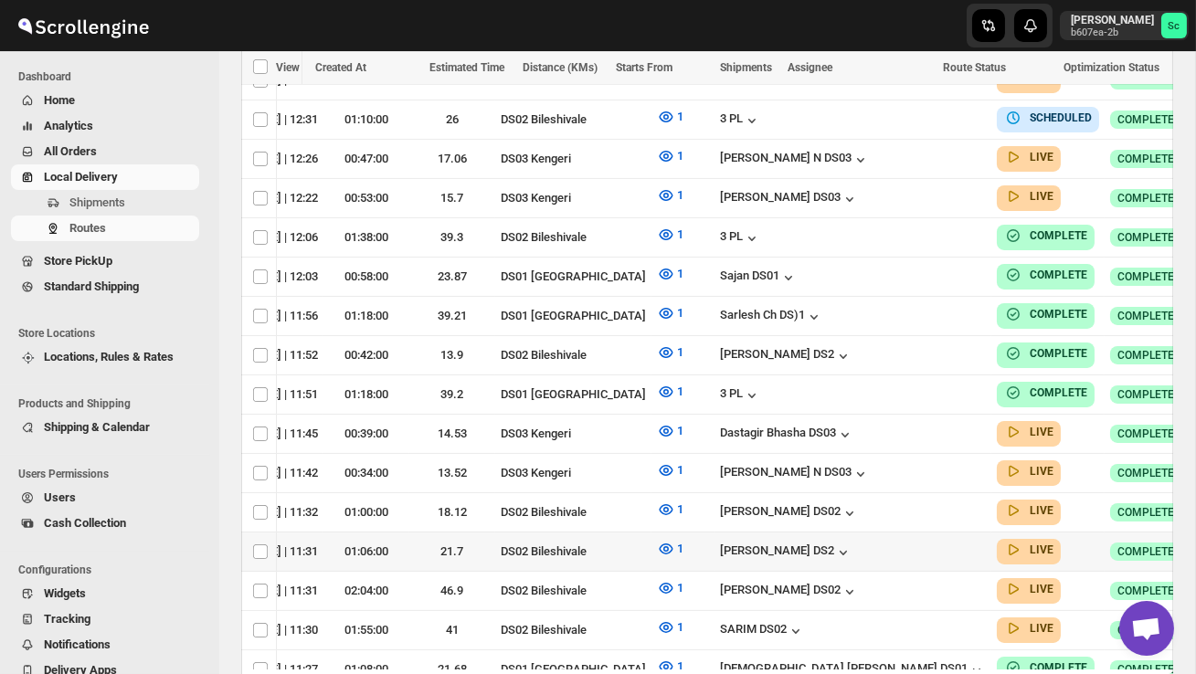
scroll to position [0, 240]
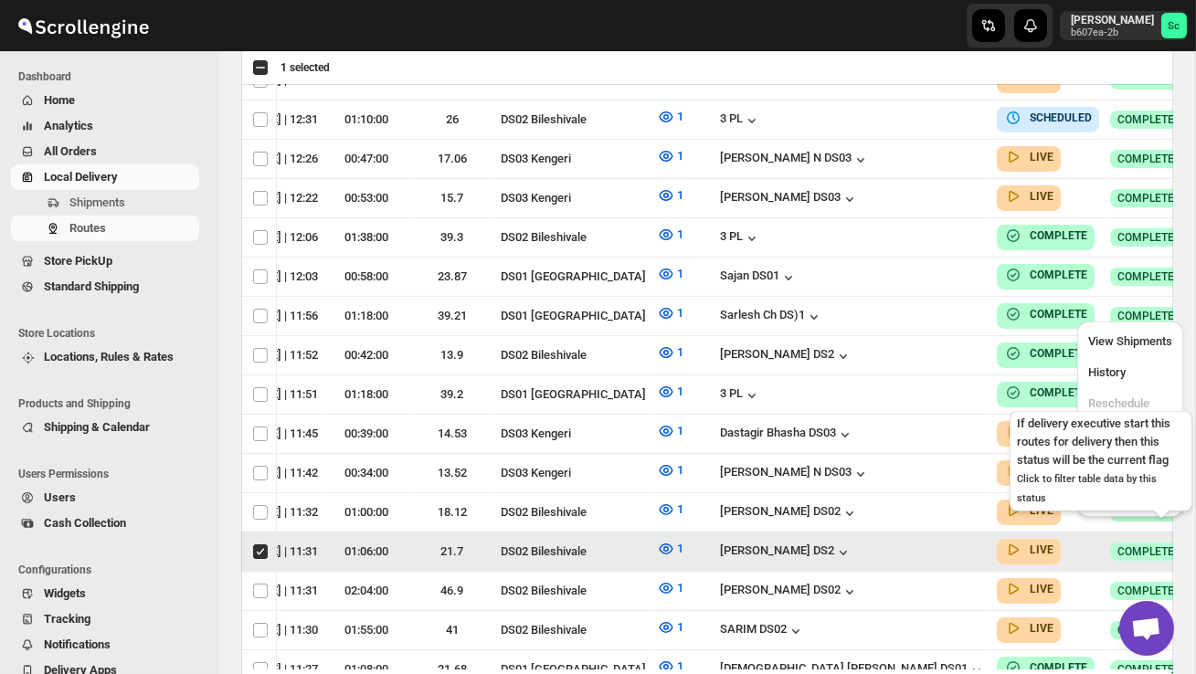
scroll to position [0, 1]
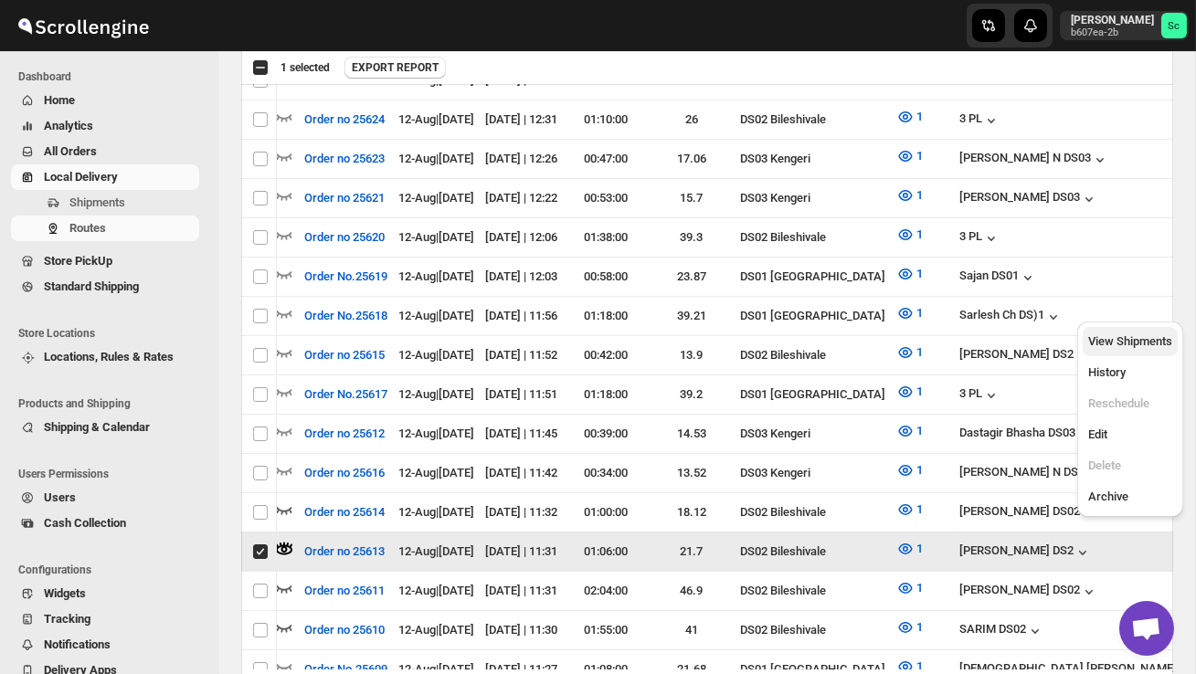
click at [1149, 351] on button "View Shipments" at bounding box center [1130, 341] width 95 height 29
checkbox input "false"
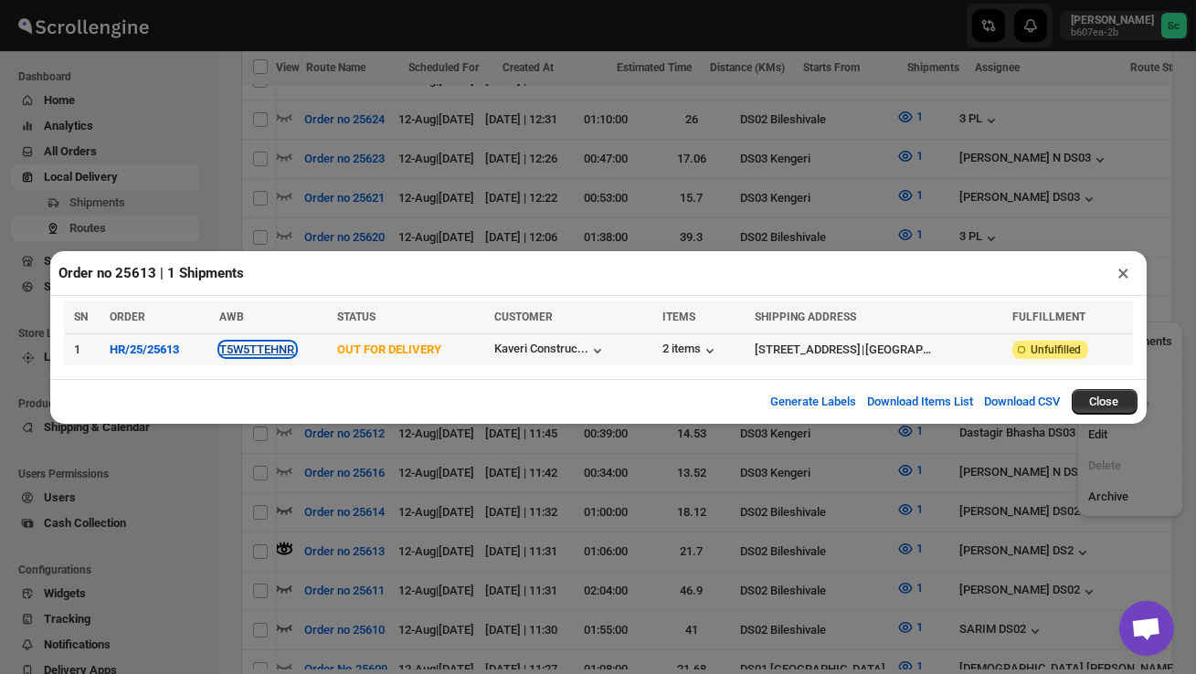
click at [273, 351] on button "T5W5TTEHNR" at bounding box center [257, 350] width 75 height 14
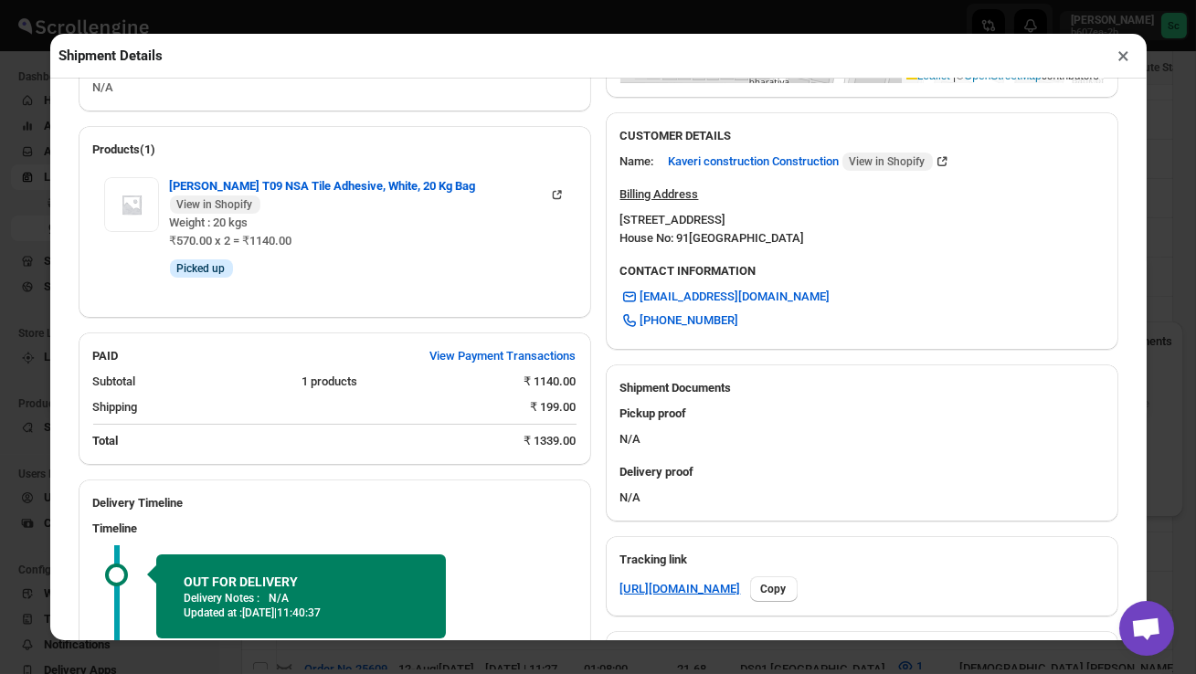
scroll to position [714, 0]
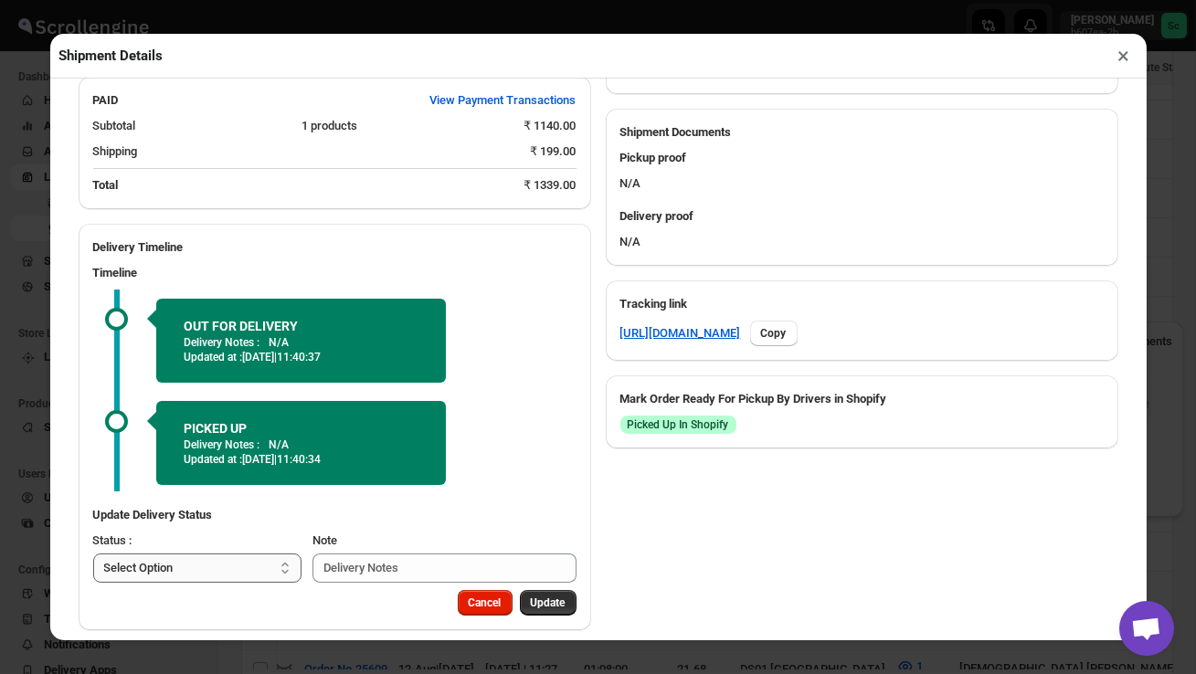
click at [228, 554] on select "Select Option PICKED UP OUT FOR DELIVERY RESCHEDULE DELIVERED CANCELLED" at bounding box center [197, 568] width 209 height 29
select select "DELIVERED"
click at [571, 590] on button "Update" at bounding box center [548, 603] width 57 height 26
select select
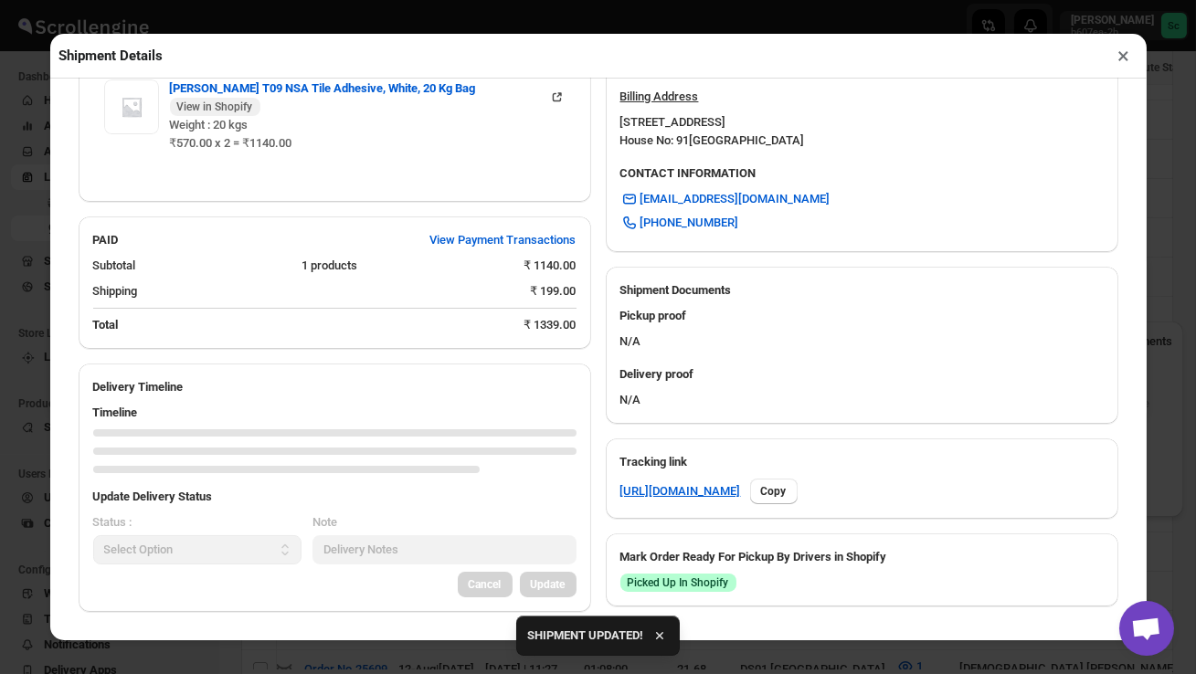
click at [1129, 55] on button "×" at bounding box center [1124, 56] width 26 height 26
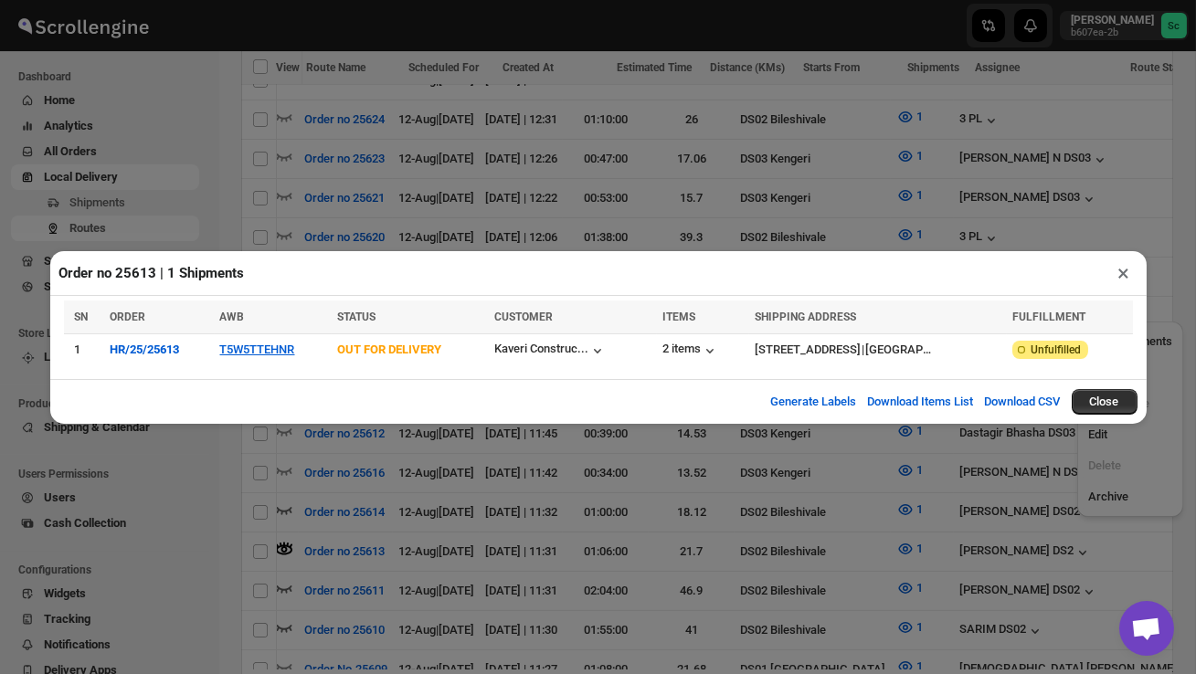
click at [1128, 270] on button "×" at bounding box center [1124, 273] width 26 height 26
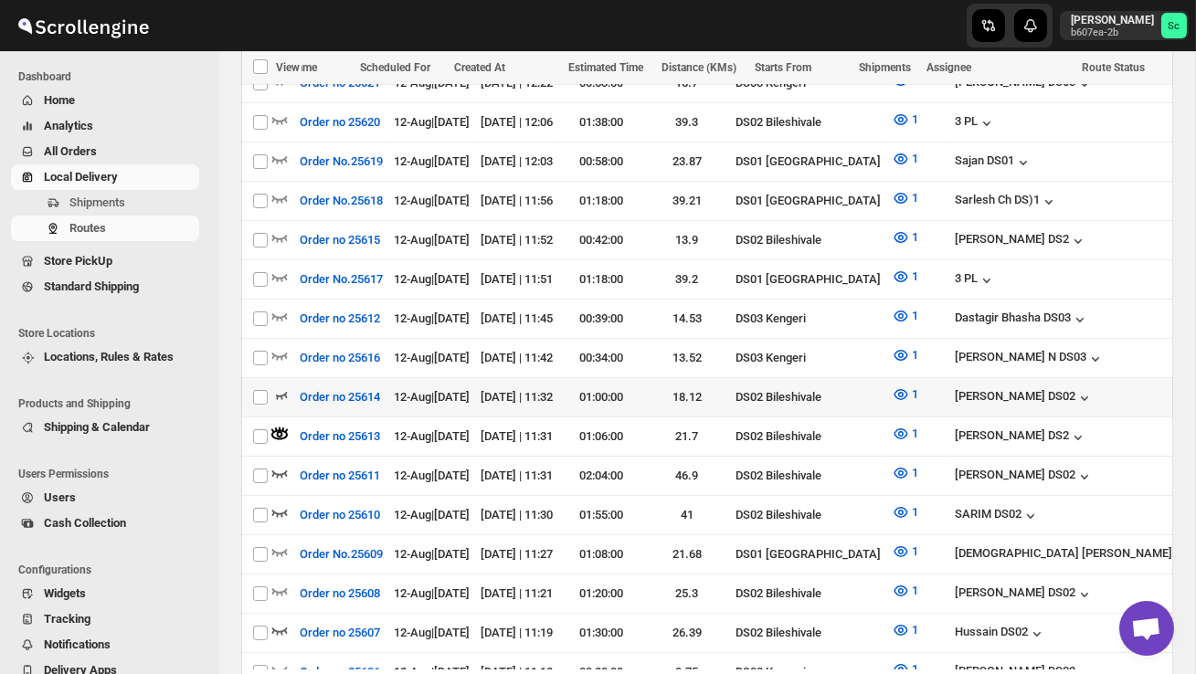
scroll to position [0, 0]
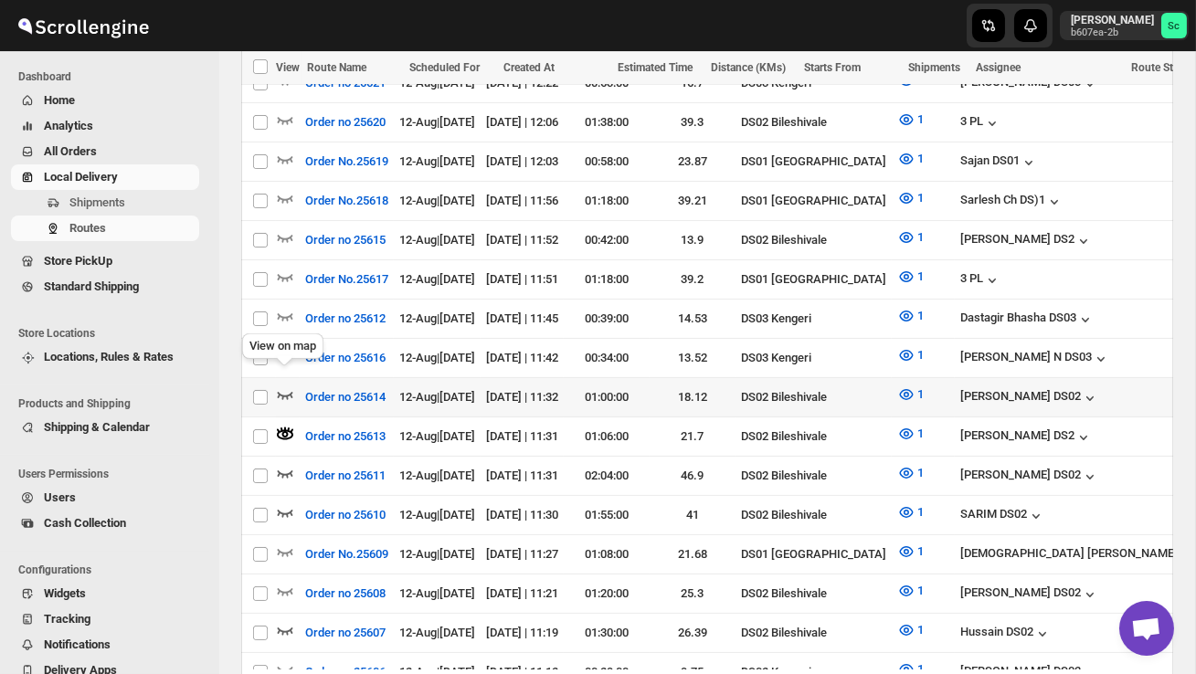
click at [286, 392] on icon "button" at bounding box center [286, 395] width 16 height 7
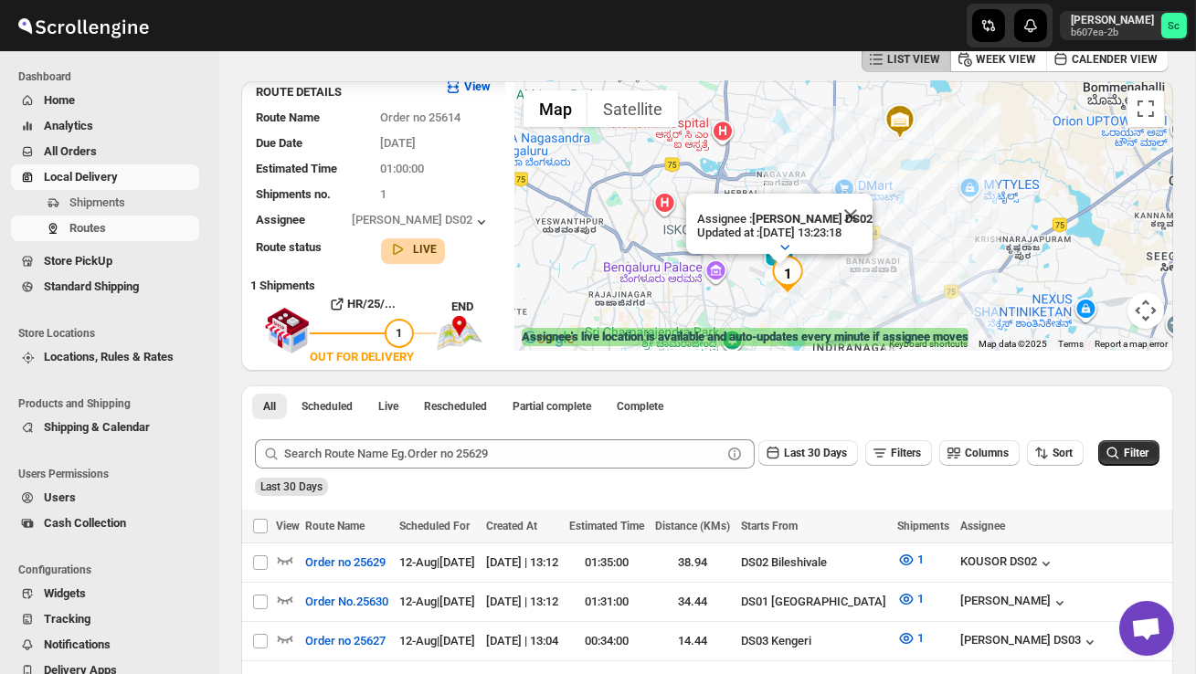
scroll to position [90, 0]
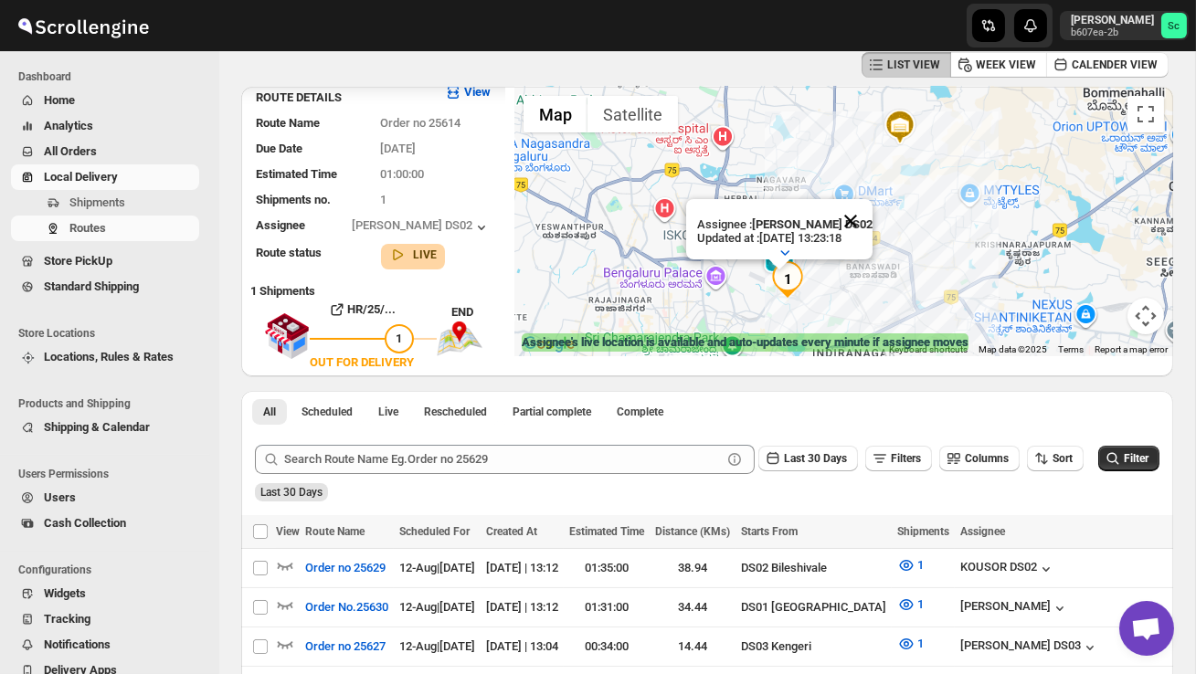
click at [860, 228] on button "Close" at bounding box center [851, 221] width 44 height 44
click at [831, 297] on div at bounding box center [843, 222] width 659 height 270
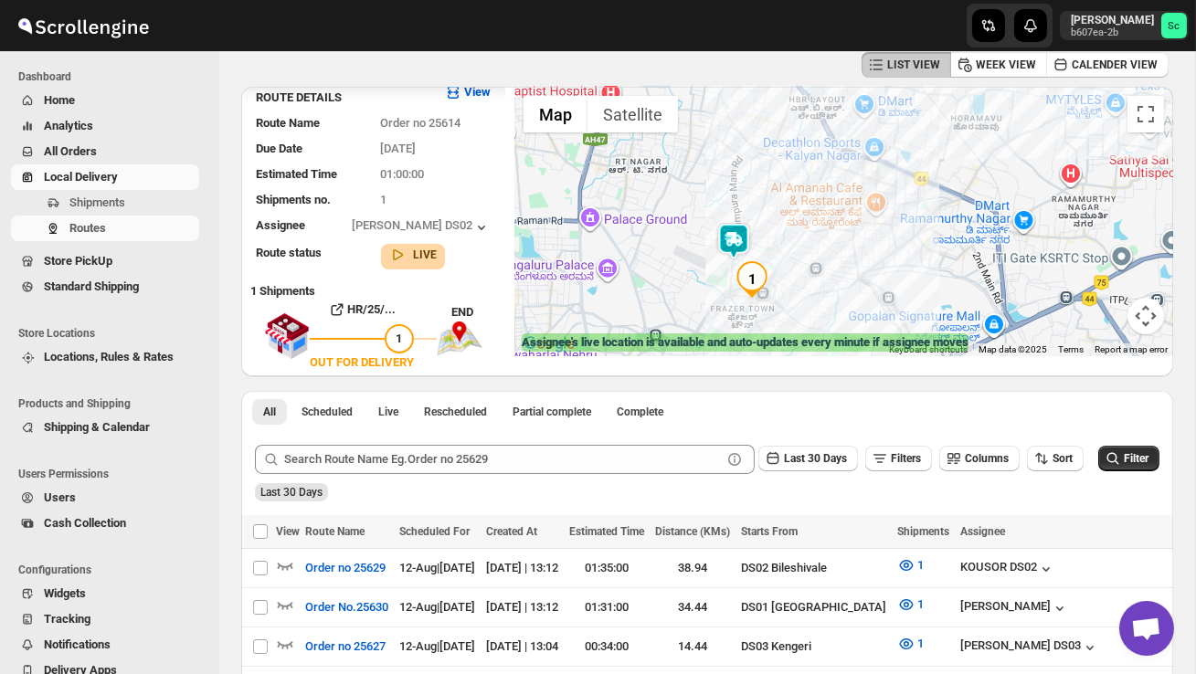
click at [831, 297] on div at bounding box center [843, 222] width 659 height 270
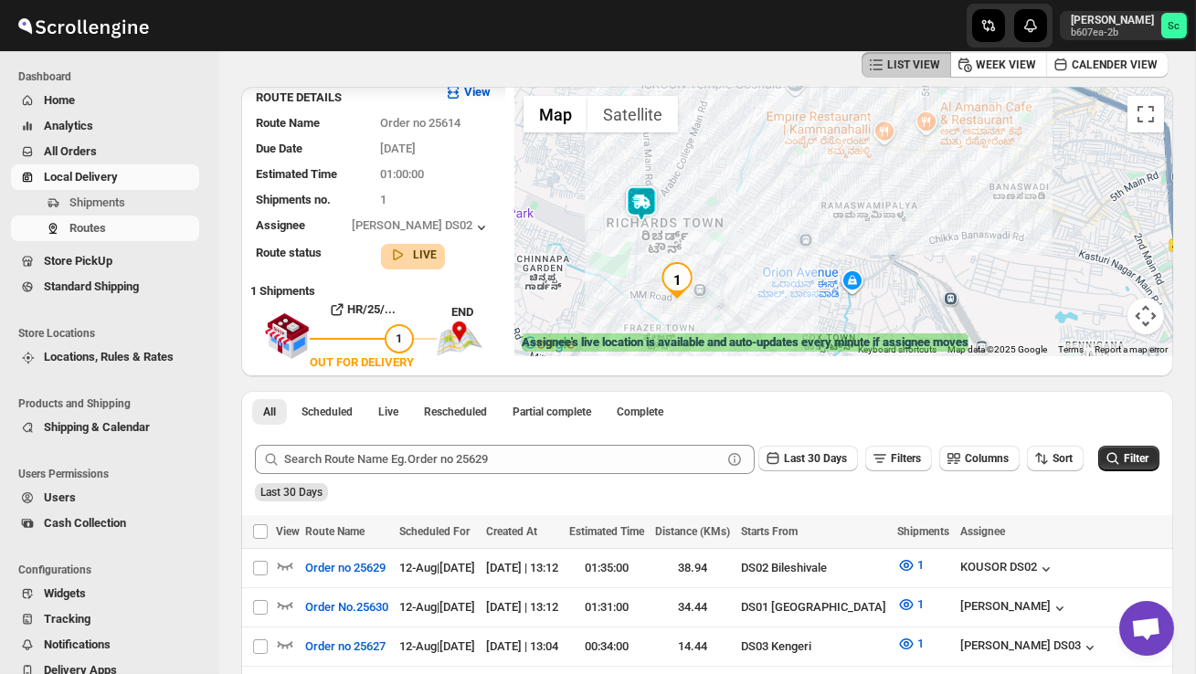
click at [770, 278] on div at bounding box center [843, 222] width 659 height 270
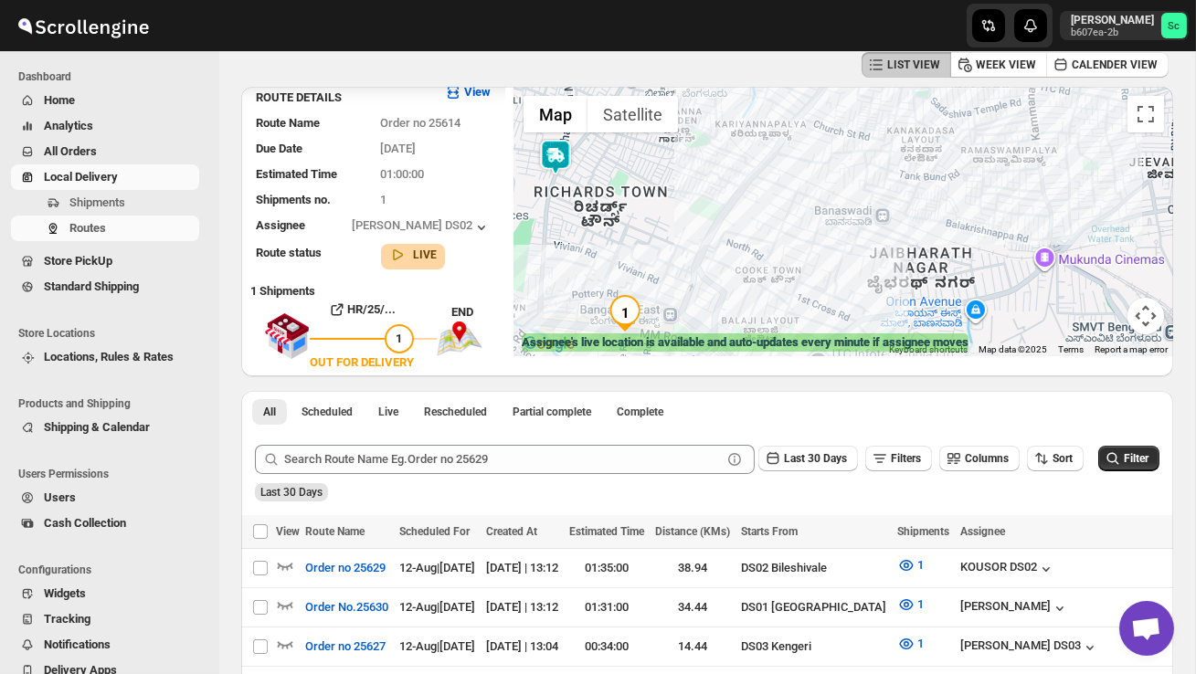
drag, startPoint x: 721, startPoint y: 290, endPoint x: 841, endPoint y: 335, distance: 128.1
click at [836, 335] on div "← Move left → Move right ↑ Move up ↓ Move down + Zoom in - Zoom out Home Jump l…" at bounding box center [843, 222] width 659 height 270
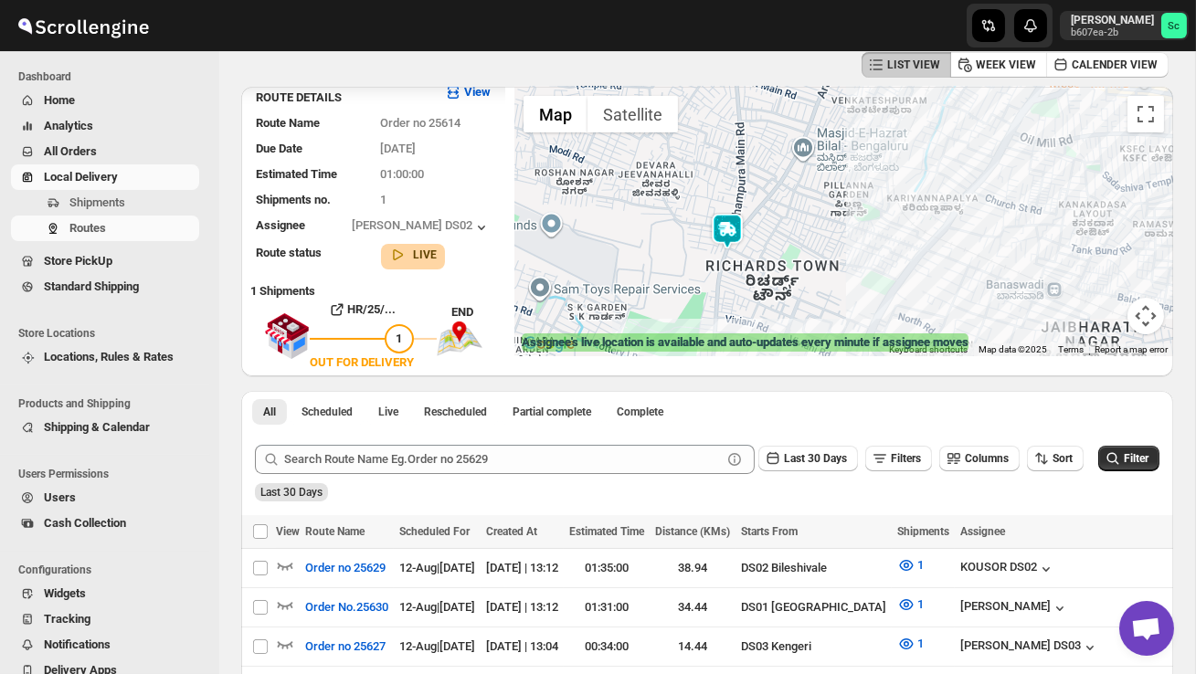
click at [745, 279] on div at bounding box center [843, 222] width 659 height 270
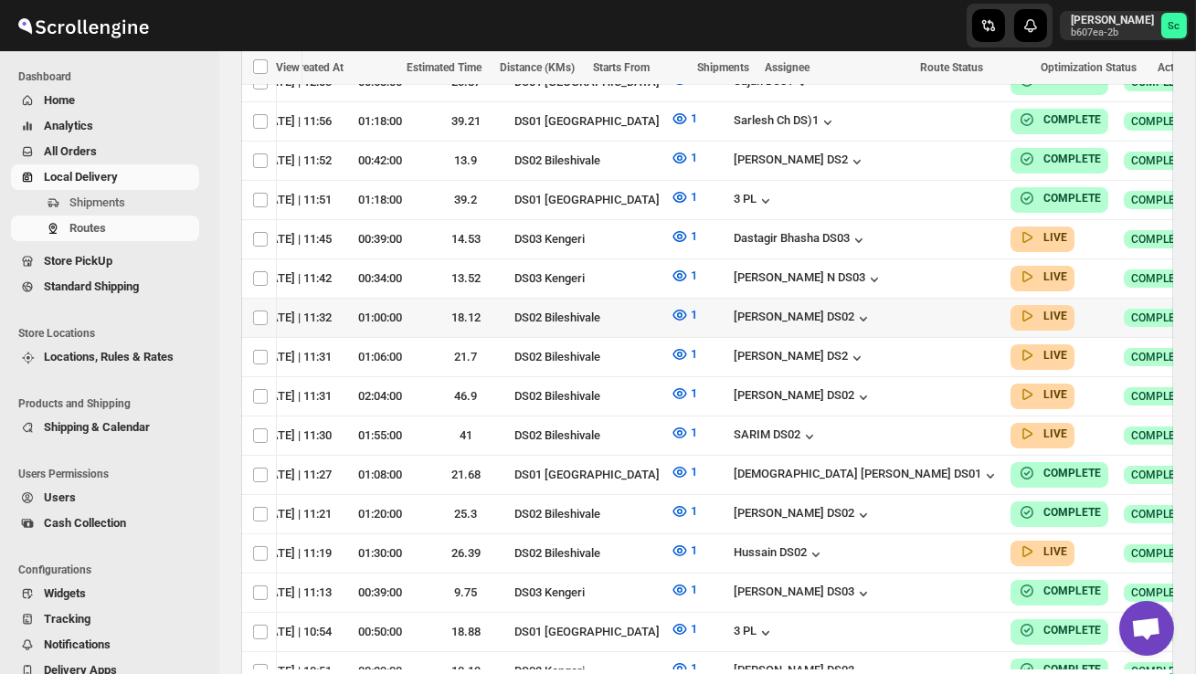
scroll to position [0, 240]
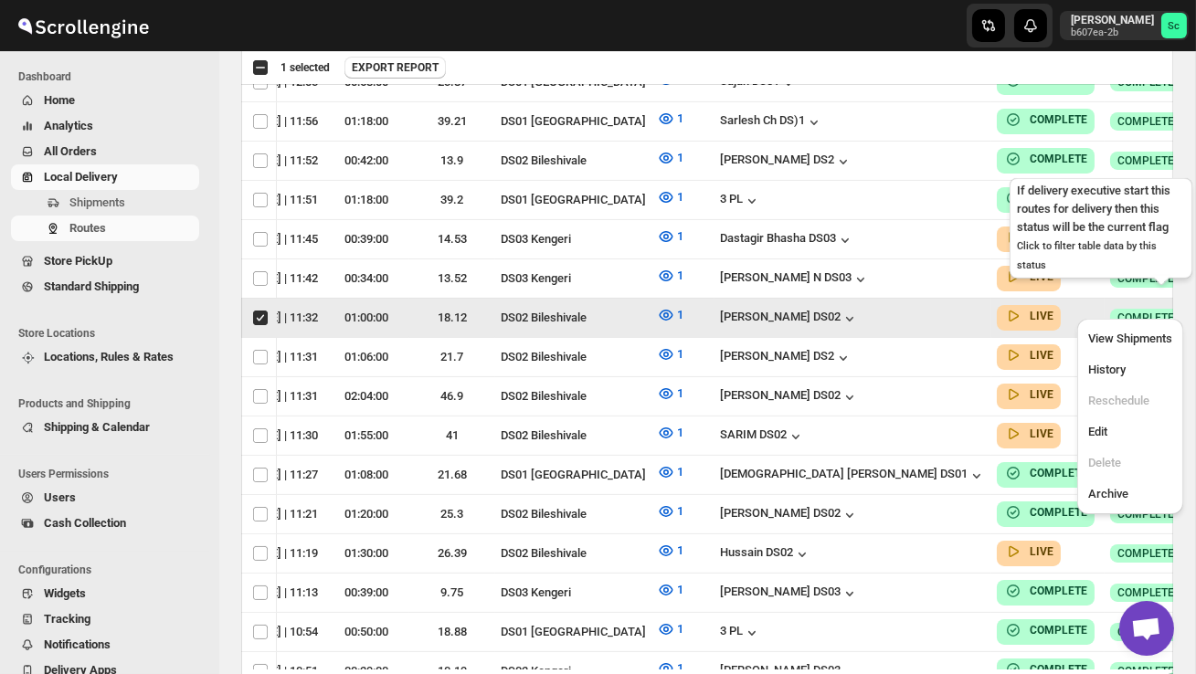
scroll to position [0, 1]
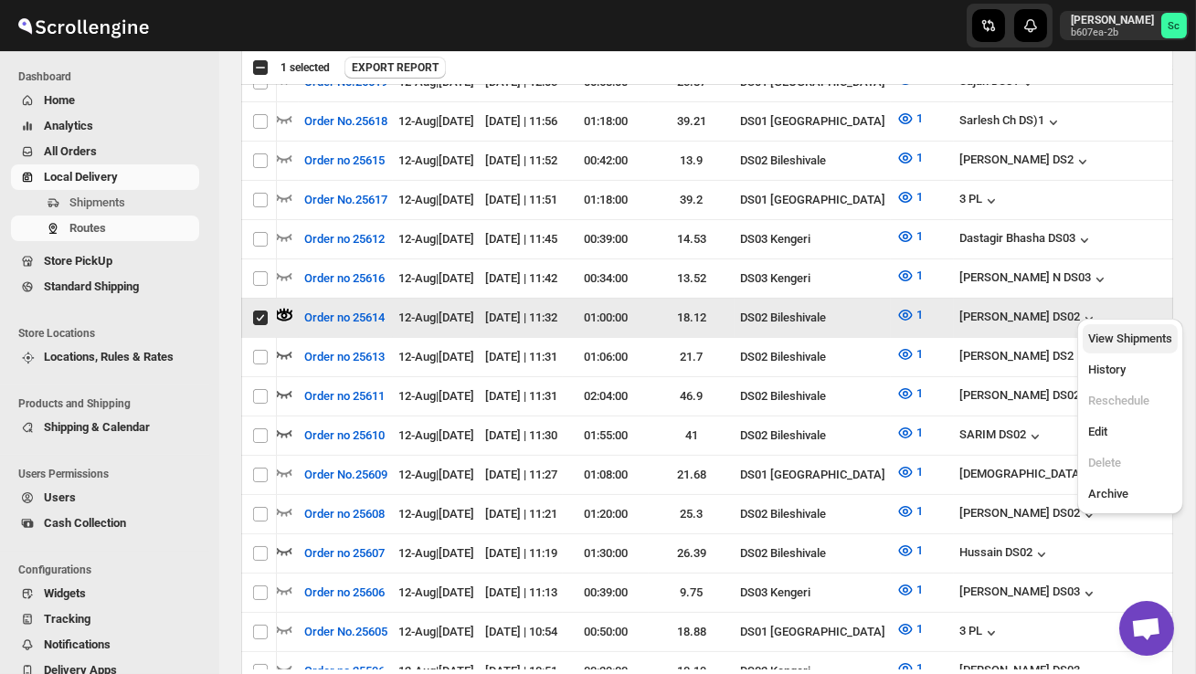
click at [1143, 339] on span "View Shipments" at bounding box center [1130, 339] width 84 height 14
checkbox input "false"
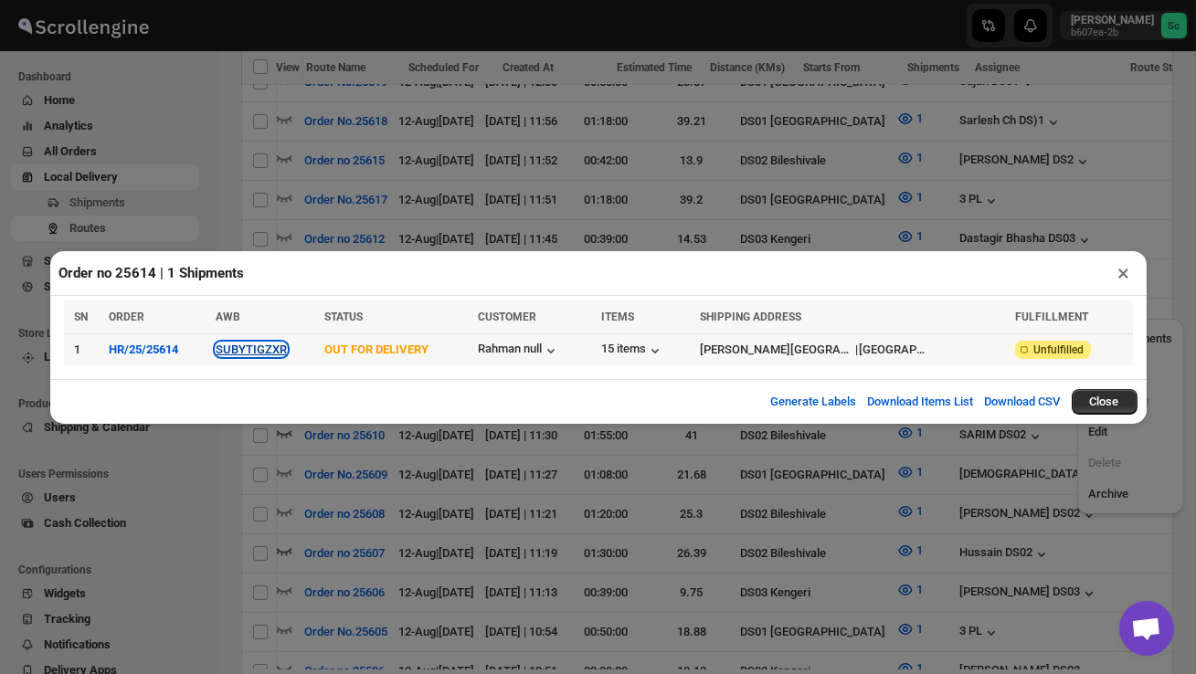
click at [274, 352] on button "SUBYTIGZXR" at bounding box center [251, 350] width 71 height 14
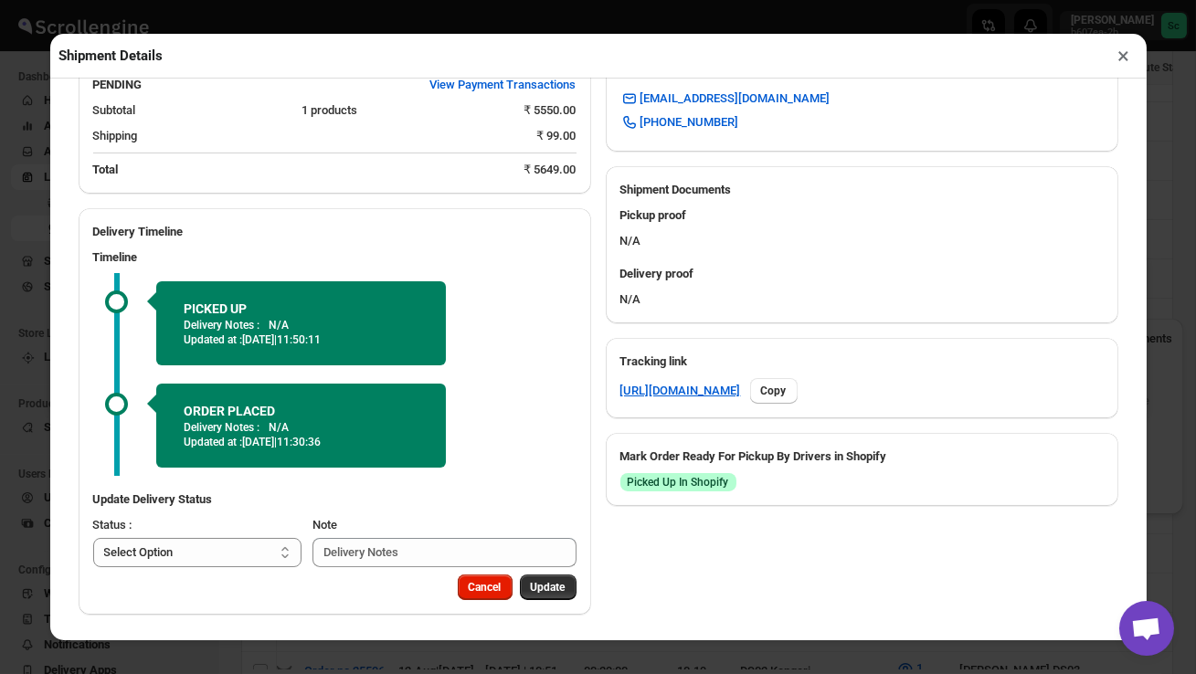
scroll to position [712, 0]
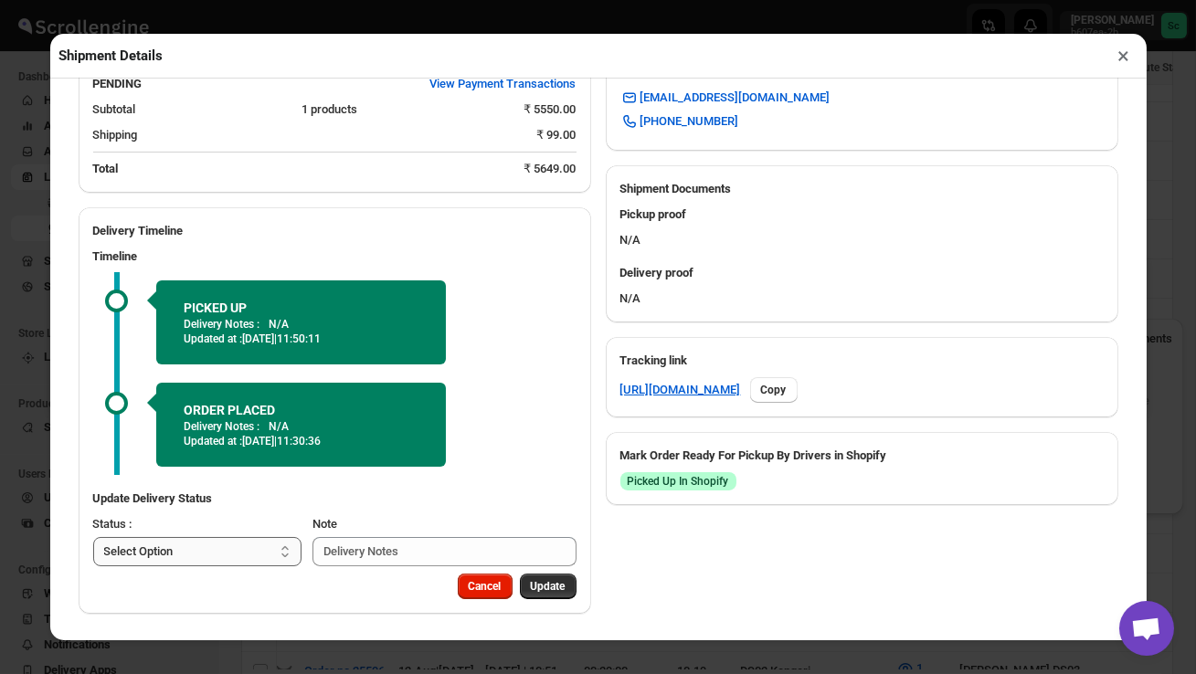
click at [228, 561] on select "Select Option PICKED UP OUT FOR DELIVERY RESCHEDULE DELIVERED CANCELLED" at bounding box center [197, 551] width 209 height 29
select select "DELIVERED"
click at [556, 591] on span "Update" at bounding box center [548, 586] width 35 height 15
select select
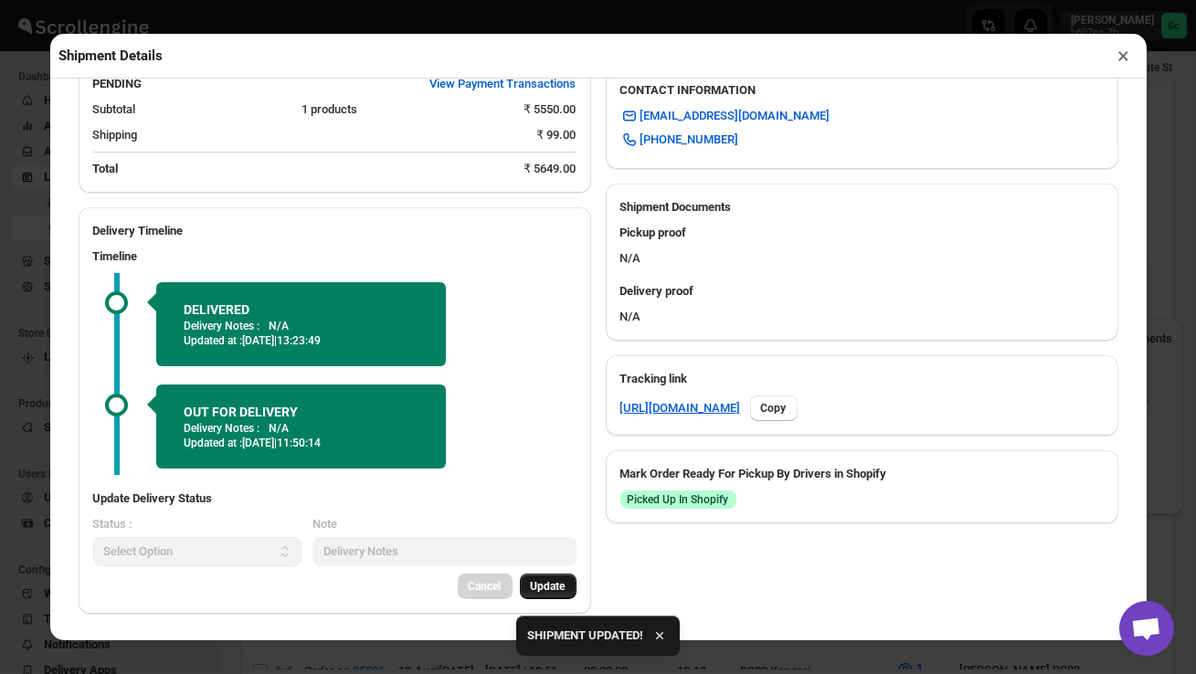
scroll to position [122, 0]
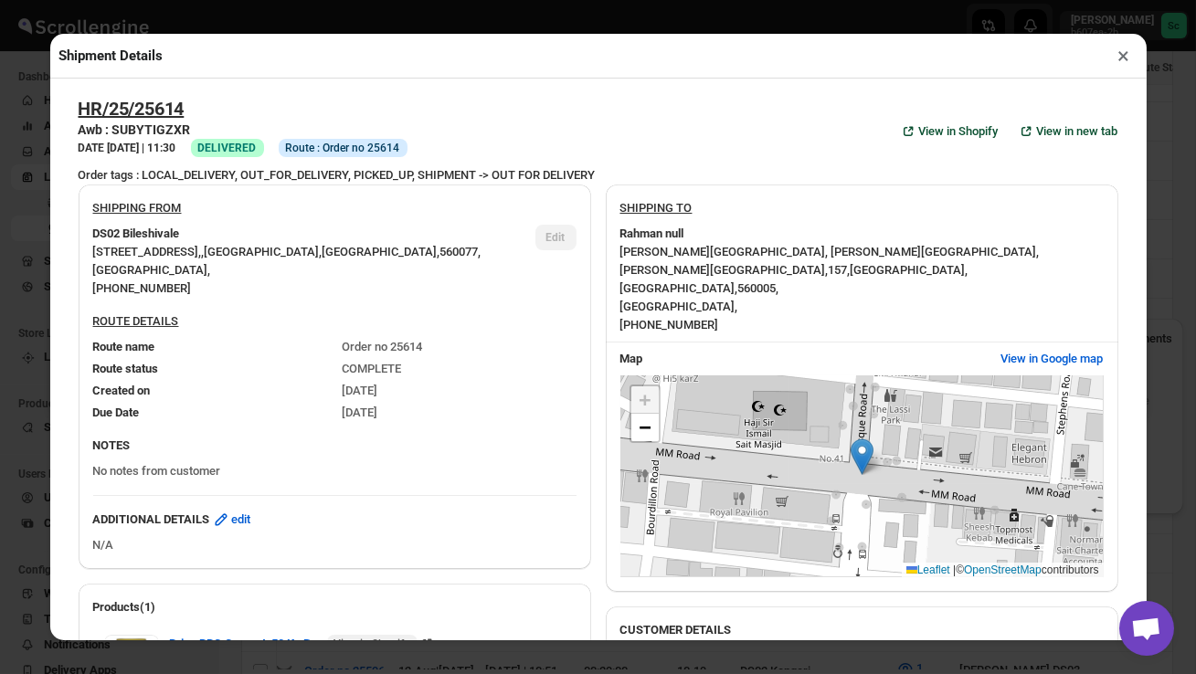
click at [1128, 48] on button "×" at bounding box center [1124, 56] width 26 height 26
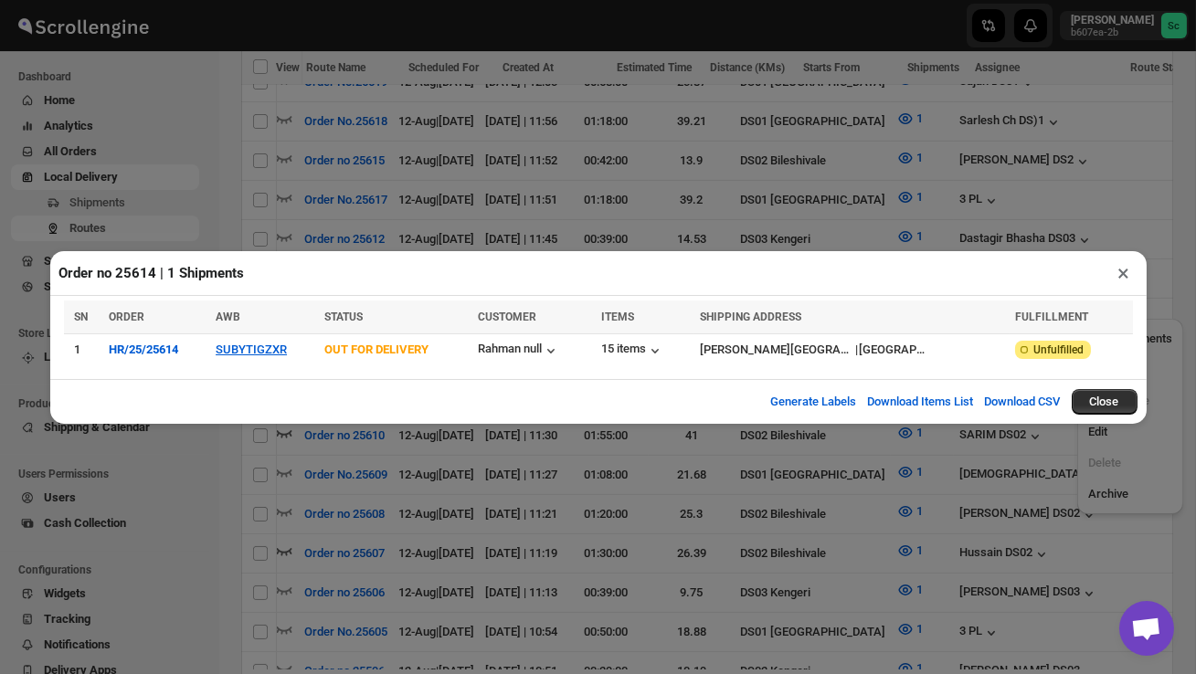
click at [1125, 270] on button "×" at bounding box center [1124, 273] width 26 height 26
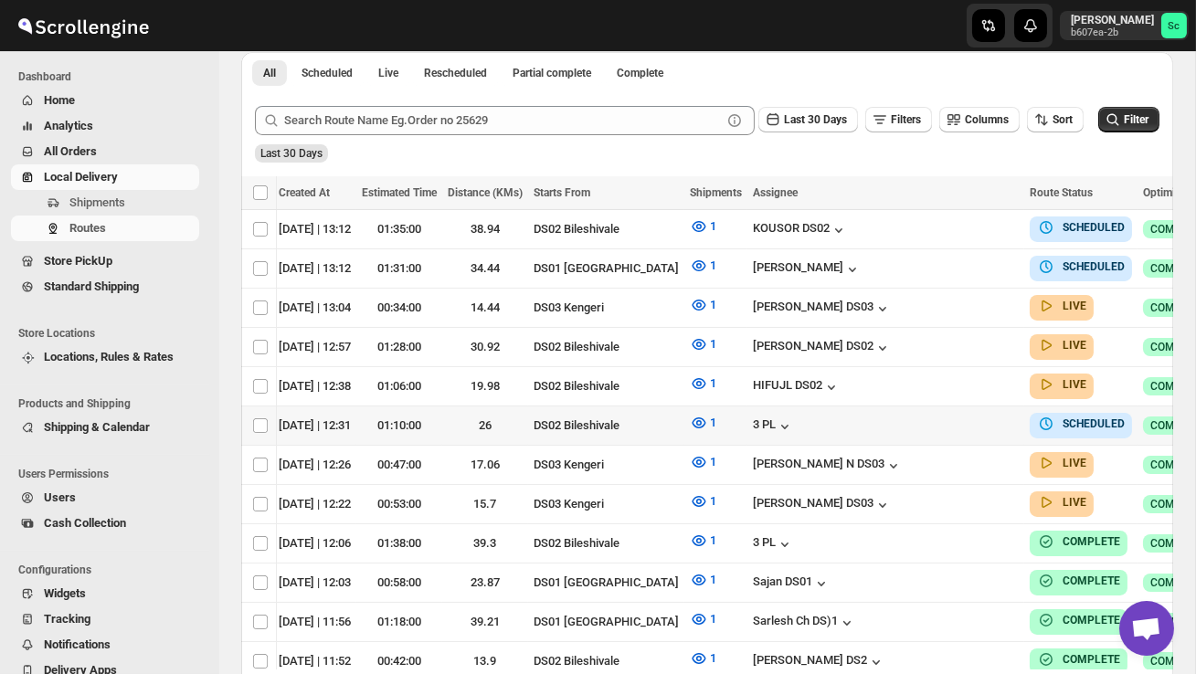
scroll to position [0, 240]
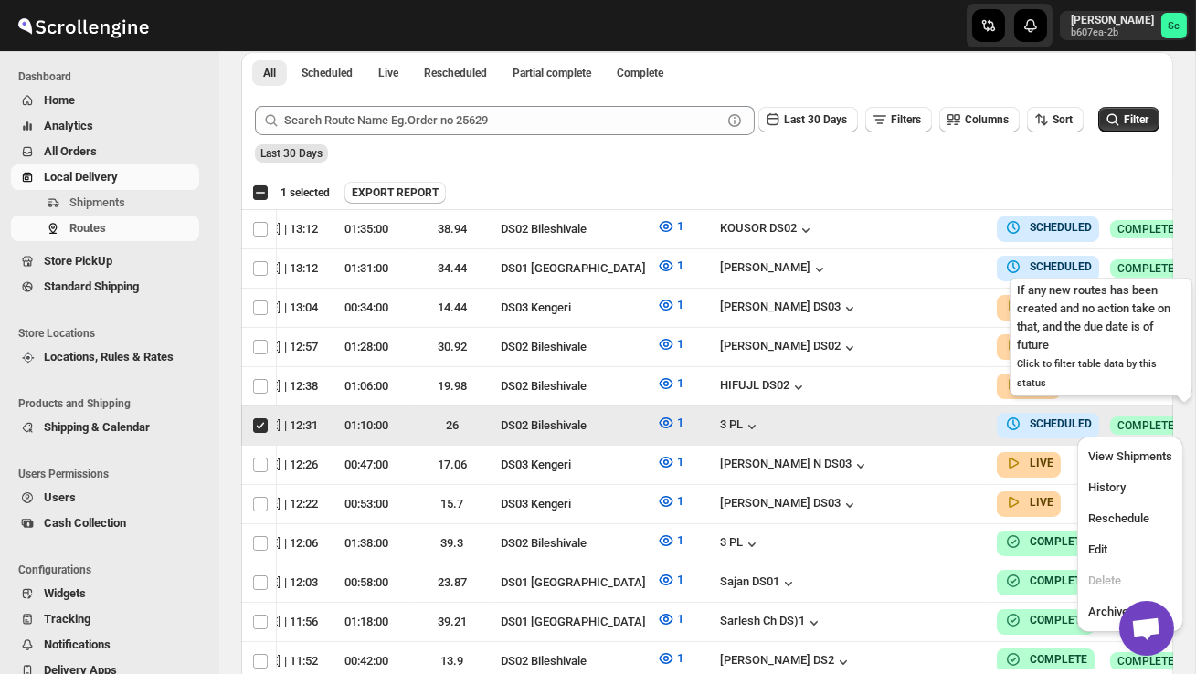
scroll to position [0, 1]
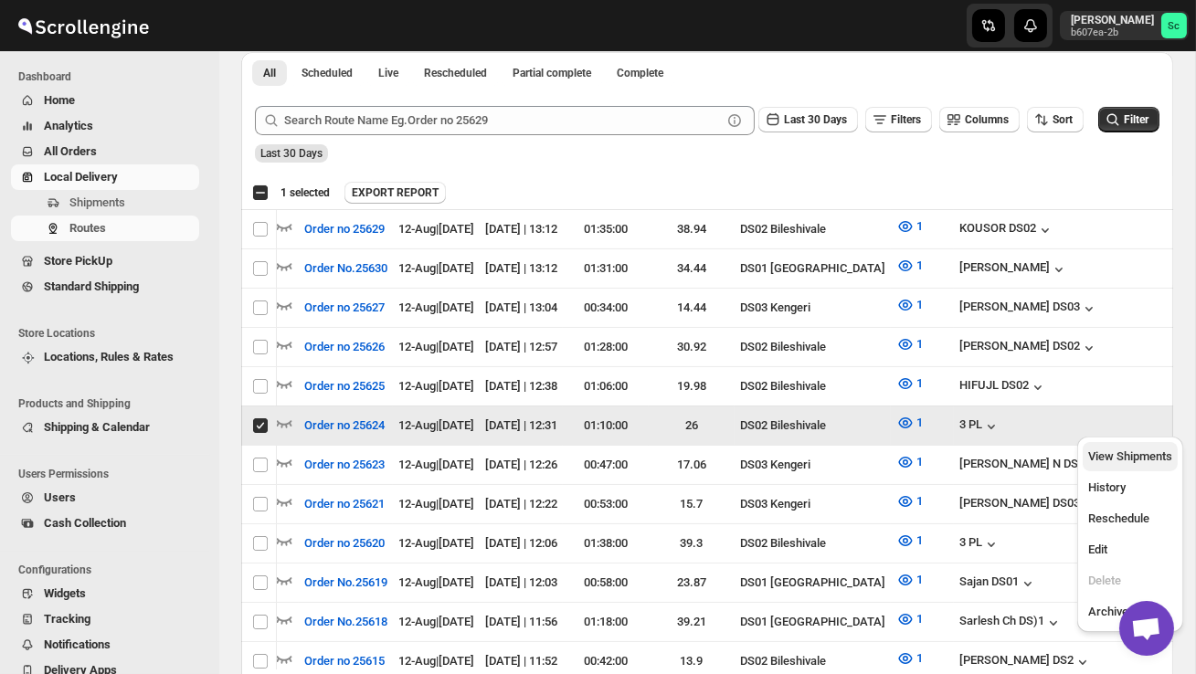
click at [1150, 459] on span "View Shipments" at bounding box center [1130, 457] width 84 height 14
checkbox input "false"
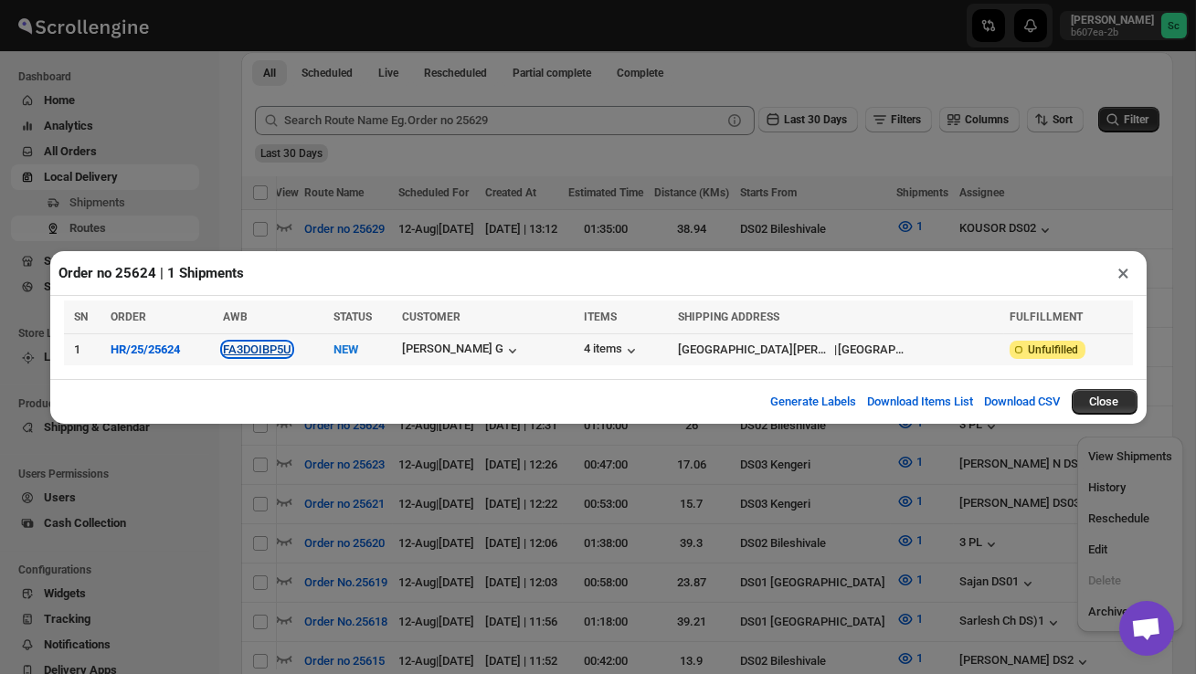
click at [284, 349] on button "FA3DOIBP5U" at bounding box center [257, 350] width 69 height 14
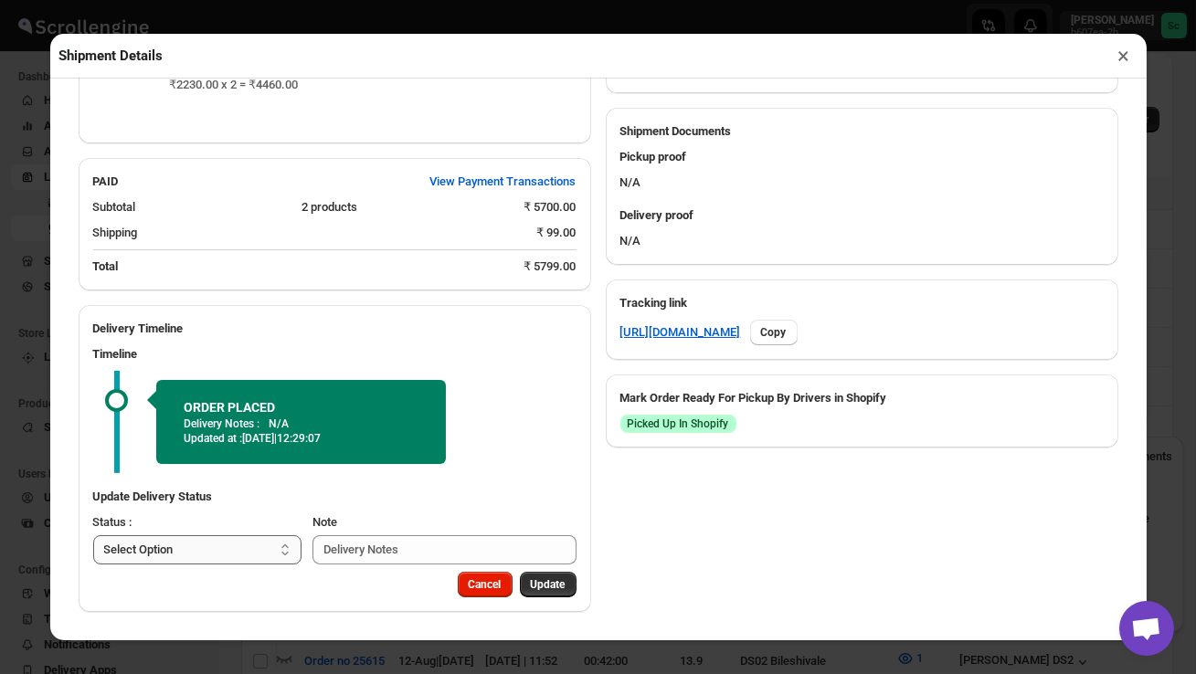
click at [244, 542] on select "Select Option PICKED UP OUT FOR DELIVERY RESCHEDULE DELIVERED CANCELLED" at bounding box center [197, 549] width 209 height 29
select select "PICKED_UP"
click at [521, 581] on span "Pick Products" at bounding box center [531, 584] width 69 height 15
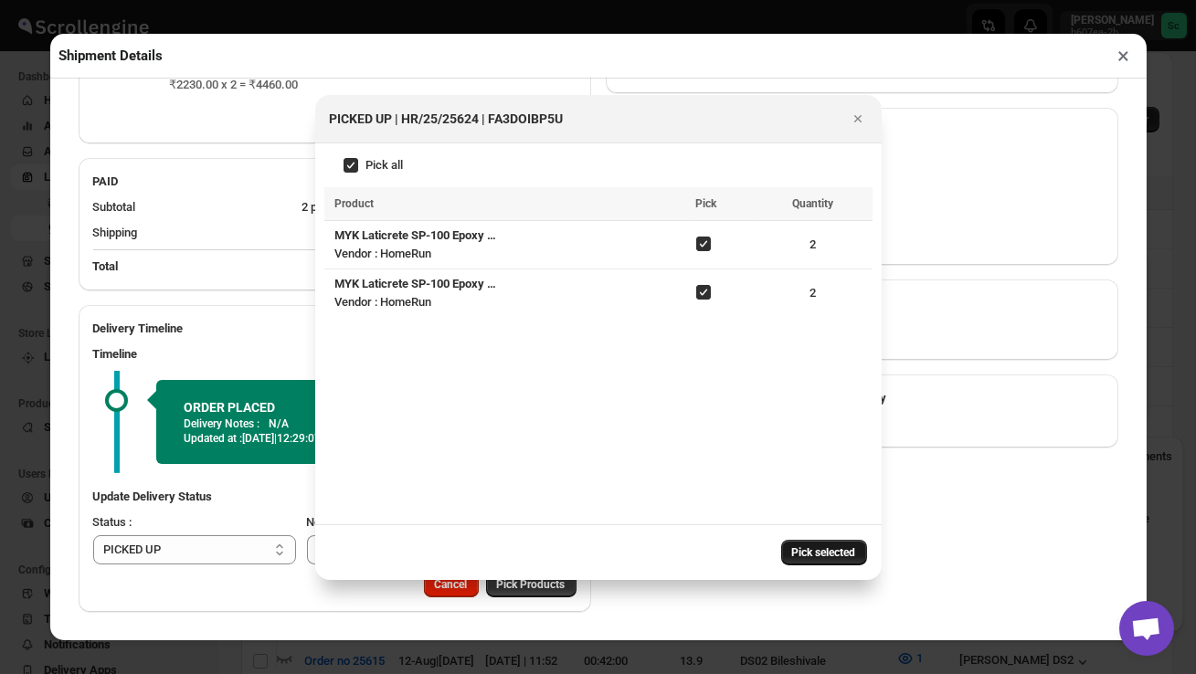
click at [824, 549] on span "Pick selected" at bounding box center [824, 552] width 64 height 15
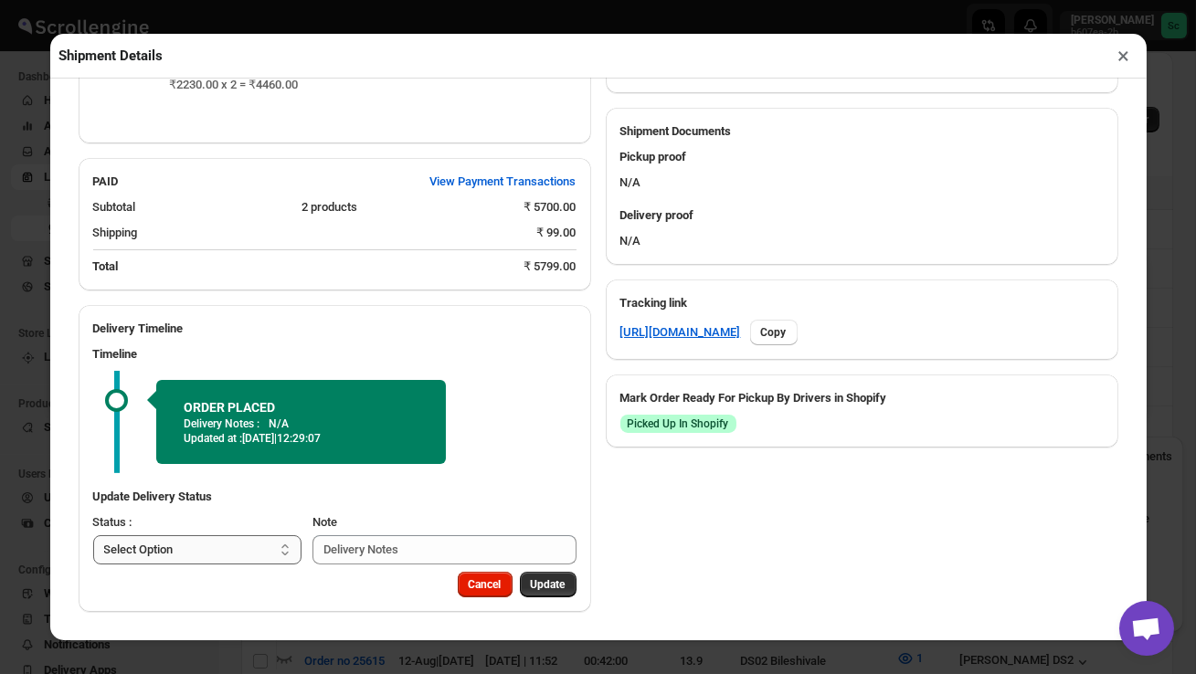
click at [250, 550] on select "Select Option PICKED UP OUT FOR DELIVERY RESCHEDULE DELIVERED CANCELLED" at bounding box center [197, 549] width 209 height 29
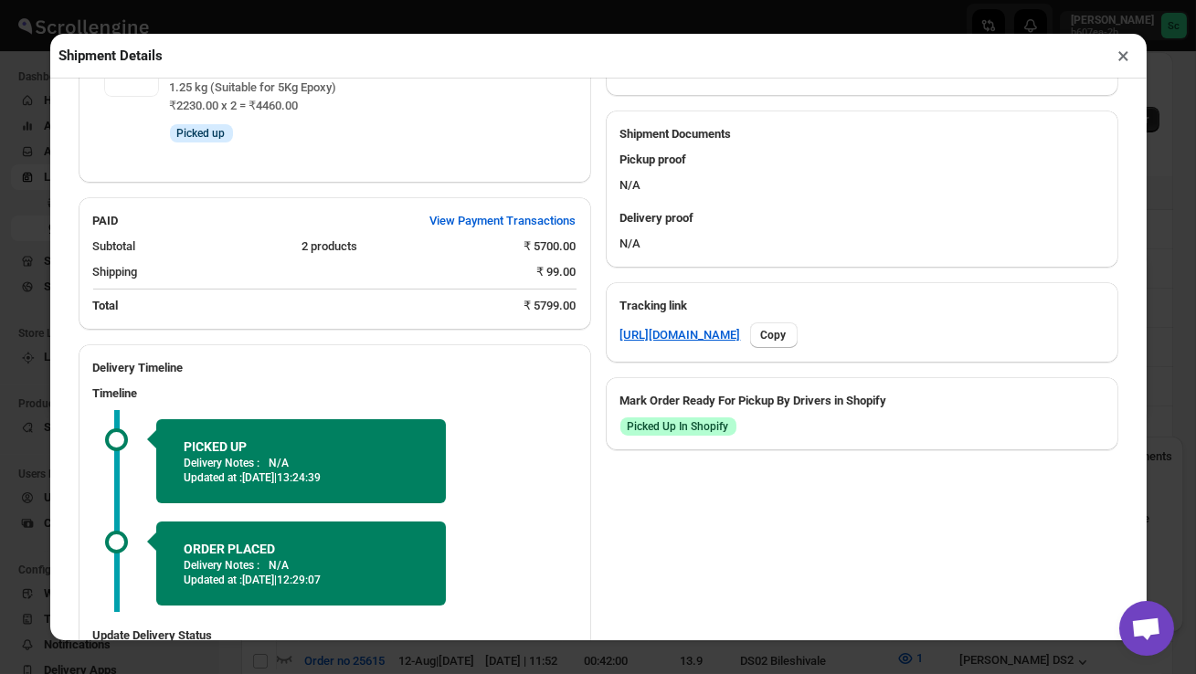
scroll to position [751, 0]
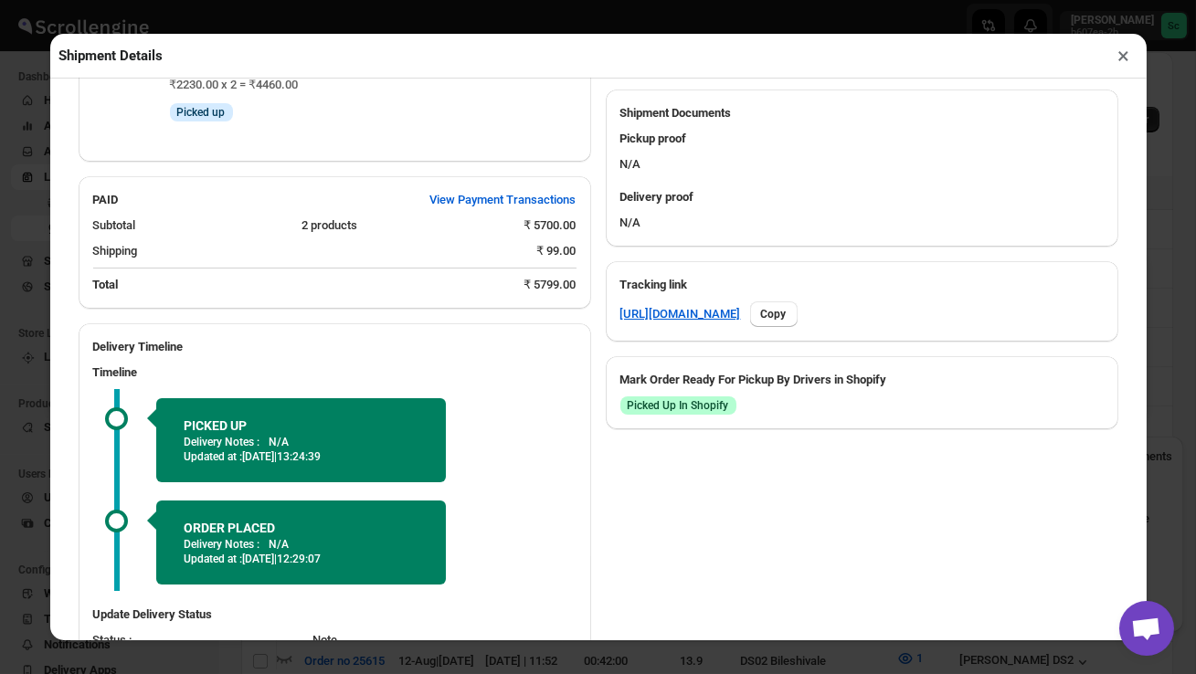
select select "OUT_FOR_DELIVERY"
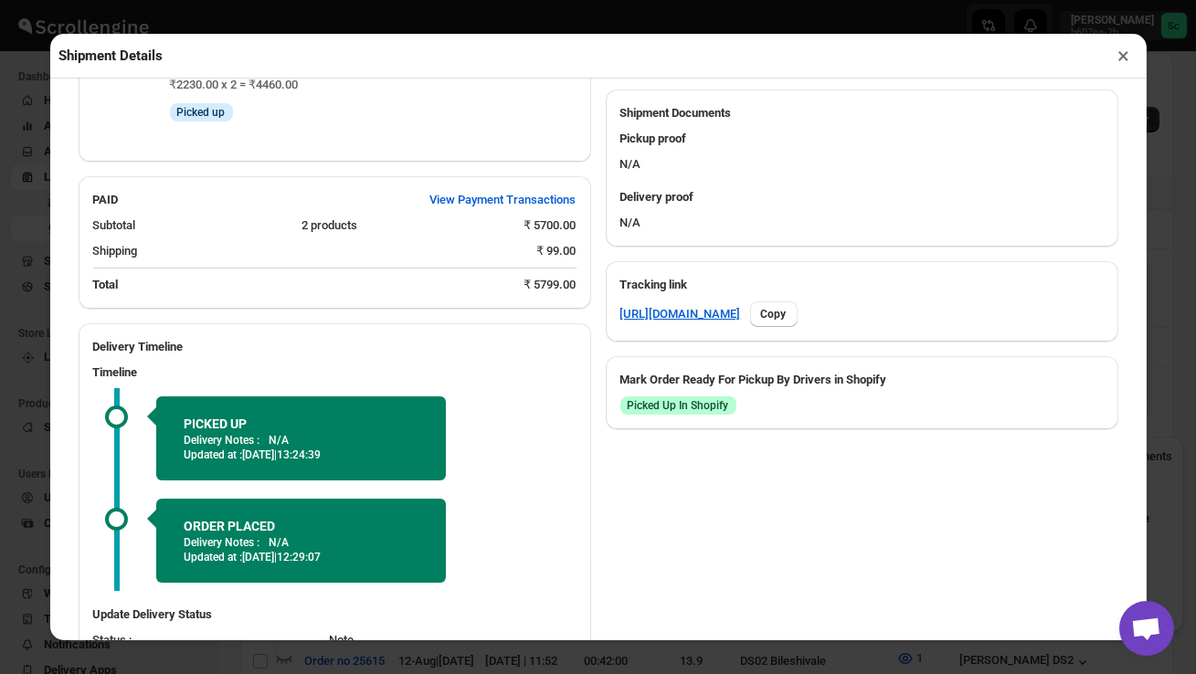
scroll to position [888, 0]
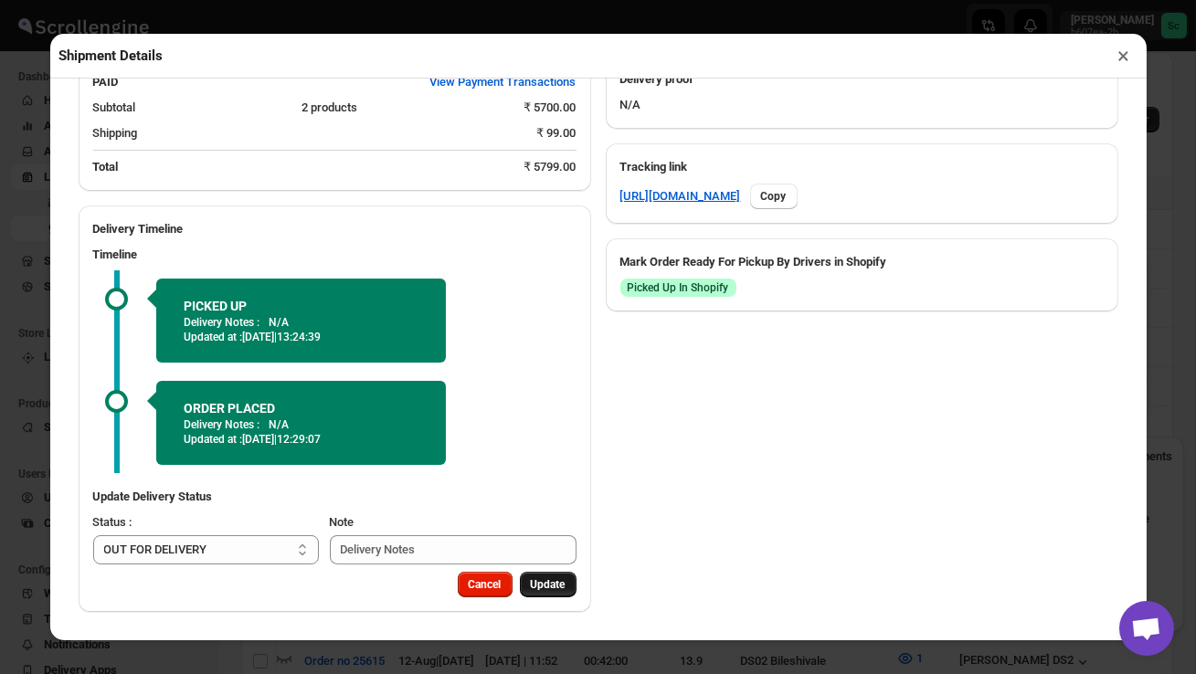
click at [544, 583] on span "Update" at bounding box center [548, 584] width 35 height 15
select select
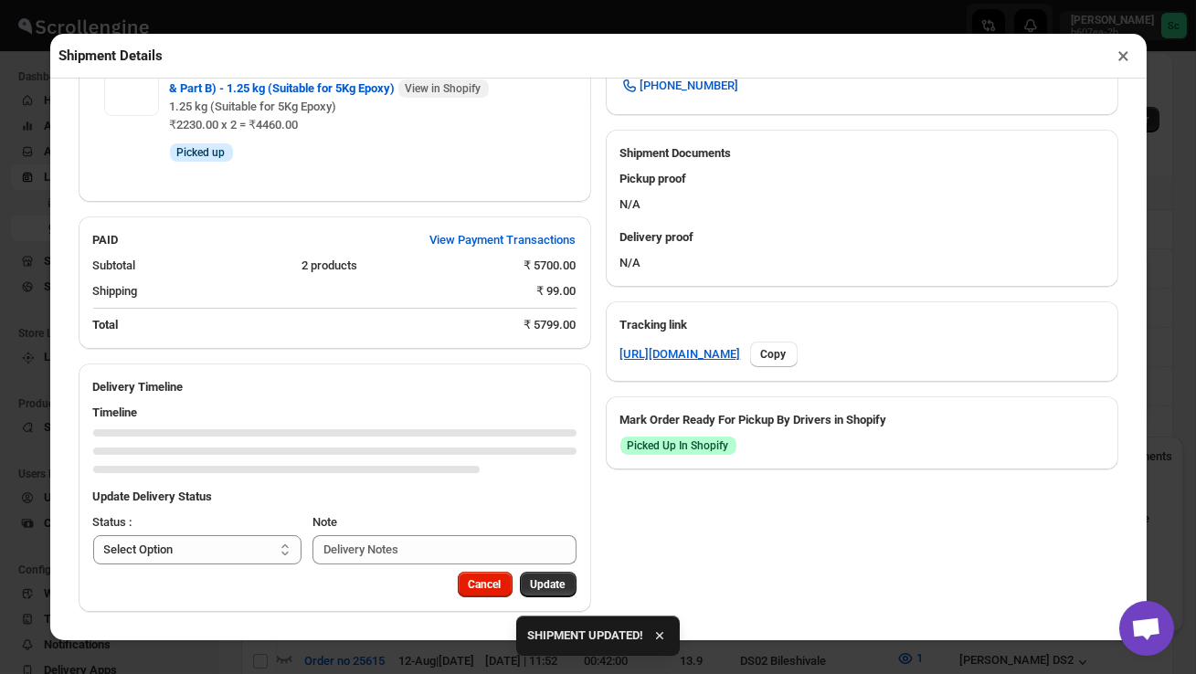
scroll to position [730, 0]
click at [1123, 57] on button "×" at bounding box center [1124, 56] width 26 height 26
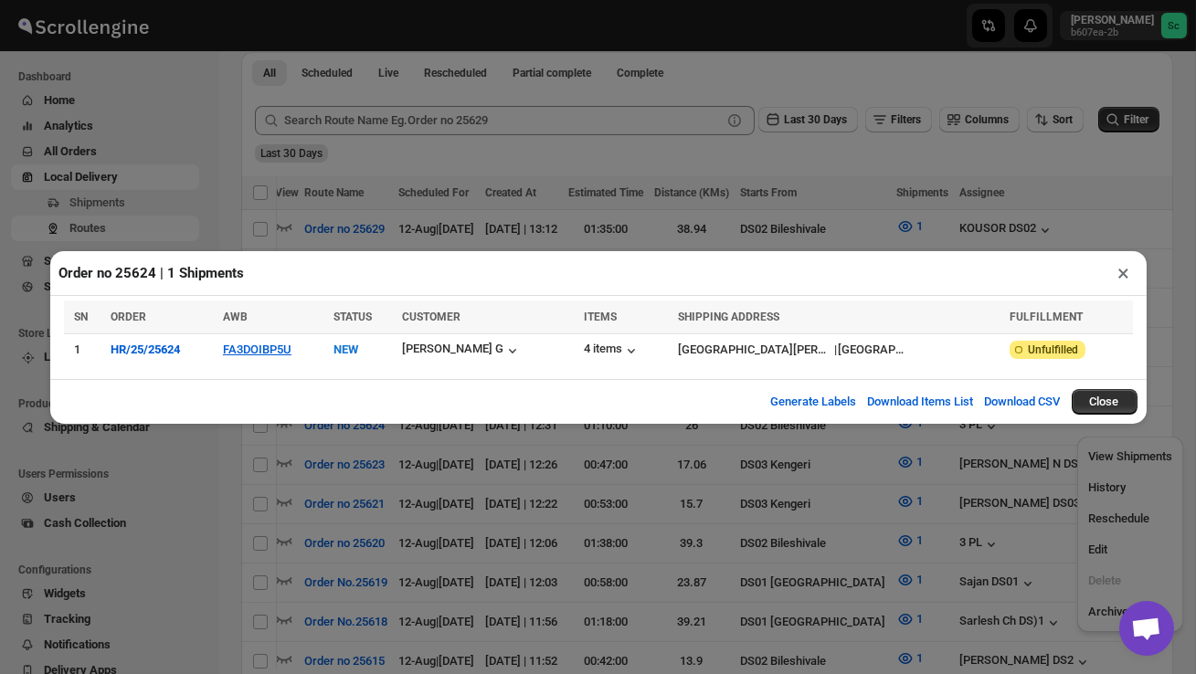
click at [1116, 272] on button "×" at bounding box center [1124, 273] width 26 height 26
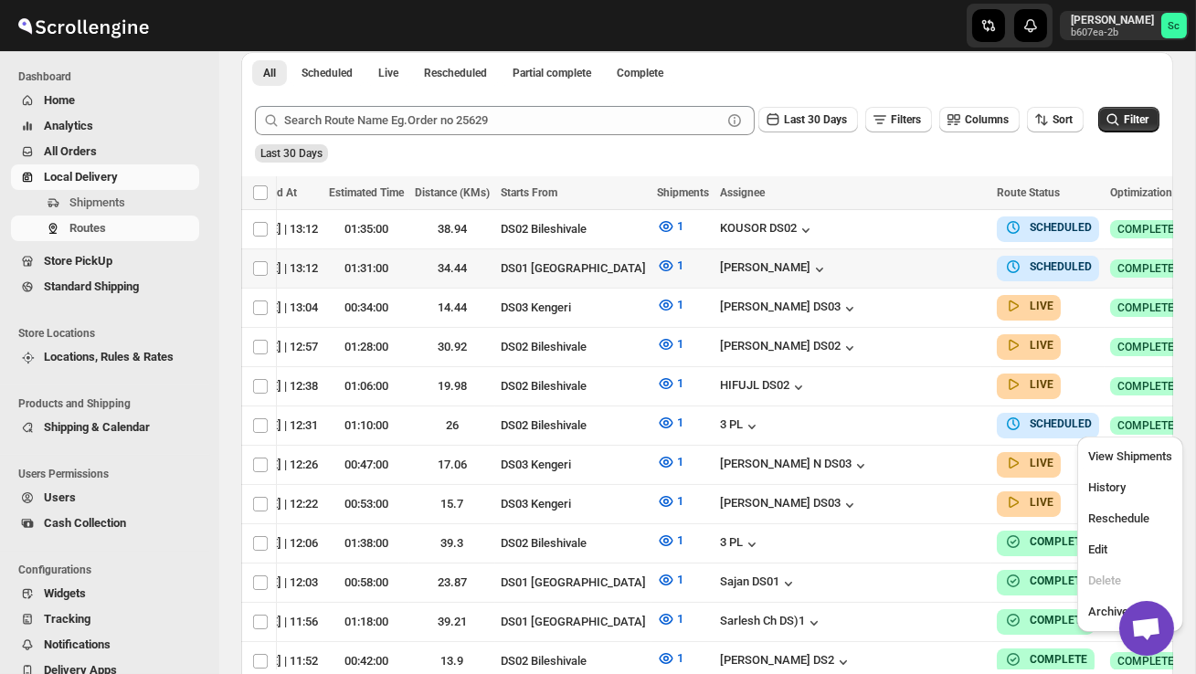
scroll to position [0, 240]
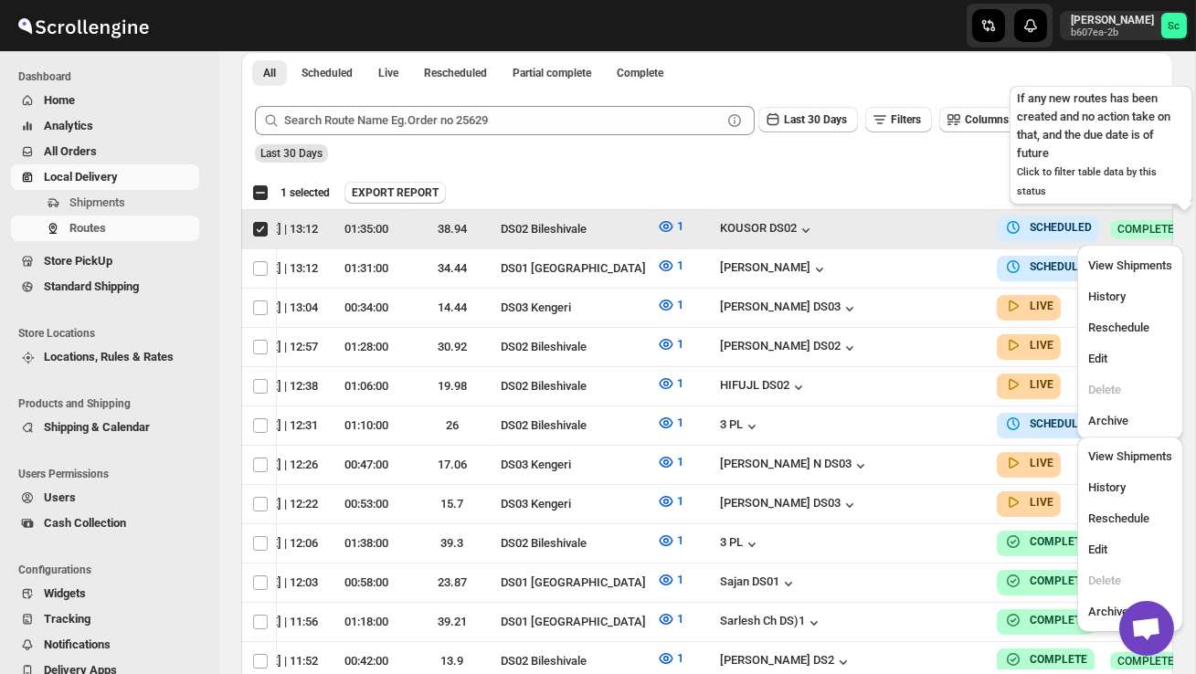
scroll to position [0, 1]
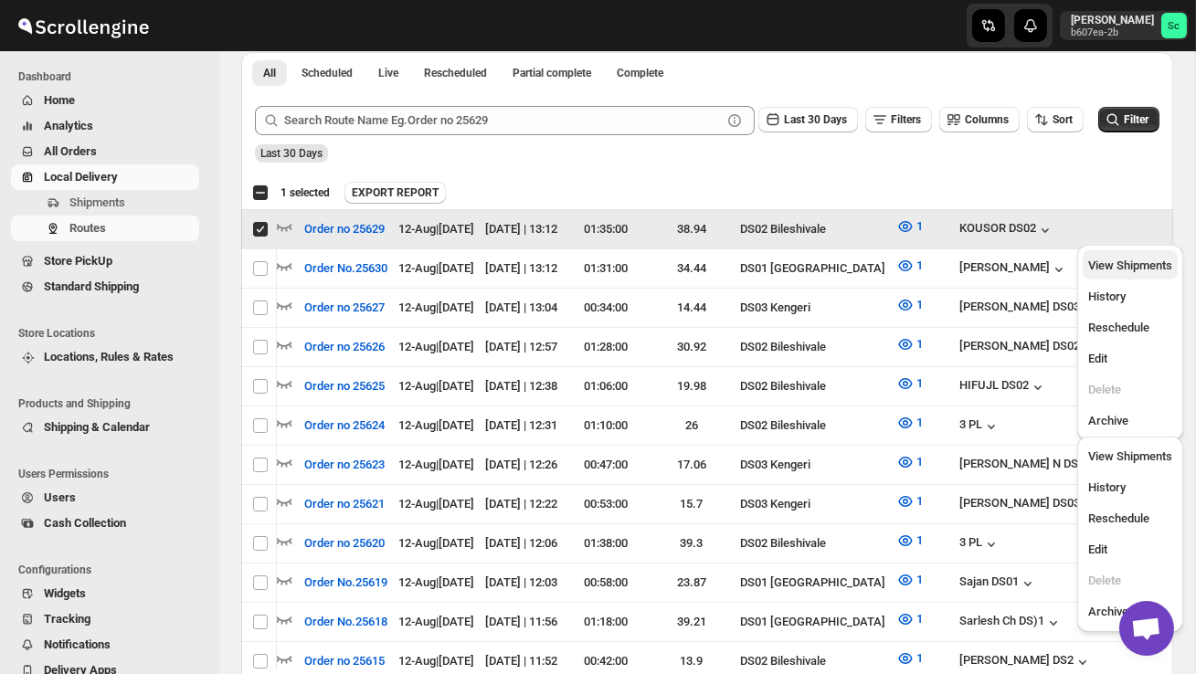
click at [1134, 265] on span "View Shipments" at bounding box center [1130, 266] width 84 height 14
checkbox input "false"
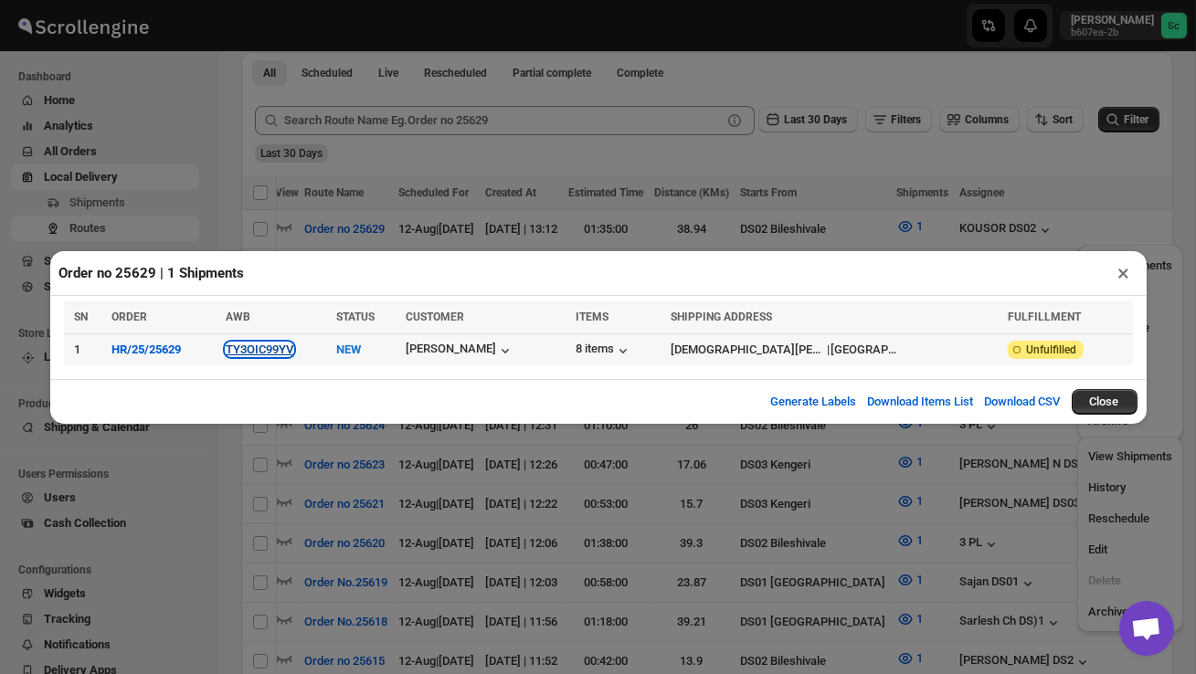
click at [255, 347] on button "TY3OIC99YV" at bounding box center [260, 350] width 68 height 14
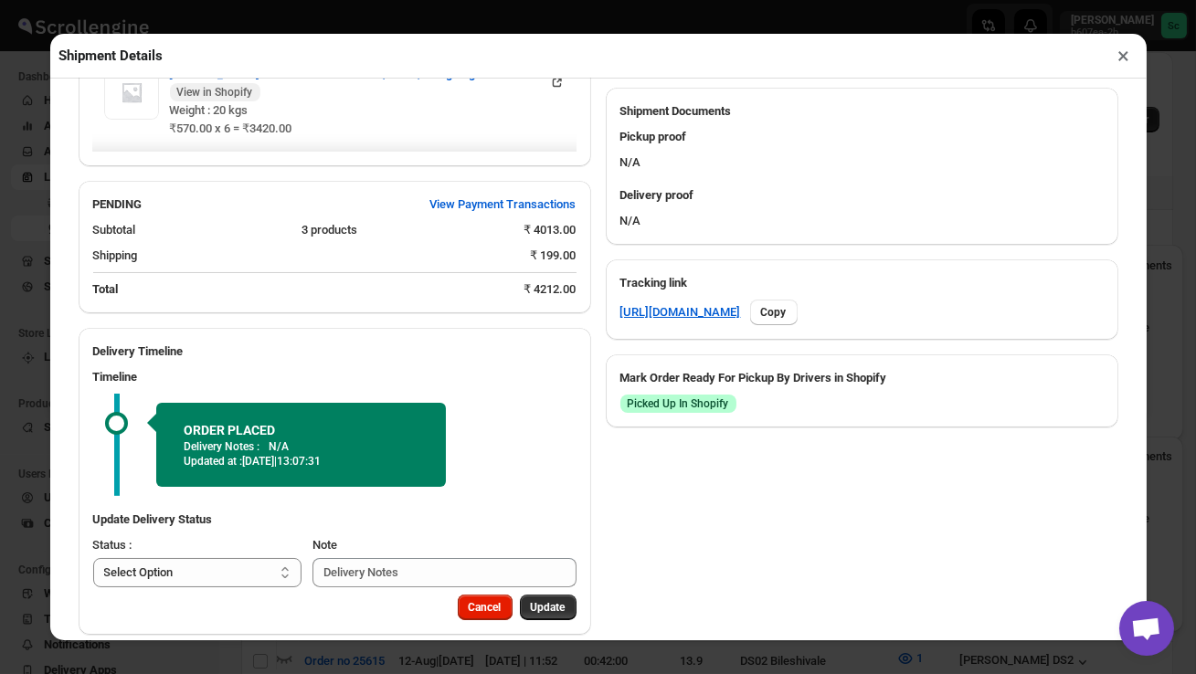
scroll to position [811, 0]
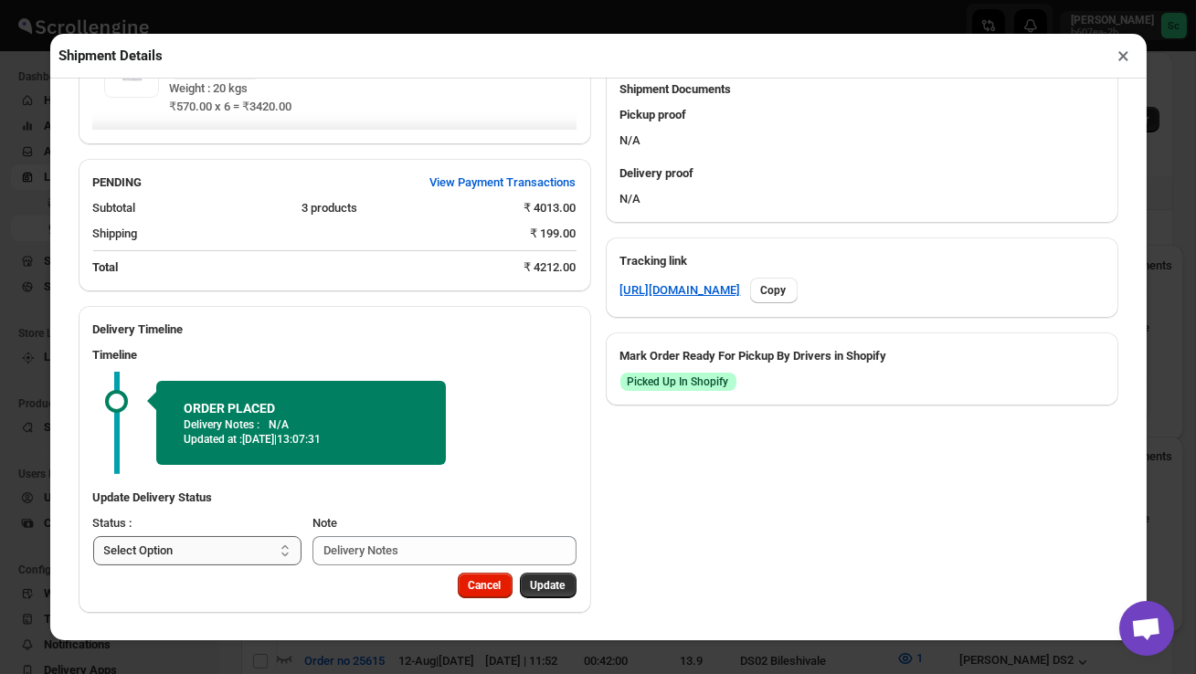
click at [230, 550] on select "Select Option PICKED UP OUT FOR DELIVERY RESCHEDULE DELIVERED CANCELLED" at bounding box center [197, 550] width 209 height 29
select select "PICKED_UP"
click at [527, 585] on span "Pick Products" at bounding box center [531, 585] width 69 height 15
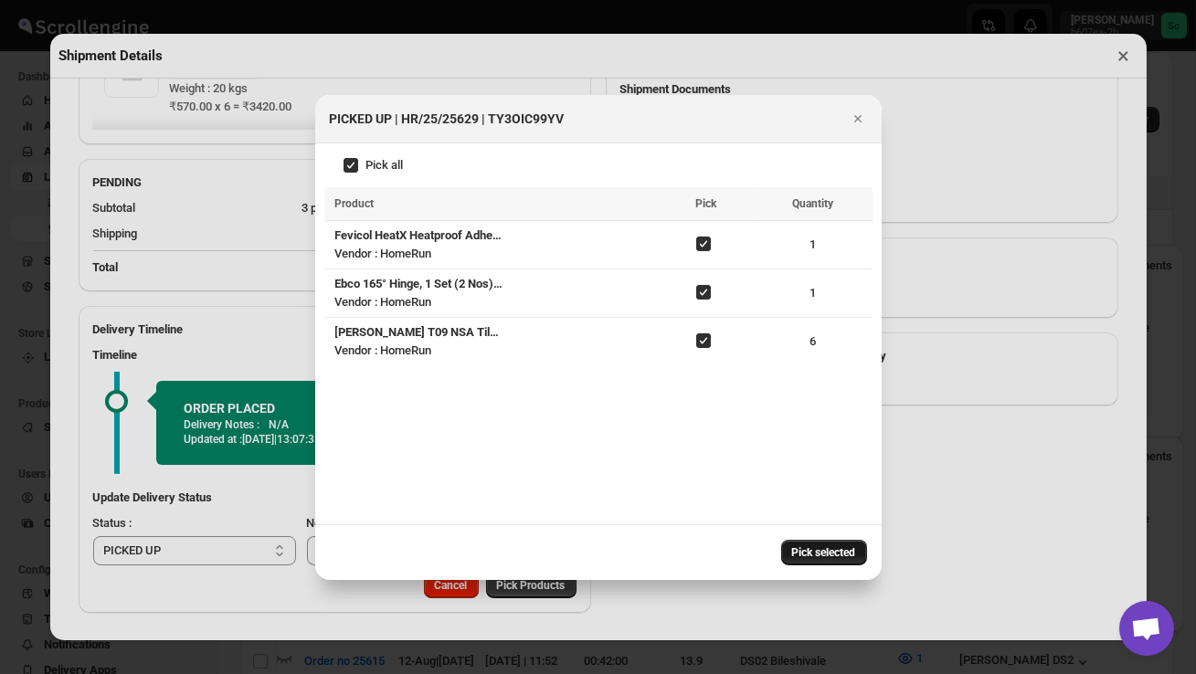
click at [831, 555] on span "Pick selected" at bounding box center [824, 552] width 64 height 15
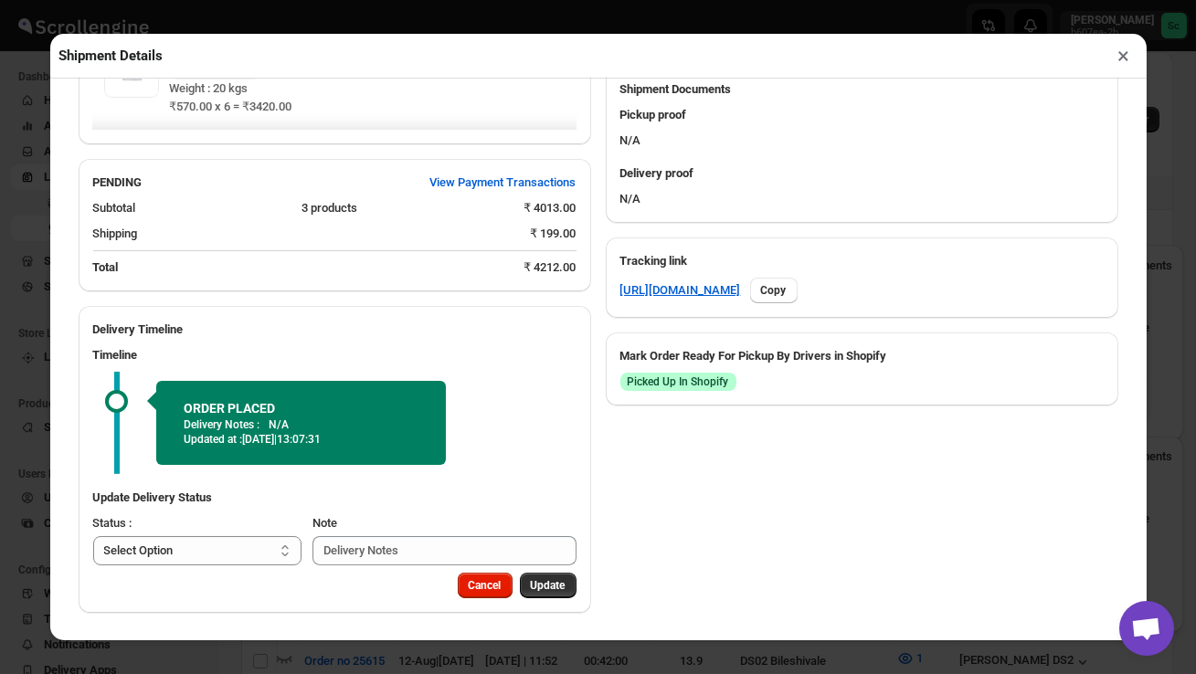
scroll to position [753, 0]
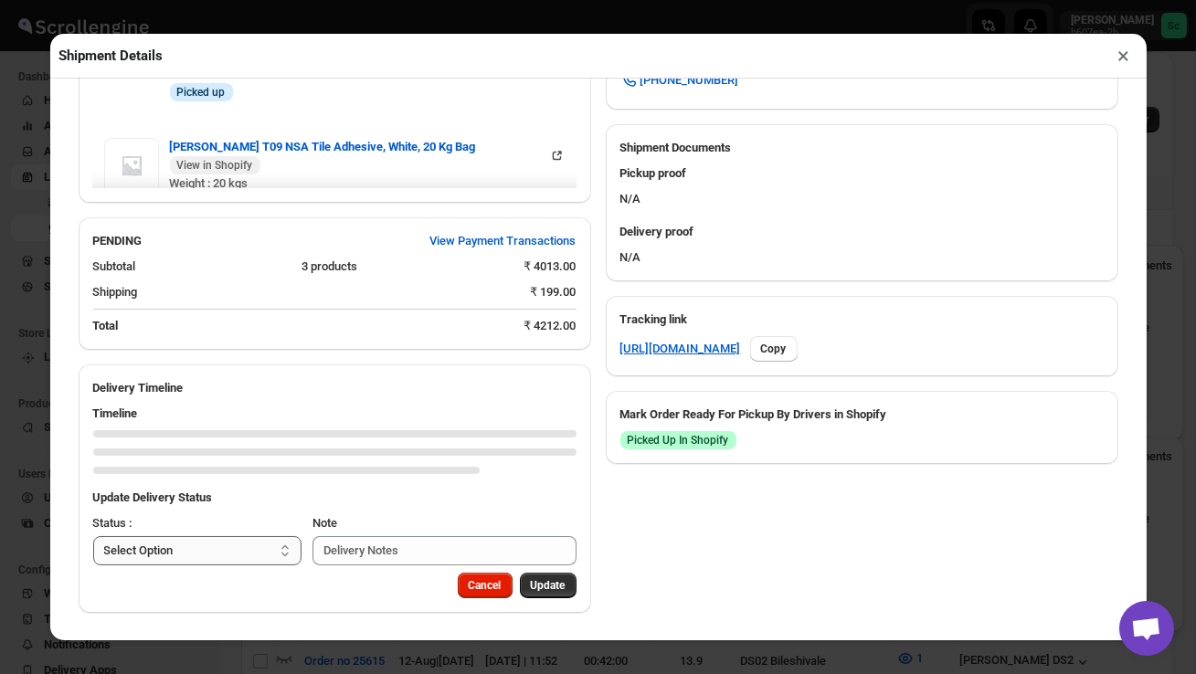
click at [222, 555] on select "Select Option PICKED UP OUT FOR DELIVERY RESCHEDULE DELIVERED CANCELLED" at bounding box center [197, 550] width 209 height 29
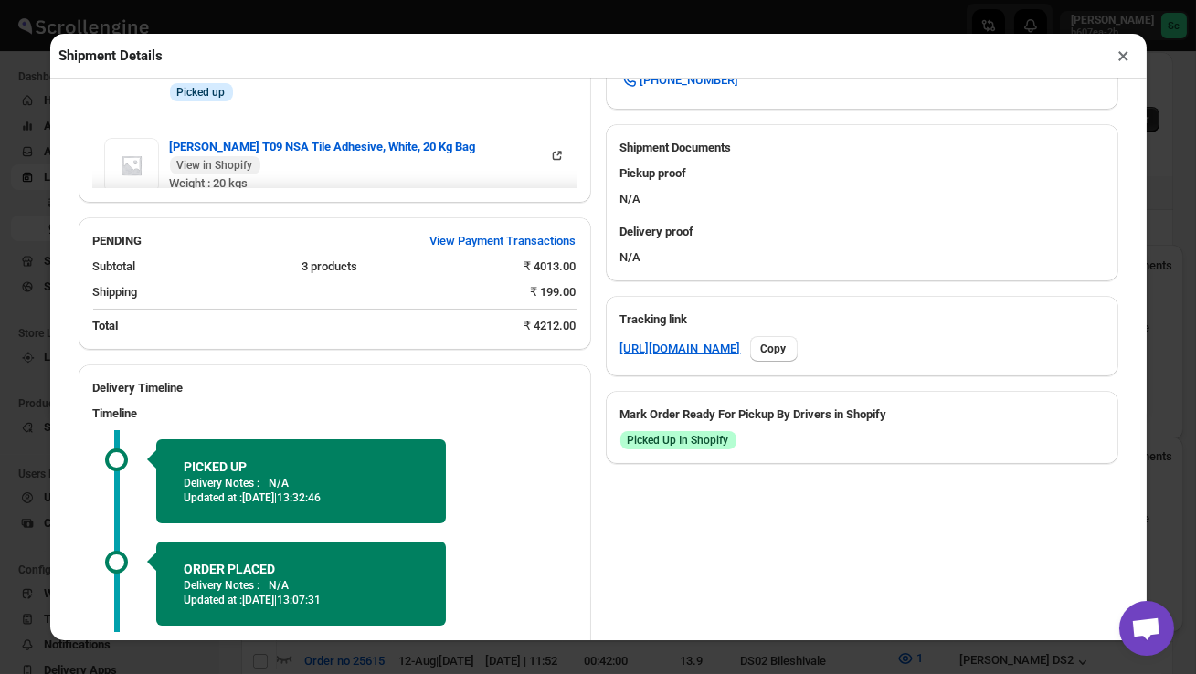
select select "OUT_FOR_DELIVERY"
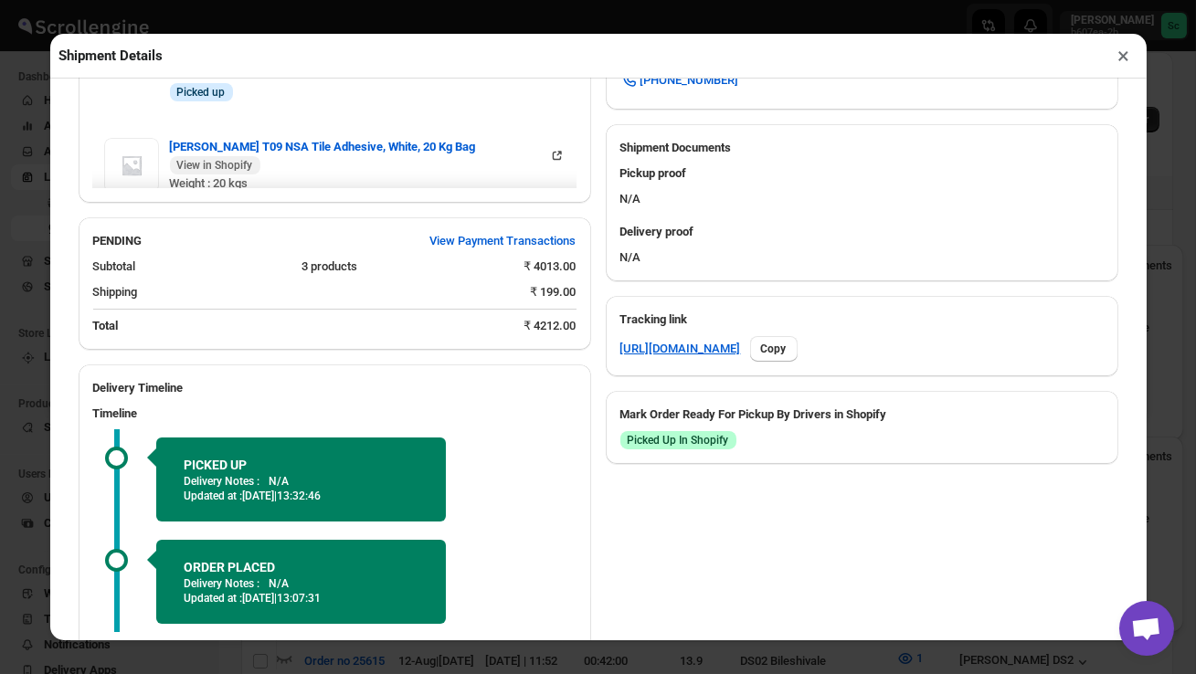
scroll to position [911, 0]
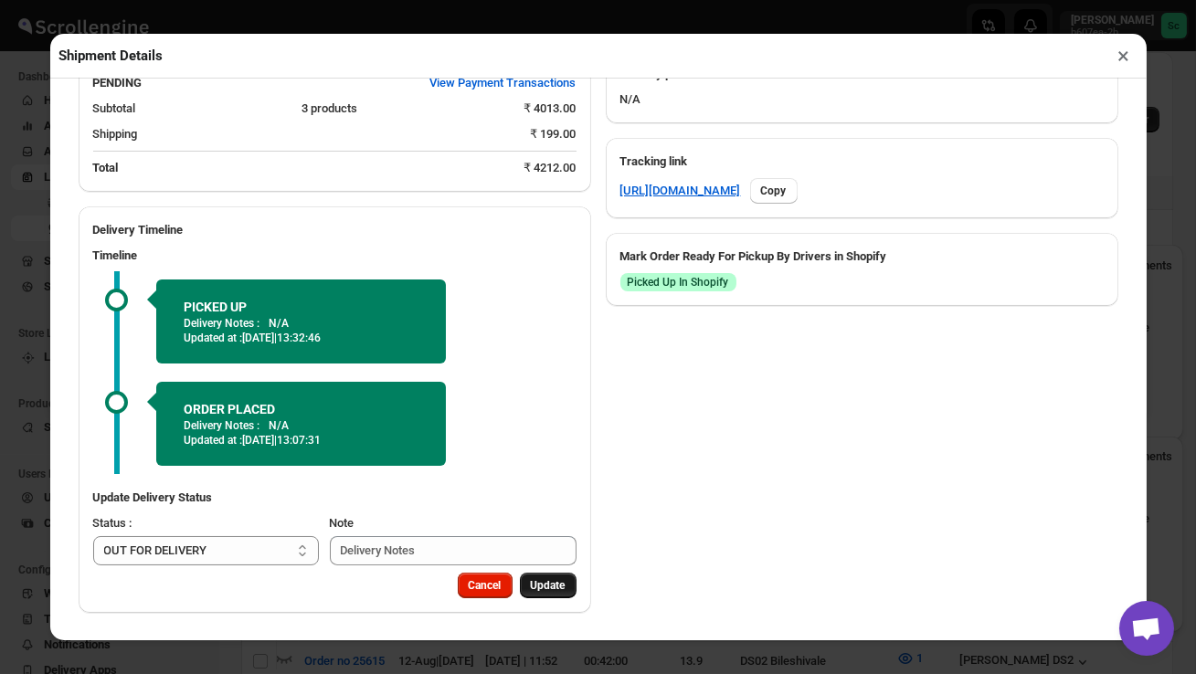
click at [546, 577] on button "Update" at bounding box center [548, 586] width 57 height 26
select select
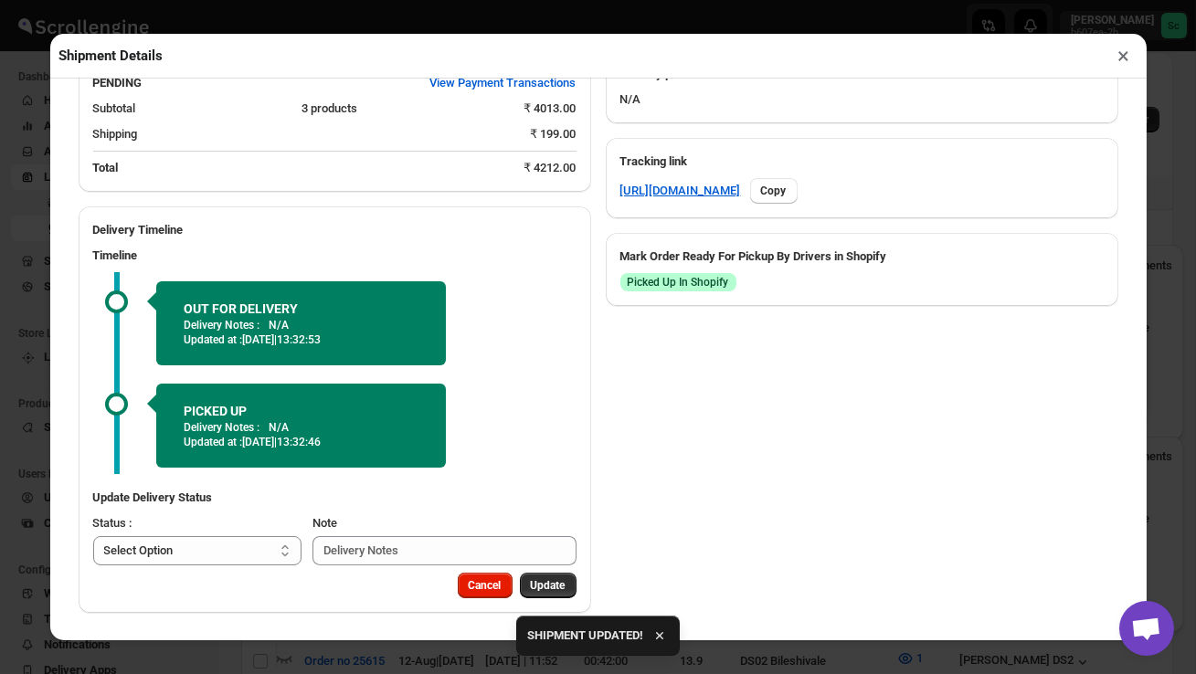
click at [1125, 53] on button "×" at bounding box center [1124, 56] width 26 height 26
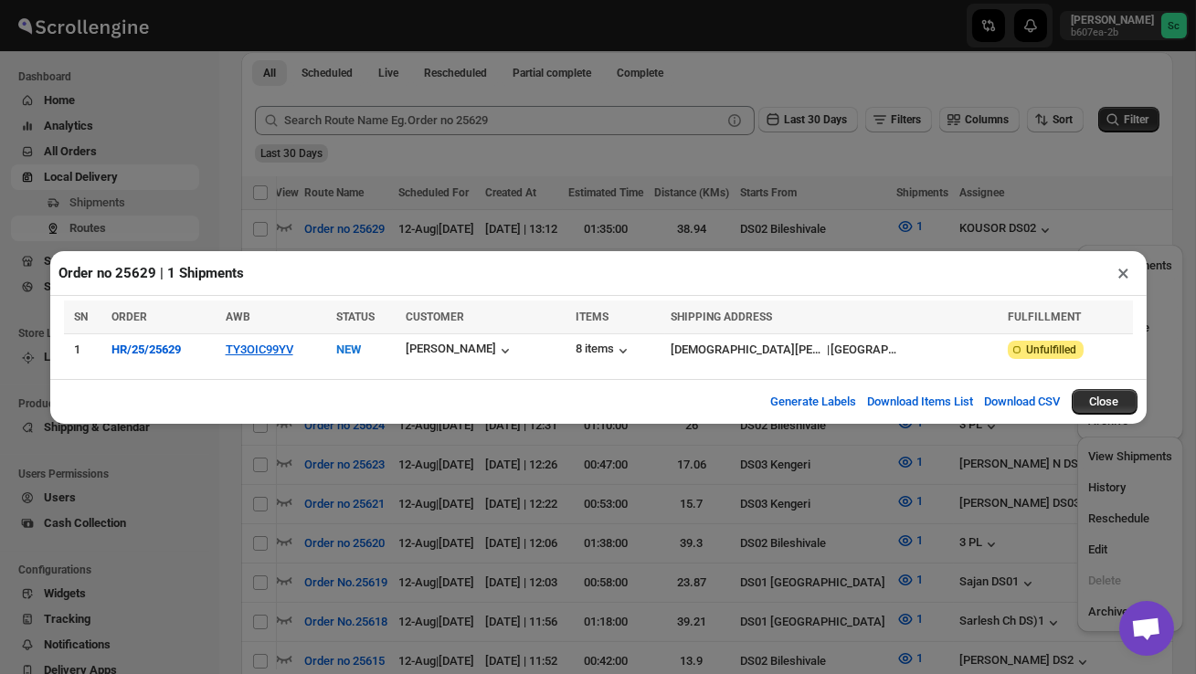
click at [1128, 276] on button "×" at bounding box center [1124, 273] width 26 height 26
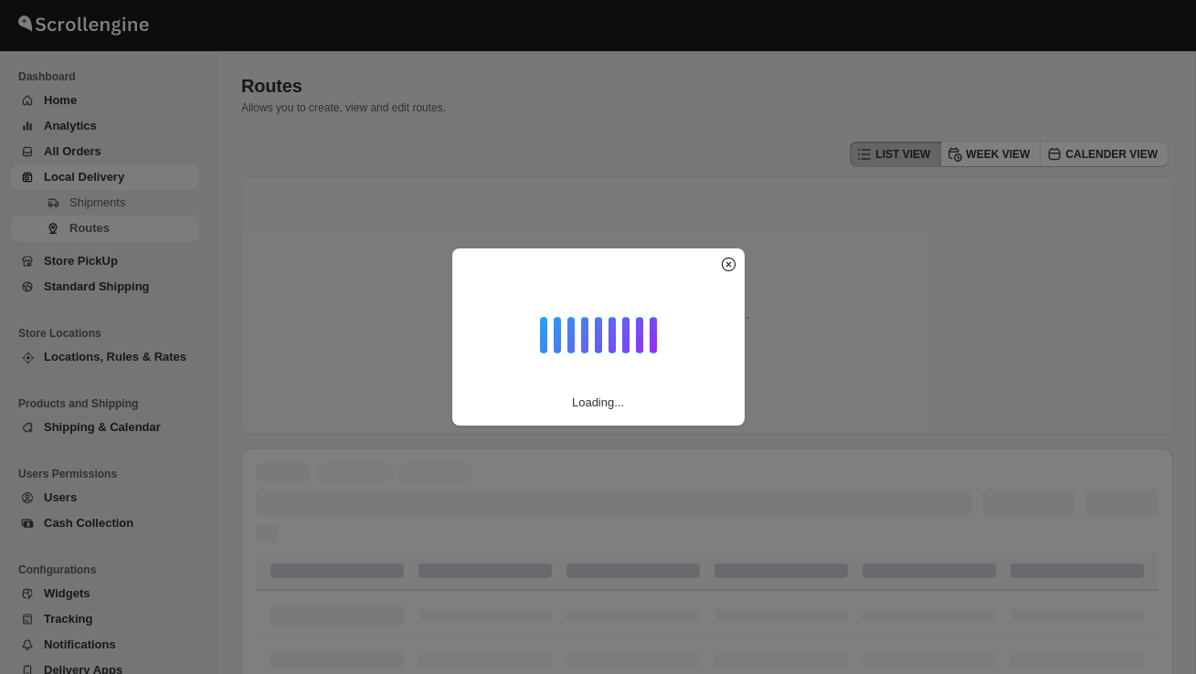
scroll to position [420, 0]
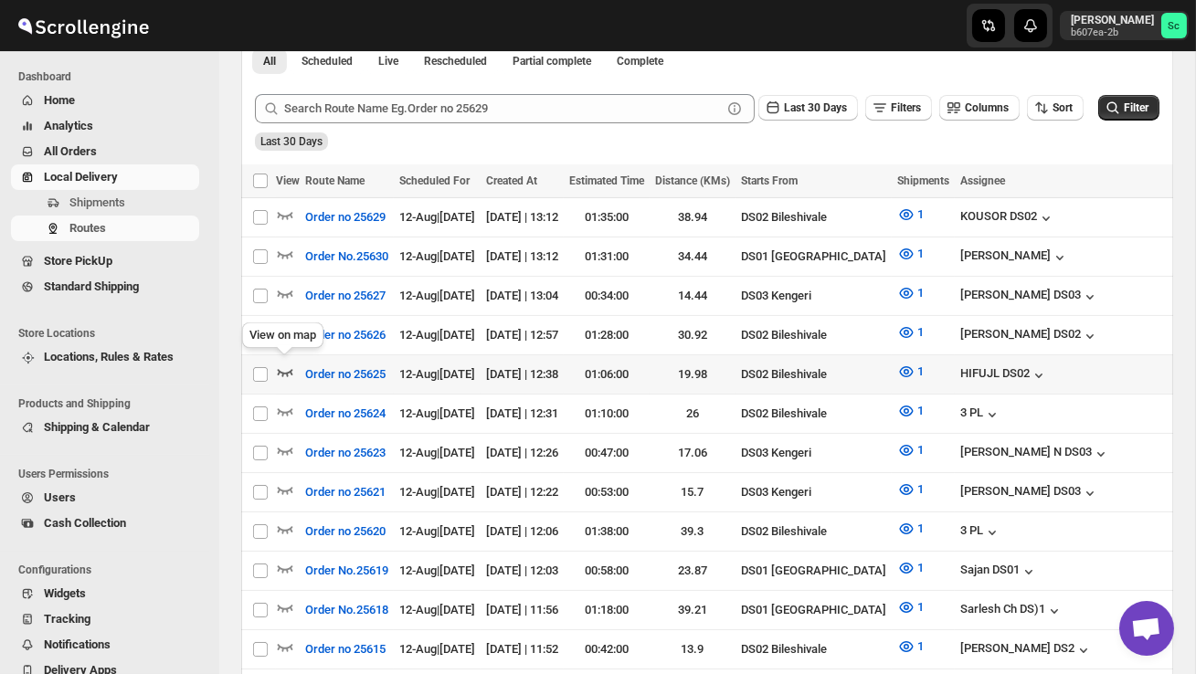
click at [282, 364] on icon "button" at bounding box center [285, 372] width 18 height 18
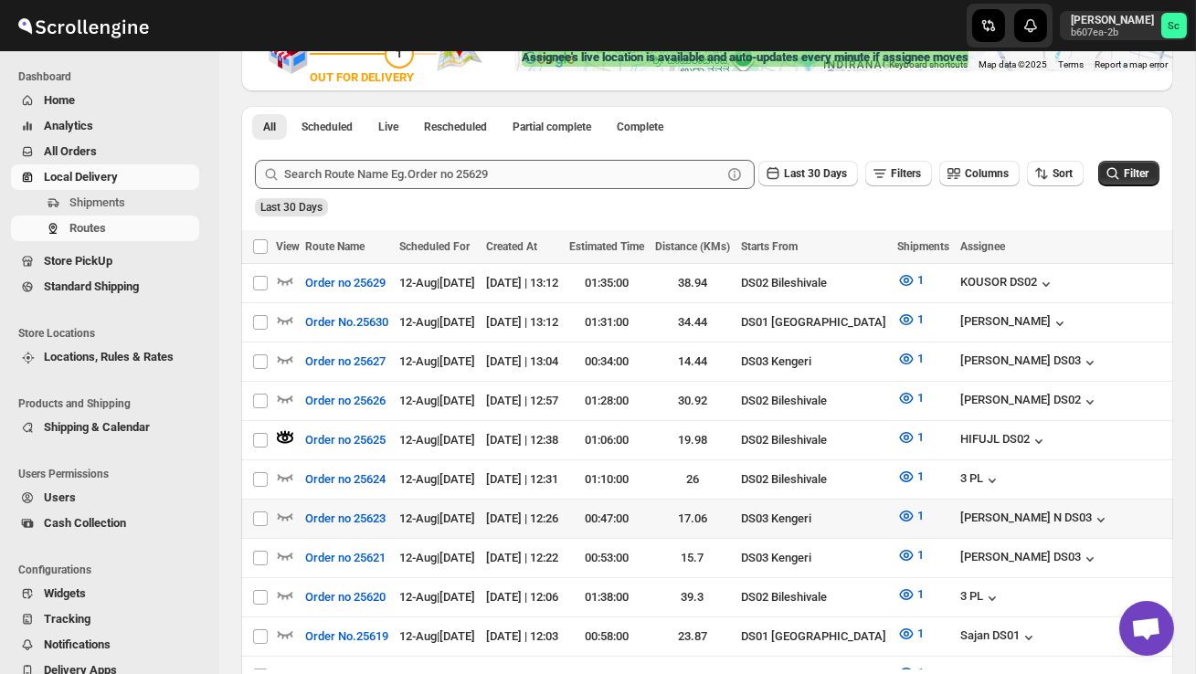
scroll to position [376, 0]
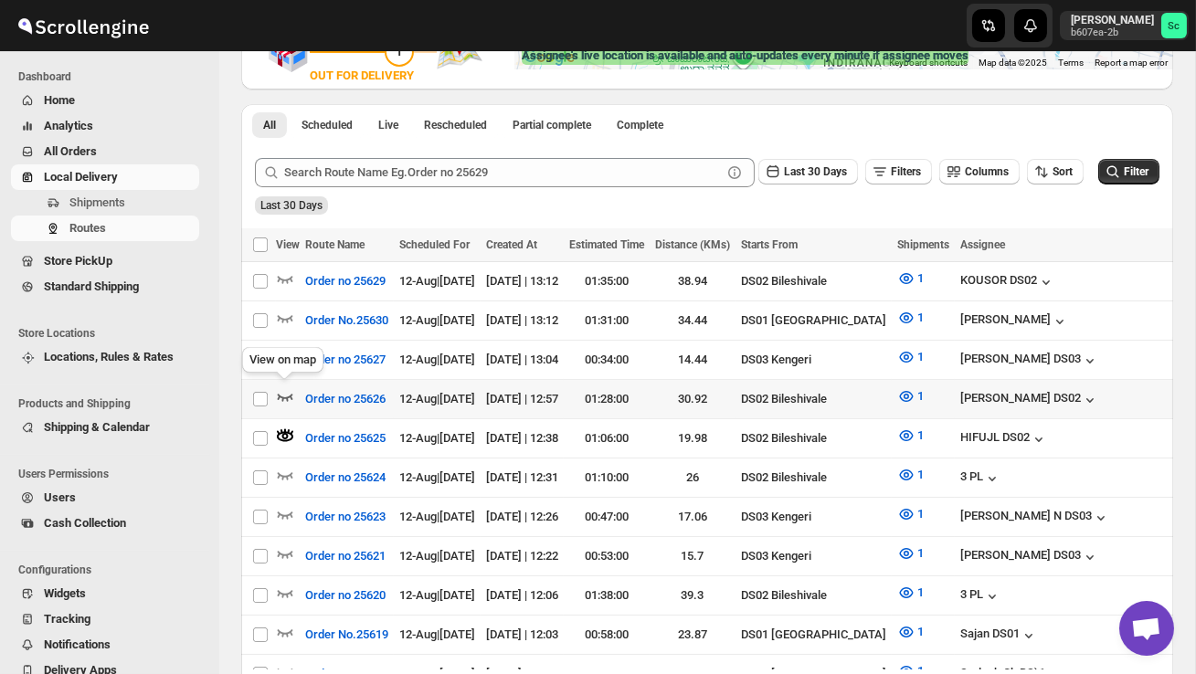
click at [284, 394] on icon "button" at bounding box center [286, 397] width 16 height 7
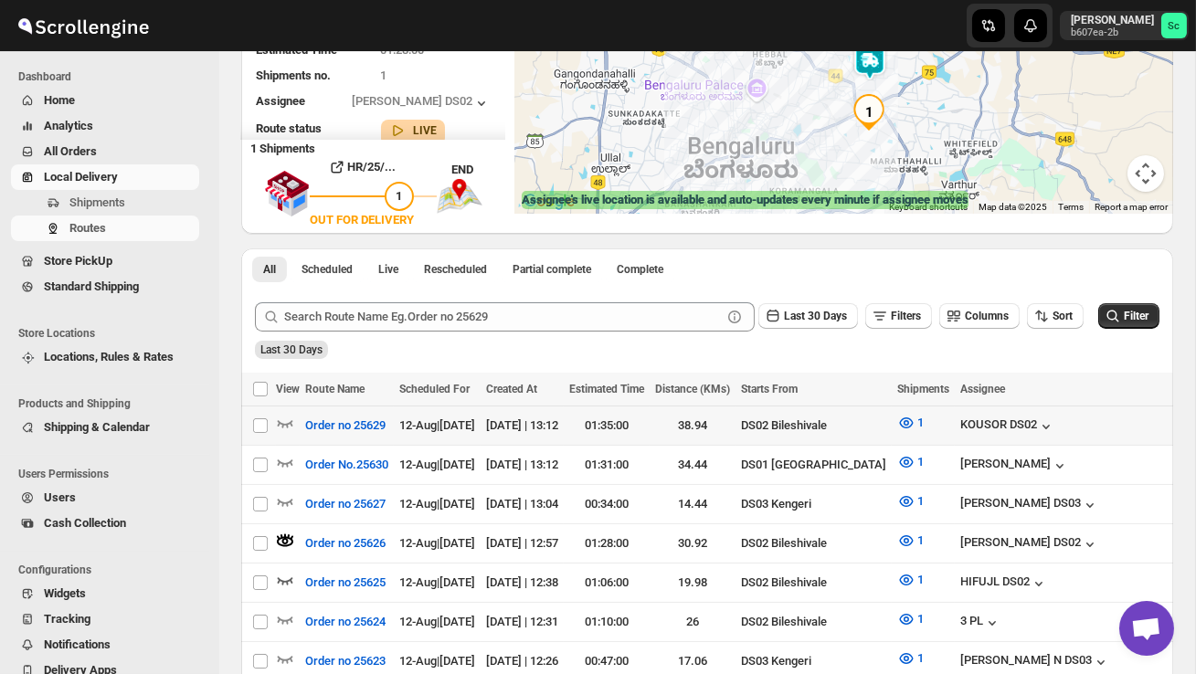
scroll to position [251, 0]
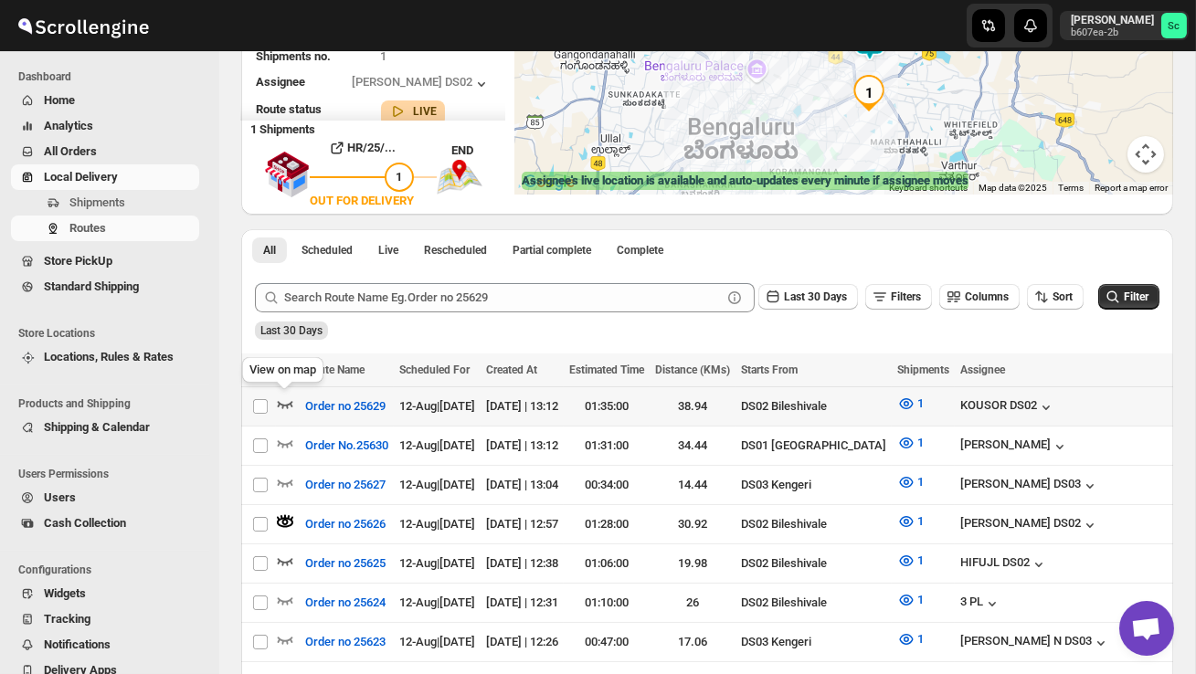
click at [282, 398] on icon "button" at bounding box center [285, 404] width 18 height 18
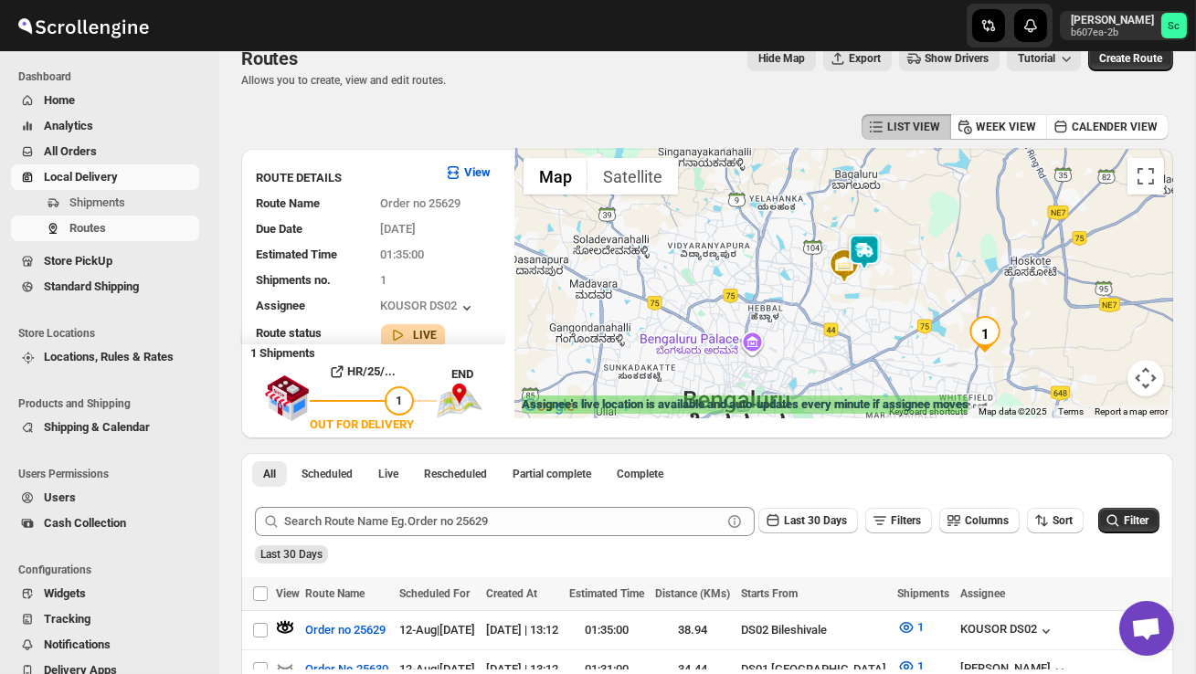
scroll to position [0, 0]
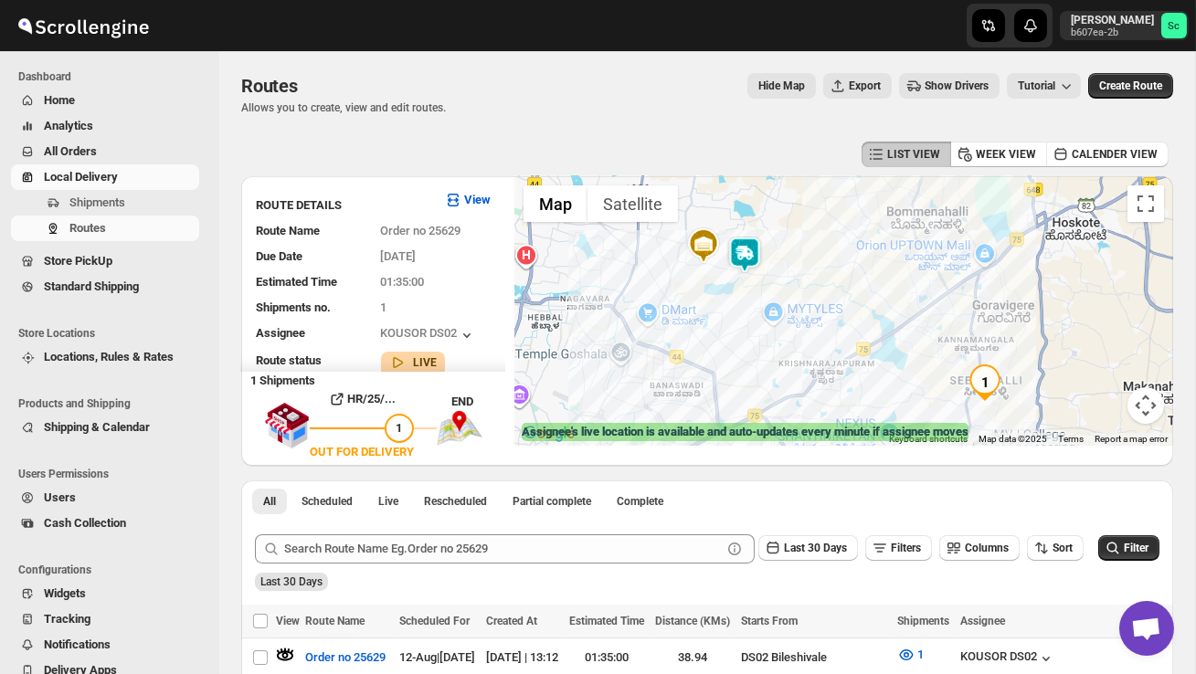
click at [757, 243] on img at bounding box center [744, 255] width 37 height 37
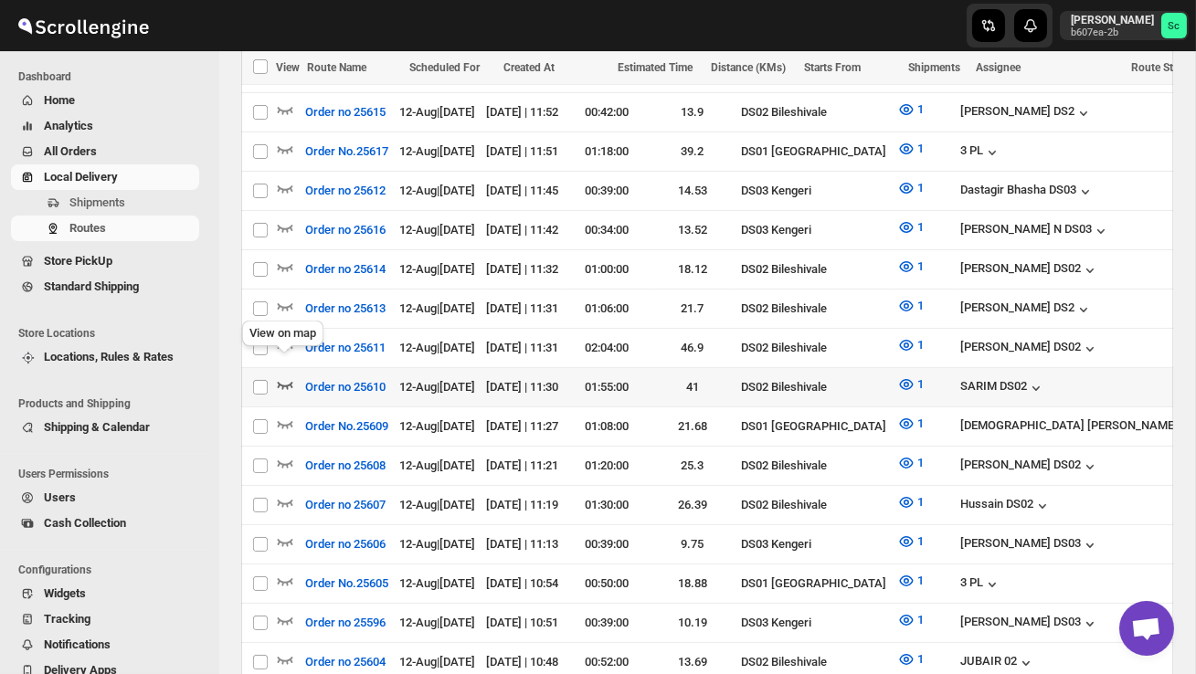
click at [281, 376] on icon "button" at bounding box center [285, 385] width 18 height 18
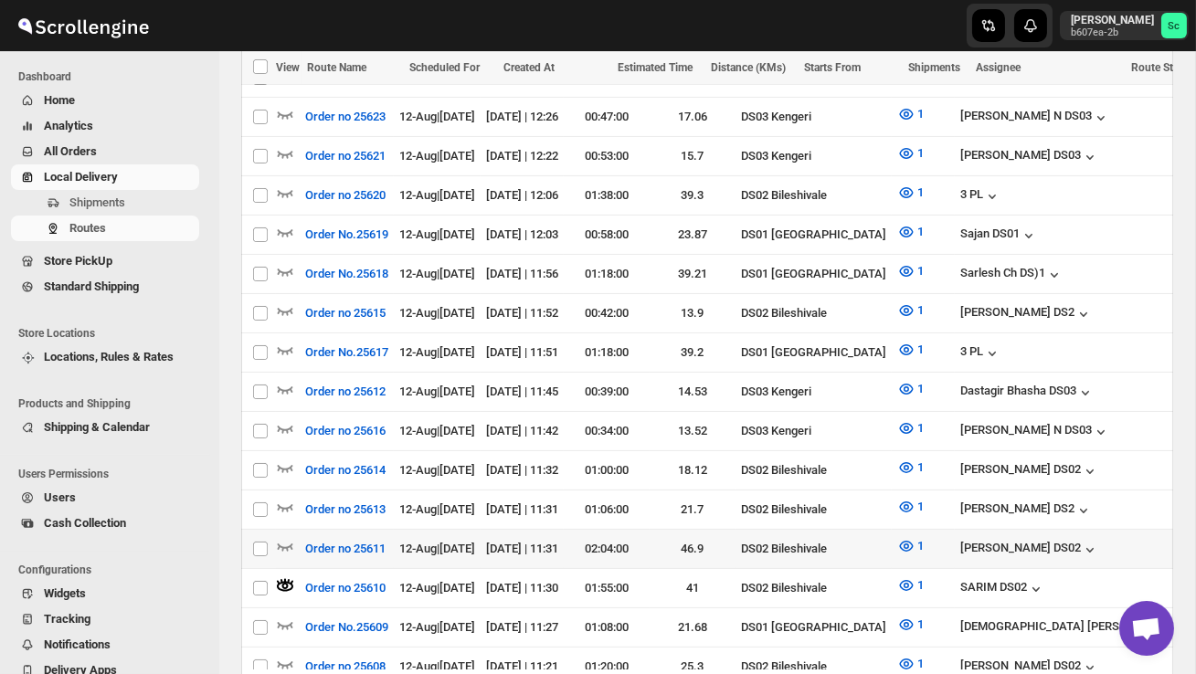
scroll to position [784, 0]
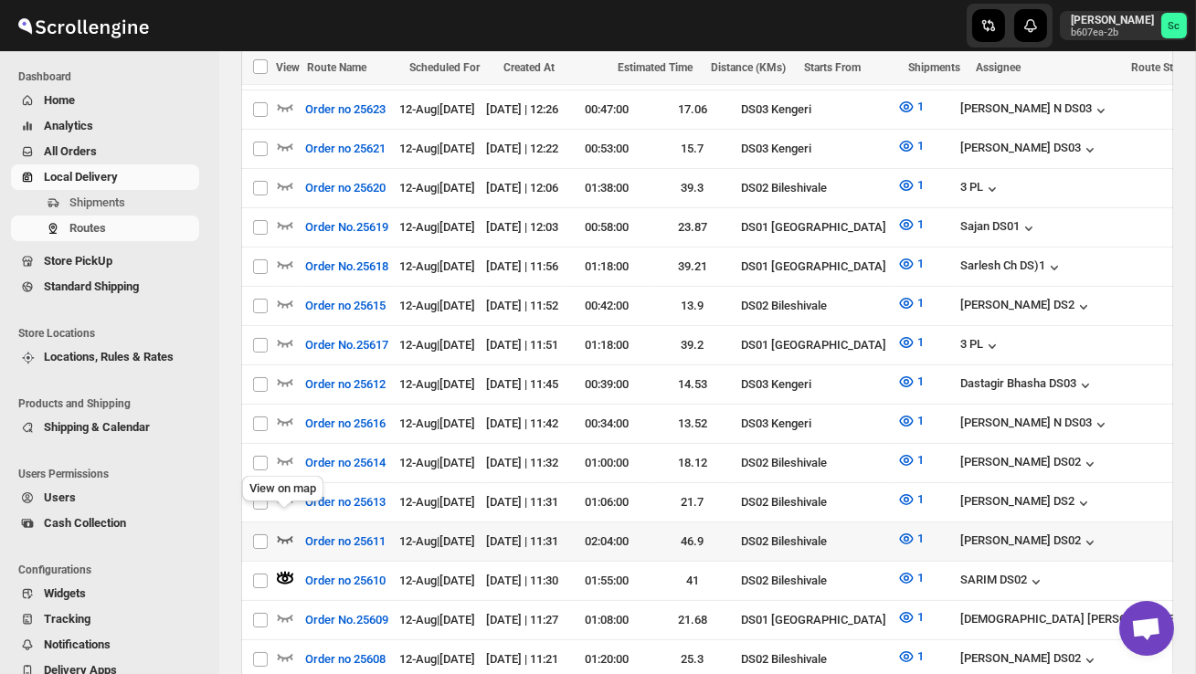
click at [283, 530] on icon "button" at bounding box center [285, 539] width 18 height 18
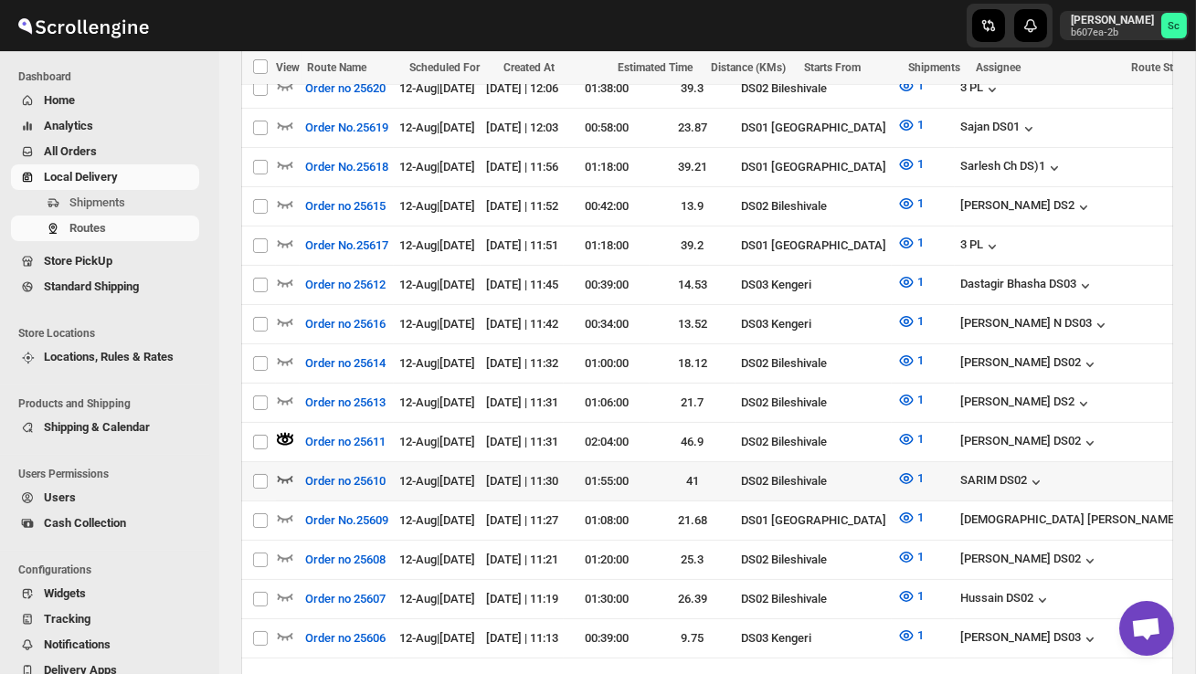
scroll to position [1001, 0]
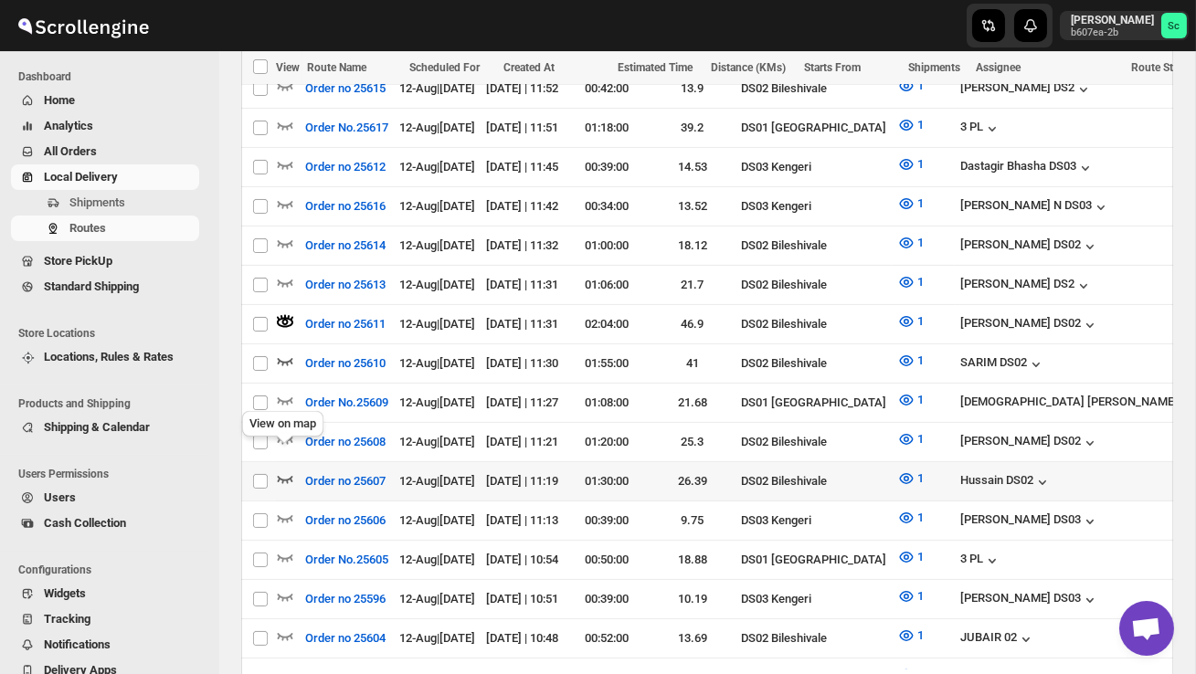
click at [290, 470] on icon "button" at bounding box center [285, 479] width 18 height 18
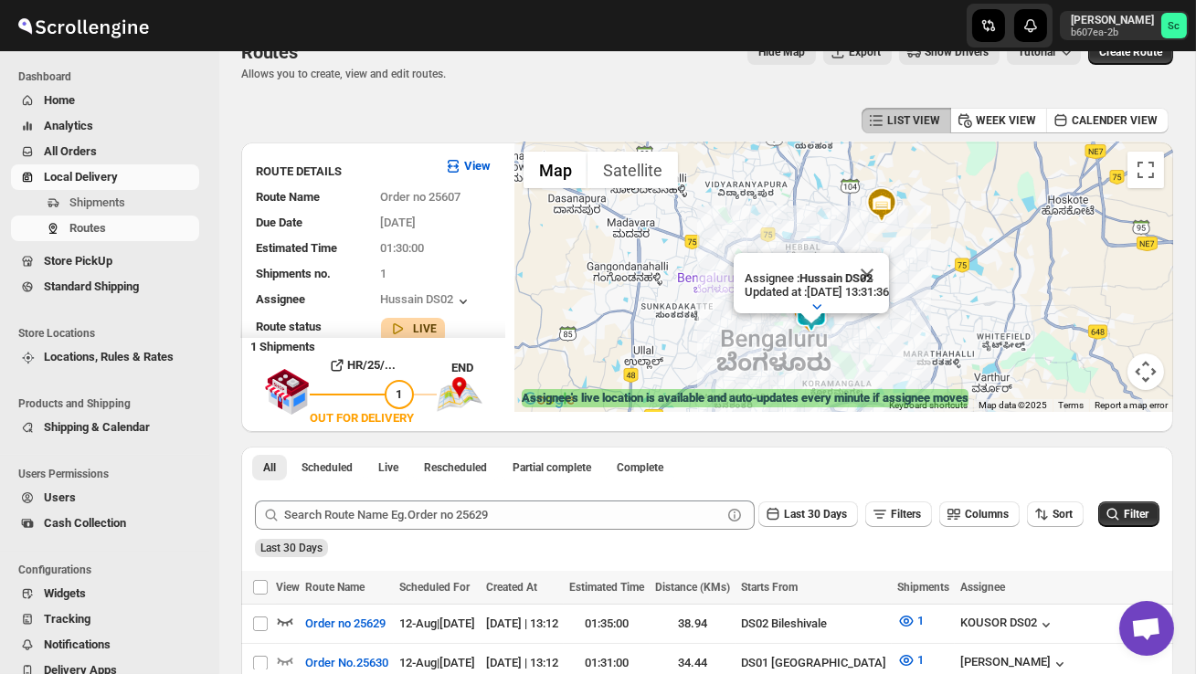
scroll to position [0, 0]
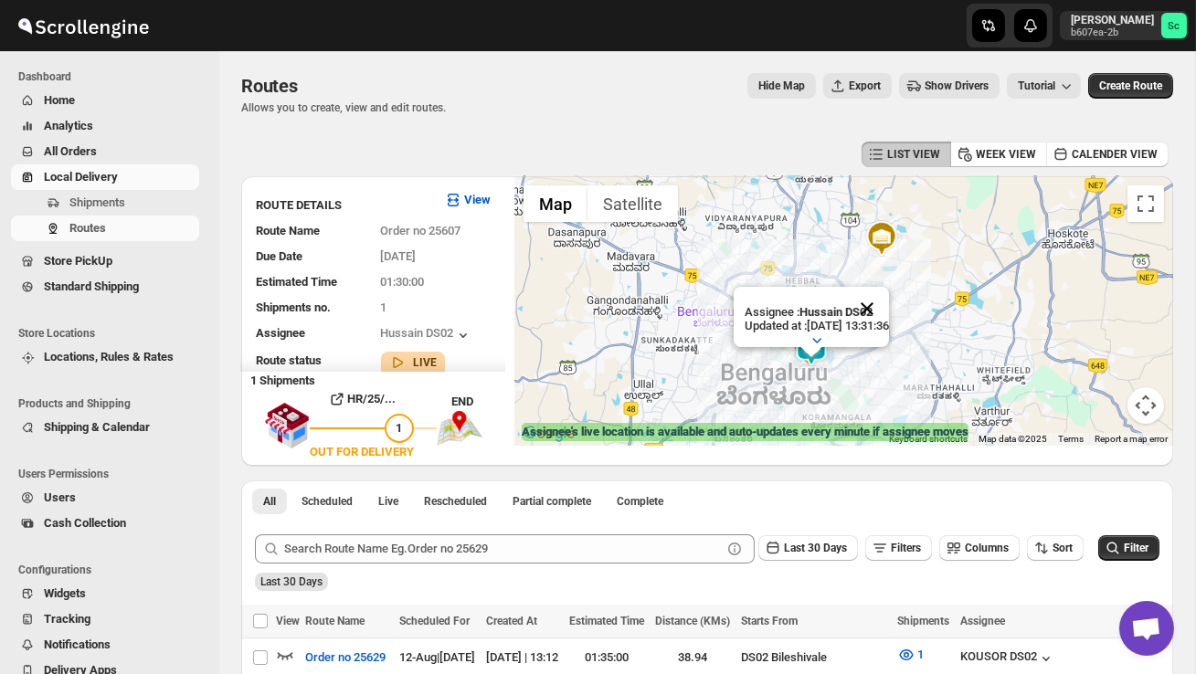
click at [888, 303] on button "Close" at bounding box center [867, 309] width 44 height 44
click at [867, 352] on div at bounding box center [843, 311] width 659 height 270
click at [865, 354] on div at bounding box center [843, 311] width 659 height 270
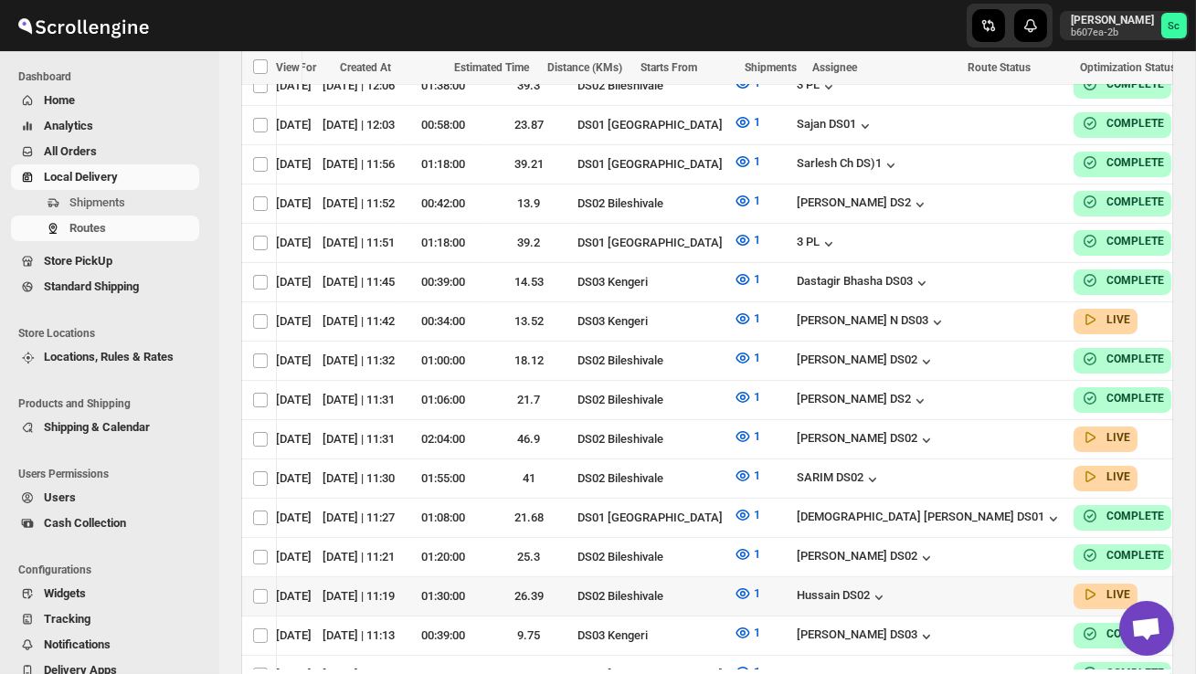
scroll to position [0, 232]
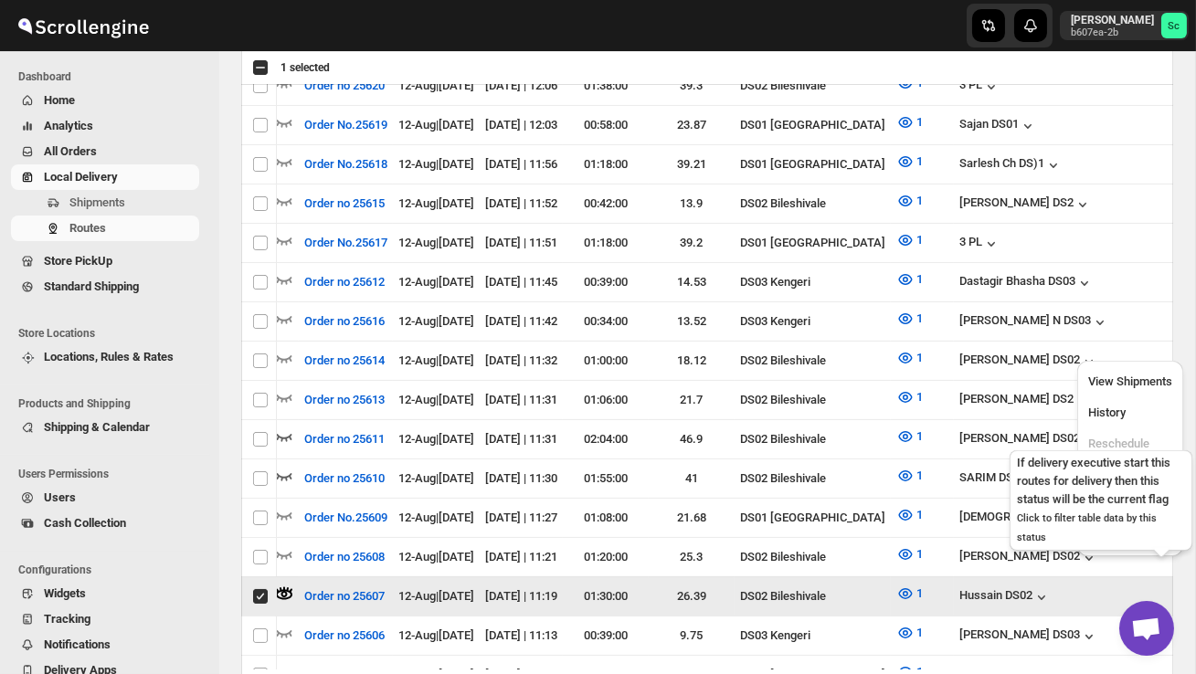
scroll to position [0, 1]
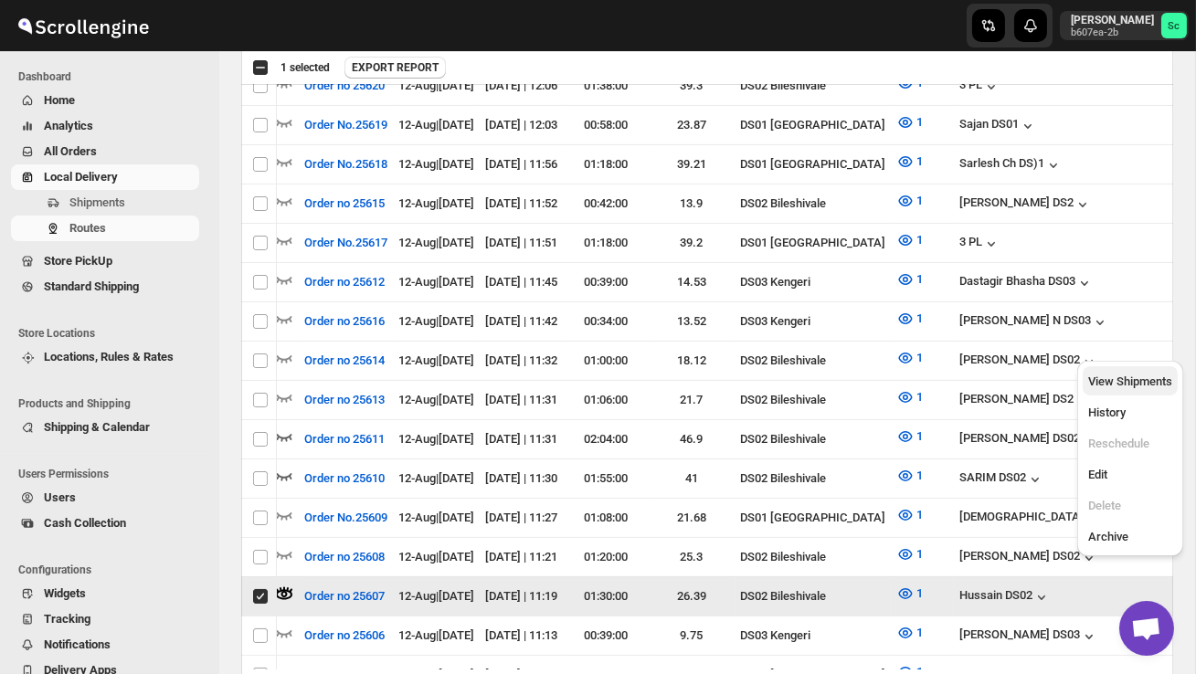
click at [1138, 382] on span "View Shipments" at bounding box center [1130, 382] width 84 height 14
checkbox input "false"
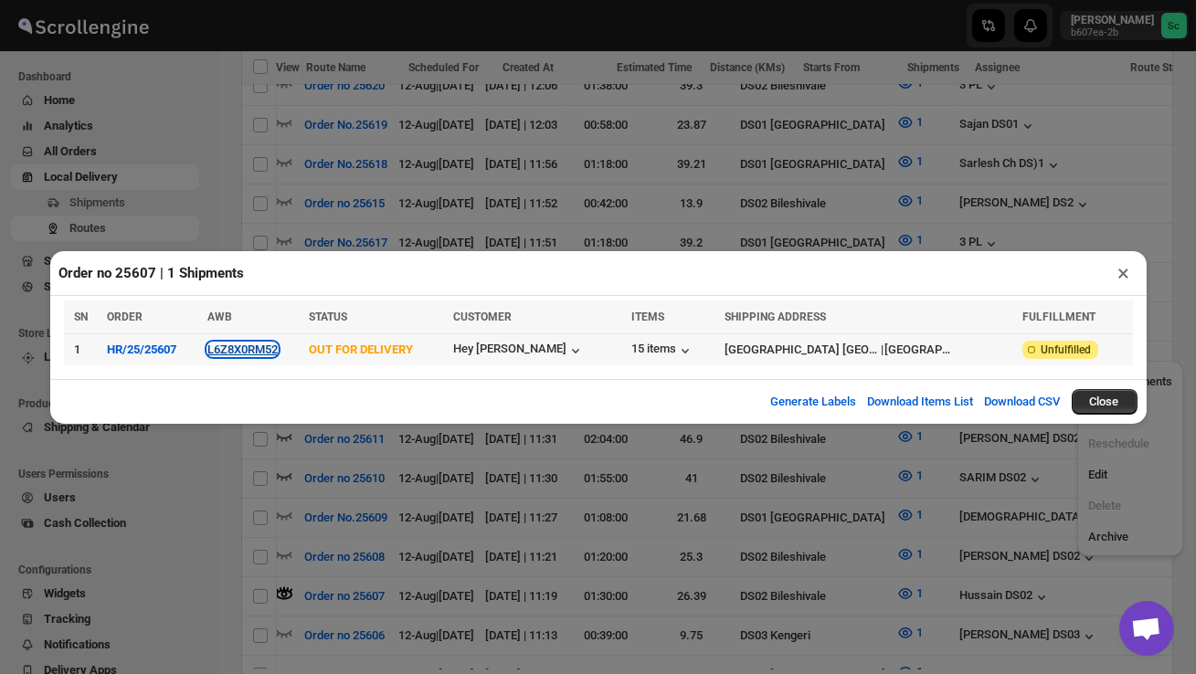
click at [274, 347] on button "L6Z8X0RM52" at bounding box center [242, 350] width 70 height 14
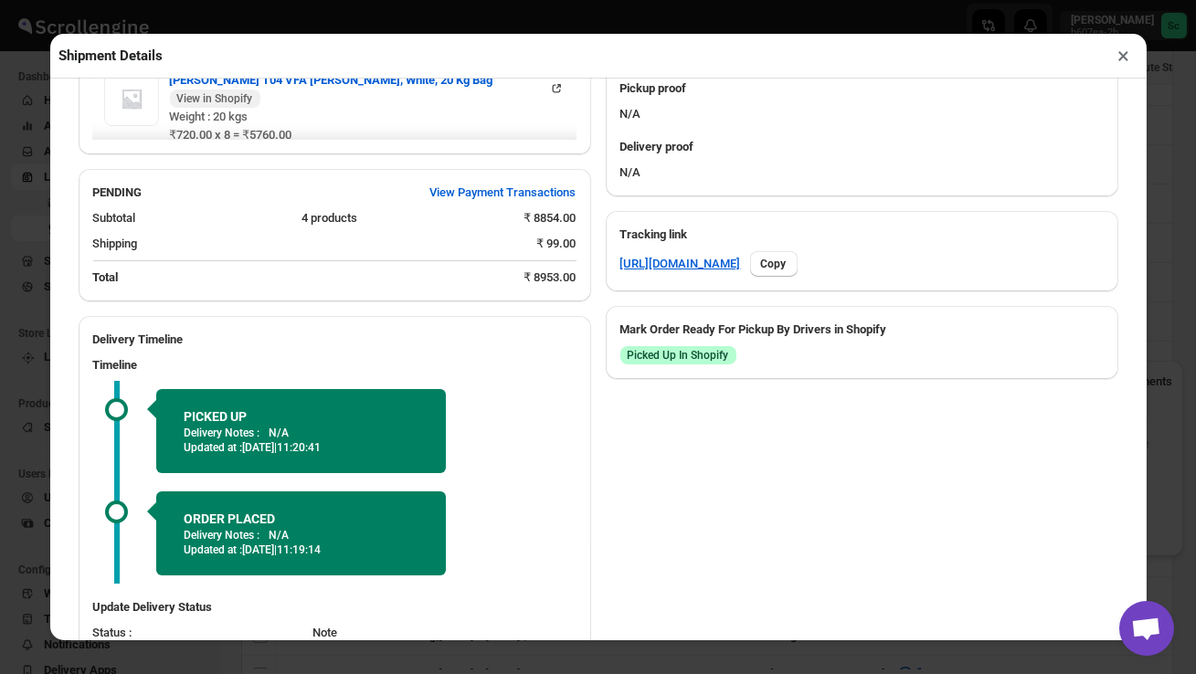
scroll to position [911, 0]
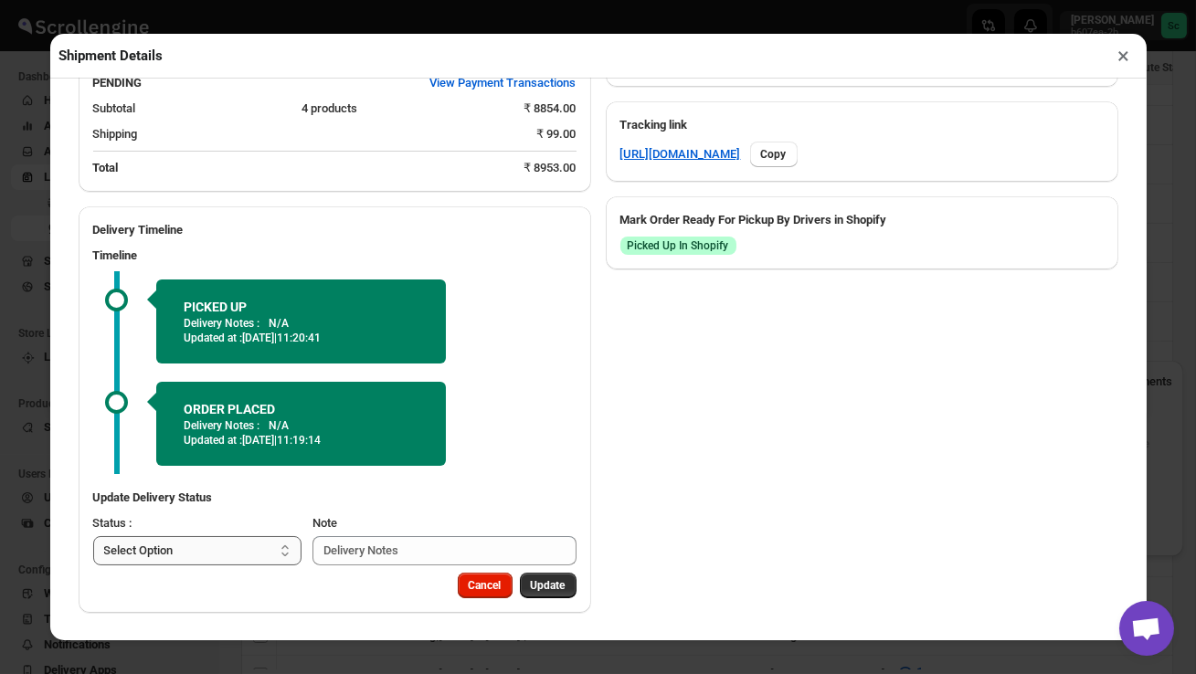
click at [259, 553] on select "Select Option PICKED UP OUT FOR DELIVERY RESCHEDULE DELIVERED CANCELLED" at bounding box center [197, 550] width 209 height 29
select select "DELIVERED"
click at [527, 577] on button "Update" at bounding box center [548, 586] width 57 height 26
select select
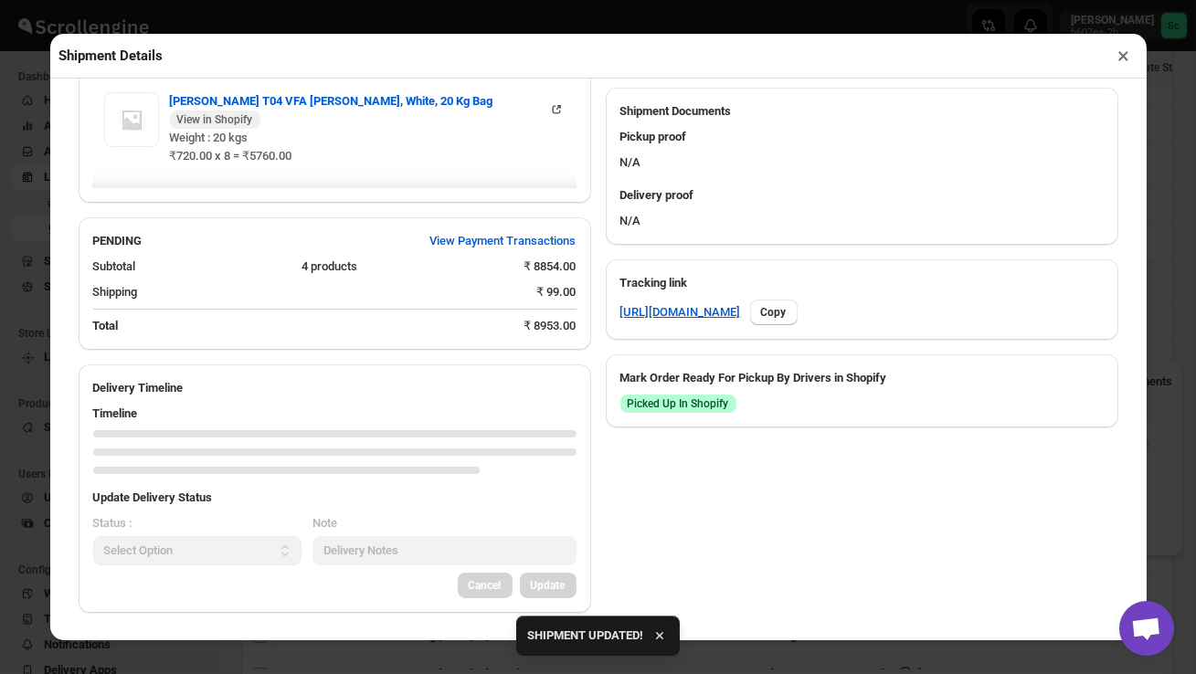
click at [1117, 57] on button "×" at bounding box center [1124, 56] width 26 height 26
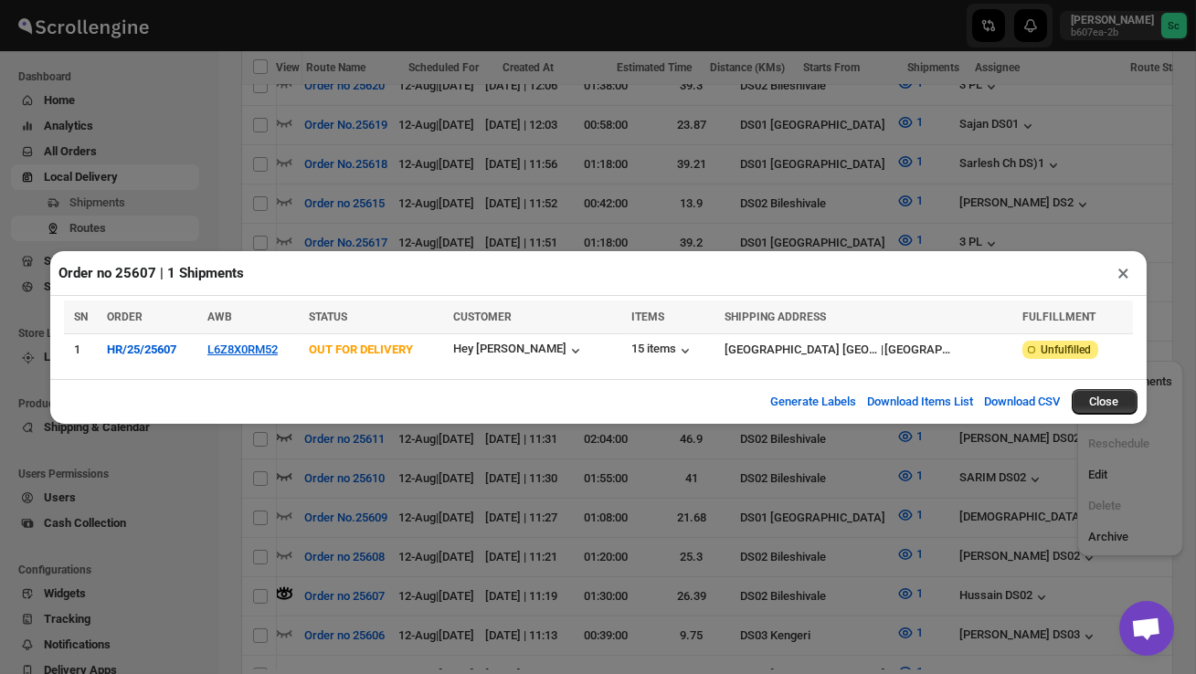
click at [1118, 276] on button "×" at bounding box center [1124, 273] width 26 height 26
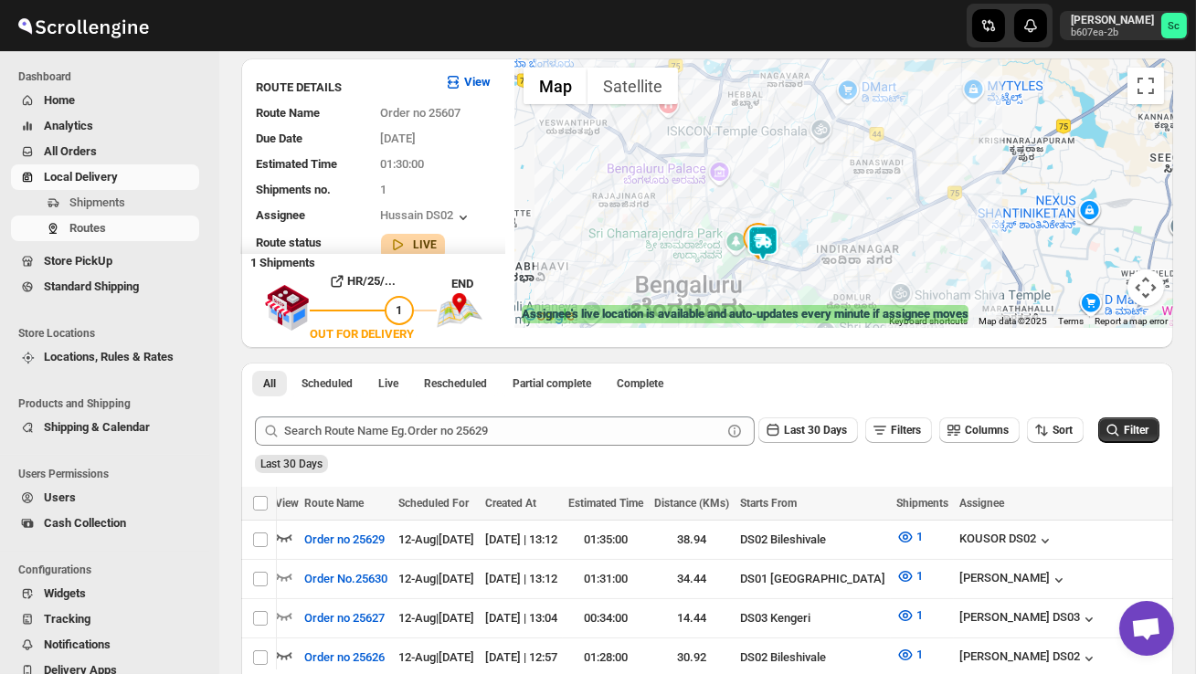
scroll to position [0, 0]
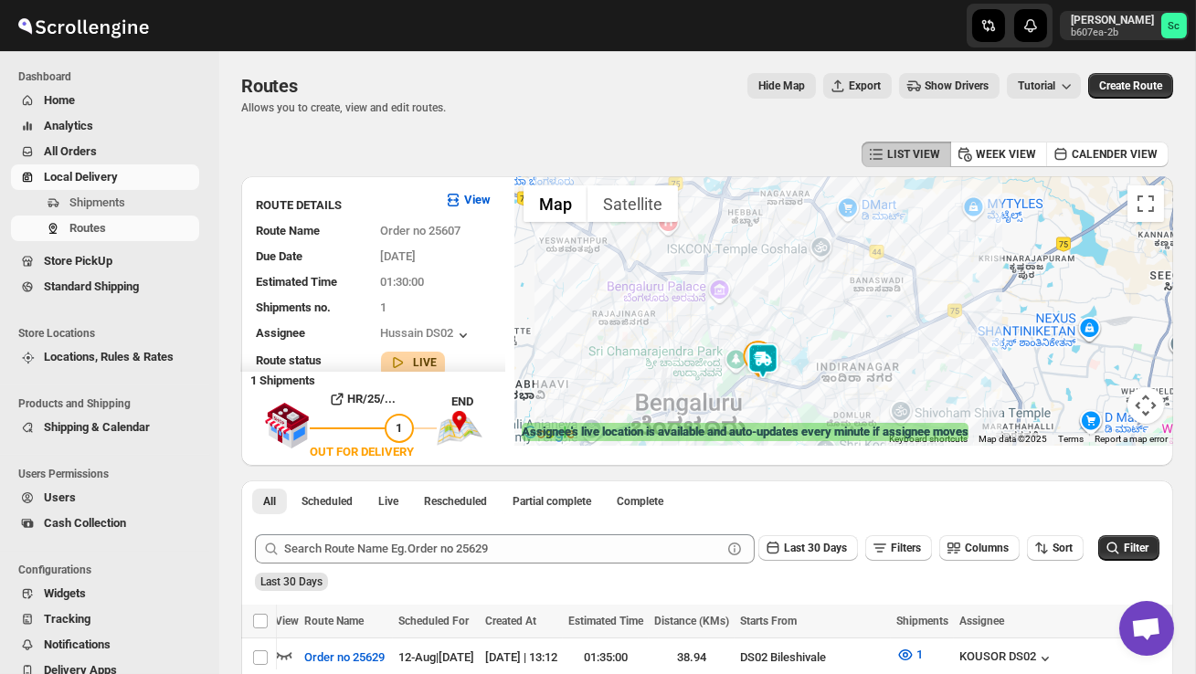
click at [726, 348] on div at bounding box center [843, 311] width 659 height 270
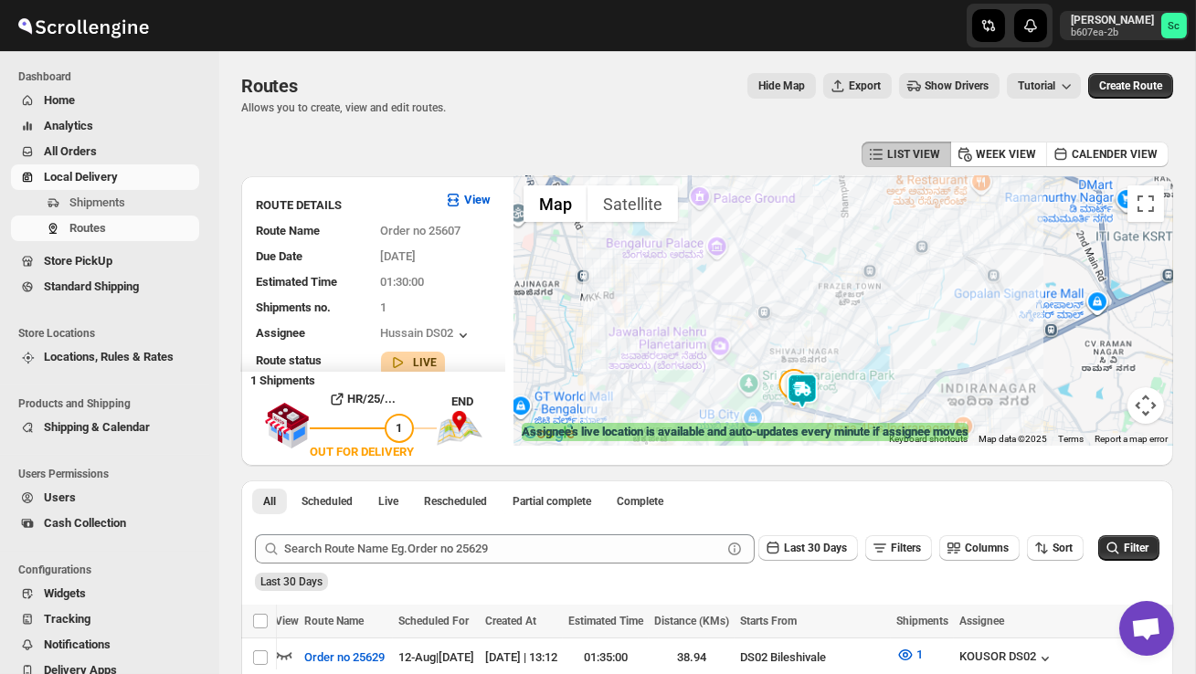
click at [726, 348] on div at bounding box center [843, 311] width 659 height 270
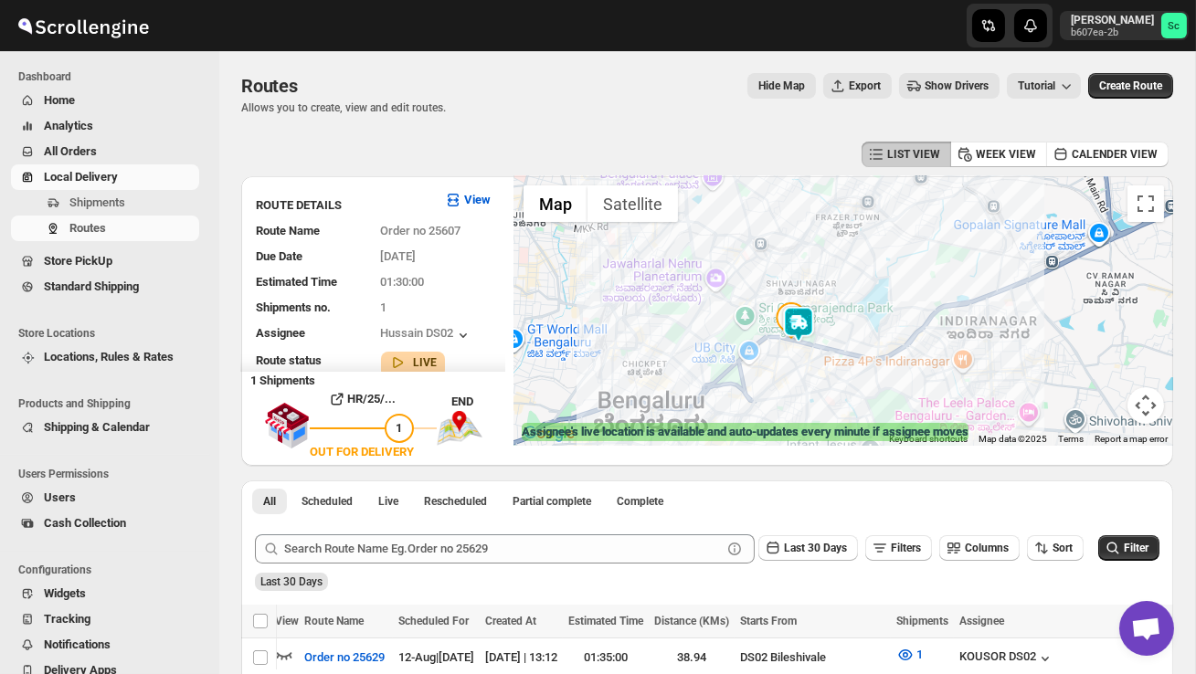
drag, startPoint x: 832, startPoint y: 381, endPoint x: 822, endPoint y: 291, distance: 90.1
click at [823, 299] on div at bounding box center [843, 311] width 659 height 270
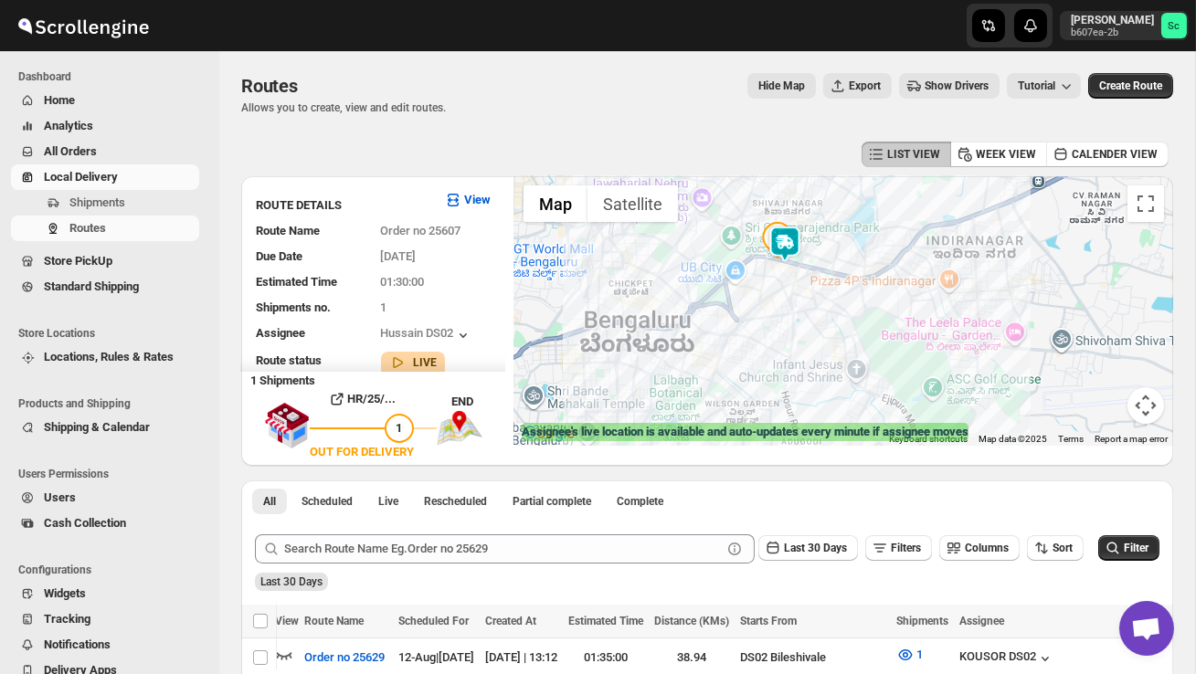
click at [822, 291] on div at bounding box center [843, 311] width 659 height 270
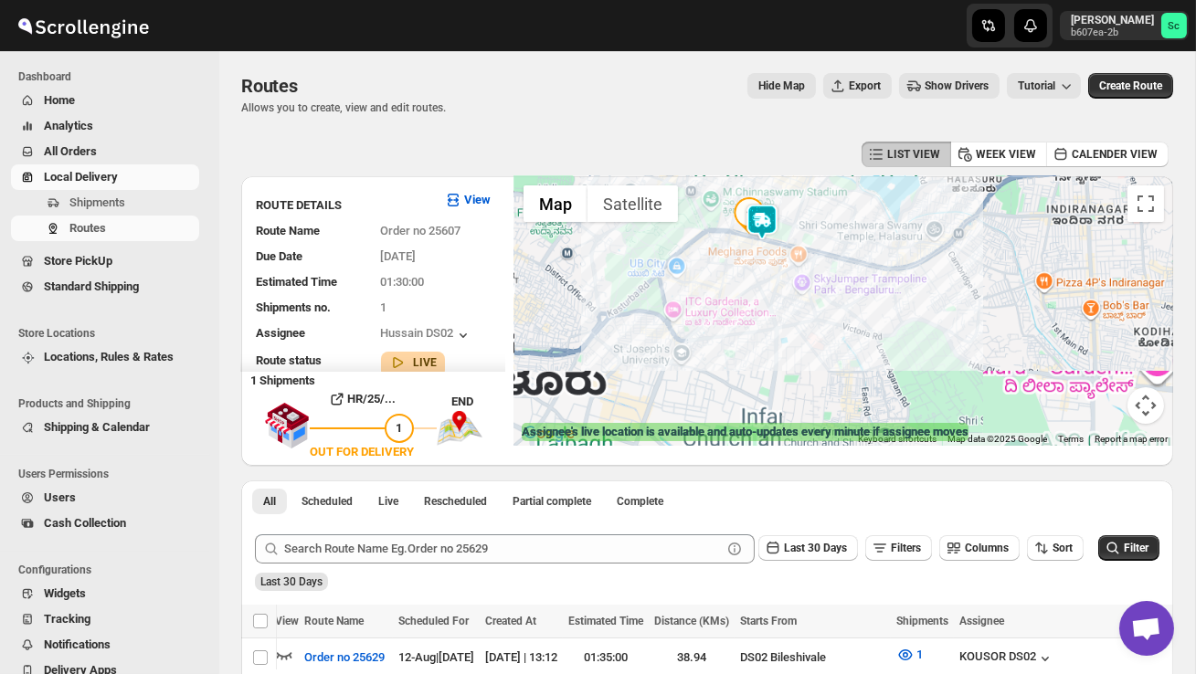
click at [822, 291] on div at bounding box center [843, 311] width 659 height 270
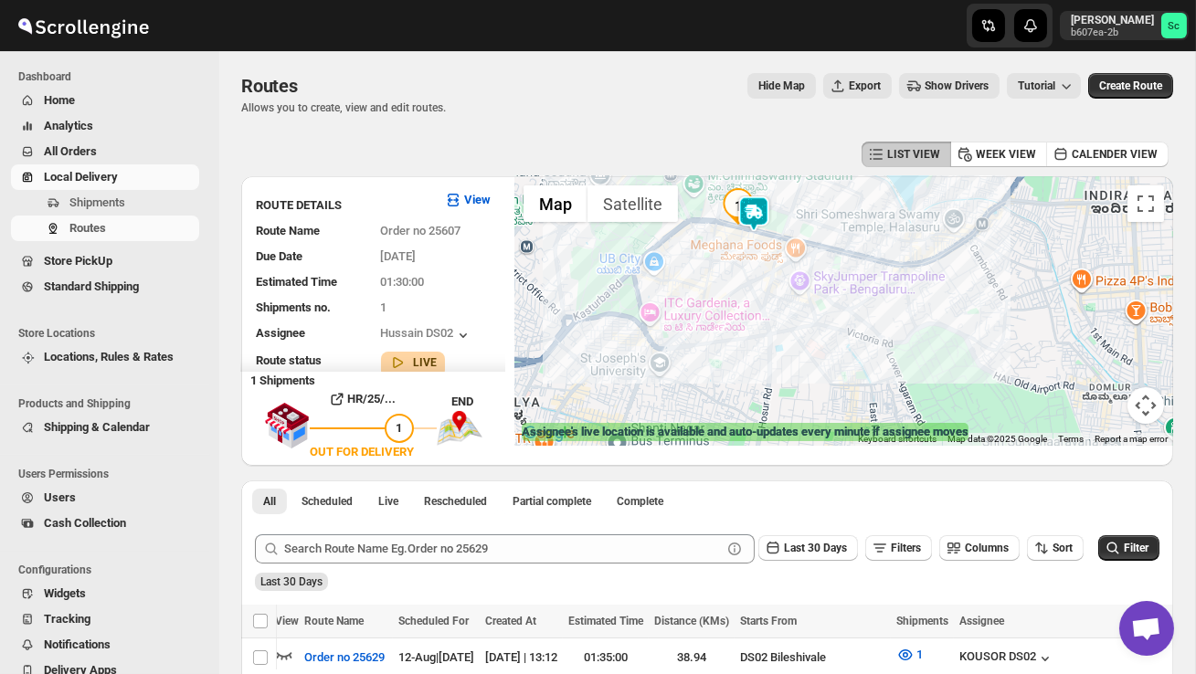
drag, startPoint x: 736, startPoint y: 305, endPoint x: 741, endPoint y: 387, distance: 82.4
click at [739, 389] on div at bounding box center [843, 311] width 659 height 270
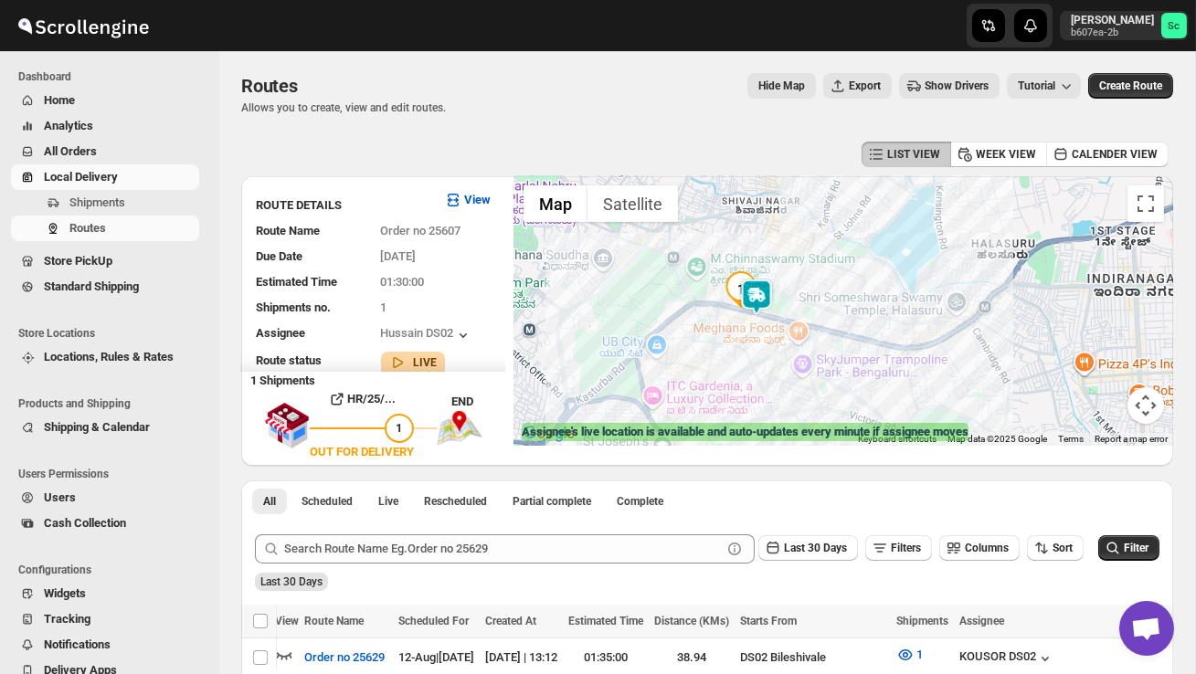
click at [741, 387] on div at bounding box center [843, 311] width 659 height 270
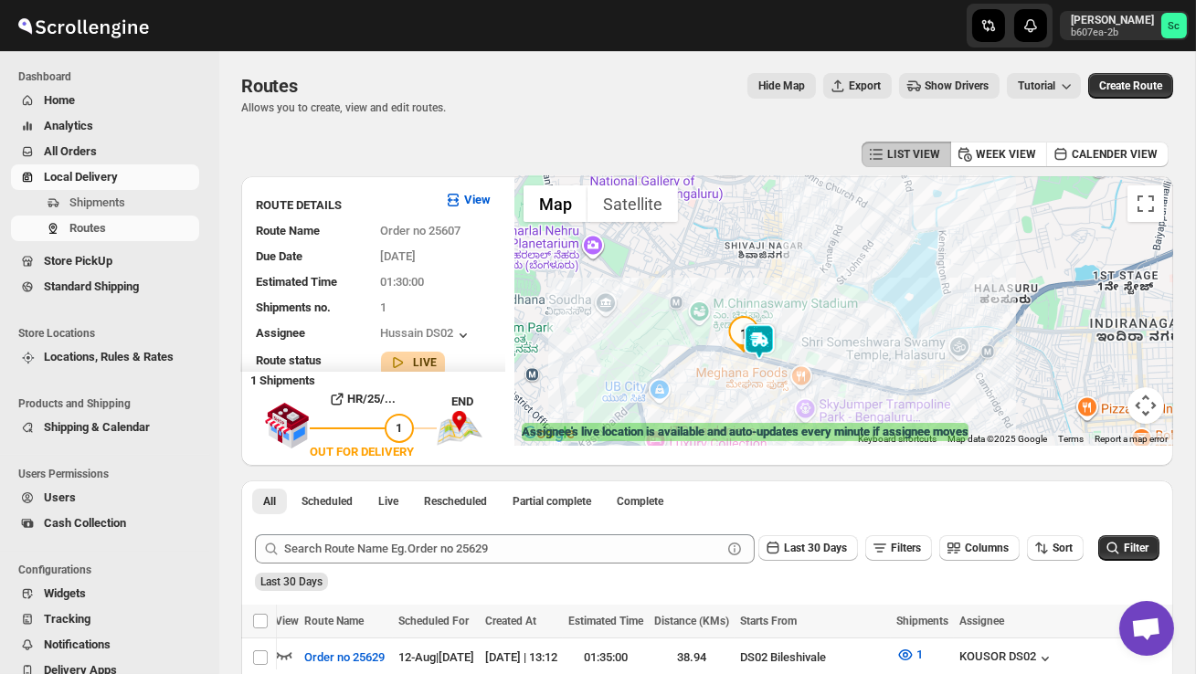
click at [741, 387] on div at bounding box center [843, 311] width 659 height 270
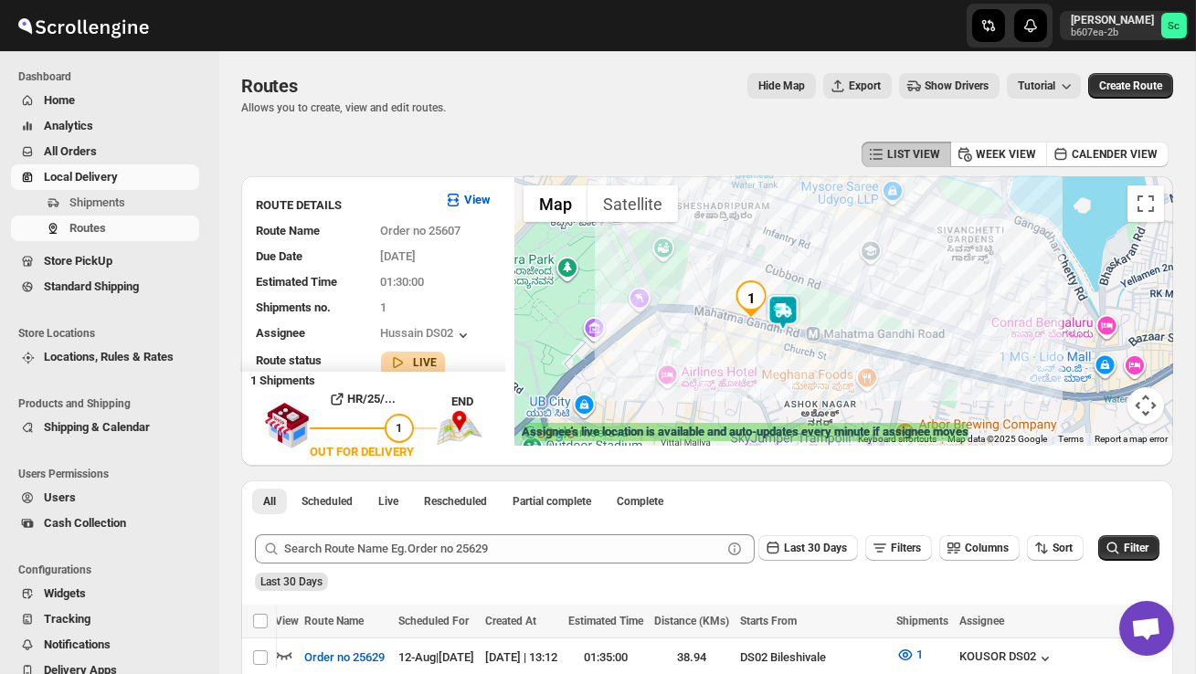
click at [778, 405] on div at bounding box center [843, 311] width 659 height 270
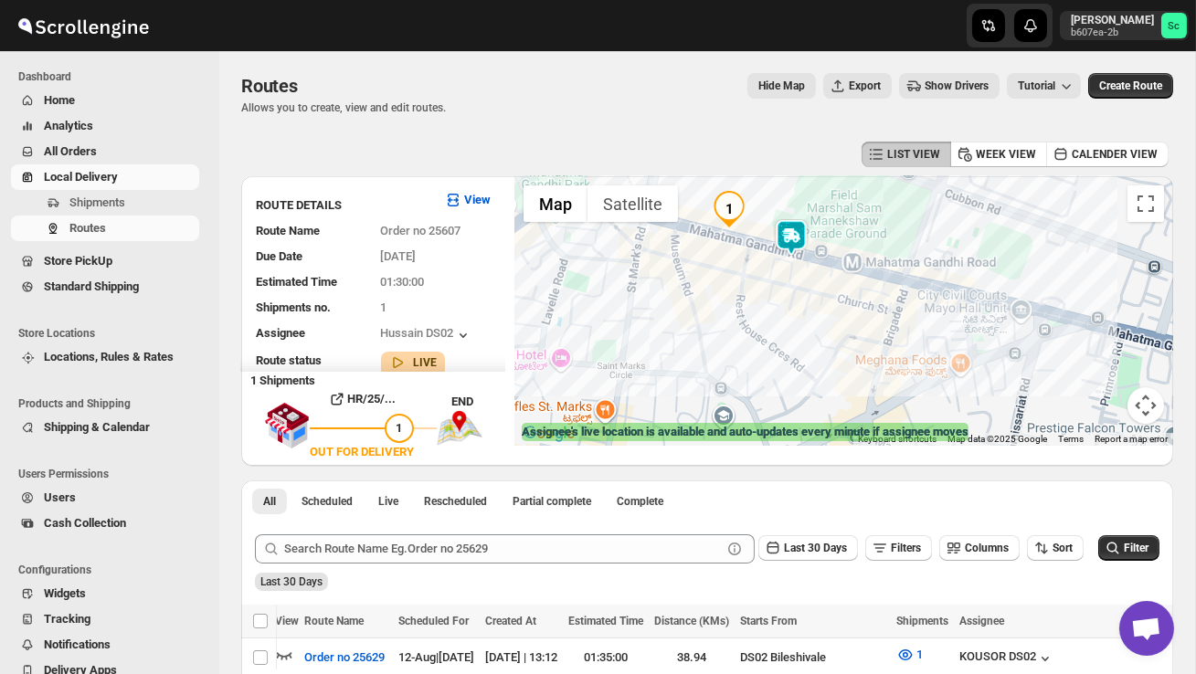
click at [789, 342] on div at bounding box center [843, 311] width 659 height 270
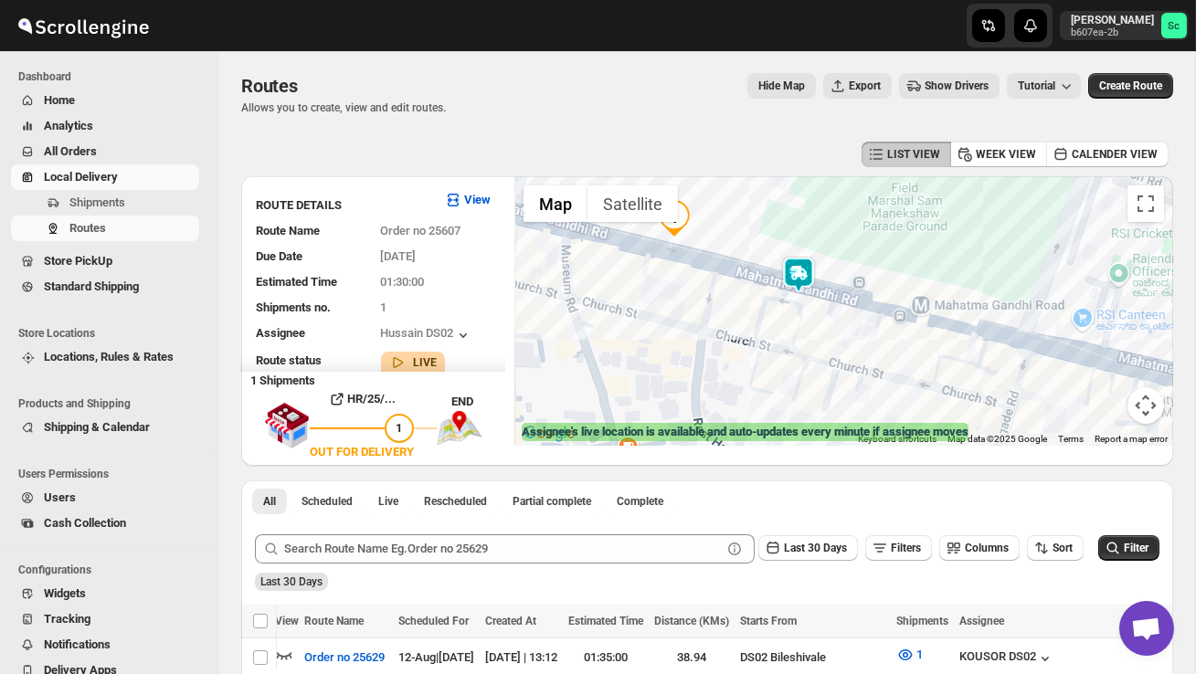
drag, startPoint x: 810, startPoint y: 294, endPoint x: 811, endPoint y: 442, distance: 148.0
click at [811, 439] on div "← Move left → Move right ↑ Move up ↓ Move down + Zoom in - Zoom out Home Jump l…" at bounding box center [843, 311] width 659 height 270
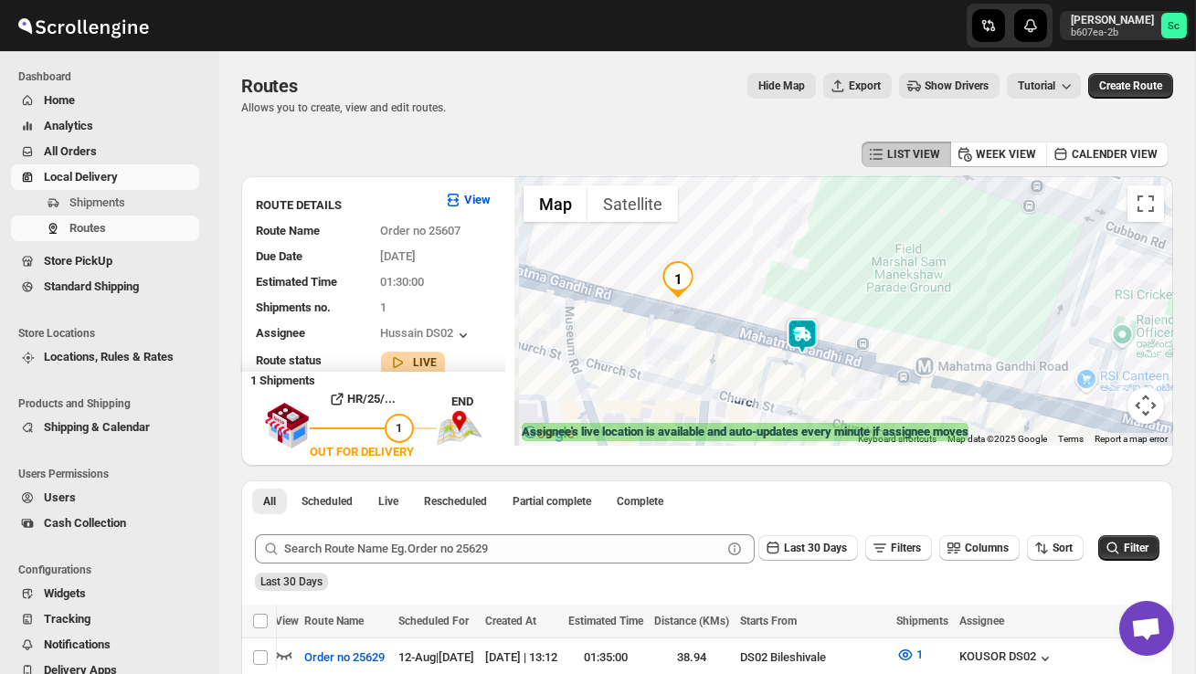
click at [758, 372] on div at bounding box center [843, 311] width 659 height 270
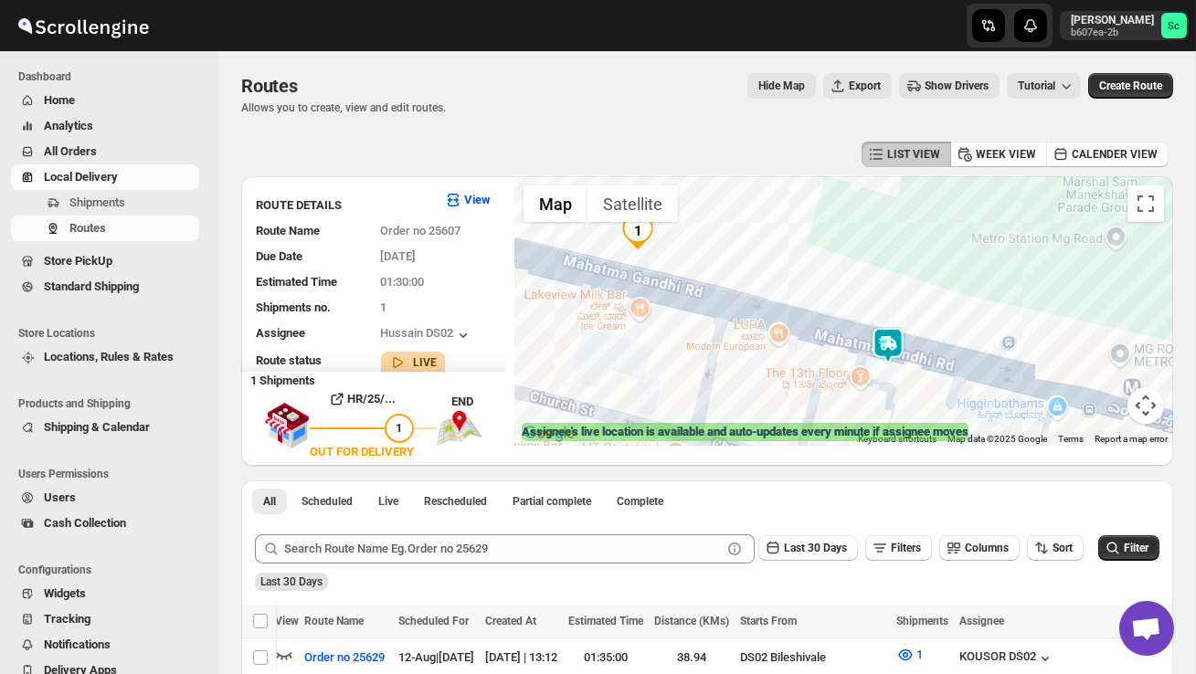
drag, startPoint x: 845, startPoint y: 394, endPoint x: 879, endPoint y: 420, distance: 43.0
click at [879, 420] on div at bounding box center [843, 311] width 659 height 270
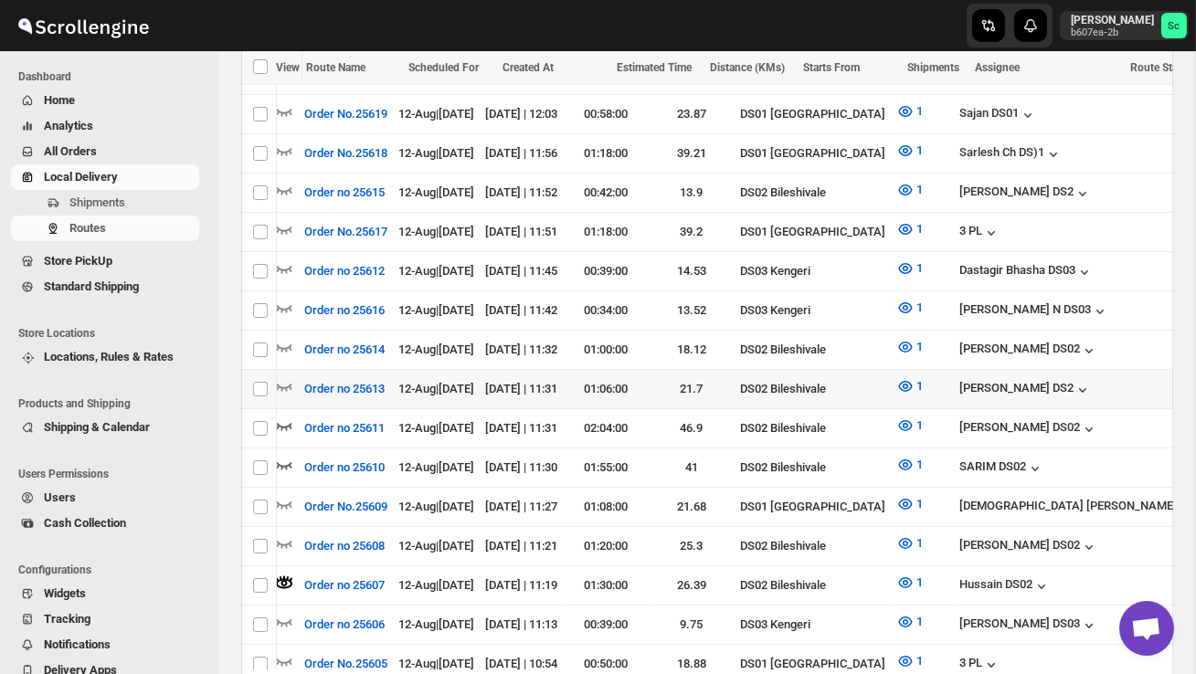
scroll to position [949, 0]
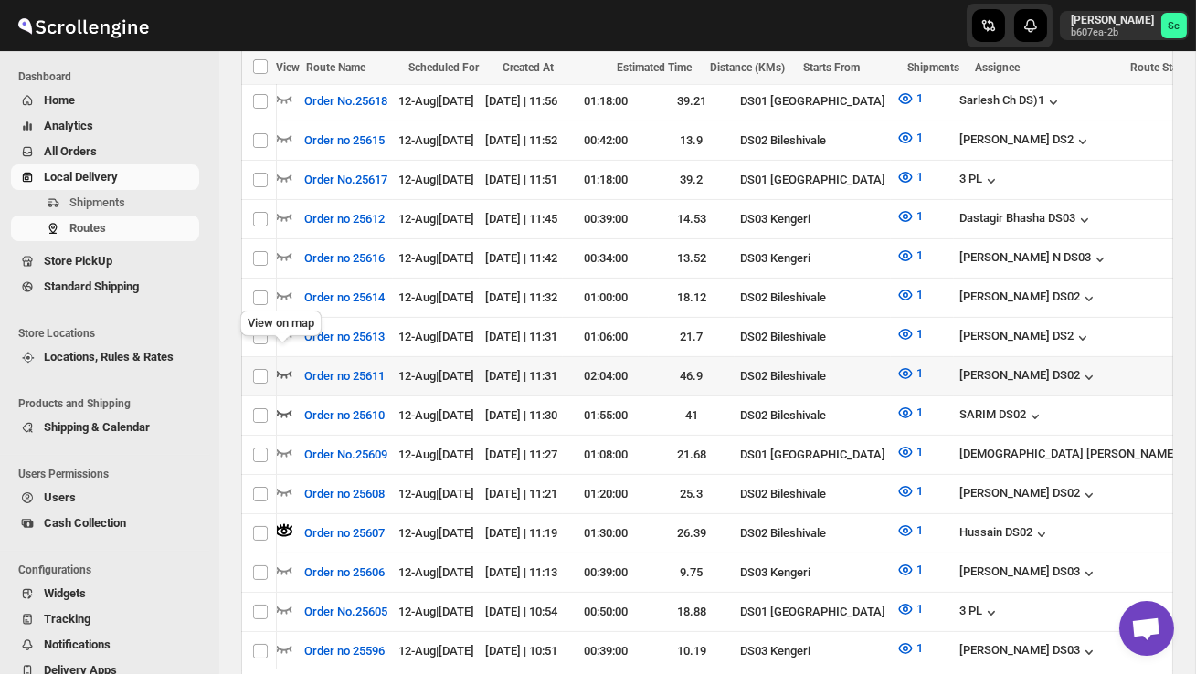
click at [284, 365] on icon "button" at bounding box center [284, 374] width 18 height 18
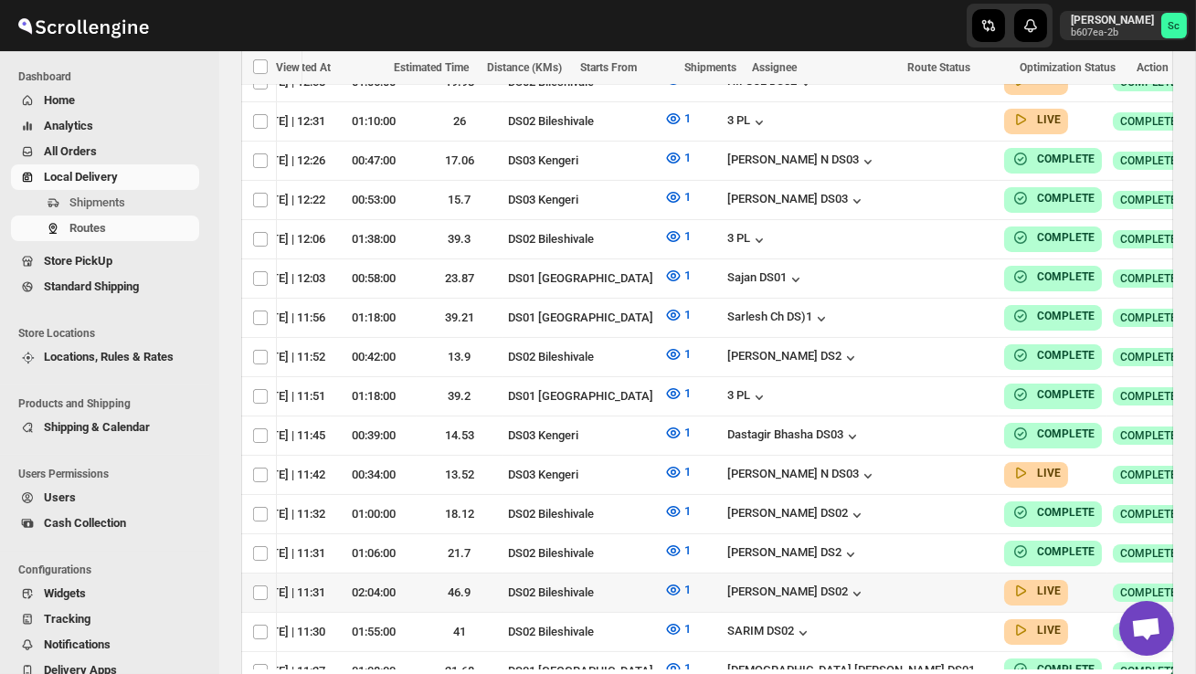
scroll to position [0, 232]
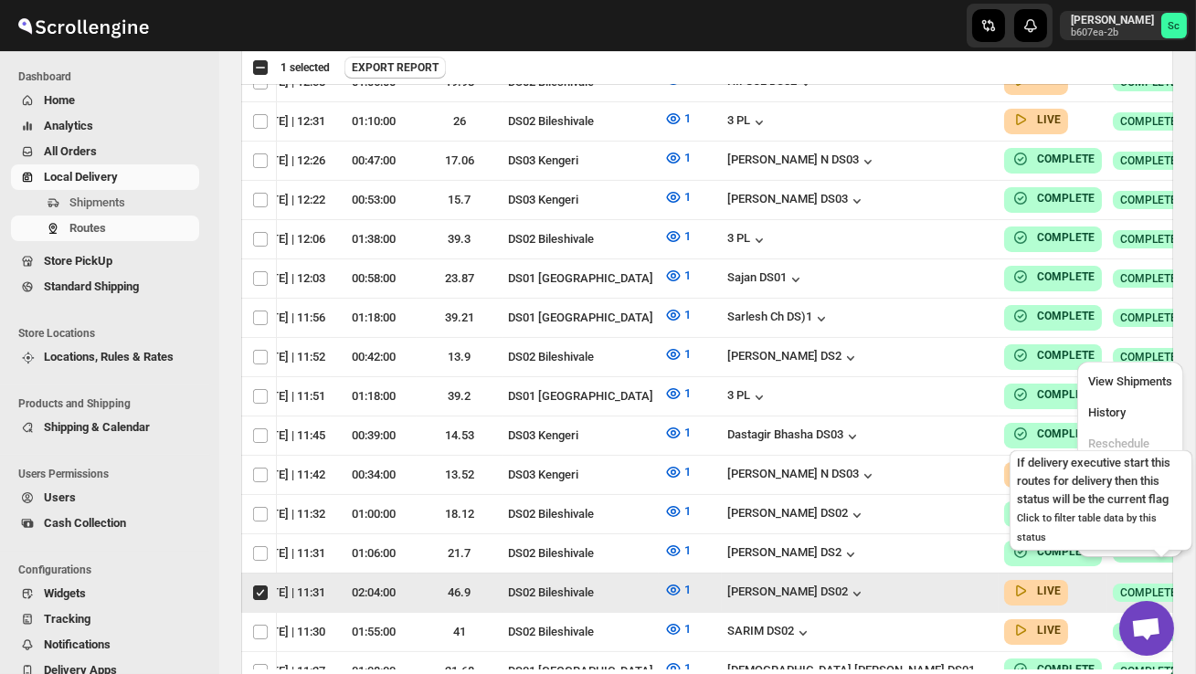
scroll to position [0, 1]
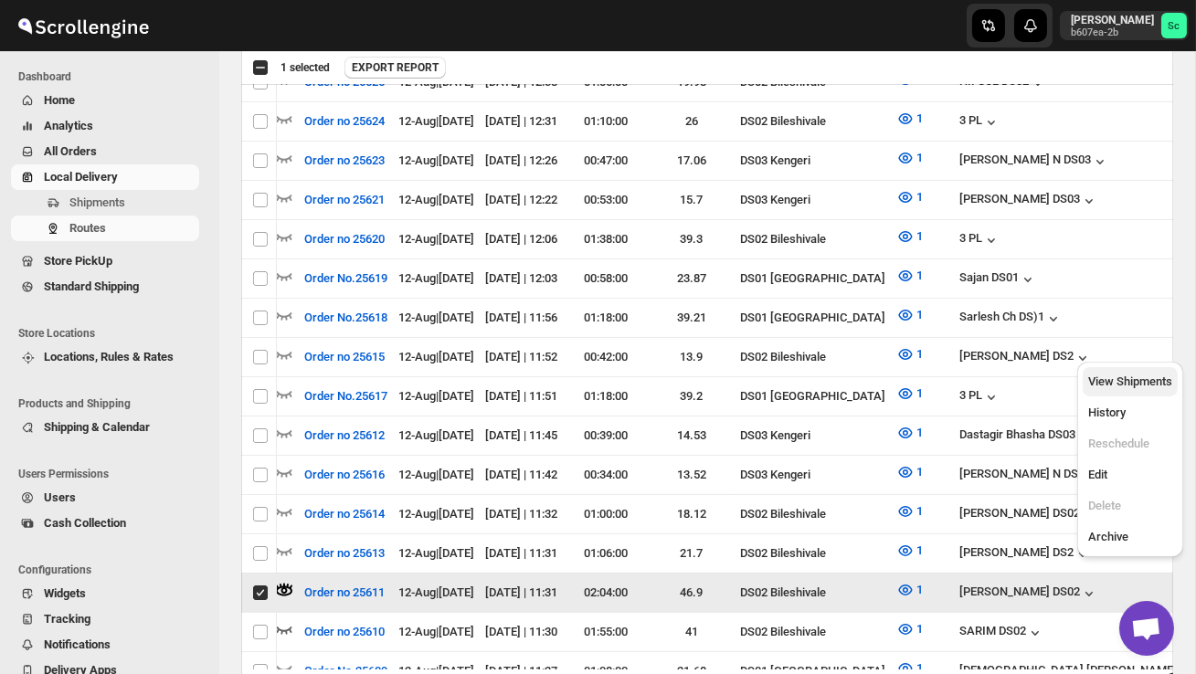
click at [1129, 378] on span "View Shipments" at bounding box center [1130, 382] width 84 height 14
checkbox input "false"
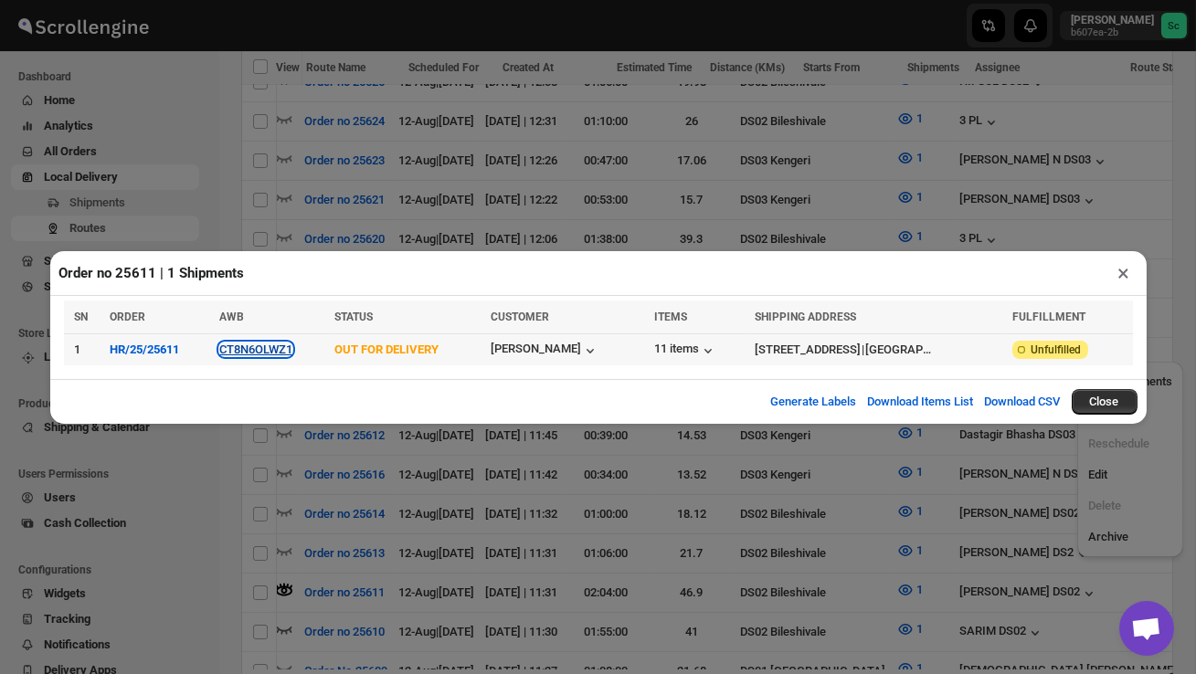
click at [270, 345] on button "CT8N6OLWZ1" at bounding box center [255, 350] width 73 height 14
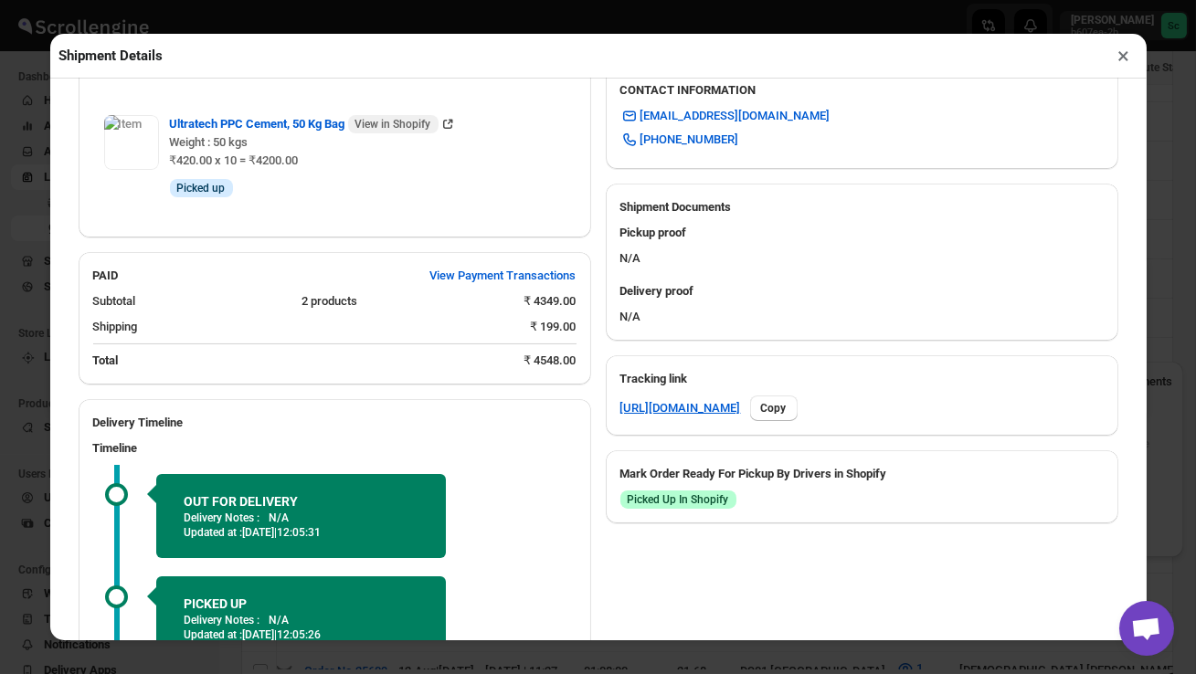
scroll to position [833, 0]
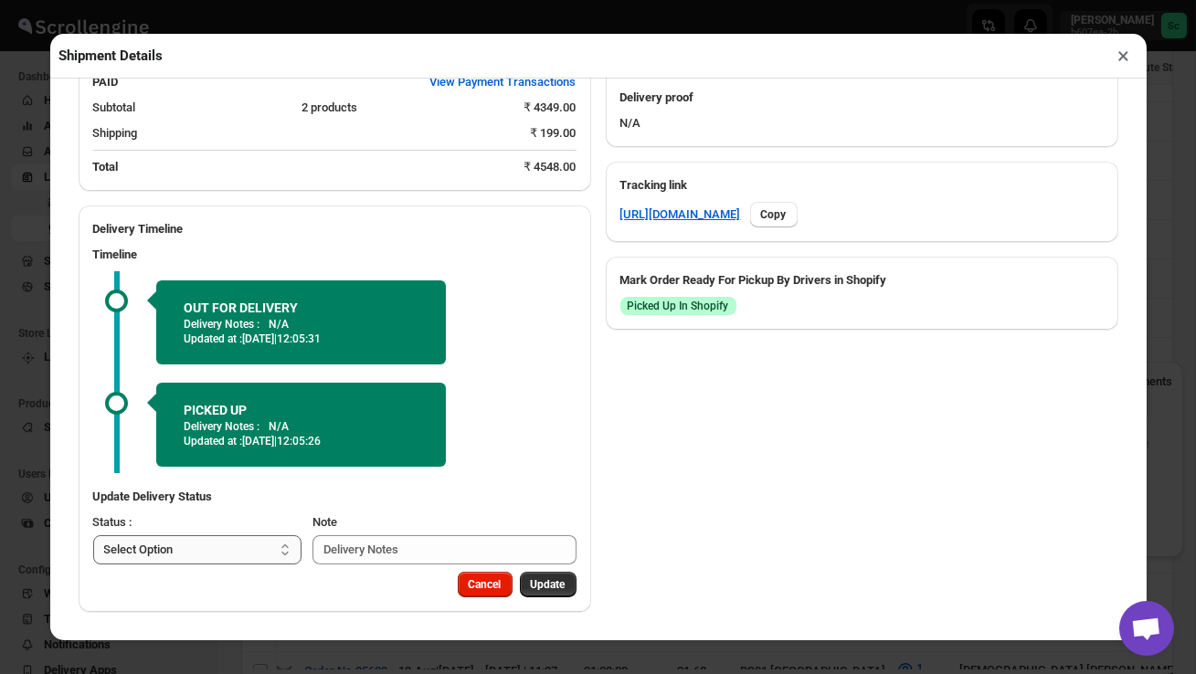
click at [245, 546] on select "Select Option PICKED UP OUT FOR DELIVERY RESCHEDULE DELIVERED CANCELLED" at bounding box center [197, 549] width 209 height 29
select select "DELIVERED"
click at [545, 577] on button "Update" at bounding box center [548, 585] width 57 height 26
select select
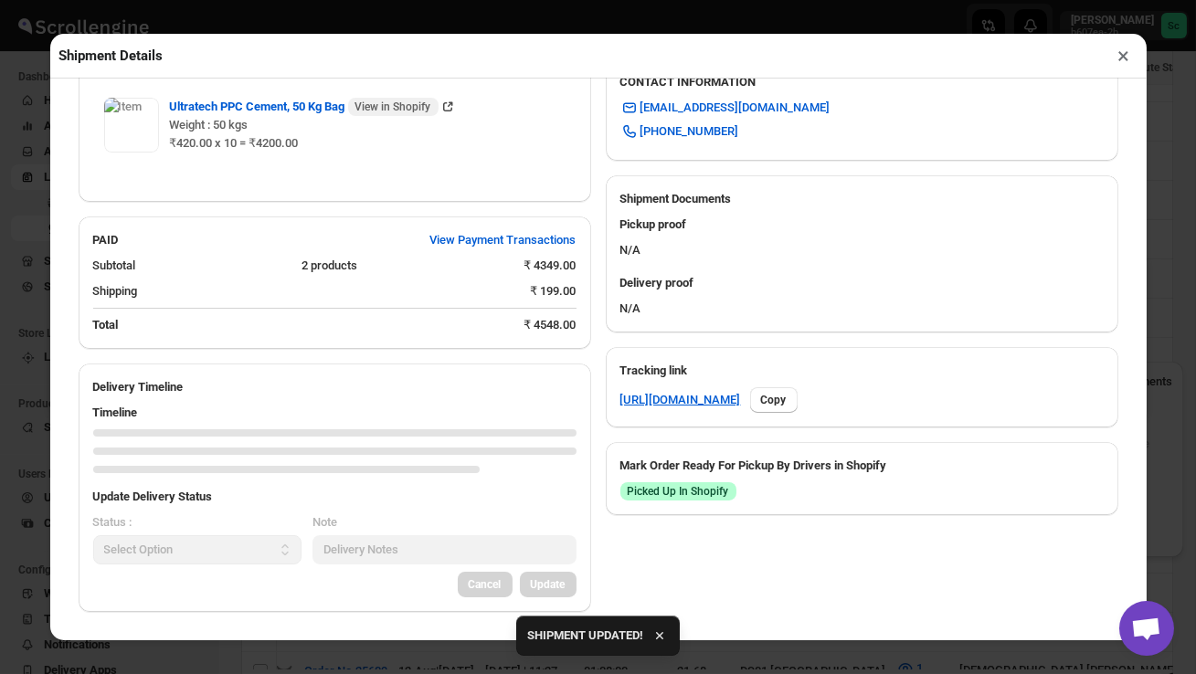
scroll to position [647, 0]
click at [1130, 53] on button "×" at bounding box center [1124, 56] width 26 height 26
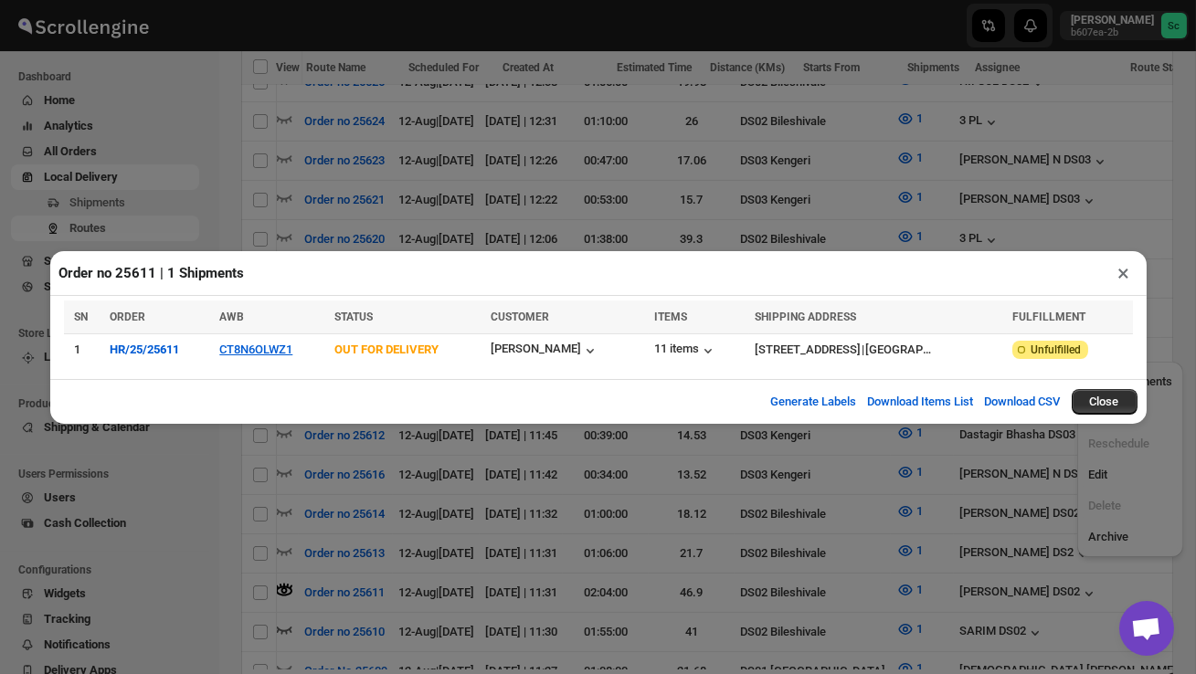
click at [1117, 264] on button "×" at bounding box center [1124, 273] width 26 height 26
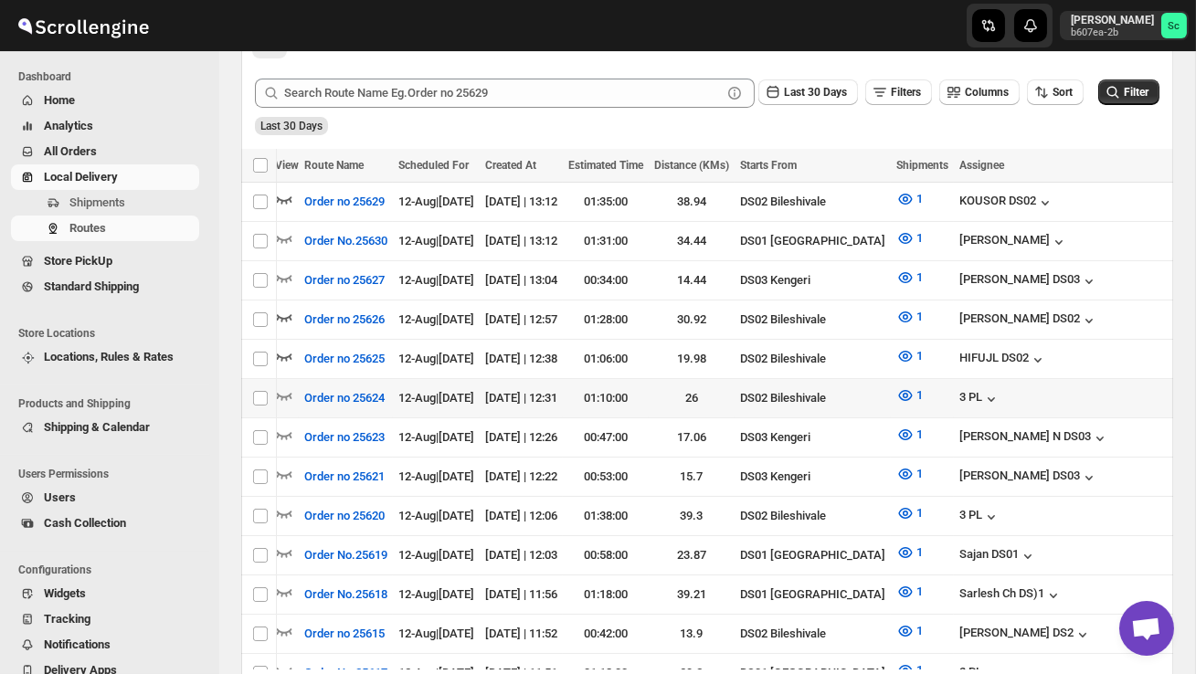
scroll to position [446, 0]
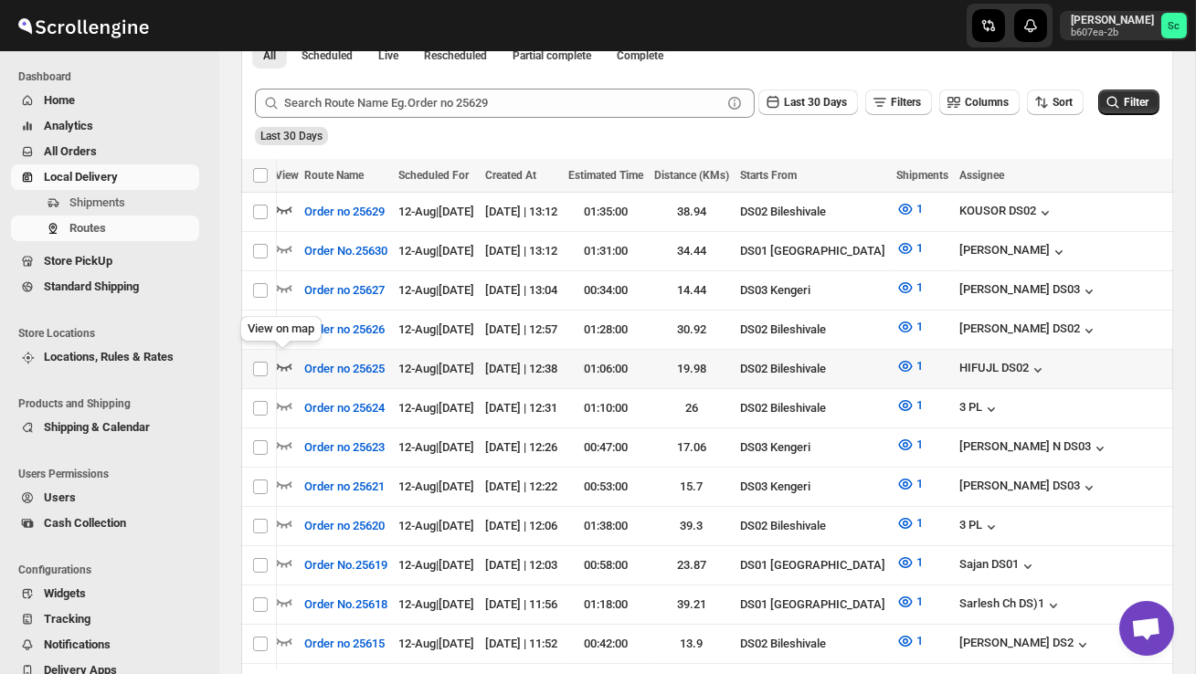
click at [283, 364] on icon "button" at bounding box center [284, 366] width 18 height 18
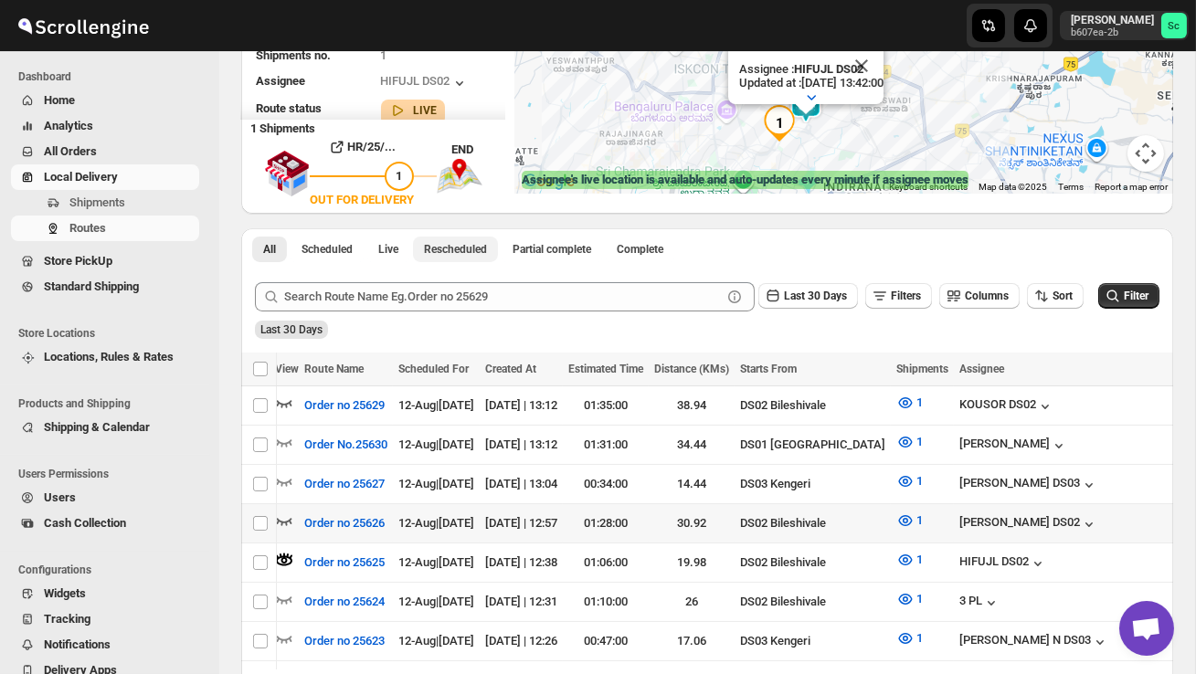
scroll to position [277, 0]
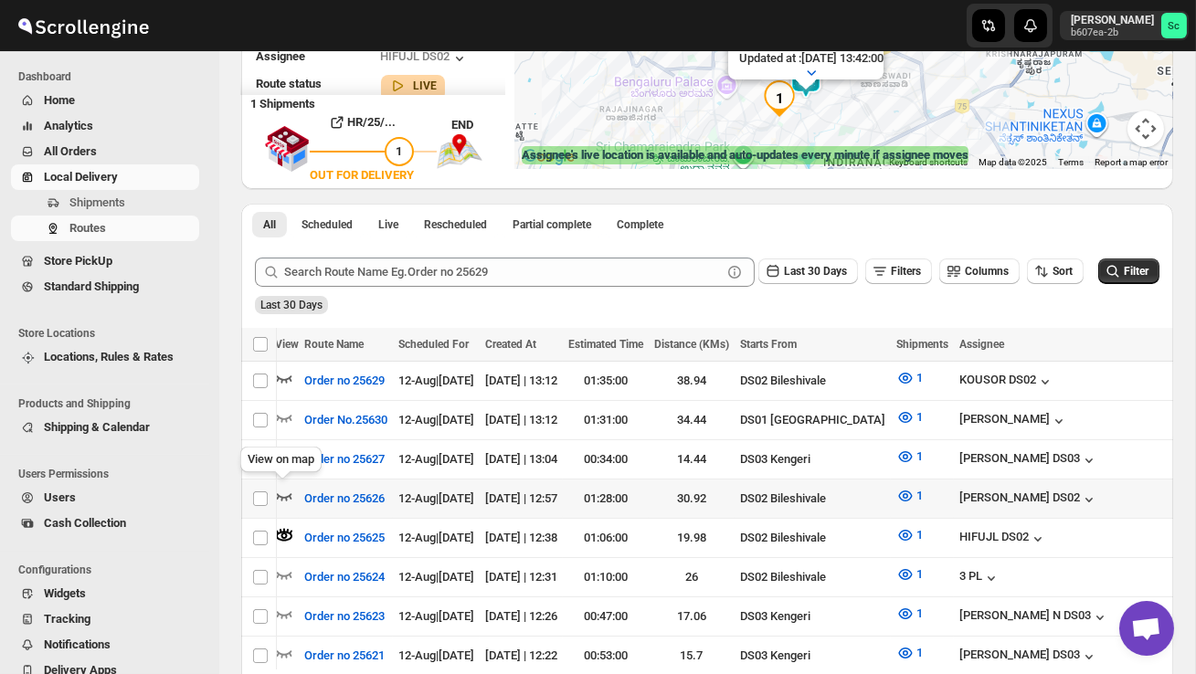
click at [283, 492] on icon "button" at bounding box center [284, 496] width 18 height 18
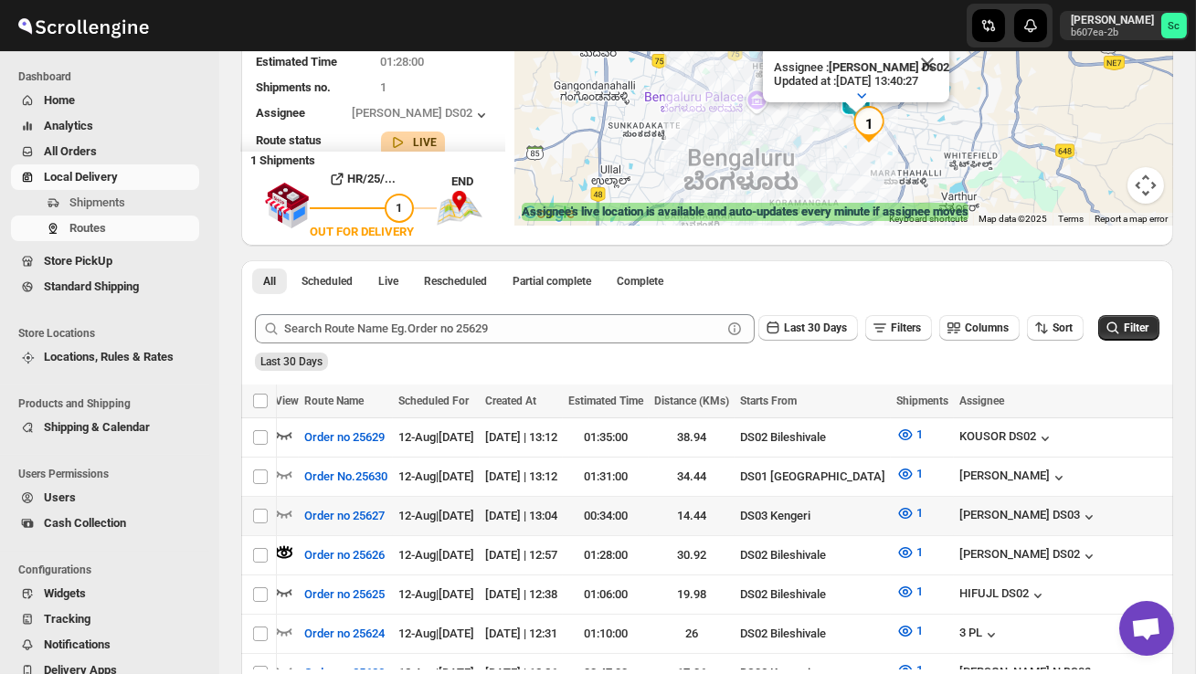
scroll to position [221, 0]
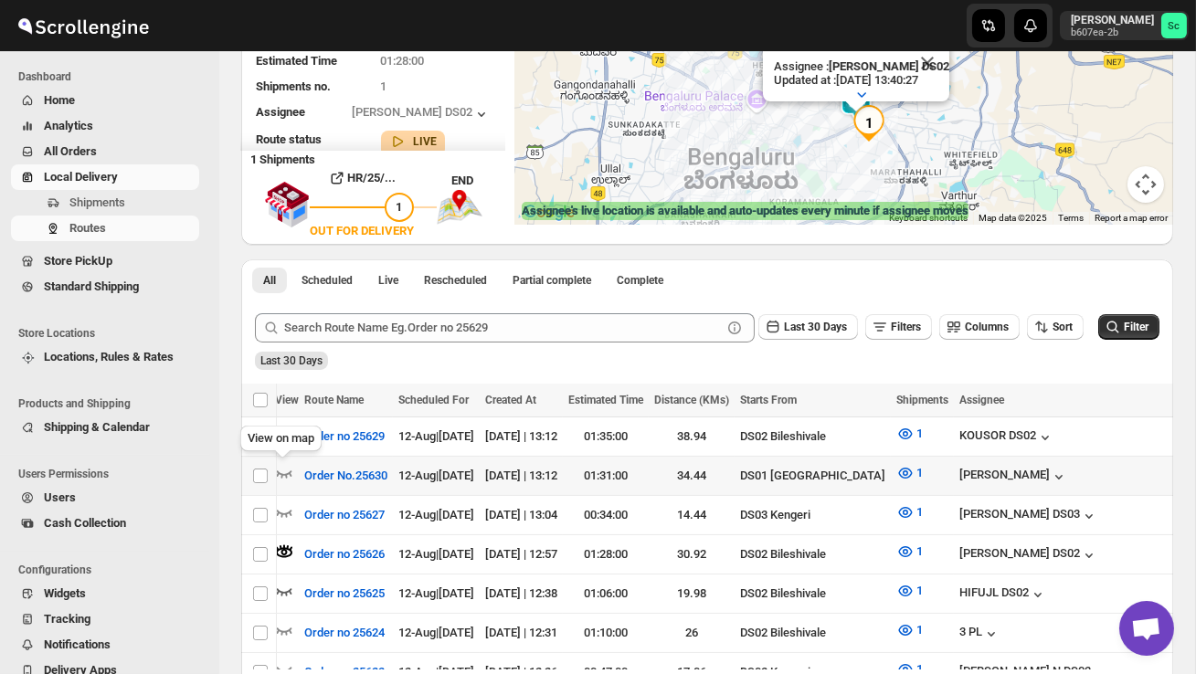
click at [284, 430] on div "View on map" at bounding box center [281, 442] width 89 height 40
click at [289, 431] on icon "button" at bounding box center [285, 434] width 16 height 7
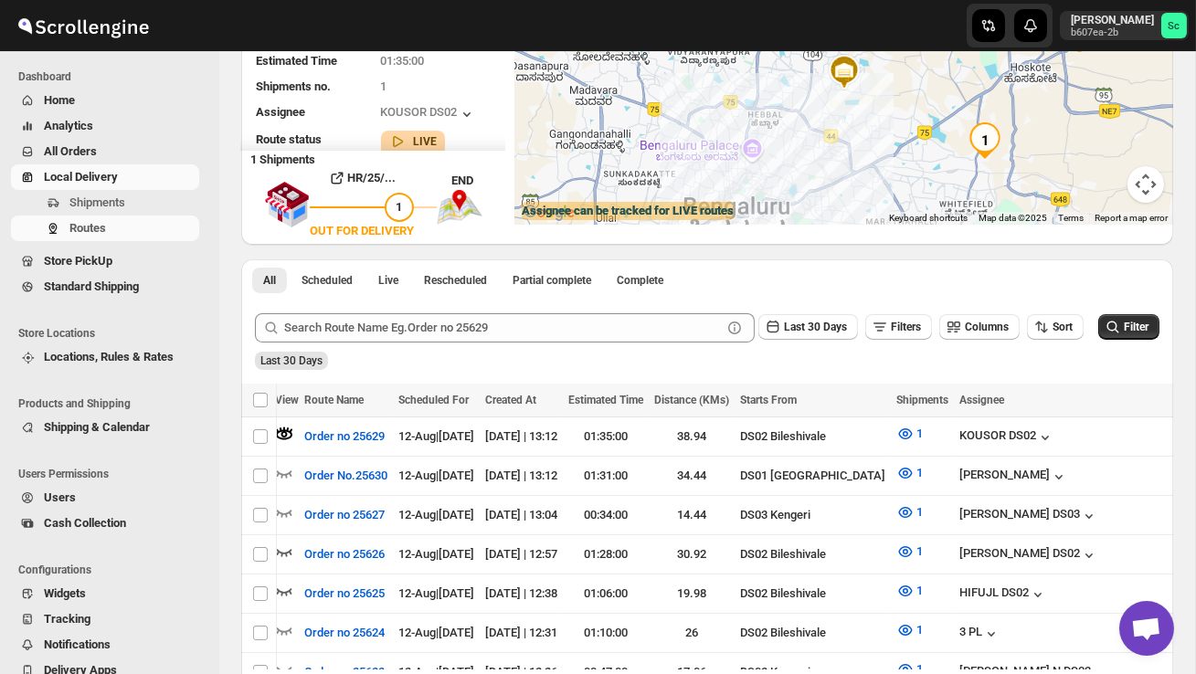
scroll to position [0, 0]
